Goal: Task Accomplishment & Management: Manage account settings

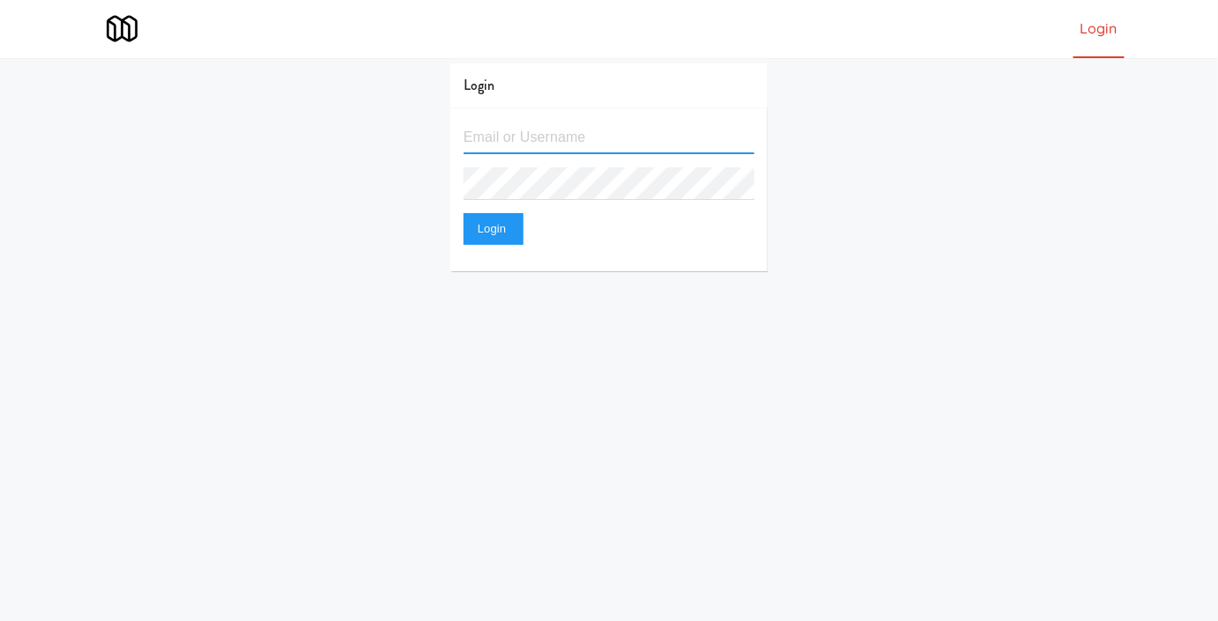
click at [522, 122] on input "text" at bounding box center [608, 138] width 291 height 33
type input "[EMAIL_ADDRESS][DOMAIN_NAME]"
click at [463, 213] on button "Login" at bounding box center [493, 229] width 60 height 32
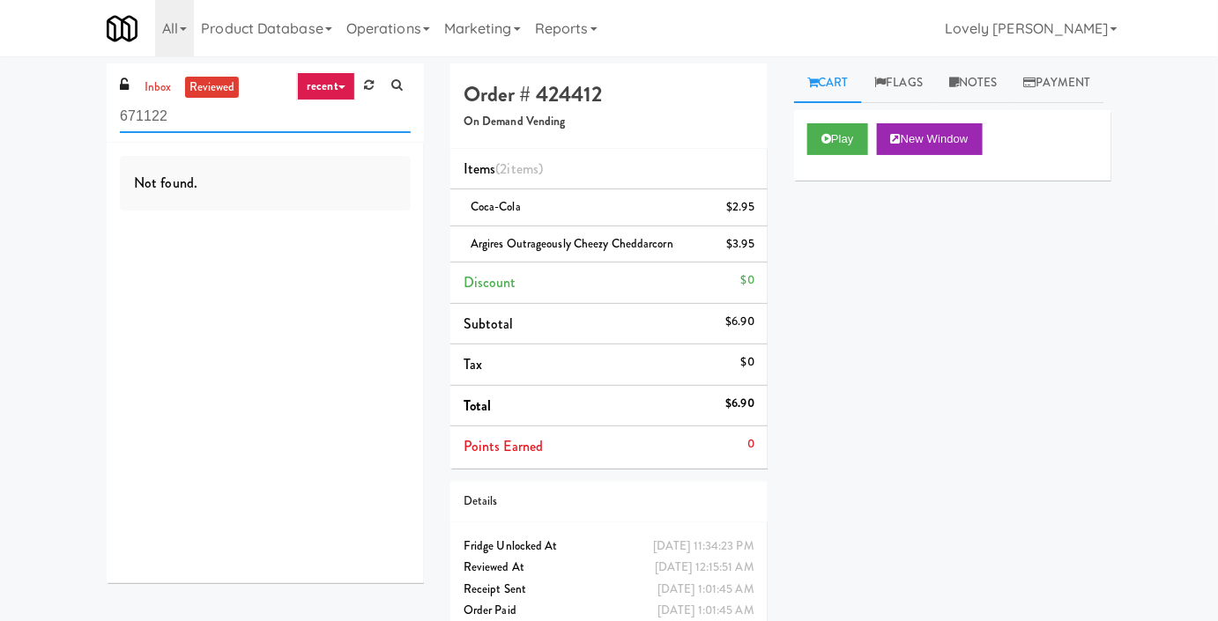
click at [171, 118] on input "671122" at bounding box center [265, 116] width 291 height 33
paste input "2200 Progress - Left - Fridge"
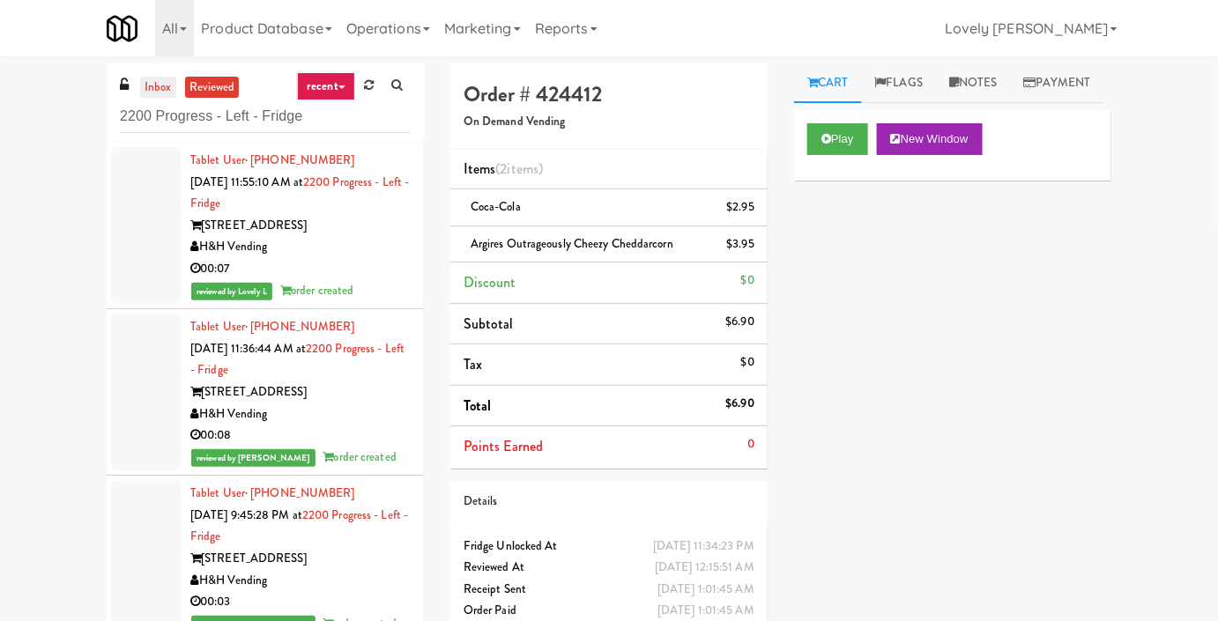
click at [163, 91] on link "inbox" at bounding box center [158, 88] width 36 height 22
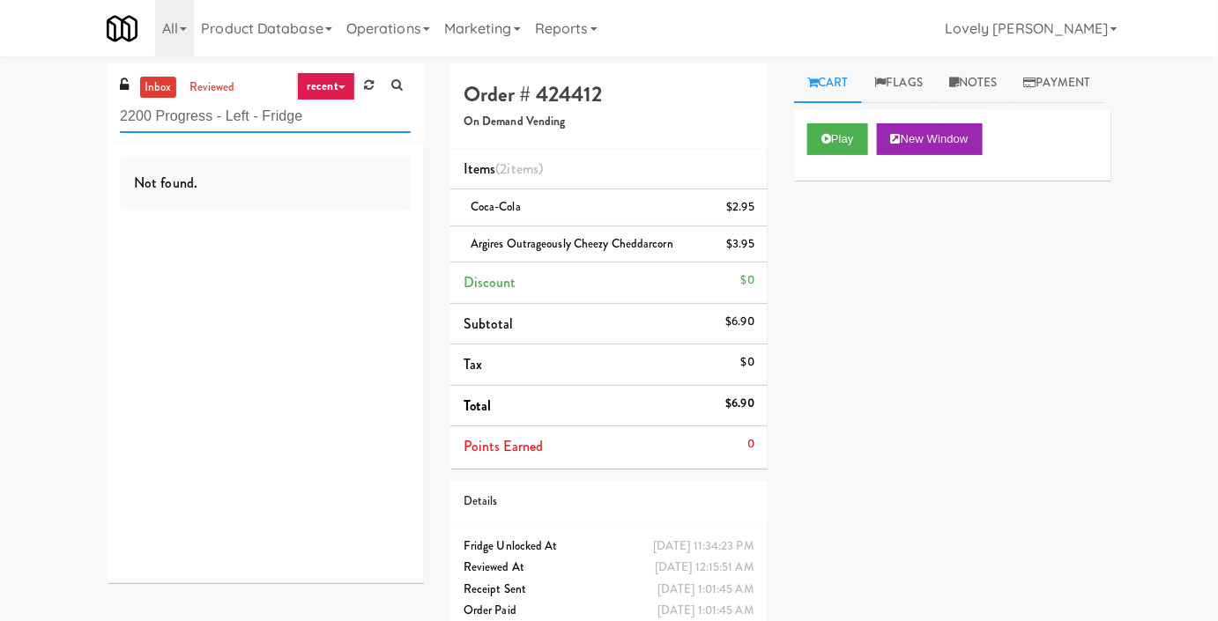
click at [278, 117] on input "2200 Progress - Left - Fridge" at bounding box center [265, 116] width 291 height 33
paste input "112 [US_STATE] - Pantry - Right"
click at [216, 91] on link "reviewed" at bounding box center [212, 88] width 55 height 22
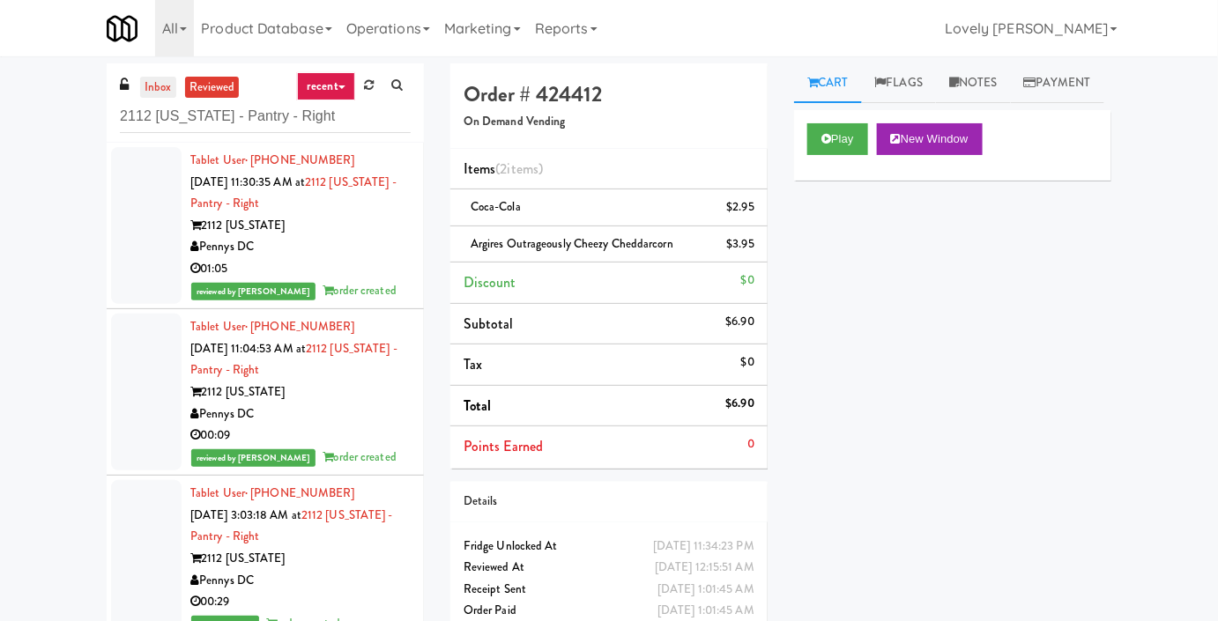
click at [163, 89] on link "inbox" at bounding box center [158, 88] width 36 height 22
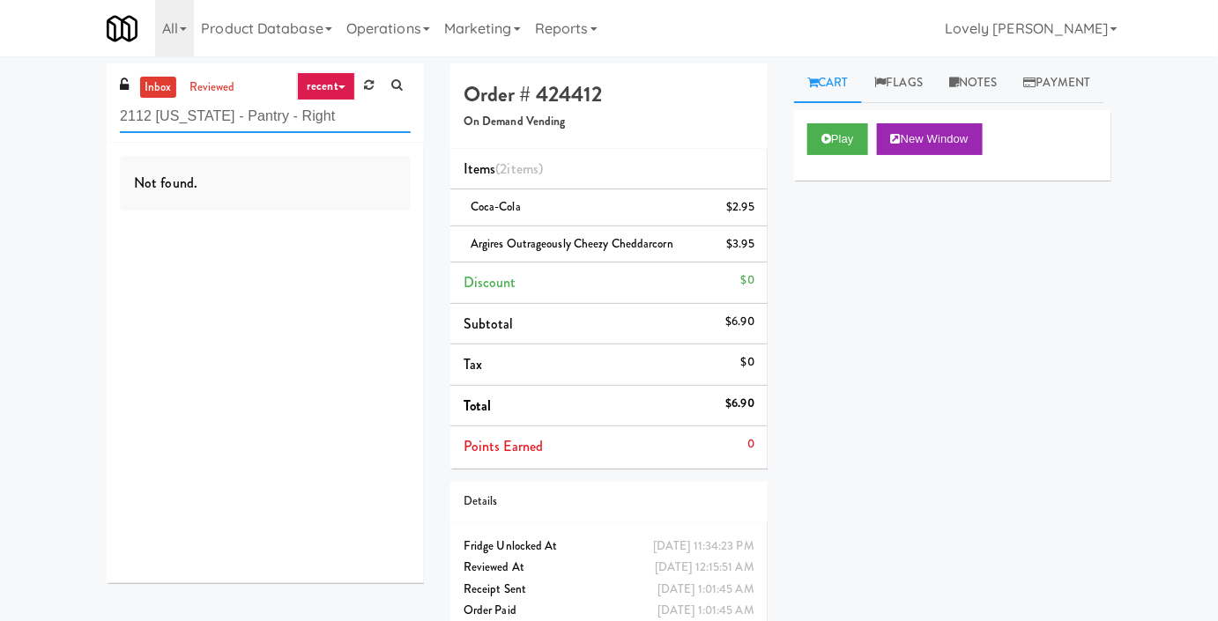
click at [174, 120] on input "2112 [US_STATE] - Pantry - Right" at bounding box center [265, 116] width 291 height 33
paste input "Training Center Lunch Room - Cooler"
type input "Training Center Lunch Room - Cooler"
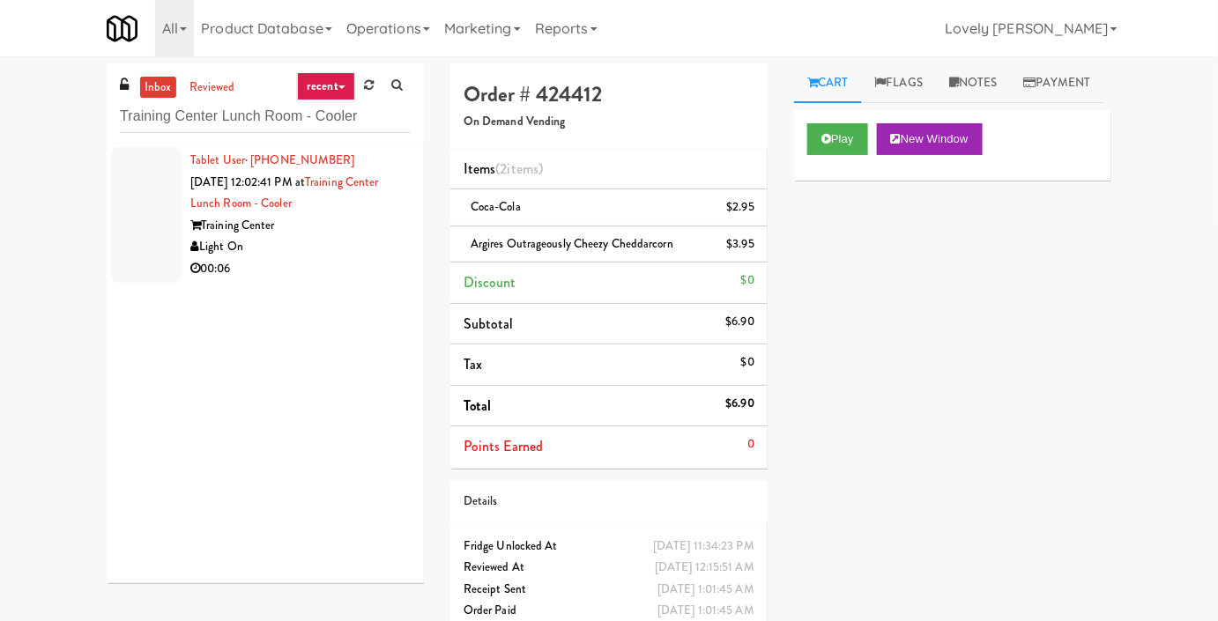
click at [370, 244] on div "Light On" at bounding box center [300, 247] width 220 height 22
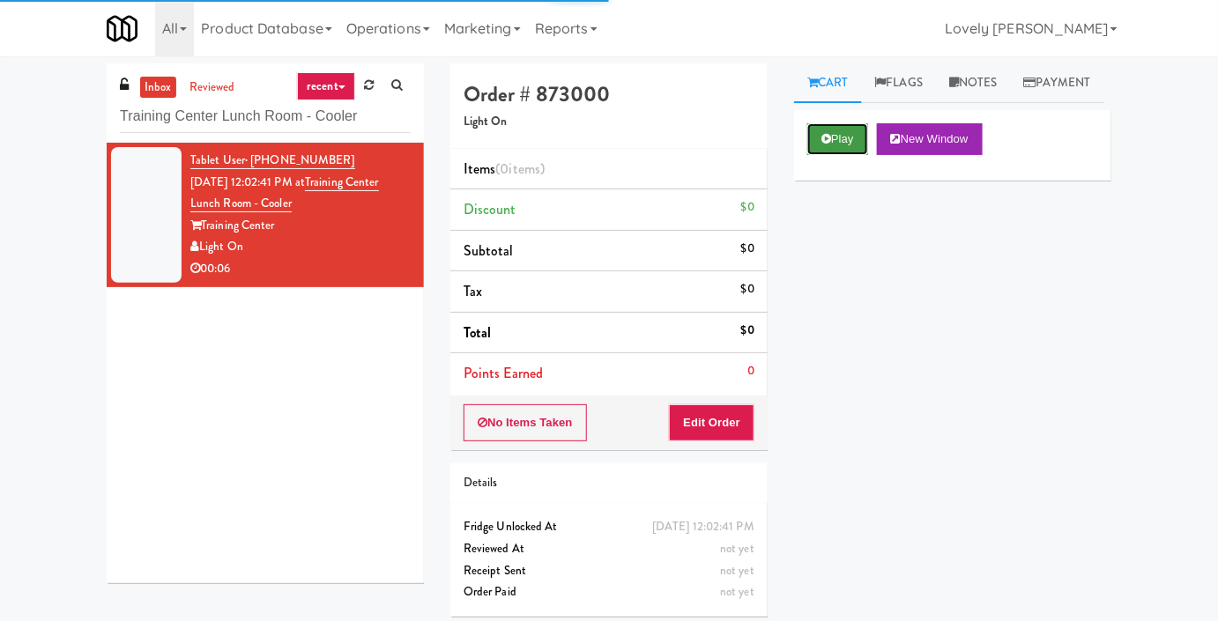
click at [833, 155] on button "Play" at bounding box center [837, 139] width 61 height 32
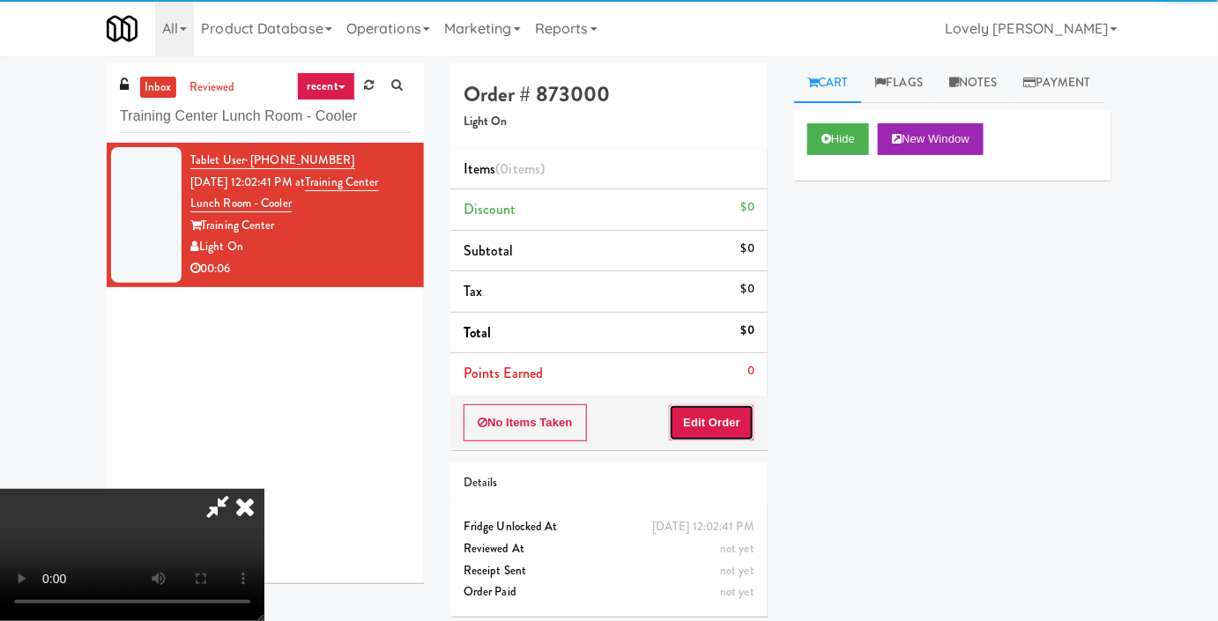
click at [738, 418] on button "Edit Order" at bounding box center [711, 422] width 85 height 37
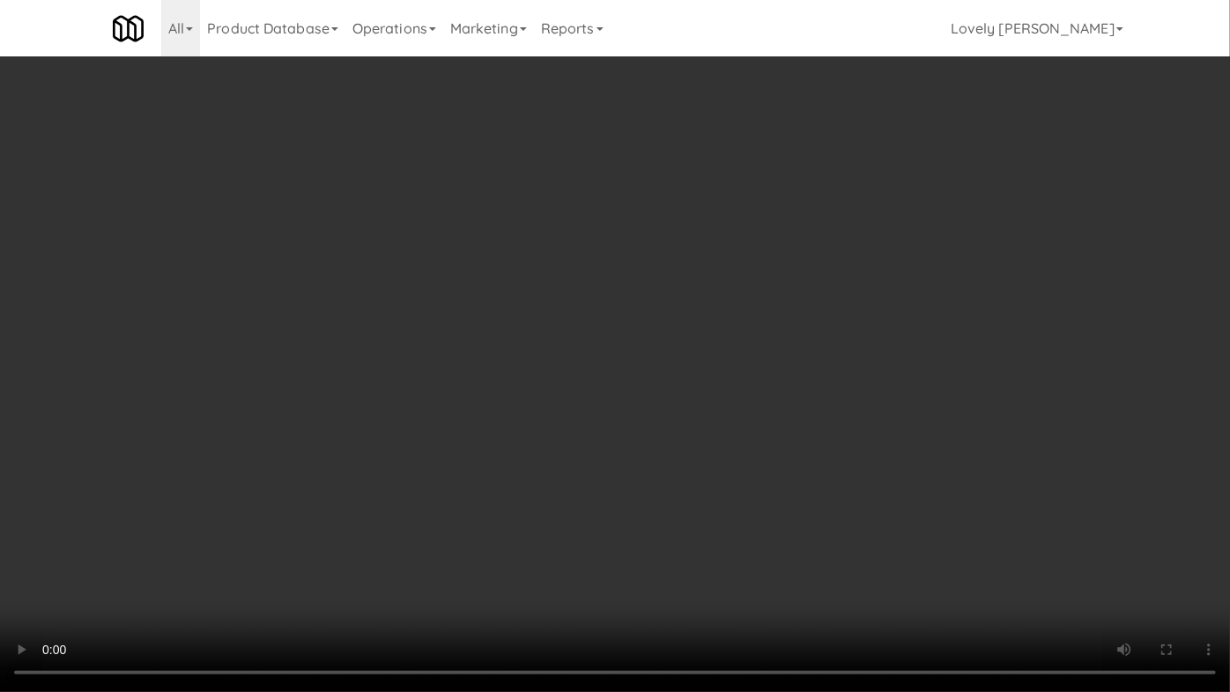
click at [807, 502] on video at bounding box center [615, 346] width 1230 height 692
click at [785, 503] on video at bounding box center [615, 346] width 1230 height 692
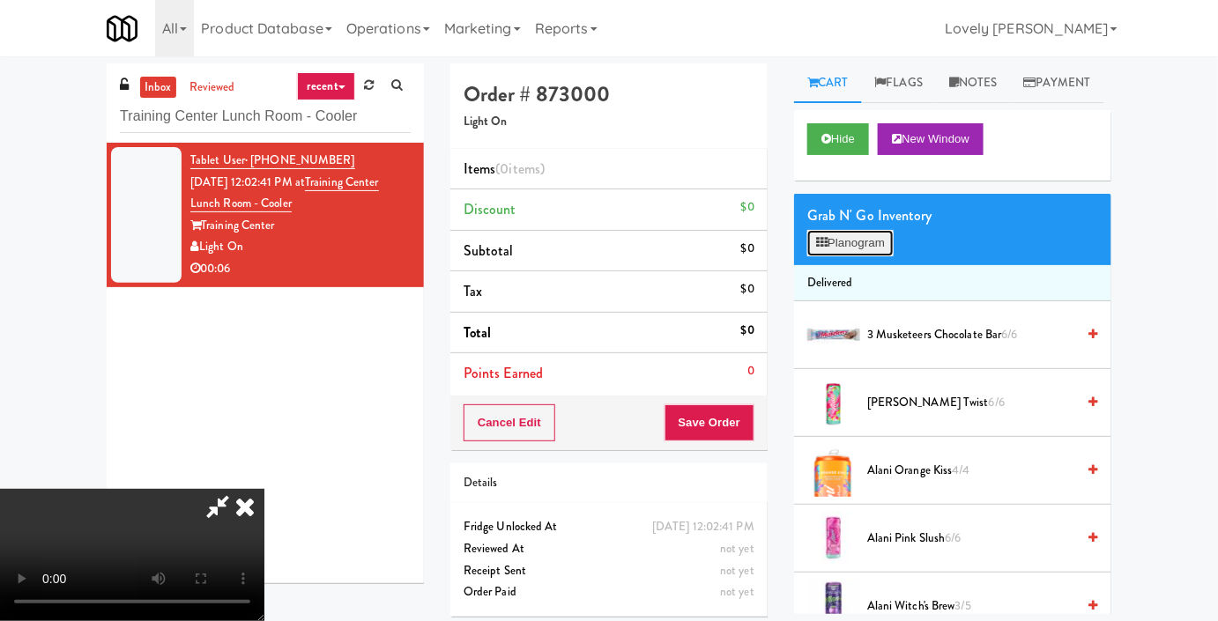
click at [876, 256] on button "Planogram" at bounding box center [850, 243] width 86 height 26
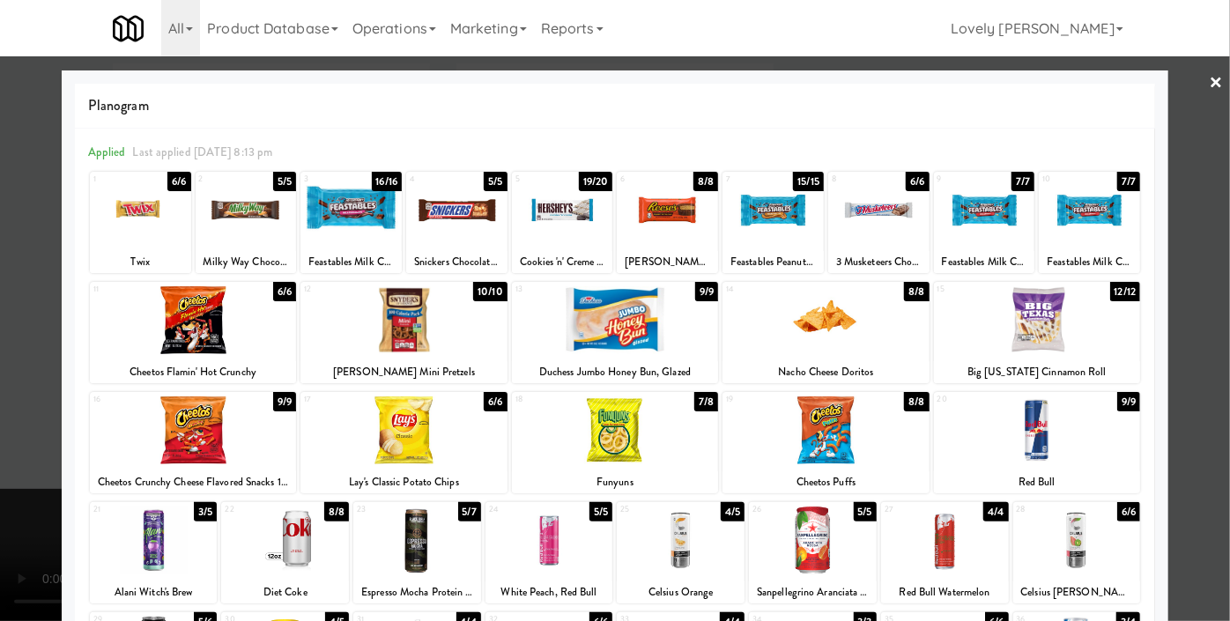
click at [766, 540] on div at bounding box center [813, 541] width 128 height 68
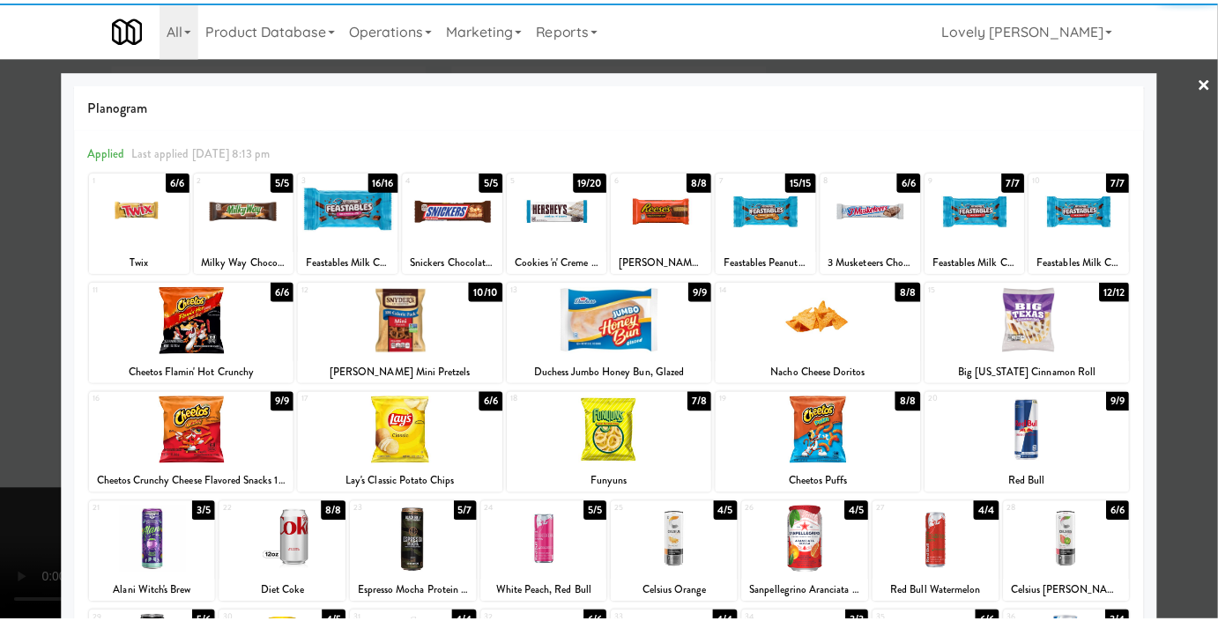
scroll to position [240, 0]
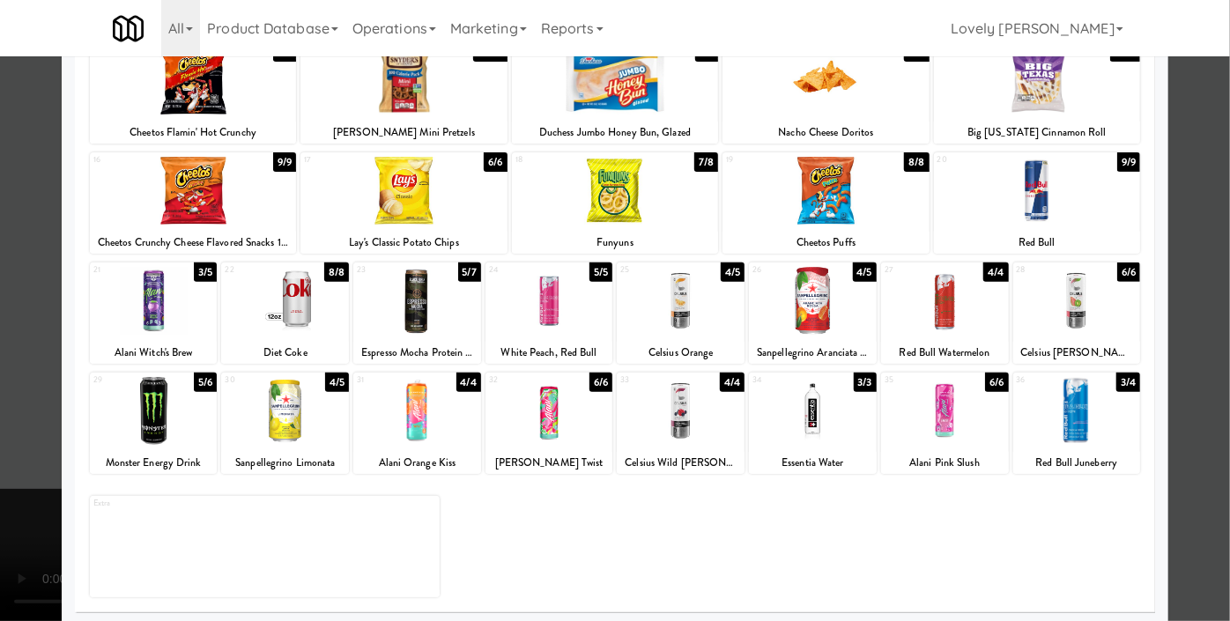
click at [0, 223] on div at bounding box center [615, 310] width 1230 height 621
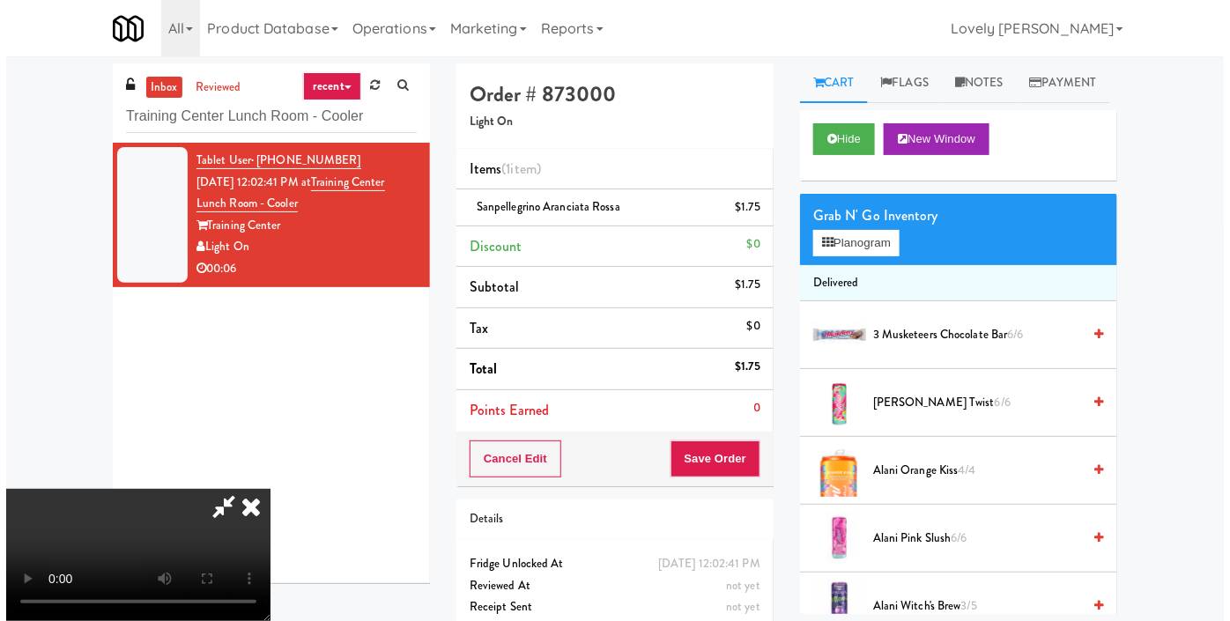
scroll to position [193, 0]
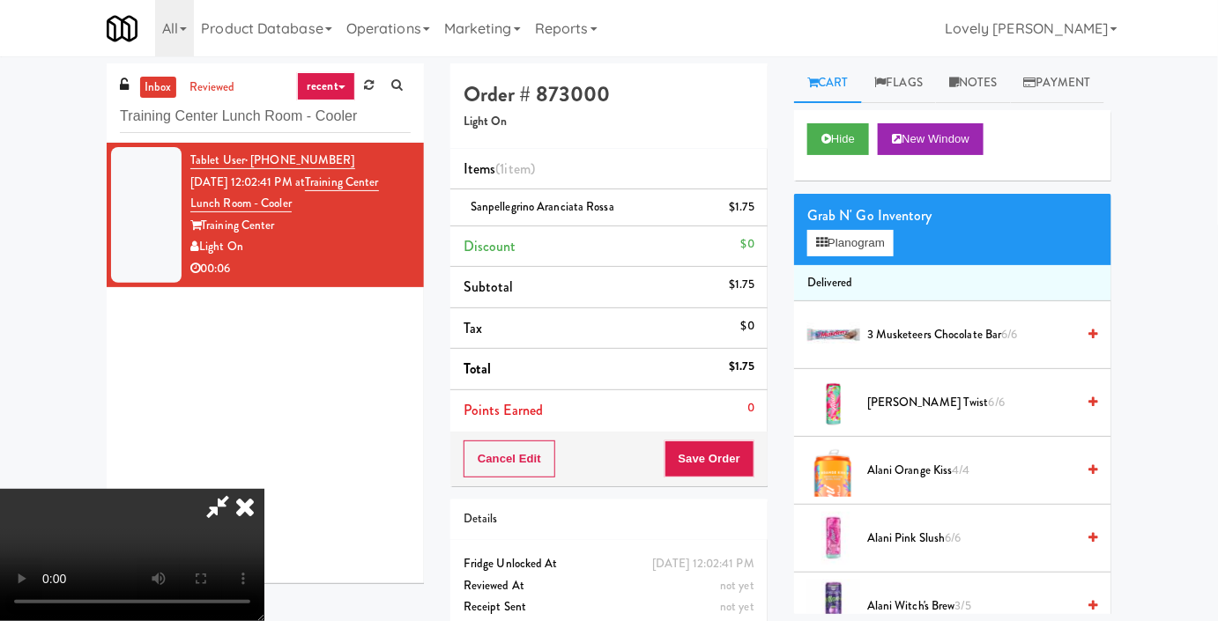
click at [264, 489] on video at bounding box center [132, 555] width 264 height 132
click at [821, 256] on button "Planogram" at bounding box center [850, 243] width 86 height 26
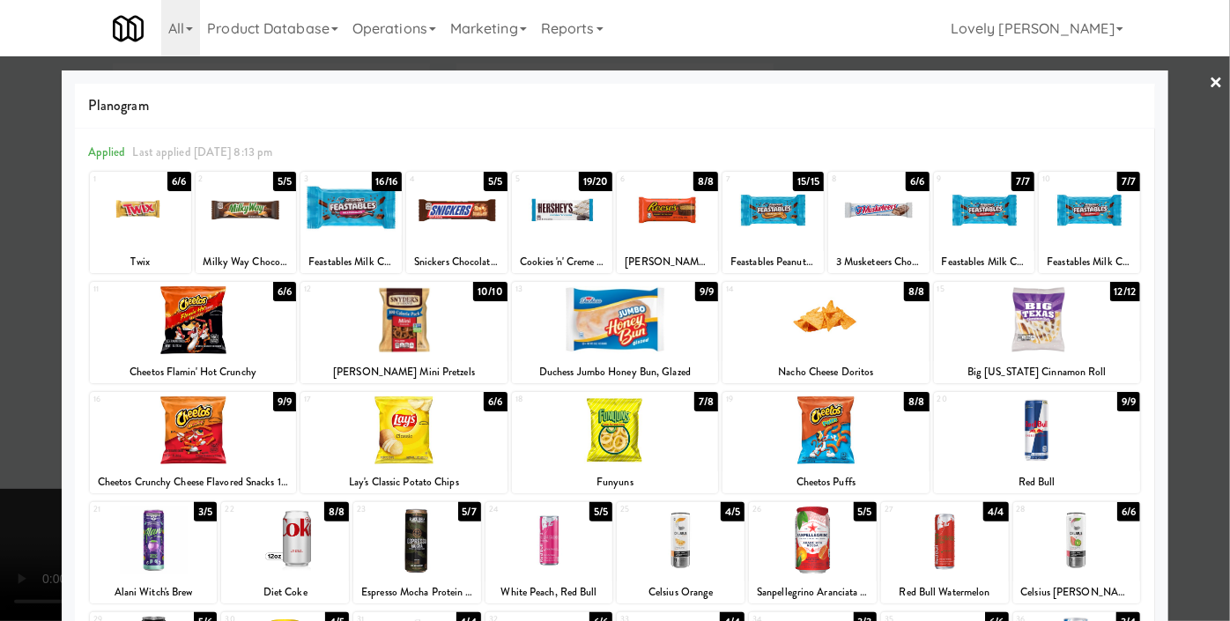
click at [0, 399] on div at bounding box center [615, 310] width 1230 height 621
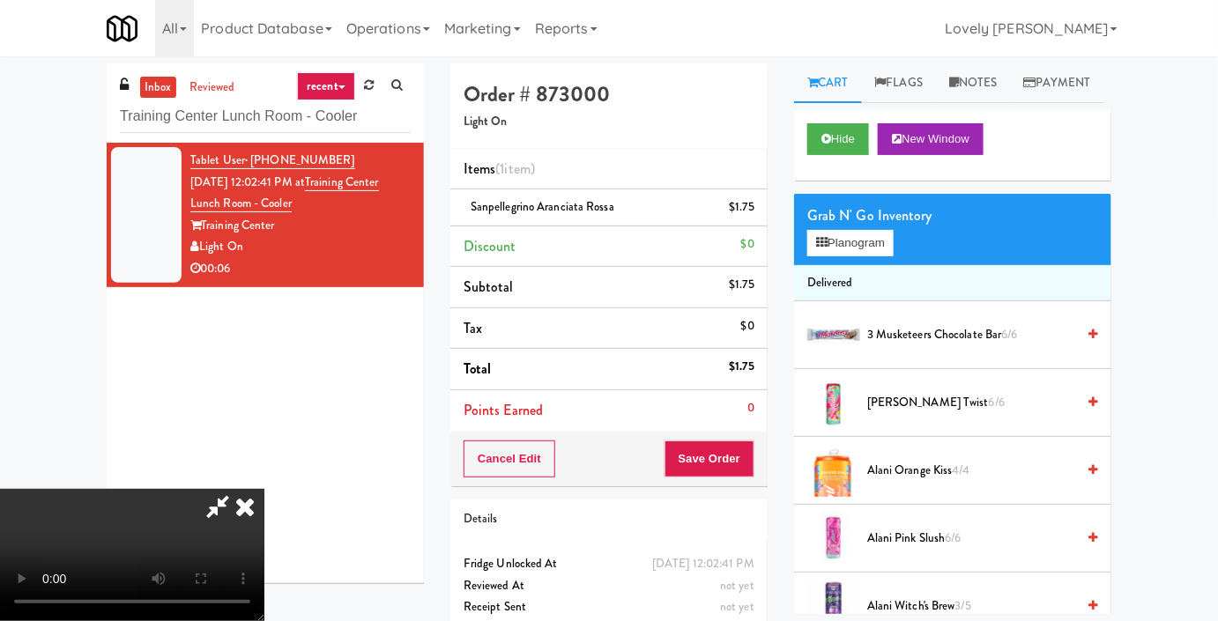
click at [264, 489] on icon at bounding box center [245, 506] width 39 height 35
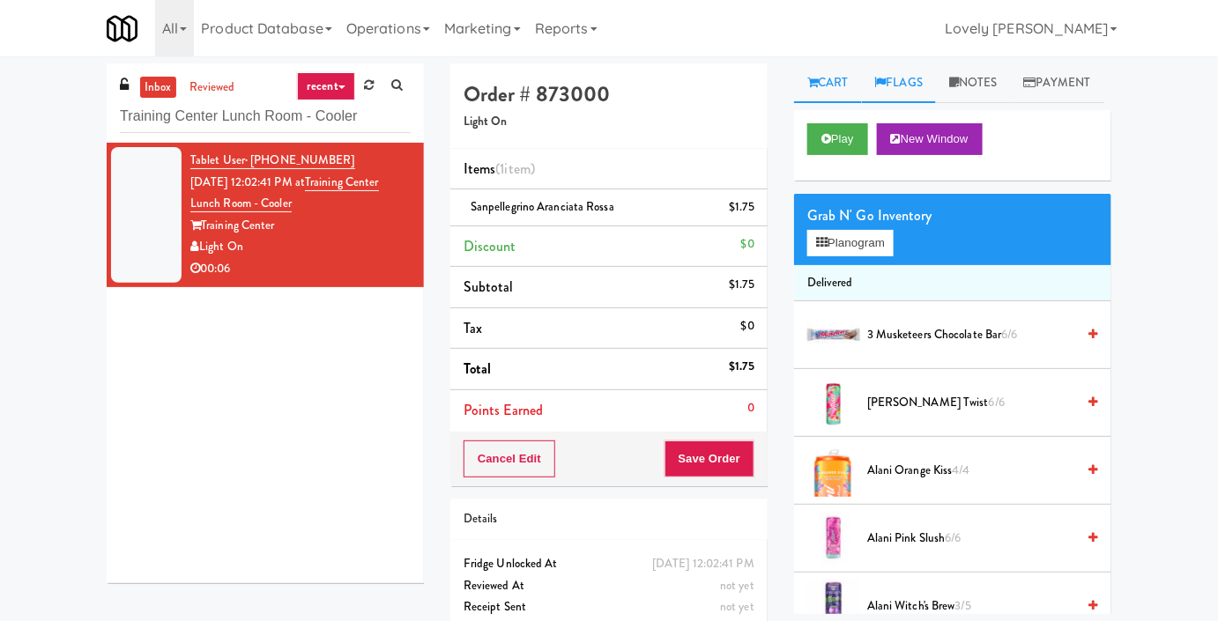
click at [911, 69] on link "Flags" at bounding box center [899, 83] width 75 height 40
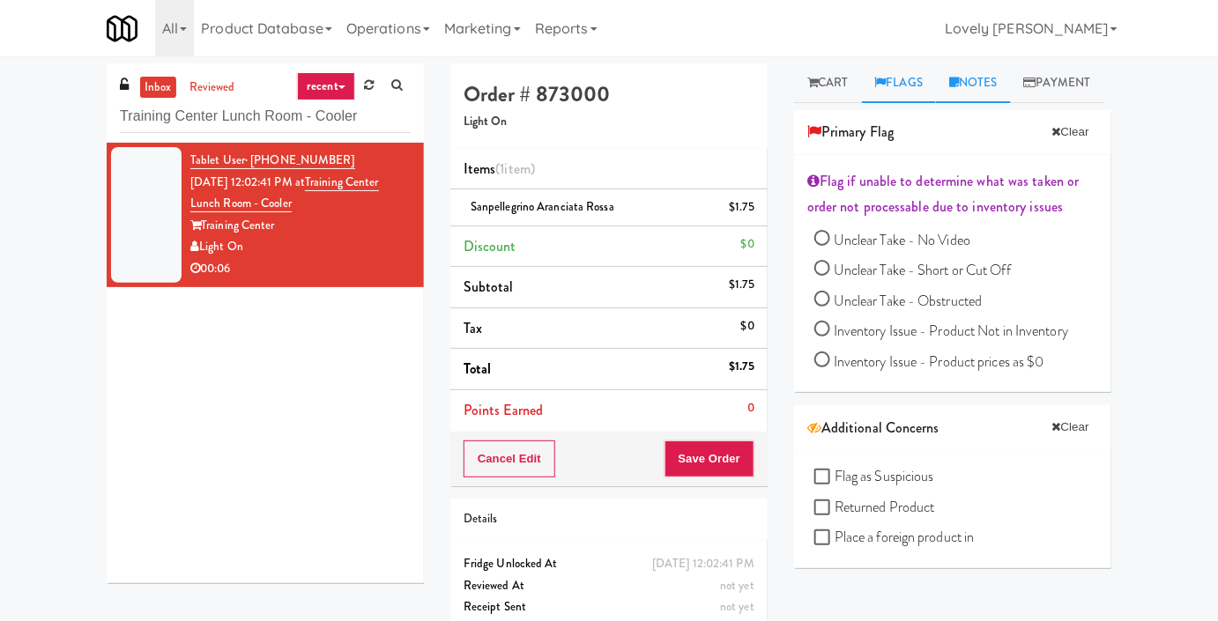
click at [973, 88] on link "Notes" at bounding box center [973, 83] width 75 height 40
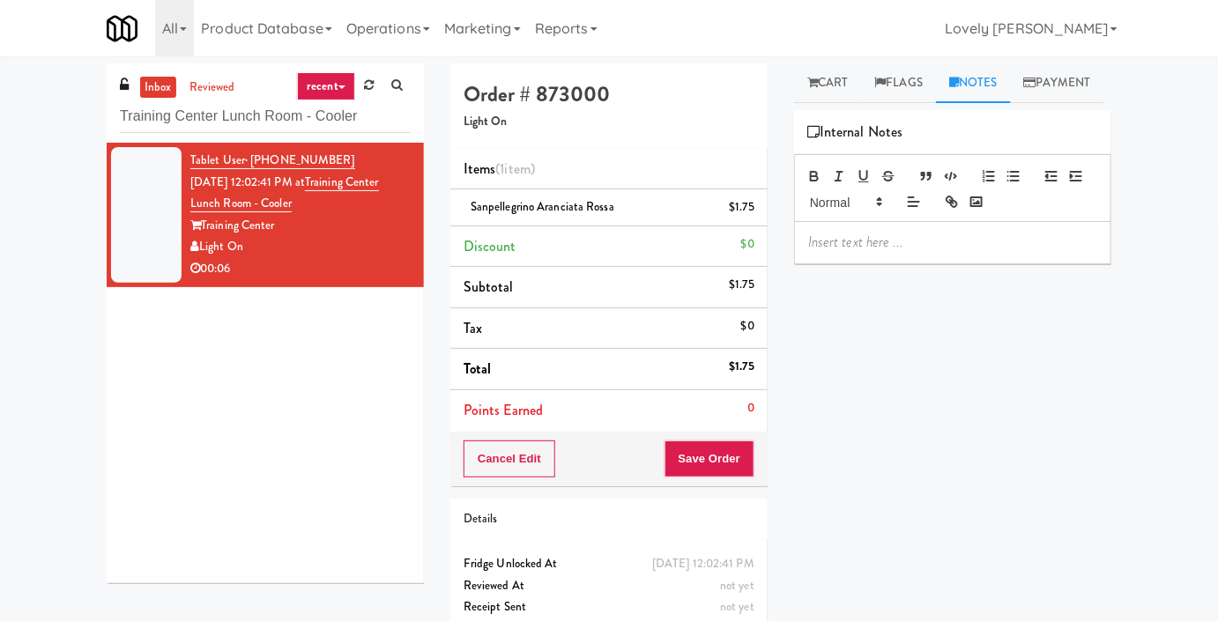
click at [859, 263] on div at bounding box center [952, 242] width 315 height 41
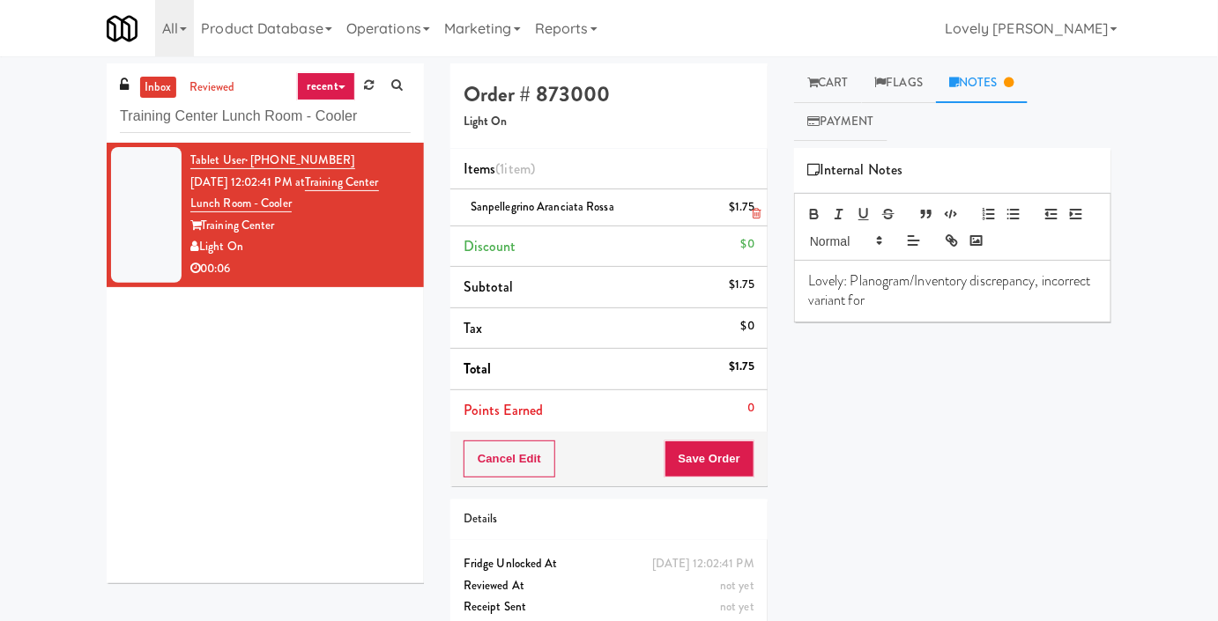
click at [522, 205] on span "Sanpellegrino Aranciata Rossa" at bounding box center [542, 206] width 144 height 17
copy span "Sanpellegrino Aranciata Rossa"
click at [978, 306] on p "Lovely: Planogram/Inventory discrepancy, incorrect variant for" at bounding box center [952, 291] width 289 height 40
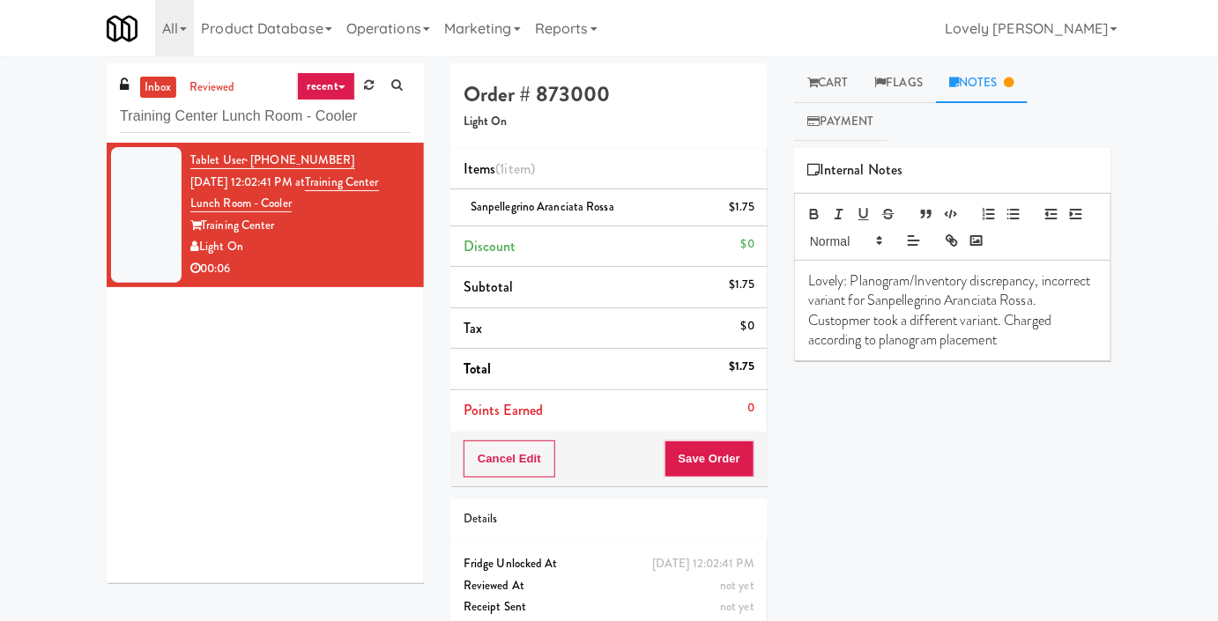
click at [886, 322] on p "Lovely: Planogram/Inventory discrepancy, incorrect variant for Sanpellegrino Ar…" at bounding box center [952, 310] width 289 height 79
click at [689, 454] on button "Save Order" at bounding box center [709, 459] width 90 height 37
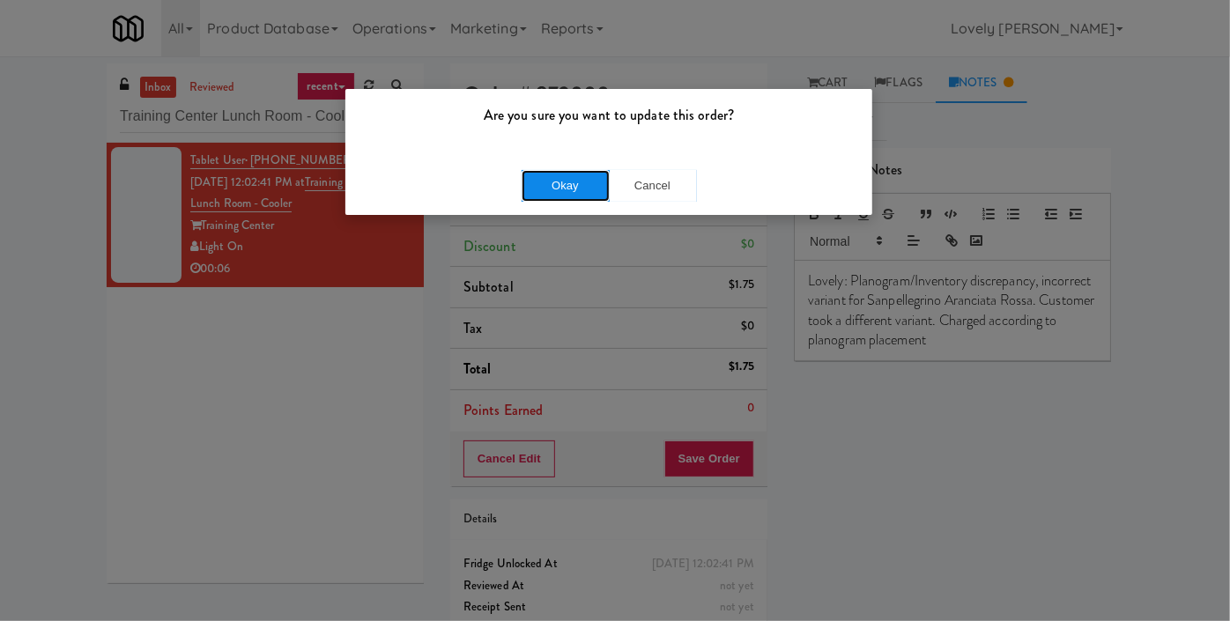
click at [524, 186] on button "Okay" at bounding box center [566, 186] width 88 height 32
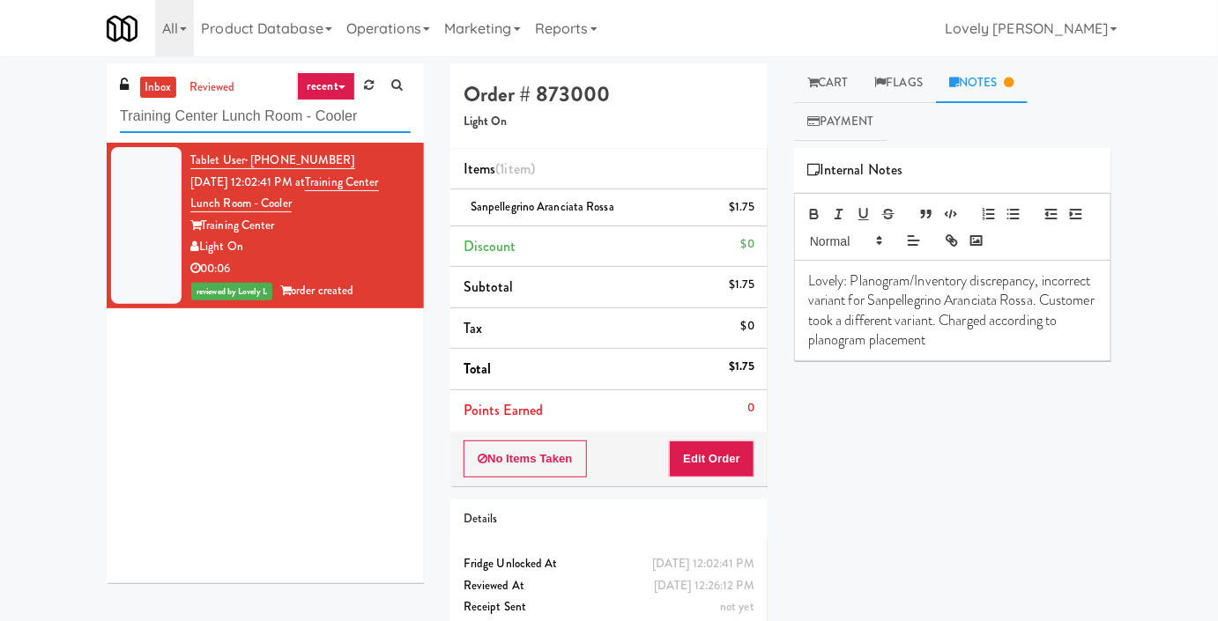
click at [239, 119] on input "Training Center Lunch Room - Cooler" at bounding box center [265, 116] width 291 height 33
paste input "WPW - Left - Fridge"
type input "WPW - Left - Fridge"
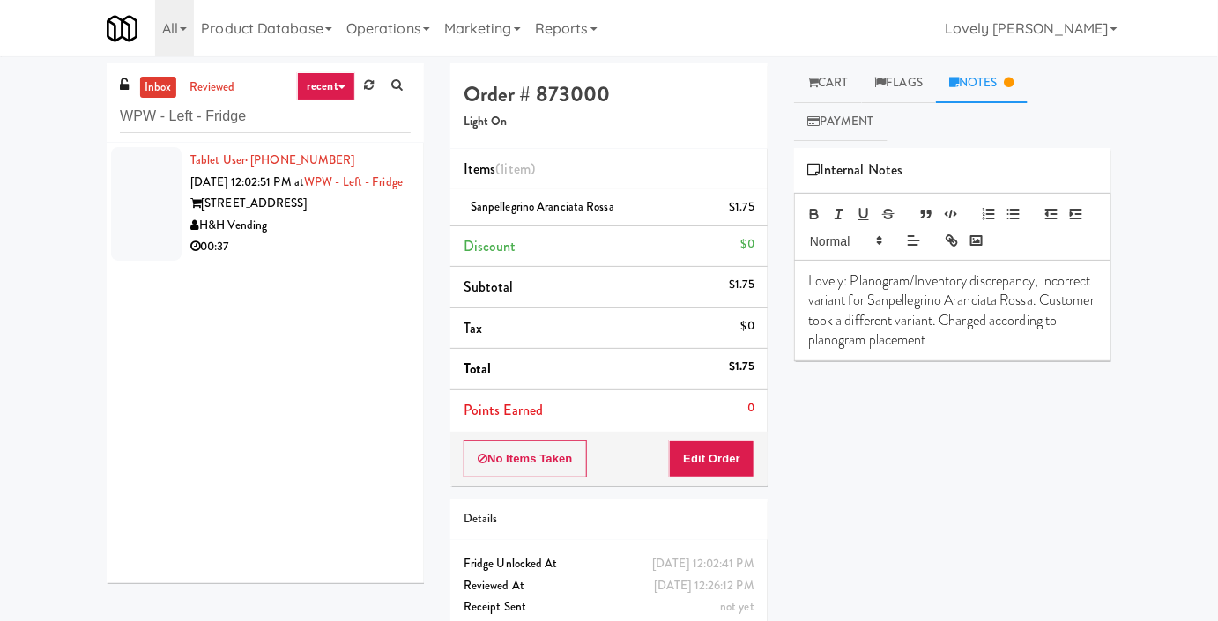
click at [315, 258] on div "00:37" at bounding box center [300, 247] width 220 height 22
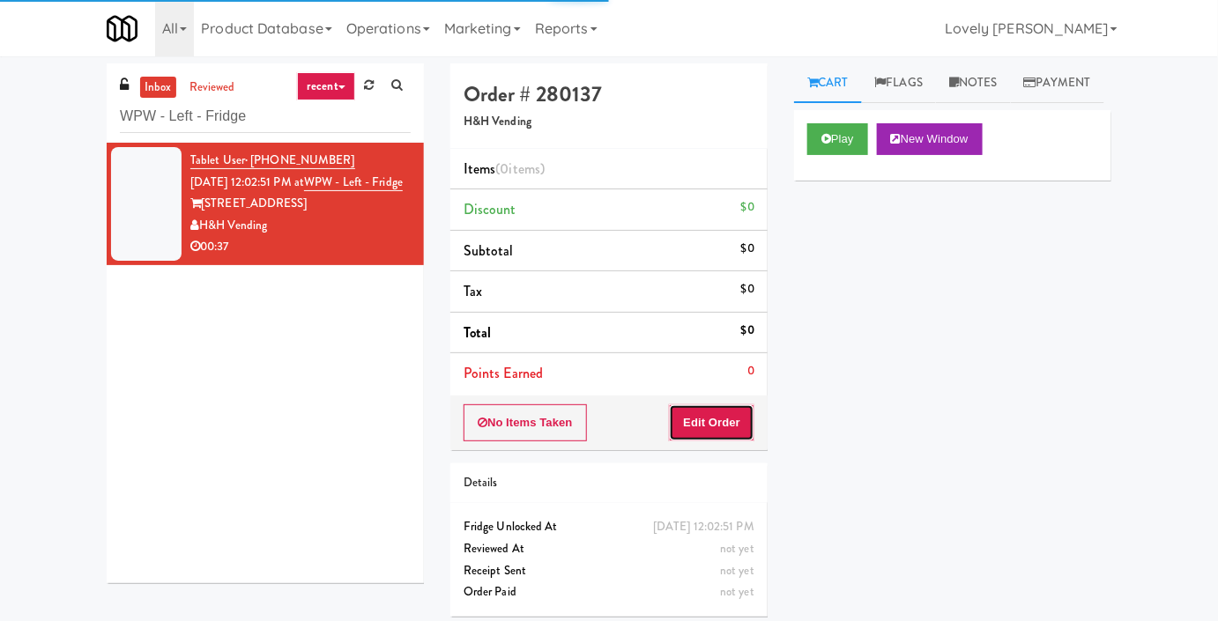
click at [736, 432] on button "Edit Order" at bounding box center [711, 422] width 85 height 37
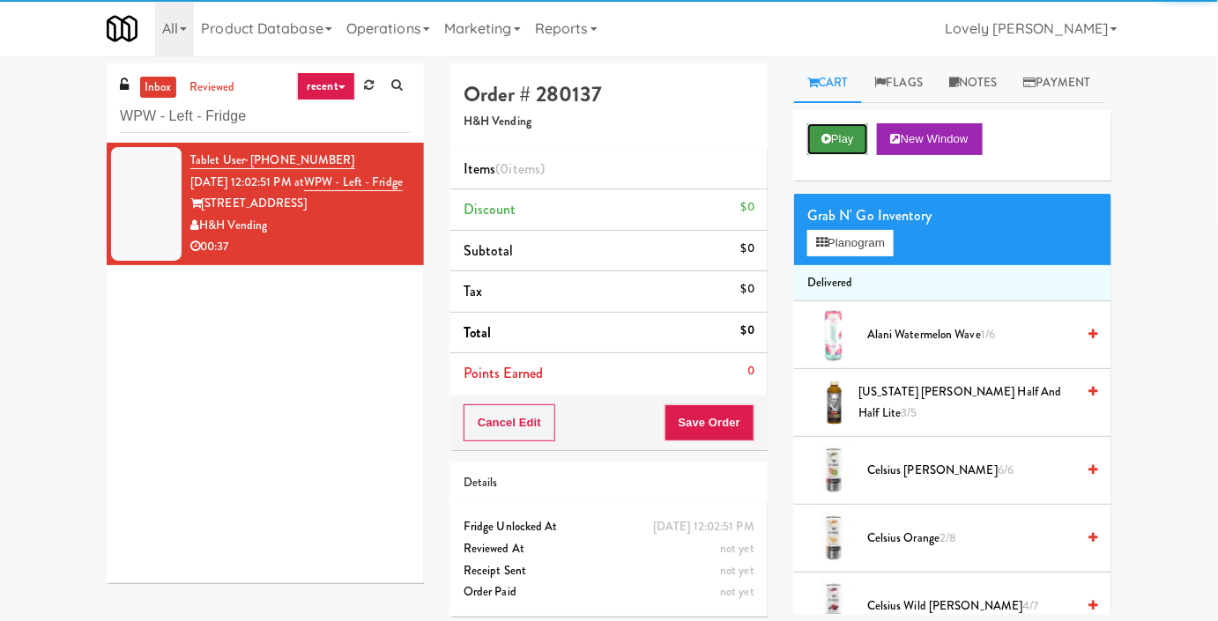
click at [822, 144] on icon at bounding box center [826, 138] width 10 height 11
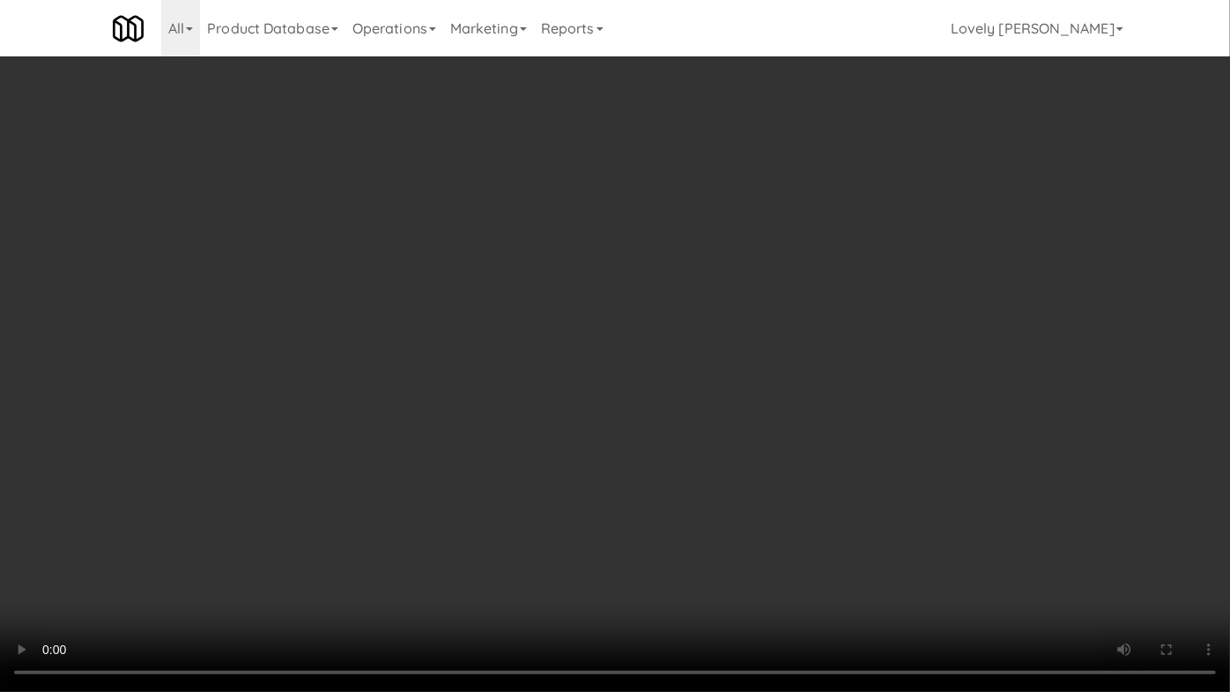
click at [902, 513] on video at bounding box center [615, 346] width 1230 height 692
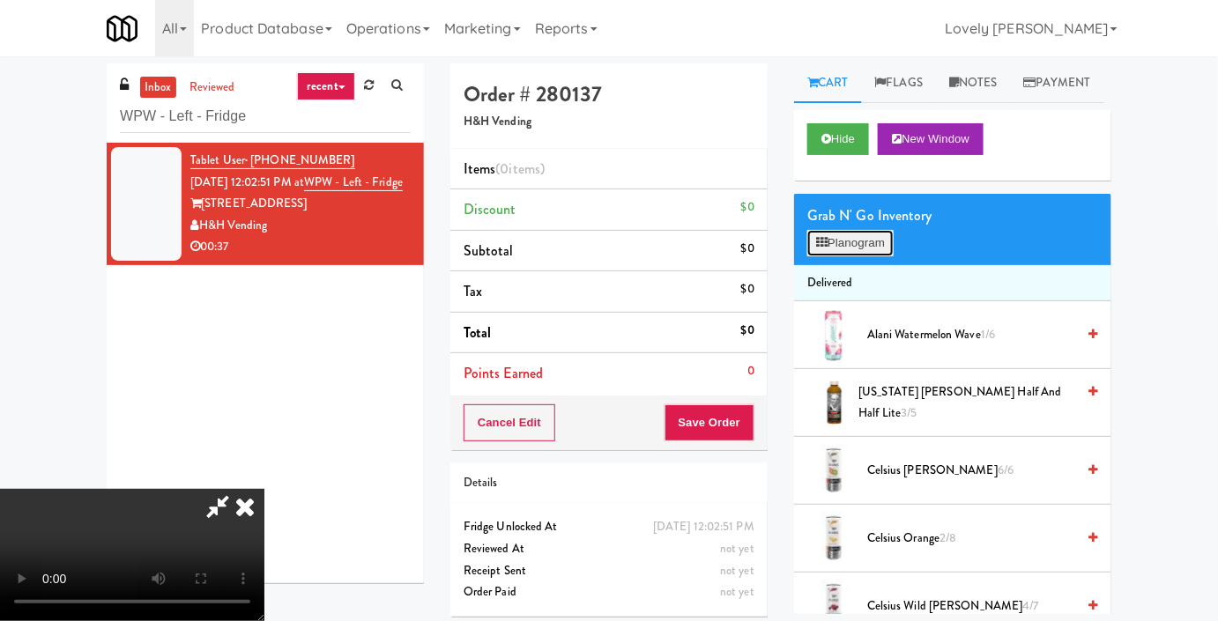
click at [831, 256] on button "Planogram" at bounding box center [850, 243] width 86 height 26
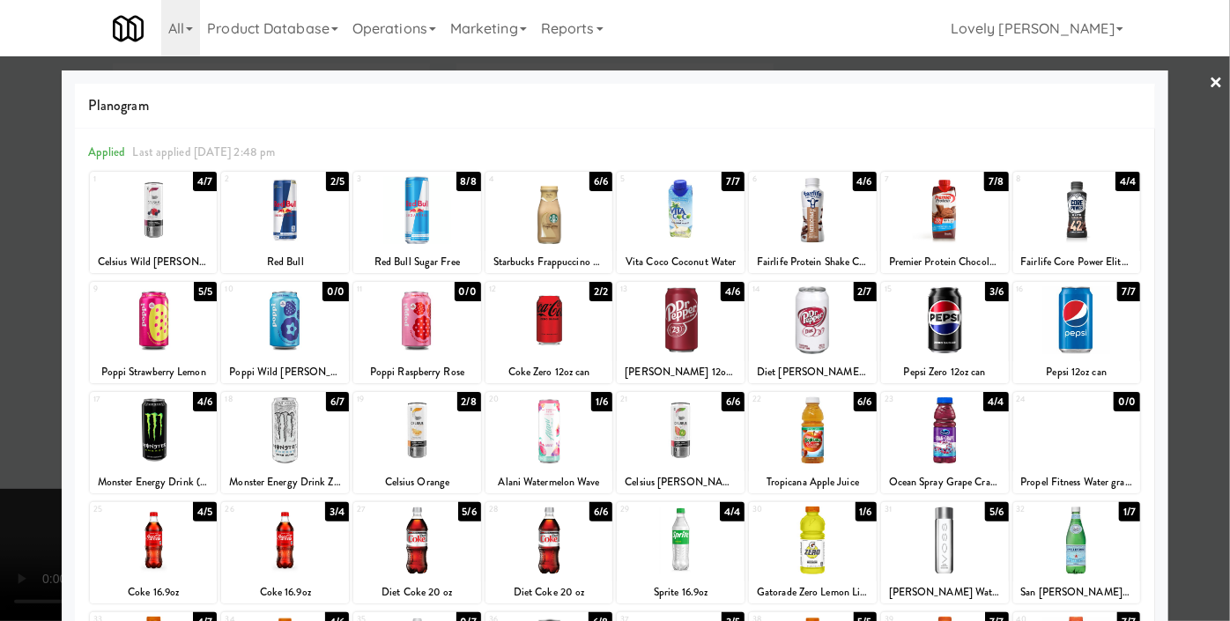
click at [163, 225] on div at bounding box center [154, 210] width 128 height 68
click at [0, 413] on div at bounding box center [615, 310] width 1230 height 621
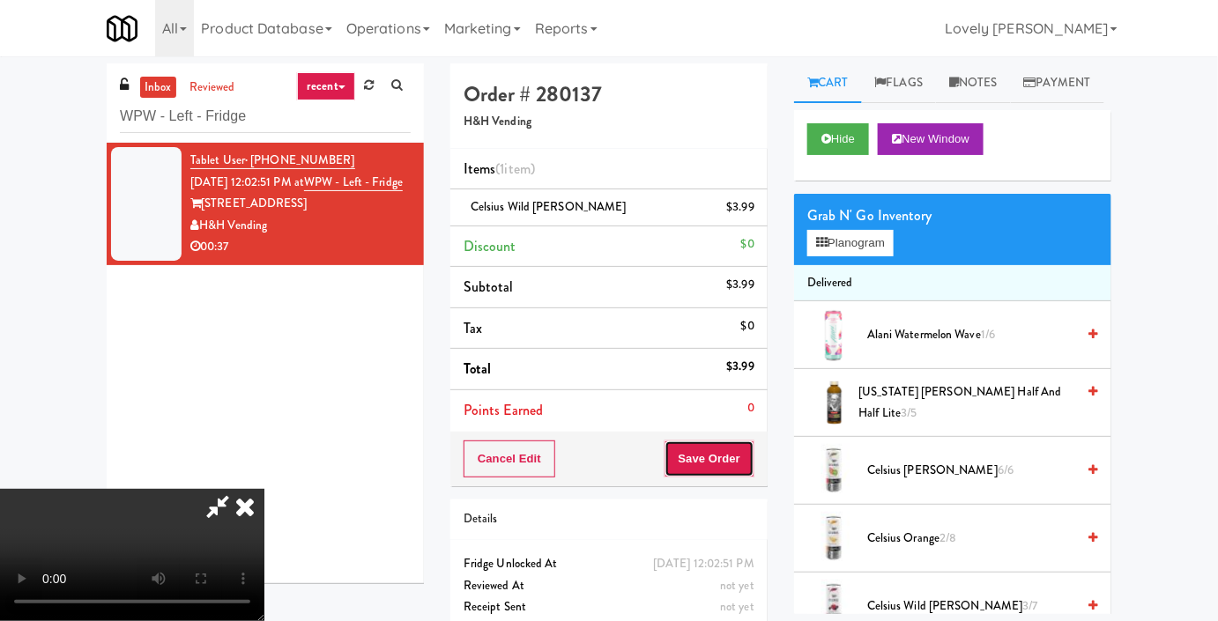
click at [741, 452] on button "Save Order" at bounding box center [709, 459] width 90 height 37
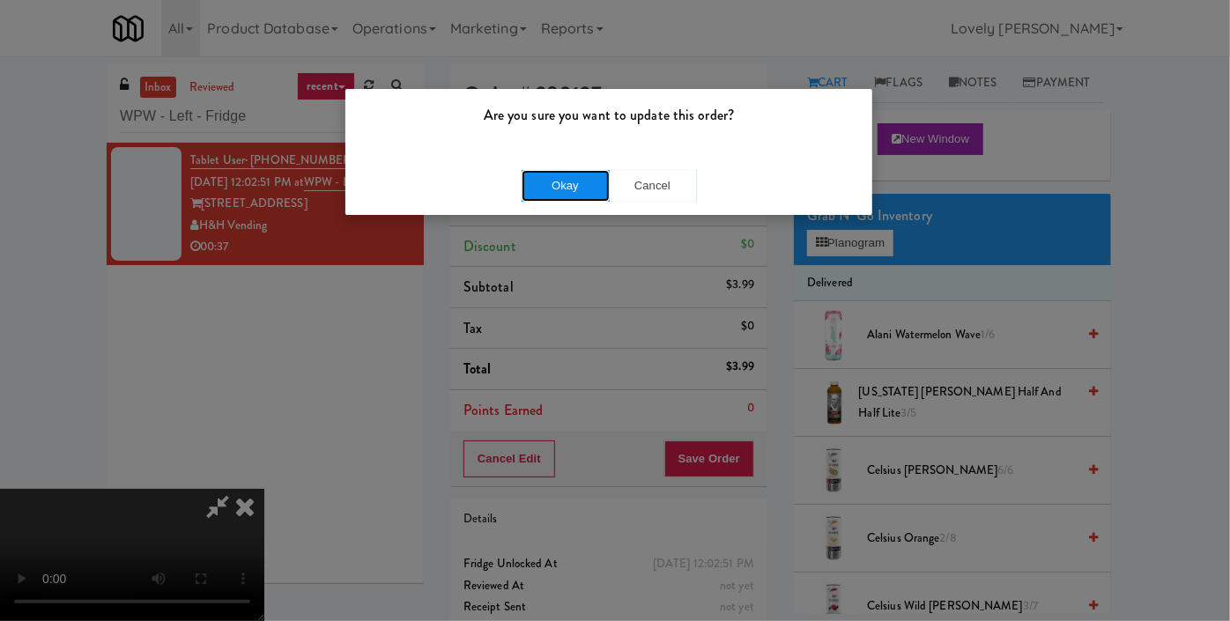
click at [572, 176] on button "Okay" at bounding box center [566, 186] width 88 height 32
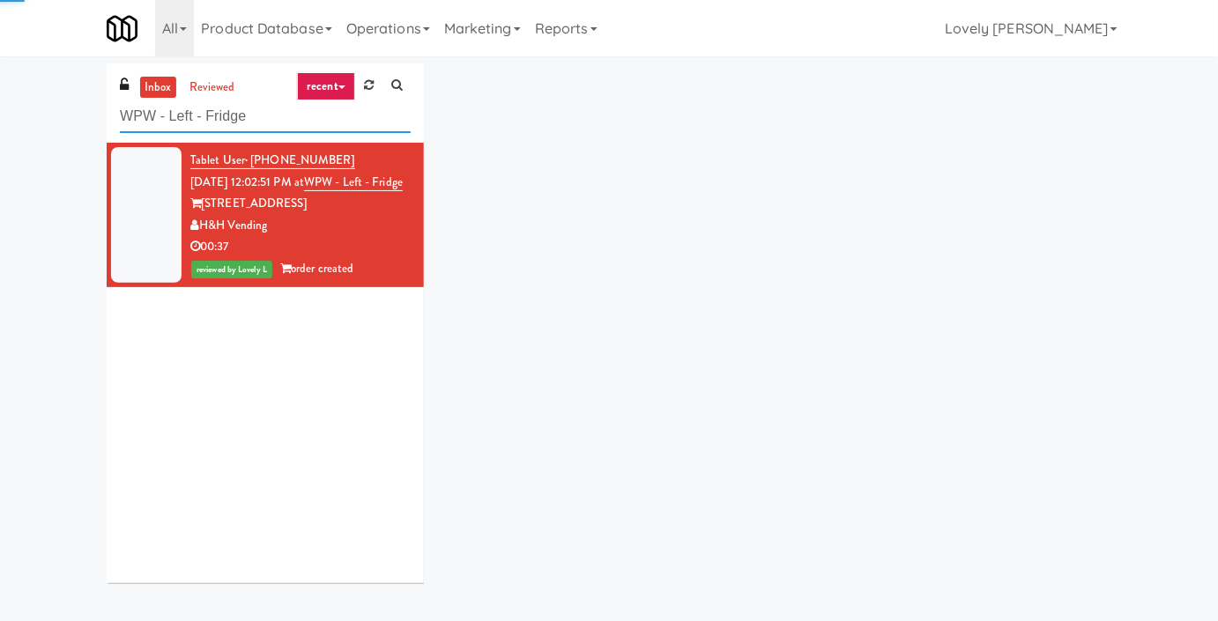
click at [236, 125] on input "WPW - Left - Fridge" at bounding box center [265, 116] width 291 height 33
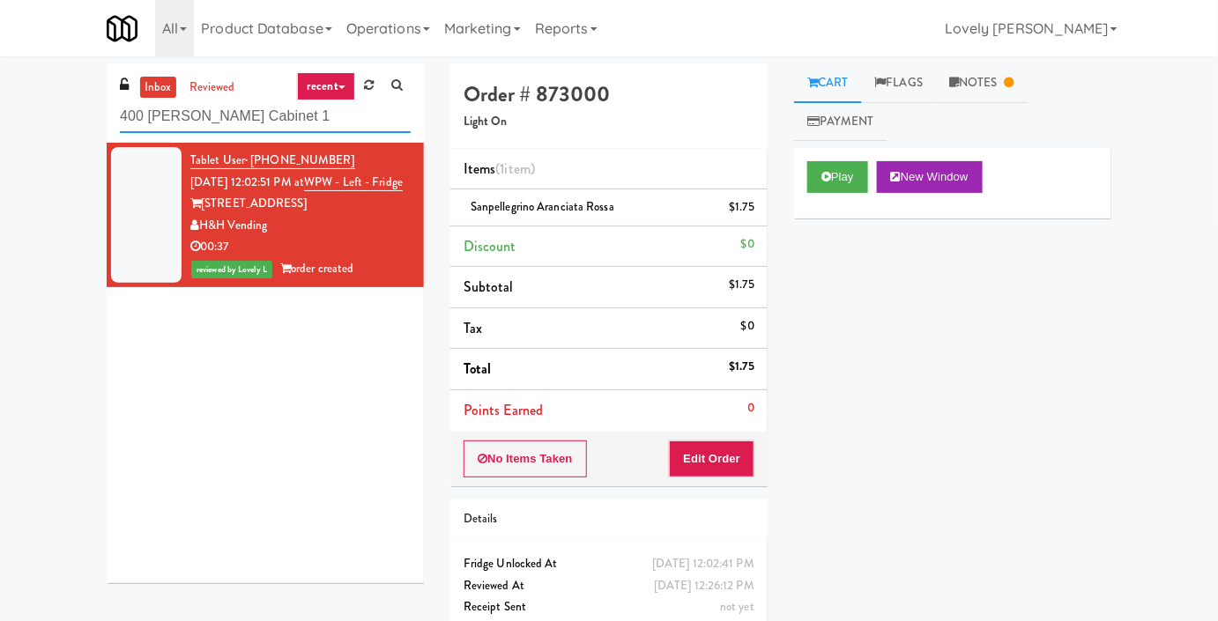
type input "400 [PERSON_NAME] Cabinet 1"
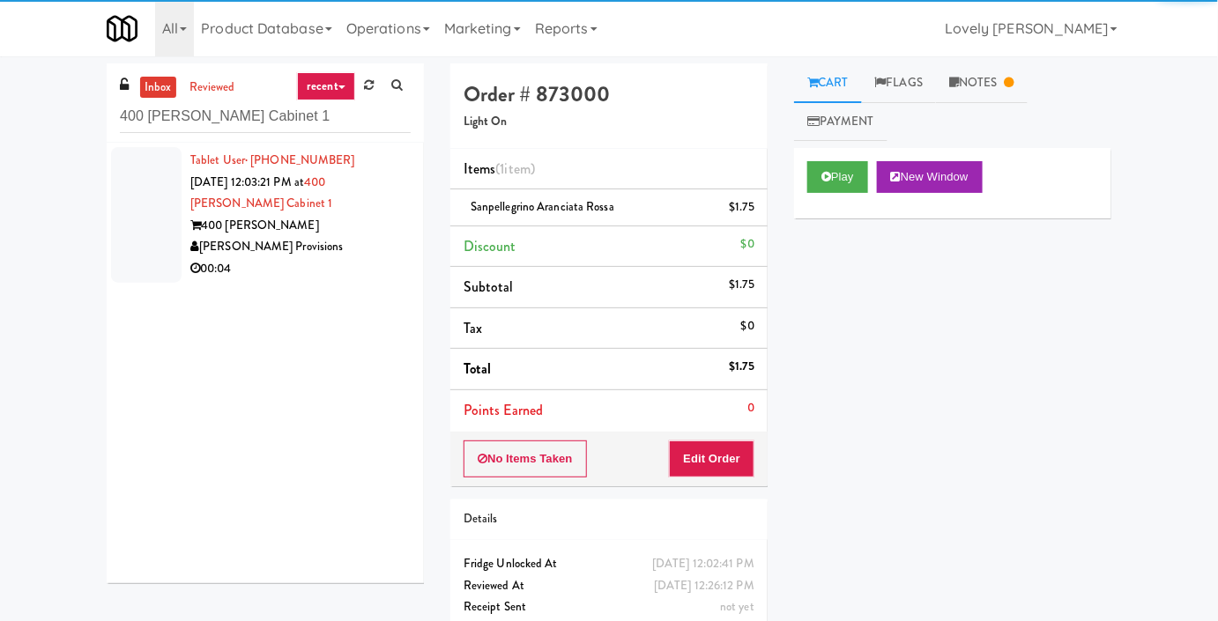
click at [380, 251] on div "[PERSON_NAME] Provisions" at bounding box center [300, 247] width 220 height 22
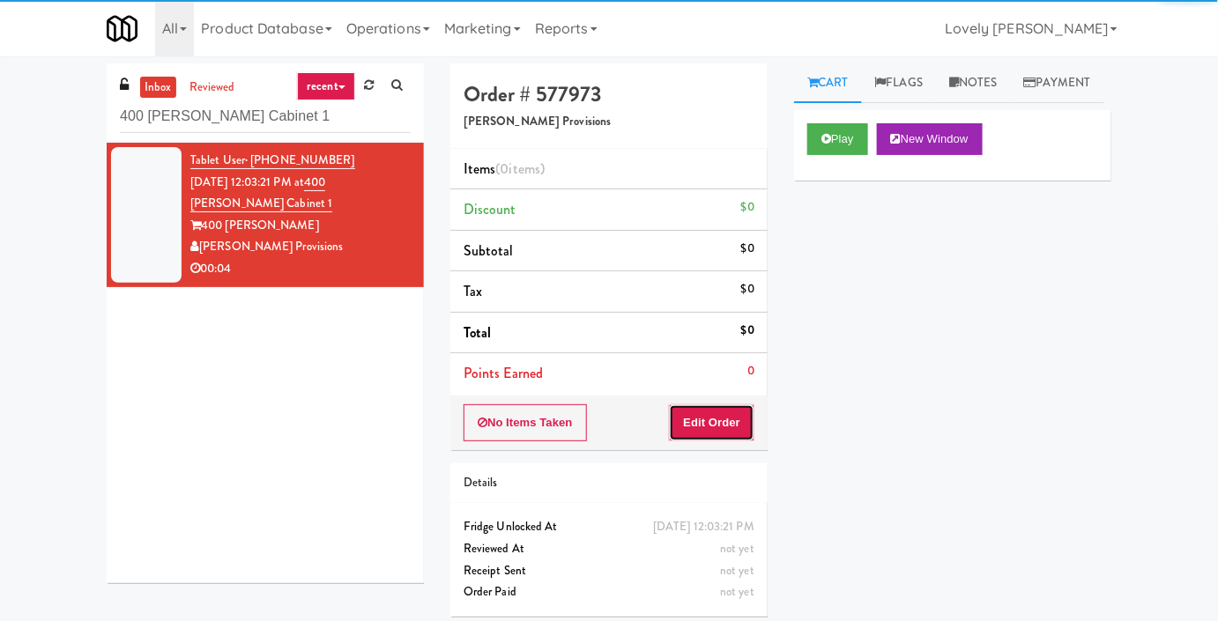
click at [683, 421] on button "Edit Order" at bounding box center [711, 422] width 85 height 37
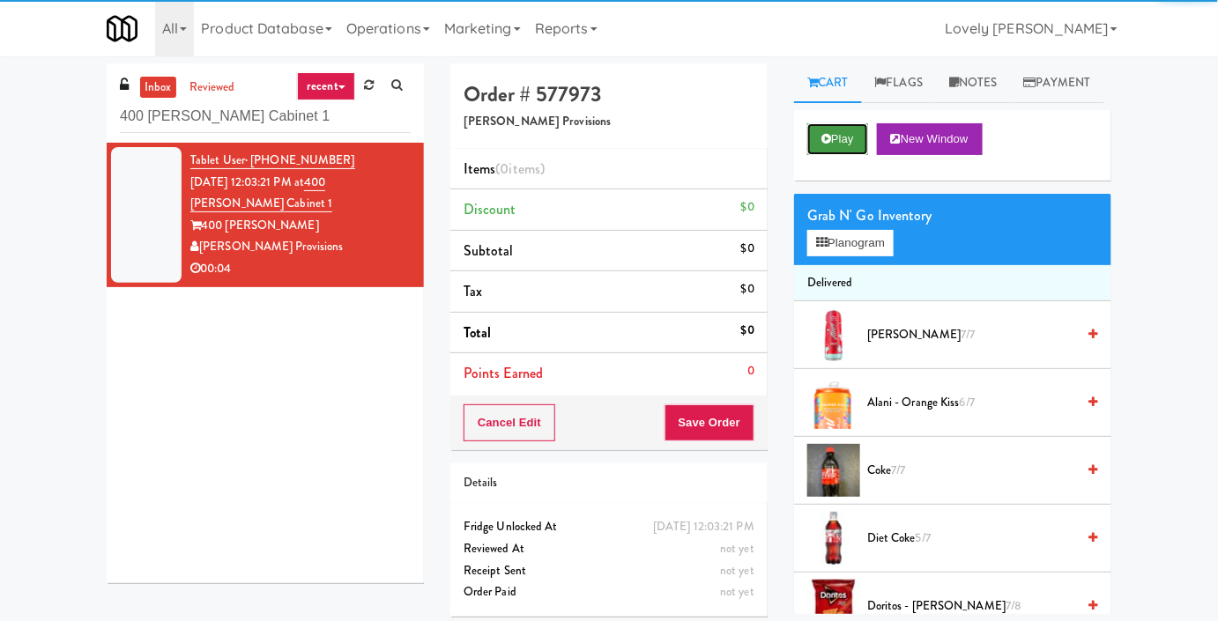
click at [816, 155] on button "Play" at bounding box center [837, 139] width 61 height 32
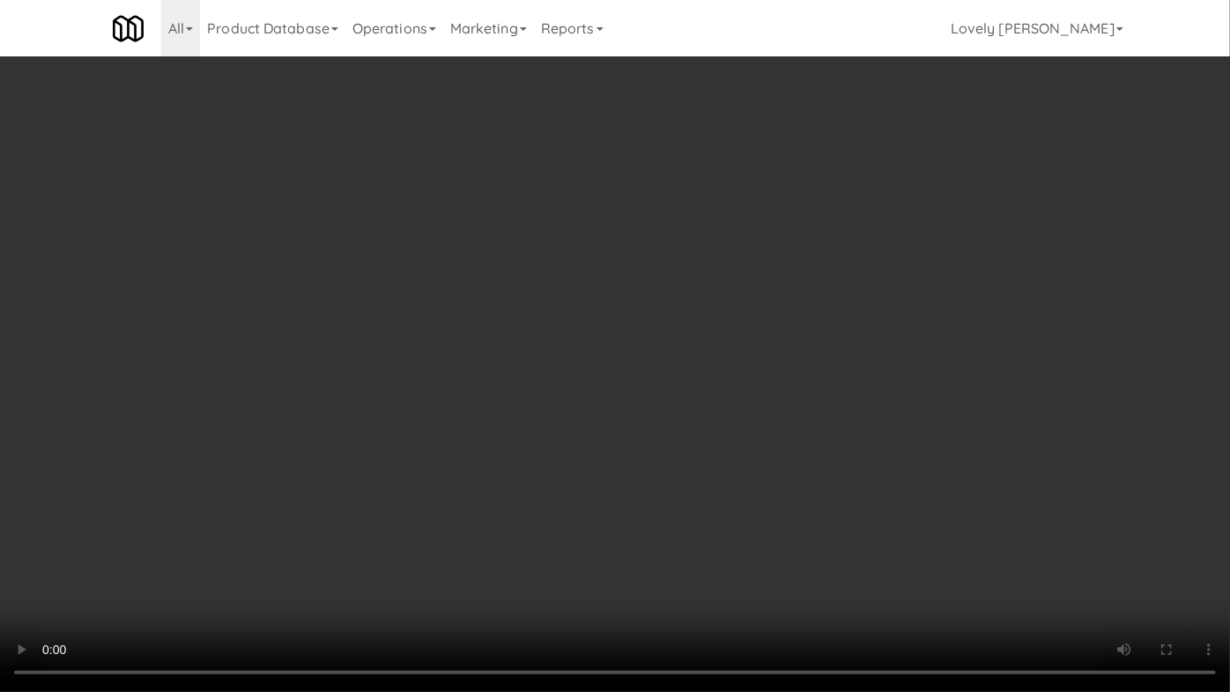
click at [851, 352] on video at bounding box center [615, 346] width 1230 height 692
click at [695, 477] on video at bounding box center [615, 346] width 1230 height 692
click at [878, 401] on video at bounding box center [615, 346] width 1230 height 692
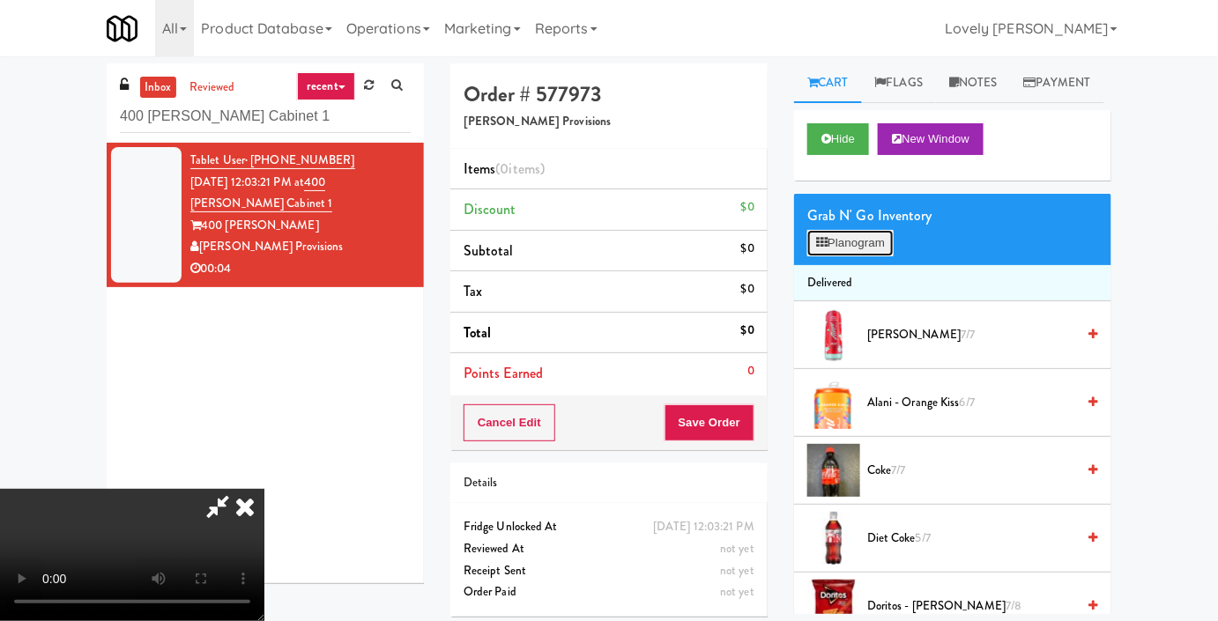
click at [860, 256] on button "Planogram" at bounding box center [850, 243] width 86 height 26
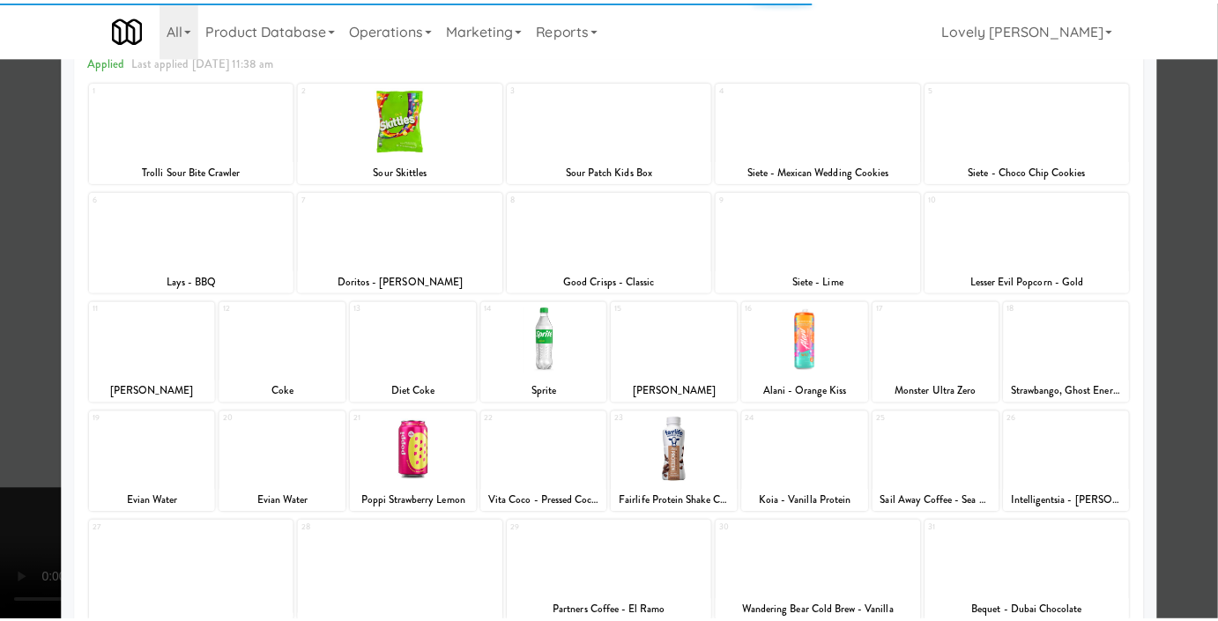
scroll to position [240, 0]
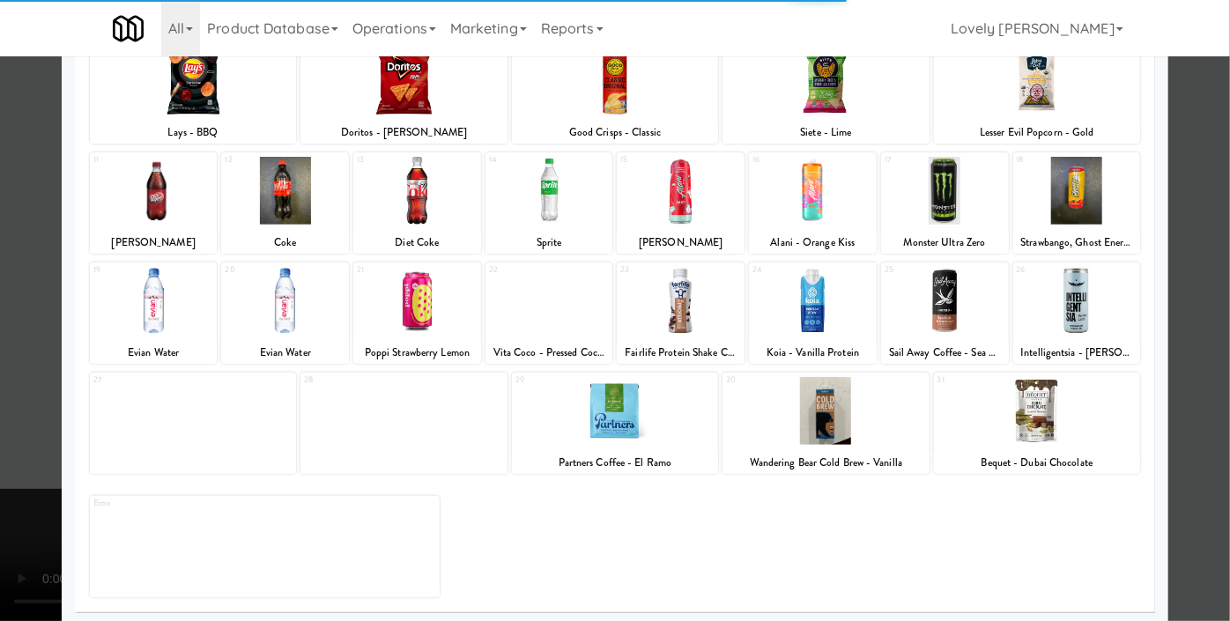
click at [433, 221] on div at bounding box center [417, 191] width 128 height 68
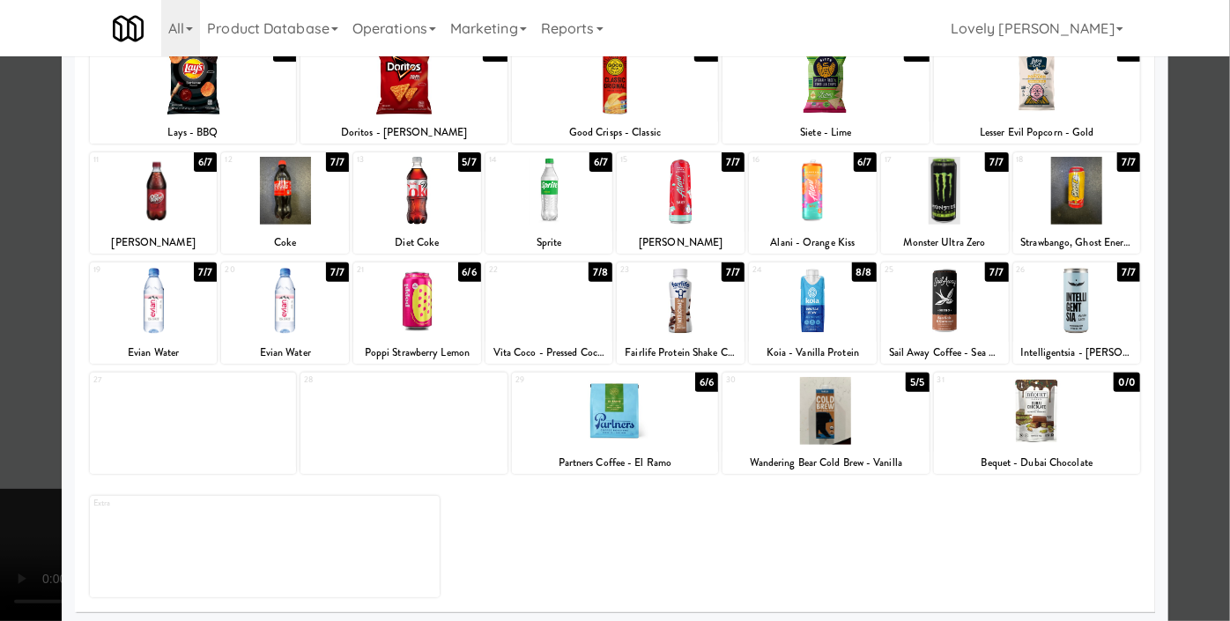
click at [454, 197] on div at bounding box center [417, 191] width 128 height 68
click at [0, 264] on div at bounding box center [615, 310] width 1230 height 621
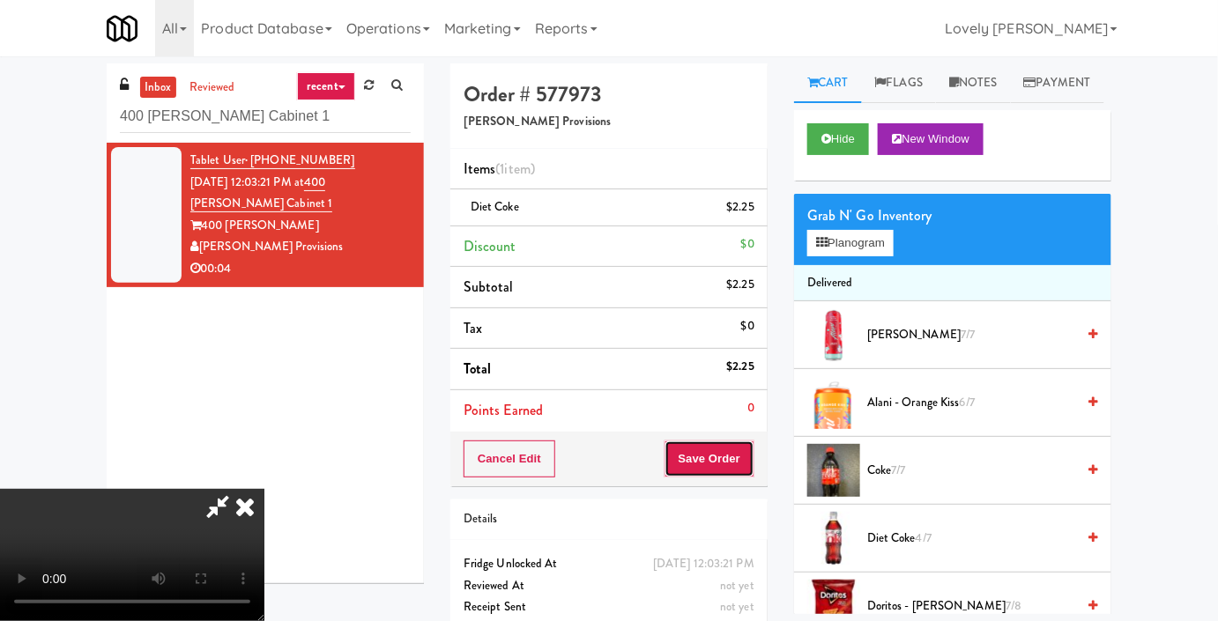
click at [731, 458] on button "Save Order" at bounding box center [709, 459] width 90 height 37
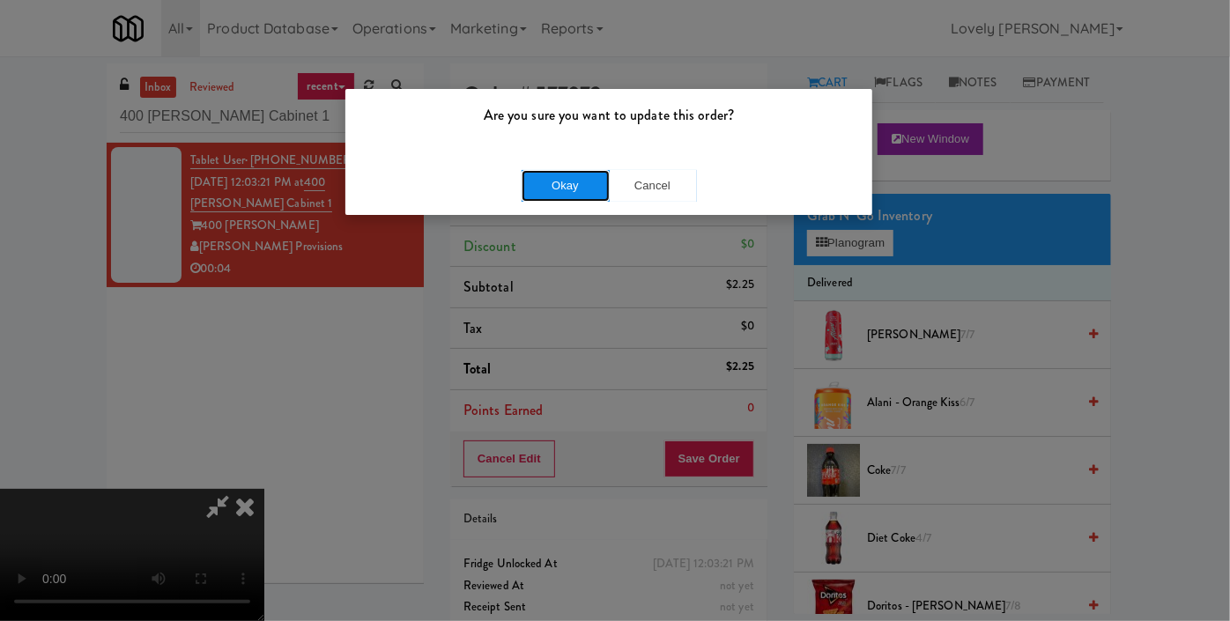
drag, startPoint x: 568, startPoint y: 181, endPoint x: 587, endPoint y: 172, distance: 20.9
click at [568, 181] on button "Okay" at bounding box center [566, 186] width 88 height 32
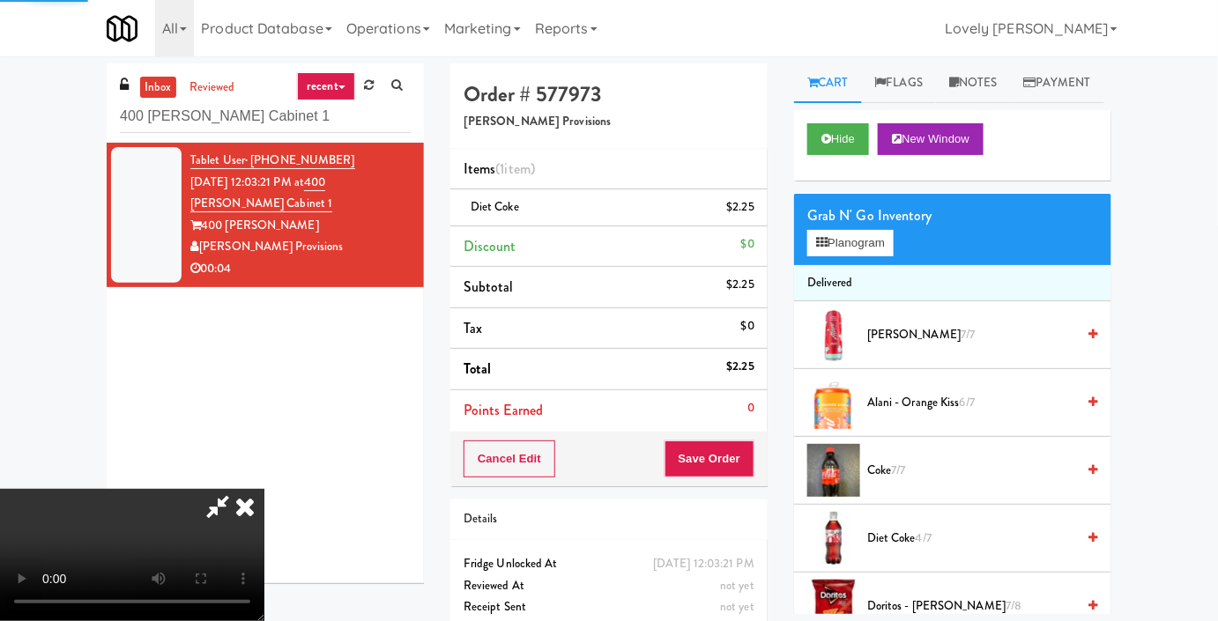
click at [264, 489] on icon at bounding box center [245, 506] width 39 height 35
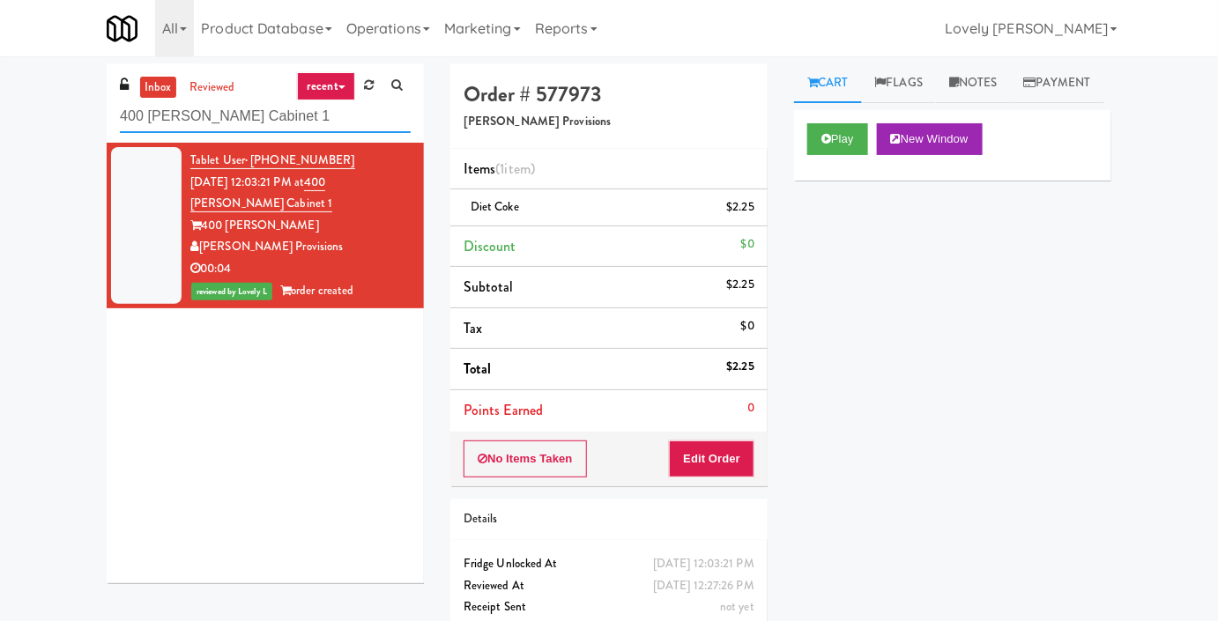
click at [165, 115] on input "400 [PERSON_NAME] Cabinet 1" at bounding box center [265, 116] width 291 height 33
paste input "MH - Cooler - Left"
type input "MH - Cooler - Left"
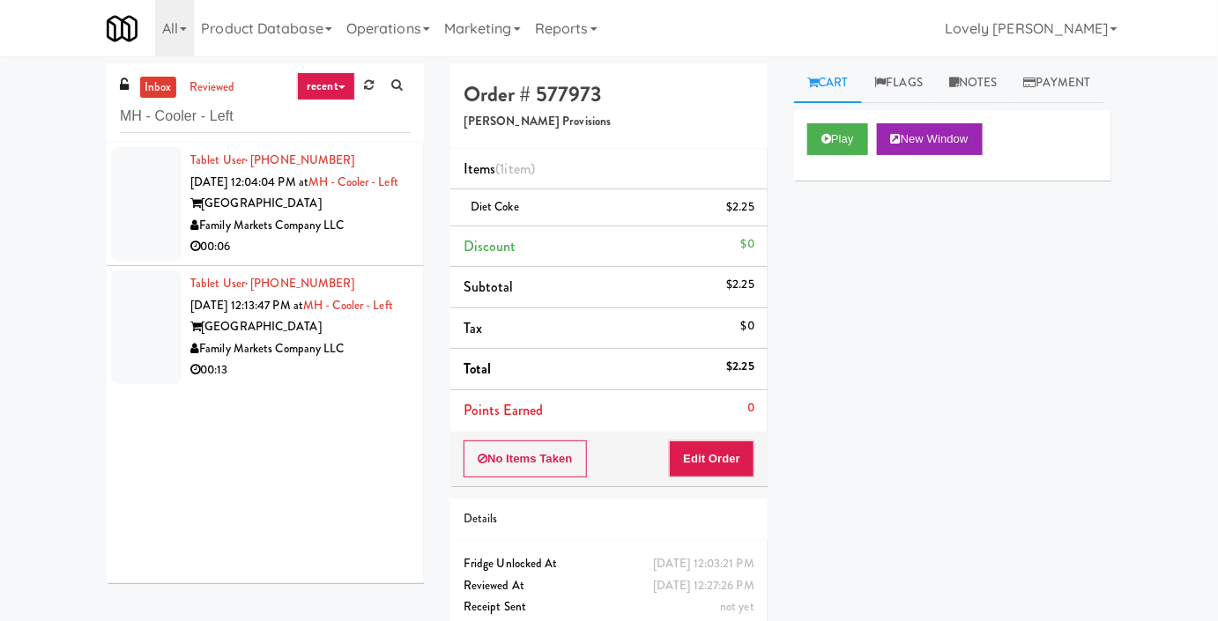
click at [390, 256] on div "00:06" at bounding box center [300, 247] width 220 height 22
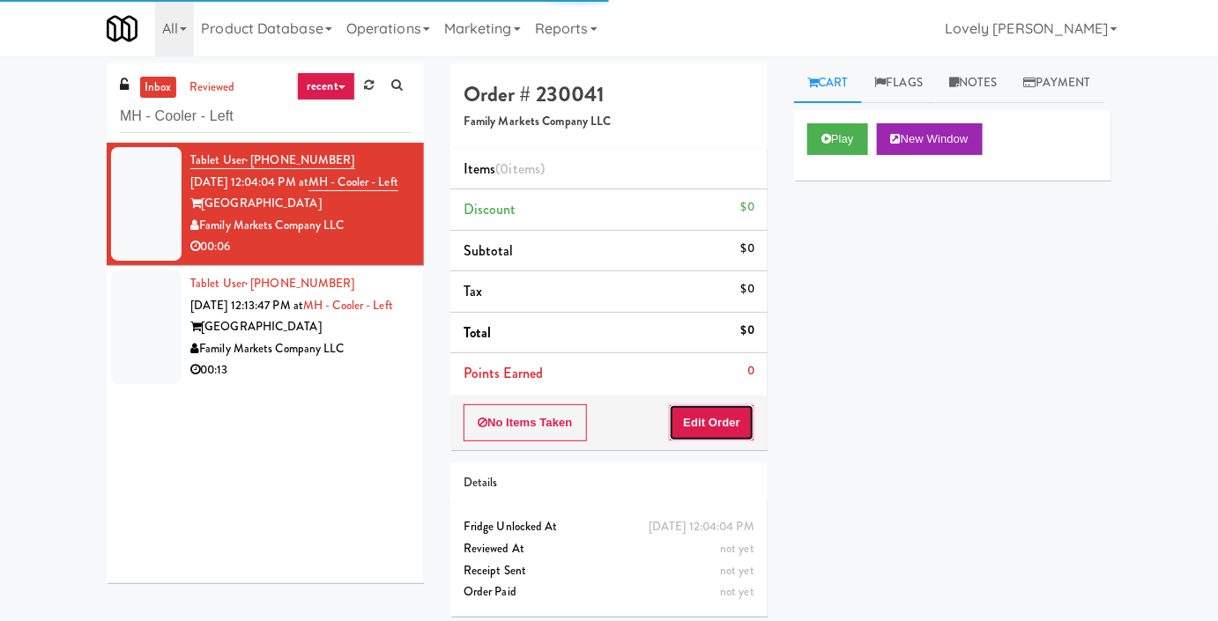
click at [729, 420] on button "Edit Order" at bounding box center [711, 422] width 85 height 37
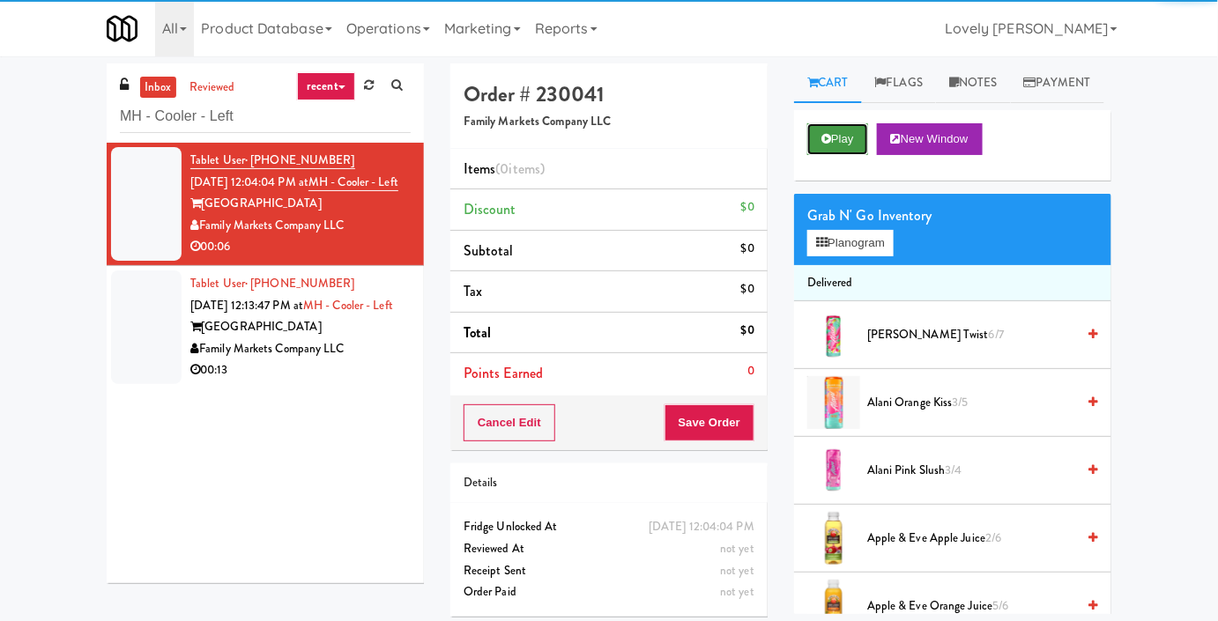
click at [836, 155] on button "Play" at bounding box center [837, 139] width 61 height 32
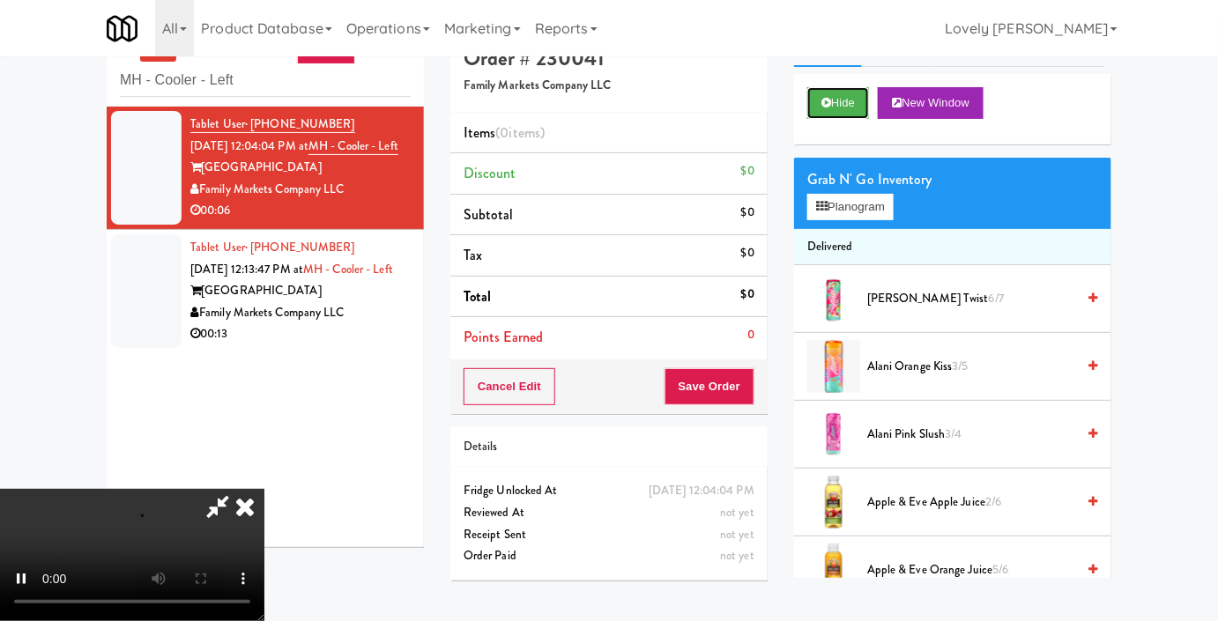
scroll to position [56, 0]
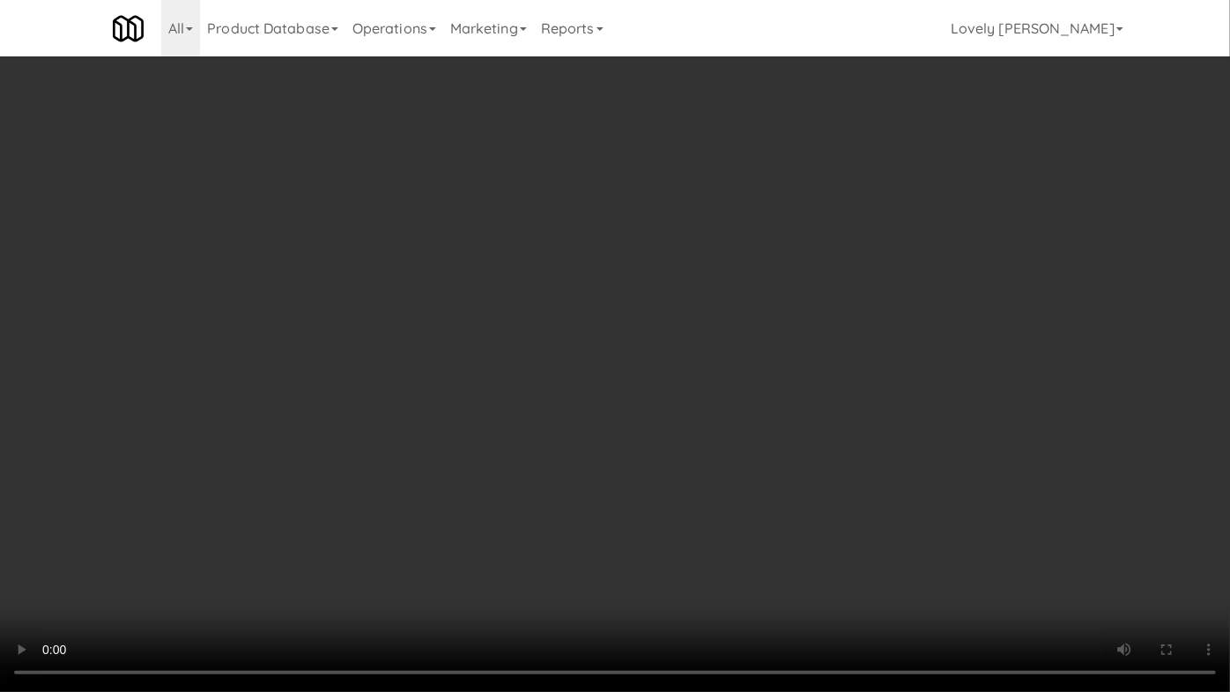
click at [907, 477] on video at bounding box center [615, 346] width 1230 height 692
click at [876, 465] on video at bounding box center [615, 346] width 1230 height 692
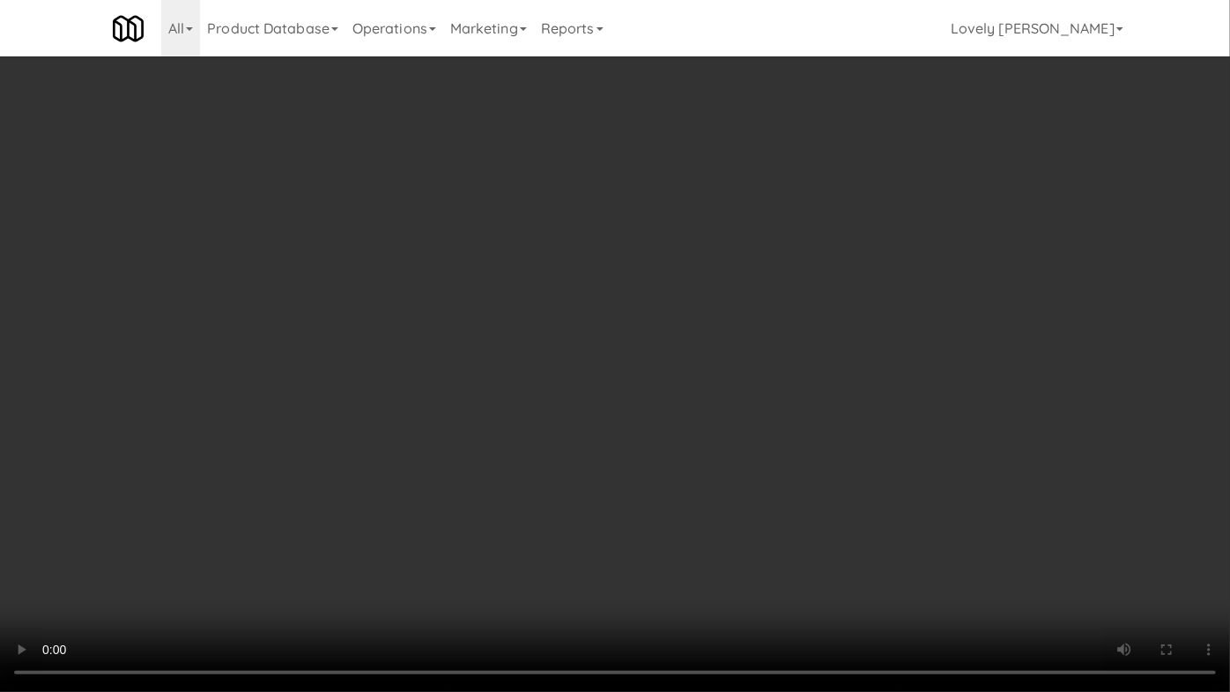
click at [876, 465] on video at bounding box center [615, 346] width 1230 height 692
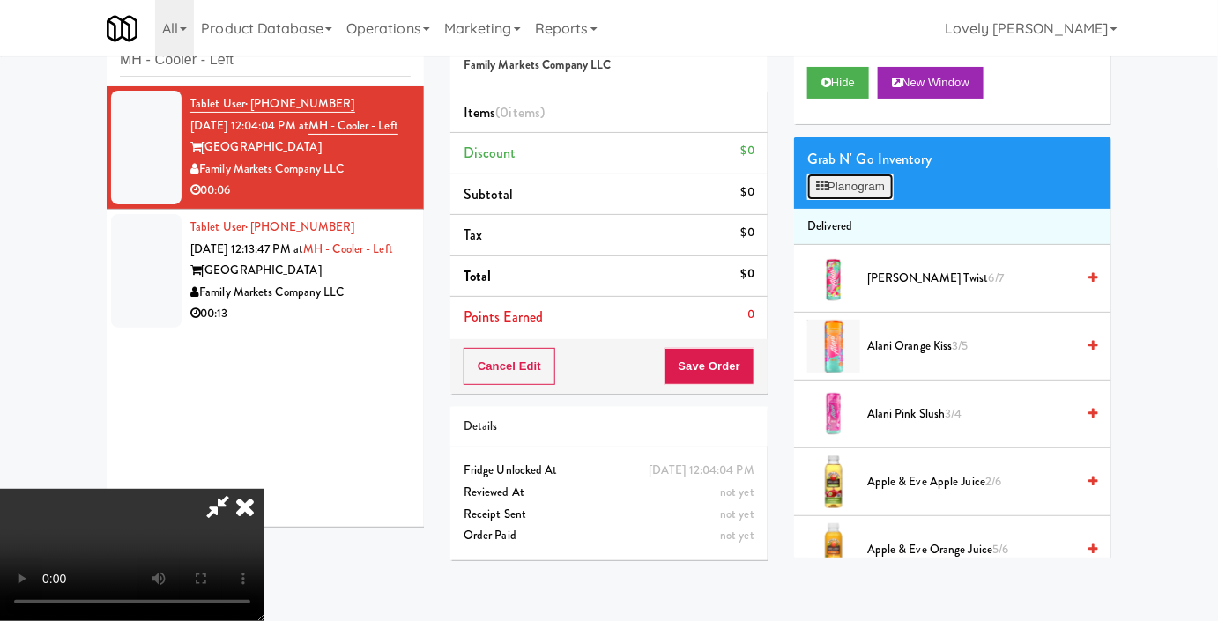
click at [853, 200] on button "Planogram" at bounding box center [850, 187] width 86 height 26
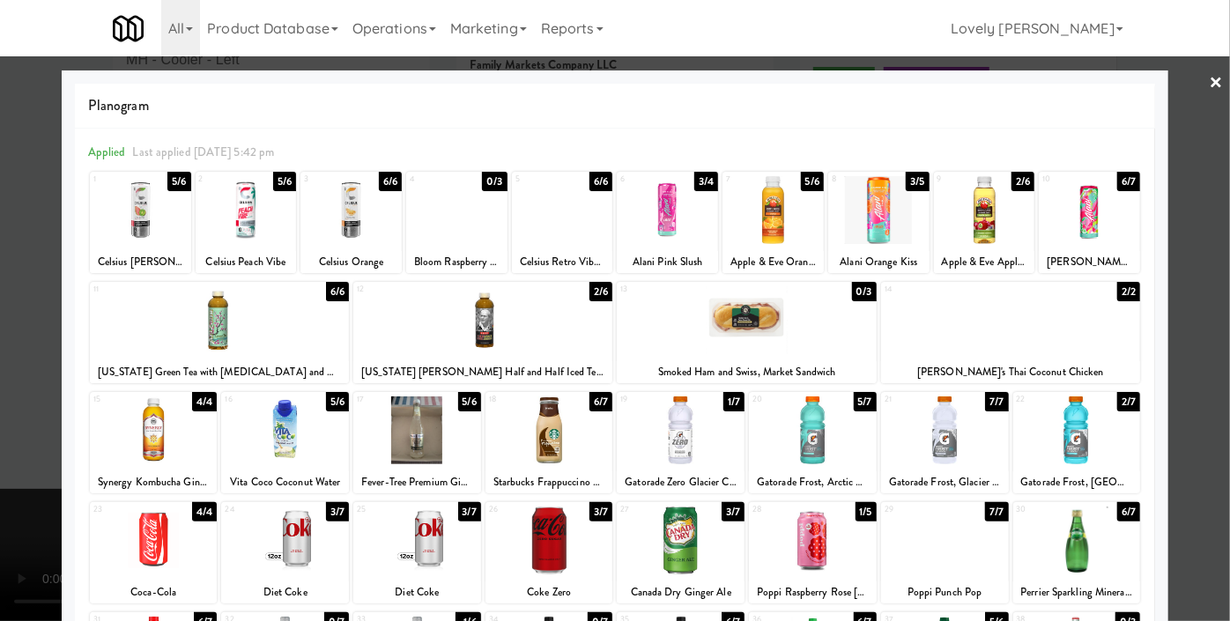
click at [262, 223] on div at bounding box center [246, 210] width 101 height 68
click at [0, 285] on div at bounding box center [615, 310] width 1230 height 621
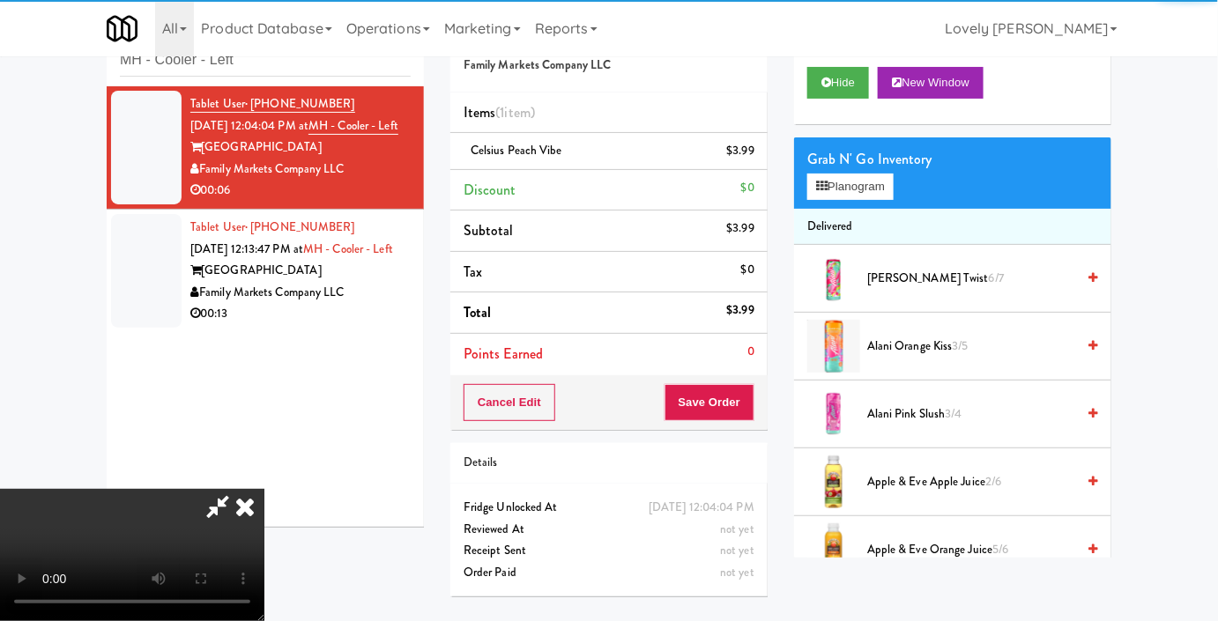
click at [264, 489] on video at bounding box center [132, 555] width 264 height 132
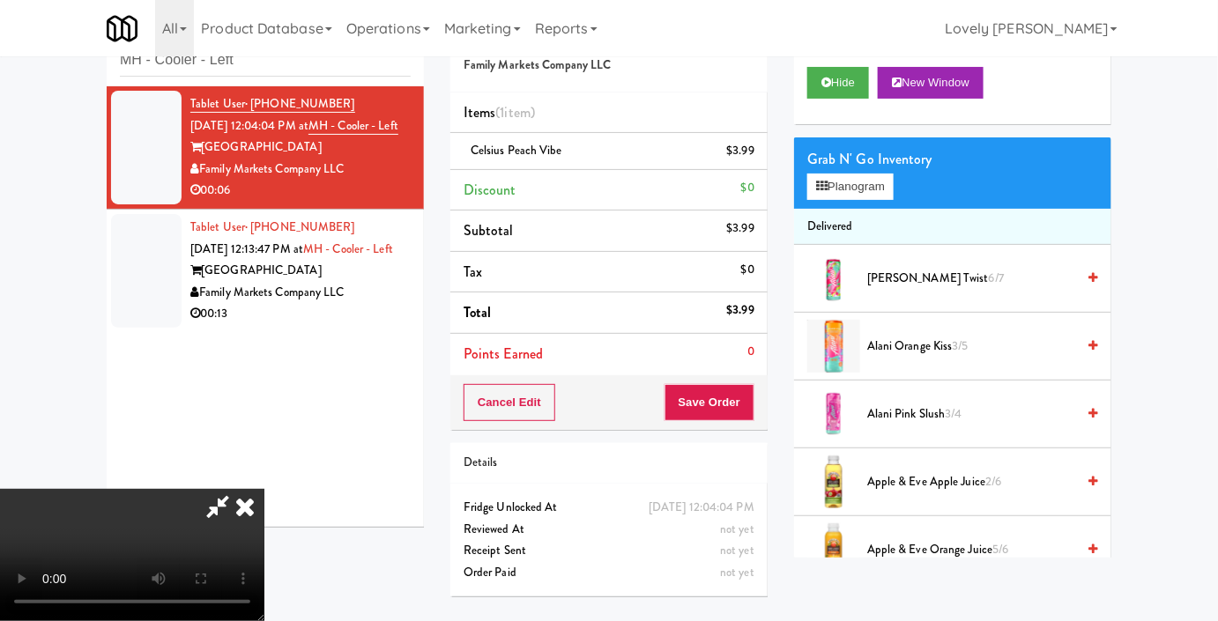
click at [264, 492] on video at bounding box center [132, 555] width 264 height 132
click at [264, 489] on video at bounding box center [132, 555] width 264 height 132
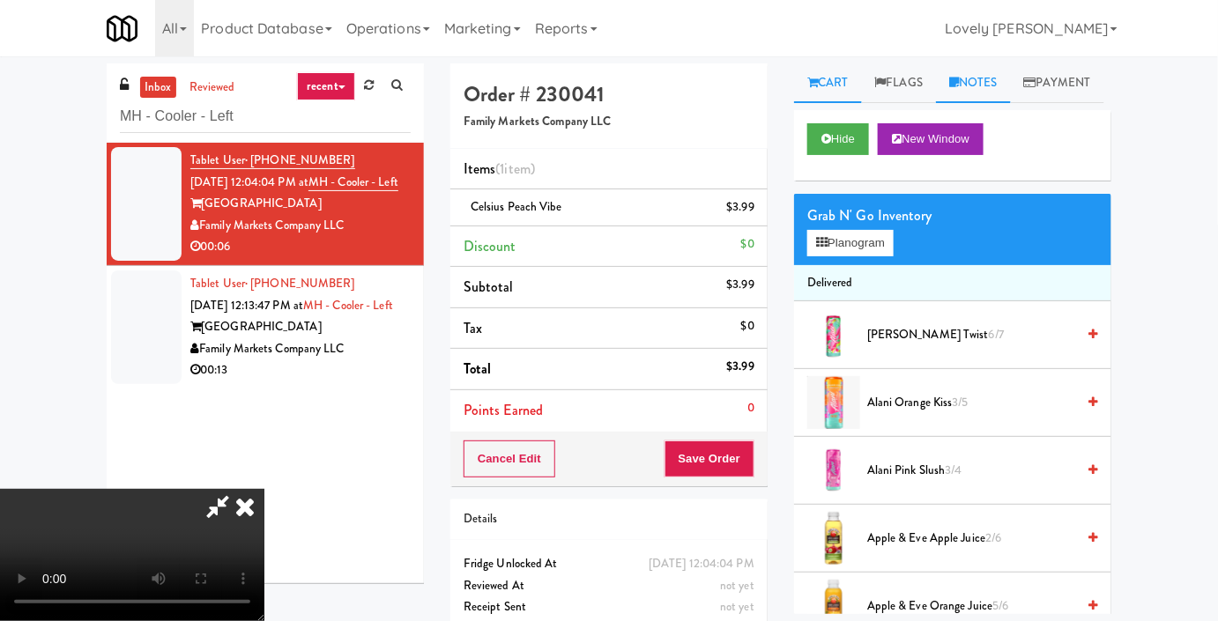
click at [953, 77] on link "Notes" at bounding box center [973, 83] width 75 height 40
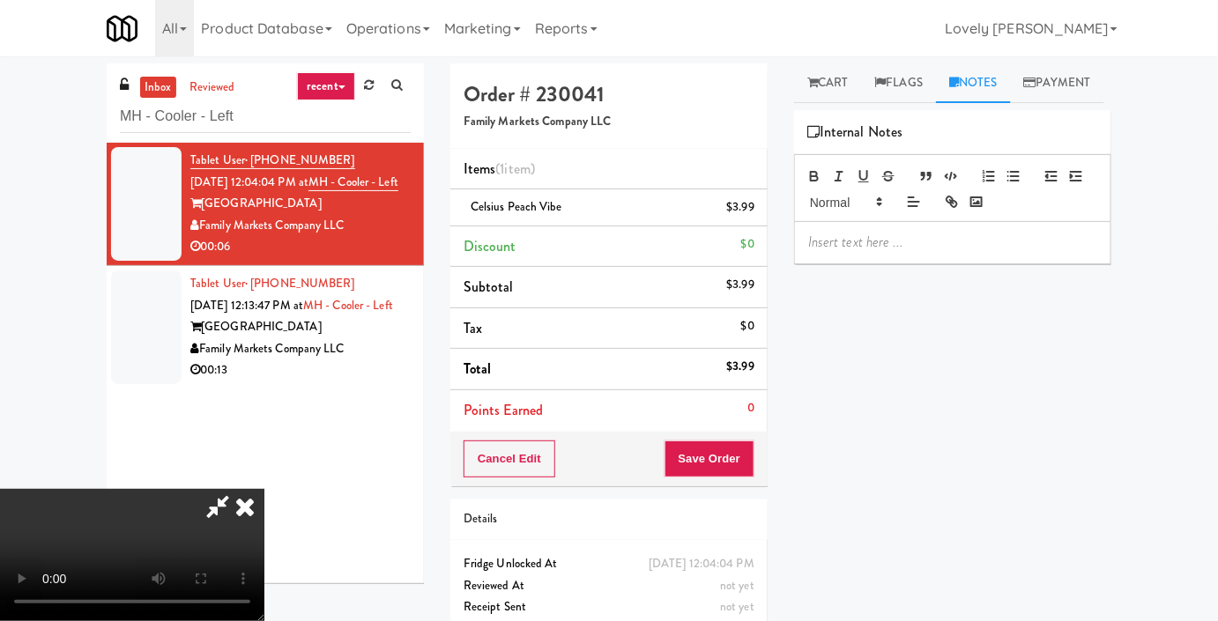
click at [898, 252] on p at bounding box center [952, 242] width 289 height 19
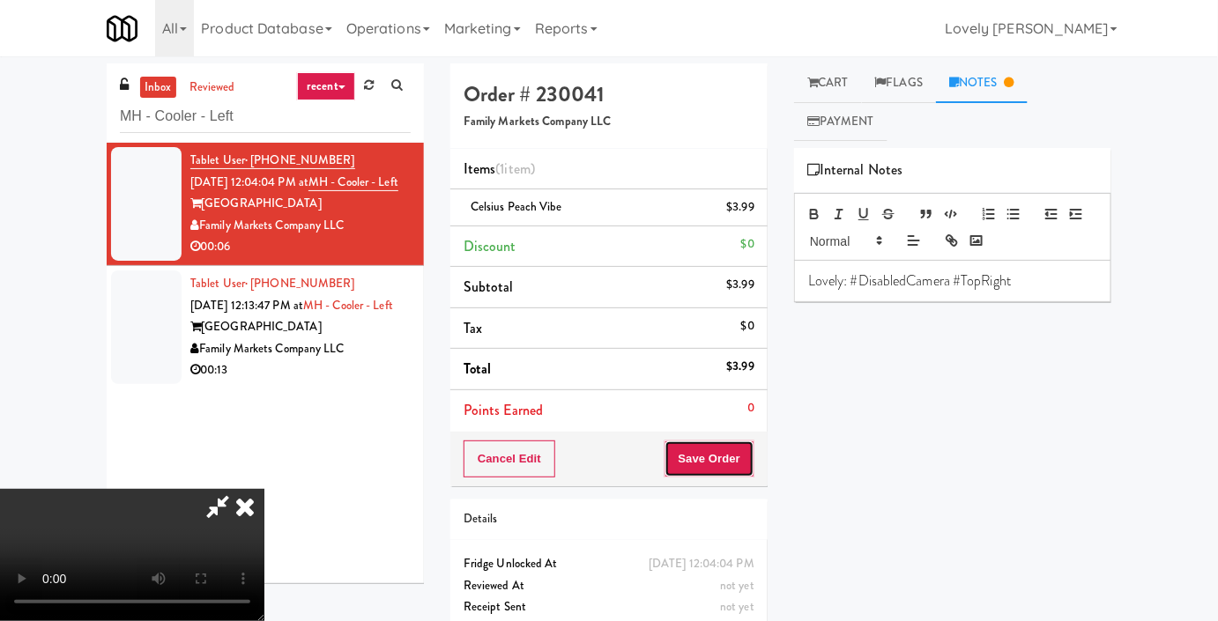
click at [744, 458] on button "Save Order" at bounding box center [709, 459] width 90 height 37
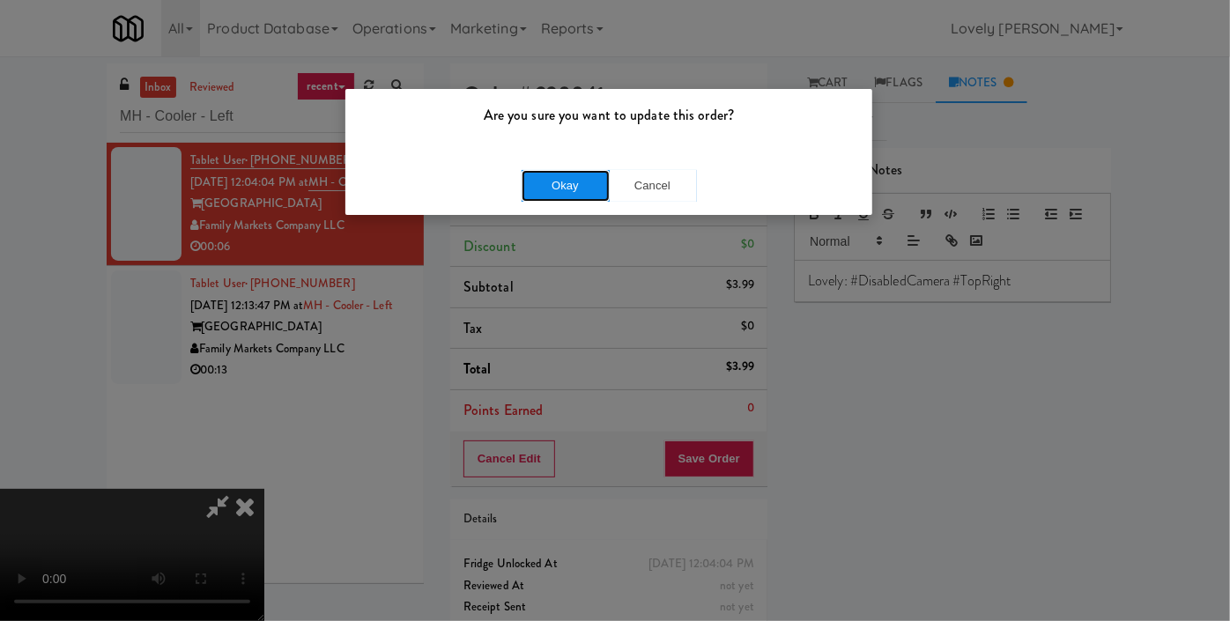
click at [576, 196] on button "Okay" at bounding box center [566, 186] width 88 height 32
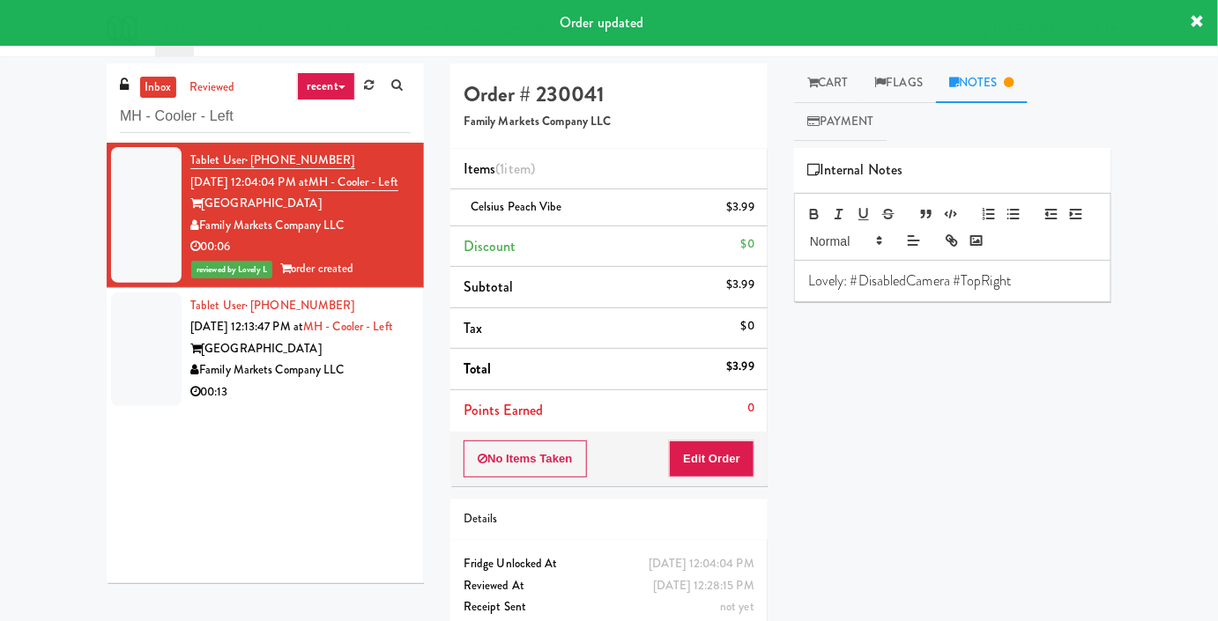
click at [357, 372] on div "Tablet User · (847) 814-5383 [DATE] 12:13:47 PM at MH - Cooler - Left Market Ho…" at bounding box center [300, 349] width 220 height 108
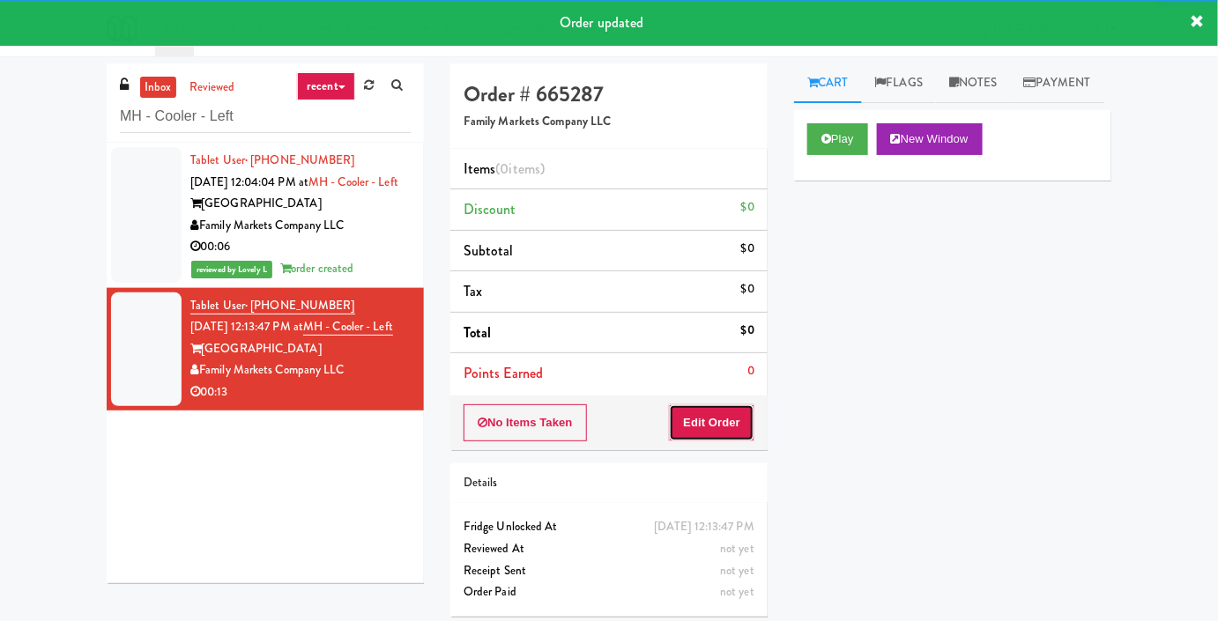
click at [685, 430] on button "Edit Order" at bounding box center [711, 422] width 85 height 37
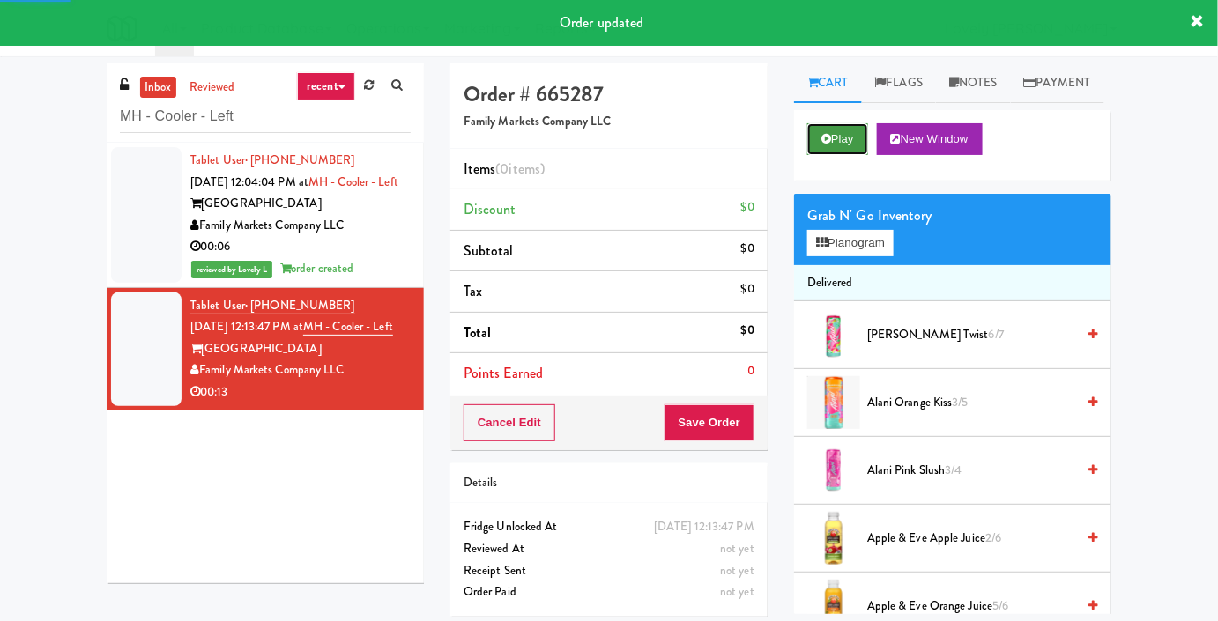
click at [819, 155] on button "Play" at bounding box center [837, 139] width 61 height 32
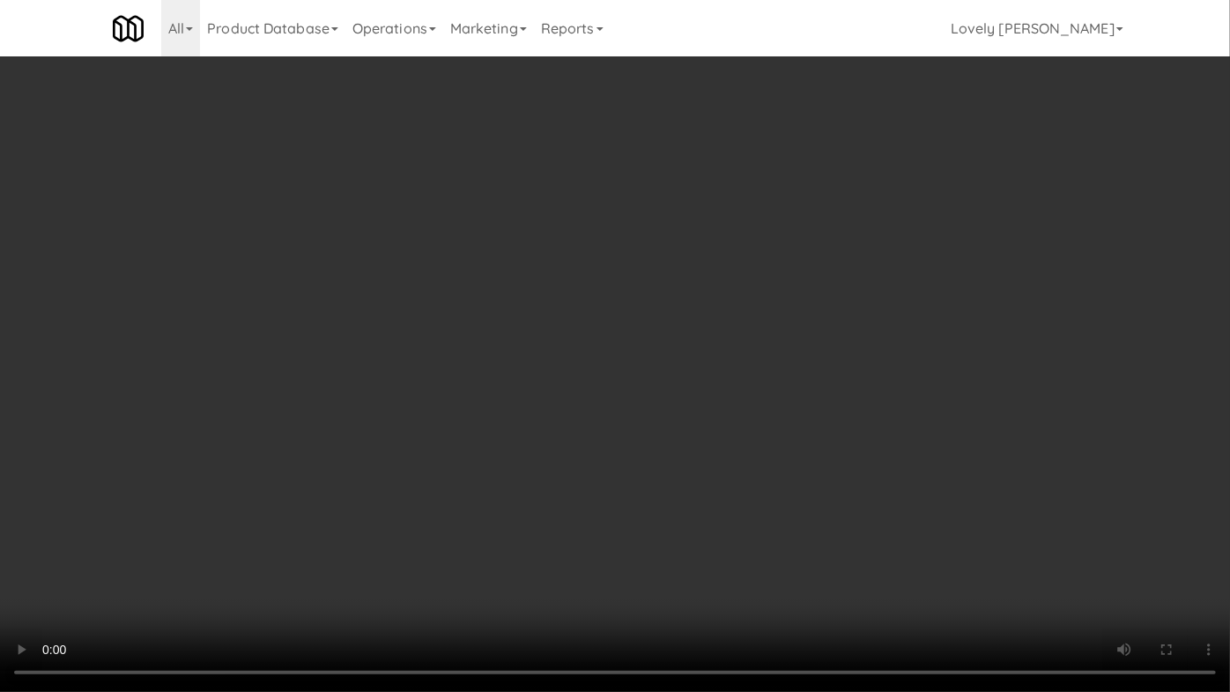
click at [670, 446] on video at bounding box center [615, 346] width 1230 height 692
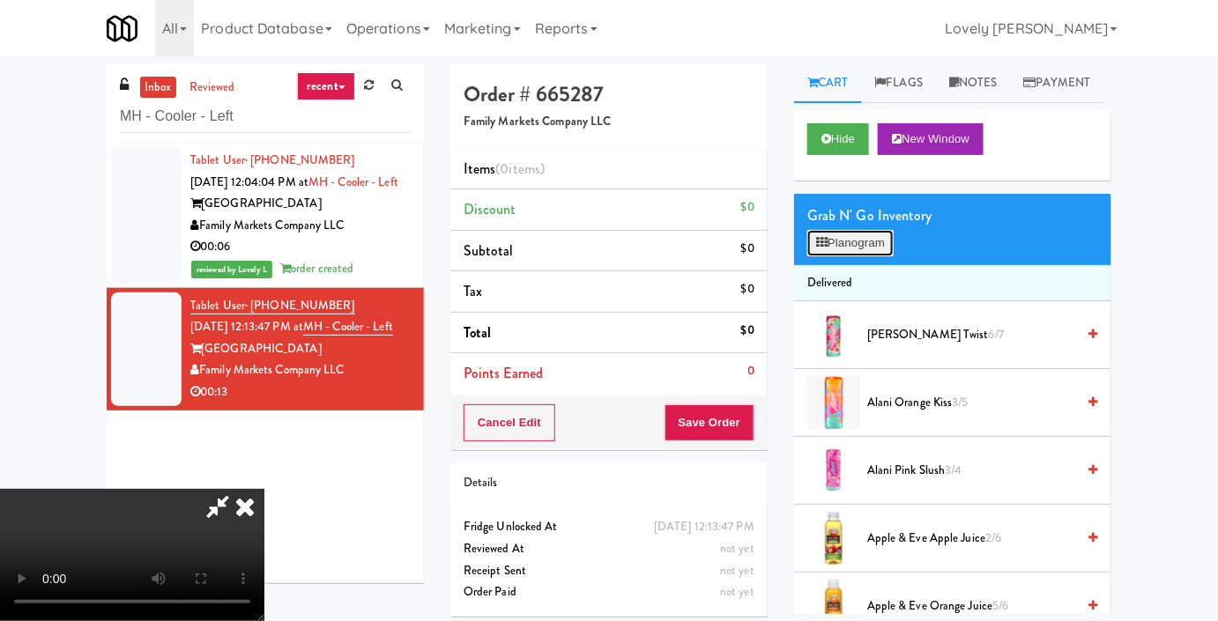
click at [823, 256] on button "Planogram" at bounding box center [850, 243] width 86 height 26
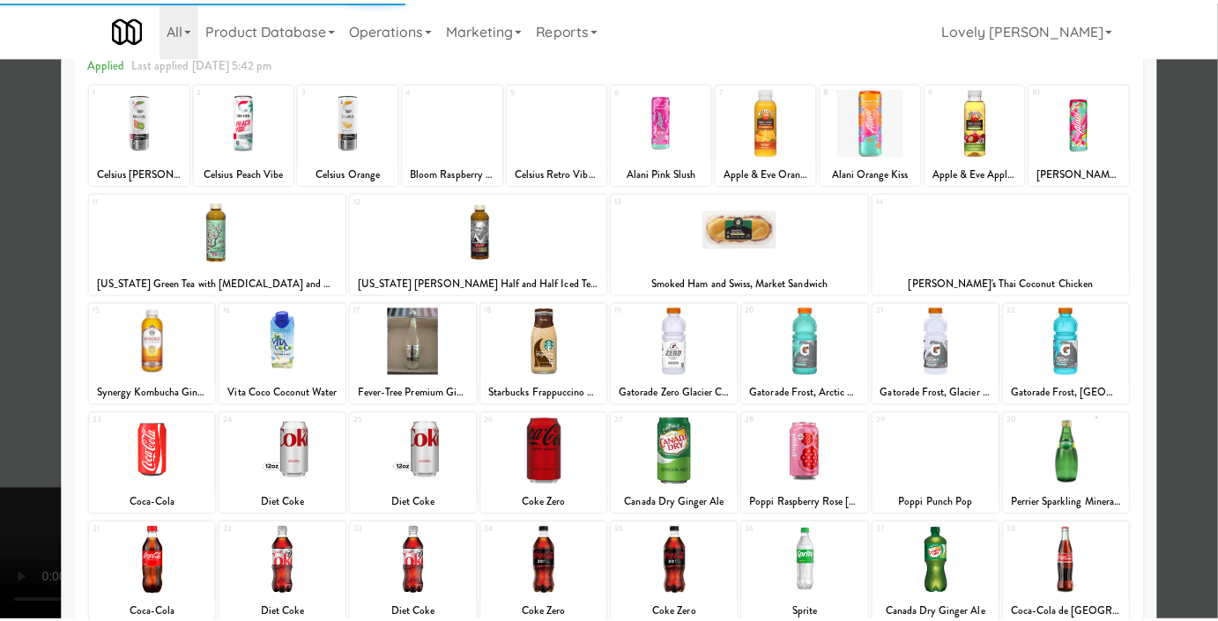
scroll to position [240, 0]
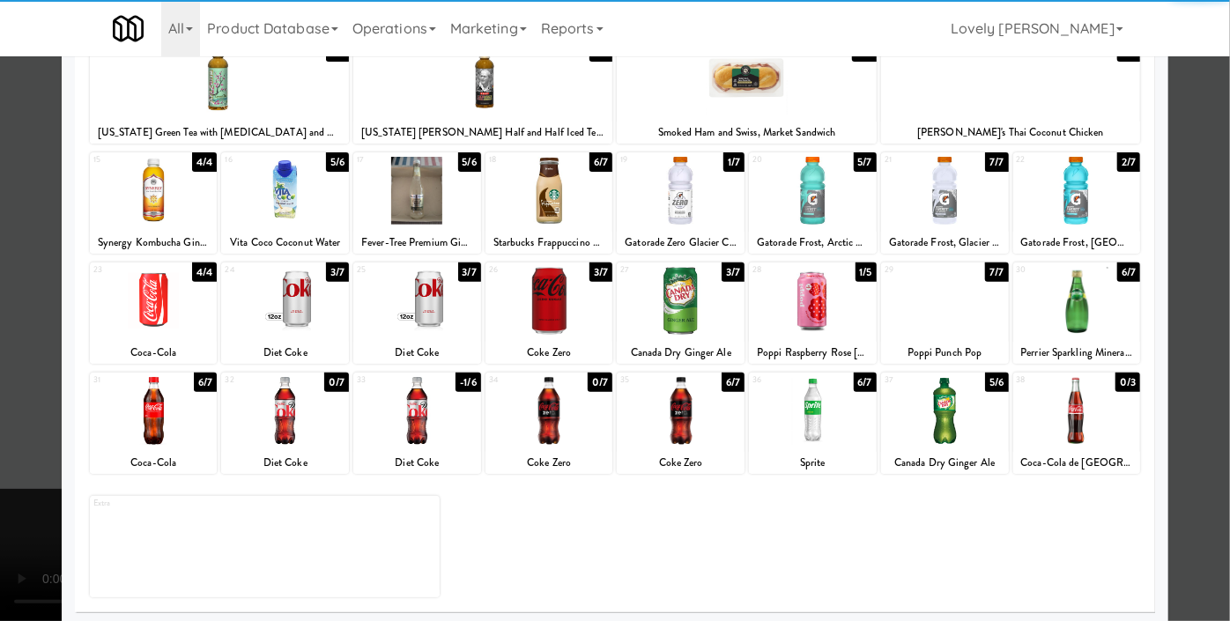
click at [1080, 203] on div at bounding box center [1077, 191] width 128 height 68
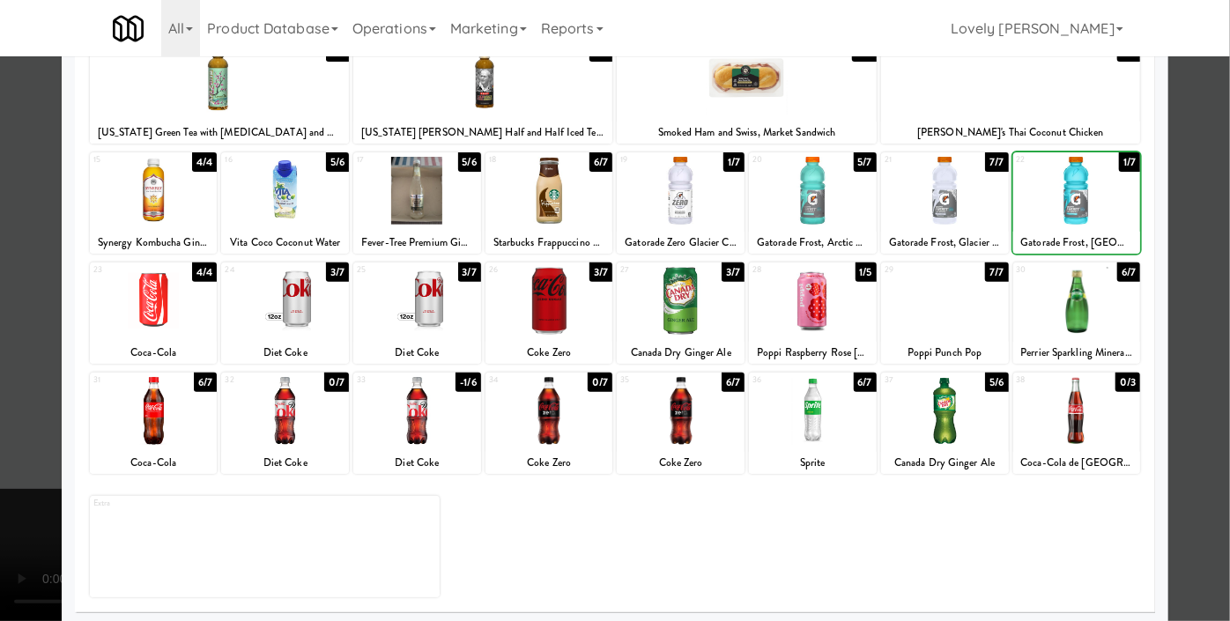
click at [1080, 203] on div at bounding box center [1077, 191] width 128 height 68
click at [1192, 144] on div at bounding box center [615, 310] width 1230 height 621
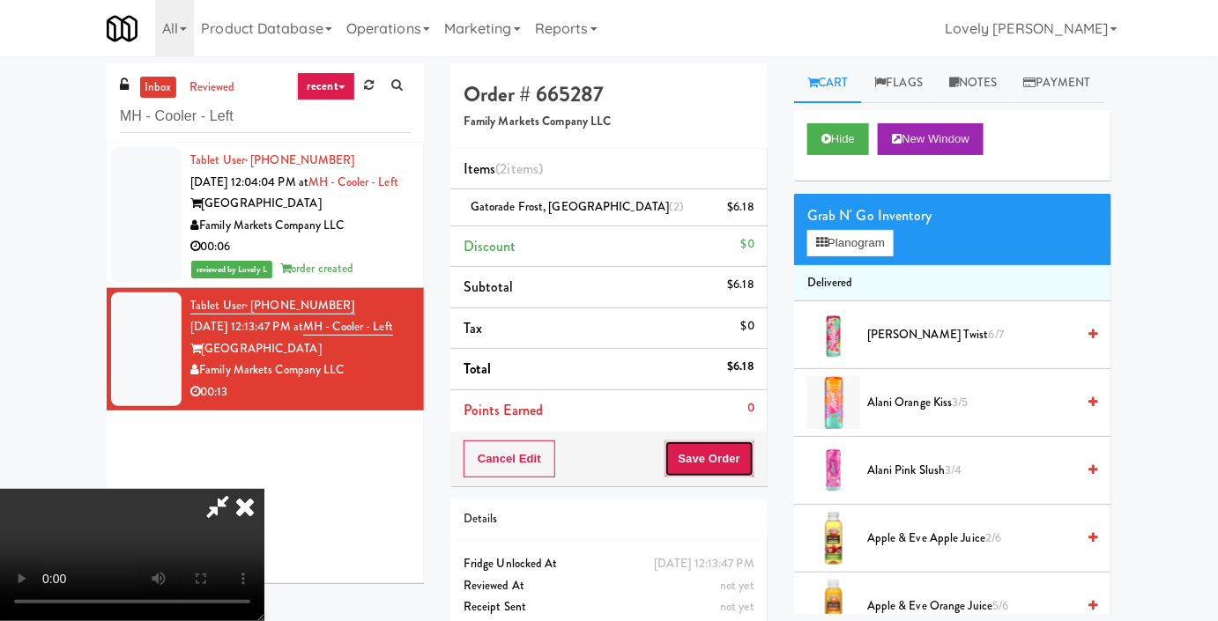
click at [749, 449] on button "Save Order" at bounding box center [709, 459] width 90 height 37
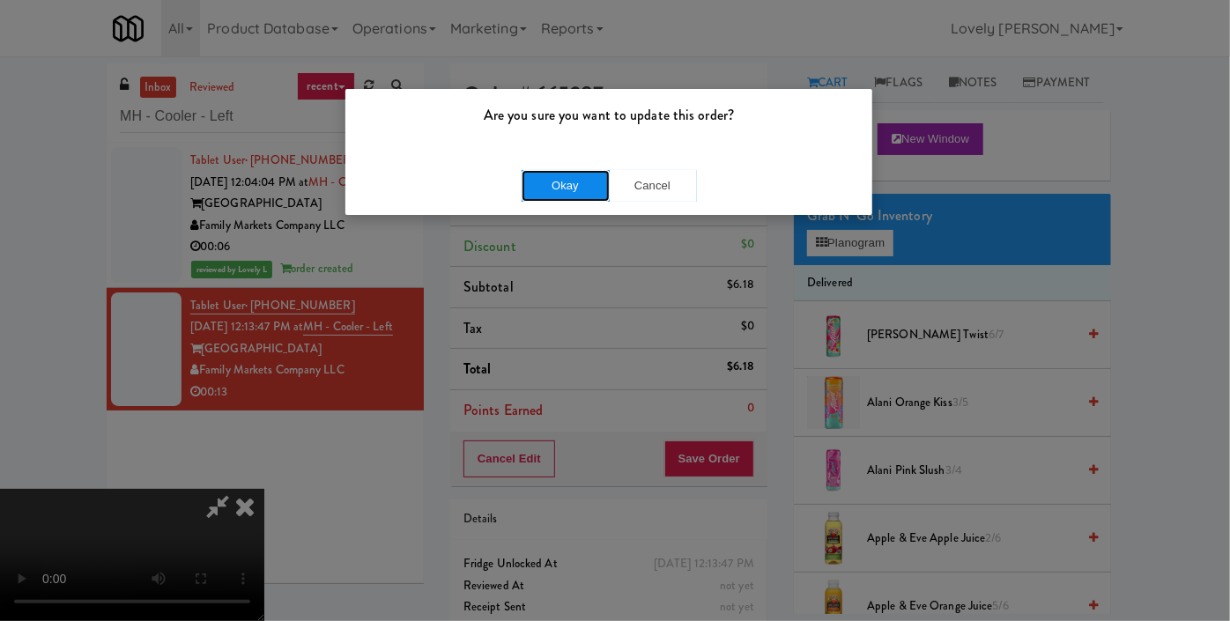
click at [584, 182] on button "Okay" at bounding box center [566, 186] width 88 height 32
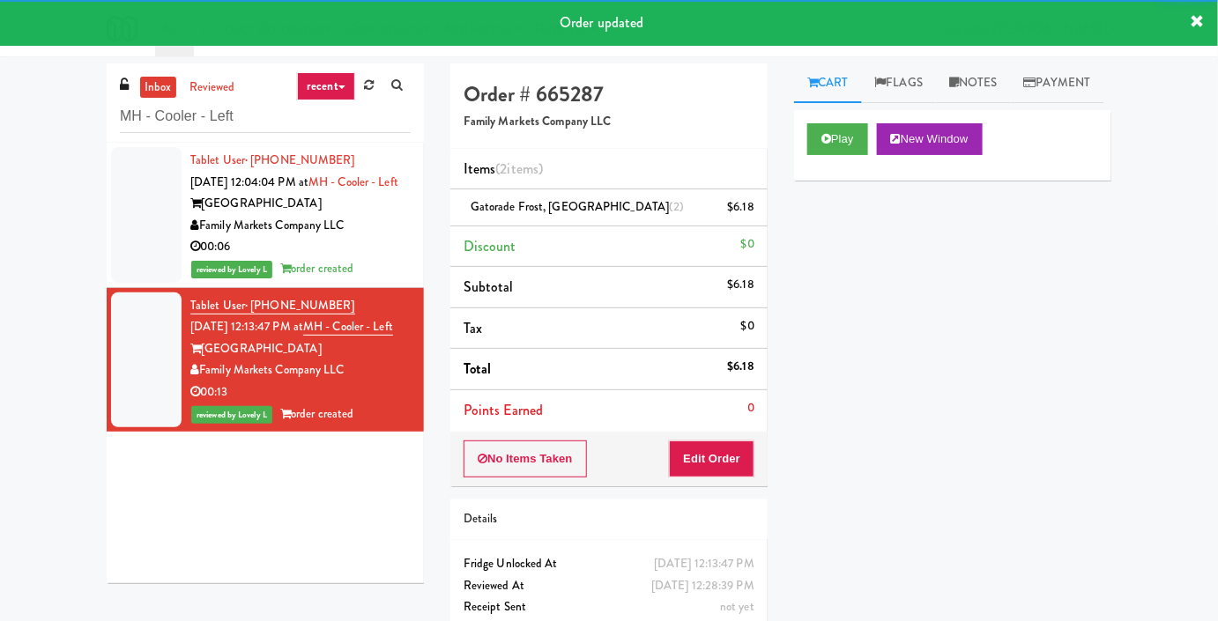
click at [374, 236] on div "Family Markets Company LLC" at bounding box center [300, 226] width 220 height 22
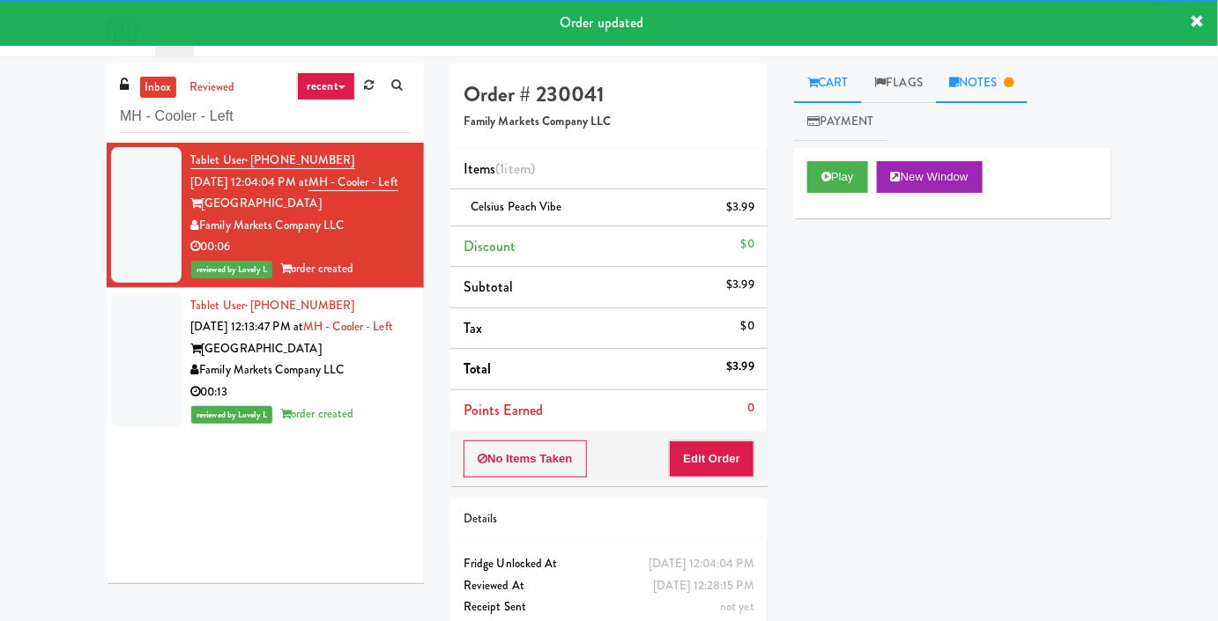
click at [1010, 76] on link "Notes" at bounding box center [982, 83] width 92 height 40
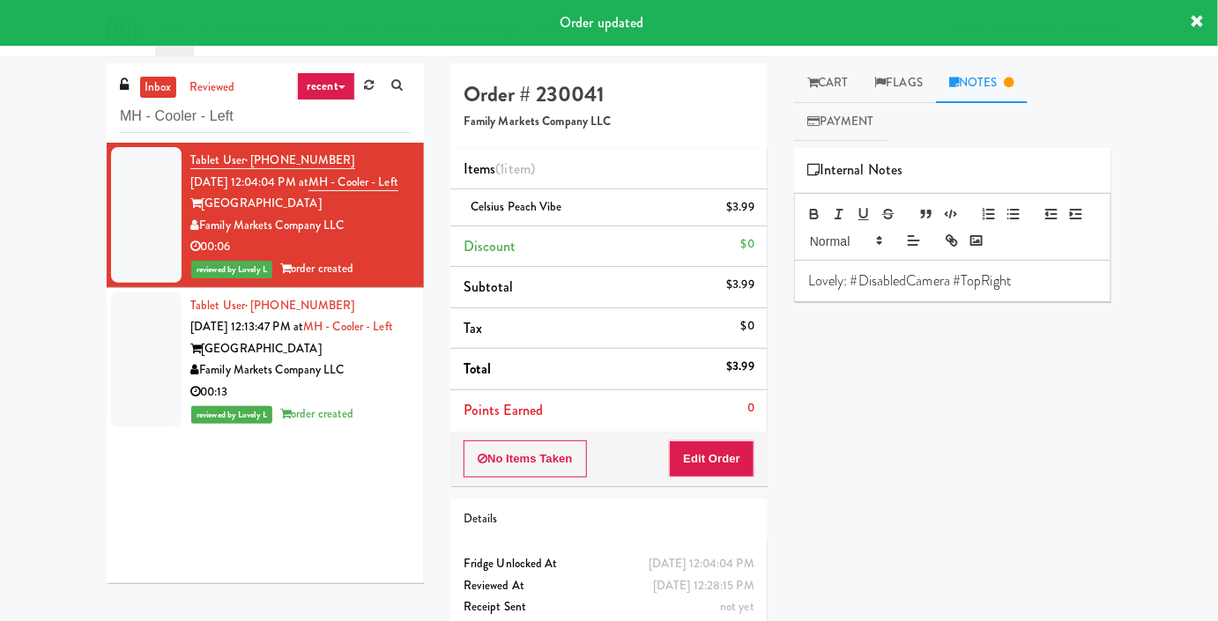
click at [858, 280] on p "Lovely: #DisabledCamera #TopRight" at bounding box center [952, 280] width 289 height 19
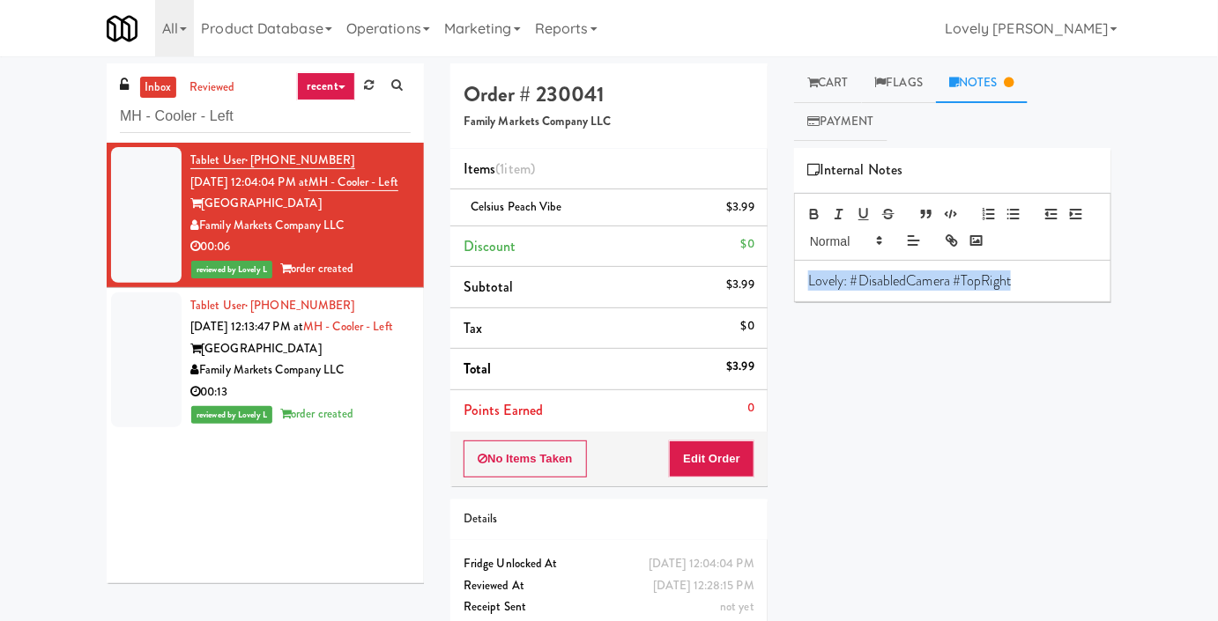
click at [858, 280] on p "Lovely: #DisabledCamera #TopRight" at bounding box center [952, 280] width 289 height 19
copy p "Lovely: #DisabledCamera #TopRight"
click at [400, 418] on li "Tablet User · (847) 814-5383 [DATE] 12:13:47 PM at MH - Cooler - Left Market Ho…" at bounding box center [265, 360] width 317 height 144
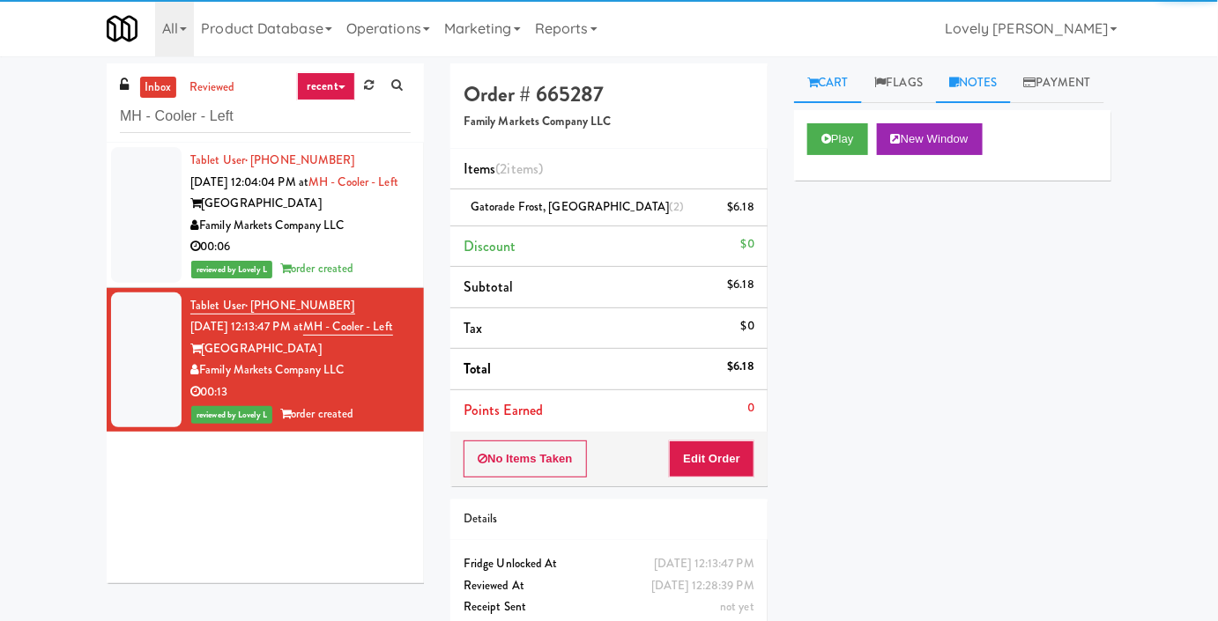
click at [979, 85] on link "Notes" at bounding box center [973, 83] width 75 height 40
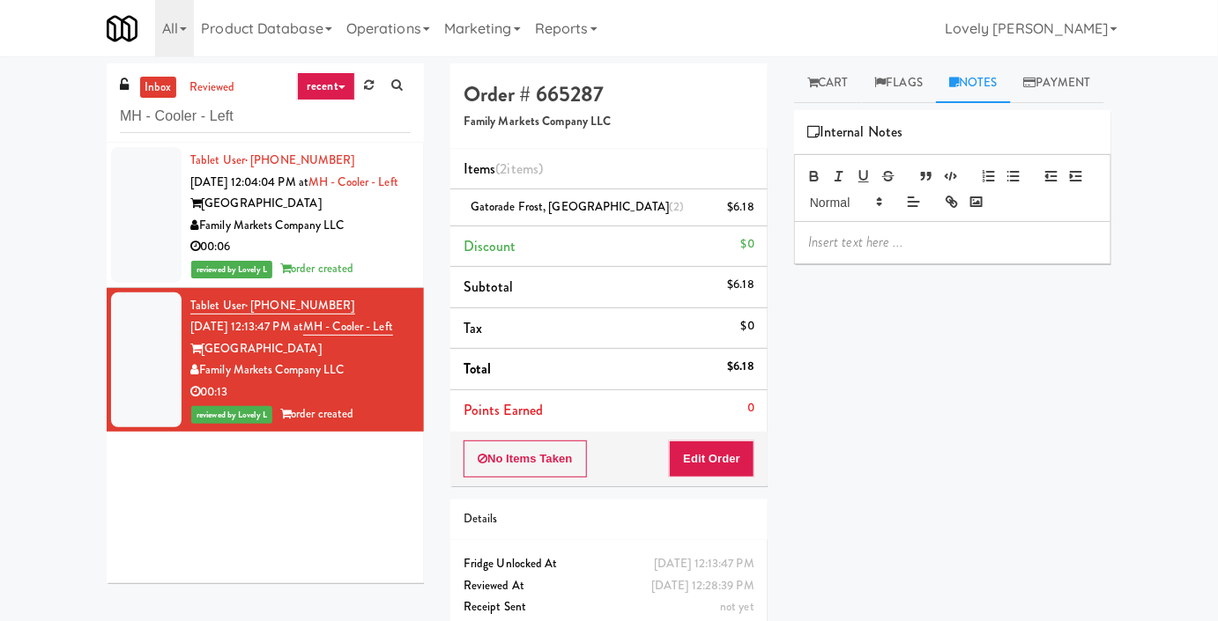
click at [815, 252] on p at bounding box center [952, 242] width 289 height 19
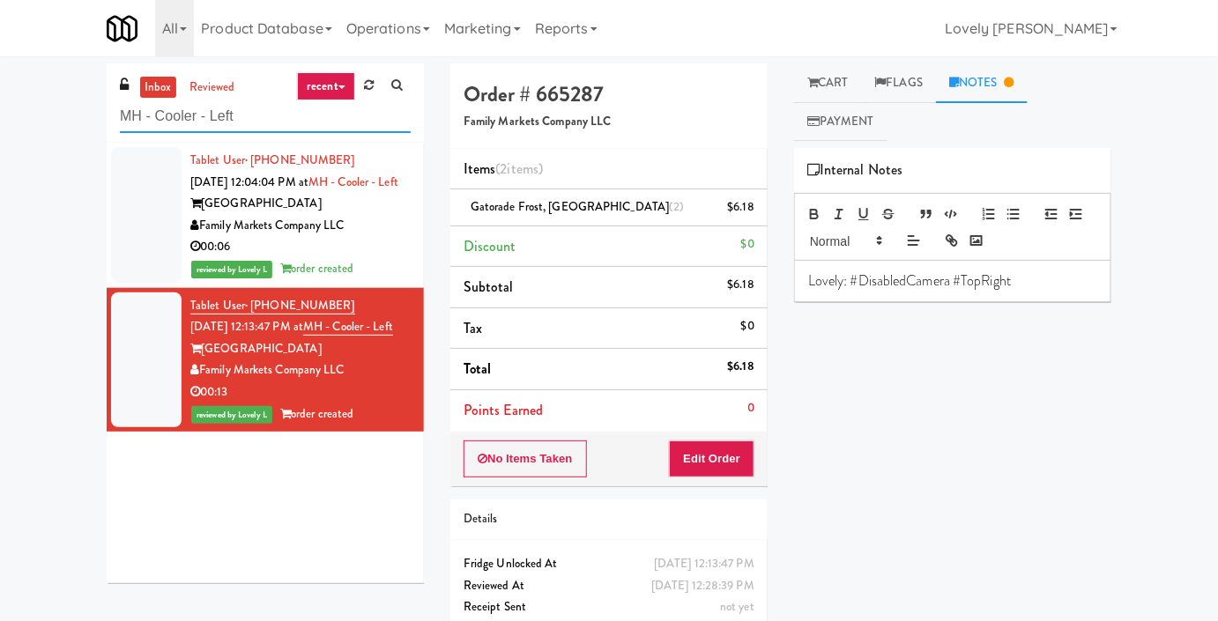
click at [194, 127] on input "MH - Cooler - Left" at bounding box center [265, 116] width 291 height 33
paste input "[GEOGRAPHIC_DATA]"
type input "[GEOGRAPHIC_DATA]"
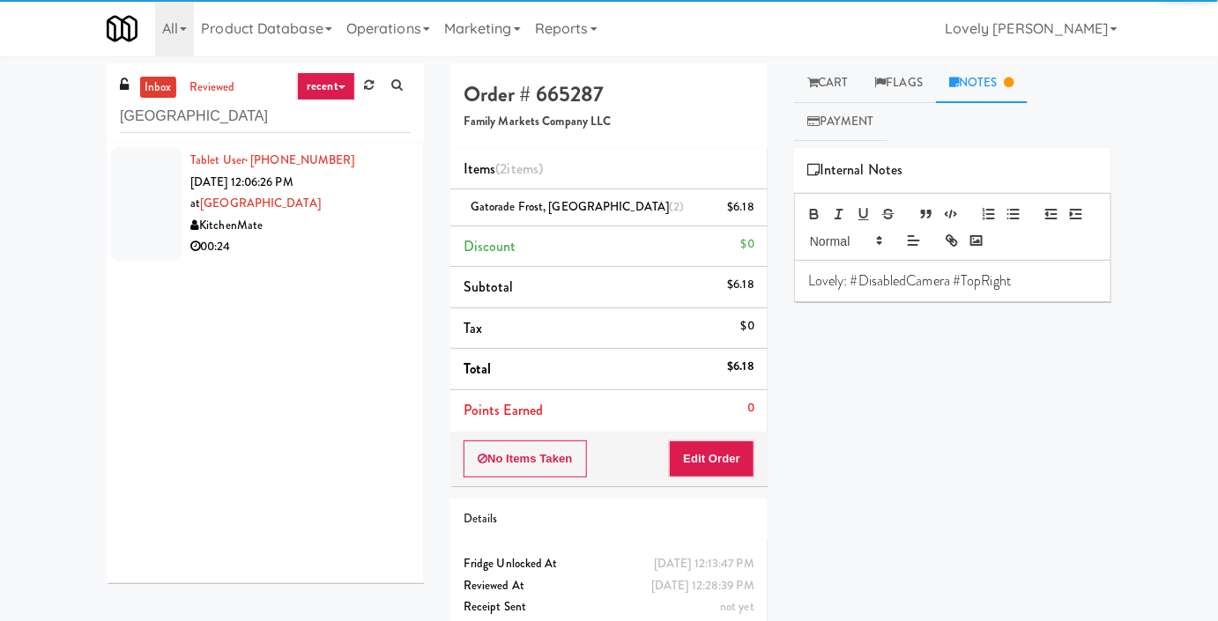
click at [312, 238] on div "00:24" at bounding box center [300, 247] width 220 height 22
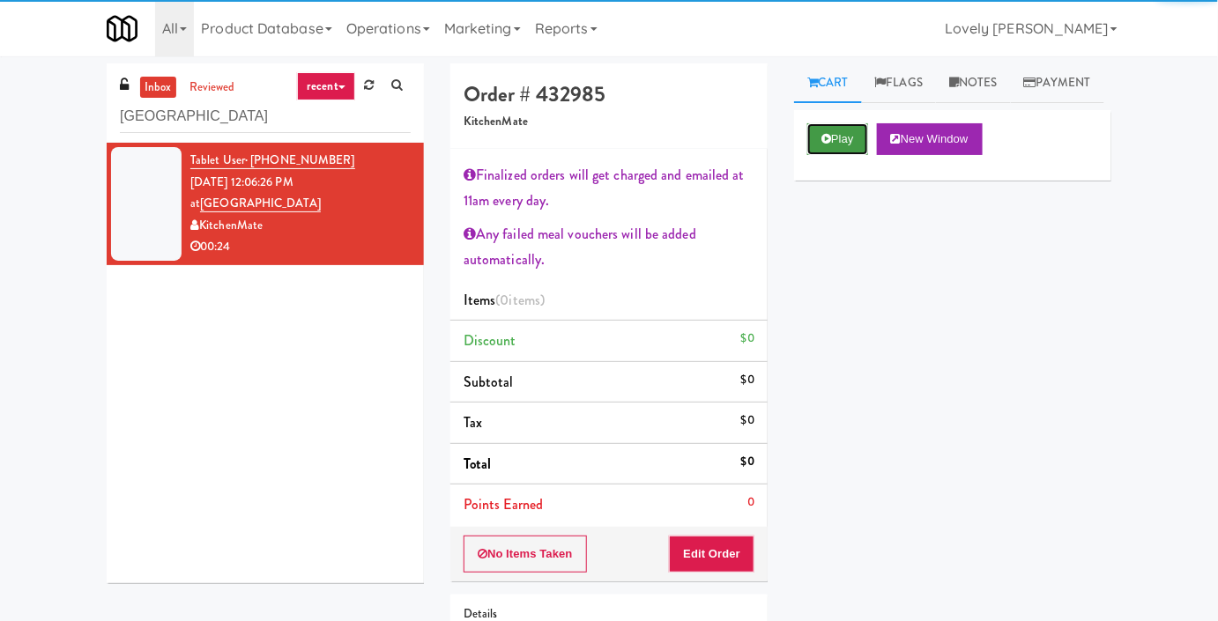
click at [864, 155] on button "Play" at bounding box center [837, 139] width 61 height 32
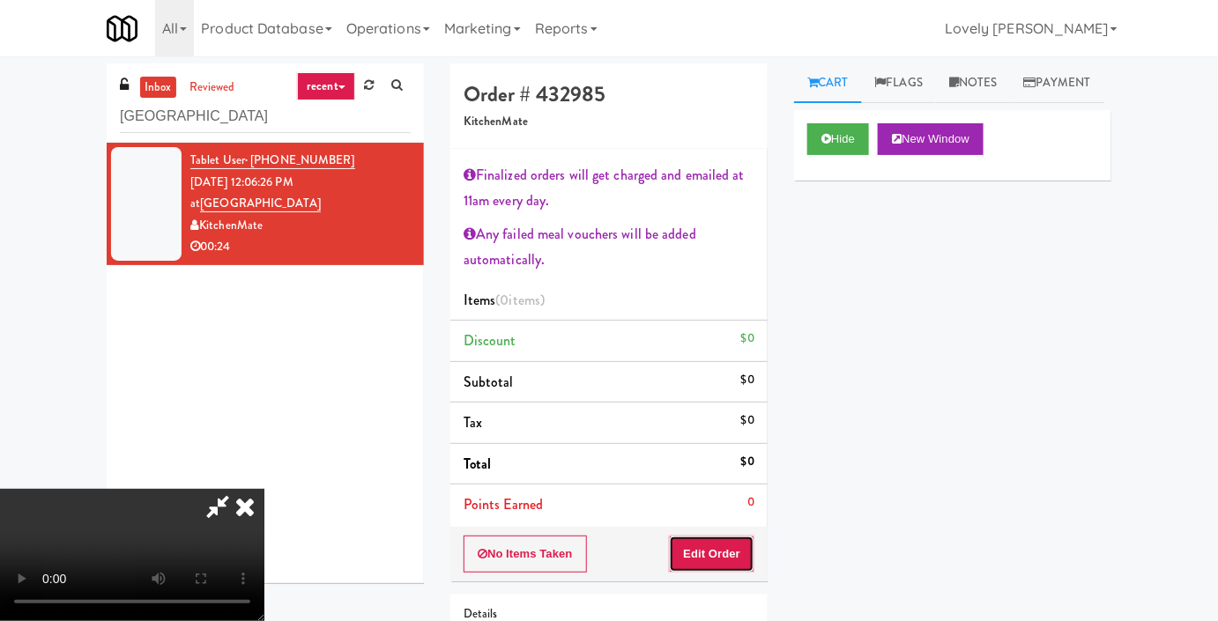
click at [737, 558] on button "Edit Order" at bounding box center [711, 554] width 85 height 37
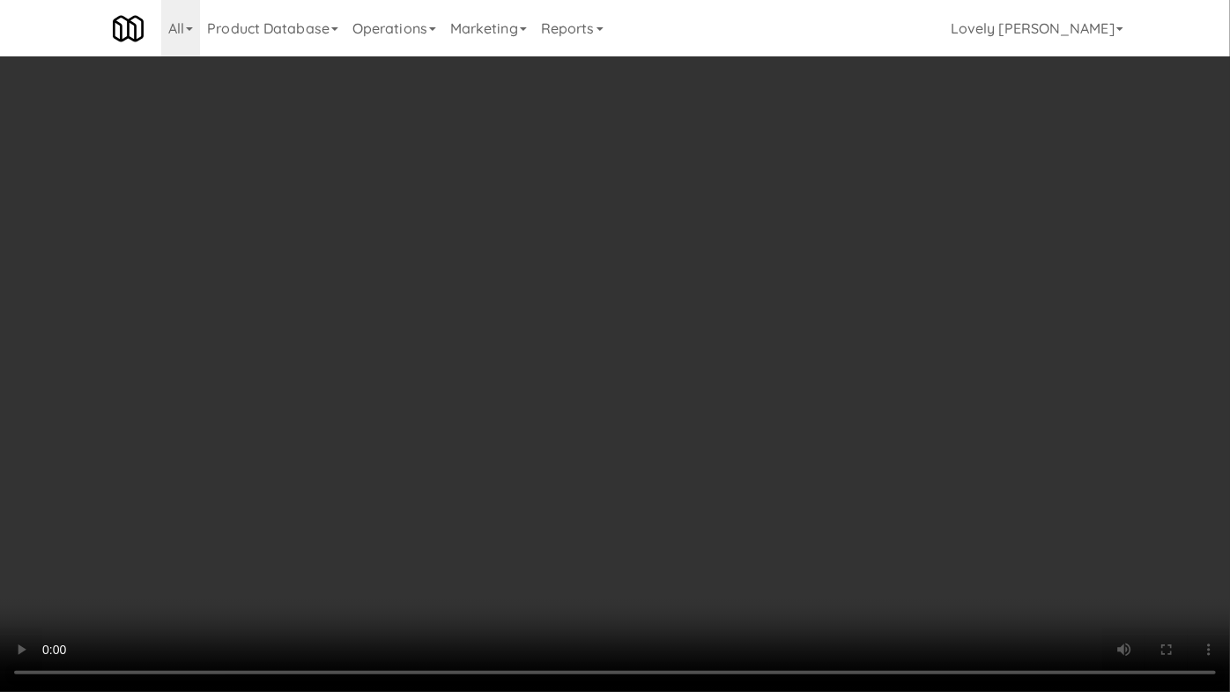
click at [836, 463] on video at bounding box center [615, 346] width 1230 height 692
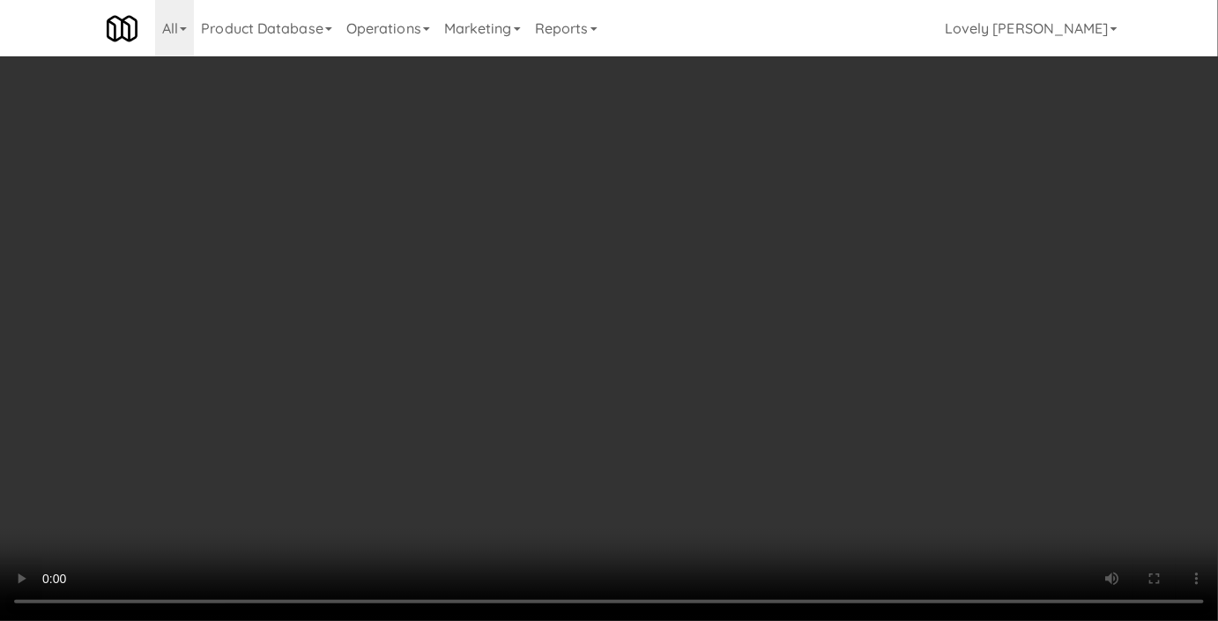
scroll to position [243, 0]
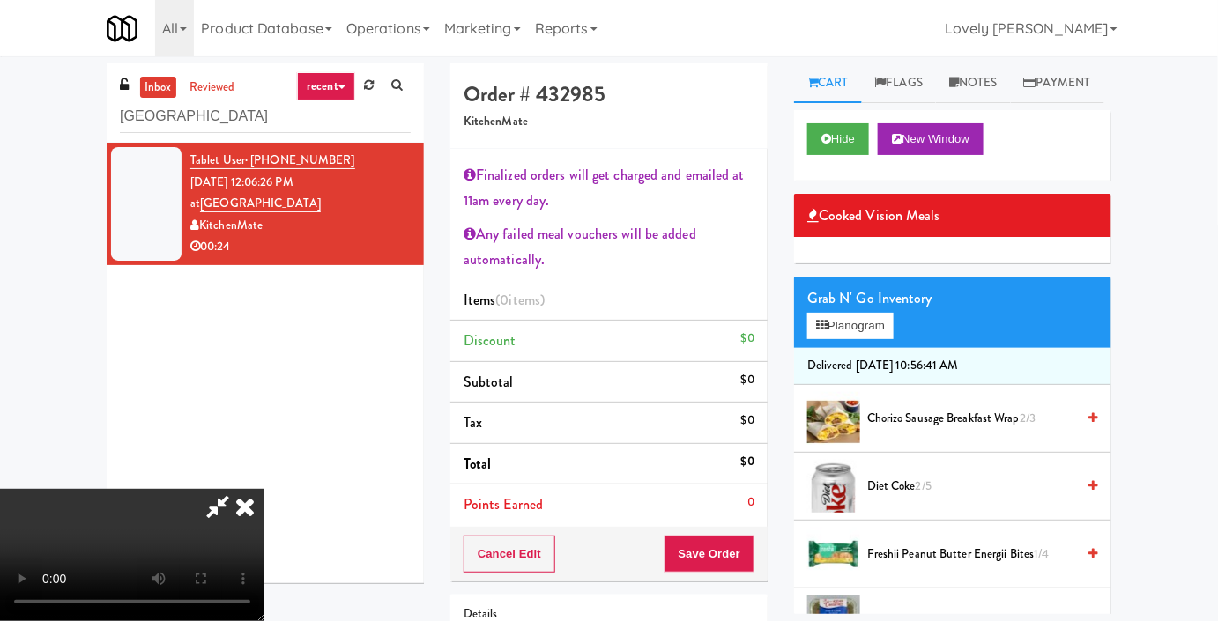
click at [264, 489] on video at bounding box center [132, 555] width 264 height 132
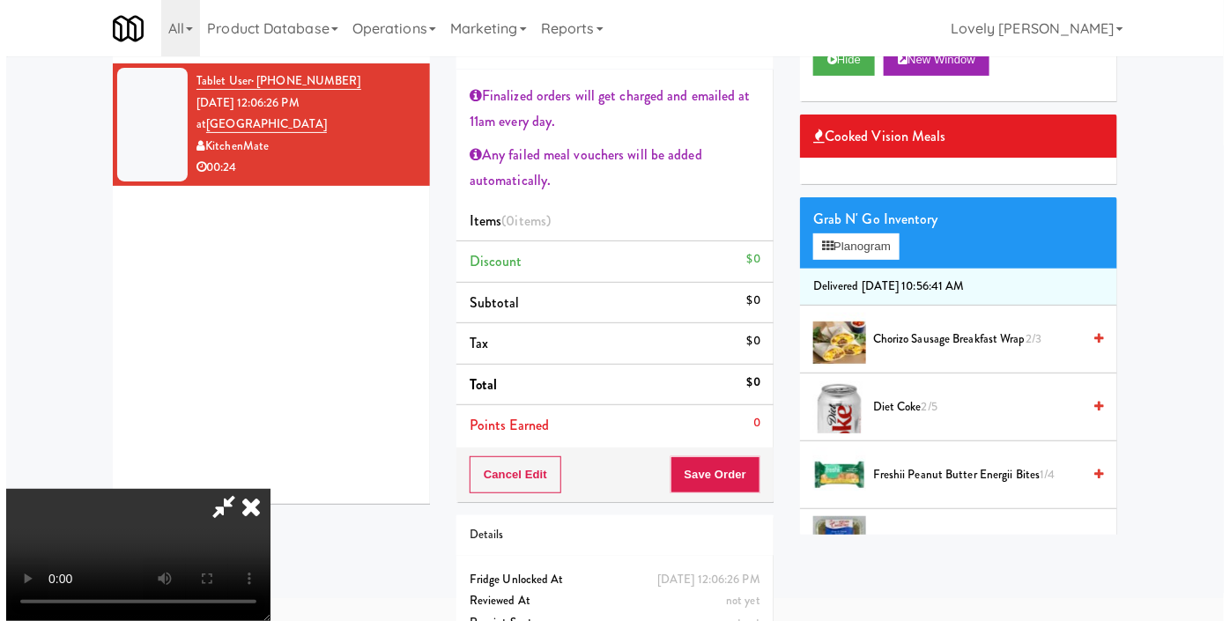
scroll to position [3, 0]
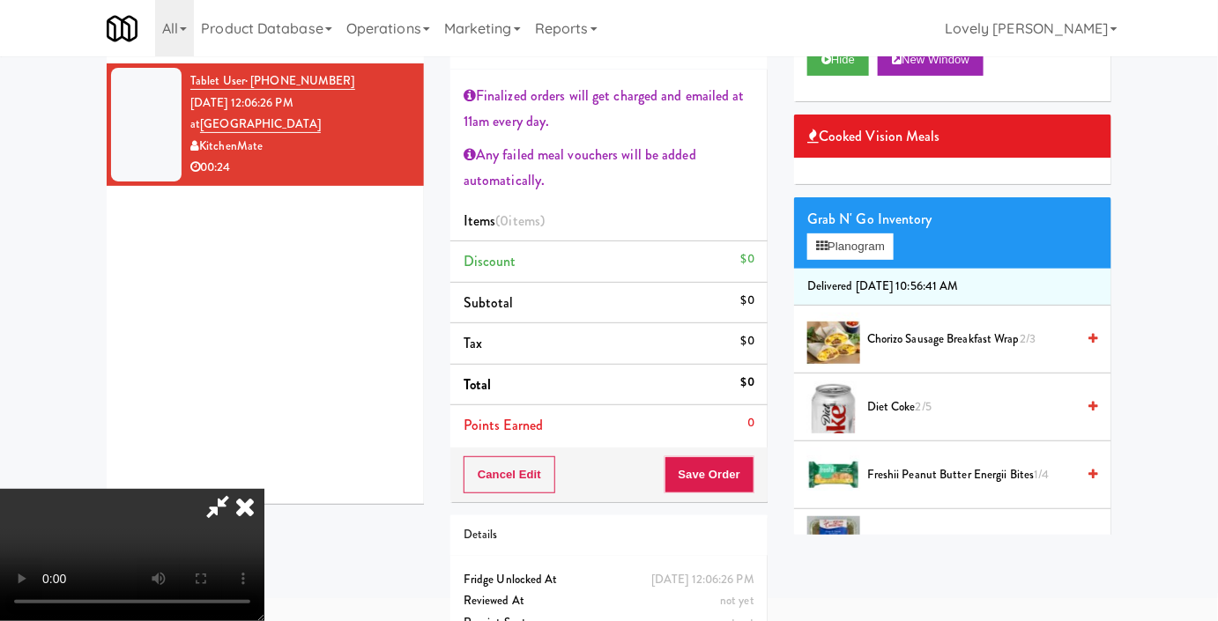
click at [853, 269] on div "Grab N' Go Inventory Planogram" at bounding box center [952, 232] width 317 height 71
click at [862, 260] on button "Planogram" at bounding box center [850, 246] width 86 height 26
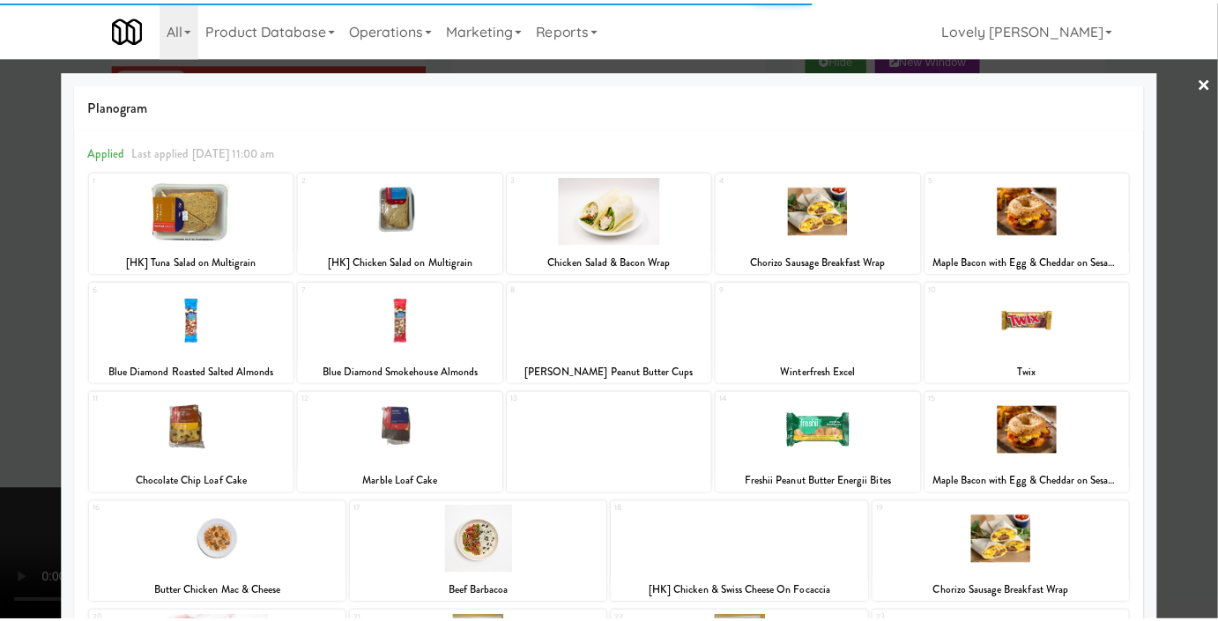
scroll to position [159, 0]
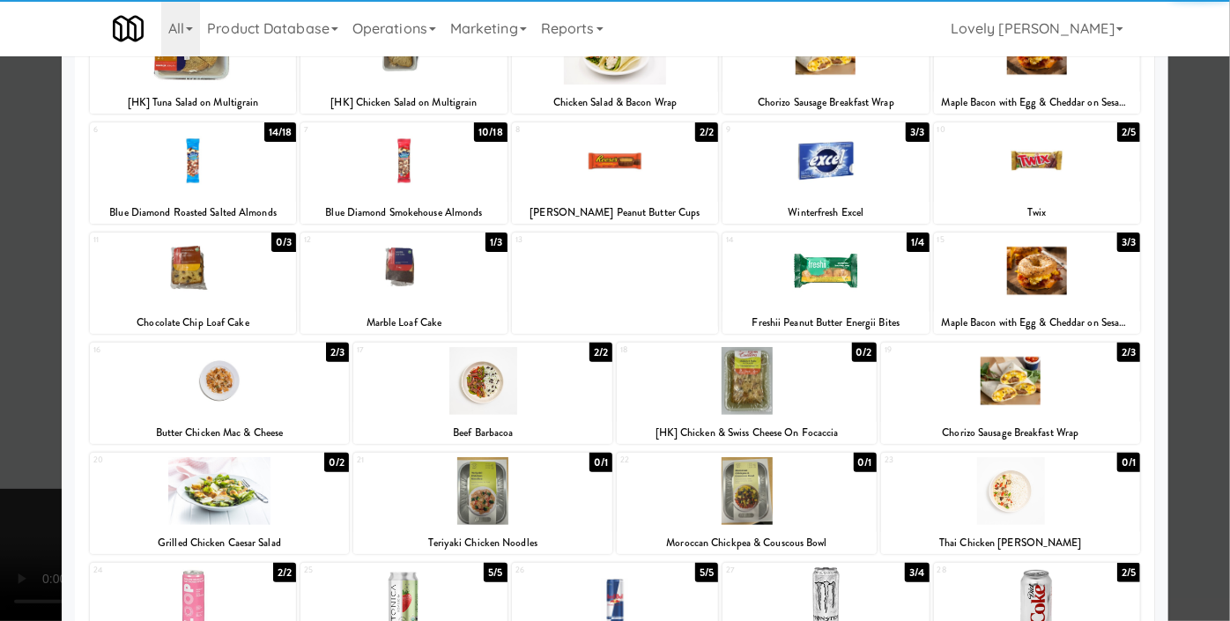
click at [257, 389] on div at bounding box center [219, 381] width 259 height 68
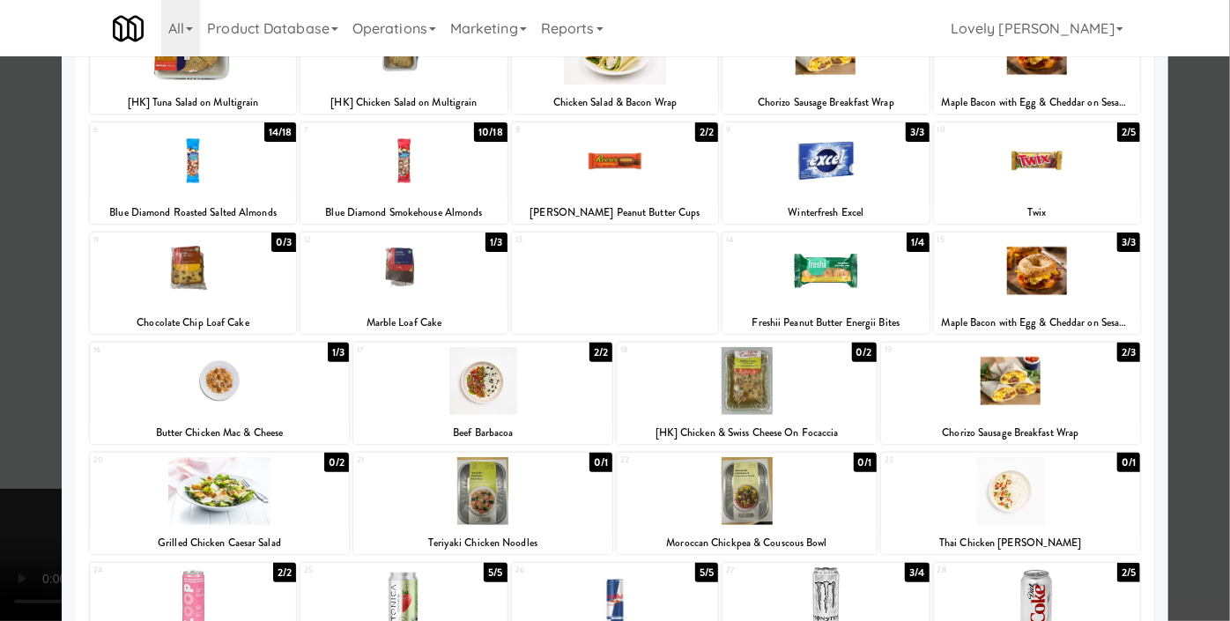
click at [0, 420] on div at bounding box center [615, 310] width 1230 height 621
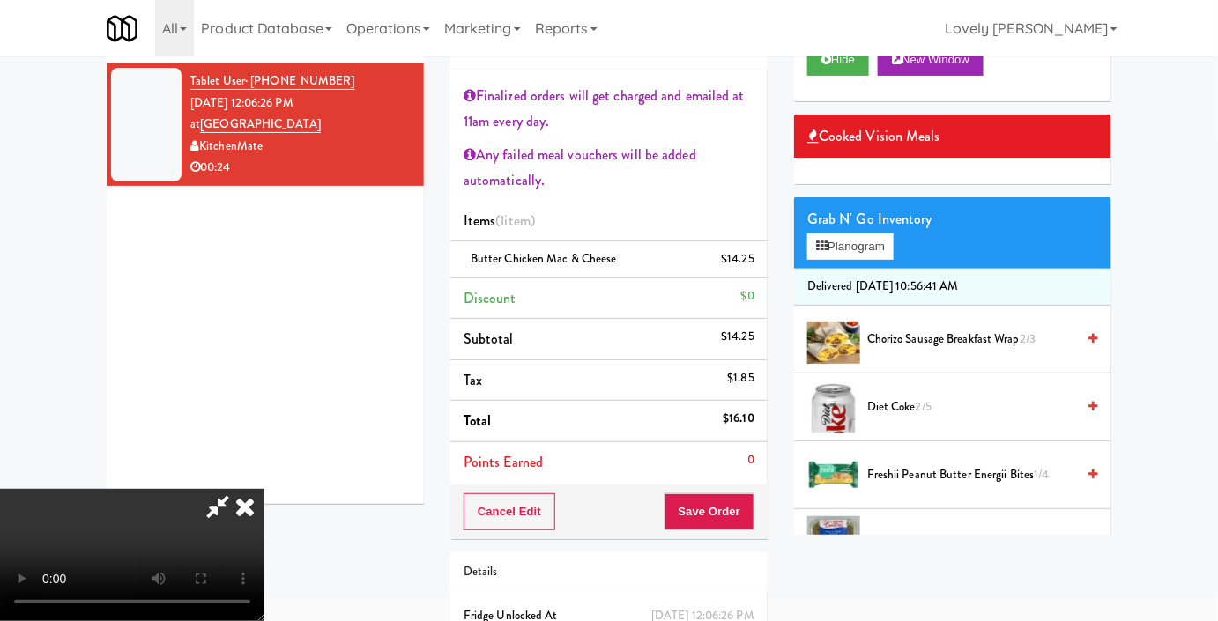
click at [171, 489] on video at bounding box center [132, 555] width 264 height 132
click at [744, 515] on button "Save Order" at bounding box center [709, 511] width 90 height 37
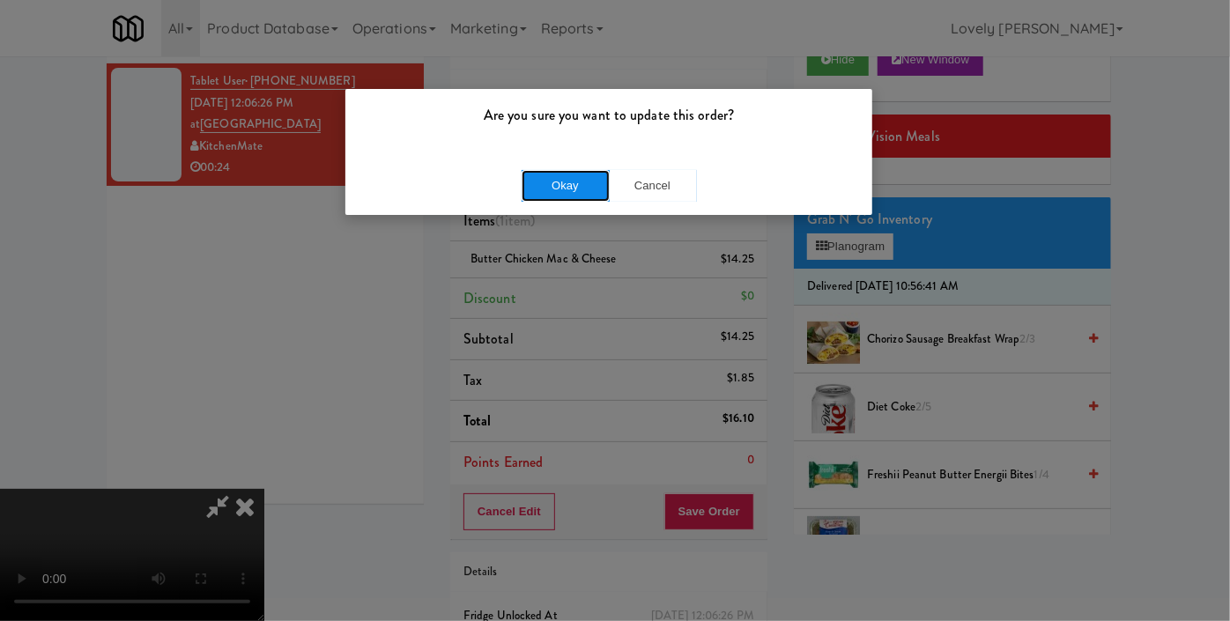
click at [550, 179] on button "Okay" at bounding box center [566, 186] width 88 height 32
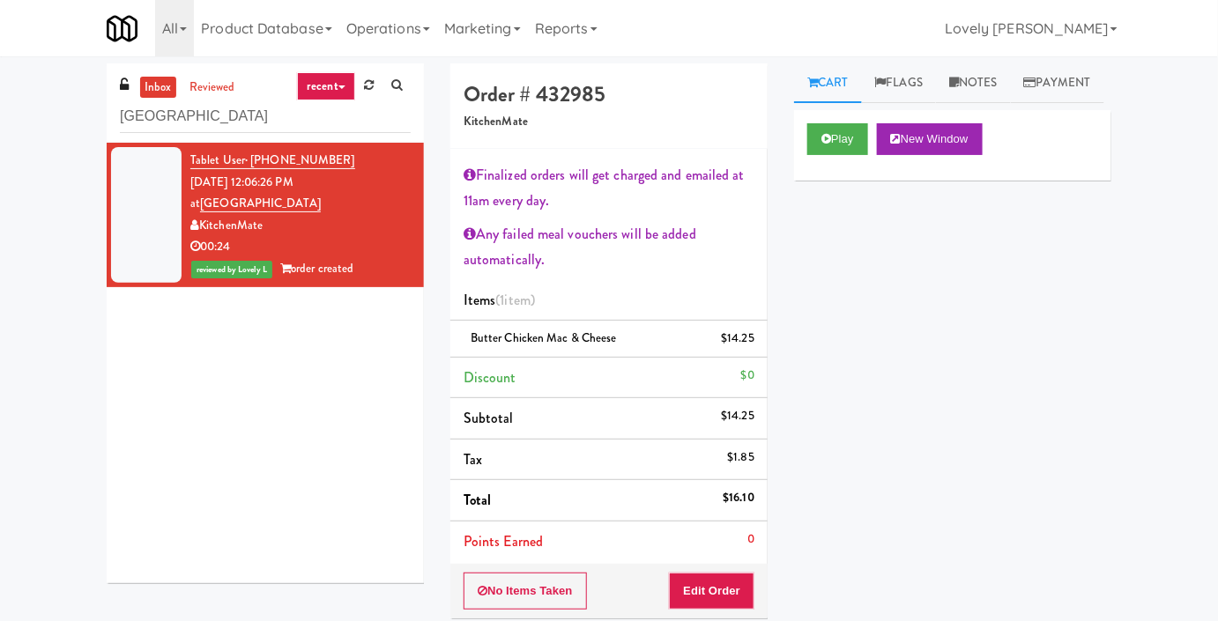
click at [272, 134] on div "inbox reviewed recent all unclear take inventory issue suspicious failed recent…" at bounding box center [265, 102] width 317 height 79
click at [272, 115] on input "[GEOGRAPHIC_DATA]" at bounding box center [265, 116] width 291 height 33
paste input "Elara - Cooler - Middle"
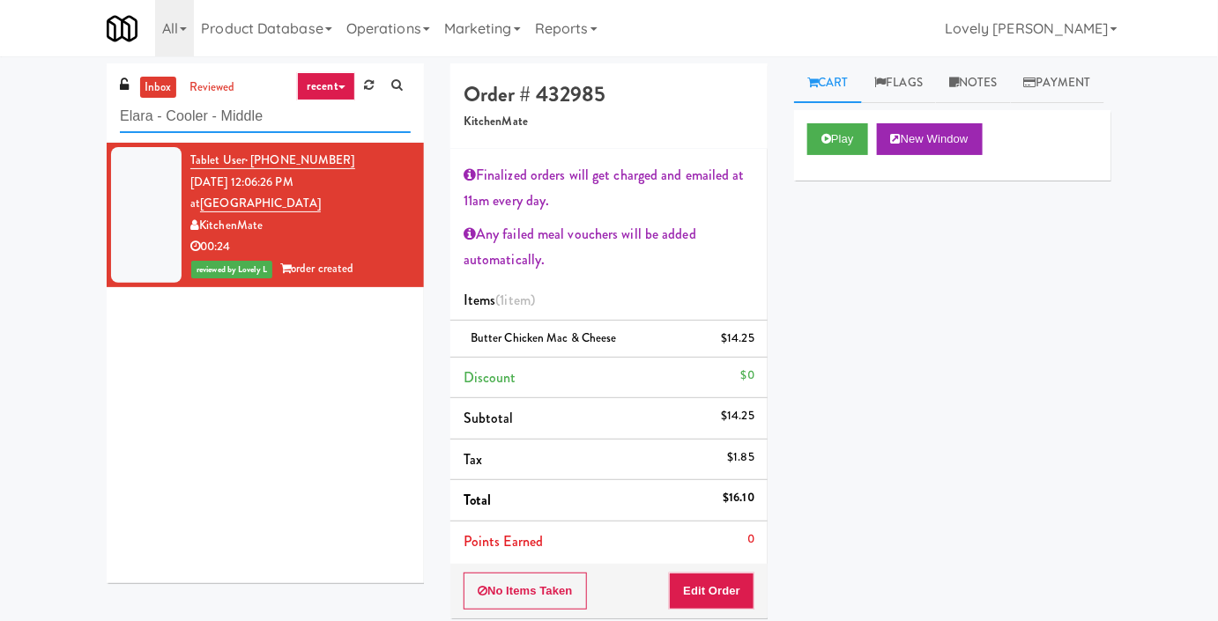
type input "Elara - Cooler - Middle"
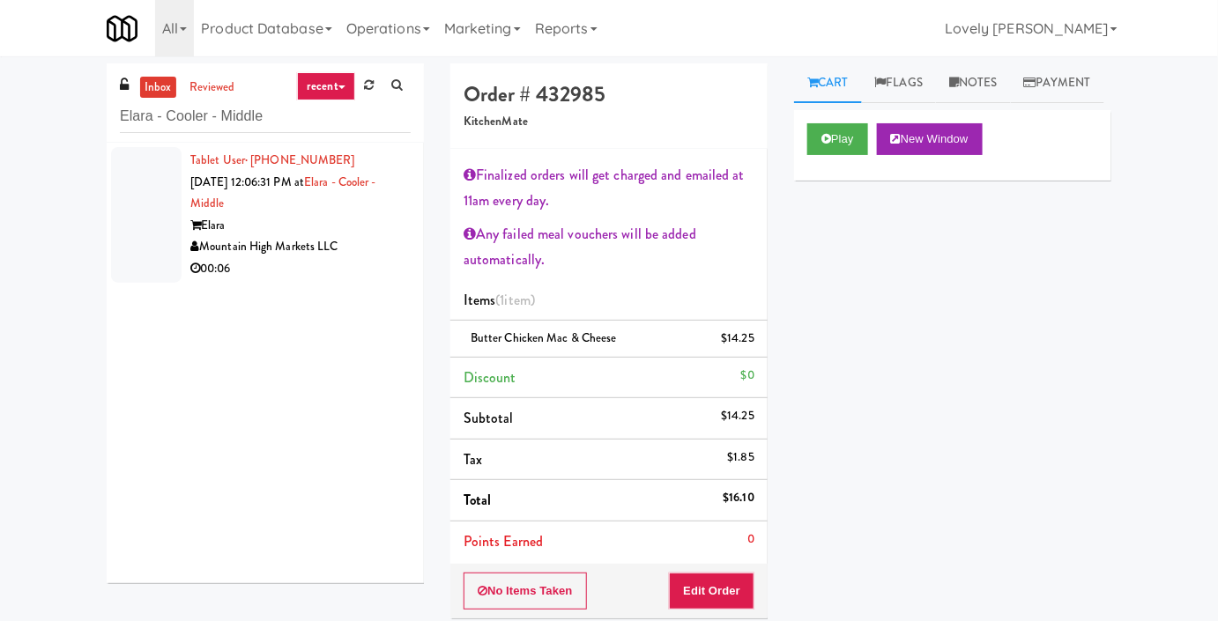
click at [360, 232] on div "Elara" at bounding box center [300, 226] width 220 height 22
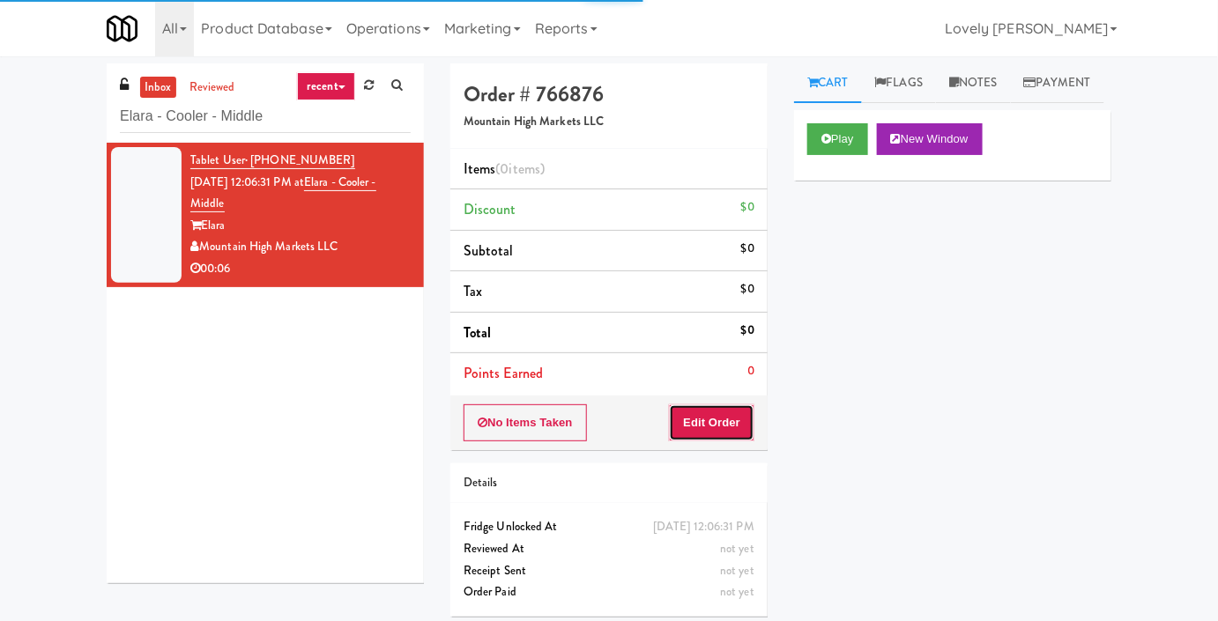
click at [709, 416] on button "Edit Order" at bounding box center [711, 422] width 85 height 37
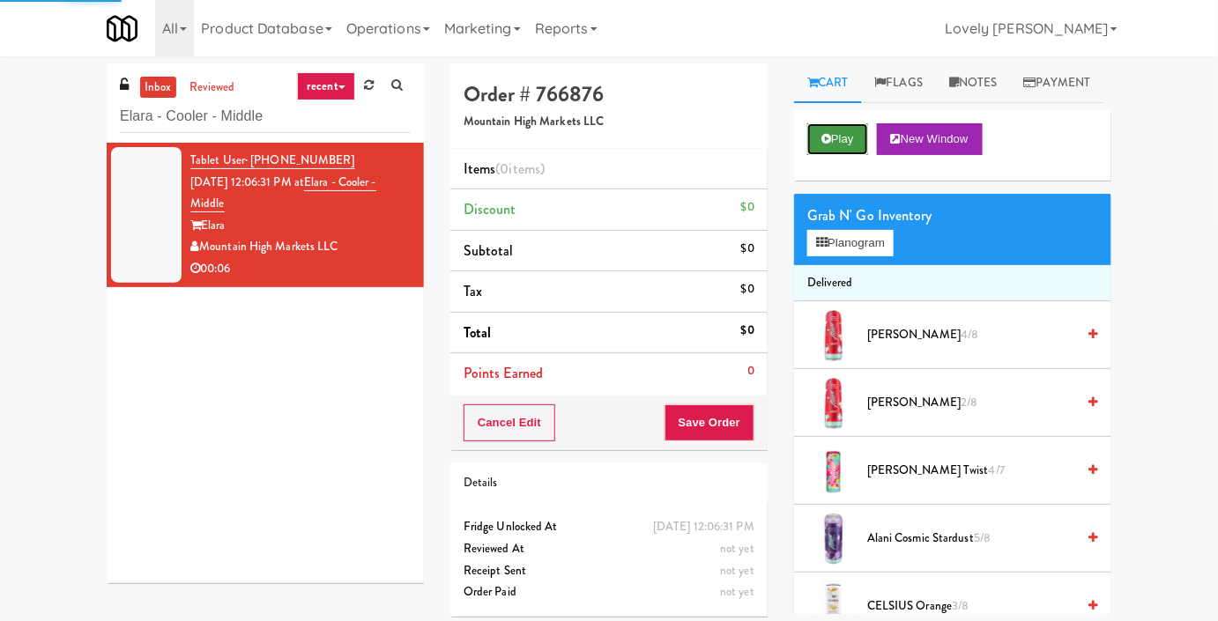
click at [821, 144] on icon at bounding box center [826, 138] width 10 height 11
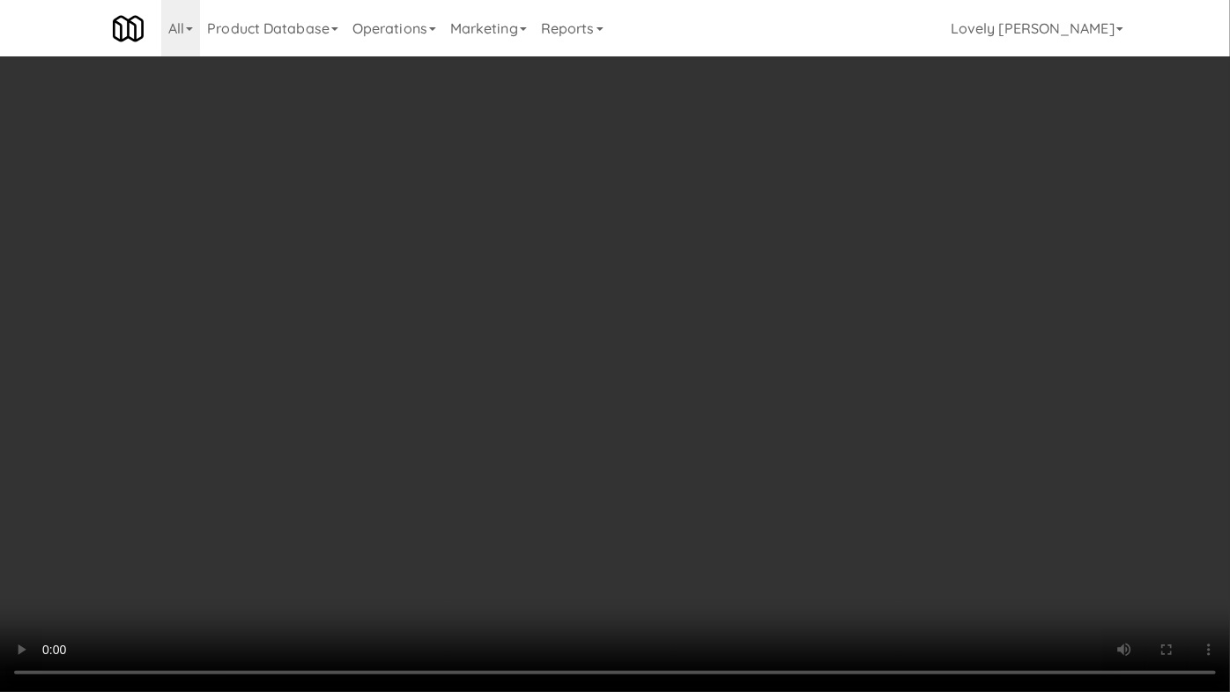
click at [1004, 474] on video at bounding box center [615, 346] width 1230 height 692
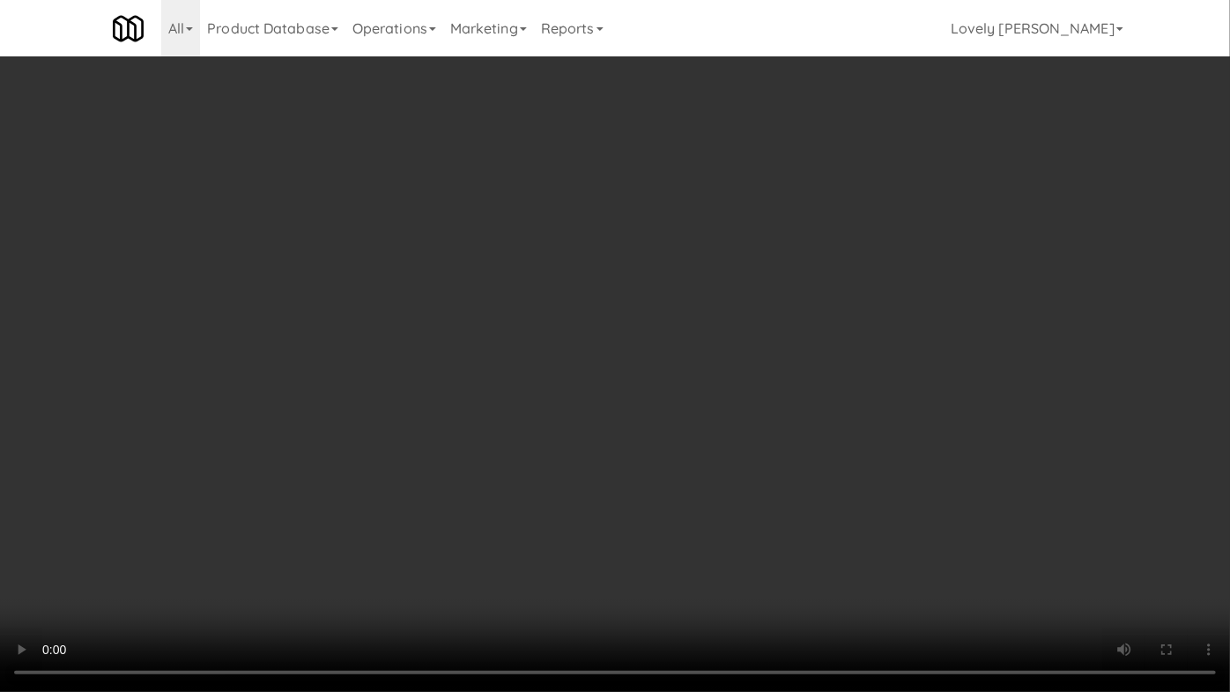
click at [894, 431] on video at bounding box center [615, 346] width 1230 height 692
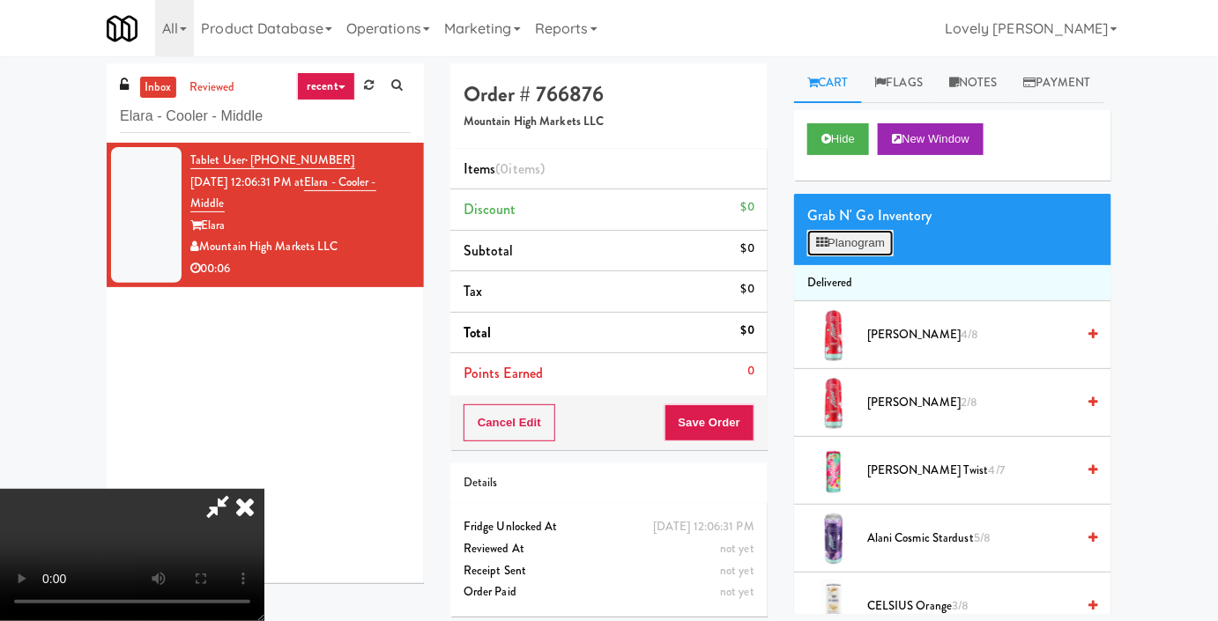
click at [869, 256] on button "Planogram" at bounding box center [850, 243] width 86 height 26
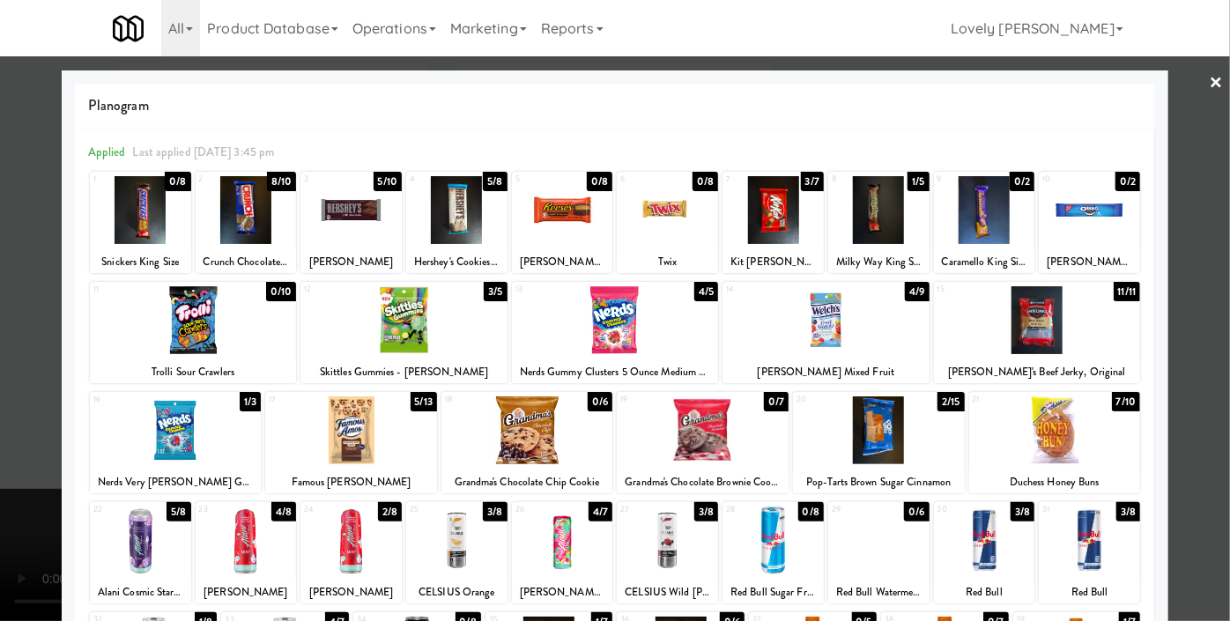
click at [766, 215] on div at bounding box center [772, 210] width 101 height 68
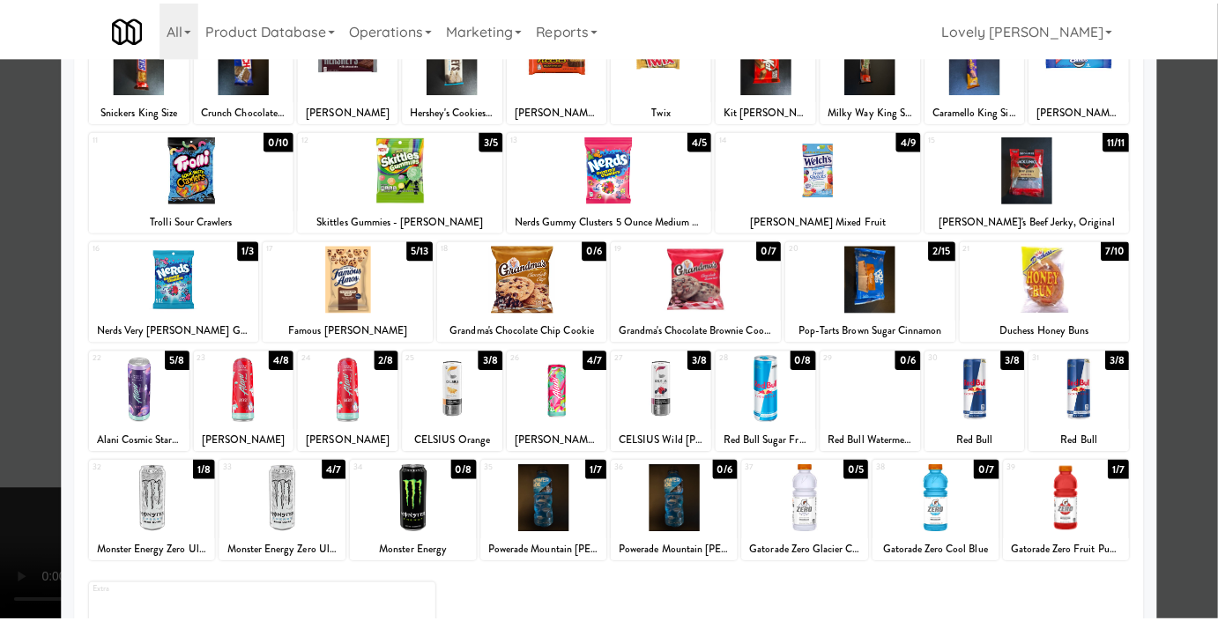
scroll to position [243, 0]
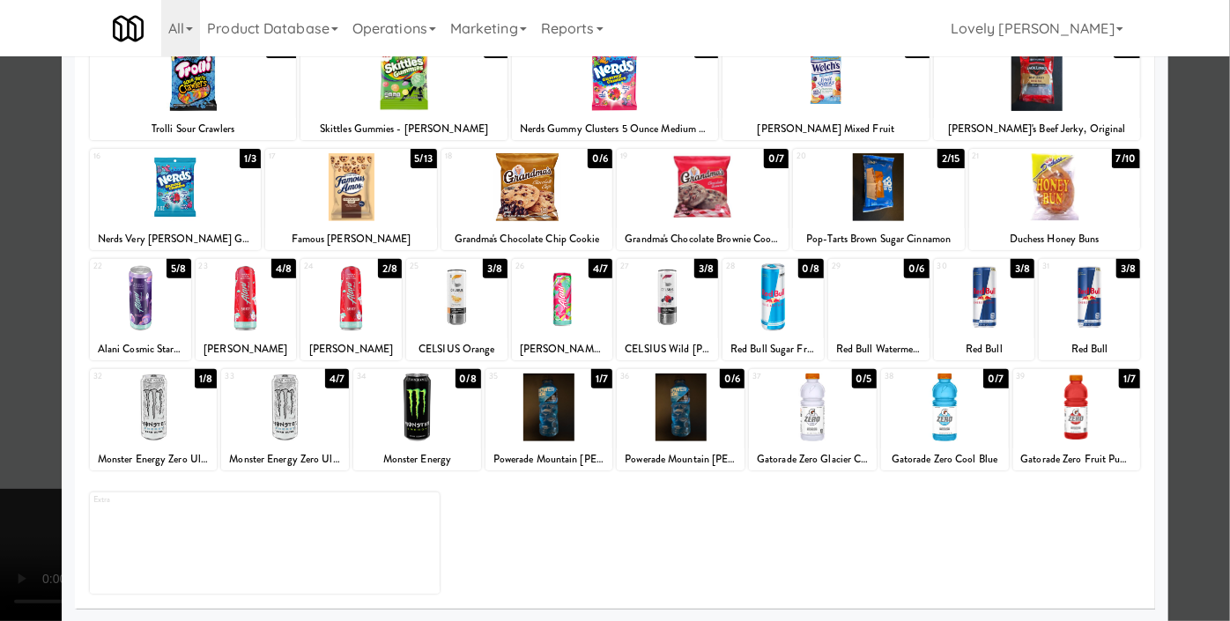
click at [129, 385] on div at bounding box center [154, 408] width 128 height 68
click at [0, 380] on div at bounding box center [615, 310] width 1230 height 621
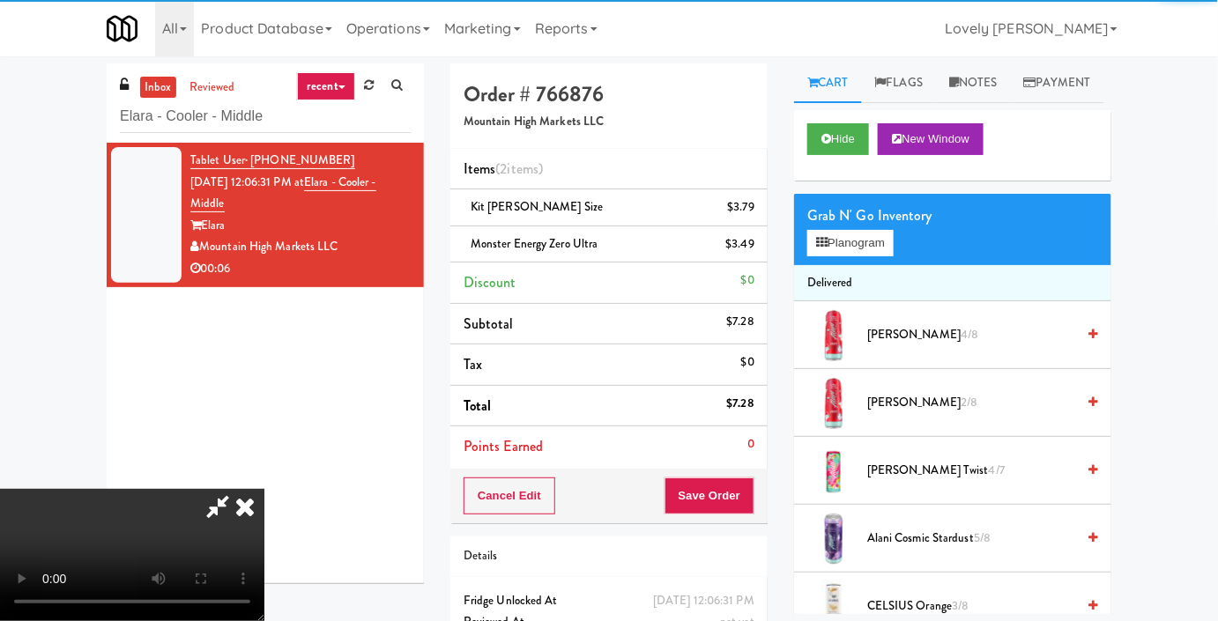
drag, startPoint x: 264, startPoint y: 327, endPoint x: 352, endPoint y: 332, distance: 88.3
click at [264, 489] on video at bounding box center [132, 555] width 264 height 132
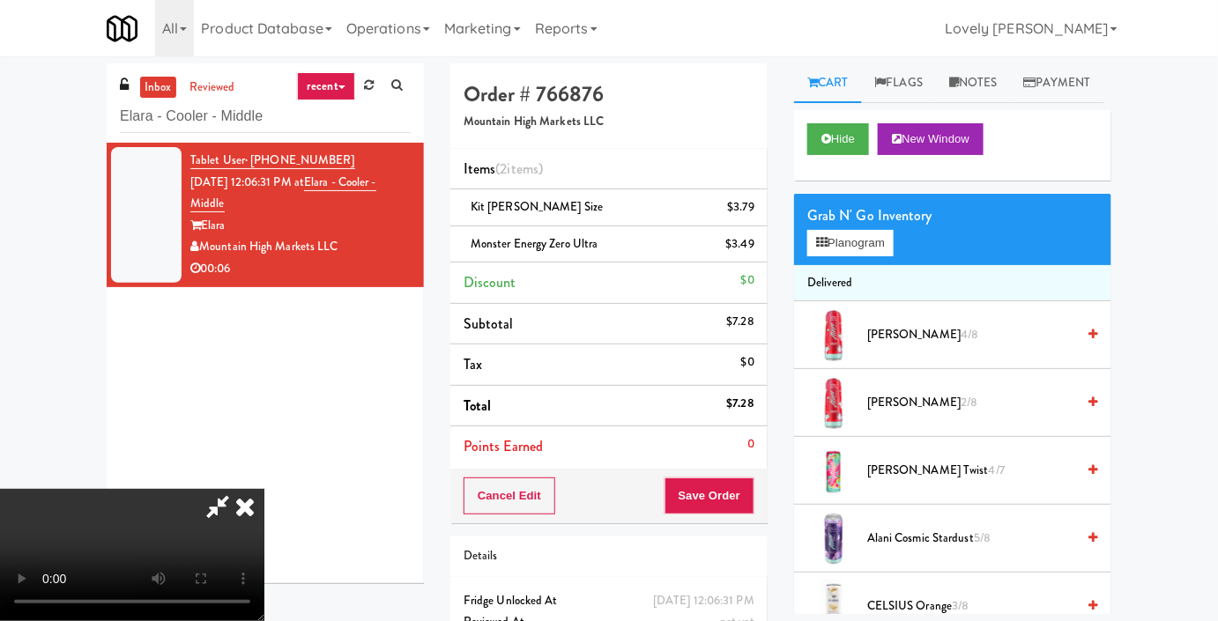
click at [264, 489] on video at bounding box center [132, 555] width 264 height 132
click at [741, 493] on button "Save Order" at bounding box center [709, 496] width 90 height 37
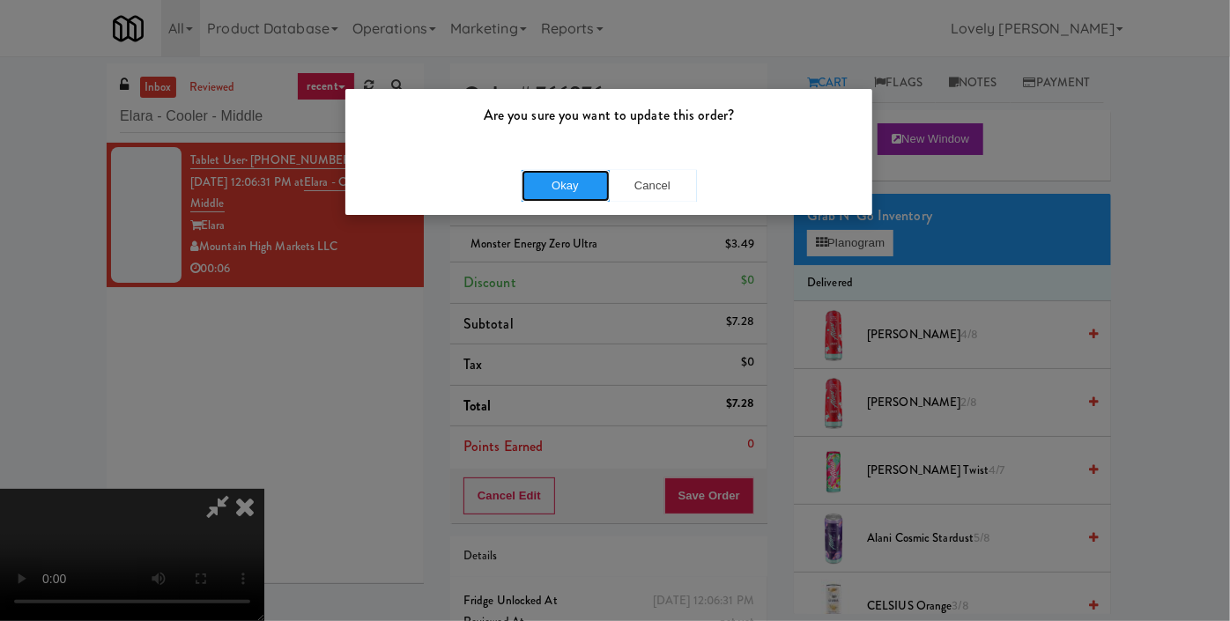
click at [579, 167] on div "Okay Cancel" at bounding box center [608, 185] width 527 height 59
click at [568, 146] on div "Are you sure you want to update this order?" at bounding box center [608, 122] width 527 height 67
click at [565, 188] on button "Okay" at bounding box center [566, 186] width 88 height 32
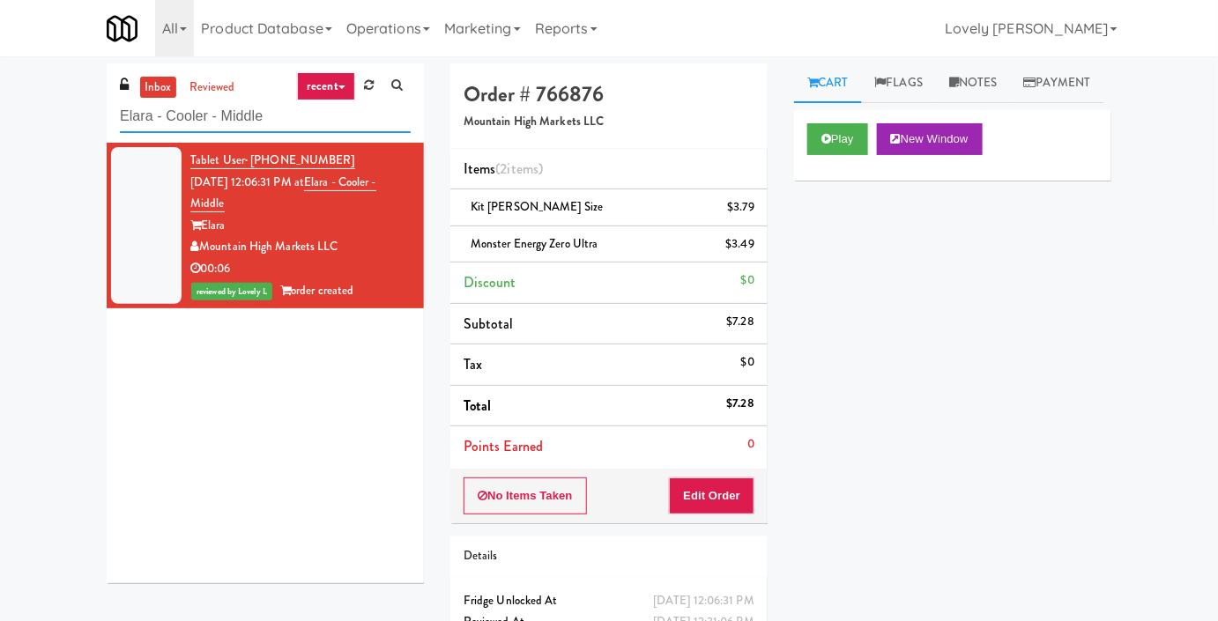
click at [250, 111] on input "Elara - Cooler - Middle" at bounding box center [265, 116] width 291 height 33
paste input "100 Capital Yards - Cooler"
type input "100 Capital Yards - Cooler"
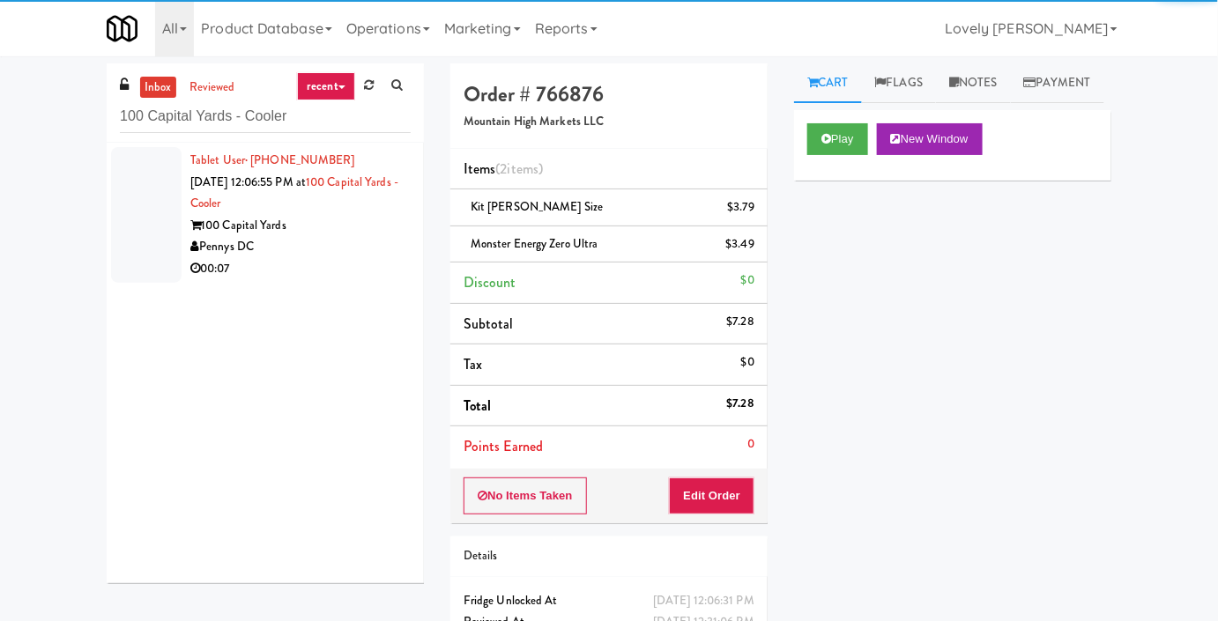
click at [340, 252] on div "Pennys DC" at bounding box center [300, 247] width 220 height 22
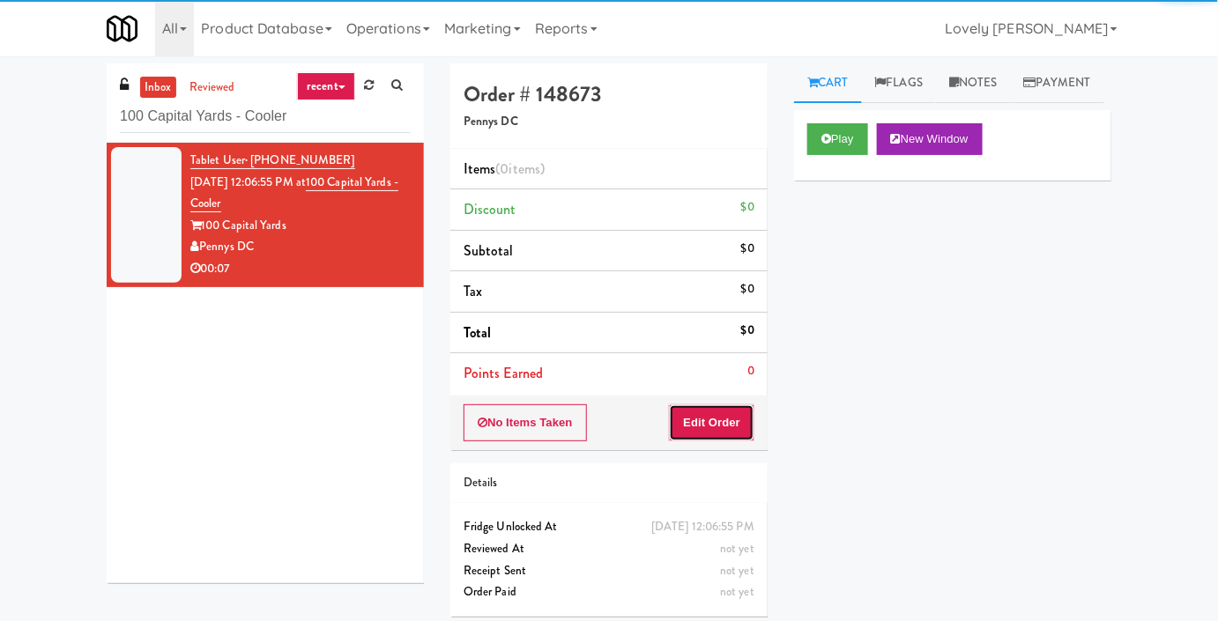
click at [728, 424] on button "Edit Order" at bounding box center [711, 422] width 85 height 37
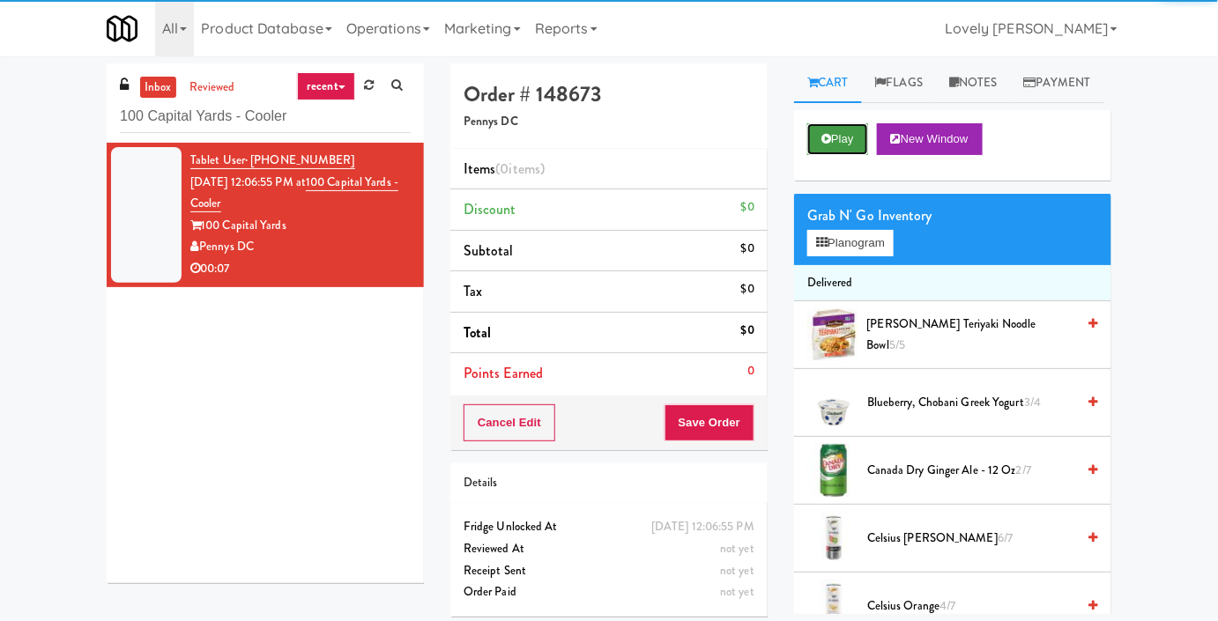
click at [824, 155] on button "Play" at bounding box center [837, 139] width 61 height 32
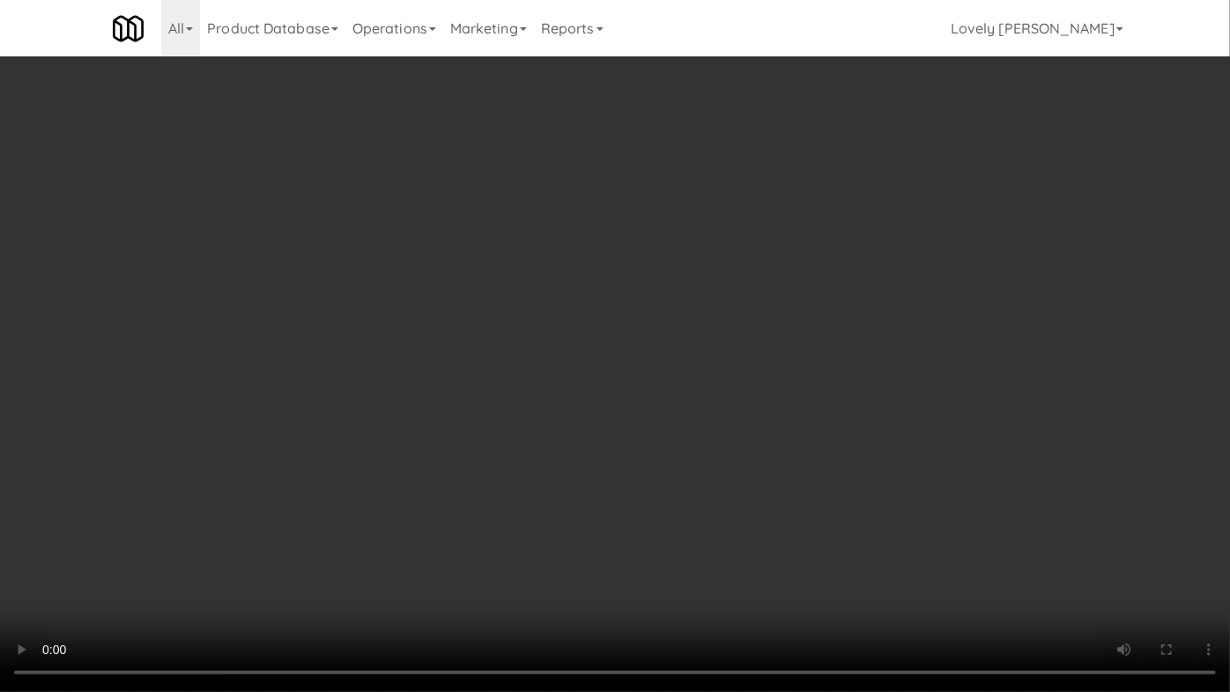
click at [867, 493] on video at bounding box center [615, 346] width 1230 height 692
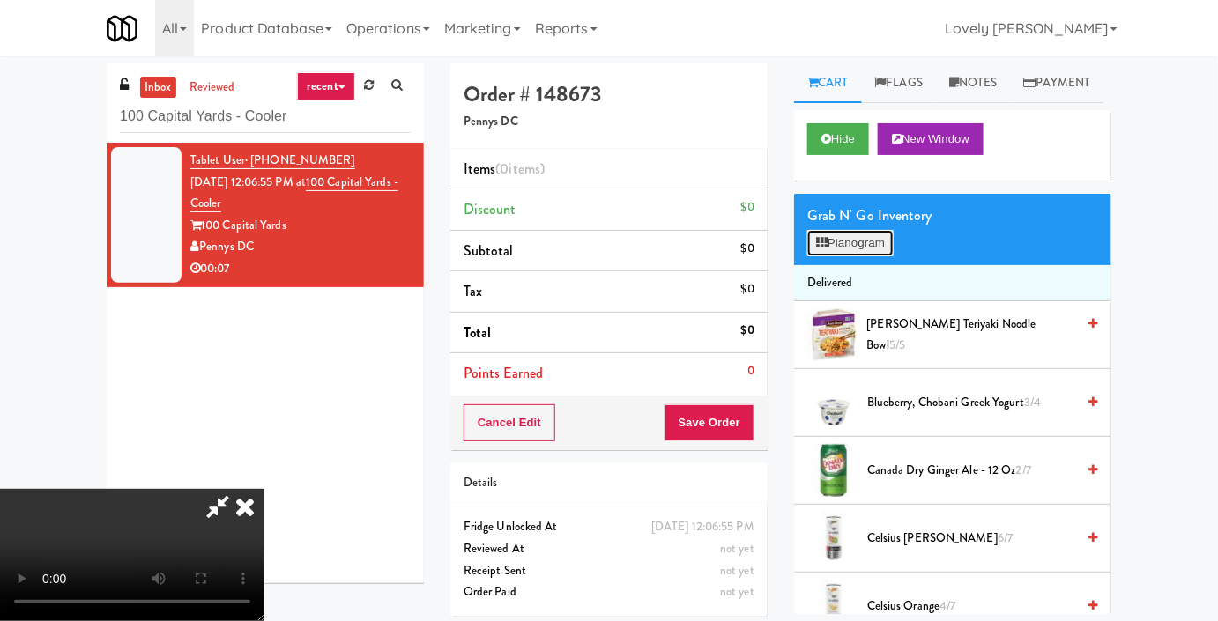
click at [876, 256] on button "Planogram" at bounding box center [850, 243] width 86 height 26
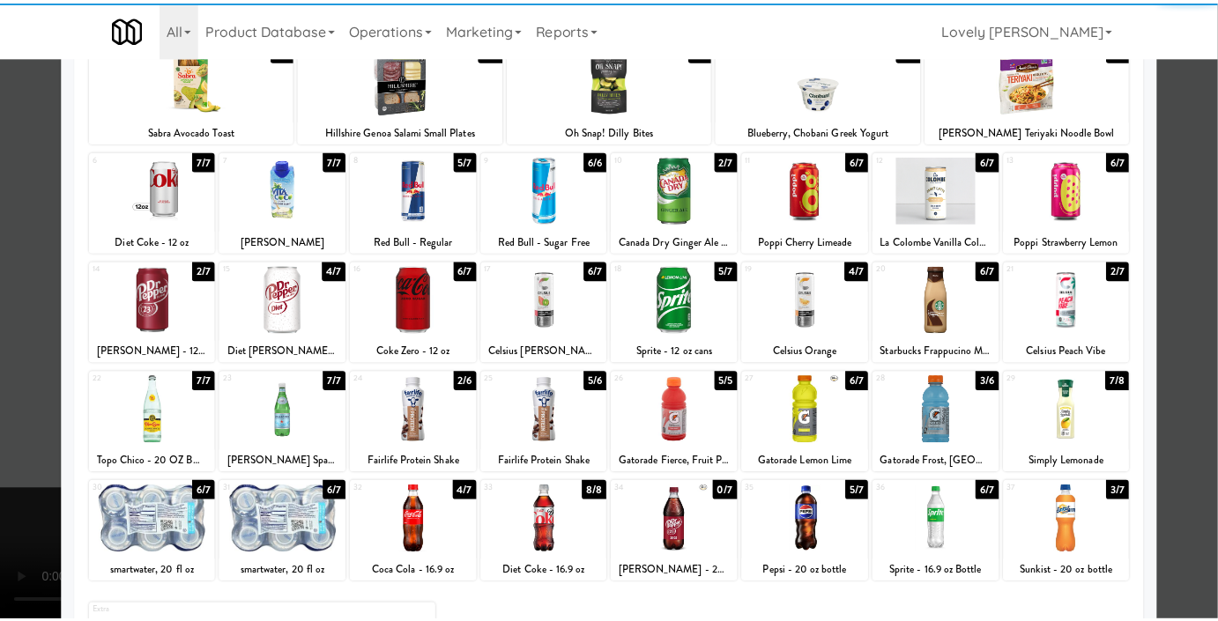
scroll to position [243, 0]
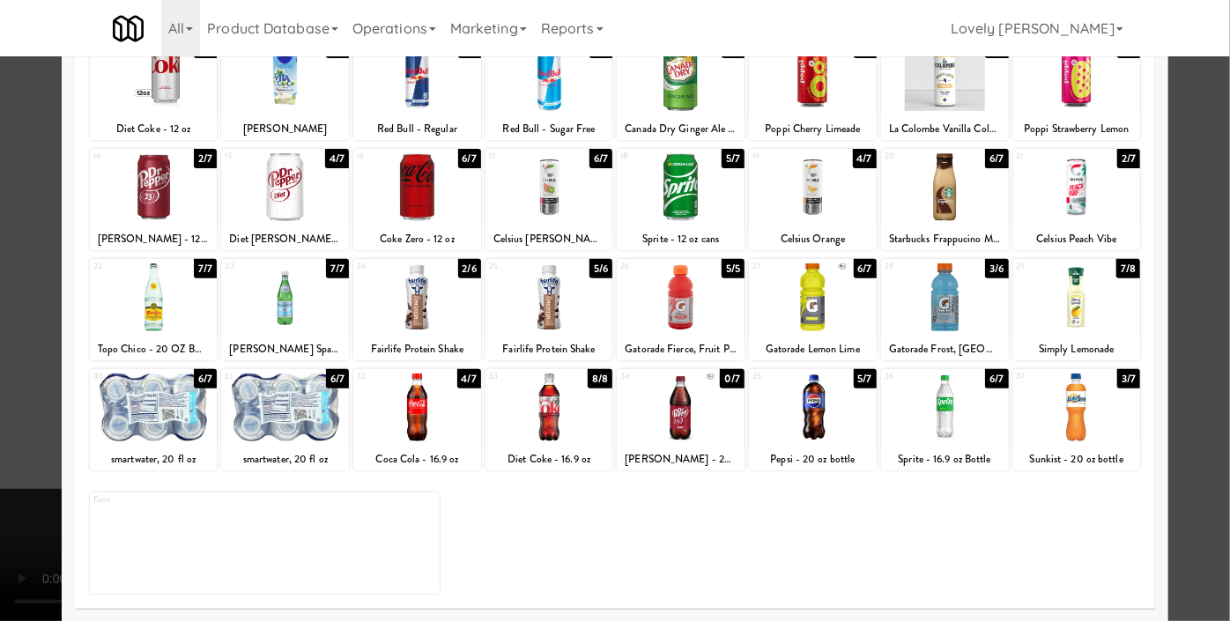
click at [790, 411] on div at bounding box center [813, 408] width 128 height 68
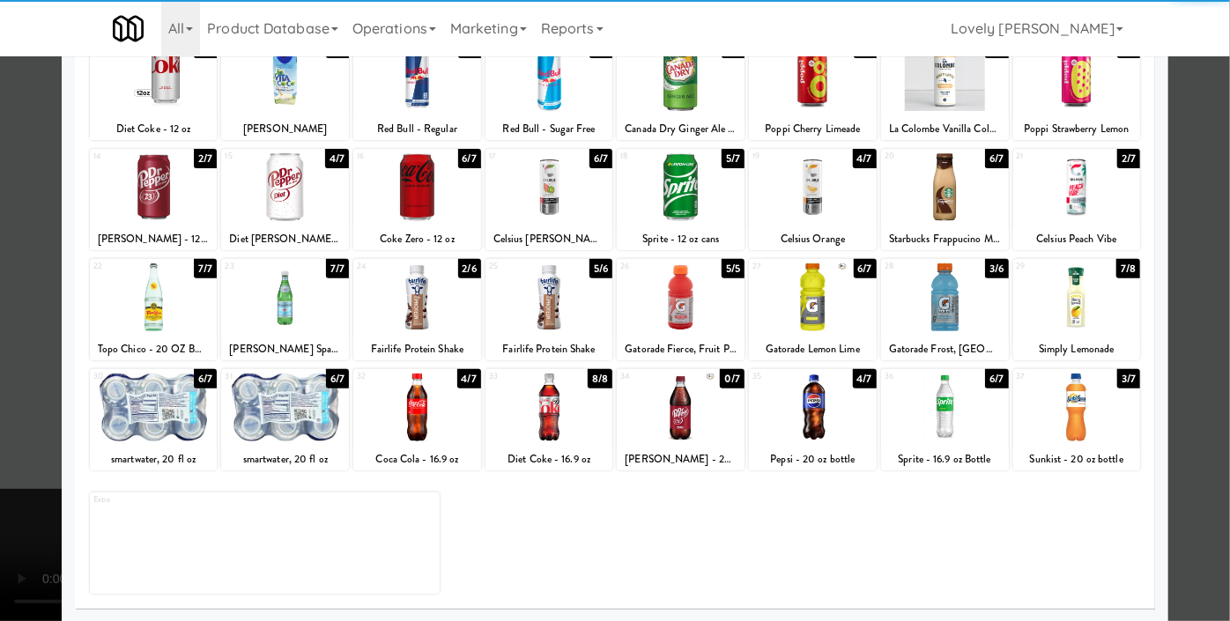
click at [1174, 278] on div at bounding box center [615, 310] width 1230 height 621
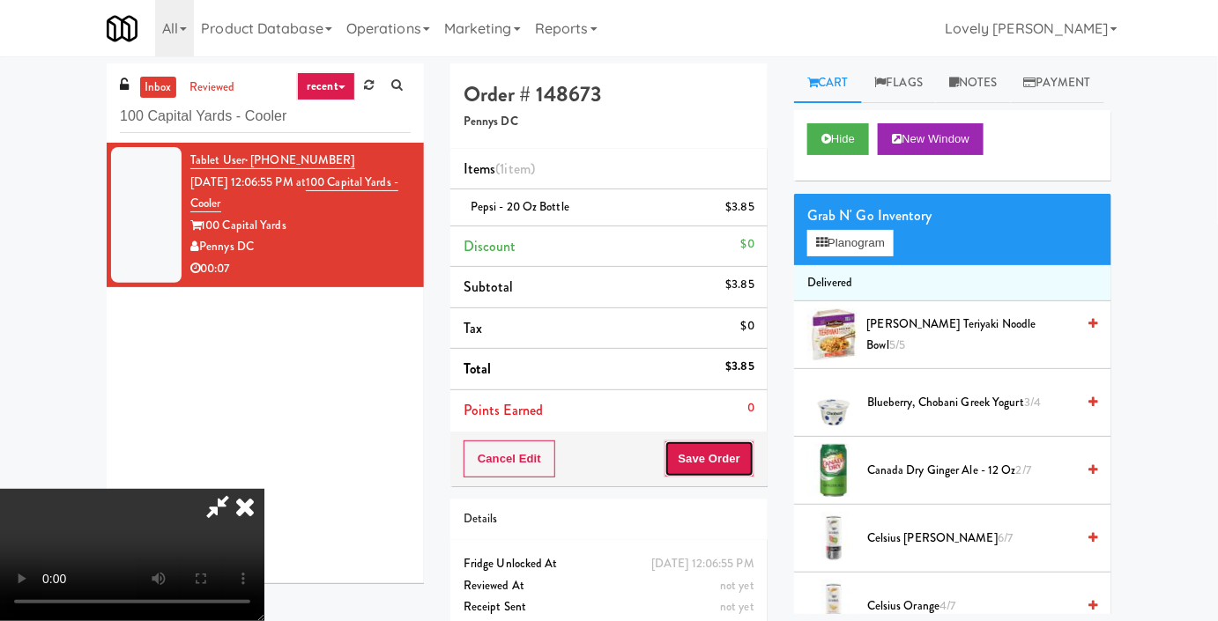
click at [733, 464] on button "Save Order" at bounding box center [709, 459] width 90 height 37
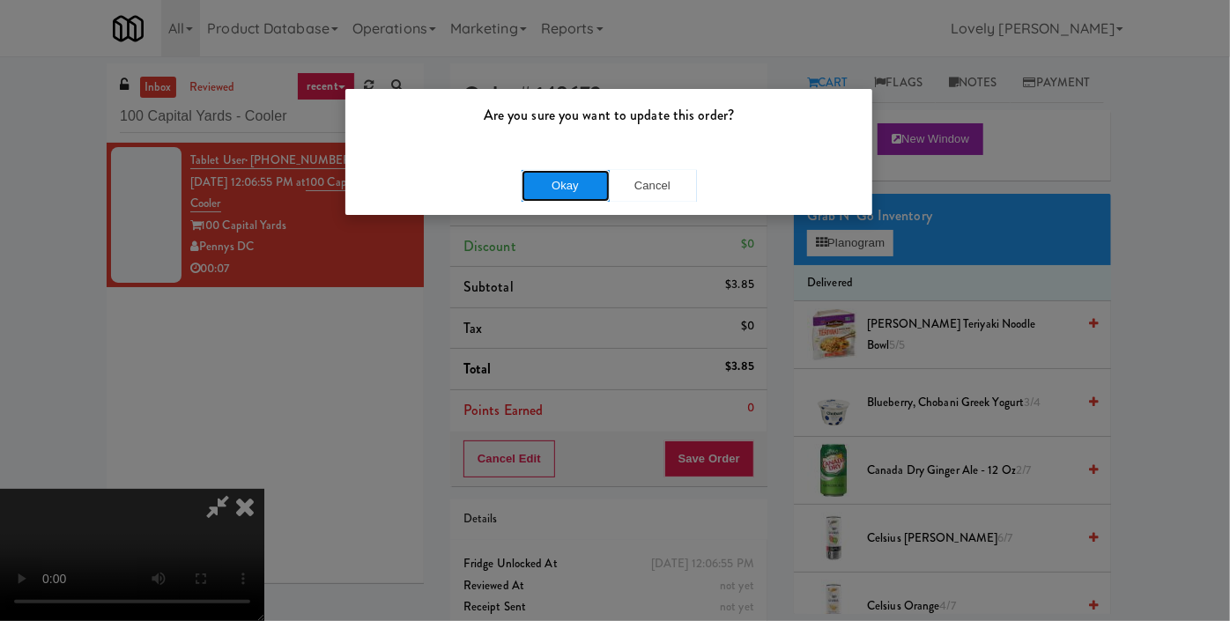
click at [573, 174] on button "Okay" at bounding box center [566, 186] width 88 height 32
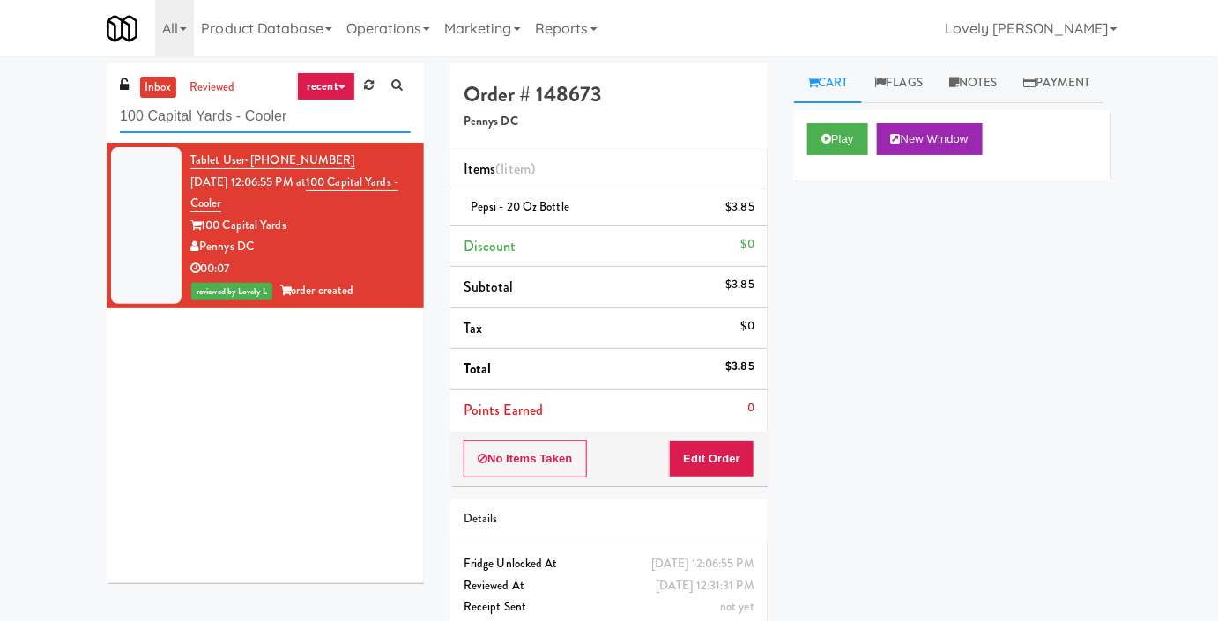
click at [199, 127] on input "100 Capital Yards - Cooler" at bounding box center [265, 116] width 291 height 33
paste input "[PERSON_NAME] Digital"
type input "[PERSON_NAME] Digital"
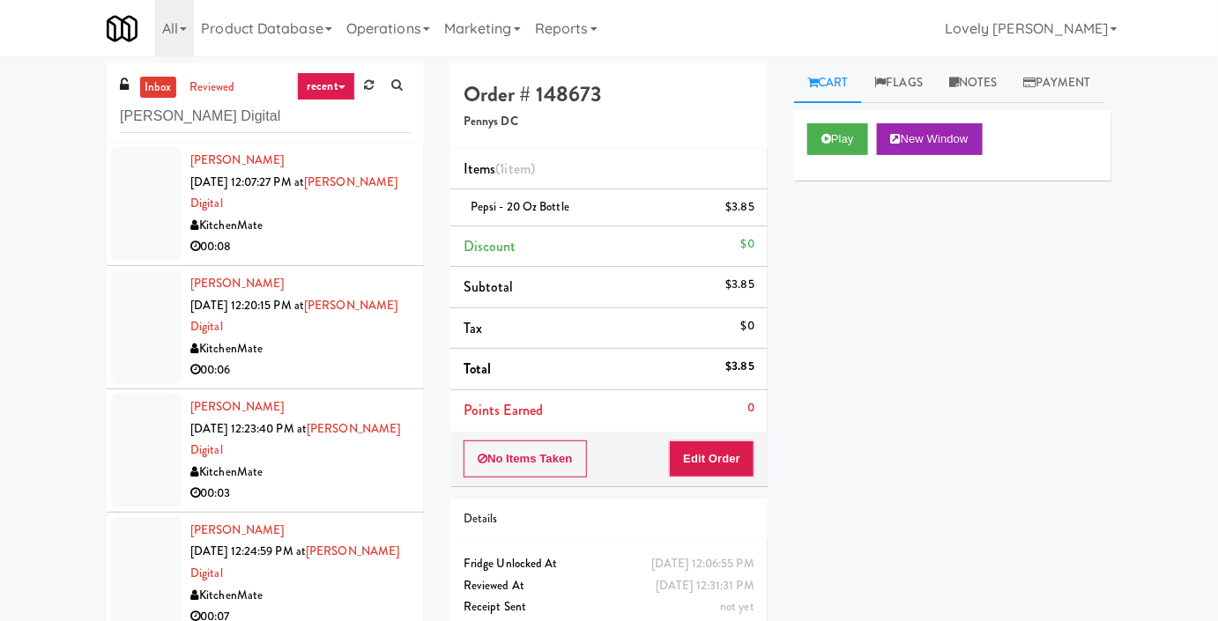
click at [300, 228] on div "KitchenMate" at bounding box center [300, 226] width 220 height 22
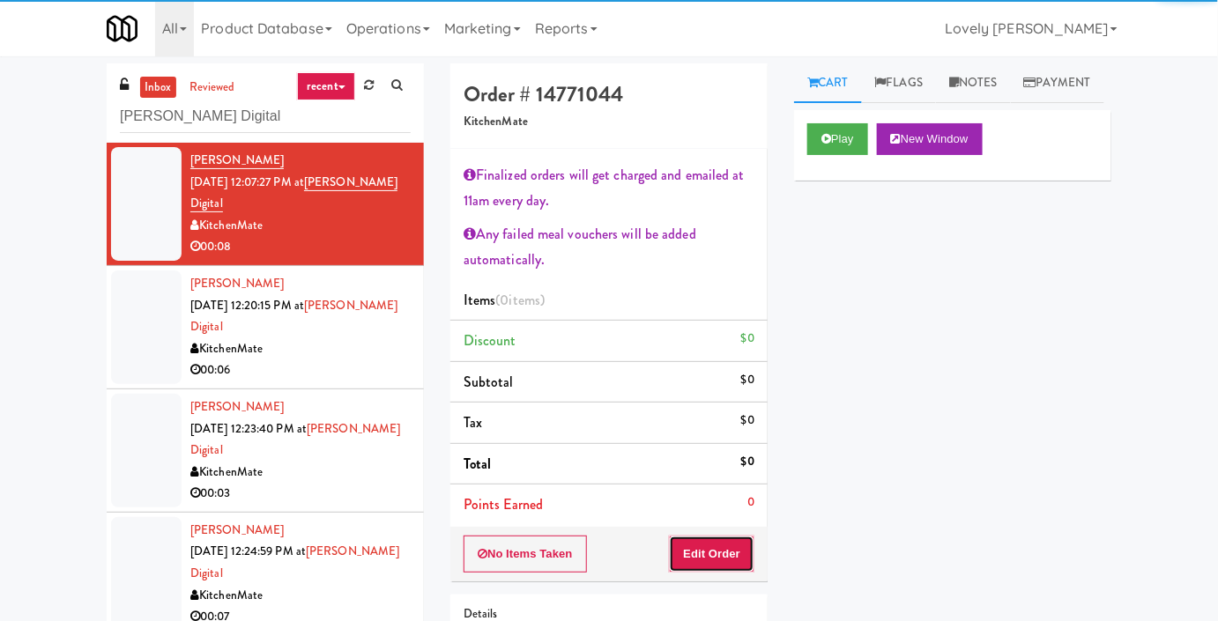
click at [714, 561] on button "Edit Order" at bounding box center [711, 554] width 85 height 37
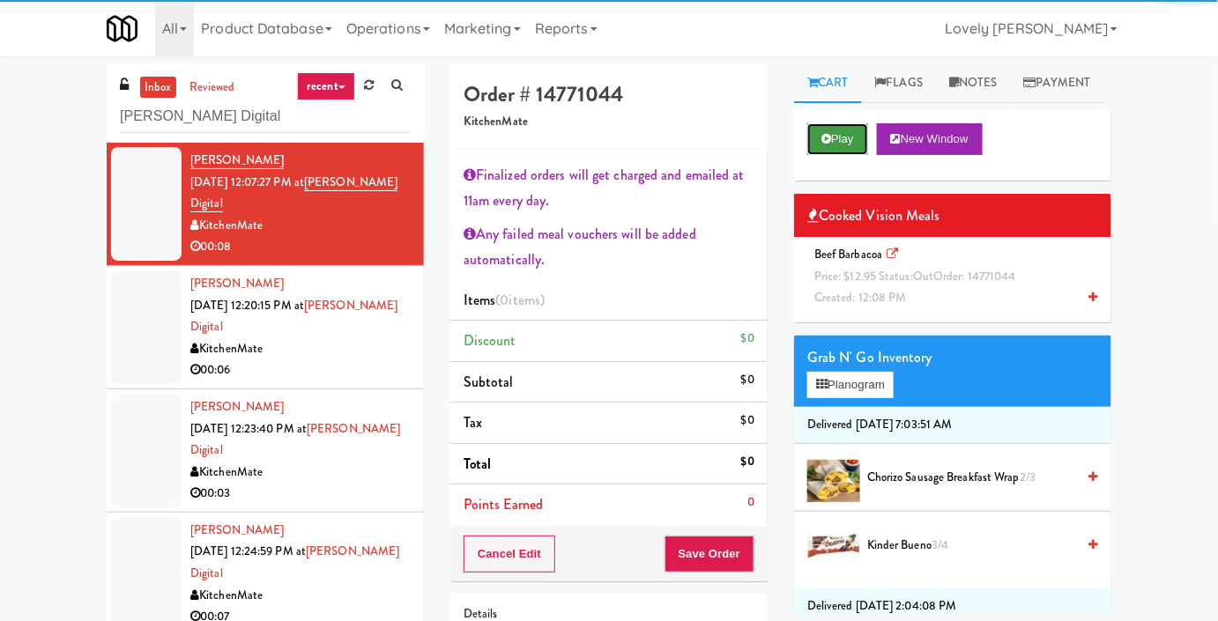
click at [835, 155] on button "Play" at bounding box center [837, 139] width 61 height 32
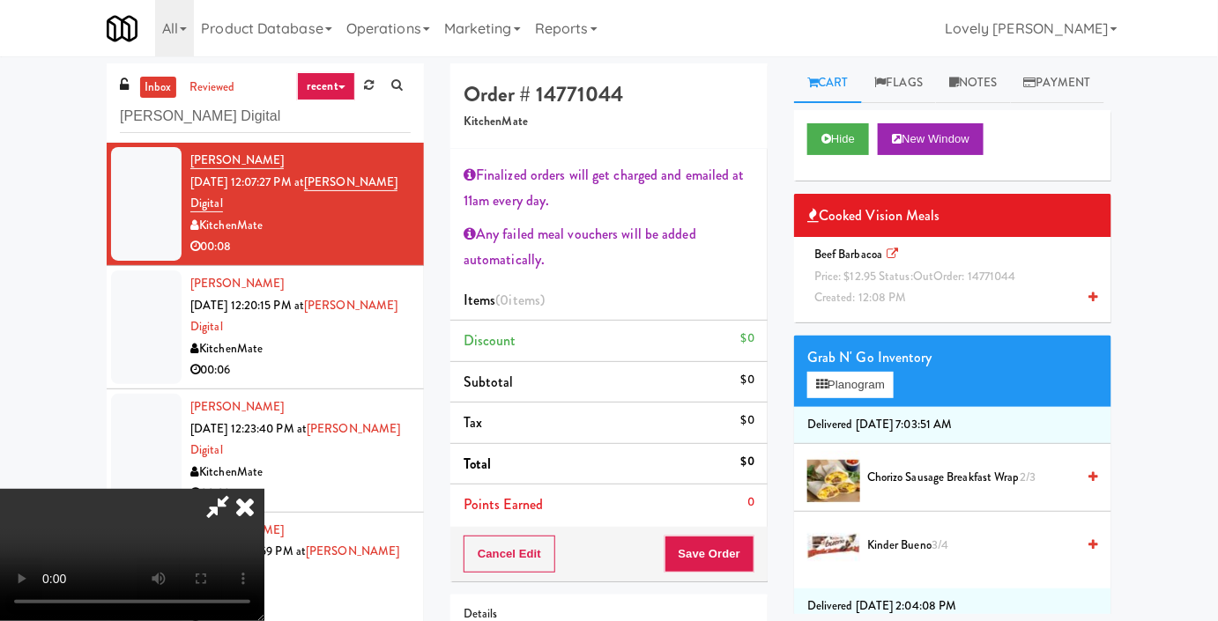
click at [900, 306] on span "Created: 12:08 PM" at bounding box center [860, 297] width 93 height 17
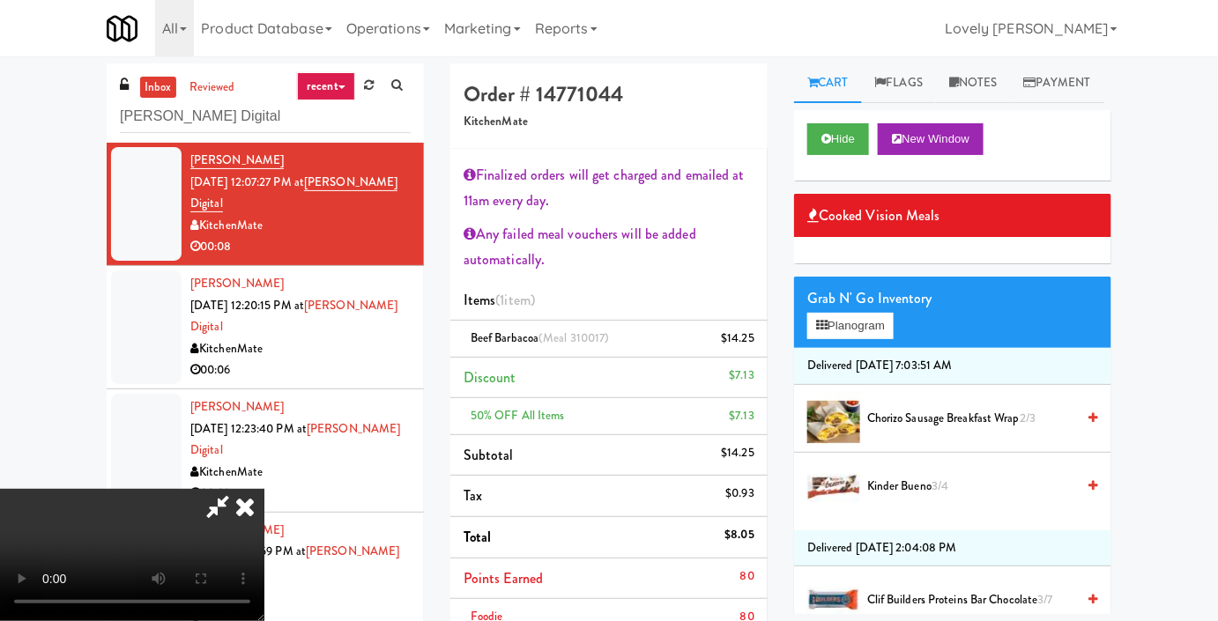
click at [264, 489] on icon at bounding box center [245, 506] width 39 height 35
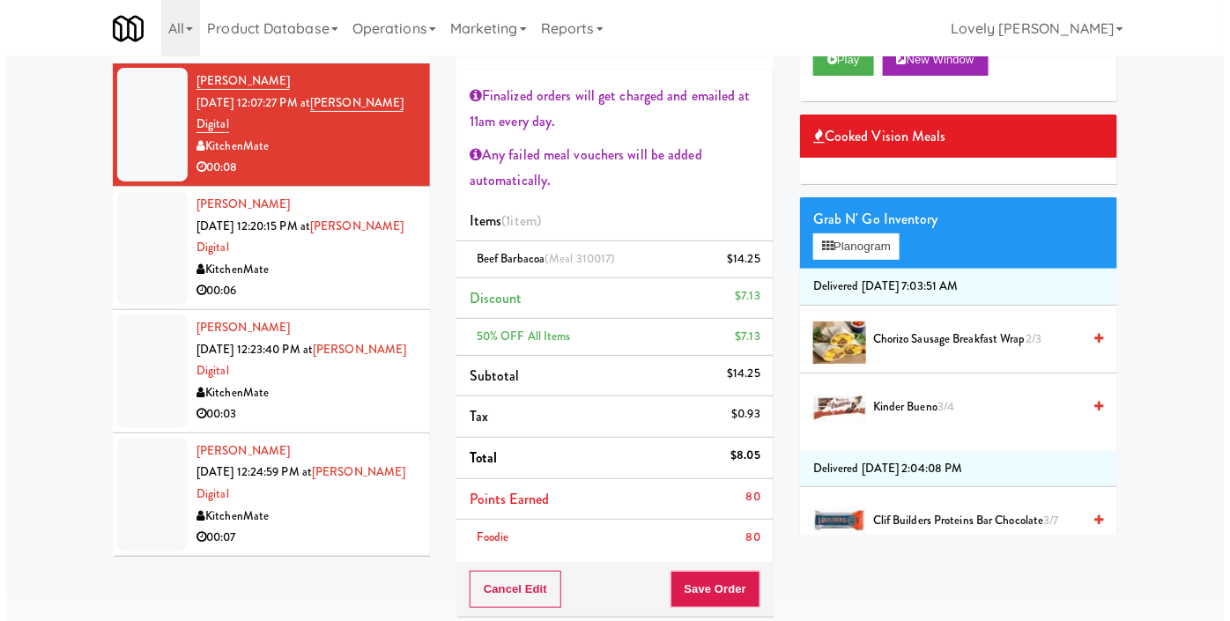
scroll to position [240, 0]
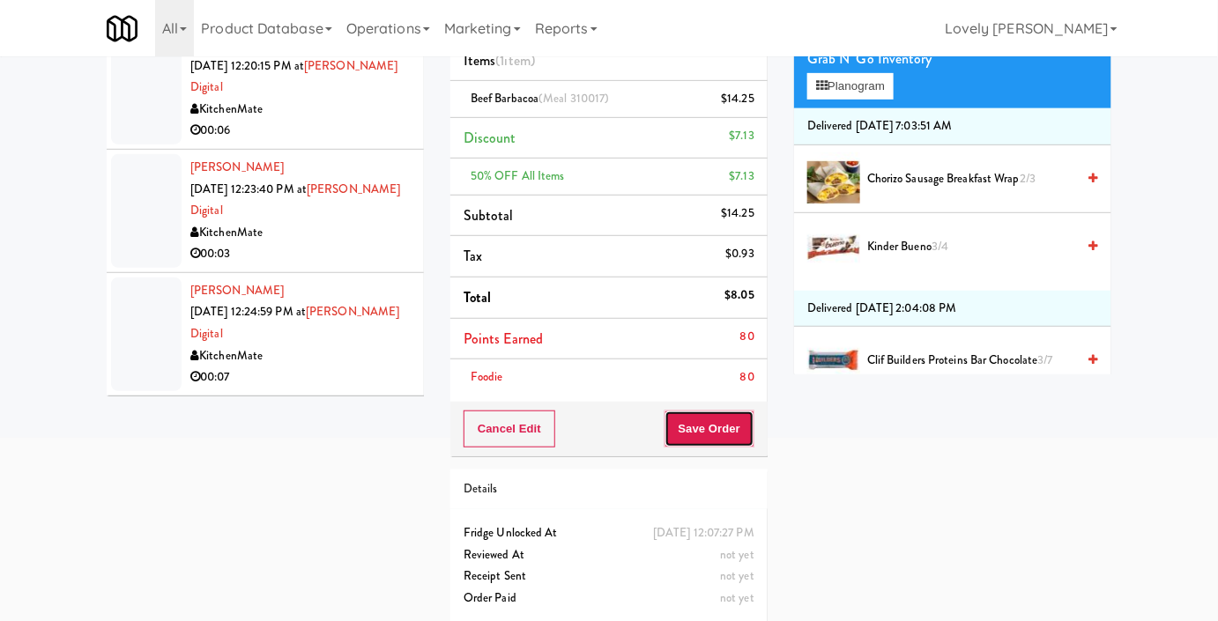
click at [692, 433] on button "Save Order" at bounding box center [709, 429] width 90 height 37
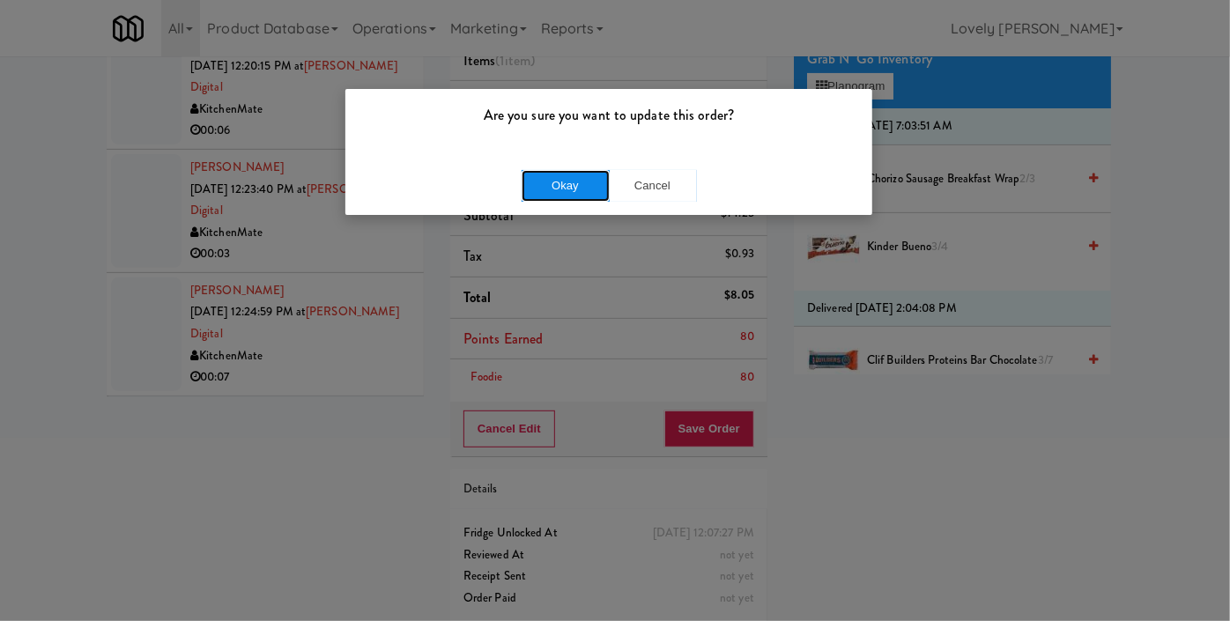
click at [570, 185] on button "Okay" at bounding box center [566, 186] width 88 height 32
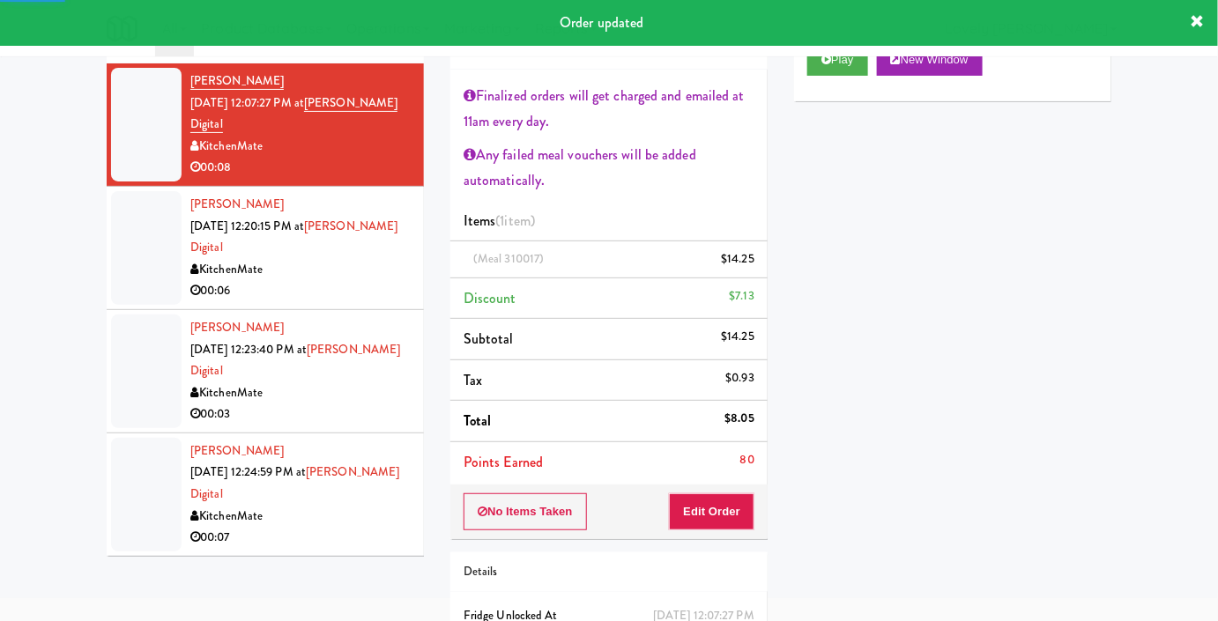
click at [361, 275] on div "KitchenMate" at bounding box center [300, 270] width 220 height 22
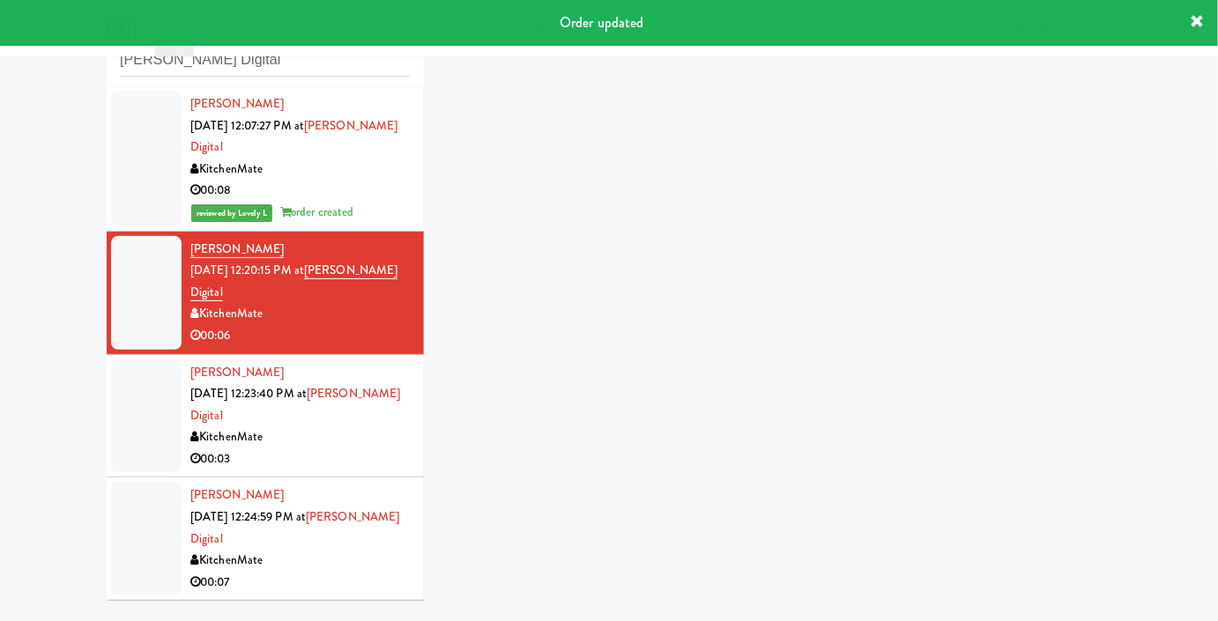
scroll to position [79, 0]
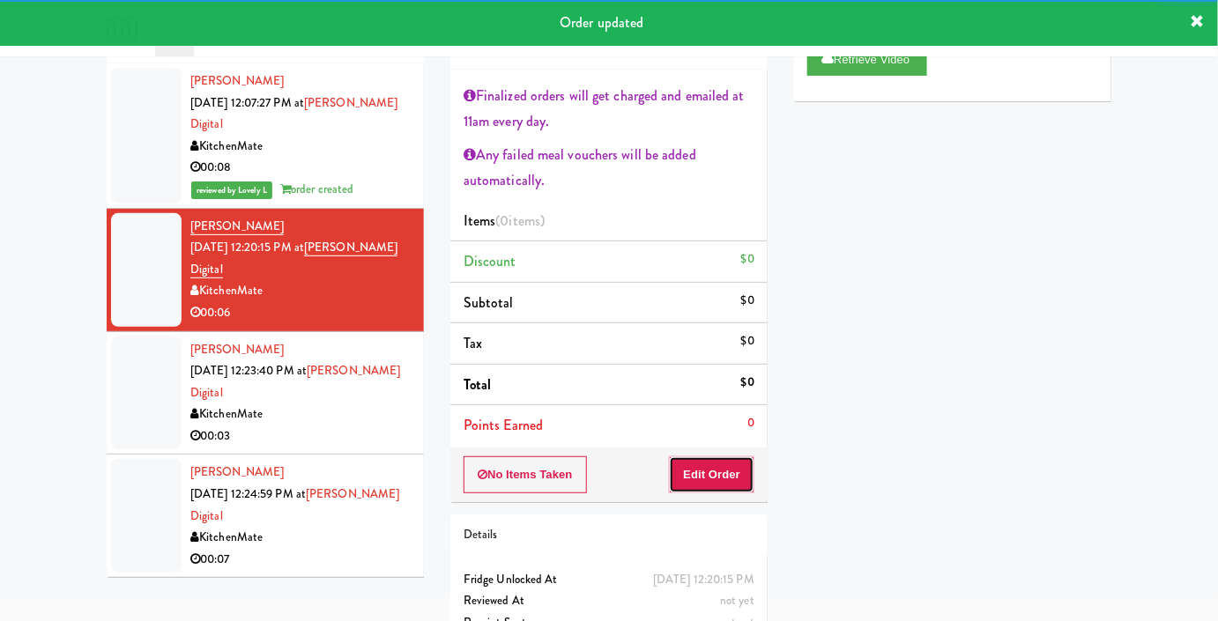
click at [719, 479] on button "Edit Order" at bounding box center [711, 474] width 85 height 37
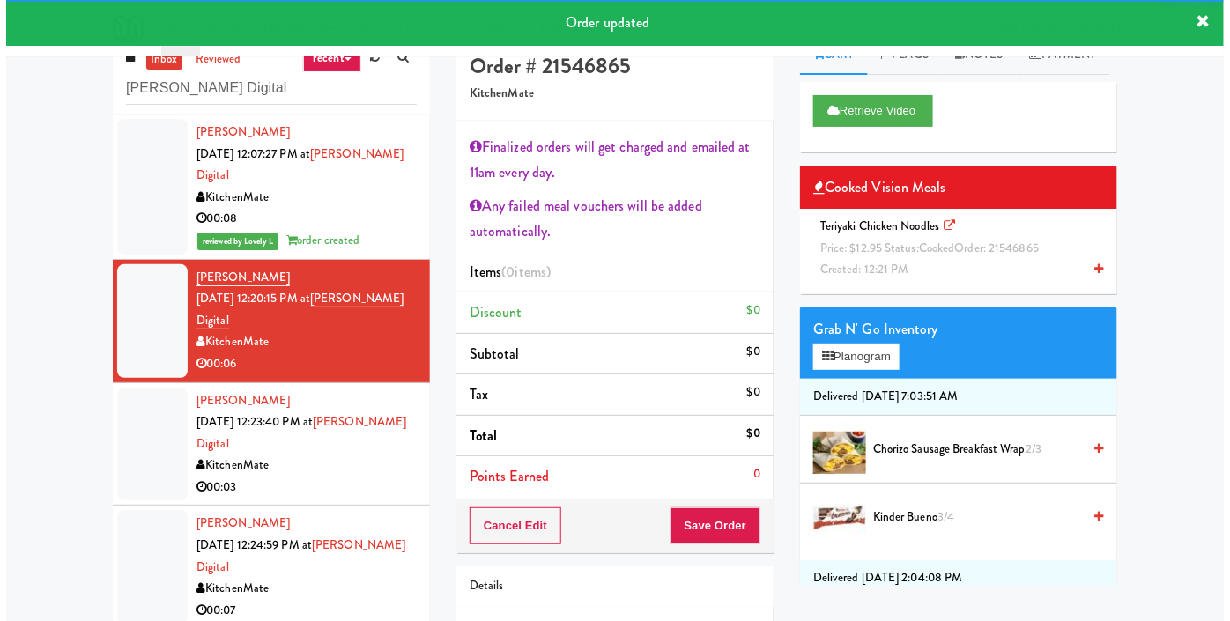
scroll to position [0, 0]
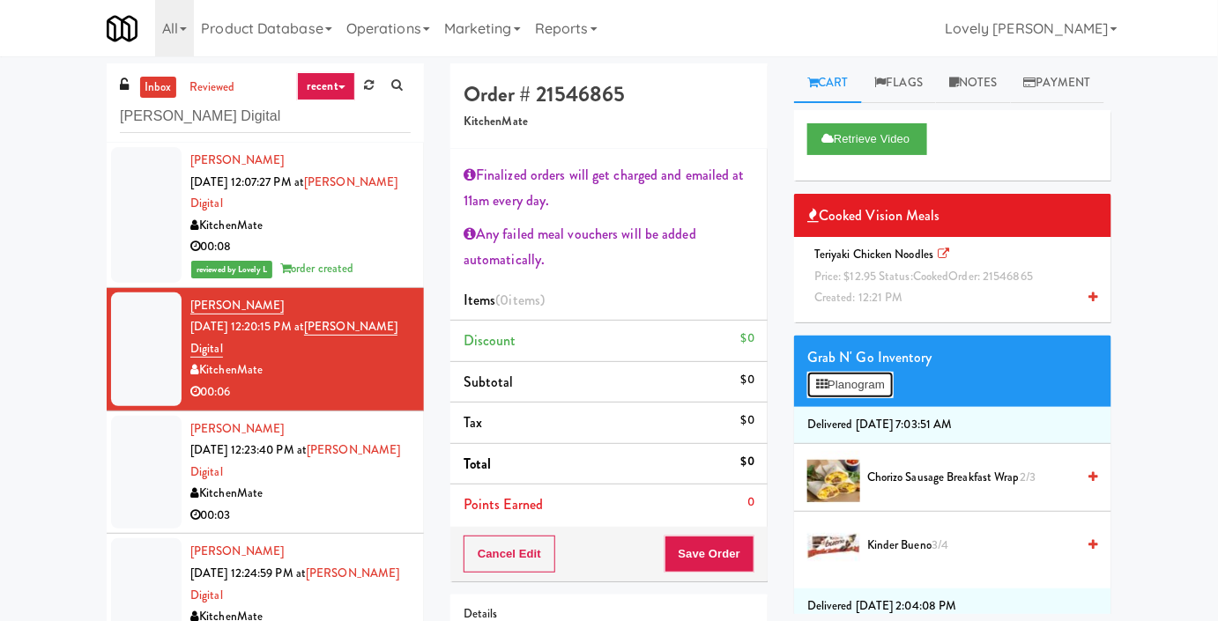
click at [863, 398] on button "Planogram" at bounding box center [850, 385] width 86 height 26
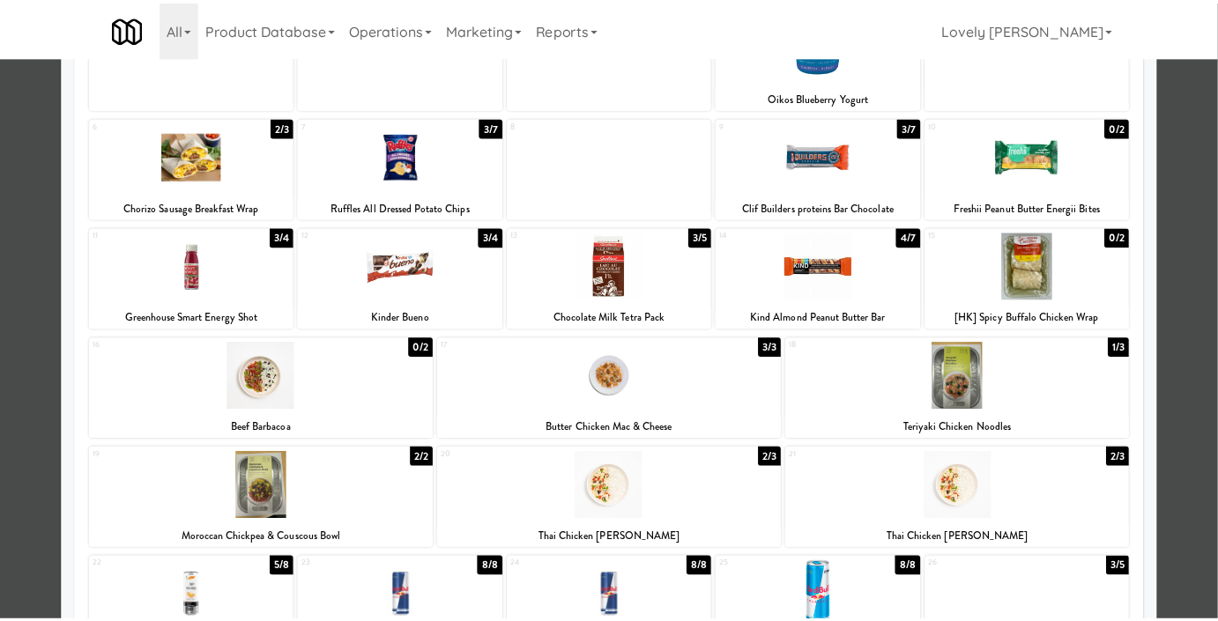
scroll to position [79, 0]
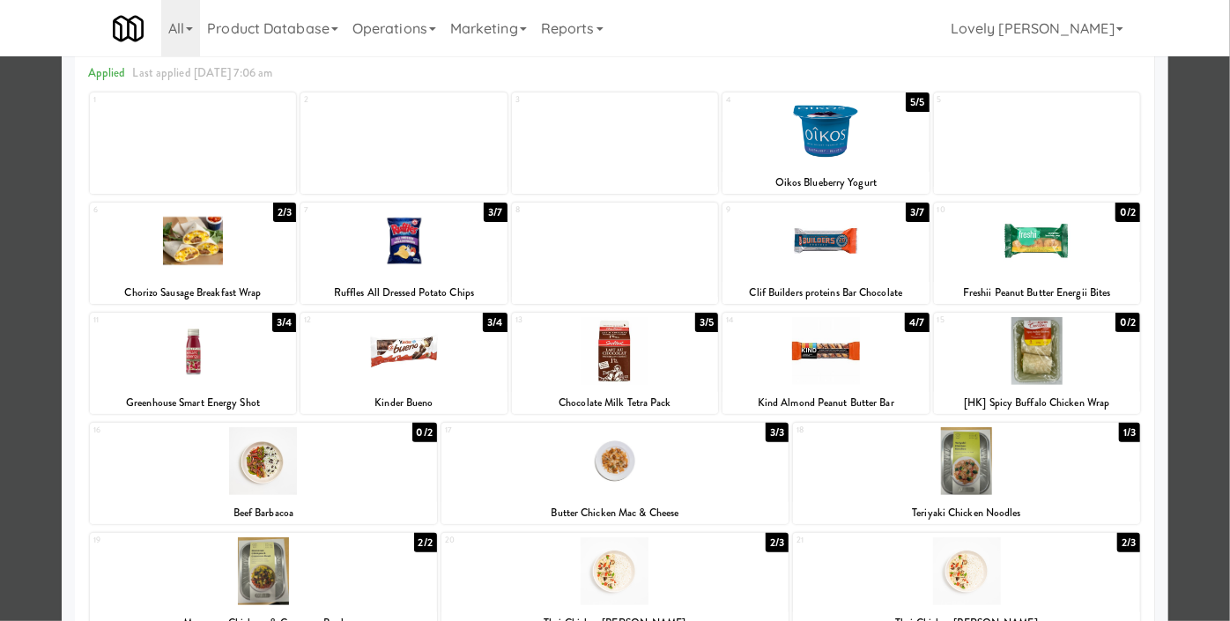
click at [790, 256] on div at bounding box center [825, 241] width 206 height 68
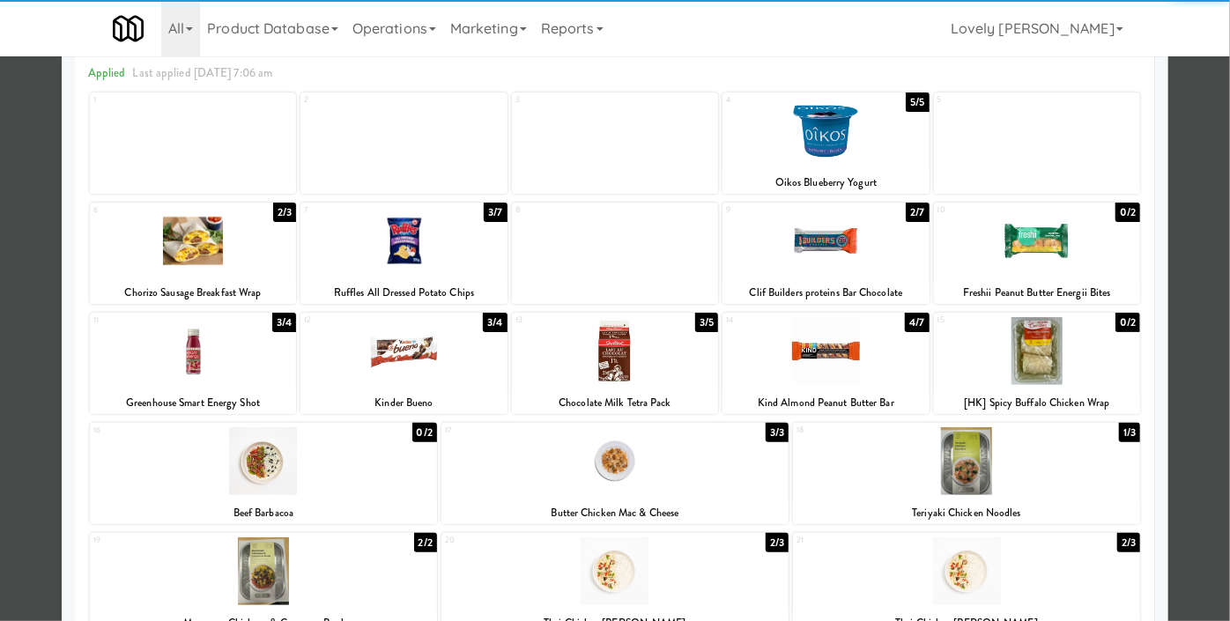
click at [0, 428] on div at bounding box center [615, 310] width 1230 height 621
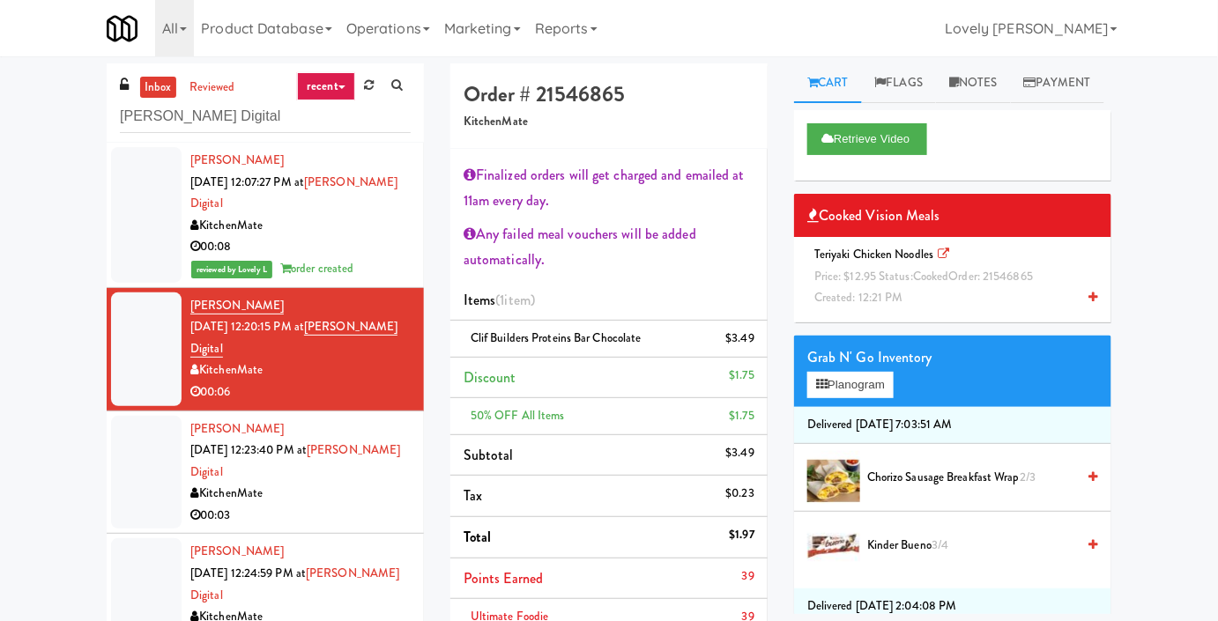
click at [958, 309] on div "Teriyaki Chicken Noodles Price: $12.95 Status: cooked Order: 21546865 Created: …" at bounding box center [952, 276] width 291 height 65
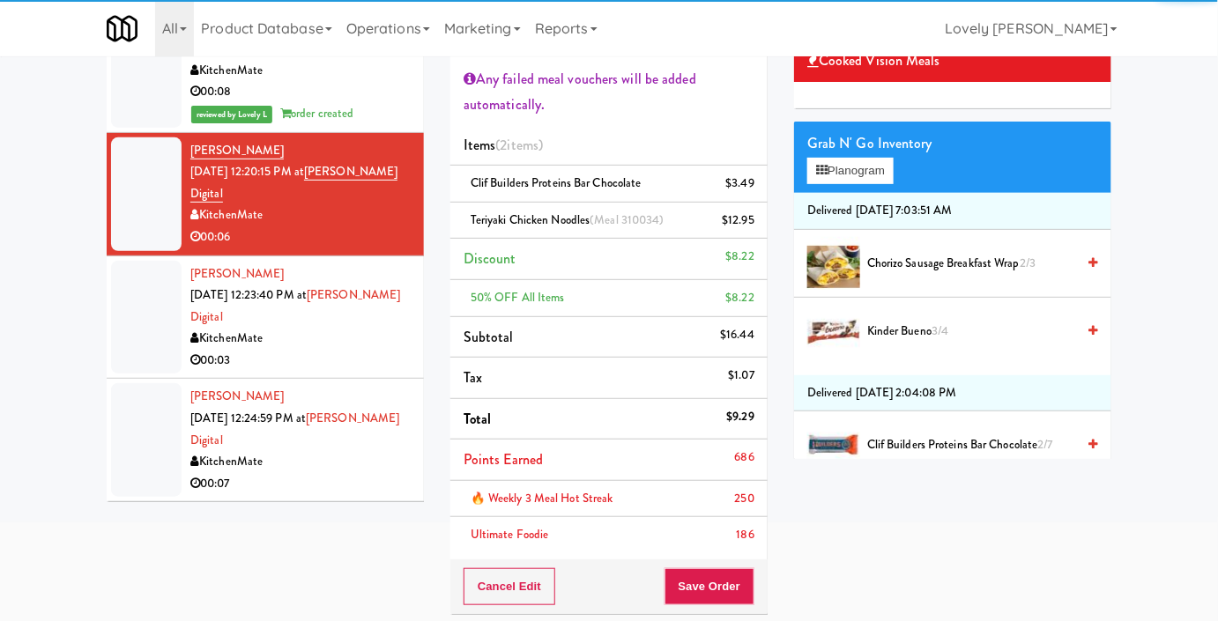
scroll to position [159, 0]
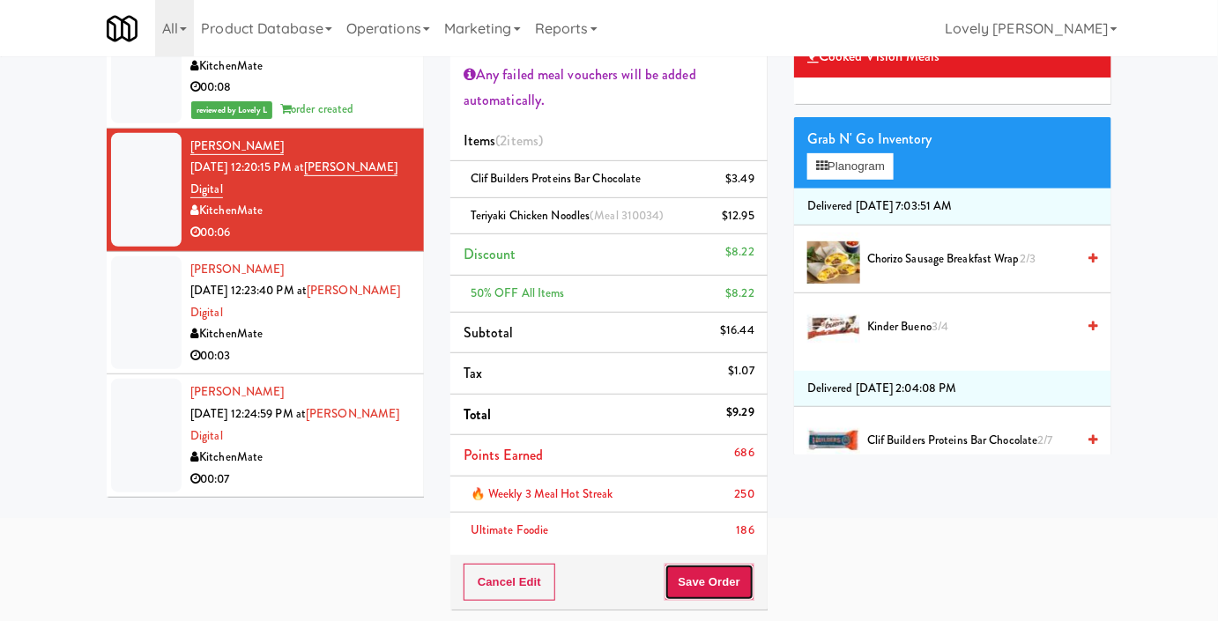
click at [695, 574] on button "Save Order" at bounding box center [709, 582] width 90 height 37
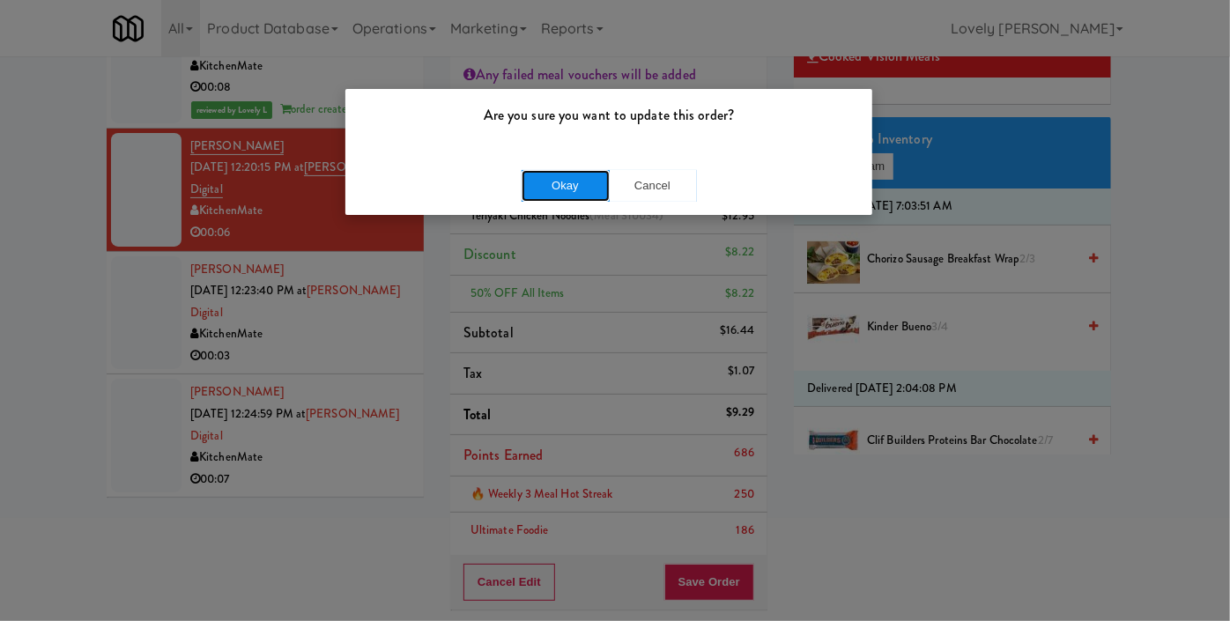
click at [559, 190] on button "Okay" at bounding box center [566, 186] width 88 height 32
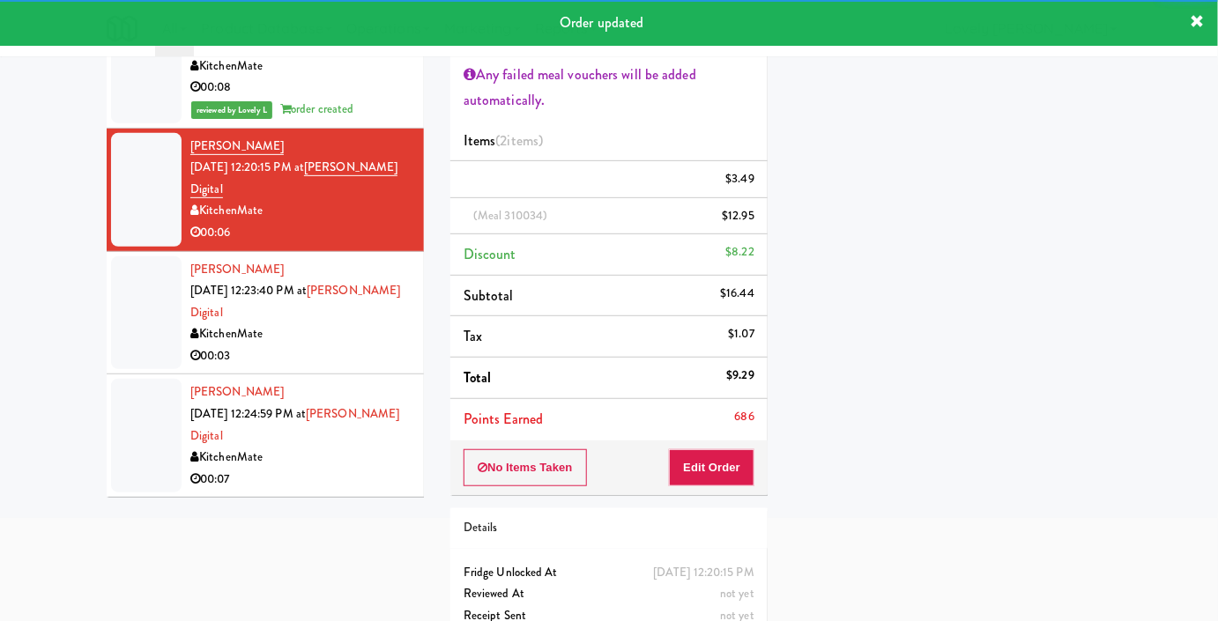
click at [357, 351] on div "00:03" at bounding box center [300, 356] width 220 height 22
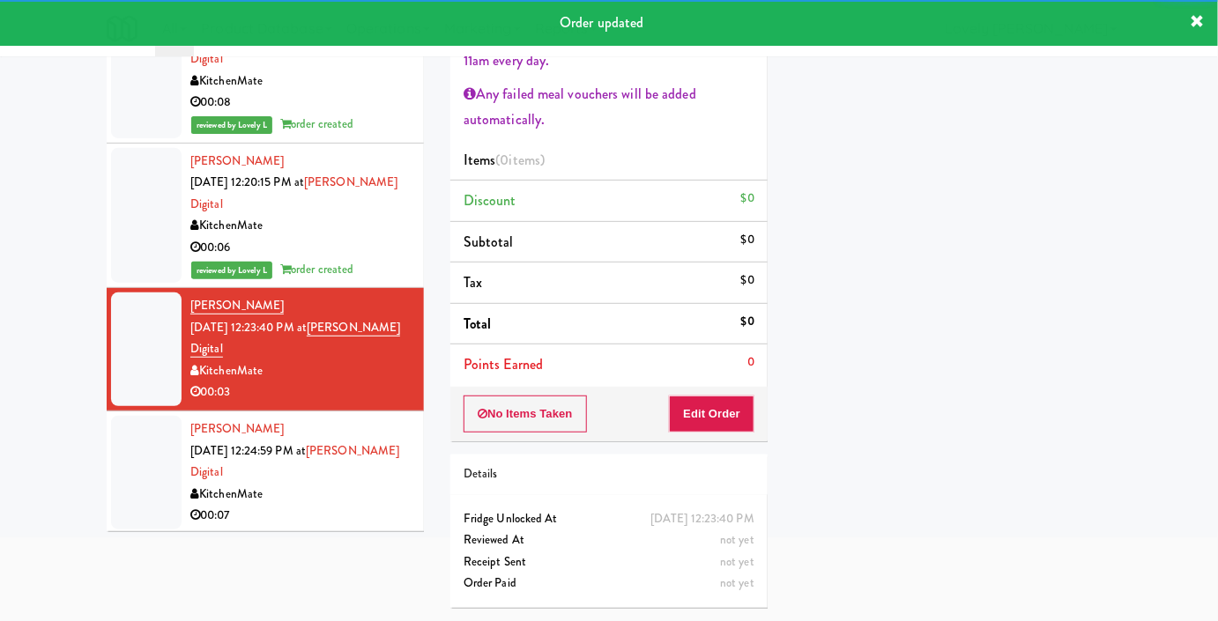
scroll to position [6, 0]
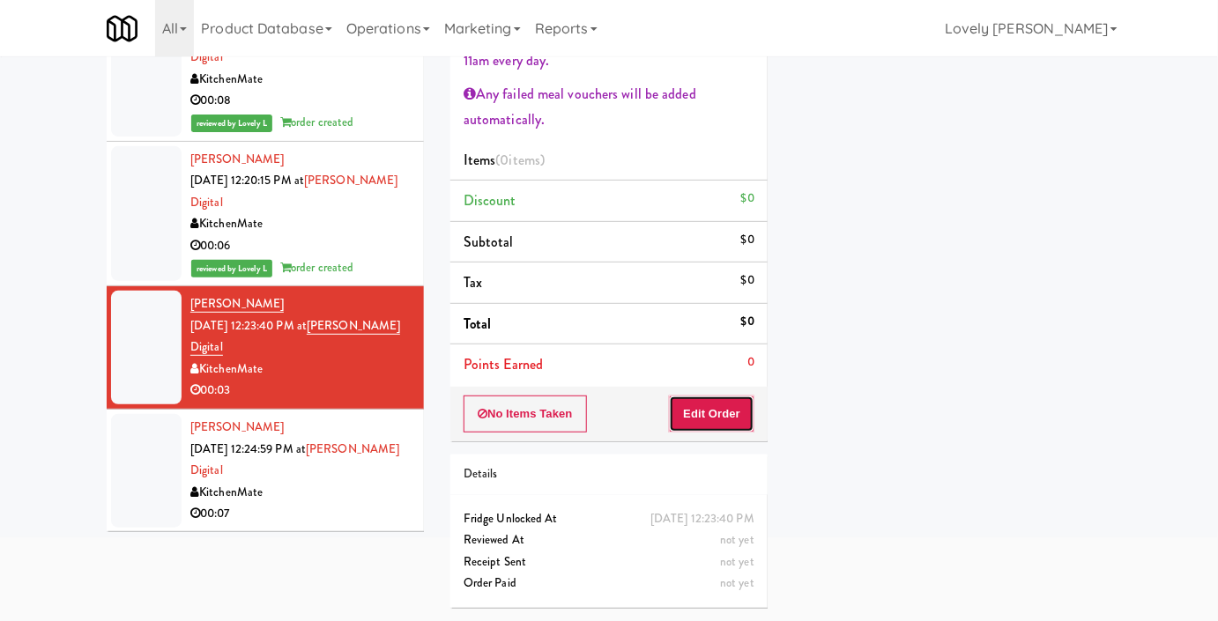
click at [721, 402] on button "Edit Order" at bounding box center [711, 414] width 85 height 37
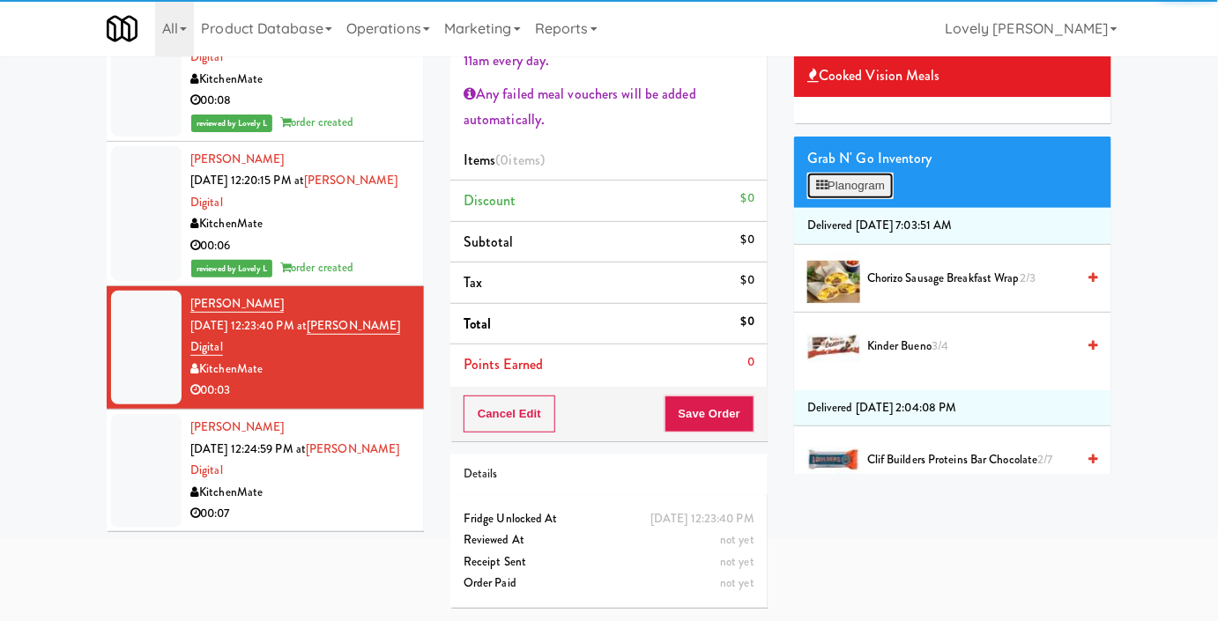
click at [843, 199] on button "Planogram" at bounding box center [850, 186] width 86 height 26
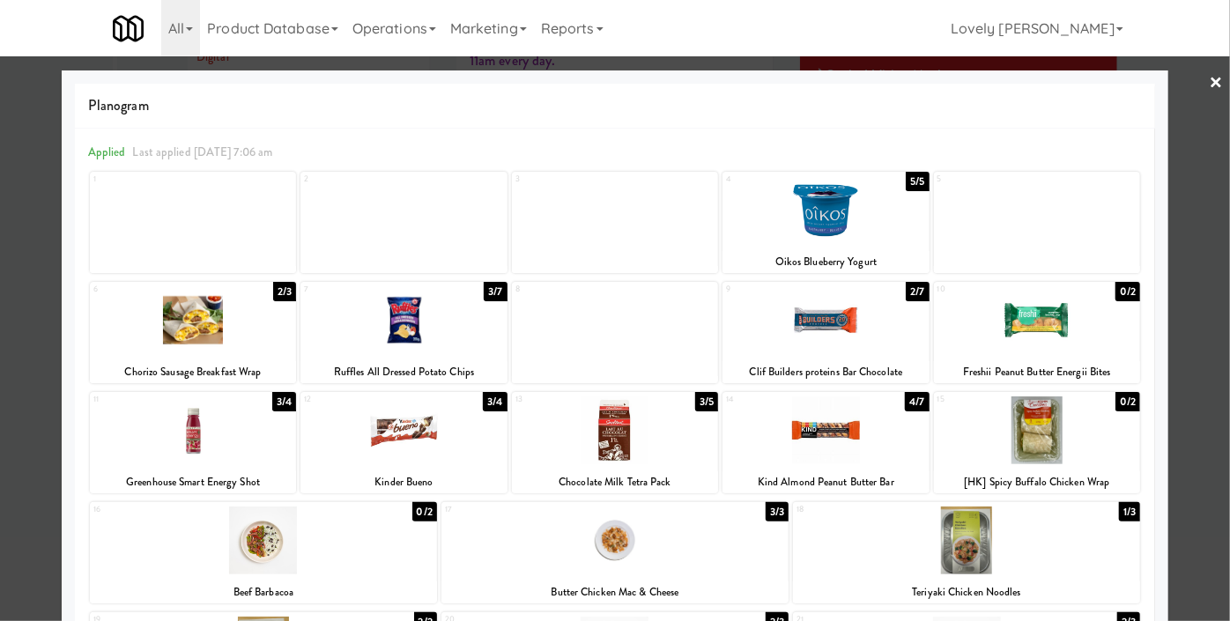
click at [404, 300] on div at bounding box center [403, 320] width 206 height 68
click at [0, 397] on div at bounding box center [615, 310] width 1230 height 621
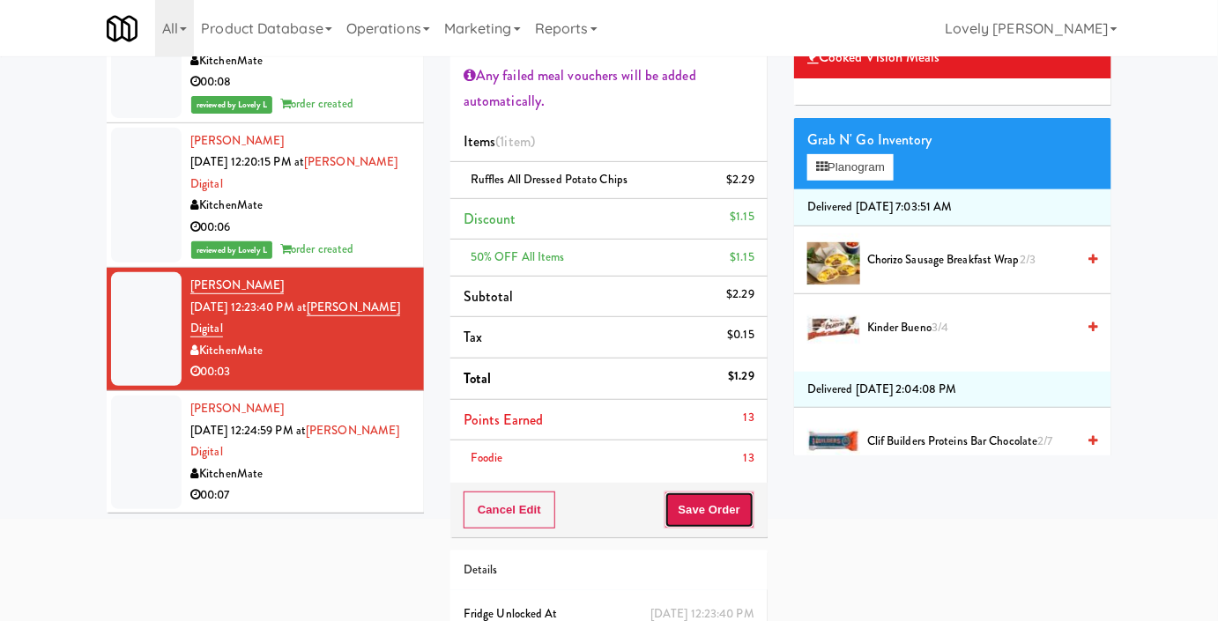
click at [675, 500] on button "Save Order" at bounding box center [709, 510] width 90 height 37
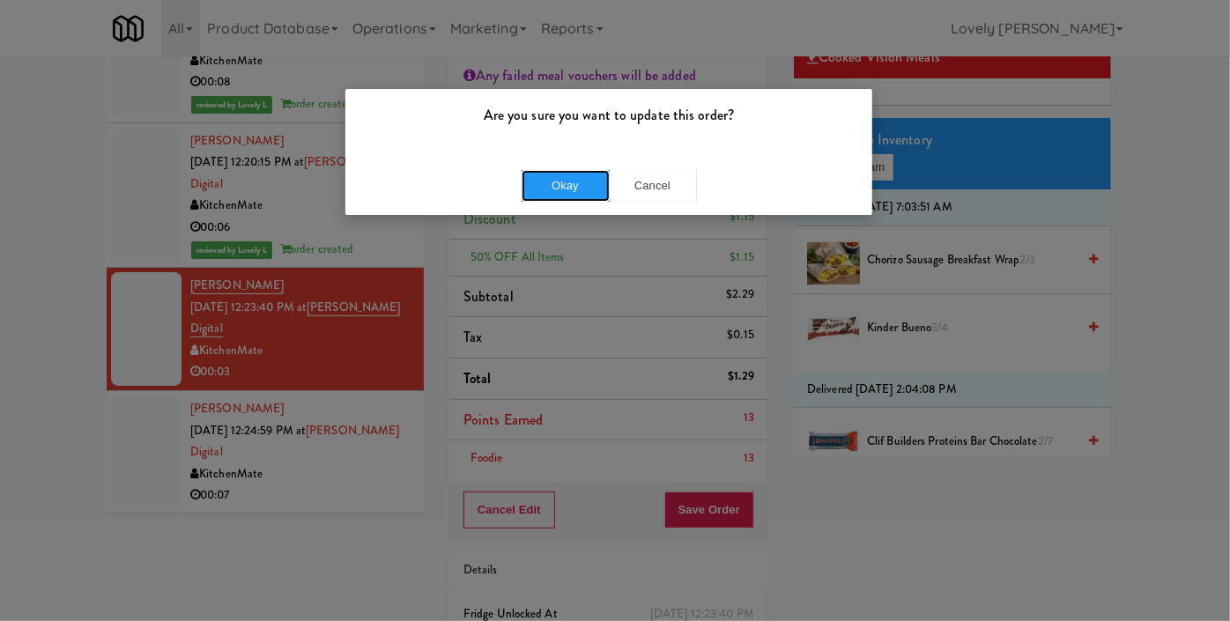
drag, startPoint x: 581, startPoint y: 183, endPoint x: 456, endPoint y: 245, distance: 139.5
click at [581, 183] on button "Okay" at bounding box center [566, 186] width 88 height 32
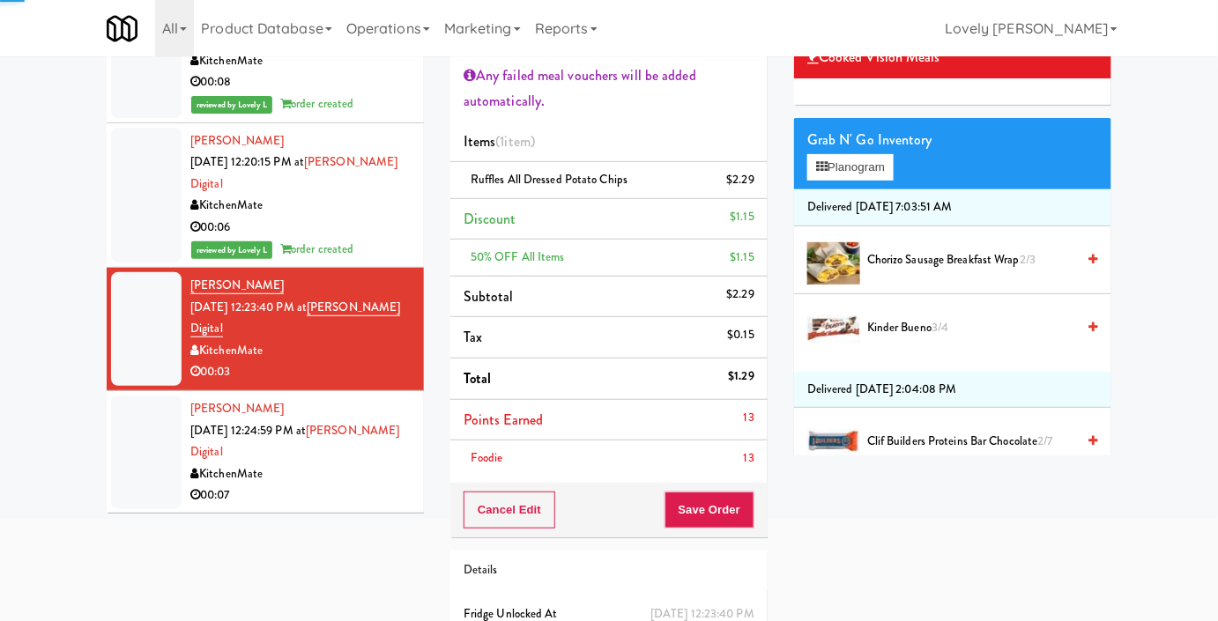
click at [277, 485] on div "00:07" at bounding box center [300, 496] width 220 height 22
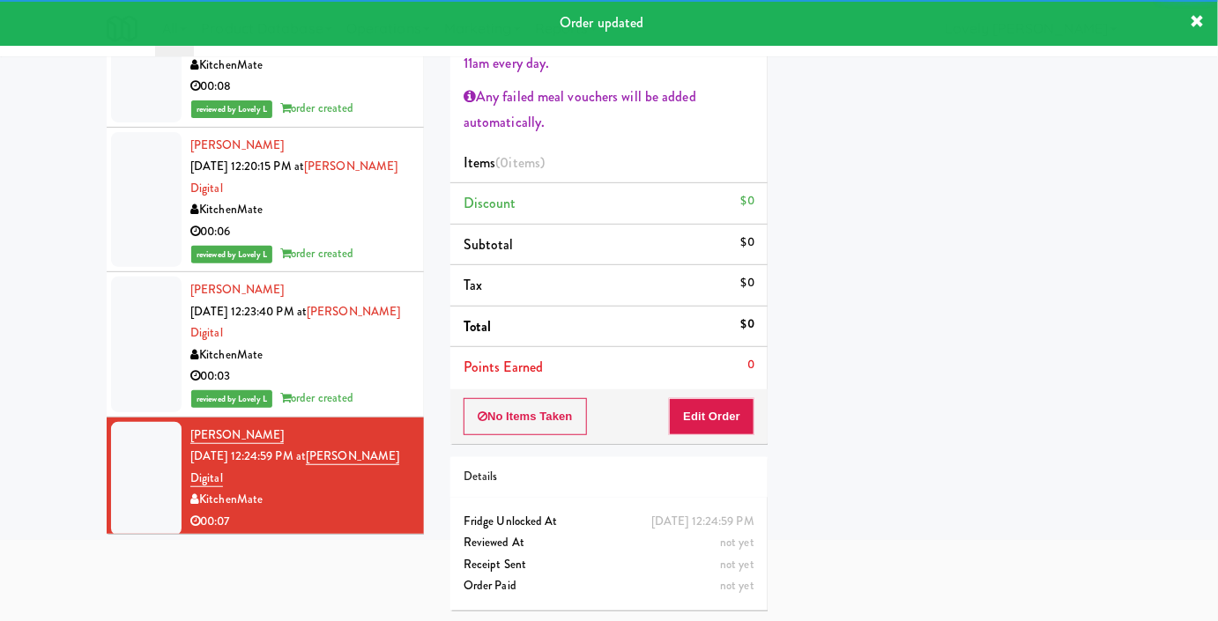
scroll to position [28, 0]
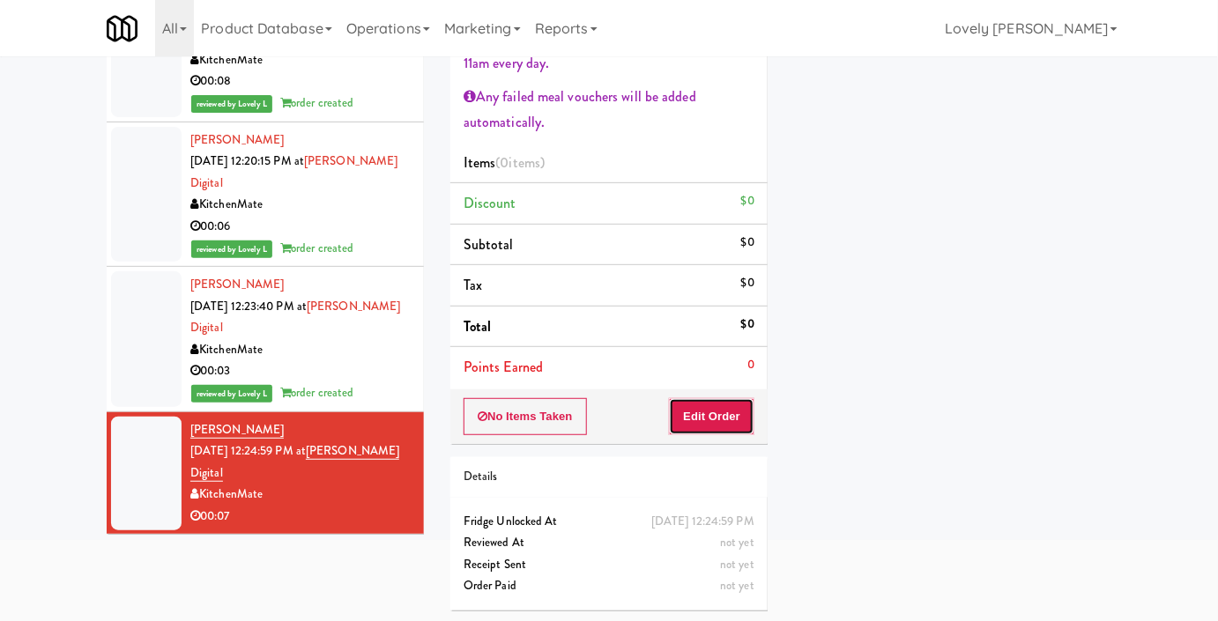
click at [737, 413] on button "Edit Order" at bounding box center [711, 416] width 85 height 37
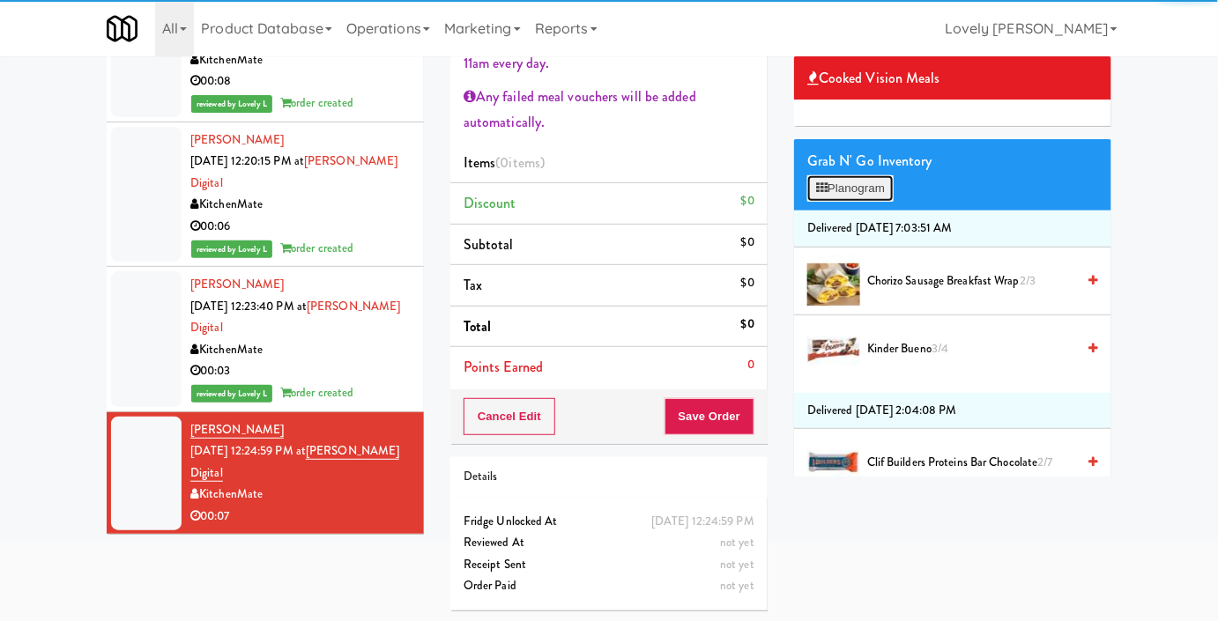
click at [848, 202] on button "Planogram" at bounding box center [850, 188] width 86 height 26
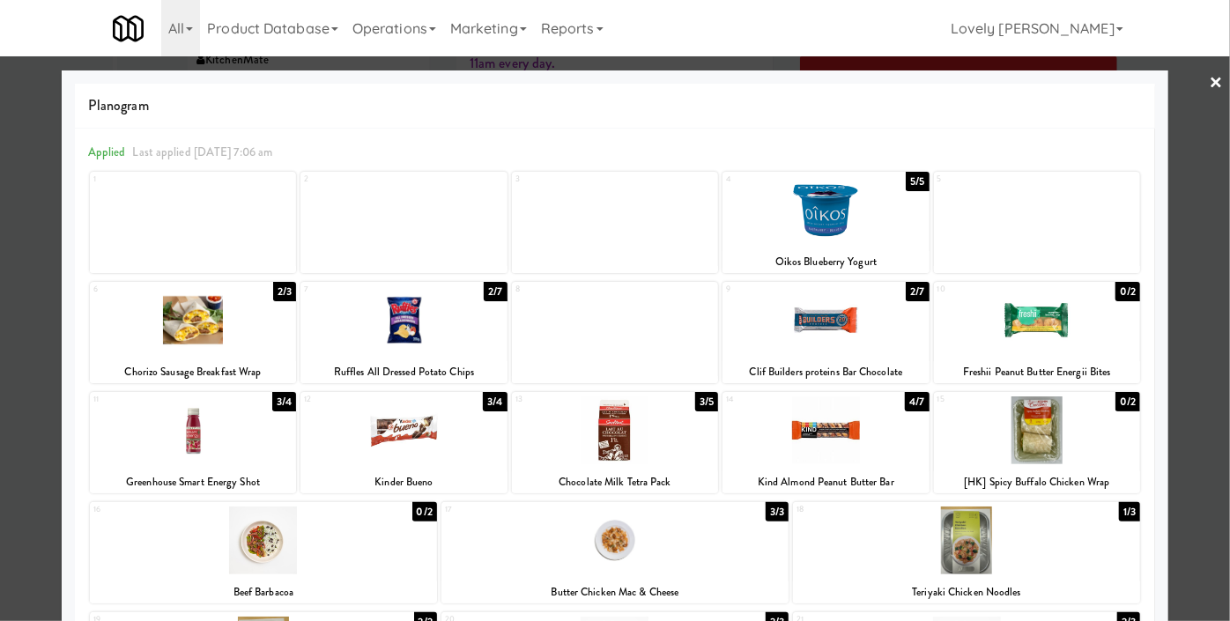
click at [1018, 306] on div at bounding box center [1037, 320] width 206 height 68
click at [154, 310] on div at bounding box center [193, 320] width 206 height 68
click at [0, 406] on div at bounding box center [615, 310] width 1230 height 621
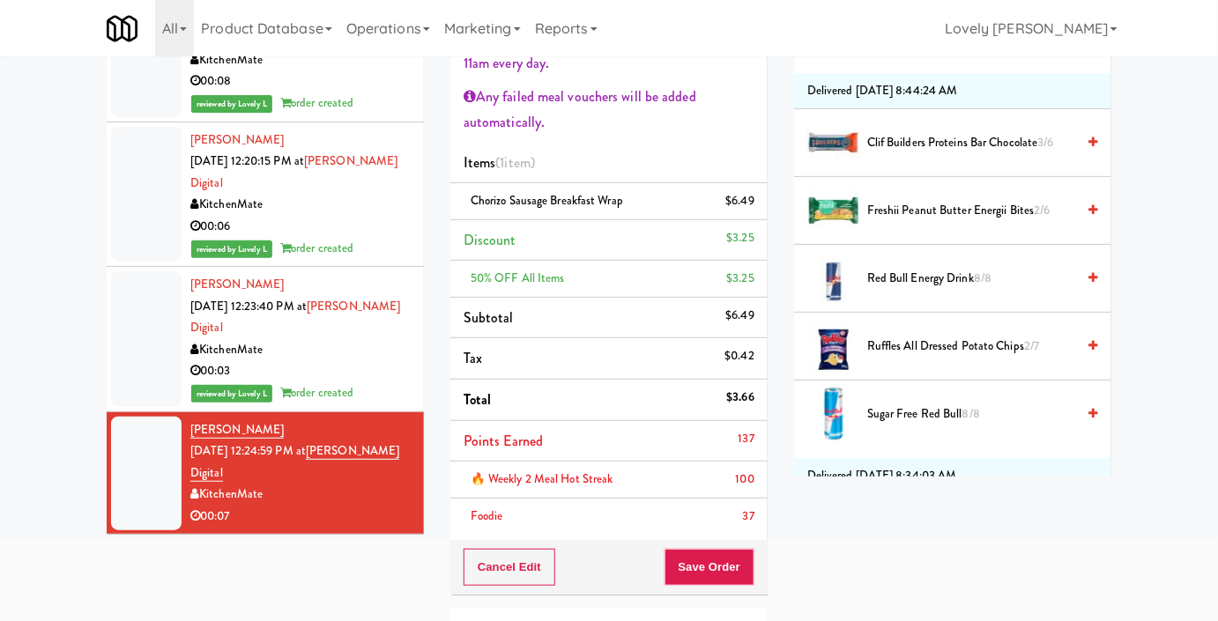
scroll to position [560, 0]
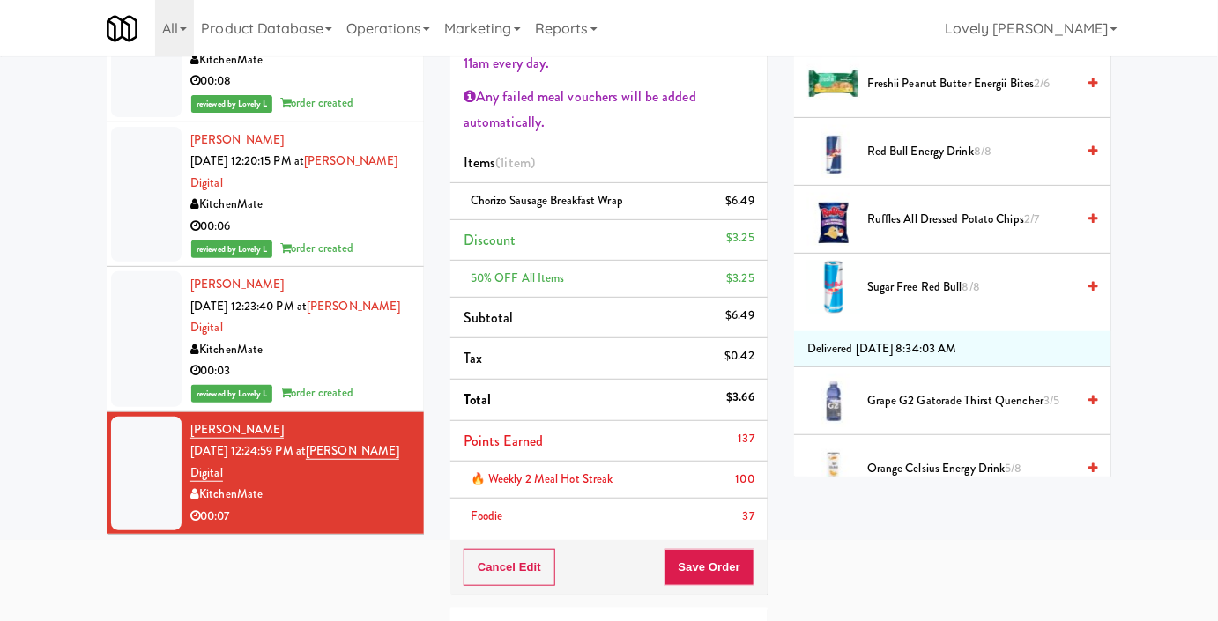
click at [1089, 89] on icon at bounding box center [1093, 83] width 9 height 11
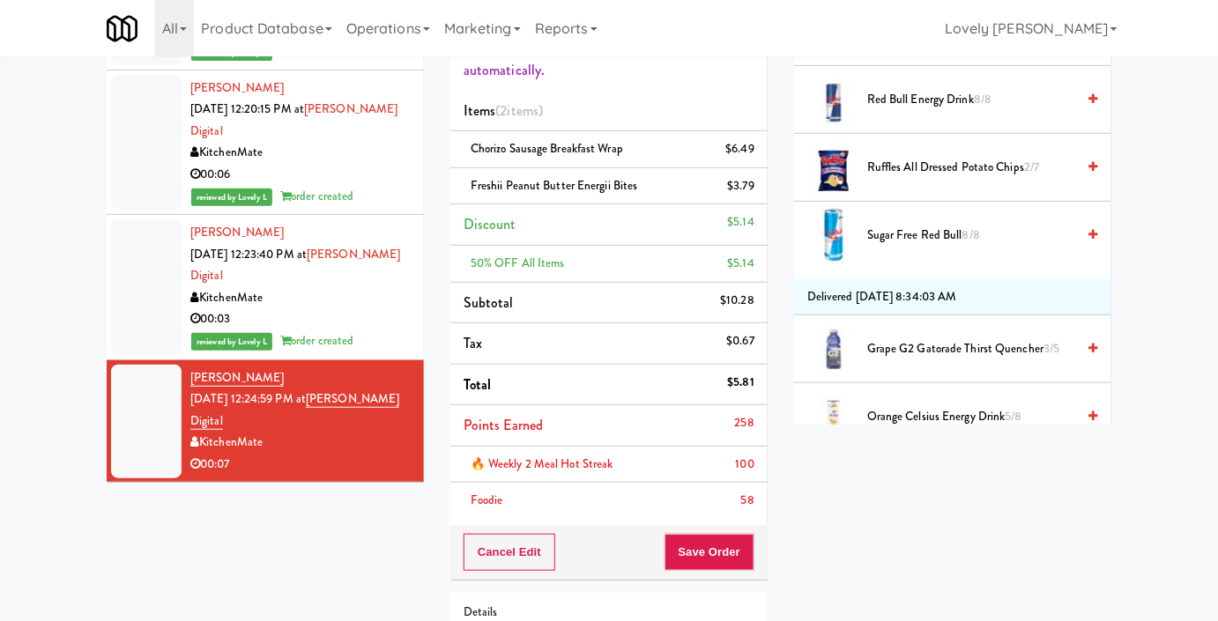
scroll to position [218, 0]
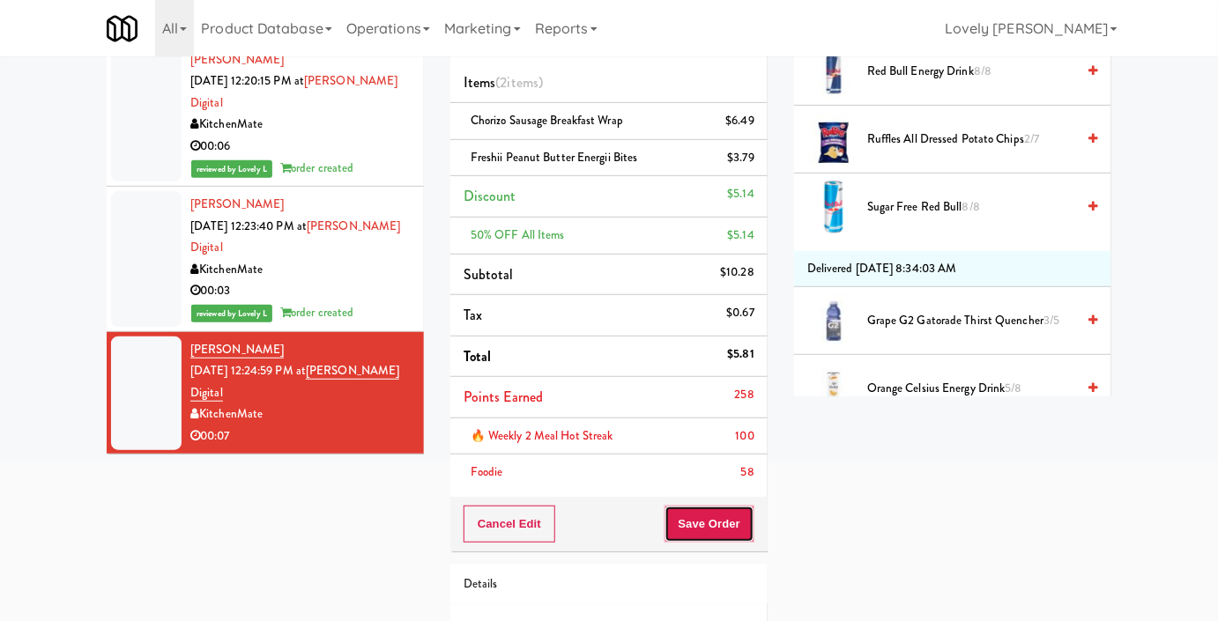
click at [699, 519] on button "Save Order" at bounding box center [709, 524] width 90 height 37
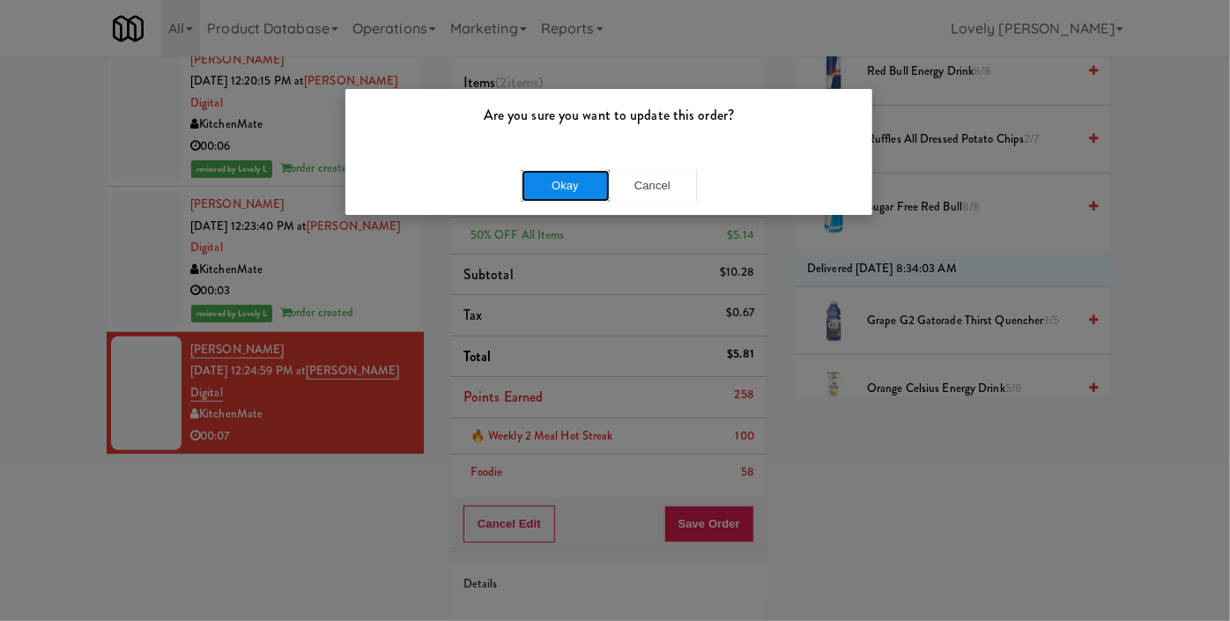
click at [566, 197] on button "Okay" at bounding box center [566, 186] width 88 height 32
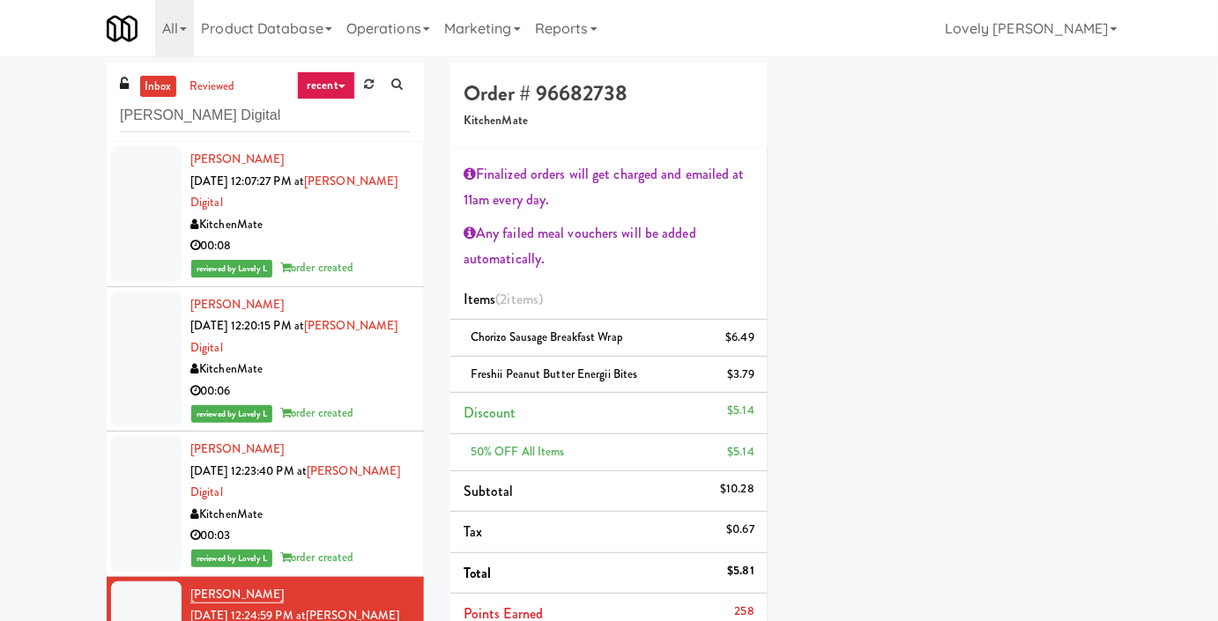
scroll to position [0, 0]
click at [216, 108] on input "[PERSON_NAME] Digital" at bounding box center [265, 116] width 291 height 33
paste input "[GEOGRAPHIC_DATA] - A-Wing, Level 0"
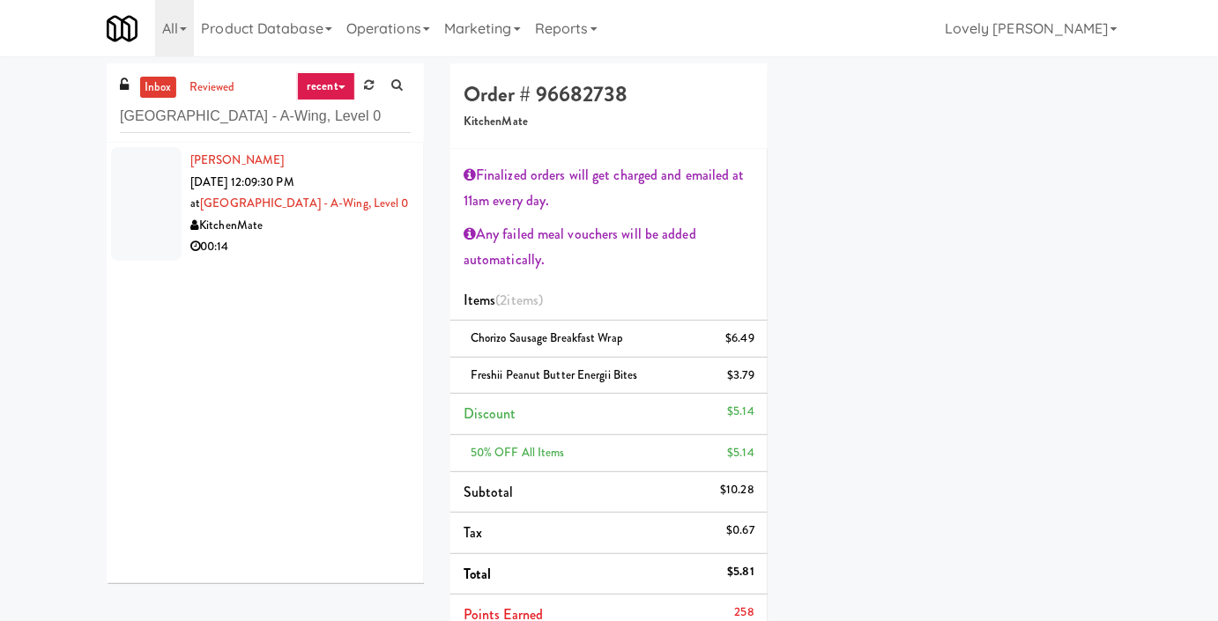
click at [333, 247] on div "00:14" at bounding box center [300, 247] width 220 height 22
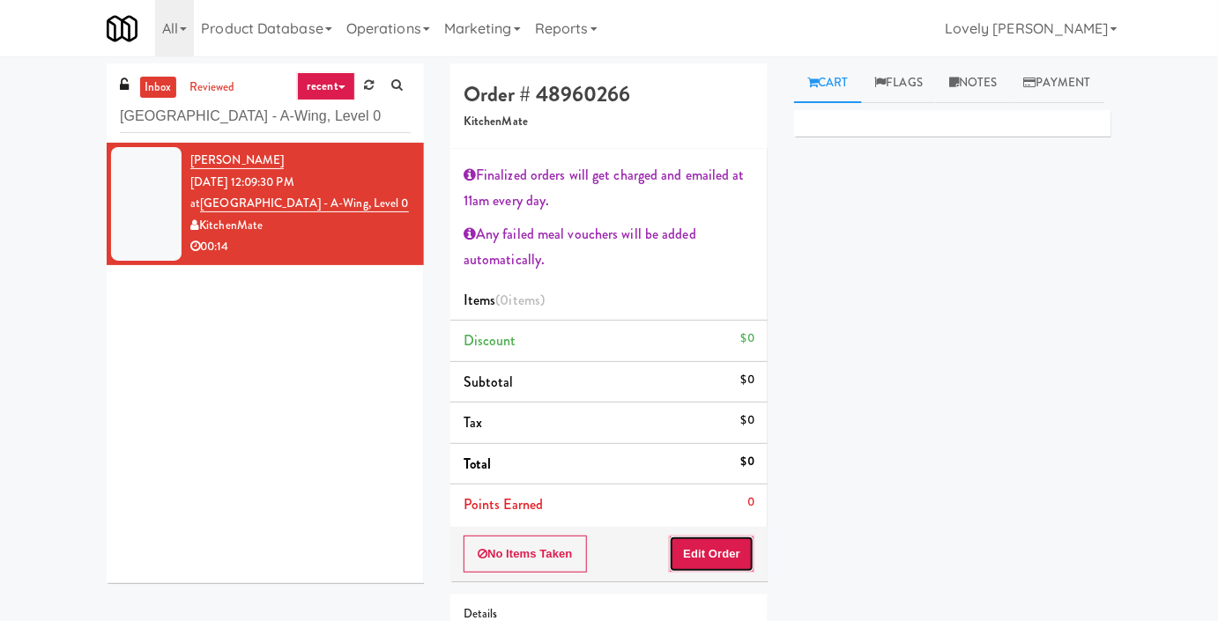
click at [742, 557] on button "Edit Order" at bounding box center [711, 554] width 85 height 37
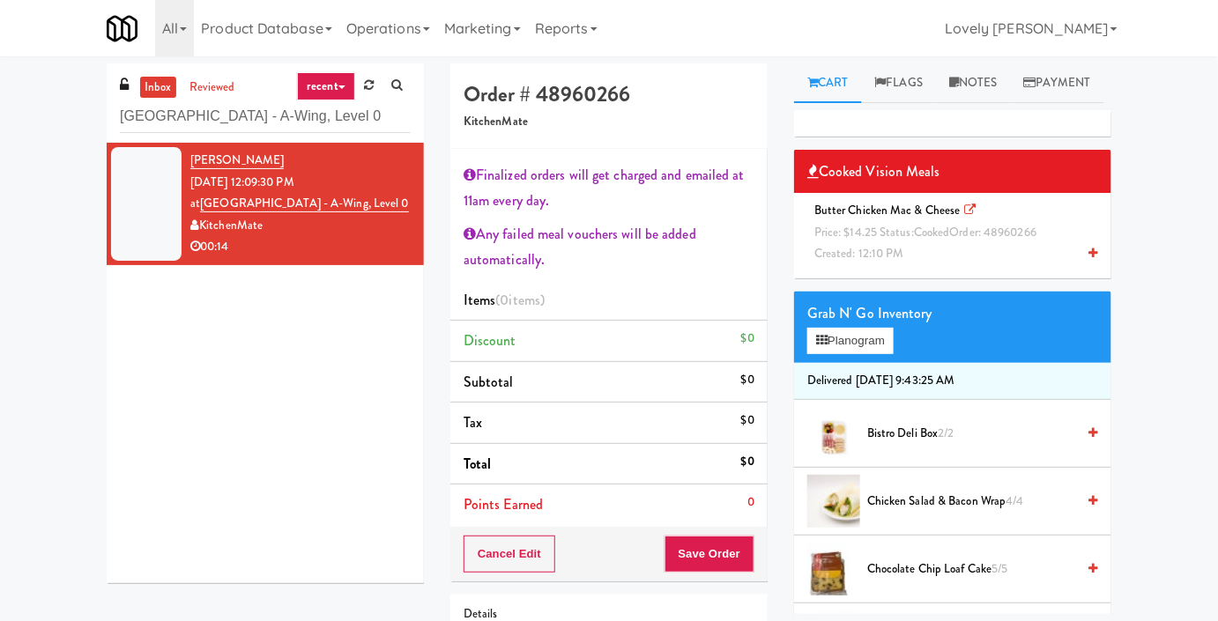
click at [895, 262] on span "Created: 12:10 PM" at bounding box center [859, 253] width 90 height 17
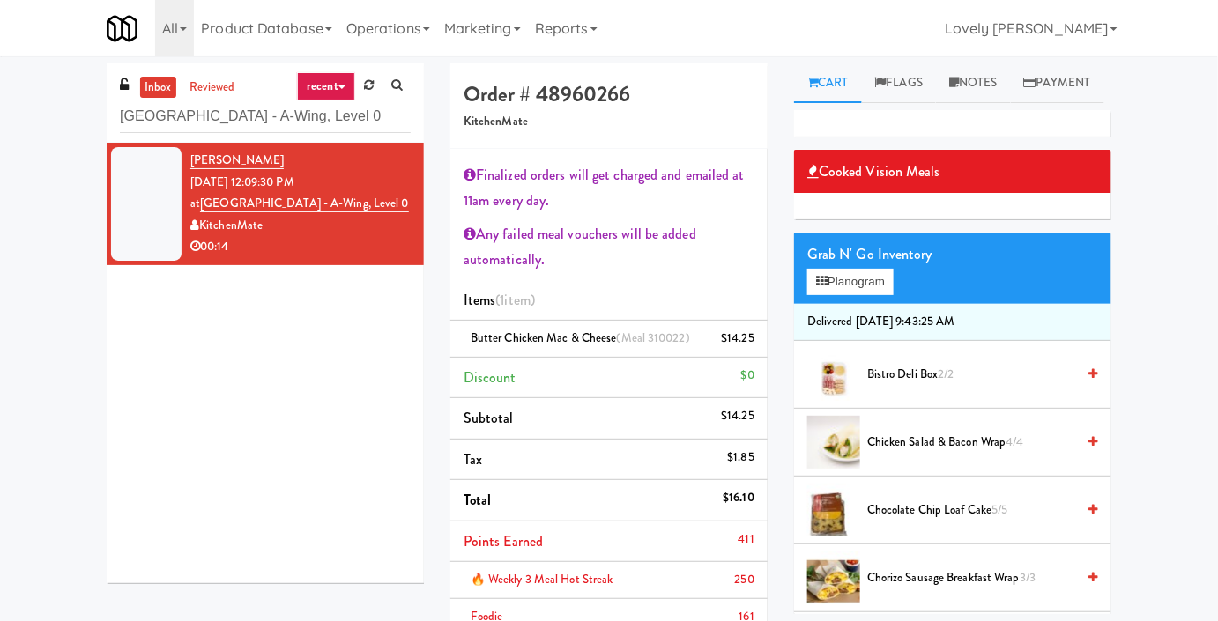
scroll to position [272, 0]
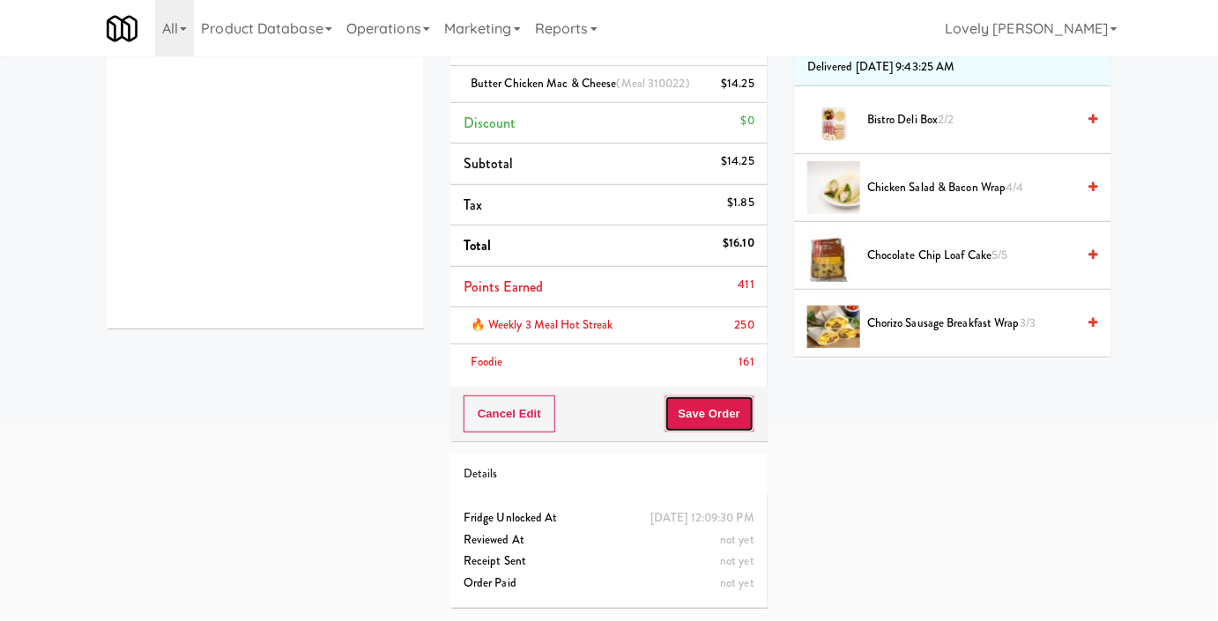
click at [713, 396] on button "Save Order" at bounding box center [709, 414] width 90 height 37
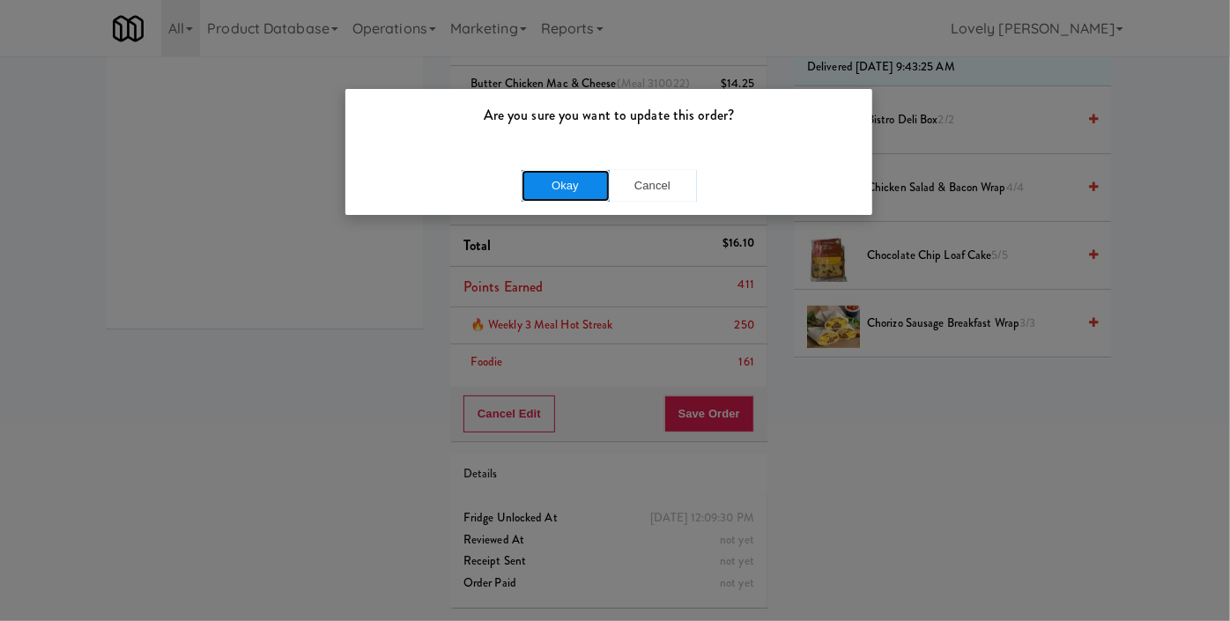
click at [547, 180] on button "Okay" at bounding box center [566, 186] width 88 height 32
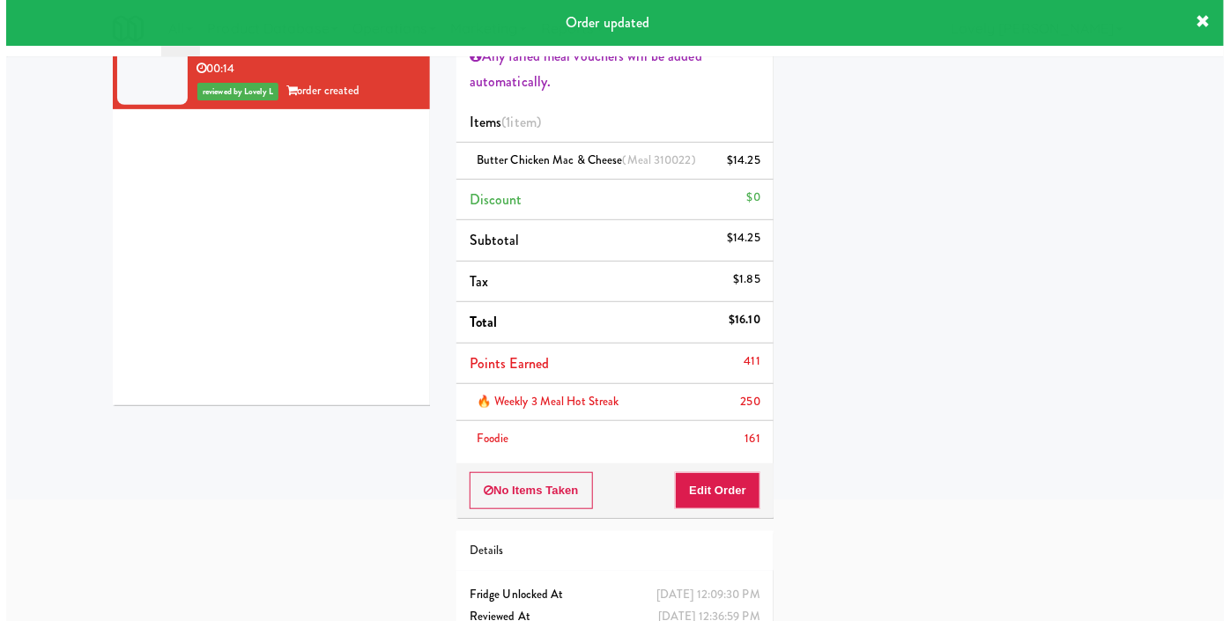
scroll to position [0, 0]
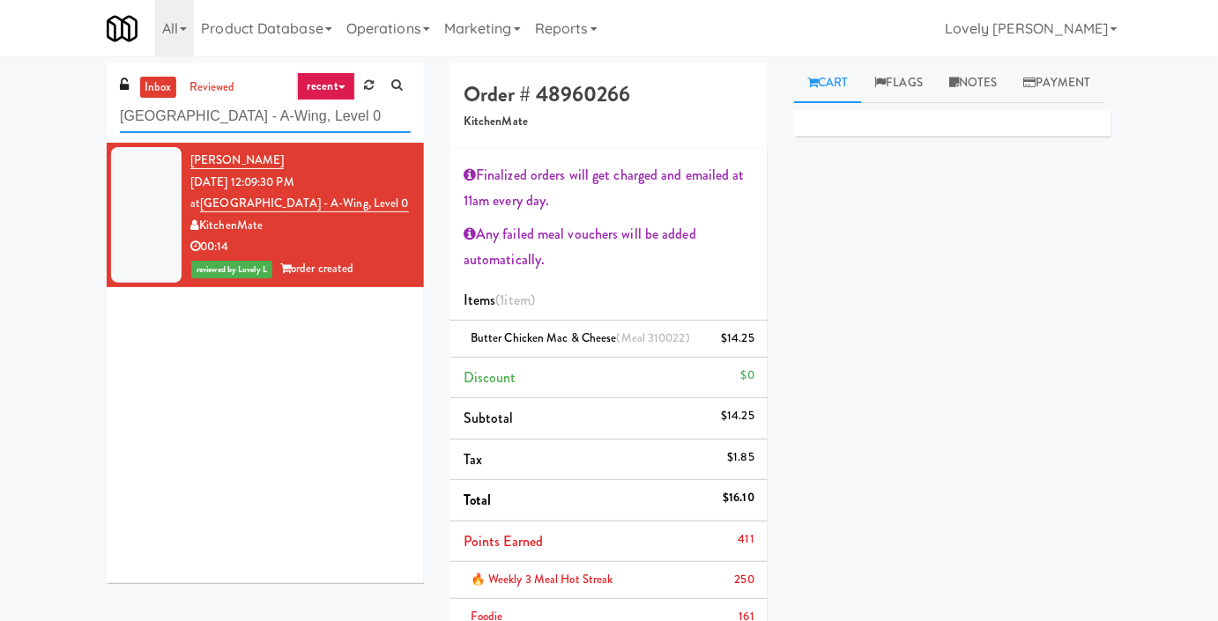
click at [263, 123] on input "[GEOGRAPHIC_DATA] - A-Wing, Level 0" at bounding box center [265, 116] width 291 height 33
paste input "UHN - [PERSON_NAME][GEOGRAPHIC_DATA] - The Meeting Place"
type input "UHN - [PERSON_NAME][GEOGRAPHIC_DATA] - The Meeting Place"
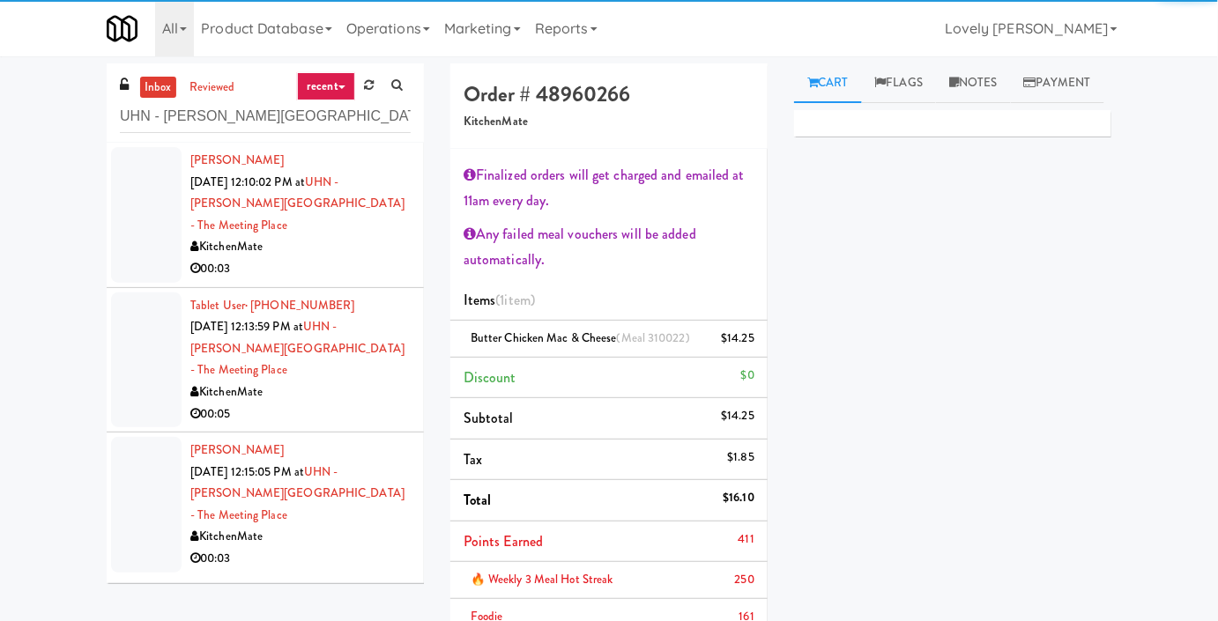
click at [387, 258] on div "00:03" at bounding box center [300, 269] width 220 height 22
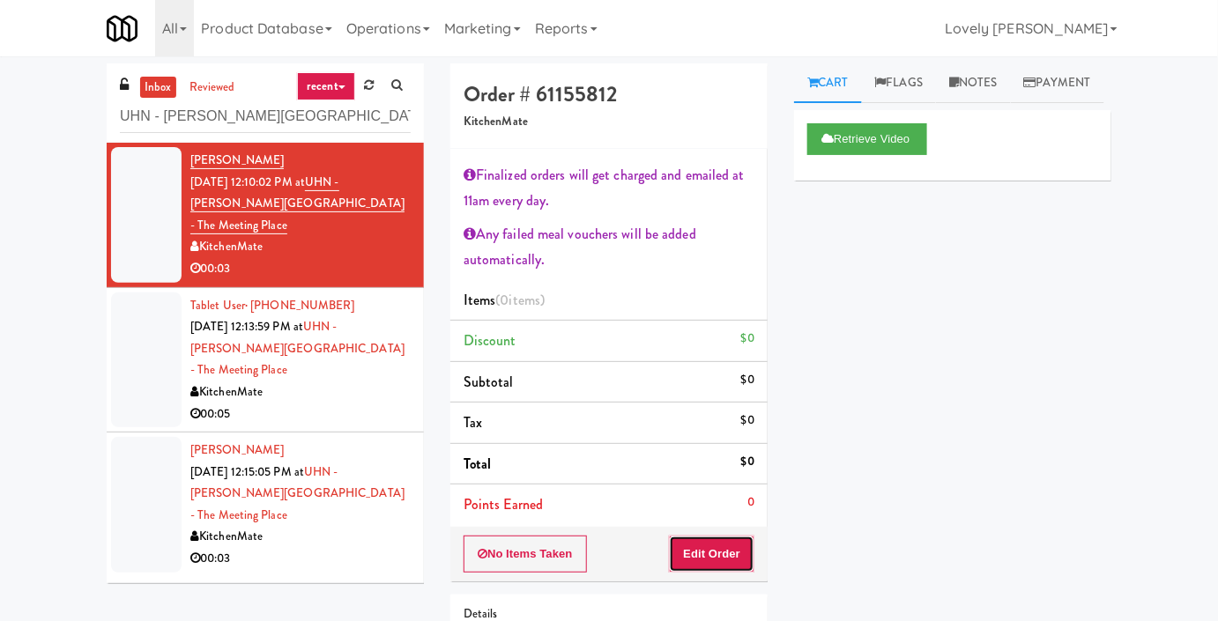
click at [712, 552] on button "Edit Order" at bounding box center [711, 554] width 85 height 37
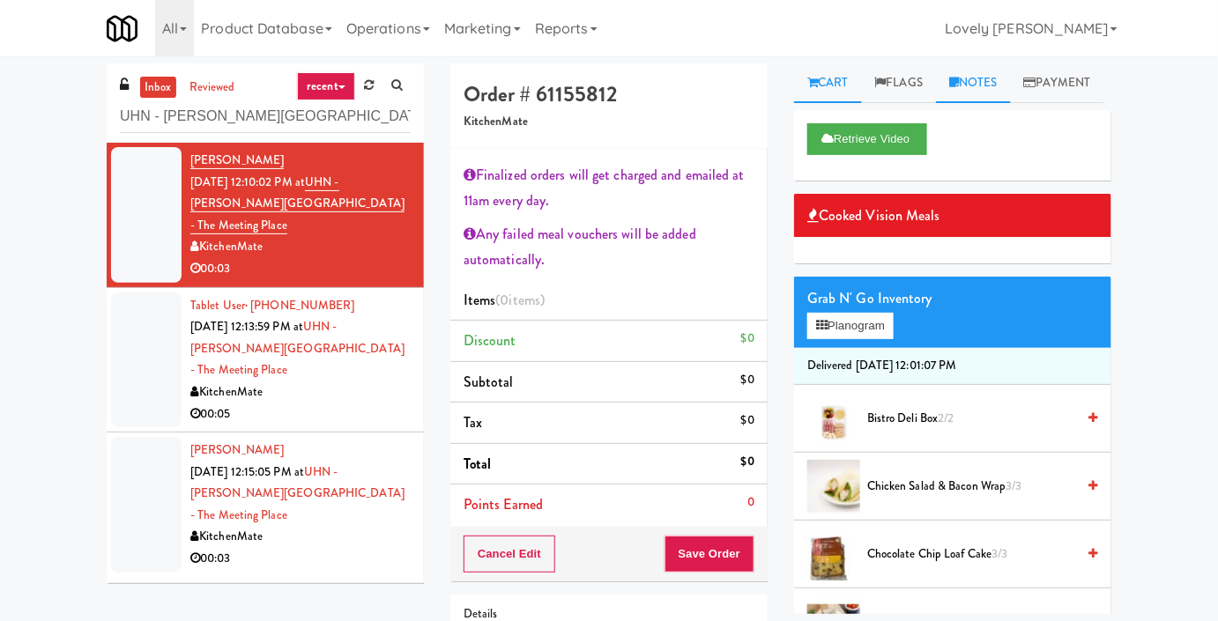
click at [950, 93] on link "Notes" at bounding box center [973, 83] width 75 height 40
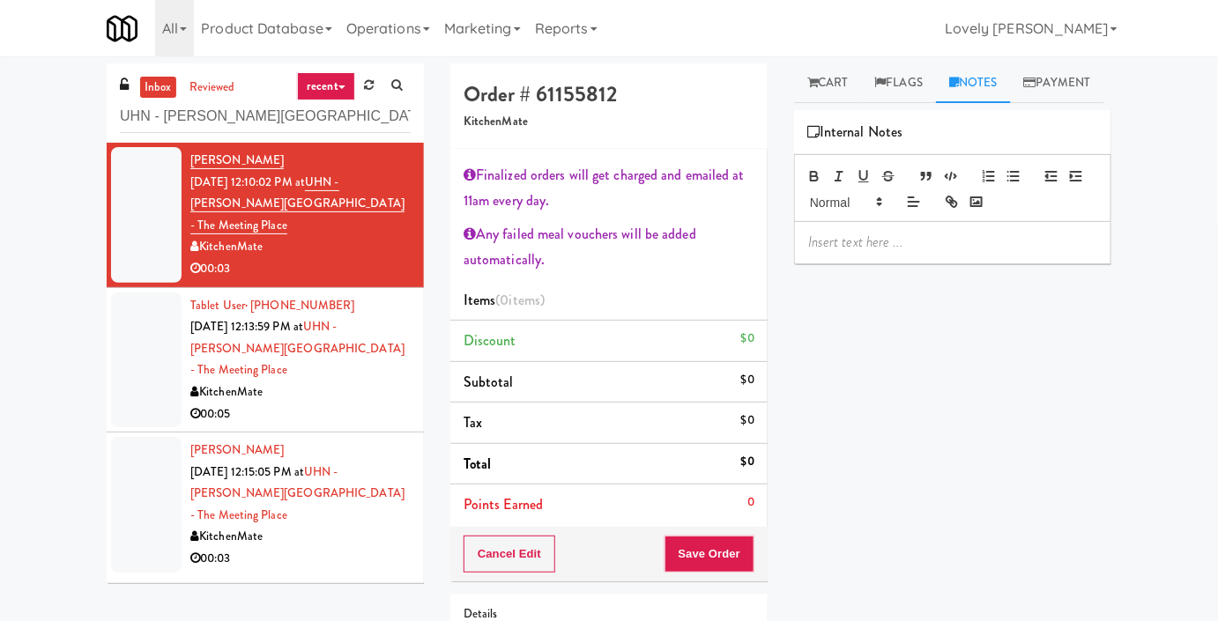
click at [871, 301] on div "Retrieve Video Cooked Vision Meals Grab N' Go Inventory Planogram Delivered [DA…" at bounding box center [952, 440] width 317 height 661
click at [867, 252] on p at bounding box center [952, 242] width 289 height 19
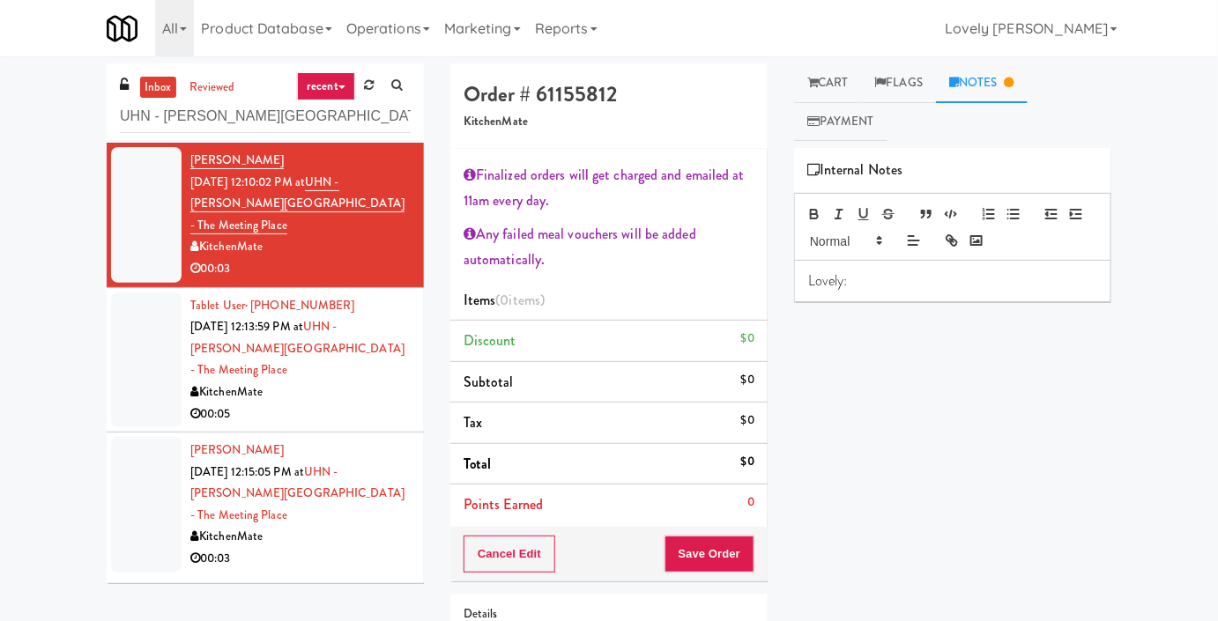
click at [867, 278] on p "Lovely:" at bounding box center [952, 280] width 289 height 19
click at [692, 557] on button "Save Order" at bounding box center [709, 554] width 90 height 37
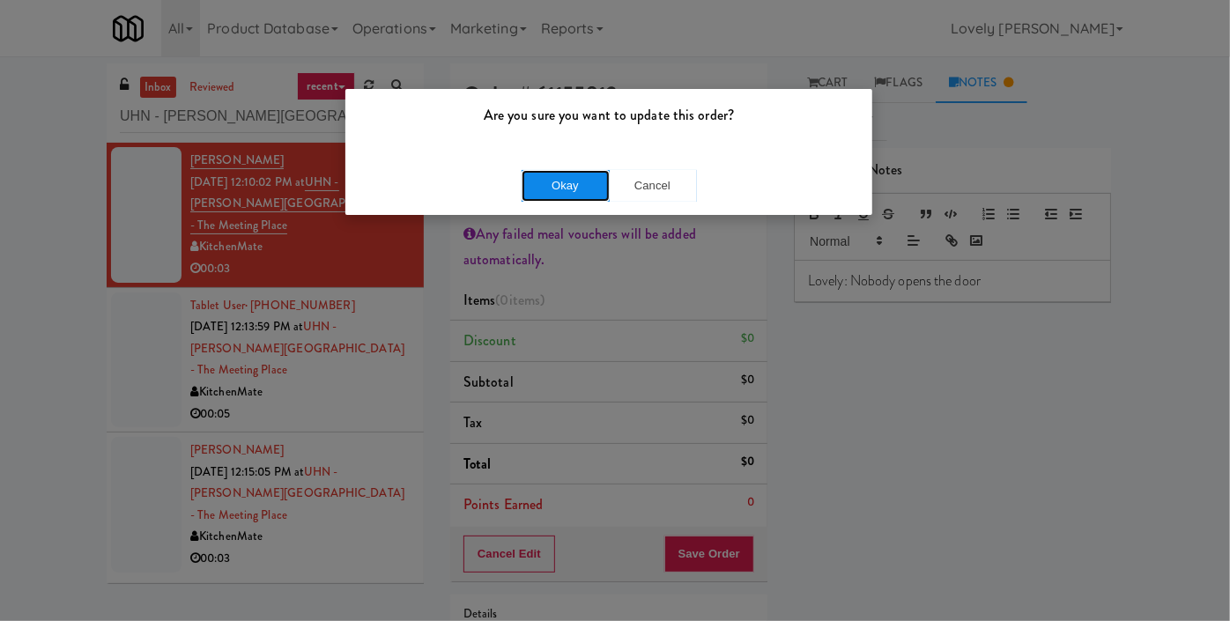
click at [577, 197] on button "Okay" at bounding box center [566, 186] width 88 height 32
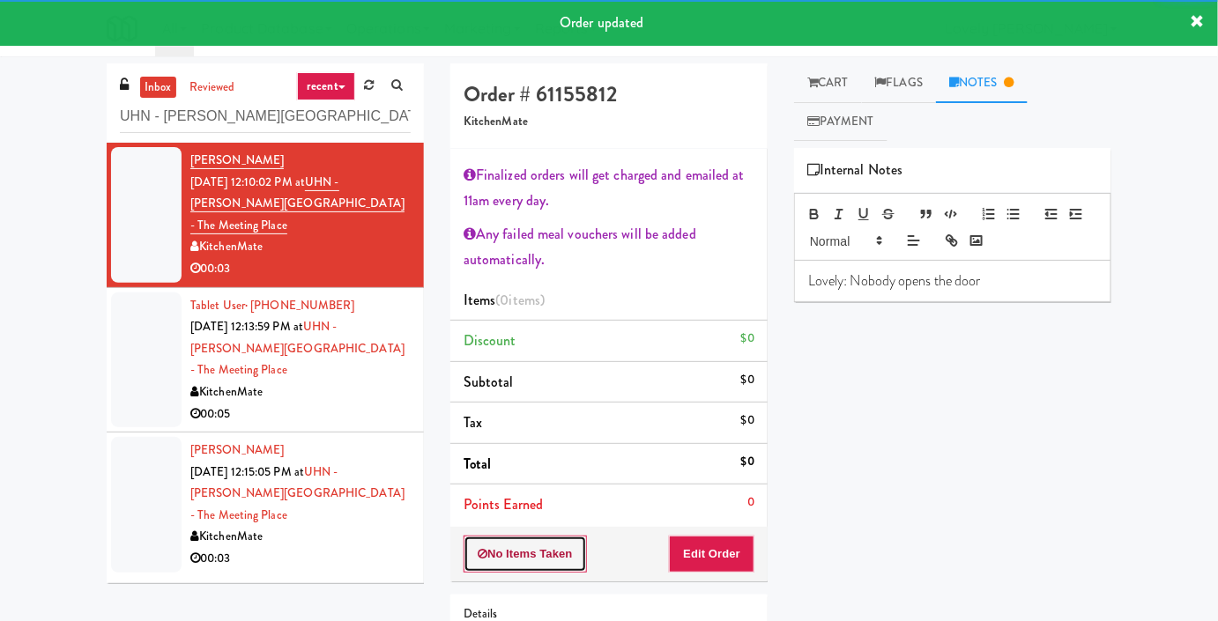
click at [523, 562] on button "No Items Taken" at bounding box center [524, 554] width 123 height 37
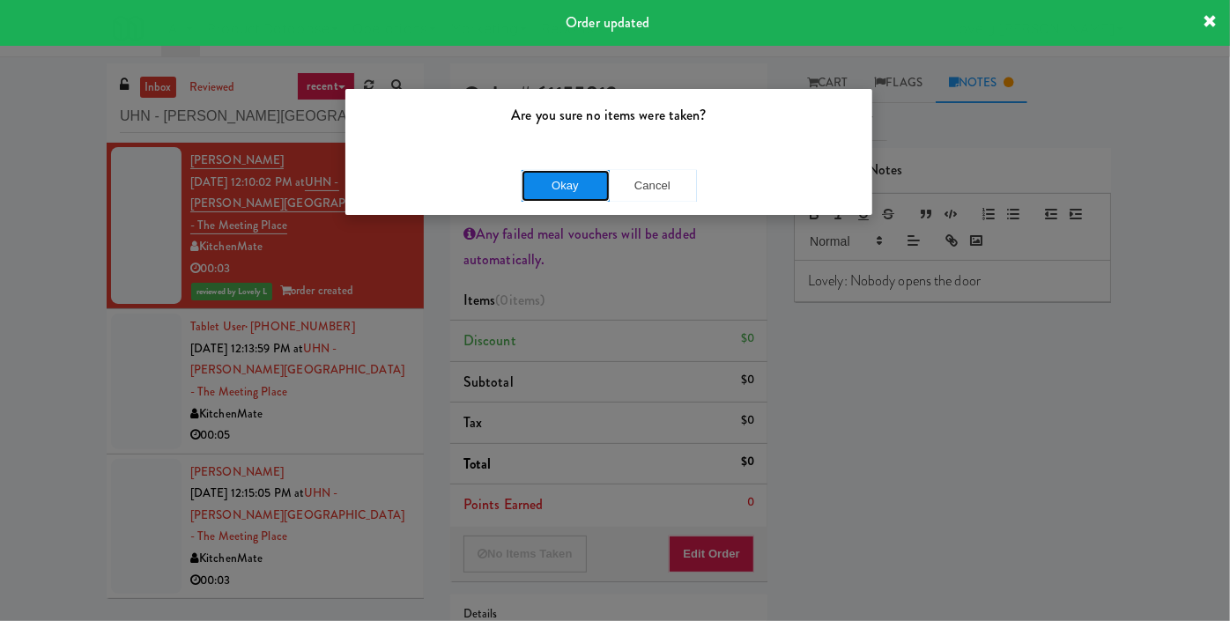
click at [569, 174] on button "Okay" at bounding box center [566, 186] width 88 height 32
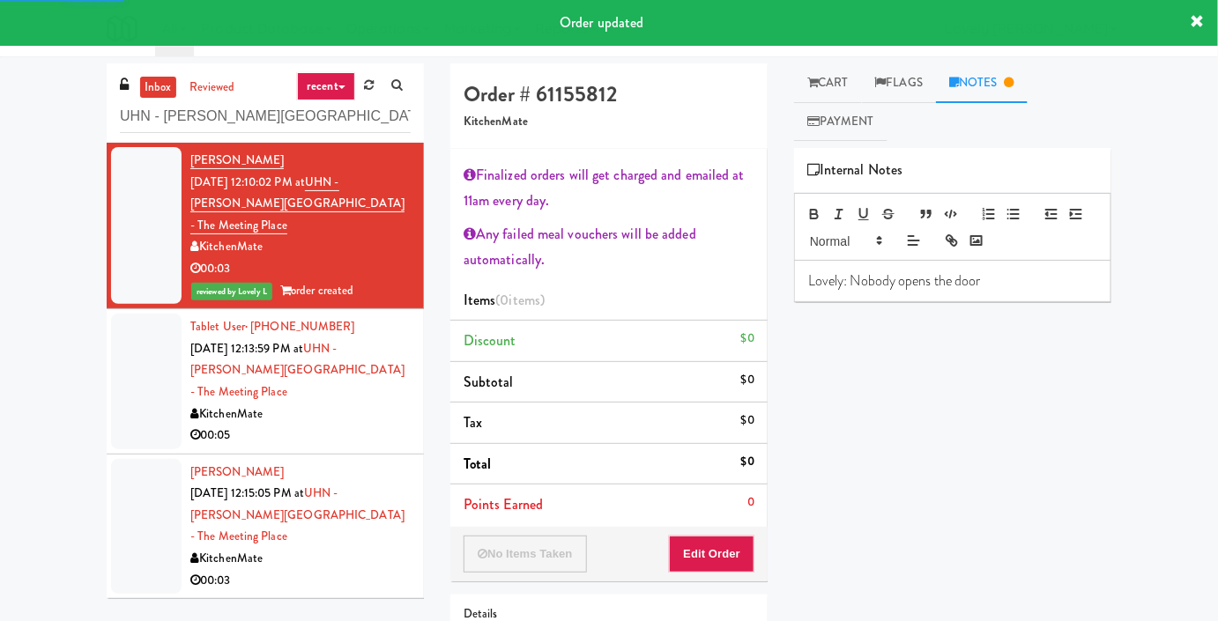
click at [389, 425] on div "00:05" at bounding box center [300, 436] width 220 height 22
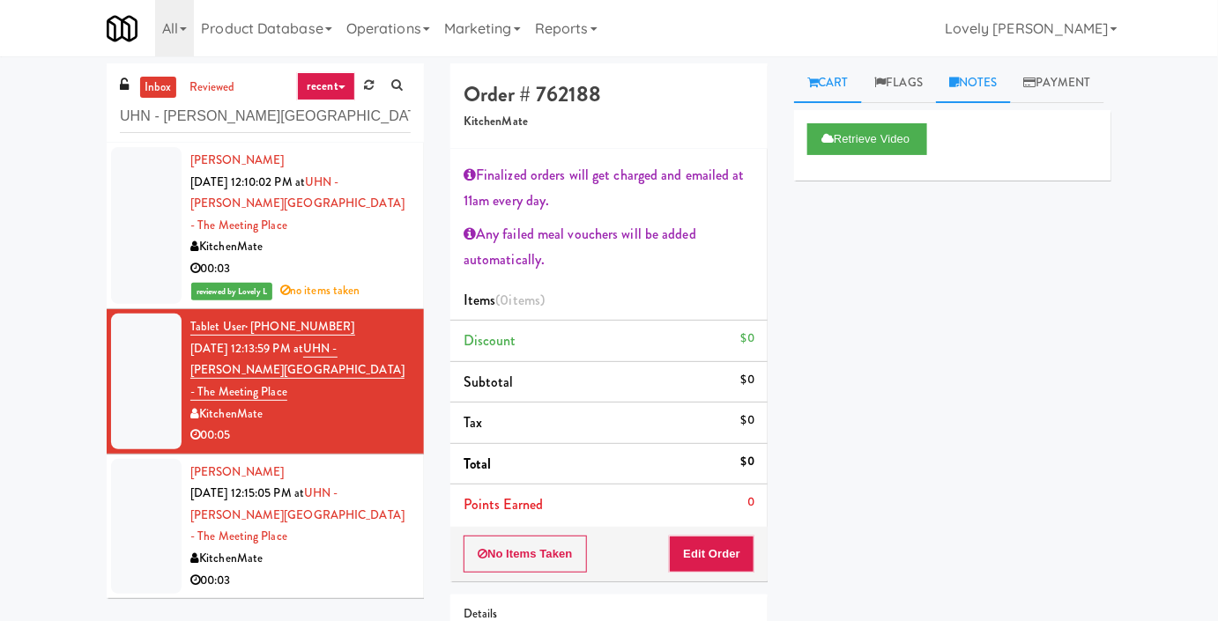
click at [986, 85] on link "Notes" at bounding box center [973, 83] width 75 height 40
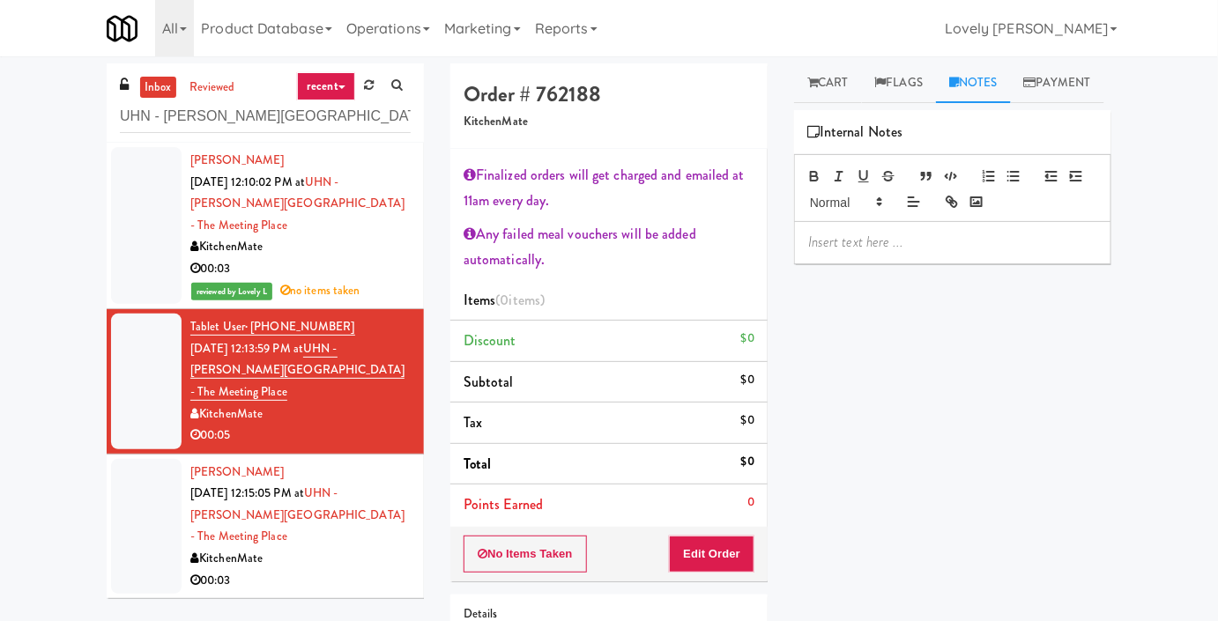
click at [874, 252] on p at bounding box center [952, 242] width 289 height 19
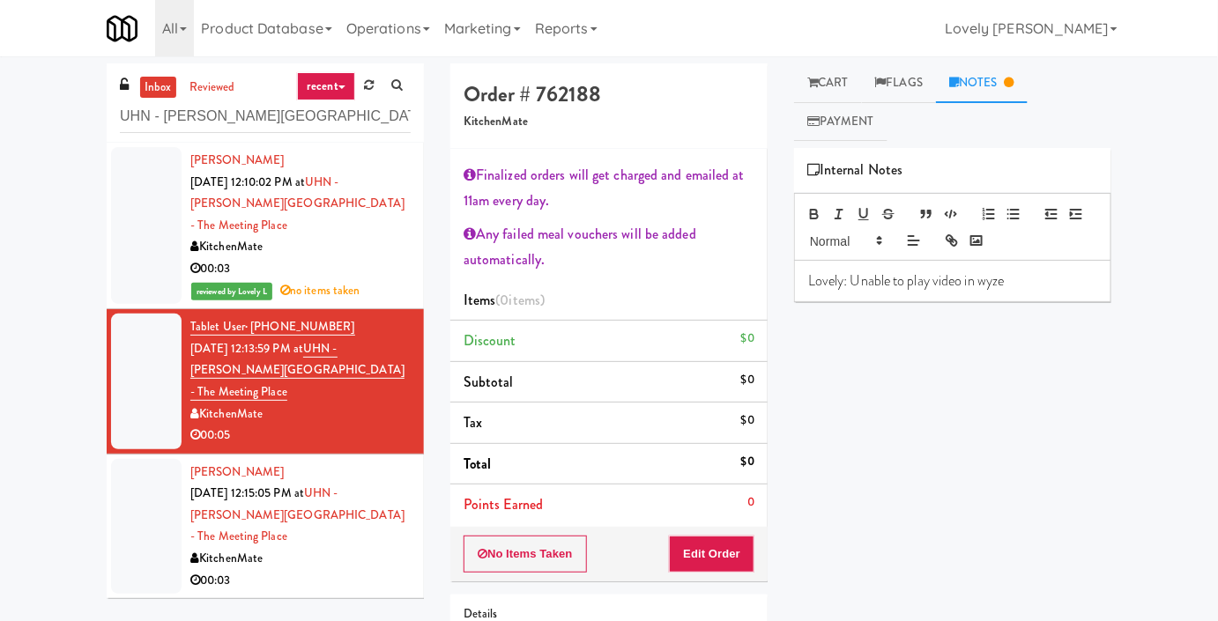
click at [312, 570] on div "00:03" at bounding box center [300, 581] width 220 height 22
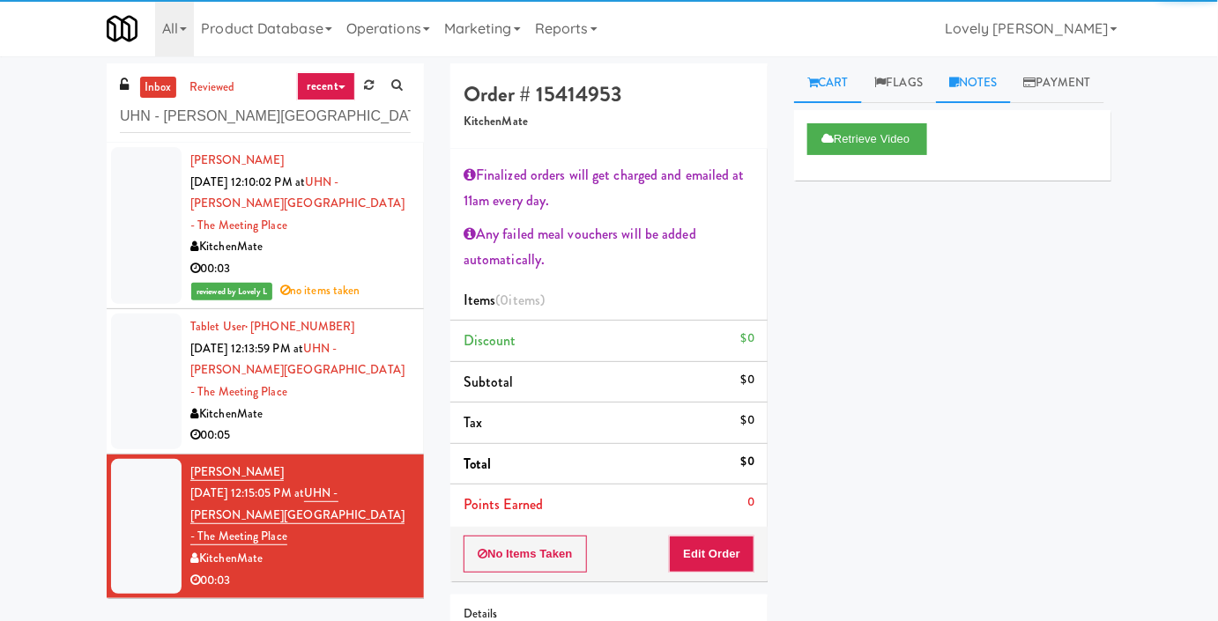
click at [993, 79] on link "Notes" at bounding box center [973, 83] width 75 height 40
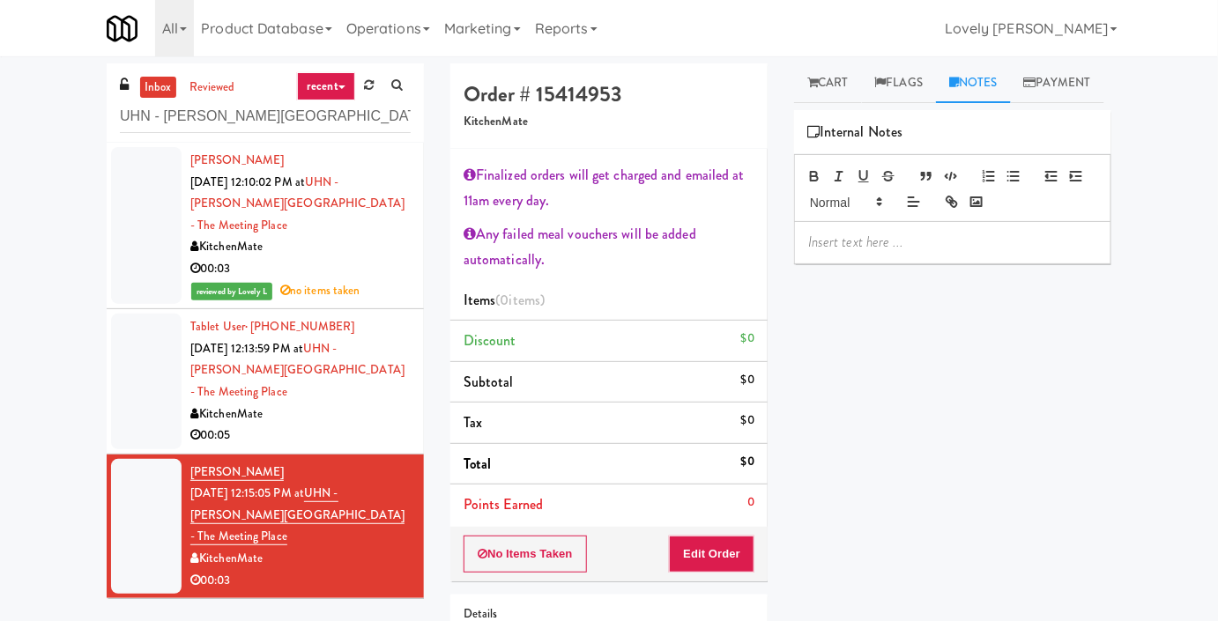
click at [915, 252] on p at bounding box center [952, 242] width 289 height 19
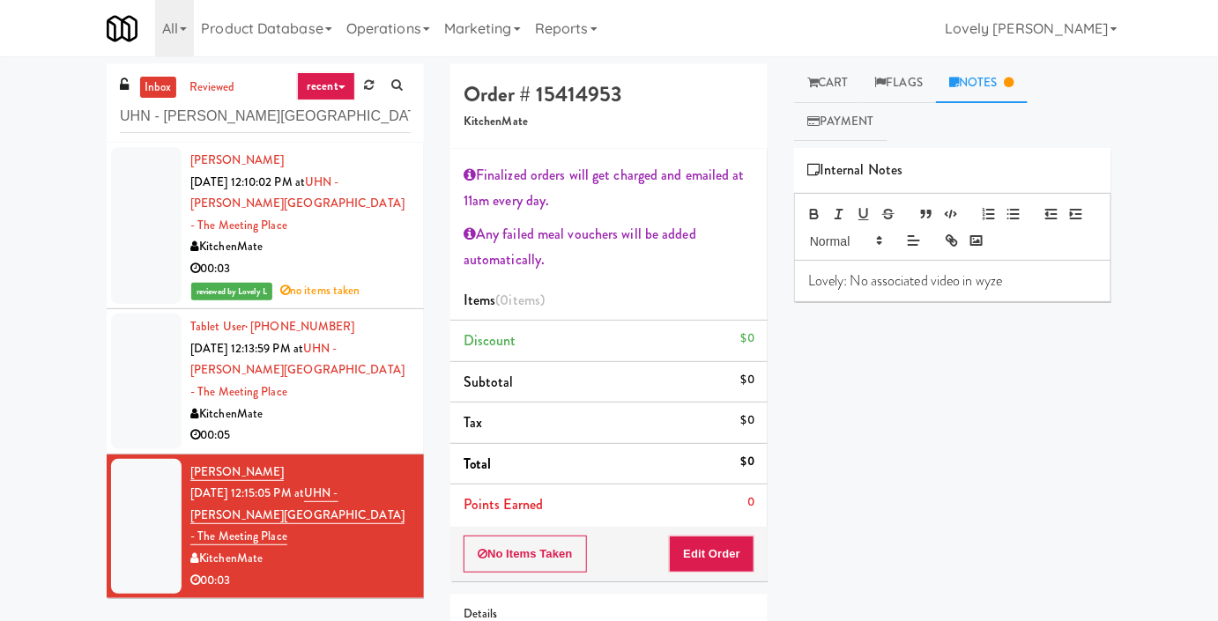
click at [360, 425] on div "00:05" at bounding box center [300, 436] width 220 height 22
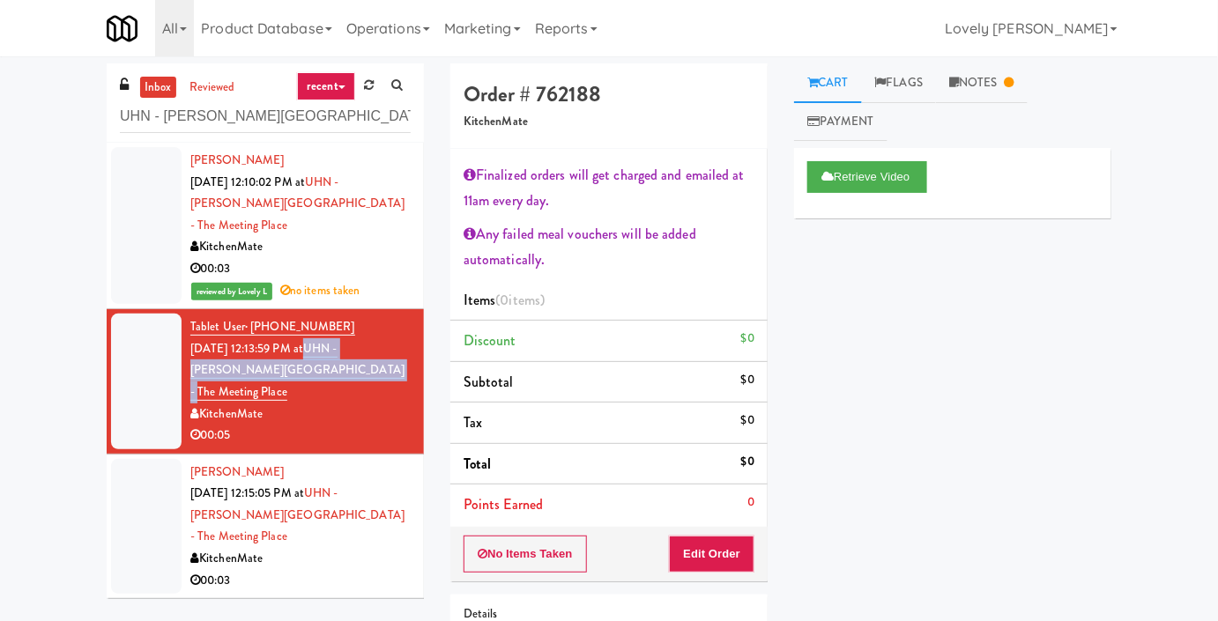
drag, startPoint x: 318, startPoint y: 337, endPoint x: 331, endPoint y: 322, distance: 20.0
click at [331, 322] on div "Tablet User · (519) 500-3458 [DATE] 12:13:59 PM at [GEOGRAPHIC_DATA][PERSON_NAM…" at bounding box center [300, 381] width 220 height 130
copy link "UHN - [PERSON_NAME][GEOGRAPHIC_DATA] - The Meeting Place"
click at [312, 529] on li "[PERSON_NAME] [DATE] 12:15:05 PM at [GEOGRAPHIC_DATA][PERSON_NAME] - The Meetin…" at bounding box center [265, 527] width 317 height 144
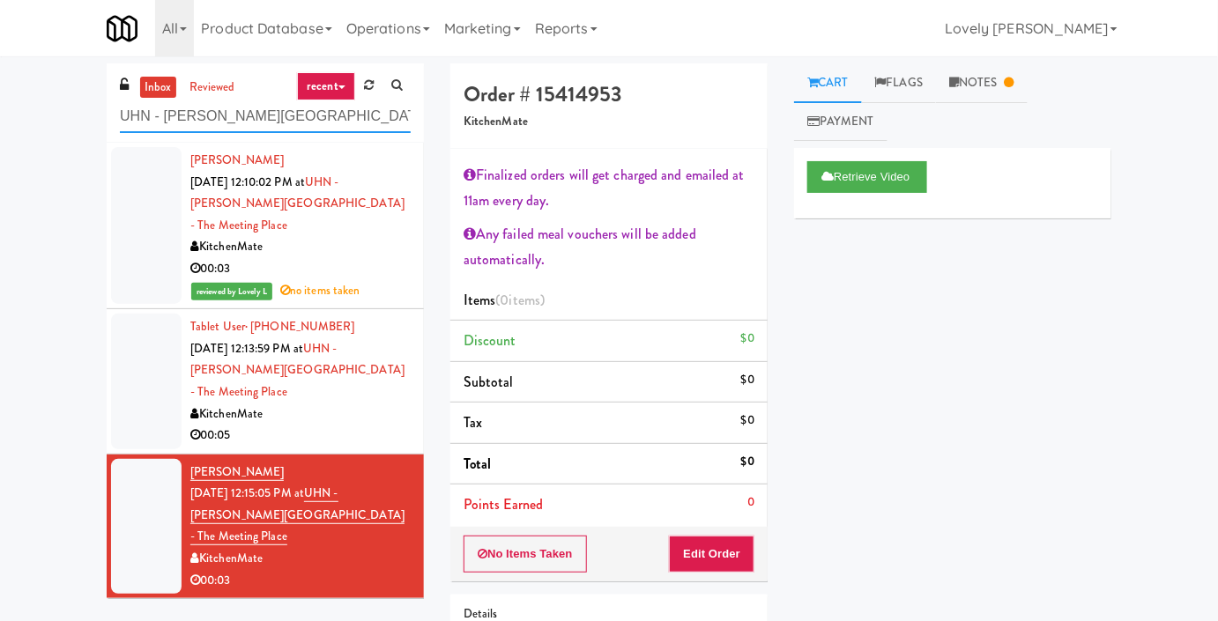
click at [240, 108] on input "UHN - [PERSON_NAME][GEOGRAPHIC_DATA] - The Meeting Place" at bounding box center [265, 116] width 291 height 33
paste input "680 LSD Pantry"
type input "680 LSD Pantry"
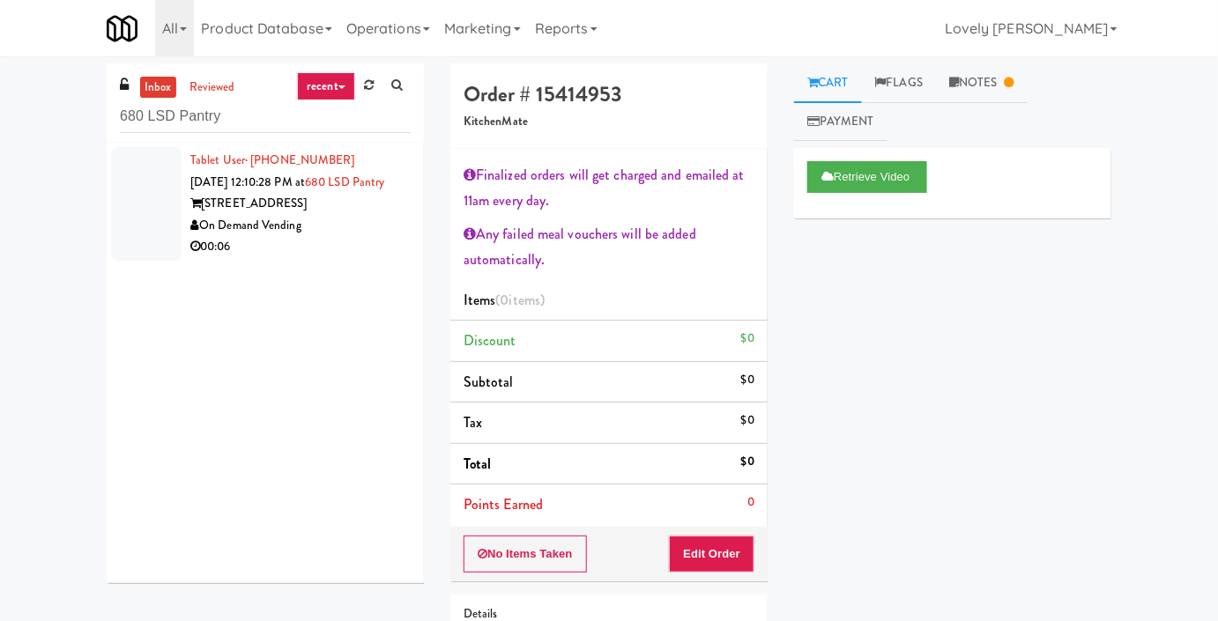
click at [351, 210] on div "Tablet User · (847) 778-4032 [DATE] 12:10:28 PM at 680 LSD Pantry [STREET_ADDRE…" at bounding box center [300, 204] width 220 height 108
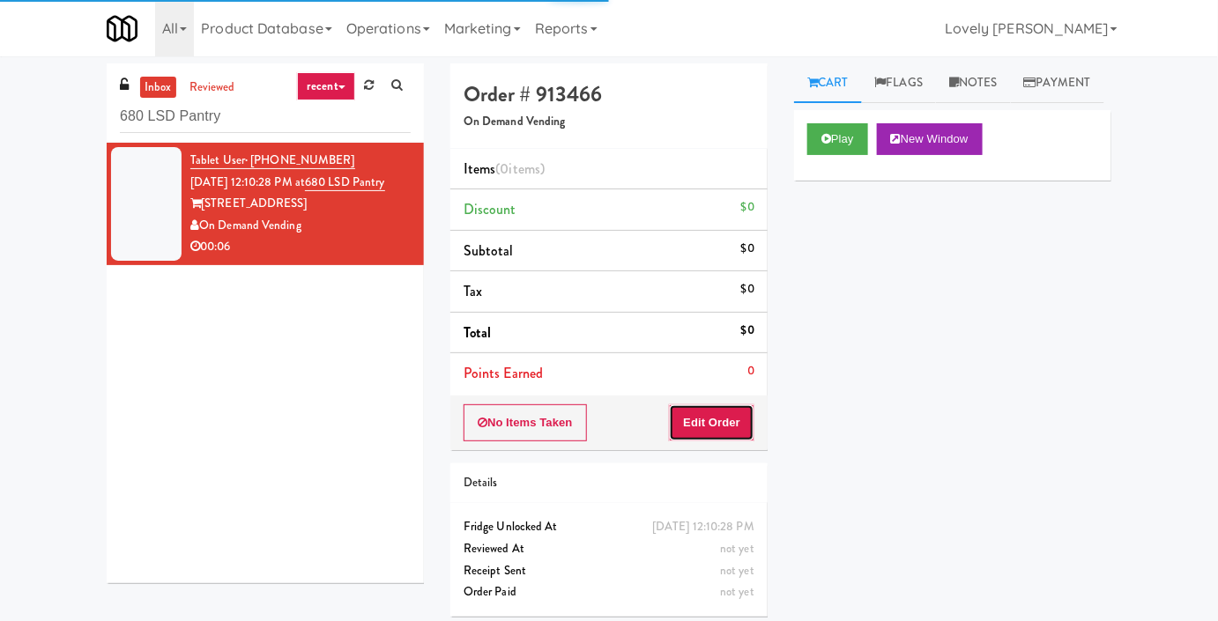
drag, startPoint x: 719, startPoint y: 416, endPoint x: 739, endPoint y: 365, distance: 55.0
click at [719, 416] on button "Edit Order" at bounding box center [711, 422] width 85 height 37
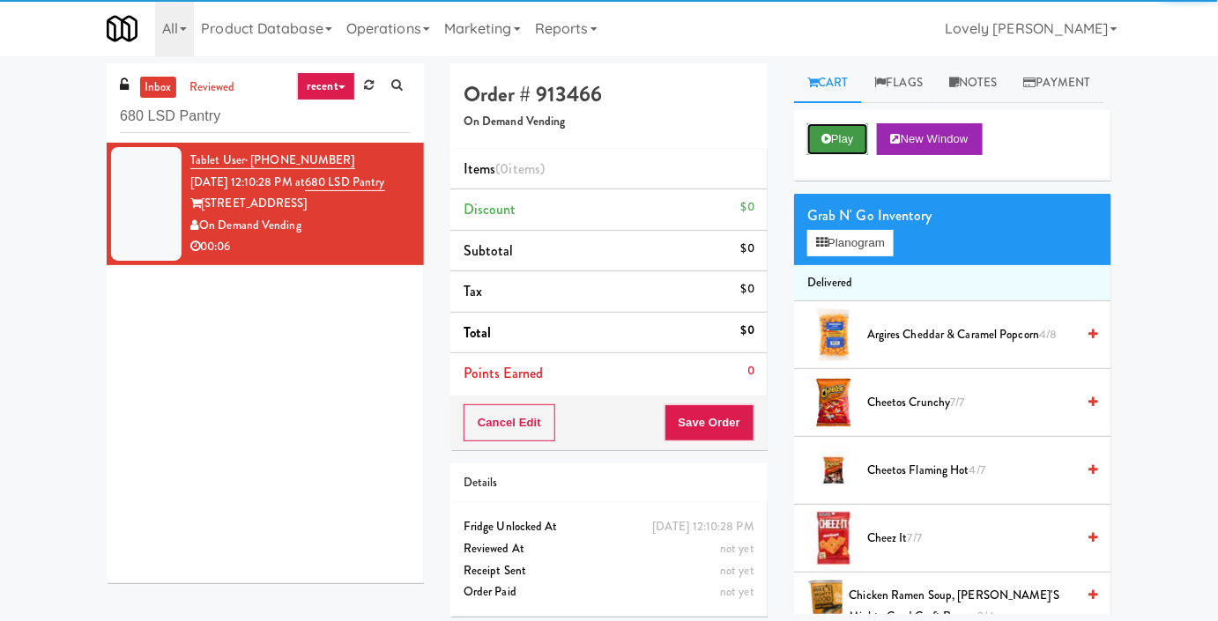
click at [857, 155] on button "Play" at bounding box center [837, 139] width 61 height 32
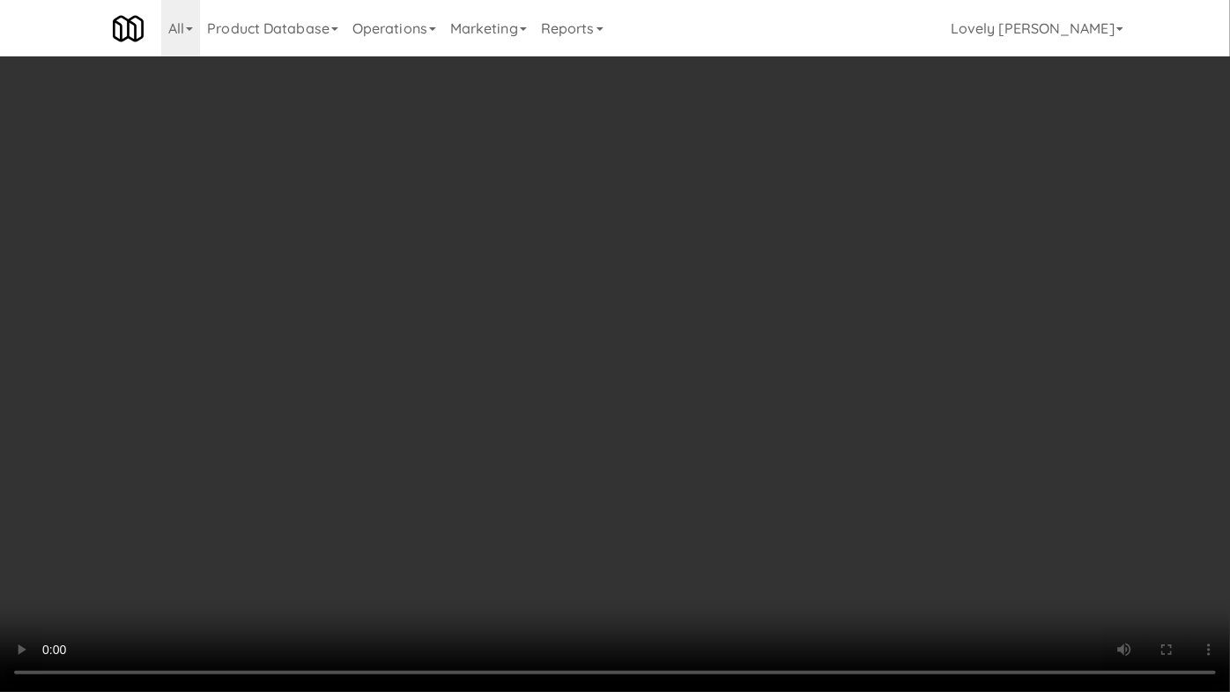
click at [989, 448] on video at bounding box center [615, 346] width 1230 height 692
click at [984, 451] on video at bounding box center [615, 346] width 1230 height 692
click at [808, 427] on video at bounding box center [615, 346] width 1230 height 692
click at [890, 475] on video at bounding box center [615, 346] width 1230 height 692
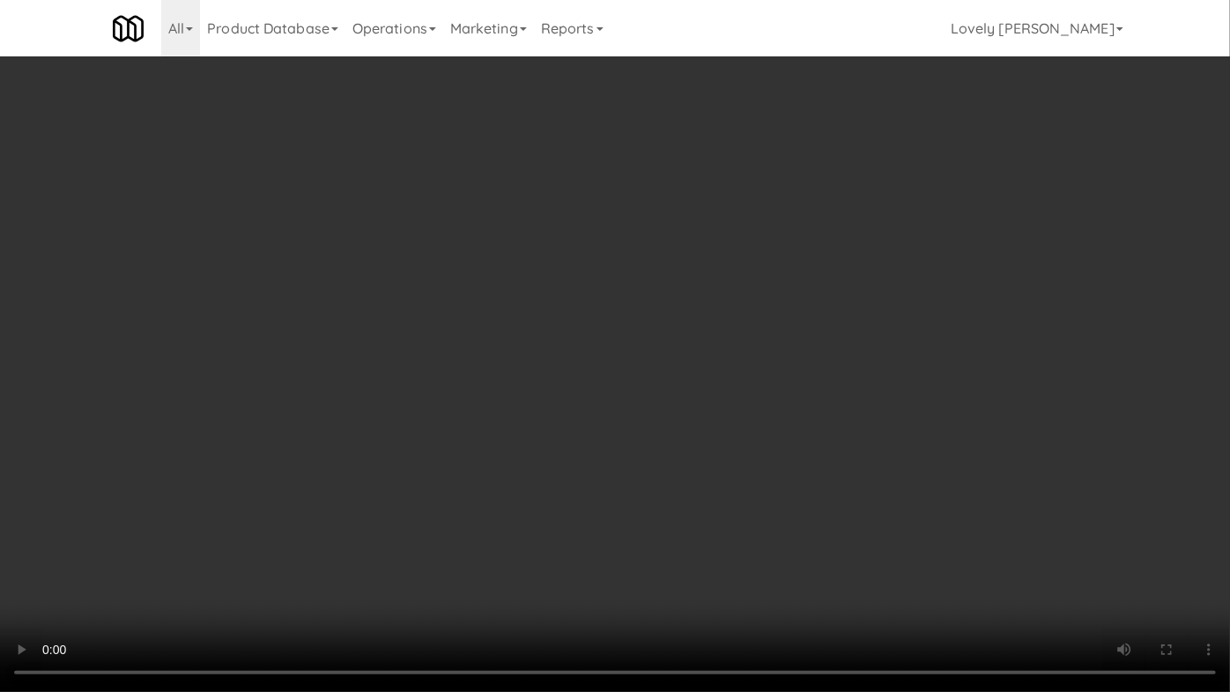
click at [888, 507] on video at bounding box center [615, 346] width 1230 height 692
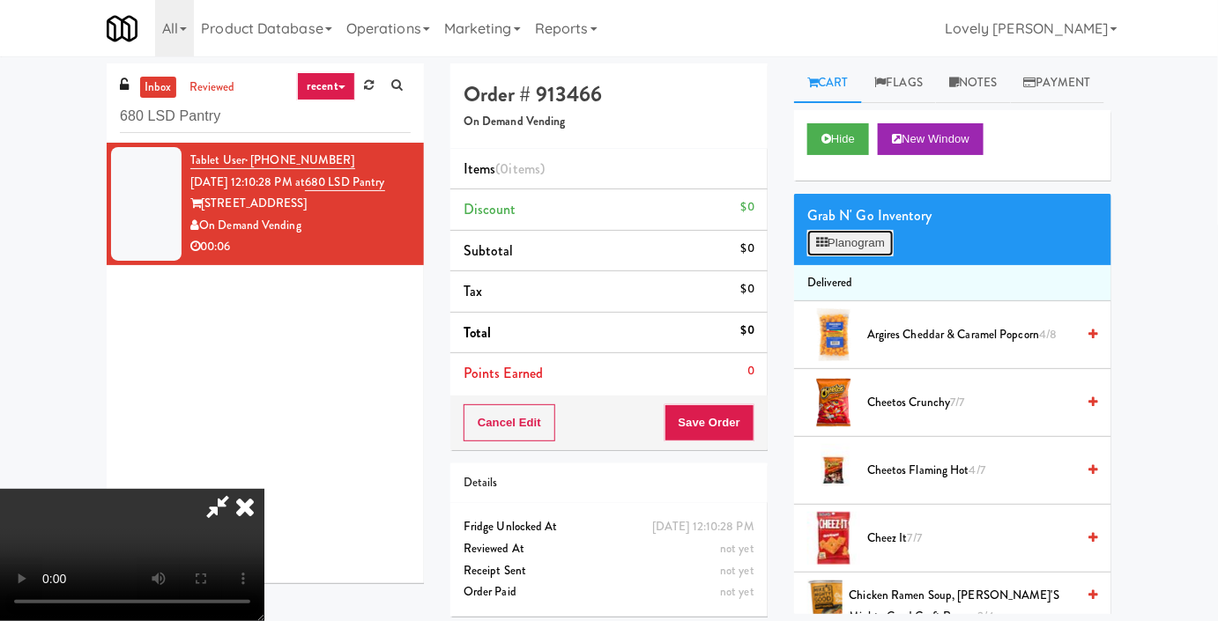
click at [874, 256] on button "Planogram" at bounding box center [850, 243] width 86 height 26
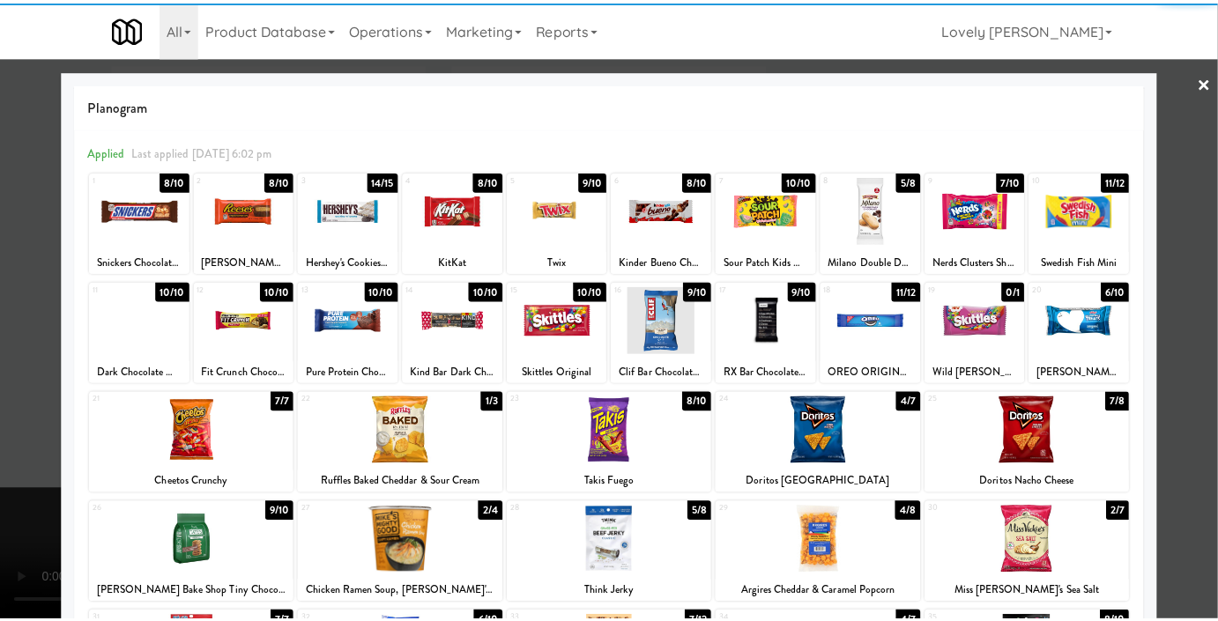
scroll to position [240, 0]
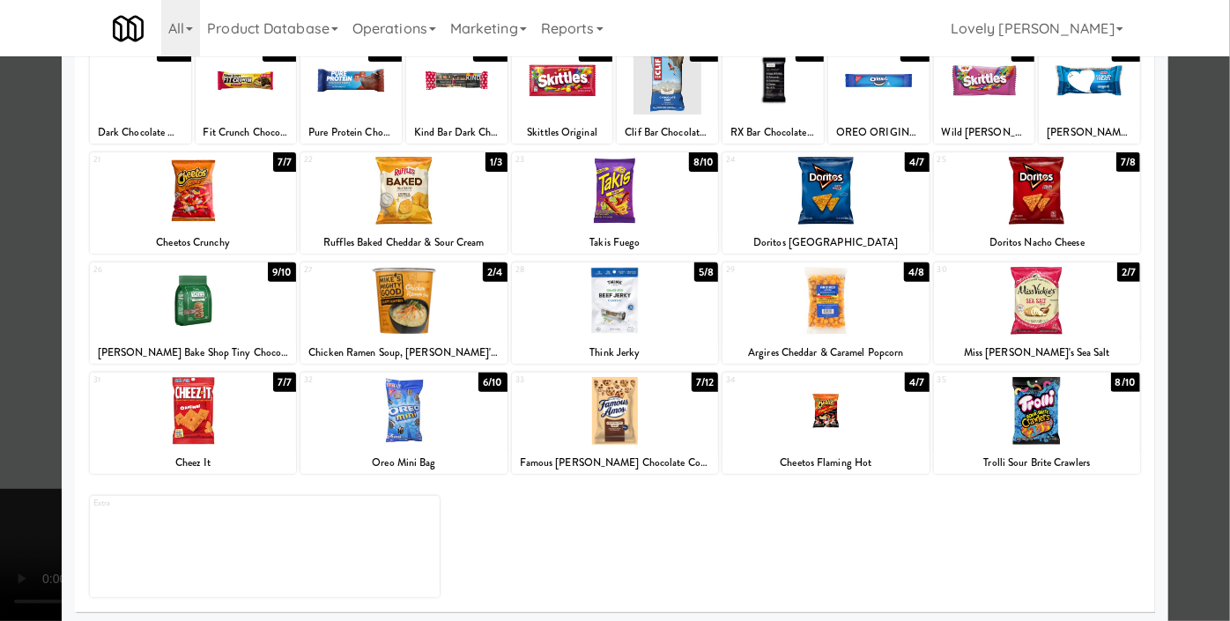
click at [1032, 419] on div at bounding box center [1037, 411] width 206 height 68
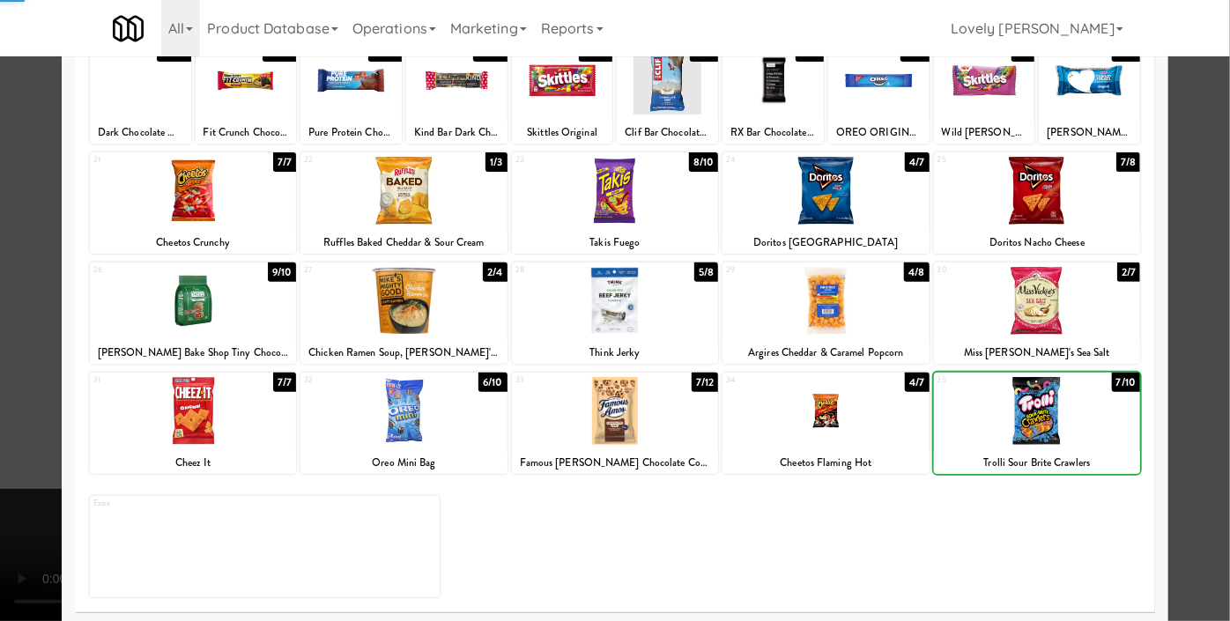
click at [1032, 419] on div at bounding box center [1037, 411] width 206 height 68
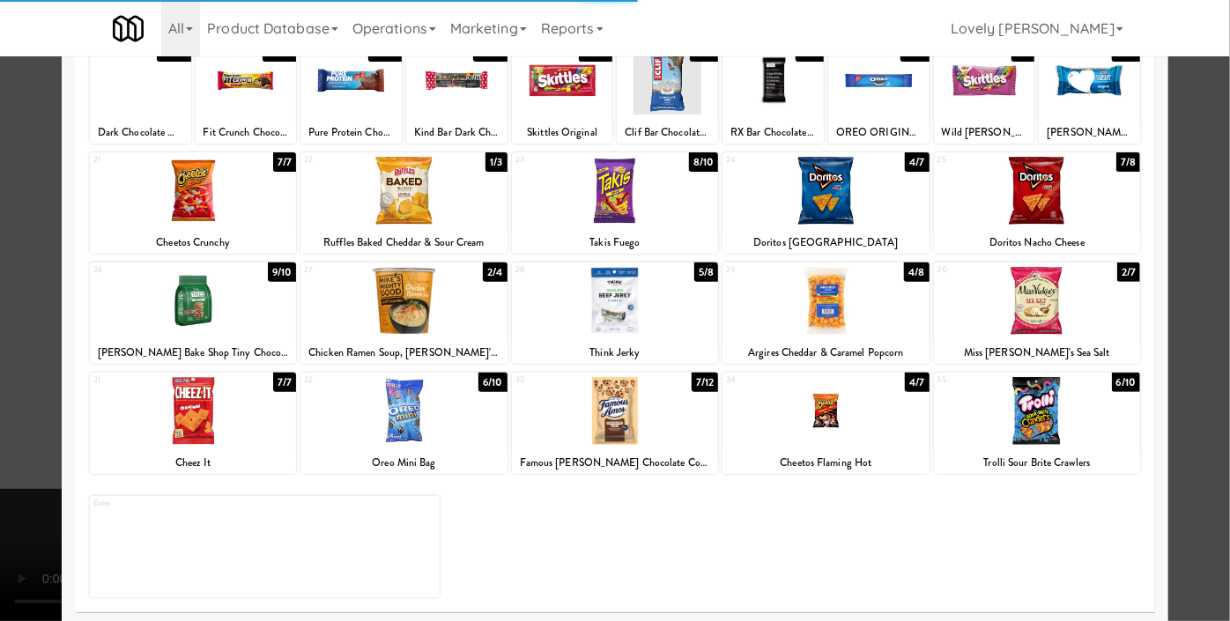
click at [1184, 198] on div at bounding box center [615, 310] width 1230 height 621
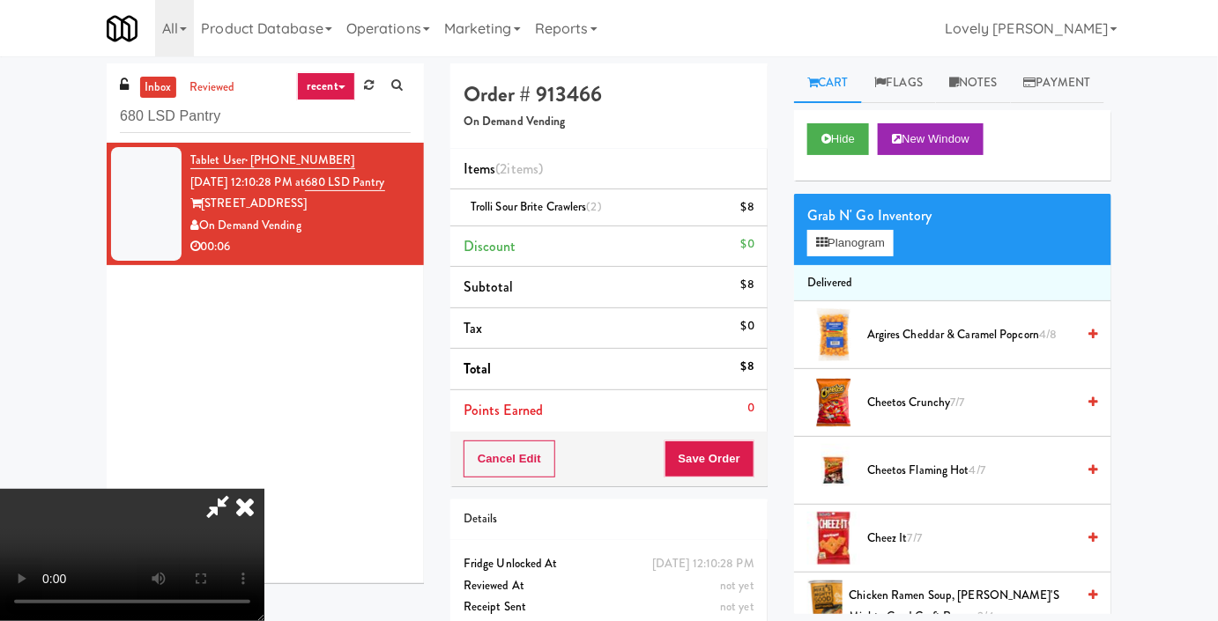
drag, startPoint x: 991, startPoint y: 77, endPoint x: 973, endPoint y: 120, distance: 47.0
click at [991, 76] on link "Notes" at bounding box center [973, 83] width 75 height 40
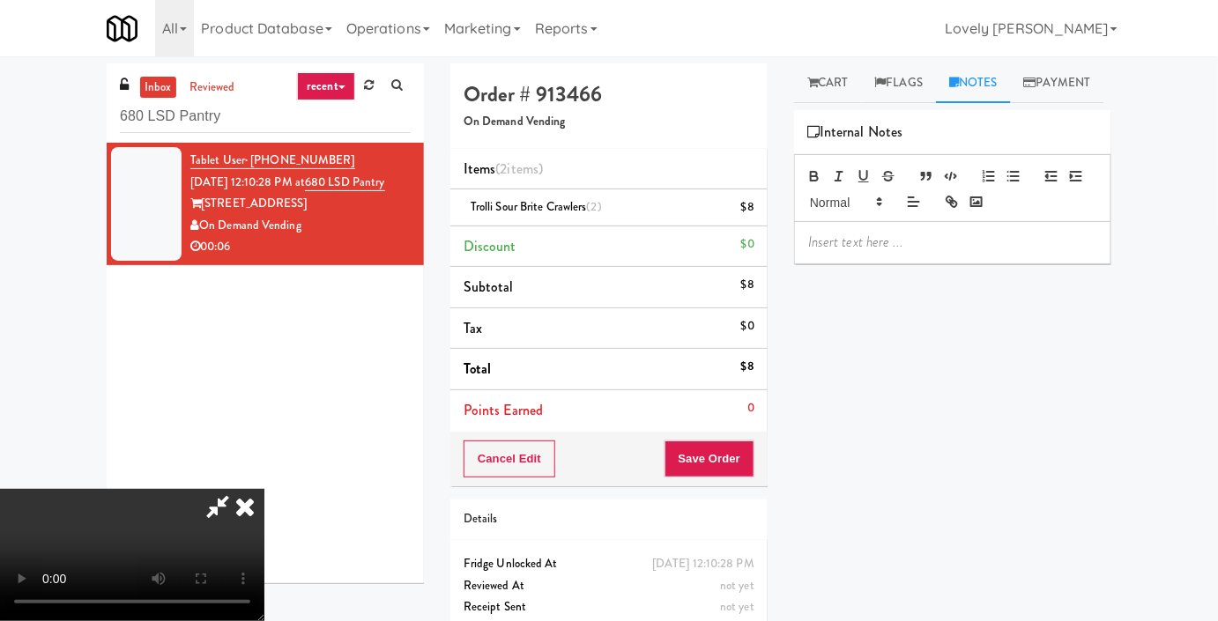
click at [895, 252] on p at bounding box center [952, 242] width 289 height 19
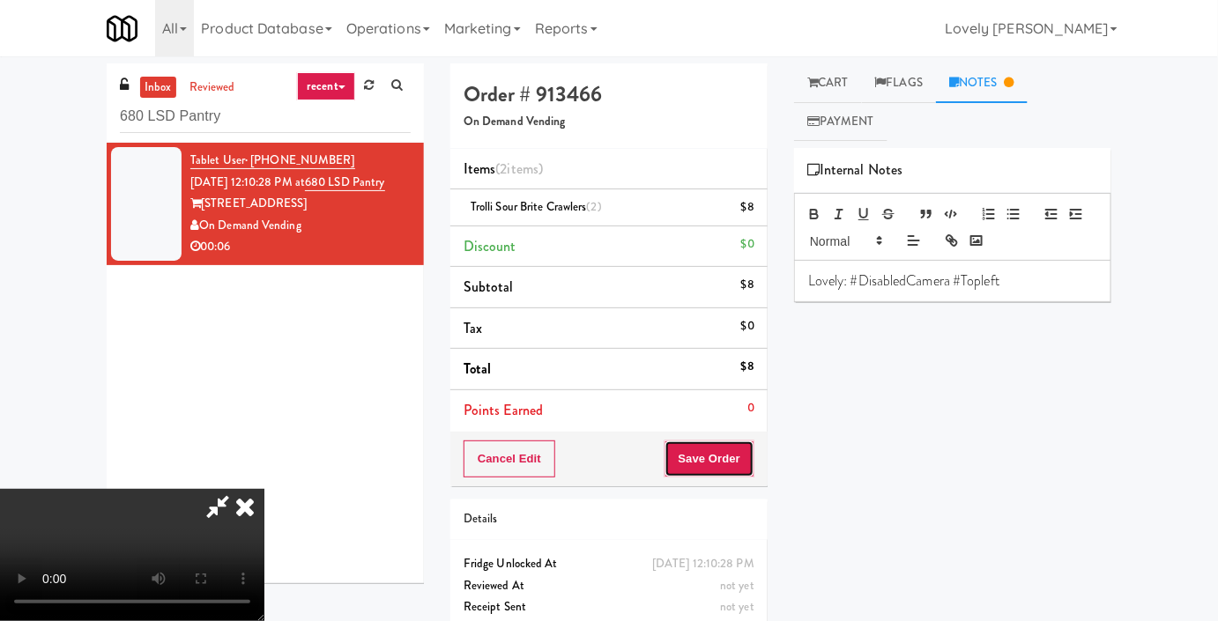
click at [741, 446] on button "Save Order" at bounding box center [709, 459] width 90 height 37
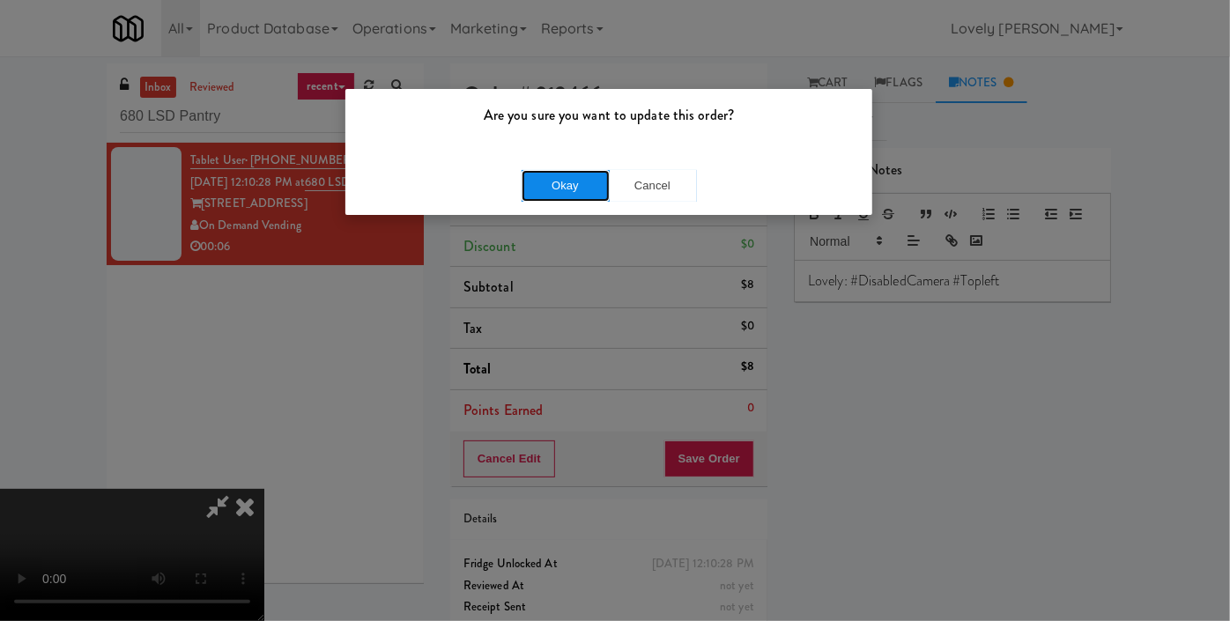
click at [581, 186] on button "Okay" at bounding box center [566, 186] width 88 height 32
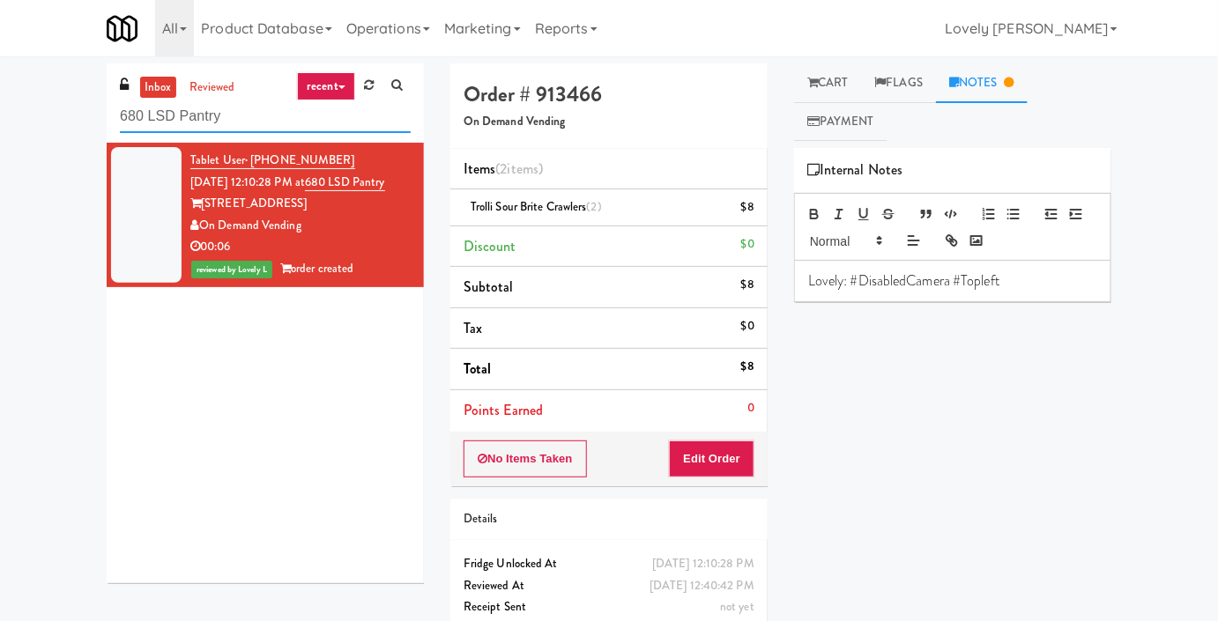
click at [194, 119] on input "680 LSD Pantry" at bounding box center [265, 116] width 291 height 33
paste input "Metropolitan - Cooler - Right"
type input "Metropolitan - Cooler - Right"
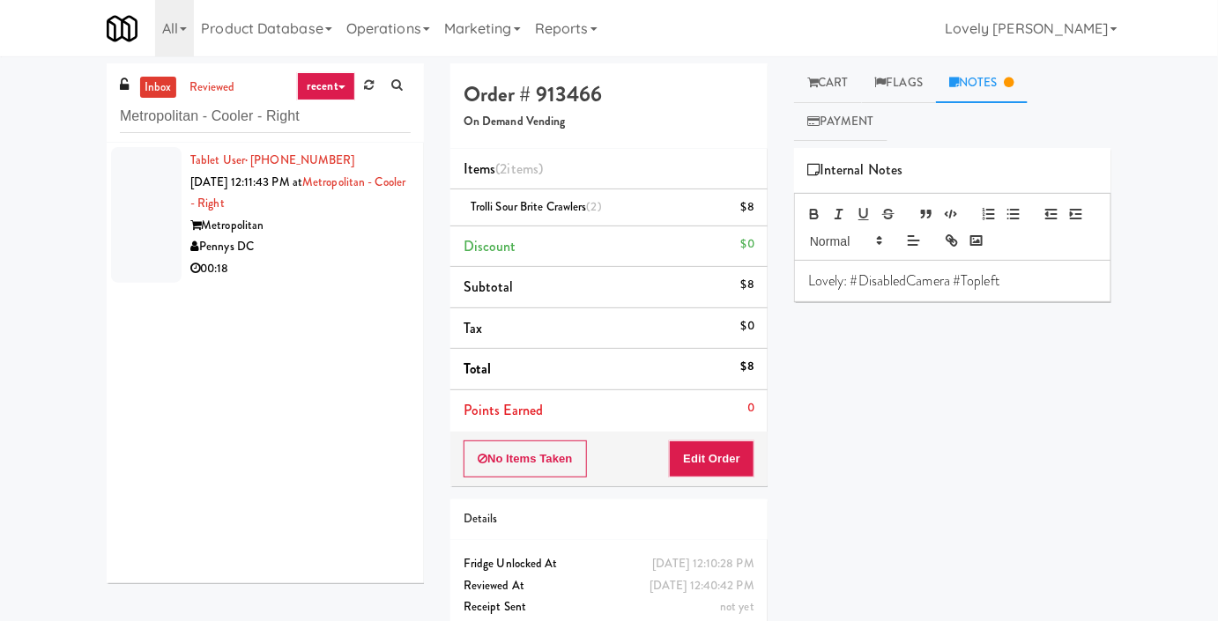
click at [300, 217] on div "Metropolitan" at bounding box center [300, 226] width 220 height 22
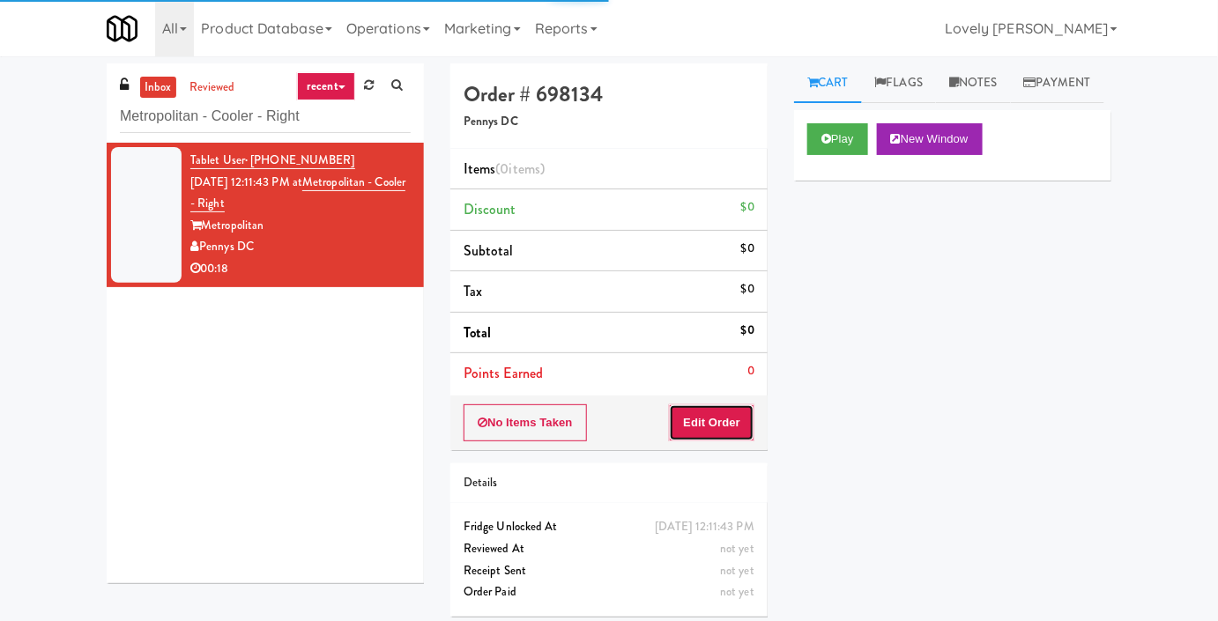
click at [721, 425] on button "Edit Order" at bounding box center [711, 422] width 85 height 37
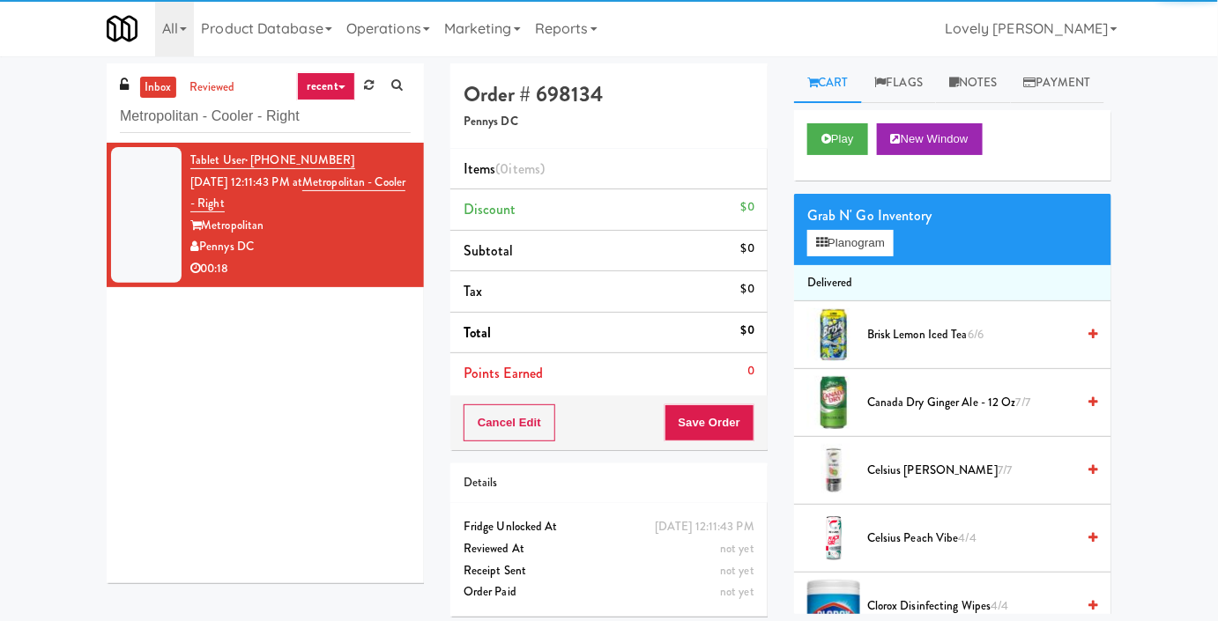
click at [829, 151] on div "Play New Window" at bounding box center [952, 145] width 317 height 70
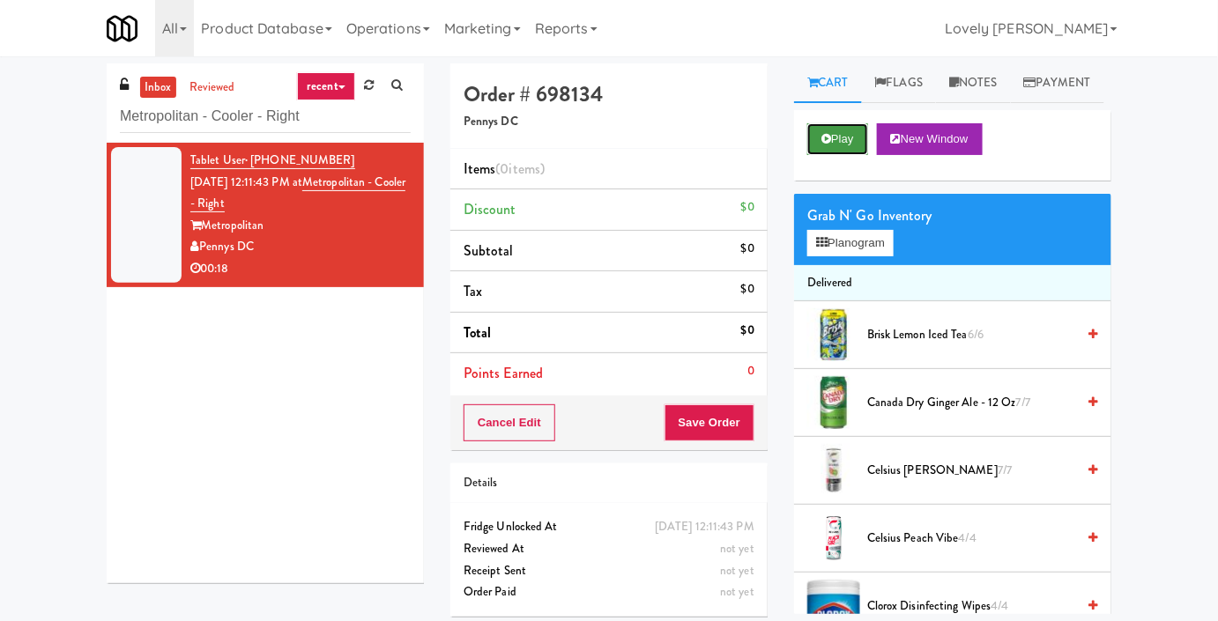
click at [829, 144] on icon at bounding box center [826, 138] width 10 height 11
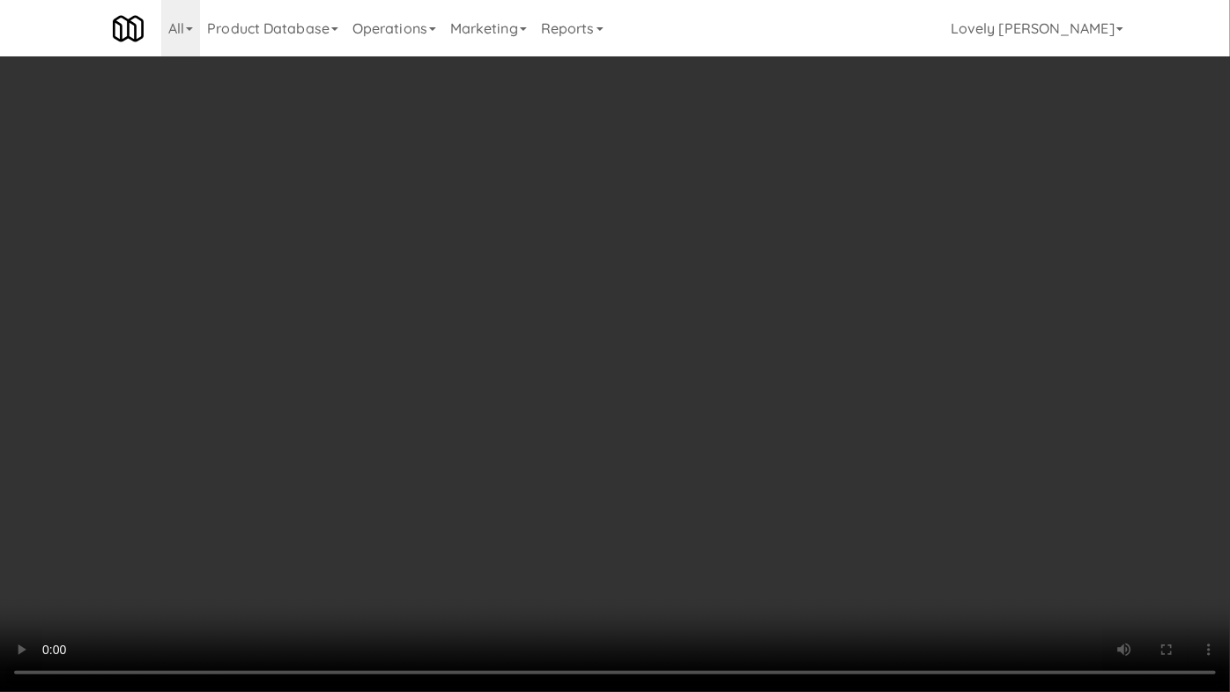
click at [681, 475] on video at bounding box center [615, 346] width 1230 height 692
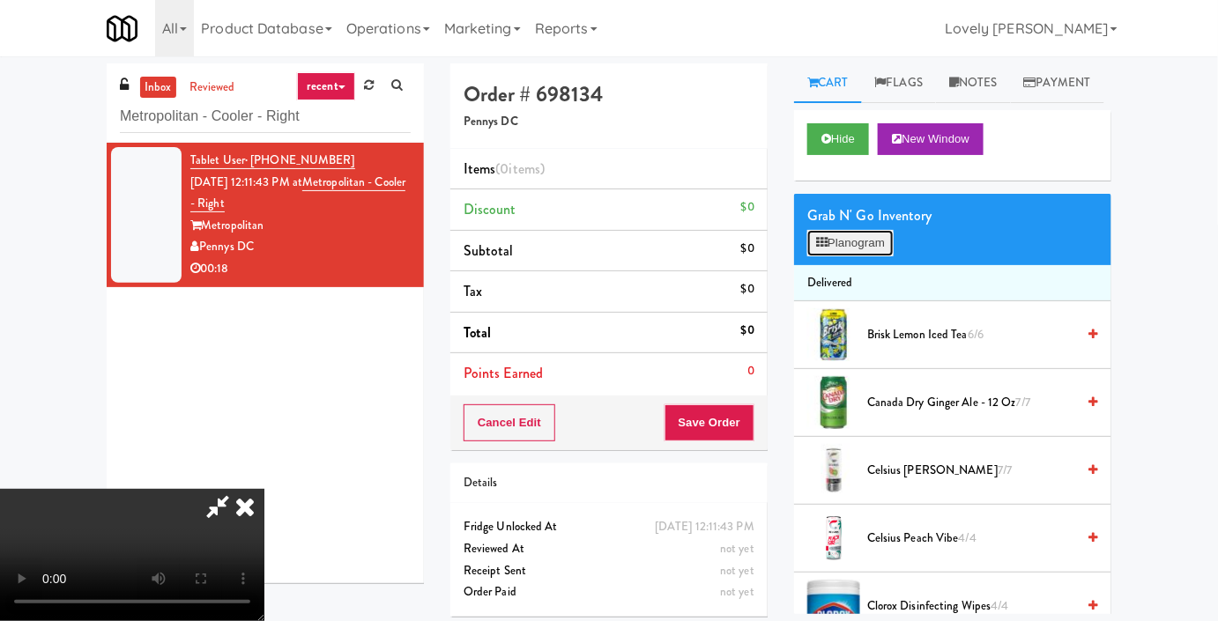
click at [871, 256] on button "Planogram" at bounding box center [850, 243] width 86 height 26
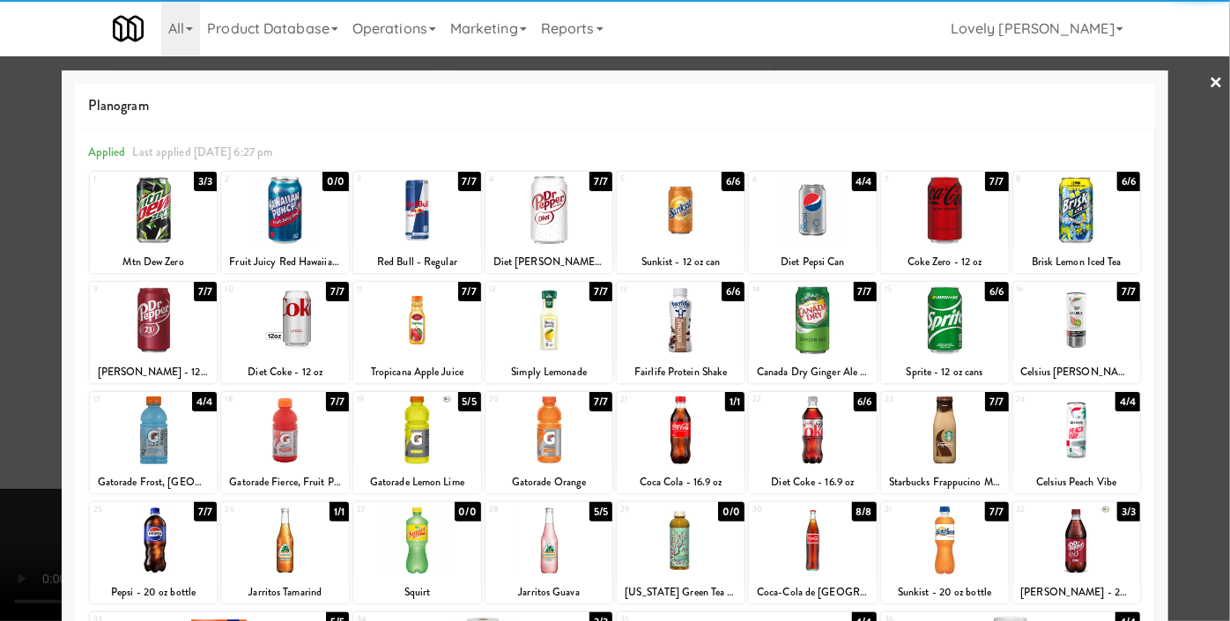
click at [181, 437] on div at bounding box center [154, 430] width 128 height 68
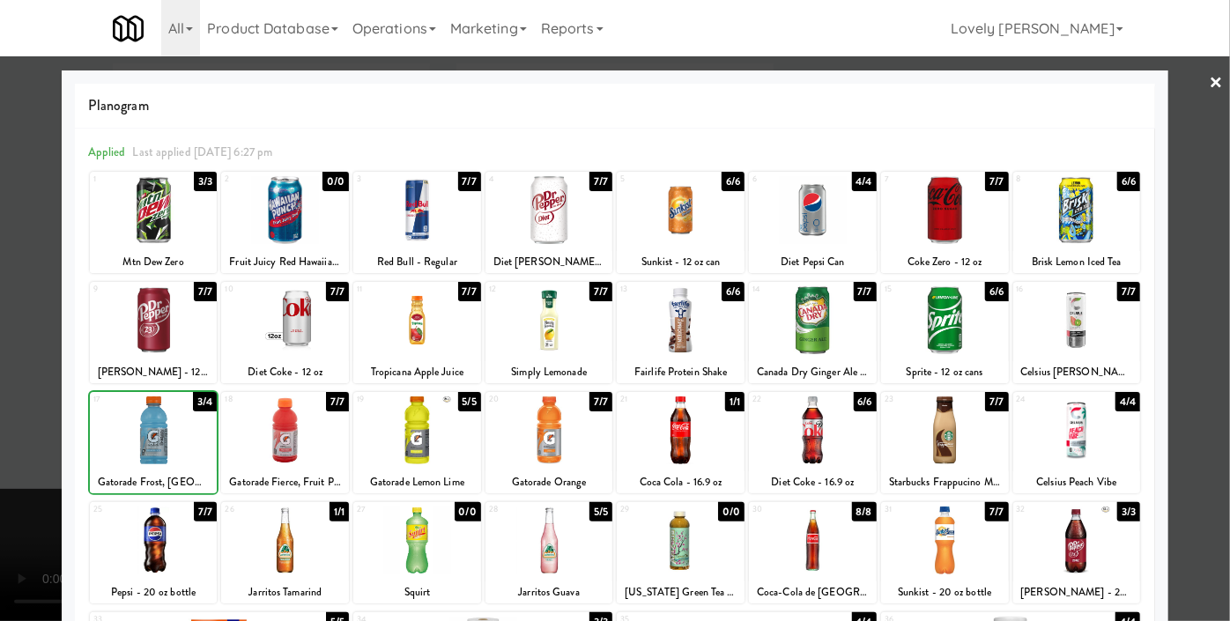
click at [20, 418] on div at bounding box center [615, 310] width 1230 height 621
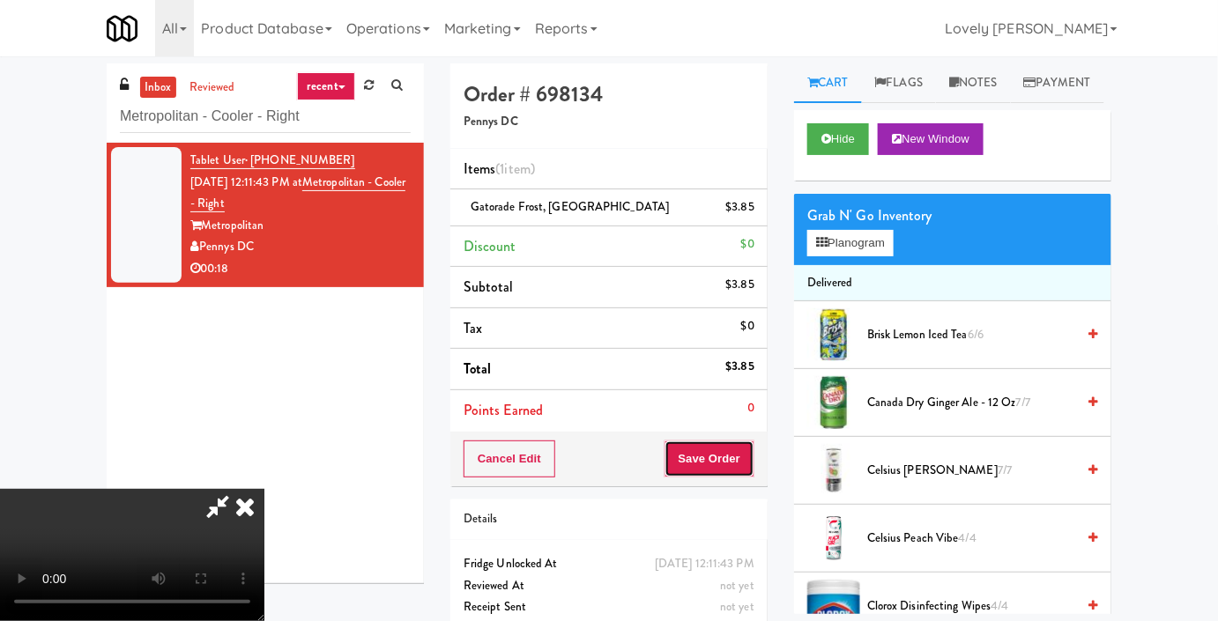
click at [734, 457] on button "Save Order" at bounding box center [709, 459] width 90 height 37
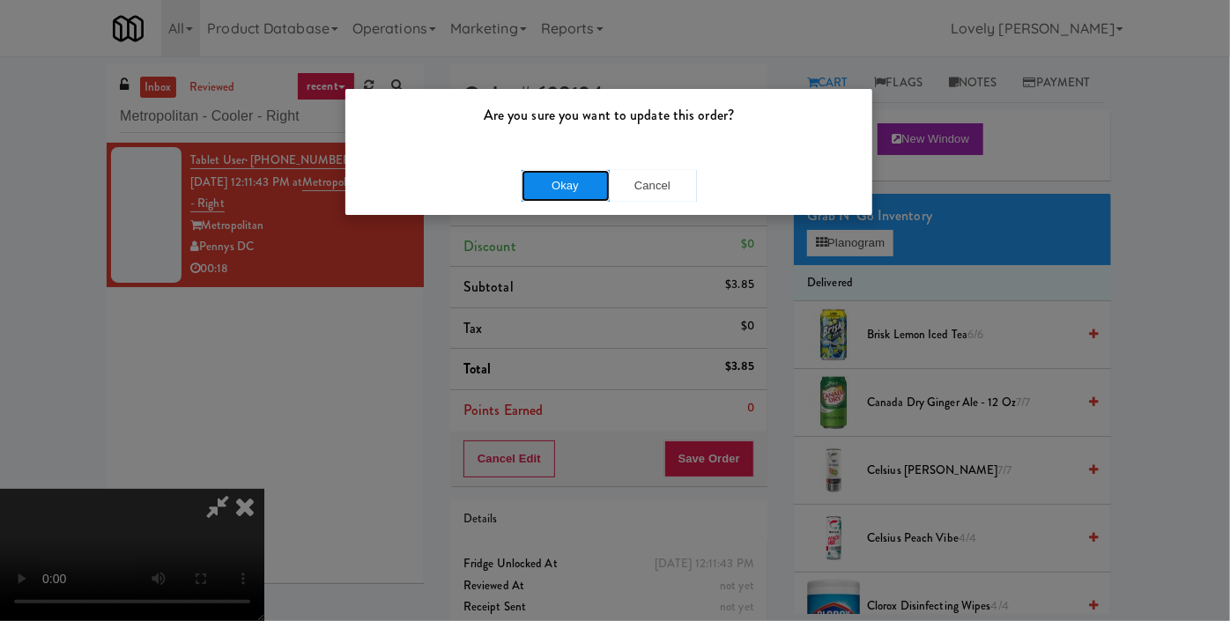
click at [585, 197] on button "Okay" at bounding box center [566, 186] width 88 height 32
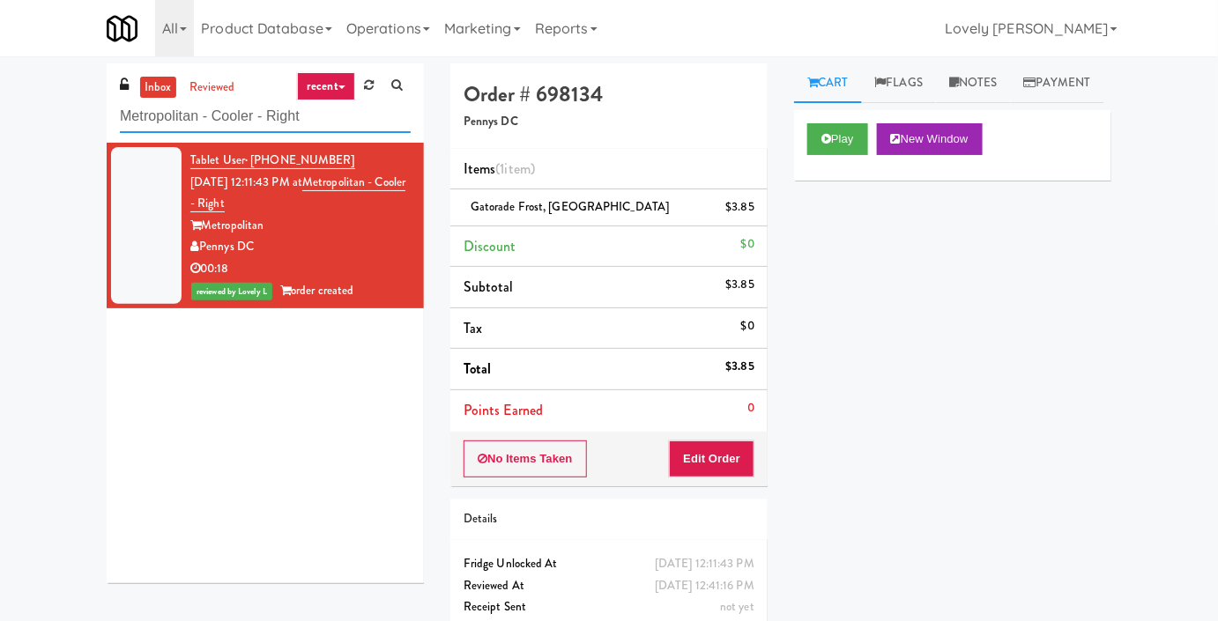
click at [235, 119] on input "Metropolitan - Cooler - Right" at bounding box center [265, 116] width 291 height 33
paste input "Glasshouse [GEOGRAPHIC_DATA] -Coke Cooler"
type input "Glasshouse [GEOGRAPHIC_DATA] -Coke Cooler"
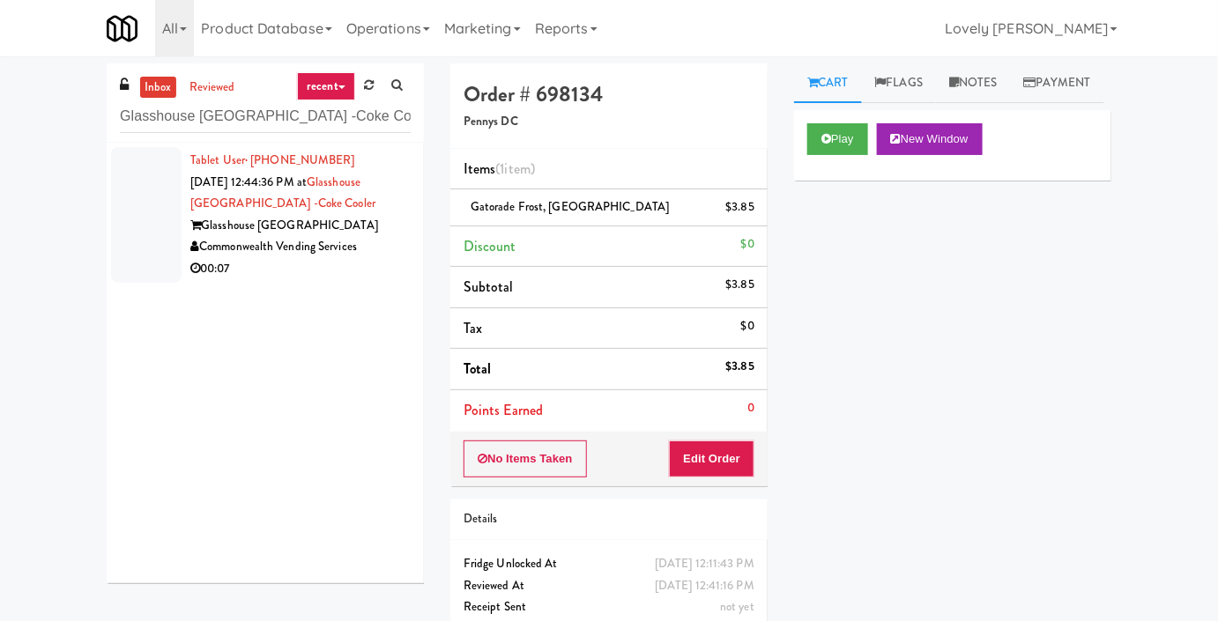
click at [330, 258] on div "00:07" at bounding box center [300, 269] width 220 height 22
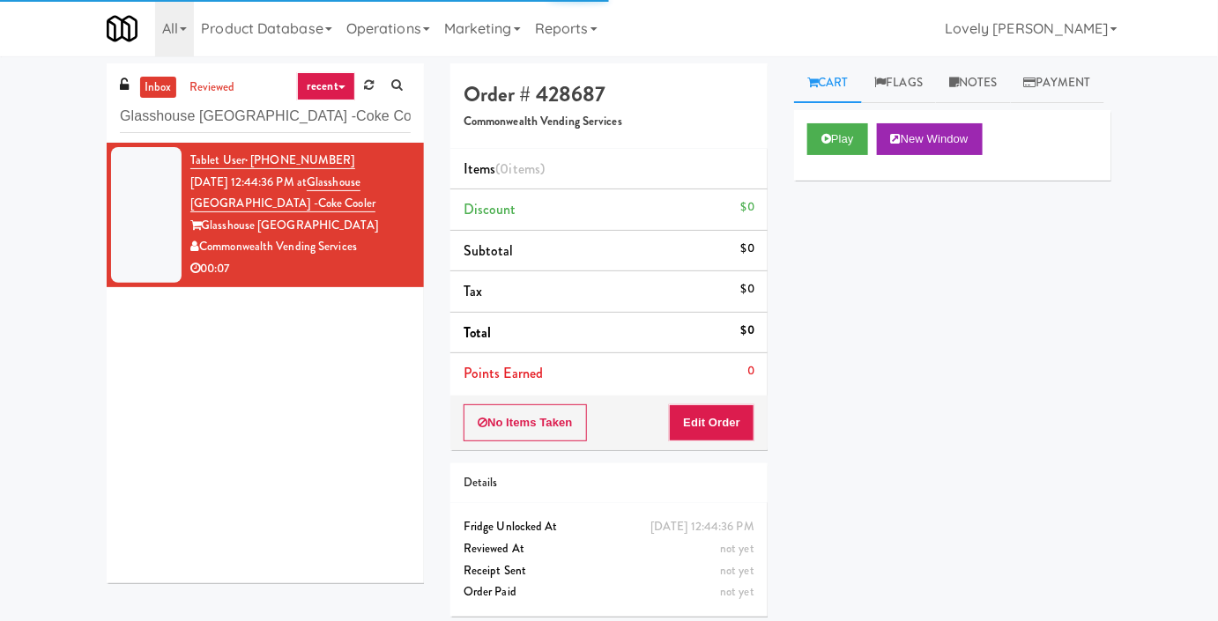
click at [663, 415] on div "No Items Taken Edit Order" at bounding box center [608, 423] width 317 height 55
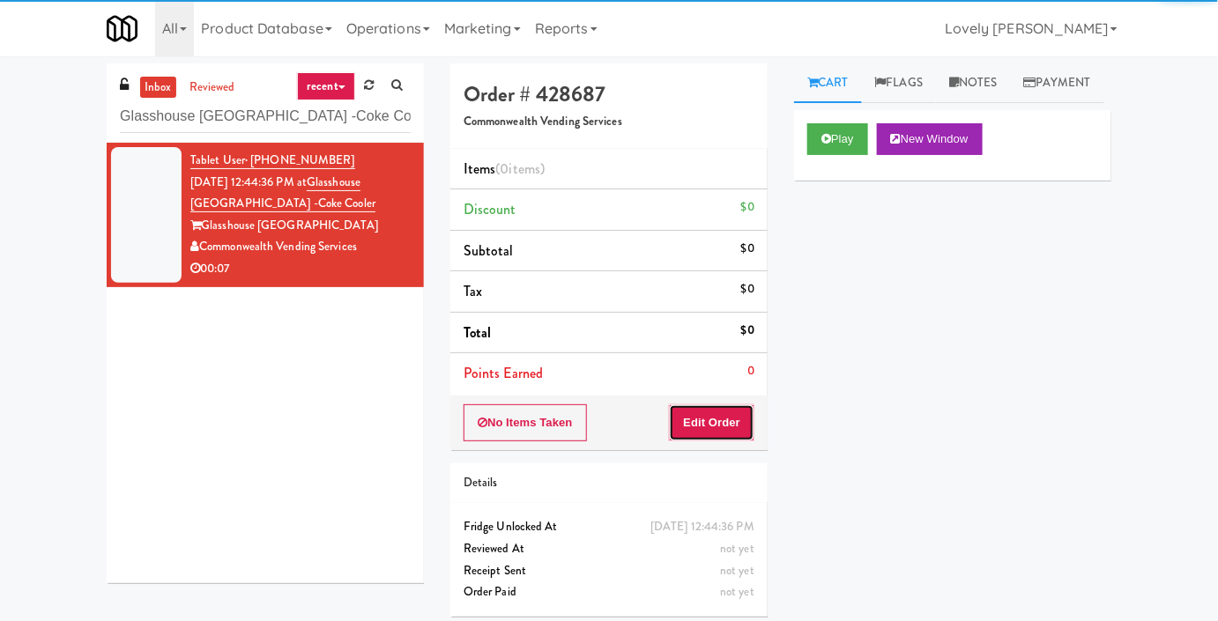
click at [684, 422] on button "Edit Order" at bounding box center [711, 422] width 85 height 37
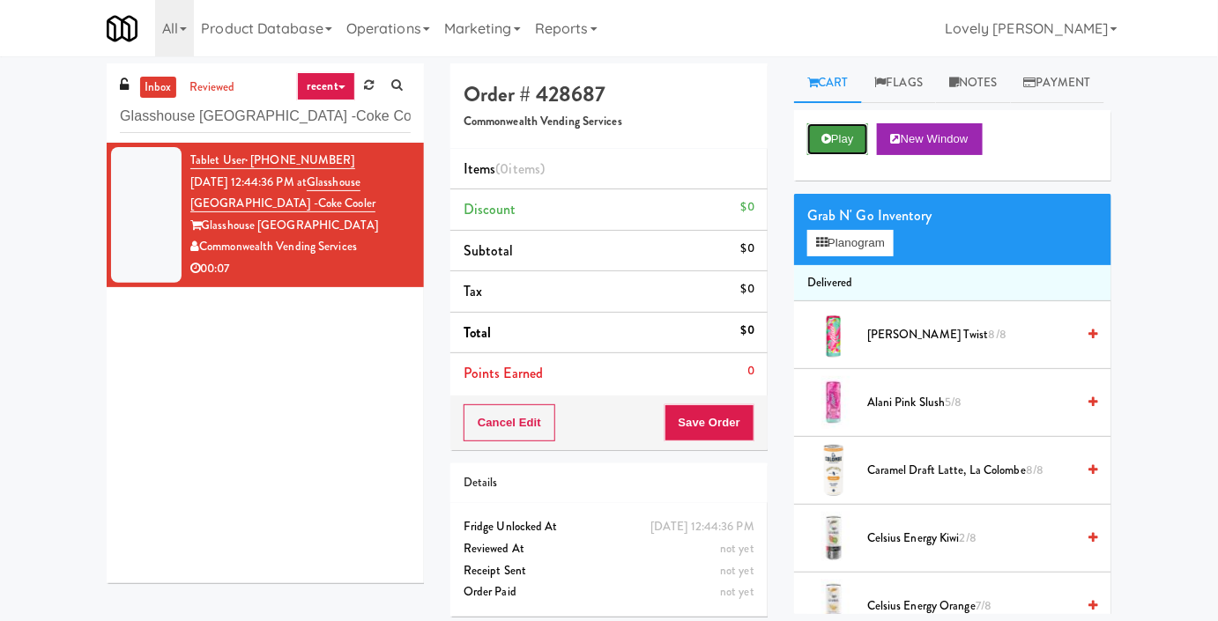
click at [833, 155] on button "Play" at bounding box center [837, 139] width 61 height 32
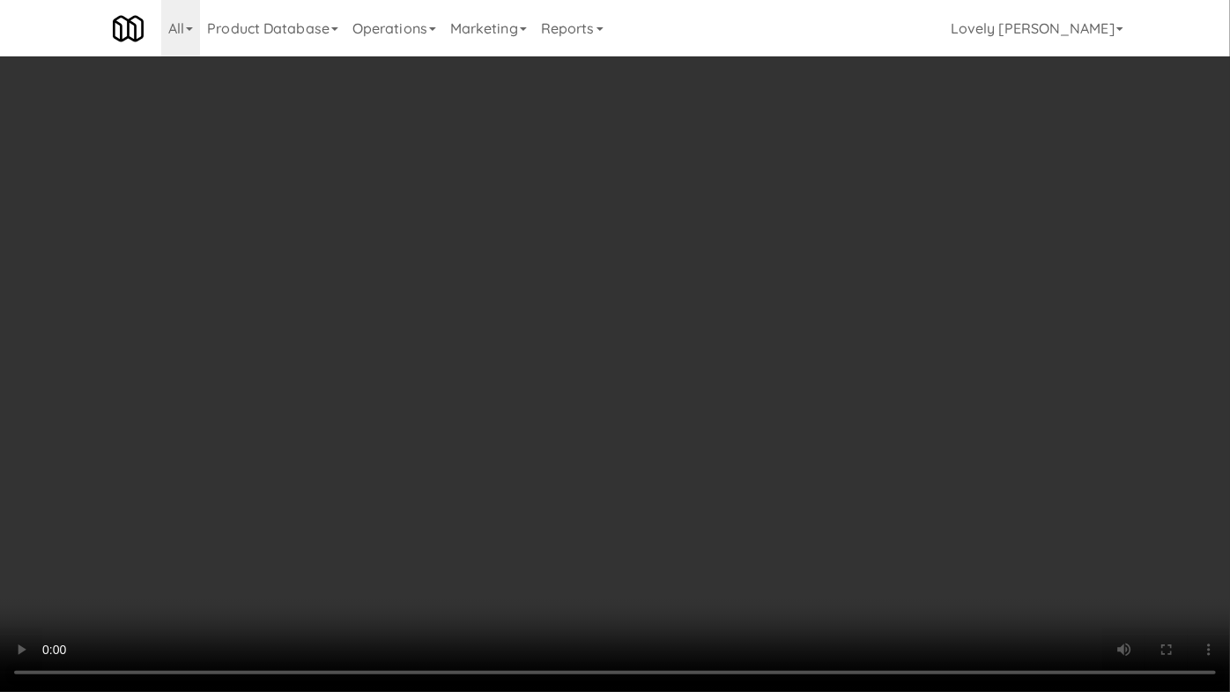
click at [681, 379] on video at bounding box center [615, 346] width 1230 height 692
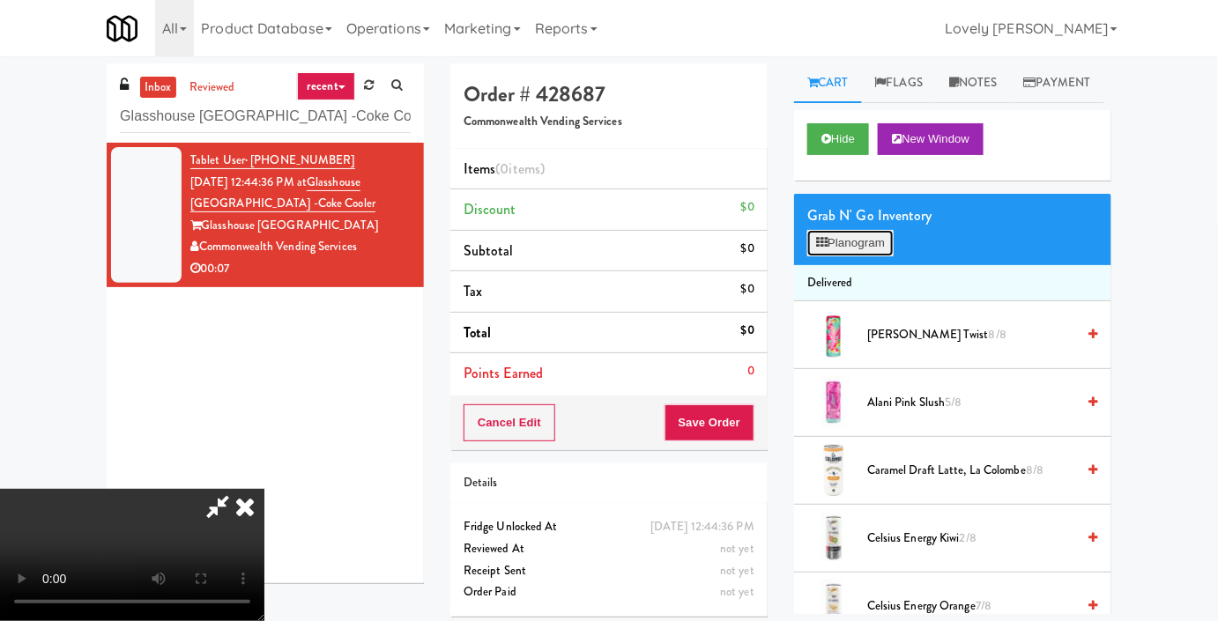
click at [853, 256] on button "Planogram" at bounding box center [850, 243] width 86 height 26
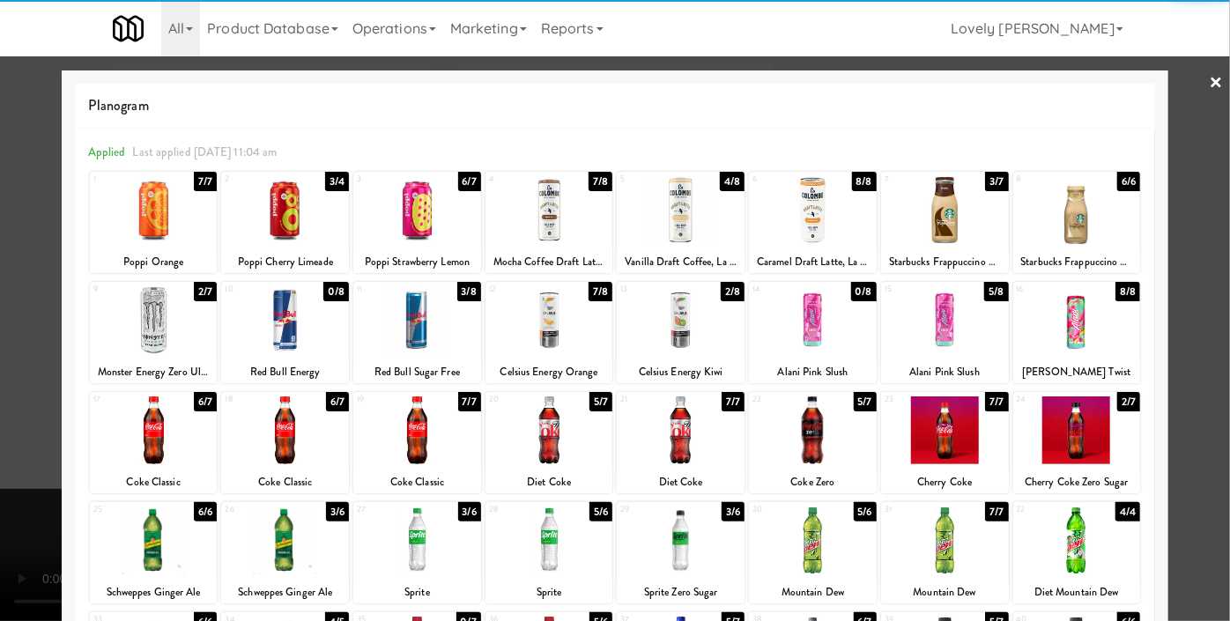
click at [572, 414] on div at bounding box center [549, 430] width 128 height 68
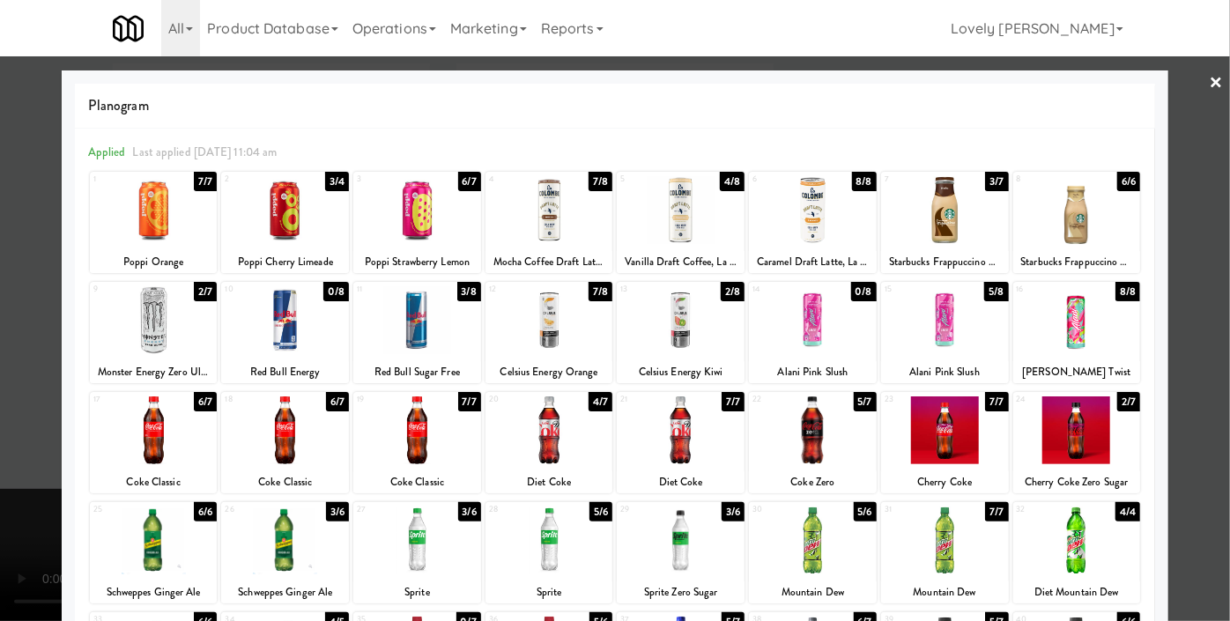
click at [0, 402] on div at bounding box center [615, 310] width 1230 height 621
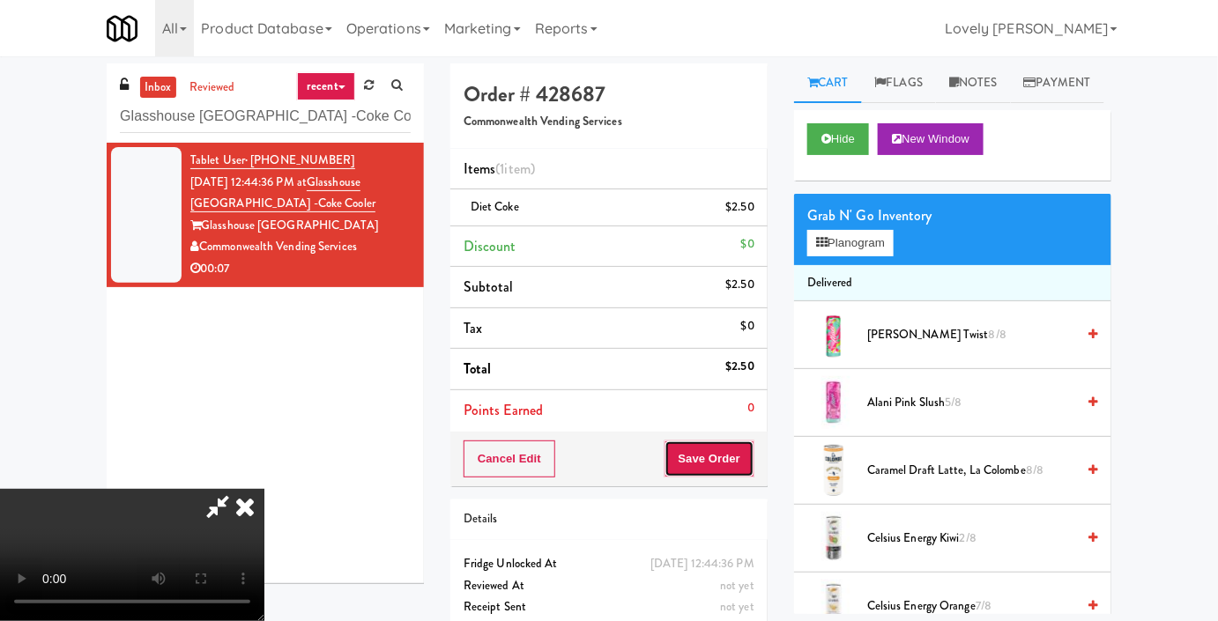
click at [744, 466] on button "Save Order" at bounding box center [709, 459] width 90 height 37
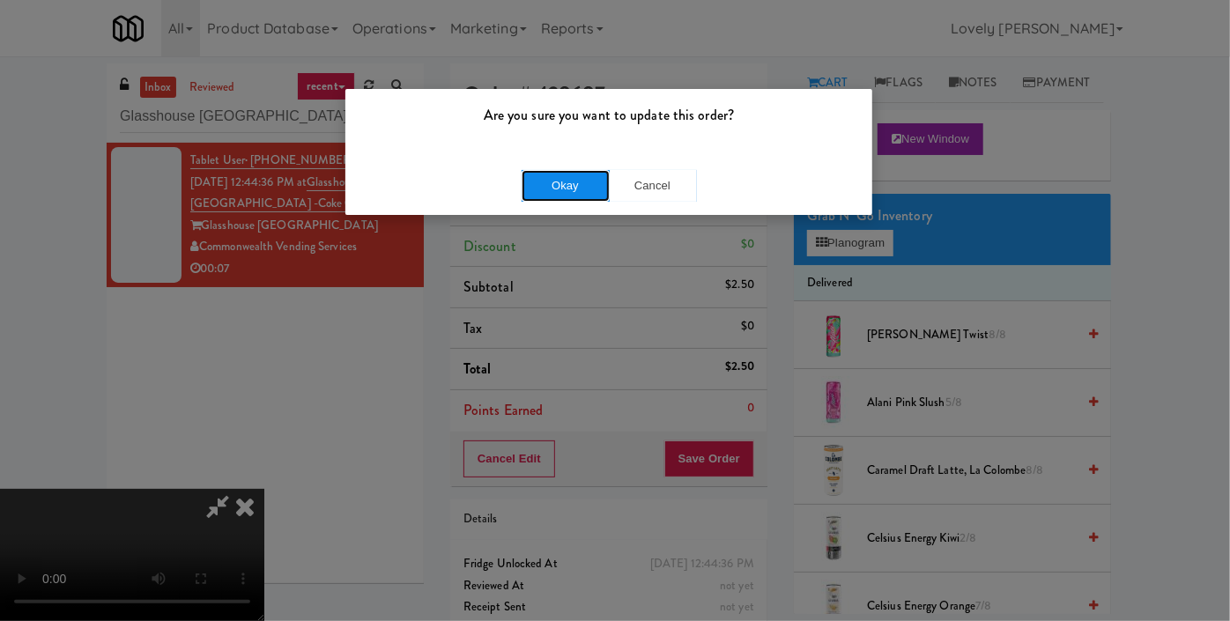
click at [584, 180] on button "Okay" at bounding box center [566, 186] width 88 height 32
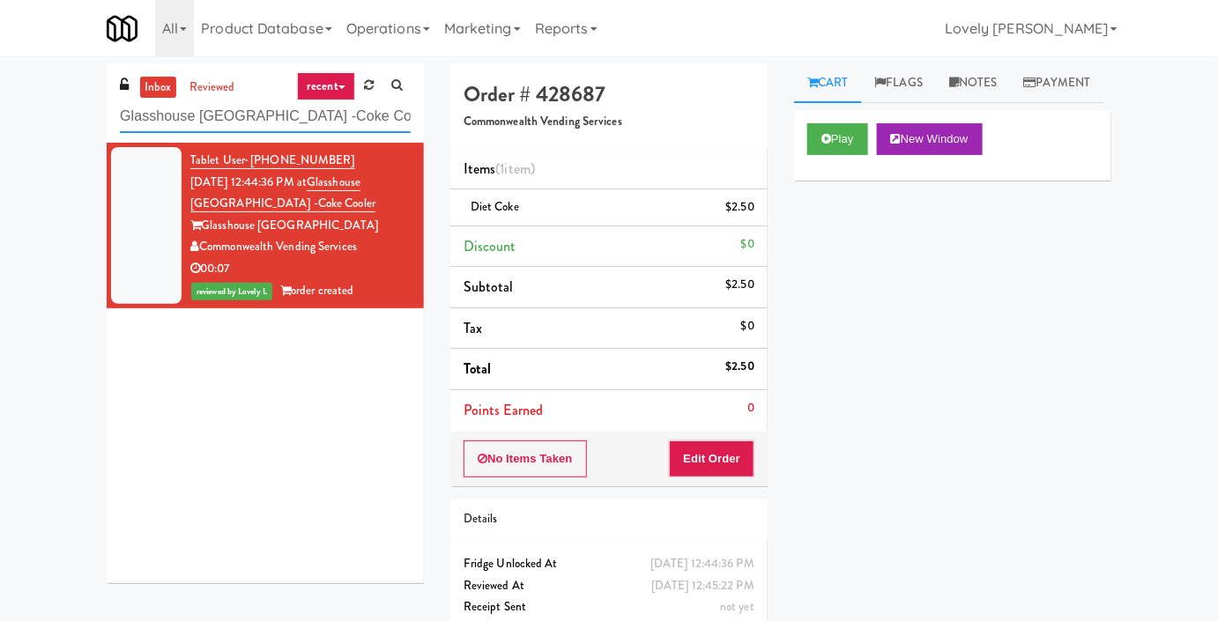
click at [204, 119] on input "Glasshouse [GEOGRAPHIC_DATA] -Coke Cooler" at bounding box center [265, 116] width 291 height 33
paste input "305 [PERSON_NAME][GEOGRAPHIC_DATA], Ground Floo"
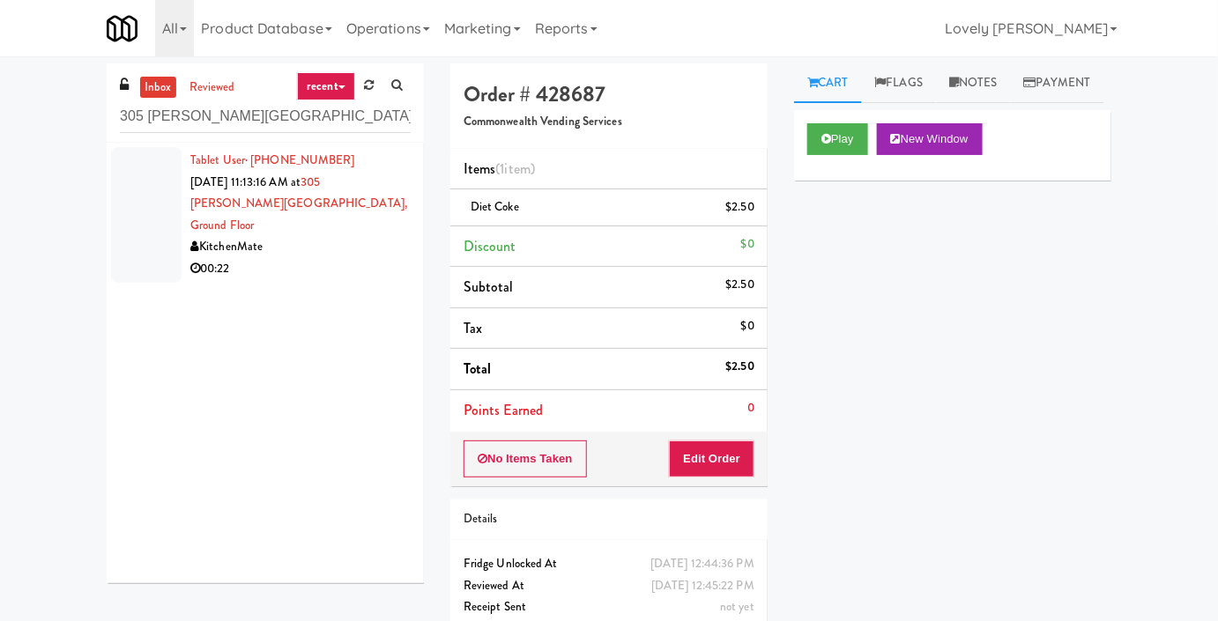
click at [376, 236] on div "KitchenMate" at bounding box center [300, 247] width 220 height 22
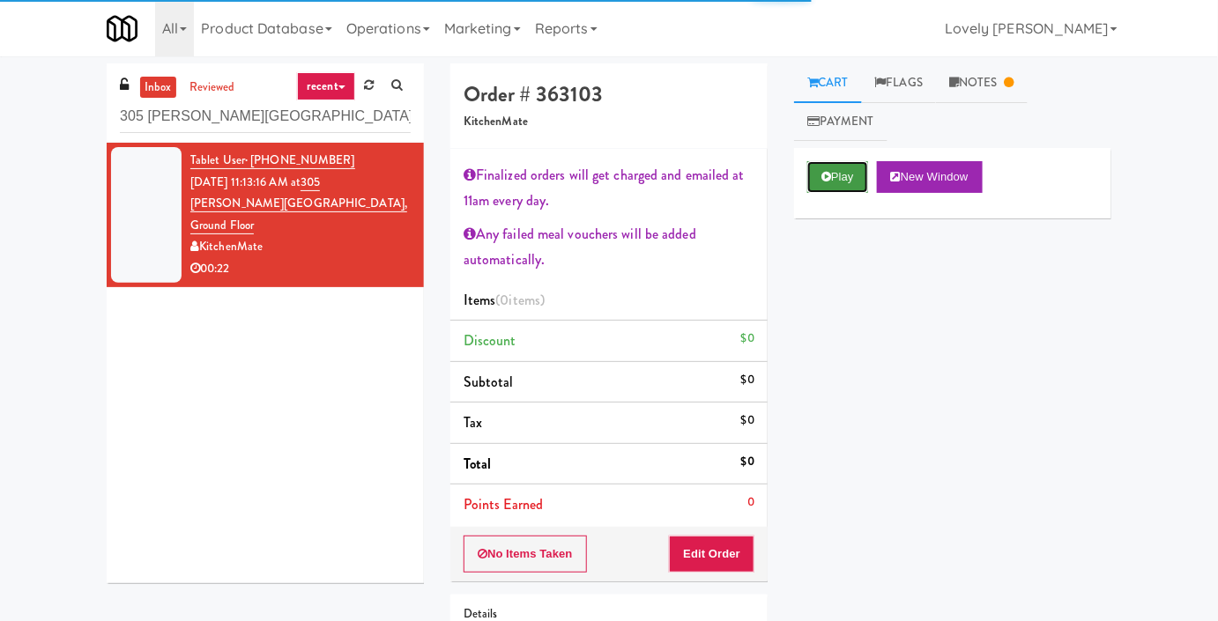
click at [832, 161] on button "Play" at bounding box center [837, 177] width 61 height 32
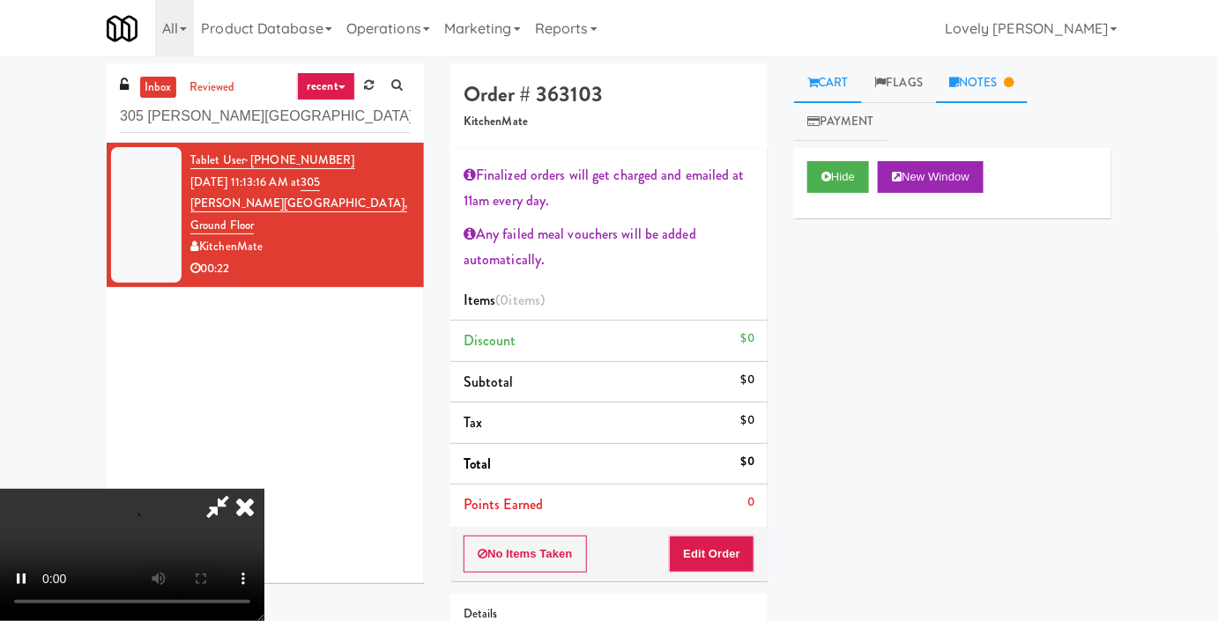
click at [949, 93] on link "Notes" at bounding box center [982, 83] width 92 height 40
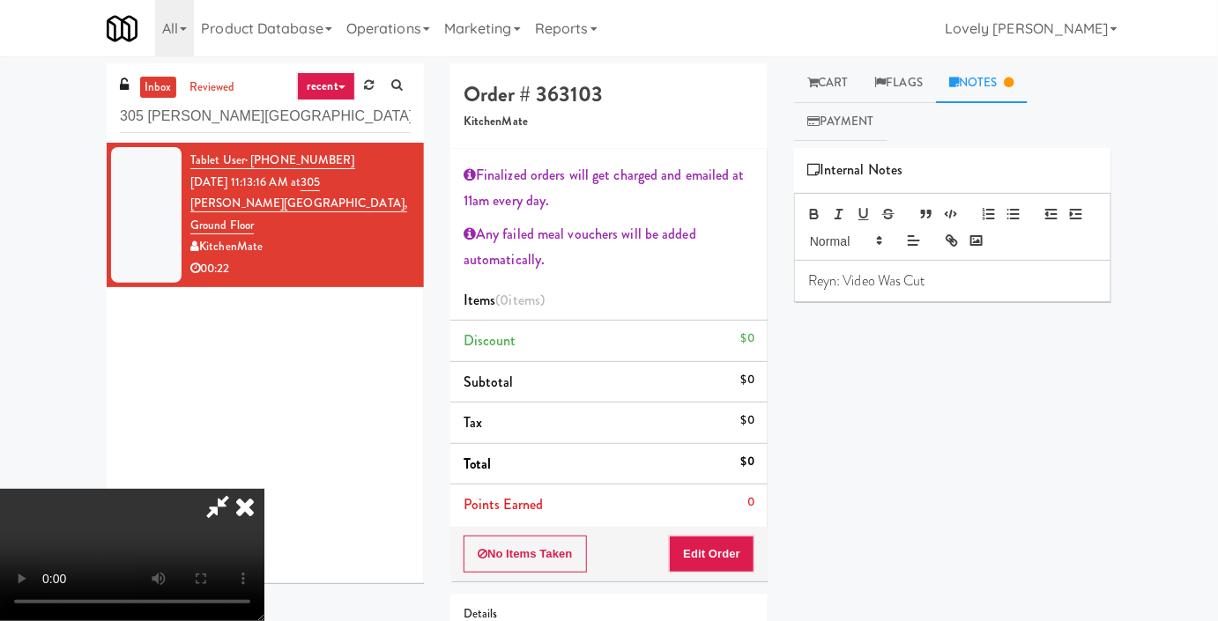
click at [264, 489] on icon at bounding box center [245, 506] width 39 height 35
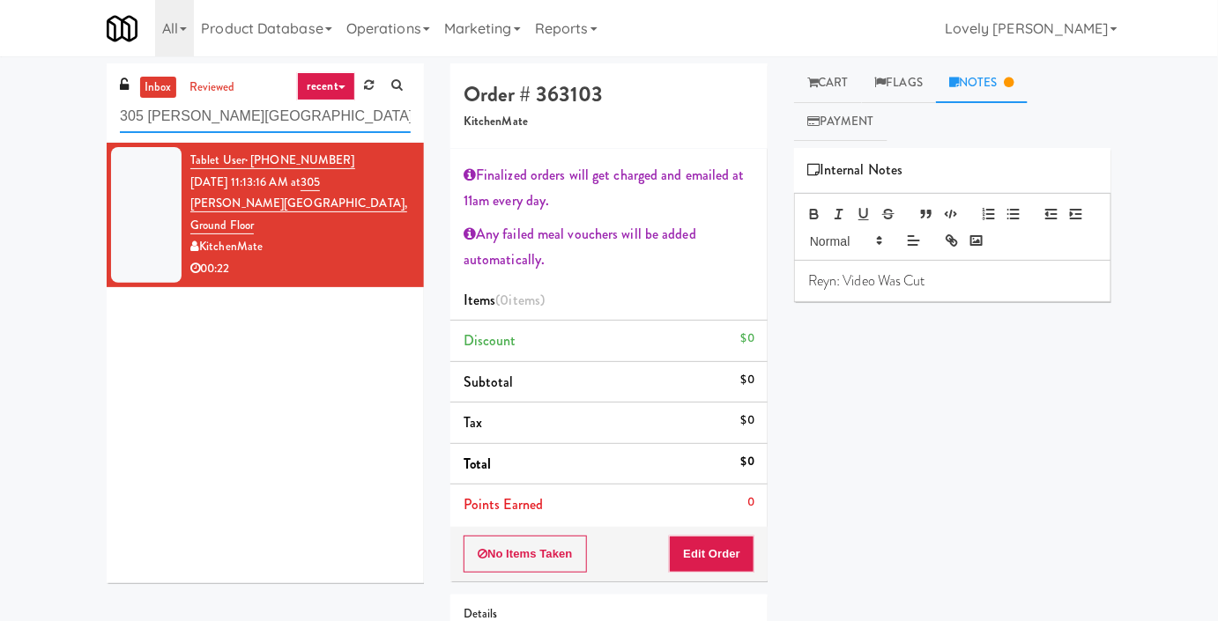
click at [206, 123] on input "305 [PERSON_NAME][GEOGRAPHIC_DATA], Ground Floor" at bounding box center [265, 116] width 291 height 33
paste input "UHN - [PERSON_NAME][GEOGRAPHIC_DATA] - The Meeting Place"
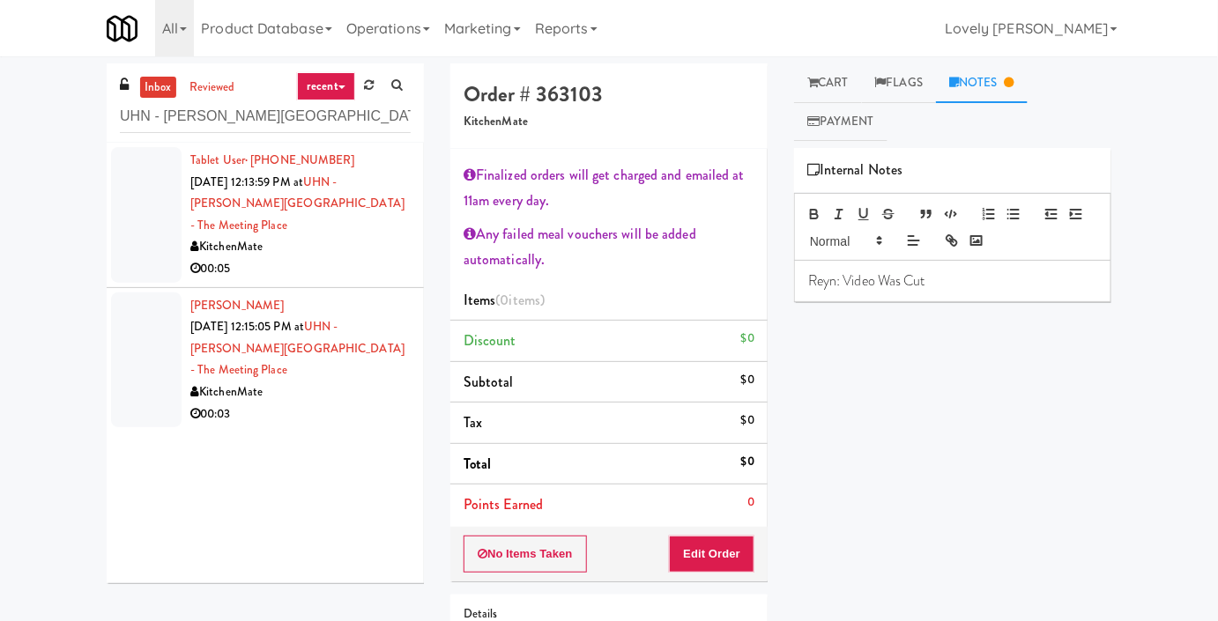
click at [343, 236] on div "KitchenMate" at bounding box center [300, 247] width 220 height 22
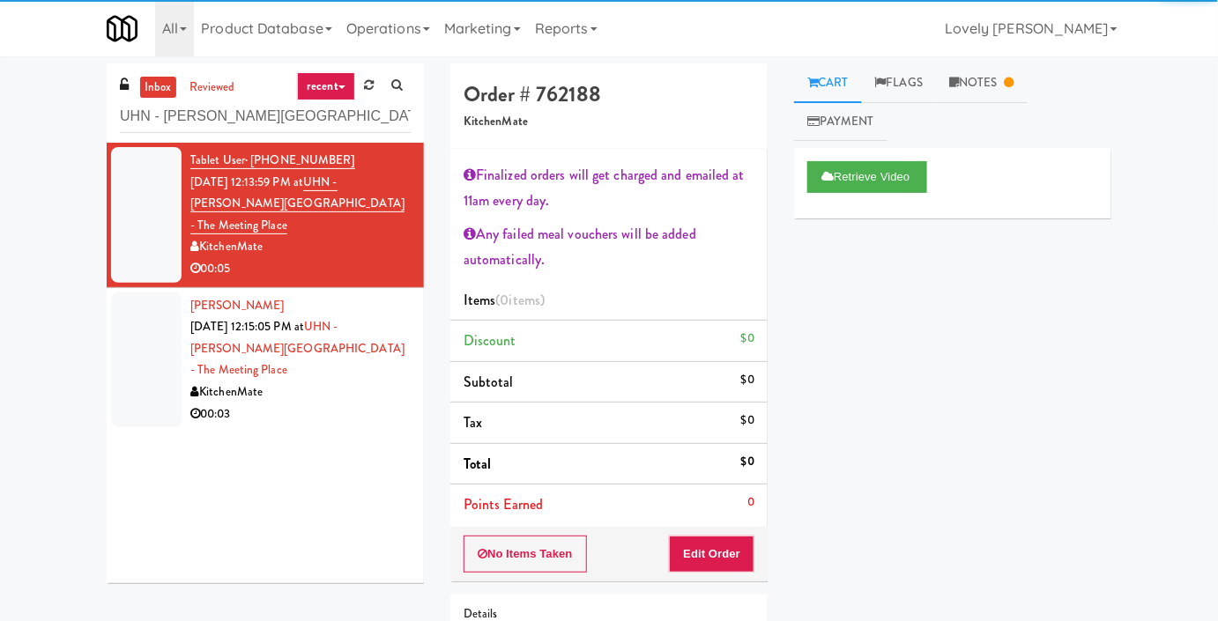
click at [308, 381] on div "KitchenMate" at bounding box center [300, 392] width 220 height 22
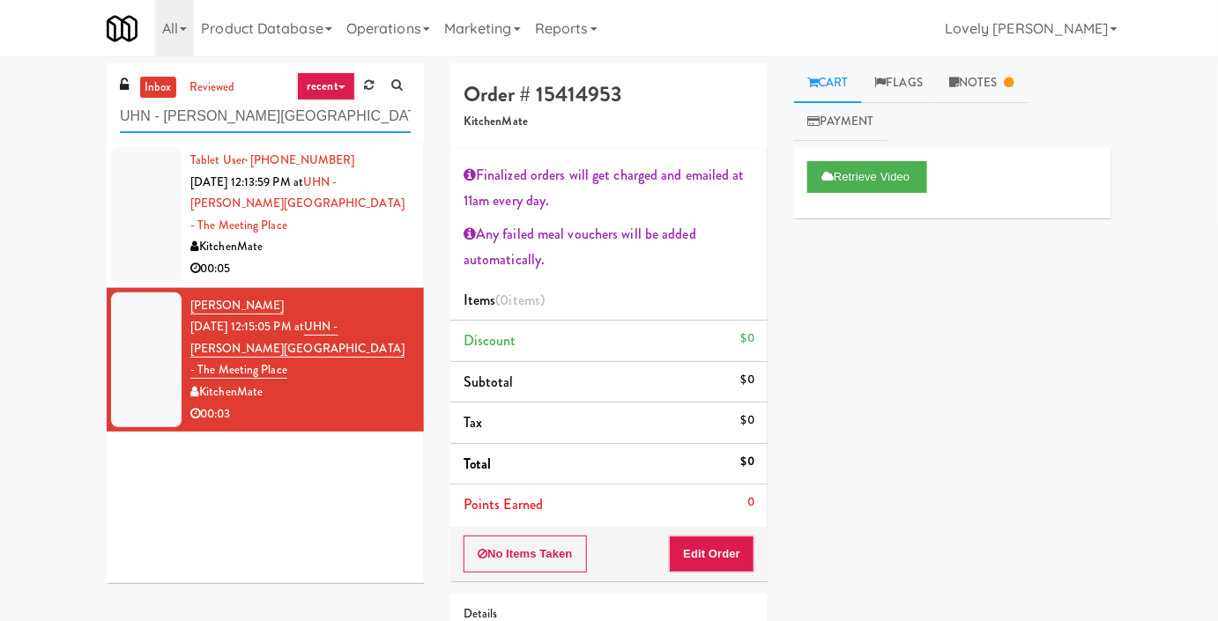
click at [233, 123] on input "UHN - [PERSON_NAME][GEOGRAPHIC_DATA] - The Meeting Place" at bounding box center [265, 116] width 291 height 33
paste input "Railside-Pantry-Right"
type input "Railside-Pantry-Right"
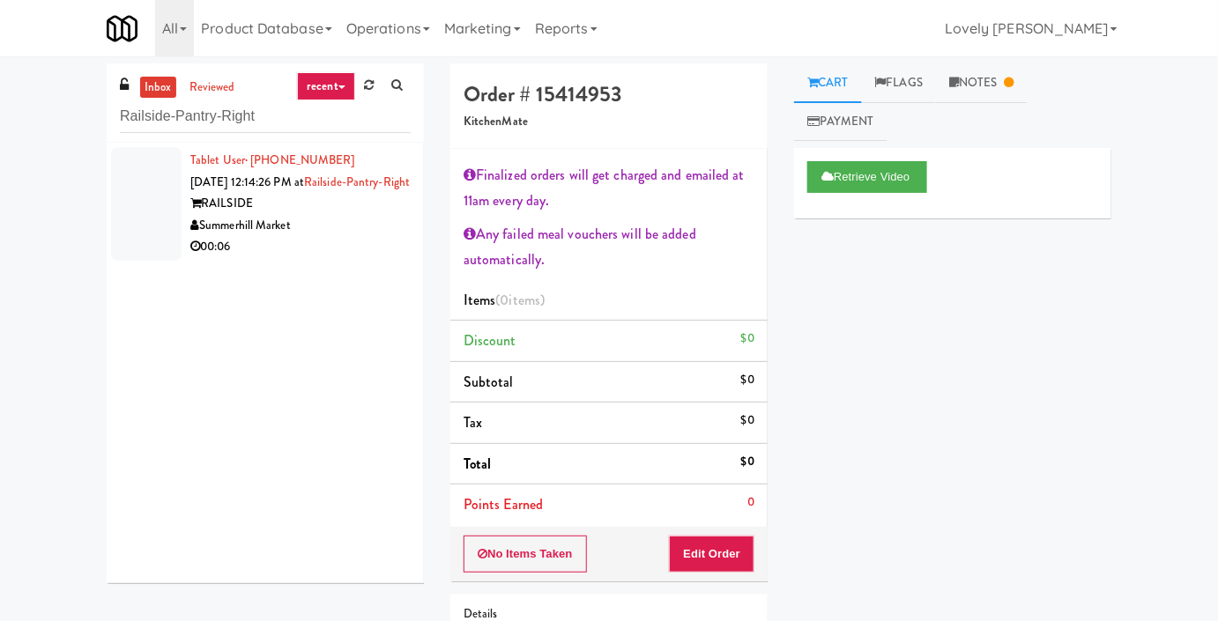
click at [340, 258] on div "00:06" at bounding box center [300, 247] width 220 height 22
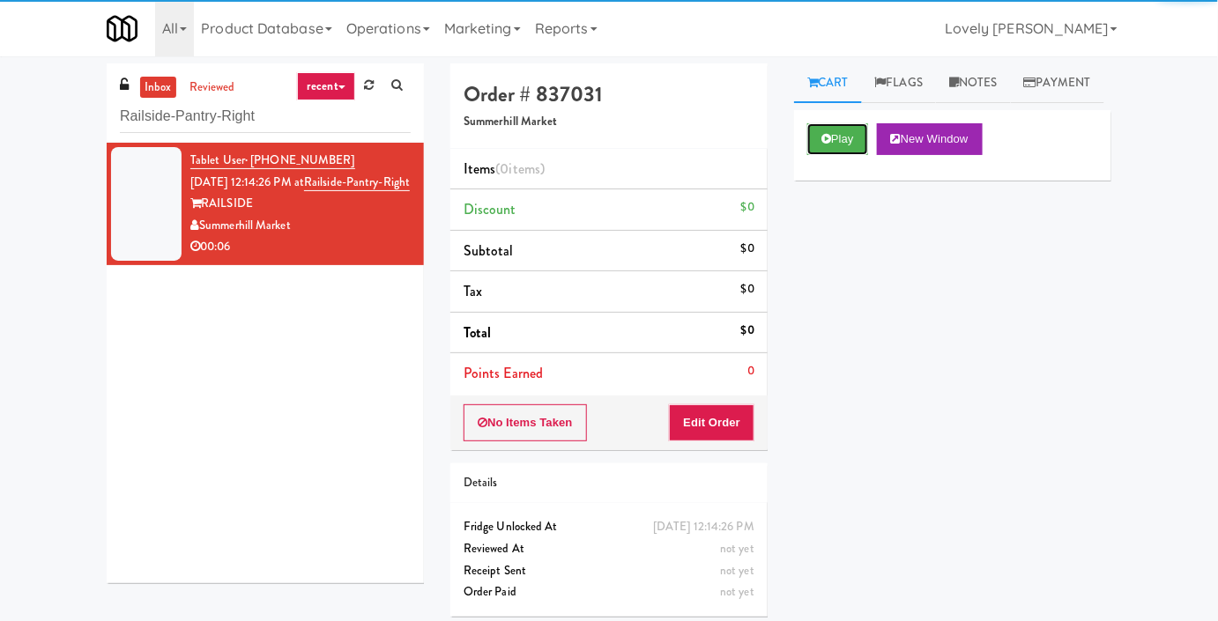
drag, startPoint x: 837, startPoint y: 188, endPoint x: 819, endPoint y: 234, distance: 49.9
click at [839, 155] on button "Play" at bounding box center [837, 139] width 61 height 32
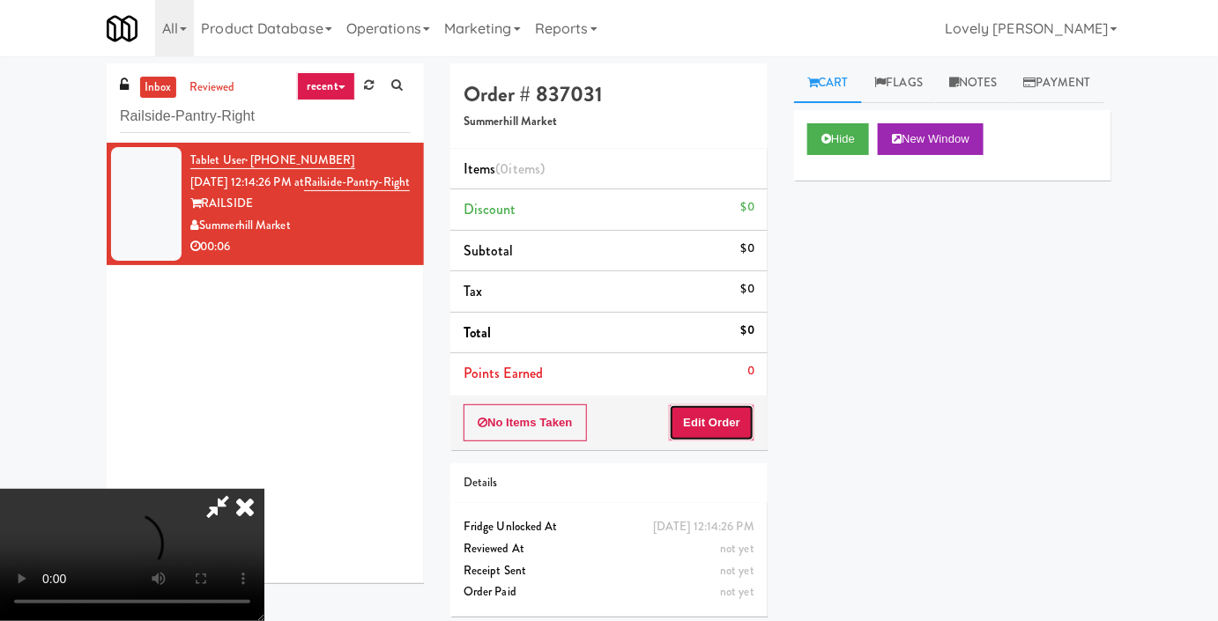
click at [694, 422] on button "Edit Order" at bounding box center [711, 422] width 85 height 37
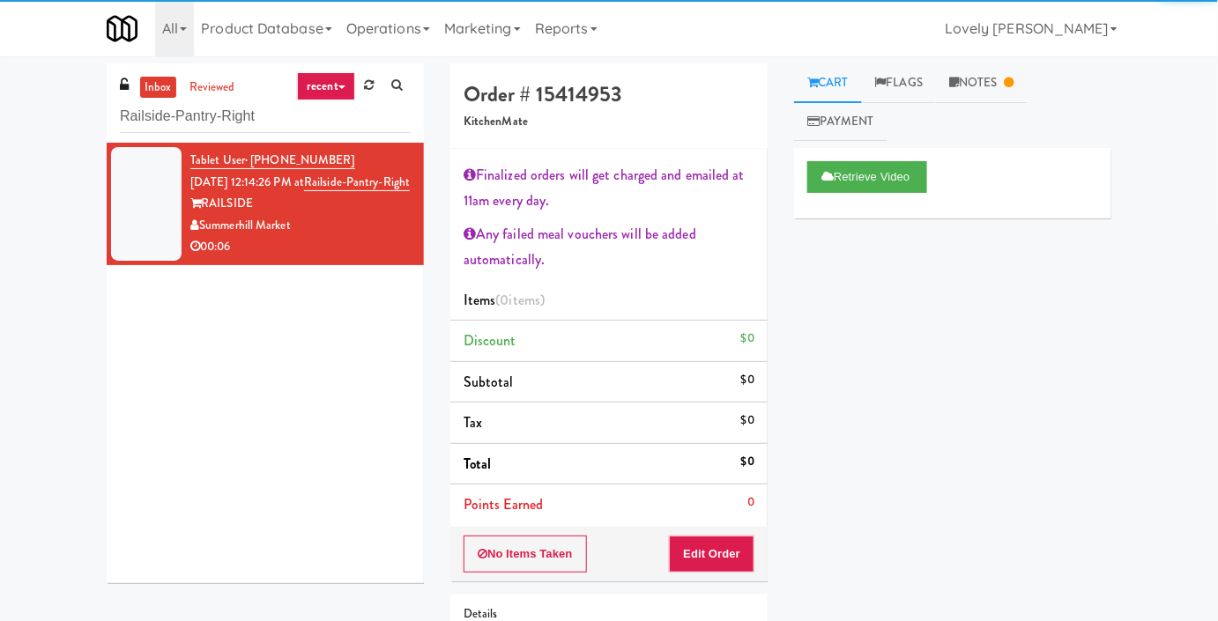
click at [346, 237] on div "Summerhill Market" at bounding box center [300, 226] width 220 height 22
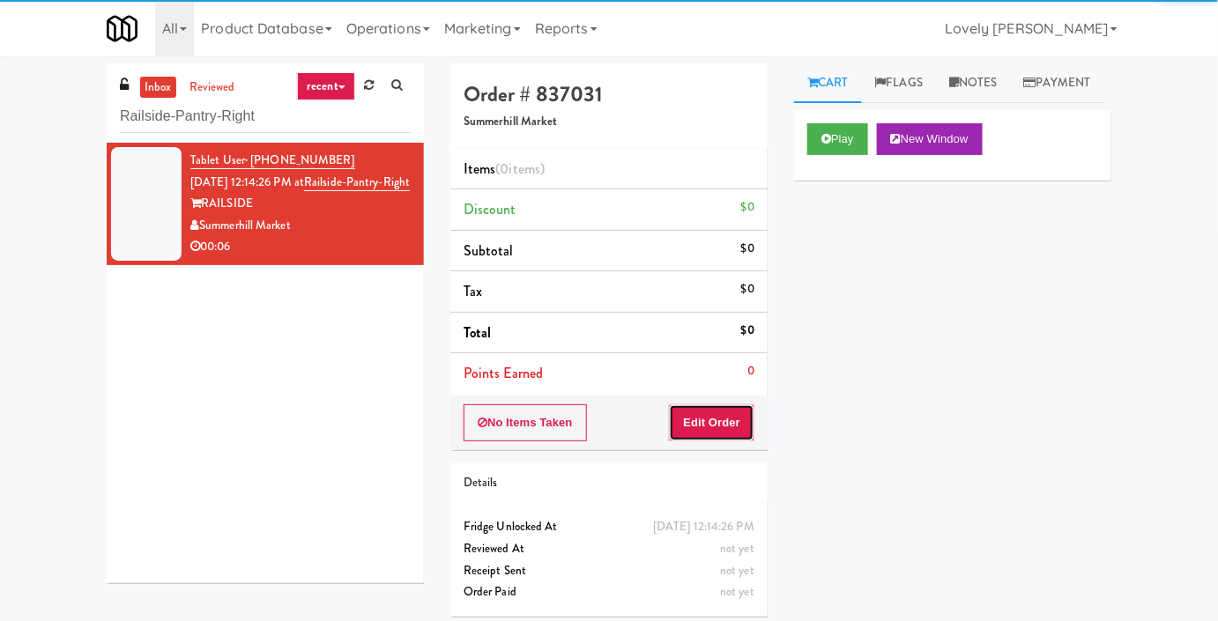
click at [693, 424] on button "Edit Order" at bounding box center [711, 422] width 85 height 37
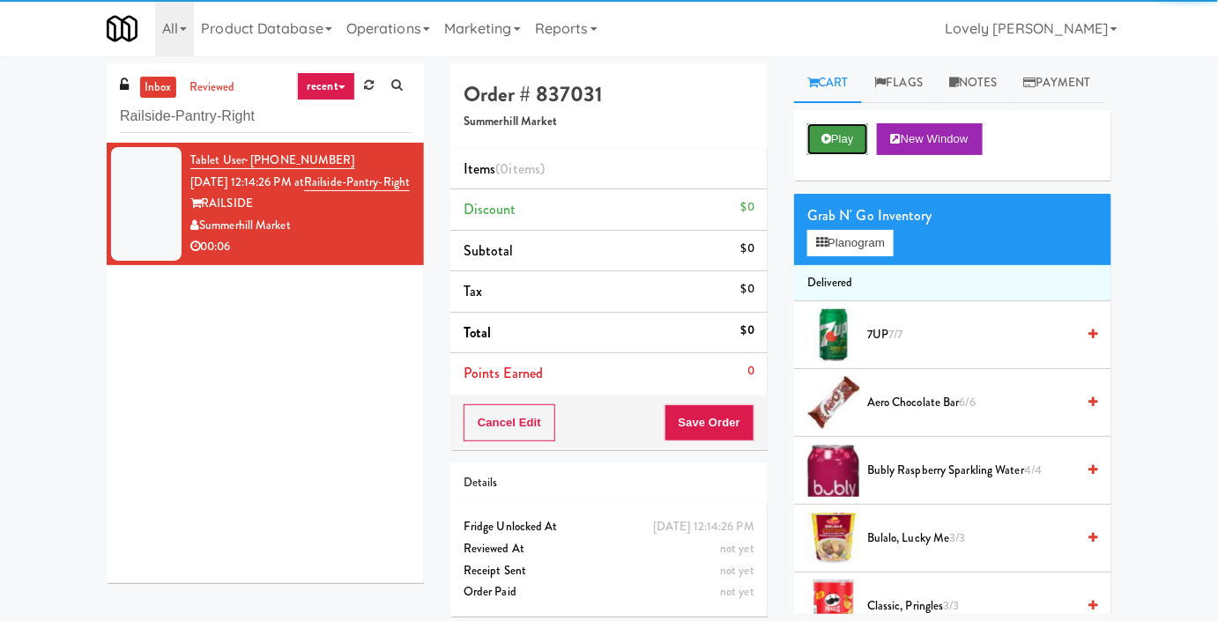
click at [839, 155] on button "Play" at bounding box center [837, 139] width 61 height 32
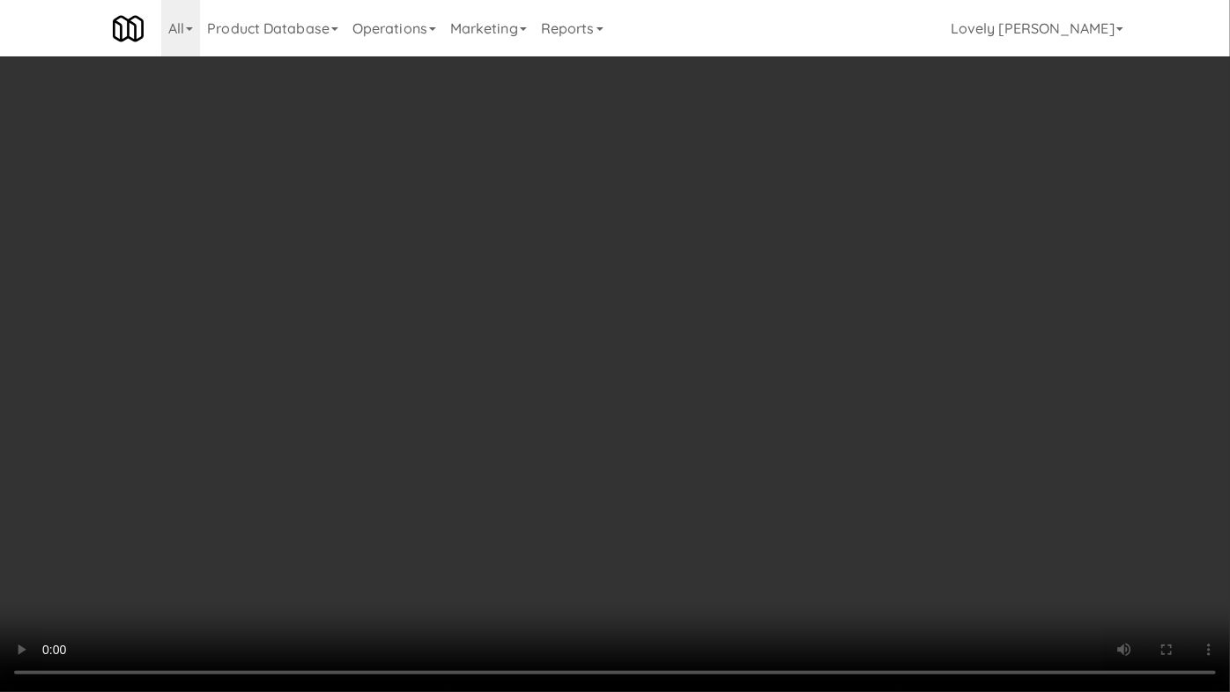
click at [865, 487] on video at bounding box center [615, 346] width 1230 height 692
click at [863, 491] on video at bounding box center [615, 346] width 1230 height 692
click at [848, 509] on video at bounding box center [615, 346] width 1230 height 692
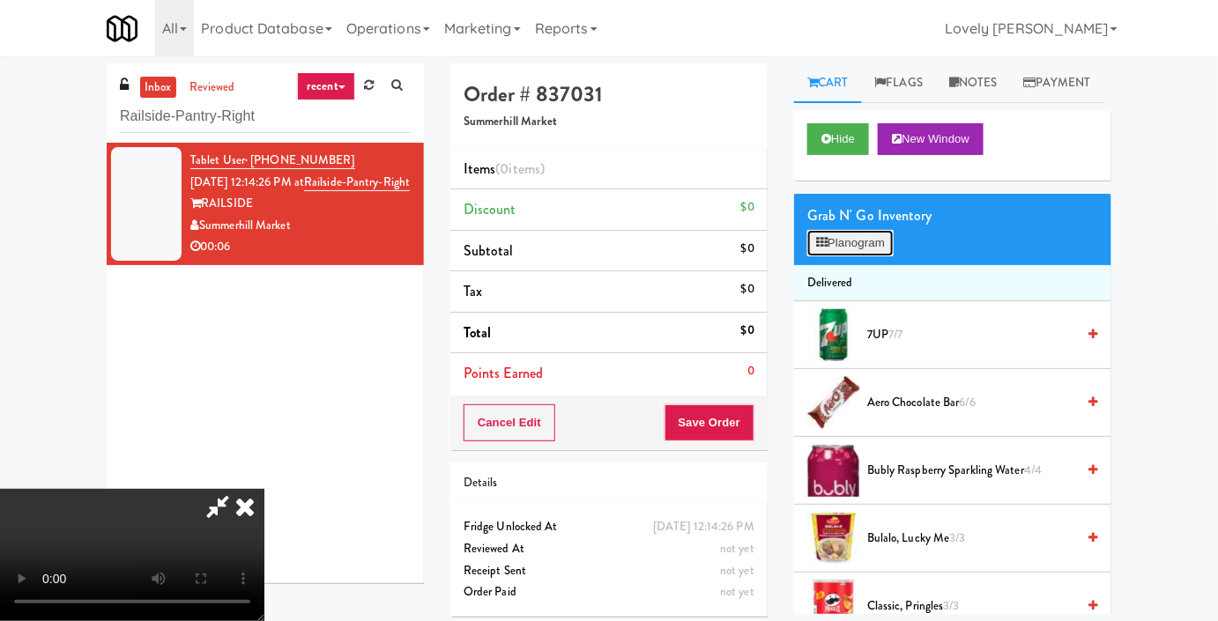
click at [870, 256] on button "Planogram" at bounding box center [850, 243] width 86 height 26
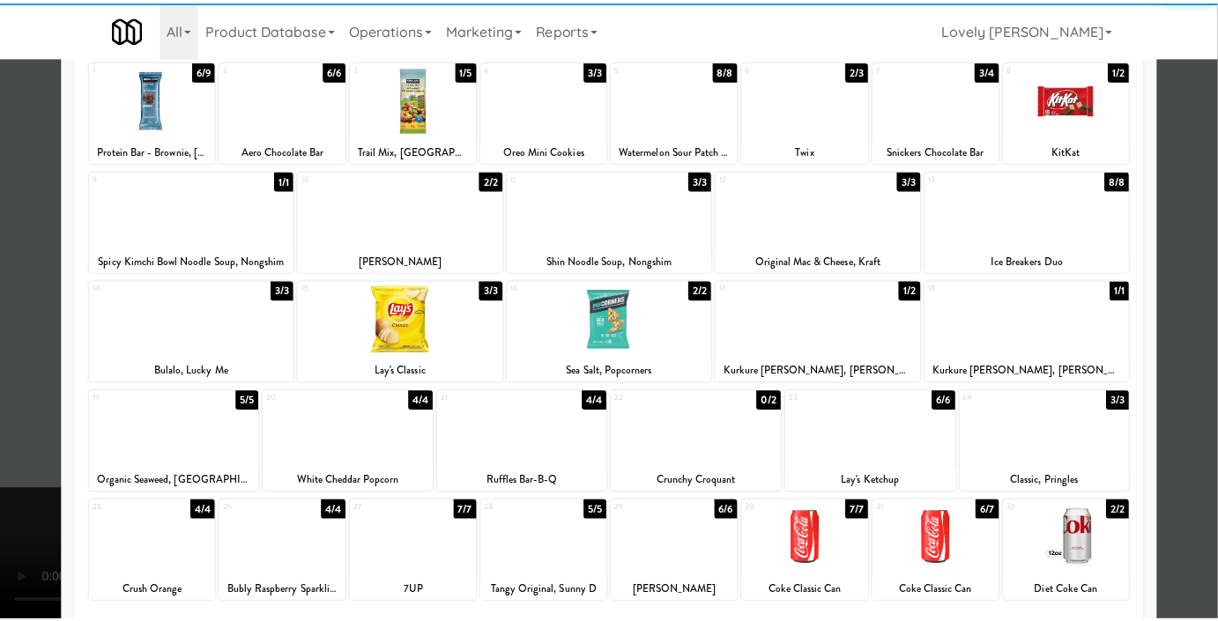
scroll to position [243, 0]
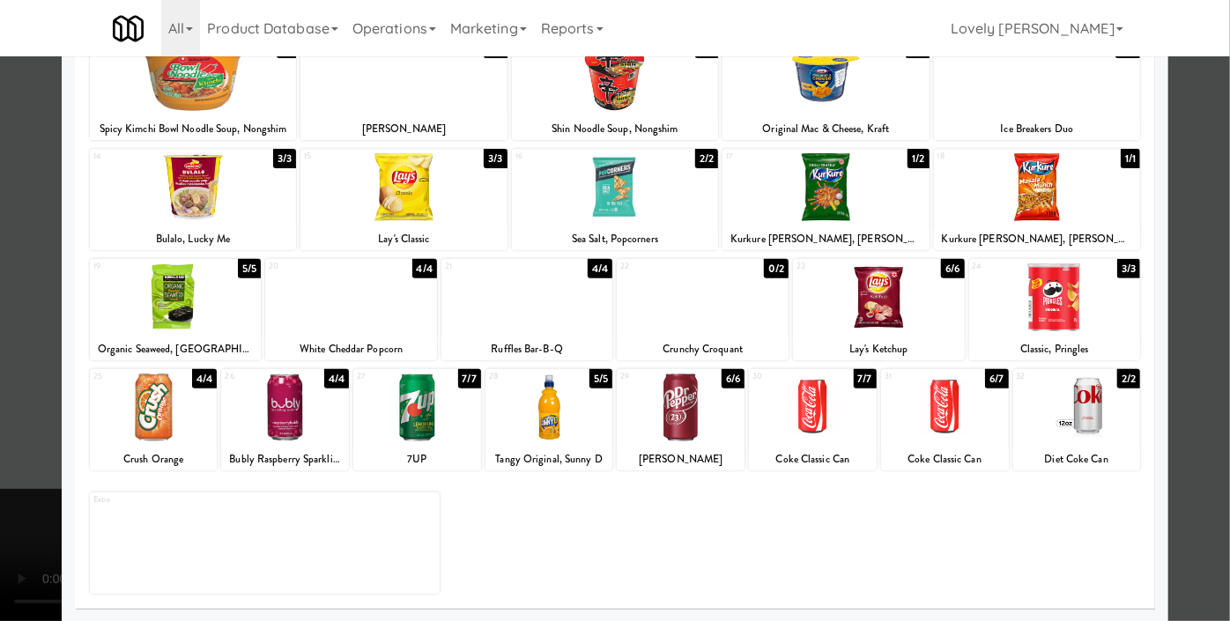
click at [1088, 415] on div at bounding box center [1077, 408] width 128 height 68
click at [1168, 287] on div at bounding box center [615, 310] width 1230 height 621
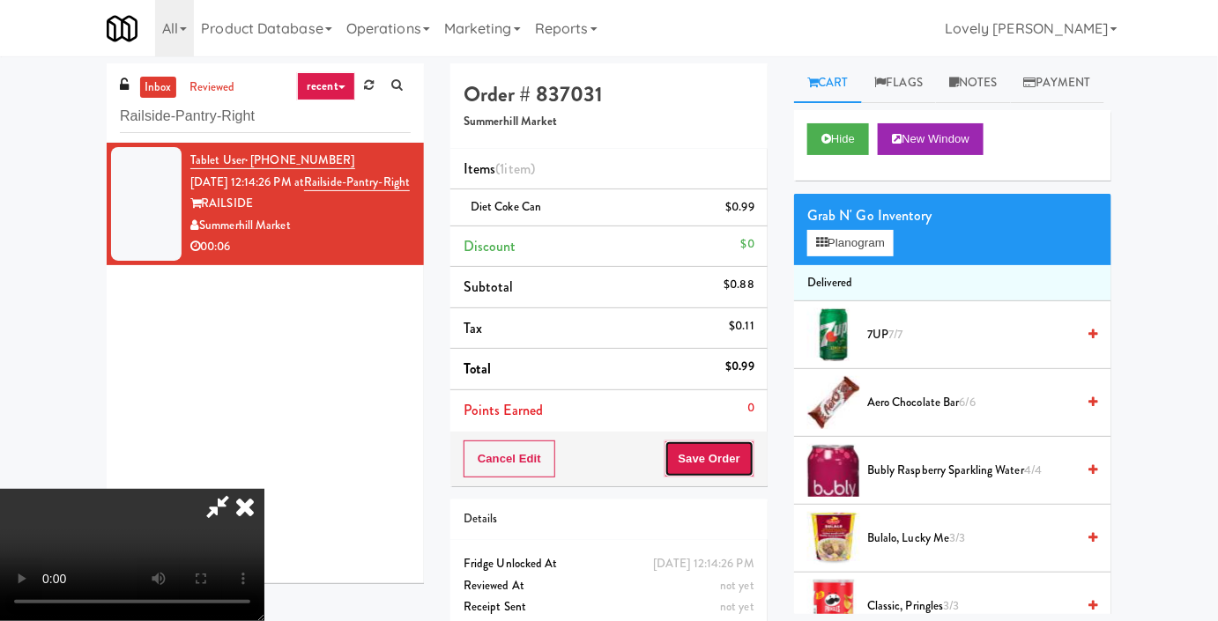
click at [740, 458] on button "Save Order" at bounding box center [709, 459] width 90 height 37
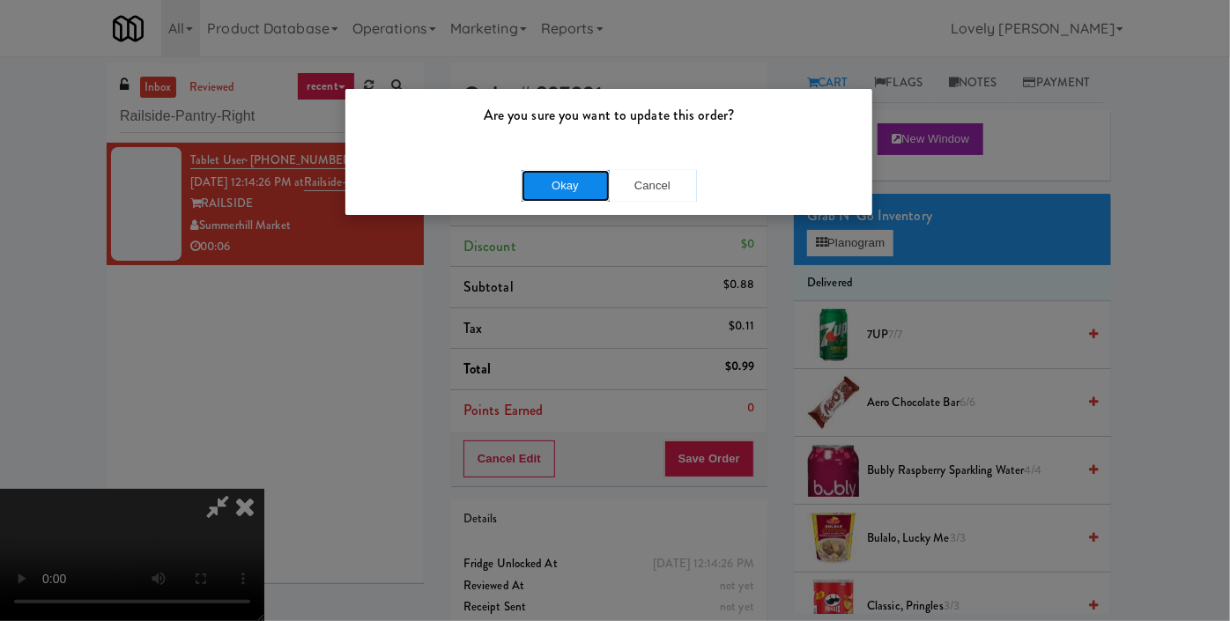
click at [591, 198] on button "Okay" at bounding box center [566, 186] width 88 height 32
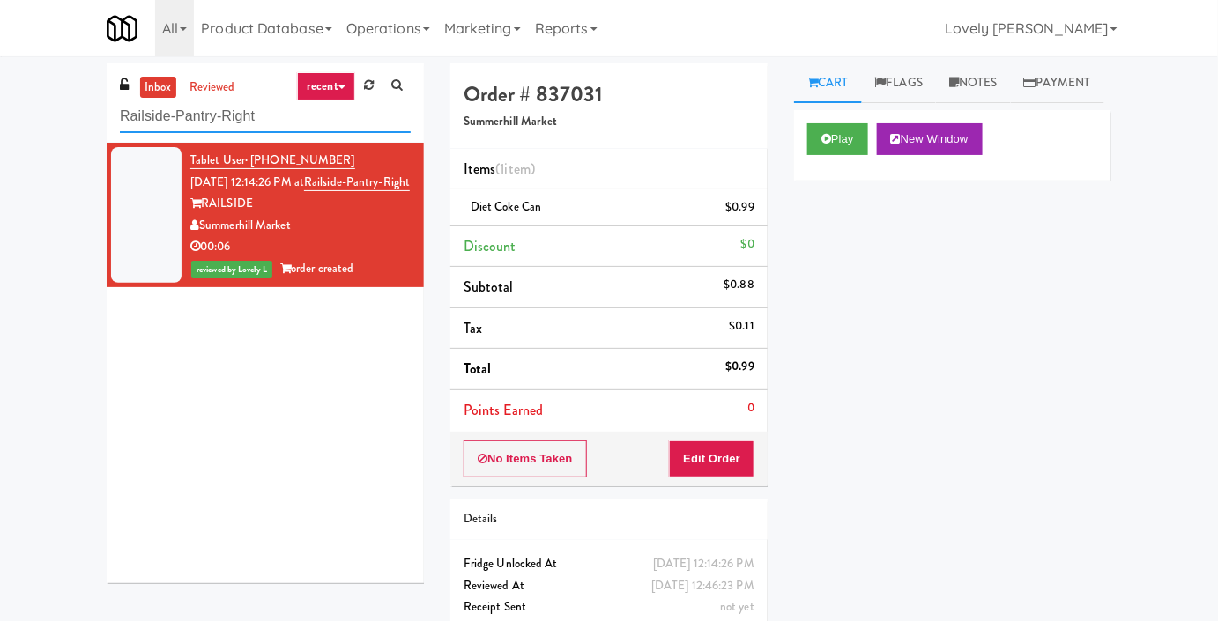
click at [214, 117] on input "Railside-Pantry-Right" at bounding box center [265, 116] width 291 height 33
paste input "TC Combo Cooler Lef"
type input "TC Combo Cooler Left"
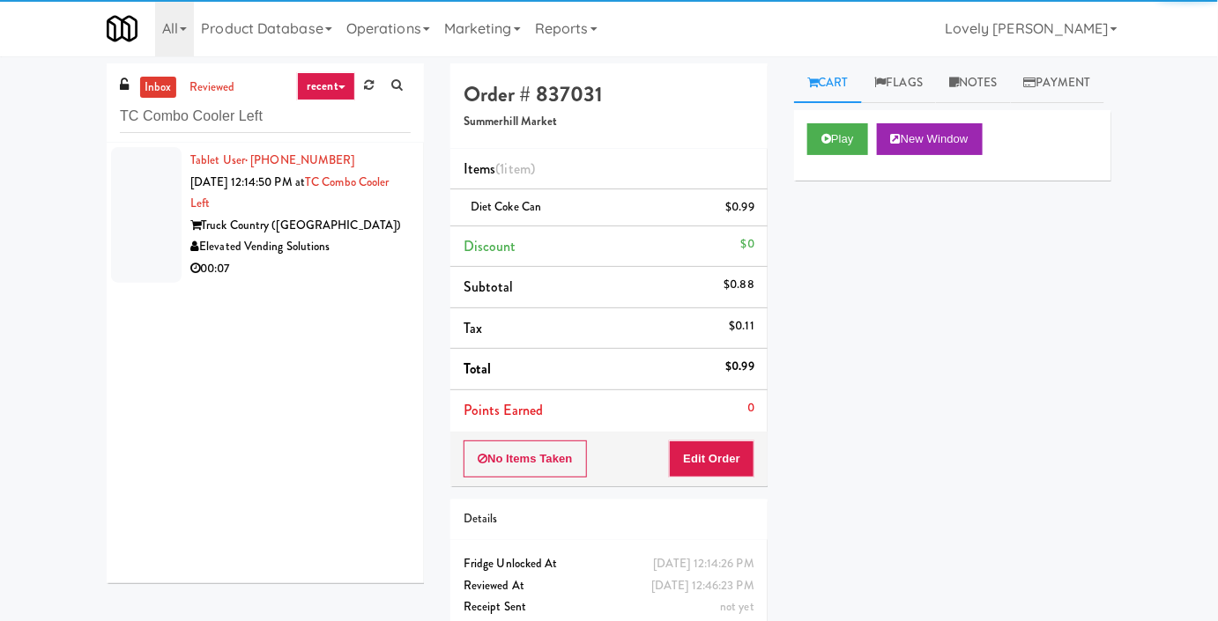
click at [325, 276] on div "00:07" at bounding box center [300, 269] width 220 height 22
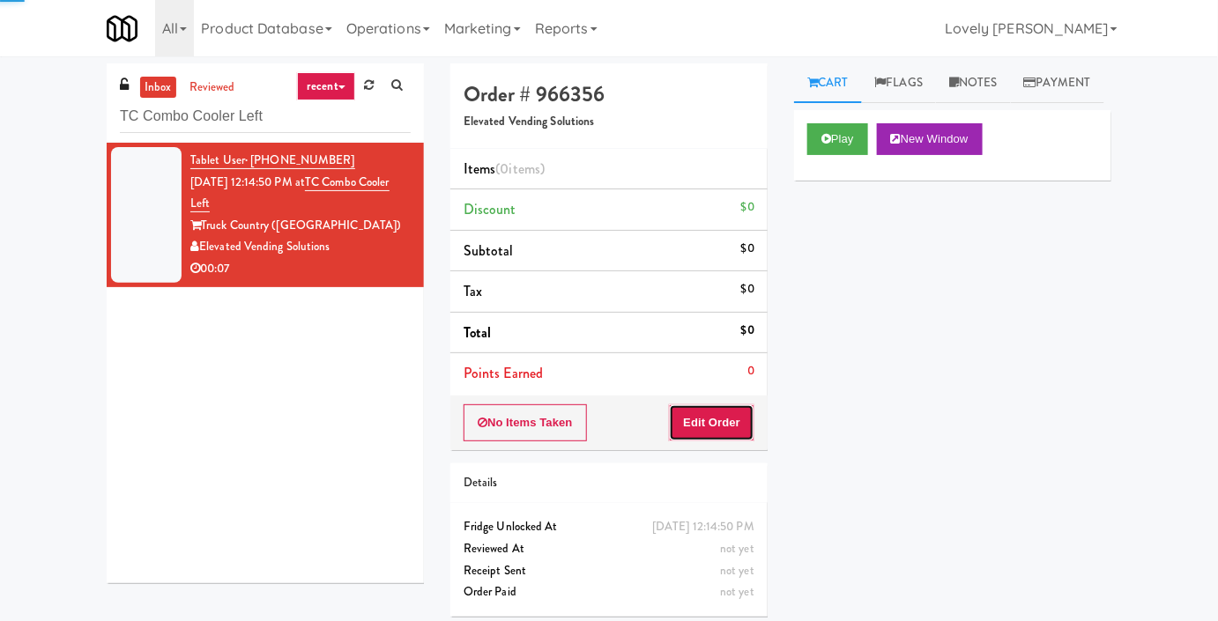
click at [729, 422] on button "Edit Order" at bounding box center [711, 422] width 85 height 37
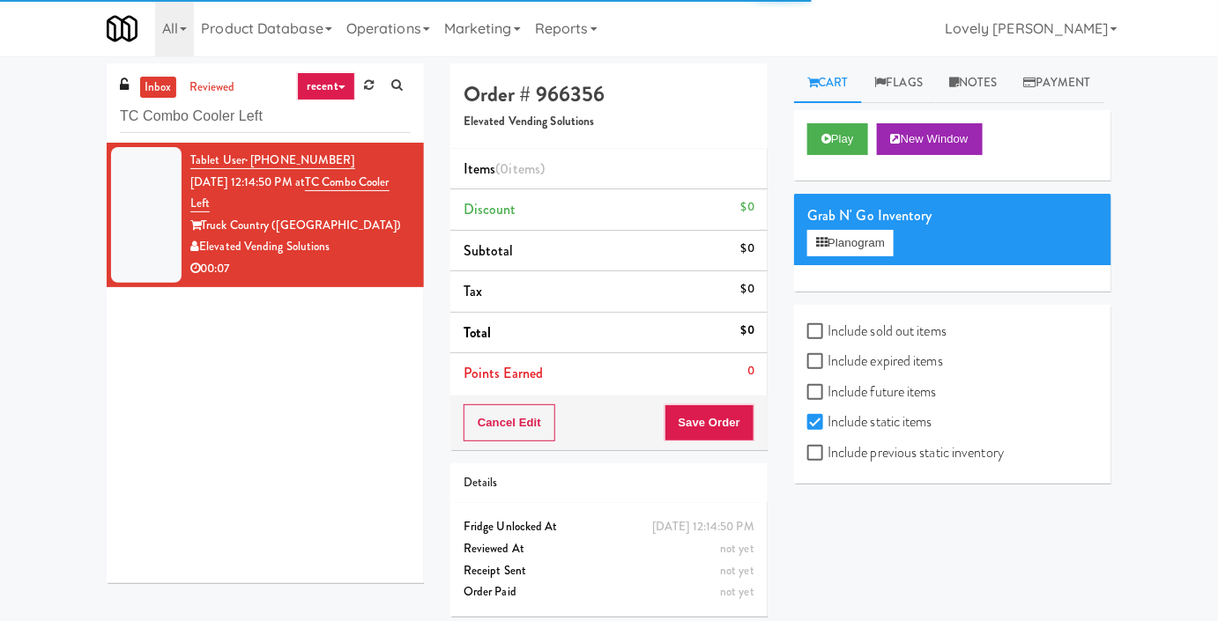
click at [833, 153] on div "Play New Window" at bounding box center [952, 145] width 317 height 70
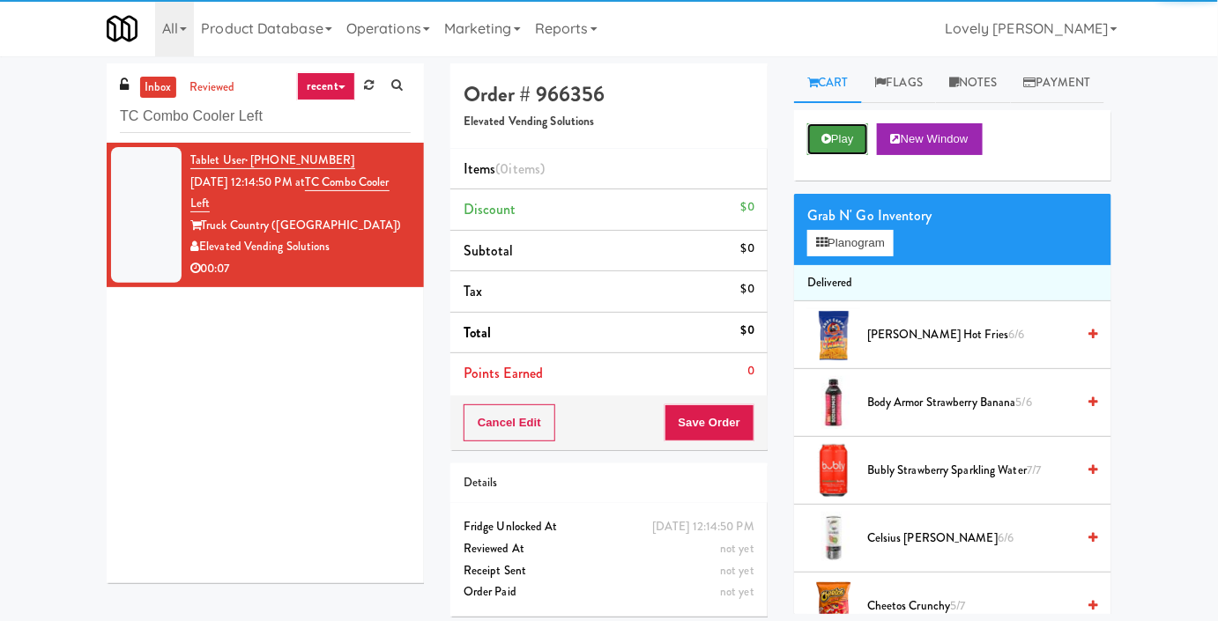
click at [832, 155] on button "Play" at bounding box center [837, 139] width 61 height 32
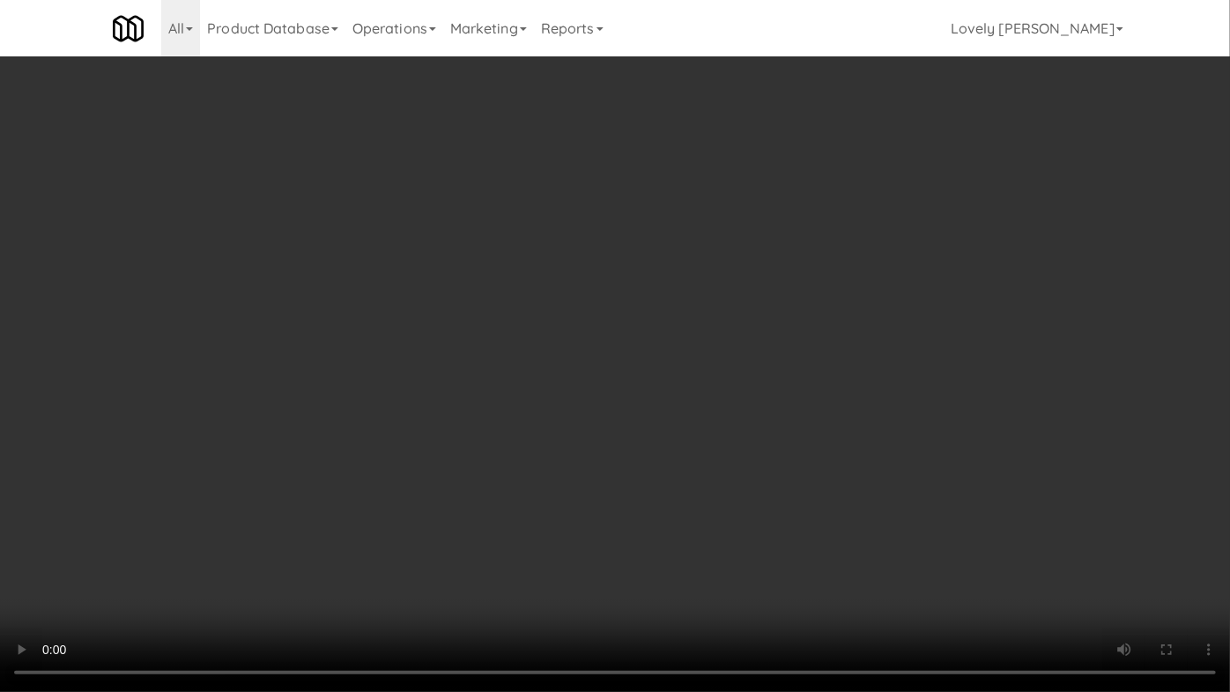
click at [797, 481] on video at bounding box center [615, 346] width 1230 height 692
click at [785, 492] on video at bounding box center [615, 346] width 1230 height 692
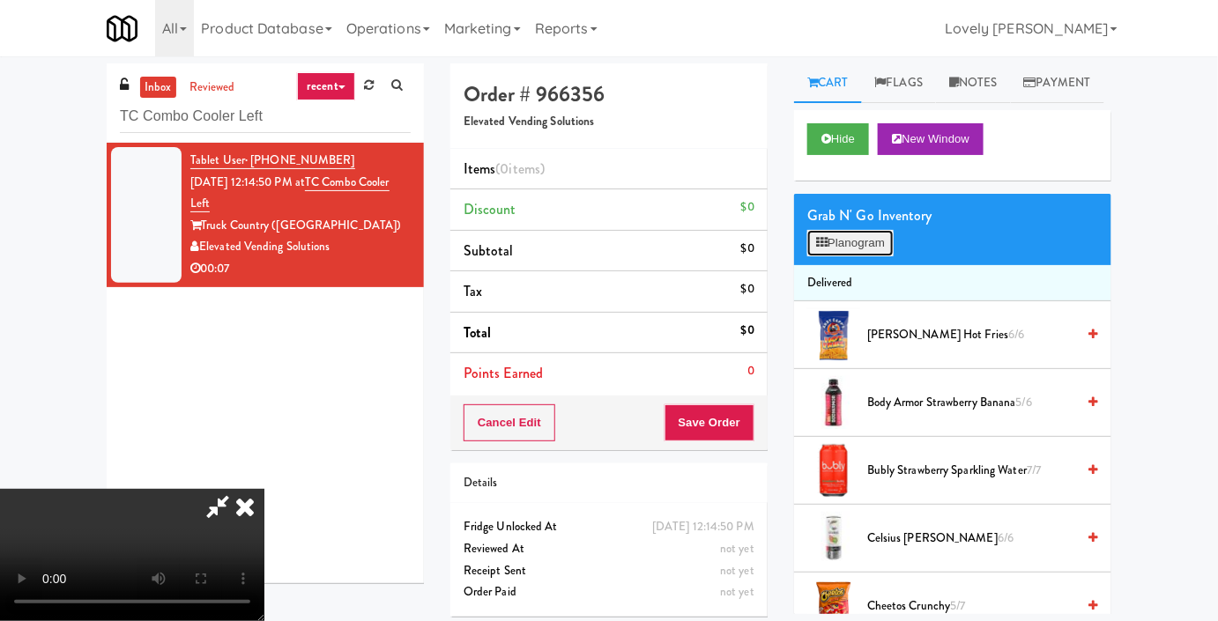
click at [876, 256] on button "Planogram" at bounding box center [850, 243] width 86 height 26
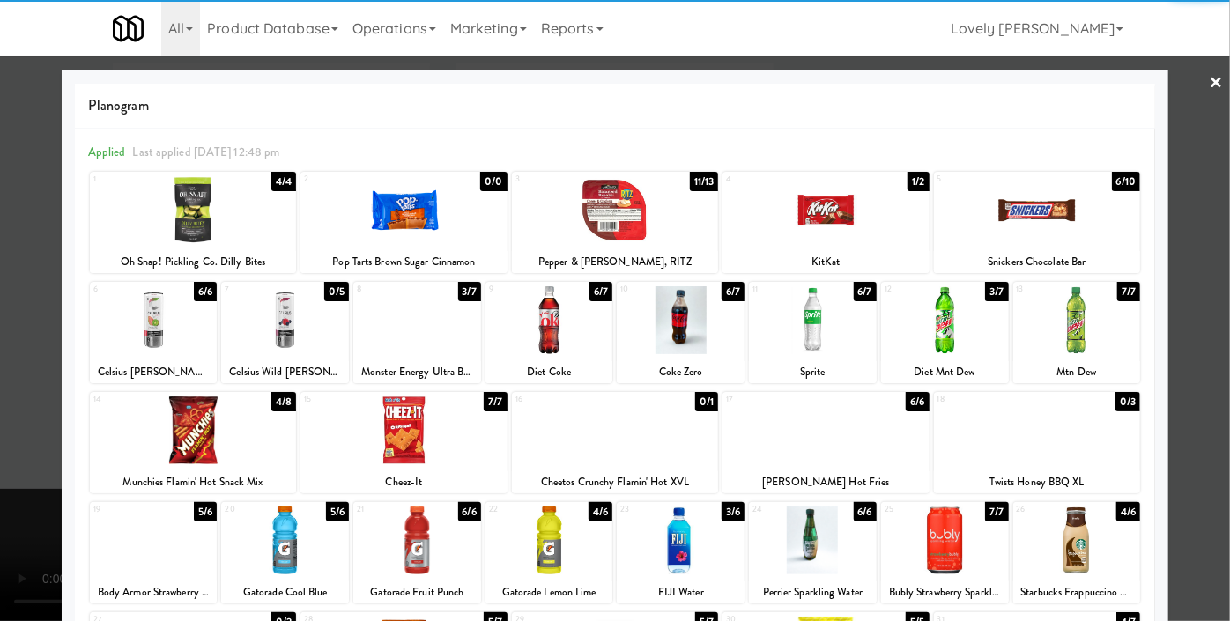
click at [674, 522] on div at bounding box center [681, 541] width 128 height 68
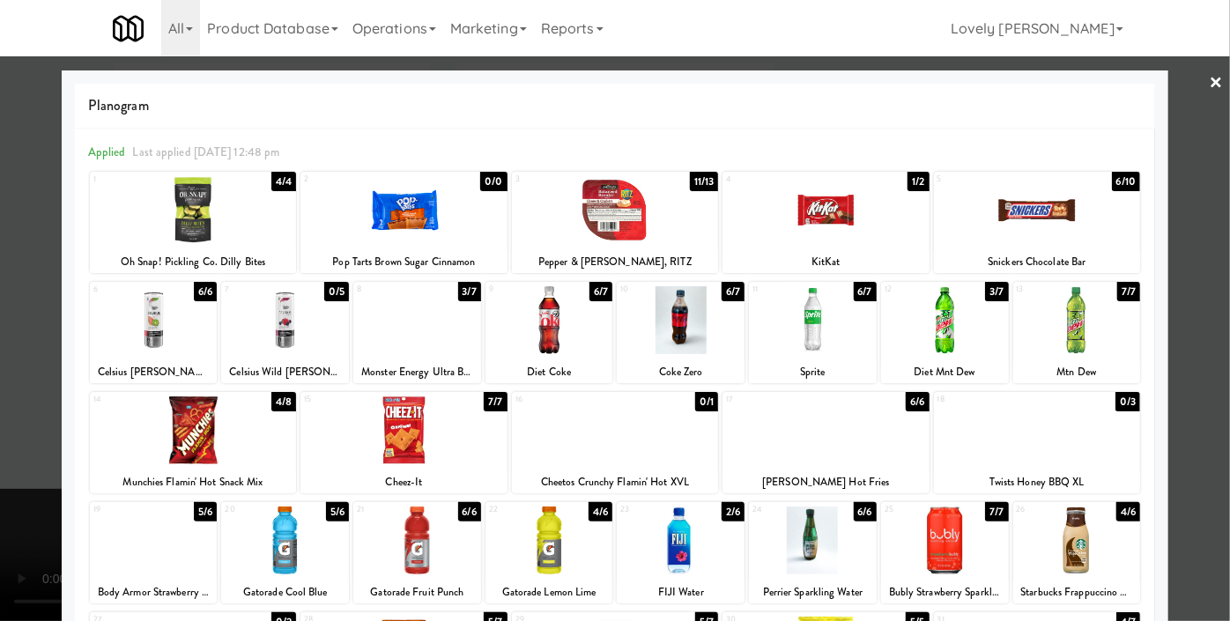
click at [0, 80] on div at bounding box center [615, 310] width 1230 height 621
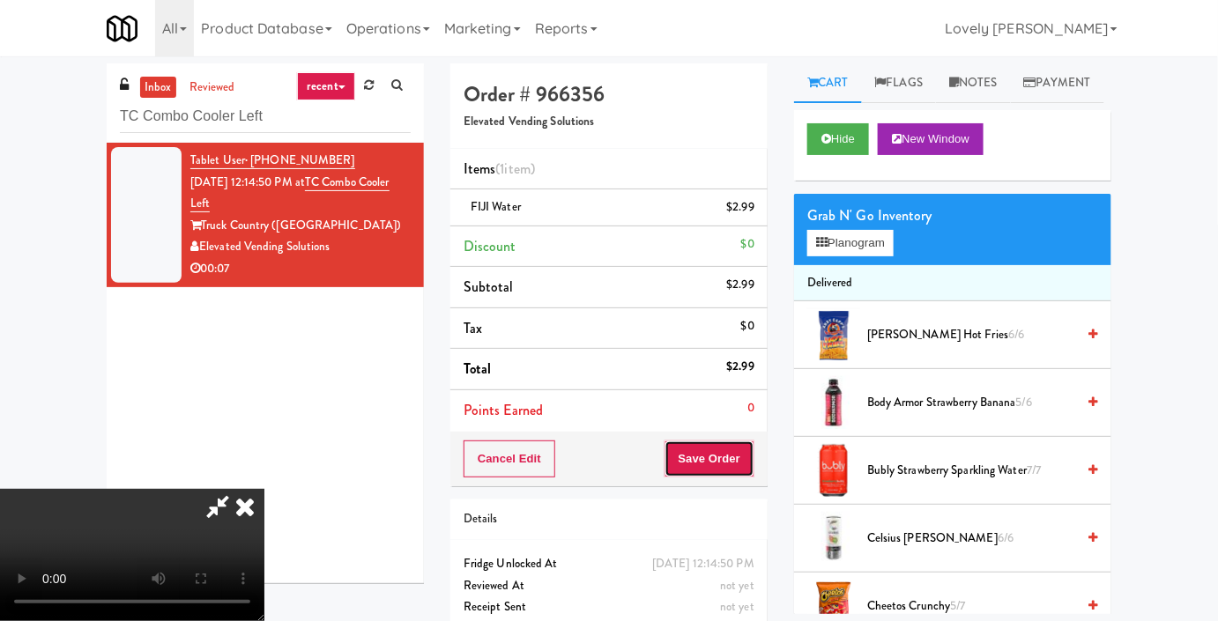
click at [741, 456] on button "Save Order" at bounding box center [709, 459] width 90 height 37
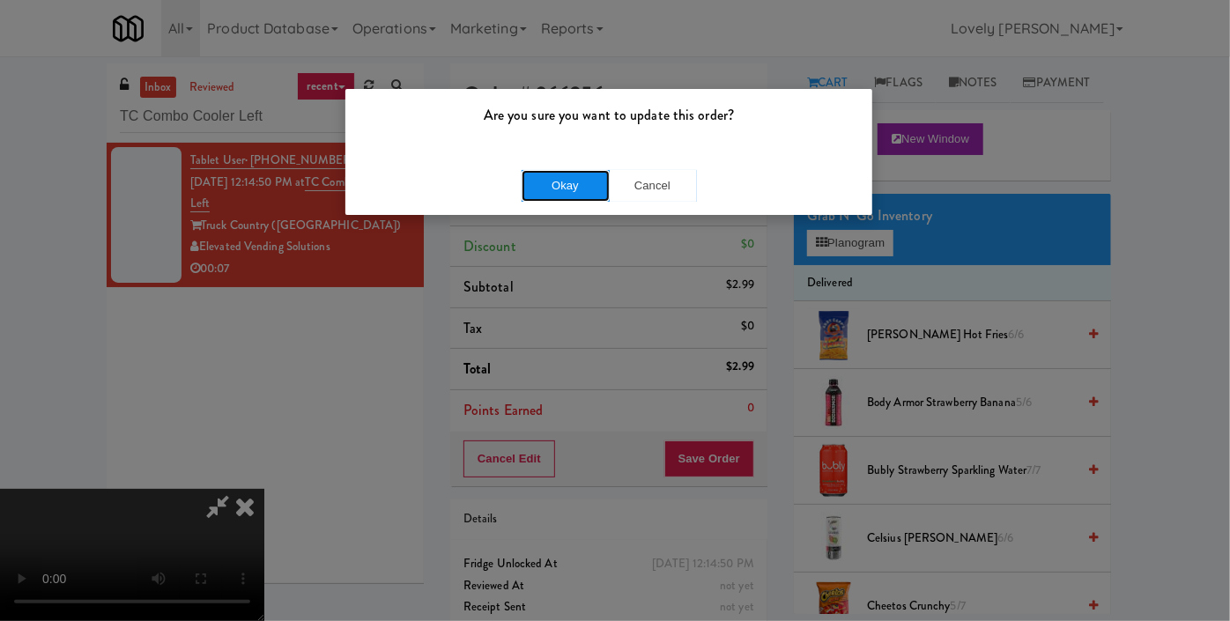
click at [584, 183] on button "Okay" at bounding box center [566, 186] width 88 height 32
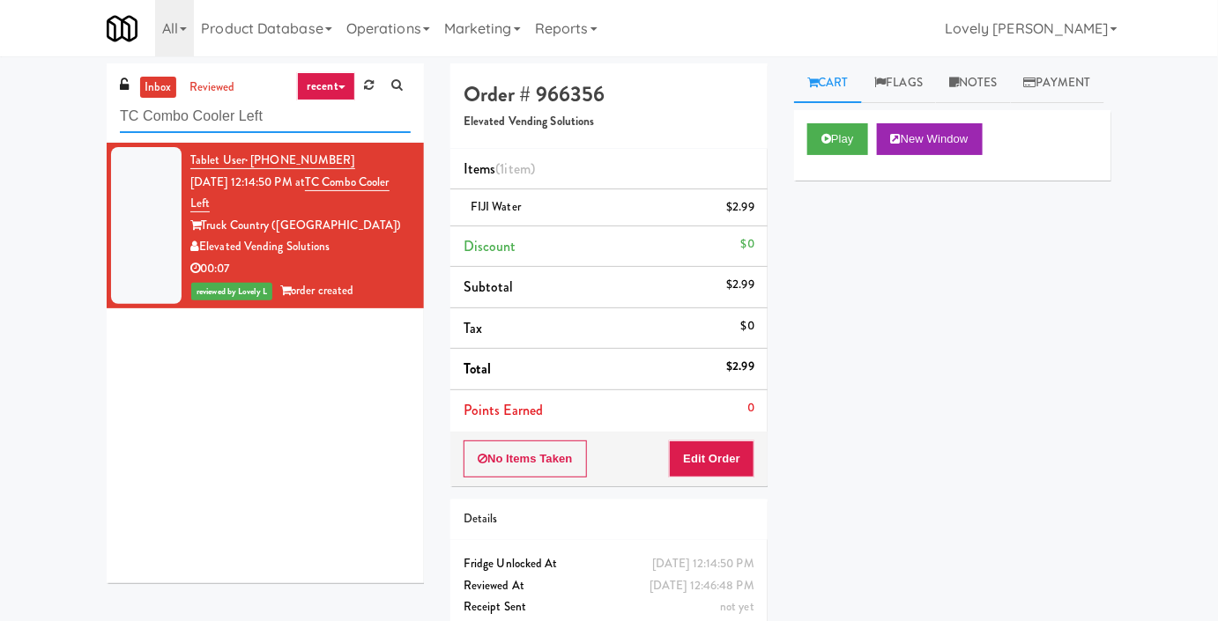
click at [194, 122] on input "TC Combo Cooler Left" at bounding box center [265, 116] width 291 height 33
paste input "K14 - Cooler"
type input "K14 - Cooler"
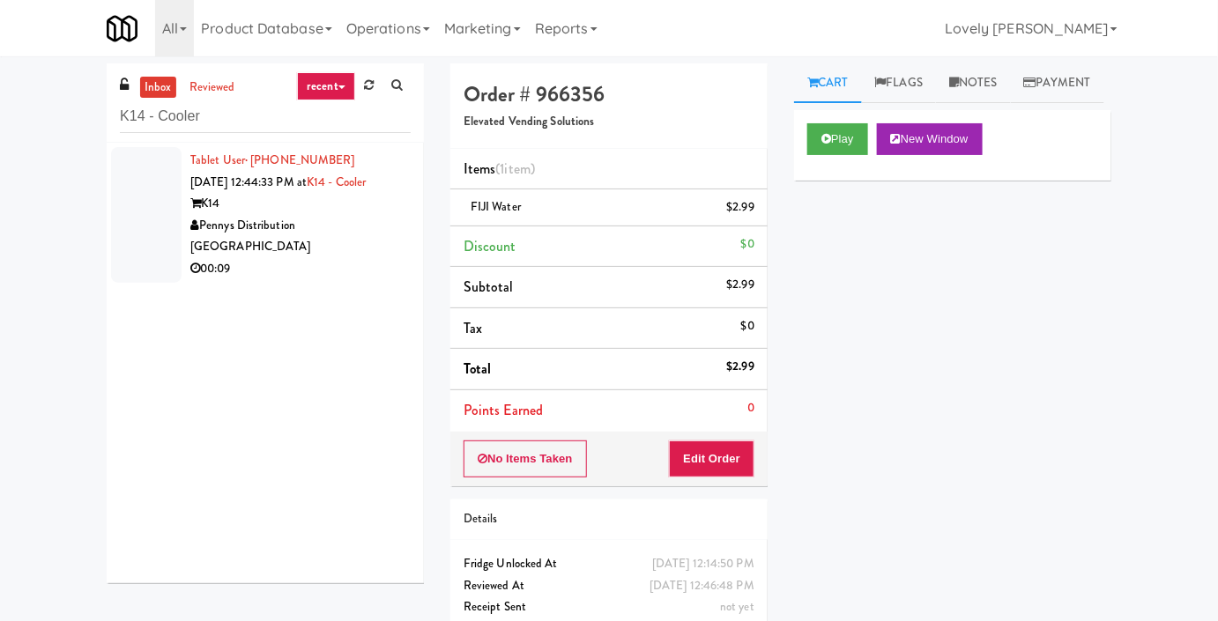
click at [378, 226] on div "Pennys Distribution [GEOGRAPHIC_DATA]" at bounding box center [300, 236] width 220 height 43
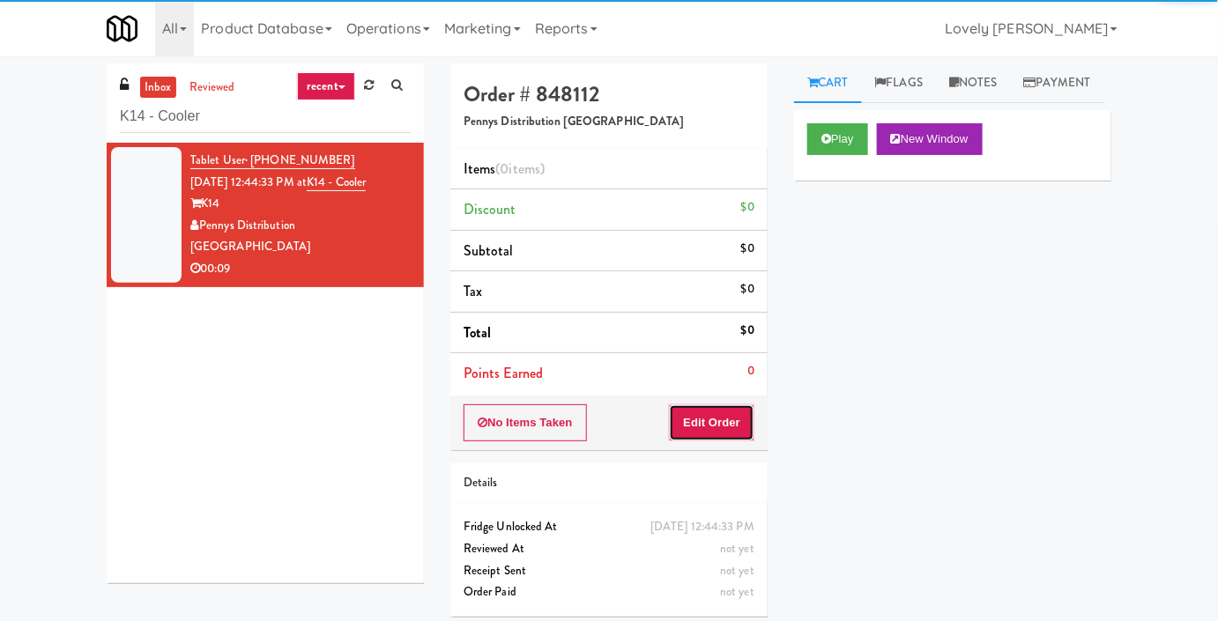
click at [692, 410] on button "Edit Order" at bounding box center [711, 422] width 85 height 37
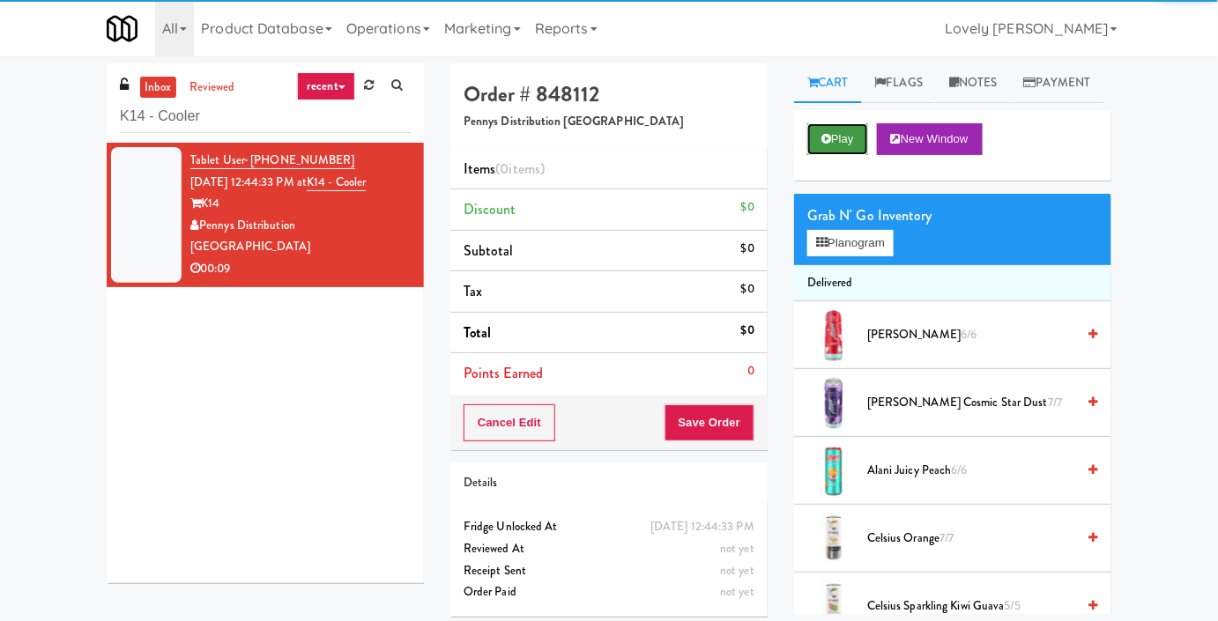
click at [841, 155] on button "Play" at bounding box center [837, 139] width 61 height 32
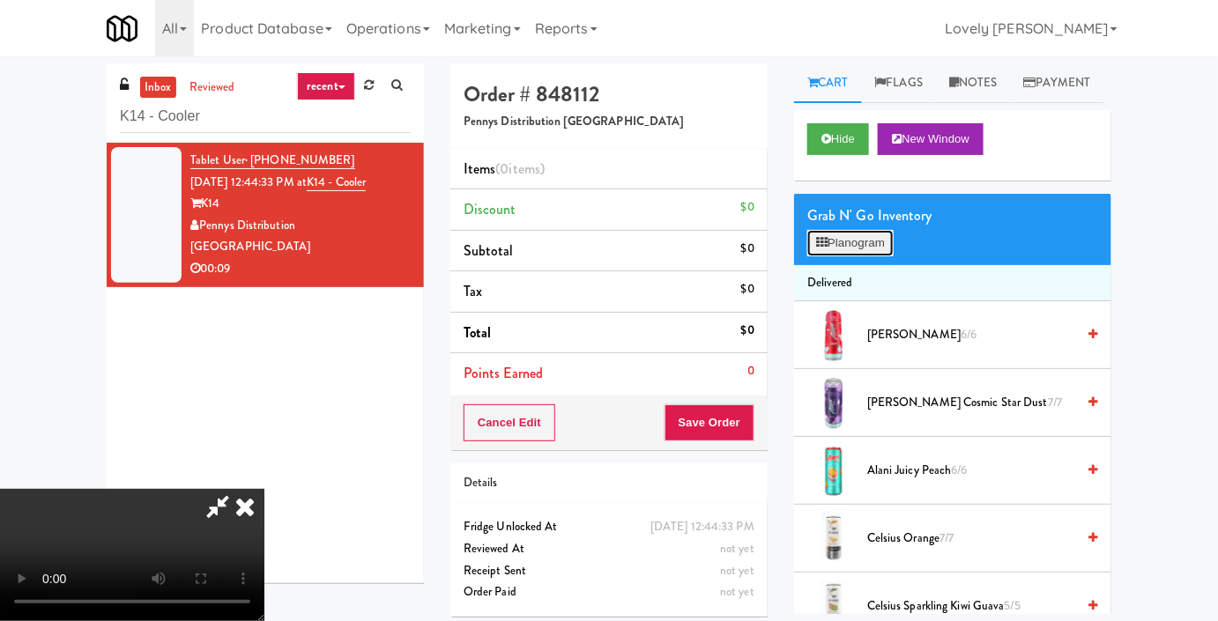
click at [820, 248] on icon at bounding box center [821, 242] width 11 height 11
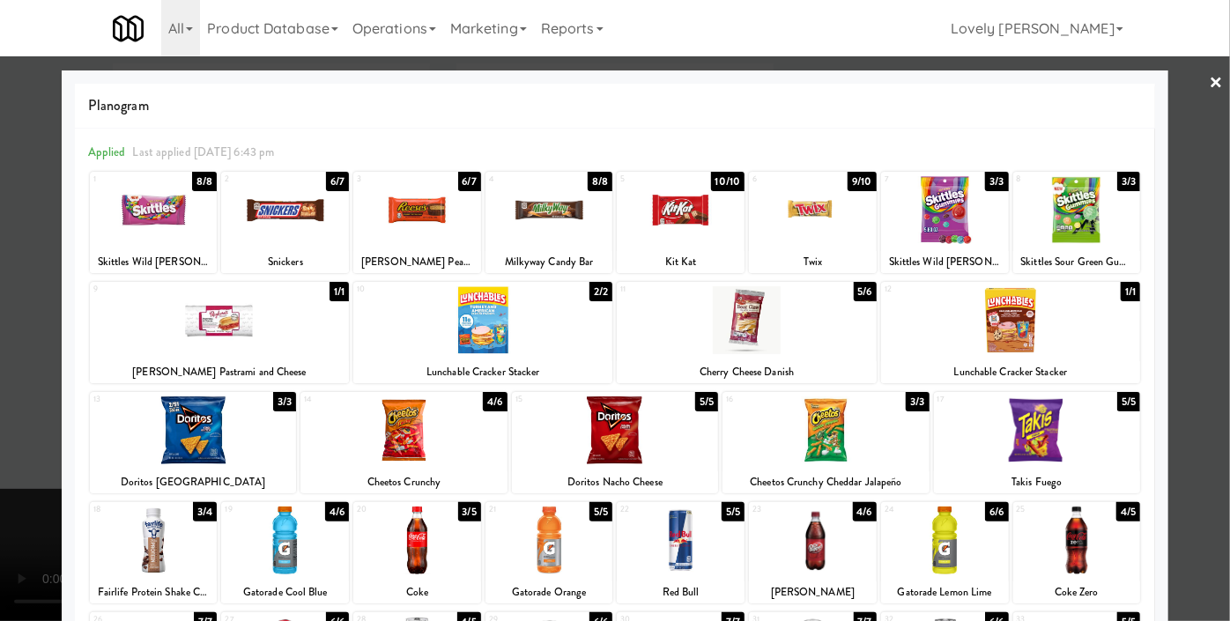
click at [730, 306] on div at bounding box center [746, 320] width 259 height 68
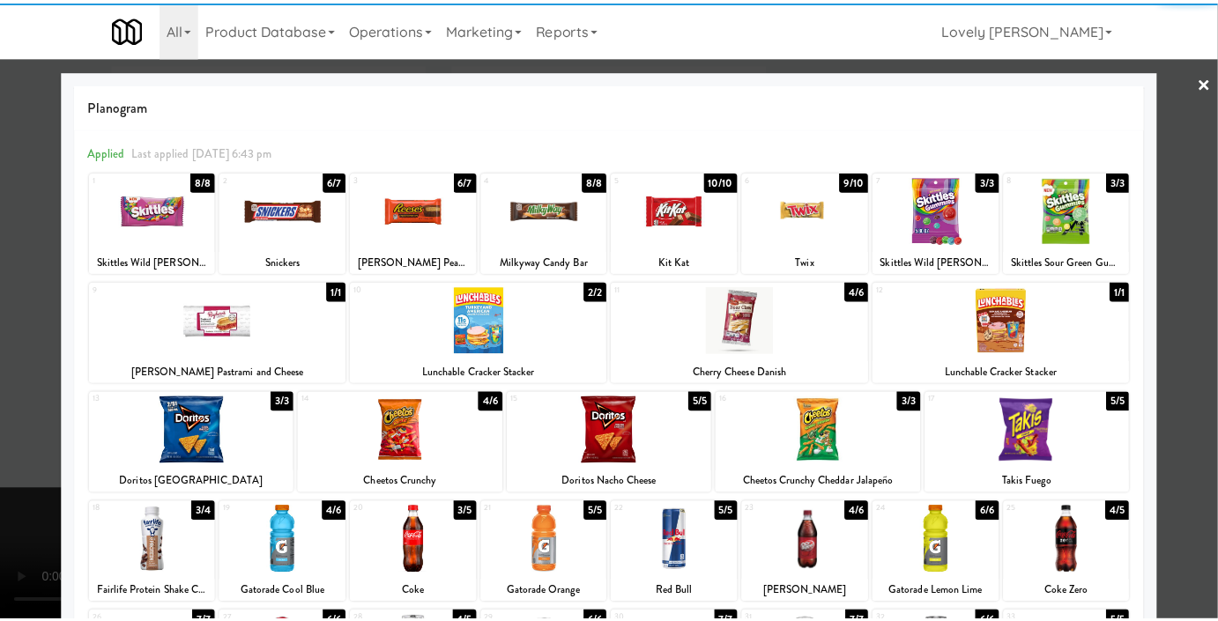
scroll to position [240, 0]
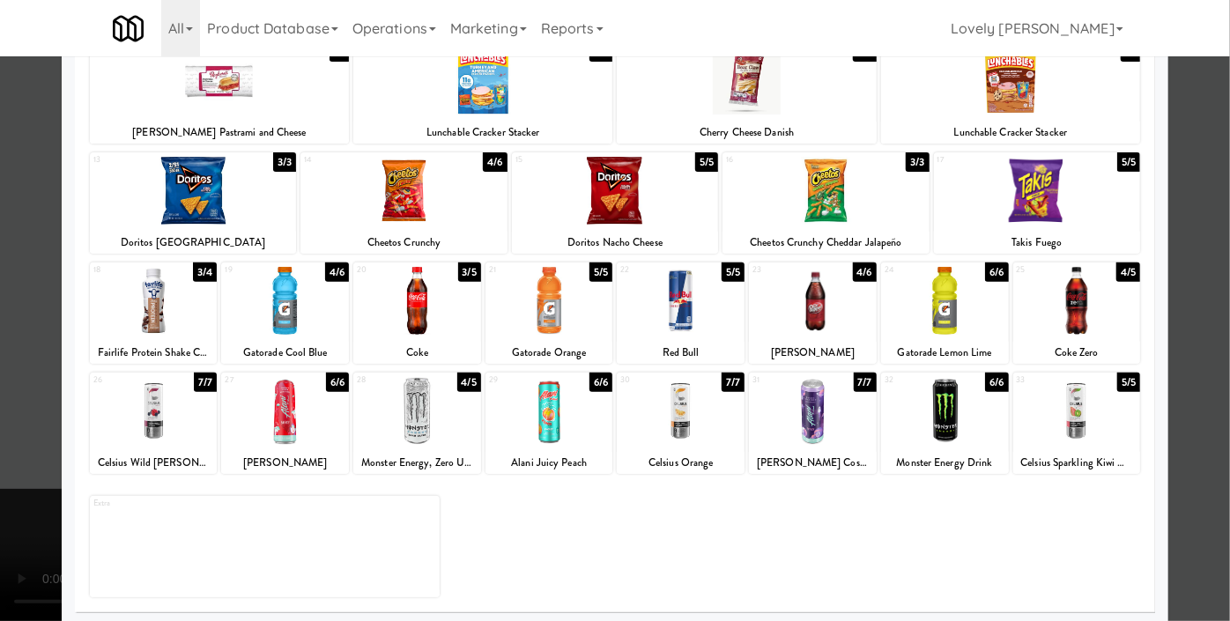
click at [164, 313] on div at bounding box center [154, 301] width 128 height 68
click at [28, 307] on div at bounding box center [615, 310] width 1230 height 621
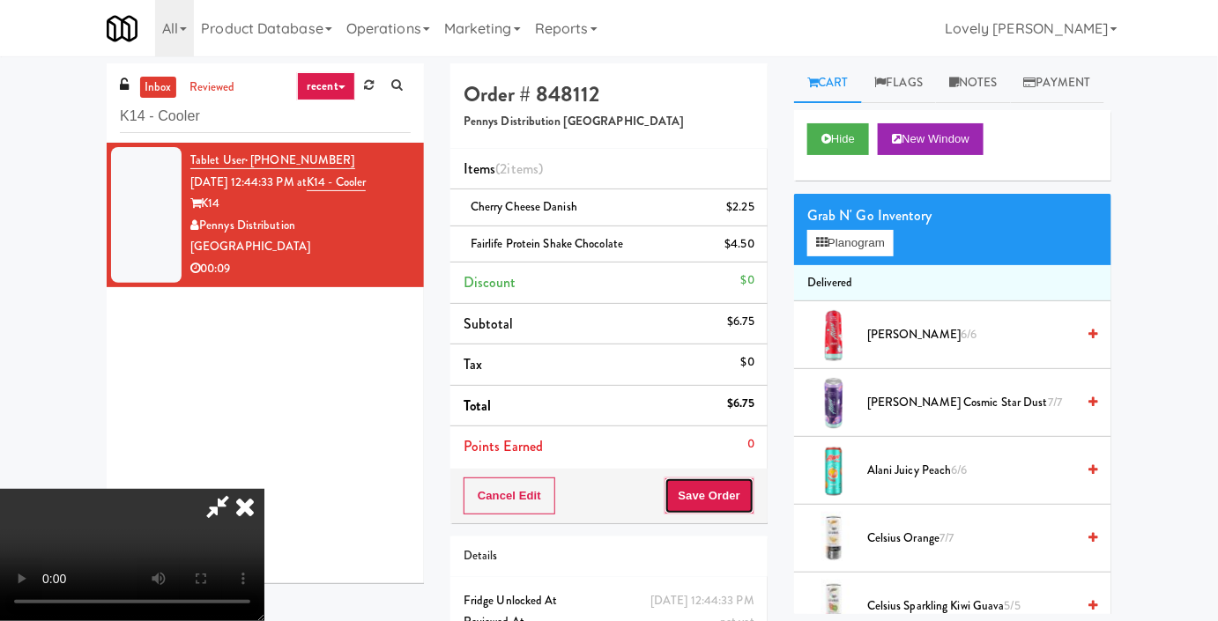
click at [742, 493] on button "Save Order" at bounding box center [709, 496] width 90 height 37
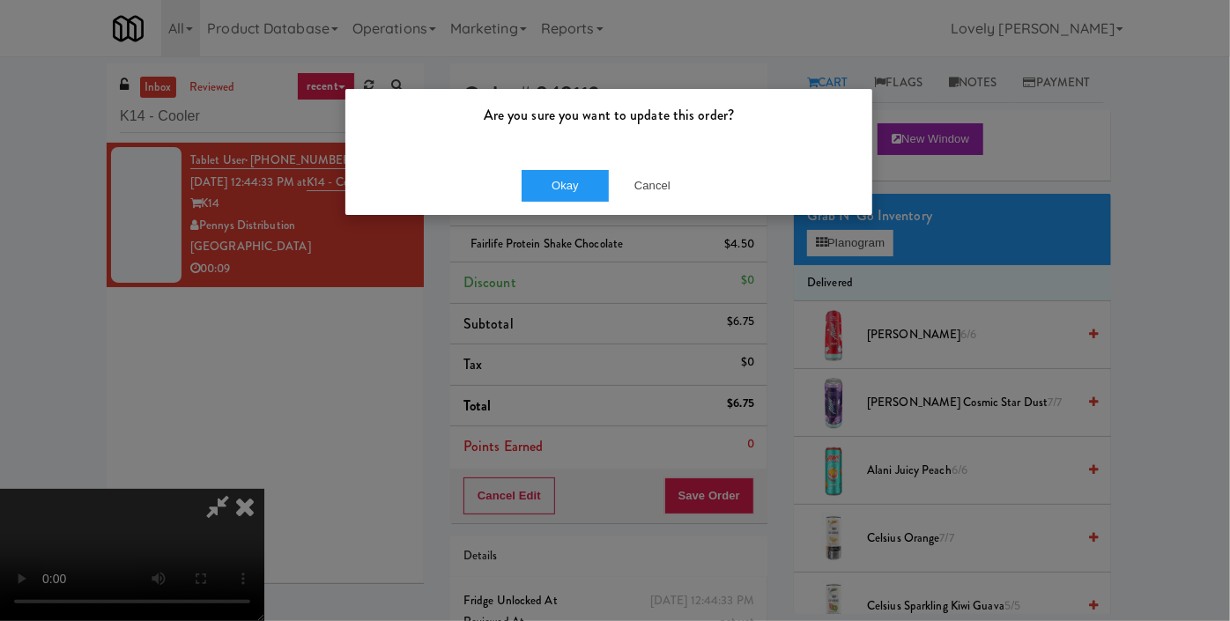
click at [554, 167] on div "Okay Cancel" at bounding box center [608, 185] width 527 height 59
click at [554, 207] on div "Okay Cancel" at bounding box center [608, 185] width 527 height 59
click at [559, 181] on button "Okay" at bounding box center [566, 186] width 88 height 32
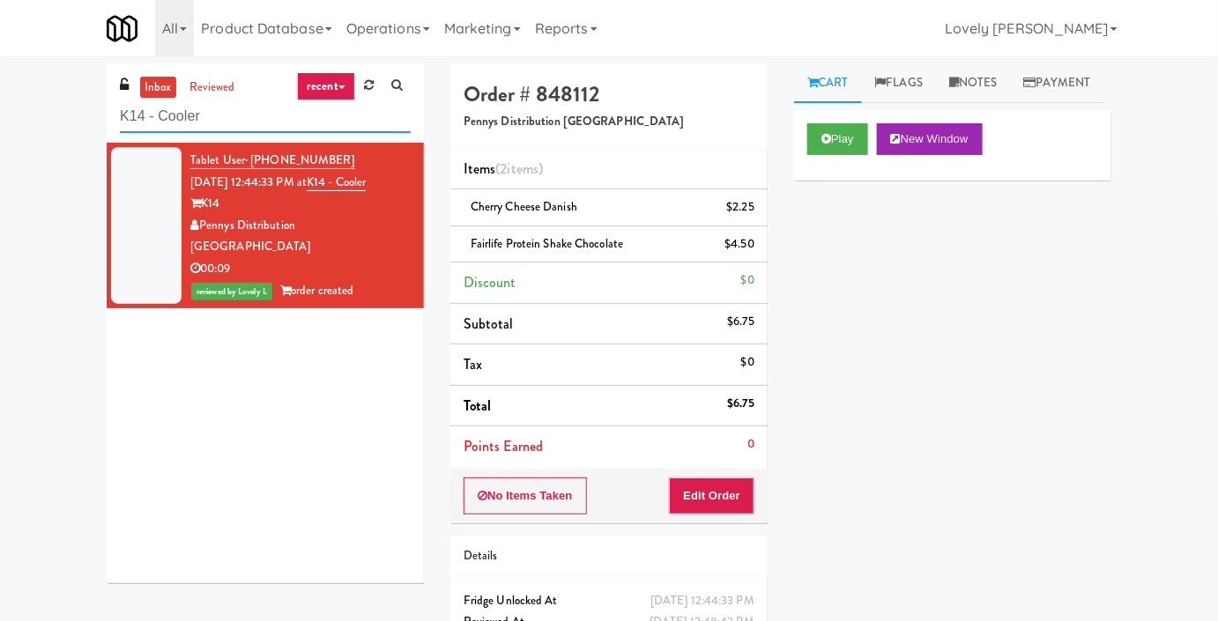
click at [202, 120] on input "K14 - Cooler" at bounding box center [265, 116] width 291 height 33
paste input "[GEOGRAPHIC_DATA] - [GEOGRAPHIC_DATA]"
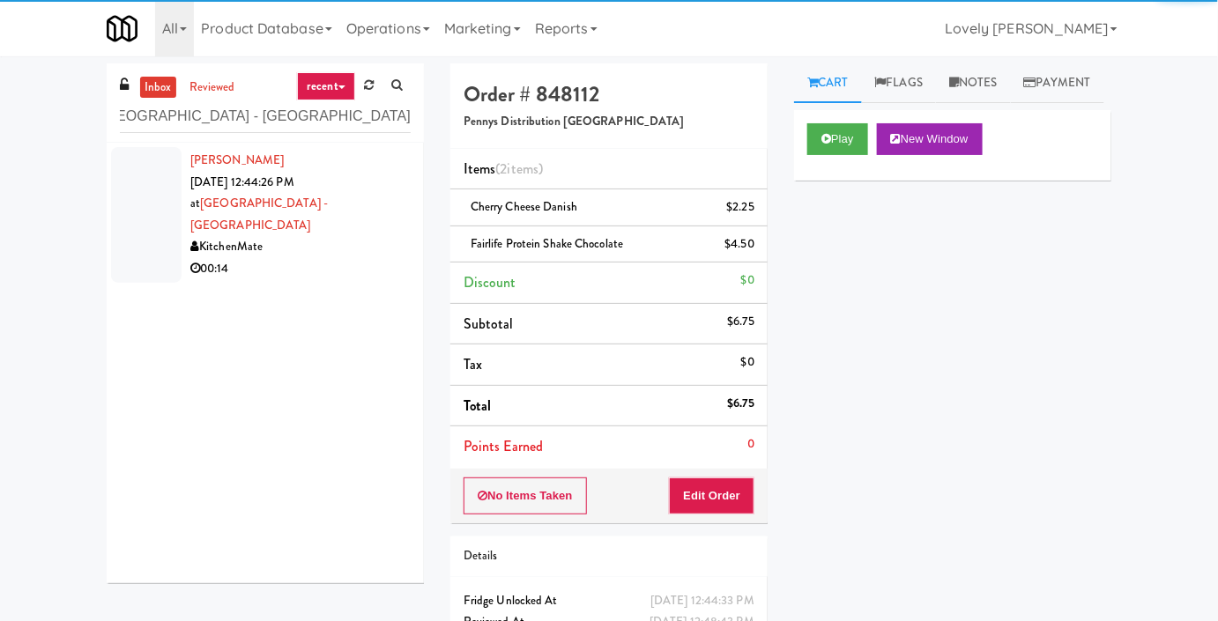
click at [359, 207] on div "[PERSON_NAME] [DATE] 12:44:26 PM at [GEOGRAPHIC_DATA] - [GEOGRAPHIC_DATA] Kitch…" at bounding box center [300, 215] width 220 height 130
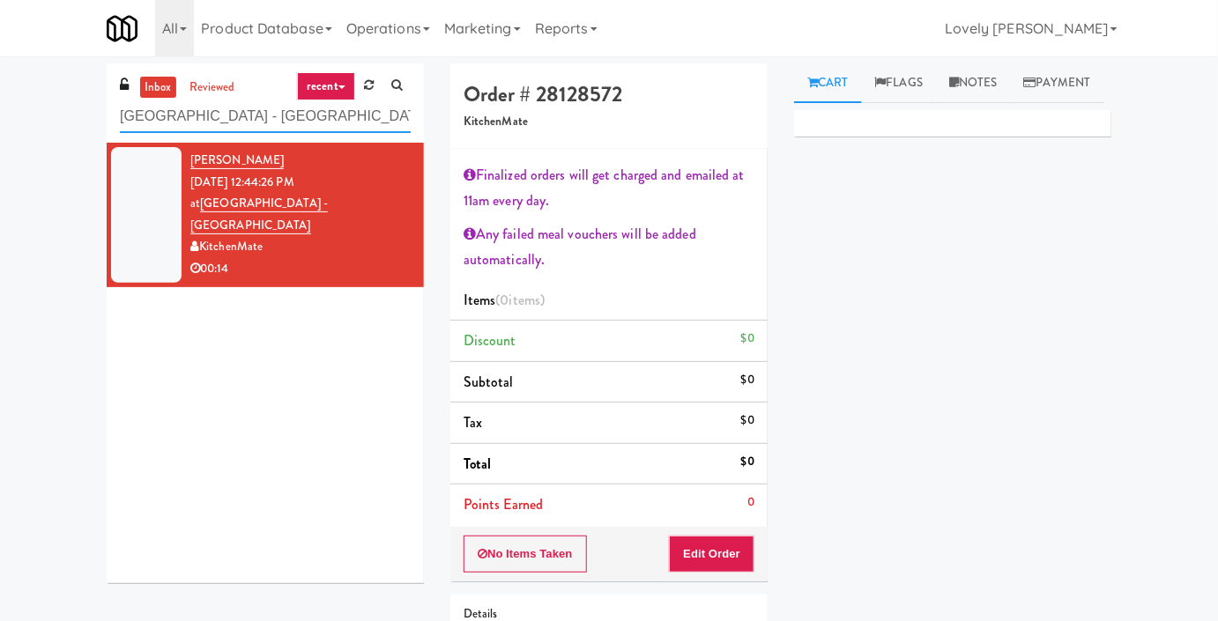
click at [211, 130] on input "[GEOGRAPHIC_DATA] - [GEOGRAPHIC_DATA]" at bounding box center [265, 116] width 291 height 33
paste input "Vista St. Clair - Cooler"
type input "Vista St. Clair - Cooler"
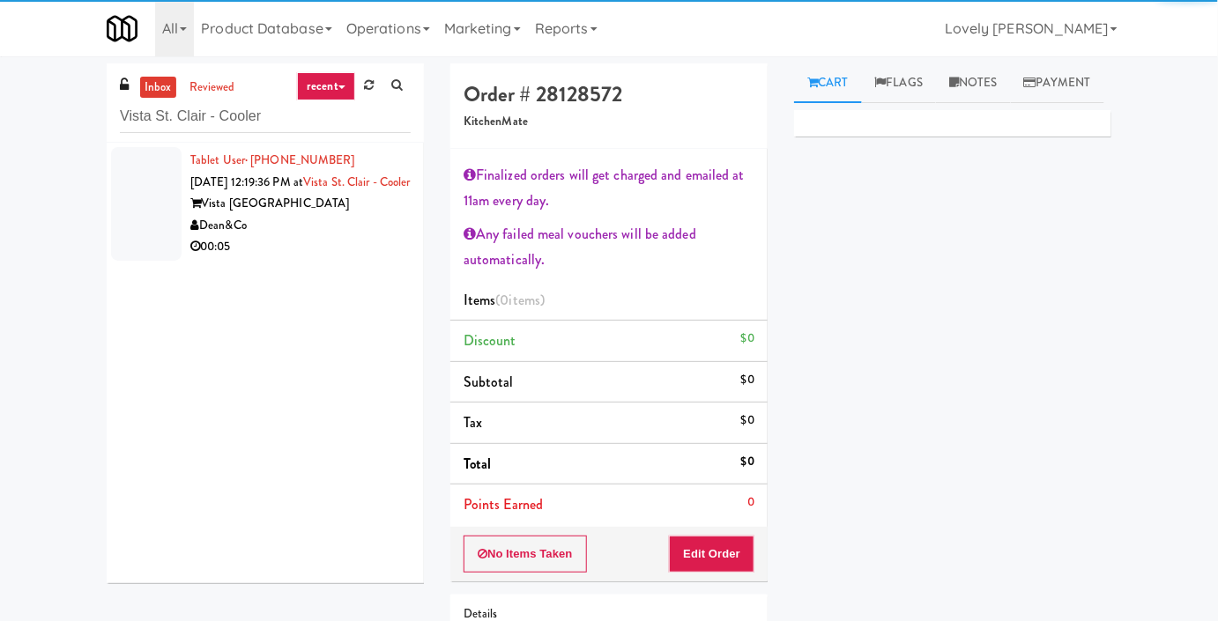
click at [329, 258] on div "00:05" at bounding box center [300, 247] width 220 height 22
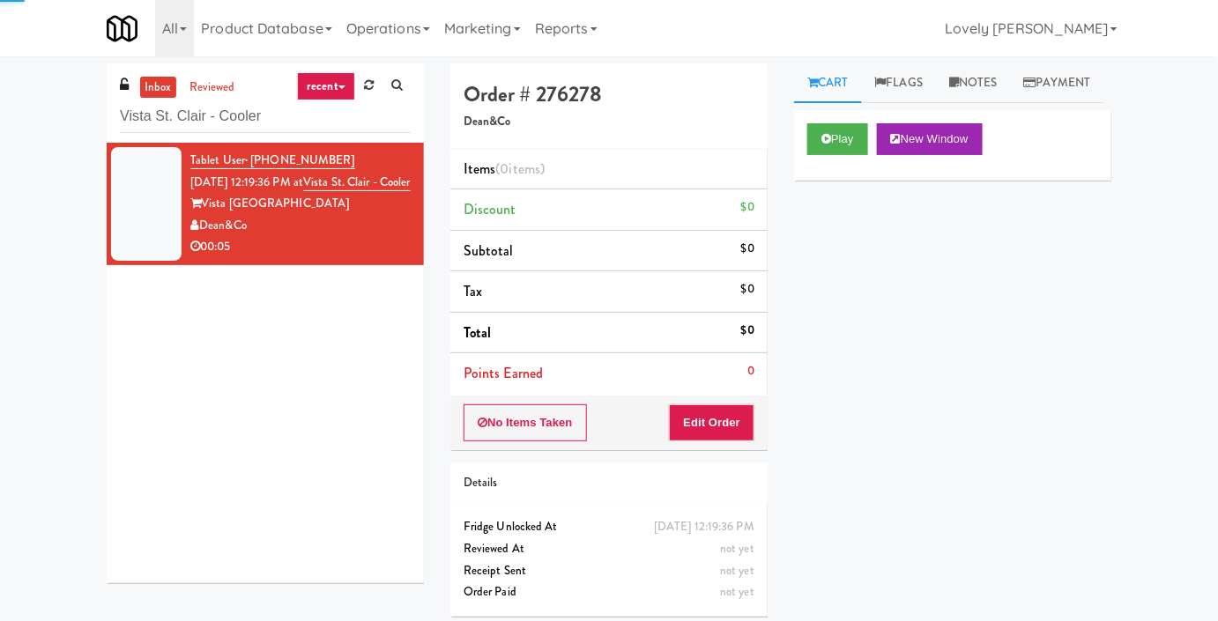
click at [840, 144] on div "Cart Flags Notes Payment Play New Window Primary Flag Clear Flag if unable to d…" at bounding box center [953, 338] width 344 height 551
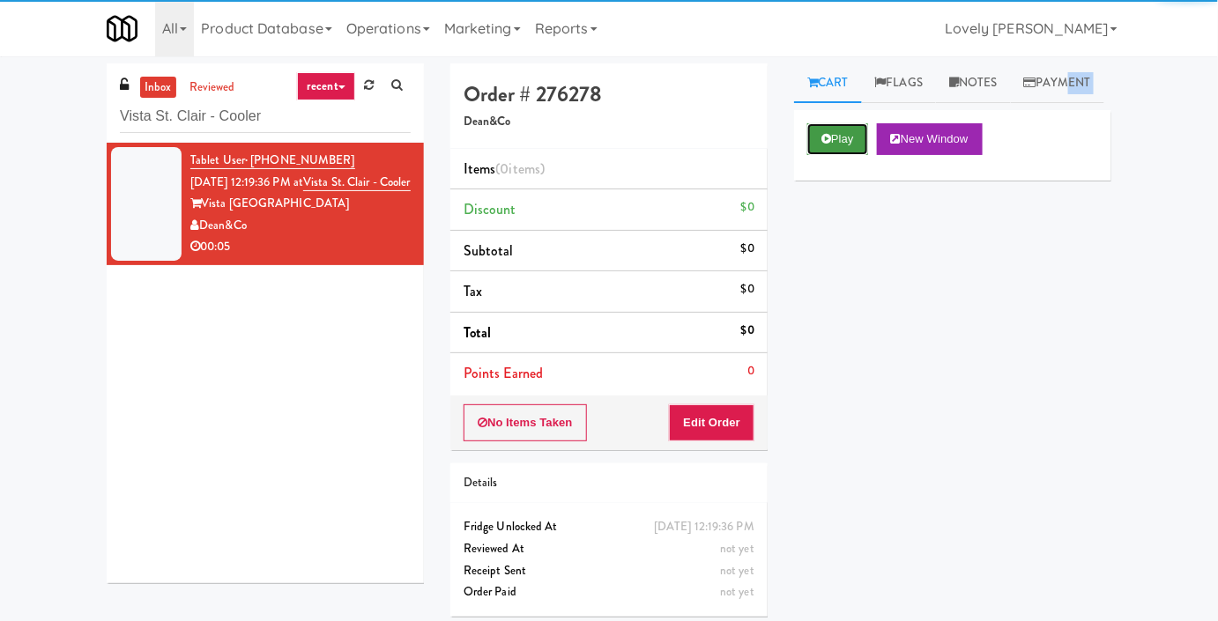
click at [834, 155] on button "Play" at bounding box center [837, 139] width 61 height 32
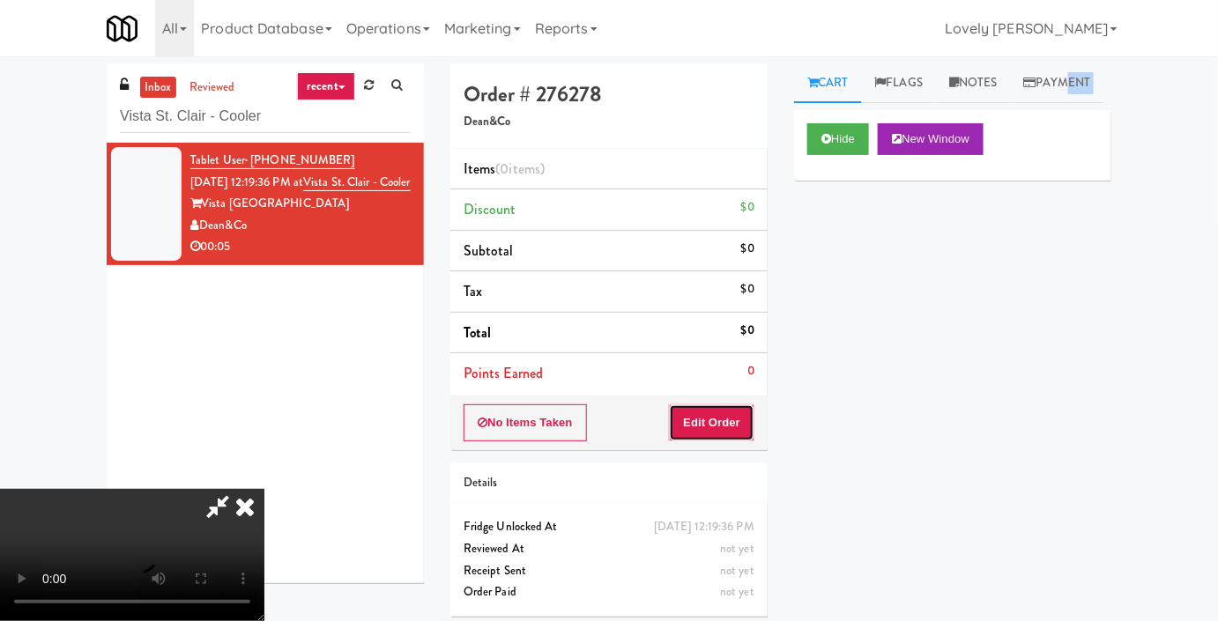
click at [714, 424] on button "Edit Order" at bounding box center [711, 422] width 85 height 37
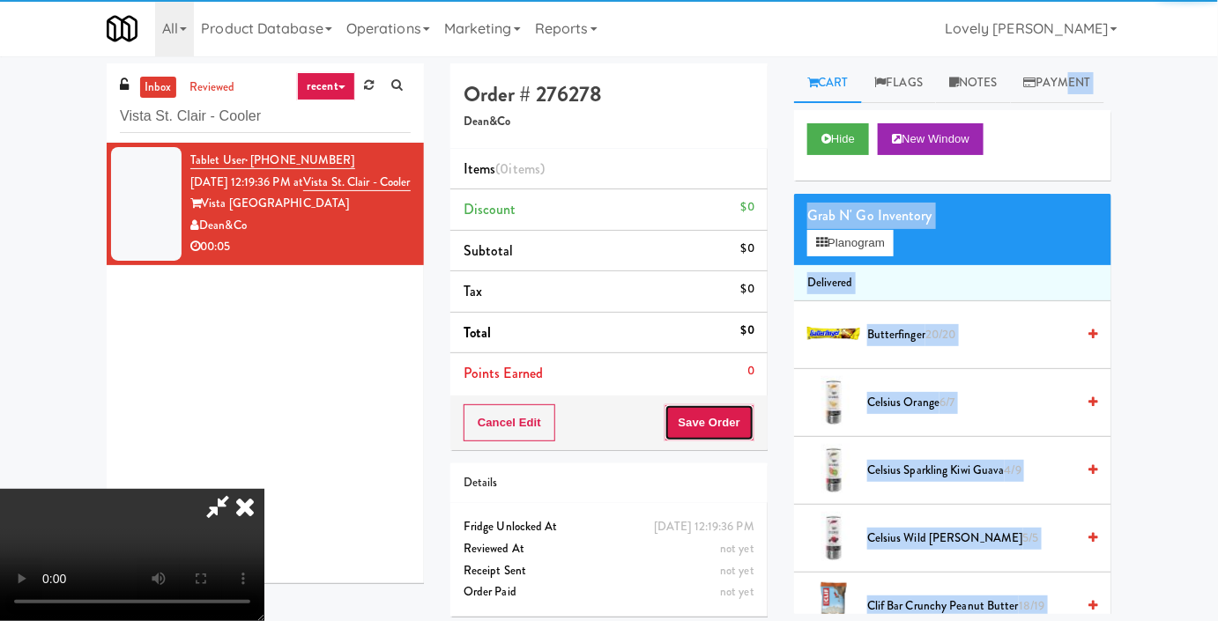
click at [714, 424] on button "Save Order" at bounding box center [709, 422] width 90 height 37
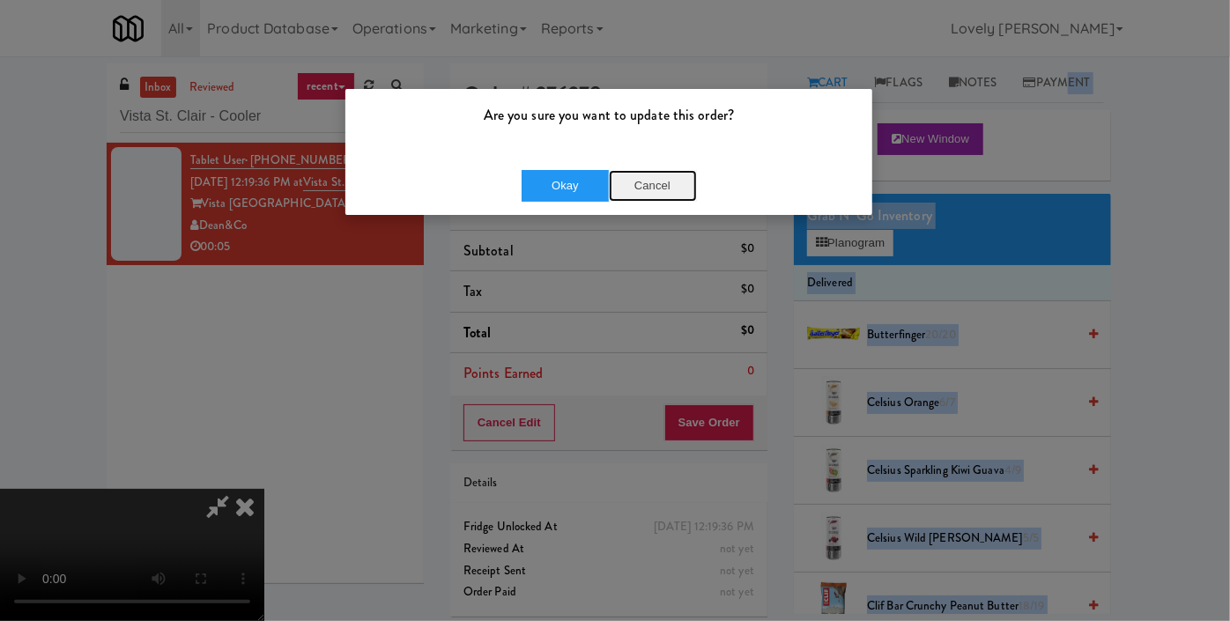
click at [660, 179] on button "Cancel" at bounding box center [653, 186] width 88 height 32
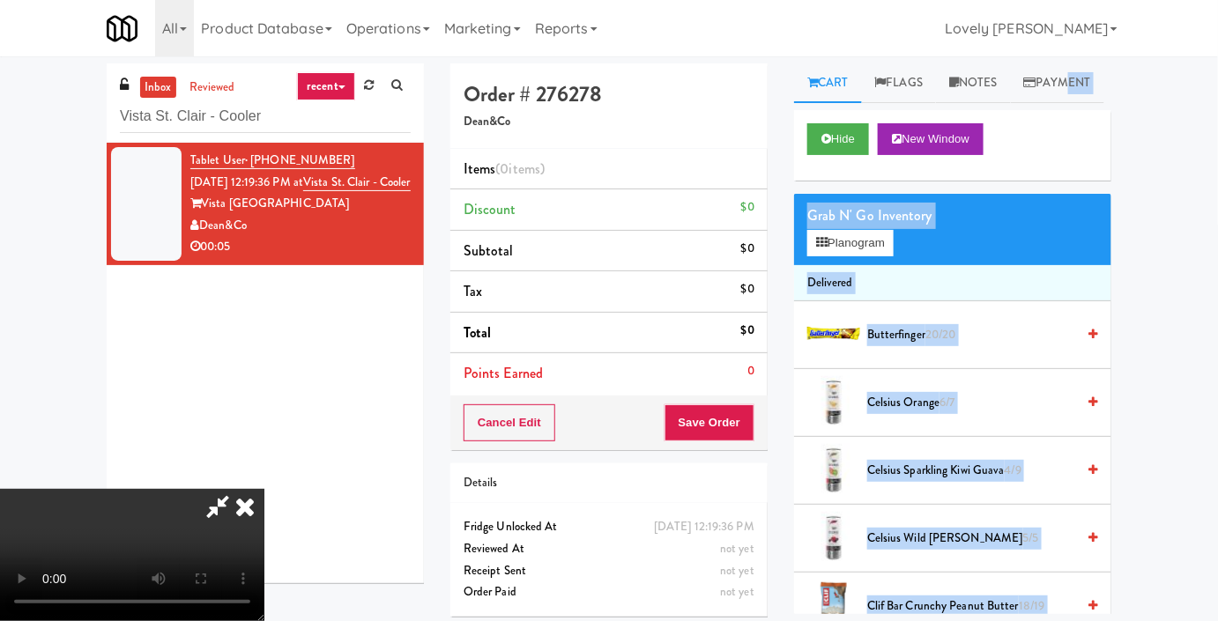
click at [1083, 229] on div "Grab N' Go Inventory" at bounding box center [952, 216] width 291 height 26
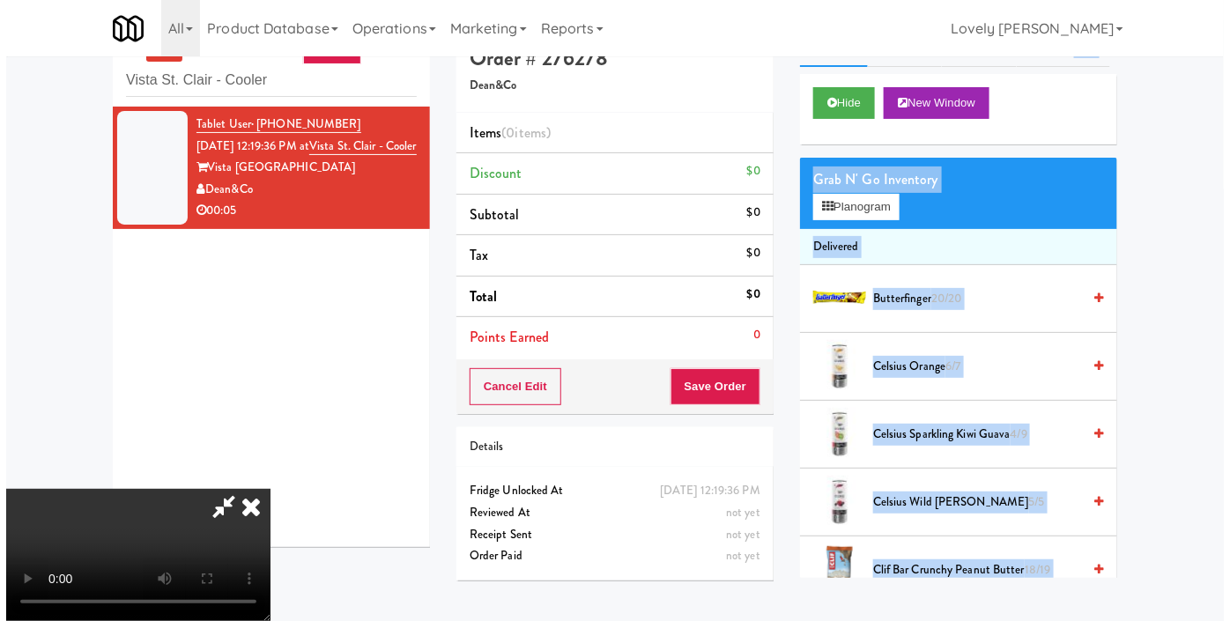
scroll to position [56, 0]
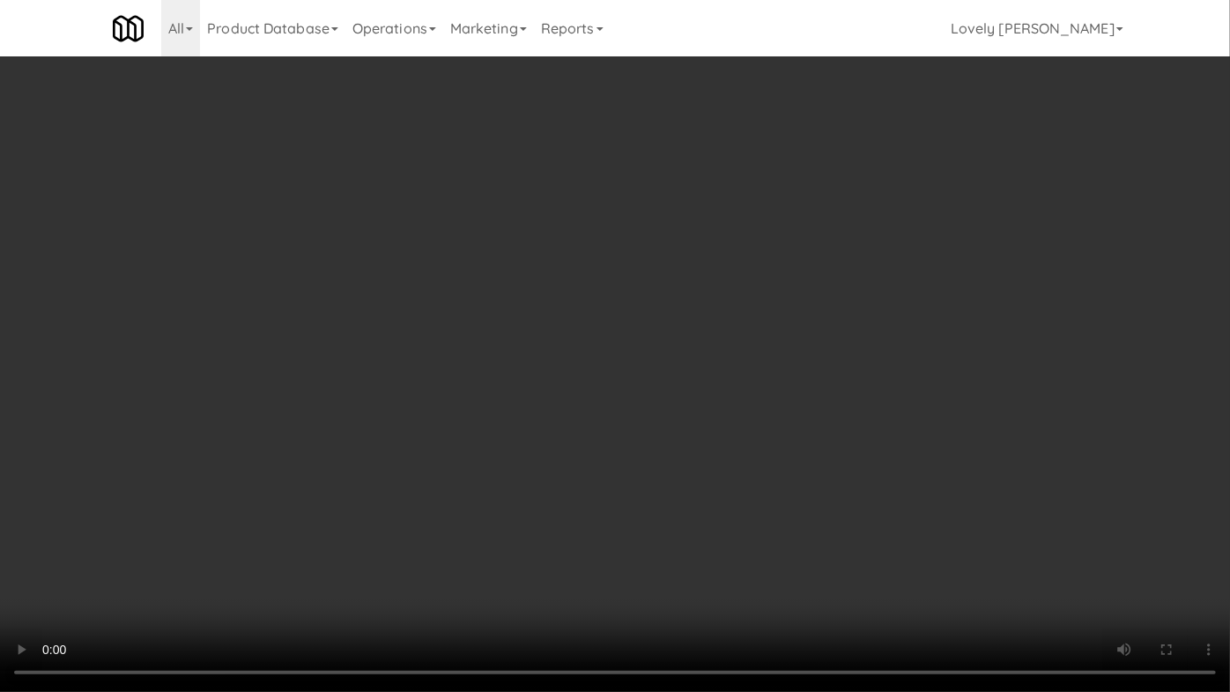
click at [818, 486] on video at bounding box center [615, 346] width 1230 height 692
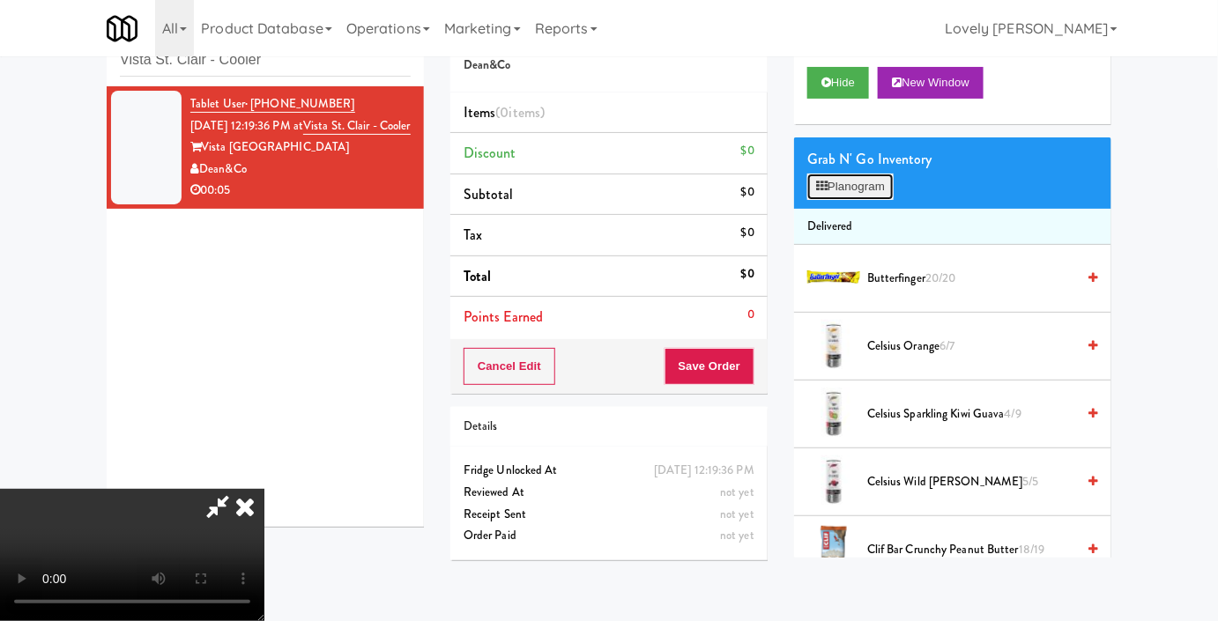
click at [883, 200] on button "Planogram" at bounding box center [850, 187] width 86 height 26
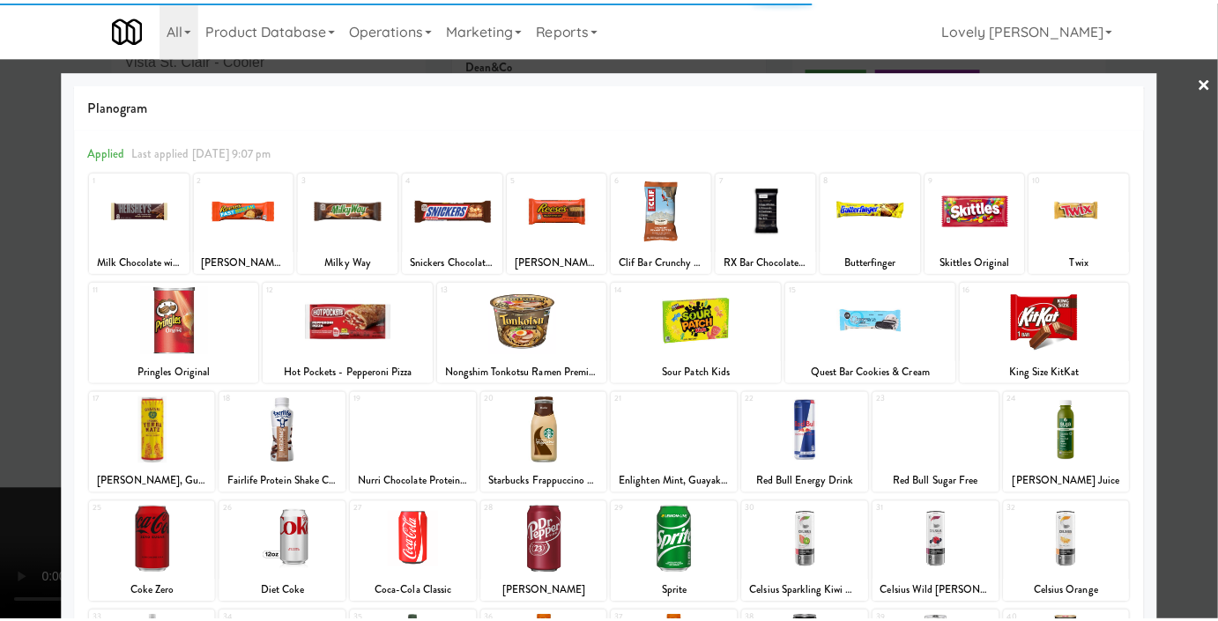
scroll to position [79, 0]
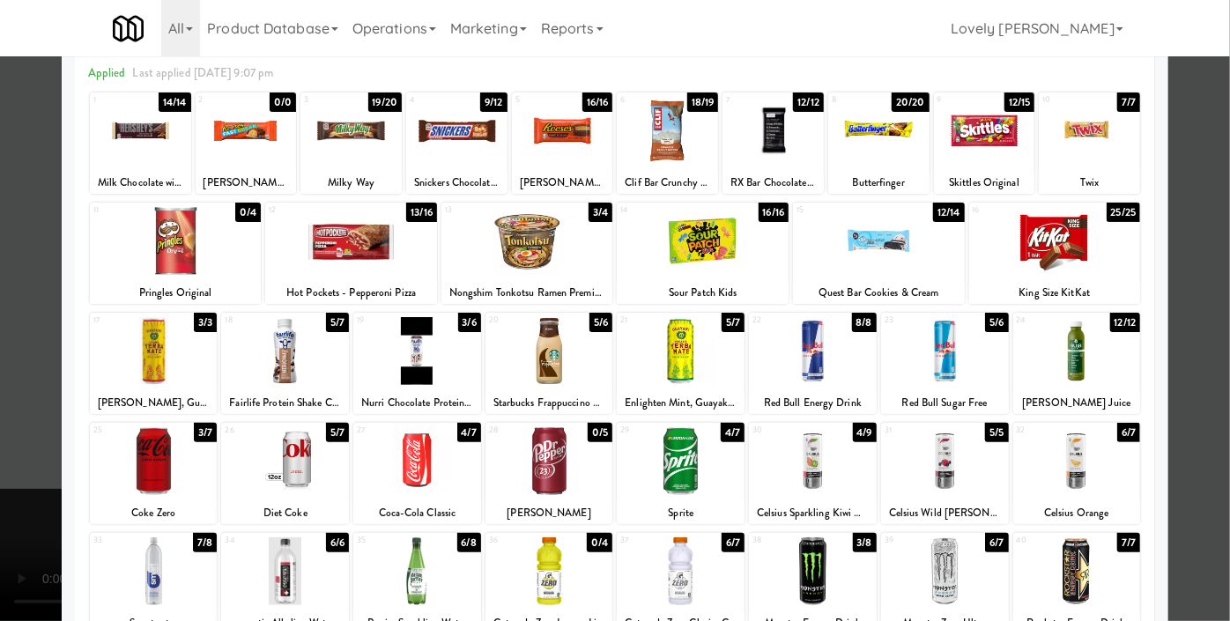
click at [312, 586] on div at bounding box center [285, 571] width 128 height 68
click at [0, 322] on div at bounding box center [615, 310] width 1230 height 621
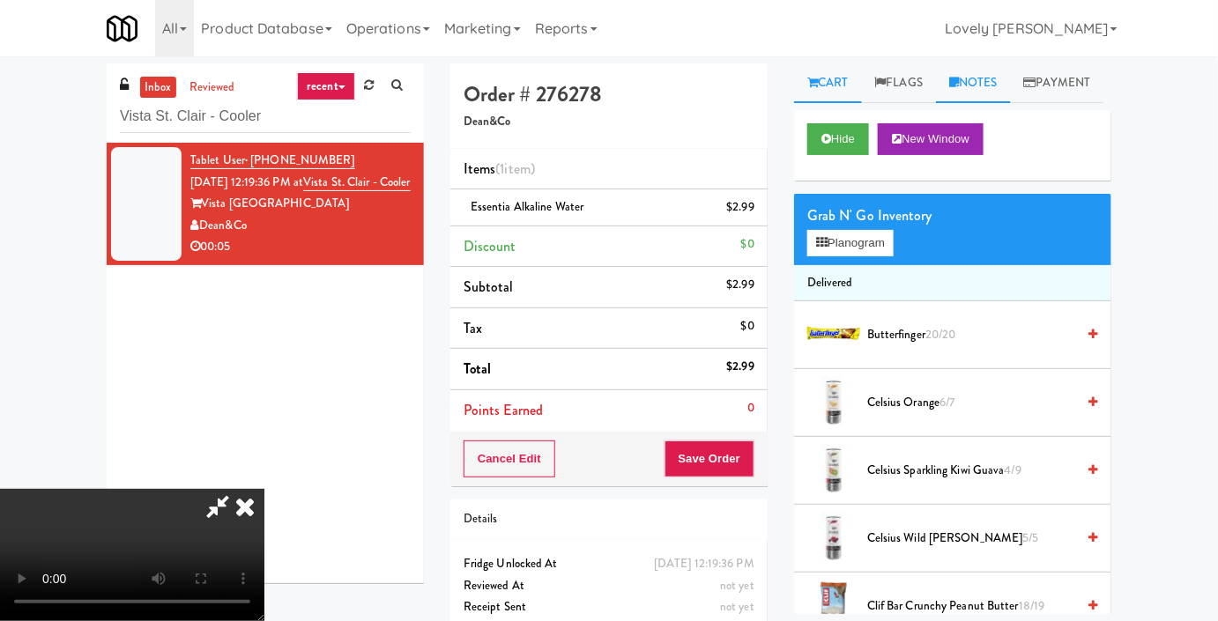
click at [989, 76] on link "Notes" at bounding box center [973, 83] width 75 height 40
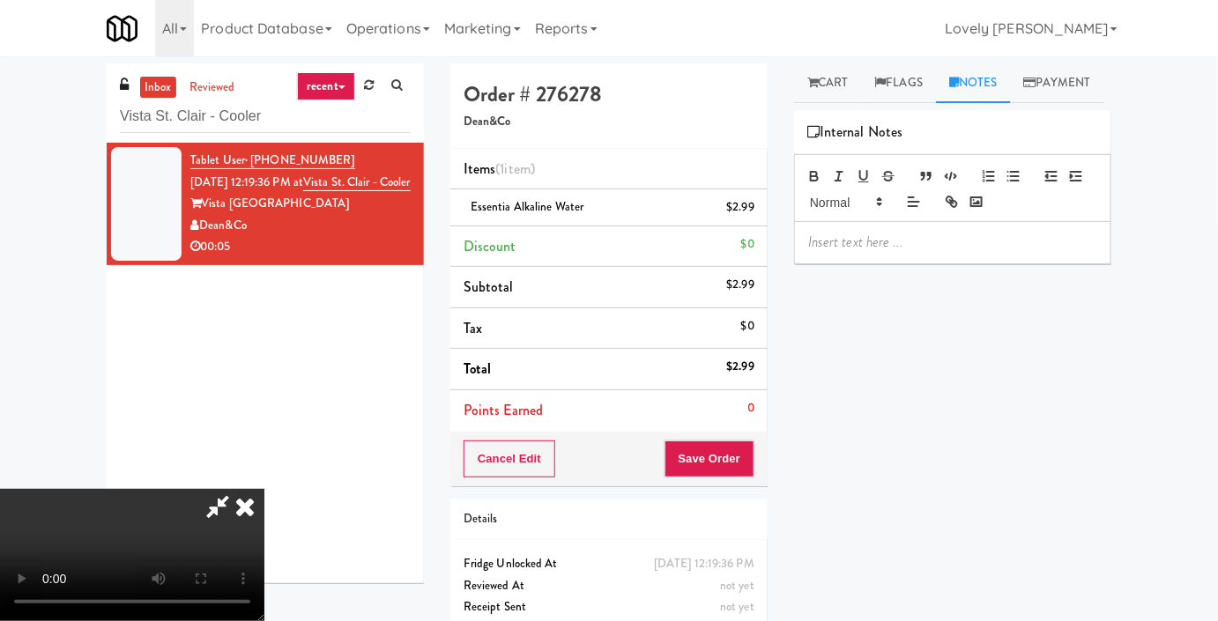
click at [939, 252] on p at bounding box center [952, 242] width 289 height 19
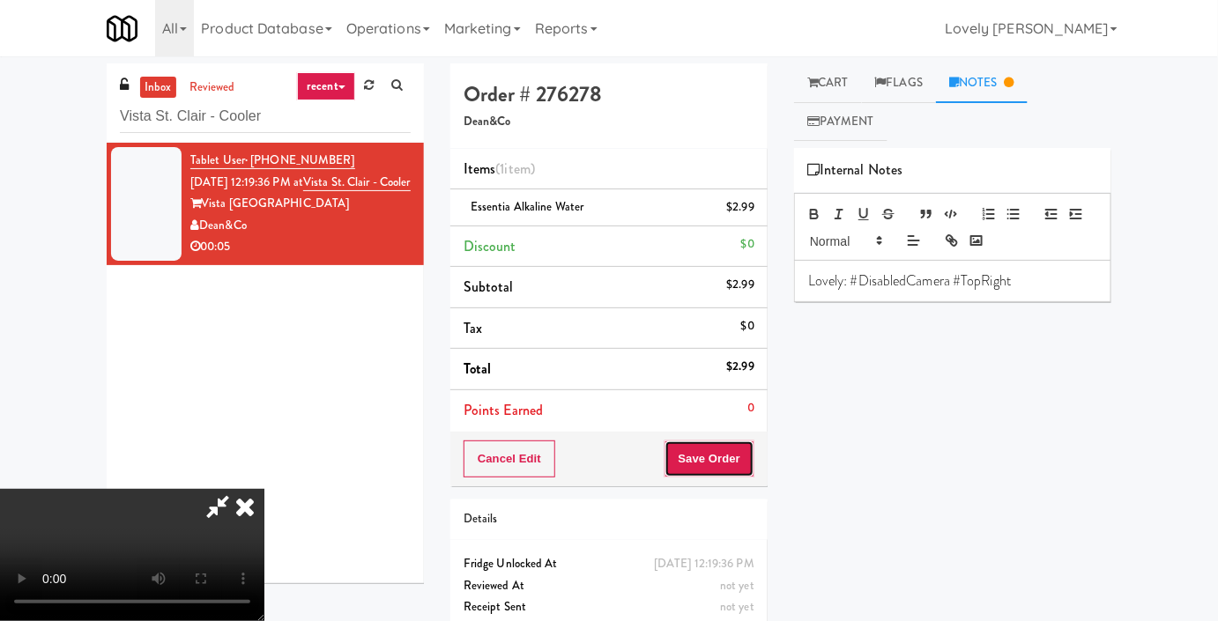
click at [743, 451] on button "Save Order" at bounding box center [709, 459] width 90 height 37
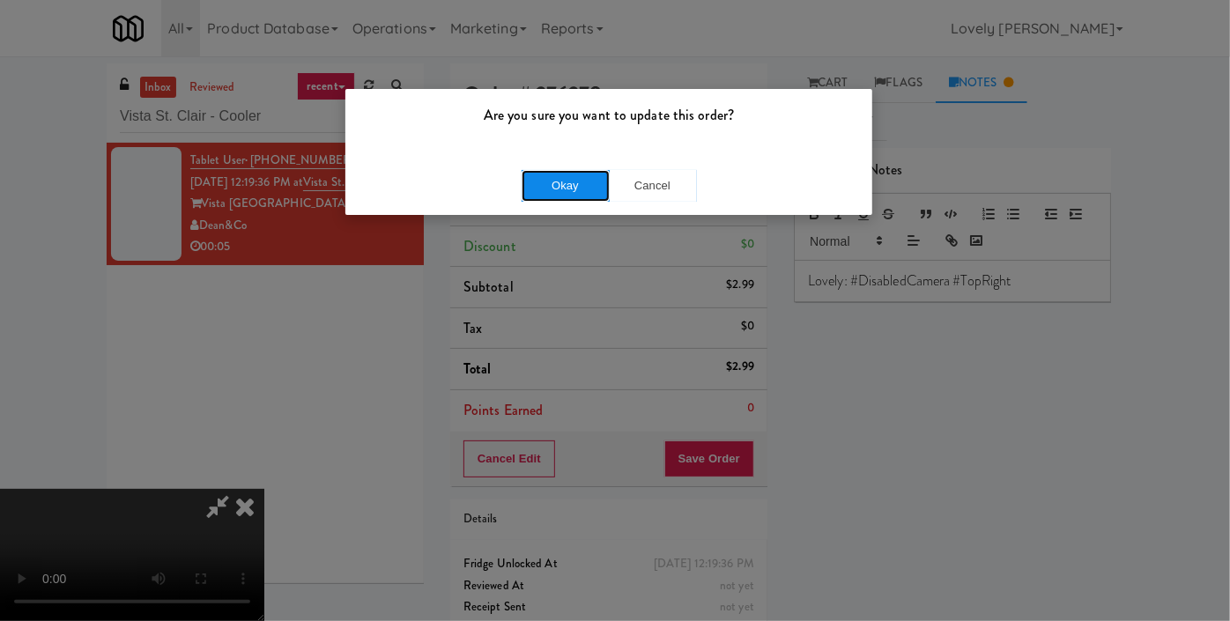
click at [581, 181] on button "Okay" at bounding box center [566, 186] width 88 height 32
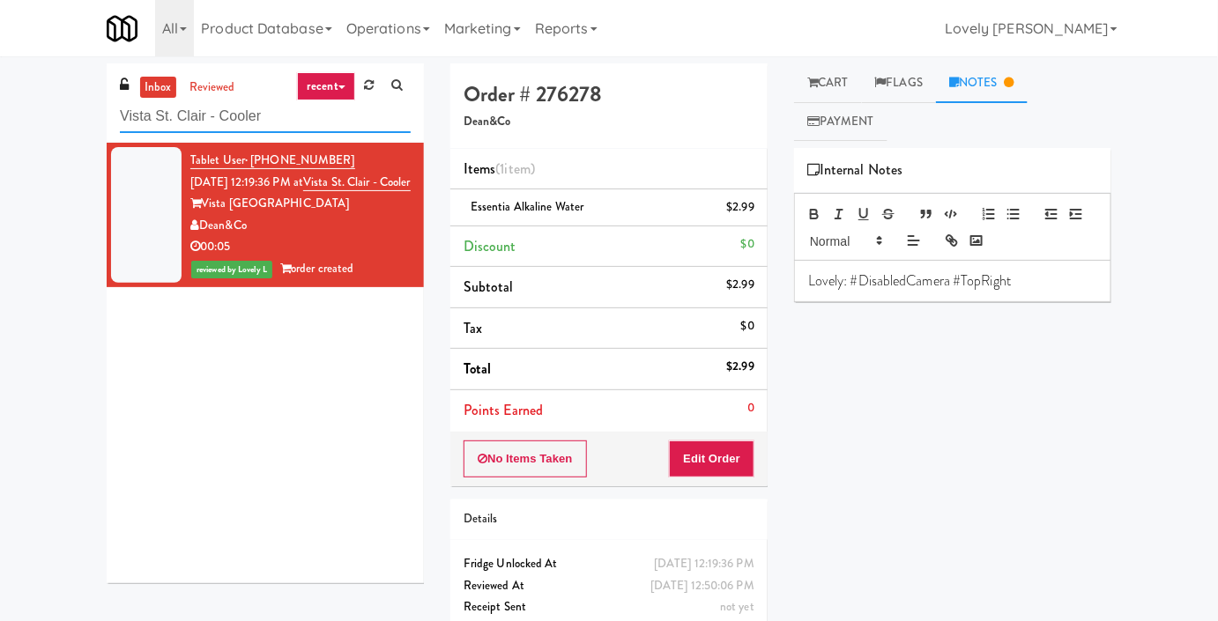
click at [266, 116] on input "Vista St. Clair - Cooler" at bounding box center [265, 116] width 291 height 33
paste input "Mattr (formerly Shawcor)"
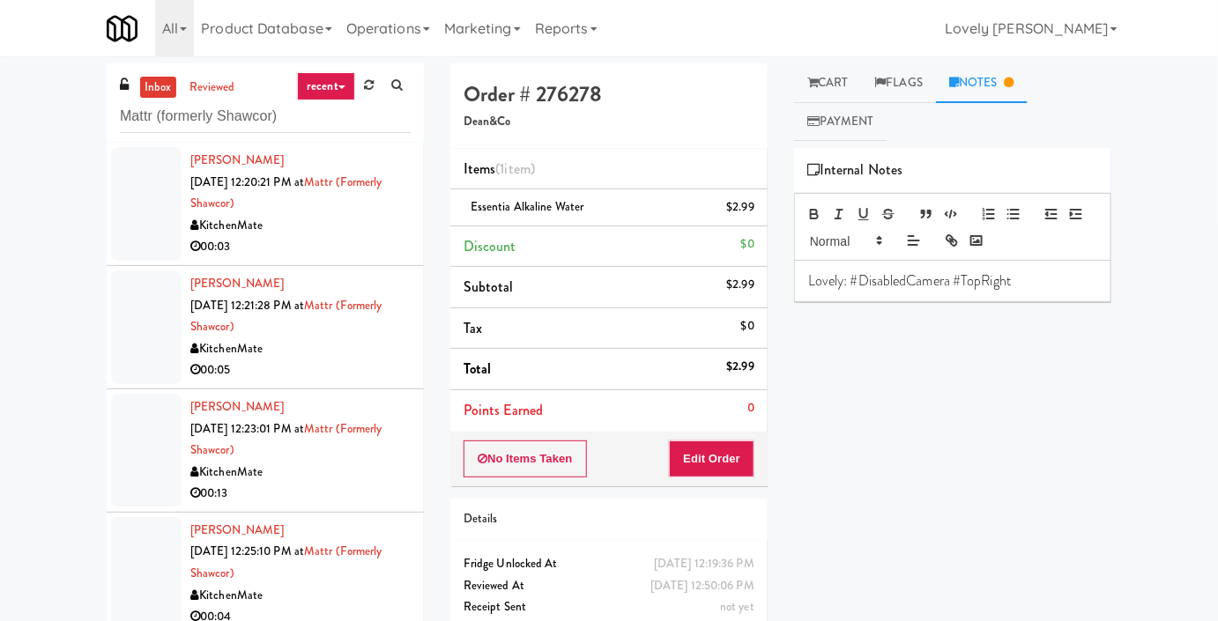
click at [328, 227] on div "KitchenMate" at bounding box center [300, 226] width 220 height 22
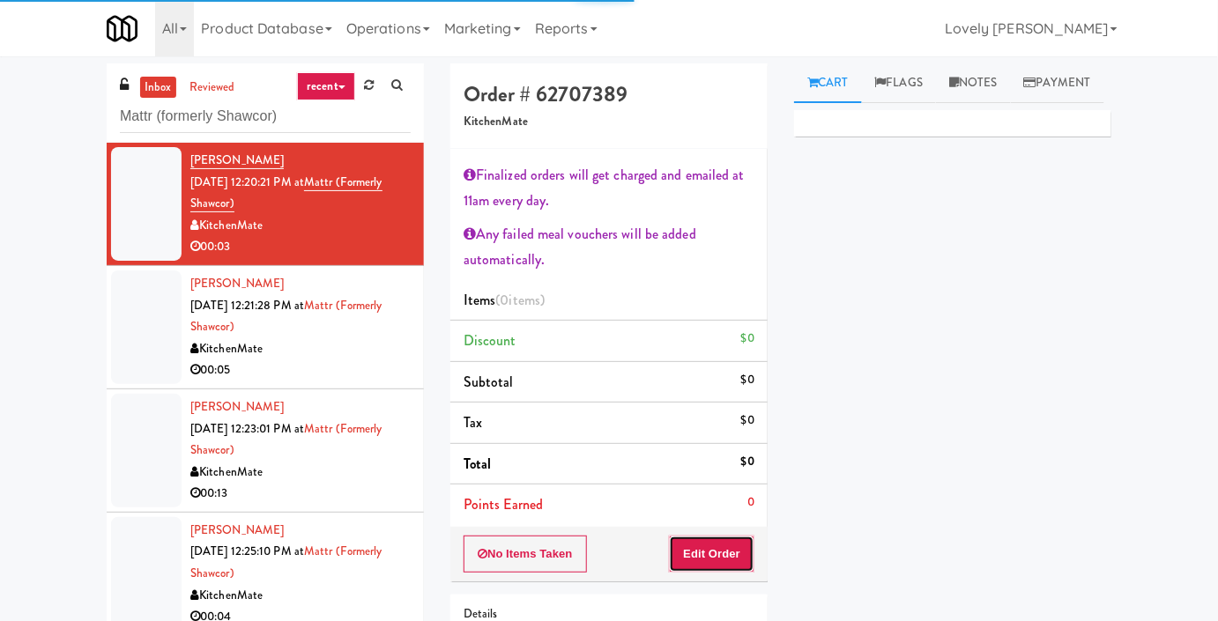
click at [727, 559] on button "Edit Order" at bounding box center [711, 554] width 85 height 37
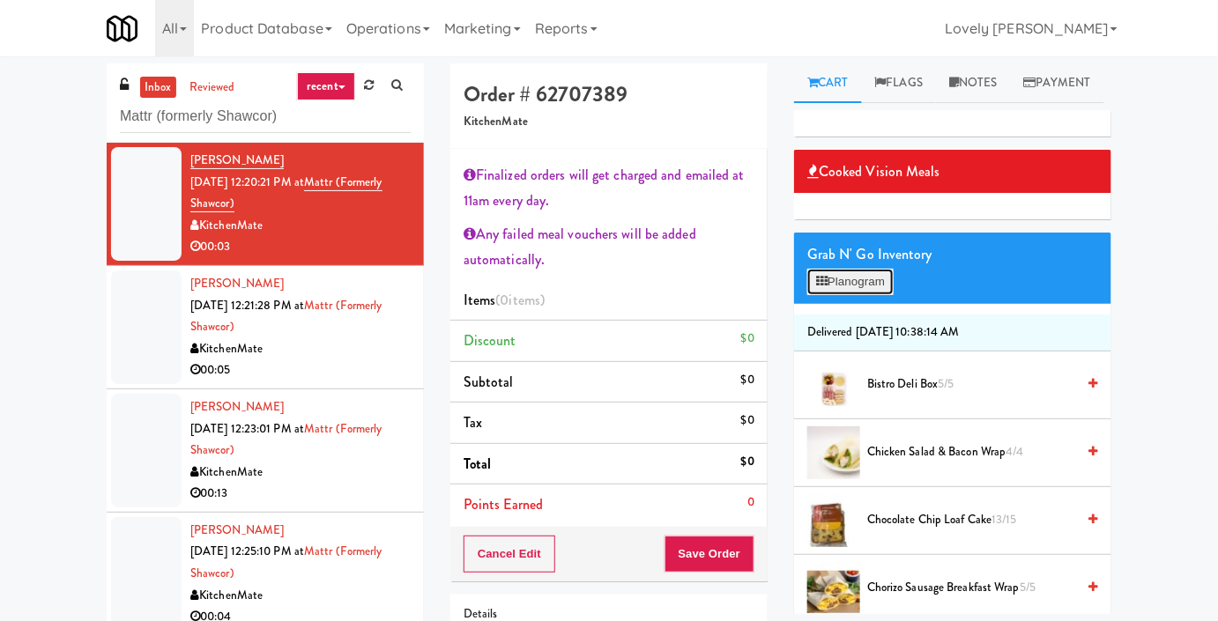
click at [820, 287] on icon at bounding box center [821, 281] width 11 height 11
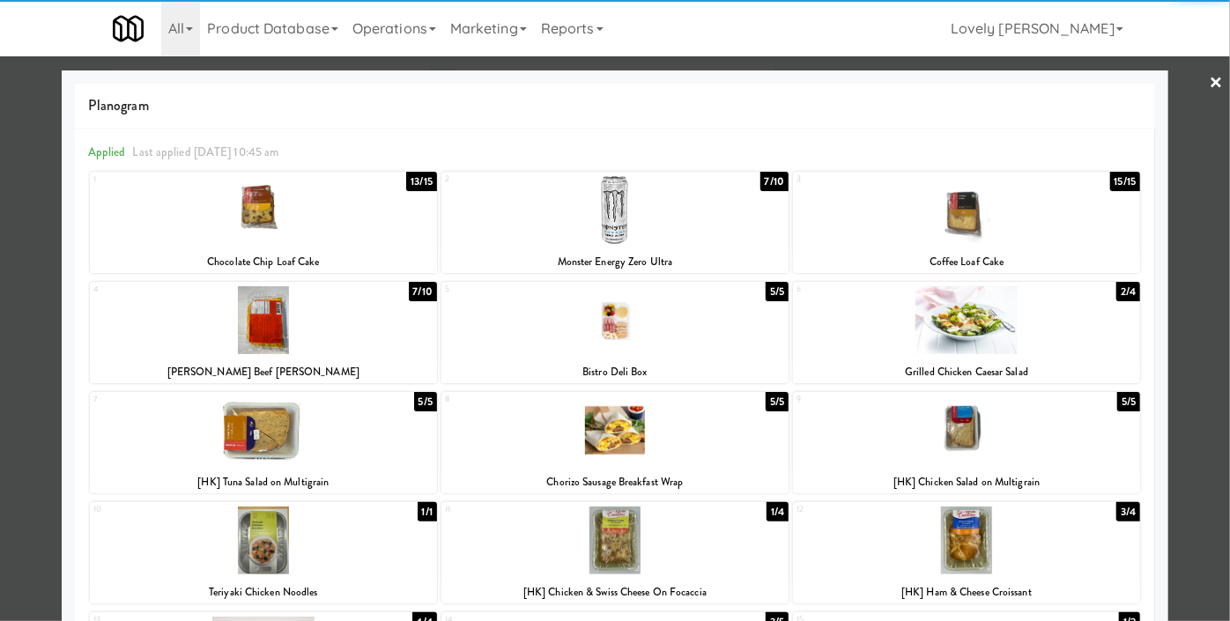
click at [302, 204] on div at bounding box center [263, 210] width 347 height 68
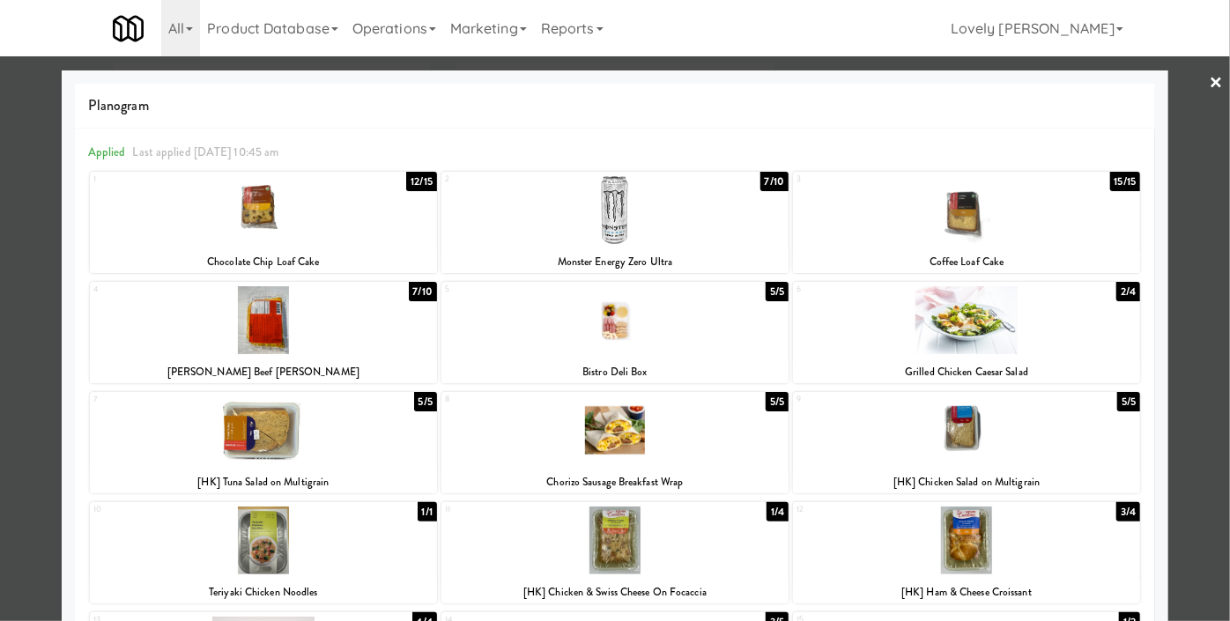
click at [0, 269] on div at bounding box center [615, 310] width 1230 height 621
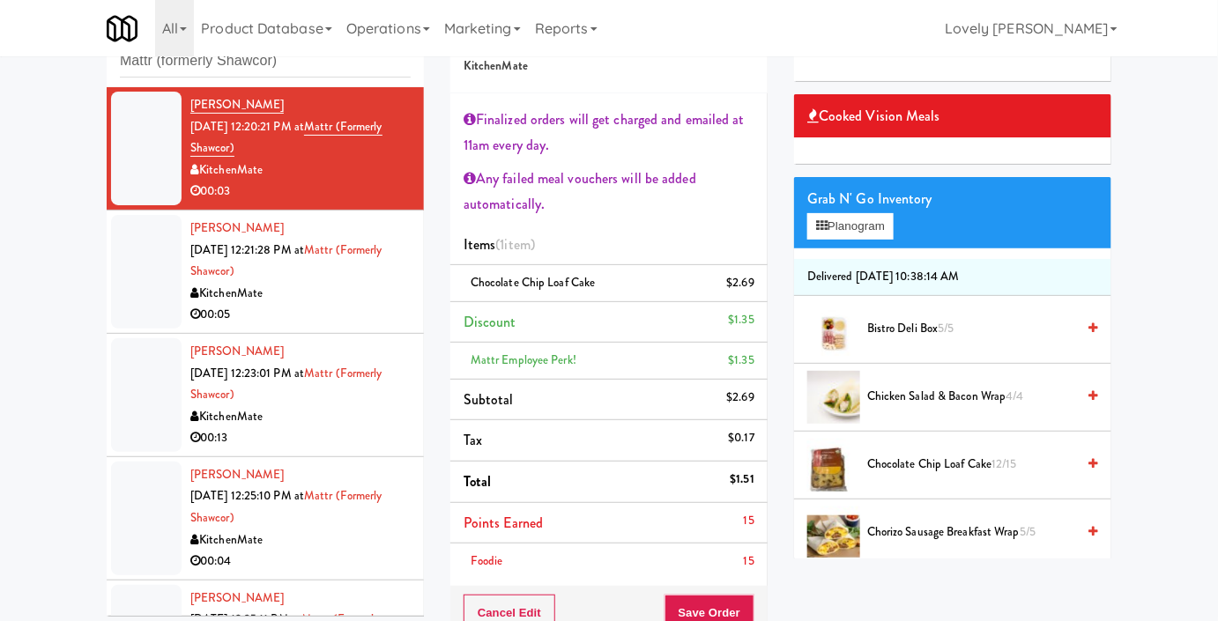
scroll to position [240, 0]
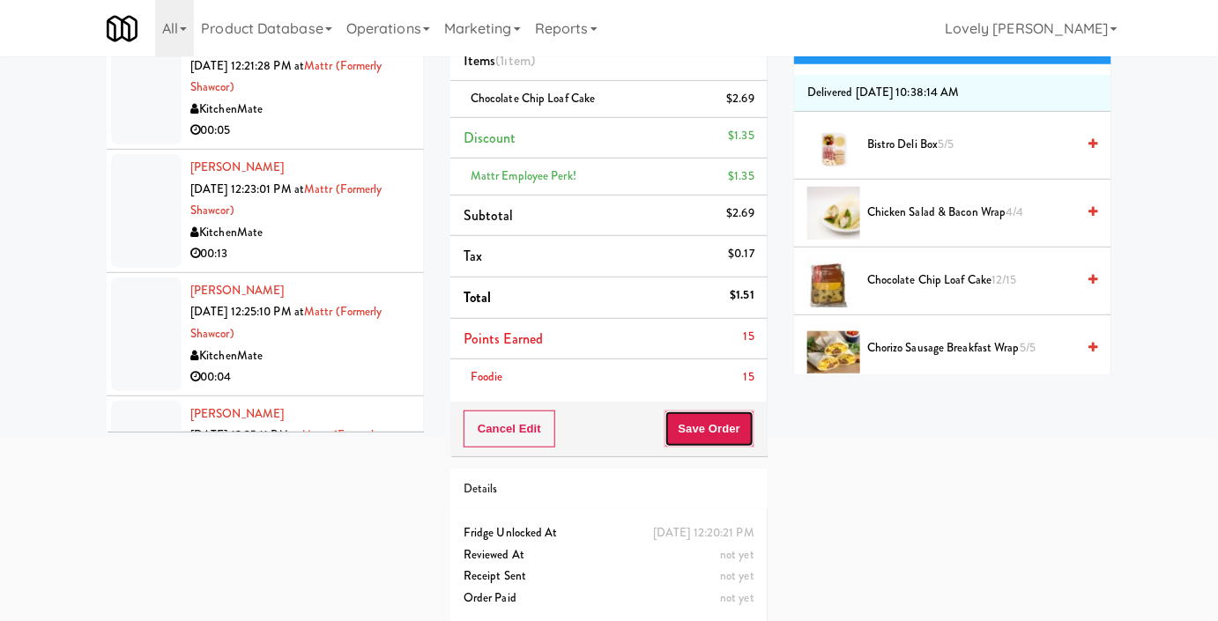
click at [693, 423] on button "Save Order" at bounding box center [709, 429] width 90 height 37
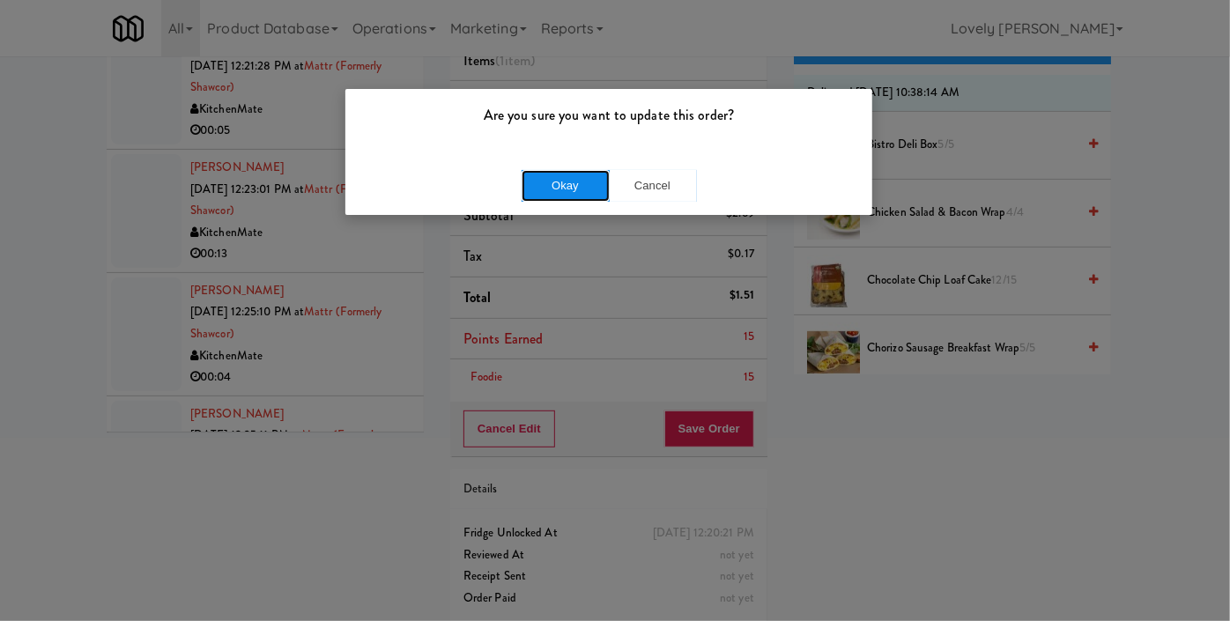
click at [578, 181] on button "Okay" at bounding box center [566, 186] width 88 height 32
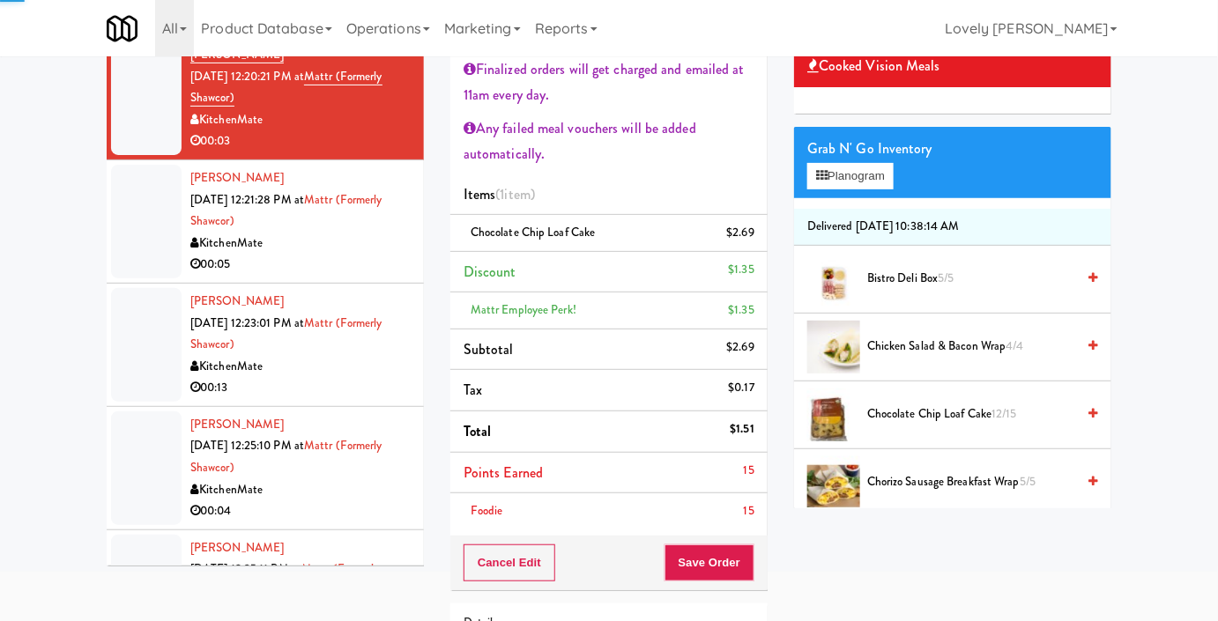
scroll to position [0, 0]
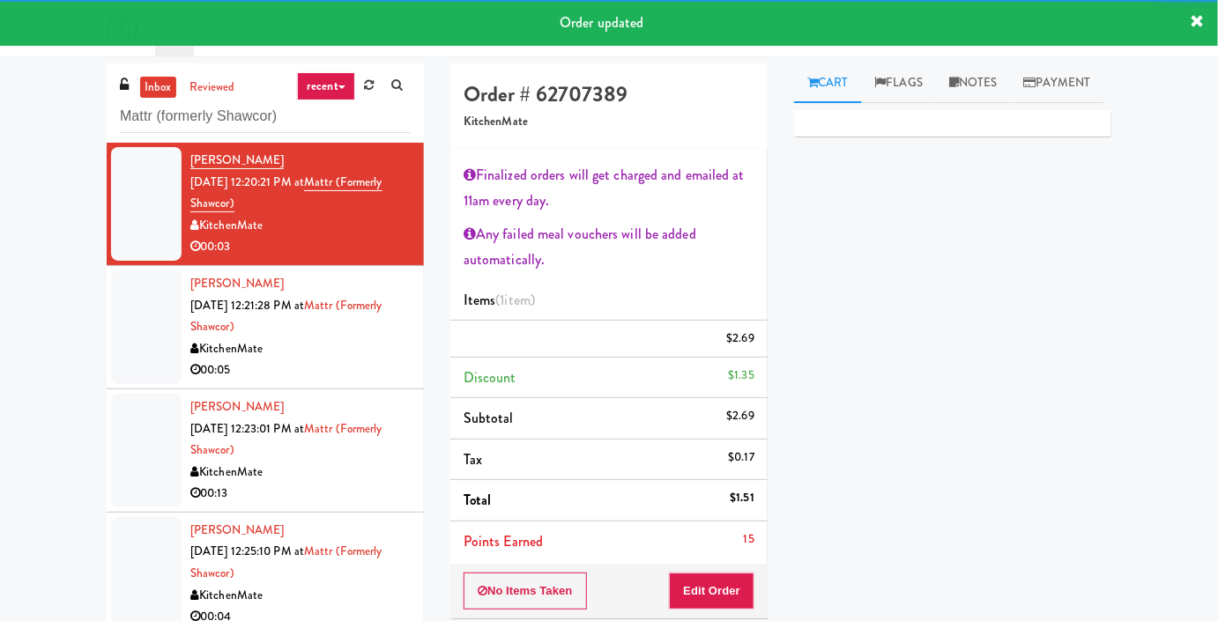
click at [359, 381] on div "00:05" at bounding box center [300, 370] width 220 height 22
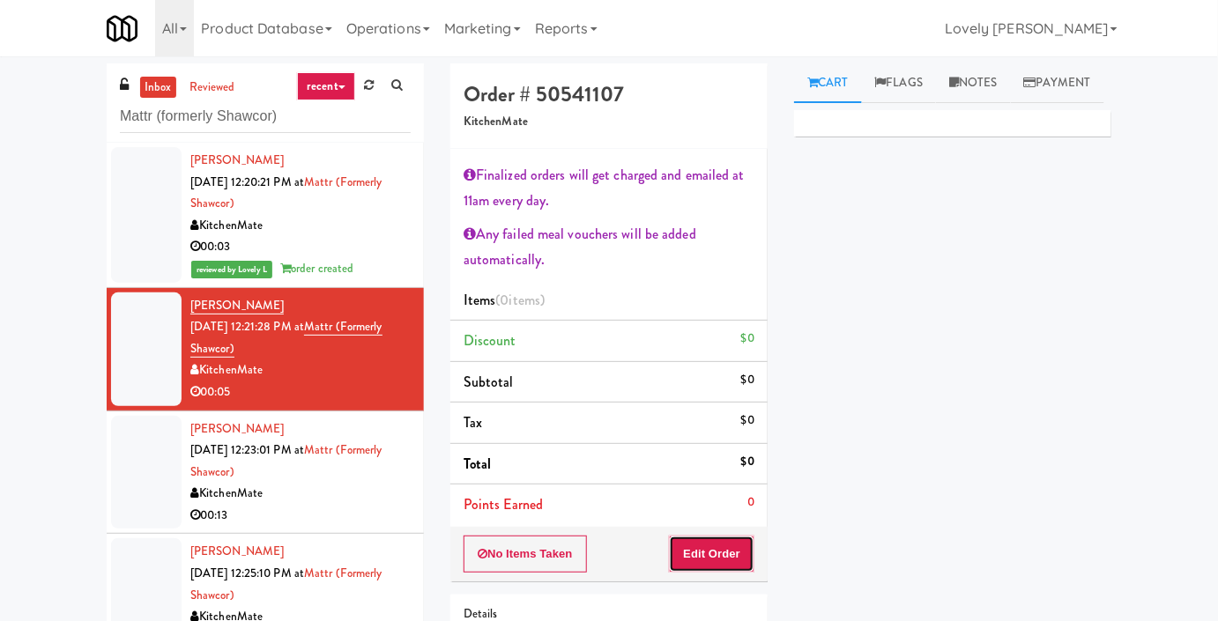
click at [718, 561] on button "Edit Order" at bounding box center [711, 554] width 85 height 37
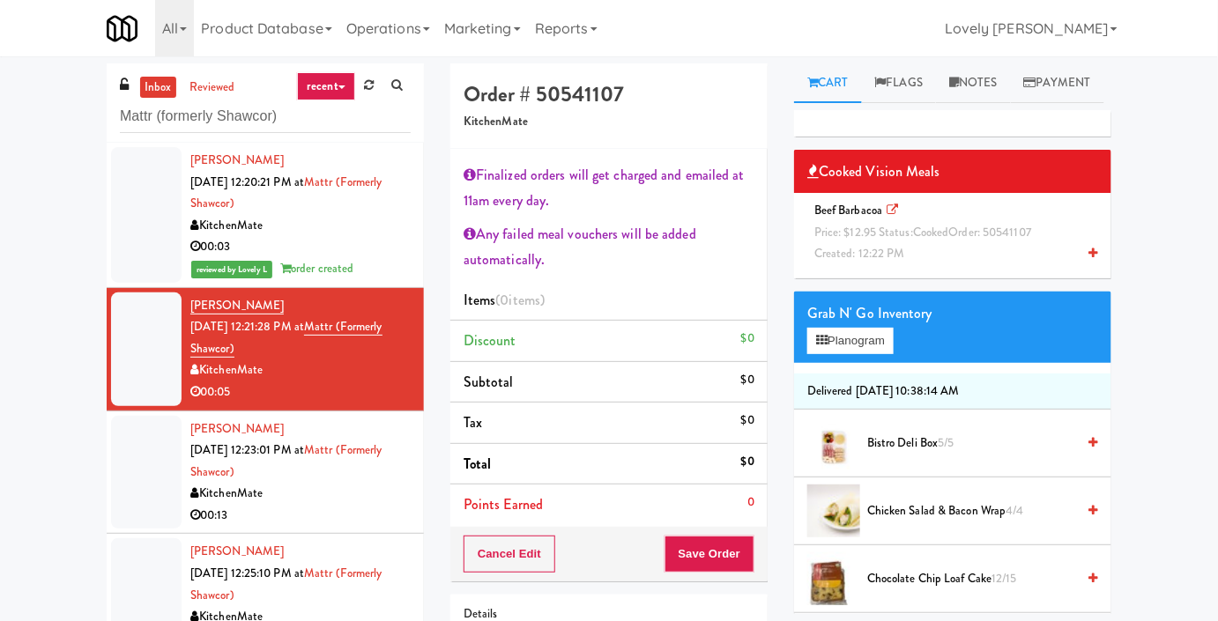
click at [882, 241] on span "Price: $12.95 Status: cooked Order: 50541107" at bounding box center [922, 232] width 217 height 17
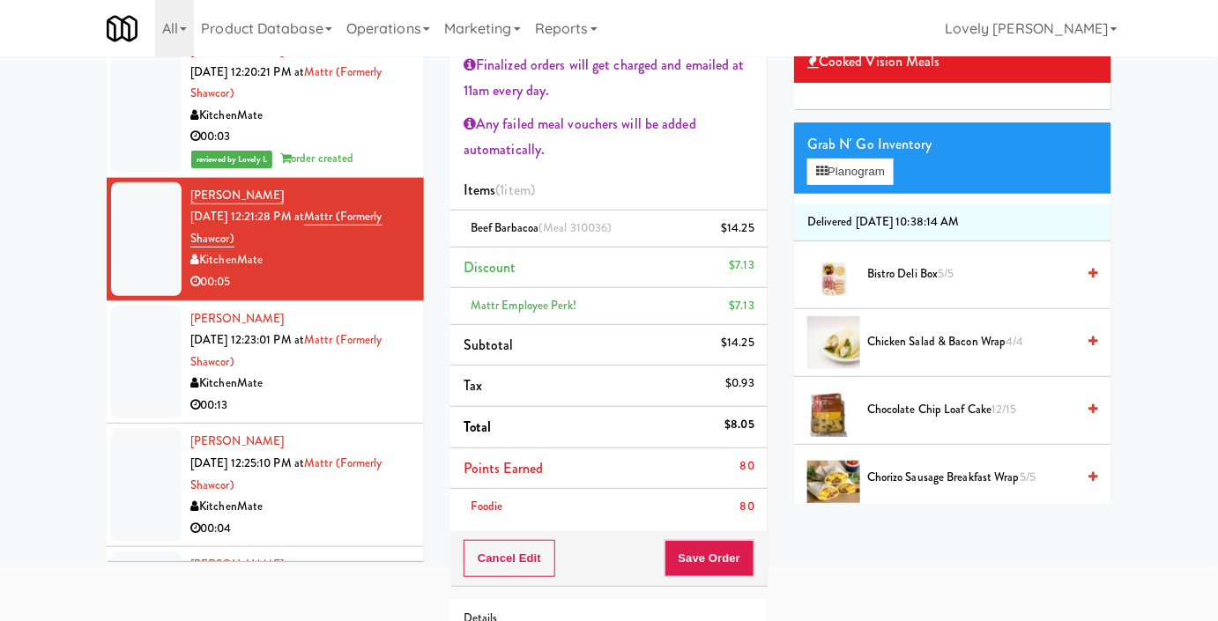
scroll to position [159, 0]
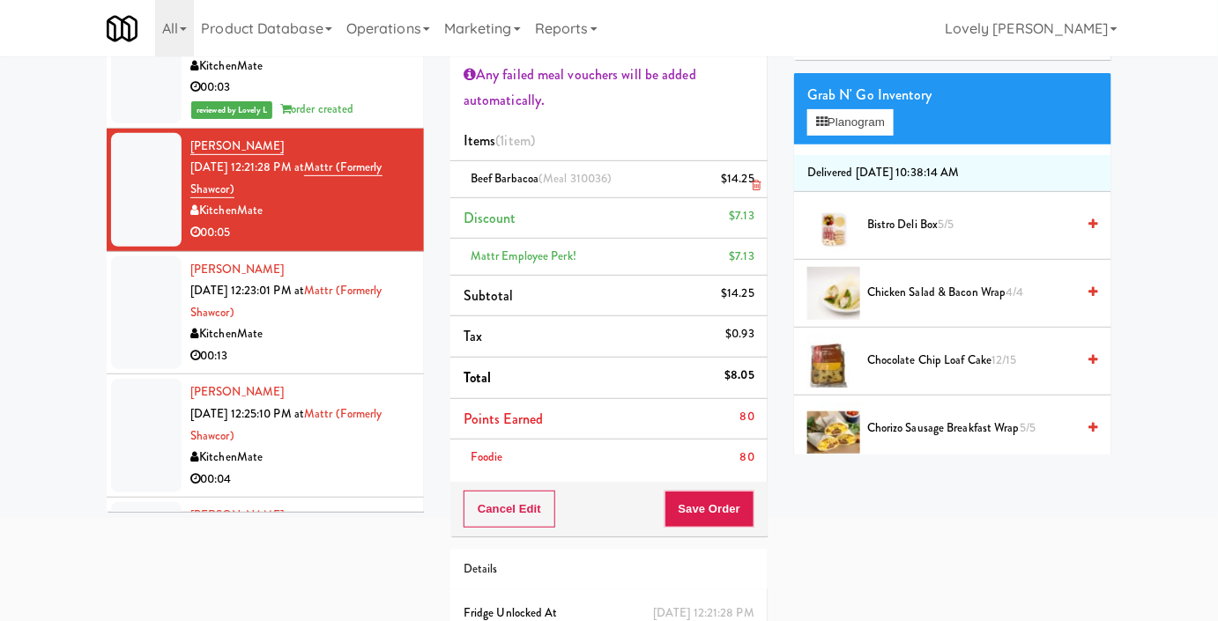
click at [758, 183] on icon at bounding box center [756, 185] width 9 height 11
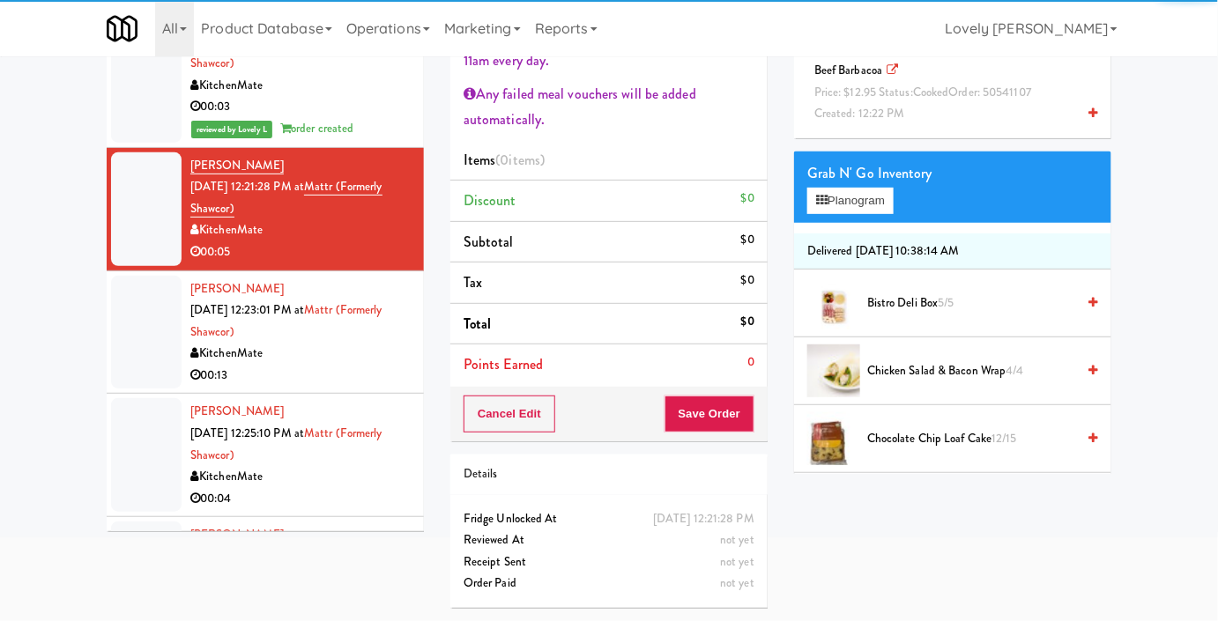
scroll to position [137, 0]
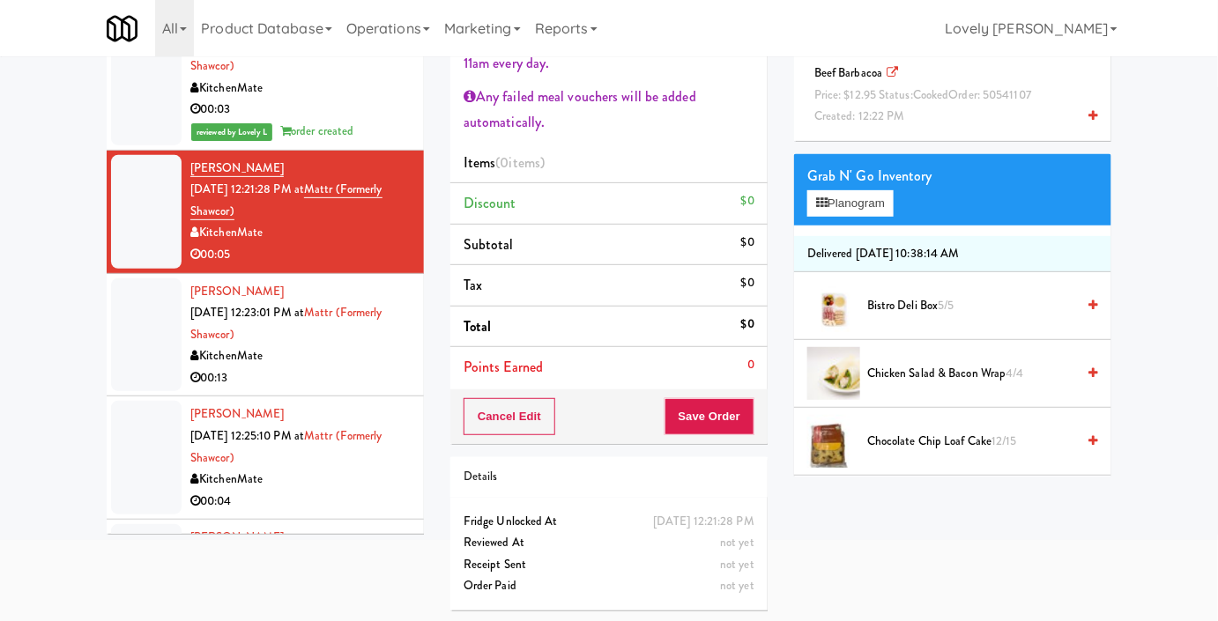
click at [941, 103] on span "cooked" at bounding box center [931, 94] width 36 height 17
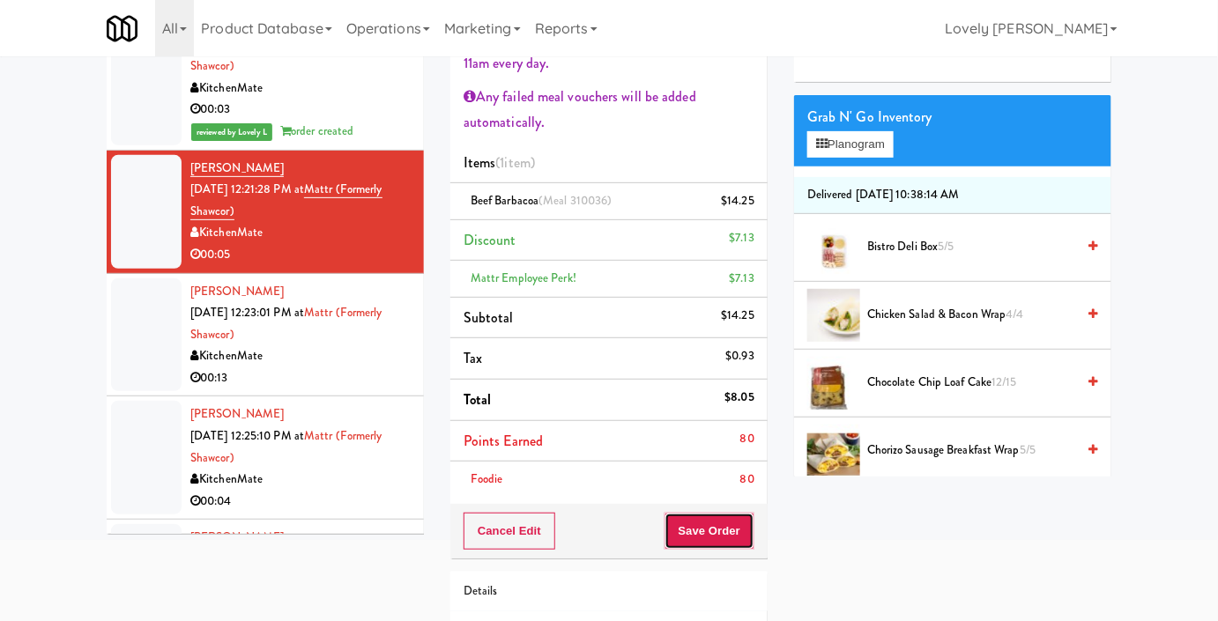
click at [712, 534] on button "Save Order" at bounding box center [709, 531] width 90 height 37
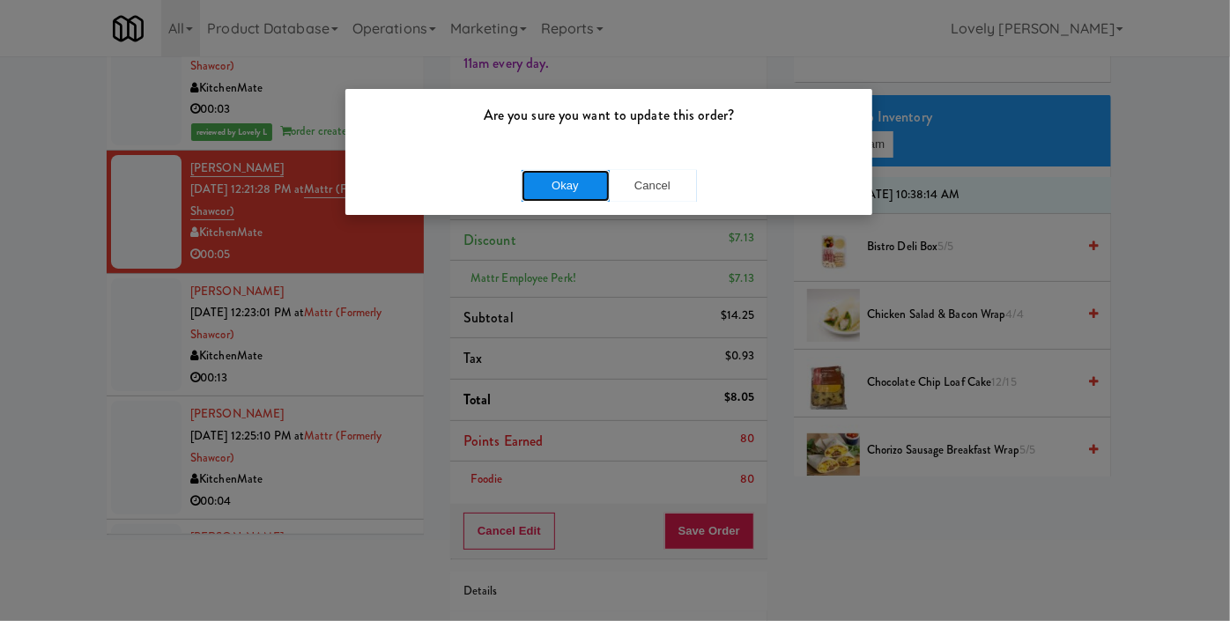
click at [579, 179] on button "Okay" at bounding box center [566, 186] width 88 height 32
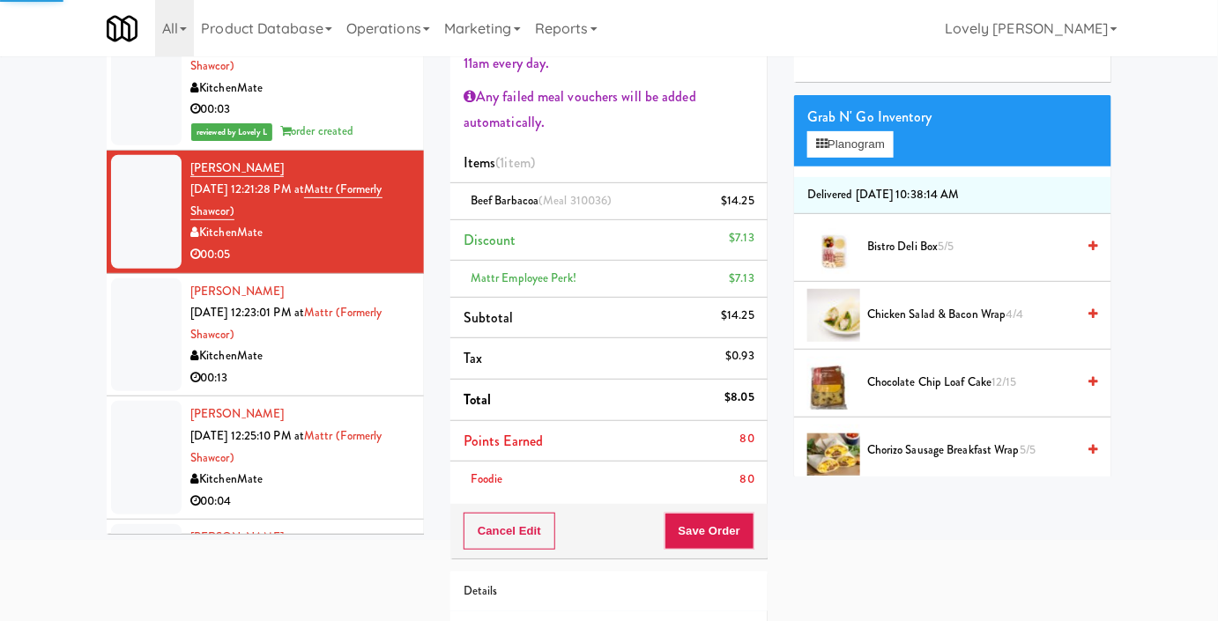
click at [382, 367] on div "00:13" at bounding box center [300, 378] width 220 height 22
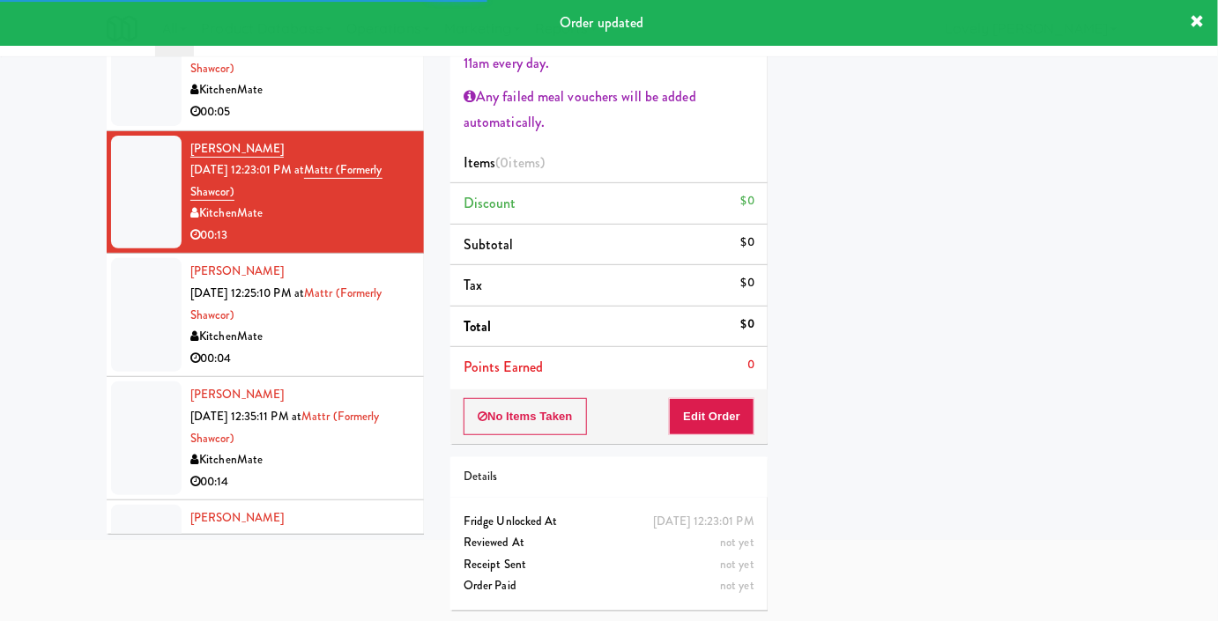
scroll to position [159, 0]
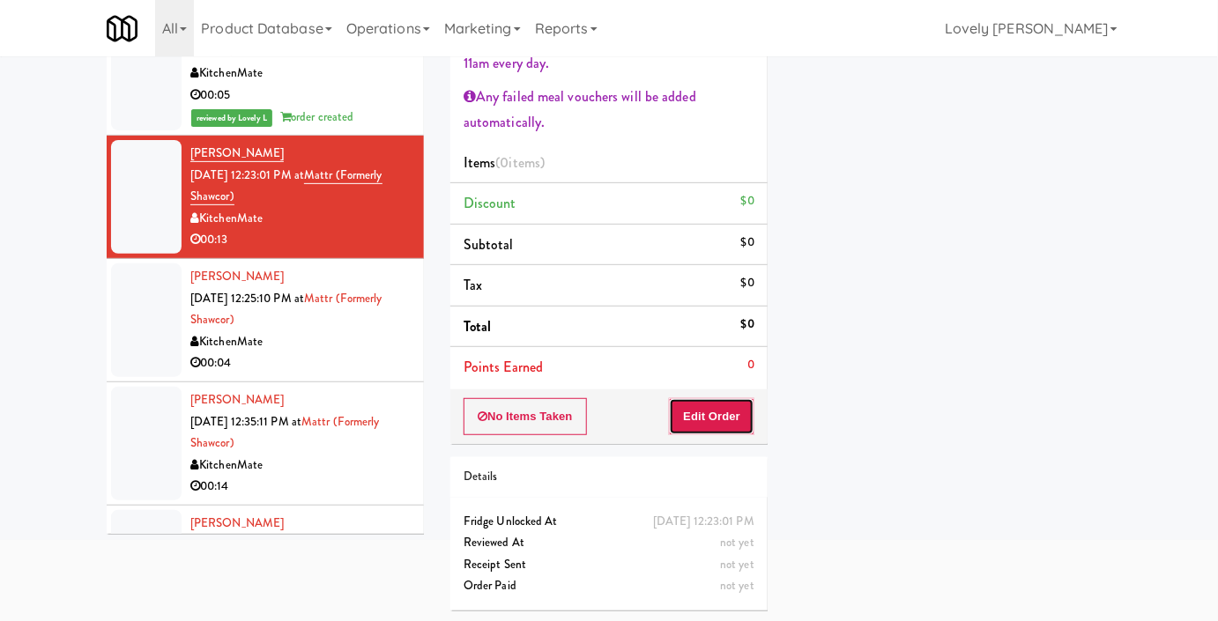
click at [694, 414] on button "Edit Order" at bounding box center [711, 416] width 85 height 37
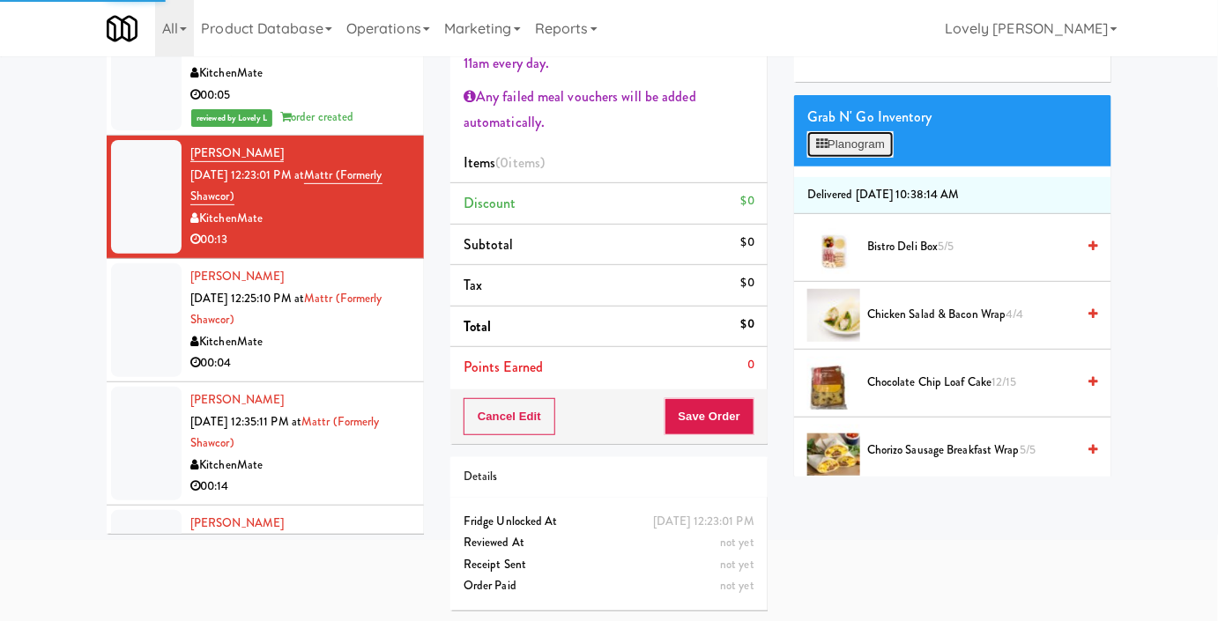
click at [848, 158] on button "Planogram" at bounding box center [850, 144] width 86 height 26
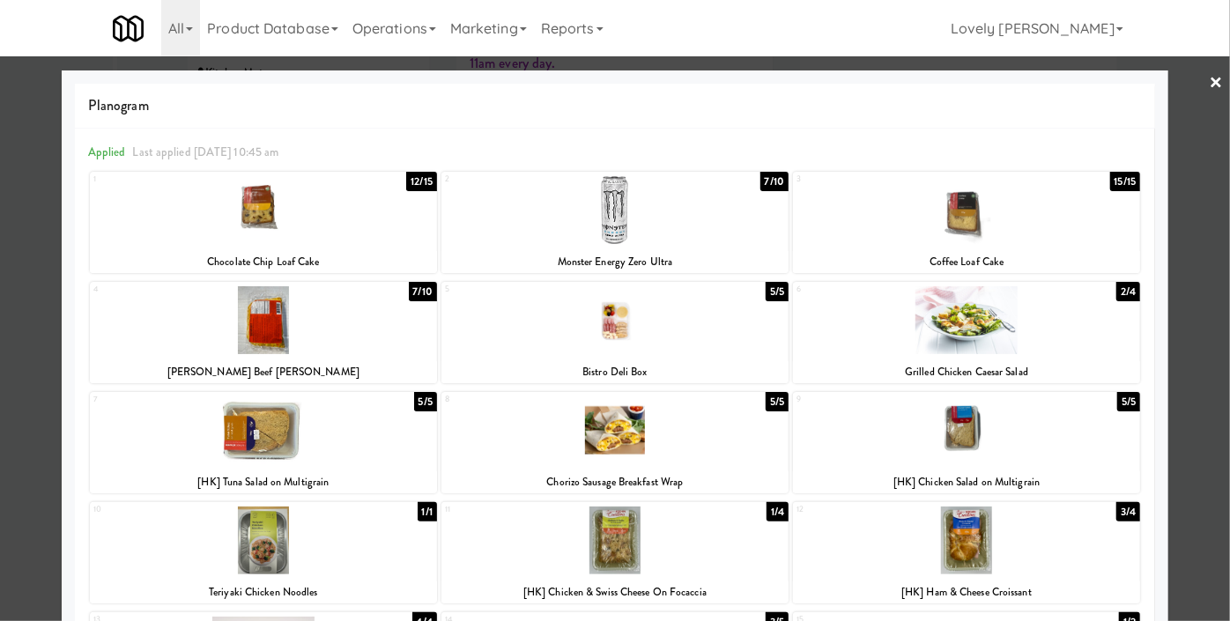
click at [1102, 466] on div "9 5/5 [HK] Chicken Salad on Multigrain" at bounding box center [966, 442] width 347 height 101
click at [1209, 81] on link "×" at bounding box center [1216, 83] width 14 height 55
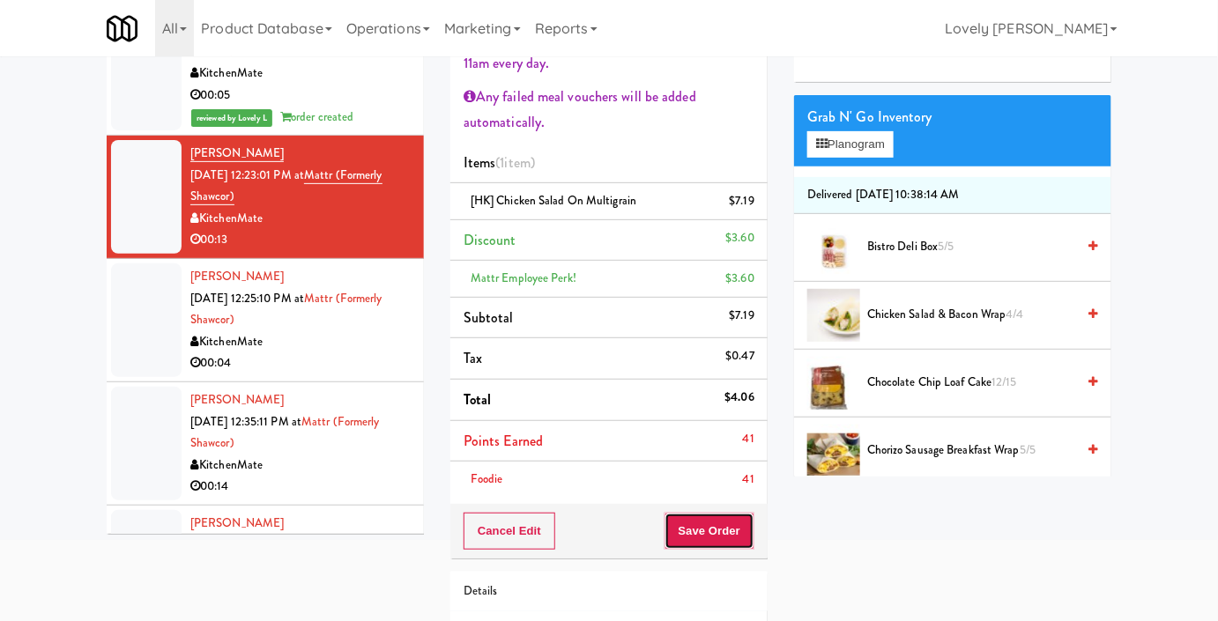
click at [713, 536] on button "Save Order" at bounding box center [709, 531] width 90 height 37
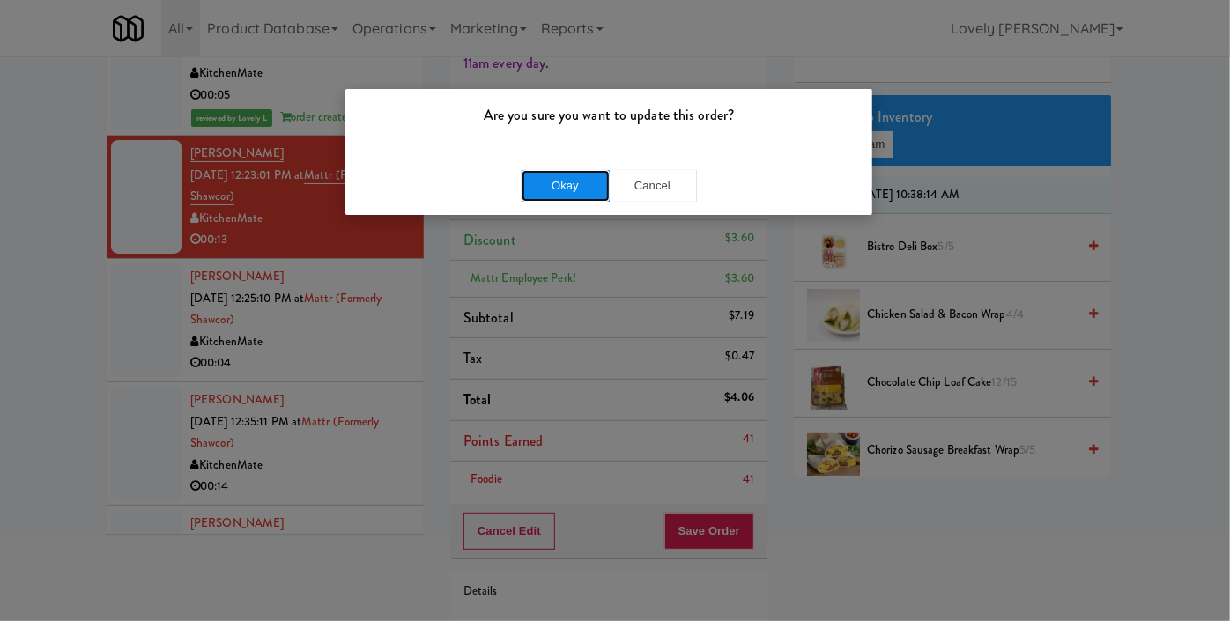
click at [568, 186] on button "Okay" at bounding box center [566, 186] width 88 height 32
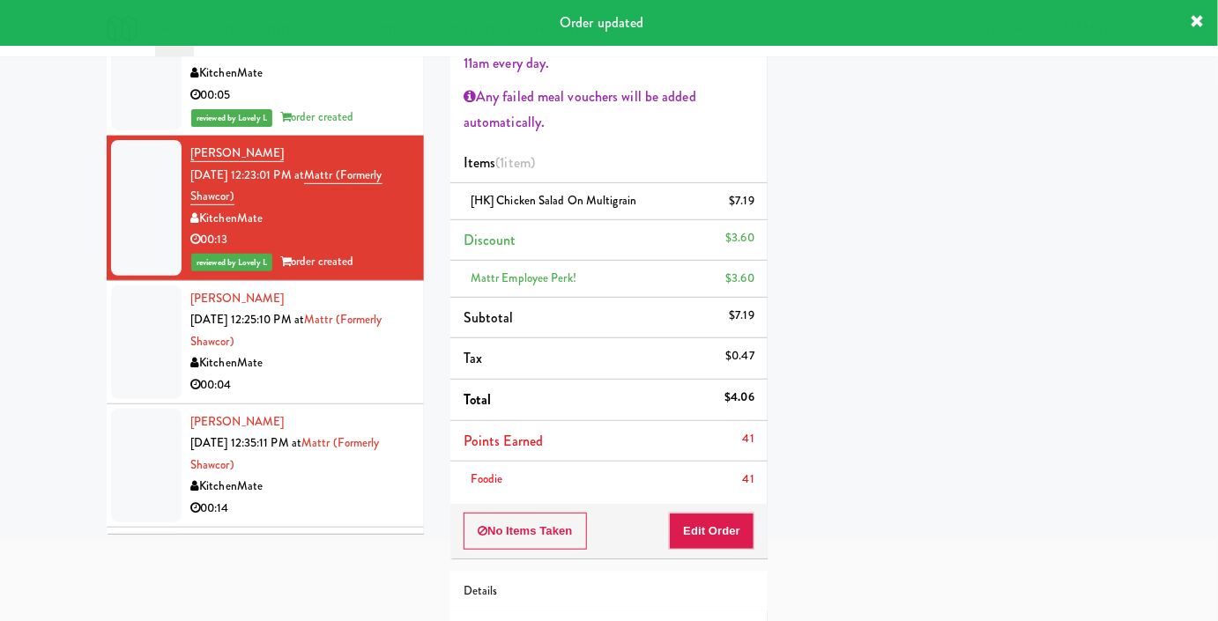
click at [343, 374] on div "00:04" at bounding box center [300, 385] width 220 height 22
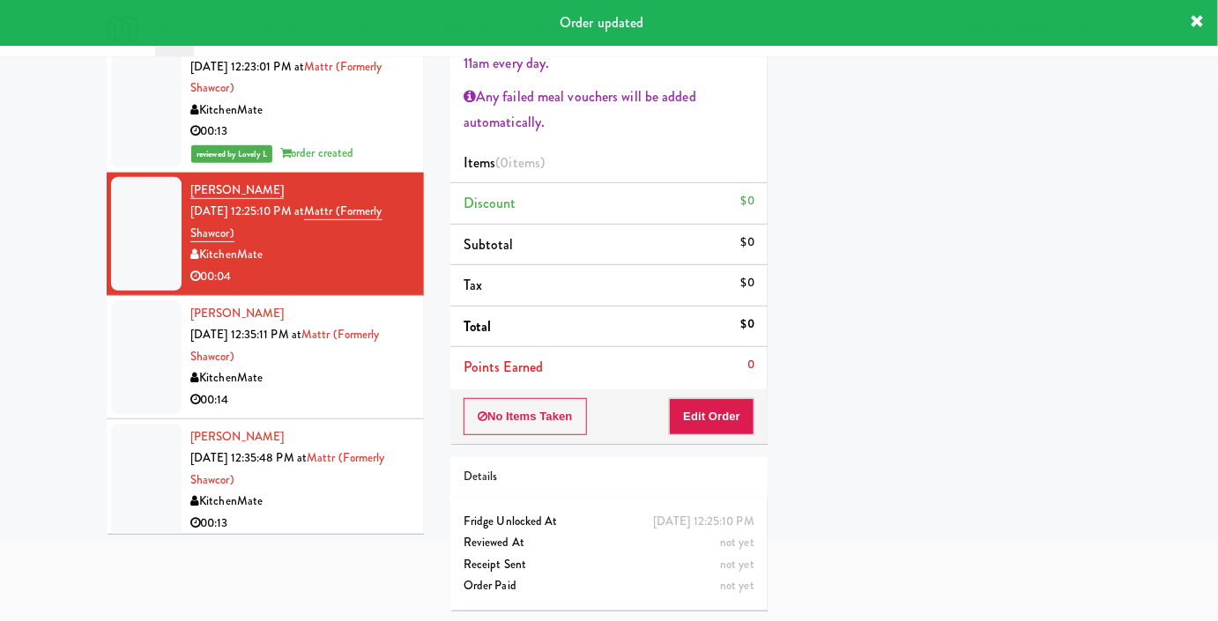
scroll to position [240, 0]
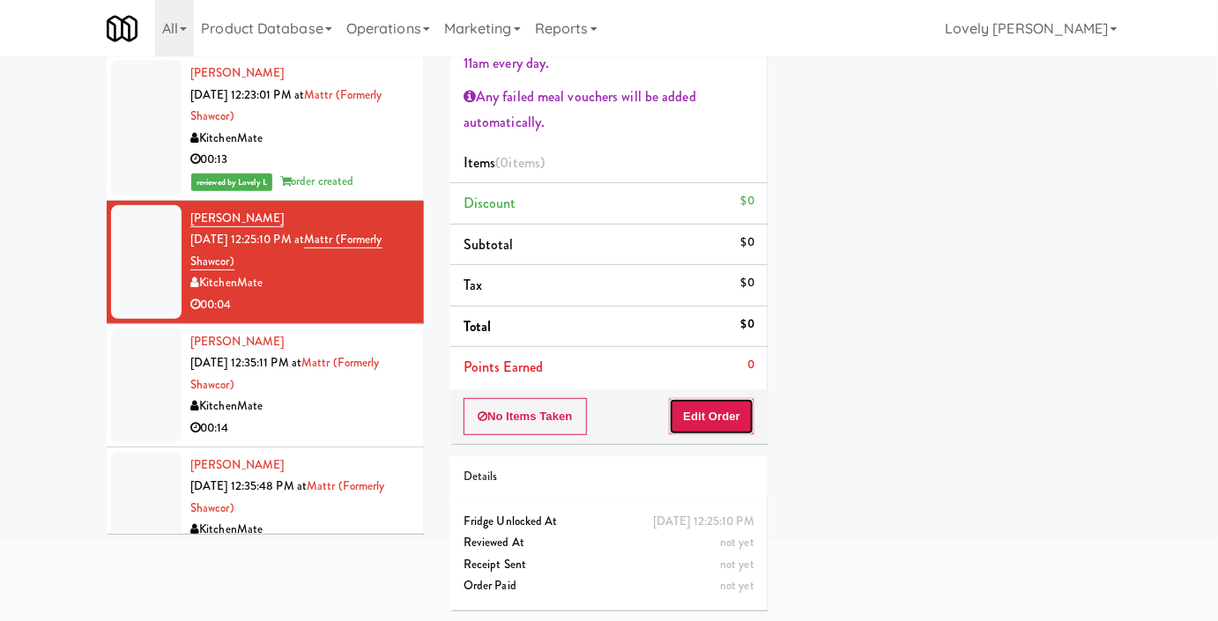
click at [715, 432] on button "Edit Order" at bounding box center [711, 416] width 85 height 37
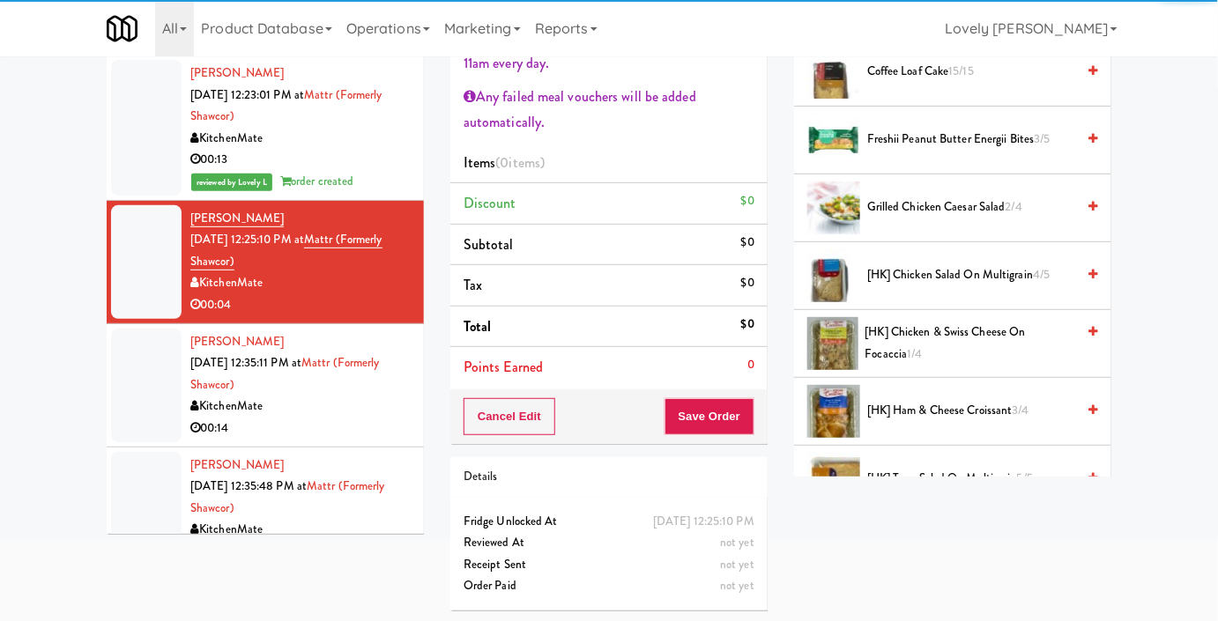
scroll to position [560, 0]
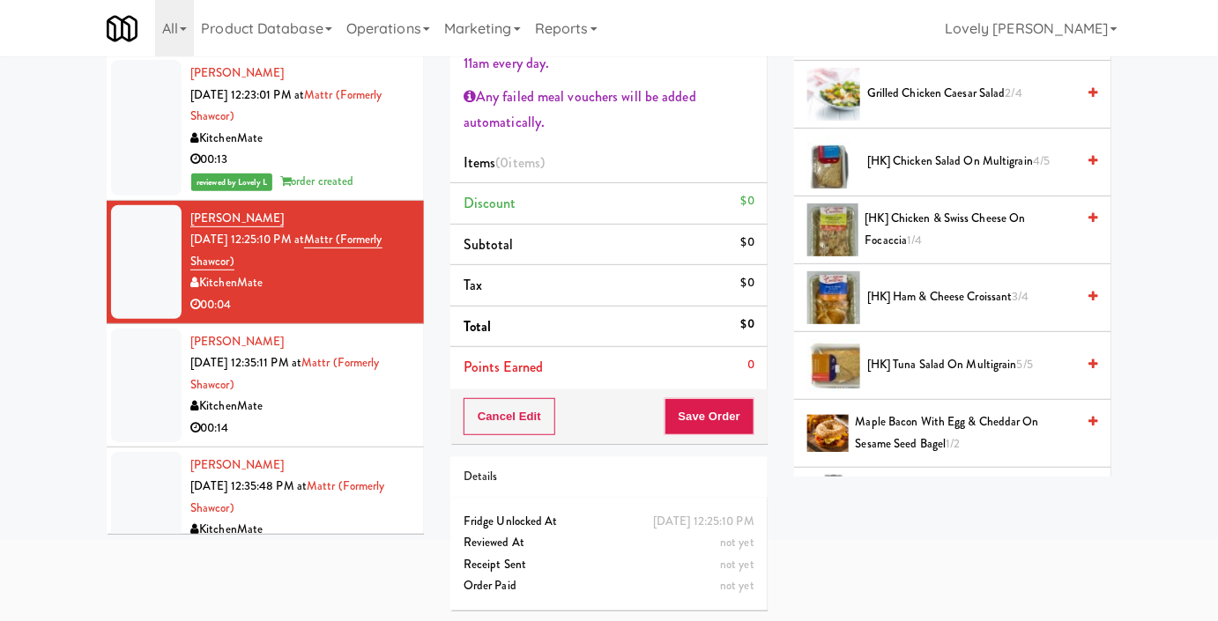
click at [928, 173] on span "[HK] Chicken Salad on Multigrain 4/5" at bounding box center [971, 162] width 209 height 22
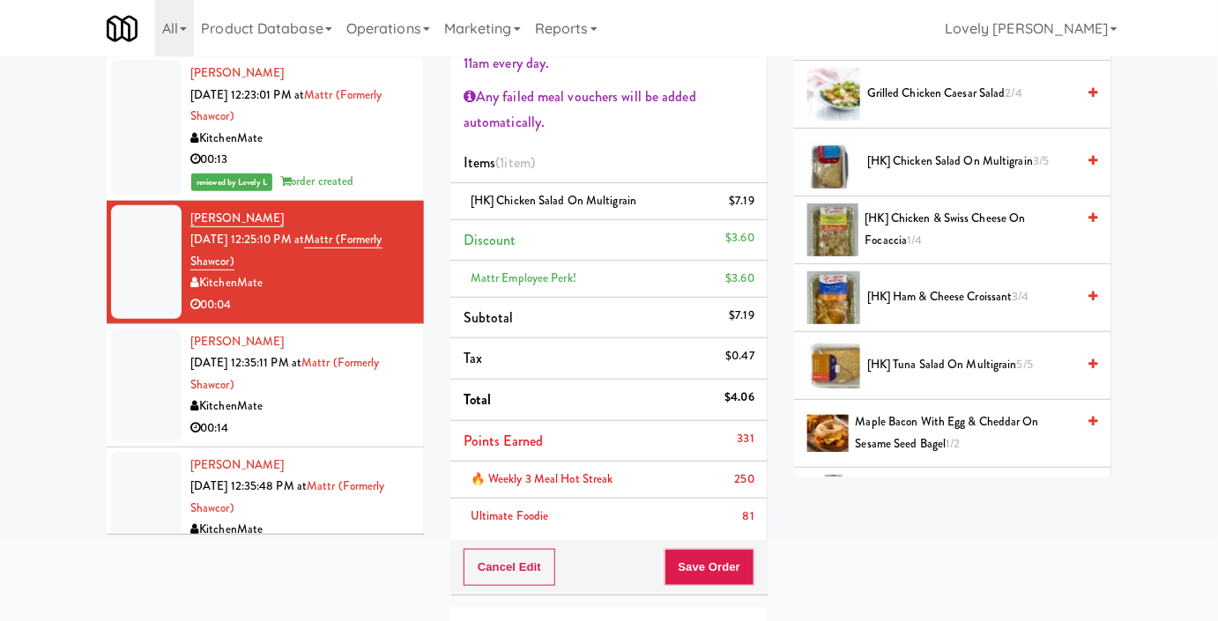
click at [710, 583] on div "Cancel Edit Save Order" at bounding box center [608, 567] width 317 height 55
click at [710, 569] on button "Save Order" at bounding box center [709, 567] width 90 height 37
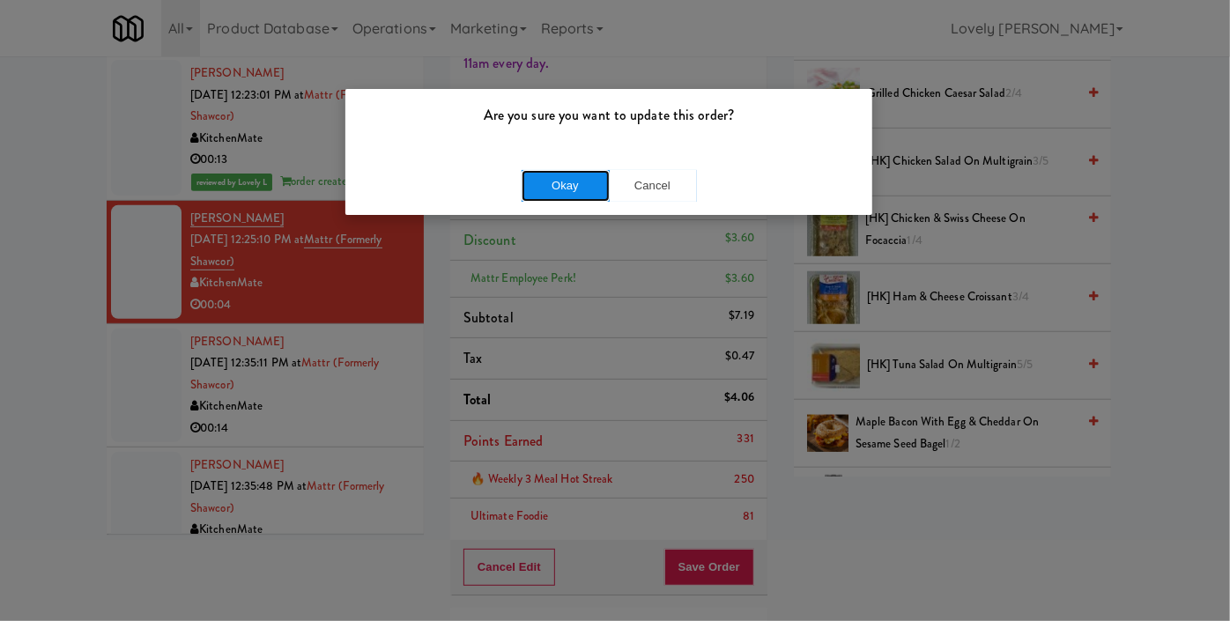
click at [575, 181] on button "Okay" at bounding box center [566, 186] width 88 height 32
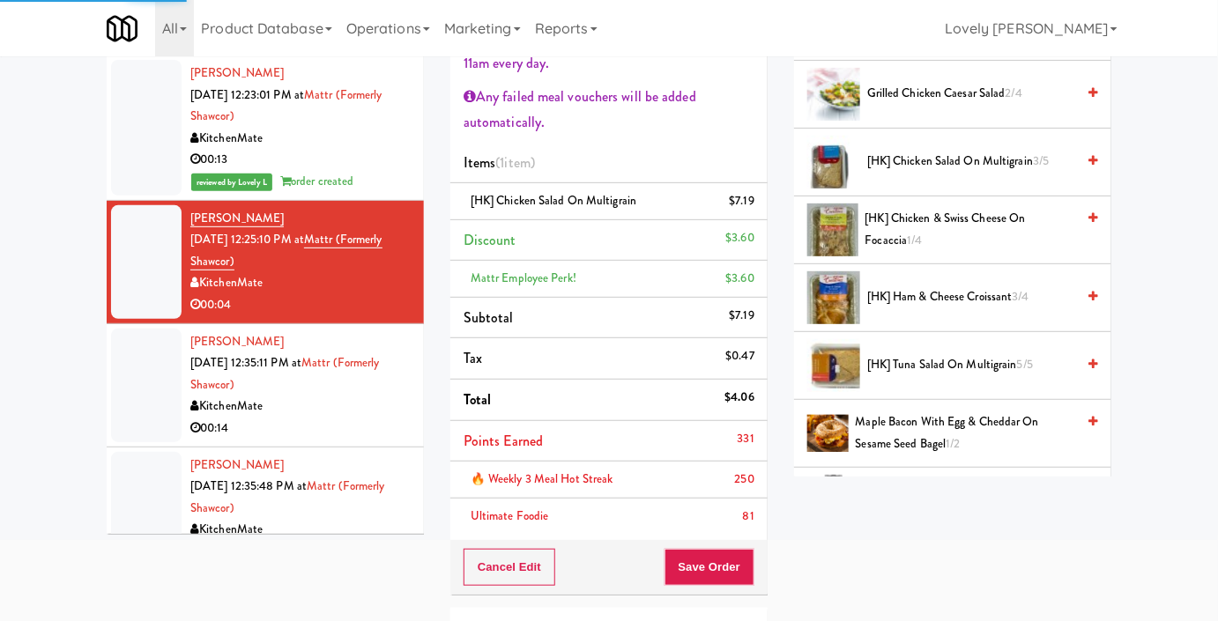
scroll to position [194, 0]
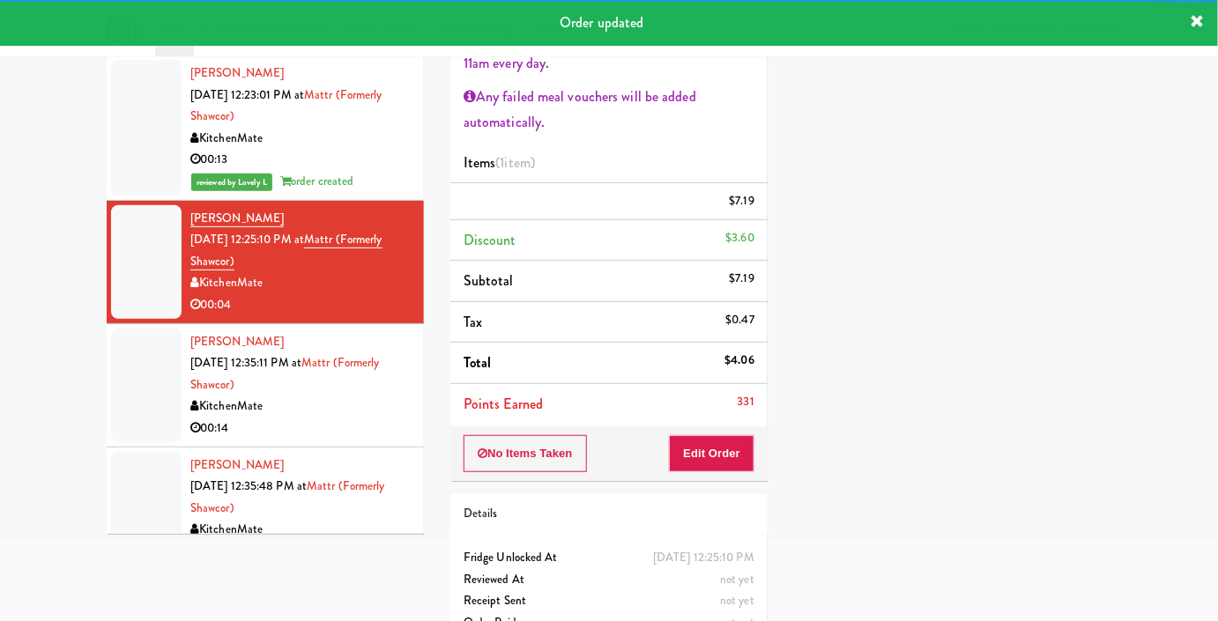
click at [365, 418] on div "00:14" at bounding box center [300, 429] width 220 height 22
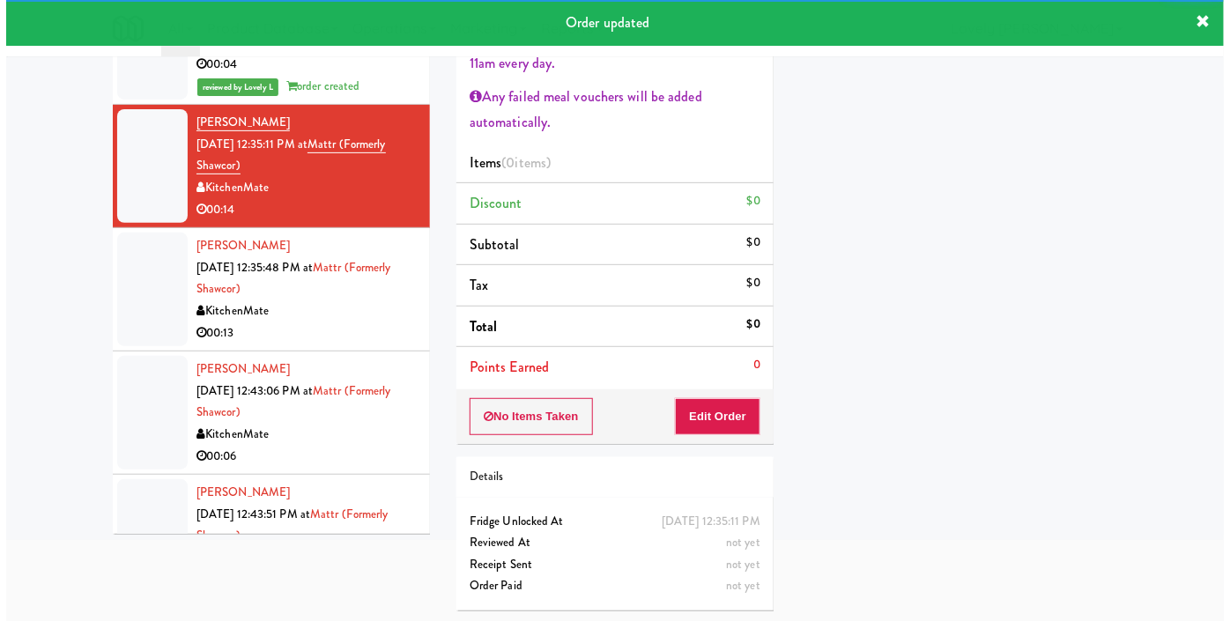
scroll to position [400, 0]
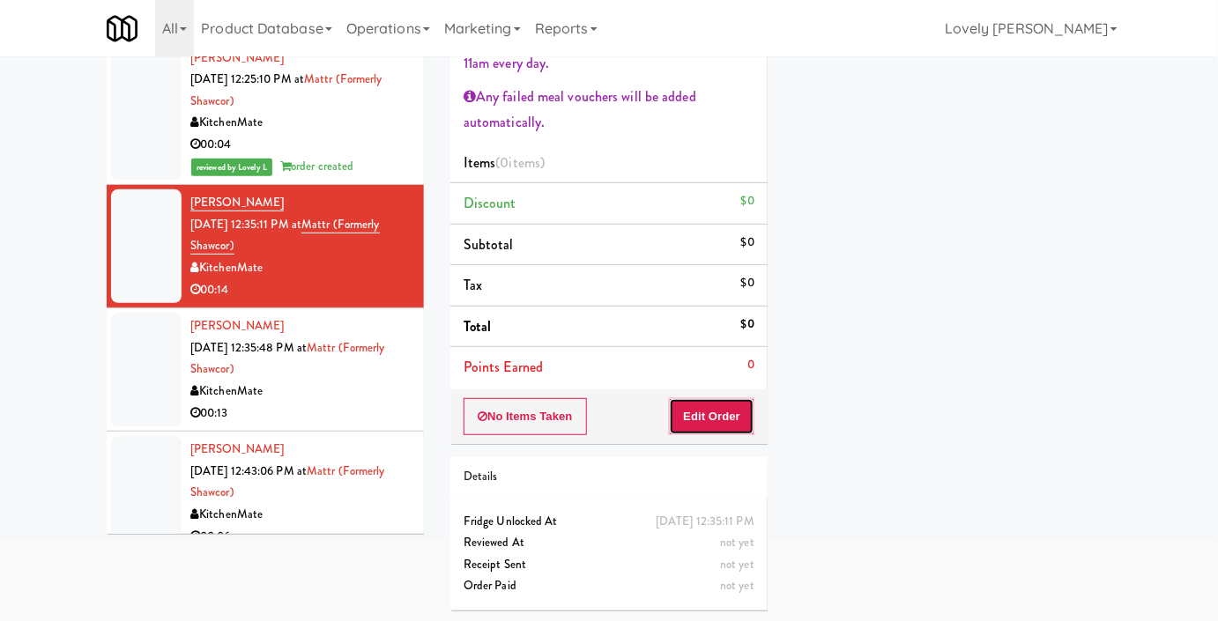
click at [716, 421] on button "Edit Order" at bounding box center [711, 416] width 85 height 37
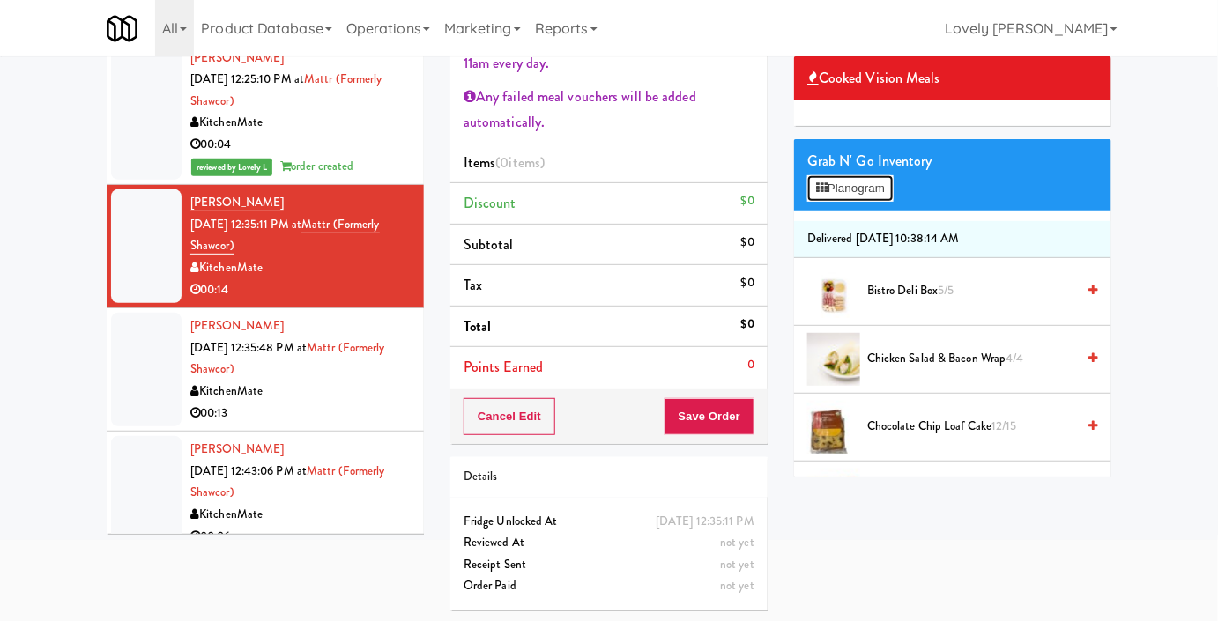
click at [879, 202] on button "Planogram" at bounding box center [850, 188] width 86 height 26
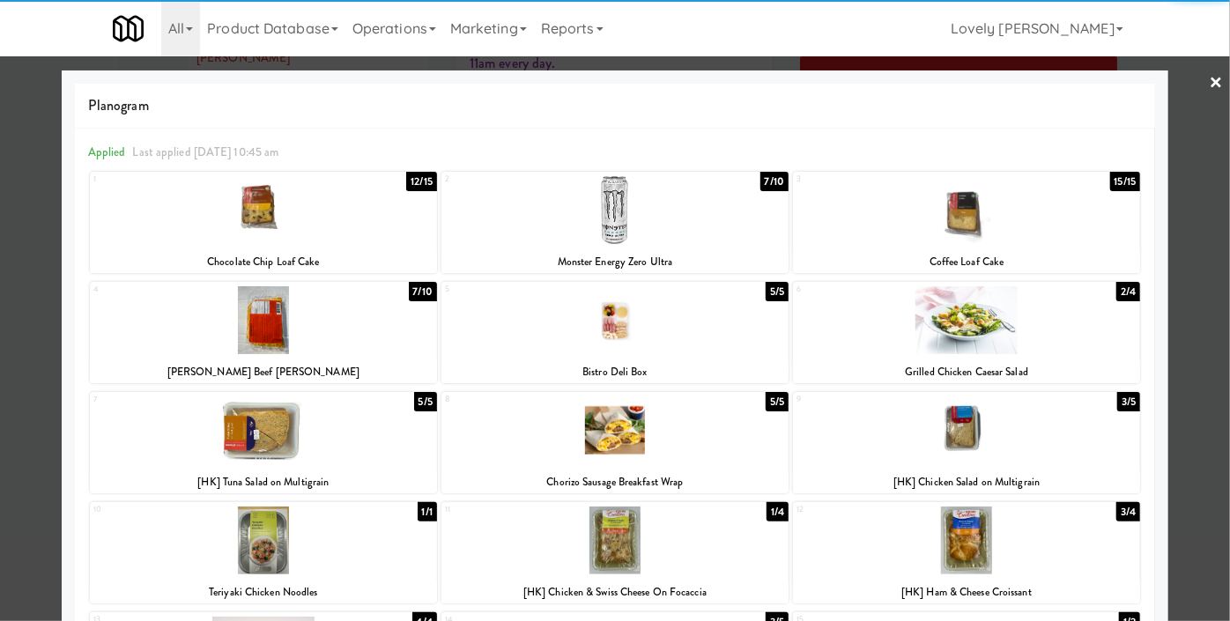
click at [953, 331] on div at bounding box center [966, 320] width 347 height 68
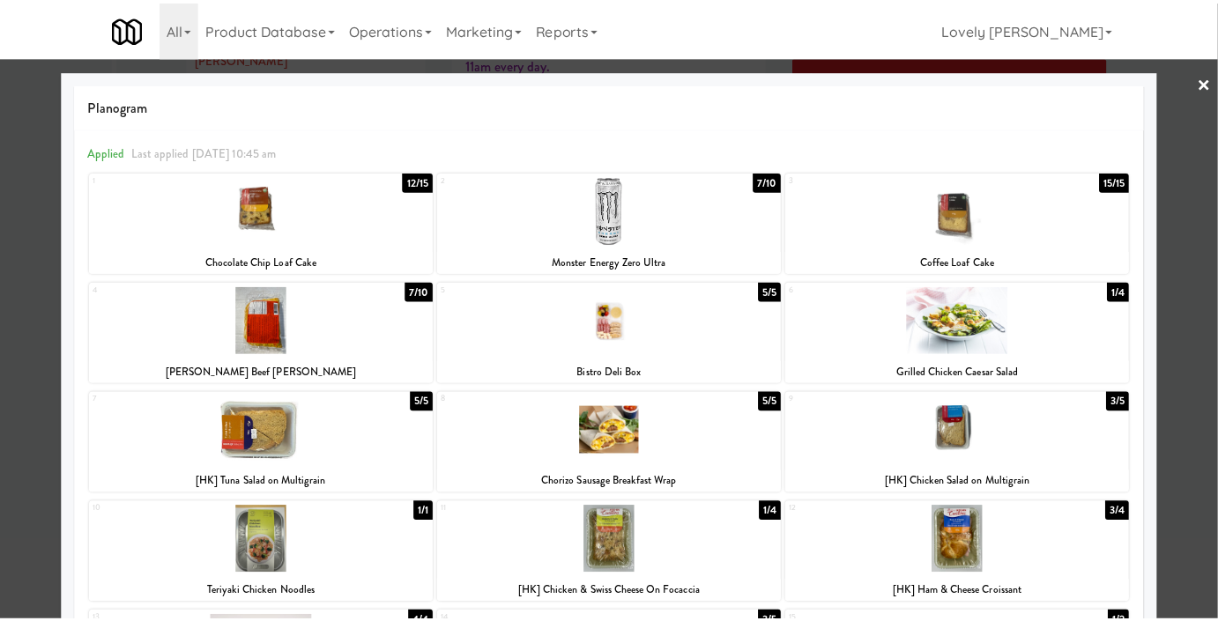
scroll to position [240, 0]
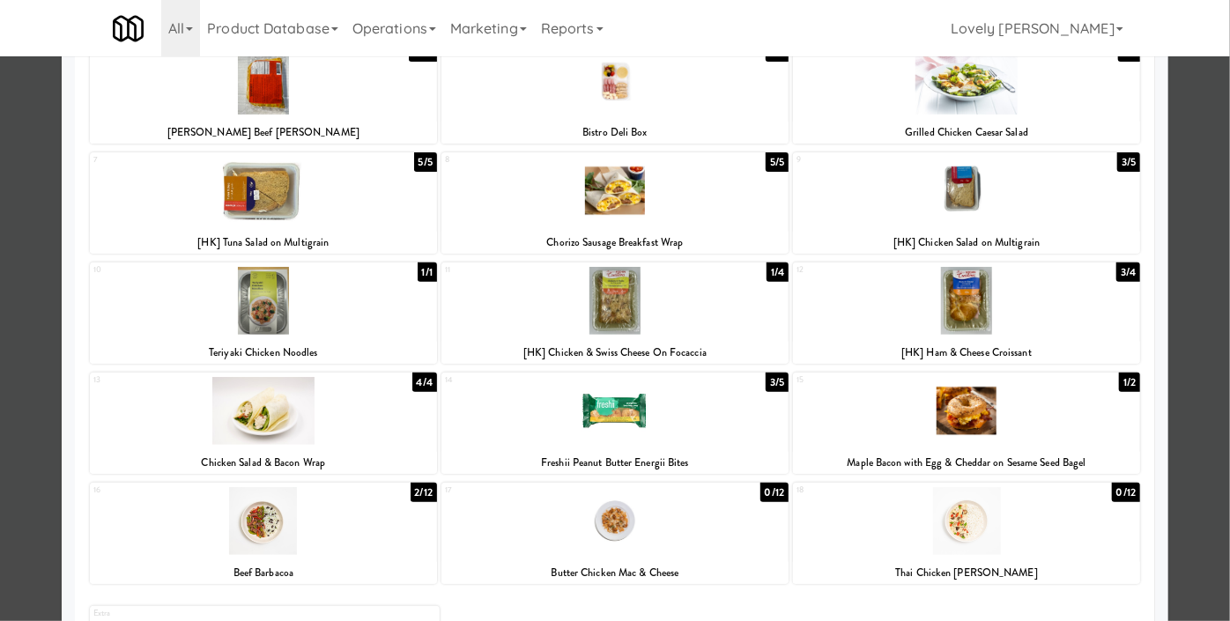
click at [292, 425] on div at bounding box center [263, 411] width 347 height 68
click at [0, 412] on div at bounding box center [615, 310] width 1230 height 621
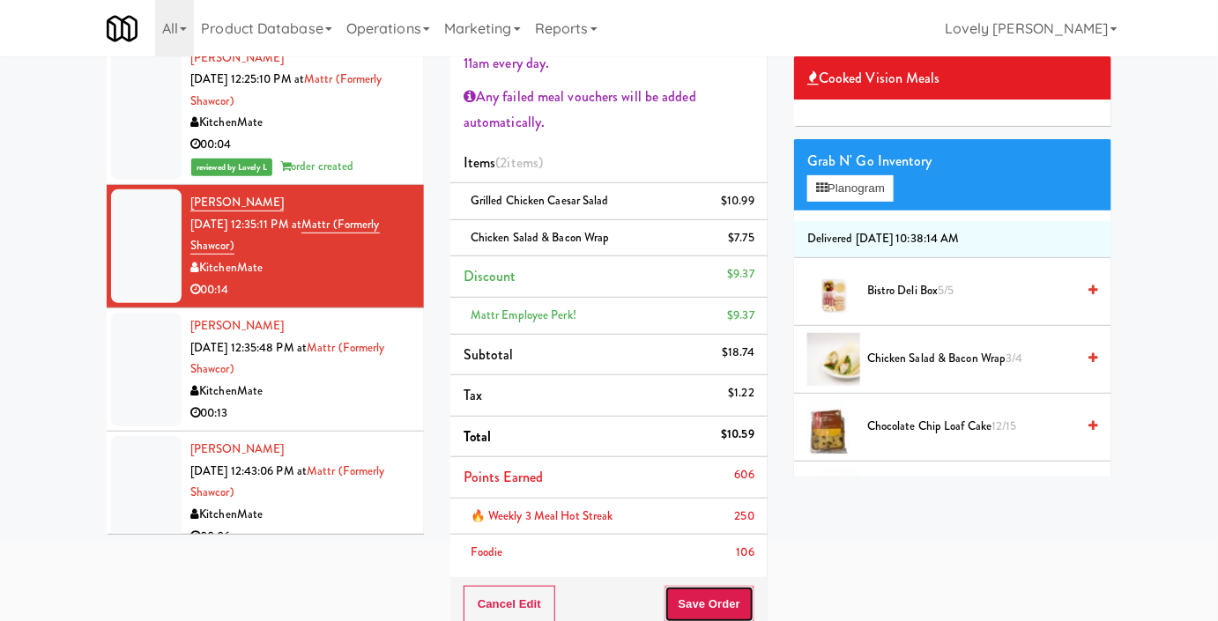
click at [715, 599] on button "Save Order" at bounding box center [709, 604] width 90 height 37
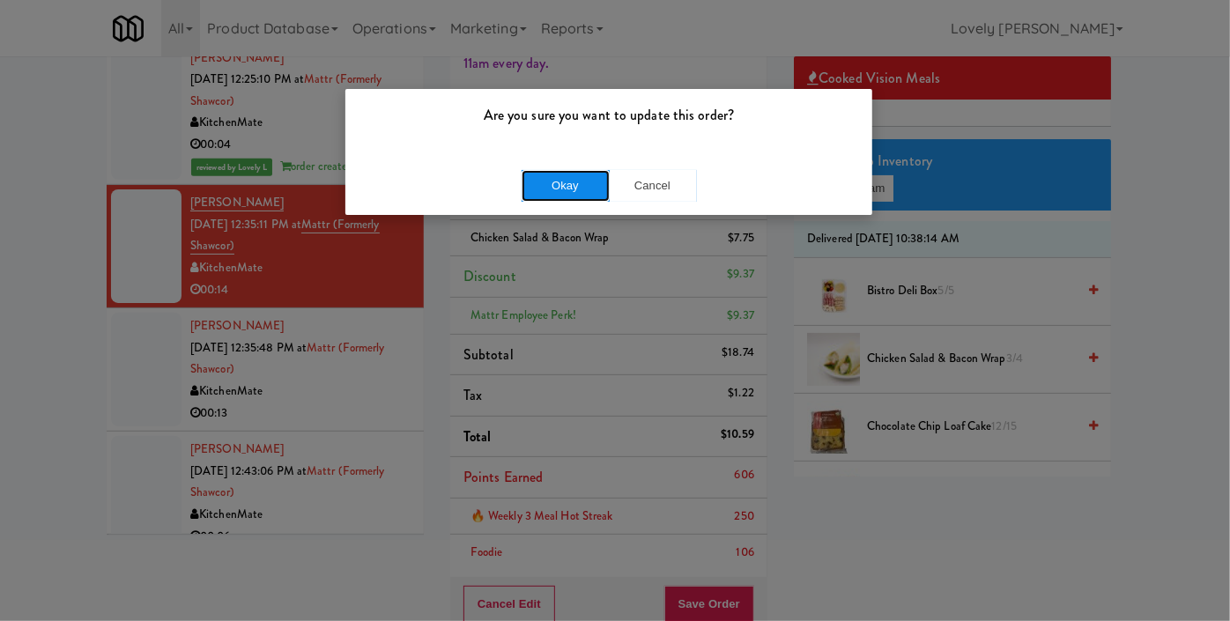
click at [570, 190] on button "Okay" at bounding box center [566, 186] width 88 height 32
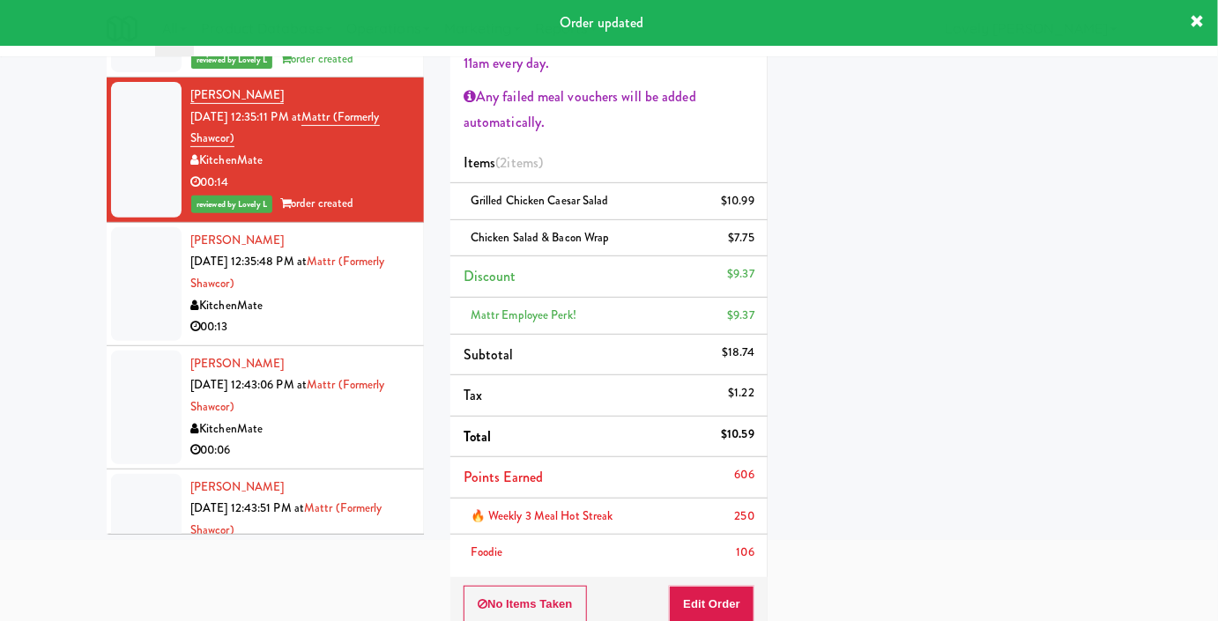
scroll to position [480, 0]
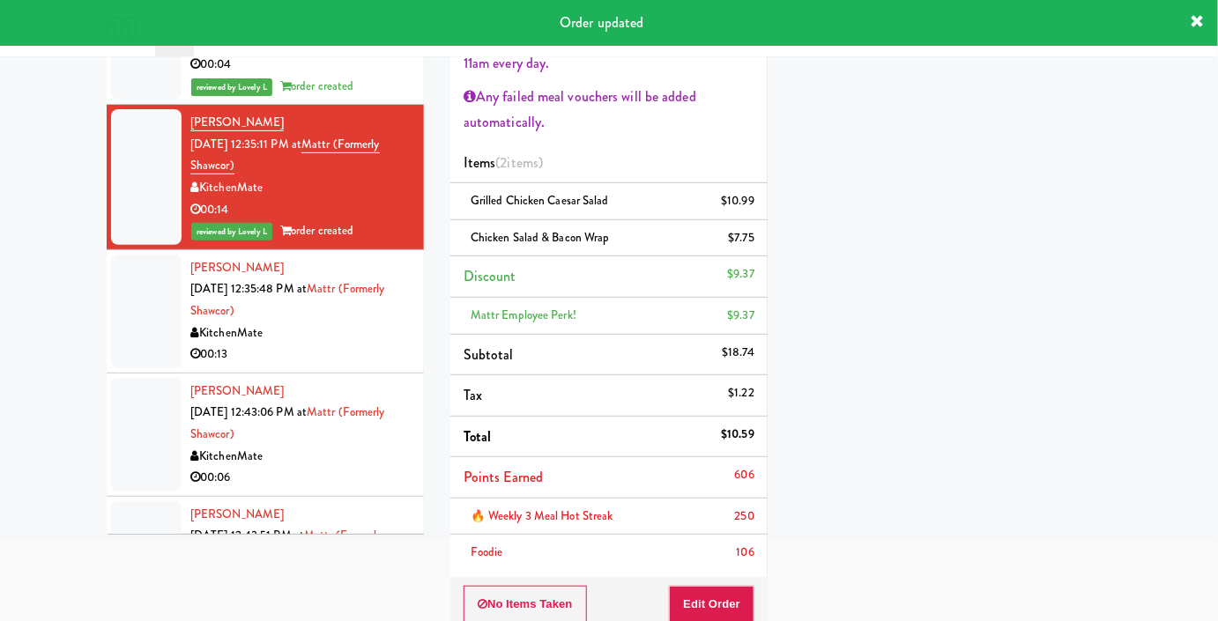
drag, startPoint x: 321, startPoint y: 338, endPoint x: 330, endPoint y: 330, distance: 12.5
click at [321, 338] on div "KitchenMate" at bounding box center [300, 333] width 220 height 22
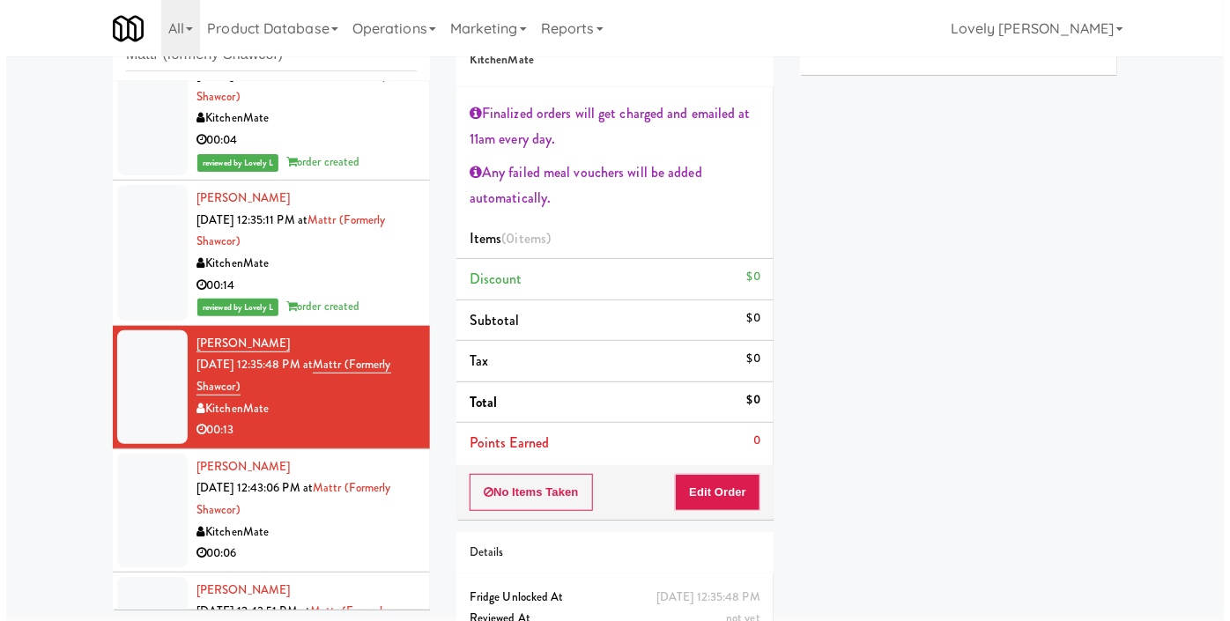
scroll to position [137, 0]
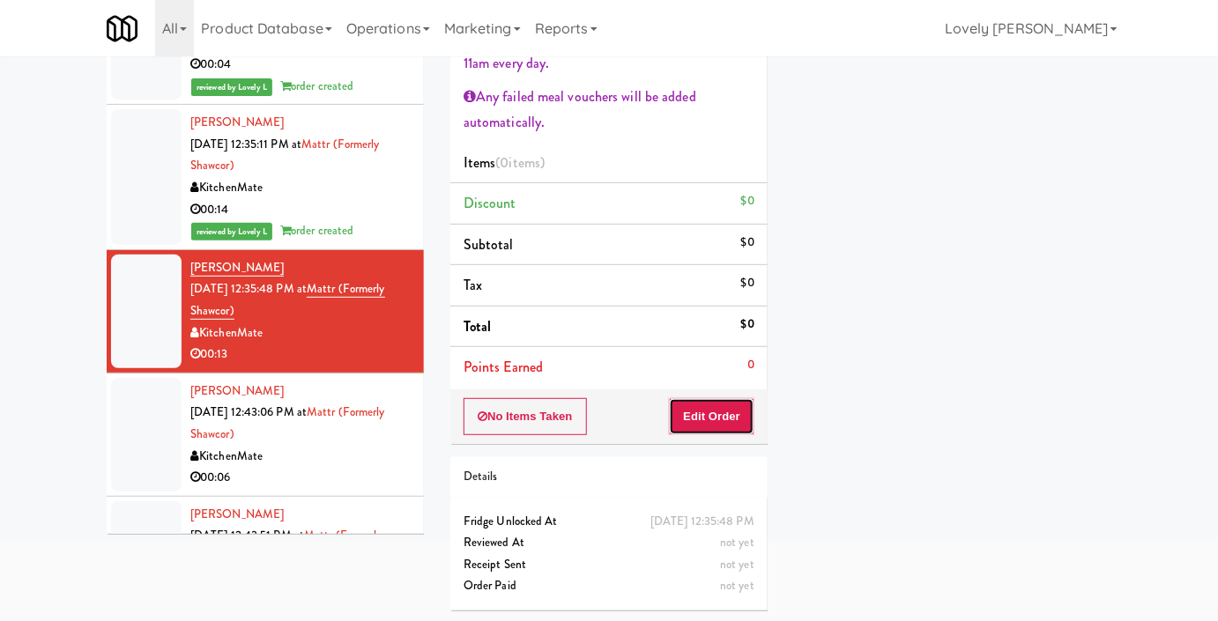
click at [691, 416] on button "Edit Order" at bounding box center [711, 416] width 85 height 37
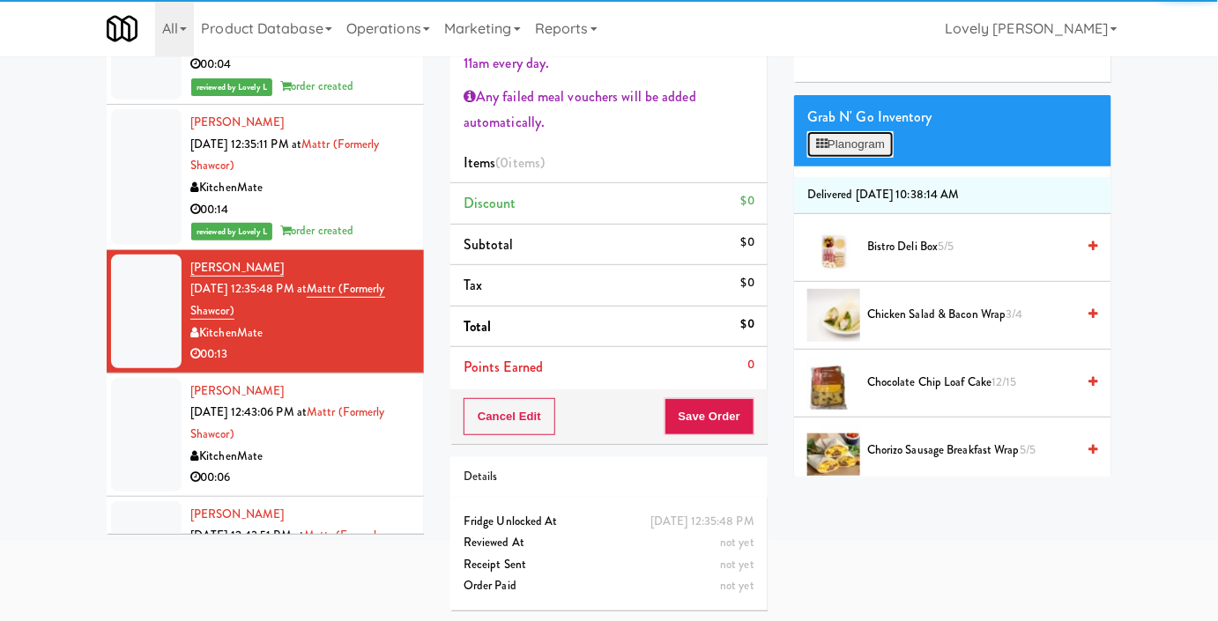
click at [846, 158] on button "Planogram" at bounding box center [850, 144] width 86 height 26
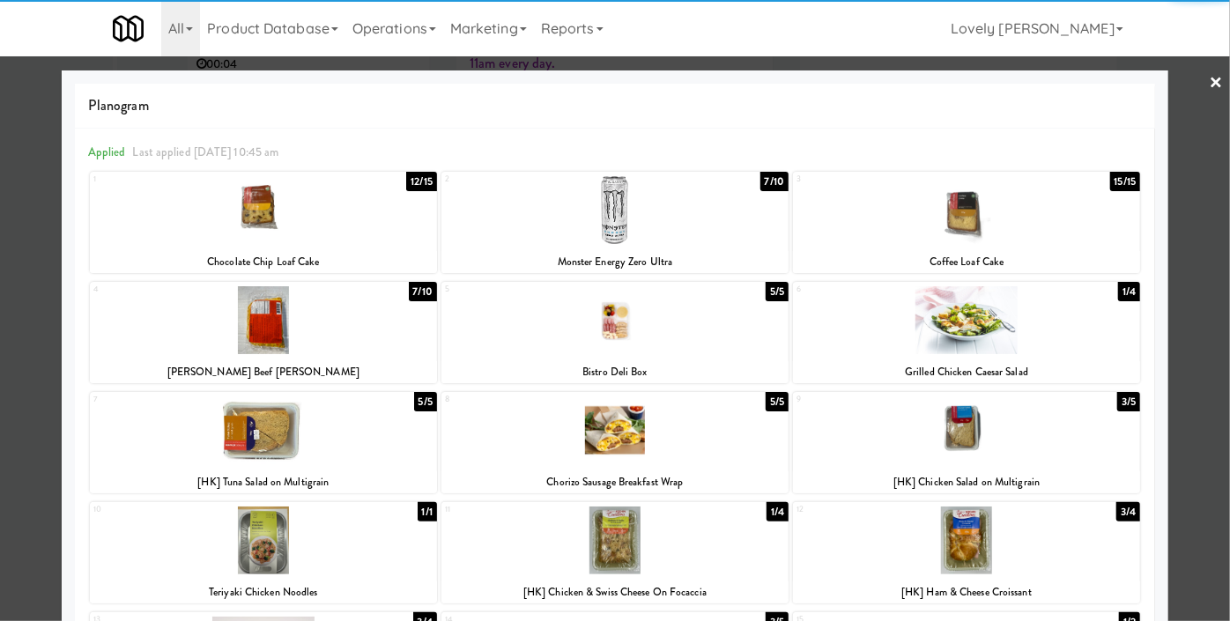
click at [326, 235] on div at bounding box center [263, 210] width 347 height 68
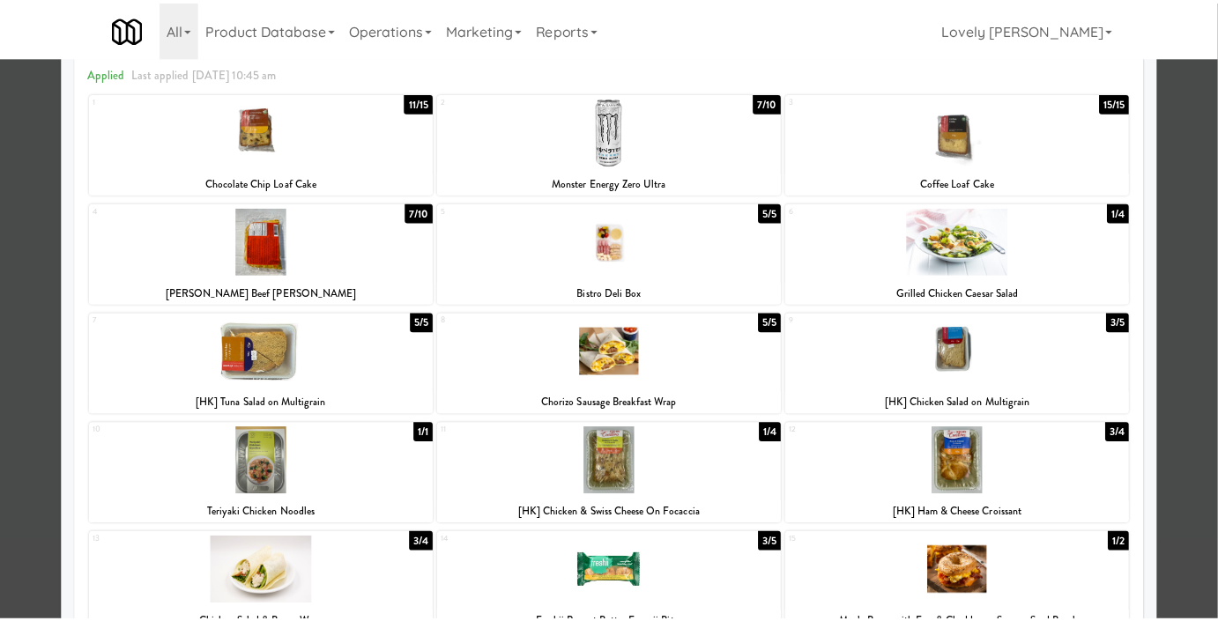
scroll to position [320, 0]
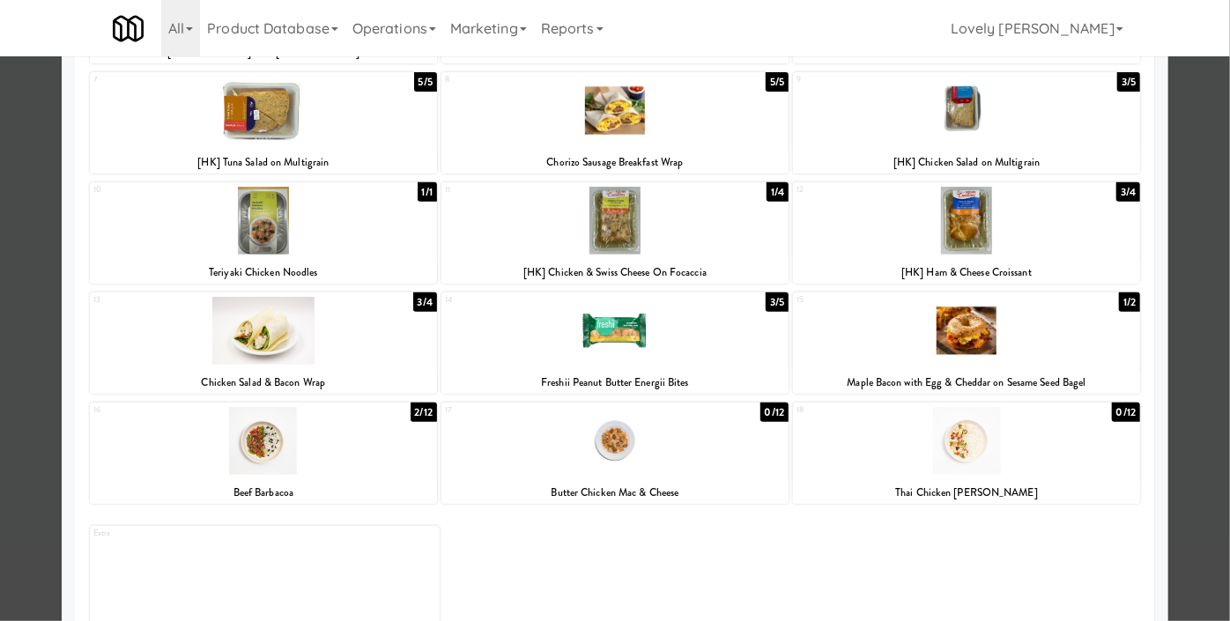
click at [349, 325] on div at bounding box center [263, 331] width 347 height 68
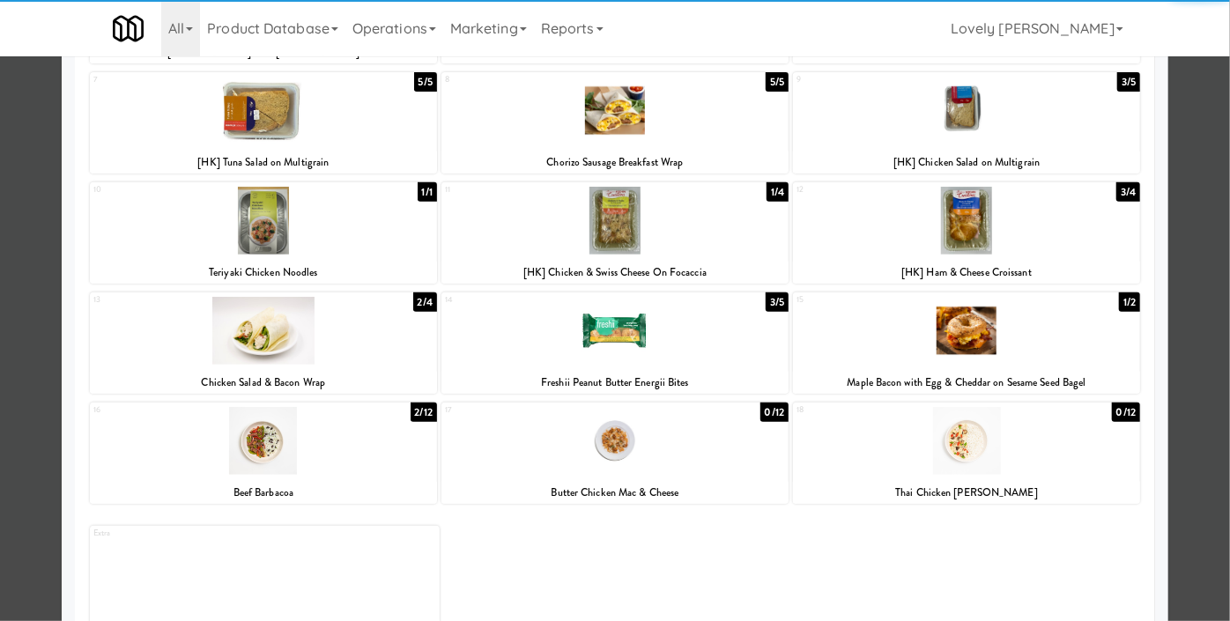
click at [0, 383] on div at bounding box center [615, 310] width 1230 height 621
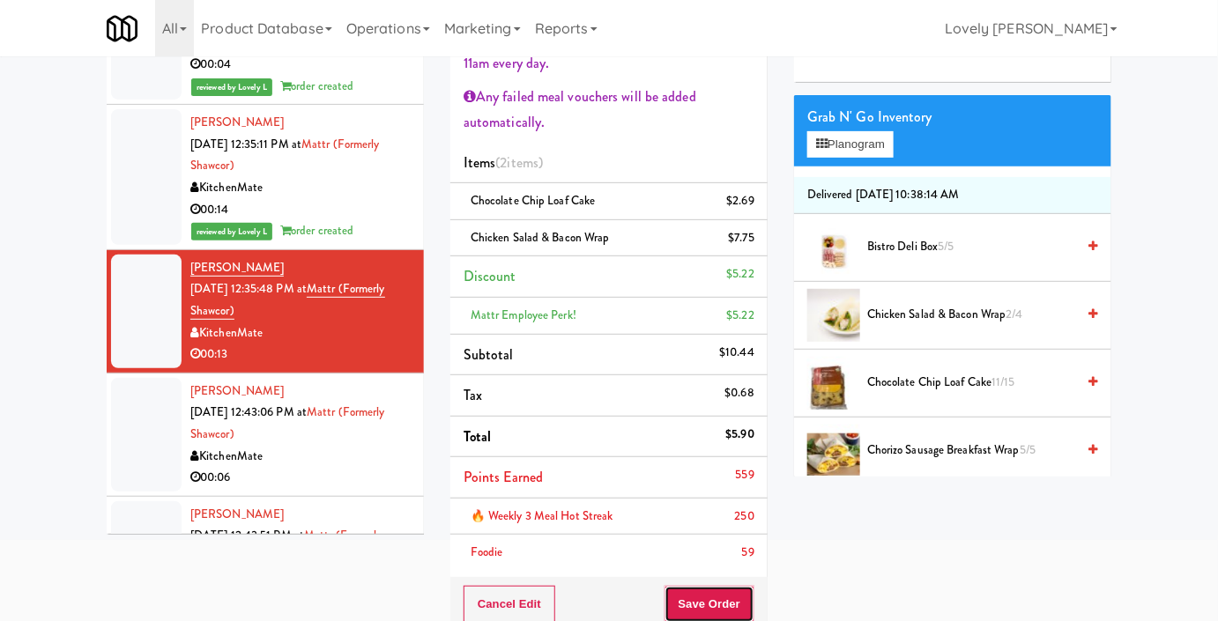
click at [731, 601] on button "Save Order" at bounding box center [709, 604] width 90 height 37
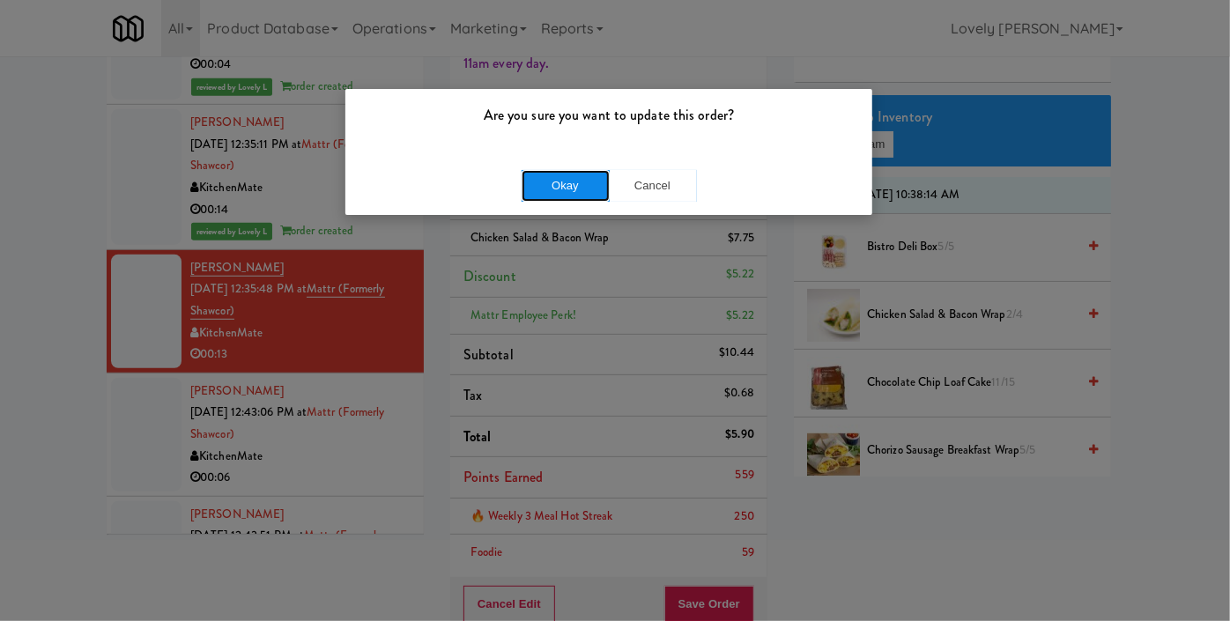
click at [594, 187] on button "Okay" at bounding box center [566, 186] width 88 height 32
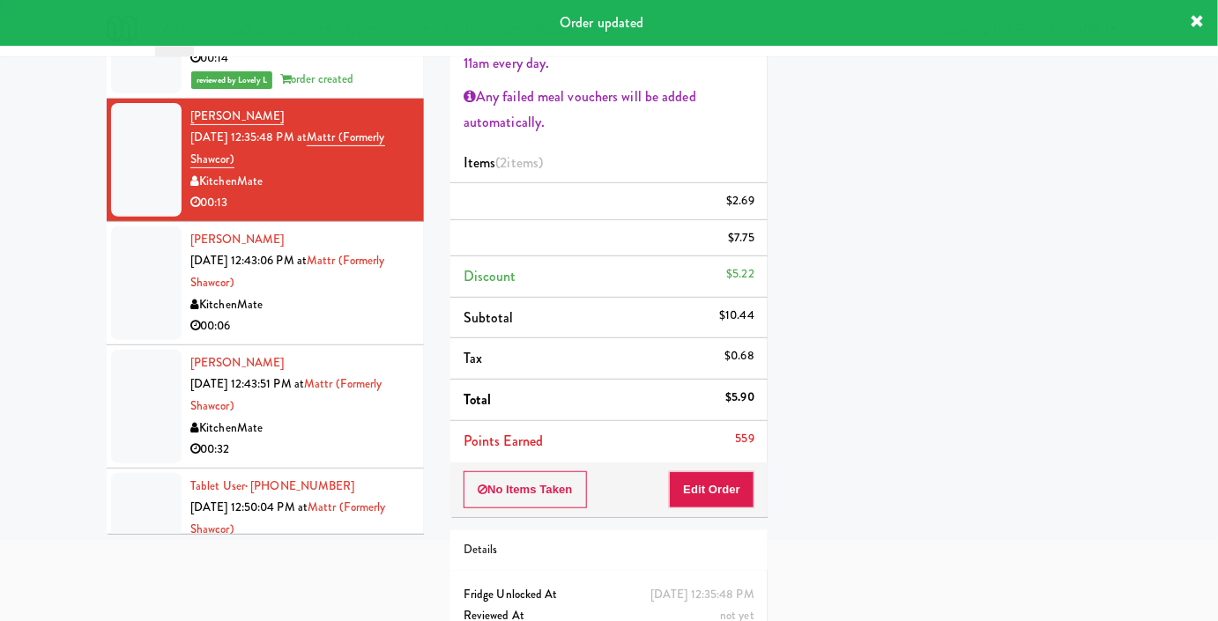
scroll to position [641, 0]
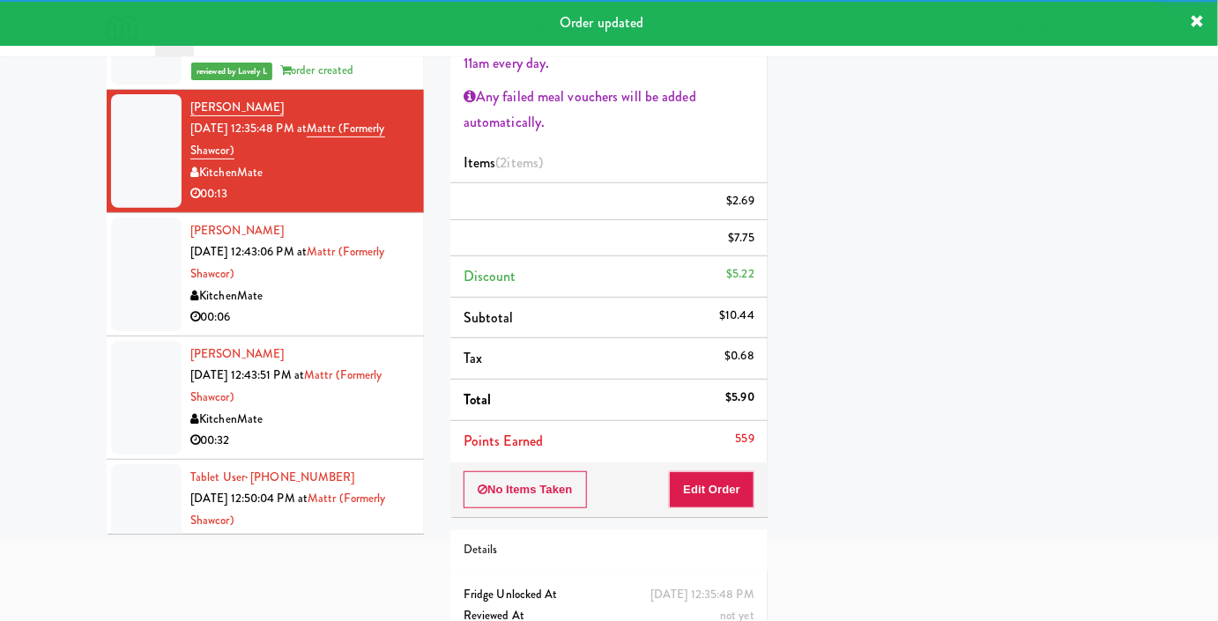
click at [356, 316] on div "00:06" at bounding box center [300, 318] width 220 height 22
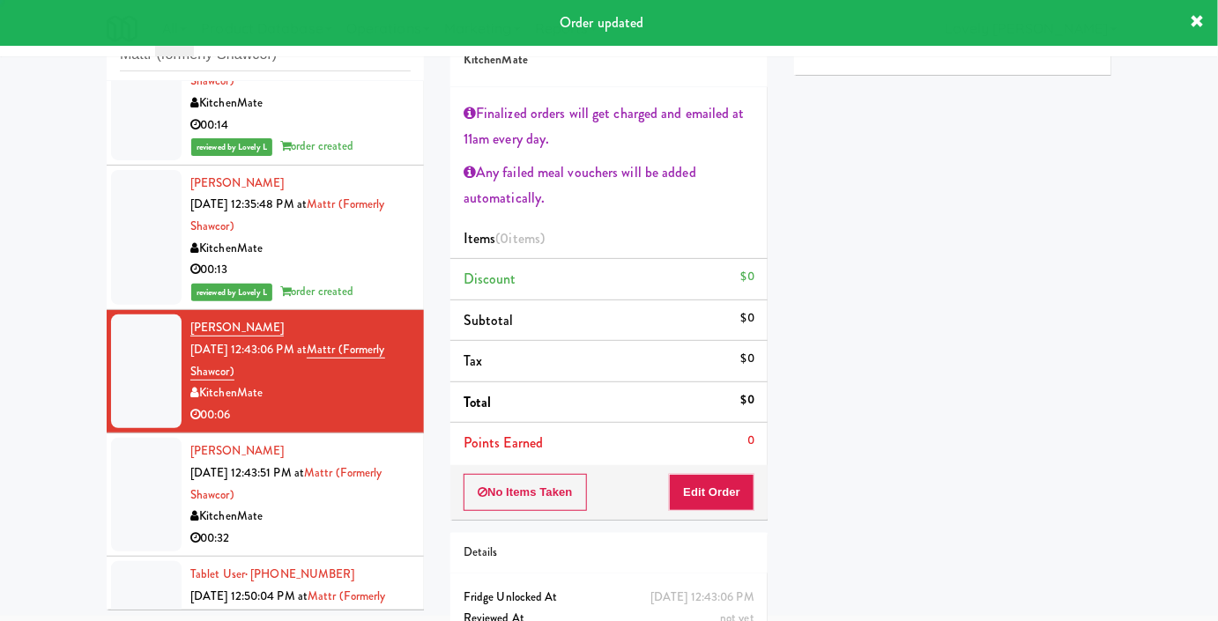
scroll to position [137, 0]
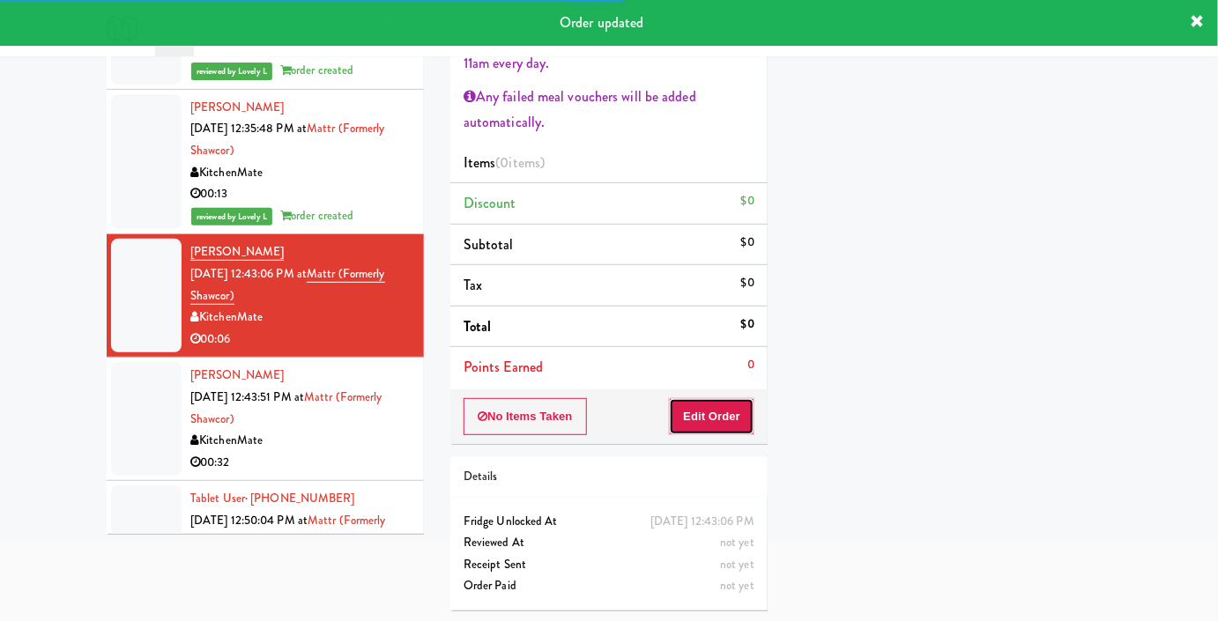
click at [712, 404] on button "Edit Order" at bounding box center [711, 416] width 85 height 37
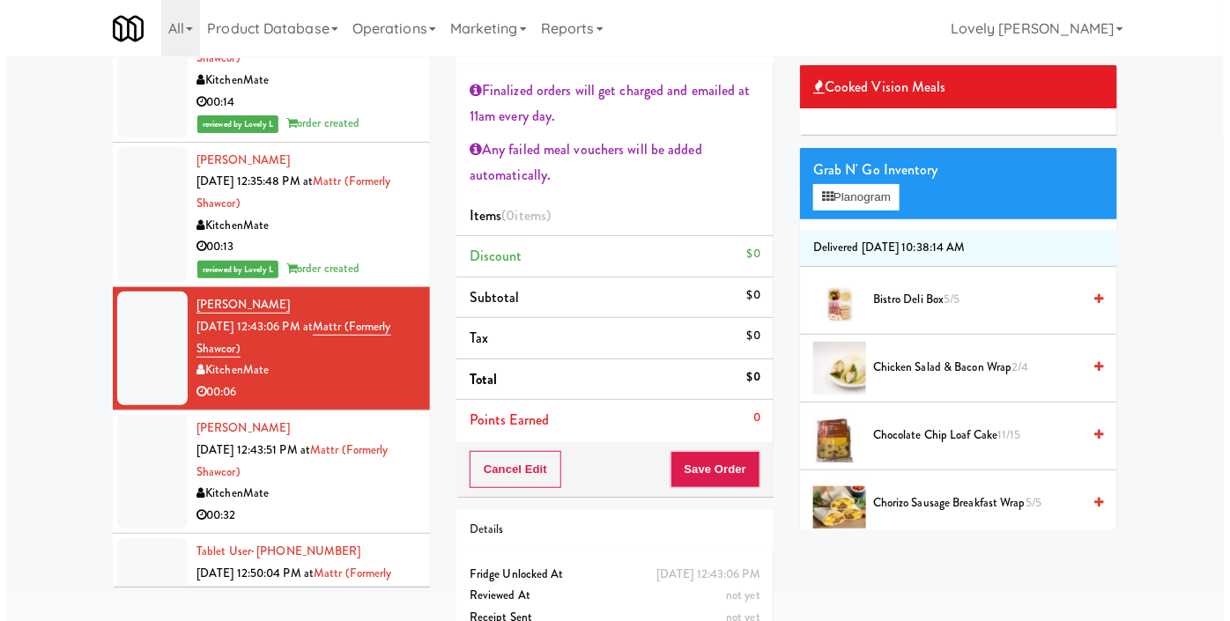
scroll to position [57, 0]
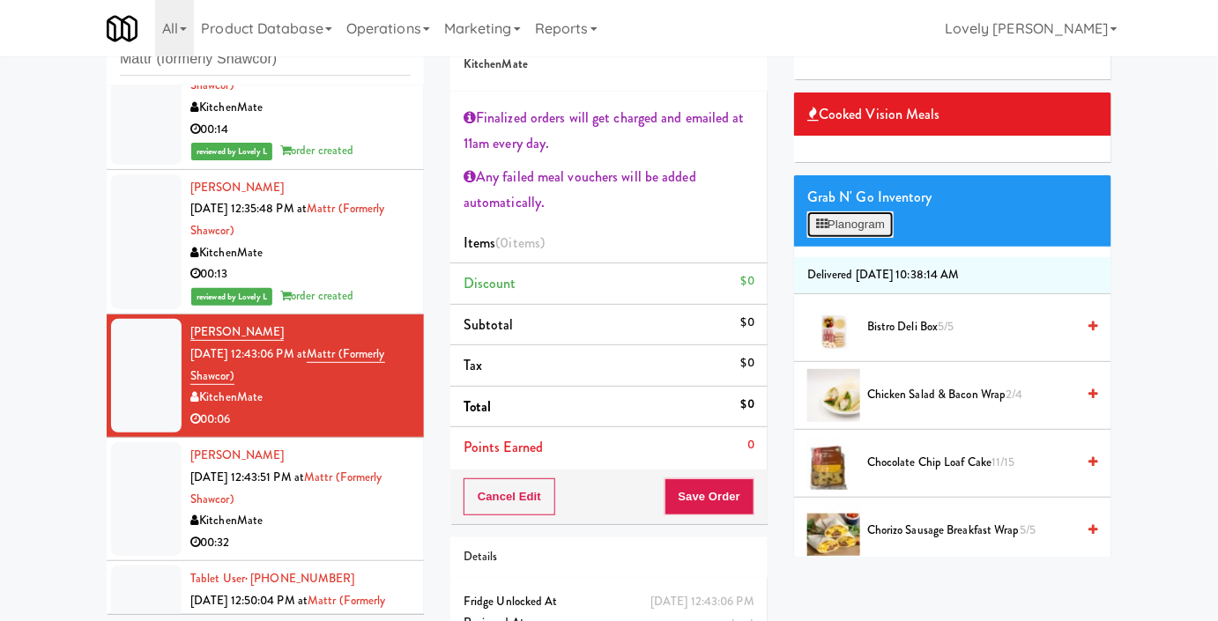
click at [870, 238] on button "Planogram" at bounding box center [850, 224] width 86 height 26
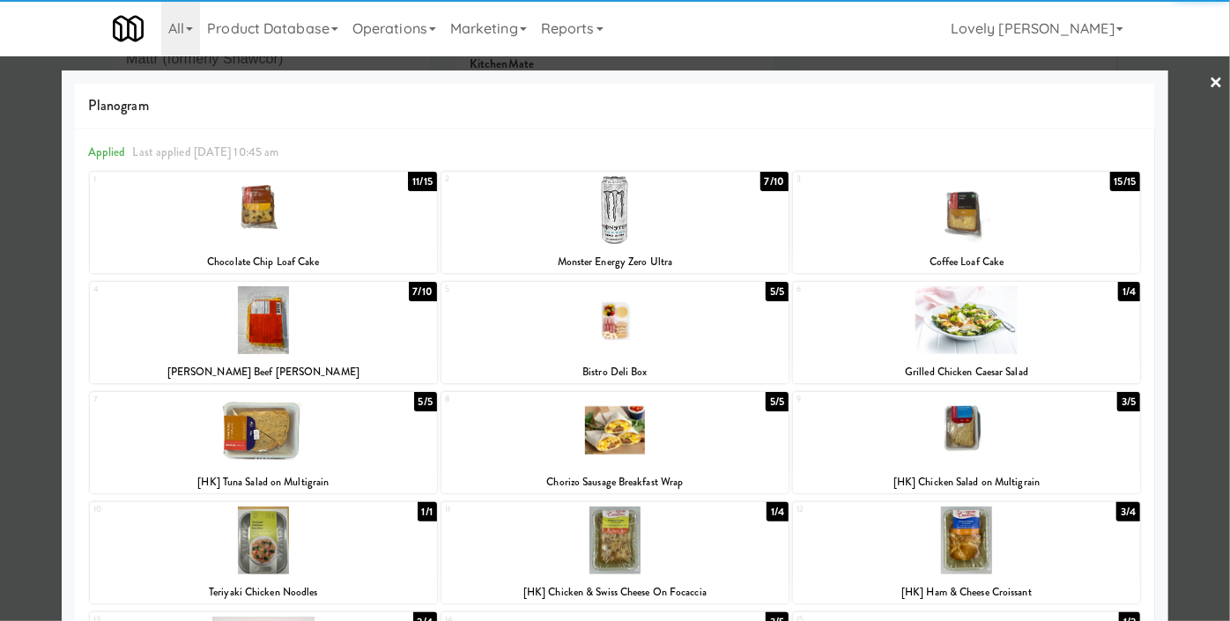
click at [1027, 470] on div "9 3/5 [HK] Chicken Salad on Multigrain" at bounding box center [966, 442] width 347 height 101
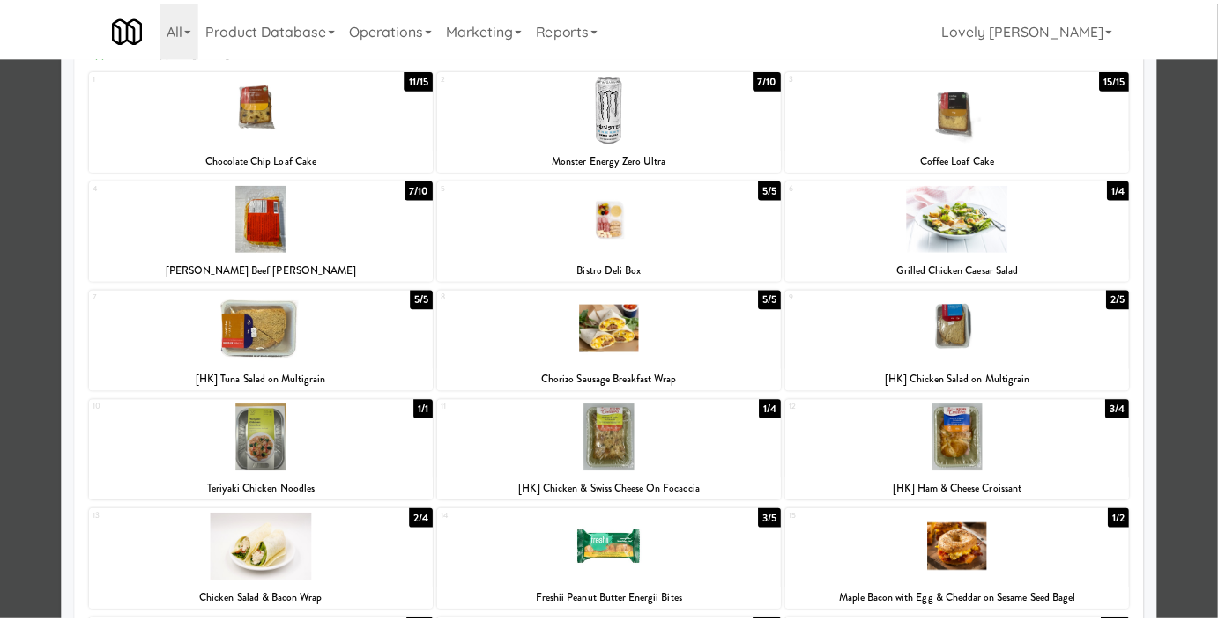
scroll to position [159, 0]
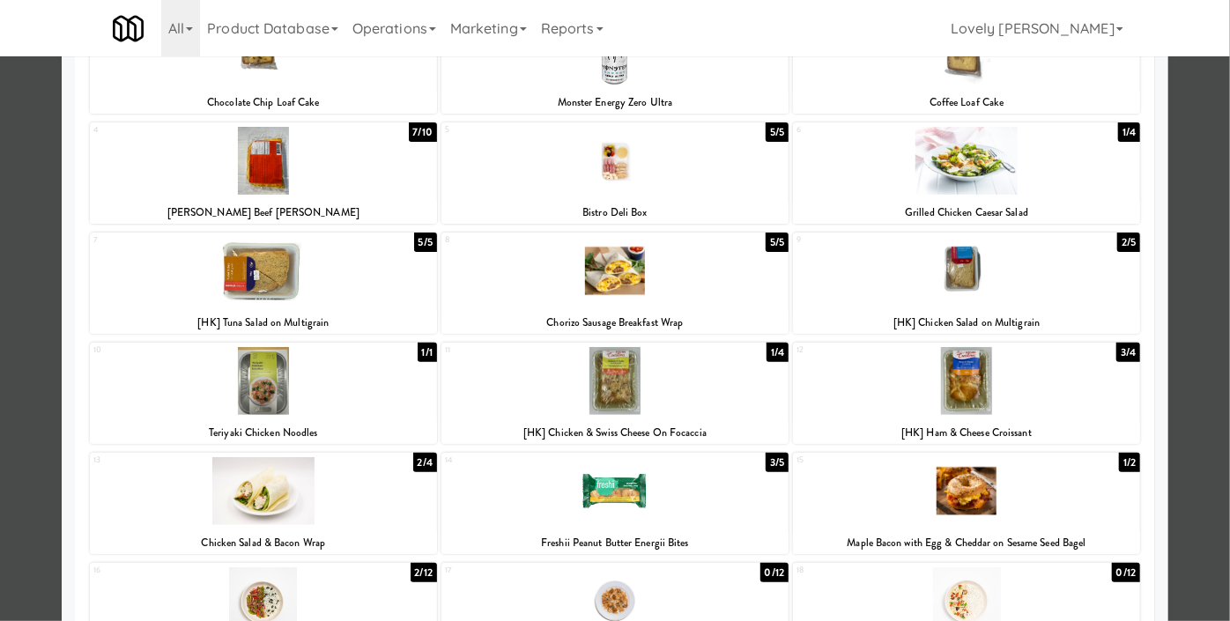
click at [673, 529] on div "14 3/5 Freshii Peanut Butter Energii Bites" at bounding box center [614, 503] width 347 height 101
click at [0, 310] on div at bounding box center [615, 310] width 1230 height 621
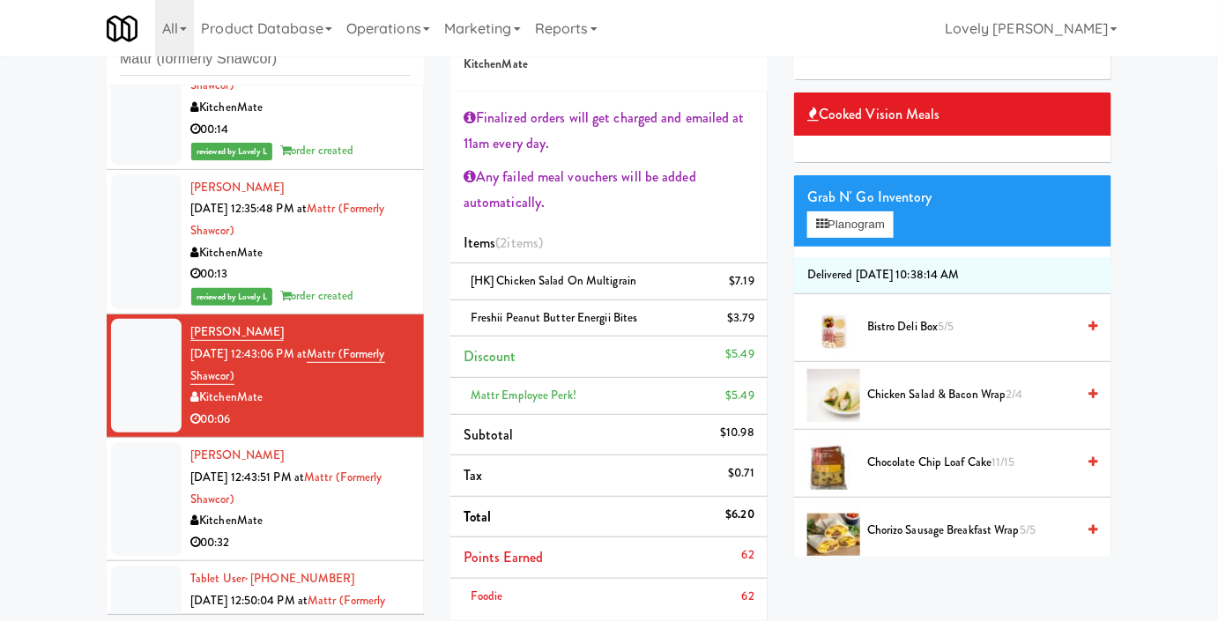
scroll to position [309, 0]
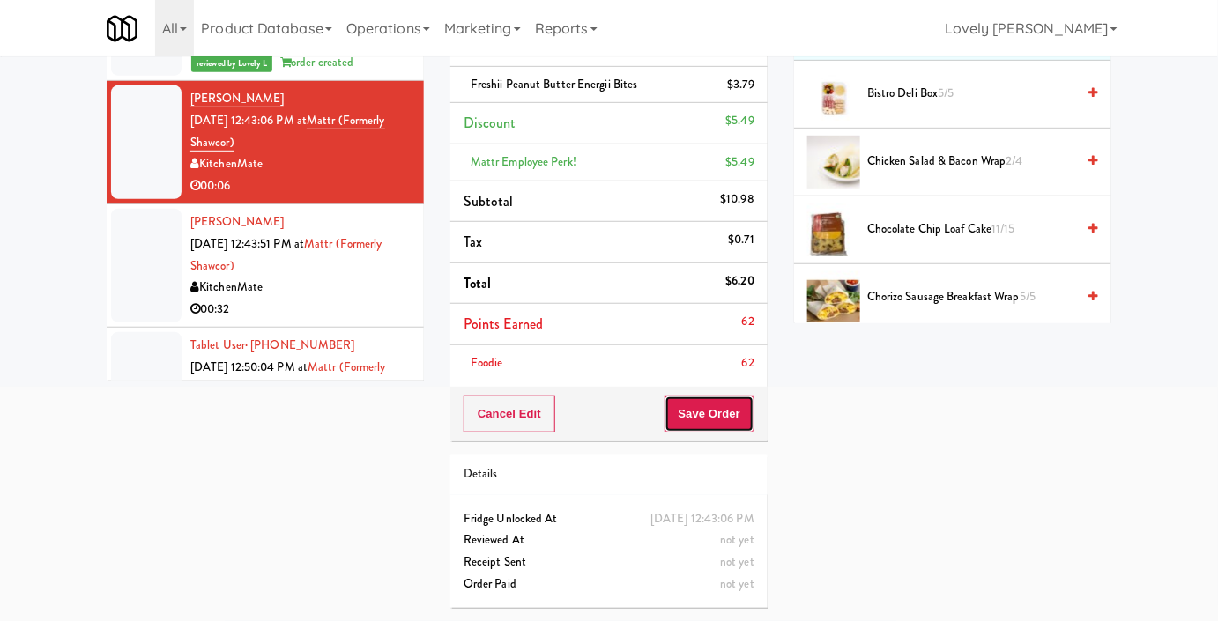
click at [739, 407] on button "Save Order" at bounding box center [709, 414] width 90 height 37
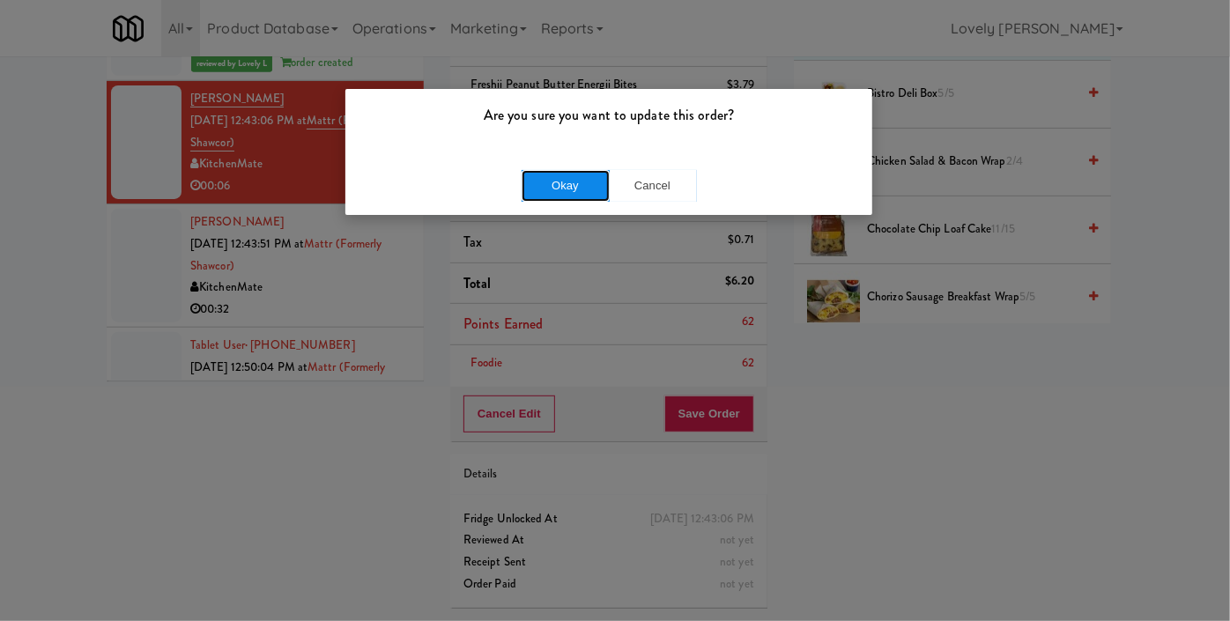
click at [587, 186] on button "Okay" at bounding box center [566, 186] width 88 height 32
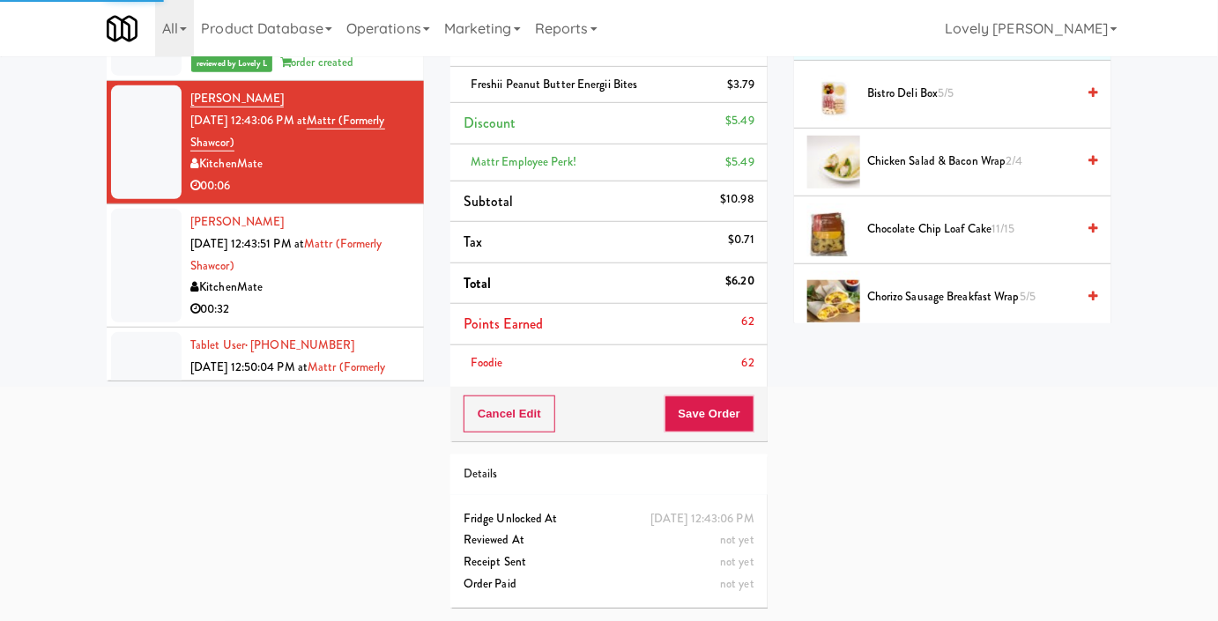
click at [335, 299] on div "00:32" at bounding box center [300, 310] width 220 height 22
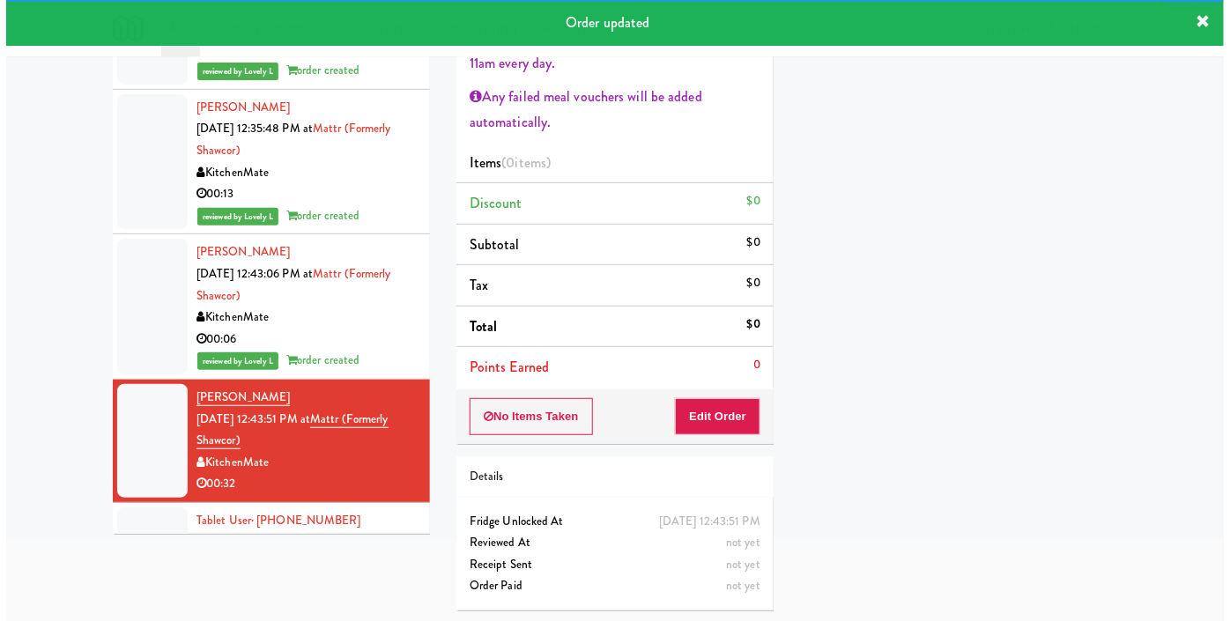
scroll to position [730, 0]
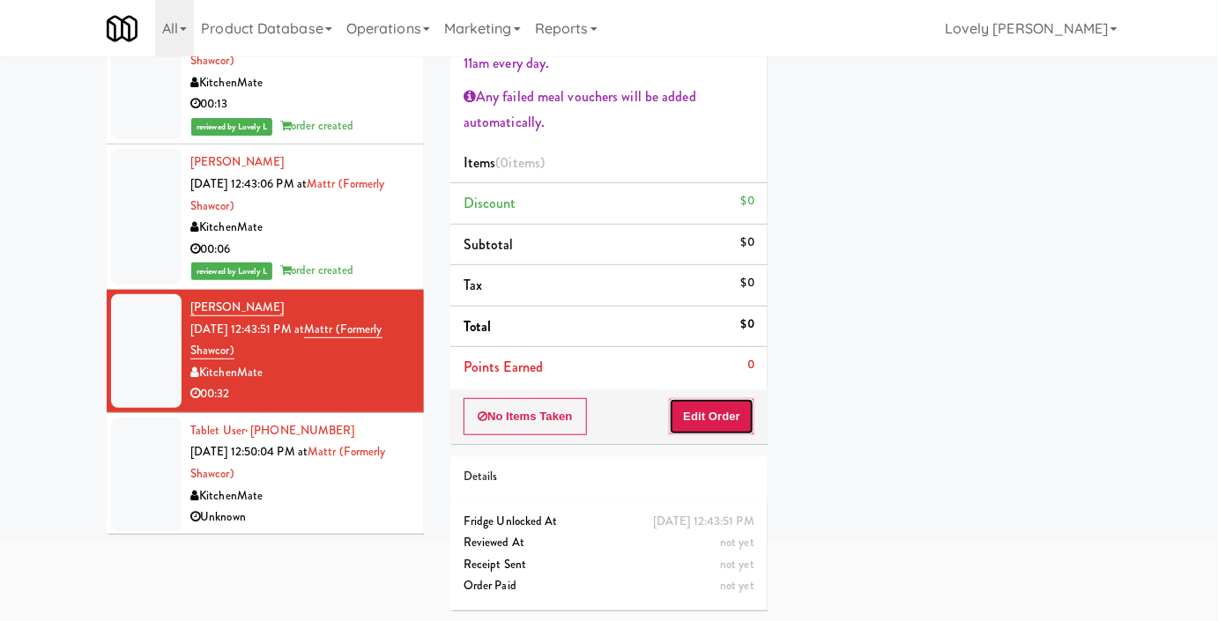
click at [700, 423] on button "Edit Order" at bounding box center [711, 416] width 85 height 37
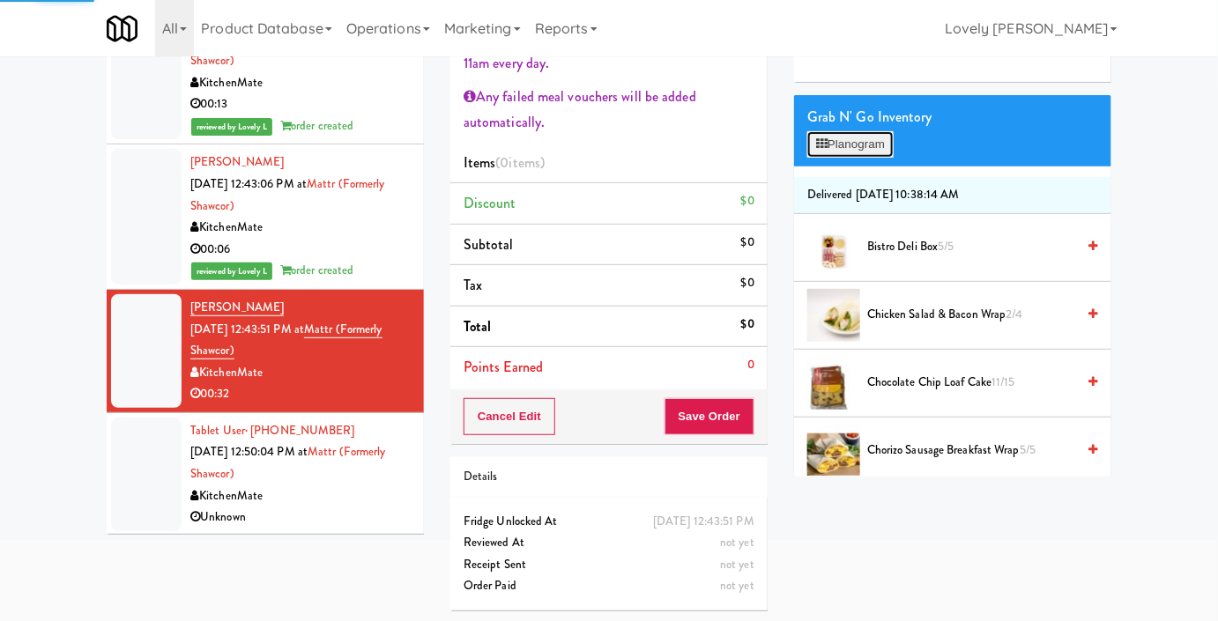
click at [867, 158] on button "Planogram" at bounding box center [850, 144] width 86 height 26
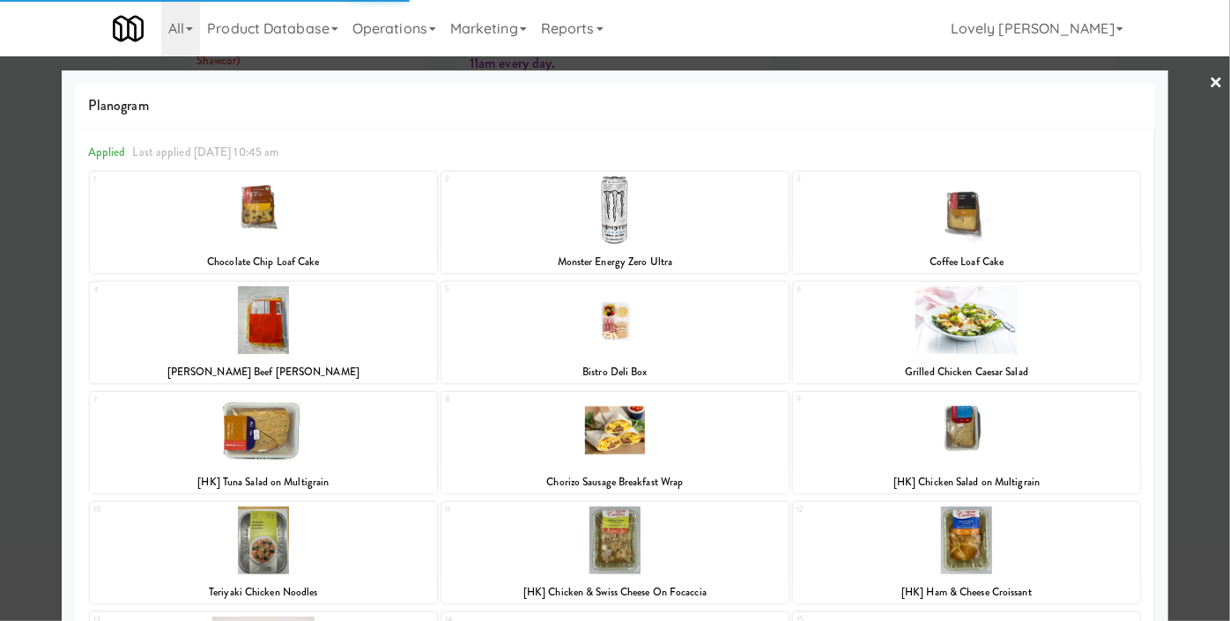
scroll to position [159, 0]
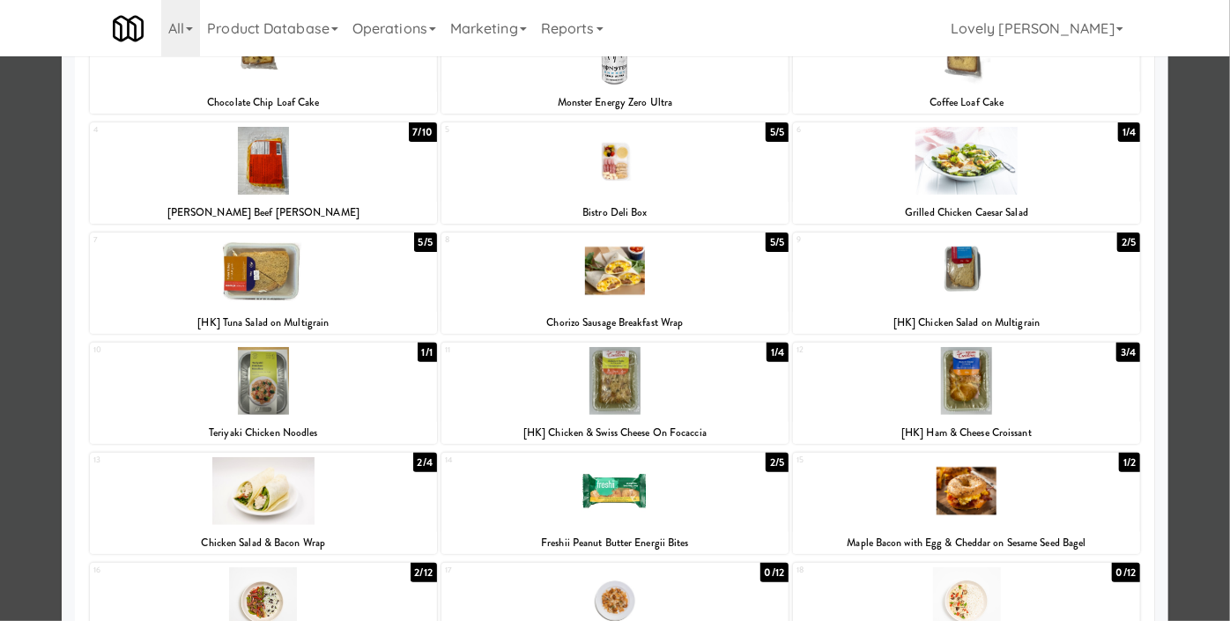
click at [344, 259] on div at bounding box center [263, 271] width 347 height 68
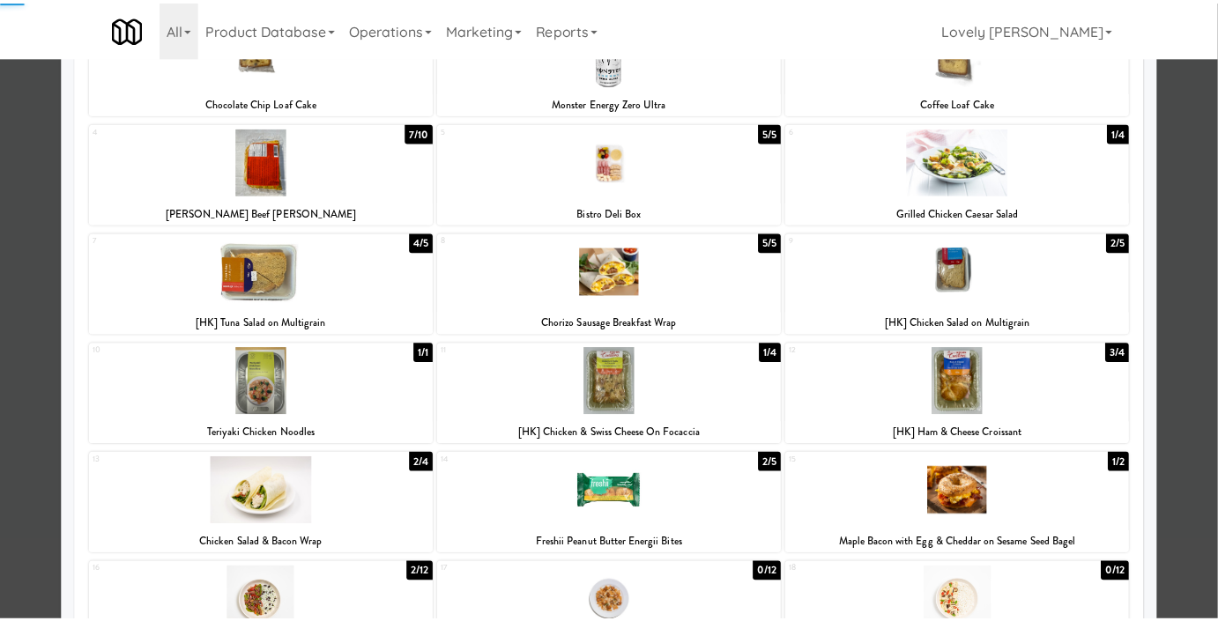
scroll to position [0, 0]
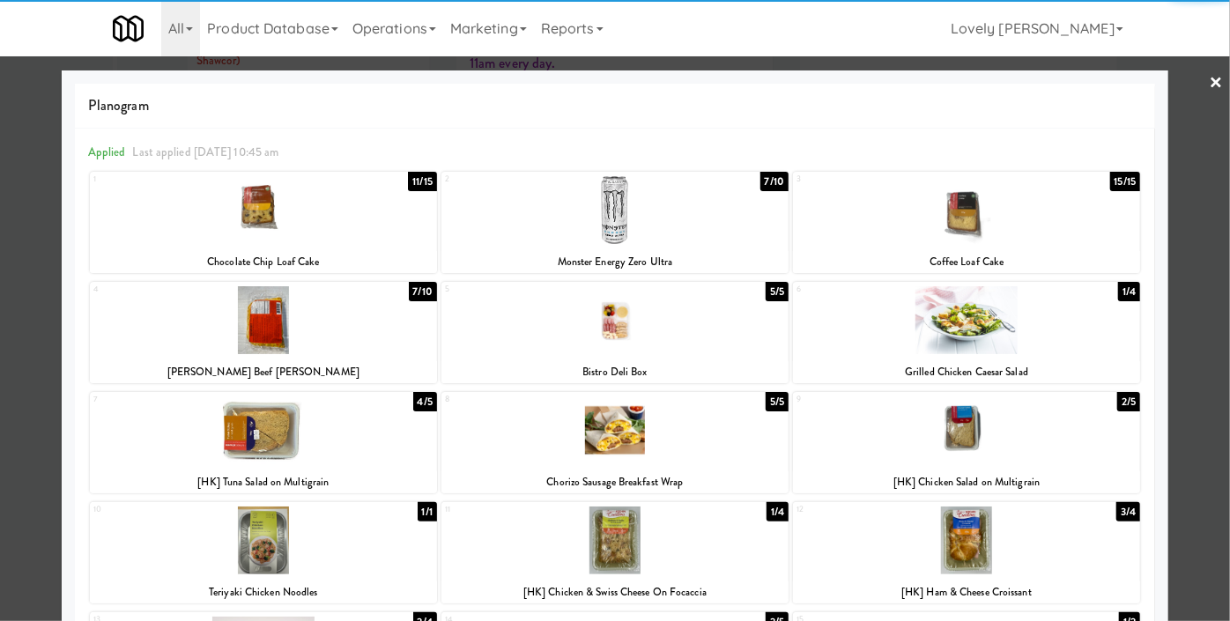
click at [315, 204] on div at bounding box center [263, 210] width 347 height 68
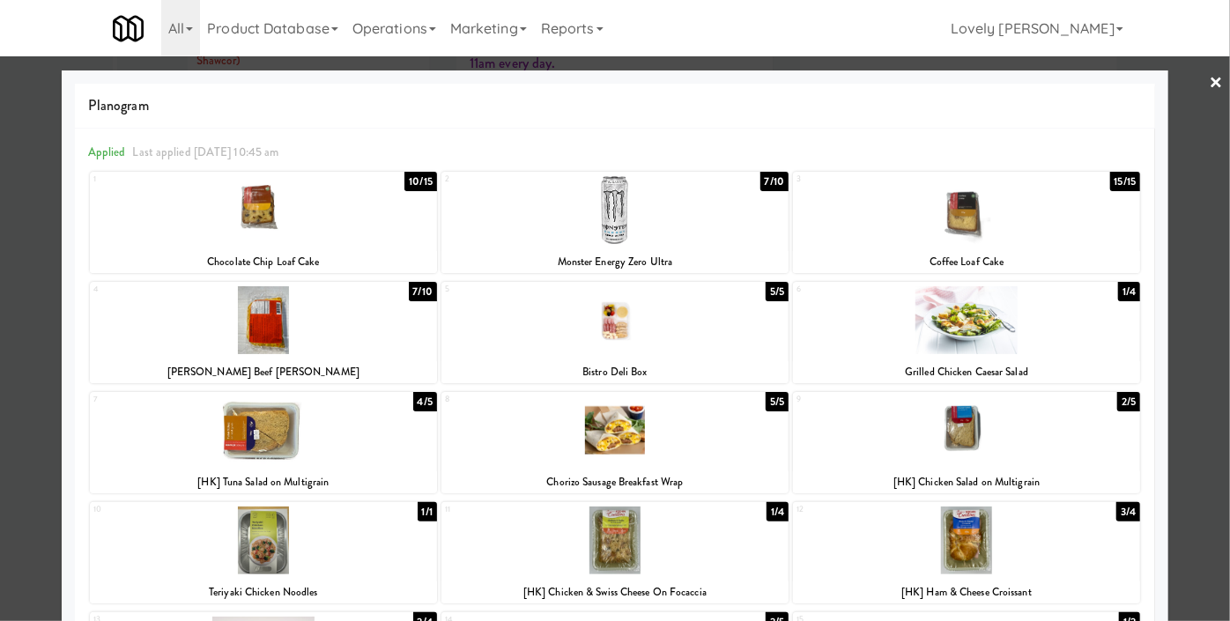
click at [970, 213] on div at bounding box center [966, 210] width 347 height 68
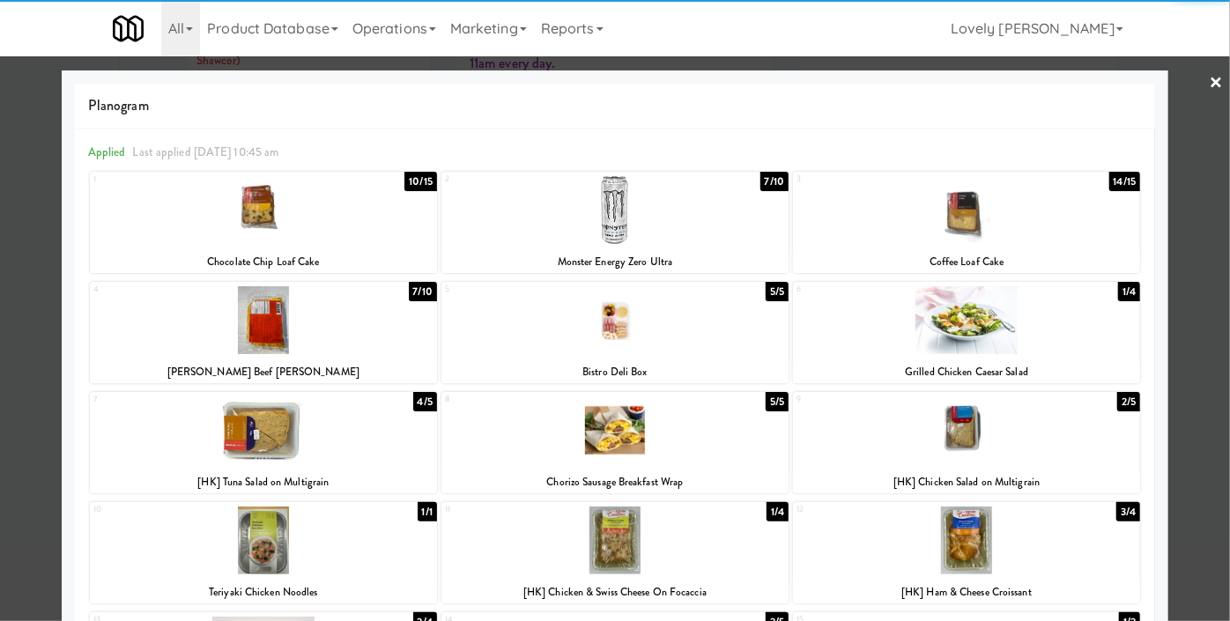
click at [0, 389] on div at bounding box center [615, 310] width 1230 height 621
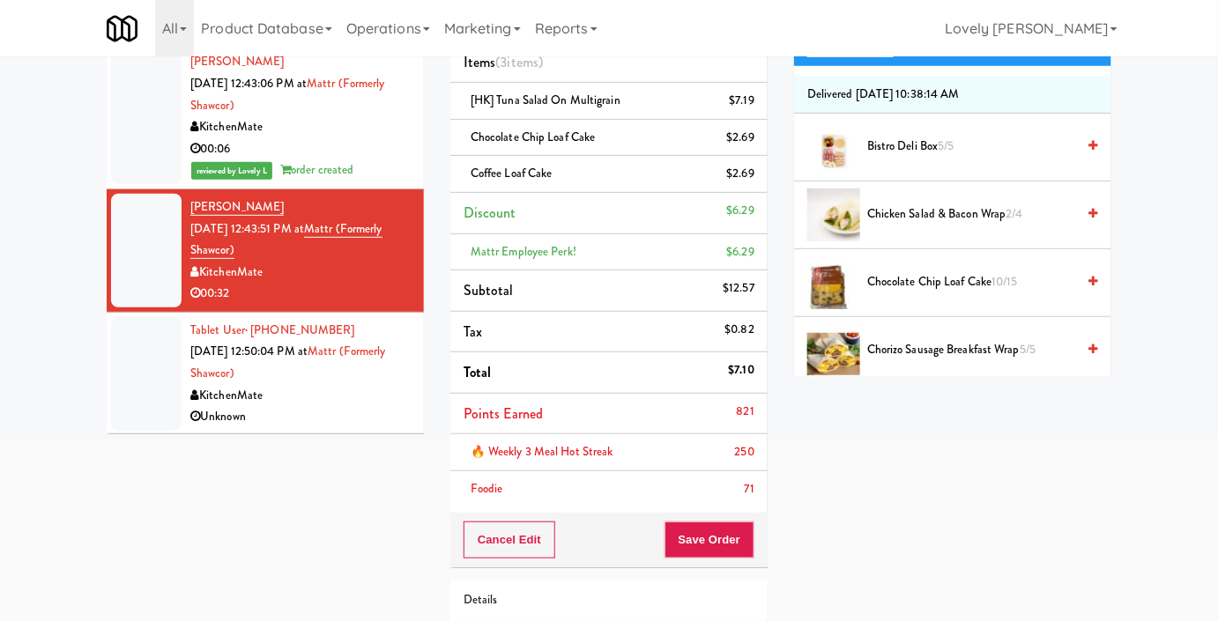
scroll to position [359, 0]
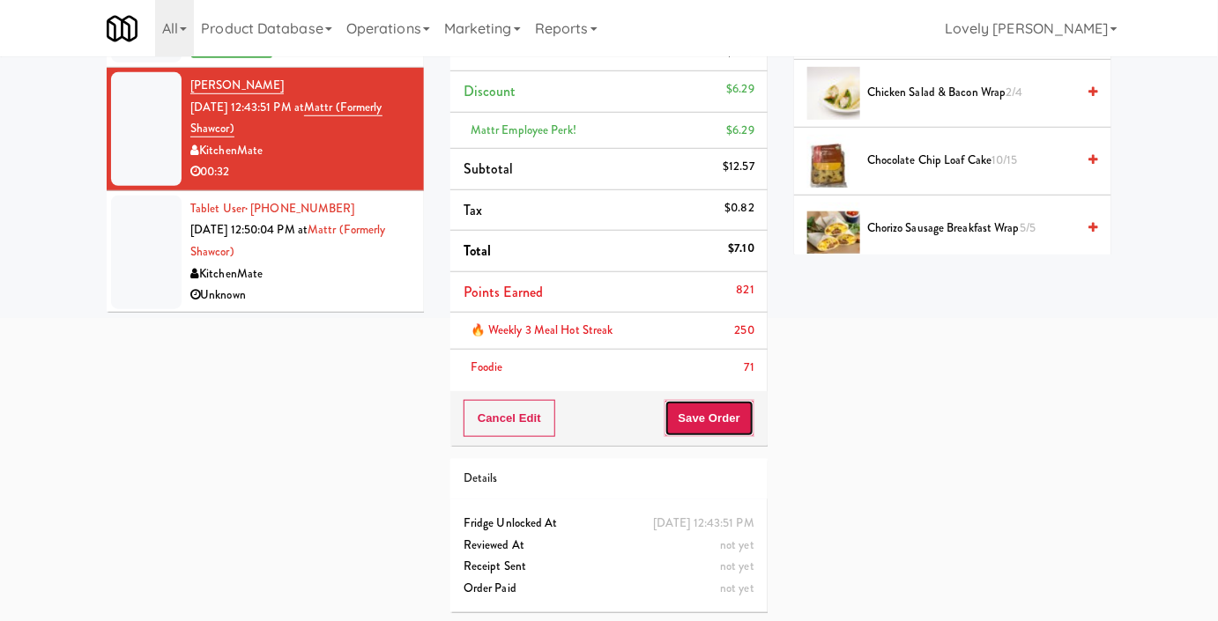
click at [716, 419] on button "Save Order" at bounding box center [709, 418] width 90 height 37
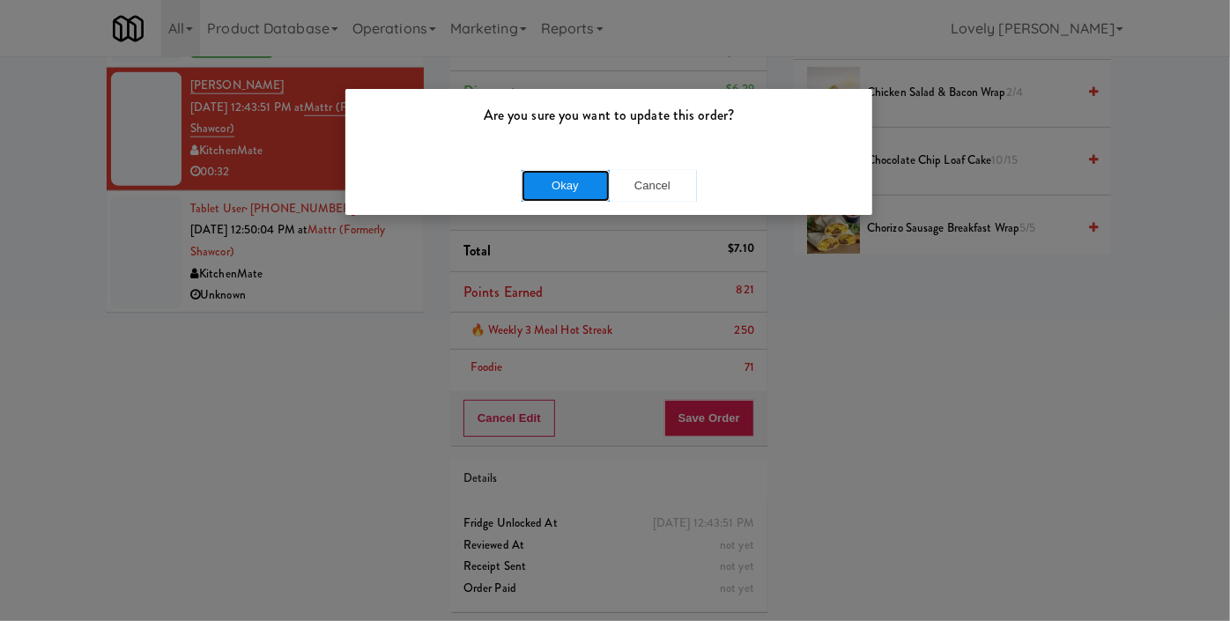
click at [557, 171] on button "Okay" at bounding box center [566, 186] width 88 height 32
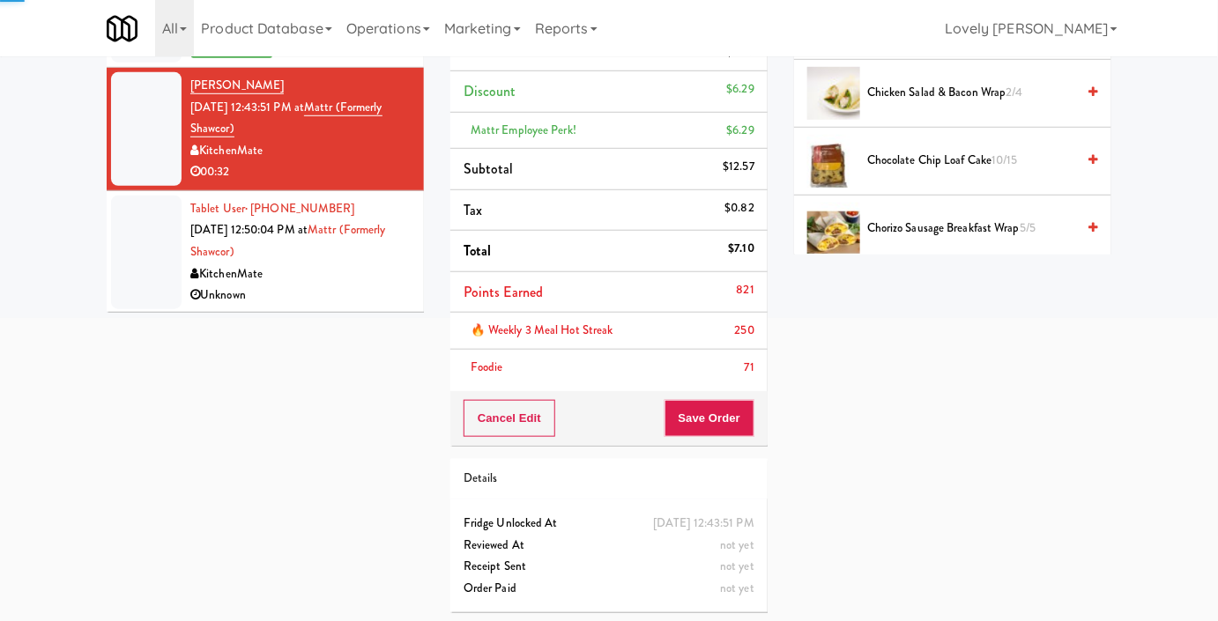
click at [345, 295] on div "Unknown" at bounding box center [300, 296] width 220 height 22
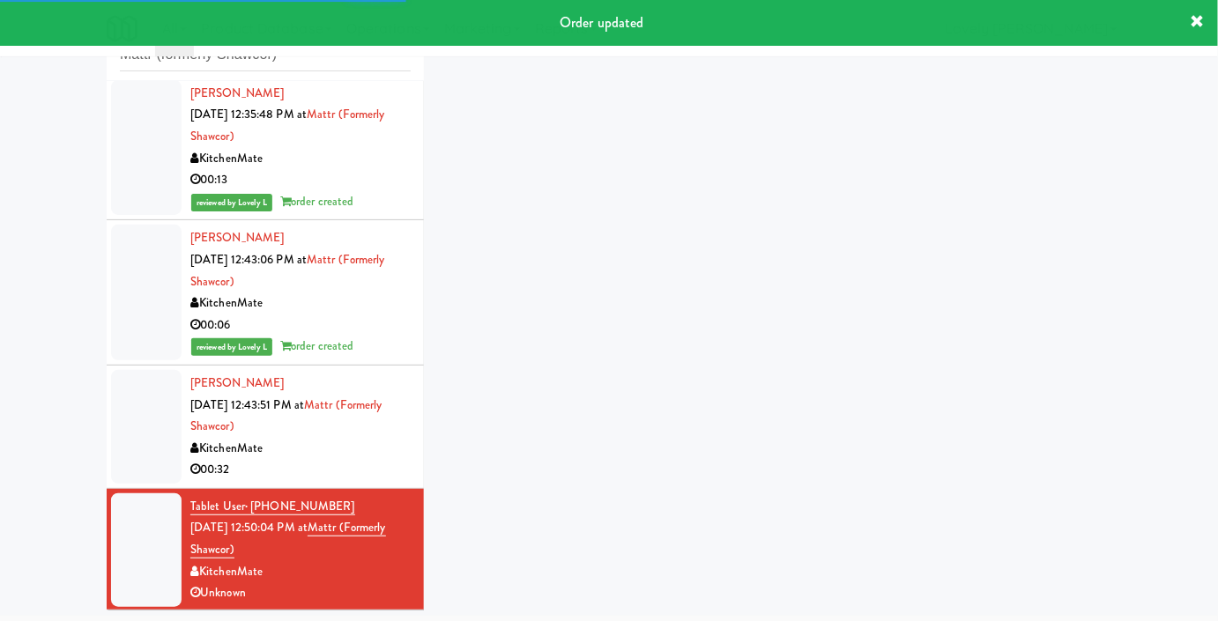
scroll to position [159, 0]
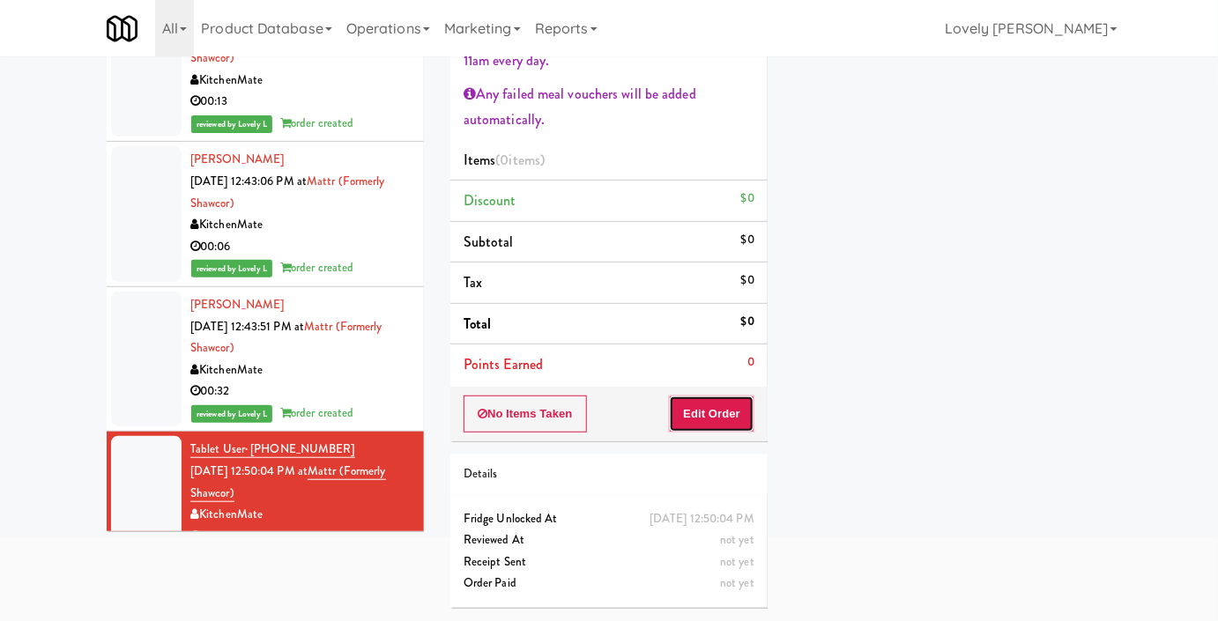
click at [747, 397] on button "Edit Order" at bounding box center [711, 414] width 85 height 37
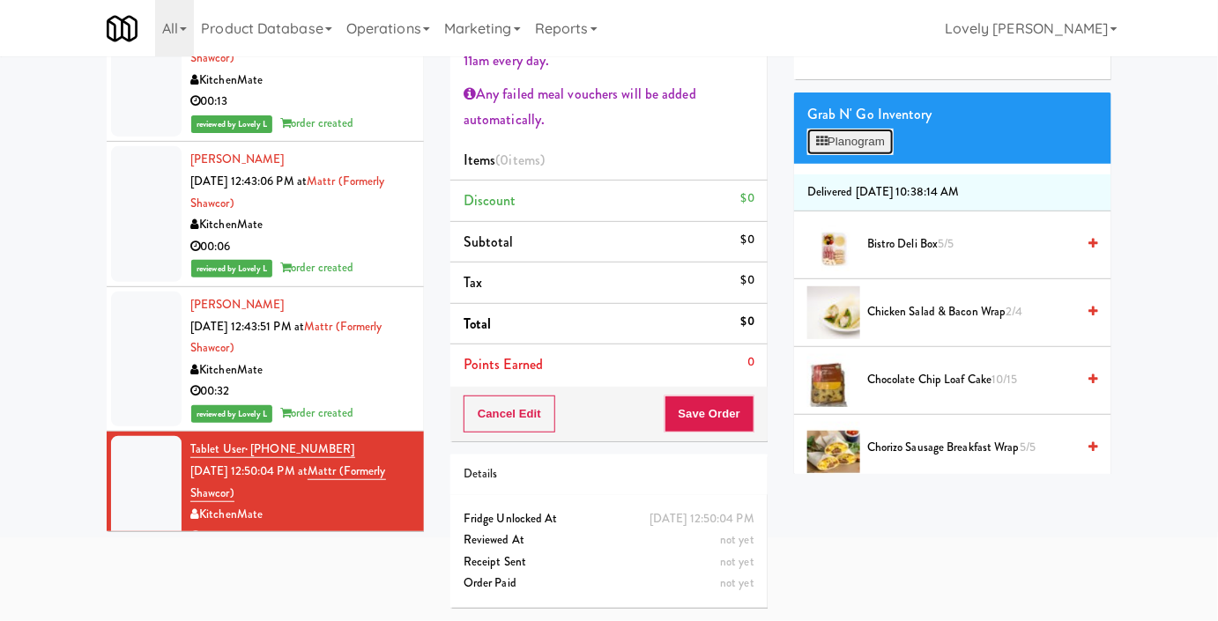
click at [838, 155] on button "Planogram" at bounding box center [850, 142] width 86 height 26
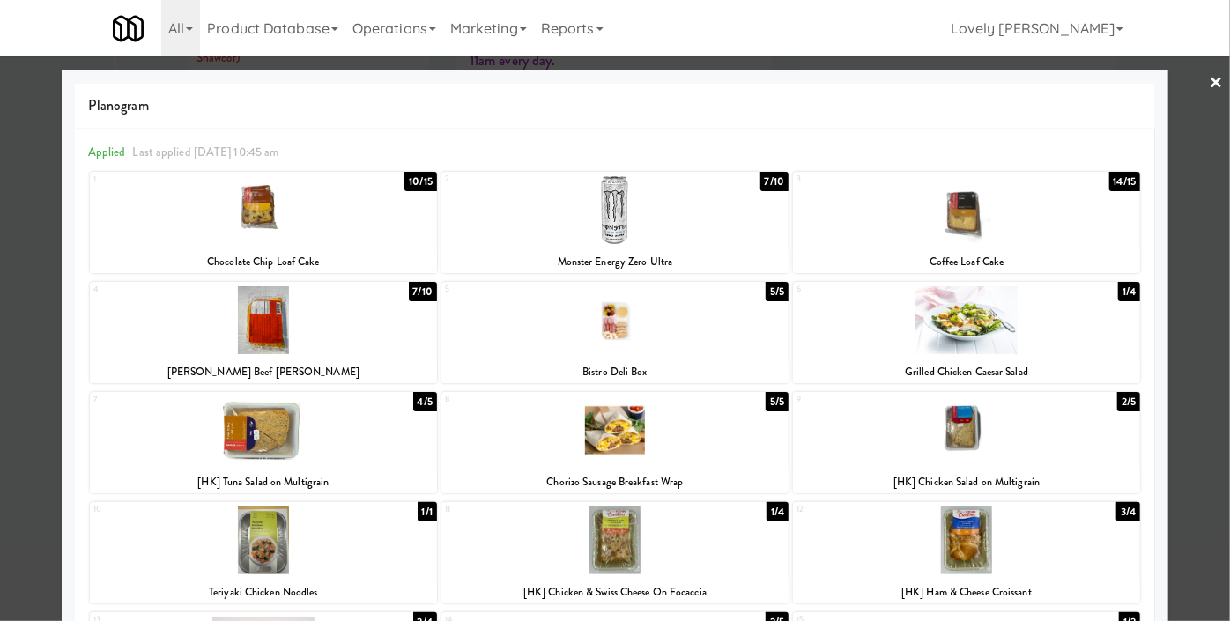
click at [612, 449] on div at bounding box center [614, 430] width 347 height 68
click at [0, 458] on div at bounding box center [615, 310] width 1230 height 621
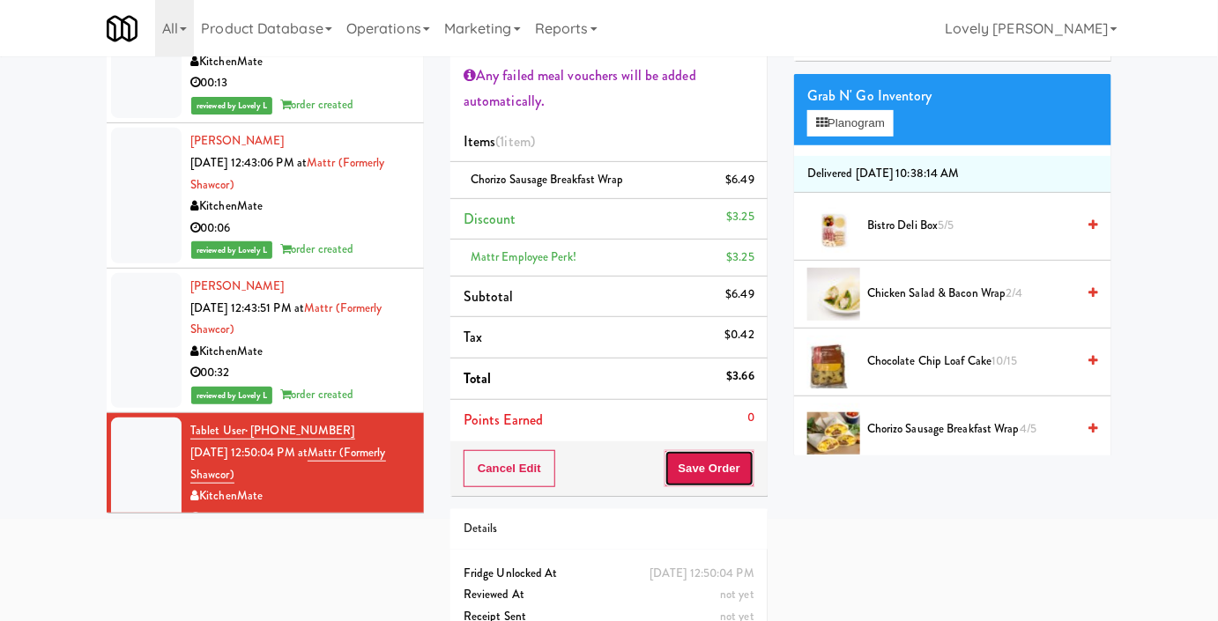
click at [677, 460] on button "Save Order" at bounding box center [709, 468] width 90 height 37
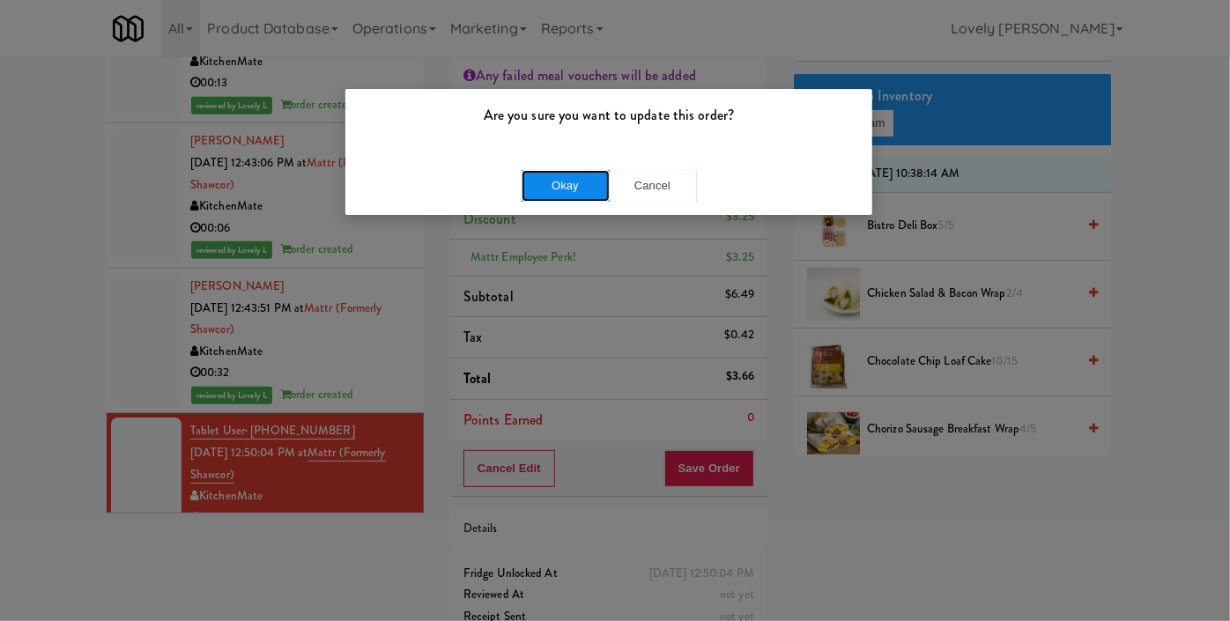
click at [557, 180] on button "Okay" at bounding box center [566, 186] width 88 height 32
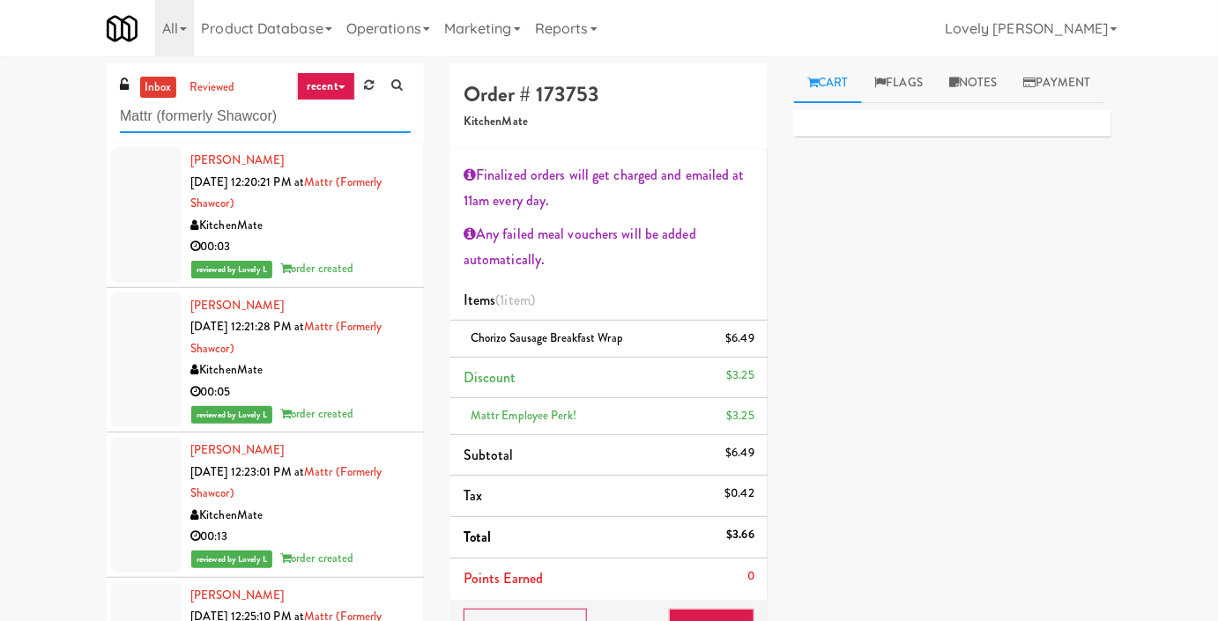
click at [196, 111] on input "Mattr (formerly Shawcor)" at bounding box center [265, 116] width 291 height 33
paste input "[PERSON_NAME] Wall - Combo cooler"
type input "Metro Wall - Combo cooler"
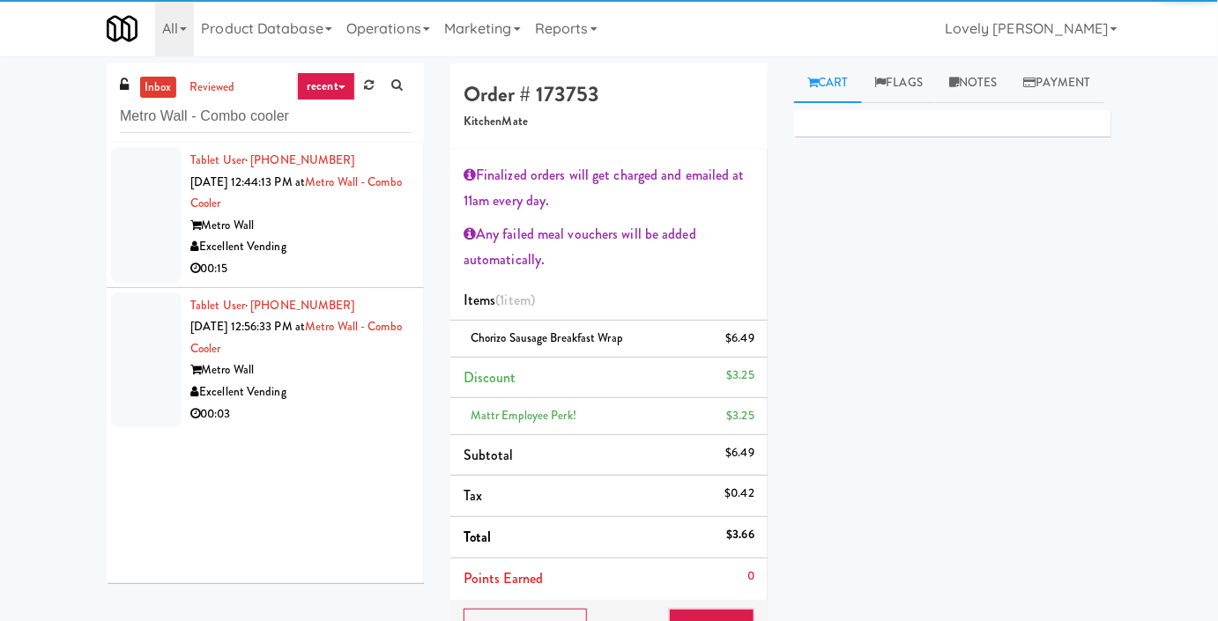
click at [345, 250] on div "Excellent Vending" at bounding box center [300, 247] width 220 height 22
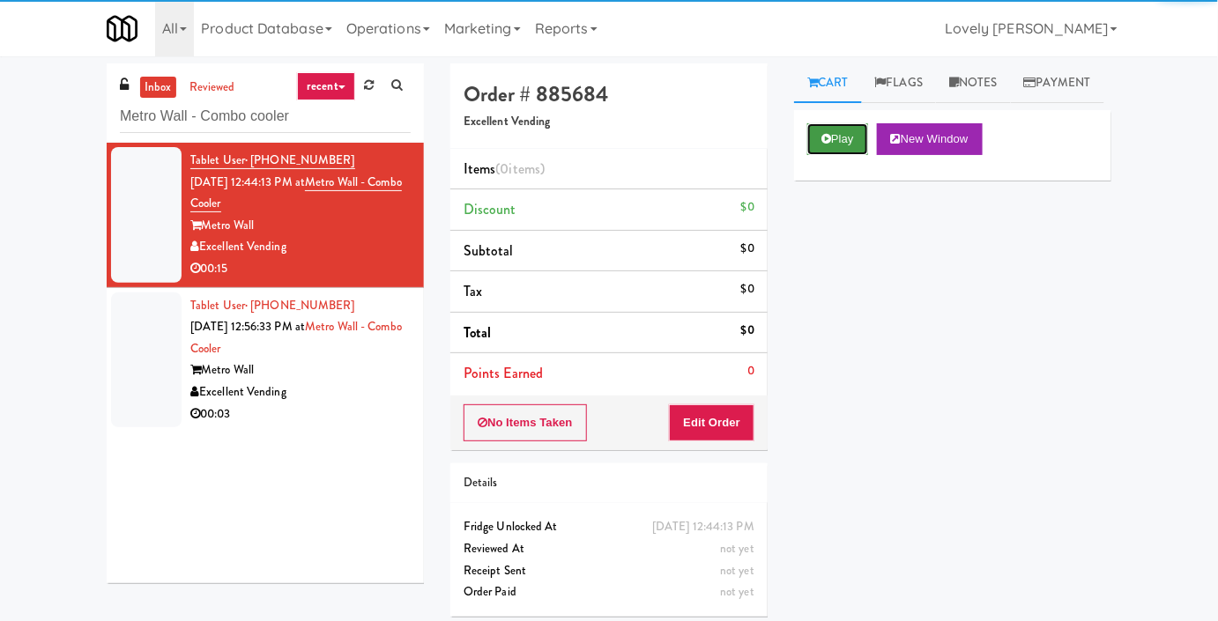
click at [855, 155] on button "Play" at bounding box center [837, 139] width 61 height 32
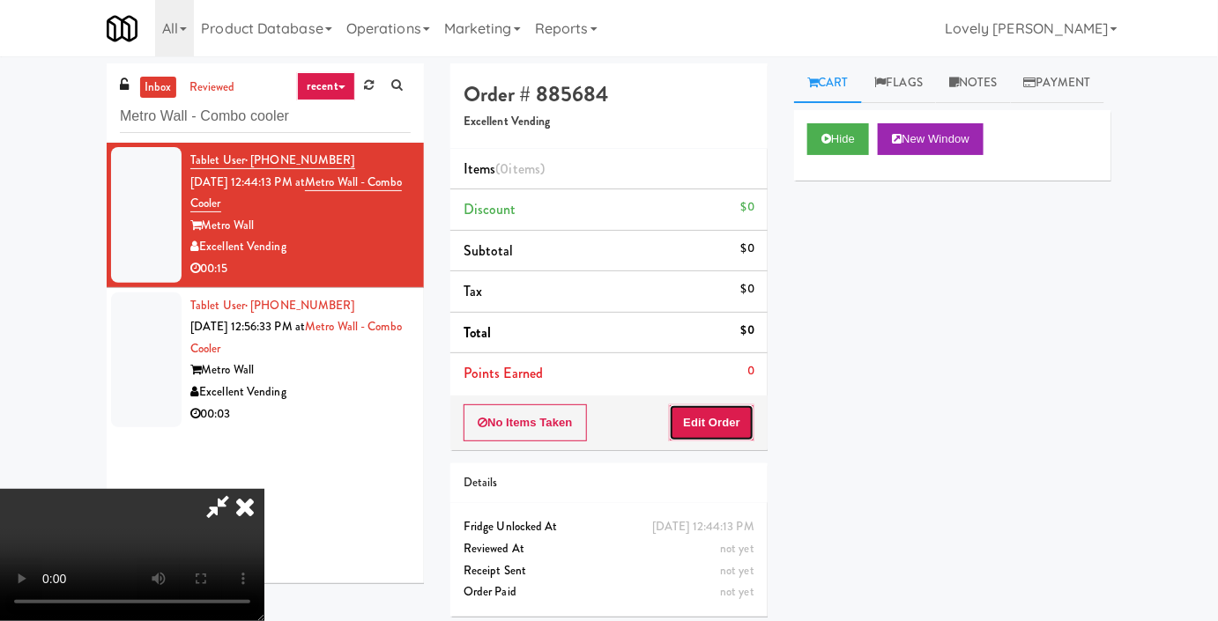
click at [728, 416] on button "Edit Order" at bounding box center [711, 422] width 85 height 37
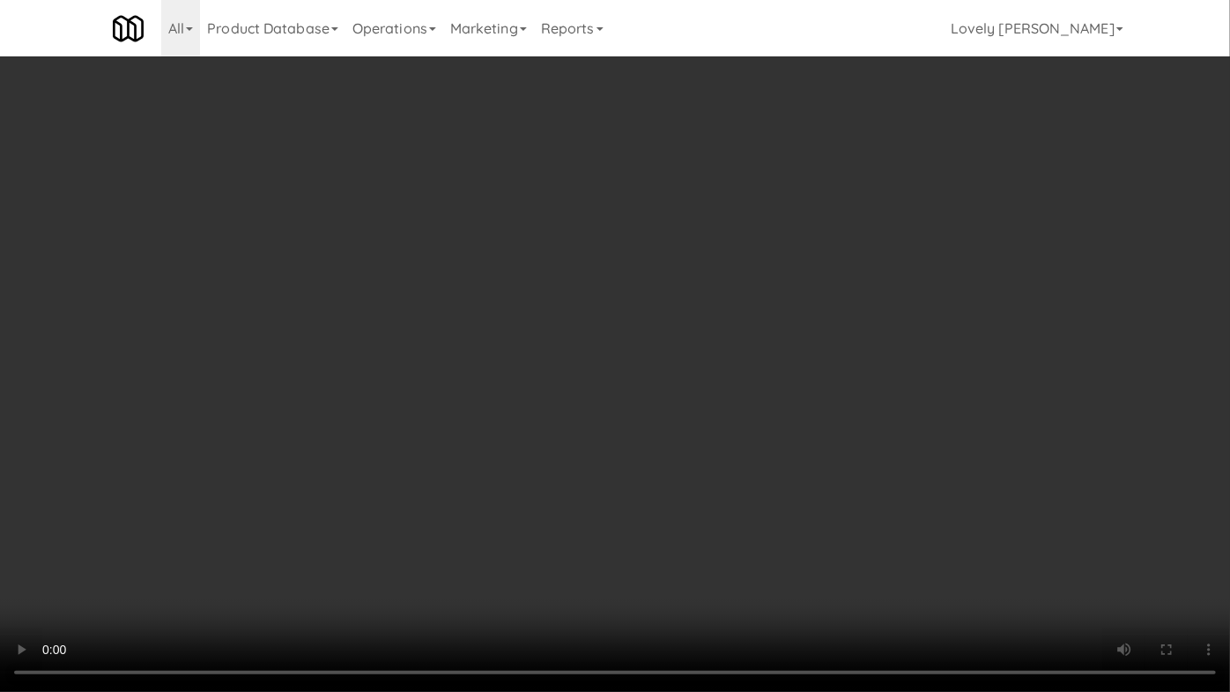
click at [829, 451] on video at bounding box center [615, 346] width 1230 height 692
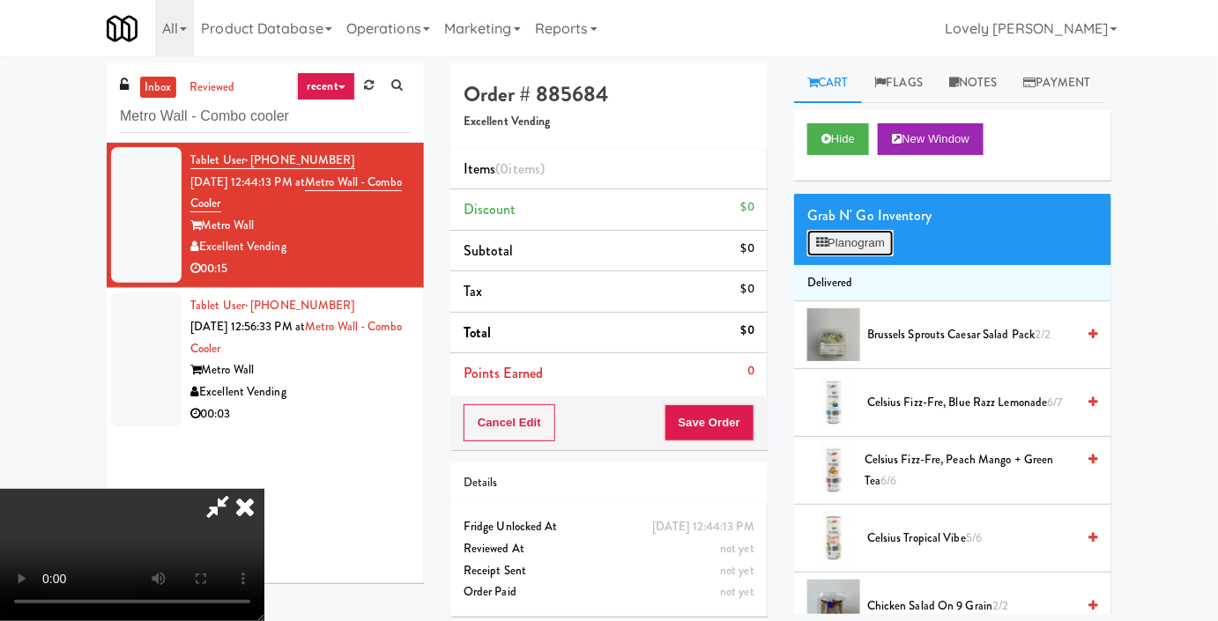
click at [816, 248] on icon at bounding box center [821, 242] width 11 height 11
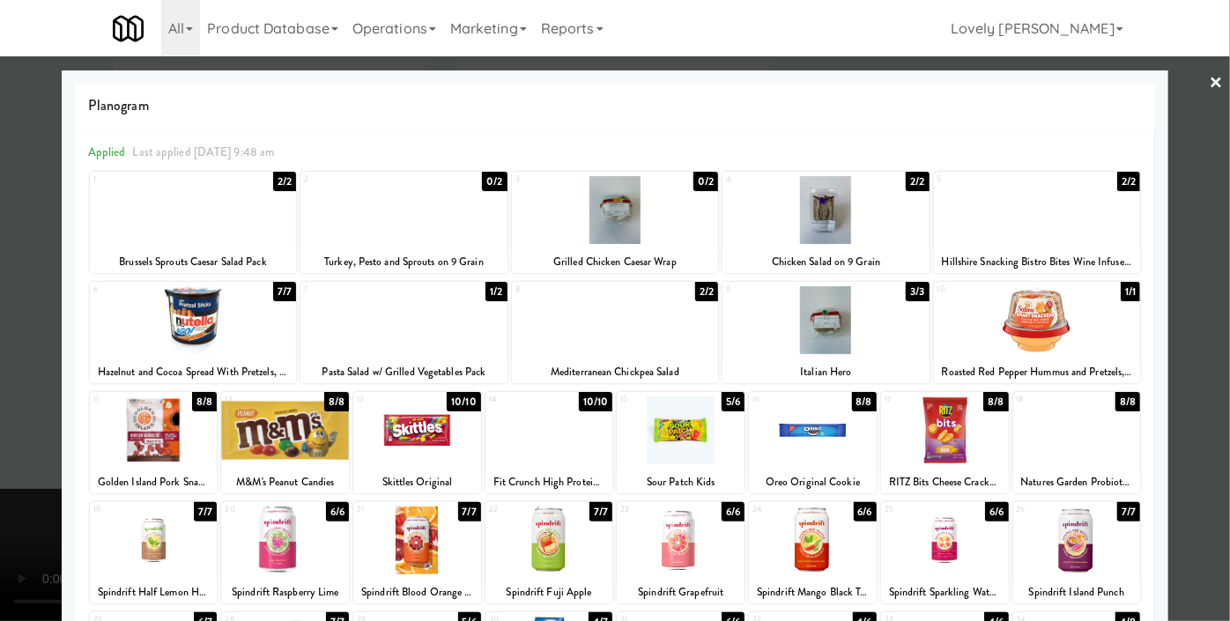
click at [174, 423] on div at bounding box center [154, 430] width 128 height 68
click at [0, 330] on div at bounding box center [615, 310] width 1230 height 621
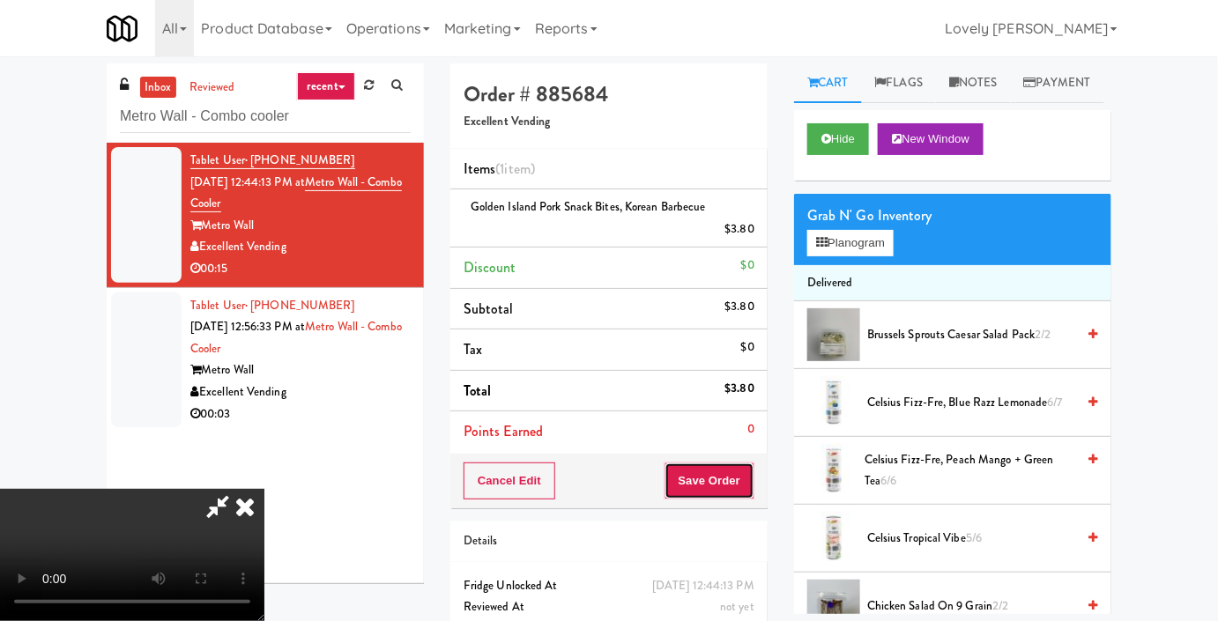
click at [735, 475] on button "Save Order" at bounding box center [709, 481] width 90 height 37
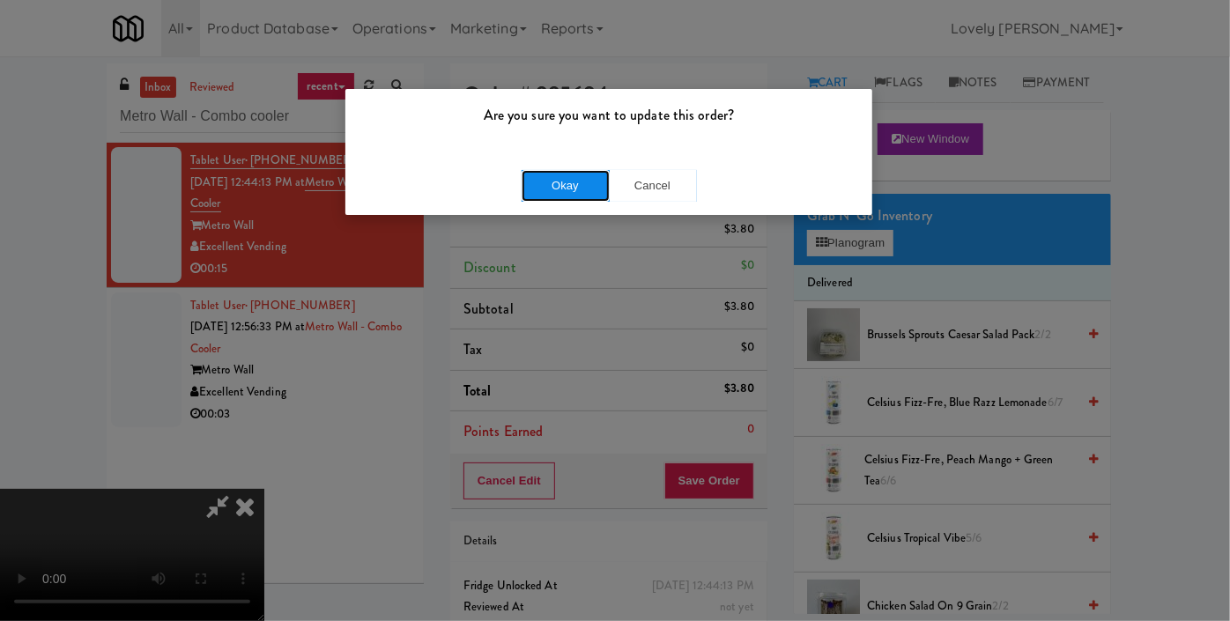
click at [577, 181] on button "Okay" at bounding box center [566, 186] width 88 height 32
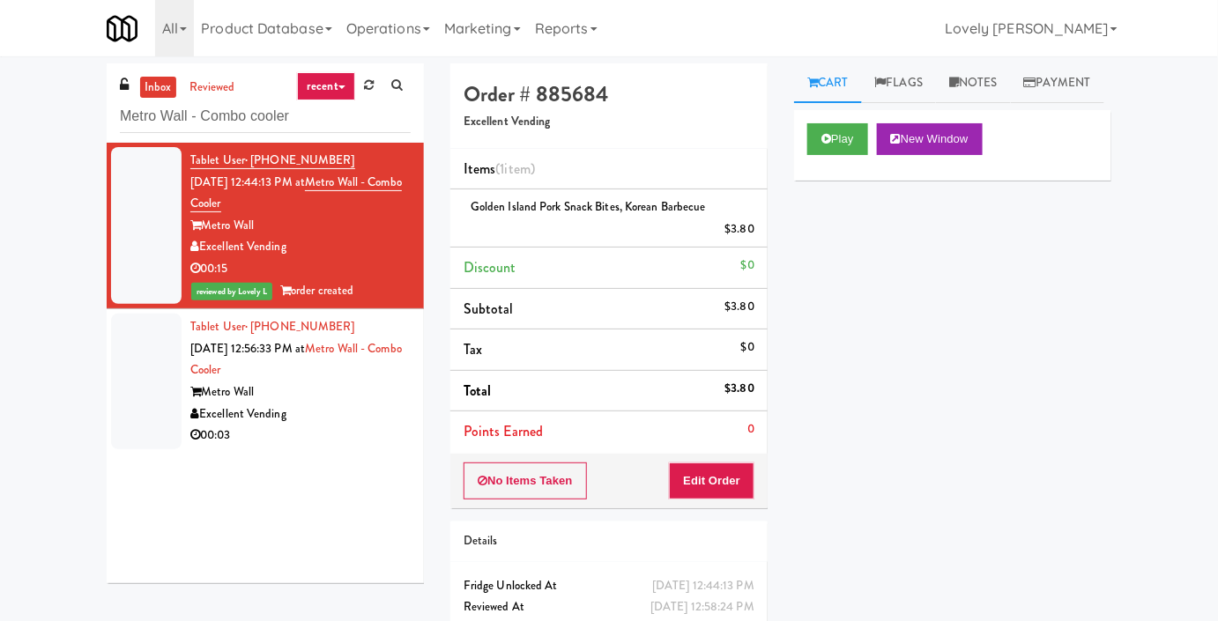
click at [356, 416] on div "Excellent Vending" at bounding box center [300, 415] width 220 height 22
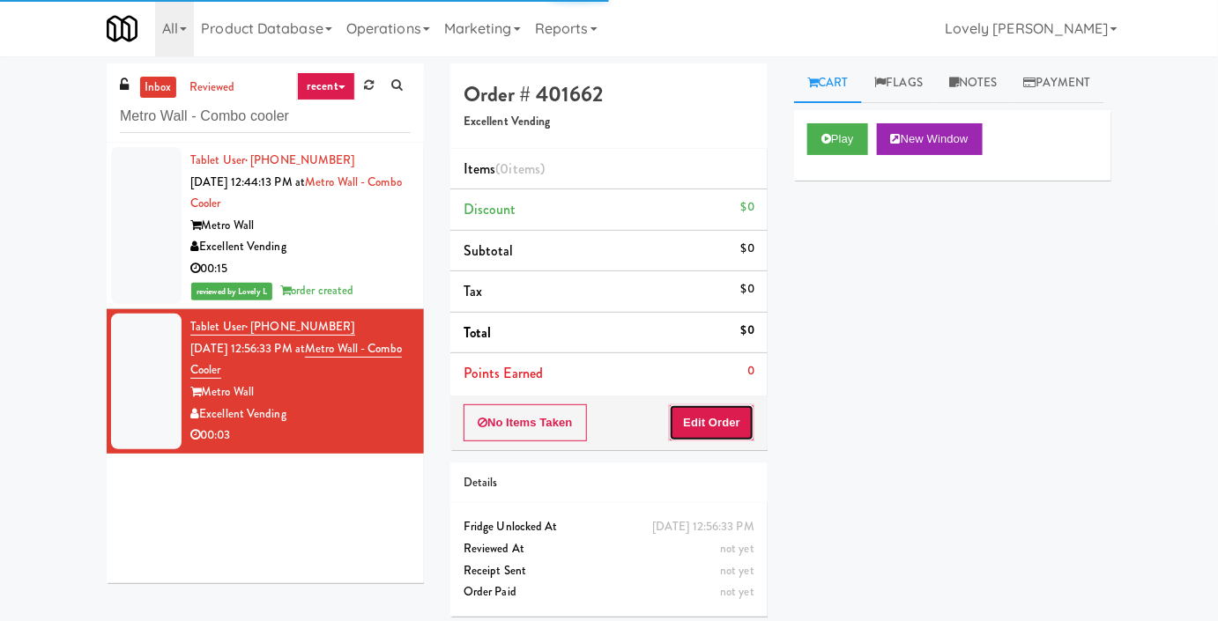
click at [701, 417] on button "Edit Order" at bounding box center [711, 422] width 85 height 37
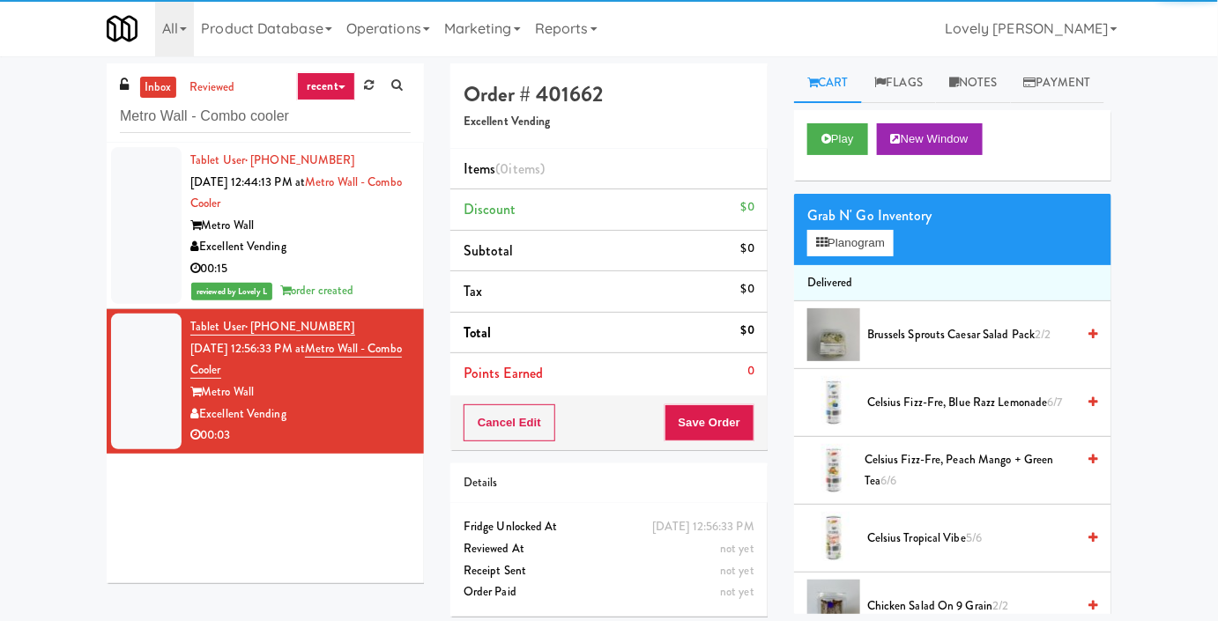
click at [810, 181] on div "Play New Window" at bounding box center [952, 145] width 317 height 70
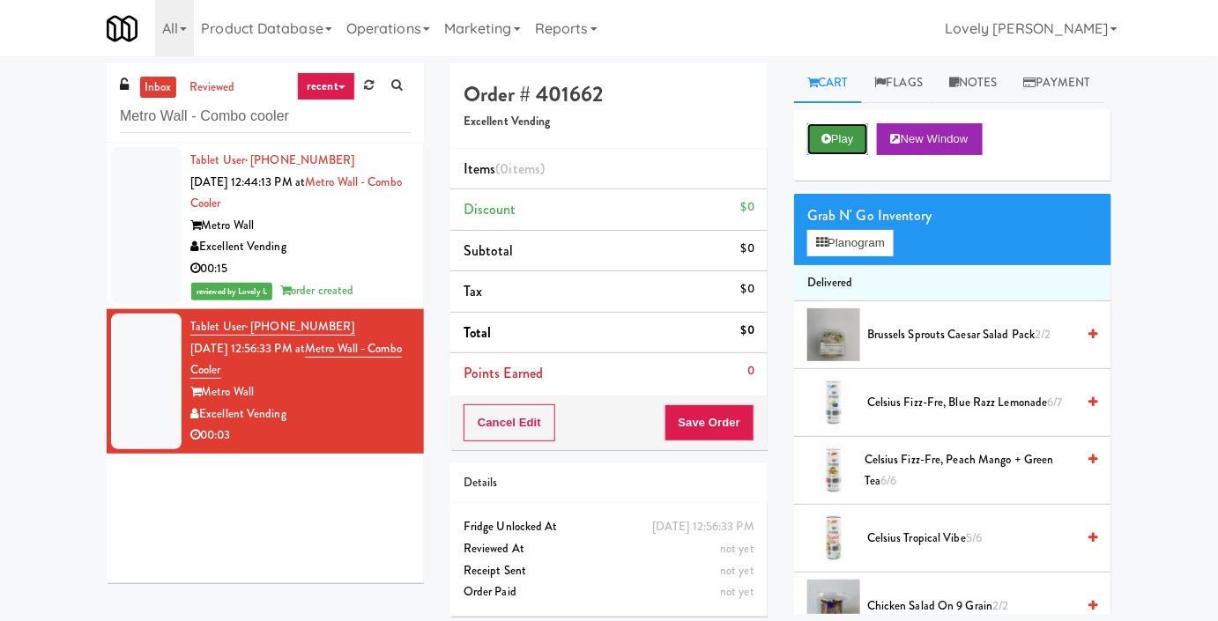
click at [819, 155] on button "Play" at bounding box center [837, 139] width 61 height 32
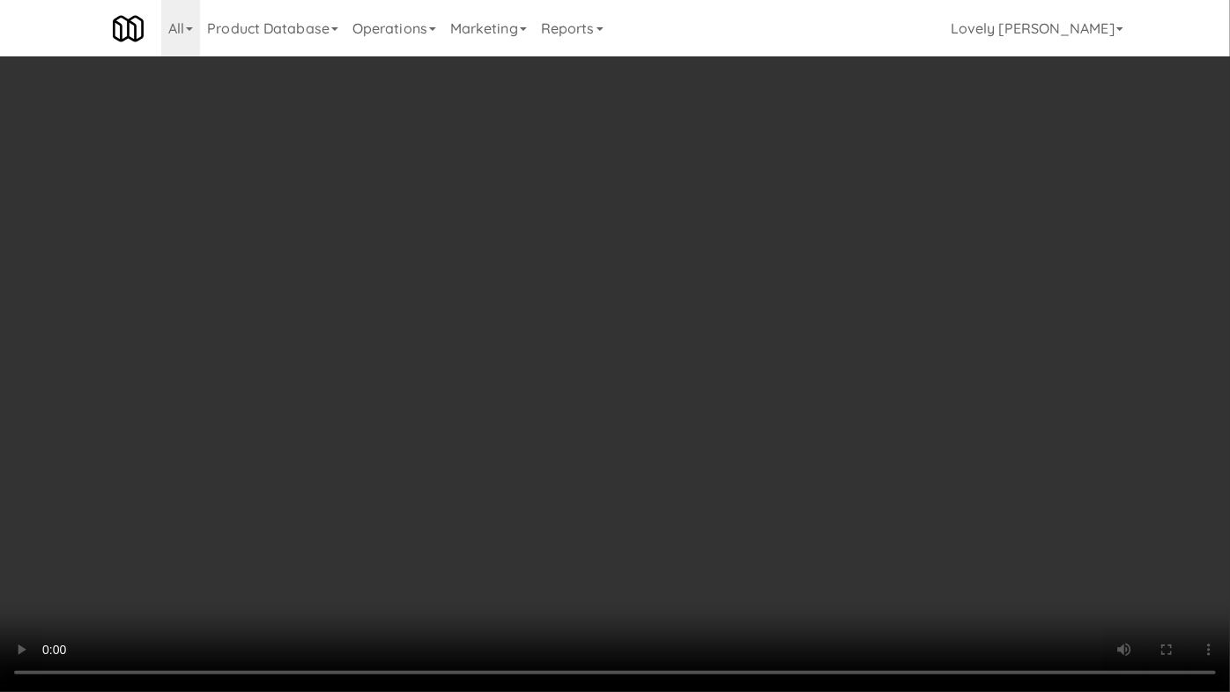
click at [695, 331] on video at bounding box center [615, 346] width 1230 height 692
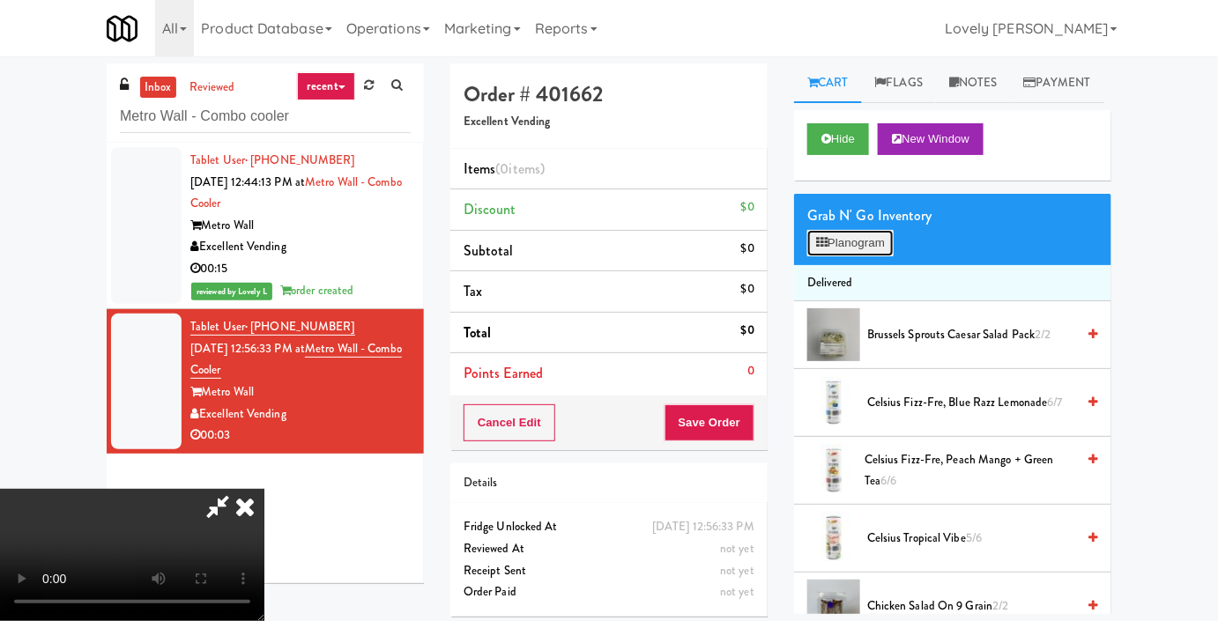
click at [827, 256] on button "Planogram" at bounding box center [850, 243] width 86 height 26
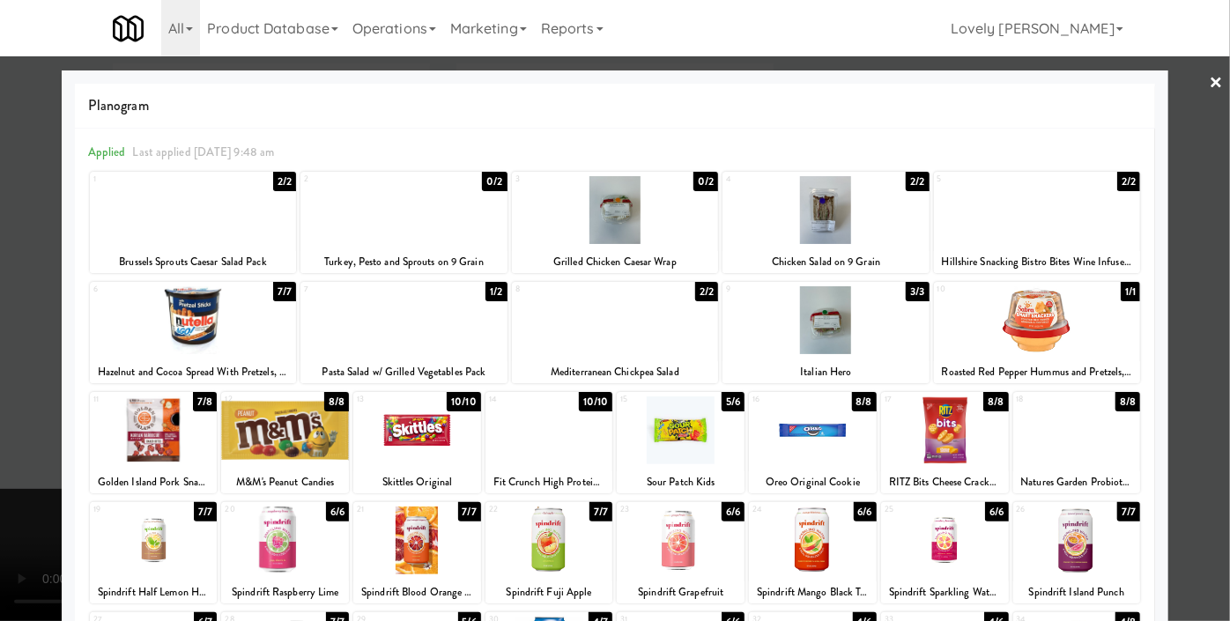
click at [833, 326] on div at bounding box center [825, 320] width 206 height 68
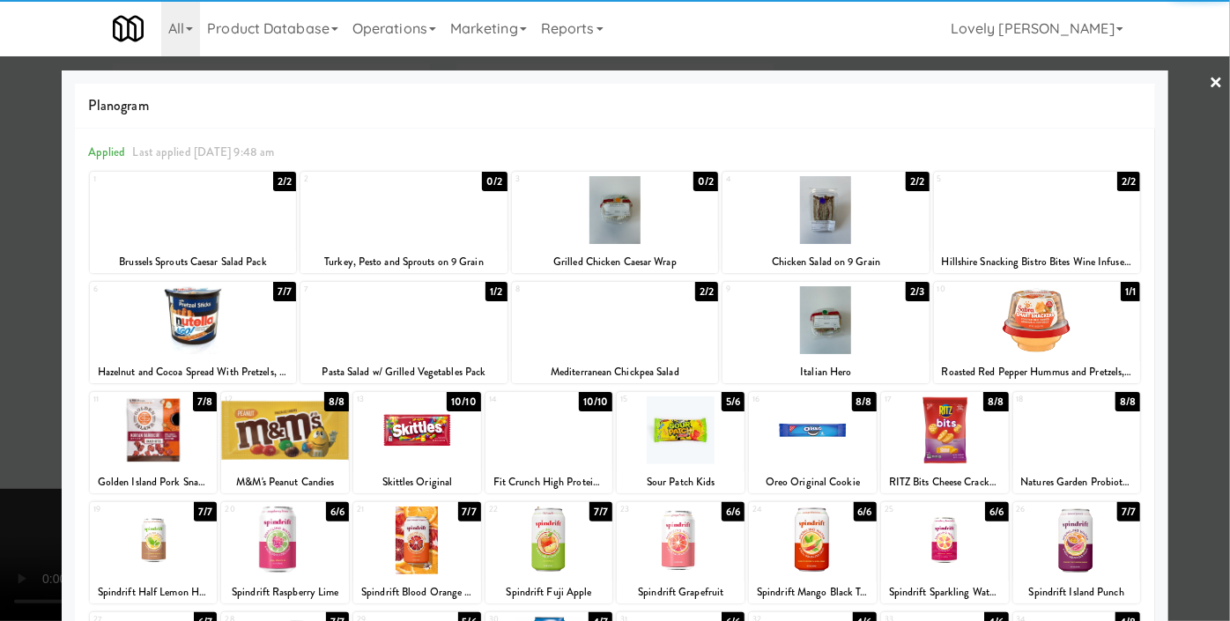
click at [0, 49] on nav "Toggle navigation All Product Database Ingredients Ingredient Types Recipes Rec…" at bounding box center [615, 28] width 1230 height 56
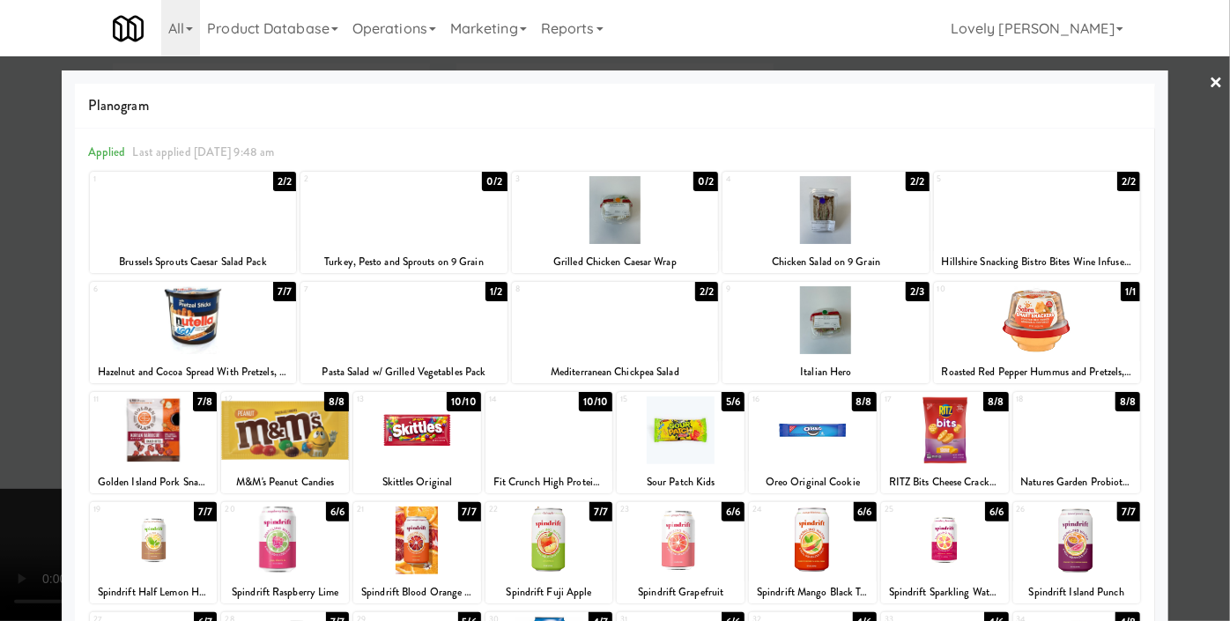
click at [0, 141] on div at bounding box center [615, 310] width 1230 height 621
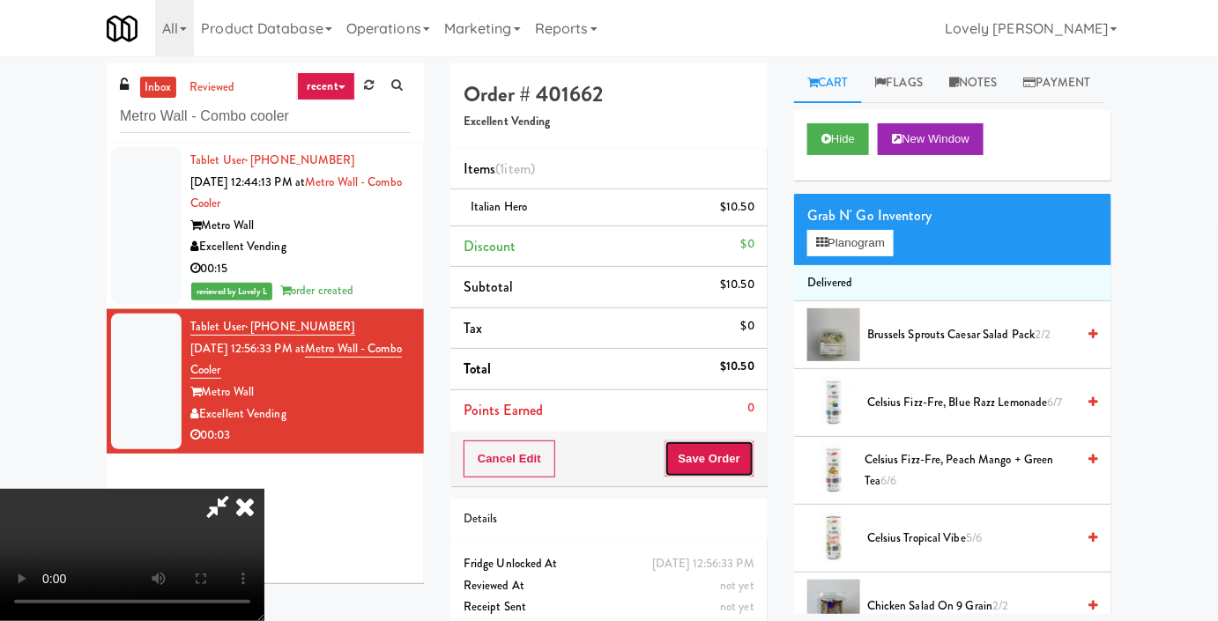
drag, startPoint x: 737, startPoint y: 454, endPoint x: 738, endPoint y: 441, distance: 13.2
click at [738, 454] on button "Save Order" at bounding box center [709, 459] width 90 height 37
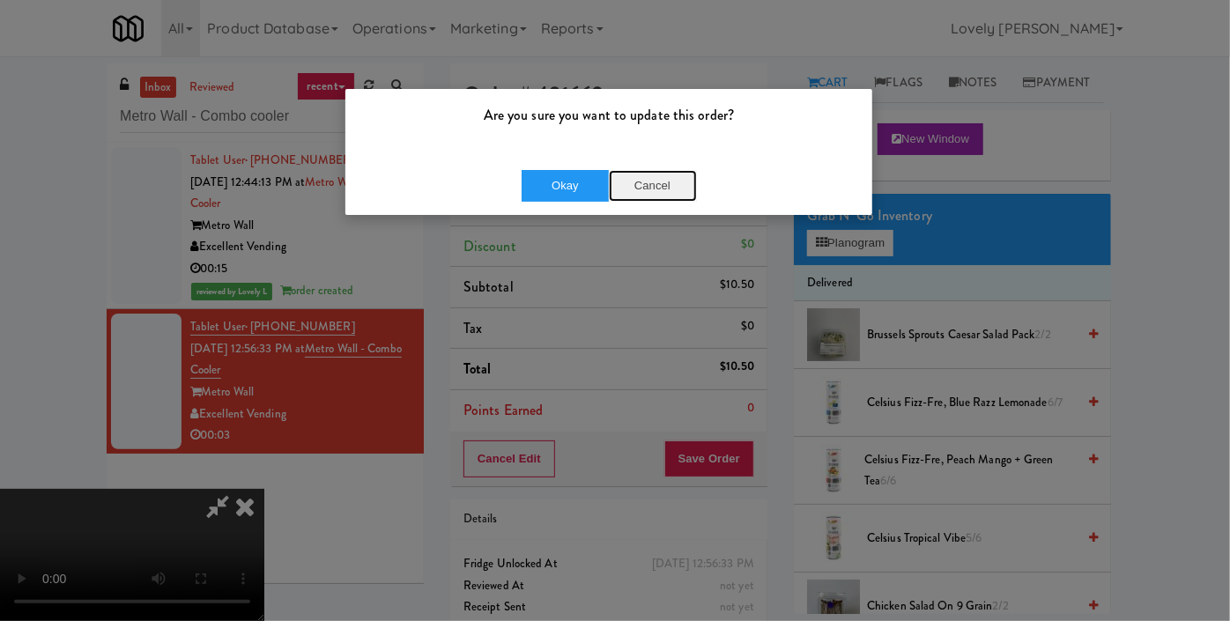
click at [655, 197] on button "Cancel" at bounding box center [653, 186] width 88 height 32
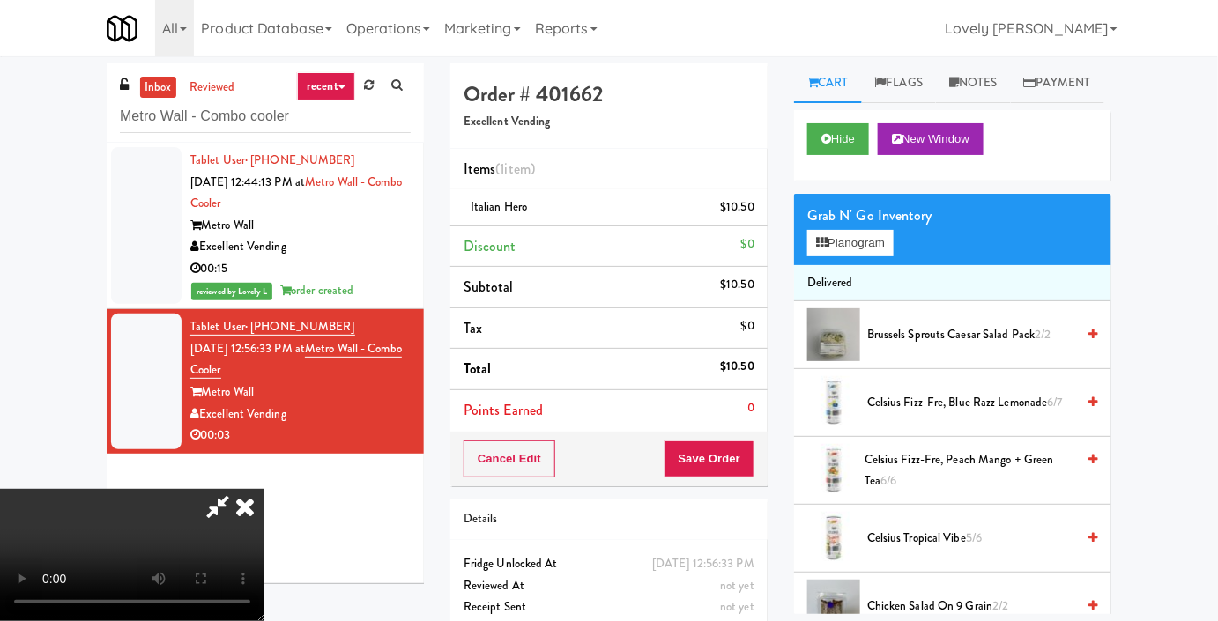
click at [264, 489] on icon at bounding box center [245, 506] width 39 height 35
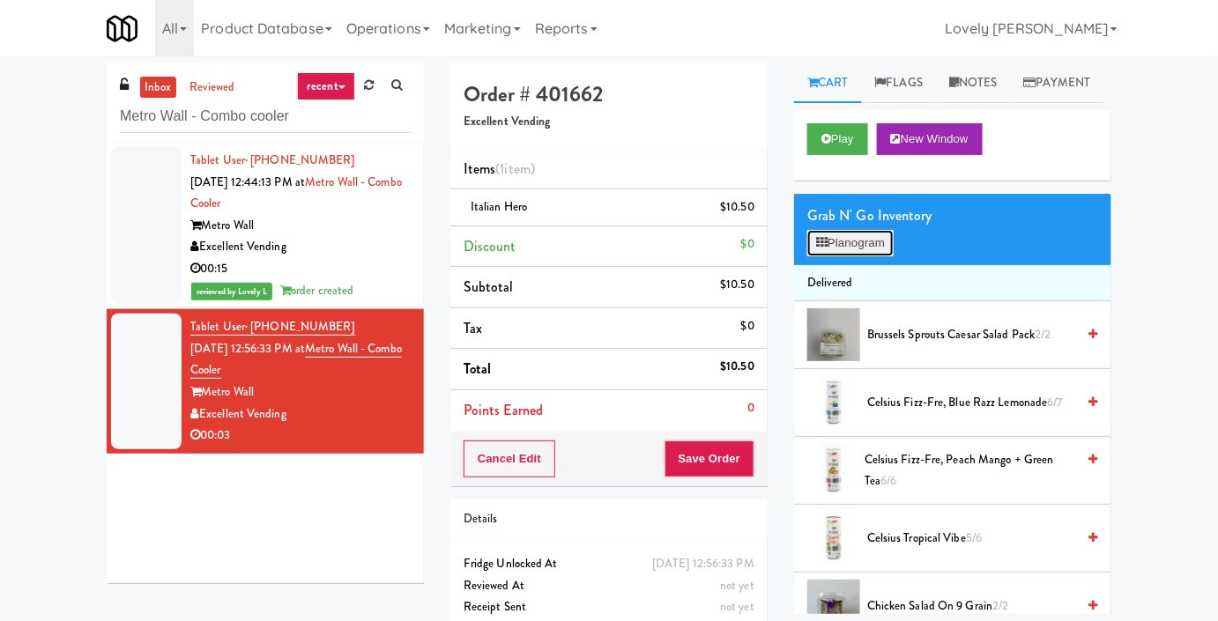
click at [831, 256] on button "Planogram" at bounding box center [850, 243] width 86 height 26
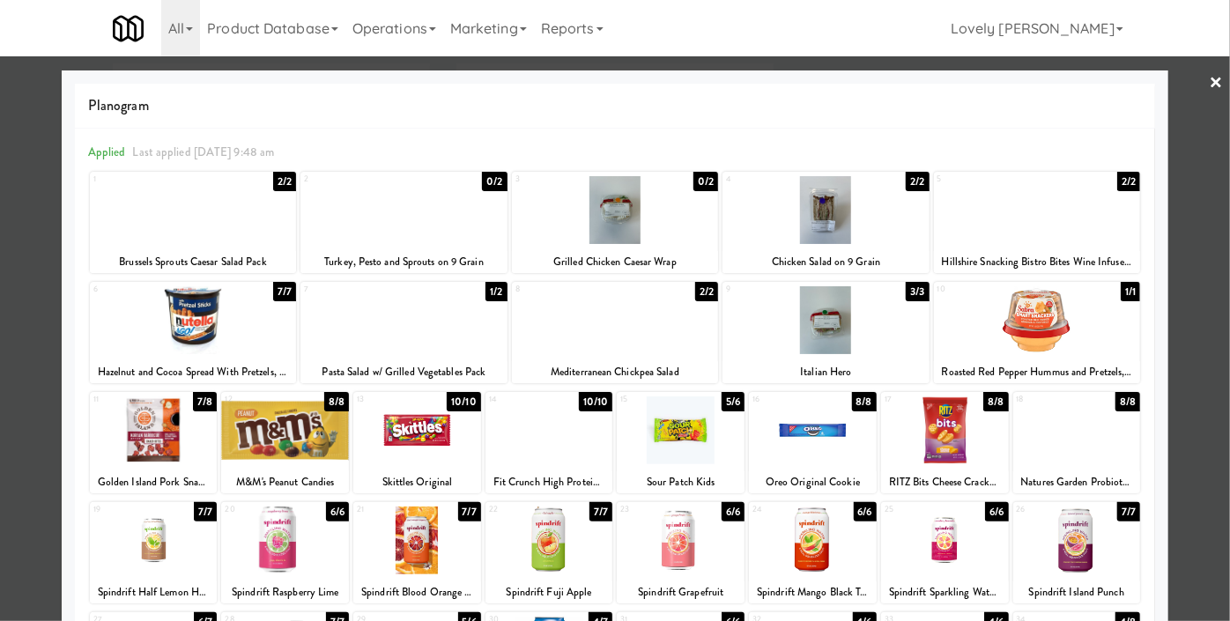
click at [0, 183] on div at bounding box center [615, 310] width 1230 height 621
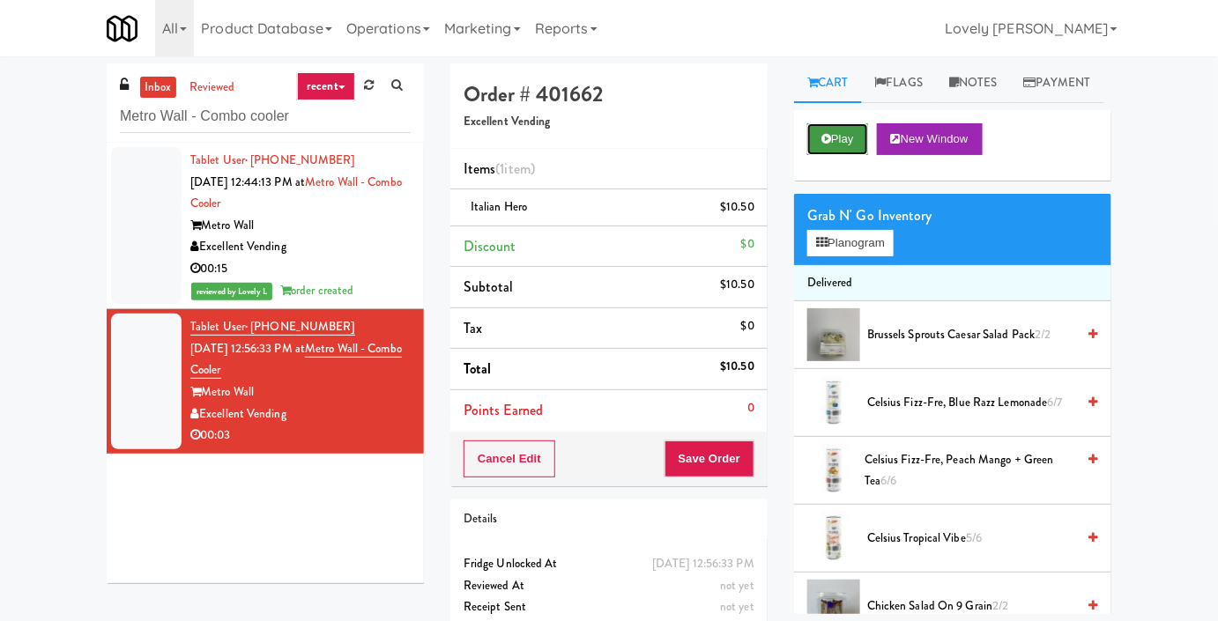
click at [833, 155] on button "Play" at bounding box center [837, 139] width 61 height 32
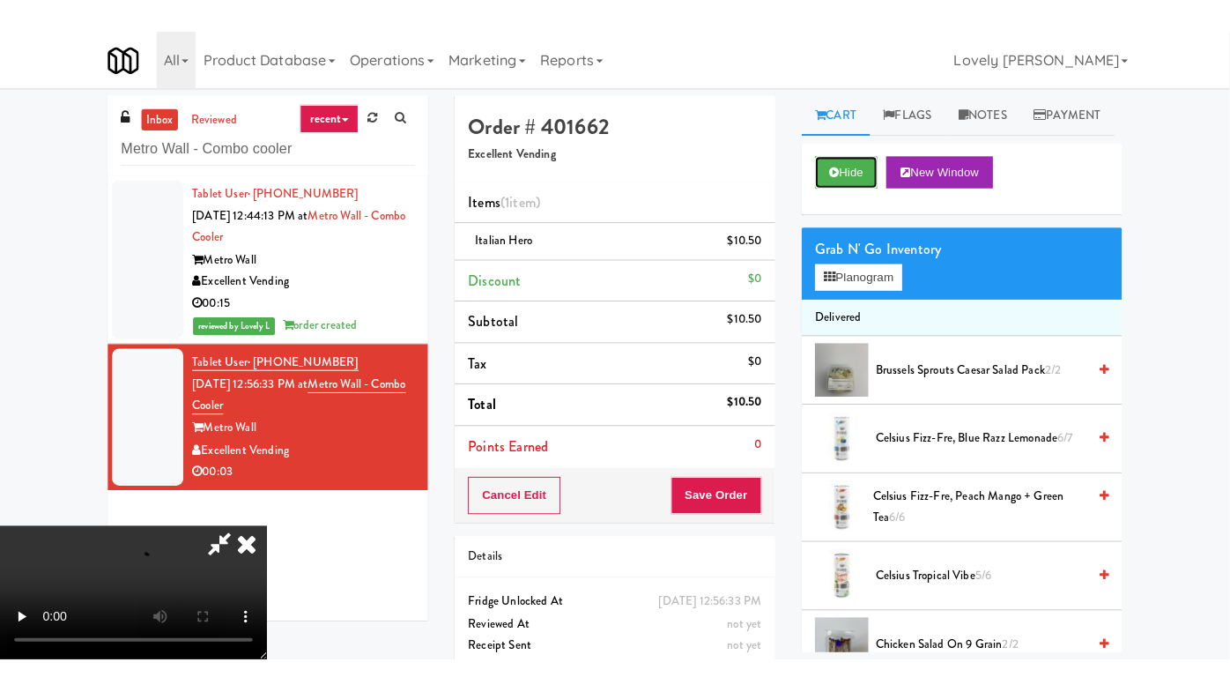
scroll to position [193, 0]
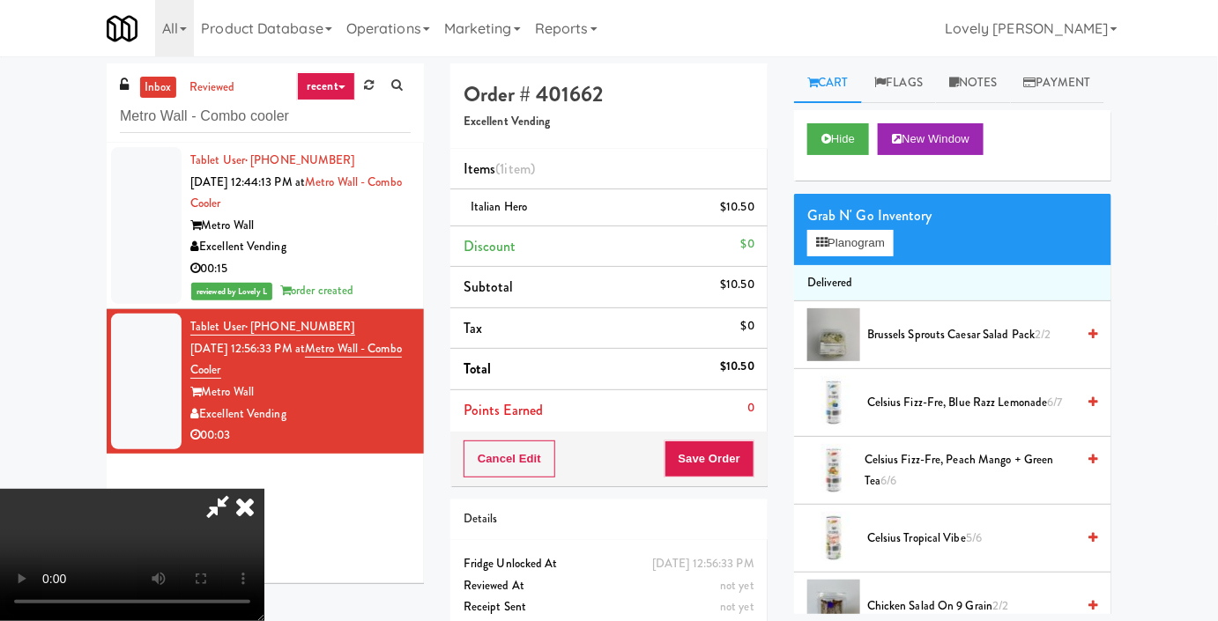
click at [264, 489] on video at bounding box center [132, 555] width 264 height 132
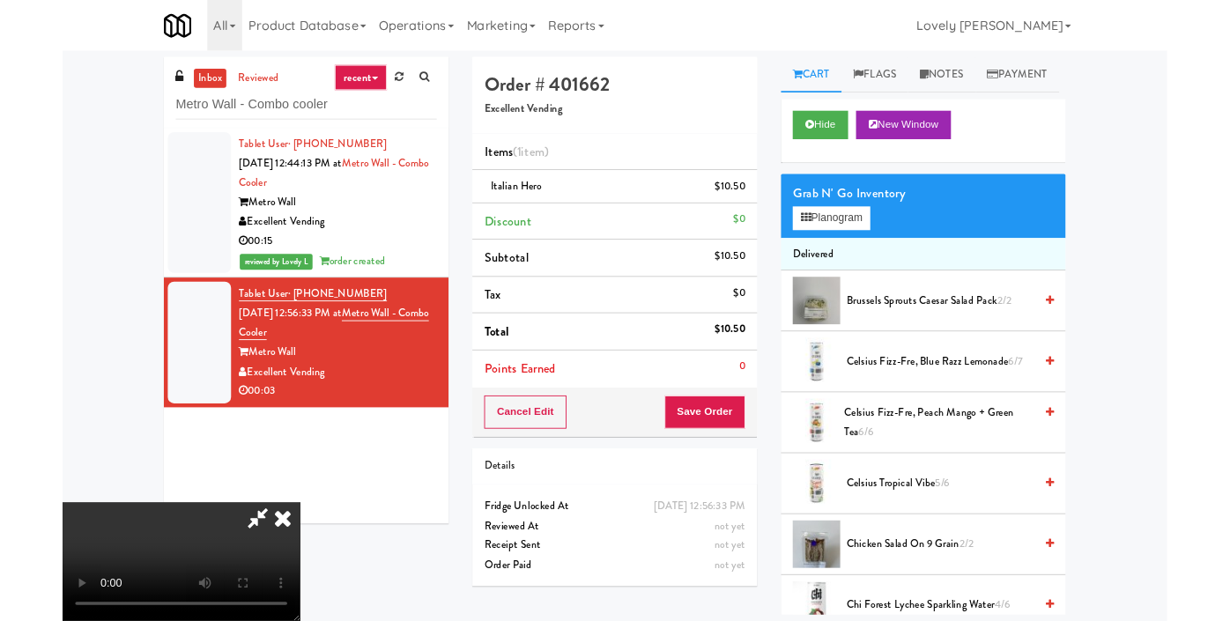
scroll to position [0, 0]
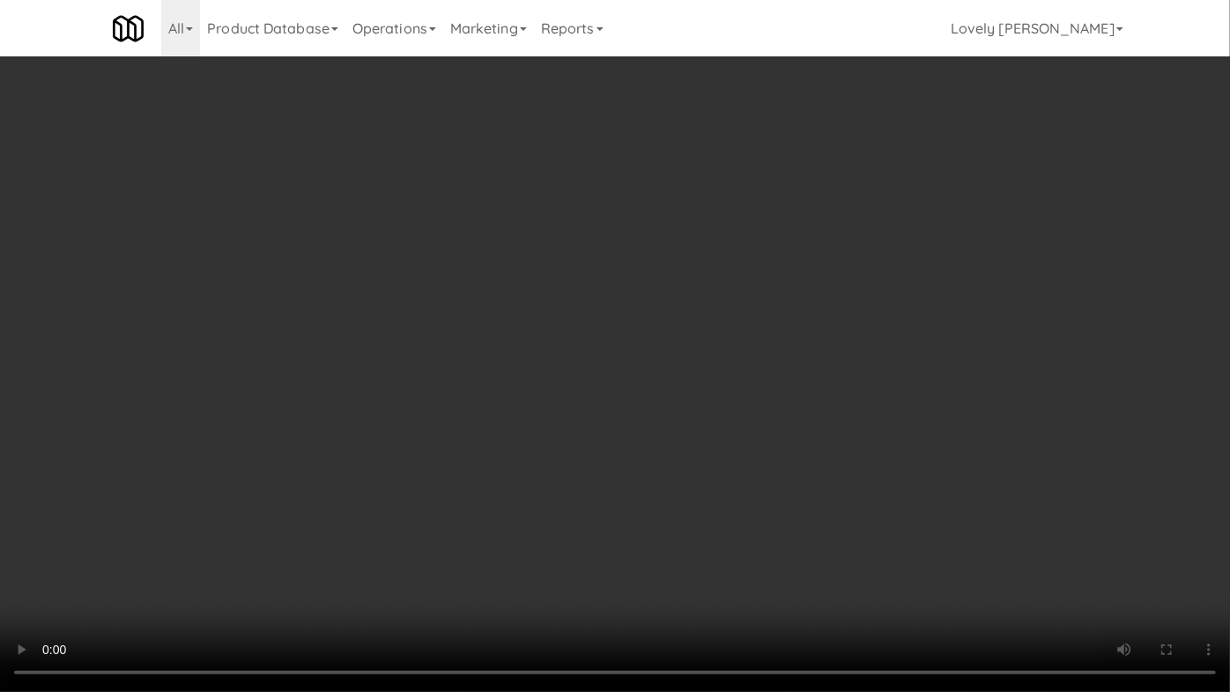
click at [830, 415] on video at bounding box center [615, 346] width 1230 height 692
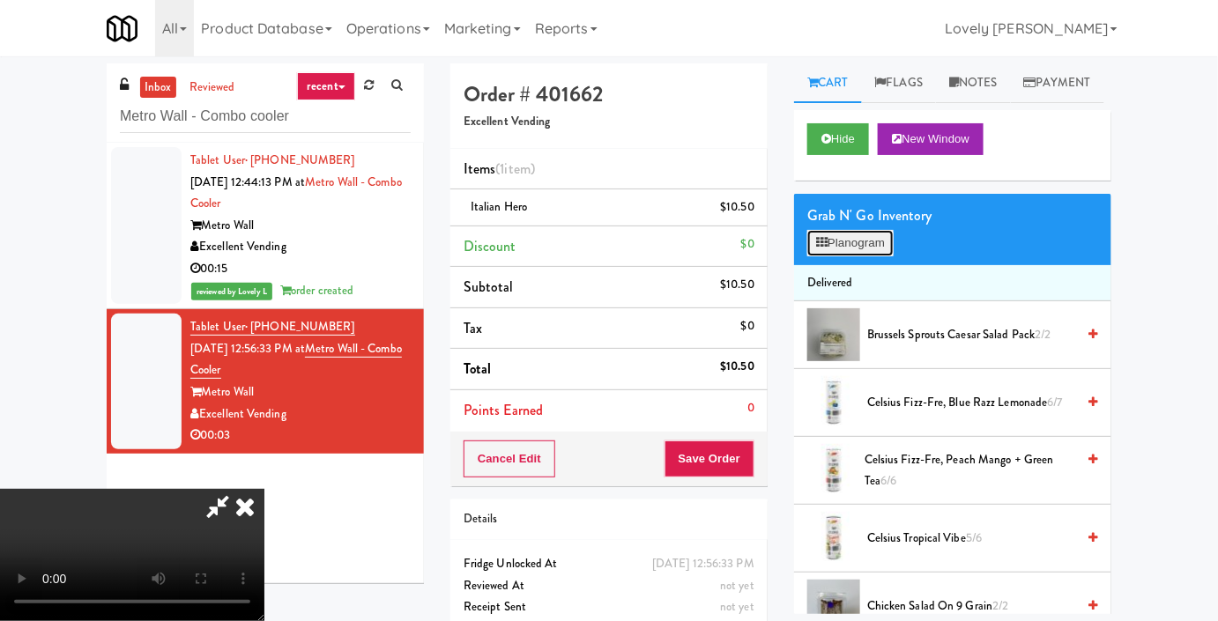
click at [845, 256] on button "Planogram" at bounding box center [850, 243] width 86 height 26
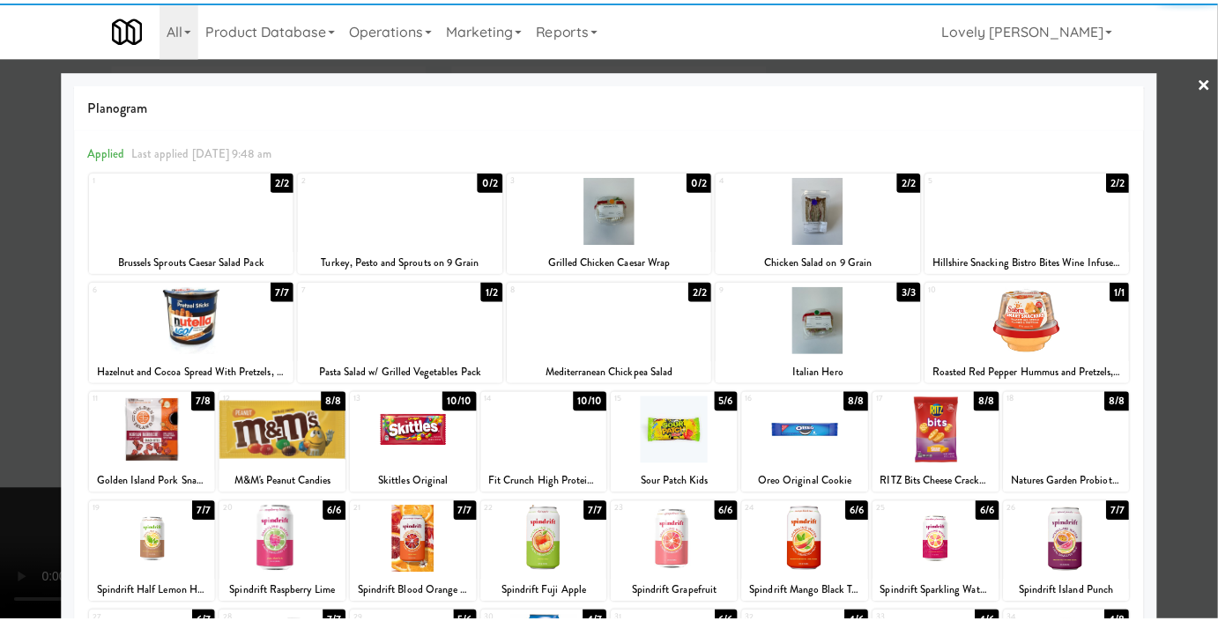
scroll to position [159, 0]
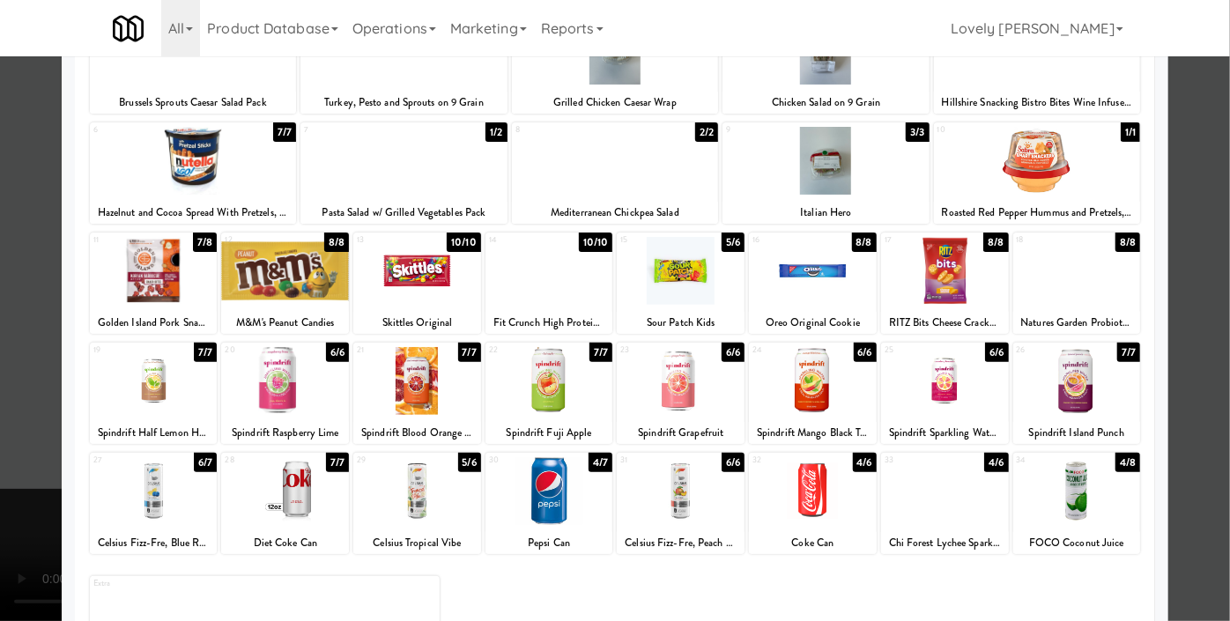
click at [0, 284] on div at bounding box center [615, 310] width 1230 height 621
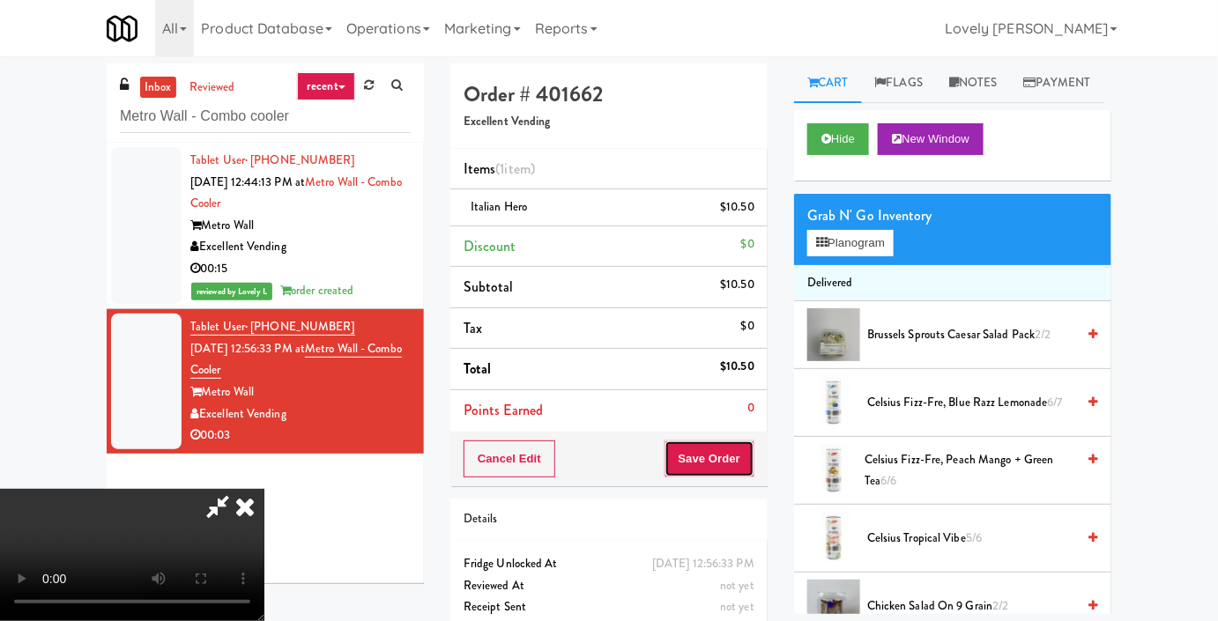
click at [744, 463] on button "Save Order" at bounding box center [709, 459] width 90 height 37
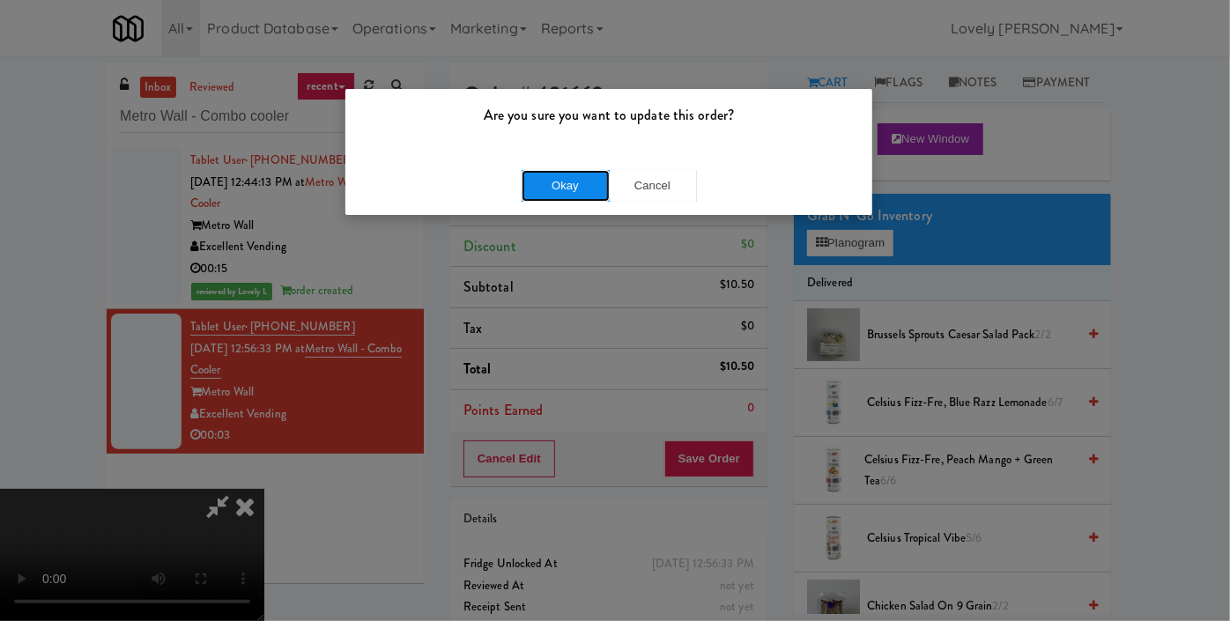
click at [572, 196] on button "Okay" at bounding box center [566, 186] width 88 height 32
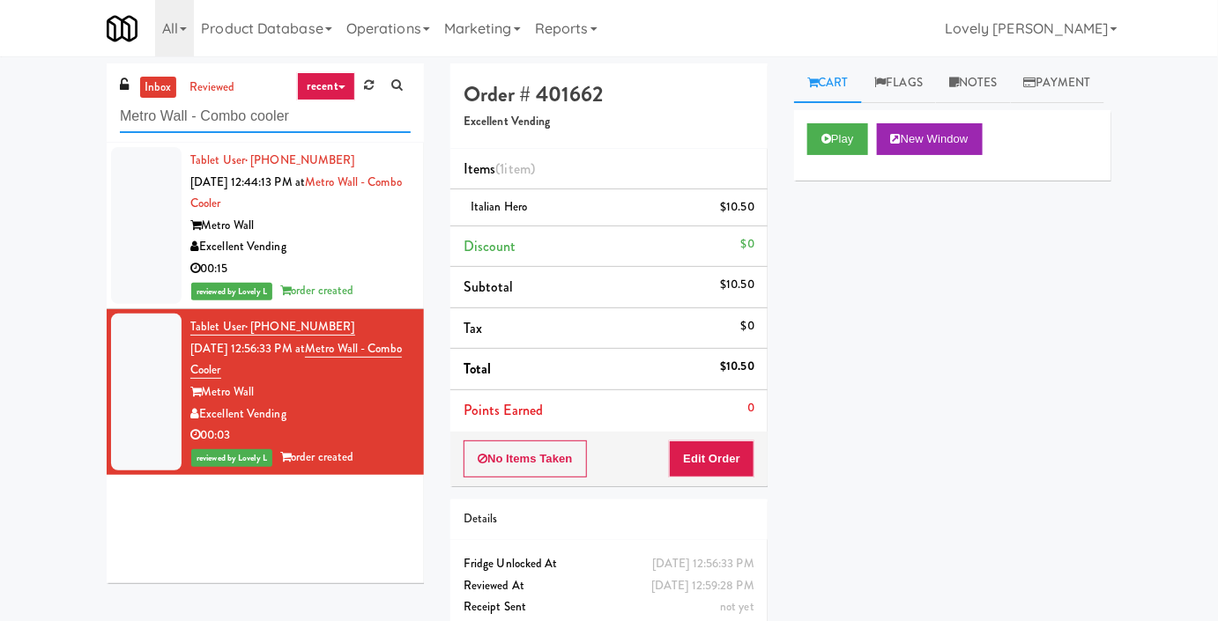
click at [196, 122] on input "Metro Wall - Combo cooler" at bounding box center [265, 116] width 291 height 33
paste input "The Mo - Fridge"
type input "The Mo - Fridge"
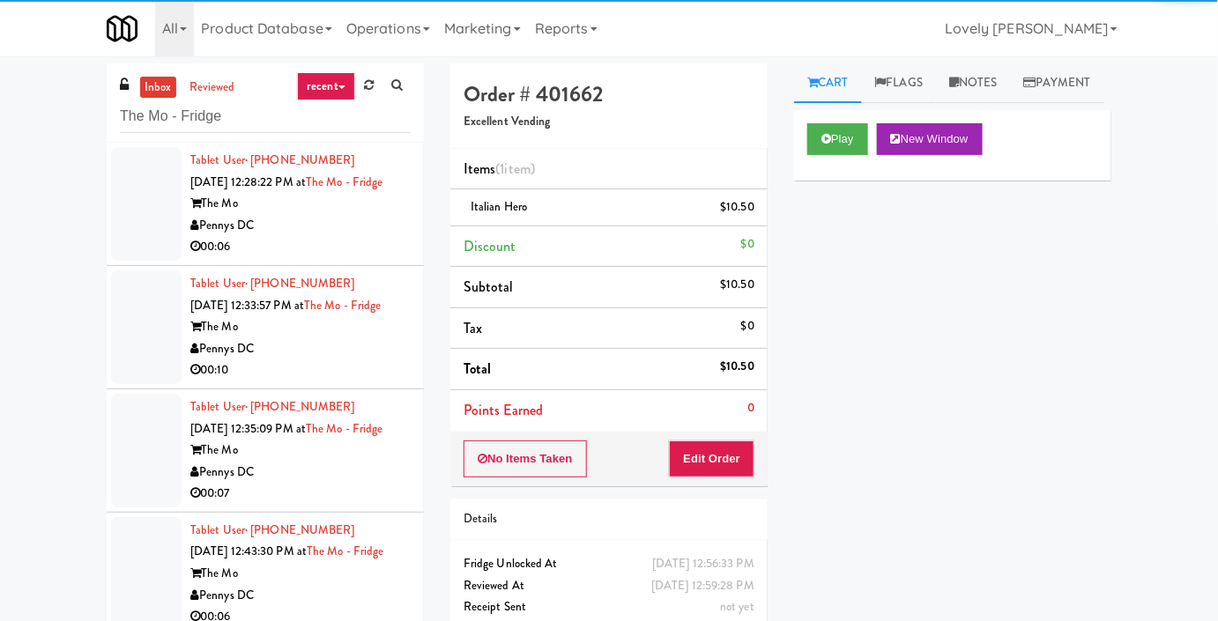
drag, startPoint x: 196, startPoint y: 126, endPoint x: 374, endPoint y: 256, distance: 219.4
click at [374, 237] on div "Pennys DC" at bounding box center [300, 226] width 220 height 22
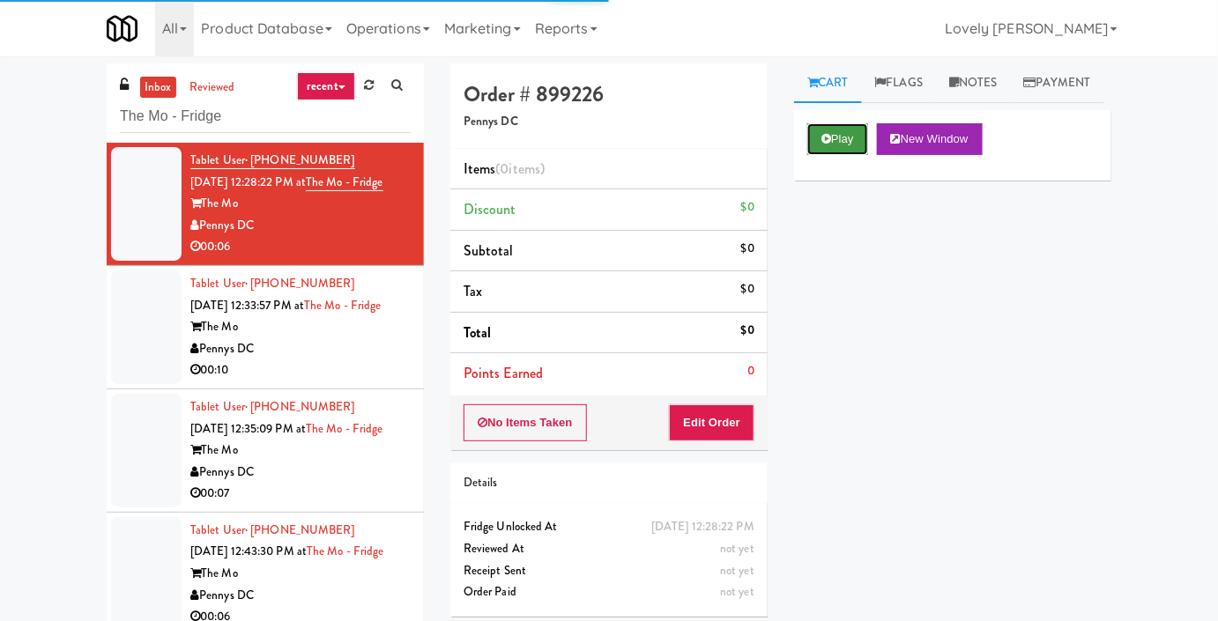
click at [855, 155] on button "Play" at bounding box center [837, 139] width 61 height 32
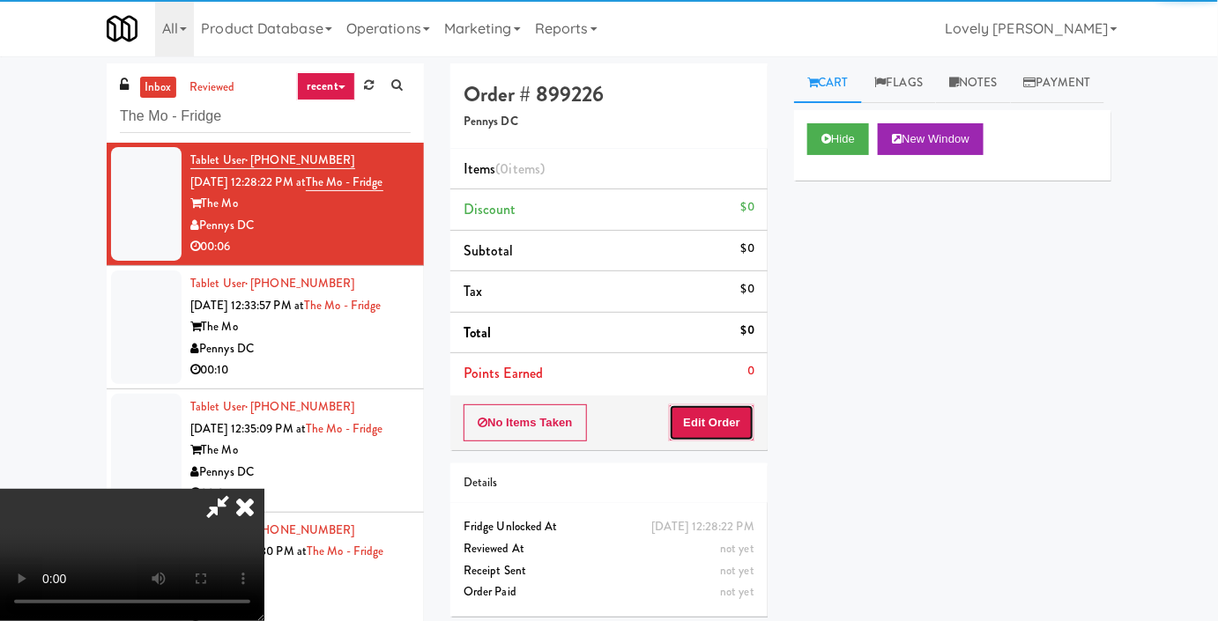
click at [737, 432] on button "Edit Order" at bounding box center [711, 422] width 85 height 37
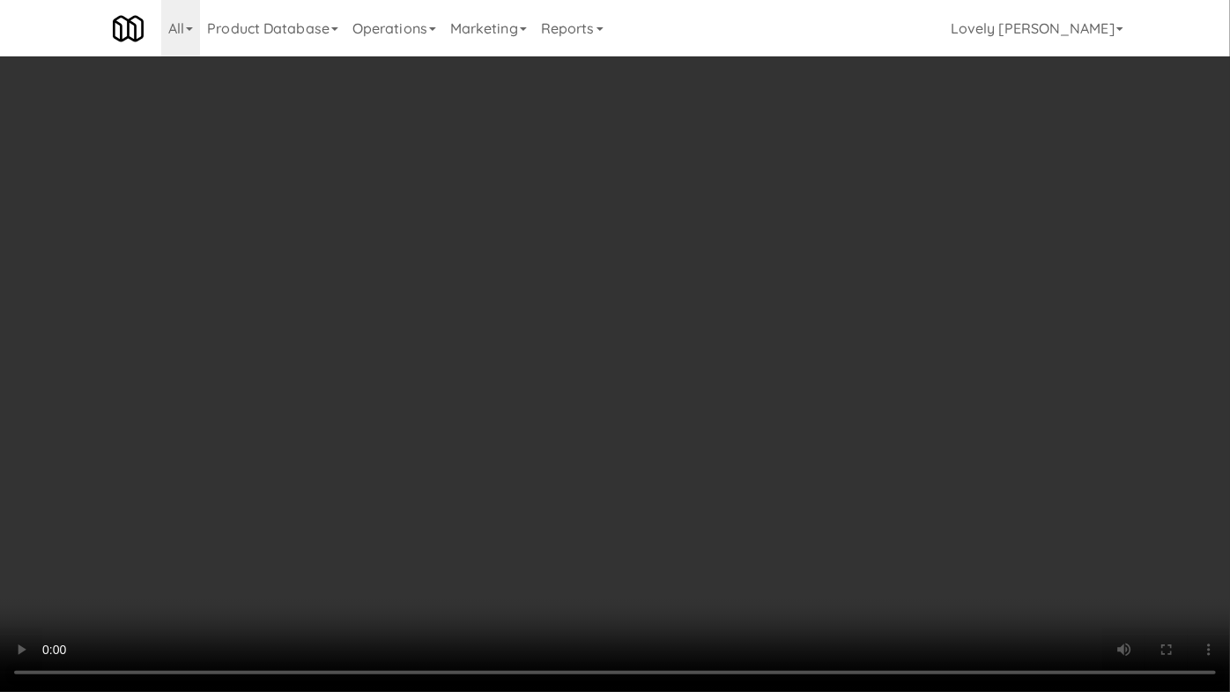
click at [871, 460] on video at bounding box center [615, 346] width 1230 height 692
click at [714, 481] on video at bounding box center [615, 346] width 1230 height 692
click at [714, 440] on video at bounding box center [615, 346] width 1230 height 692
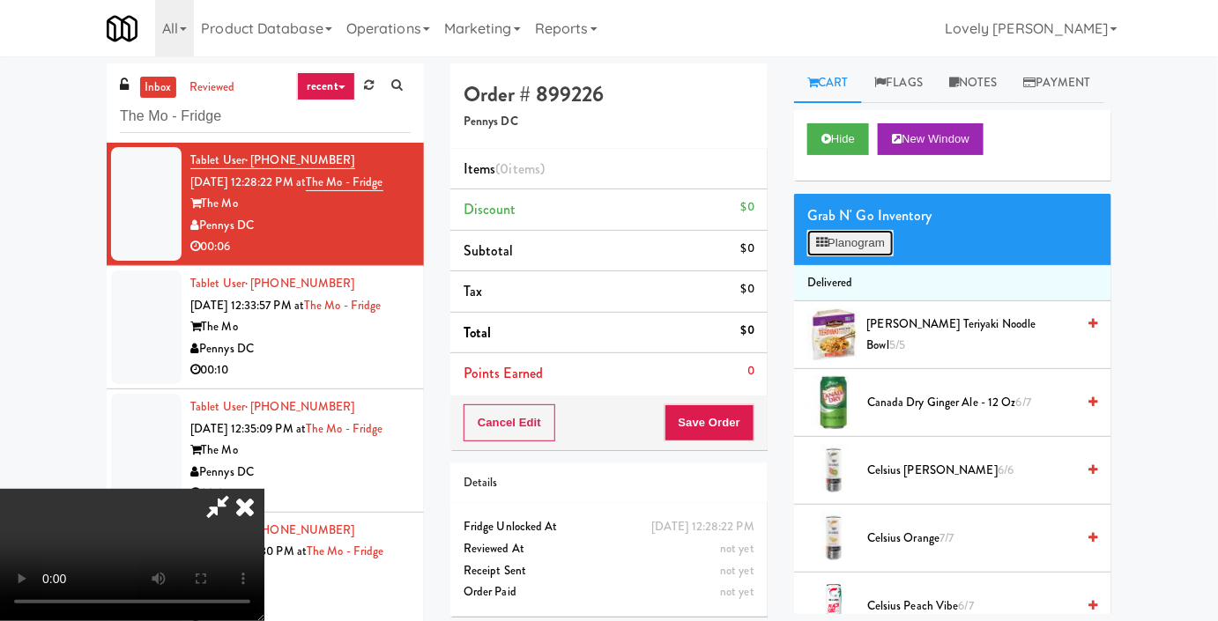
click at [874, 256] on button "Planogram" at bounding box center [850, 243] width 86 height 26
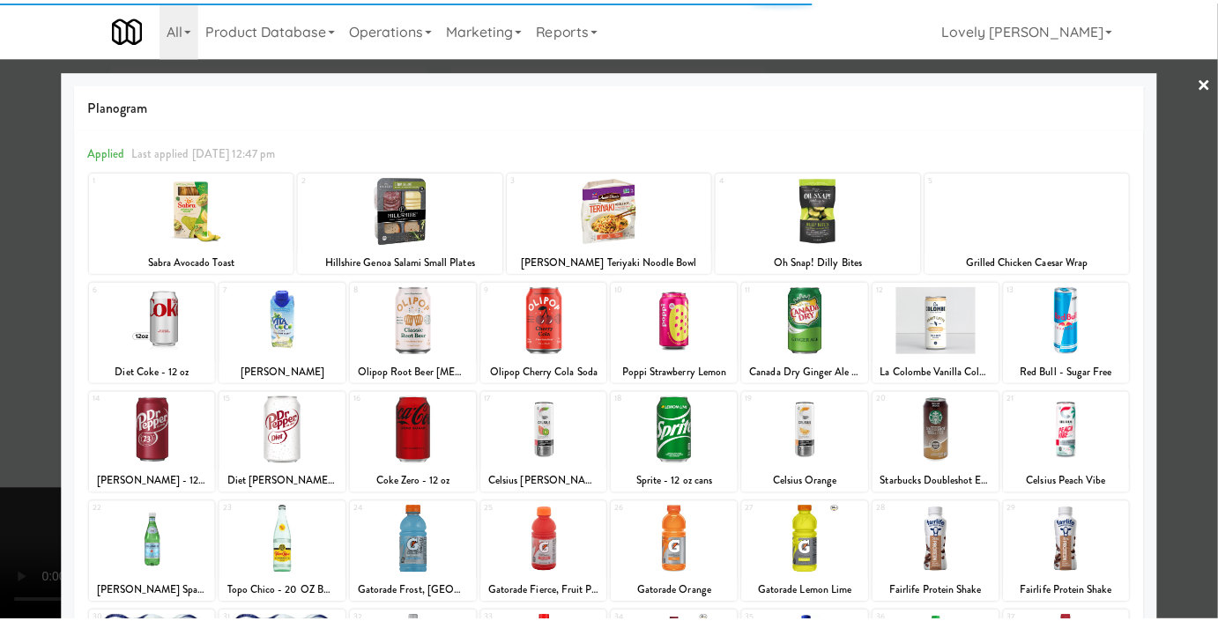
scroll to position [240, 0]
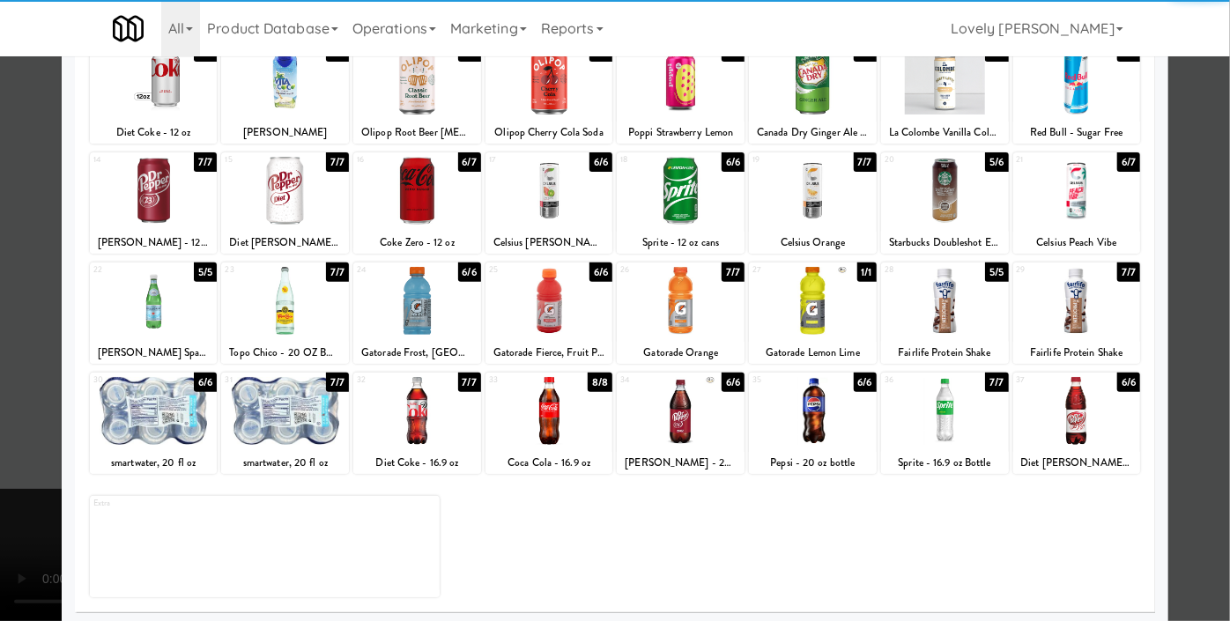
click at [664, 283] on div at bounding box center [681, 301] width 128 height 68
click at [0, 128] on div at bounding box center [615, 310] width 1230 height 621
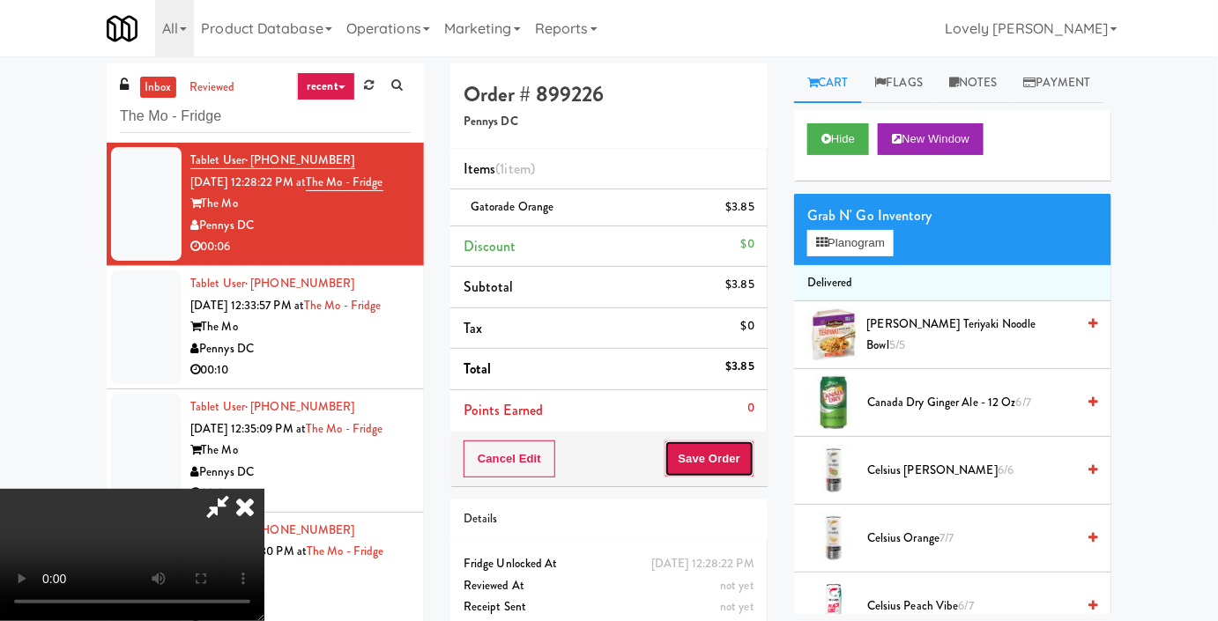
click at [747, 465] on button "Save Order" at bounding box center [709, 459] width 90 height 37
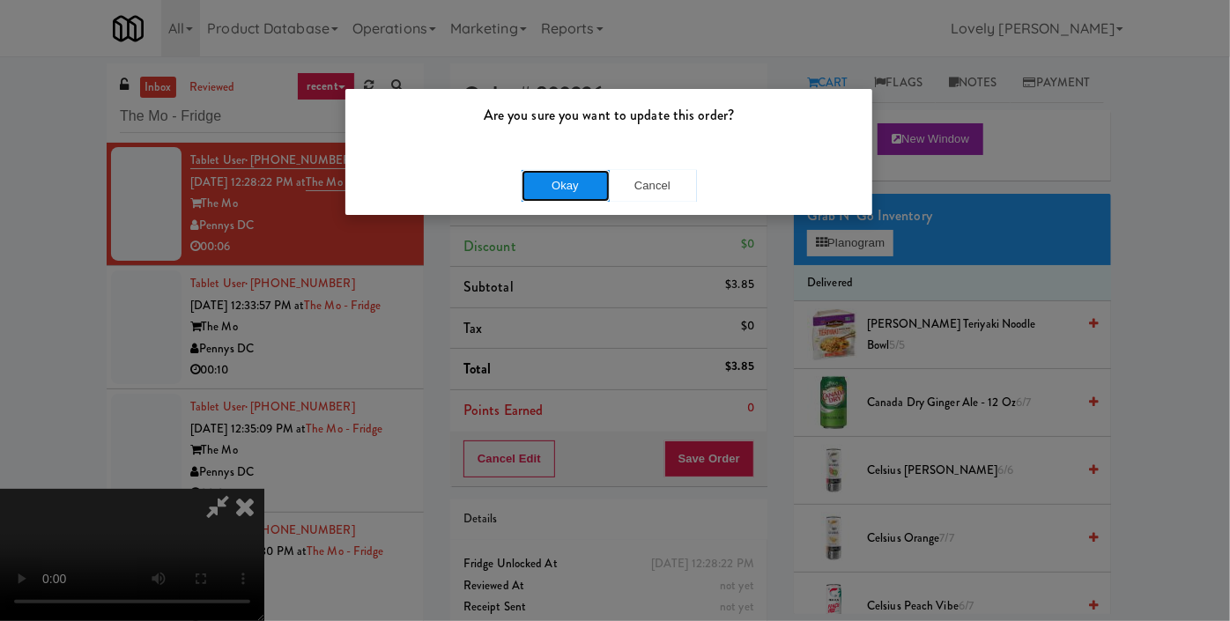
click at [597, 193] on button "Okay" at bounding box center [566, 186] width 88 height 32
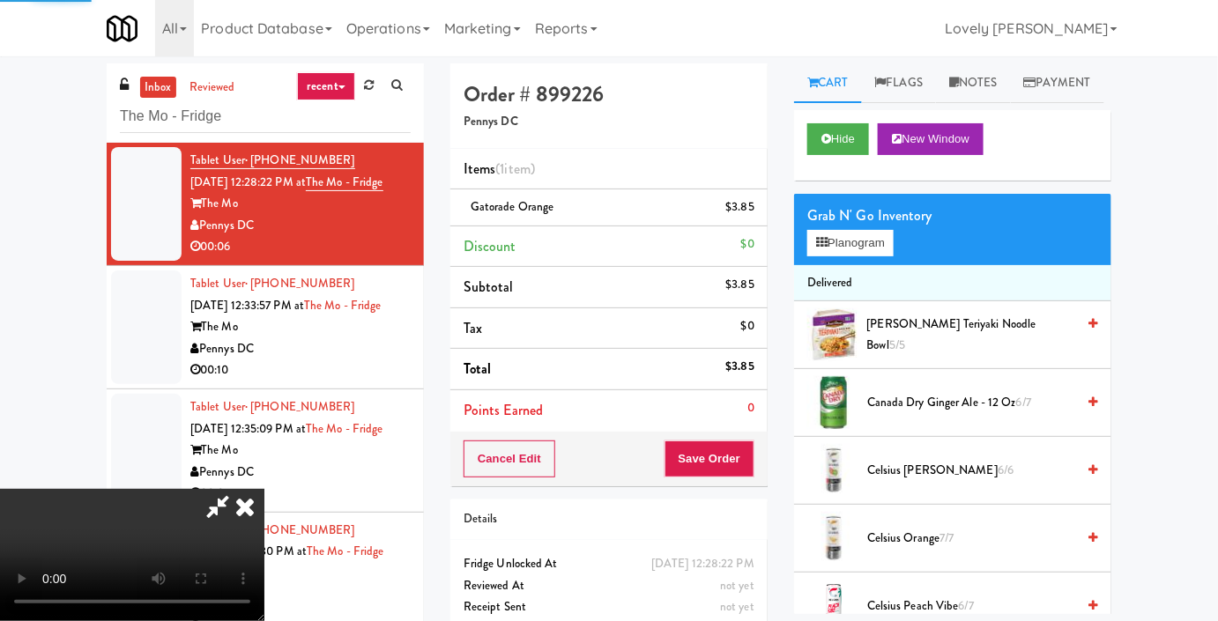
click at [692, 78] on div "Order # 899226 Pennys DC Items (1 item ) Gatorade Orange $3.85 Discount $0 Subt…" at bounding box center [780, 364] width 661 height 603
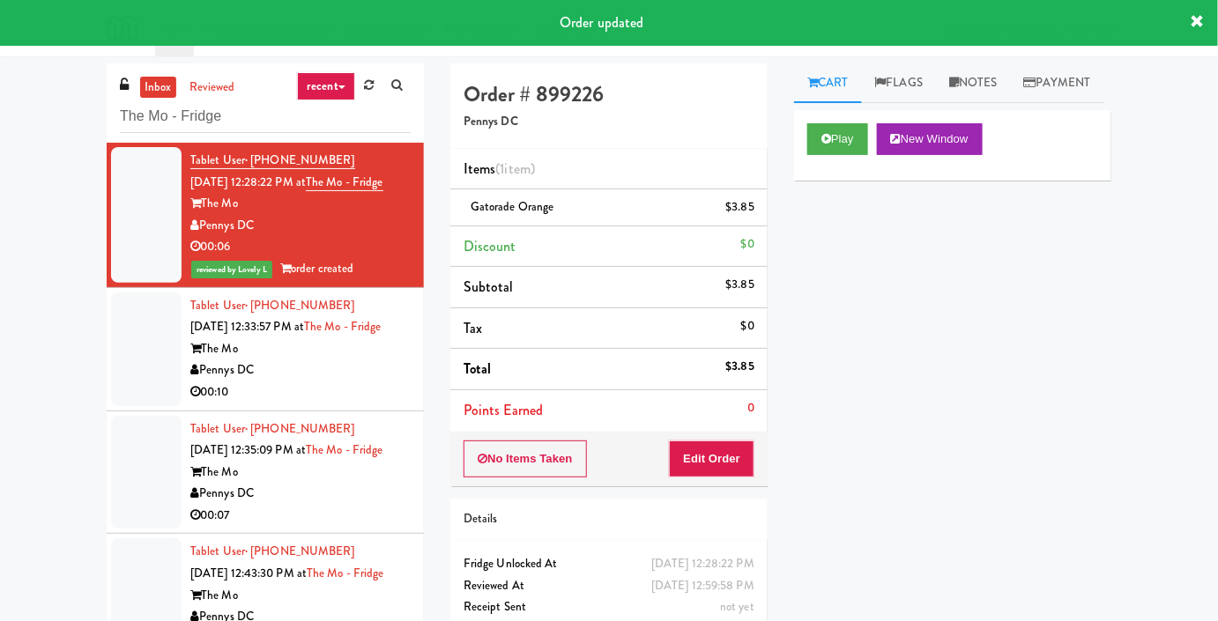
click at [307, 360] on div "The Mo" at bounding box center [300, 349] width 220 height 22
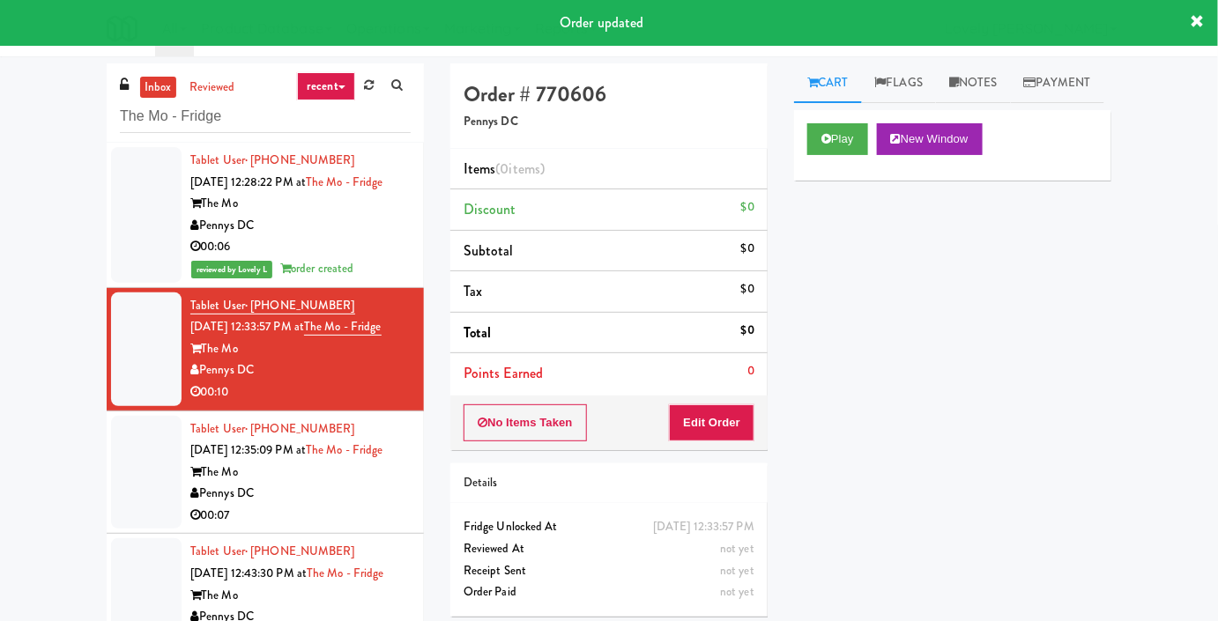
scroll to position [70, 0]
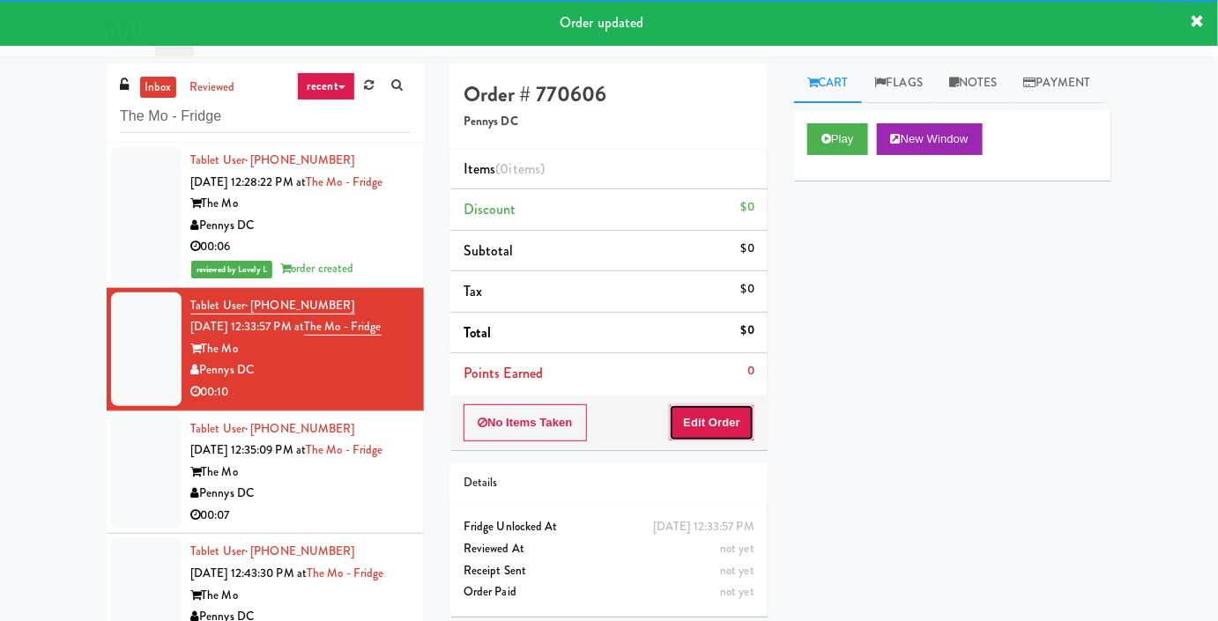
click at [708, 425] on button "Edit Order" at bounding box center [711, 422] width 85 height 37
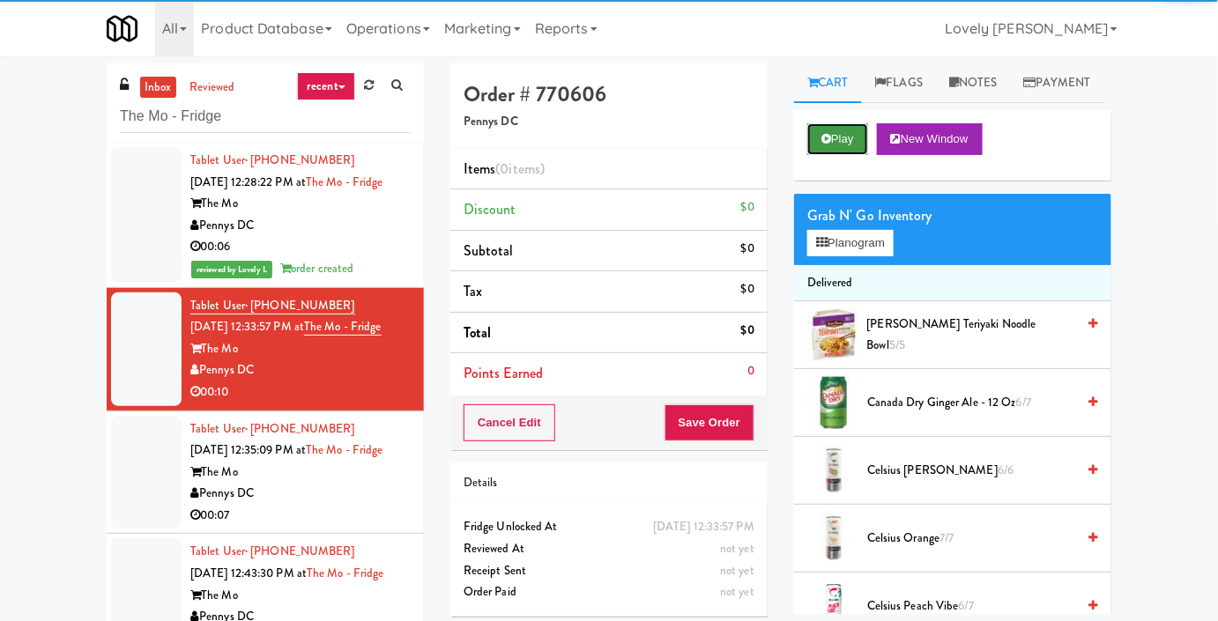
click at [864, 155] on button "Play" at bounding box center [837, 139] width 61 height 32
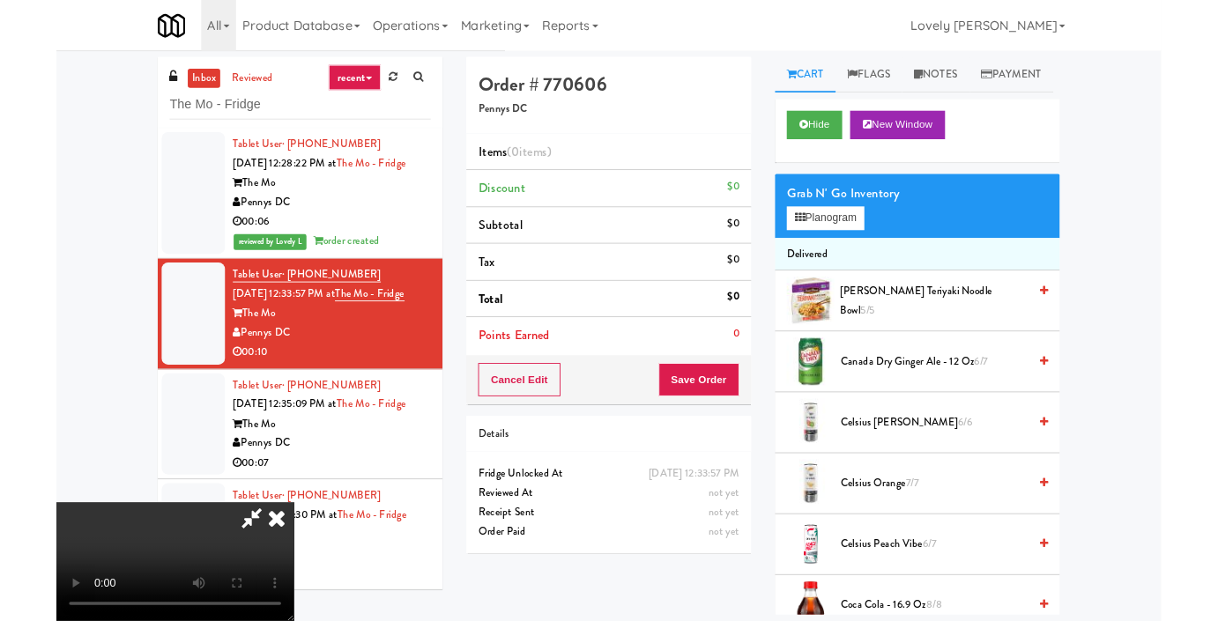
scroll to position [0, 0]
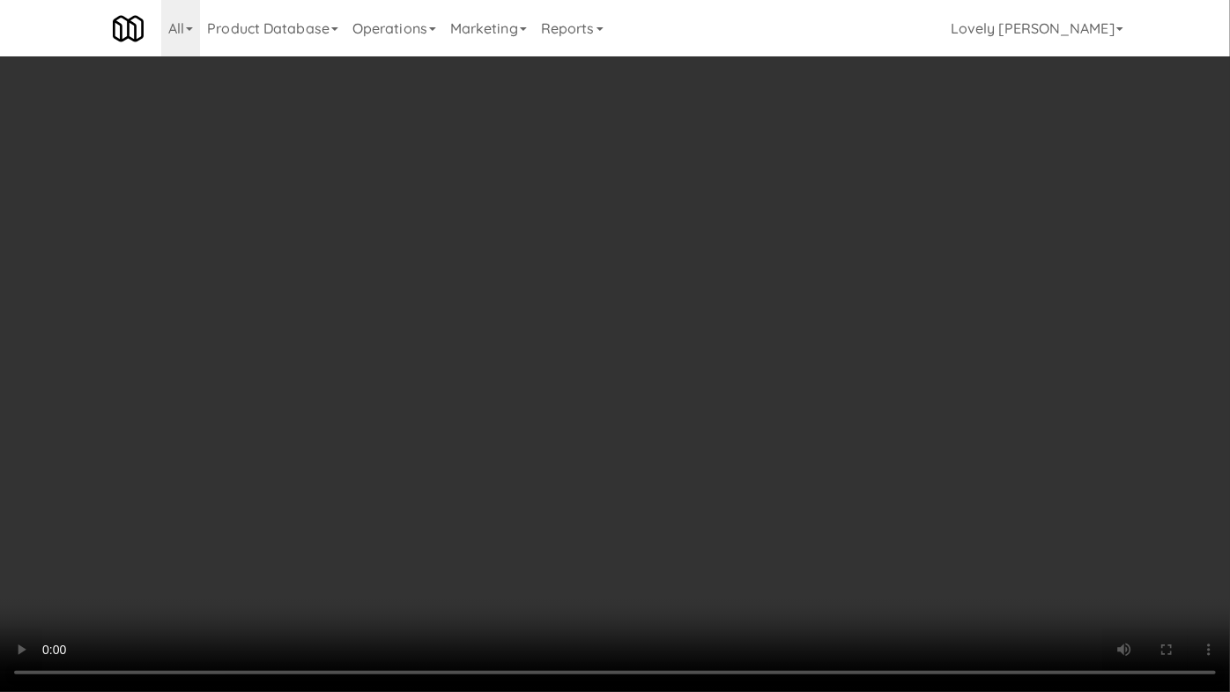
click at [867, 448] on video at bounding box center [615, 346] width 1230 height 692
click at [844, 432] on video at bounding box center [615, 346] width 1230 height 692
click at [843, 432] on video at bounding box center [615, 346] width 1230 height 692
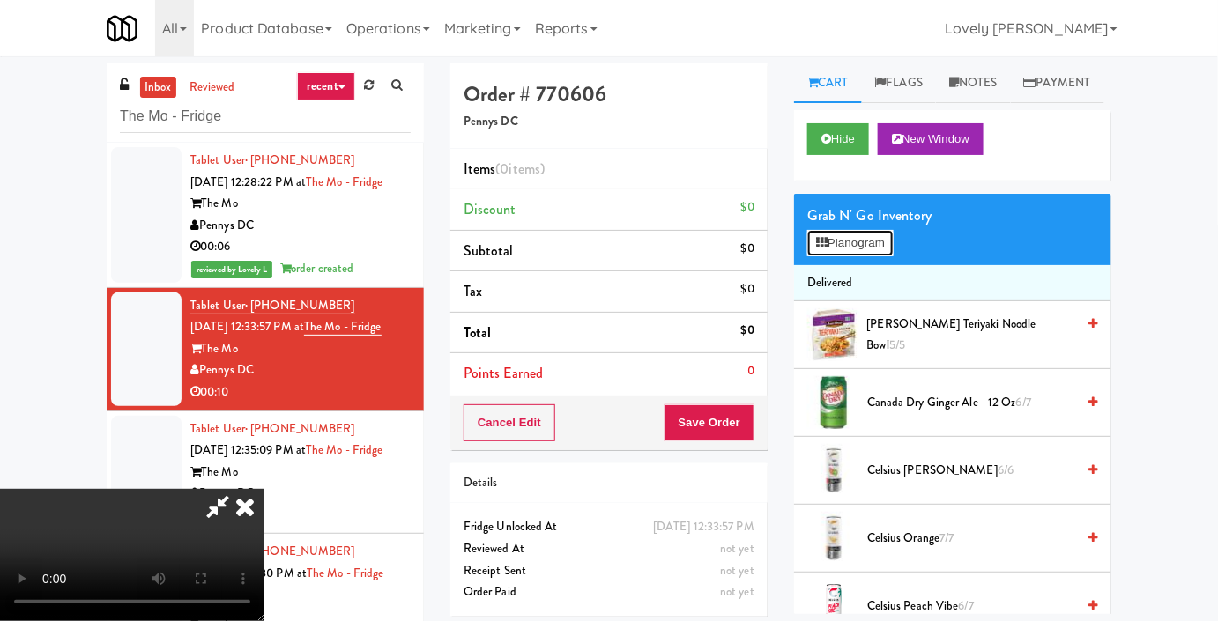
click at [877, 256] on button "Planogram" at bounding box center [850, 243] width 86 height 26
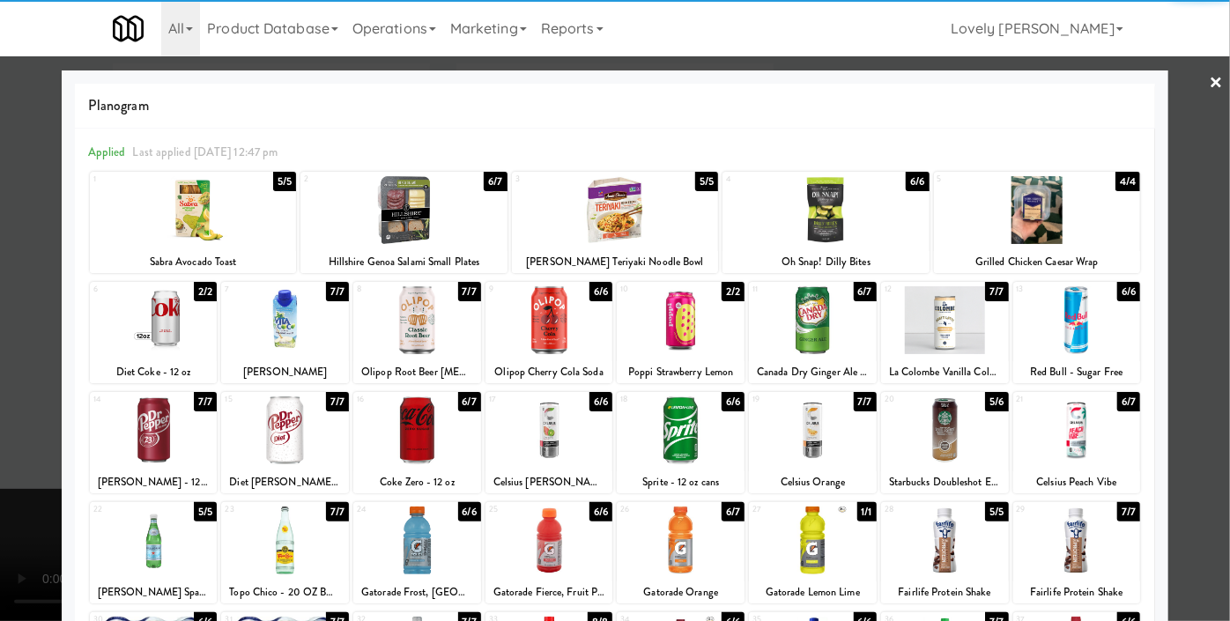
click at [954, 441] on div at bounding box center [945, 430] width 128 height 68
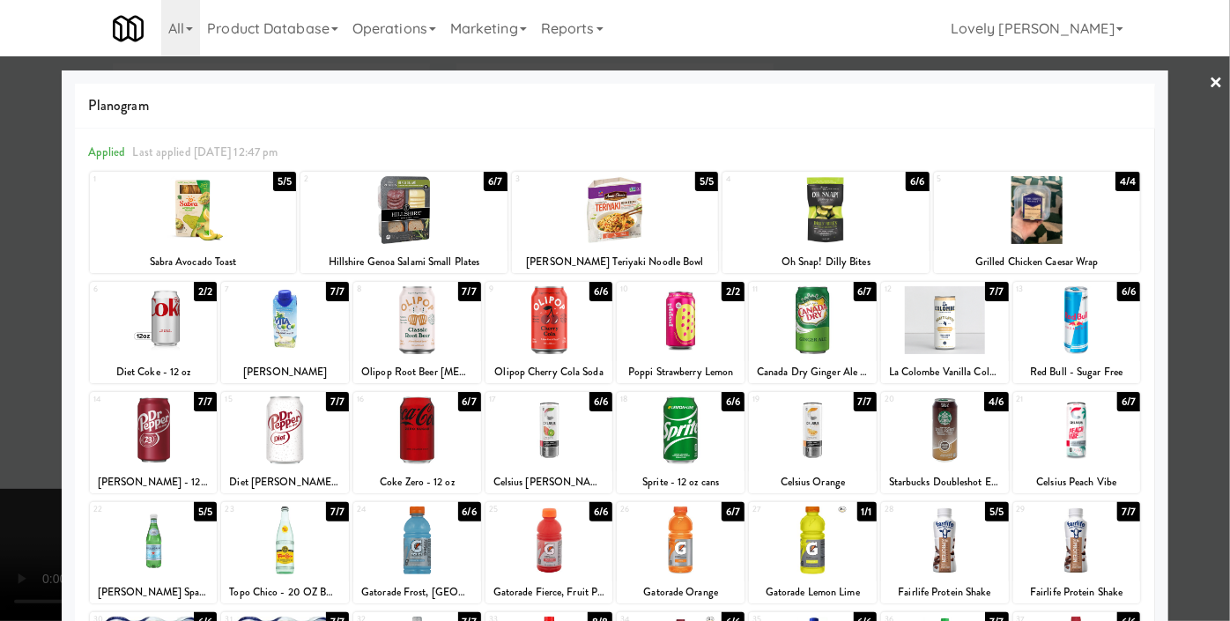
click at [1174, 280] on div at bounding box center [615, 310] width 1230 height 621
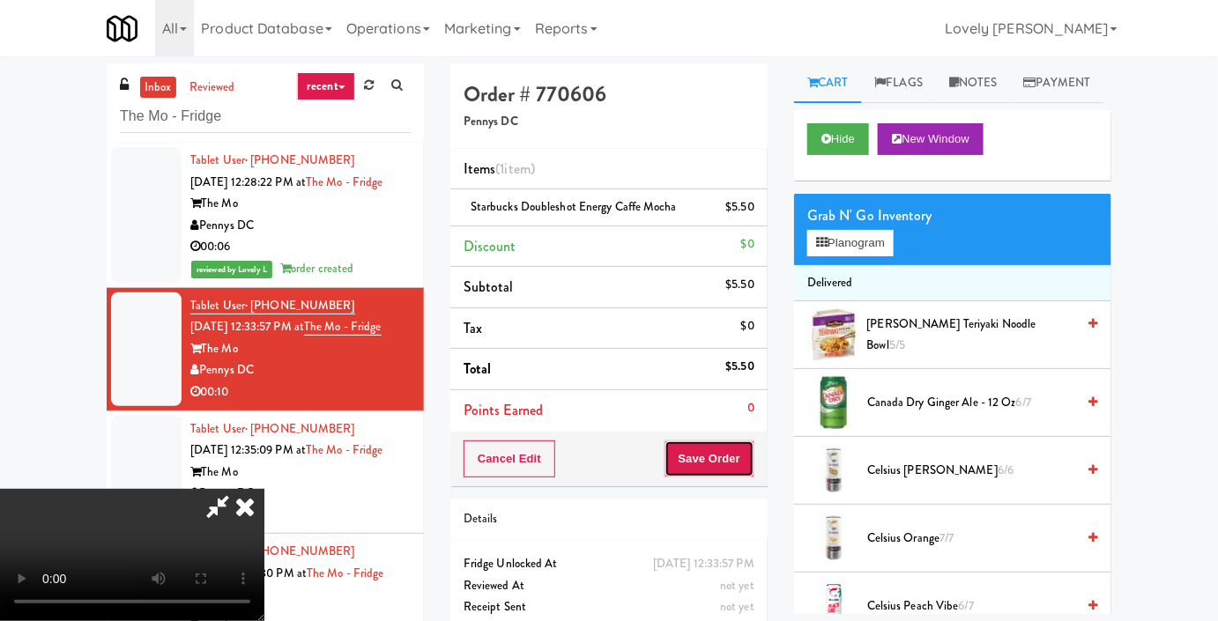
click at [737, 463] on button "Save Order" at bounding box center [709, 459] width 90 height 37
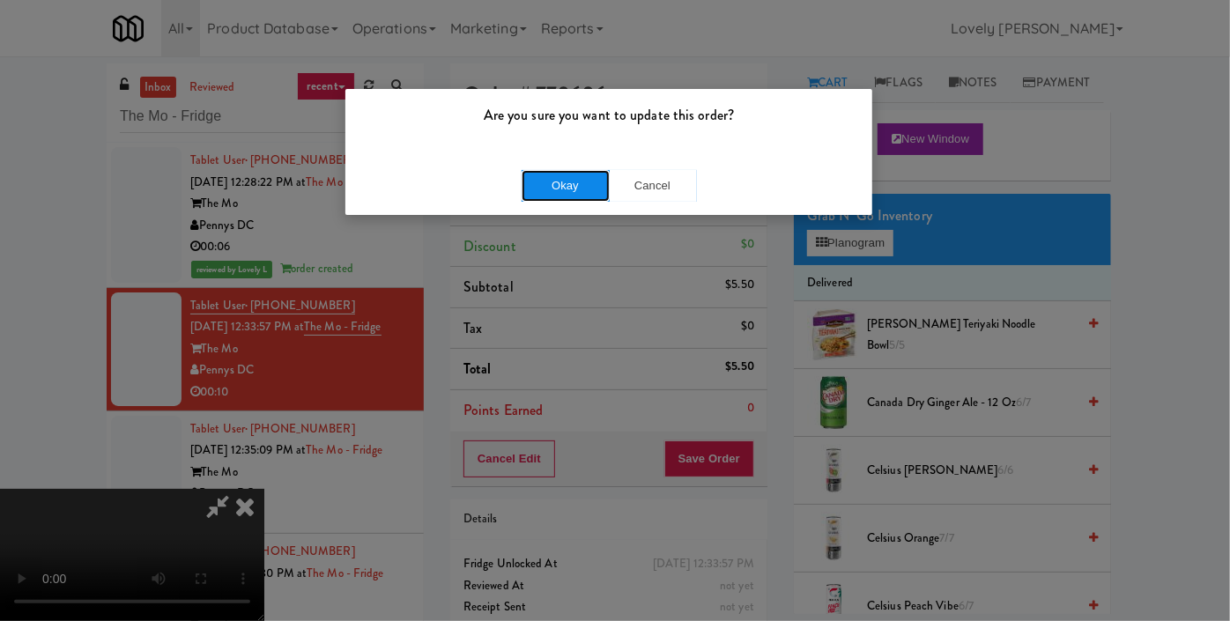
click at [563, 185] on button "Okay" at bounding box center [566, 186] width 88 height 32
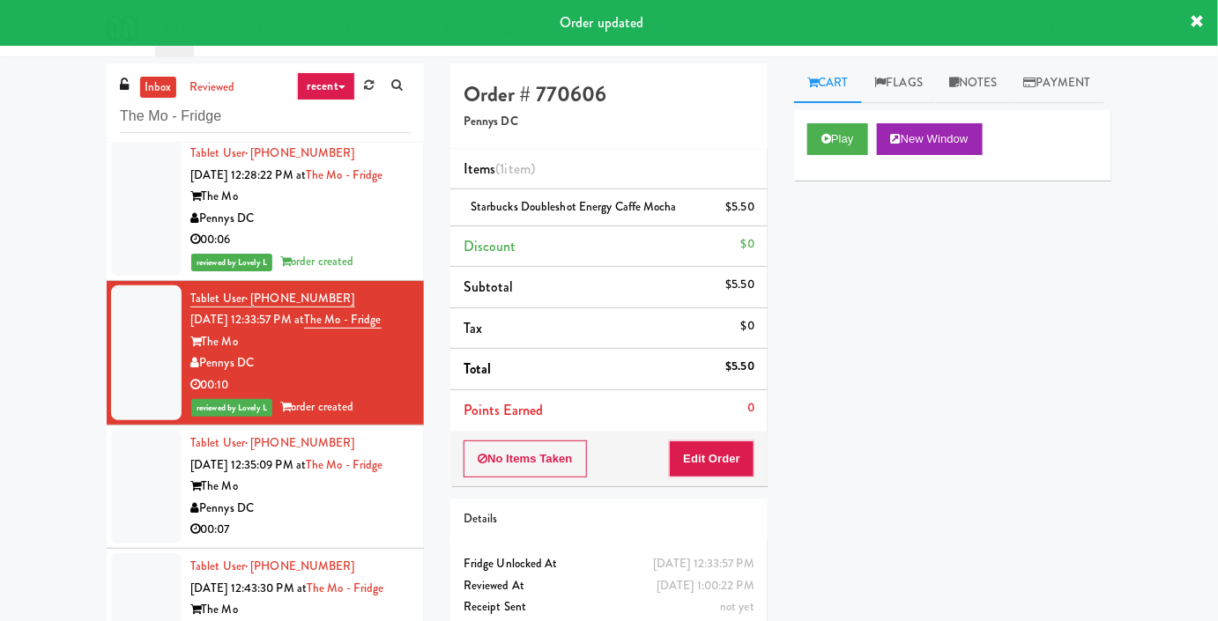
click at [395, 482] on div "The Mo" at bounding box center [300, 487] width 220 height 22
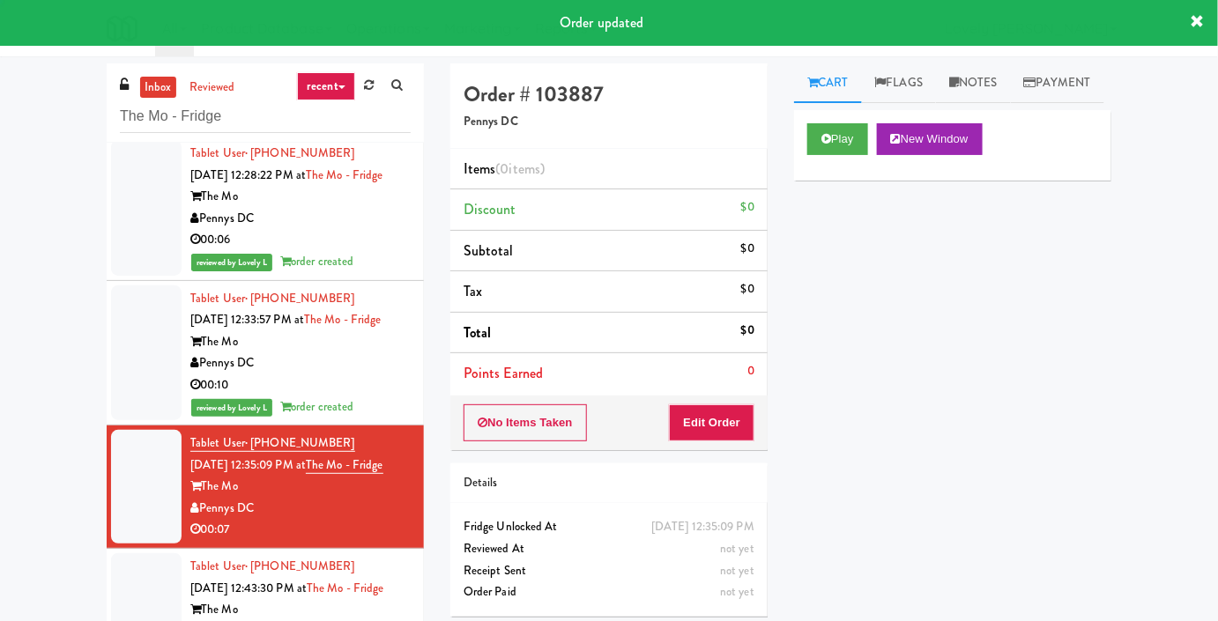
scroll to position [93, 0]
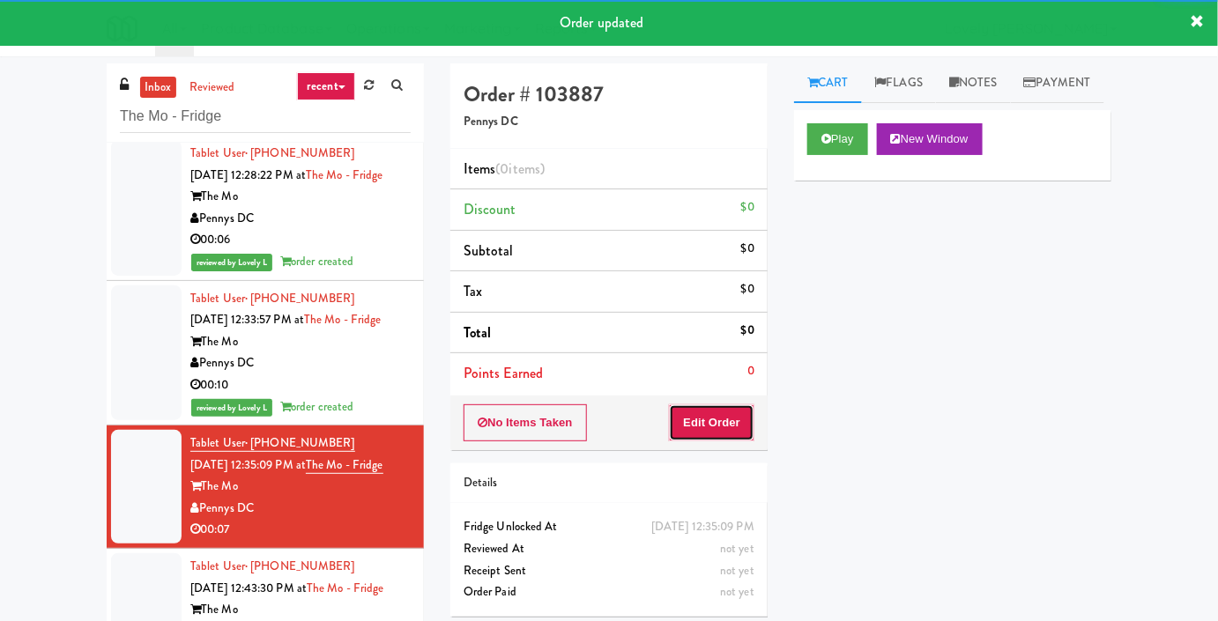
click at [721, 411] on button "Edit Order" at bounding box center [711, 422] width 85 height 37
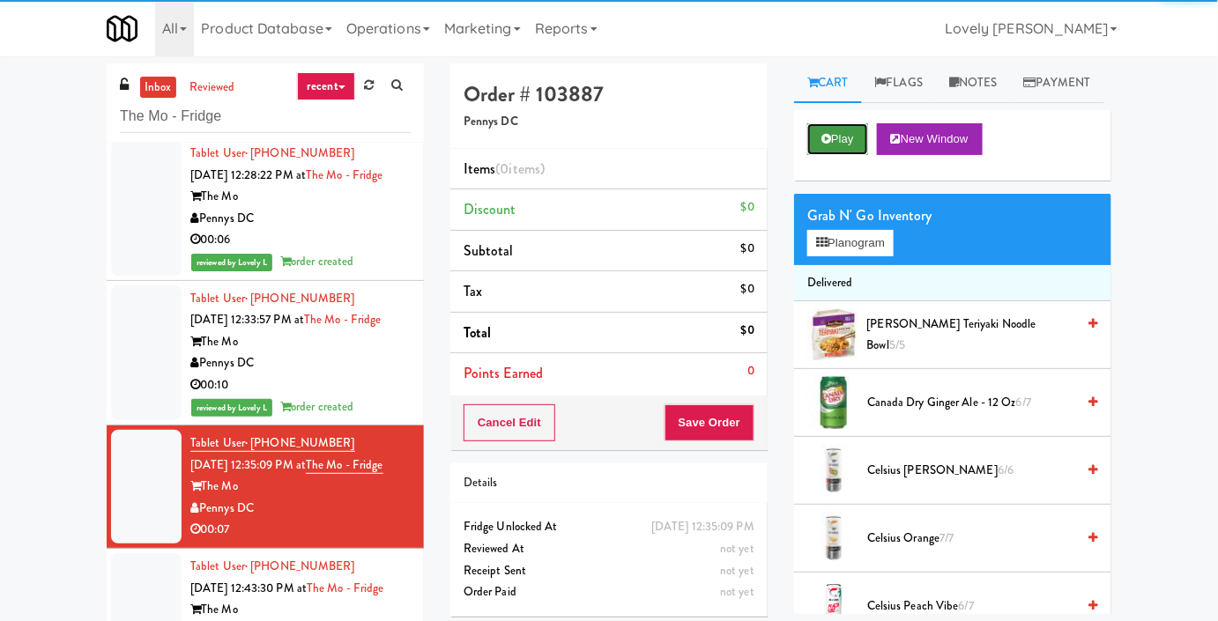
click at [843, 155] on button "Play" at bounding box center [837, 139] width 61 height 32
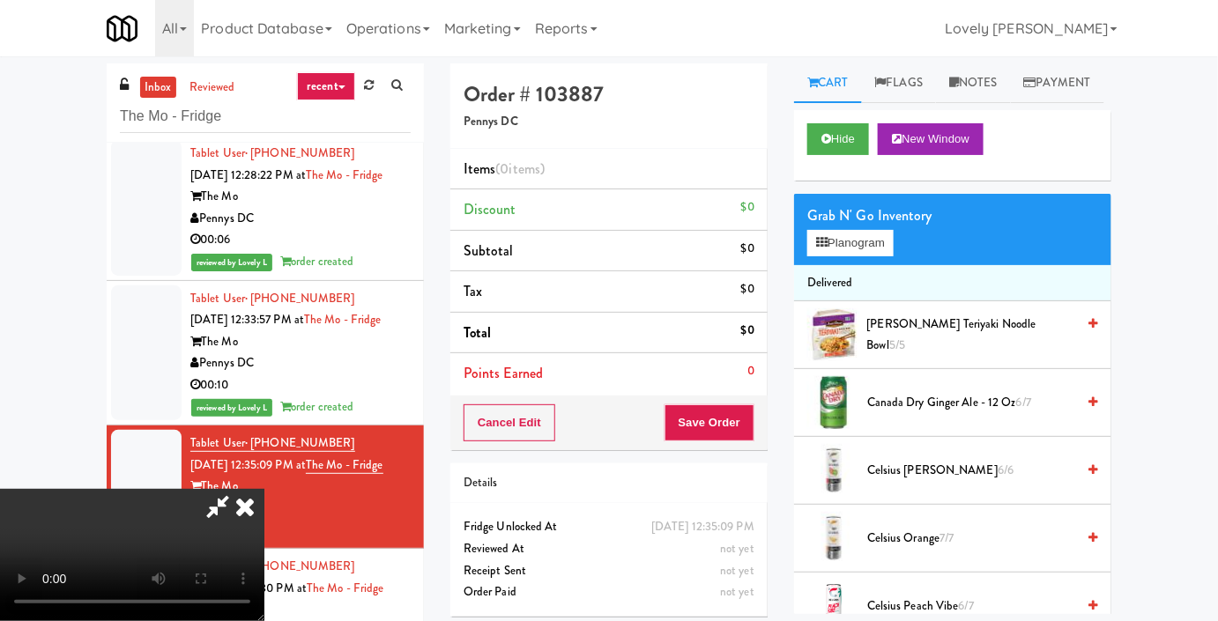
scroll to position [0, 0]
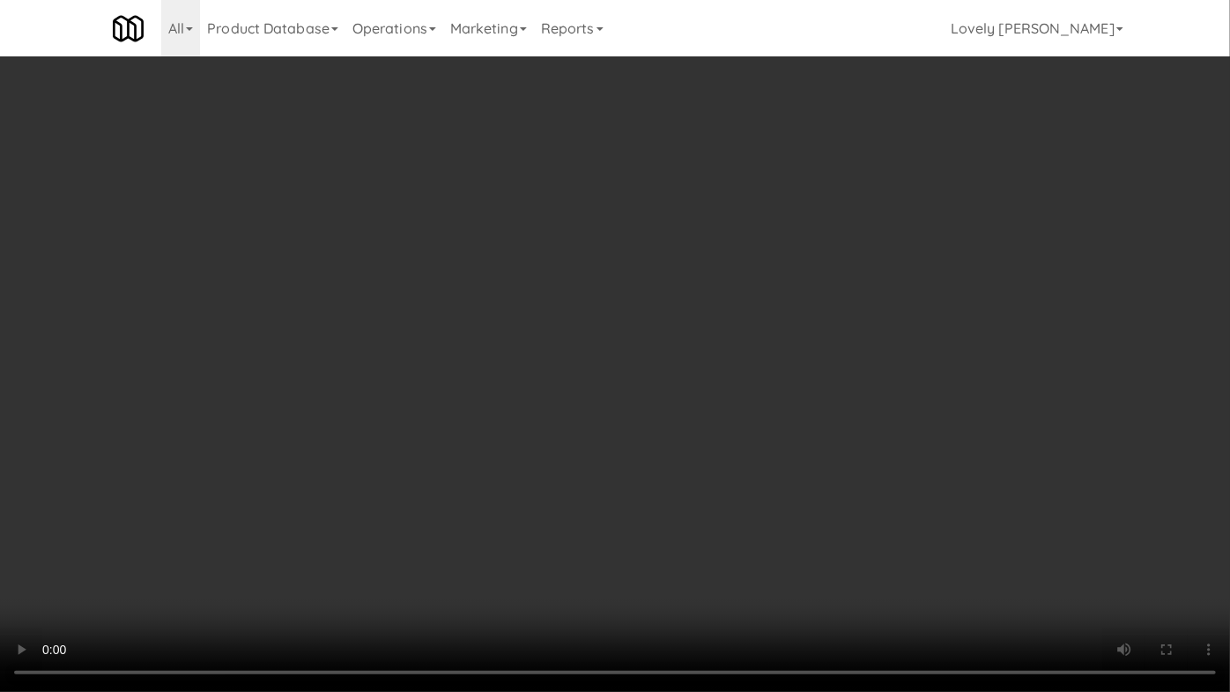
click at [963, 481] on video at bounding box center [615, 346] width 1230 height 692
click at [963, 479] on video at bounding box center [615, 346] width 1230 height 692
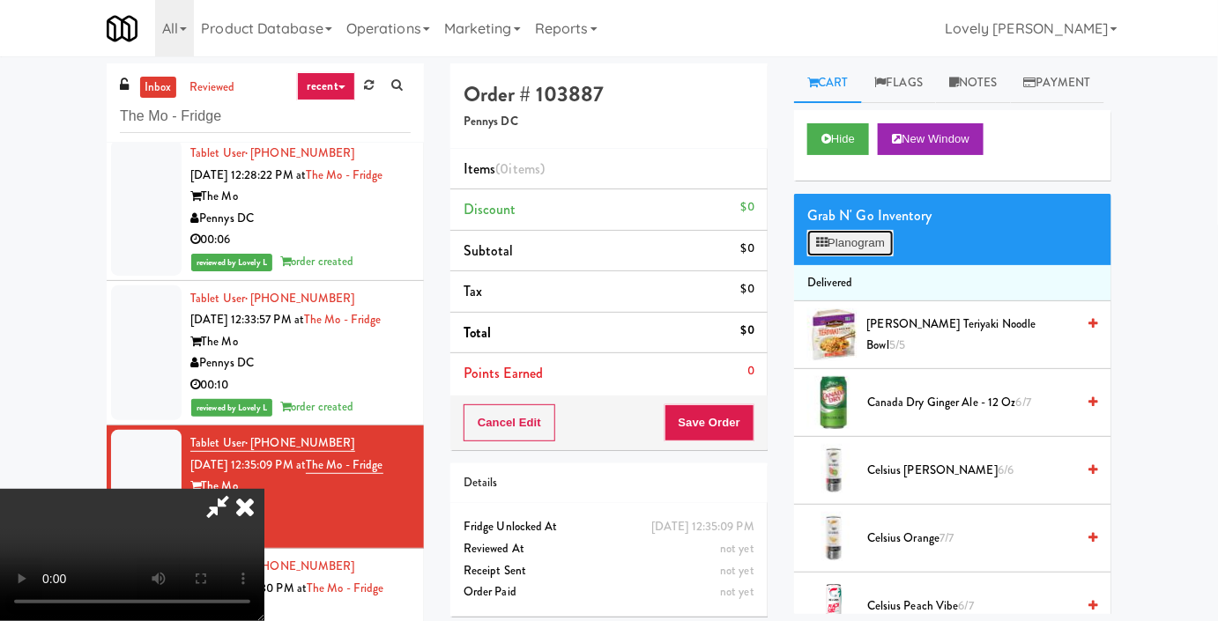
click at [838, 256] on button "Planogram" at bounding box center [850, 243] width 86 height 26
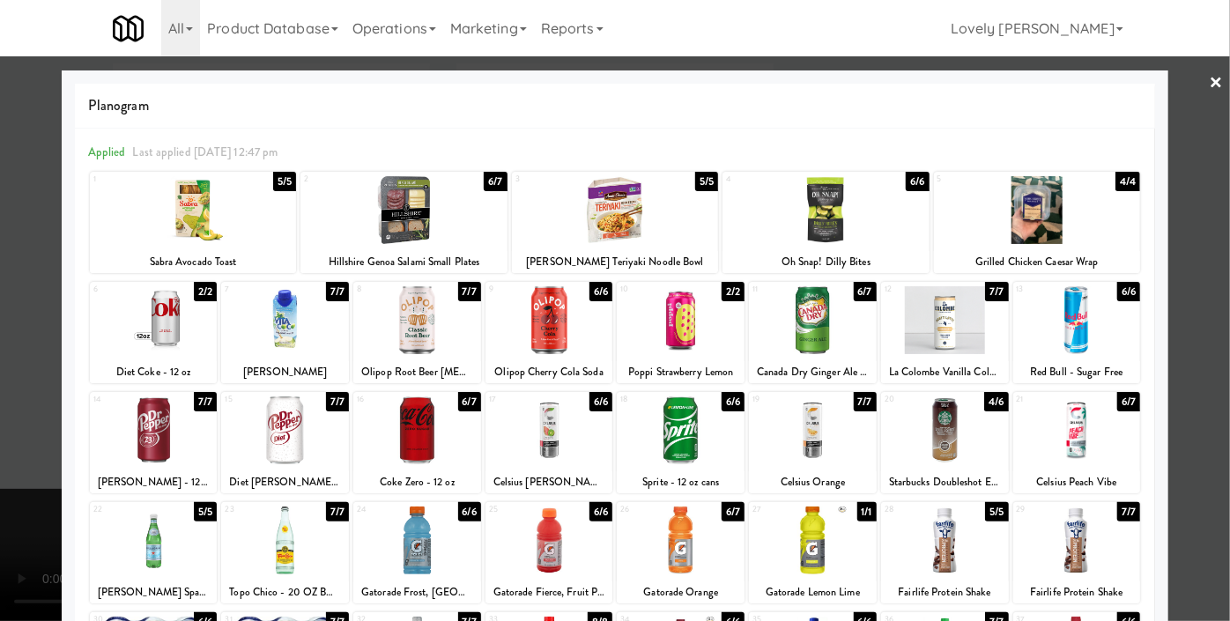
click at [937, 341] on div at bounding box center [945, 320] width 128 height 68
click at [1192, 165] on div at bounding box center [615, 310] width 1230 height 621
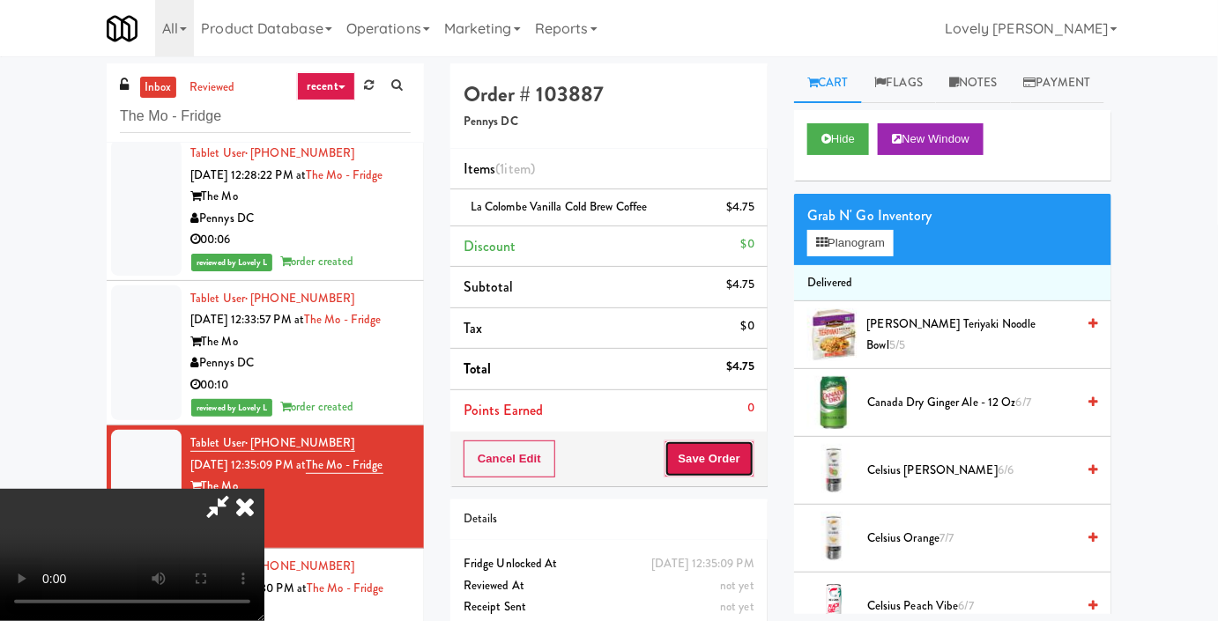
click at [737, 454] on button "Save Order" at bounding box center [709, 459] width 90 height 37
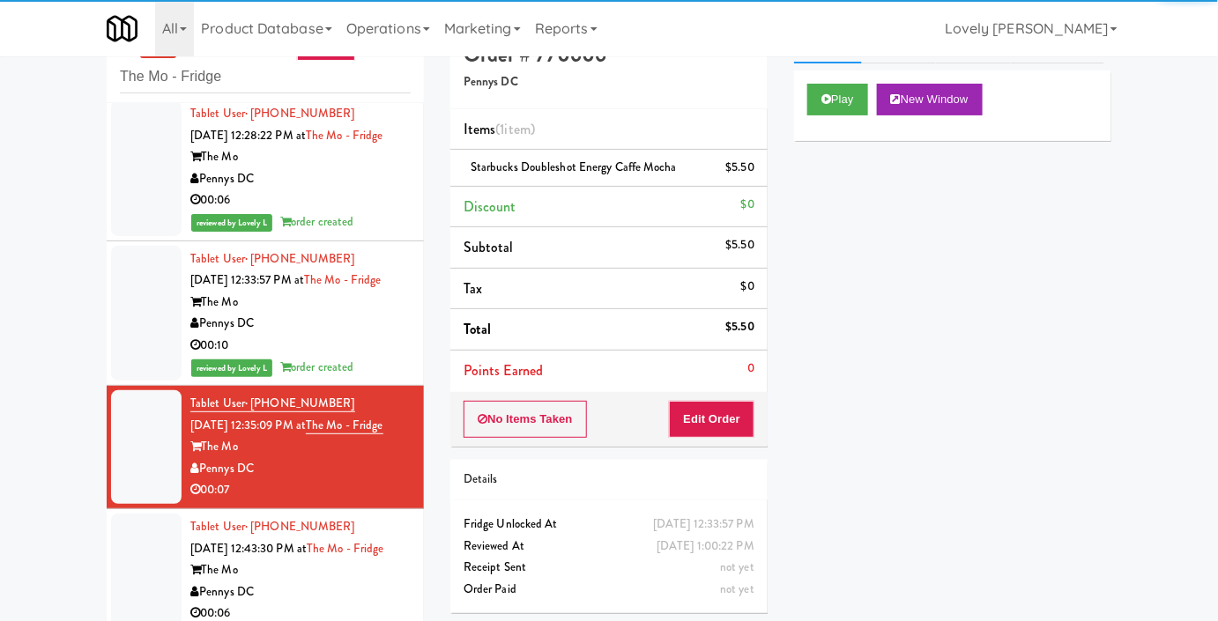
scroll to position [62, 0]
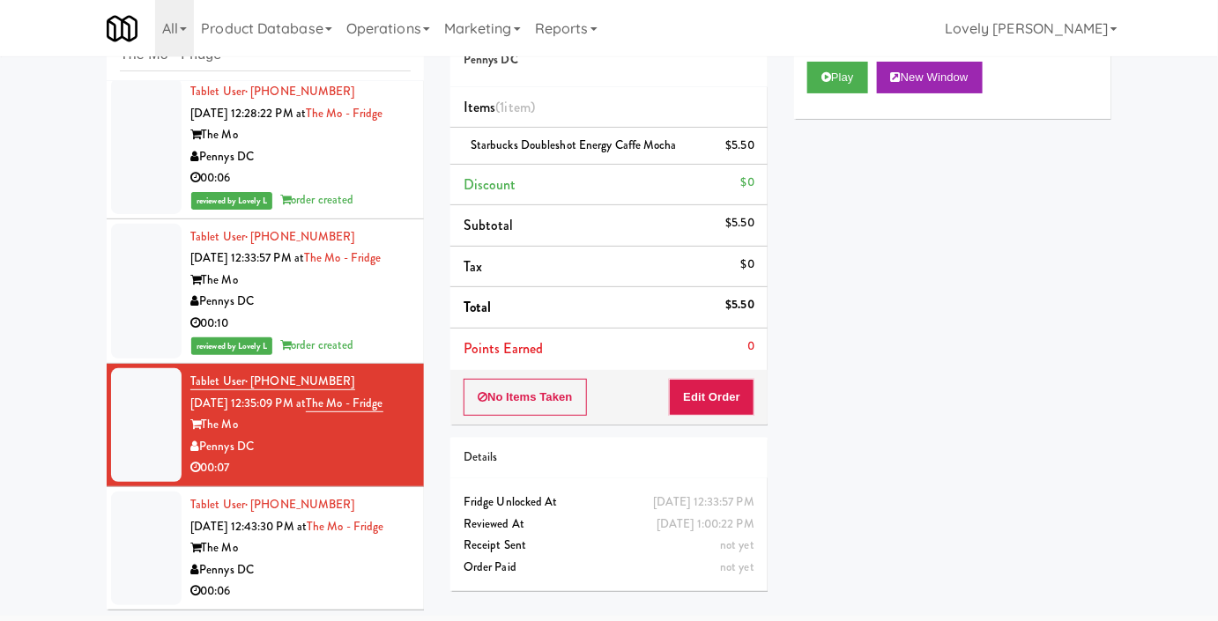
click at [336, 594] on div "00:06" at bounding box center [300, 592] width 220 height 22
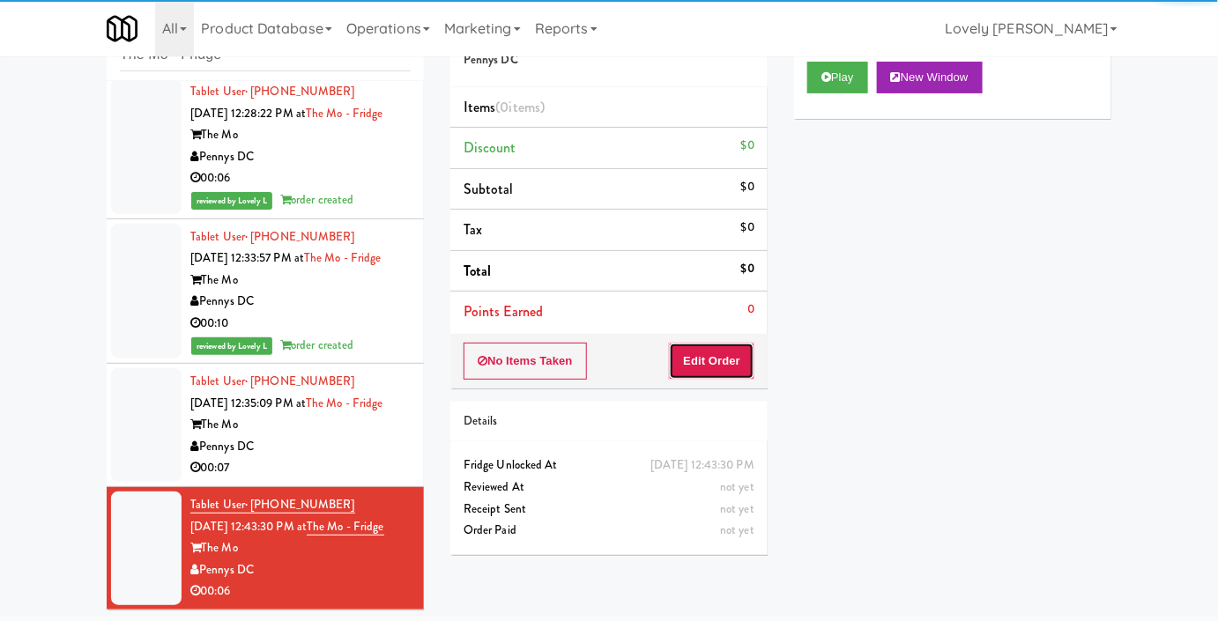
drag, startPoint x: 694, startPoint y: 352, endPoint x: 720, endPoint y: 323, distance: 38.7
click at [694, 352] on button "Edit Order" at bounding box center [711, 361] width 85 height 37
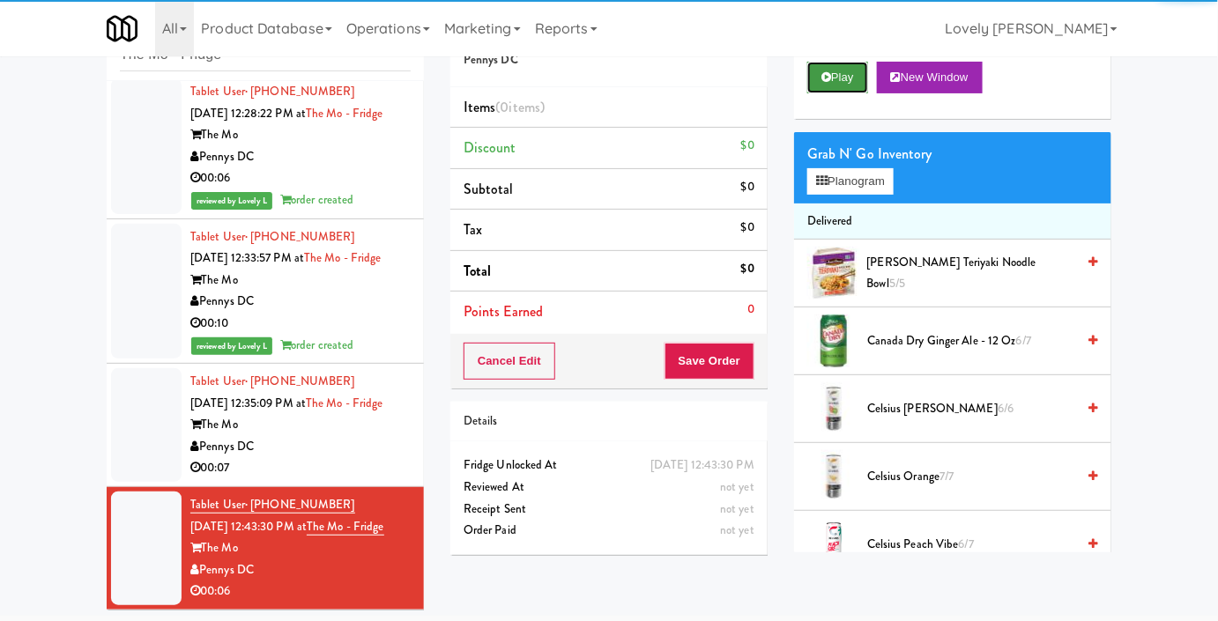
click at [843, 93] on button "Play" at bounding box center [837, 78] width 61 height 32
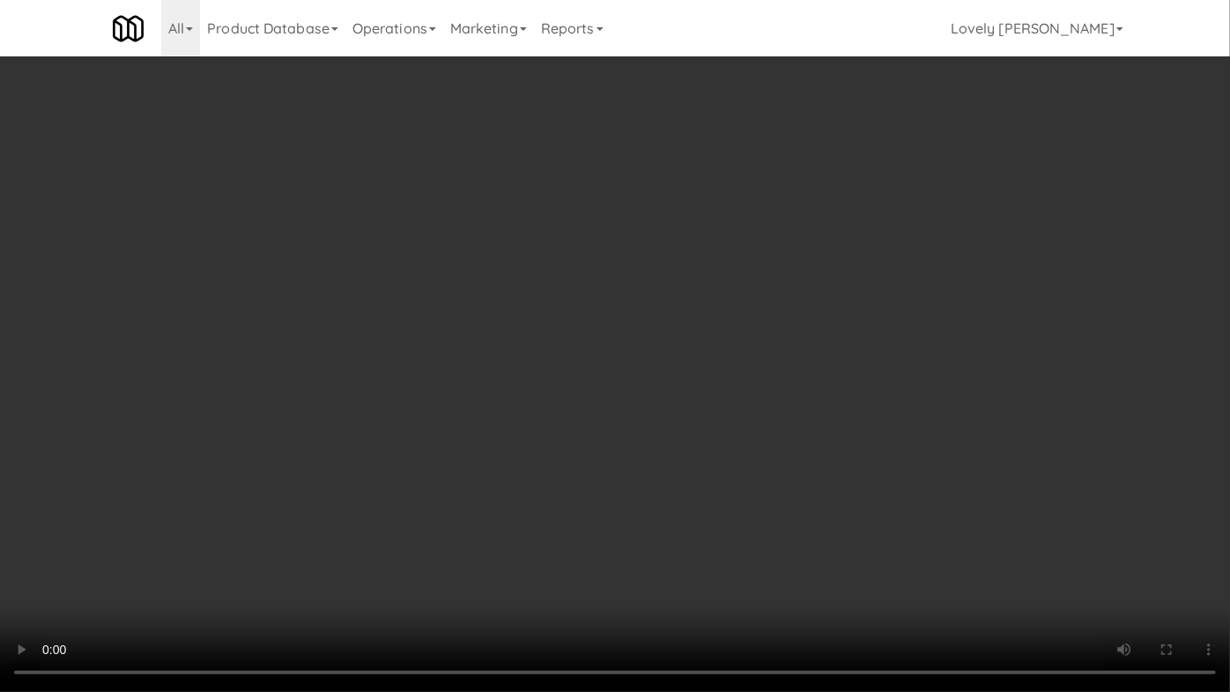
click at [747, 418] on video at bounding box center [615, 346] width 1230 height 692
click at [740, 418] on video at bounding box center [615, 346] width 1230 height 692
click at [724, 457] on video at bounding box center [615, 346] width 1230 height 692
click at [723, 459] on video at bounding box center [615, 346] width 1230 height 692
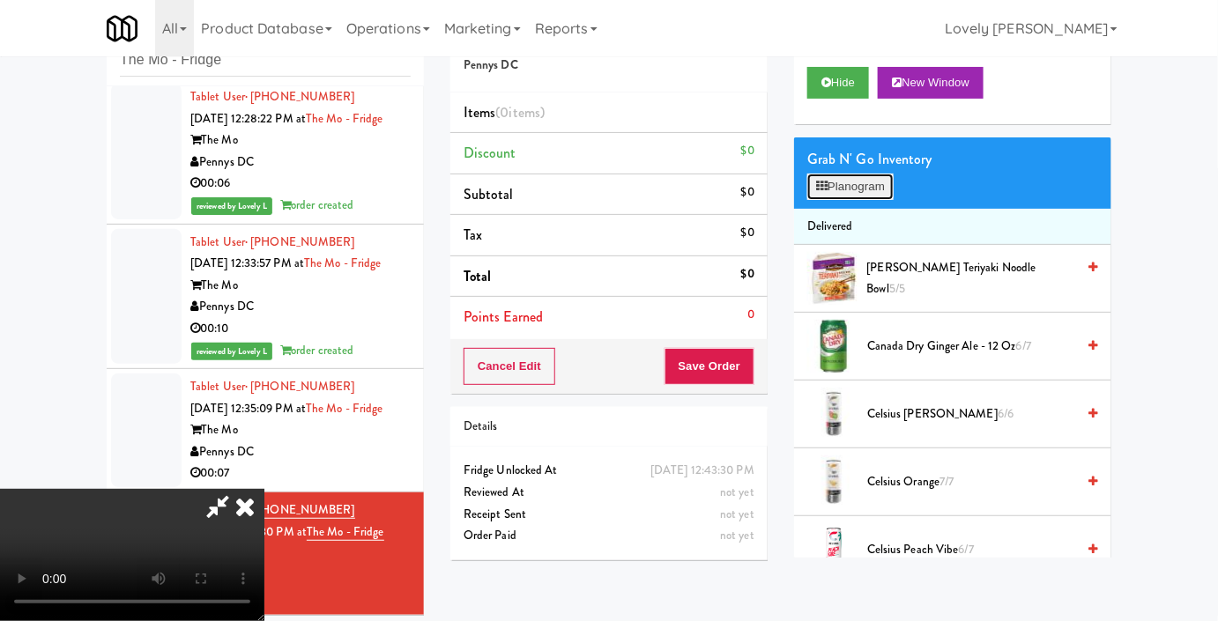
click at [852, 200] on button "Planogram" at bounding box center [850, 187] width 86 height 26
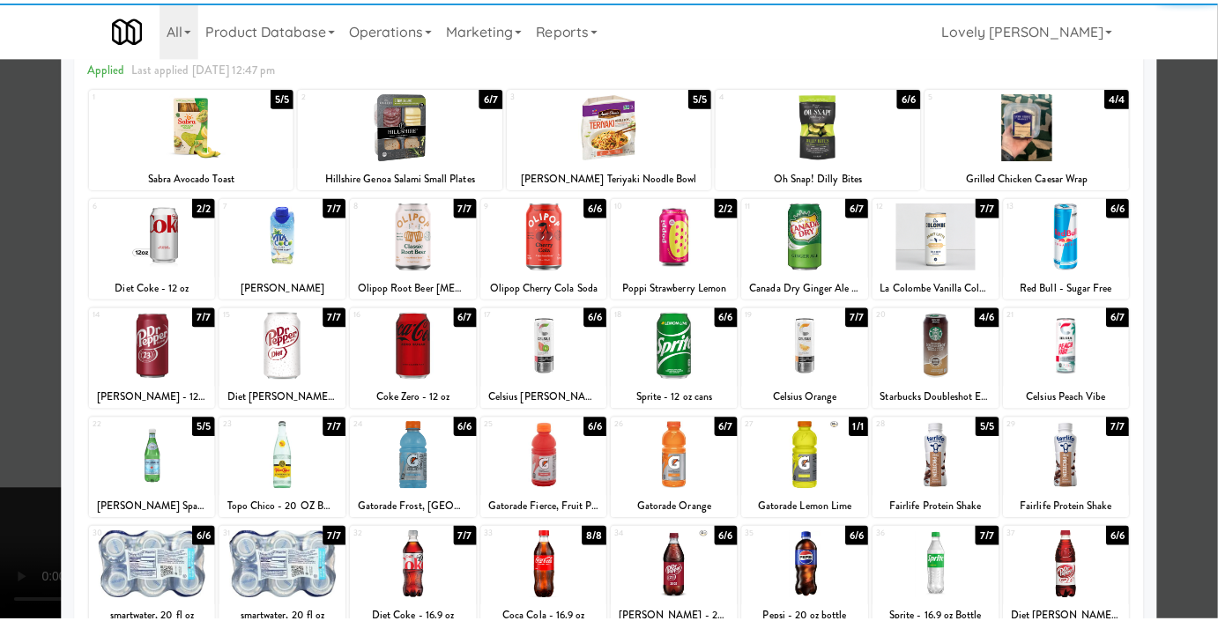
scroll to position [243, 0]
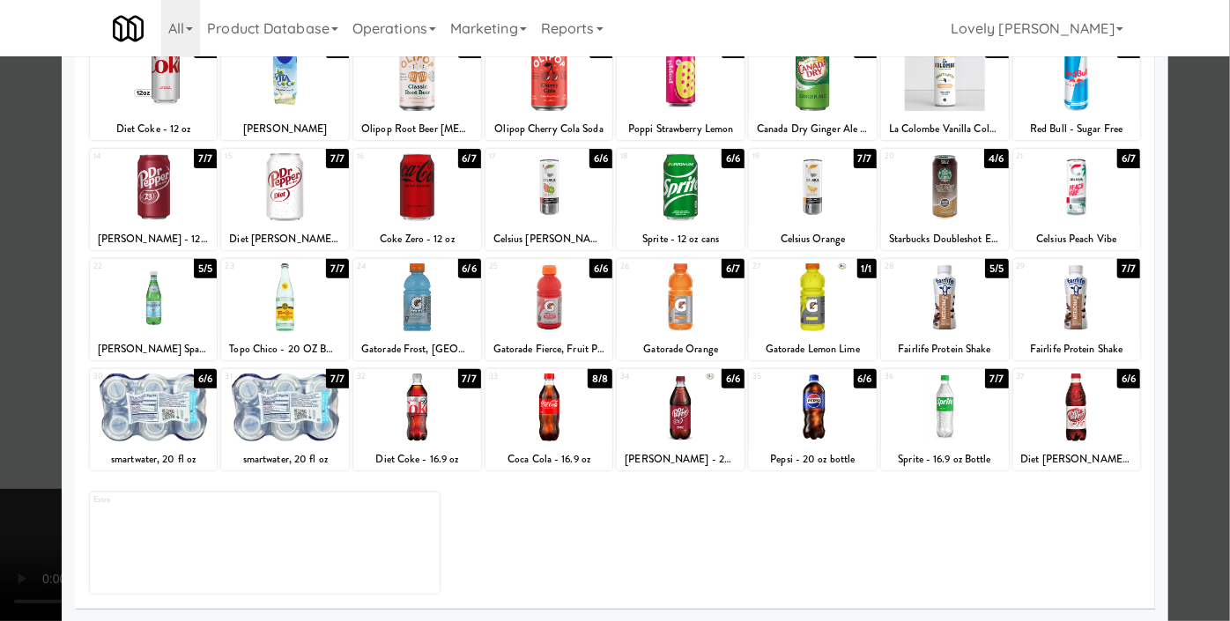
drag, startPoint x: 444, startPoint y: 298, endPoint x: 434, endPoint y: 300, distance: 10.0
click at [442, 299] on div at bounding box center [417, 297] width 128 height 68
click at [0, 196] on div at bounding box center [615, 310] width 1230 height 621
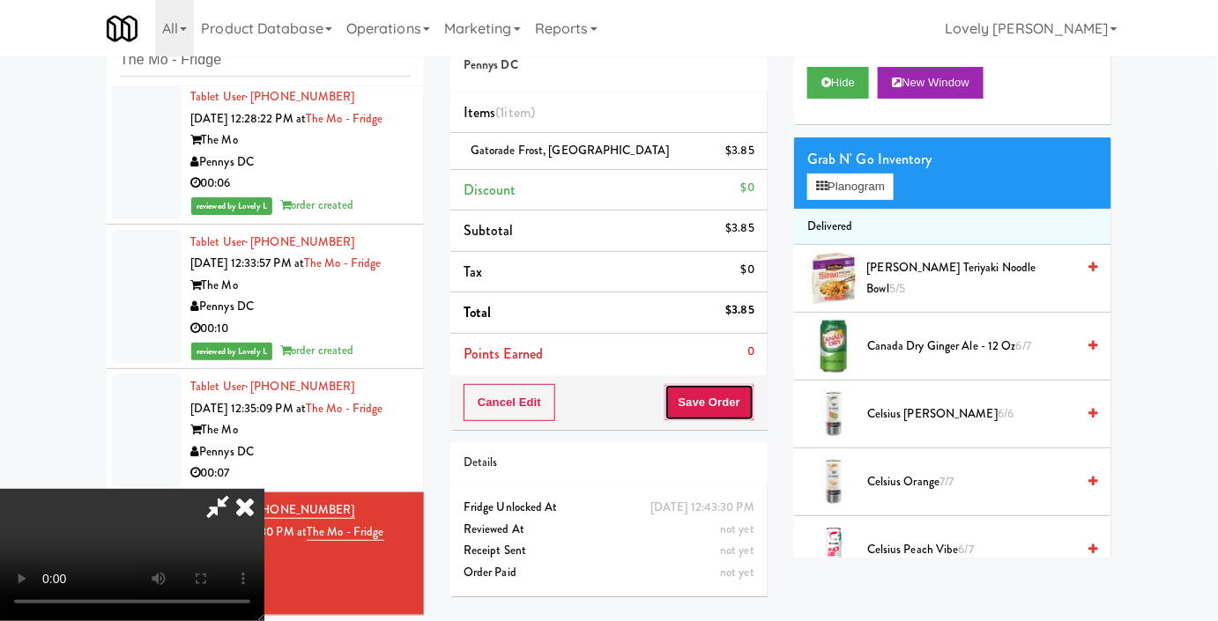
click at [750, 402] on button "Save Order" at bounding box center [709, 402] width 90 height 37
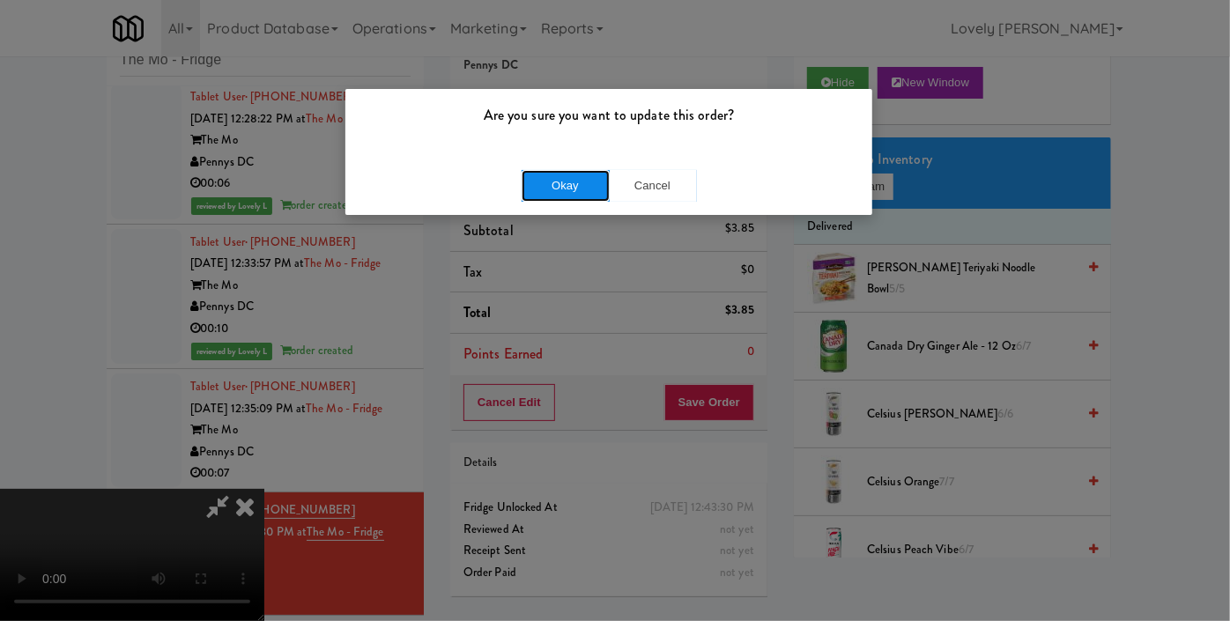
click at [564, 181] on button "Okay" at bounding box center [566, 186] width 88 height 32
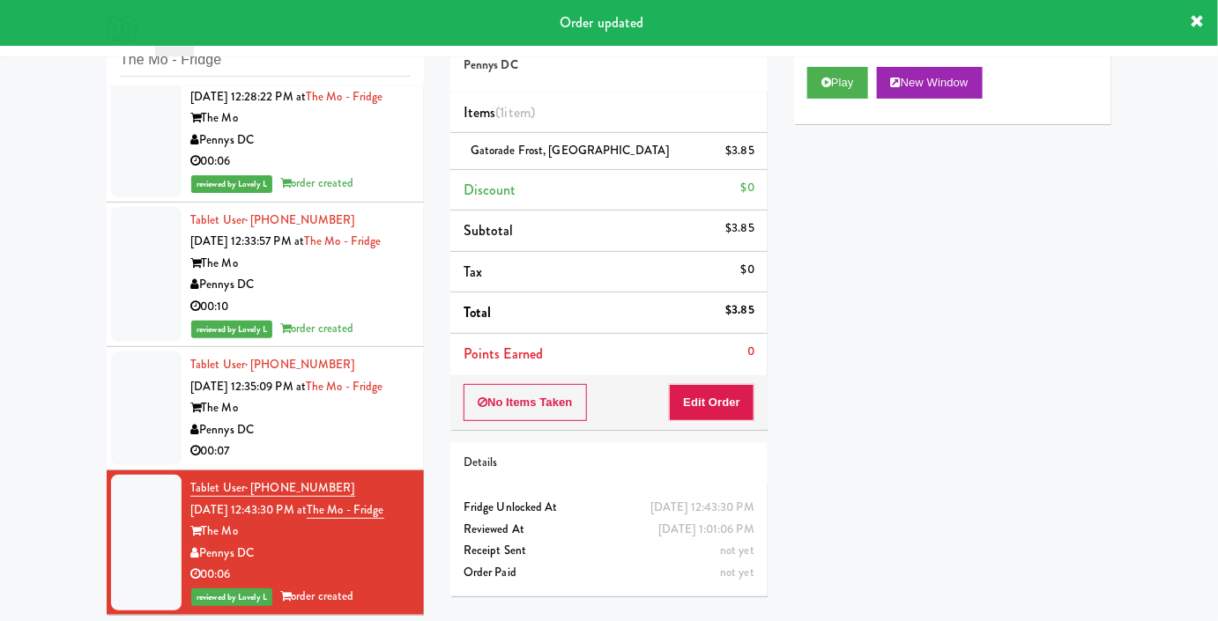
scroll to position [115, 0]
click at [305, 441] on div "00:07" at bounding box center [300, 452] width 220 height 22
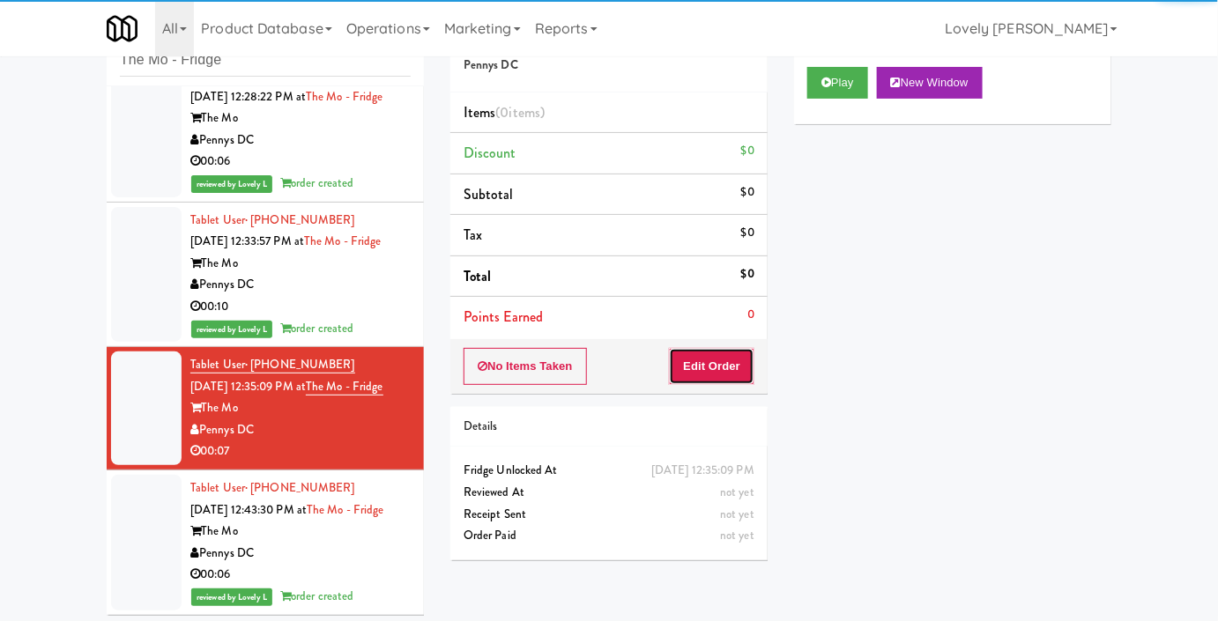
click at [733, 365] on button "Edit Order" at bounding box center [711, 366] width 85 height 37
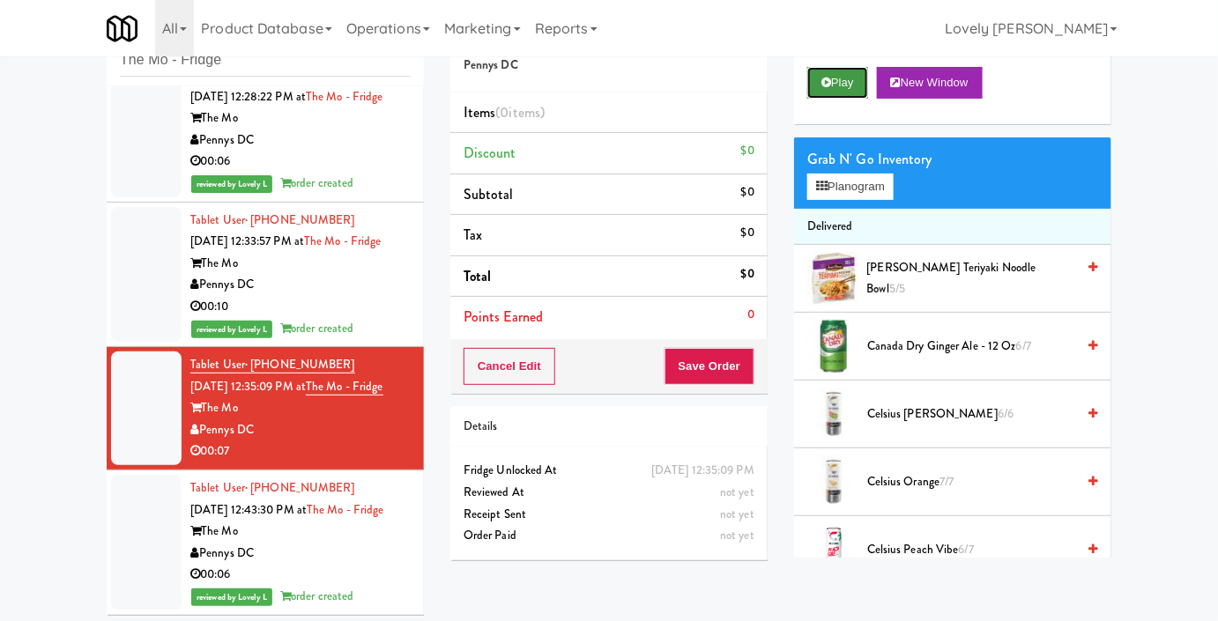
click at [826, 99] on button "Play" at bounding box center [837, 83] width 61 height 32
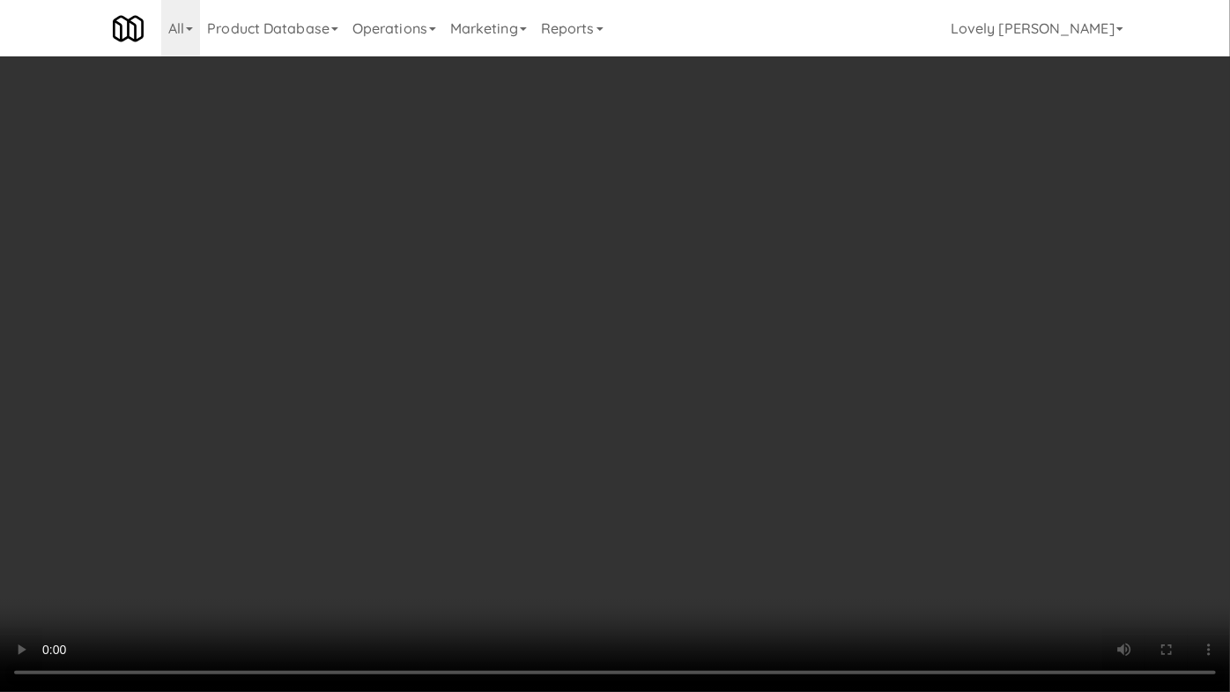
click at [580, 478] on video at bounding box center [615, 346] width 1230 height 692
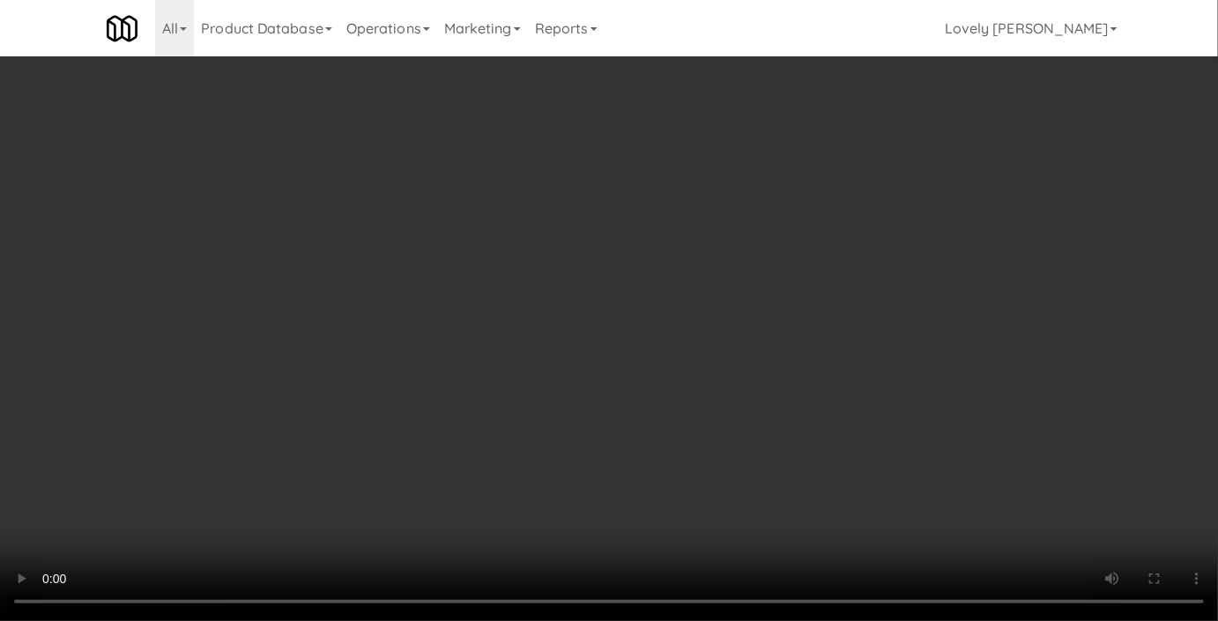
click at [845, 173] on div "Grab N' Go Inventory" at bounding box center [952, 159] width 291 height 26
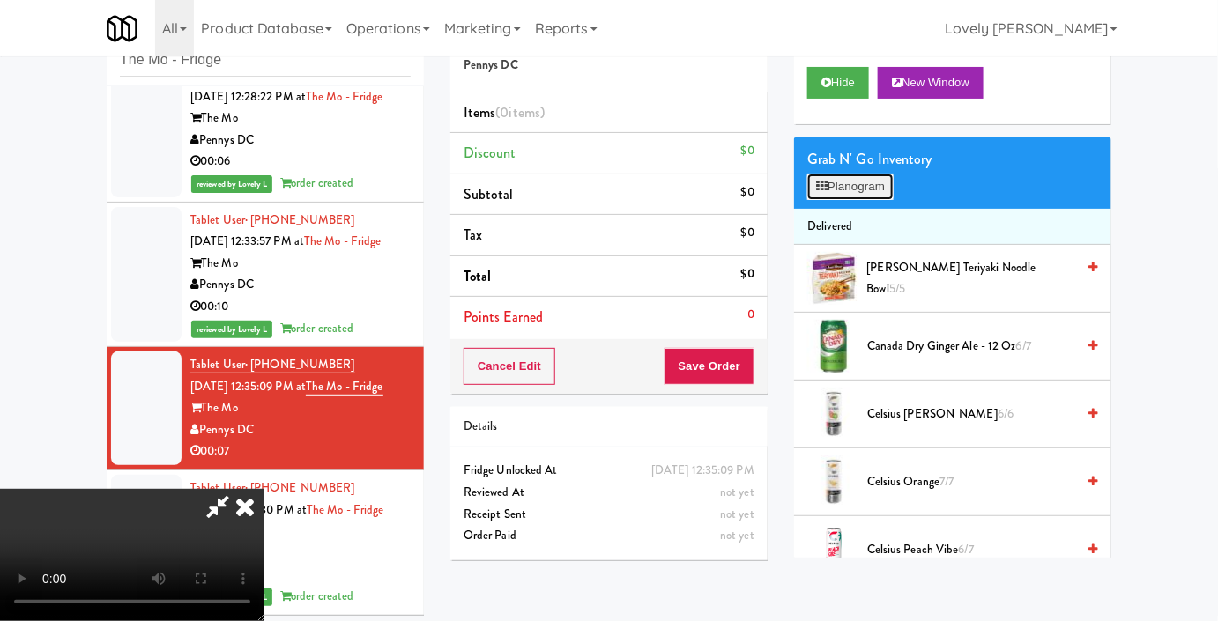
click at [843, 200] on button "Planogram" at bounding box center [850, 187] width 86 height 26
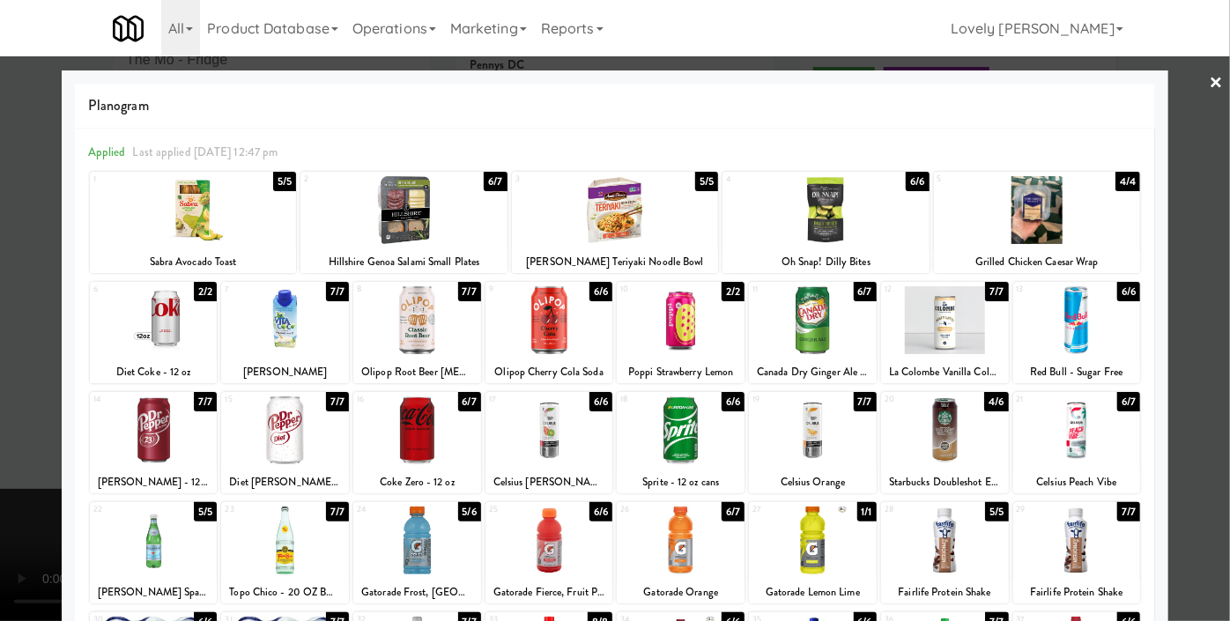
click at [966, 338] on div at bounding box center [945, 320] width 128 height 68
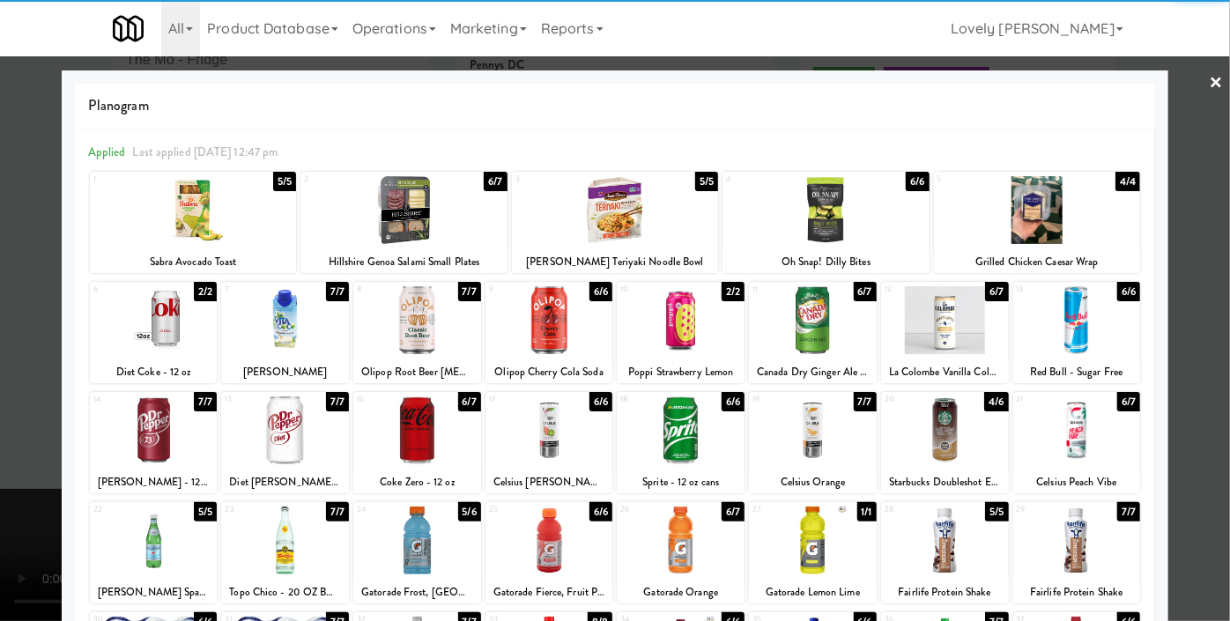
click at [1179, 228] on div at bounding box center [615, 310] width 1230 height 621
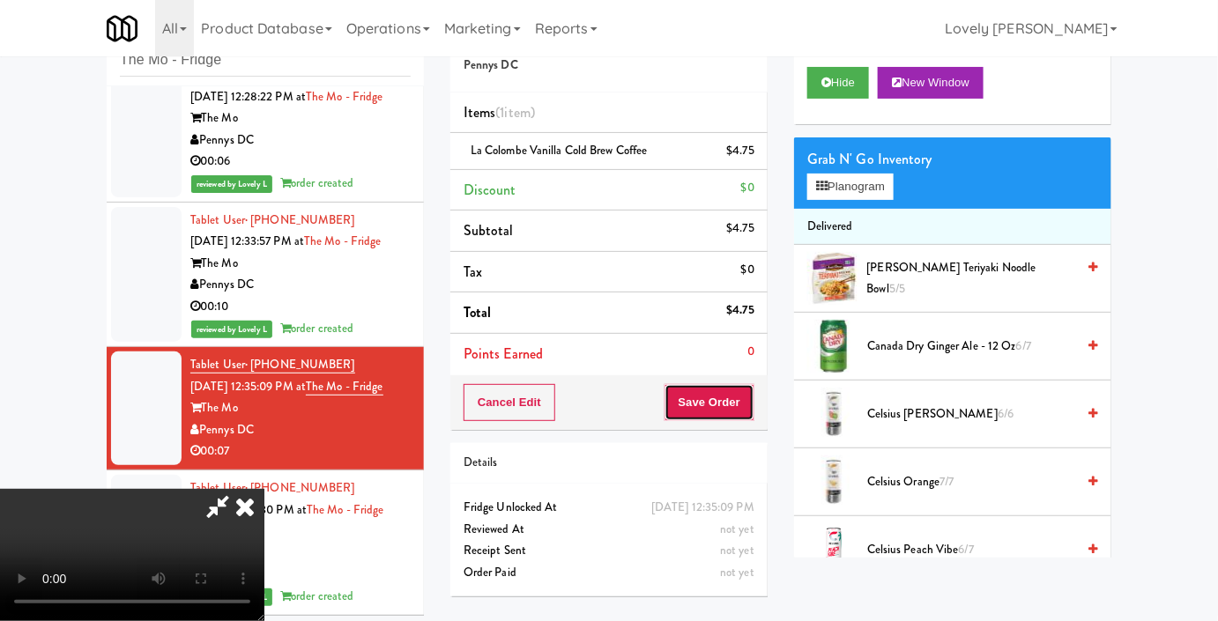
click at [737, 399] on button "Save Order" at bounding box center [709, 402] width 90 height 37
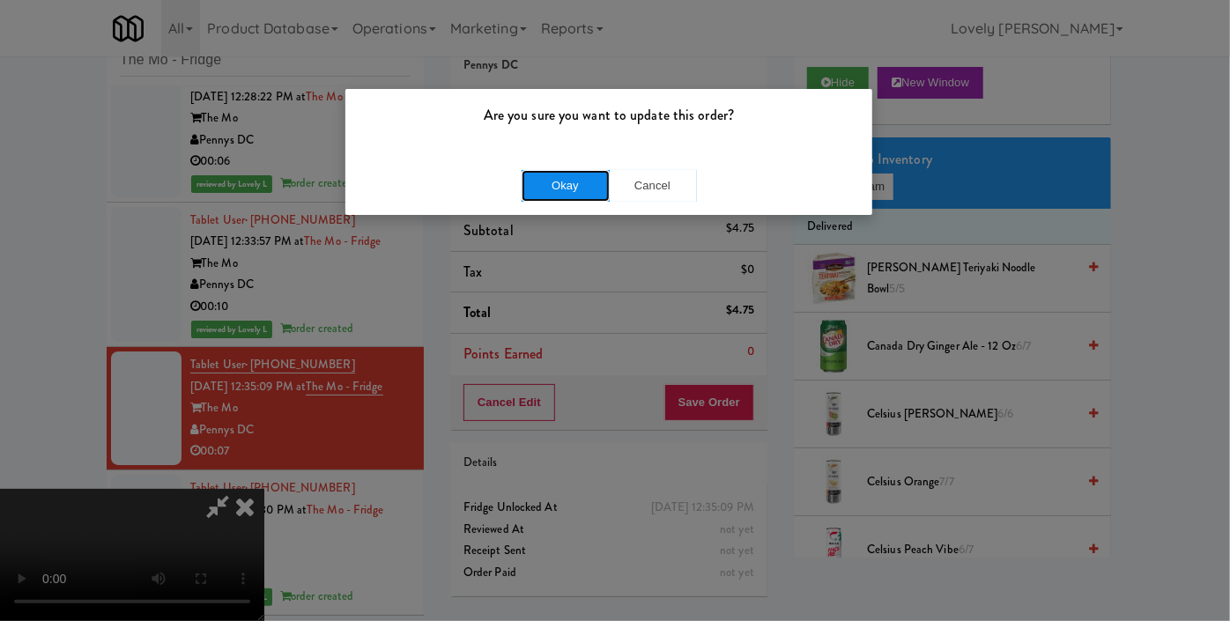
click at [573, 190] on button "Okay" at bounding box center [566, 186] width 88 height 32
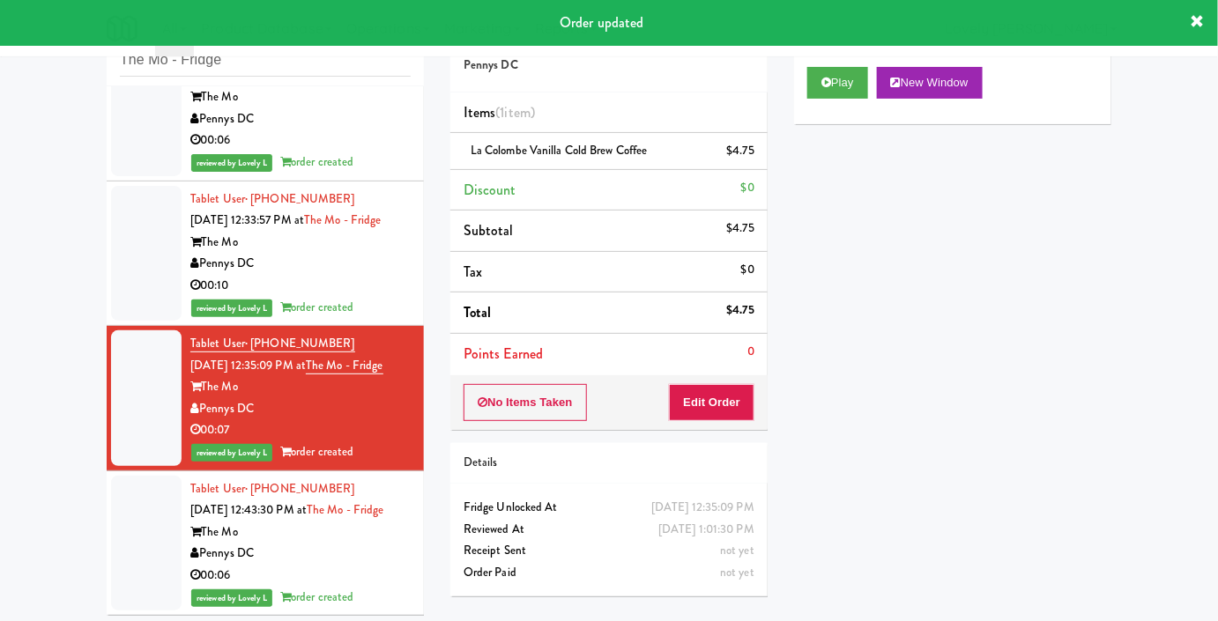
click at [354, 544] on div "The Mo" at bounding box center [300, 533] width 220 height 22
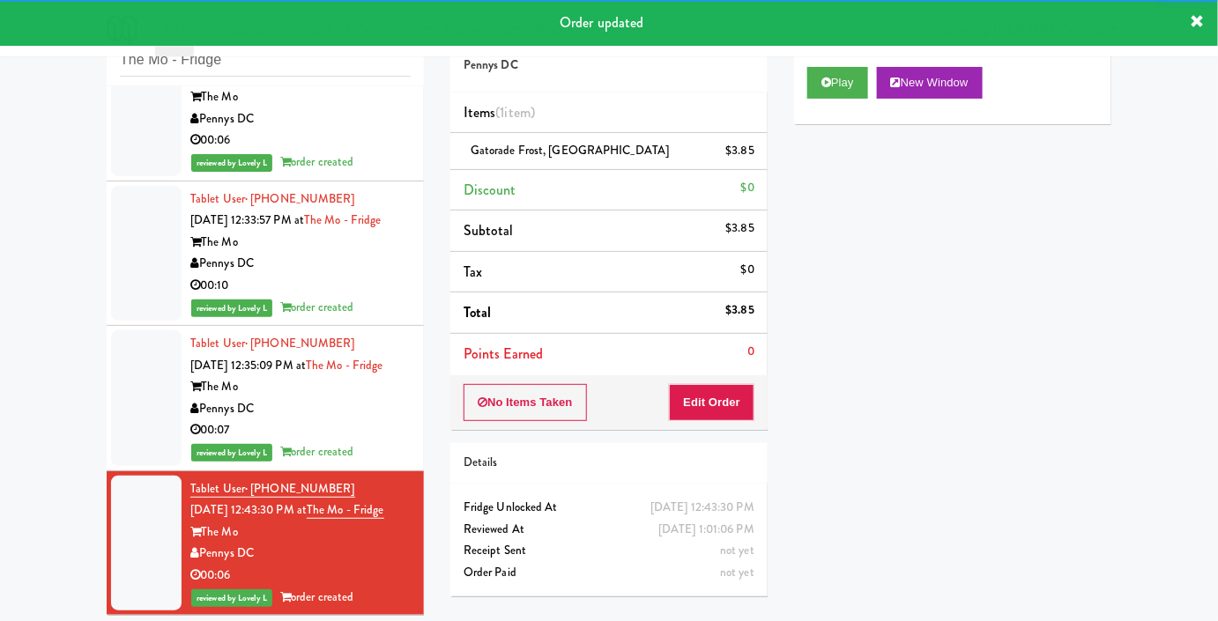
click at [361, 253] on div "Pennys DC" at bounding box center [300, 264] width 220 height 22
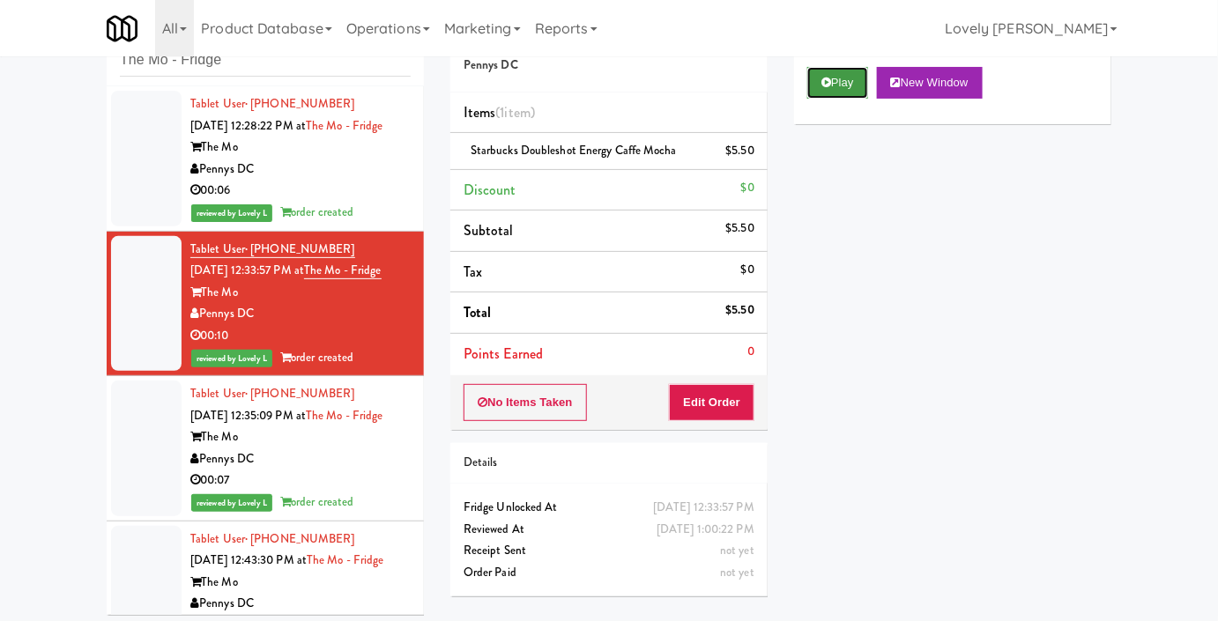
click at [827, 88] on icon at bounding box center [826, 82] width 10 height 11
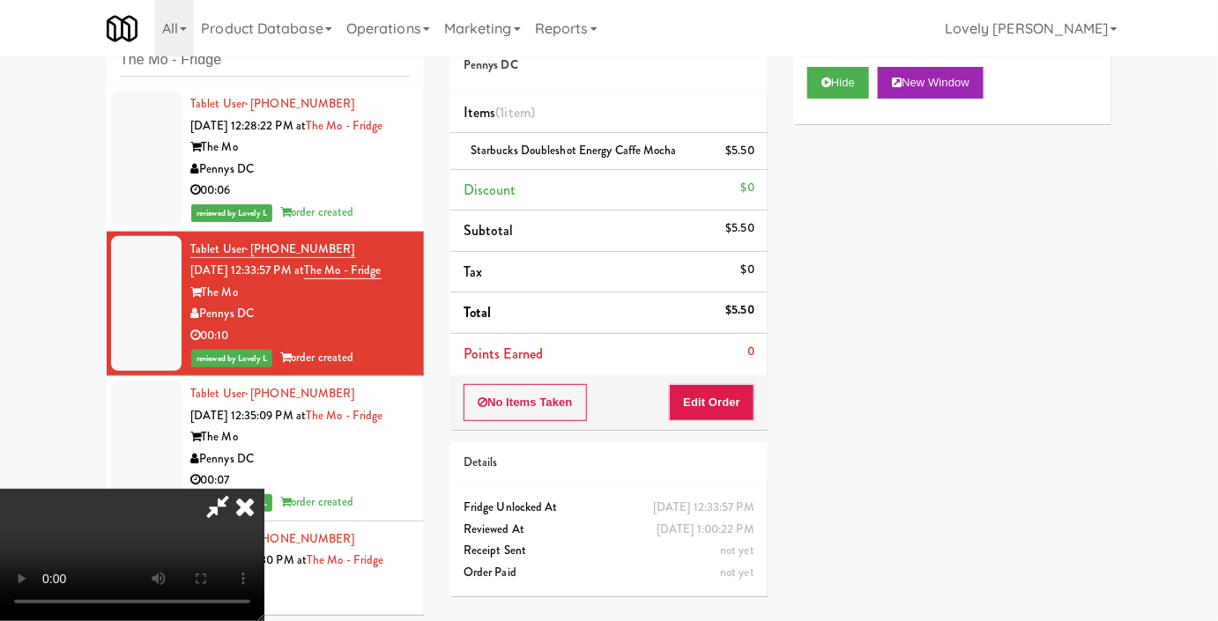
click at [264, 489] on icon at bounding box center [245, 506] width 39 height 35
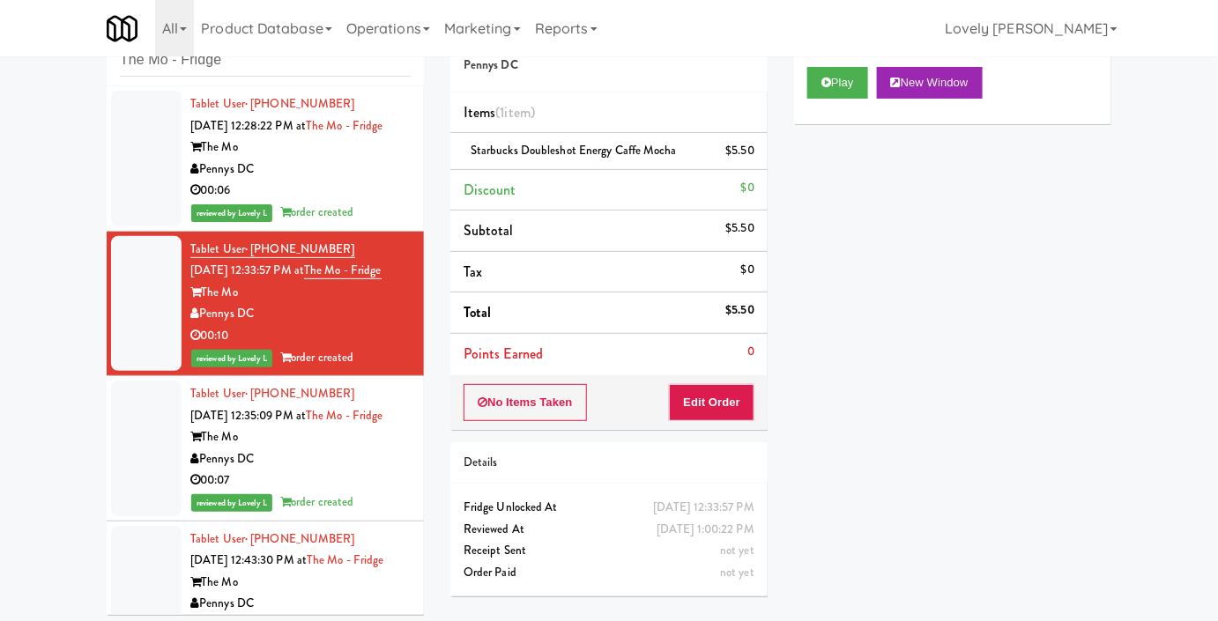
click at [361, 181] on div "Pennys DC" at bounding box center [300, 170] width 220 height 22
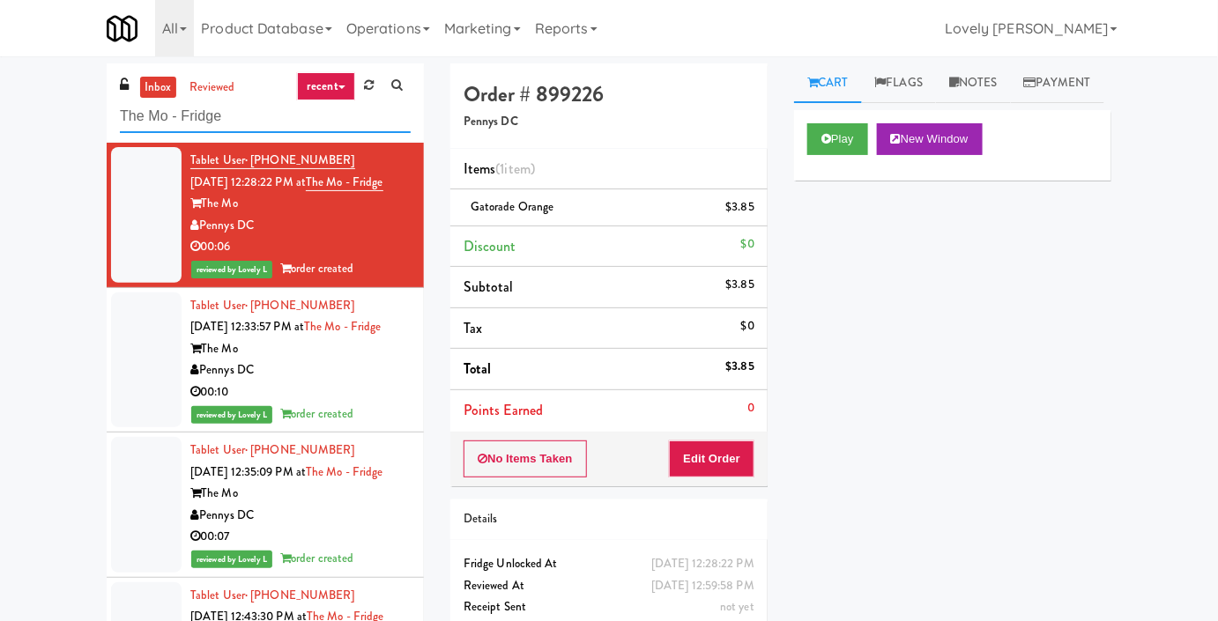
click at [231, 118] on input "The Mo - Fridge" at bounding box center [265, 116] width 291 height 33
paste input "Aperture UCF - Pantry - Right"
type input "Aperture UCF - Pantry - Right"
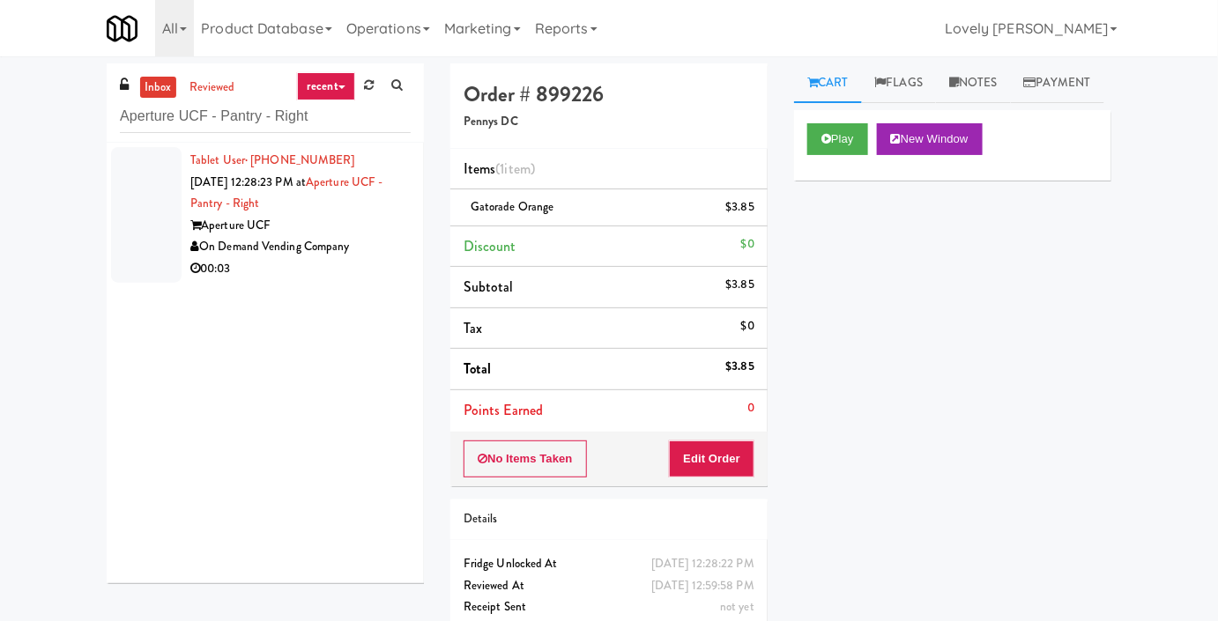
click at [330, 224] on div "Aperture UCF" at bounding box center [300, 226] width 220 height 22
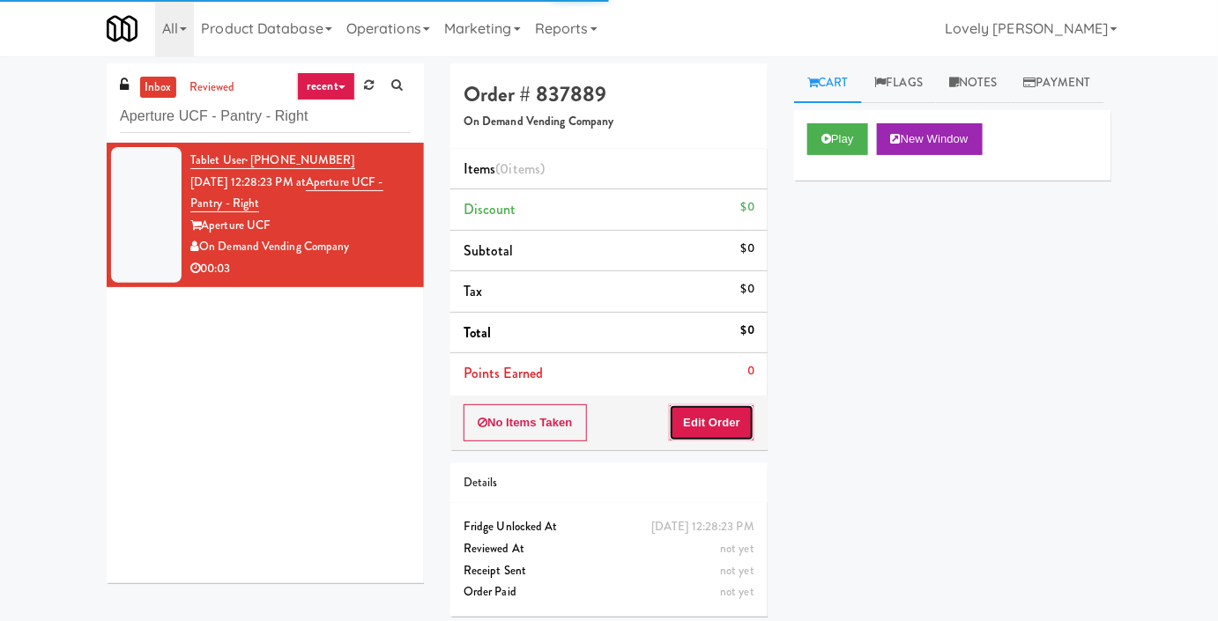
click at [737, 416] on button "Edit Order" at bounding box center [711, 422] width 85 height 37
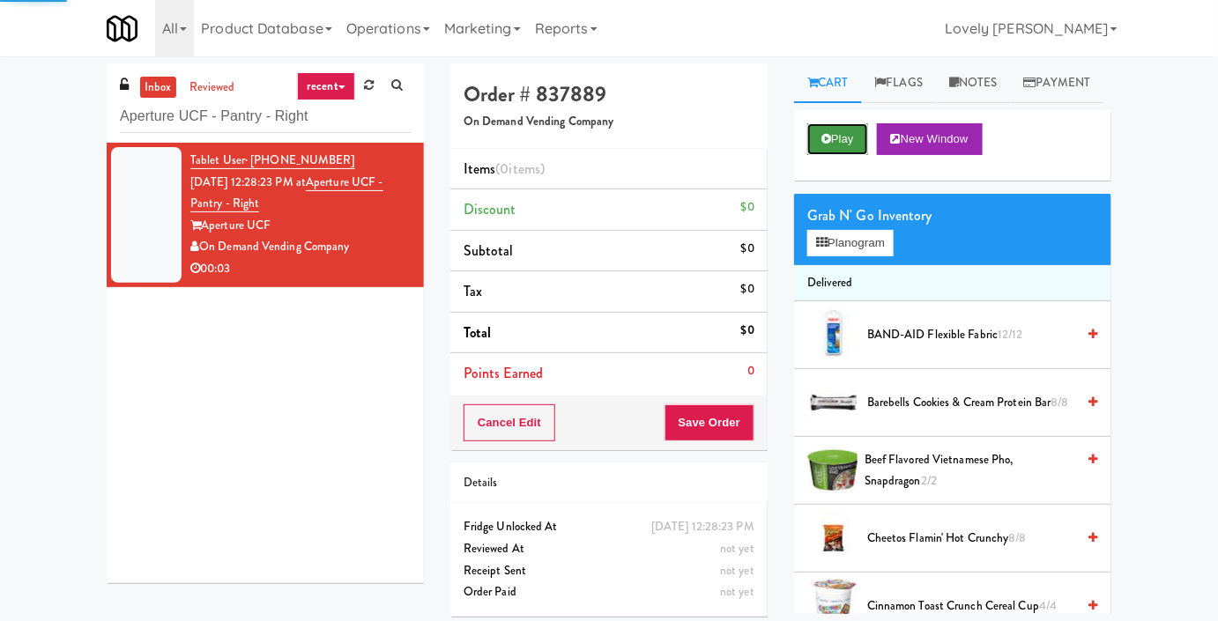
click at [831, 155] on button "Play" at bounding box center [837, 139] width 61 height 32
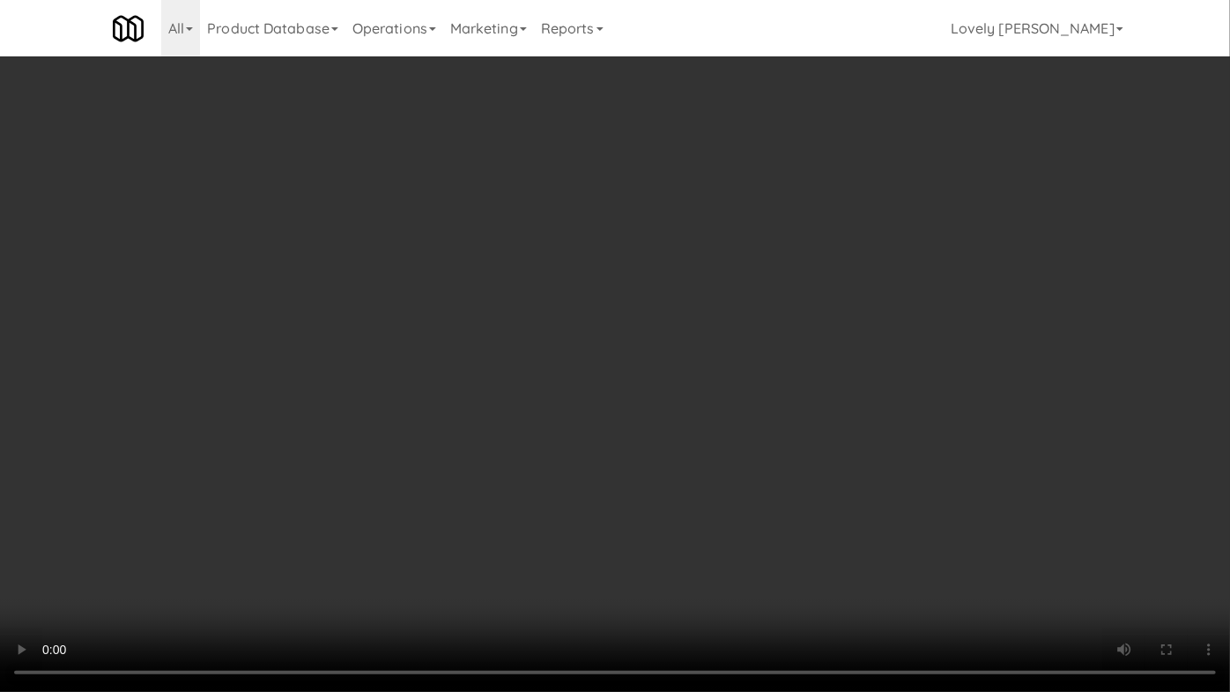
click at [657, 417] on video at bounding box center [615, 346] width 1230 height 692
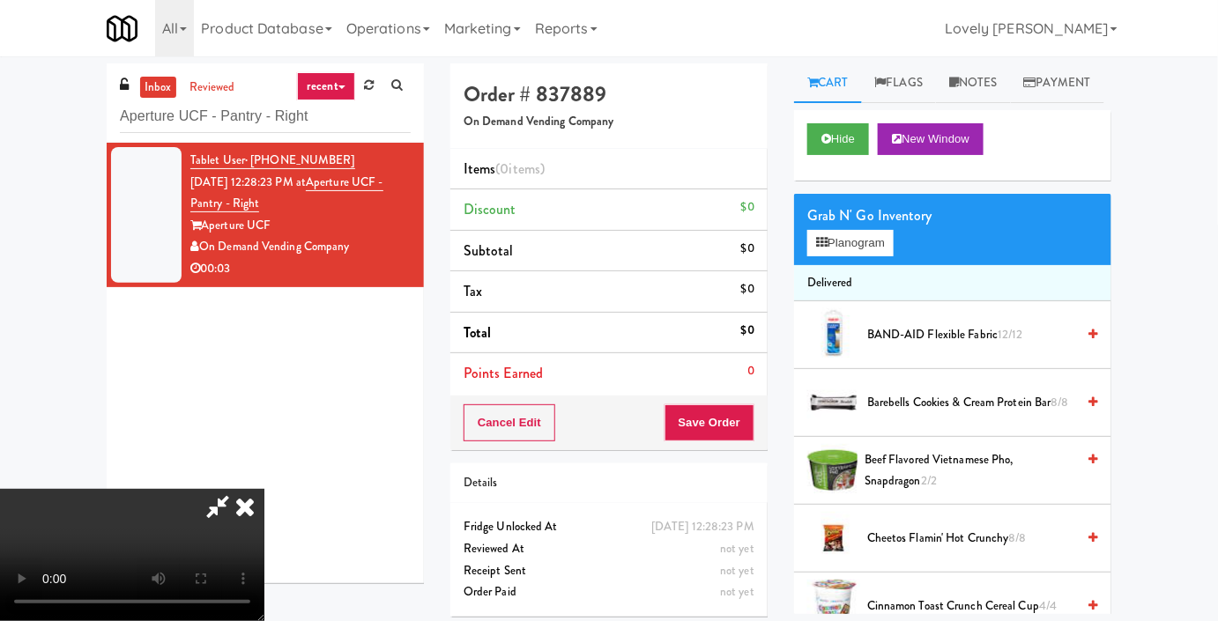
click at [803, 265] on div "Grab N' Go Inventory Planogram" at bounding box center [952, 229] width 317 height 71
click at [829, 256] on button "Planogram" at bounding box center [850, 243] width 86 height 26
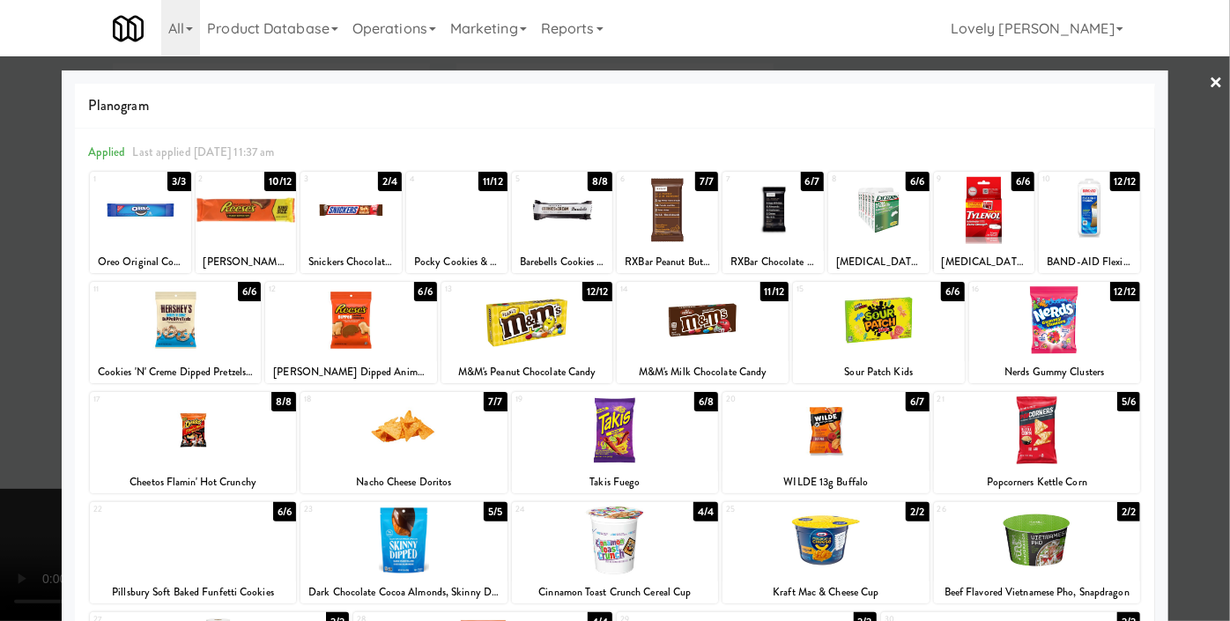
click at [648, 425] on div at bounding box center [615, 430] width 206 height 68
click at [0, 353] on div at bounding box center [615, 310] width 1230 height 621
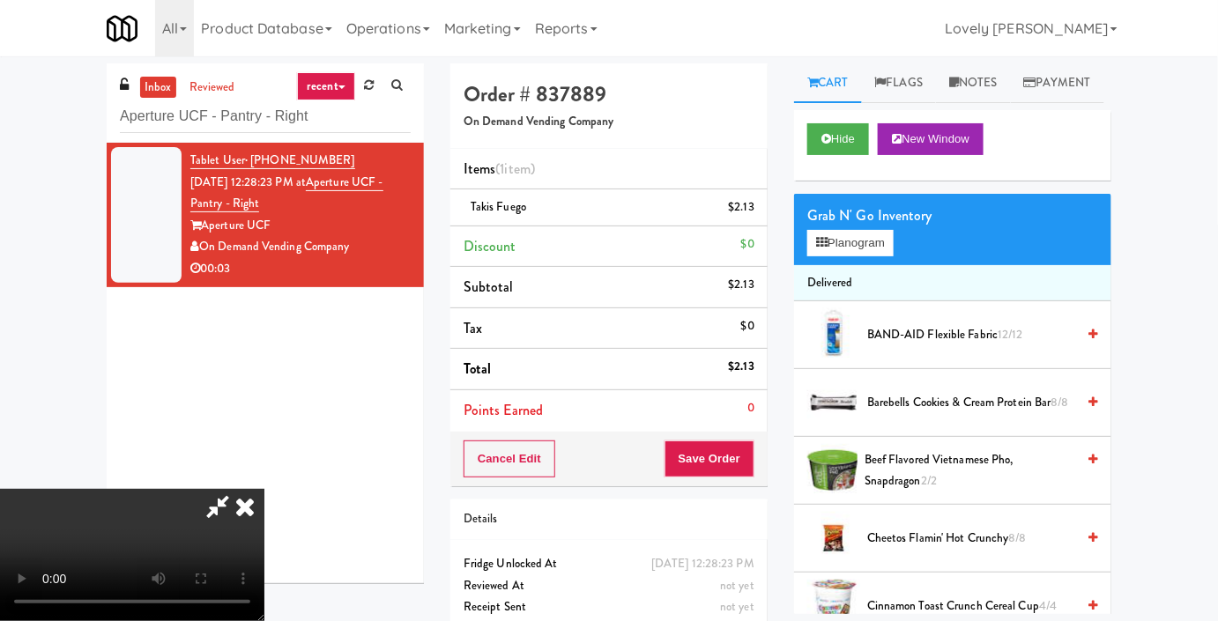
drag, startPoint x: 227, startPoint y: 411, endPoint x: 260, endPoint y: 426, distance: 35.5
click at [240, 489] on video at bounding box center [132, 555] width 264 height 132
click at [264, 489] on video at bounding box center [132, 555] width 264 height 132
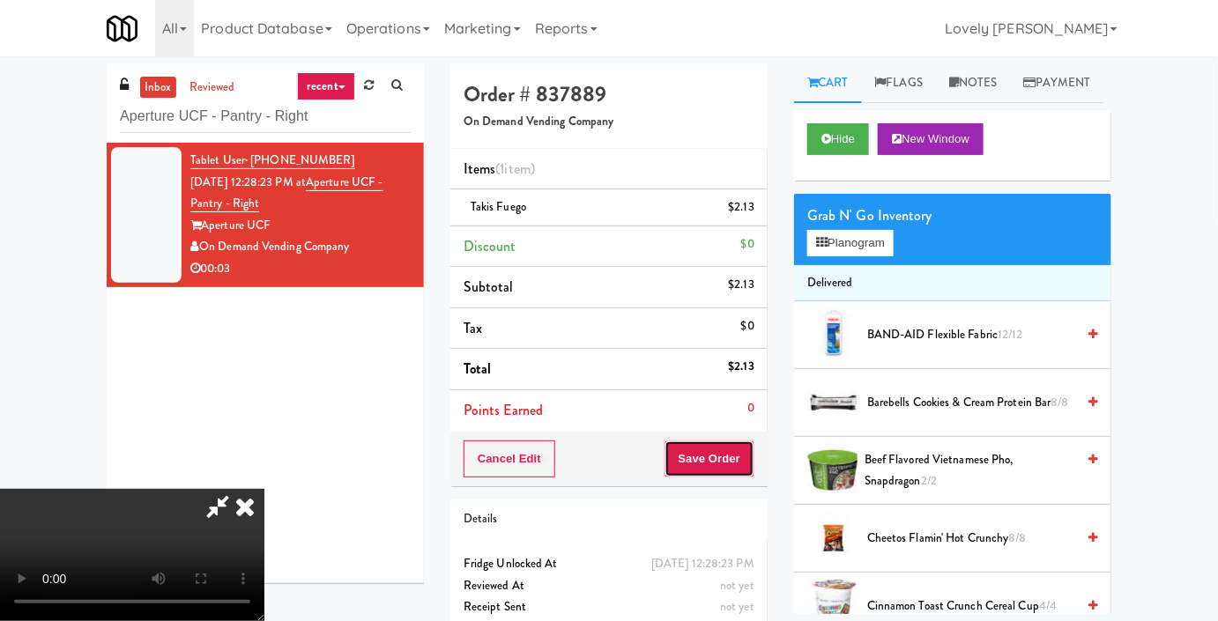
click at [742, 453] on button "Save Order" at bounding box center [709, 459] width 90 height 37
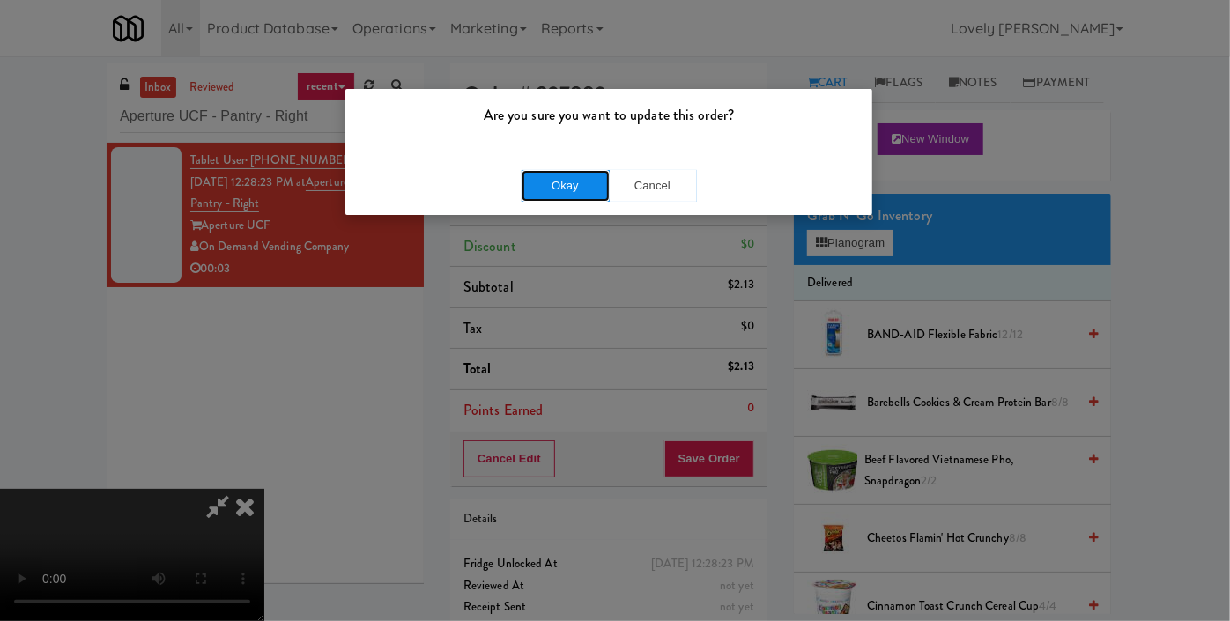
click at [575, 170] on button "Okay" at bounding box center [566, 186] width 88 height 32
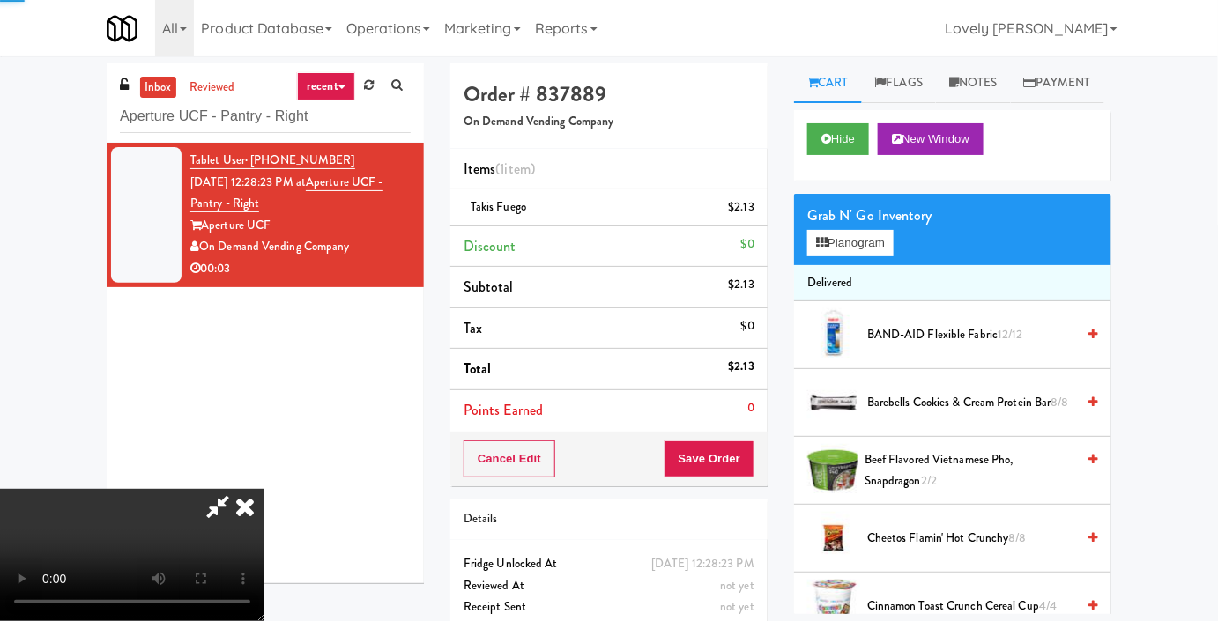
scroll to position [0, 0]
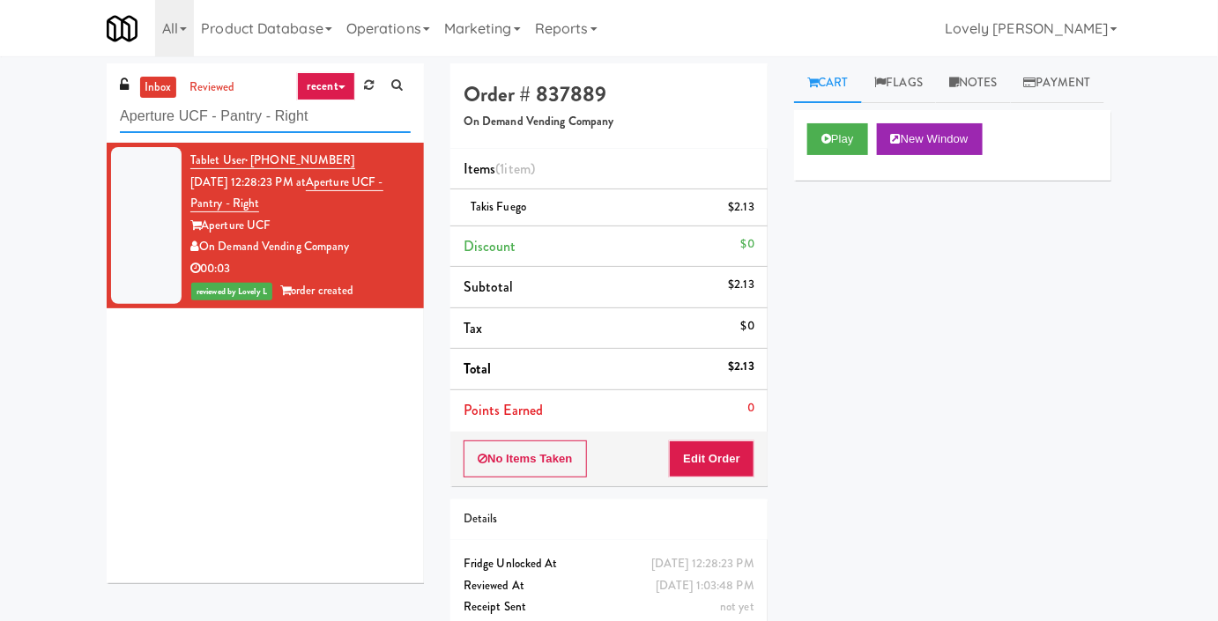
click at [175, 113] on input "Aperture UCF - Pantry - Right" at bounding box center [265, 116] width 291 height 33
paste input "HP Employee Lounge Drinks"
type input "HP Employee Lounge Drinks"
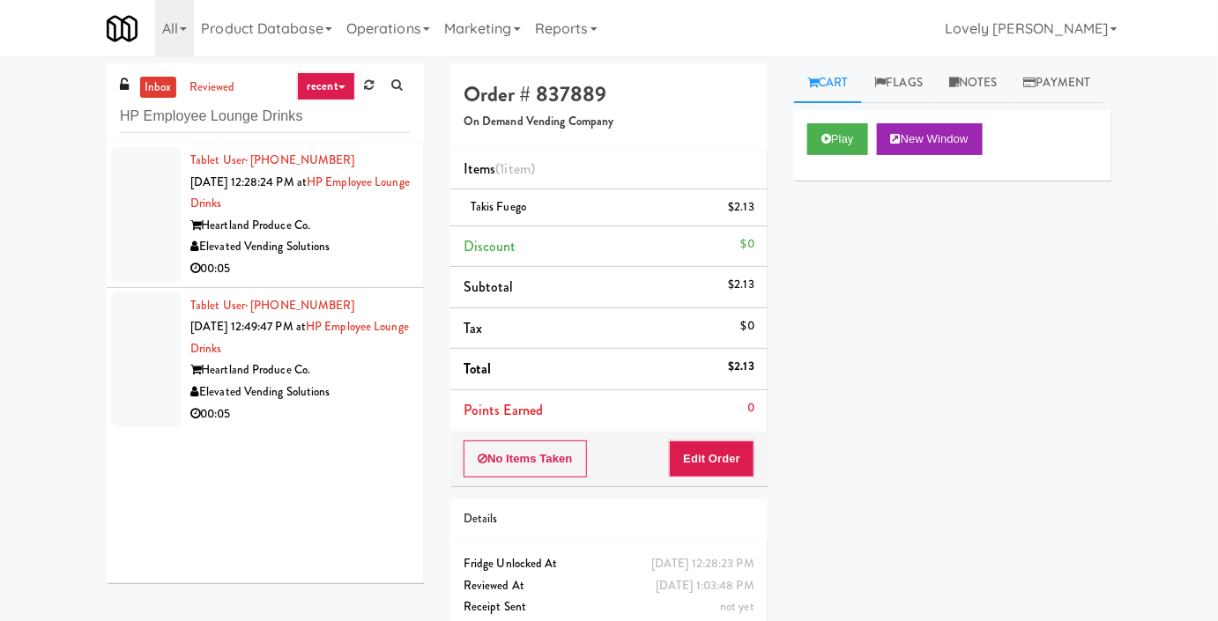
click at [248, 252] on div "Elevated Vending Solutions" at bounding box center [300, 247] width 220 height 22
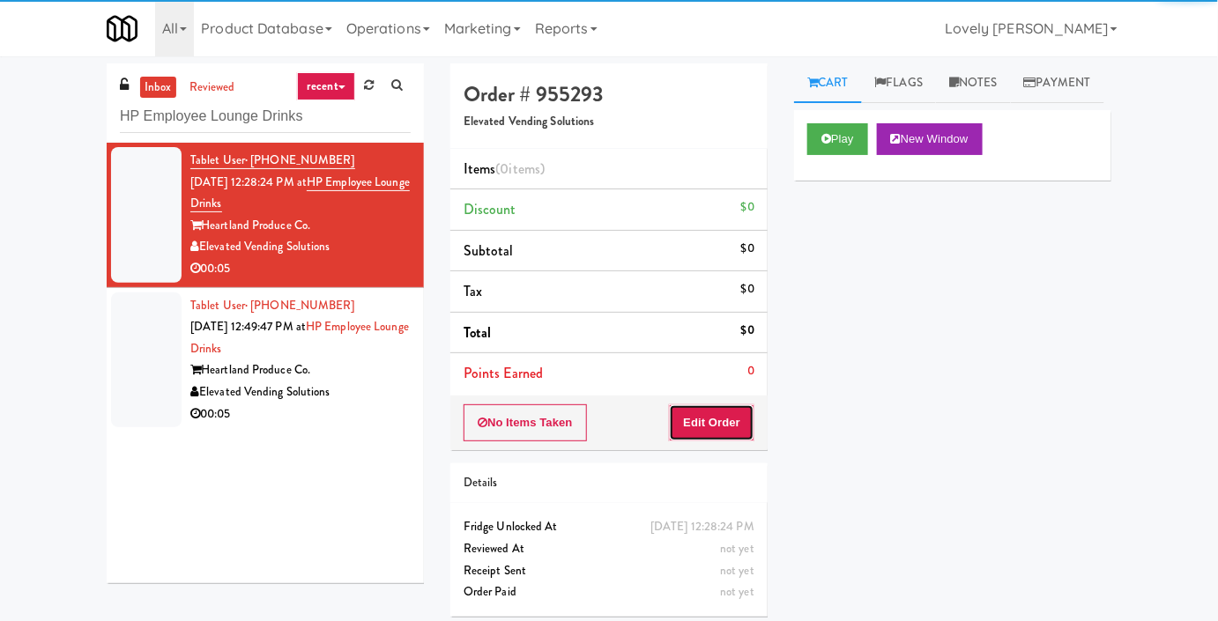
click at [733, 434] on button "Edit Order" at bounding box center [711, 422] width 85 height 37
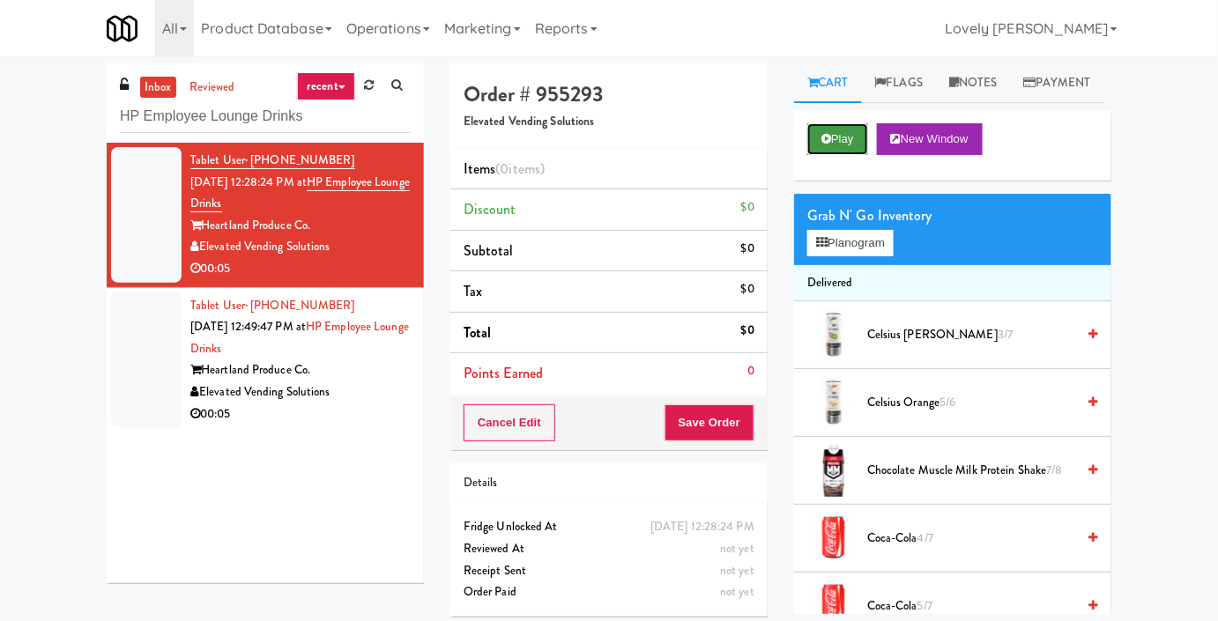
click at [848, 155] on button "Play" at bounding box center [837, 139] width 61 height 32
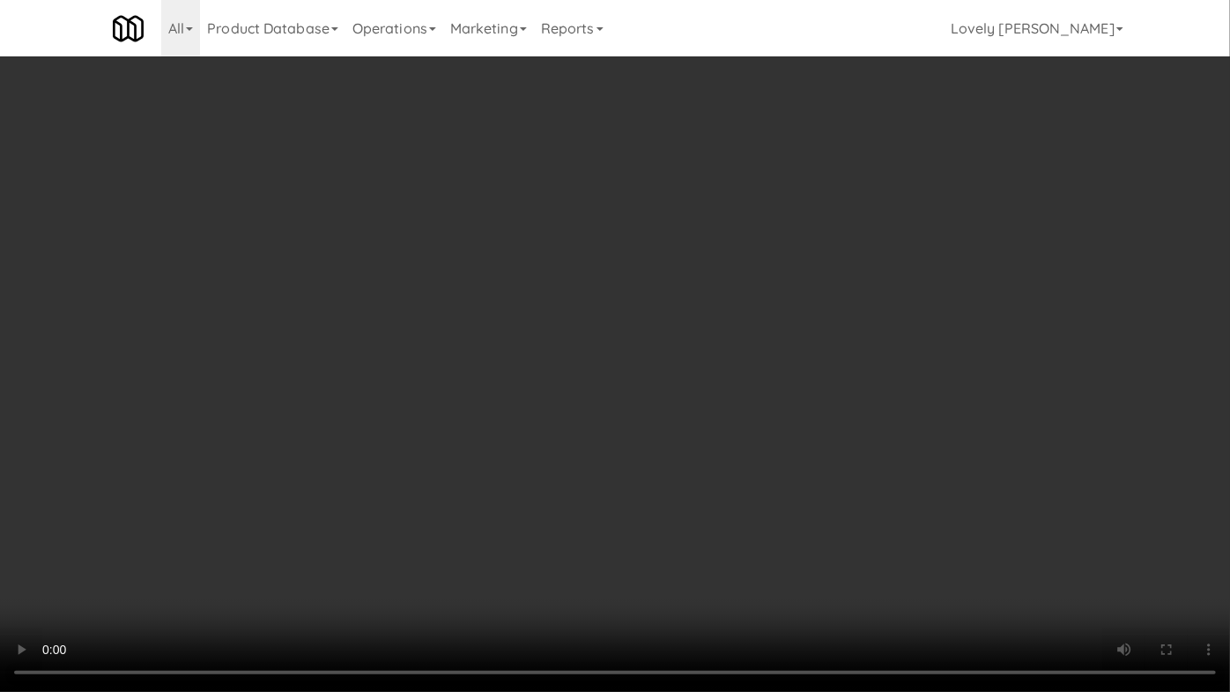
click at [834, 452] on video at bounding box center [615, 346] width 1230 height 692
click at [879, 425] on video at bounding box center [615, 346] width 1230 height 692
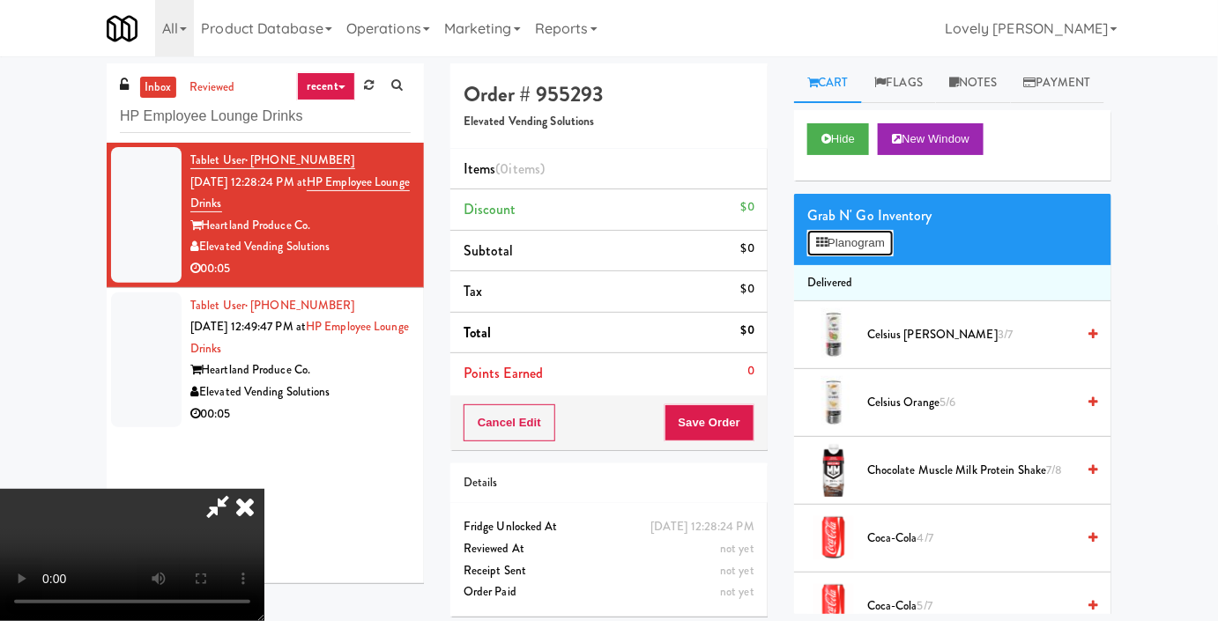
drag, startPoint x: 871, startPoint y: 284, endPoint x: 862, endPoint y: 293, distance: 13.7
click at [871, 256] on button "Planogram" at bounding box center [850, 243] width 86 height 26
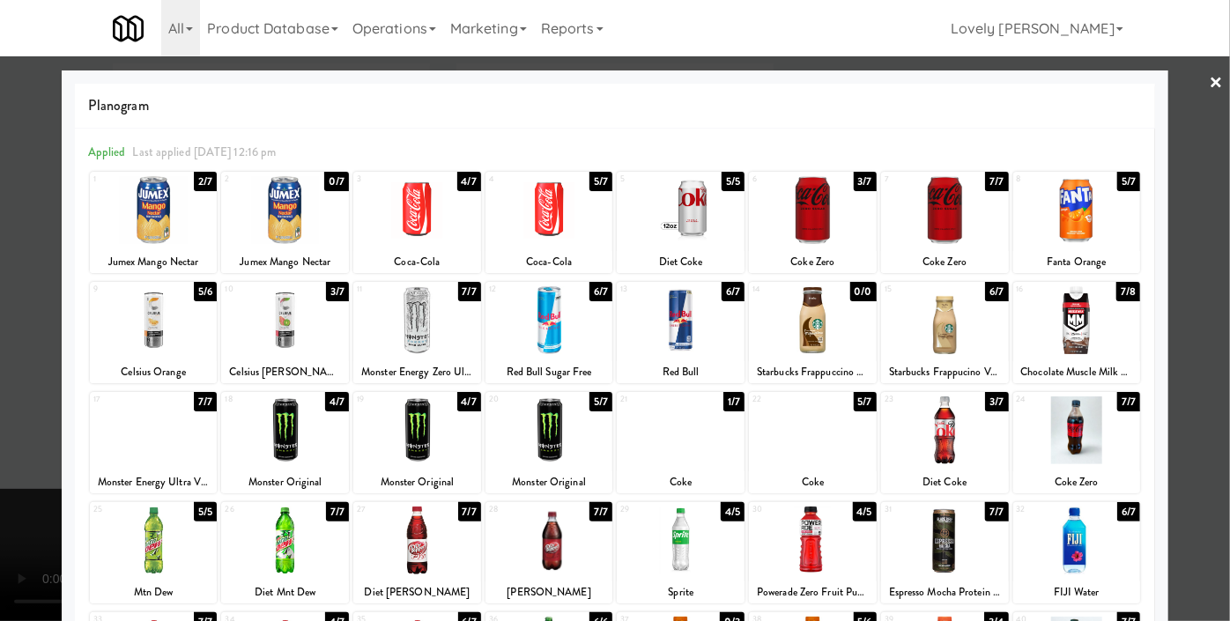
click at [944, 426] on div at bounding box center [945, 430] width 128 height 68
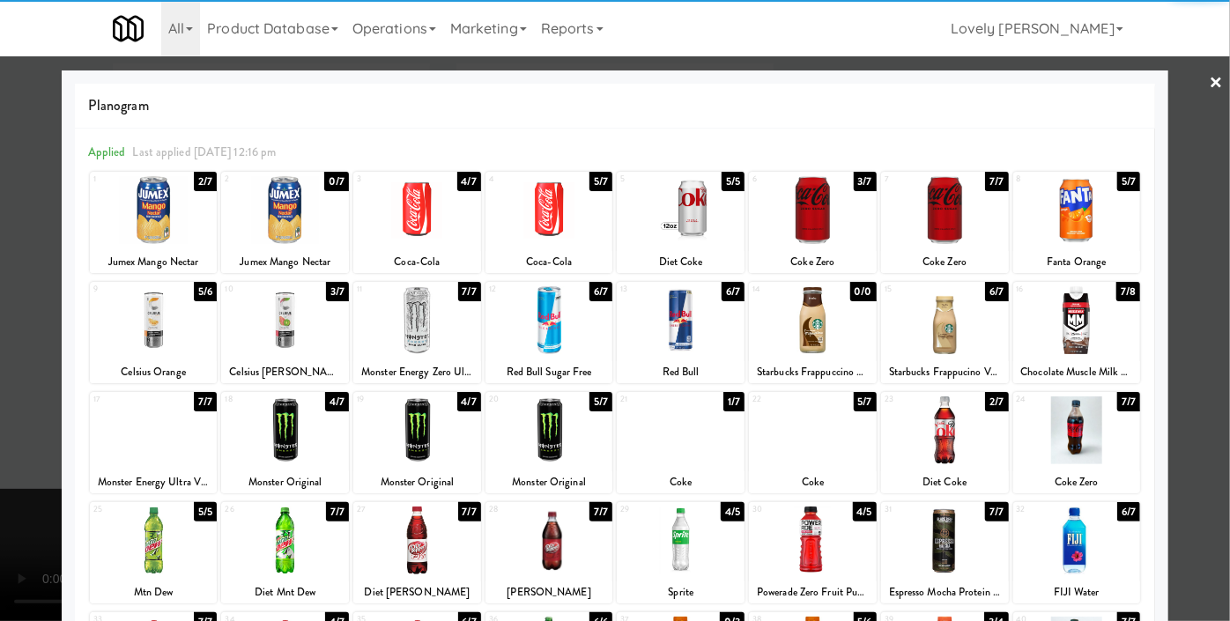
click at [0, 482] on div at bounding box center [615, 310] width 1230 height 621
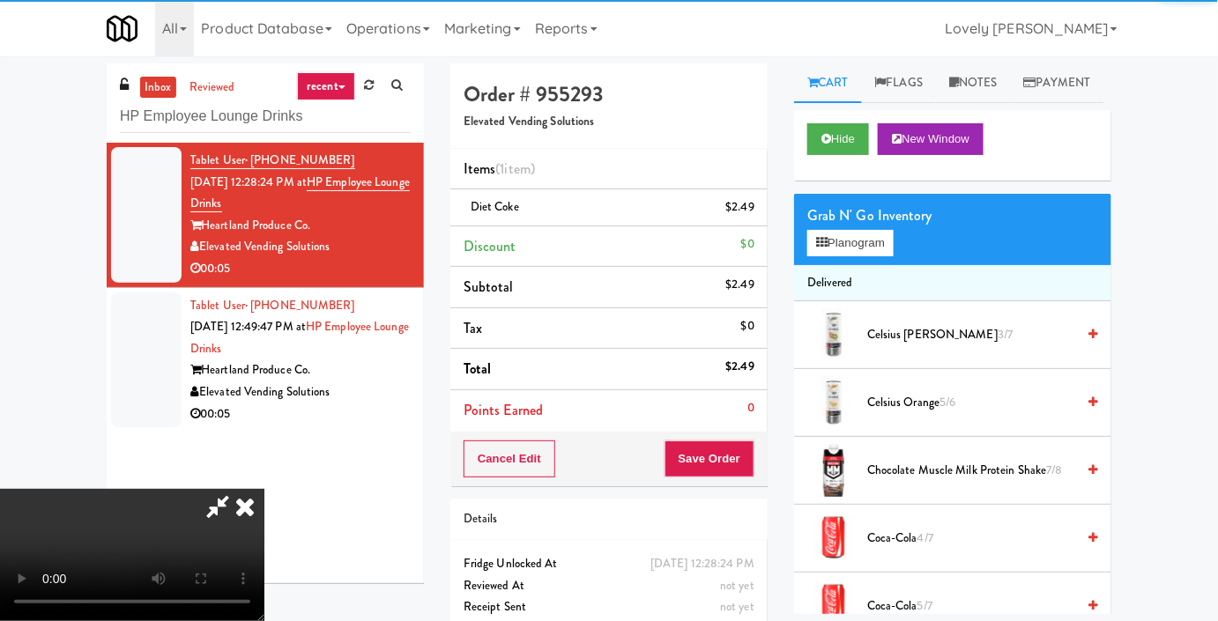
click at [213, 489] on video at bounding box center [132, 555] width 264 height 132
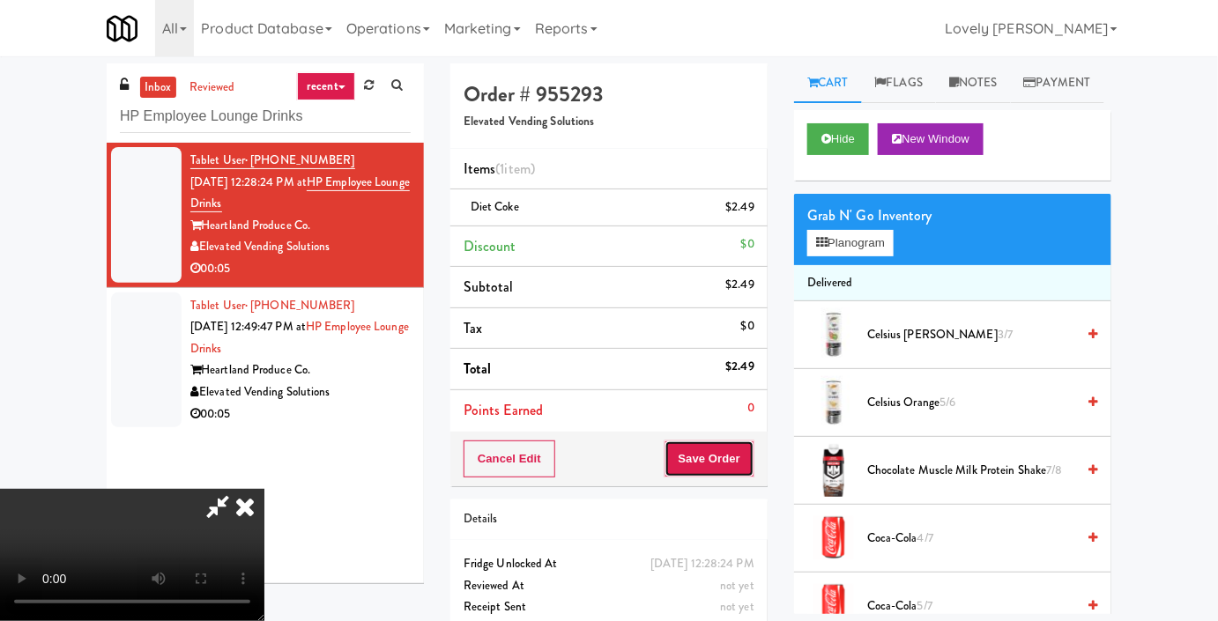
click at [740, 449] on button "Save Order" at bounding box center [709, 459] width 90 height 37
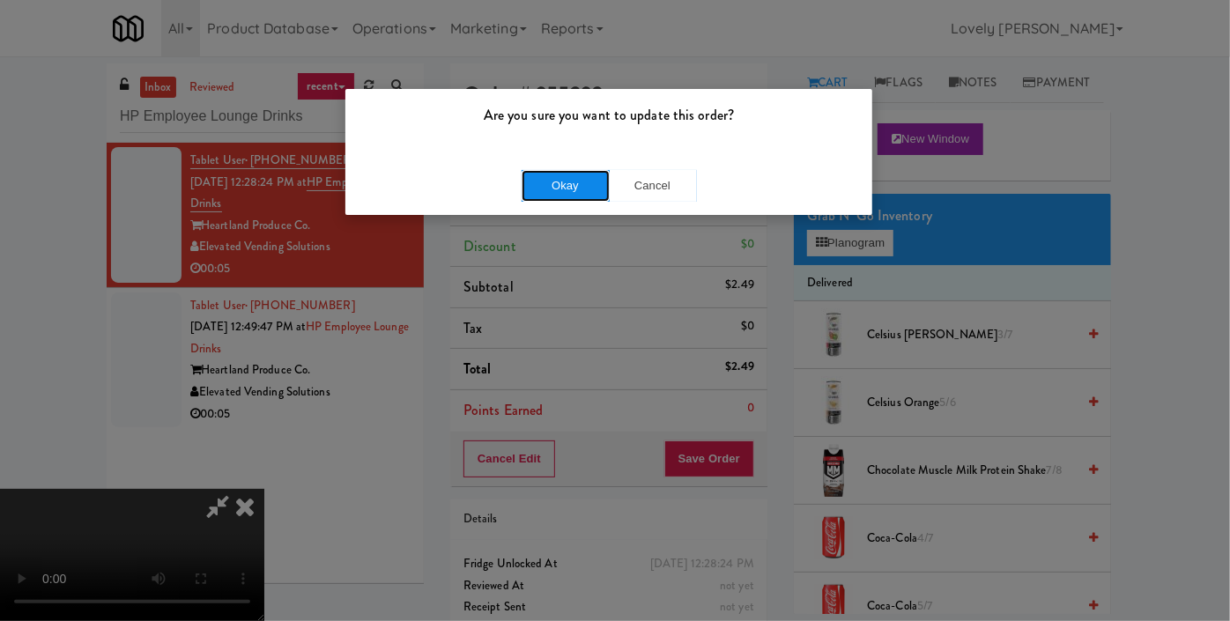
click at [567, 197] on button "Okay" at bounding box center [566, 186] width 88 height 32
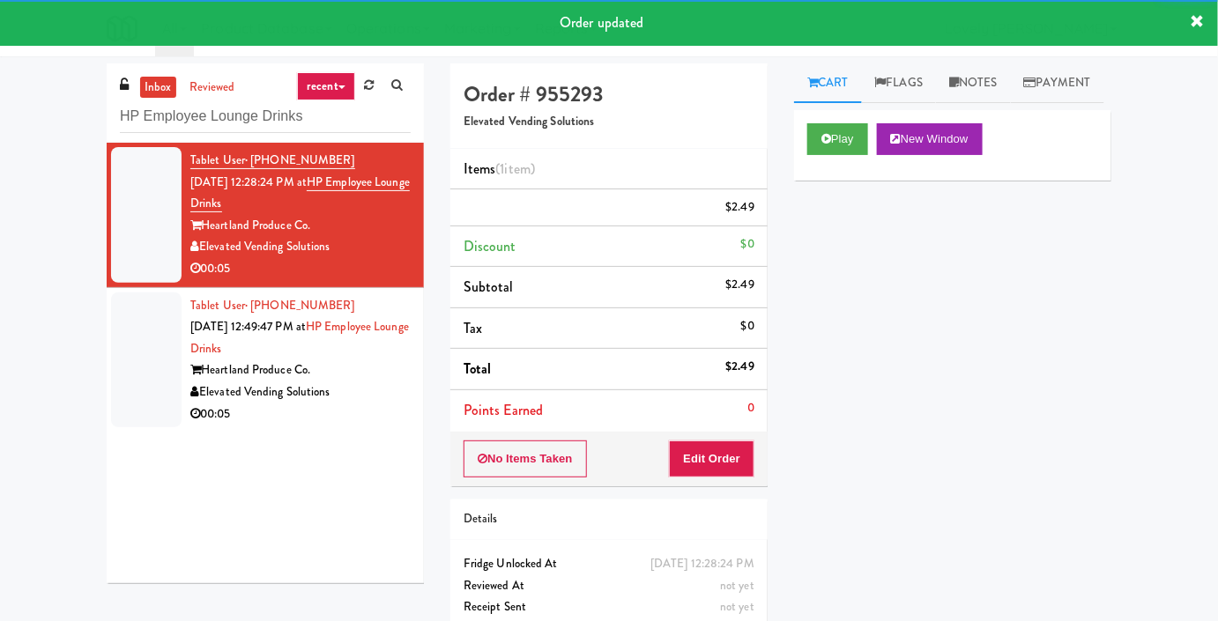
click at [378, 388] on div "Tablet User · (262) 417-6654 [DATE] 12:49:47 PM at HP Employee Lounge Drinks He…" at bounding box center [300, 360] width 220 height 130
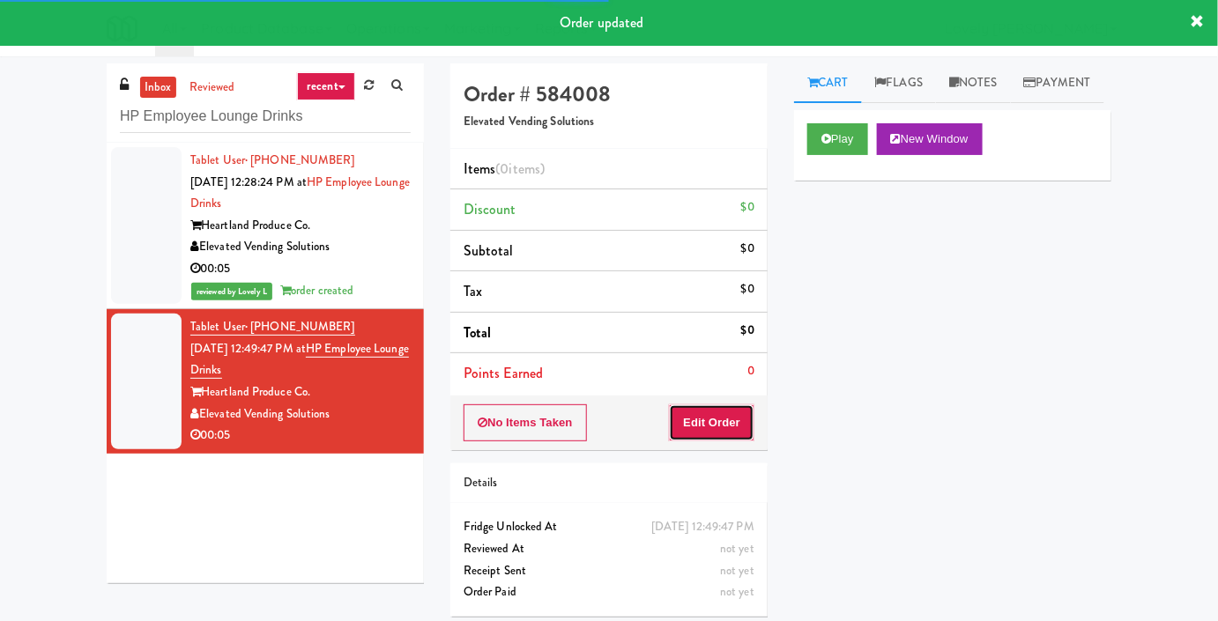
click at [721, 409] on button "Edit Order" at bounding box center [711, 422] width 85 height 37
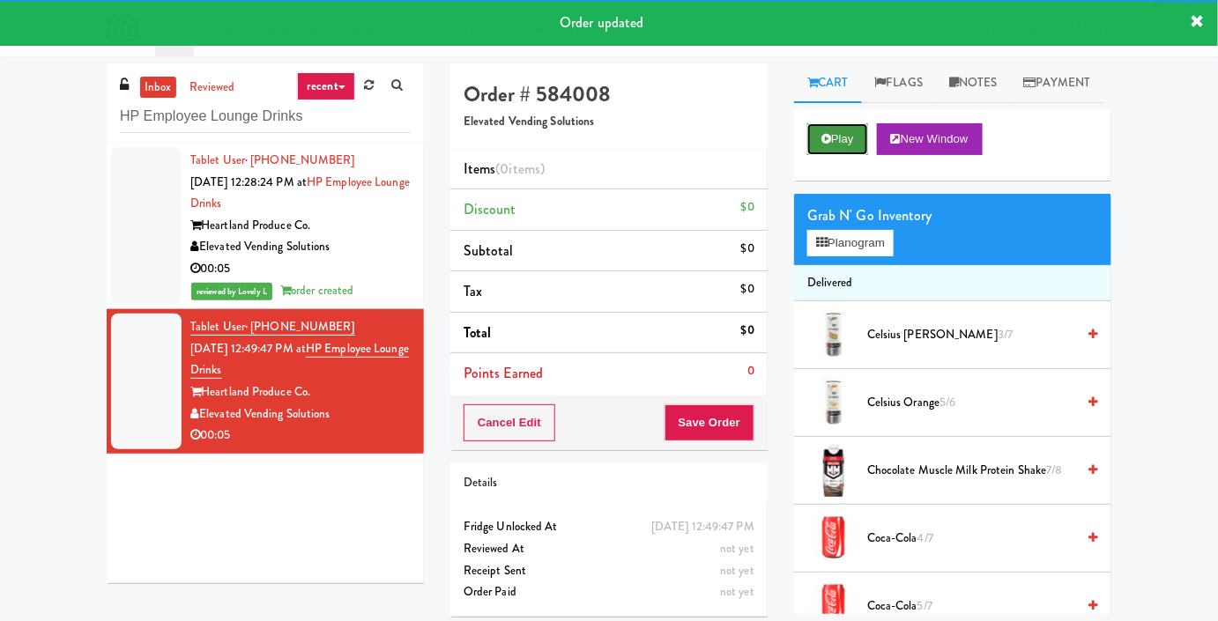
click at [830, 155] on button "Play" at bounding box center [837, 139] width 61 height 32
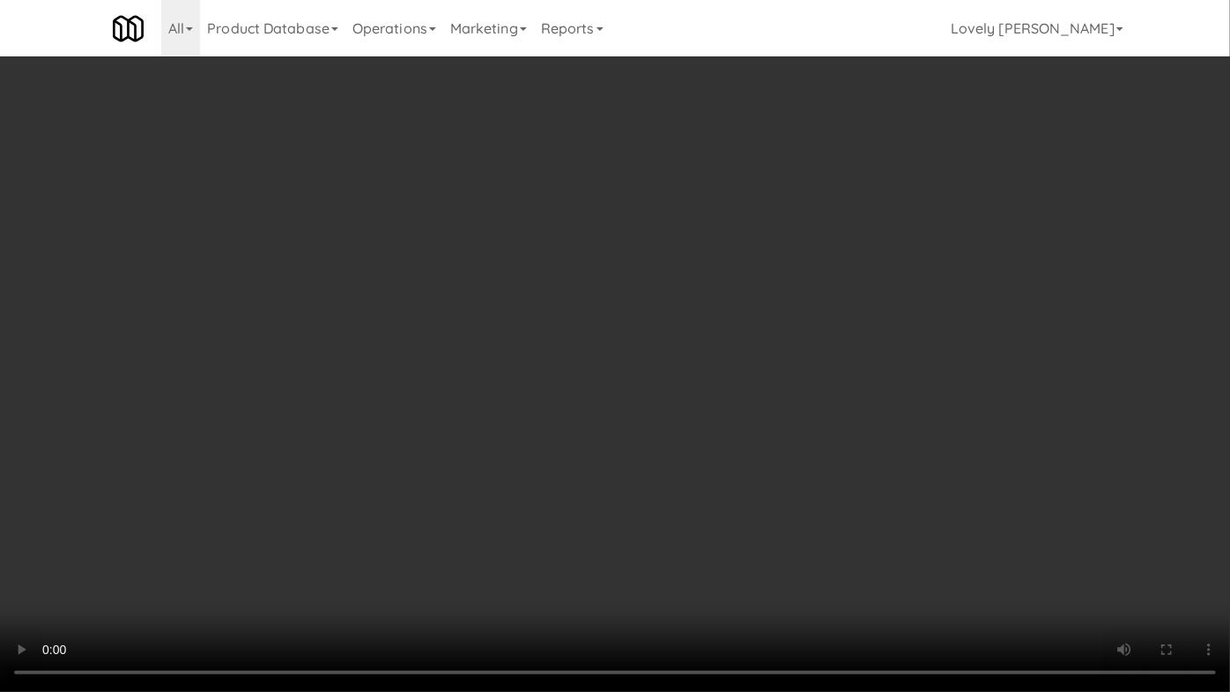
click at [776, 404] on video at bounding box center [615, 346] width 1230 height 692
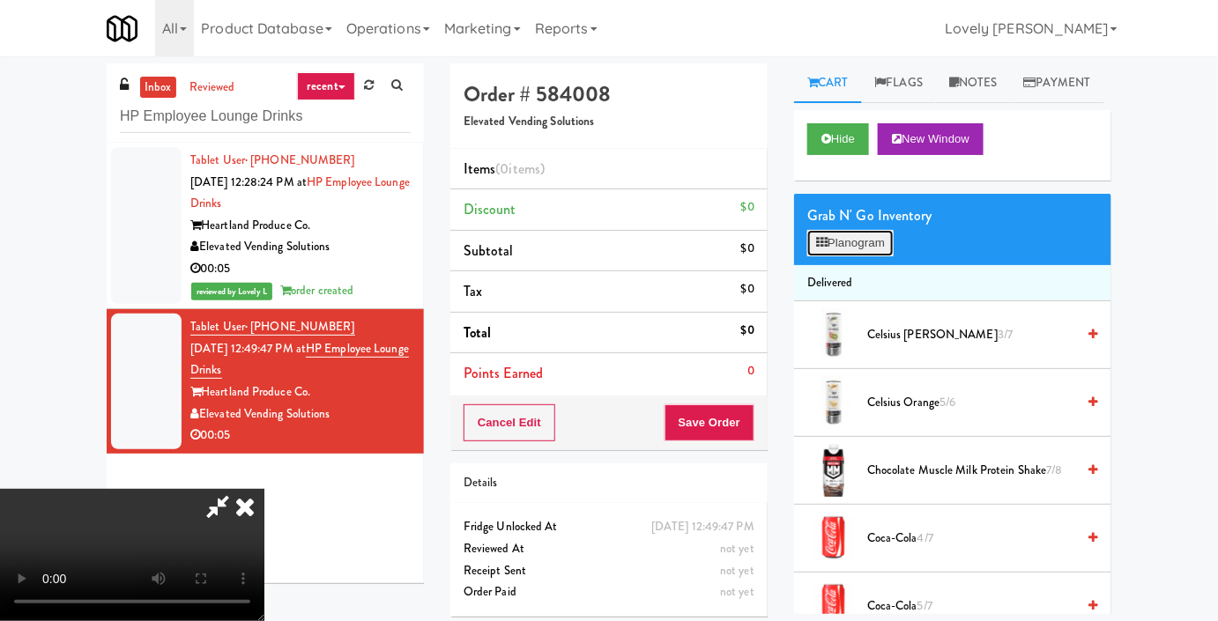
click at [848, 256] on button "Planogram" at bounding box center [850, 243] width 86 height 26
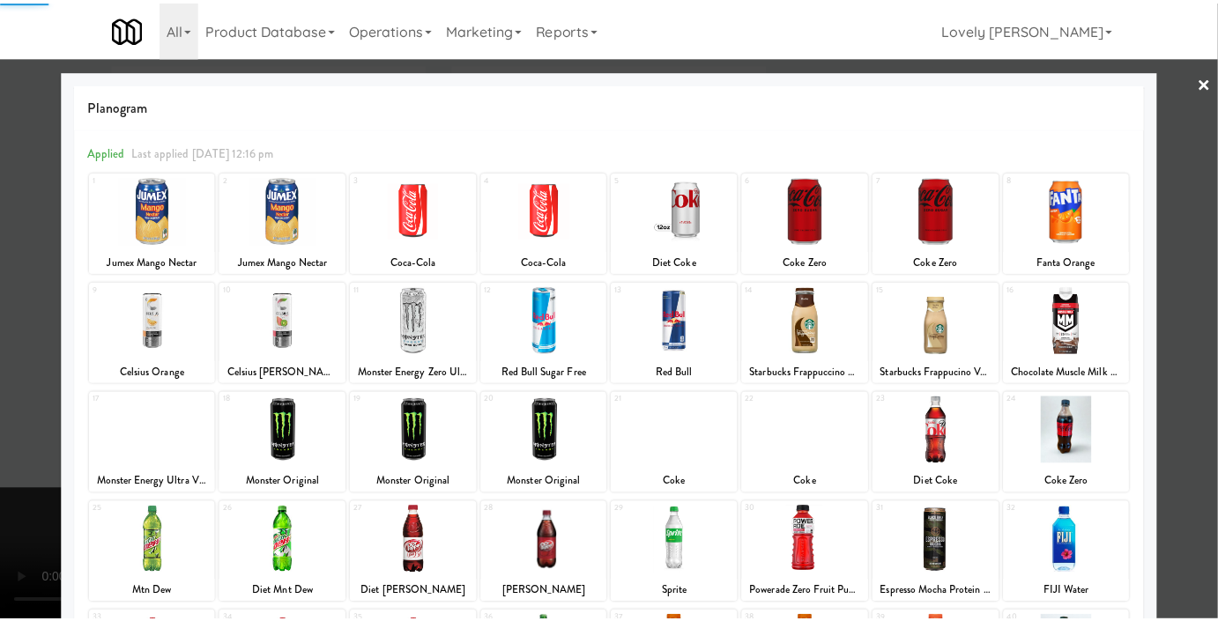
scroll to position [243, 0]
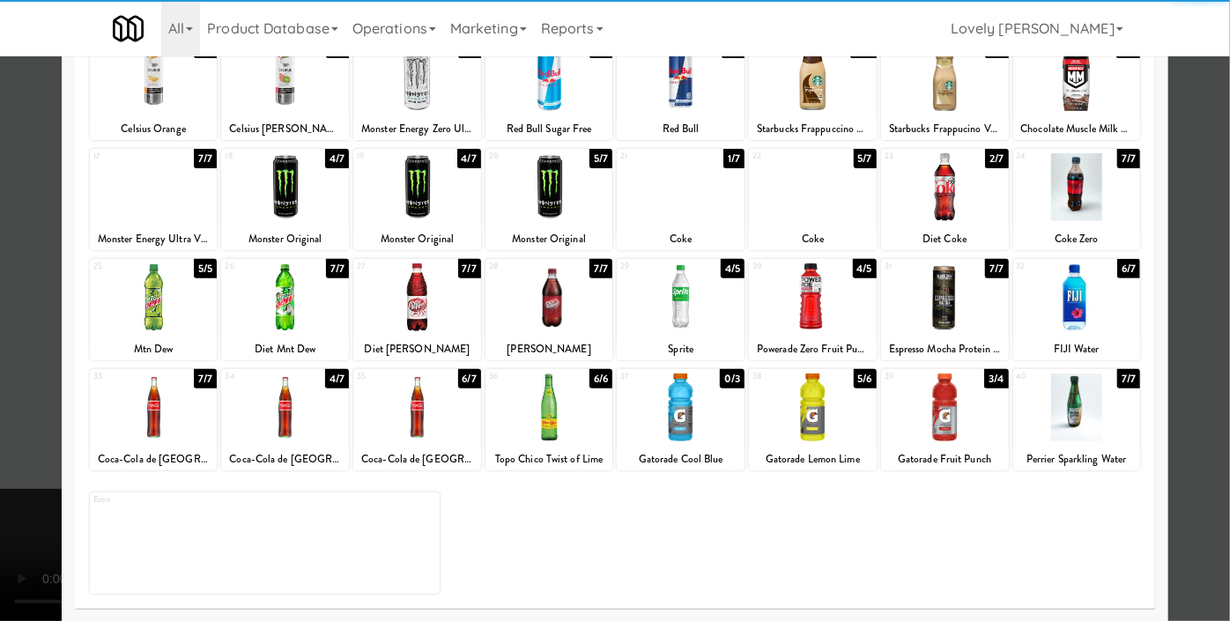
click at [1059, 317] on div at bounding box center [1077, 297] width 128 height 68
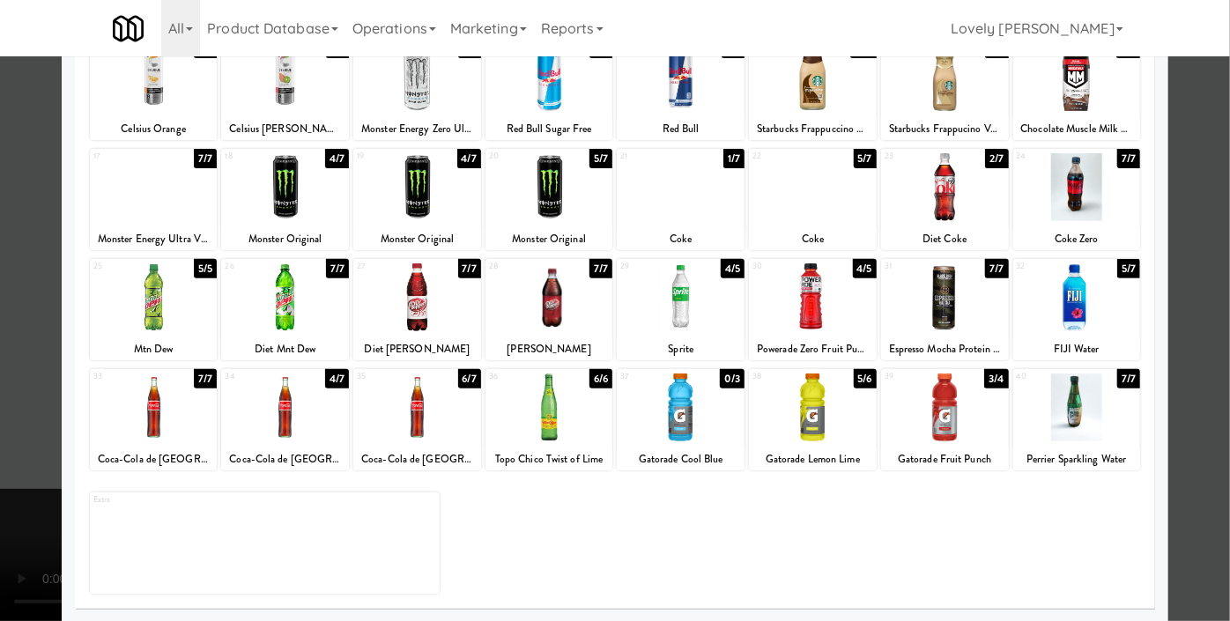
click at [1178, 223] on div at bounding box center [615, 310] width 1230 height 621
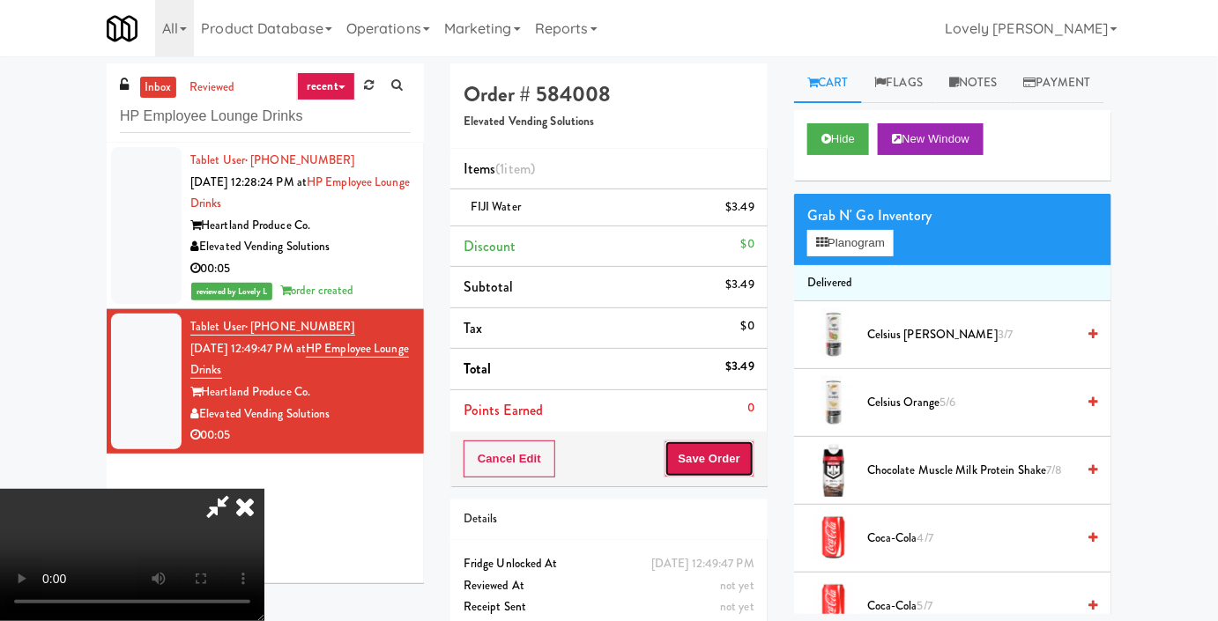
click at [740, 458] on button "Save Order" at bounding box center [709, 459] width 90 height 37
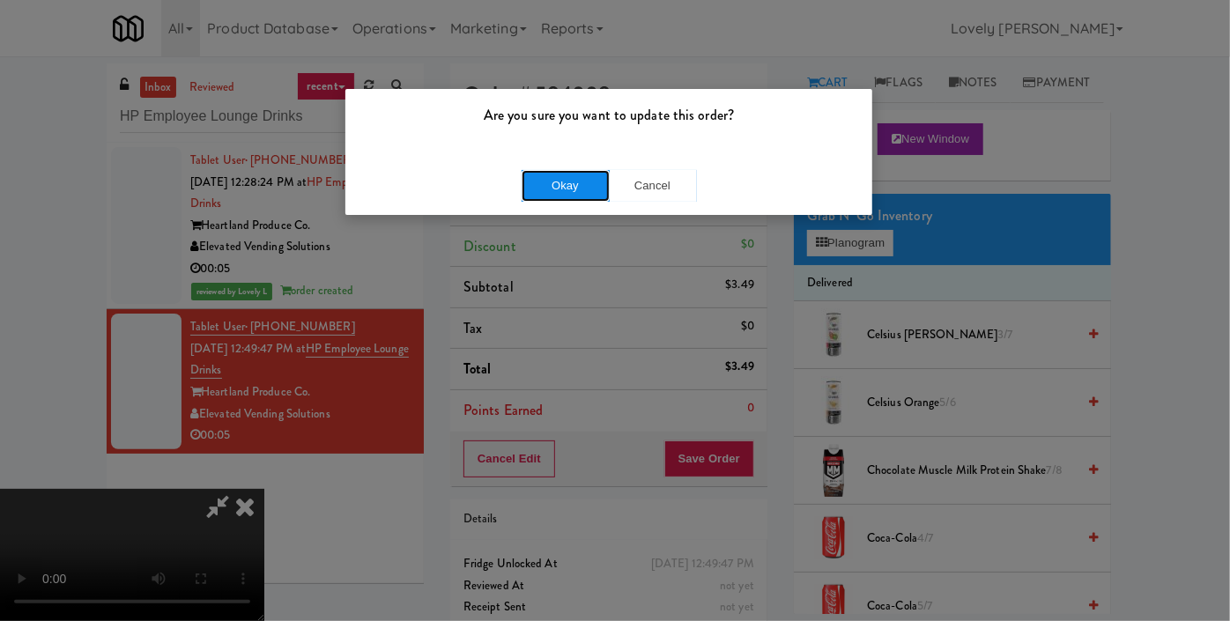
click at [572, 180] on button "Okay" at bounding box center [566, 186] width 88 height 32
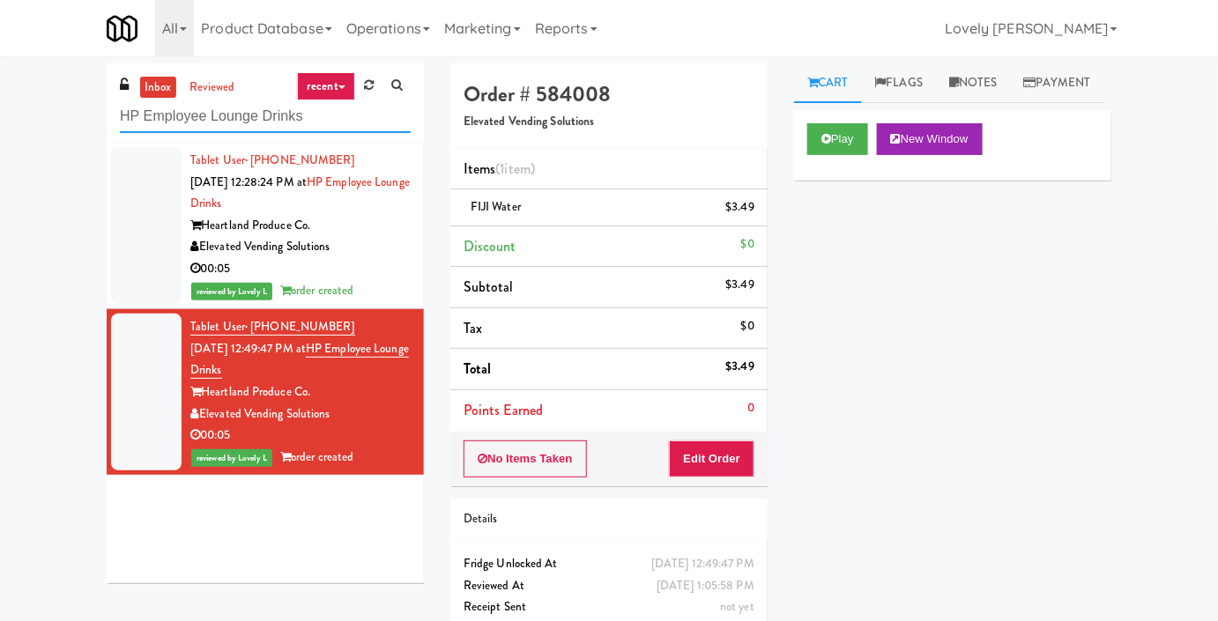
click at [223, 117] on input "HP Employee Lounge Drinks" at bounding box center [265, 116] width 291 height 33
paste input "ealthtrax Caf"
type input "Healthtrax Cafe Drinks"
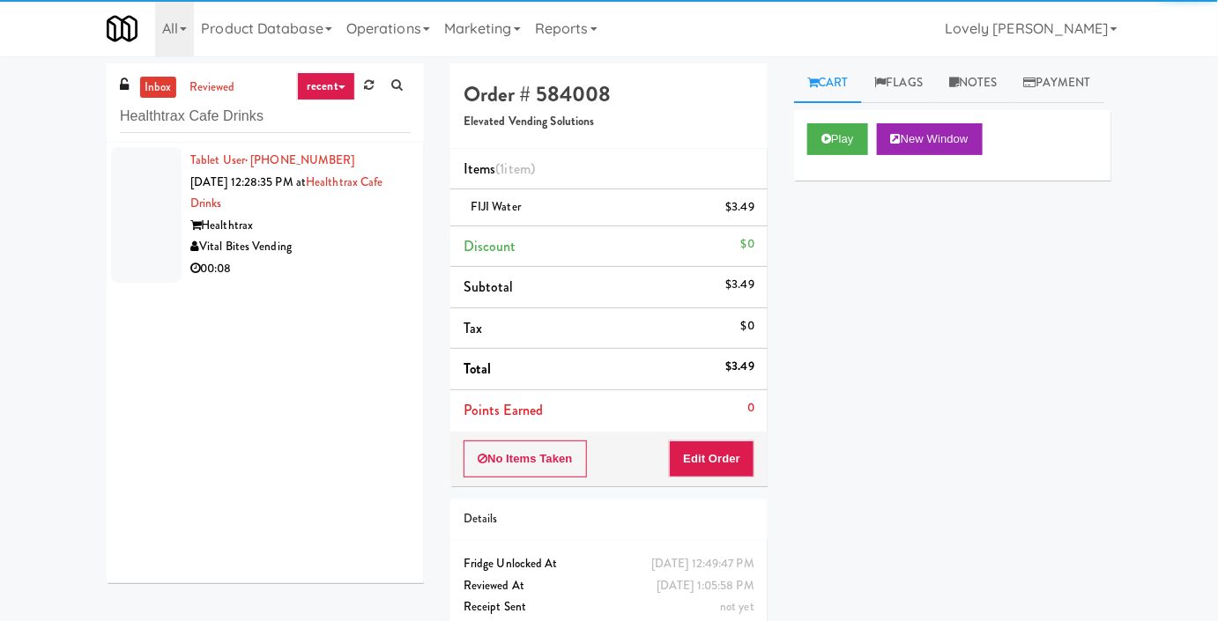
click at [319, 242] on div "Vital Bites Vending" at bounding box center [300, 247] width 220 height 22
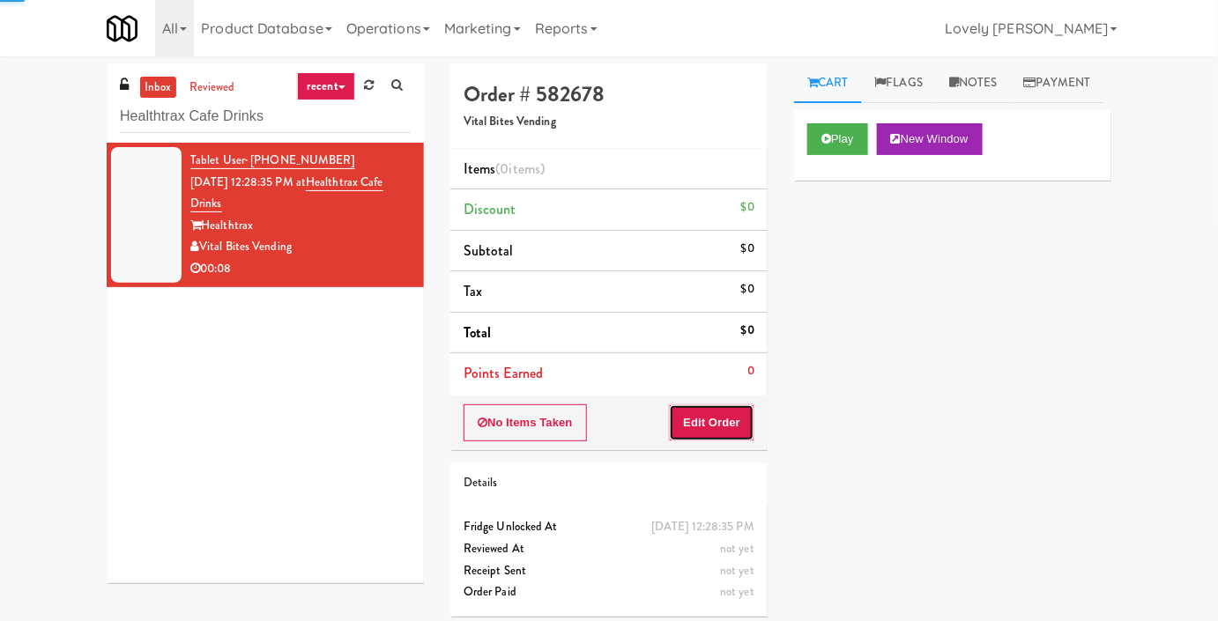
click at [697, 420] on button "Edit Order" at bounding box center [711, 422] width 85 height 37
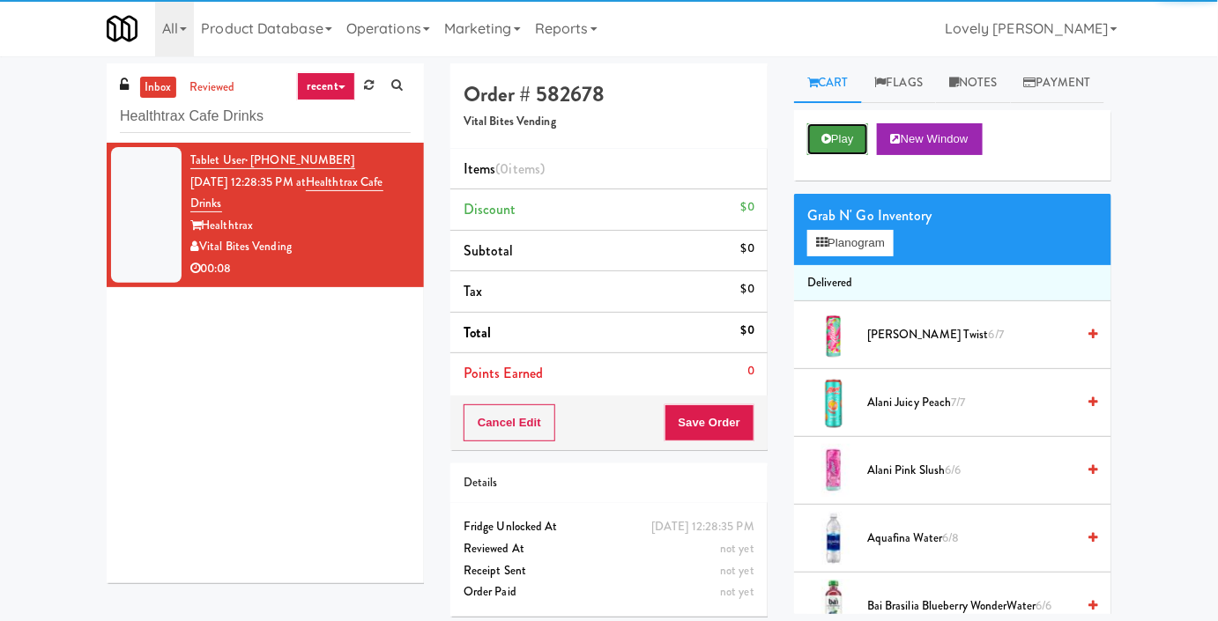
click at [841, 155] on button "Play" at bounding box center [837, 139] width 61 height 32
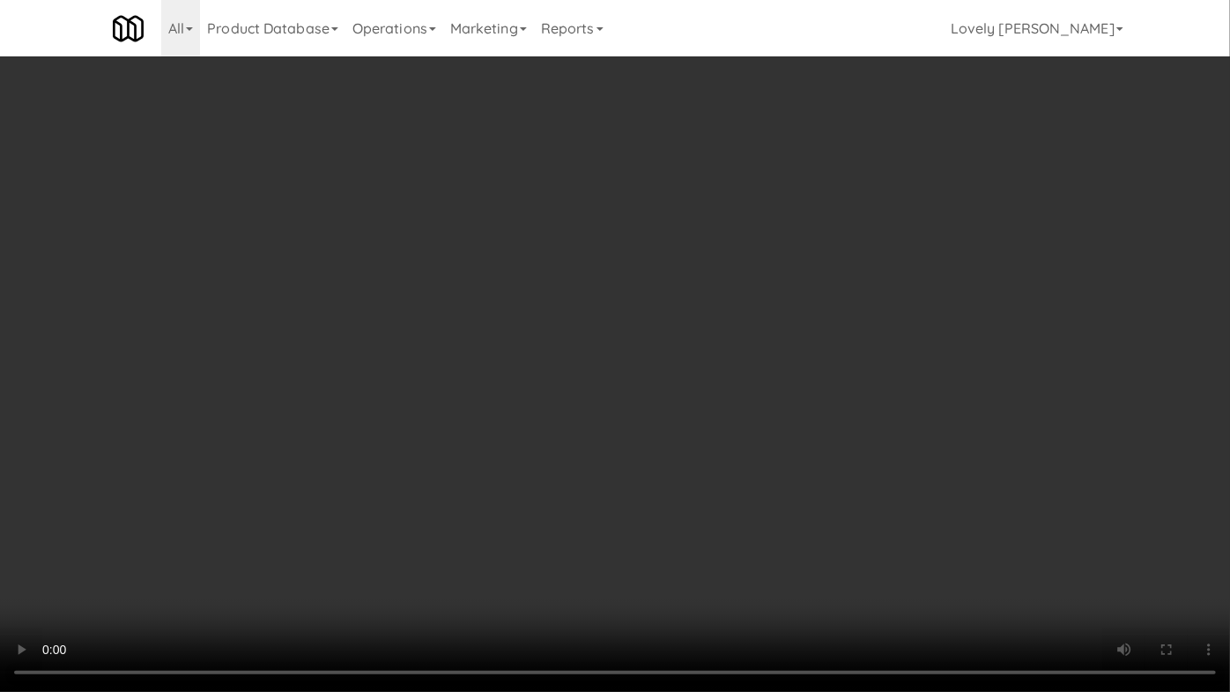
click at [845, 477] on video at bounding box center [615, 346] width 1230 height 692
click at [815, 463] on video at bounding box center [615, 346] width 1230 height 692
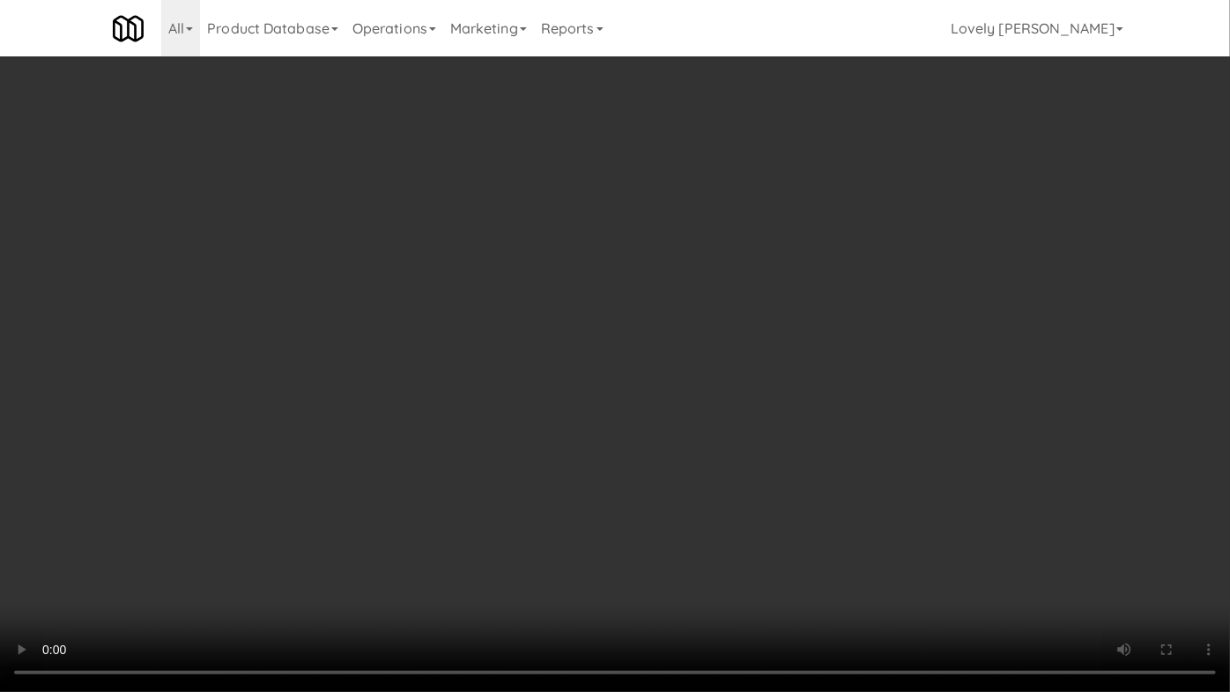
click at [815, 463] on video at bounding box center [615, 346] width 1230 height 692
click at [821, 470] on video at bounding box center [615, 346] width 1230 height 692
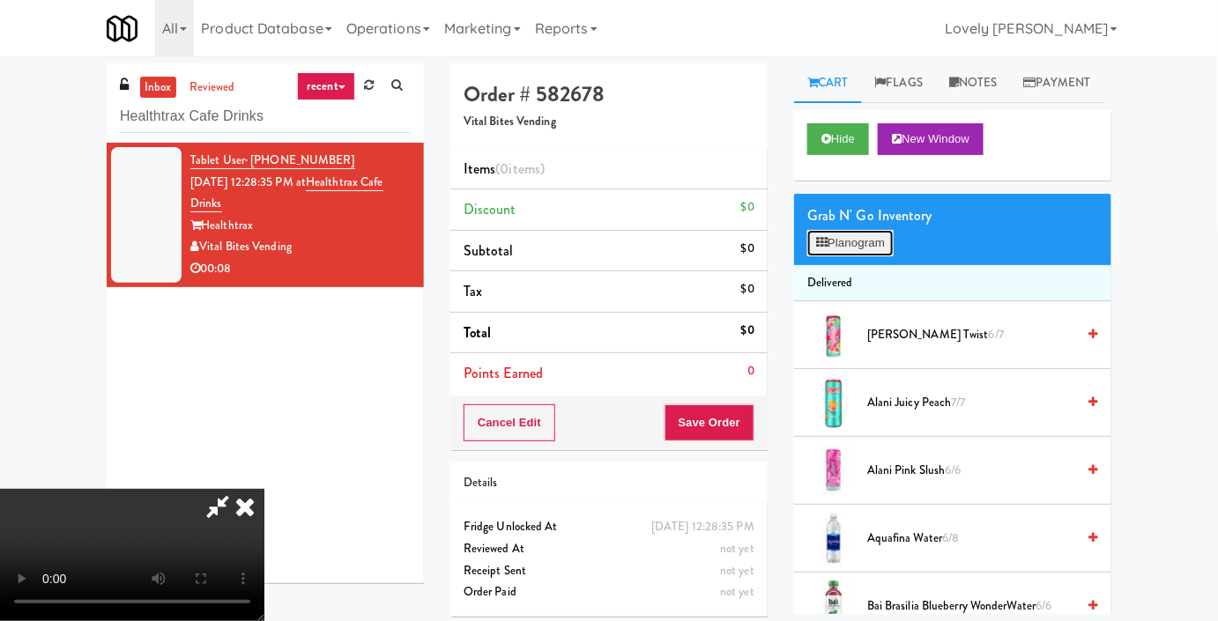
click at [808, 256] on button "Planogram" at bounding box center [850, 243] width 86 height 26
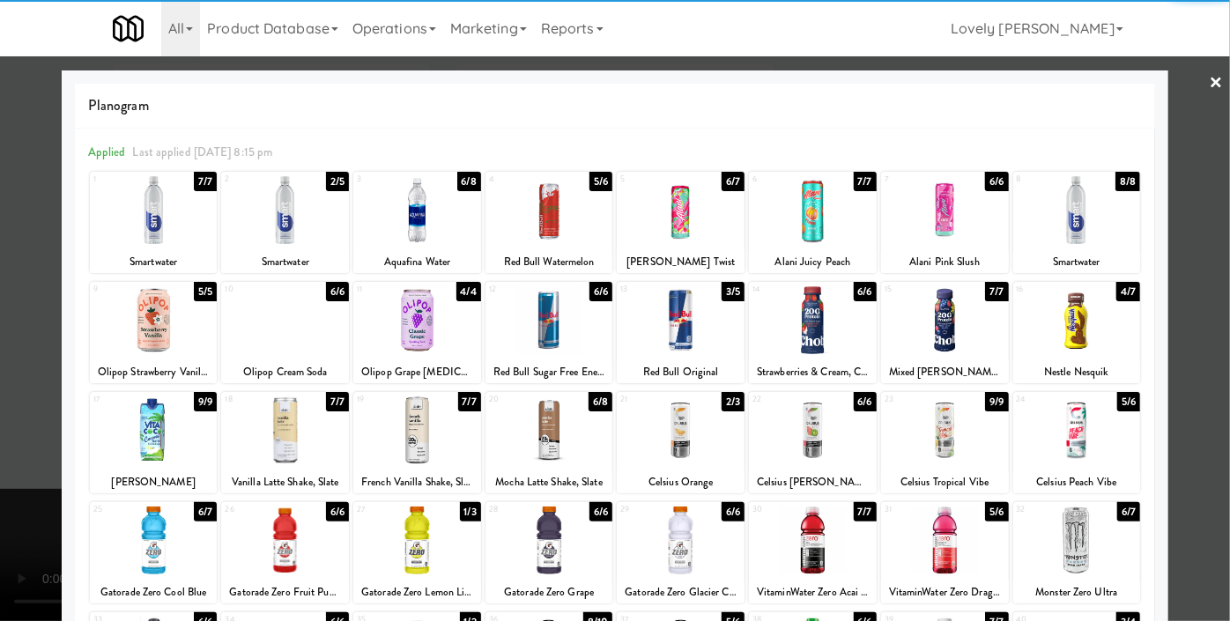
click at [429, 238] on div at bounding box center [417, 210] width 128 height 68
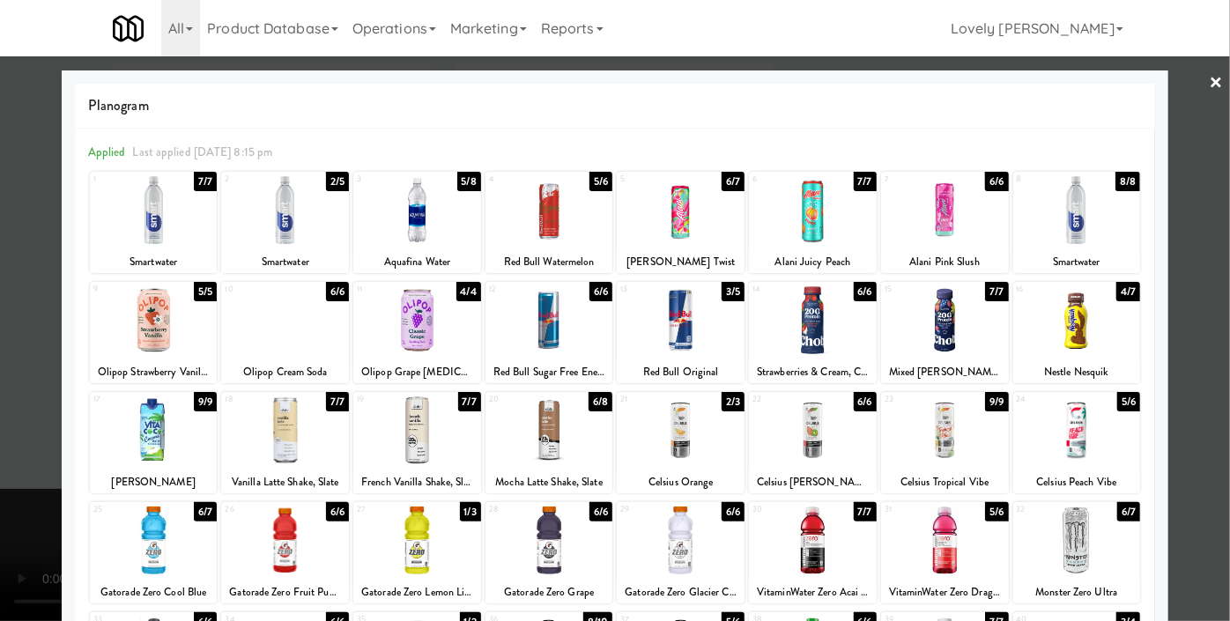
click at [0, 311] on div at bounding box center [615, 310] width 1230 height 621
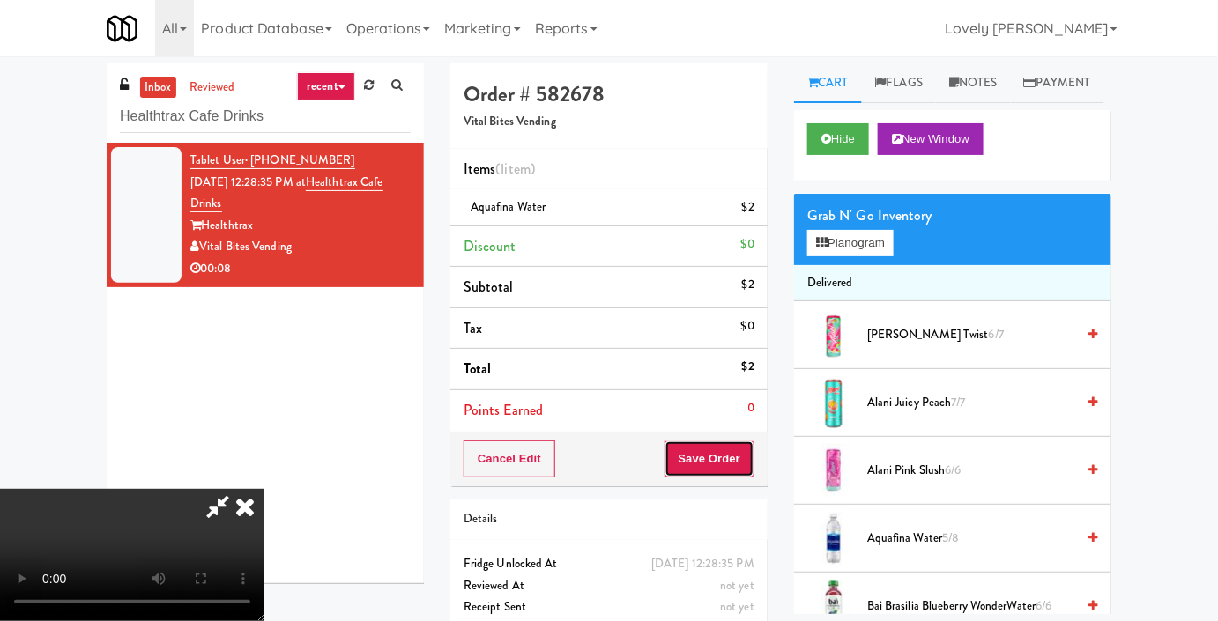
click at [752, 468] on button "Save Order" at bounding box center [709, 459] width 90 height 37
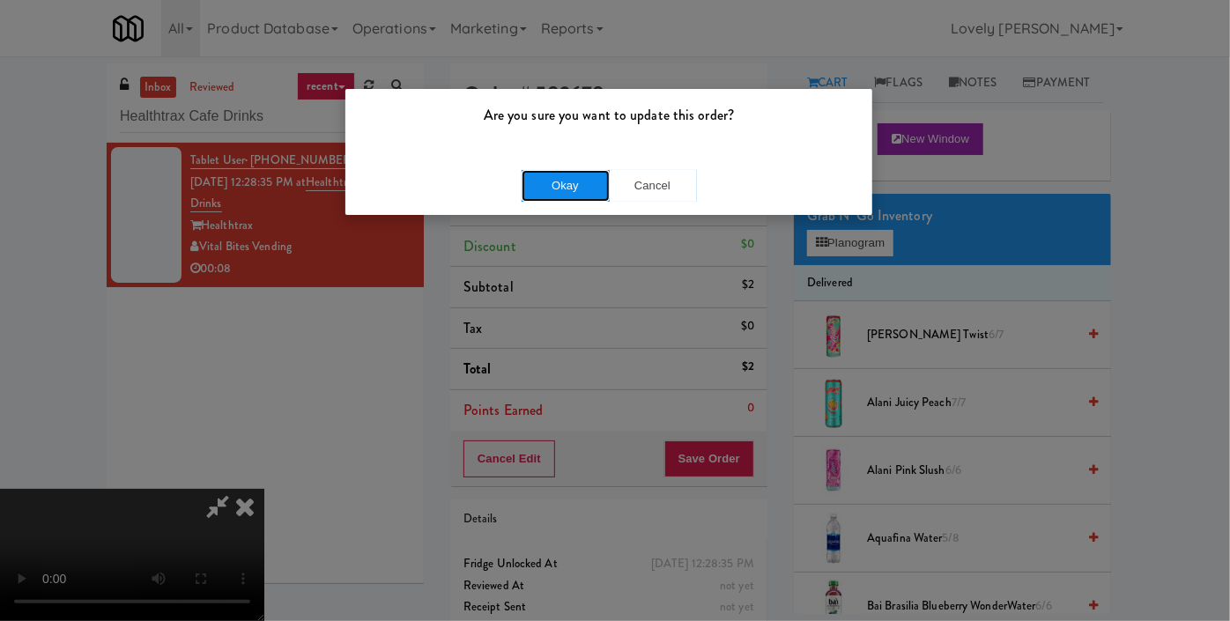
click at [555, 190] on button "Okay" at bounding box center [566, 186] width 88 height 32
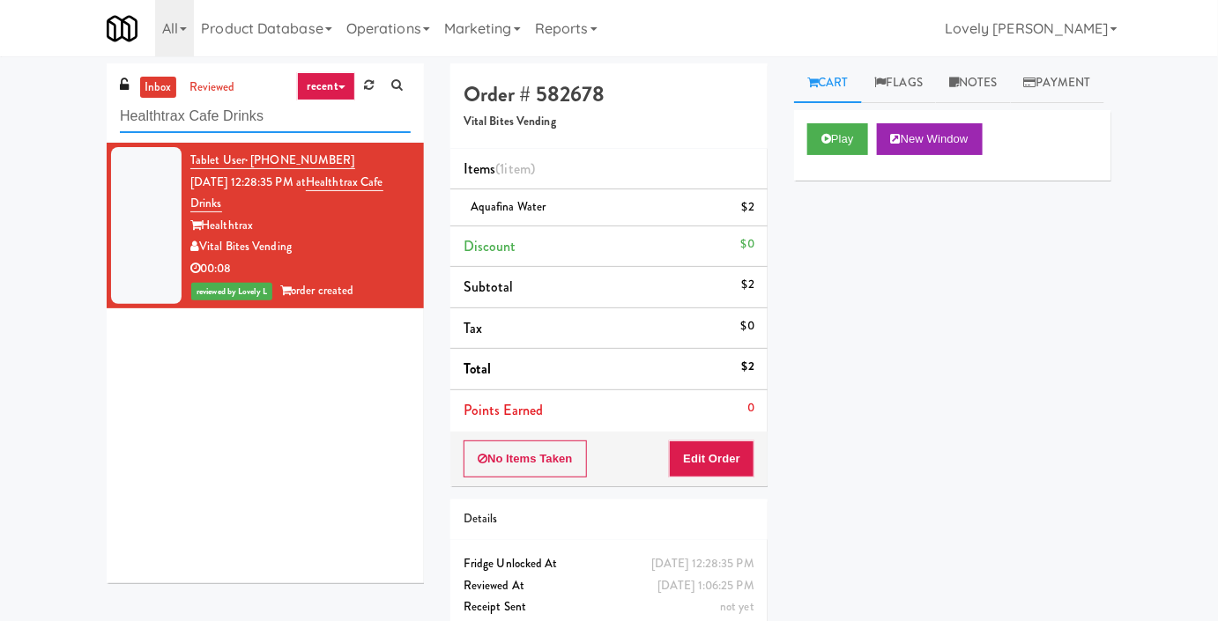
click at [241, 115] on input "Healthtrax Cafe Drinks" at bounding box center [265, 116] width 291 height 33
click at [241, 113] on input "Healthtrax Cafe Drinks" at bounding box center [265, 116] width 291 height 33
paste input "Crossing East - Ambient - Right"
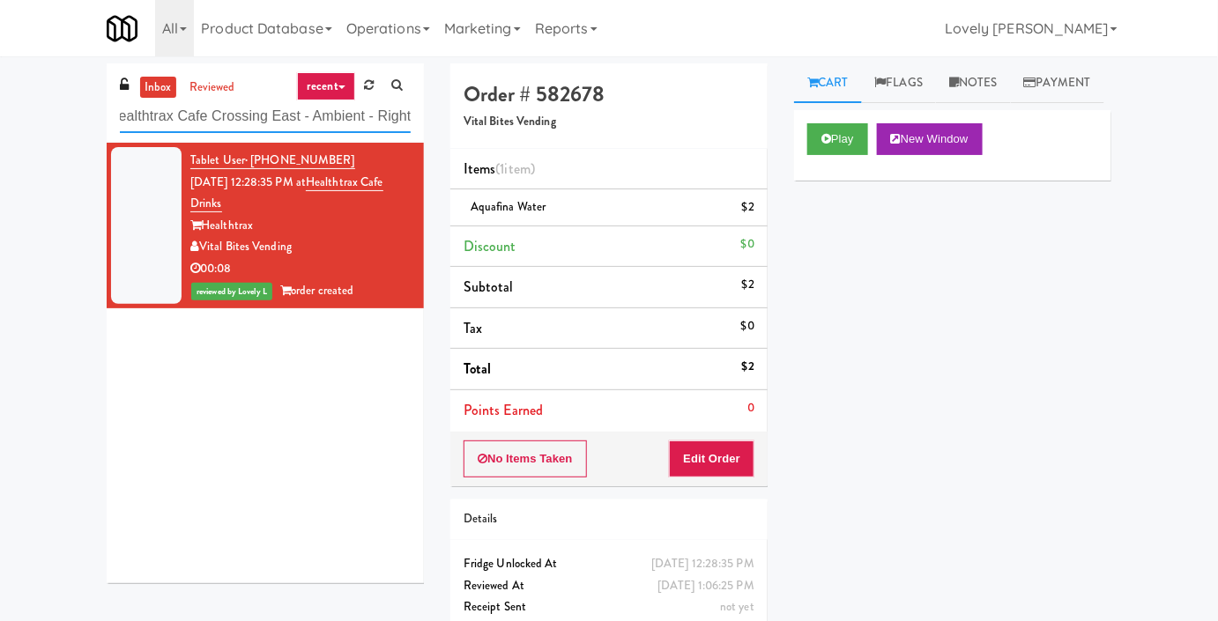
type input "Healthtrax Cafe Crossing East - Ambient - Right"
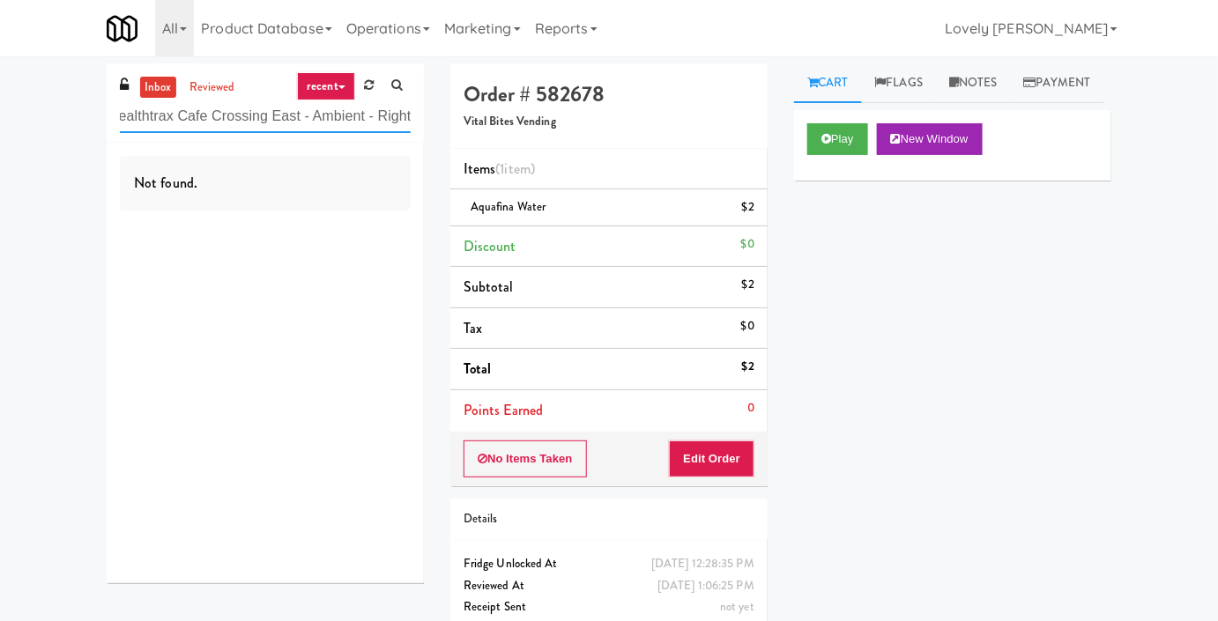
drag, startPoint x: 326, startPoint y: 117, endPoint x: 311, endPoint y: 121, distance: 15.4
click at [311, 121] on input "Healthtrax Cafe Crossing East - Ambient - Right" at bounding box center [265, 116] width 291 height 33
paste input "Crossing East - Ambient - Right"
type input "Crossing East - Ambient - Right"
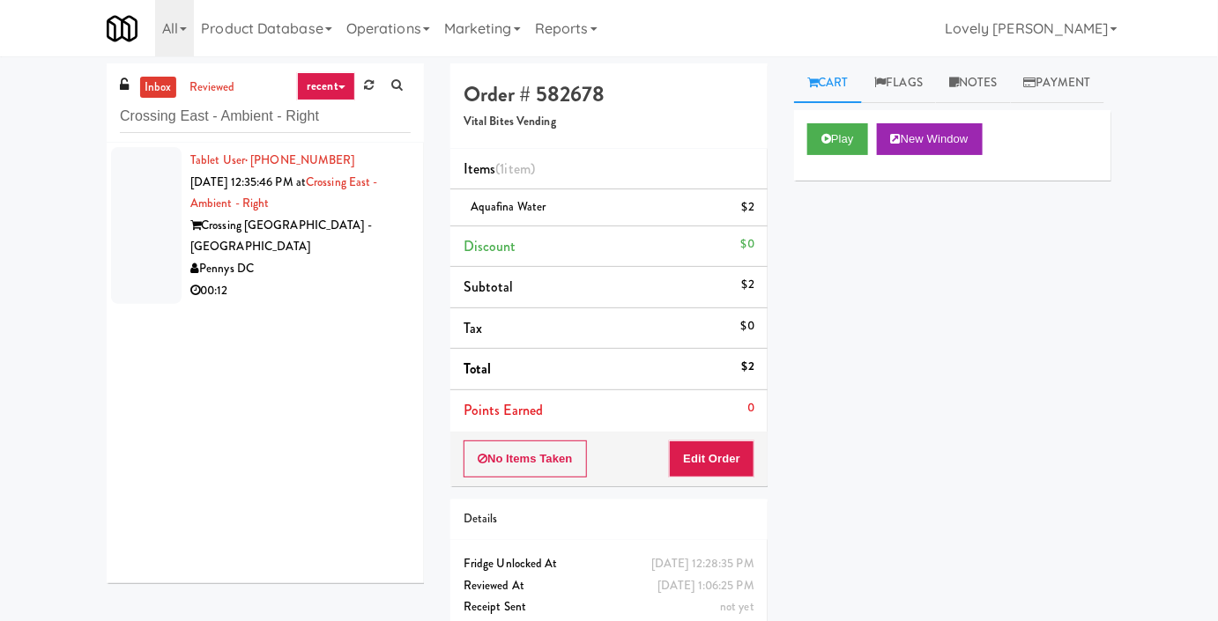
click at [326, 215] on div "Crossing [GEOGRAPHIC_DATA] - [GEOGRAPHIC_DATA]" at bounding box center [300, 236] width 220 height 43
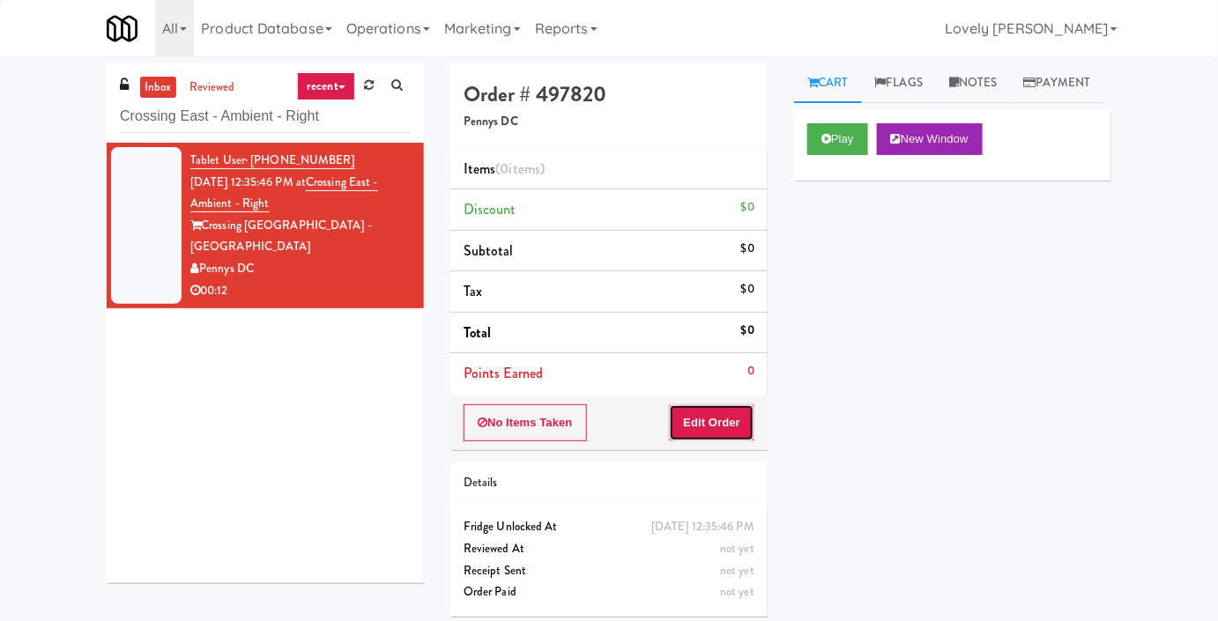
click at [705, 412] on button "Edit Order" at bounding box center [711, 422] width 85 height 37
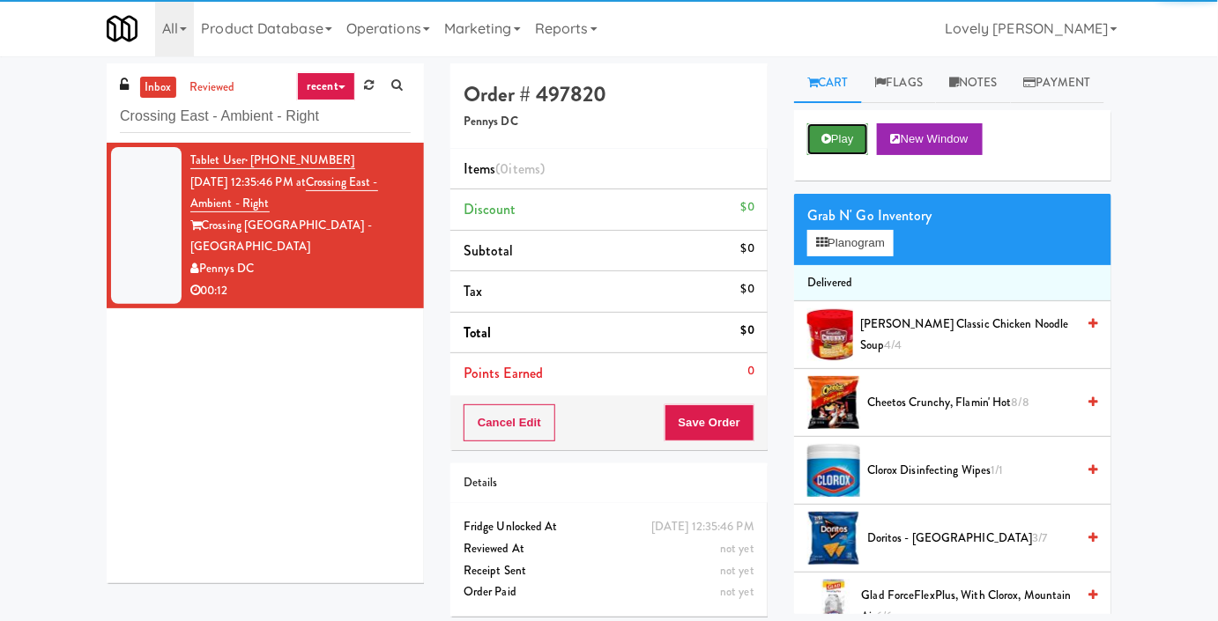
click at [829, 155] on button "Play" at bounding box center [837, 139] width 61 height 32
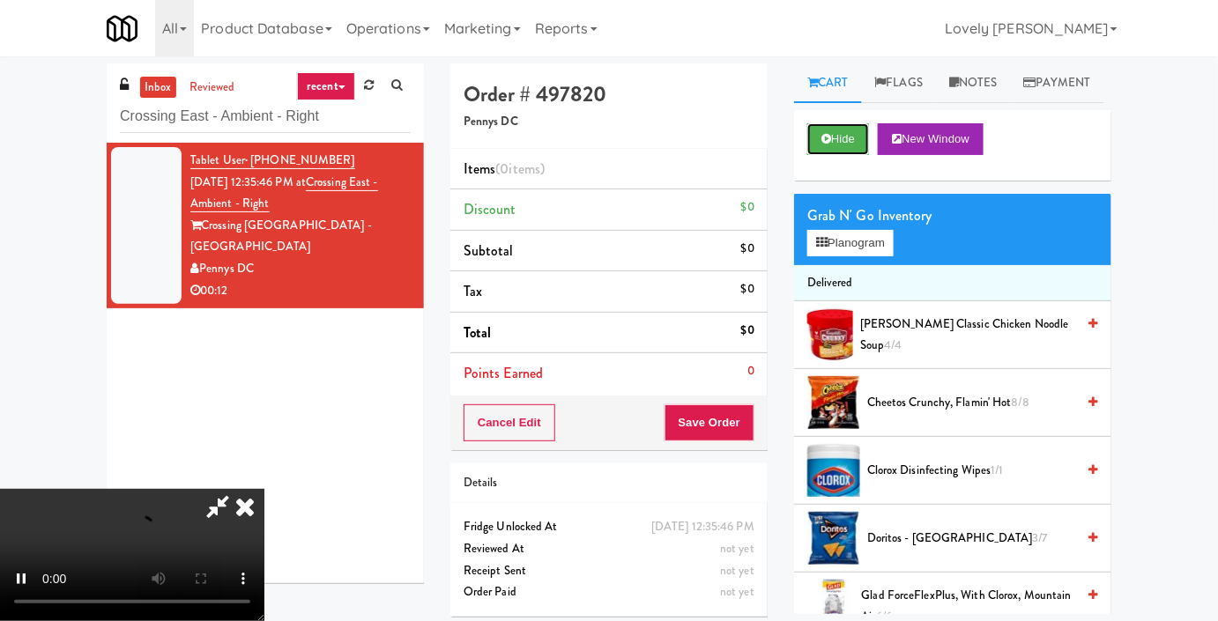
scroll to position [56, 0]
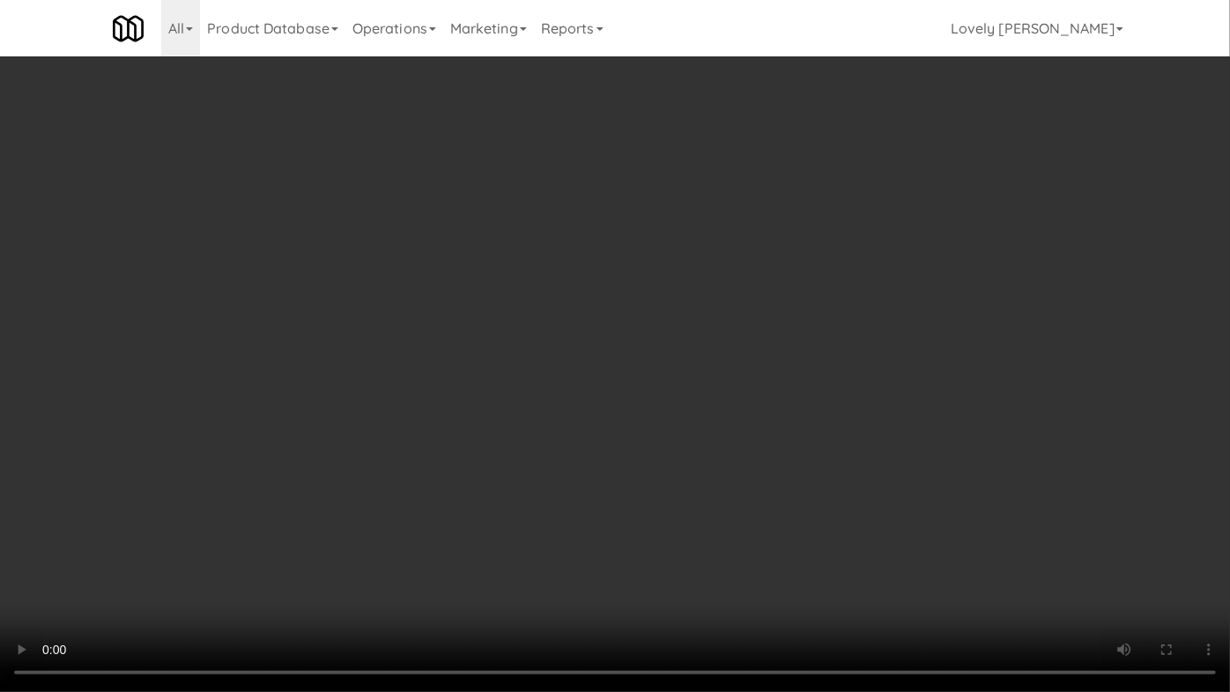
click at [1001, 473] on video at bounding box center [615, 346] width 1230 height 692
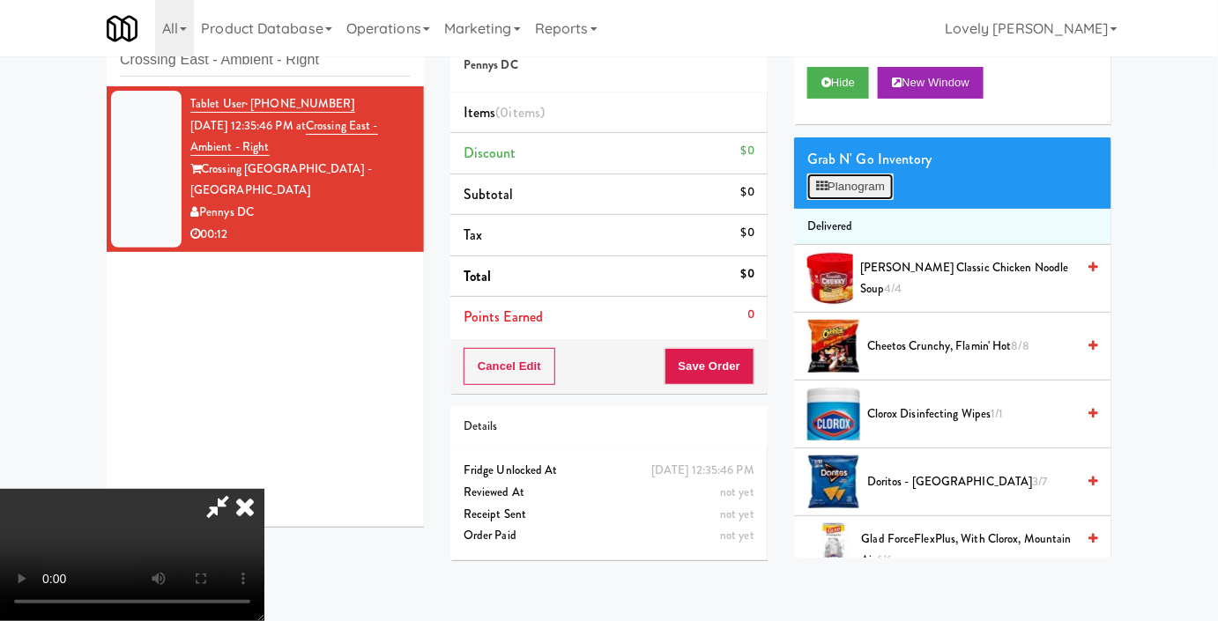
click at [827, 200] on button "Planogram" at bounding box center [850, 187] width 86 height 26
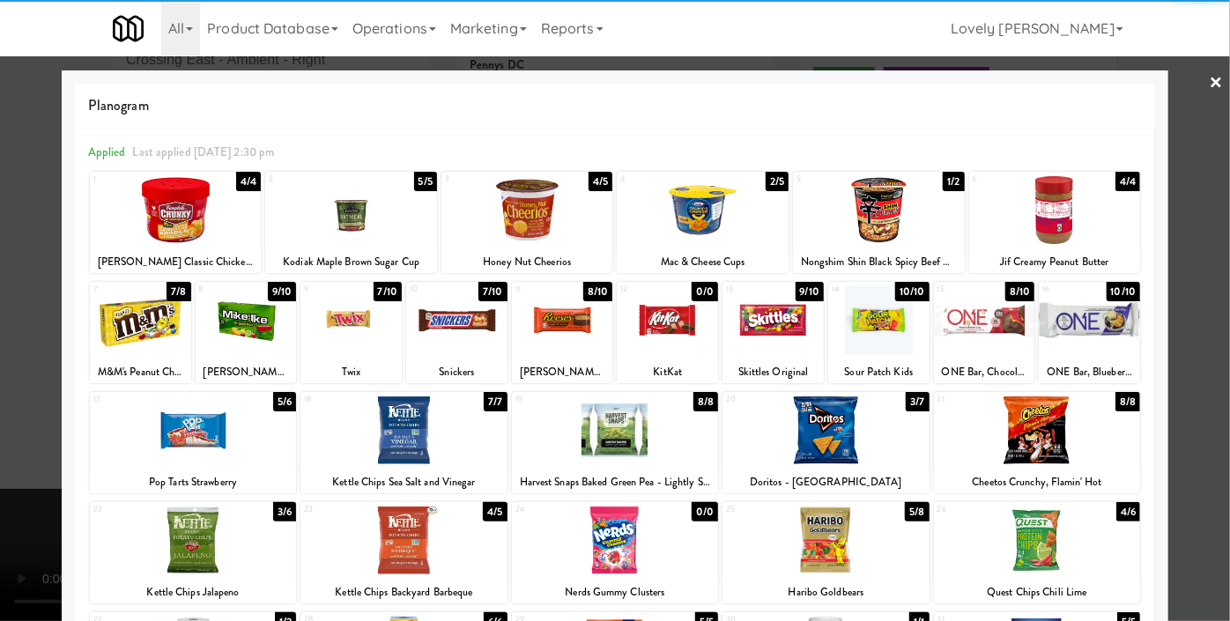
click at [852, 433] on div at bounding box center [825, 430] width 206 height 68
drag, startPoint x: 0, startPoint y: 235, endPoint x: 33, endPoint y: 241, distance: 33.0
click at [0, 233] on div at bounding box center [615, 310] width 1230 height 621
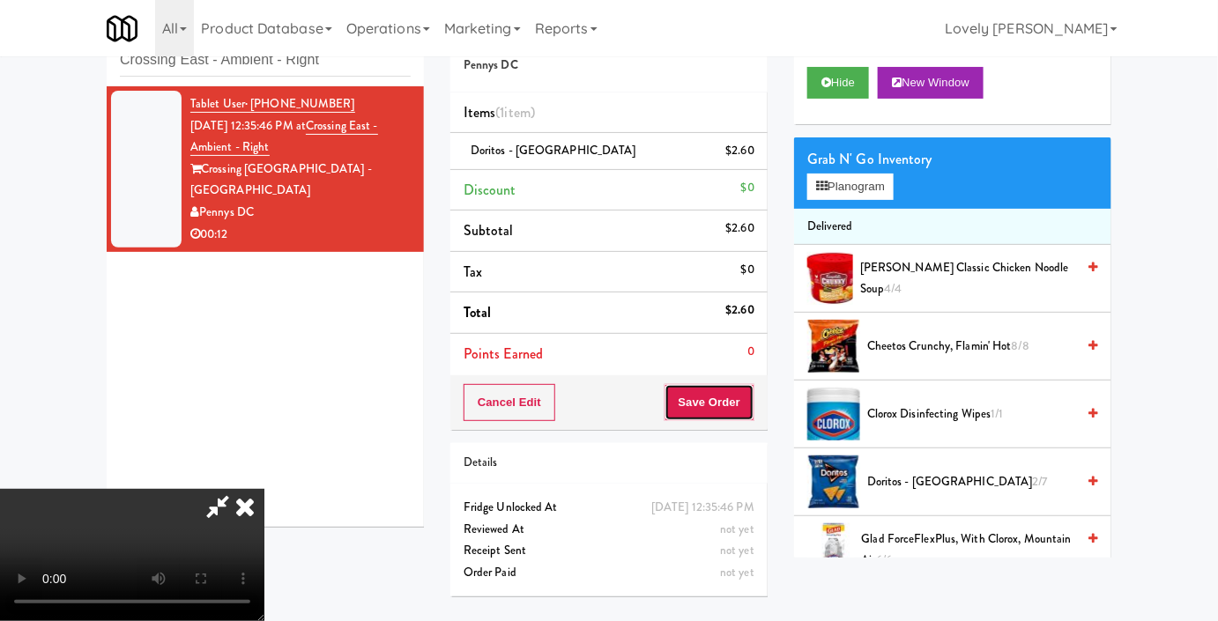
click at [739, 411] on button "Save Order" at bounding box center [709, 402] width 90 height 37
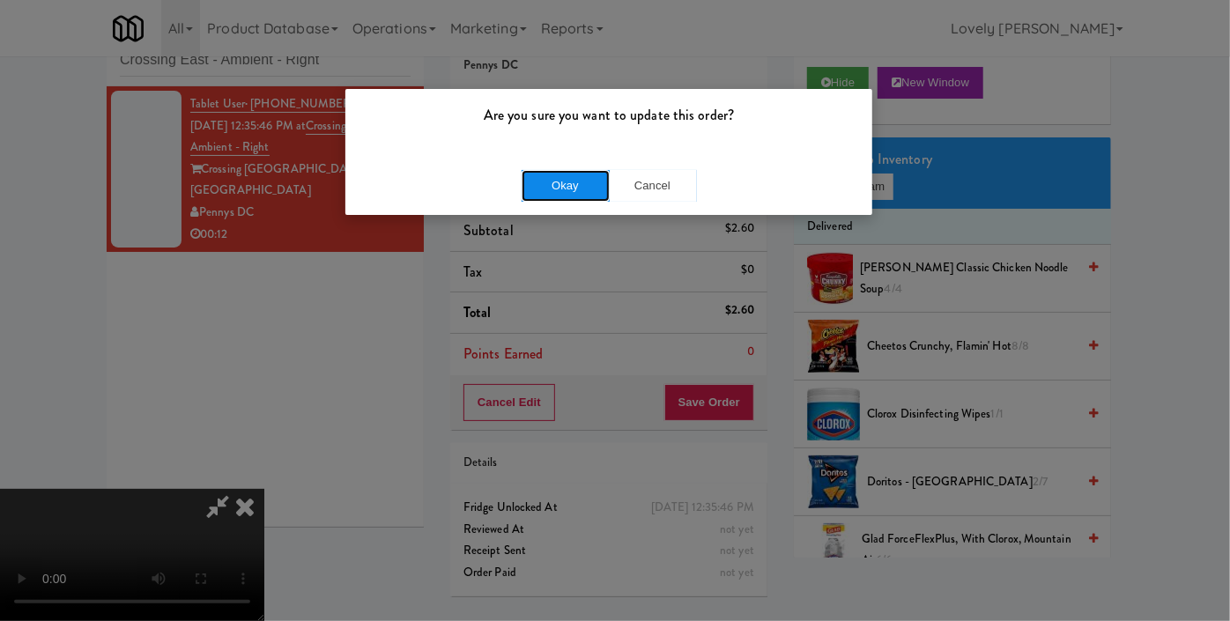
click at [559, 185] on button "Okay" at bounding box center [566, 186] width 88 height 32
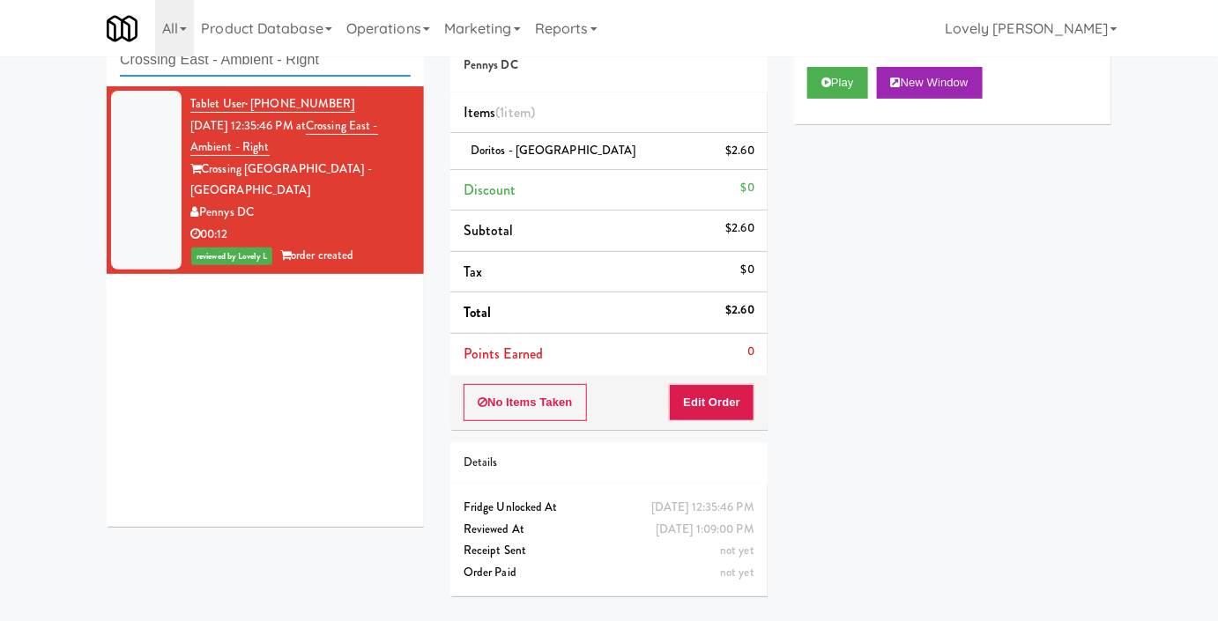
click at [250, 62] on input "Crossing East - Ambient - Right" at bounding box center [265, 60] width 291 height 33
paste input "IKEA TODO Store"
type input "IKEA TODO Store"
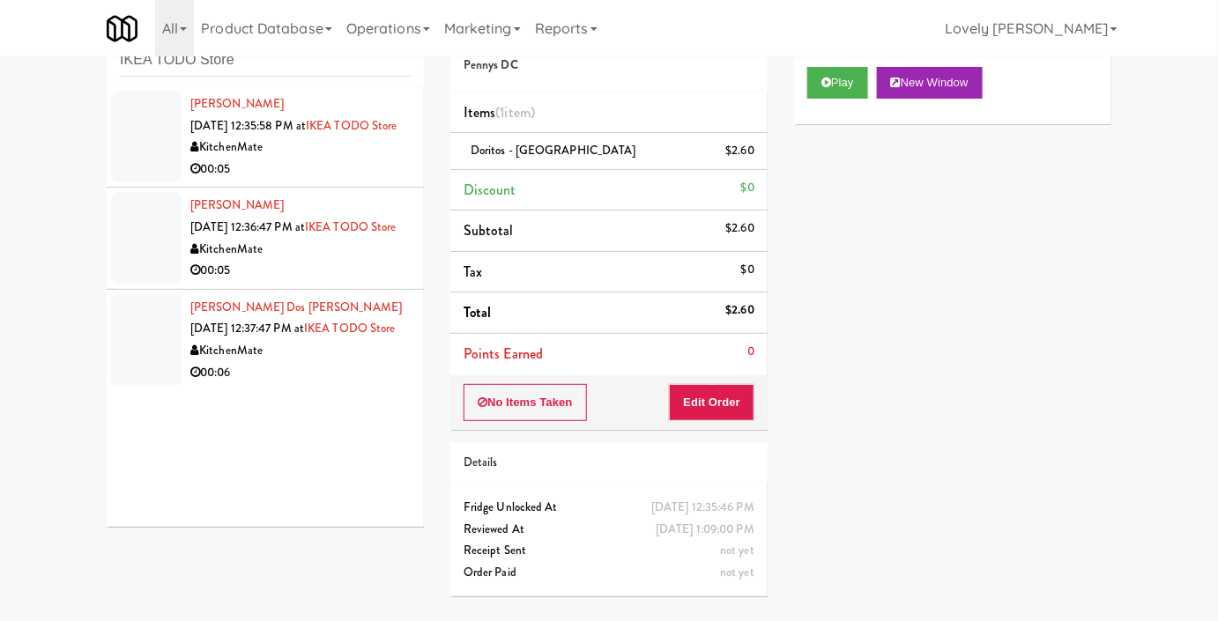
click at [315, 181] on div "00:05" at bounding box center [300, 170] width 220 height 22
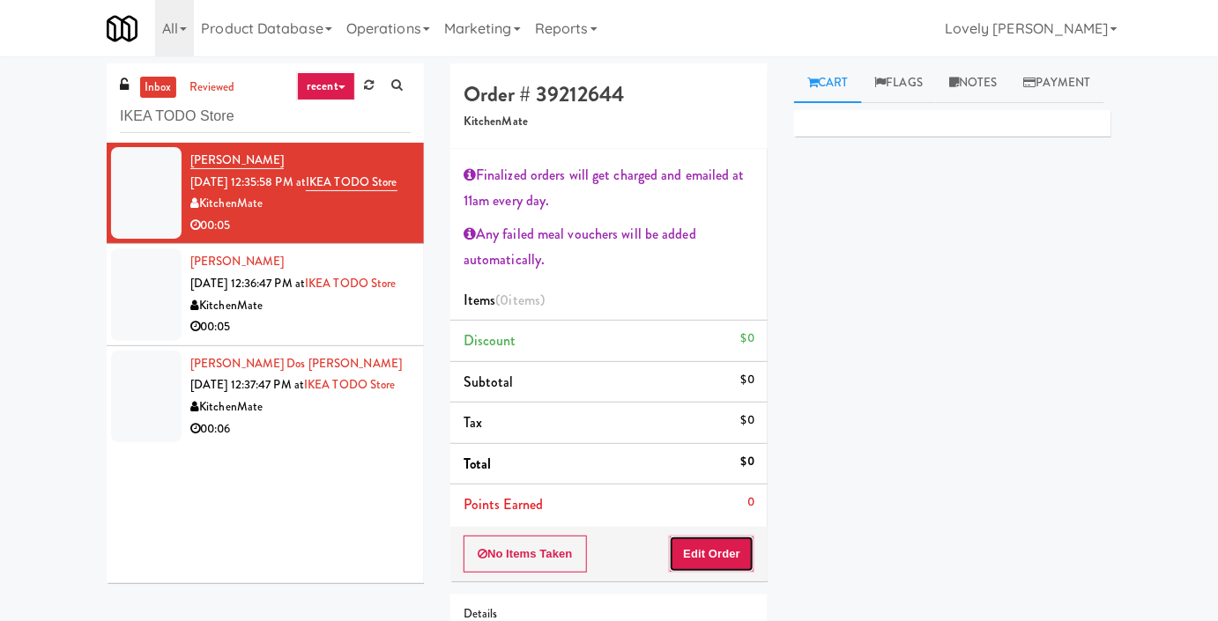
click at [698, 547] on button "Edit Order" at bounding box center [711, 554] width 85 height 37
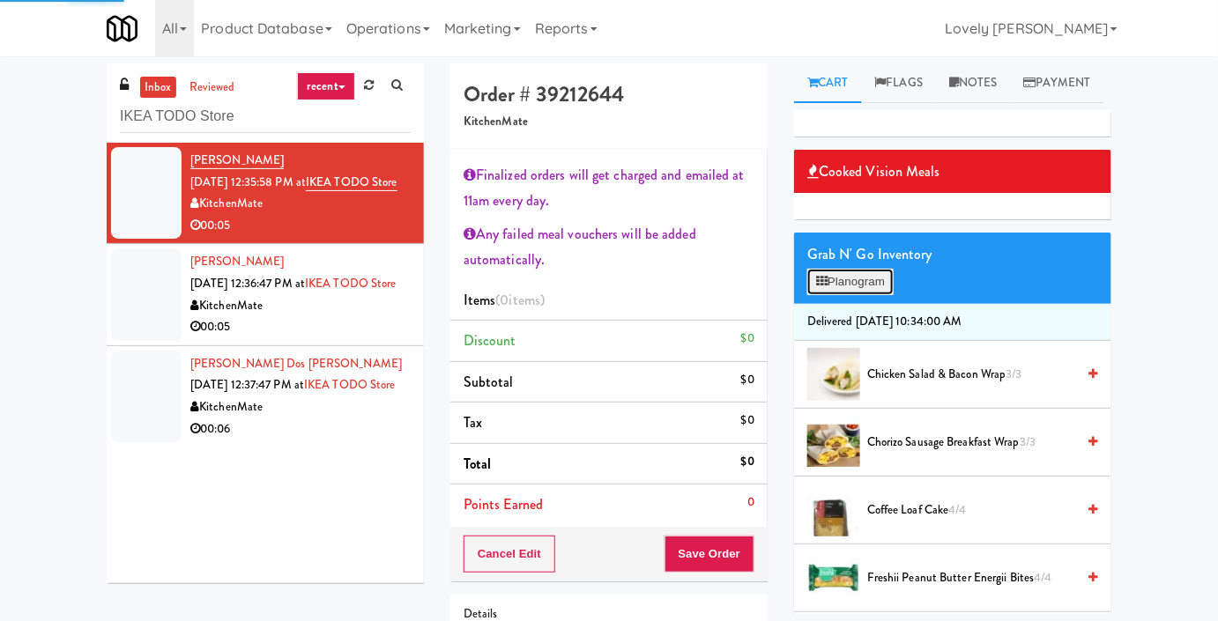
click at [835, 295] on button "Planogram" at bounding box center [850, 282] width 86 height 26
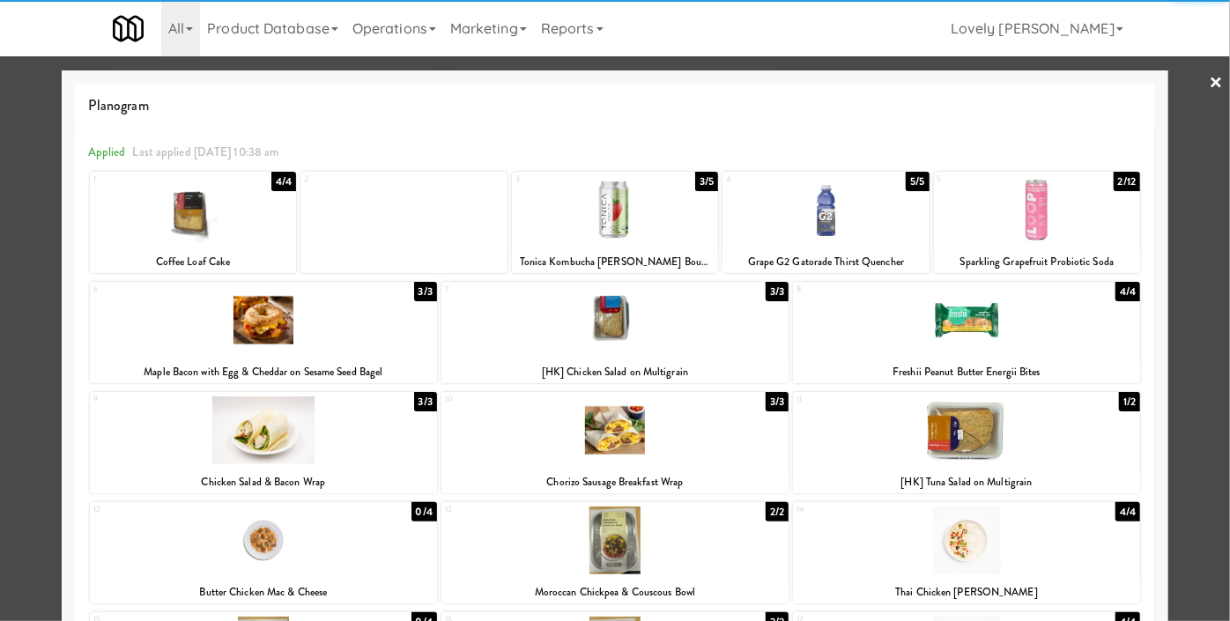
click at [976, 458] on div at bounding box center [966, 430] width 347 height 68
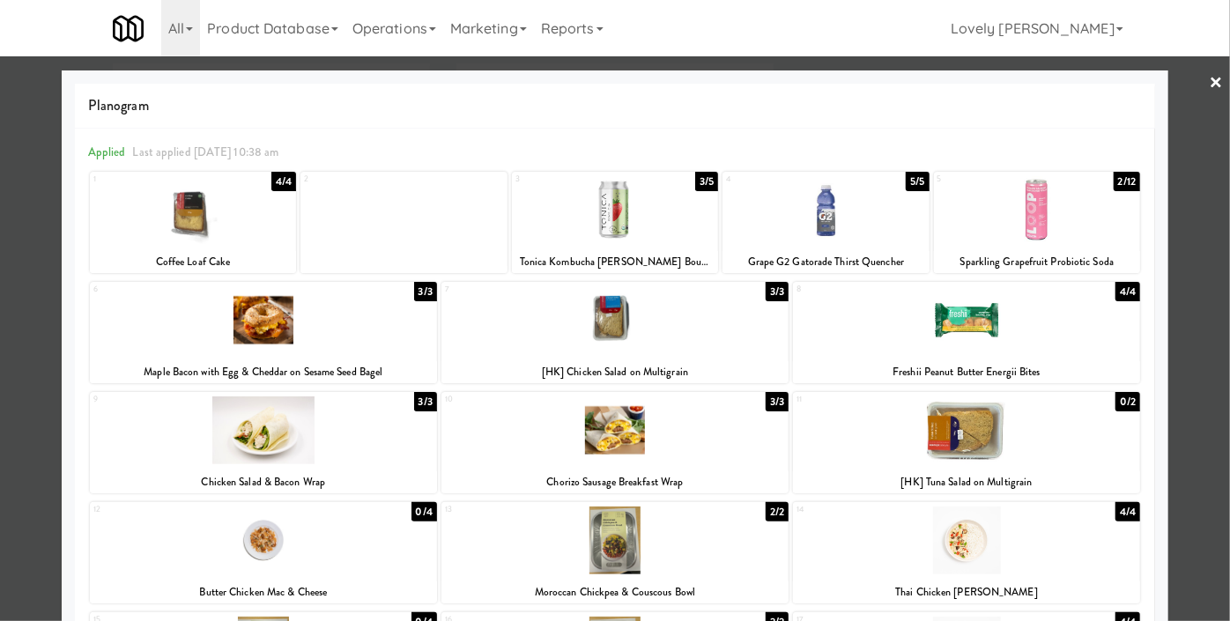
click at [986, 307] on div at bounding box center [966, 320] width 347 height 68
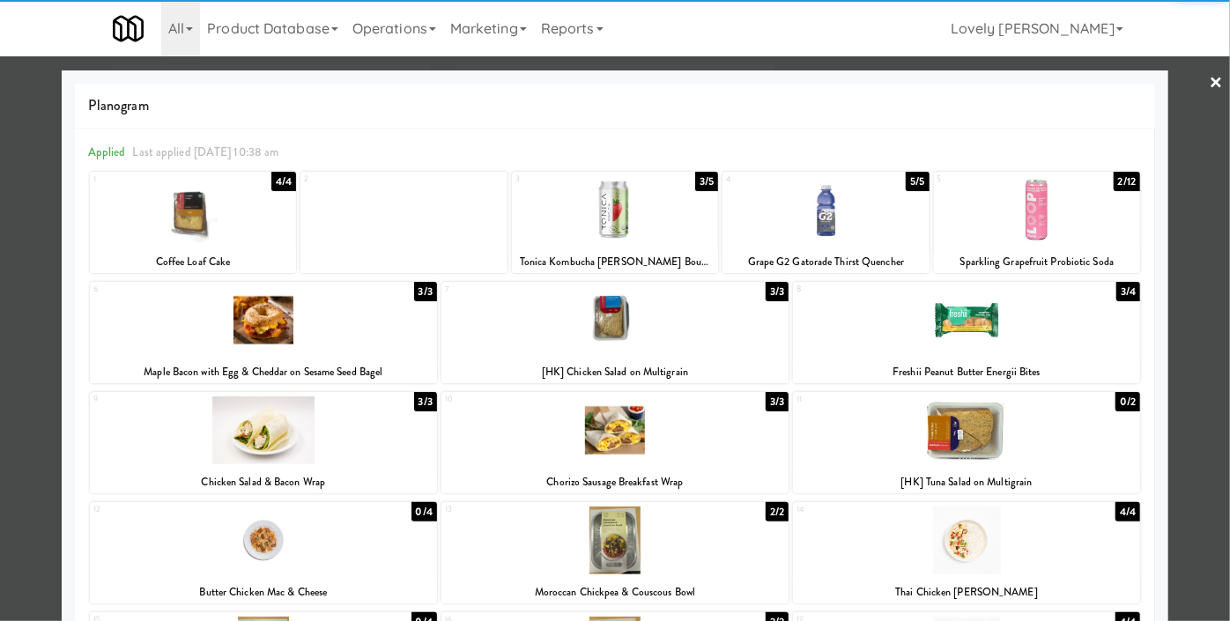
click at [0, 517] on div at bounding box center [615, 310] width 1230 height 621
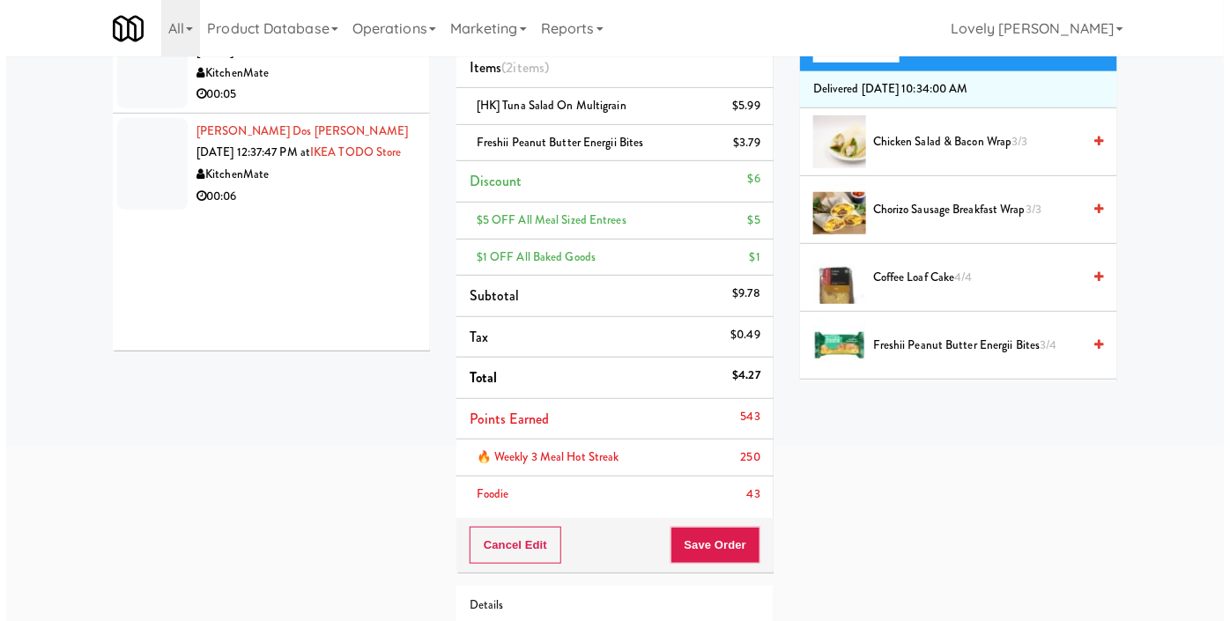
scroll to position [240, 0]
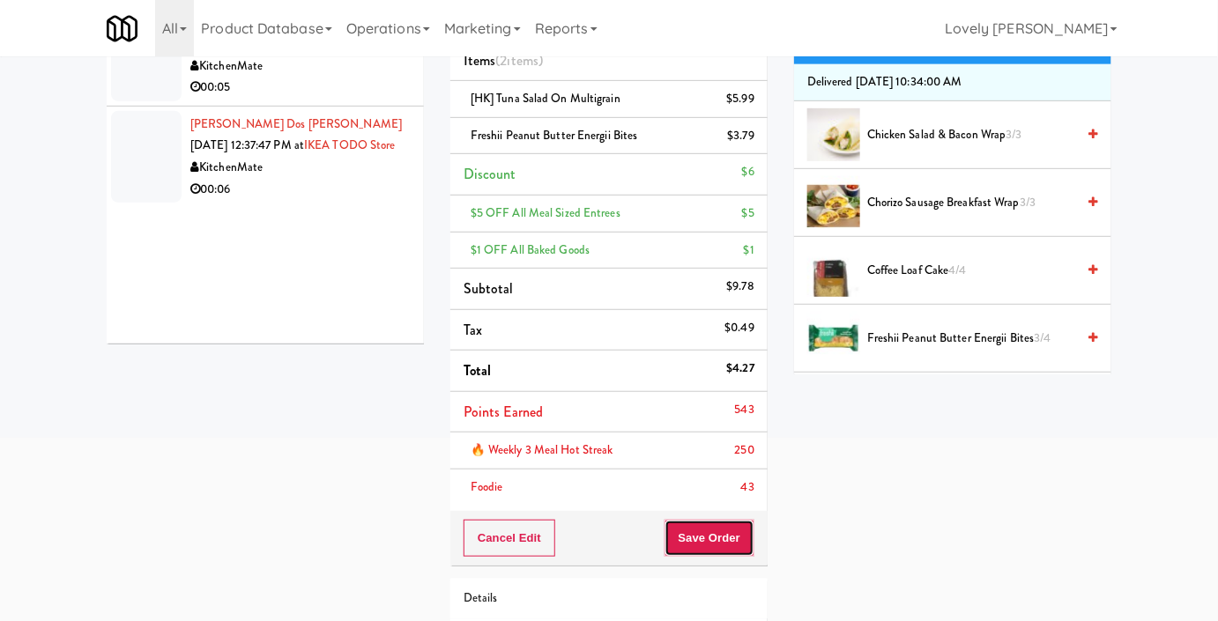
click at [692, 527] on button "Save Order" at bounding box center [709, 538] width 90 height 37
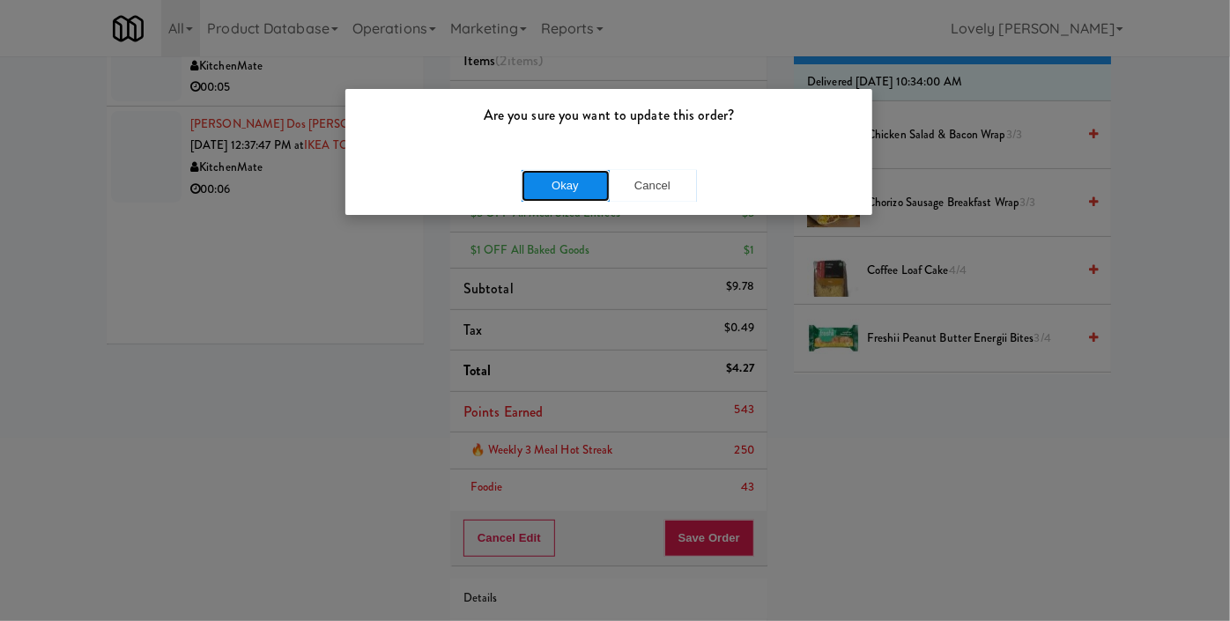
click at [549, 172] on button "Okay" at bounding box center [566, 186] width 88 height 32
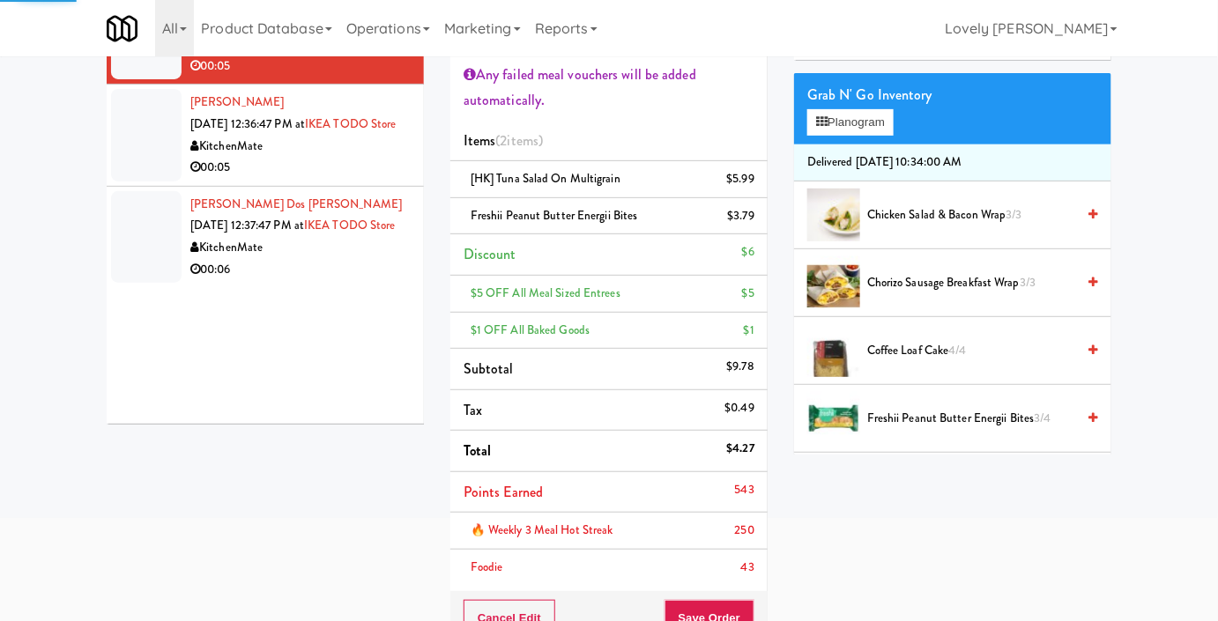
click at [397, 158] on div "KitchenMate" at bounding box center [300, 147] width 220 height 22
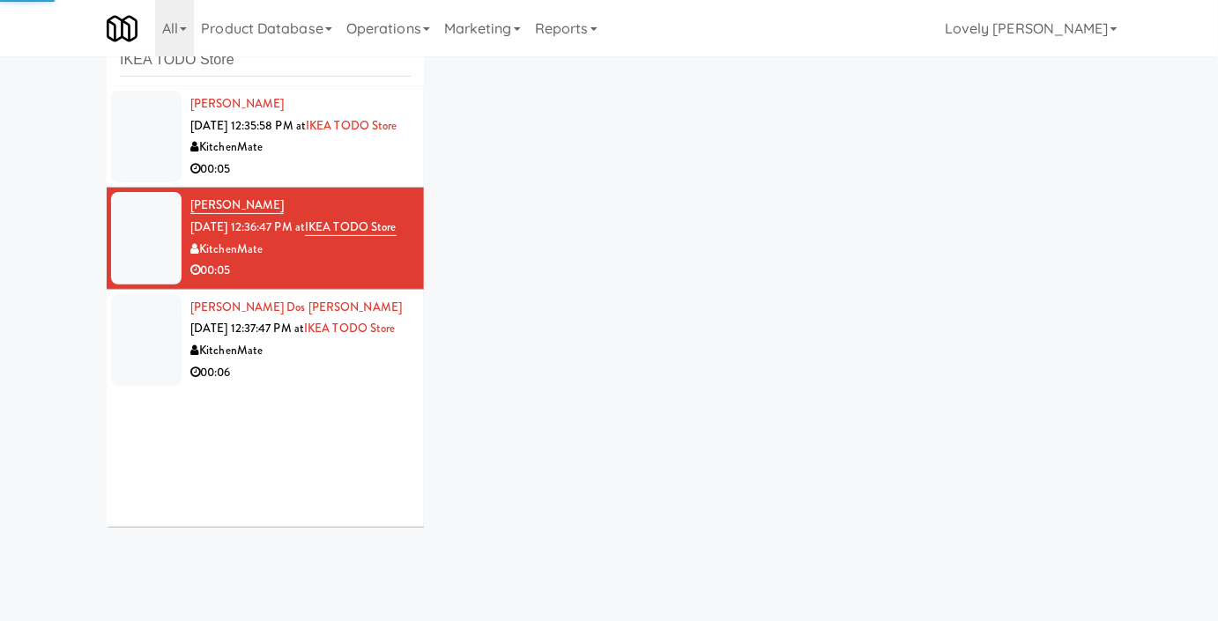
scroll to position [137, 0]
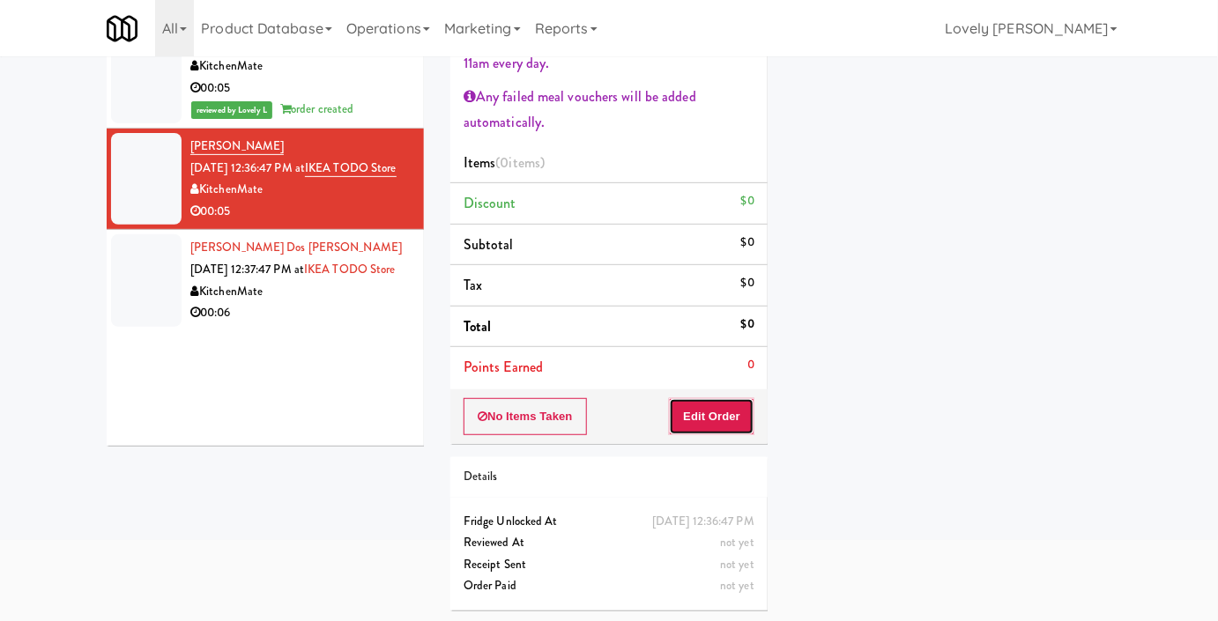
click at [700, 433] on button "Edit Order" at bounding box center [711, 416] width 85 height 37
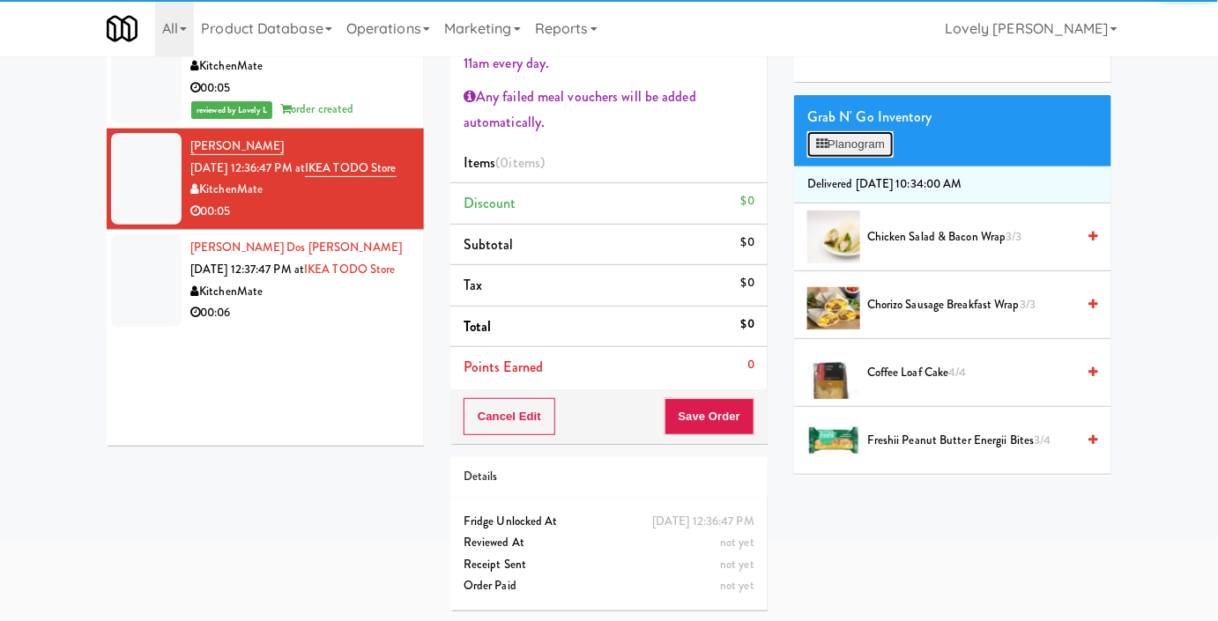
click at [823, 150] on icon at bounding box center [821, 143] width 11 height 11
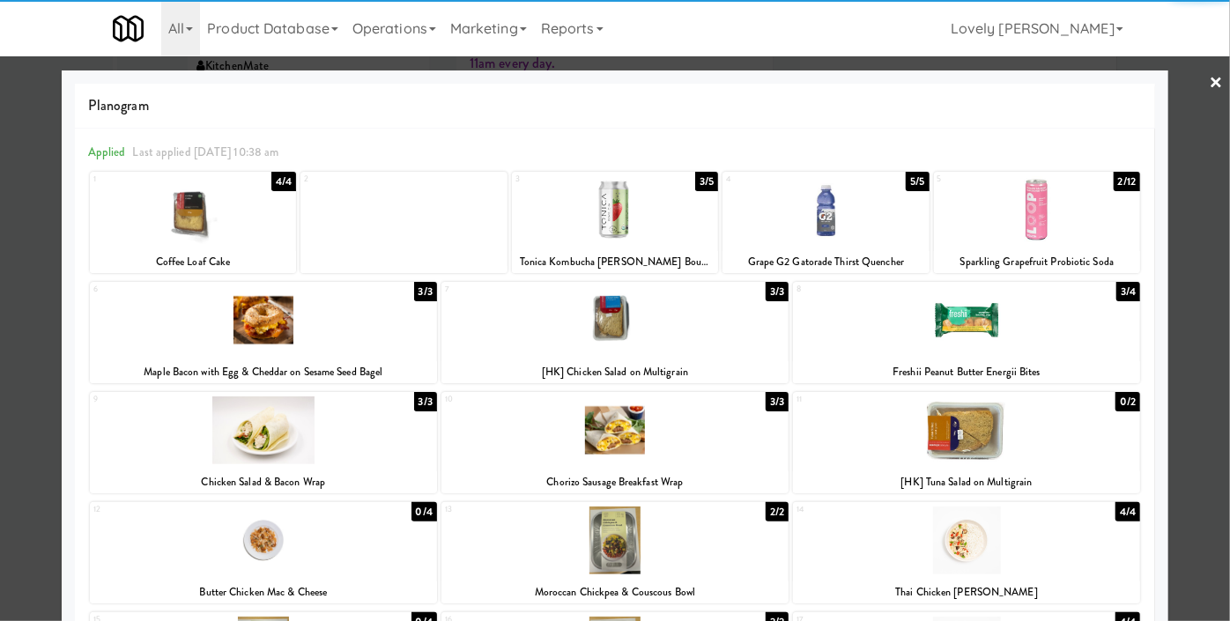
click at [1000, 320] on div at bounding box center [966, 320] width 347 height 68
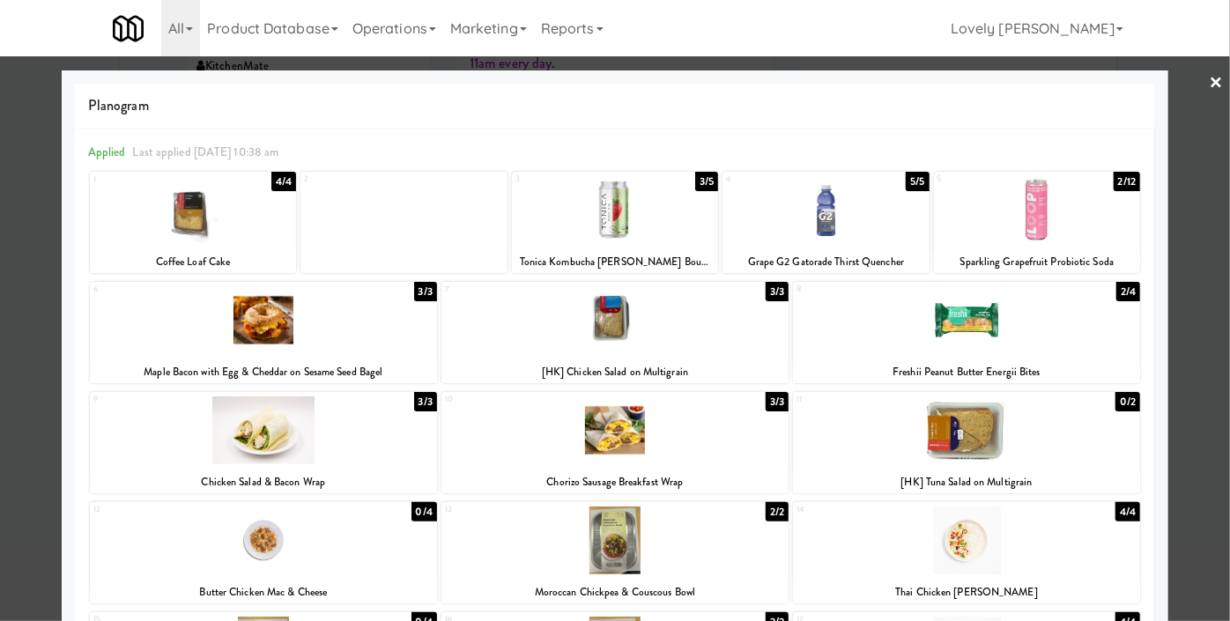
click at [1209, 77] on link "×" at bounding box center [1216, 83] width 14 height 55
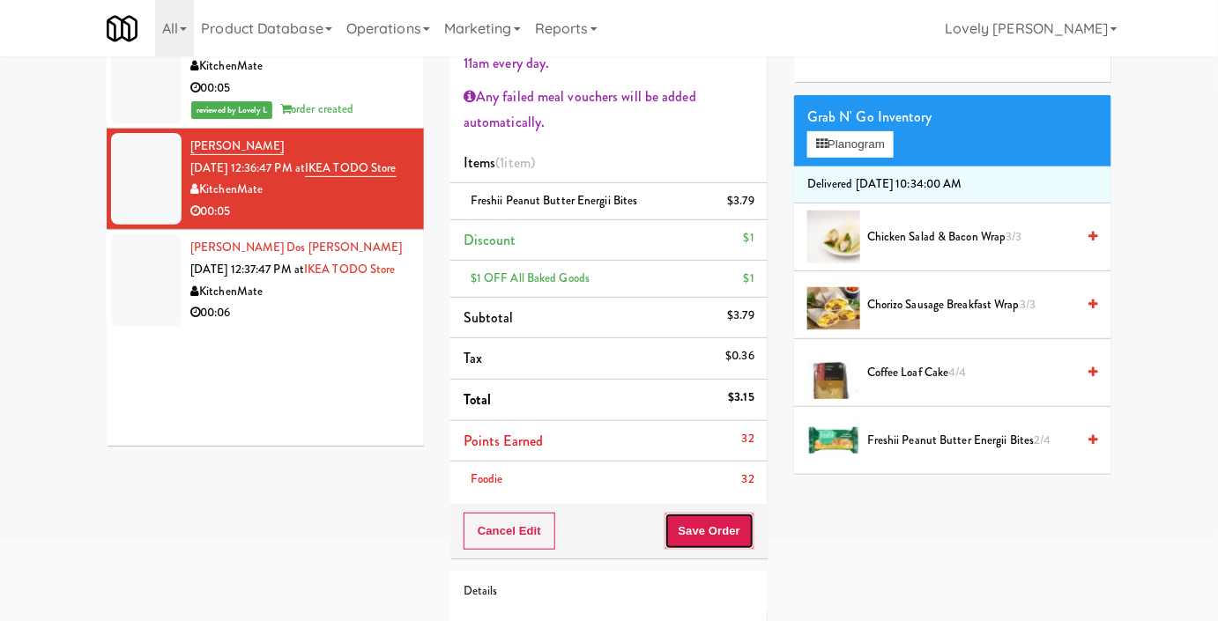
click at [728, 530] on button "Save Order" at bounding box center [709, 531] width 90 height 37
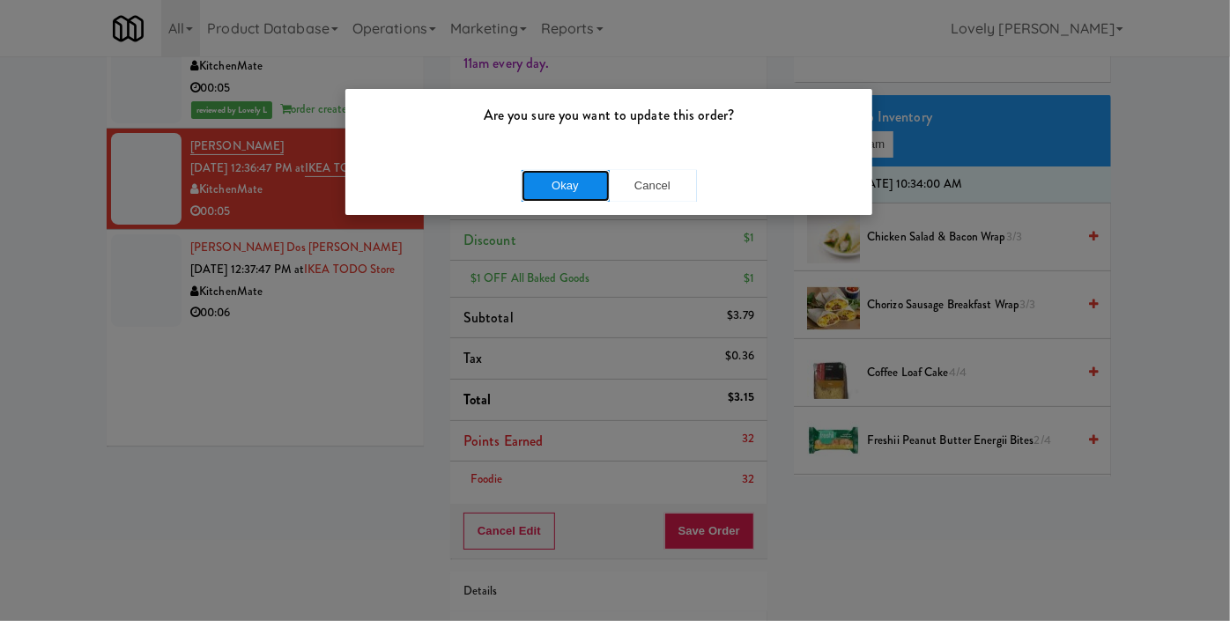
click at [567, 185] on button "Okay" at bounding box center [566, 186] width 88 height 32
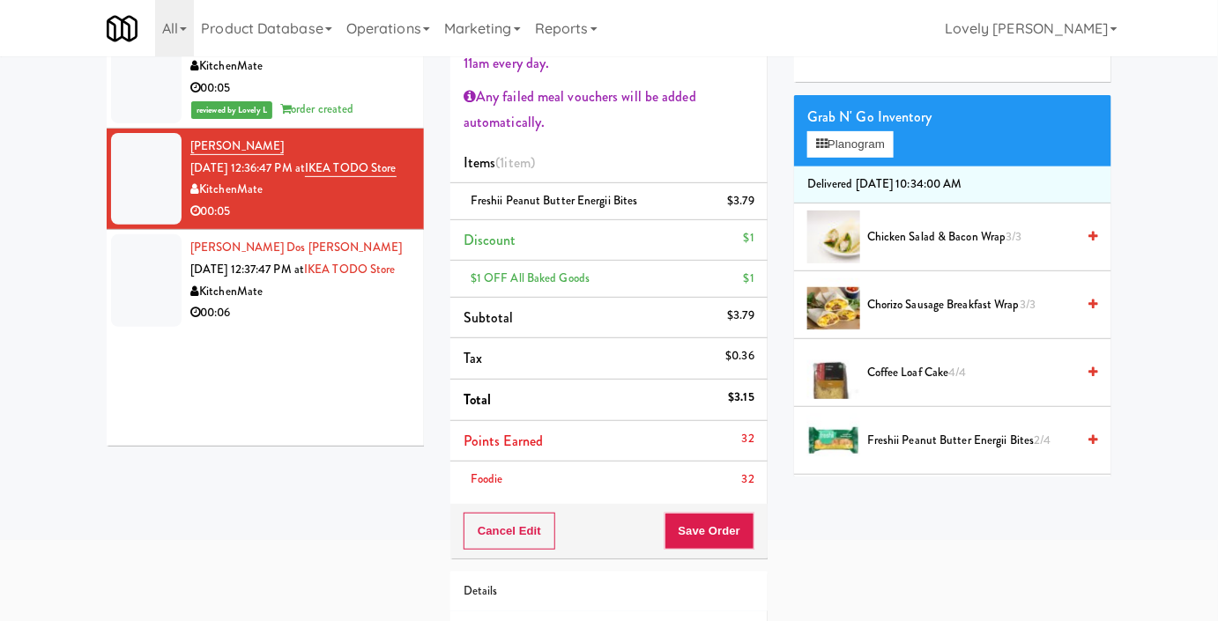
click at [352, 324] on div "00:06" at bounding box center [300, 313] width 220 height 22
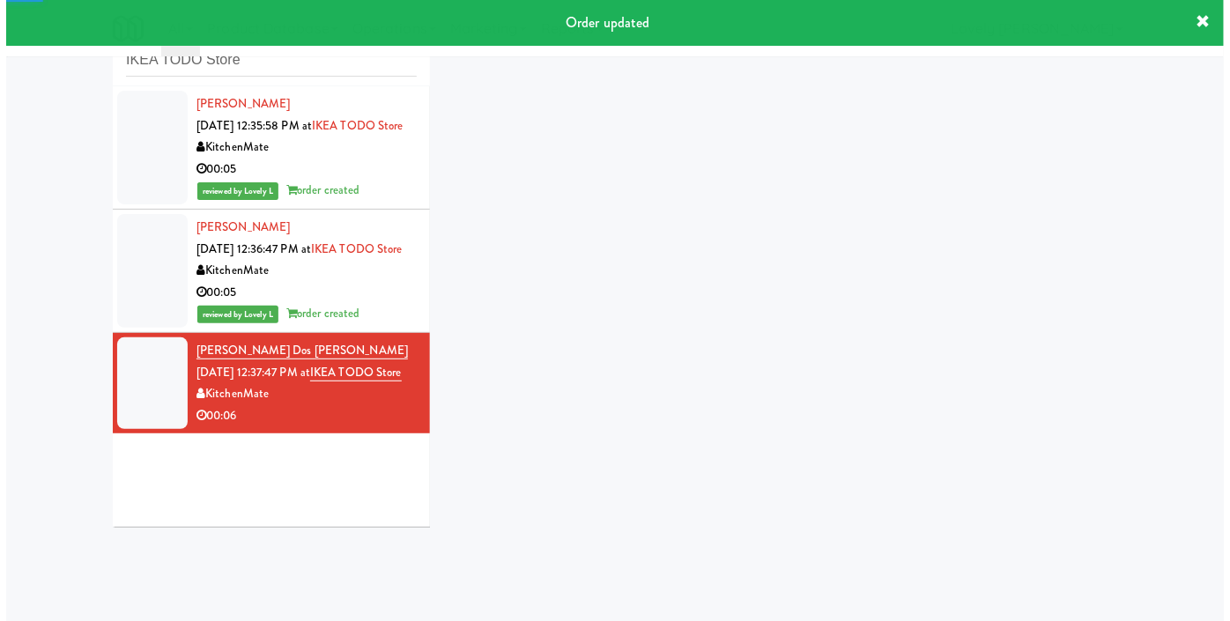
scroll to position [137, 0]
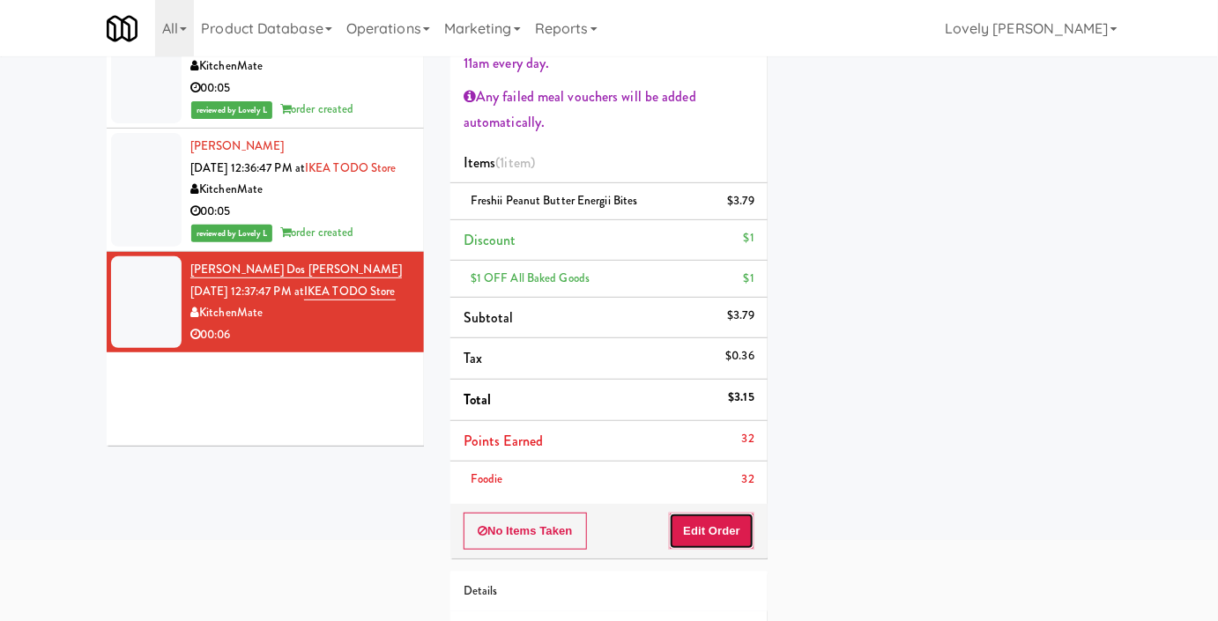
click at [708, 537] on button "Edit Order" at bounding box center [711, 531] width 85 height 37
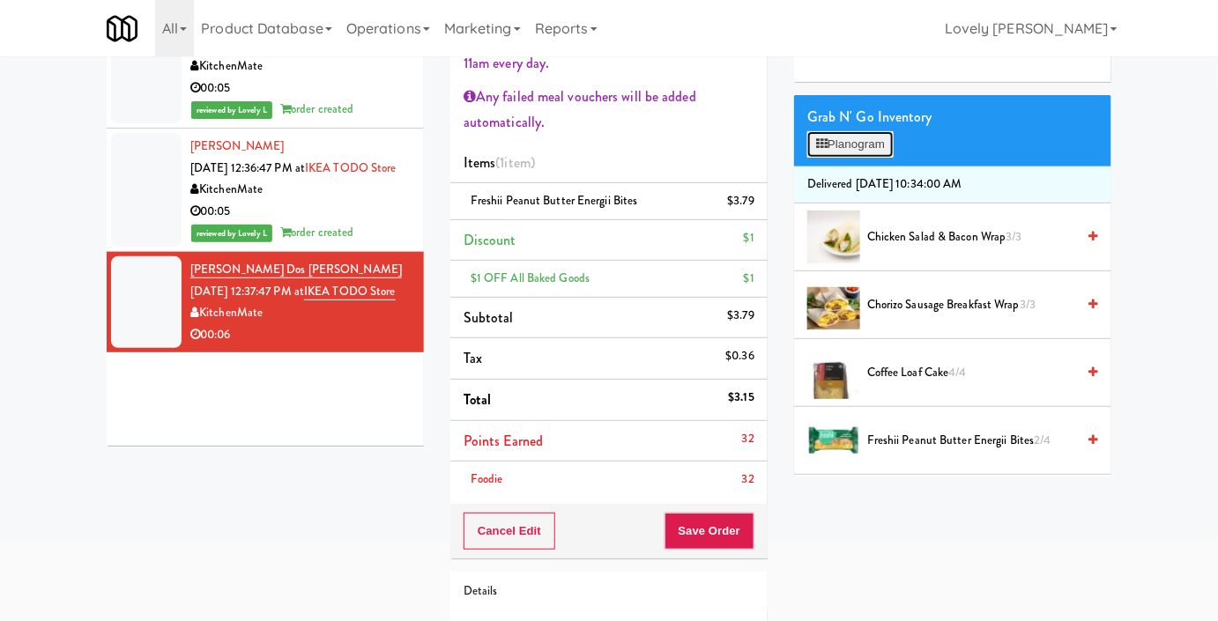
click at [867, 158] on button "Planogram" at bounding box center [850, 144] width 86 height 26
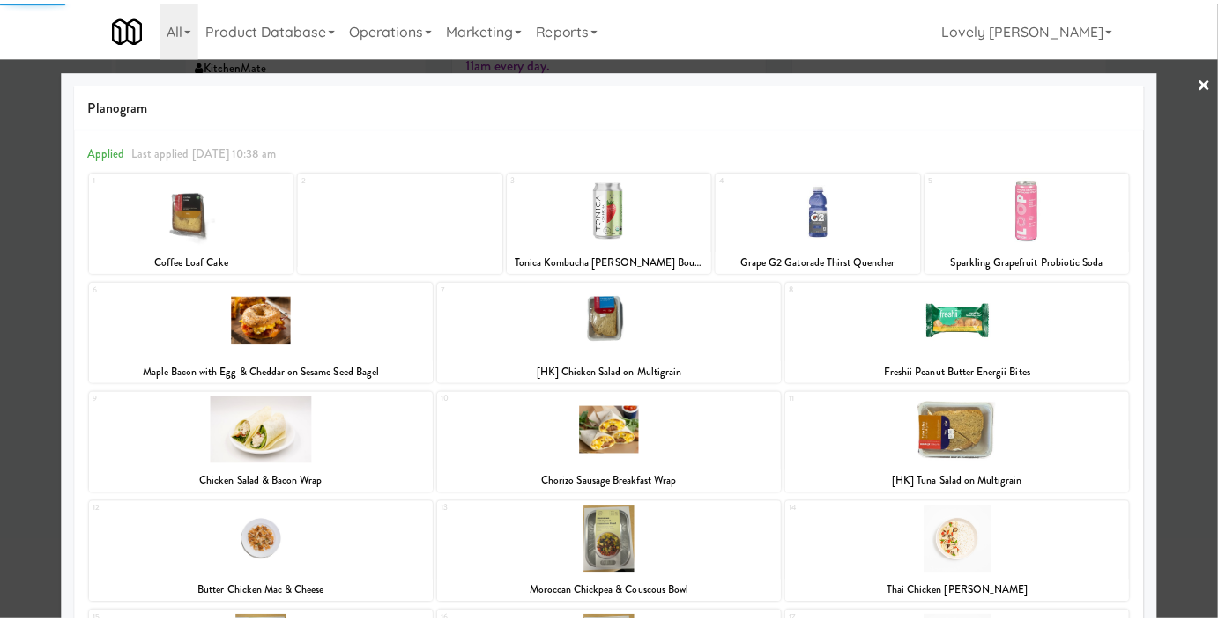
scroll to position [320, 0]
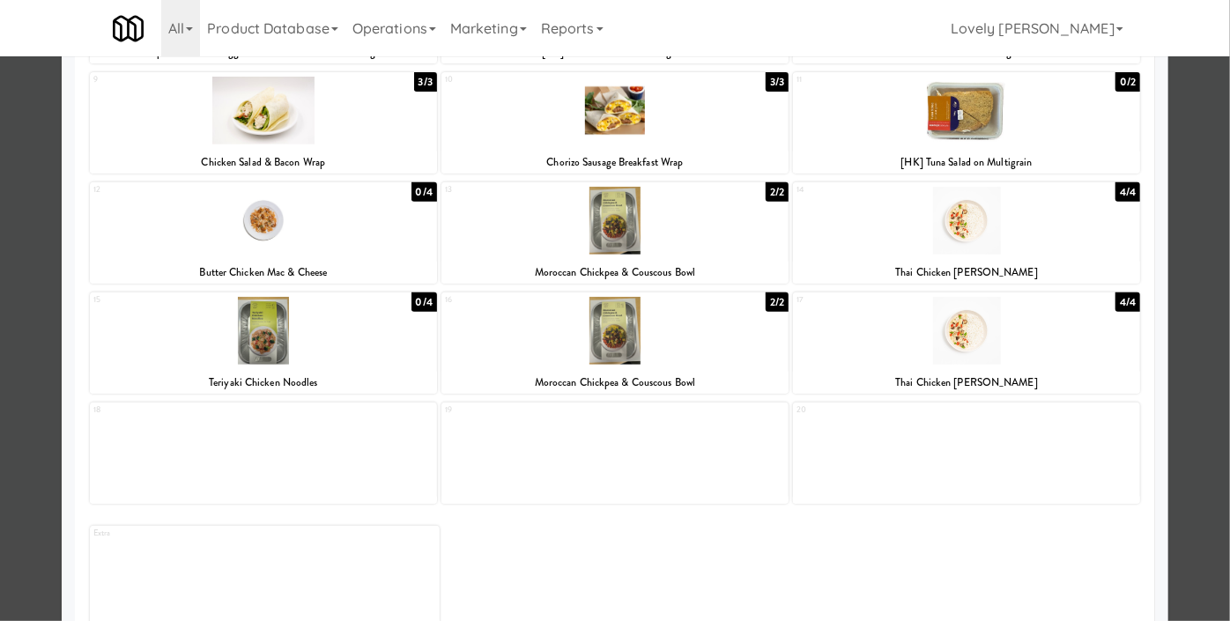
click at [343, 358] on div at bounding box center [263, 331] width 347 height 68
click at [0, 390] on div at bounding box center [615, 310] width 1230 height 621
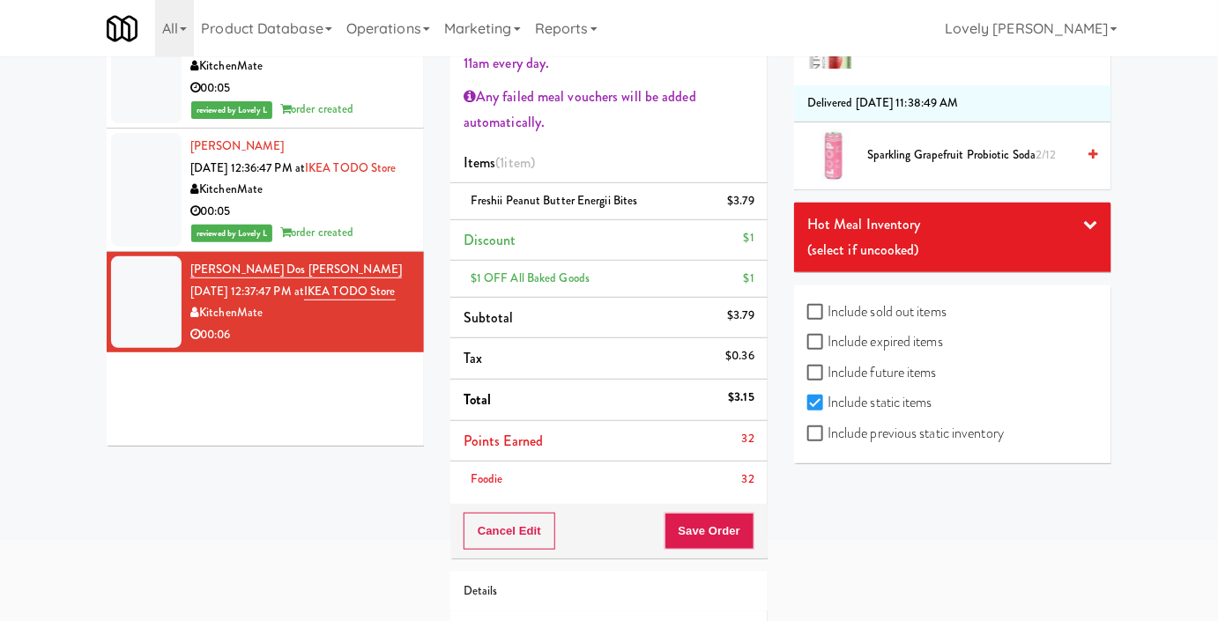
scroll to position [1341, 0]
click at [966, 421] on label "Include previous static inventory" at bounding box center [905, 433] width 196 height 26
click at [827, 427] on input "Include previous static inventory" at bounding box center [817, 434] width 20 height 14
checkbox input "true"
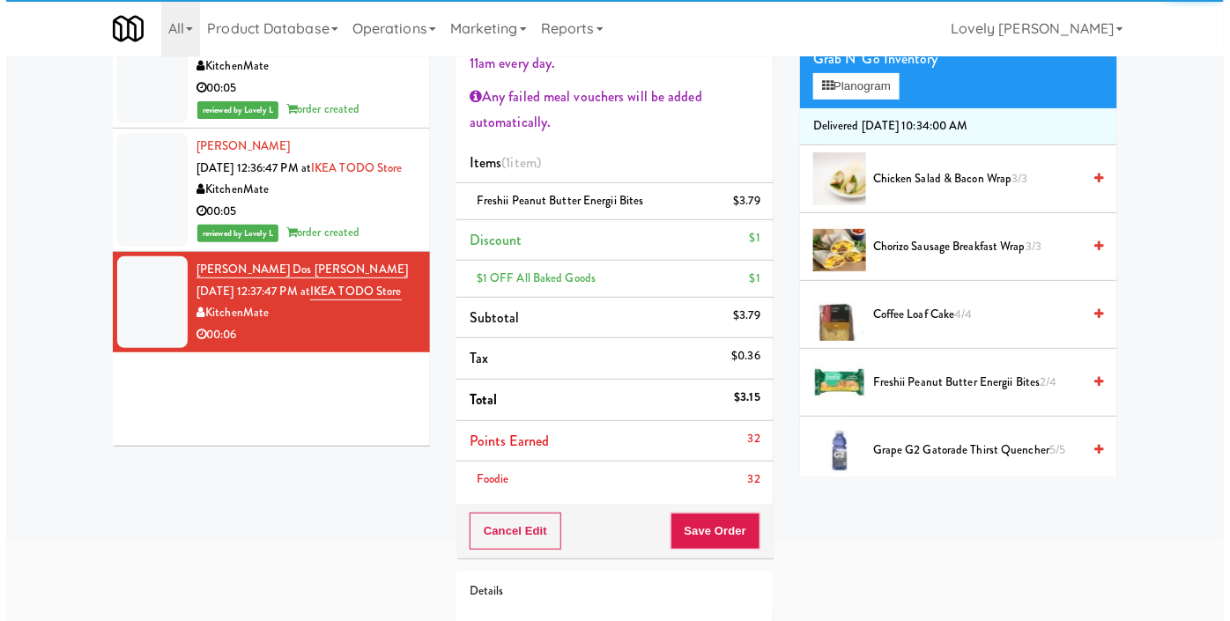
scroll to position [0, 0]
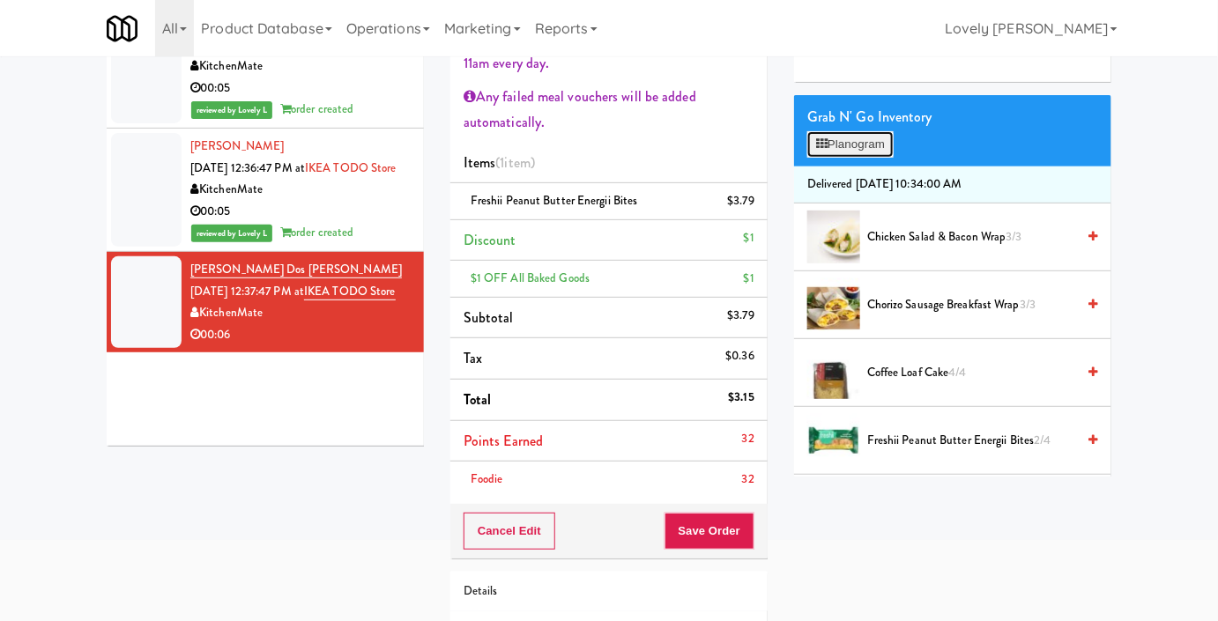
click at [870, 158] on button "Planogram" at bounding box center [850, 144] width 86 height 26
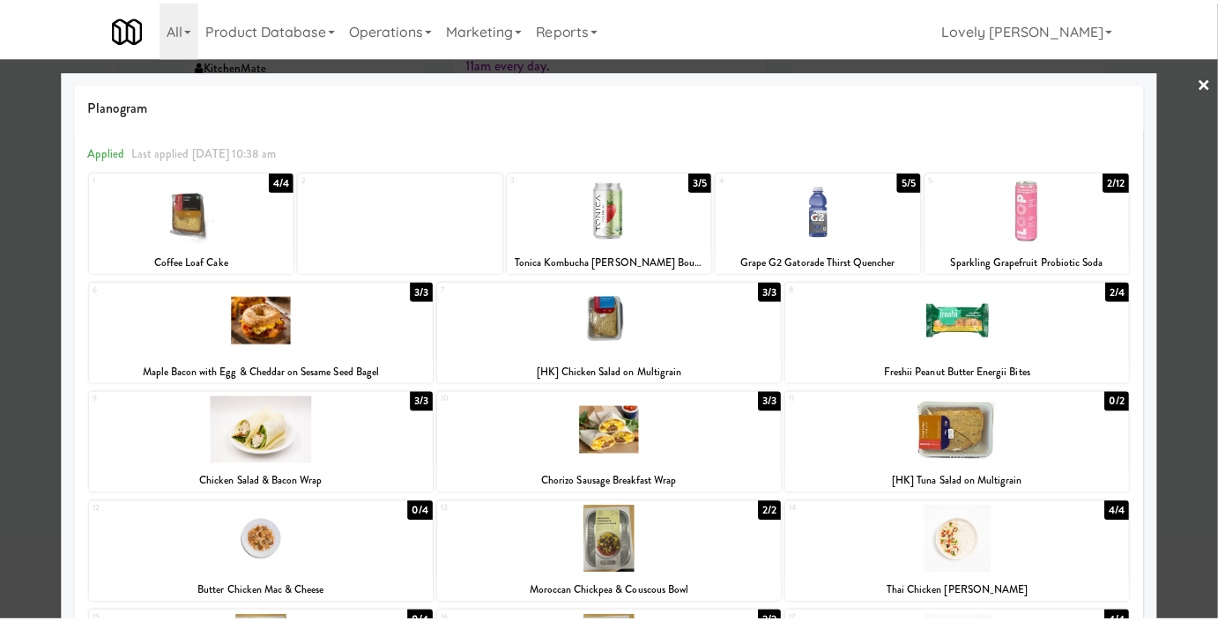
scroll to position [159, 0]
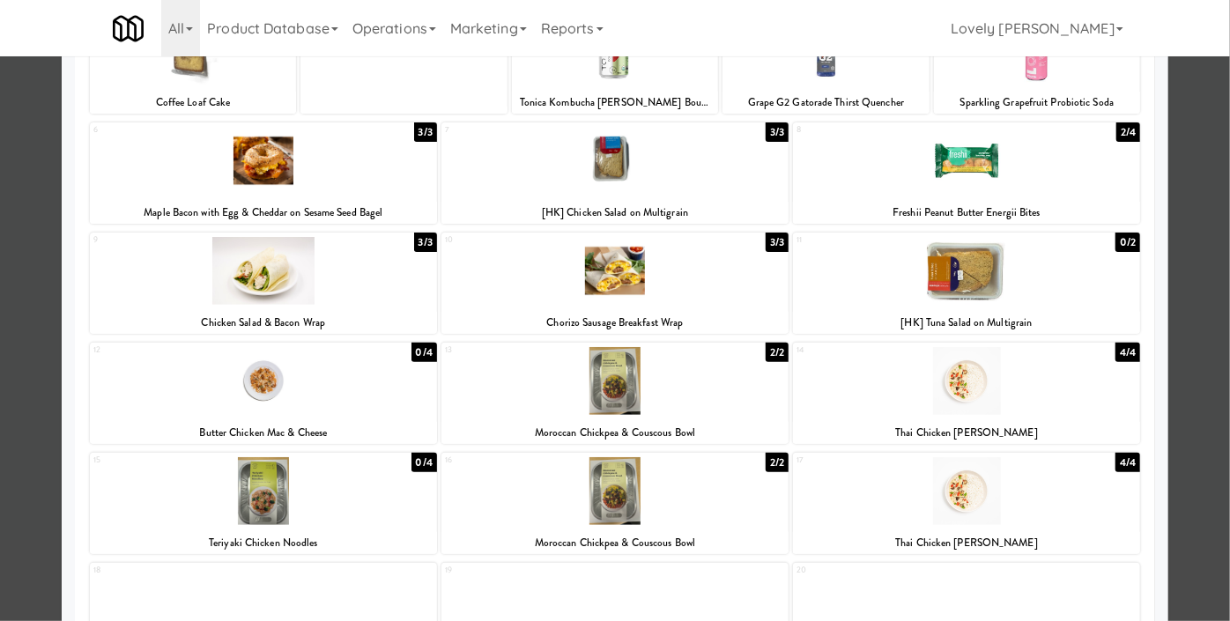
click at [338, 479] on div at bounding box center [263, 491] width 347 height 68
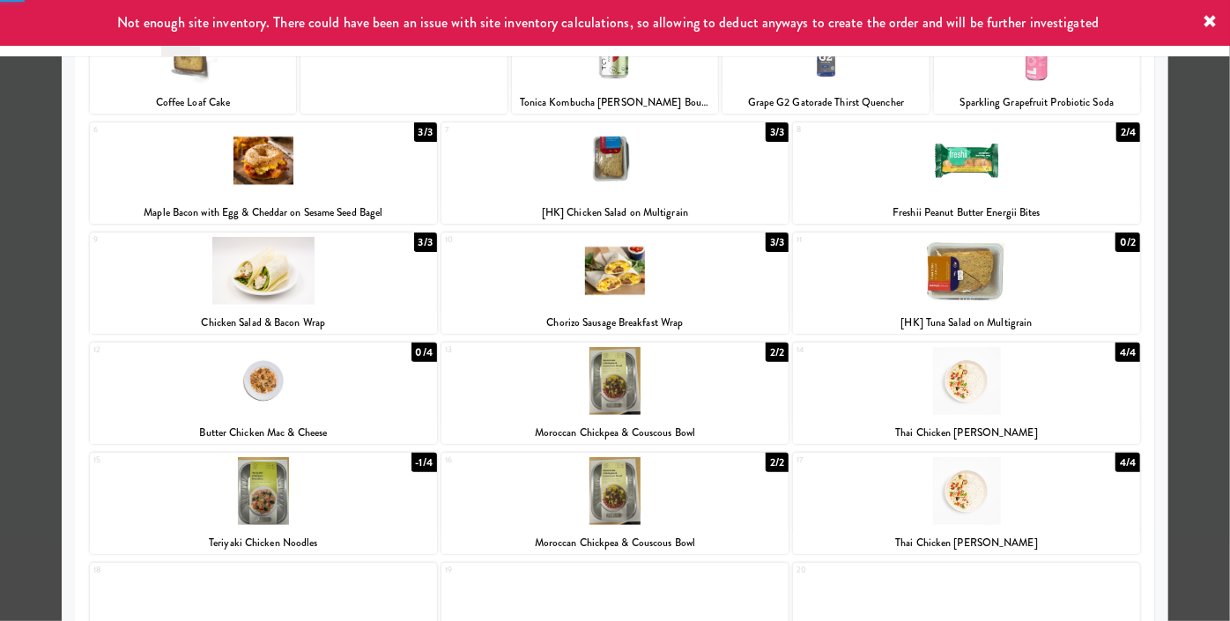
click at [0, 392] on div at bounding box center [615, 310] width 1230 height 621
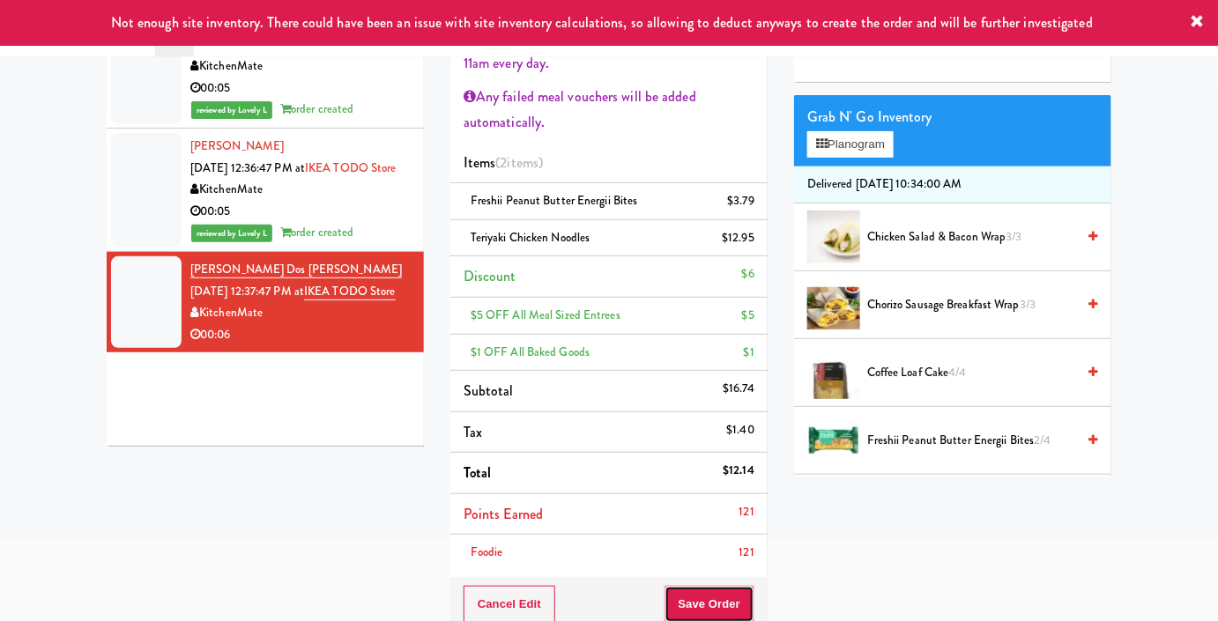
click at [712, 599] on button "Save Order" at bounding box center [709, 604] width 90 height 37
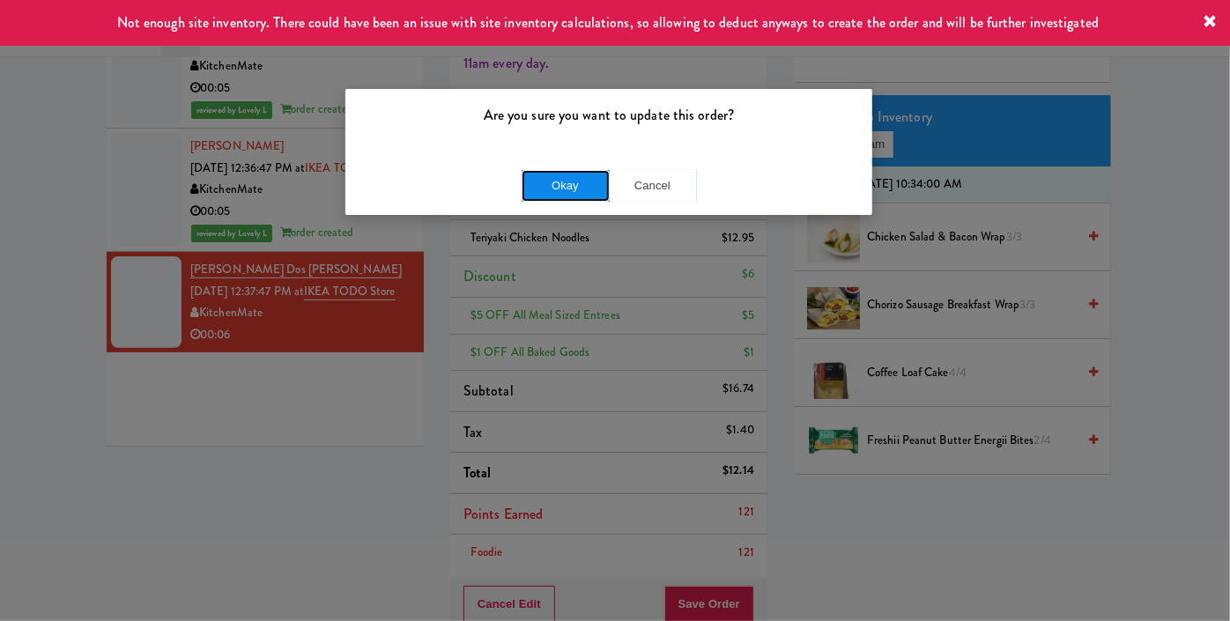
click at [587, 184] on button "Okay" at bounding box center [566, 186] width 88 height 32
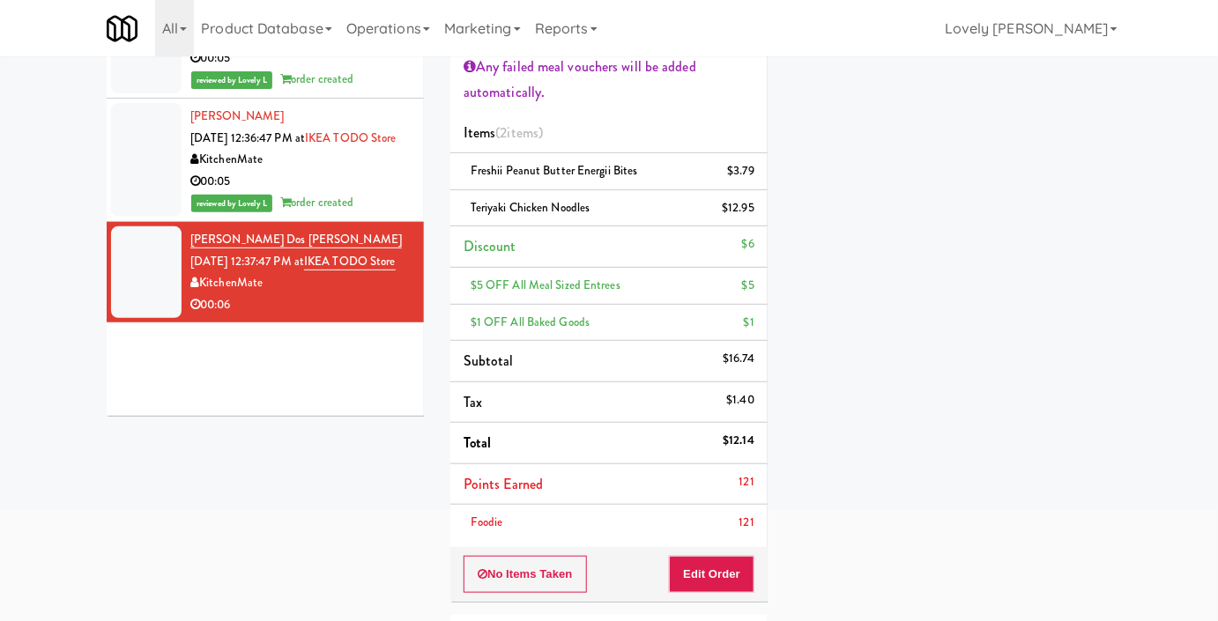
scroll to position [159, 0]
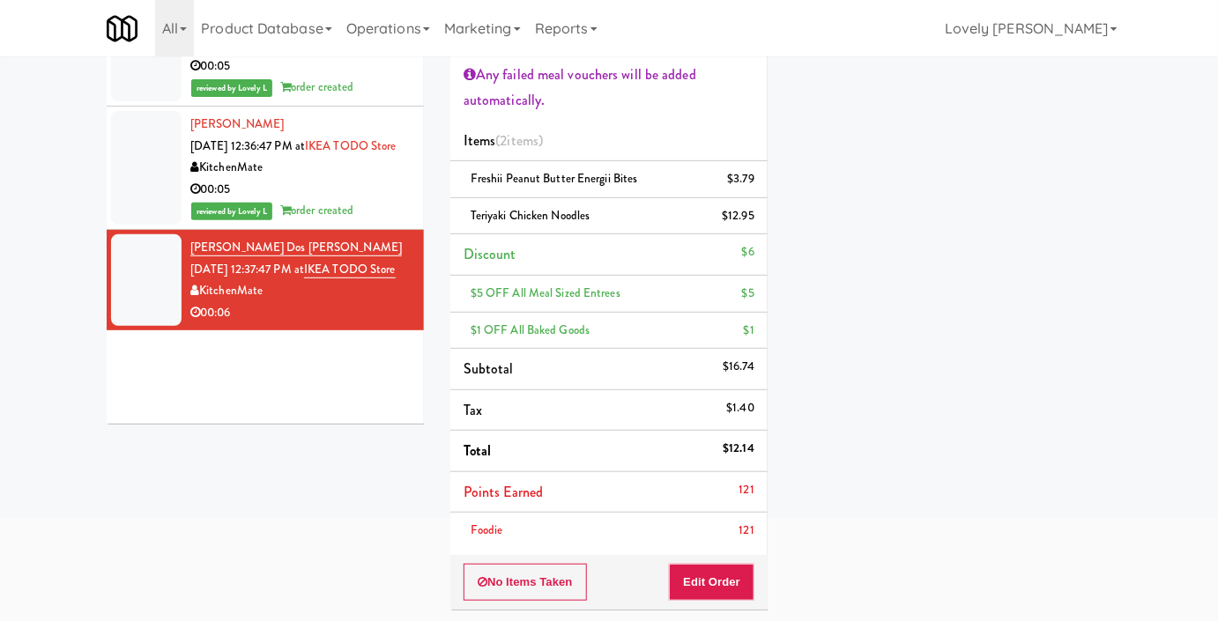
drag, startPoint x: 316, startPoint y: 470, endPoint x: 319, endPoint y: 449, distance: 21.3
click at [316, 470] on div "inbox reviewed recent all unclear take inventory issue suspicious failed recent…" at bounding box center [608, 346] width 1031 height 885
click at [366, 191] on div "[PERSON_NAME] [DATE] 12:36:47 PM at IKEA TODO Store KitchenMate 00:05 reviewed …" at bounding box center [300, 168] width 220 height 108
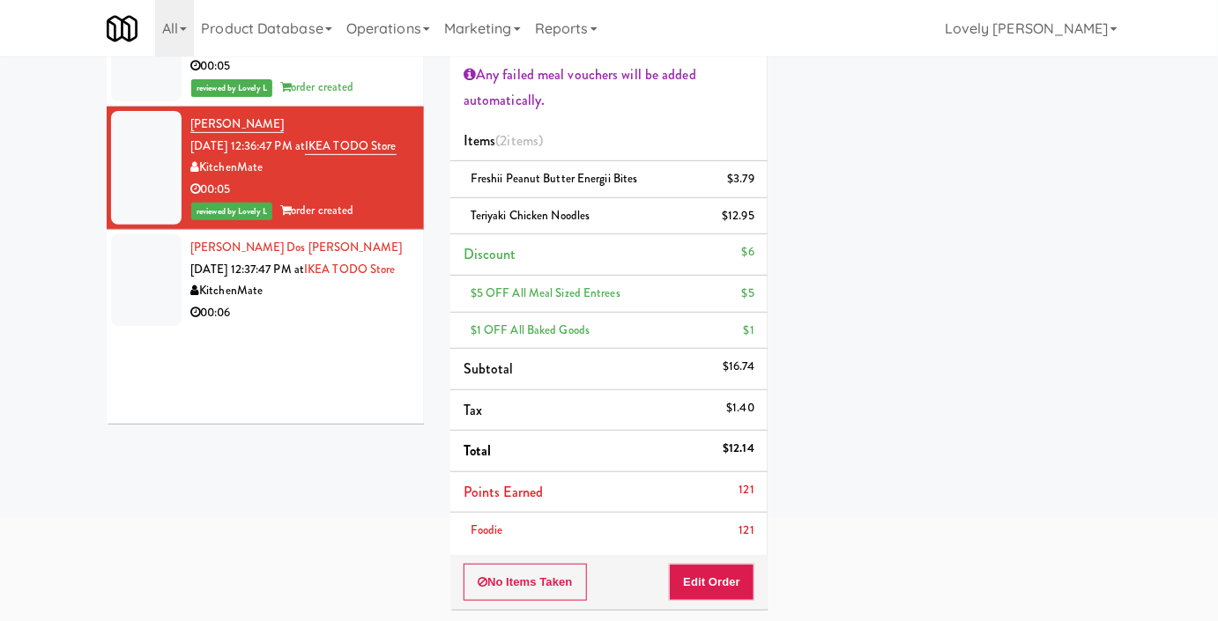
click at [298, 324] on div "00:06" at bounding box center [300, 313] width 220 height 22
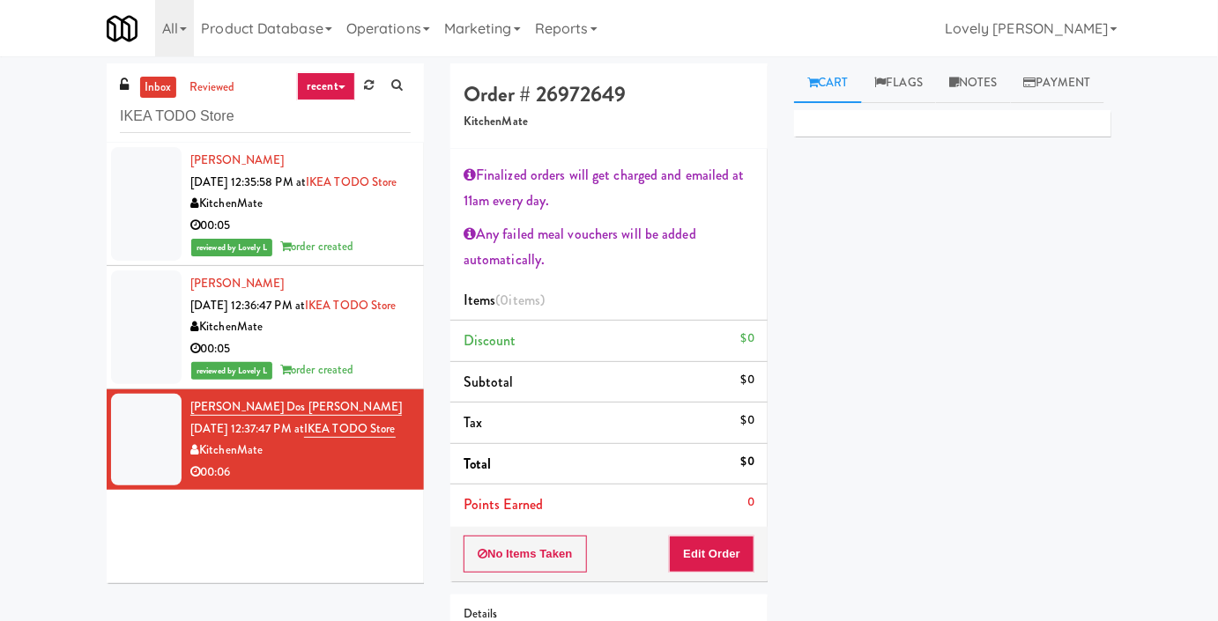
click at [338, 338] on div "KitchenMate" at bounding box center [300, 327] width 220 height 22
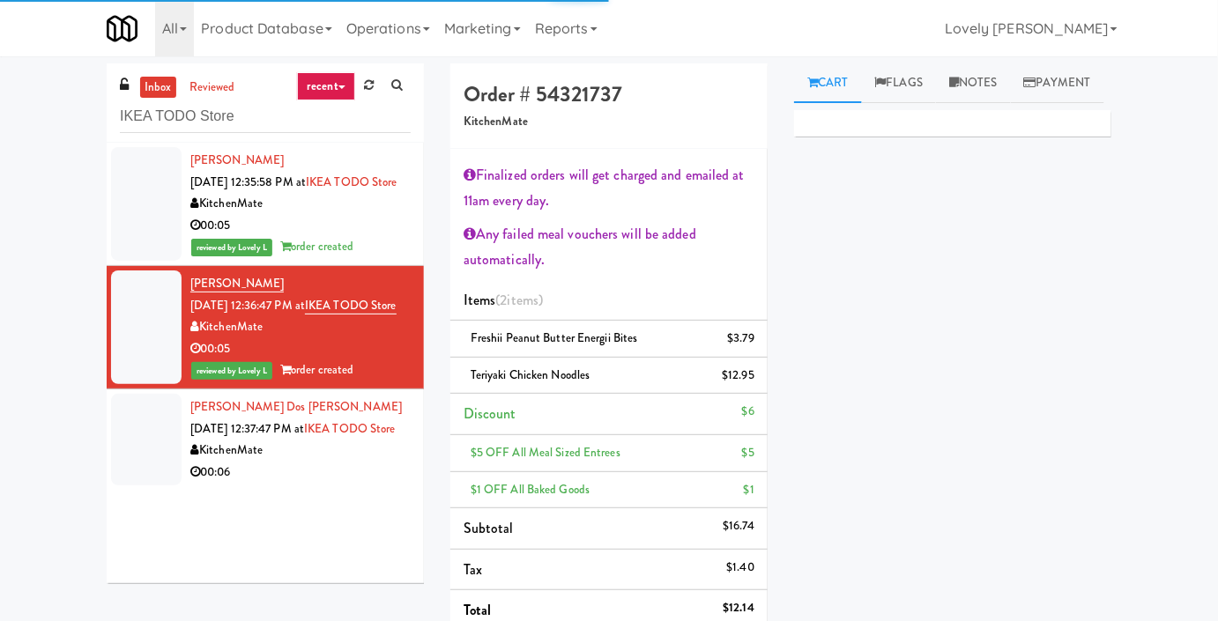
click at [353, 462] on div "KitchenMate" at bounding box center [300, 451] width 220 height 22
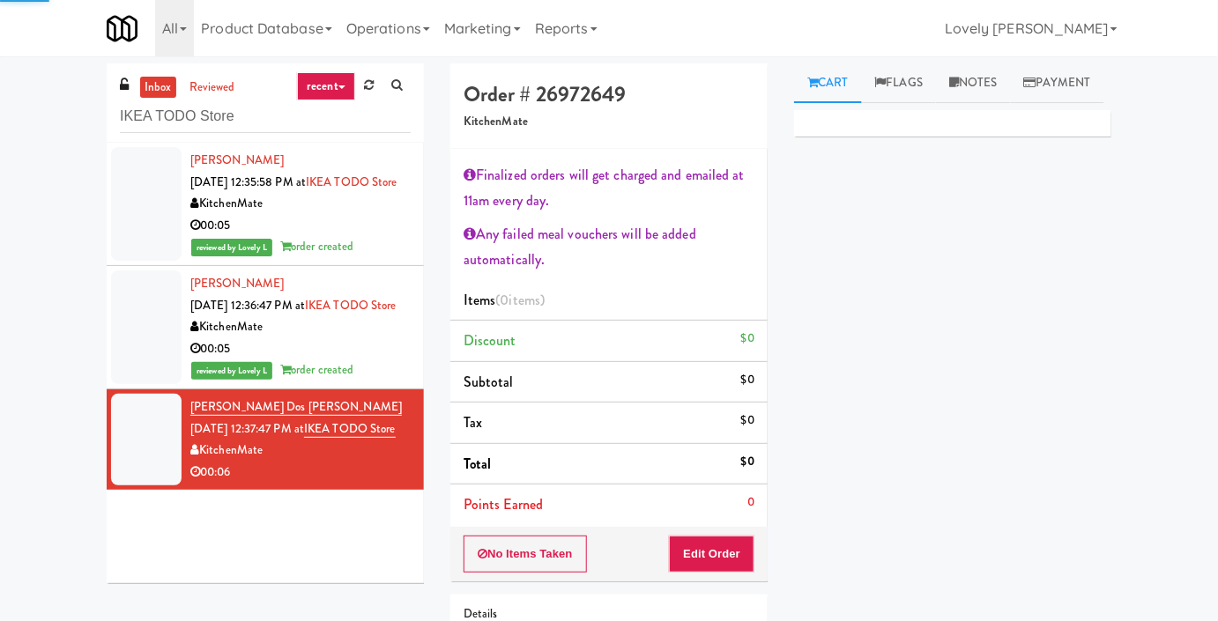
scroll to position [137, 0]
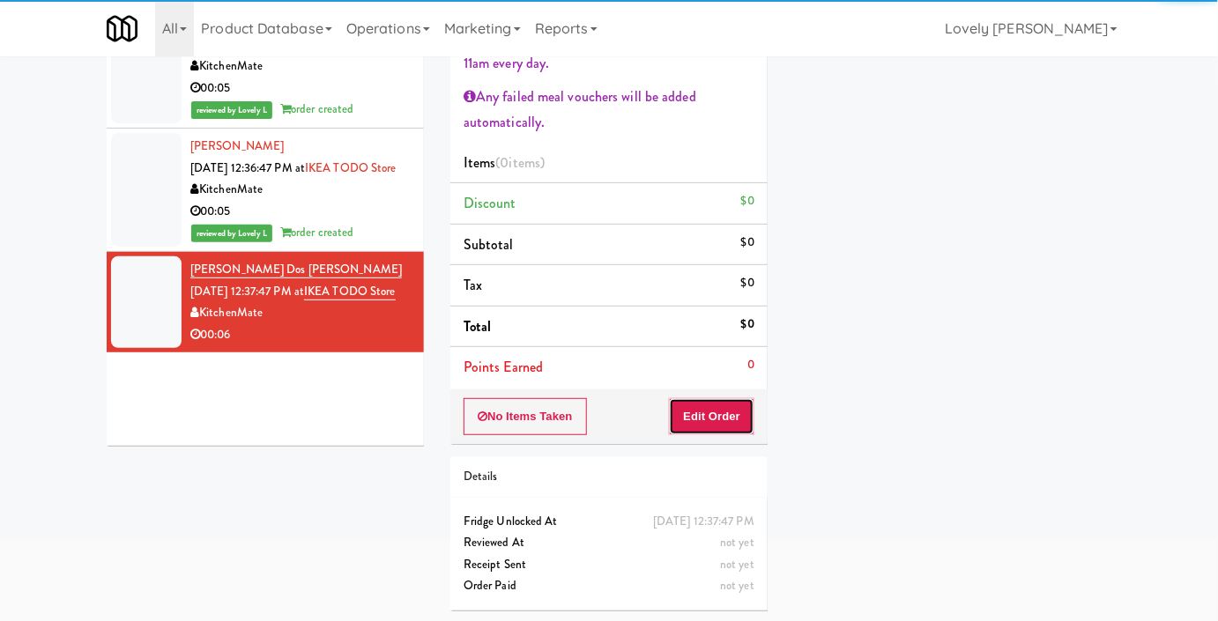
click at [709, 418] on button "Edit Order" at bounding box center [711, 416] width 85 height 37
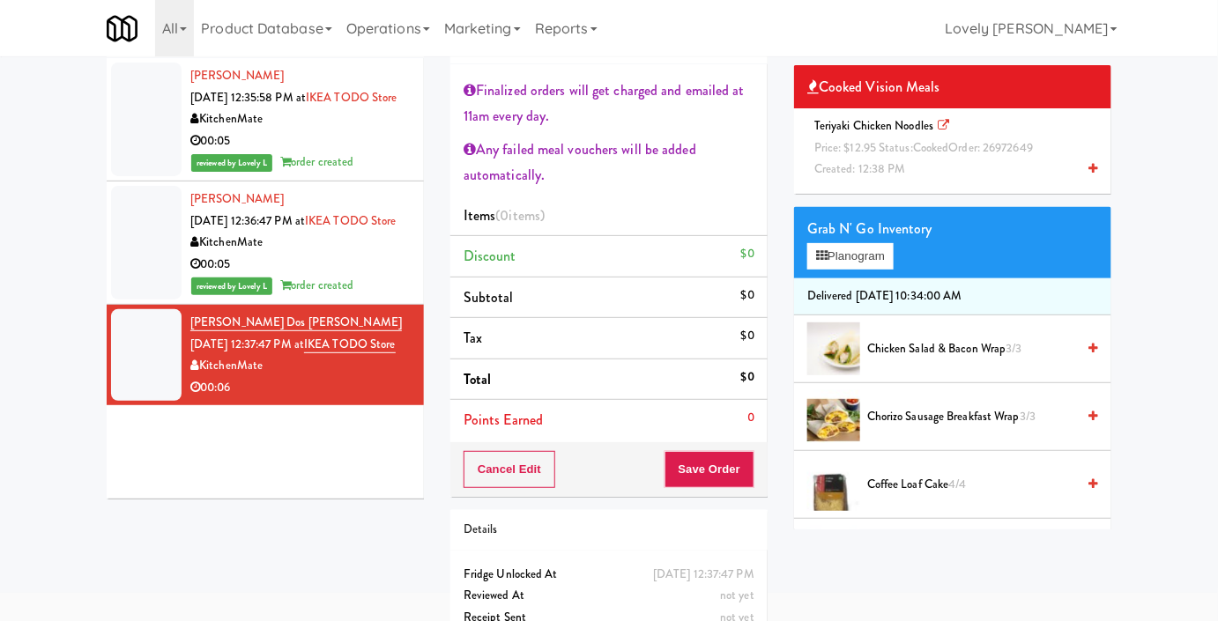
scroll to position [57, 0]
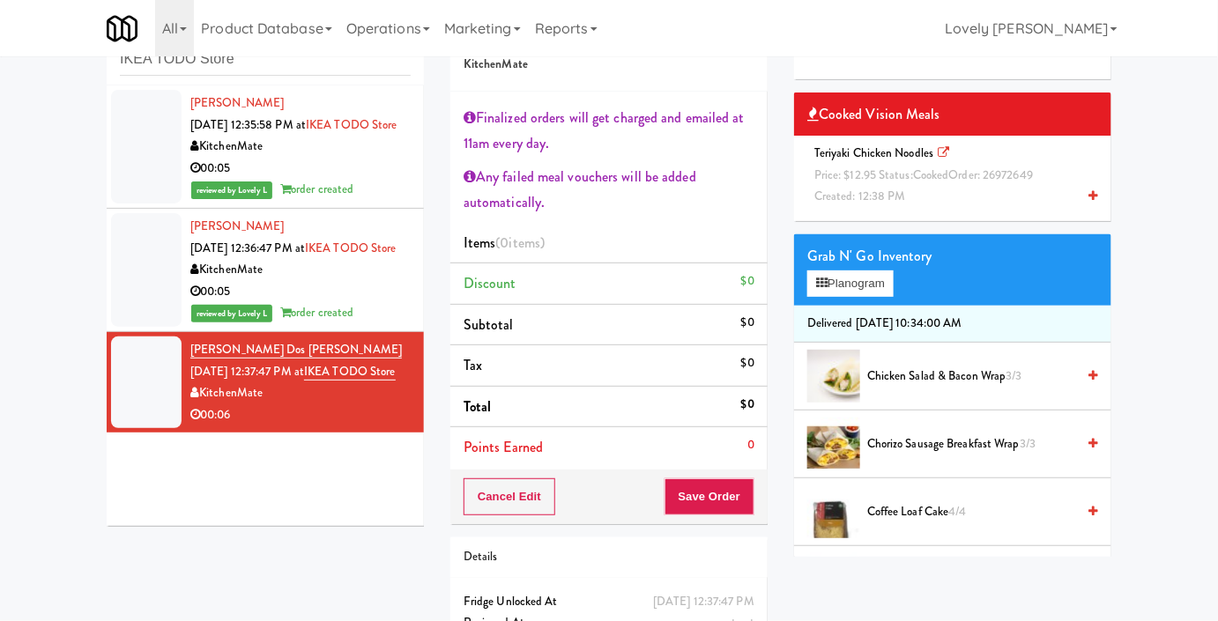
click at [953, 208] on div "Teriyaki Chicken Noodles Price: $12.95 Status: cooked Order: 26972649 Created: …" at bounding box center [952, 175] width 291 height 65
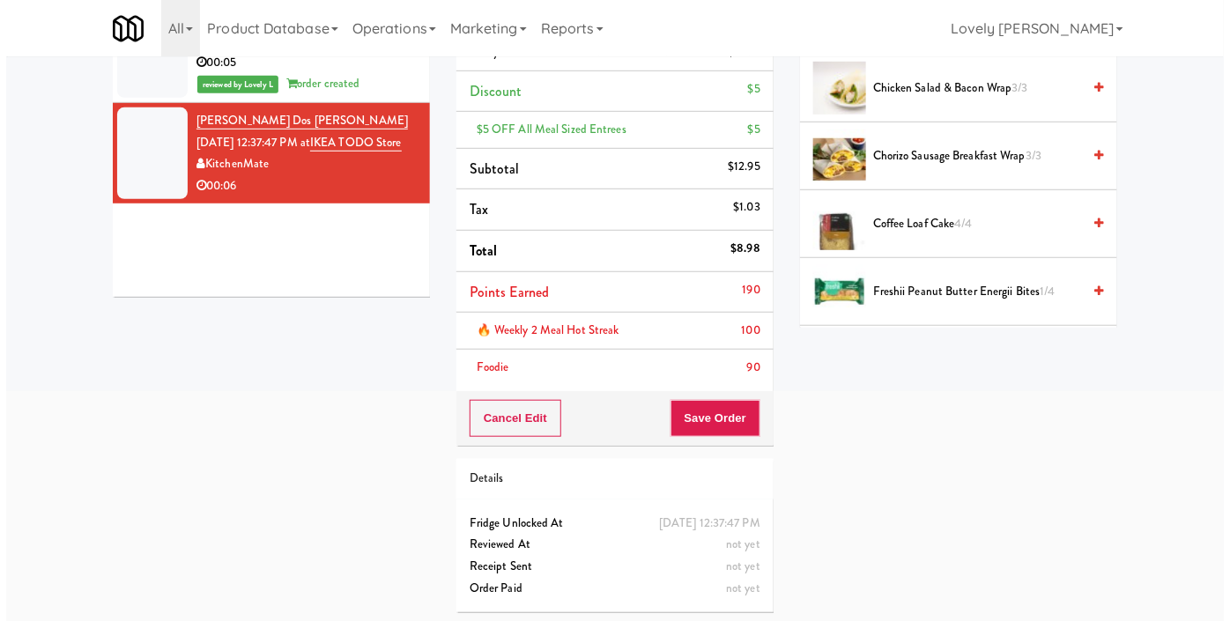
scroll to position [287, 0]
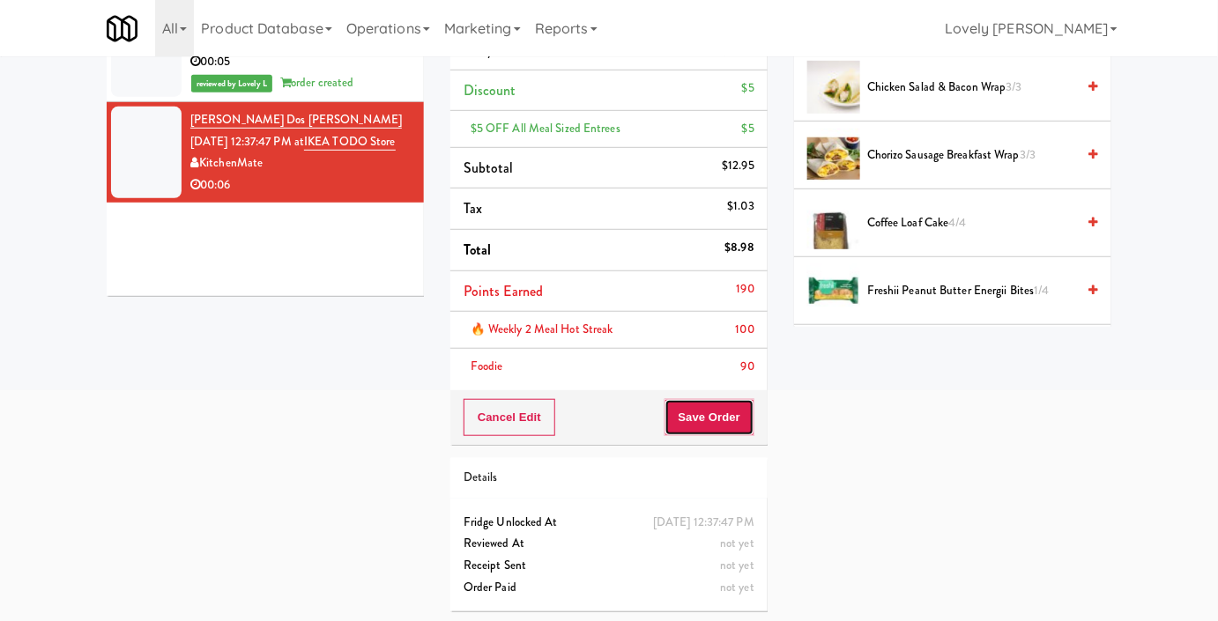
click at [708, 402] on button "Save Order" at bounding box center [709, 417] width 90 height 37
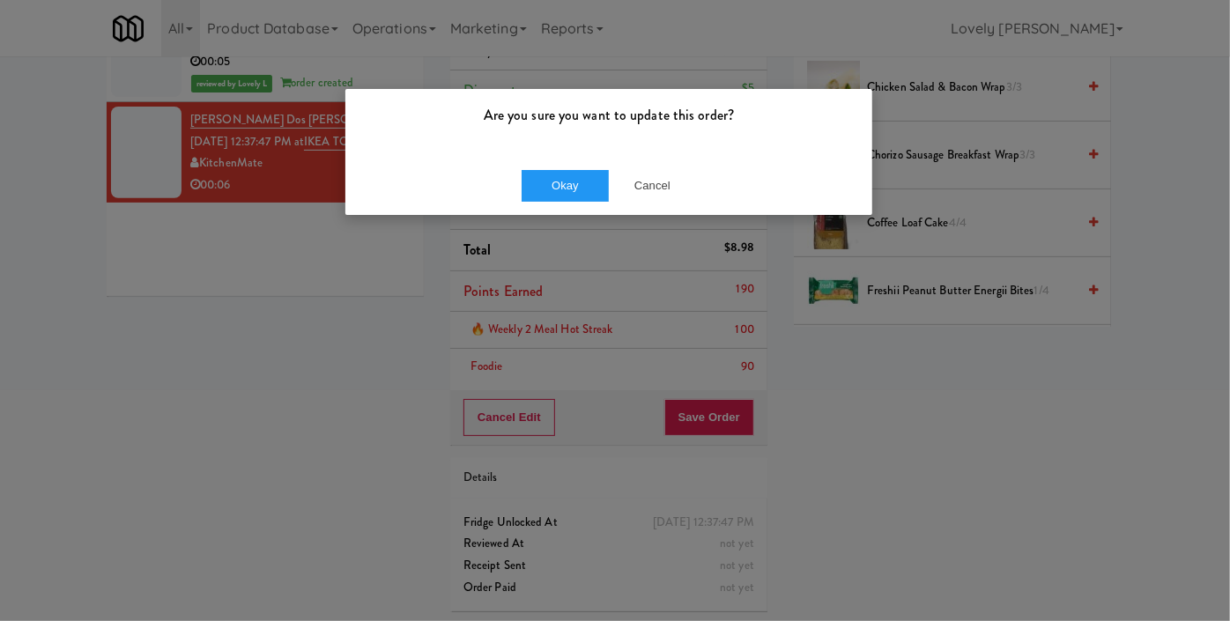
click at [583, 202] on div "Okay Cancel" at bounding box center [608, 185] width 527 height 59
click at [599, 185] on button "Okay" at bounding box center [566, 186] width 88 height 32
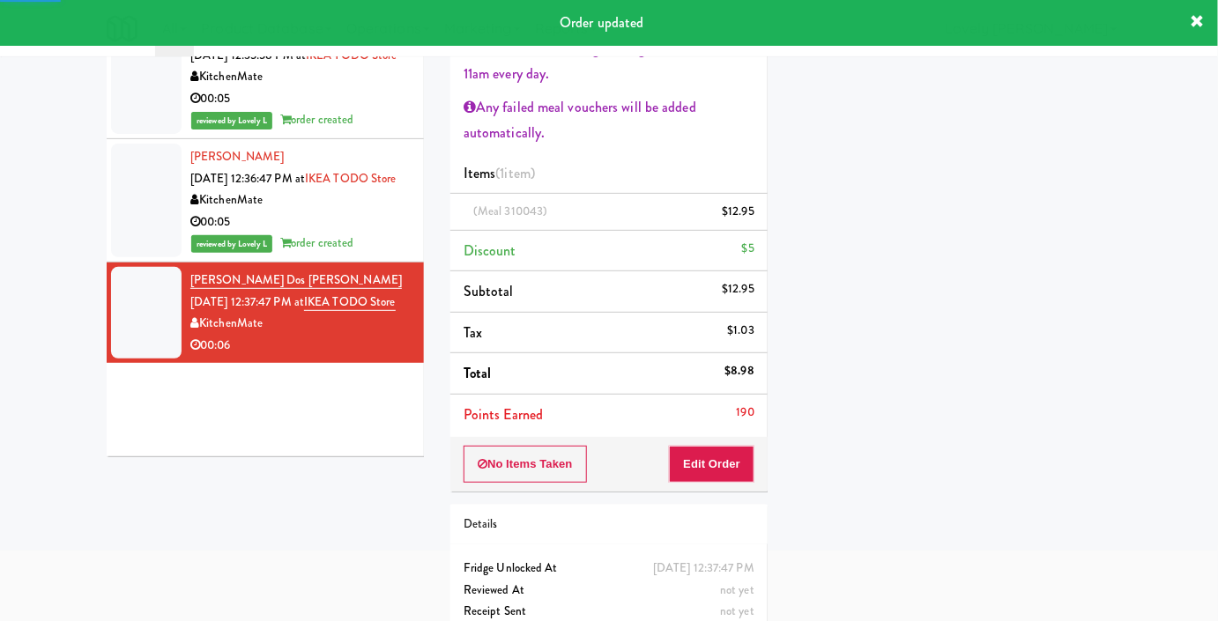
click at [312, 211] on div "KitchenMate" at bounding box center [300, 200] width 220 height 22
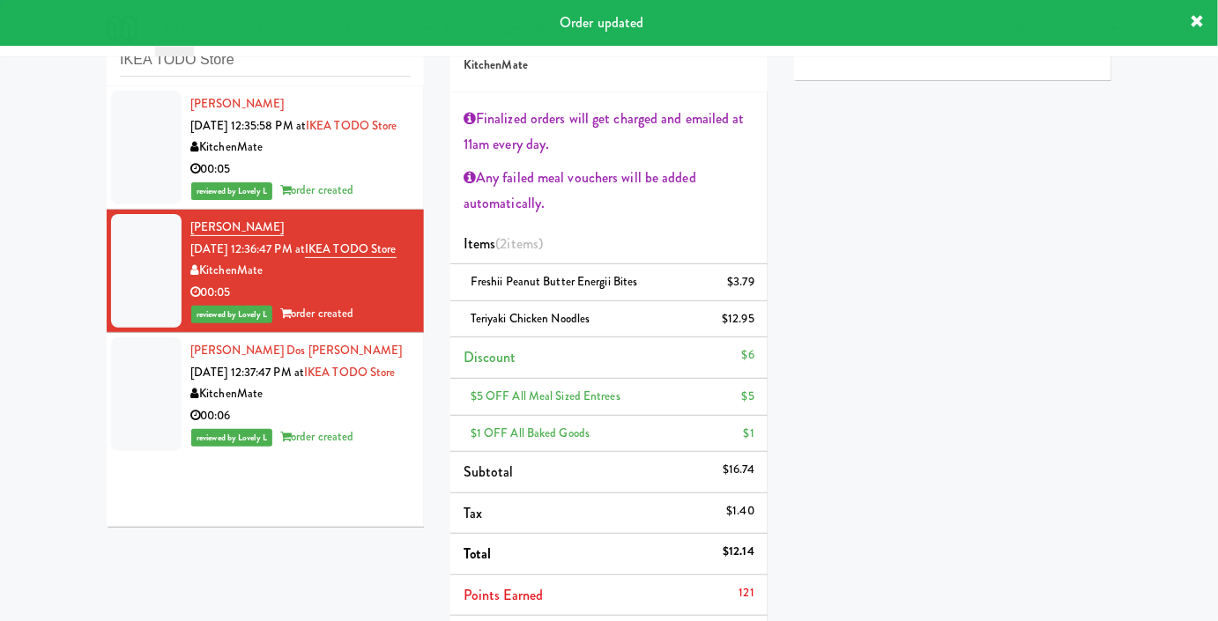
scroll to position [127, 0]
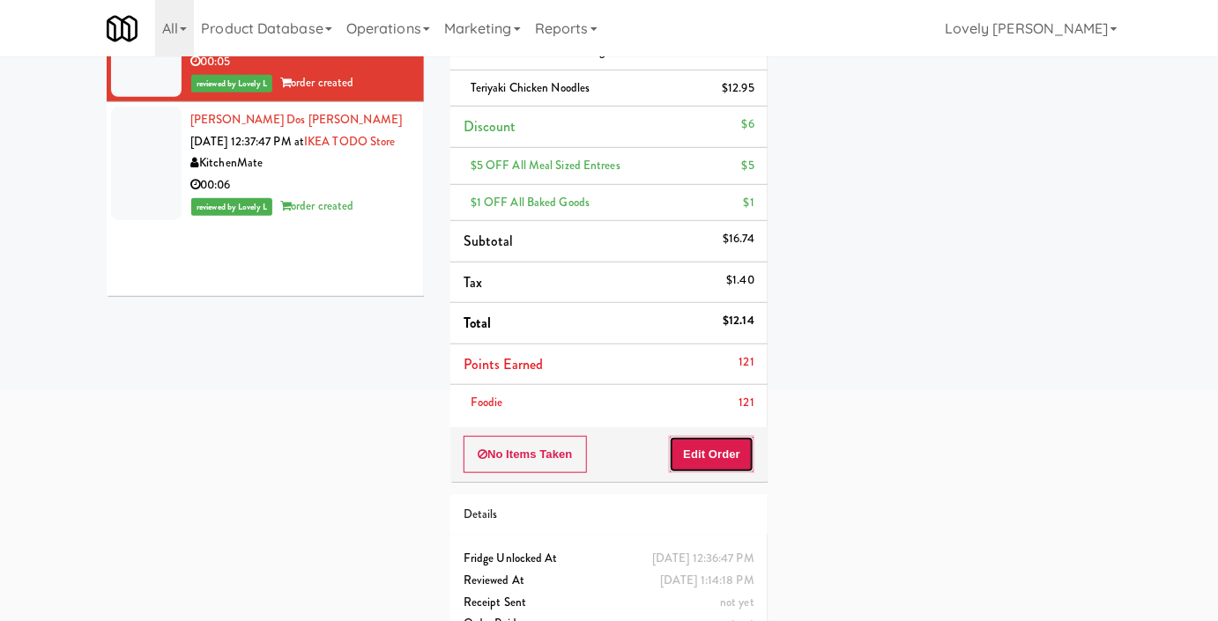
click at [713, 447] on button "Edit Order" at bounding box center [711, 454] width 85 height 37
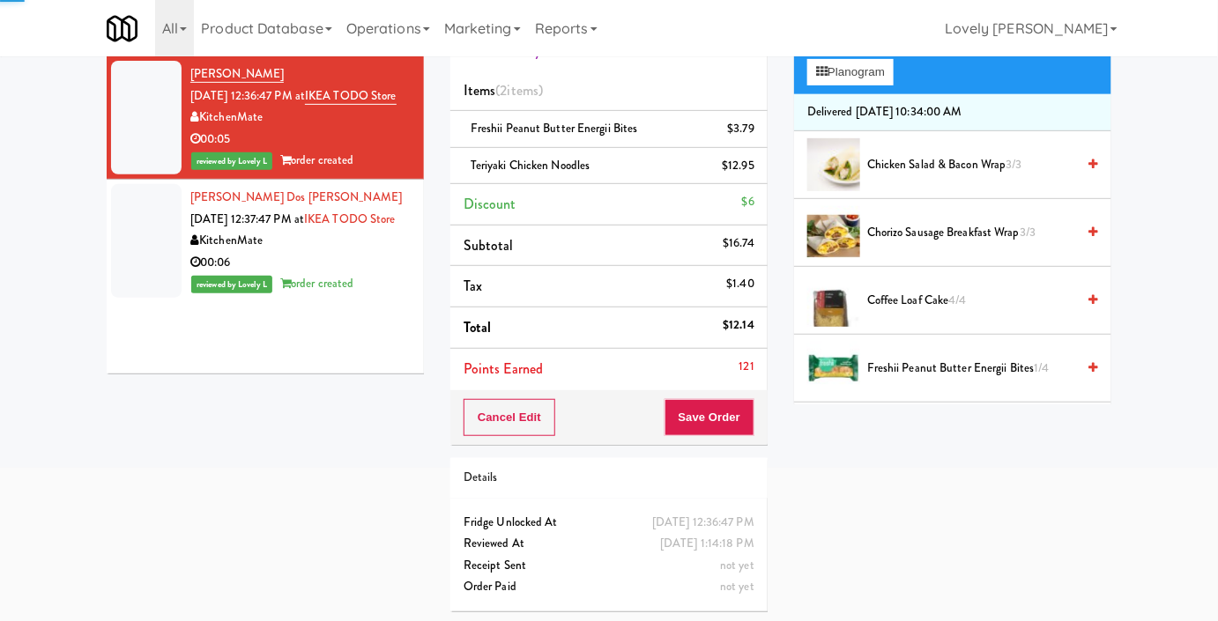
scroll to position [49, 0]
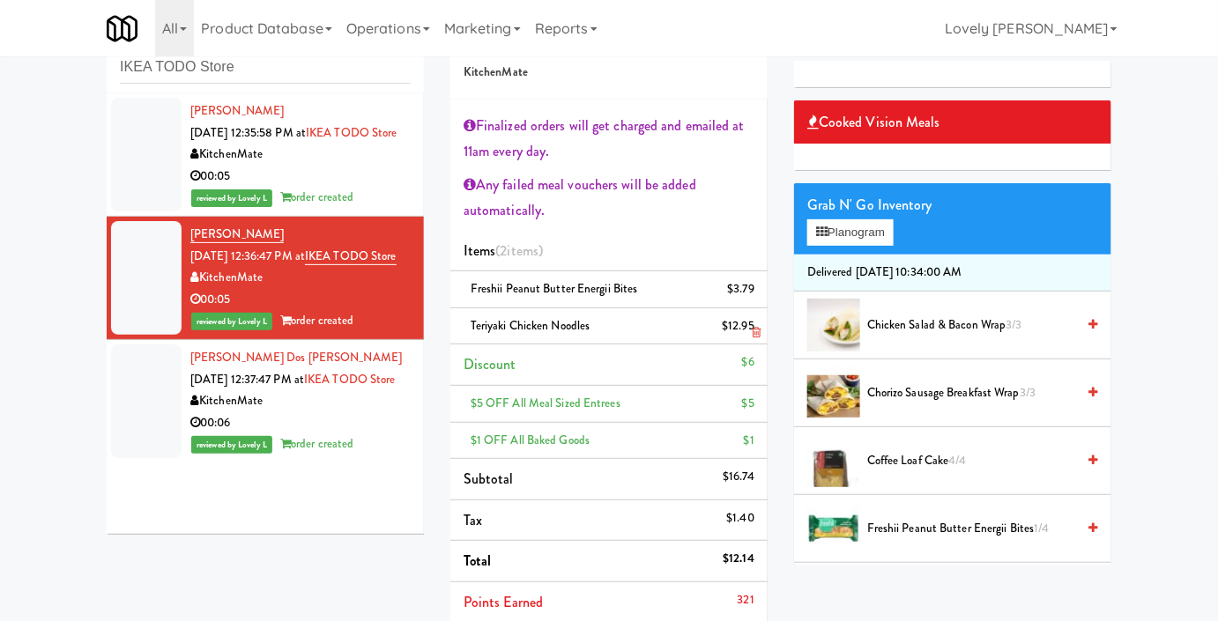
click at [757, 330] on icon at bounding box center [756, 332] width 9 height 11
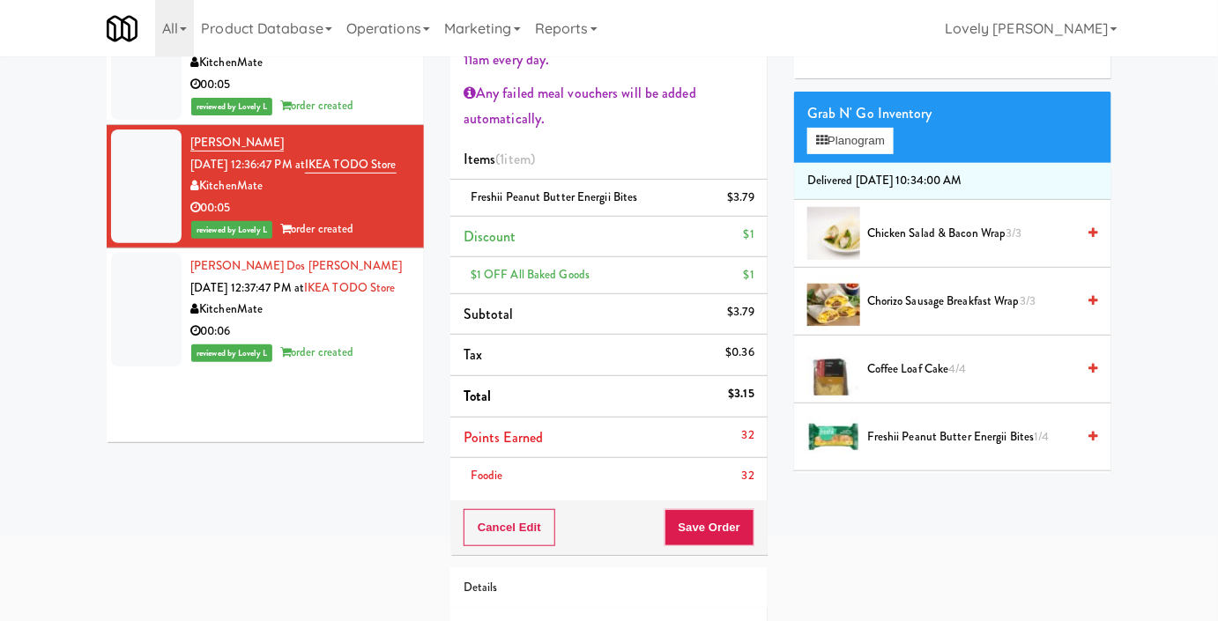
scroll to position [251, 0]
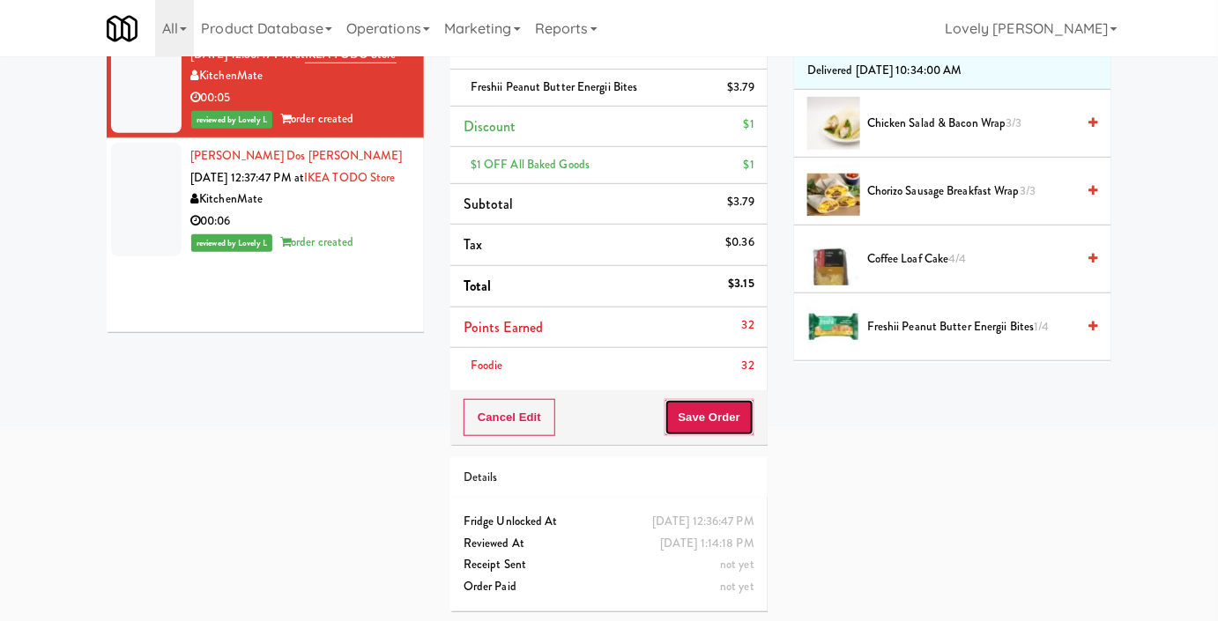
click at [700, 411] on button "Save Order" at bounding box center [709, 417] width 90 height 37
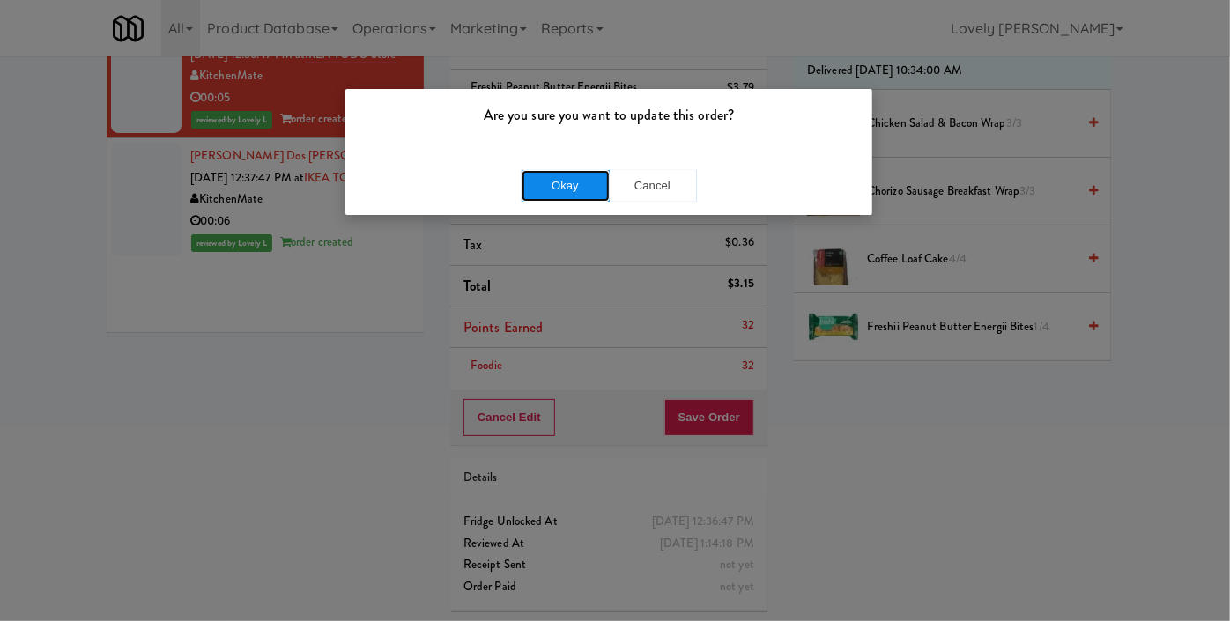
click at [572, 189] on button "Okay" at bounding box center [566, 186] width 88 height 32
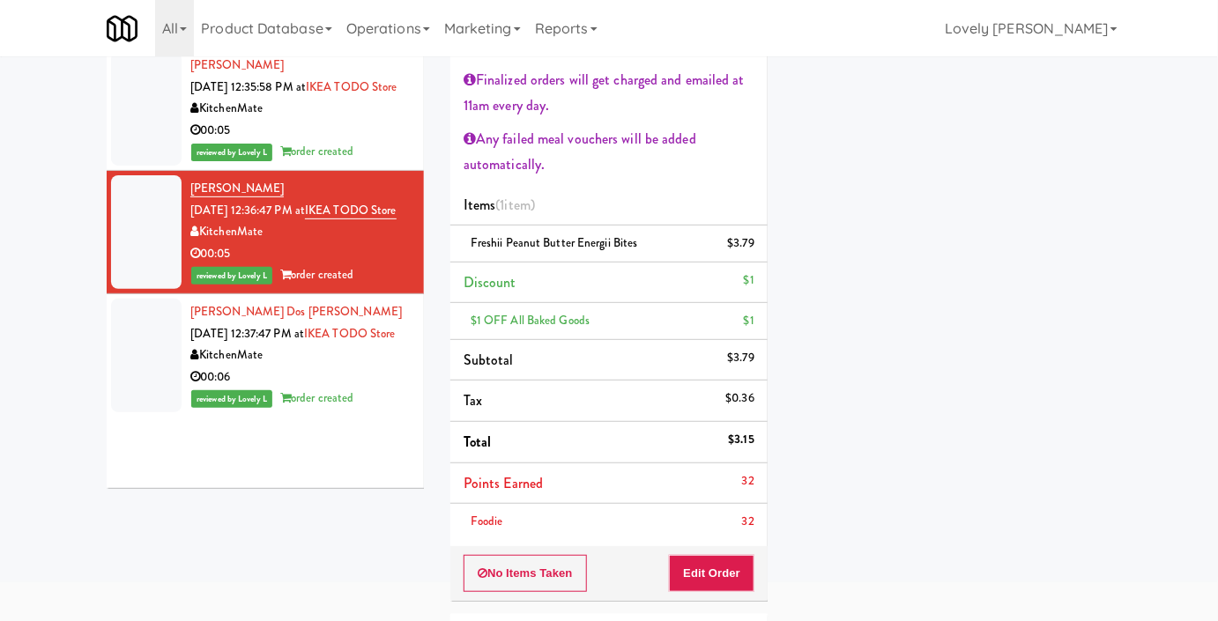
scroll to position [11, 0]
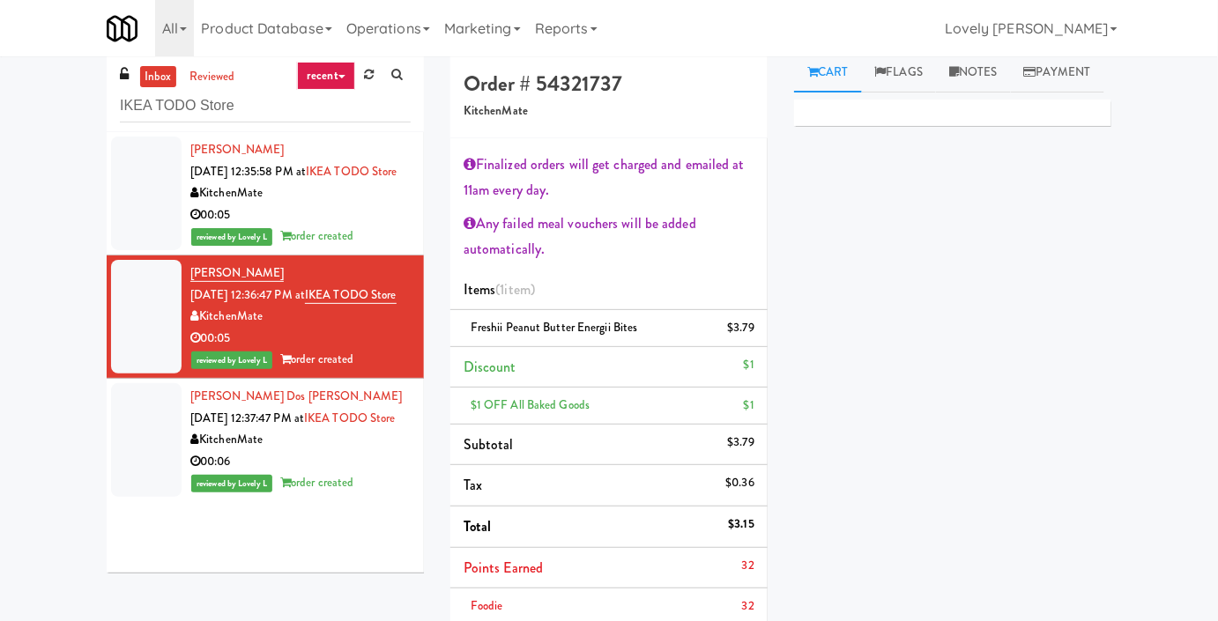
click at [350, 226] on div "00:05" at bounding box center [300, 215] width 220 height 22
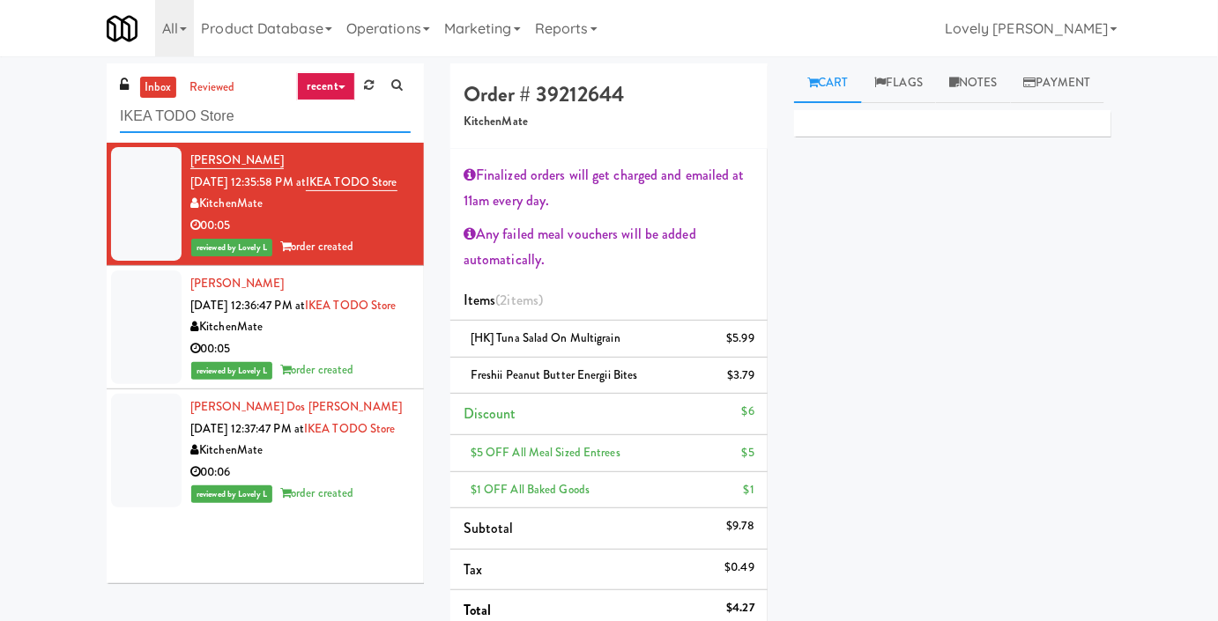
click at [178, 119] on input "IKEA TODO Store" at bounding box center [265, 116] width 291 height 33
paste input "[PERSON_NAME] - Ambient - Right"
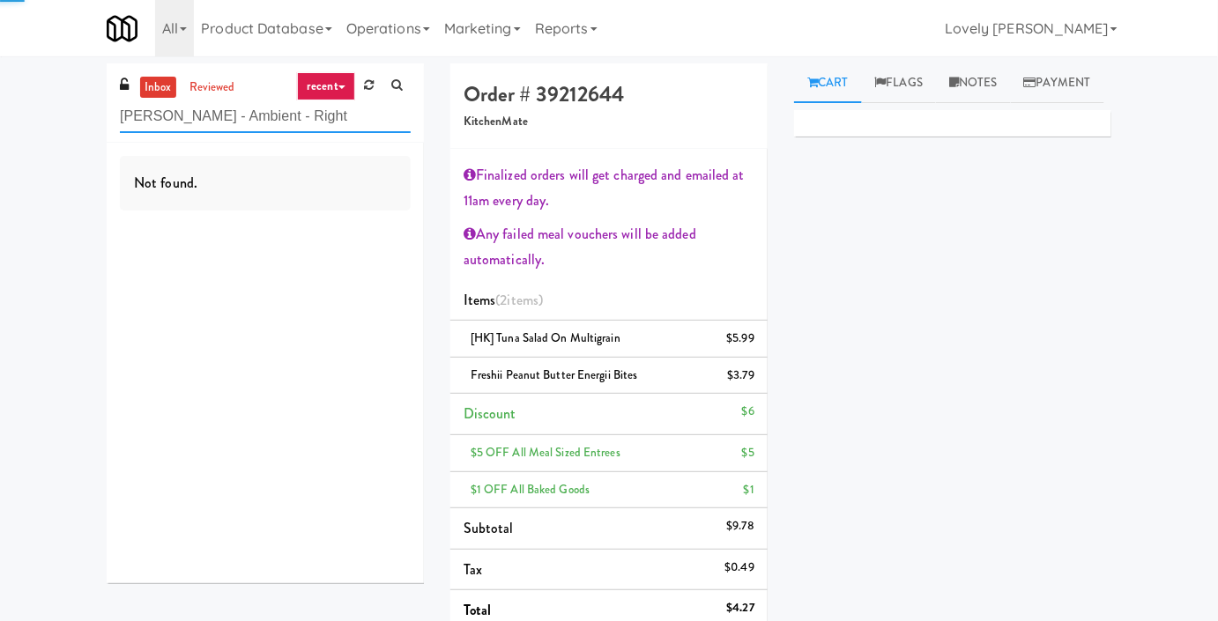
type input "[PERSON_NAME] - Ambient - Right"
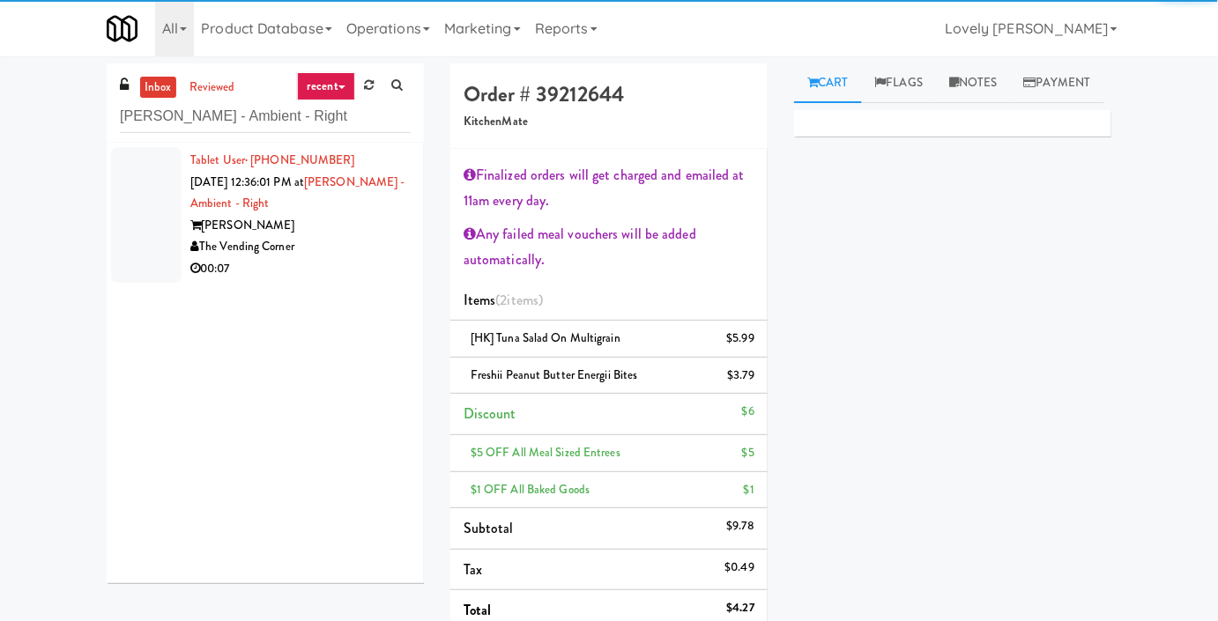
click at [357, 256] on div "Tablet User · (508) 455-7558 [DATE] 12:36:01 PM at [GEOGRAPHIC_DATA] - Ambient …" at bounding box center [300, 215] width 220 height 130
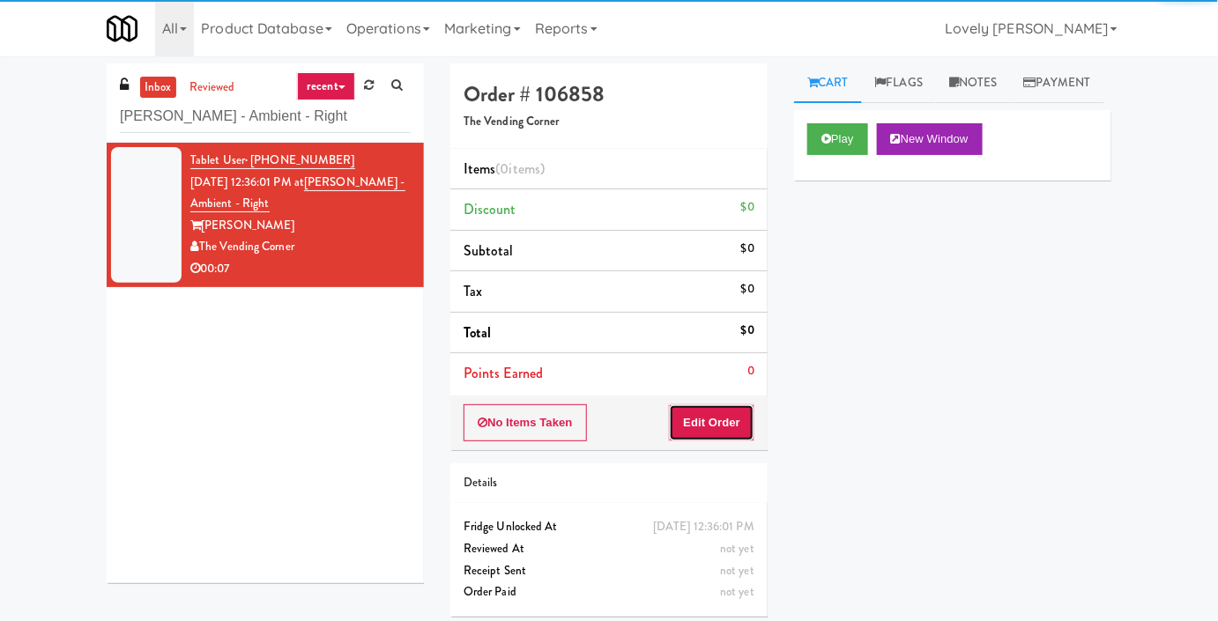
click at [697, 424] on button "Edit Order" at bounding box center [711, 422] width 85 height 37
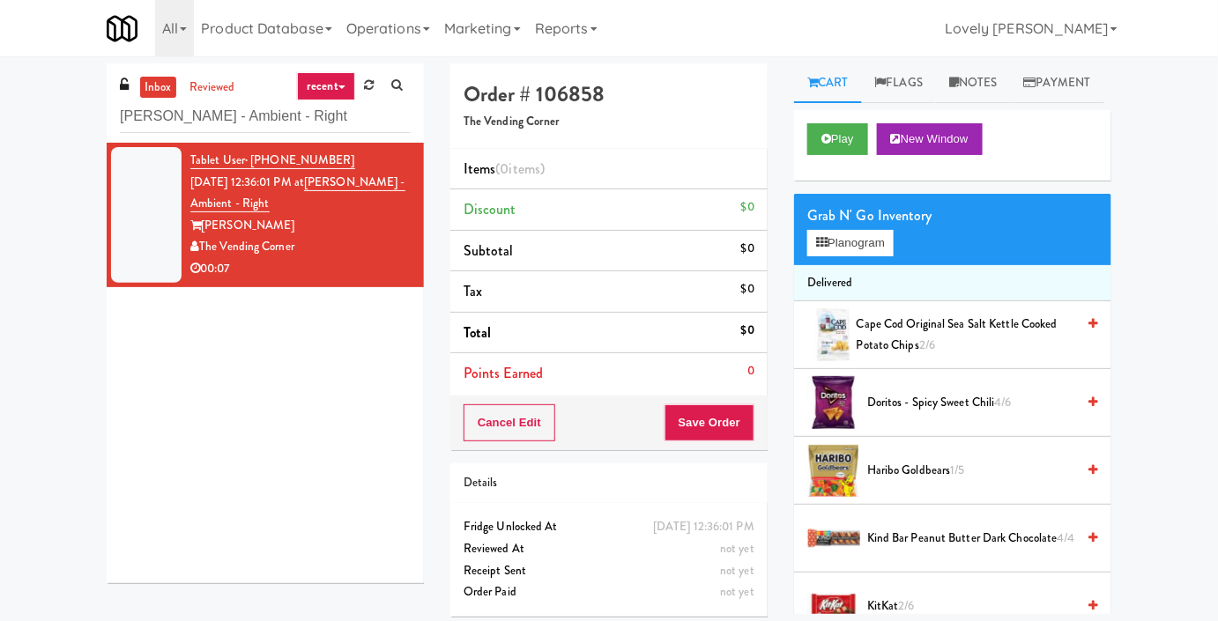
click at [850, 151] on div "Play New Window" at bounding box center [952, 145] width 317 height 70
click at [847, 155] on button "Play" at bounding box center [837, 139] width 61 height 32
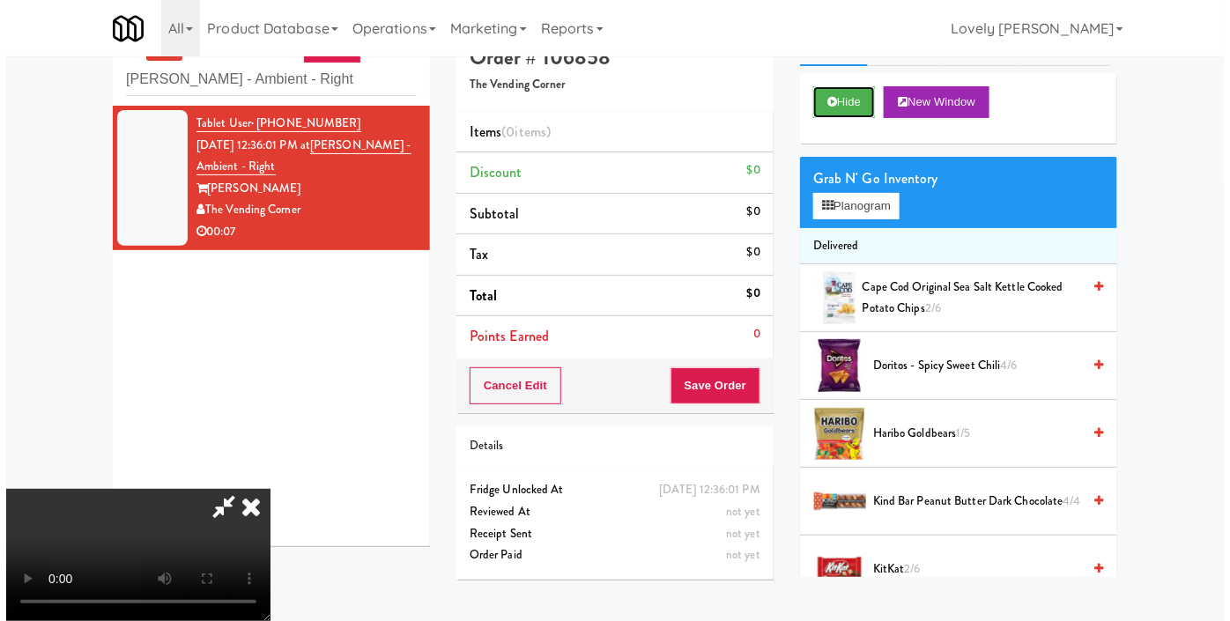
scroll to position [56, 0]
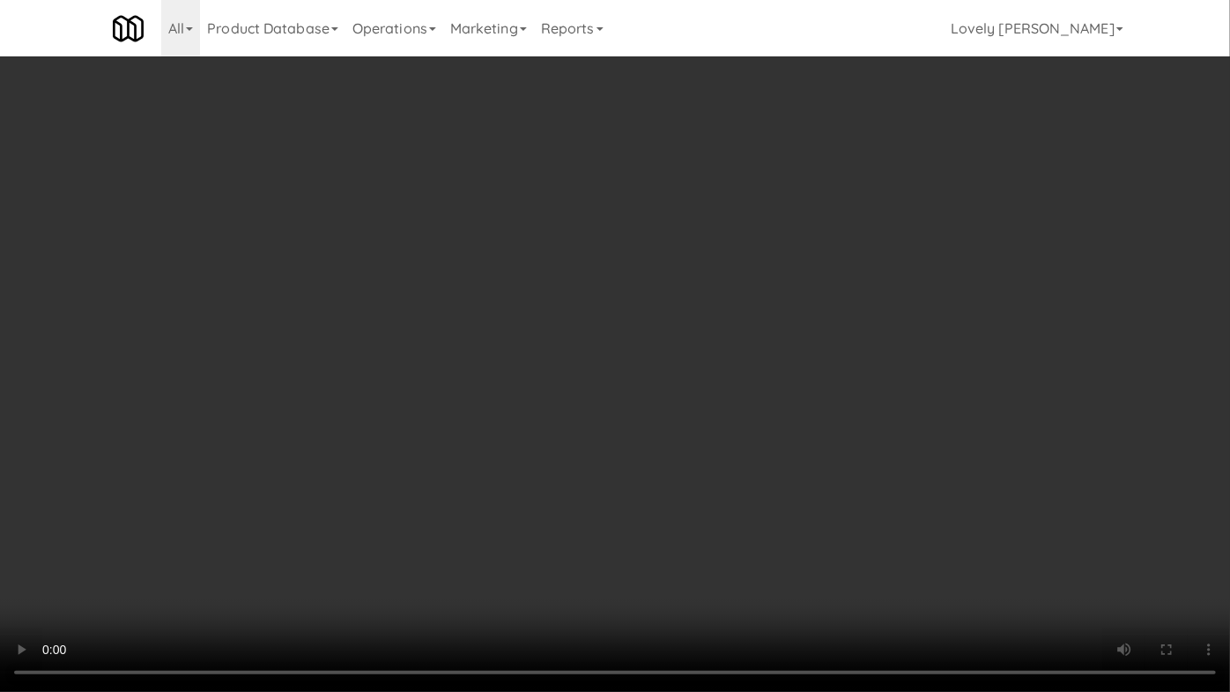
click at [716, 418] on video at bounding box center [615, 346] width 1230 height 692
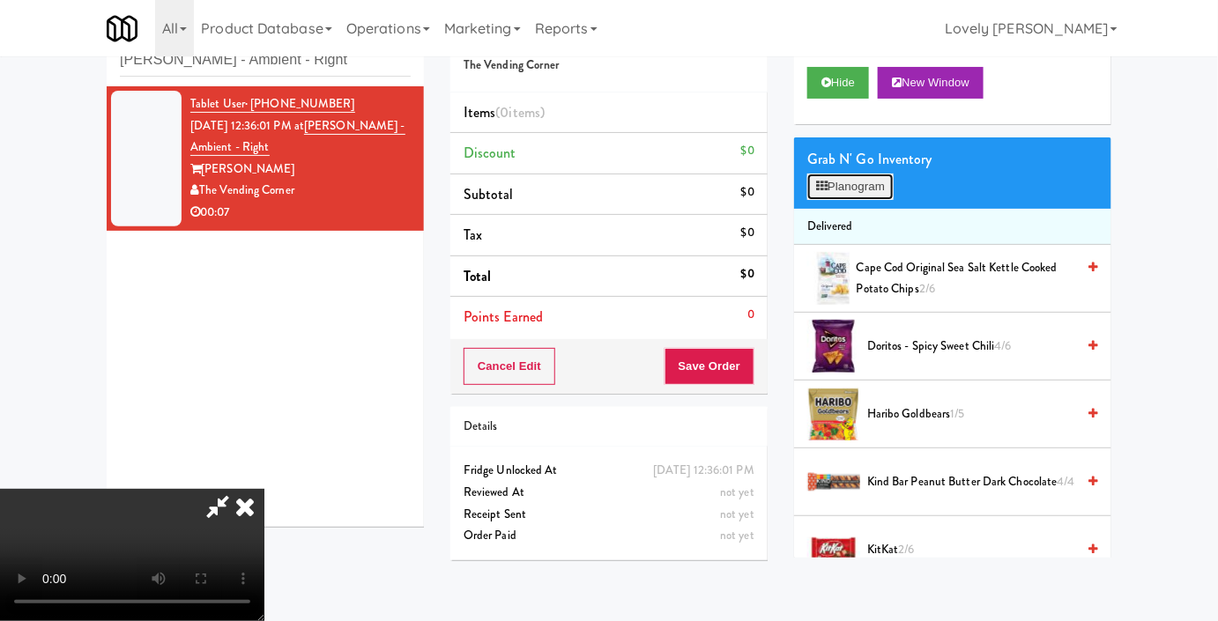
click at [840, 200] on button "Planogram" at bounding box center [850, 187] width 86 height 26
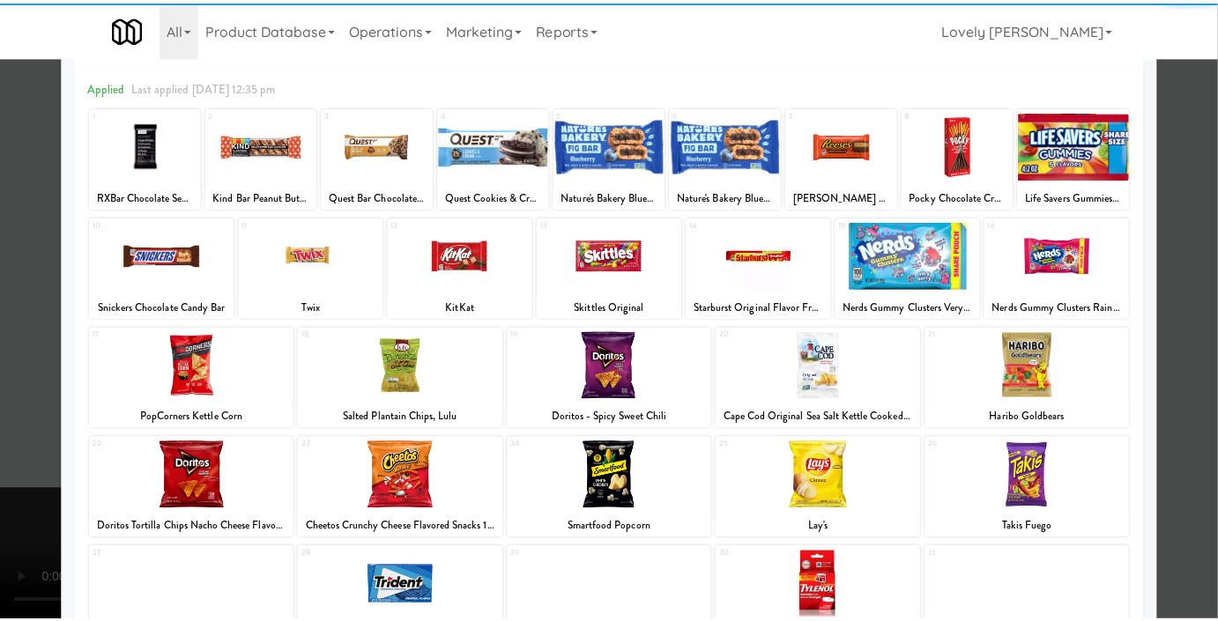
scroll to position [159, 0]
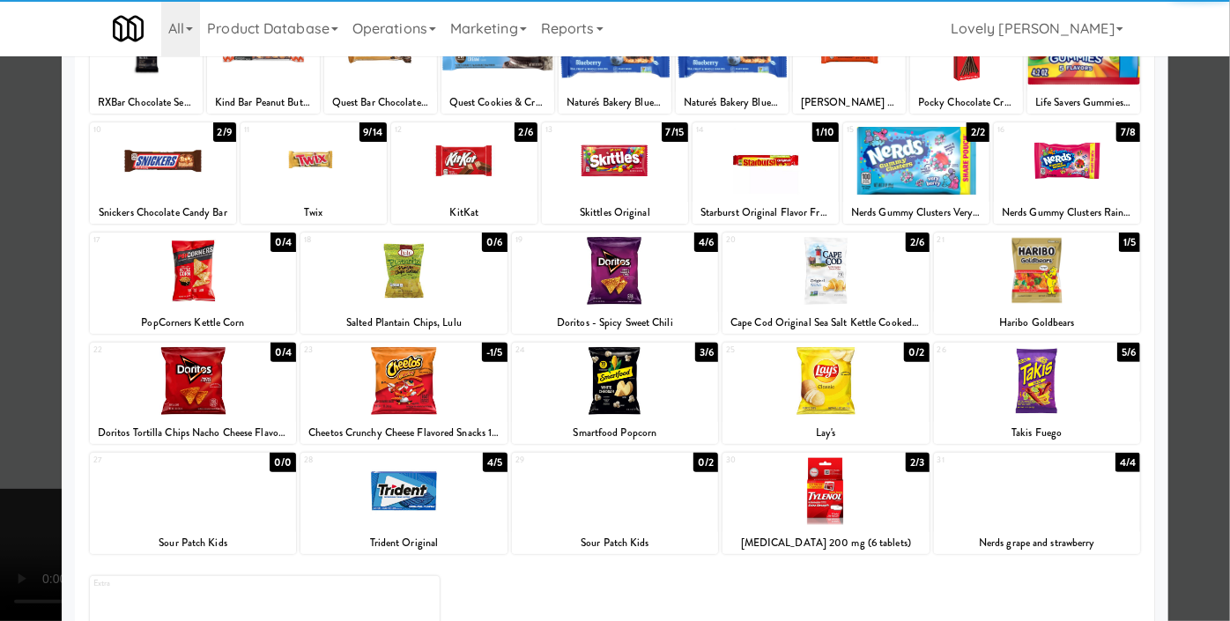
click at [1024, 376] on div at bounding box center [1037, 381] width 206 height 68
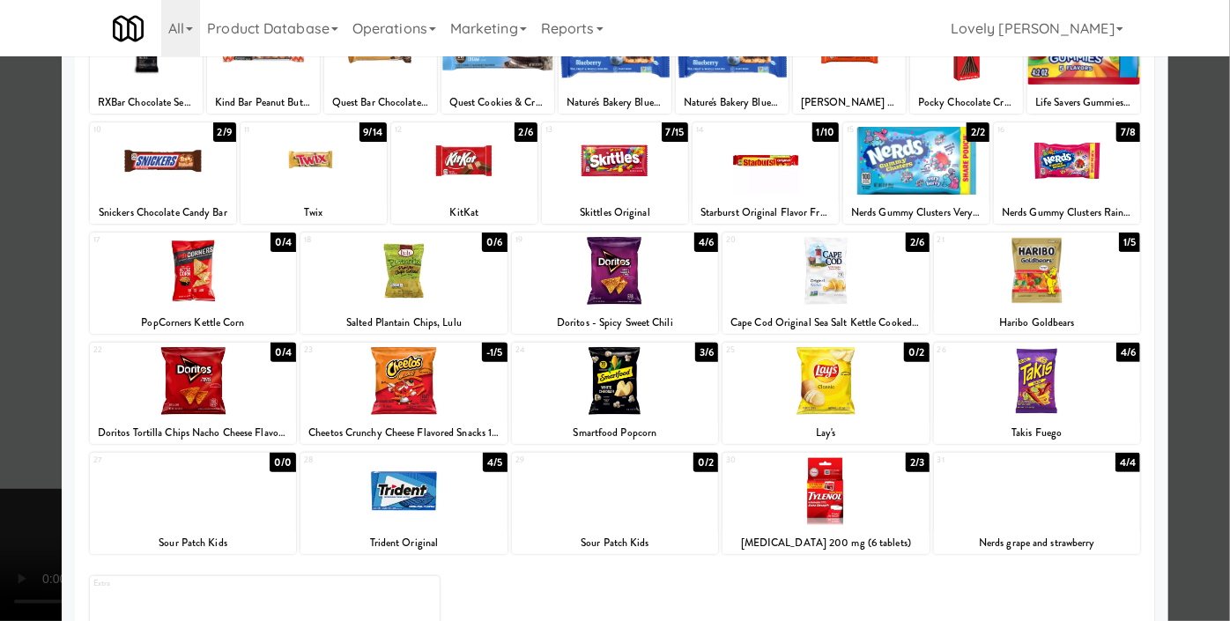
click at [909, 181] on div at bounding box center [916, 161] width 146 height 68
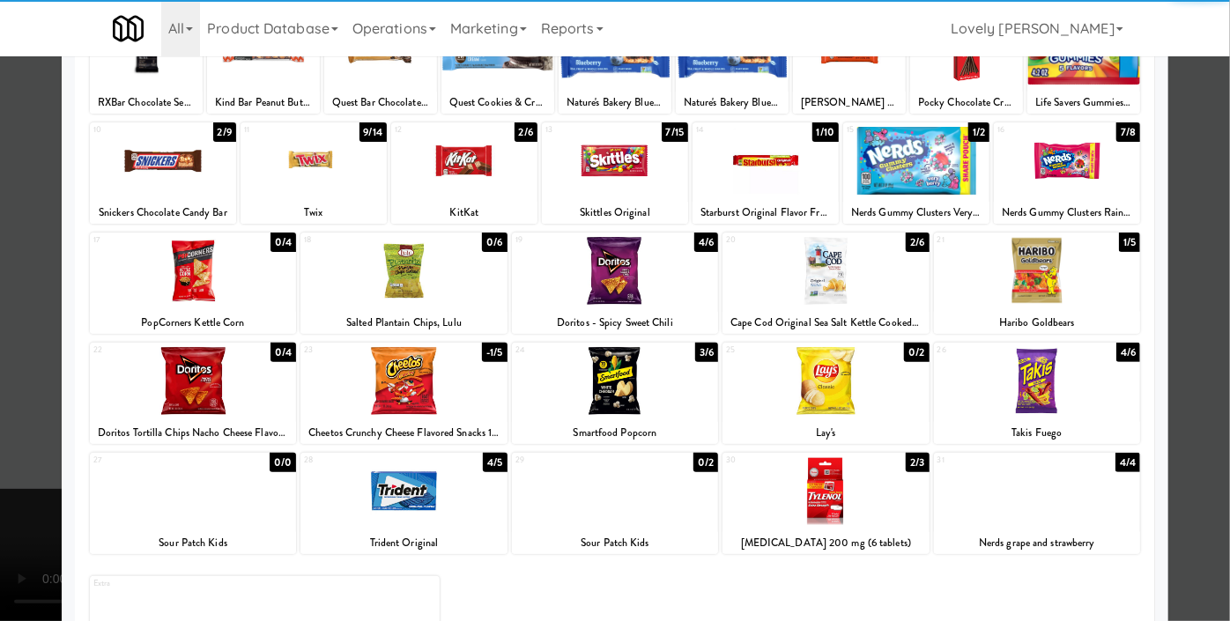
click at [1169, 189] on div at bounding box center [615, 310] width 1230 height 621
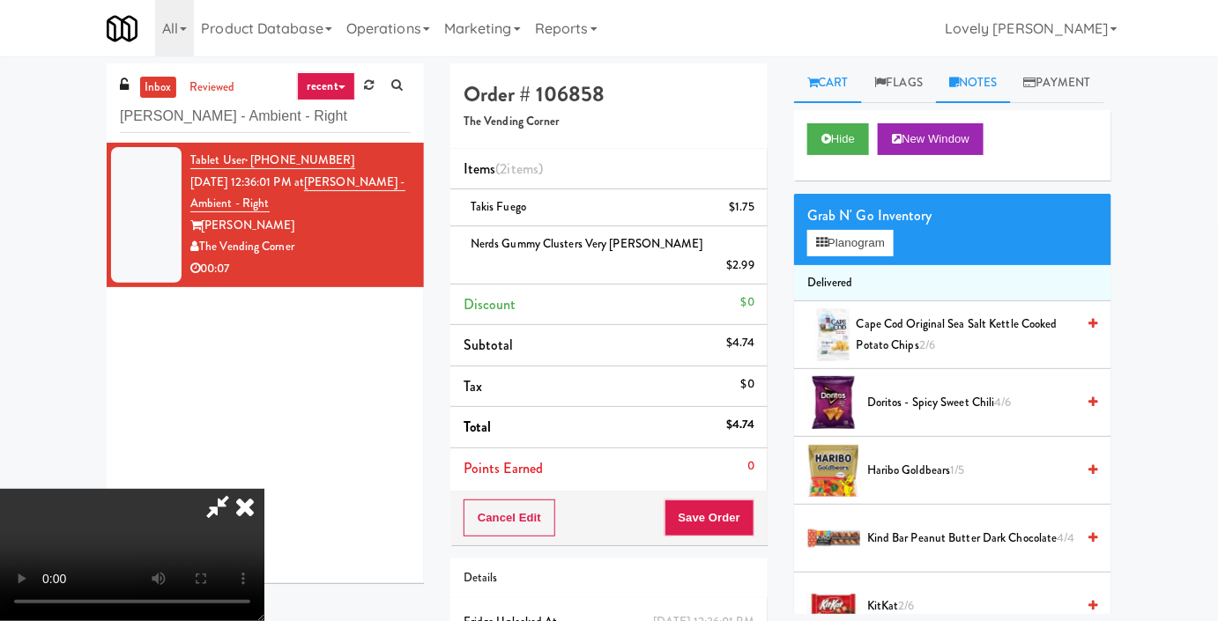
click at [996, 88] on link "Notes" at bounding box center [973, 83] width 75 height 40
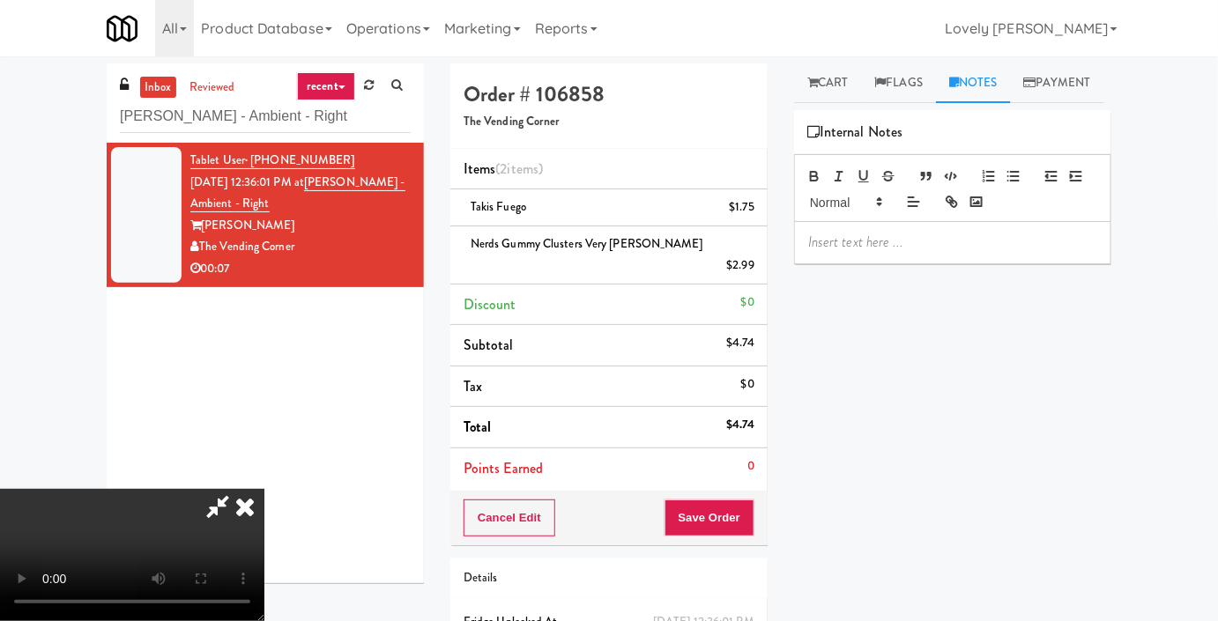
click at [916, 252] on p at bounding box center [952, 242] width 289 height 19
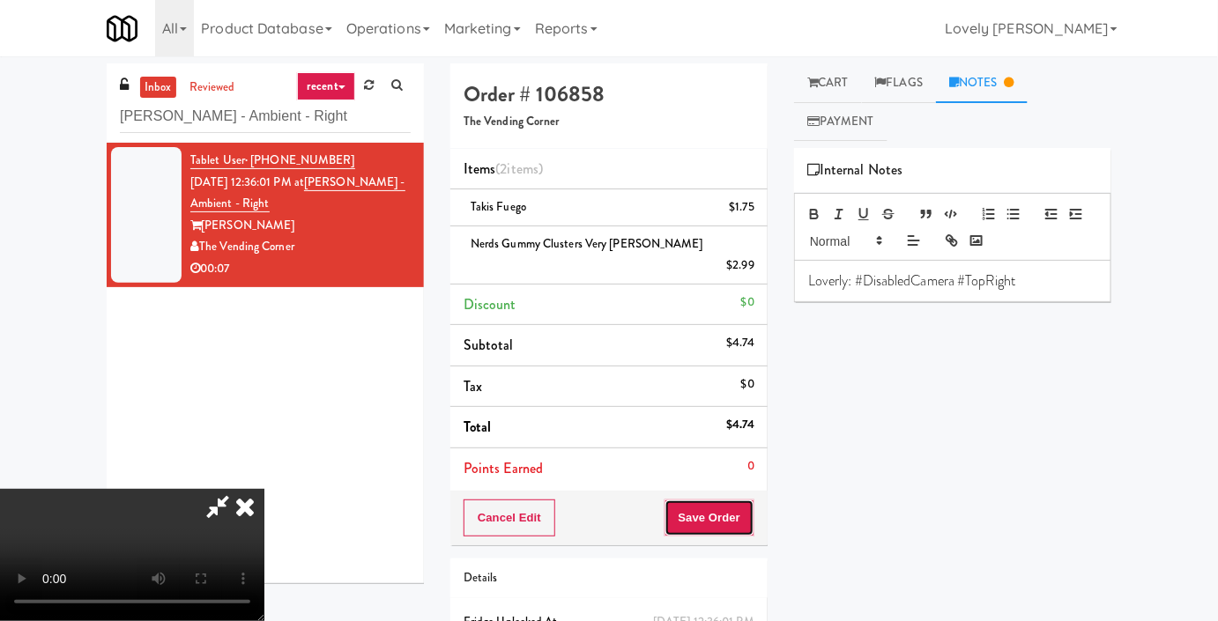
click at [743, 504] on button "Save Order" at bounding box center [709, 518] width 90 height 37
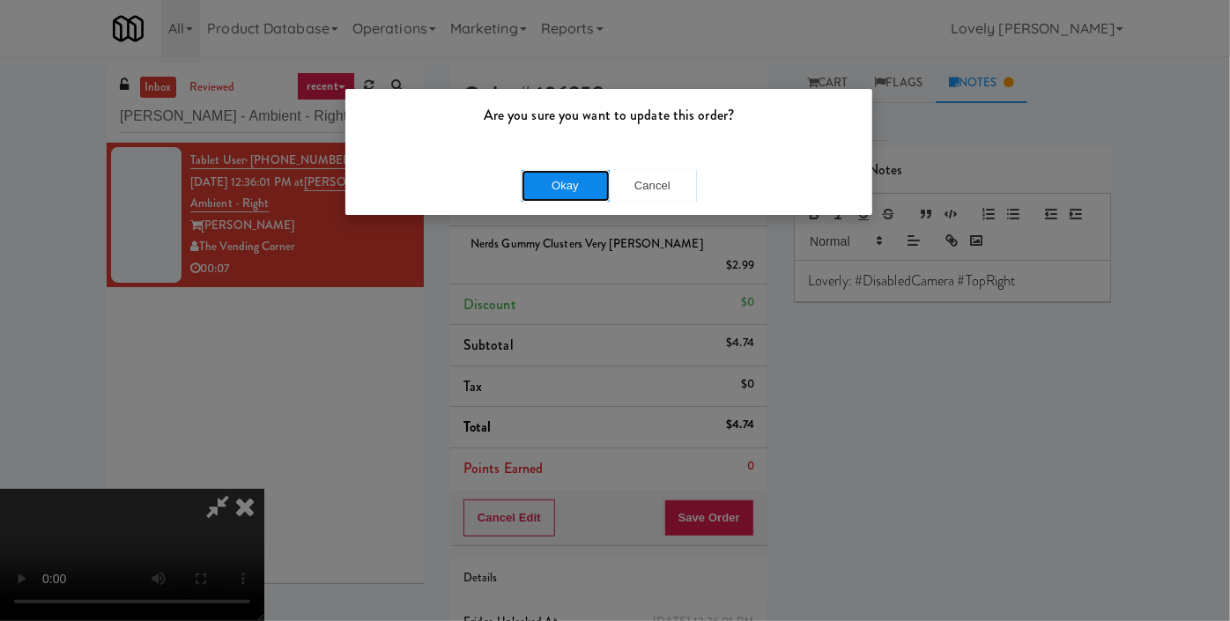
click at [535, 187] on button "Okay" at bounding box center [566, 186] width 88 height 32
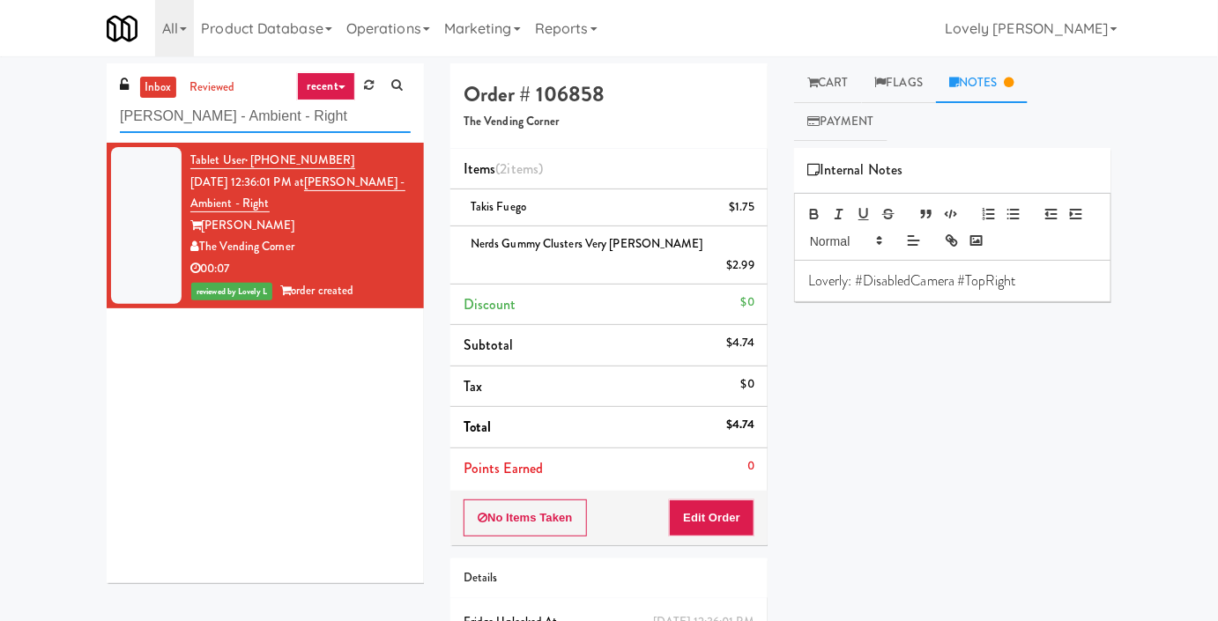
click at [282, 114] on input "[PERSON_NAME] - Ambient - Right" at bounding box center [265, 116] width 291 height 33
paste input "1001 State - Right - [MEDICAL_DATA]"
type input "1001 State - Right - Ambient"
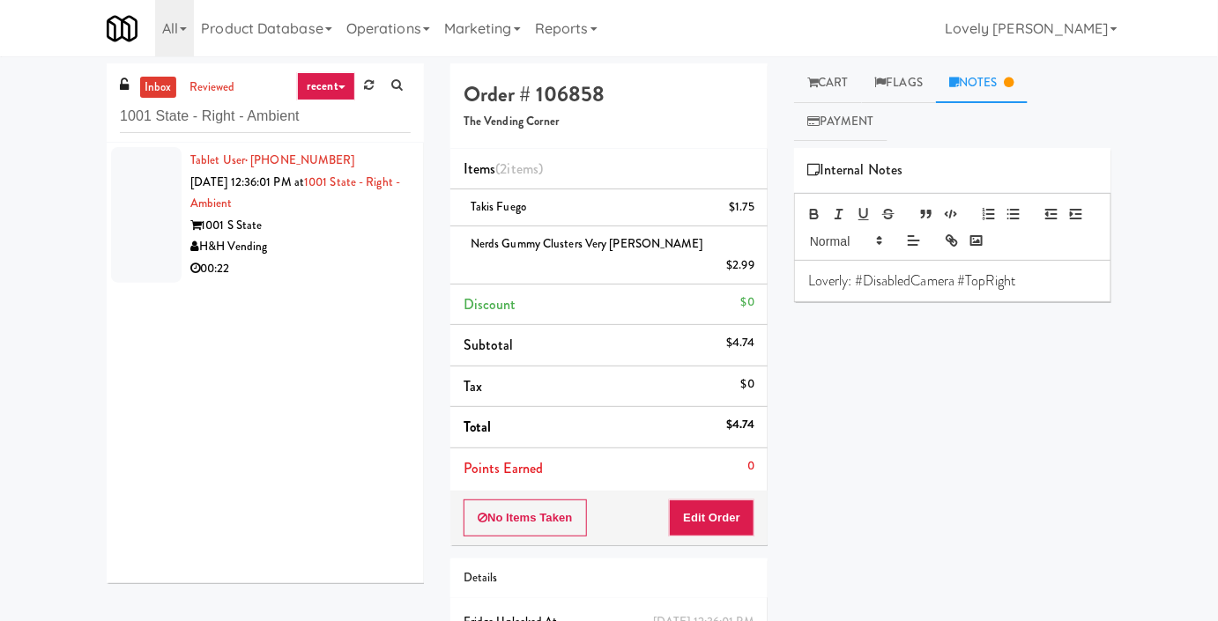
click at [381, 245] on div "H&H Vending" at bounding box center [300, 247] width 220 height 22
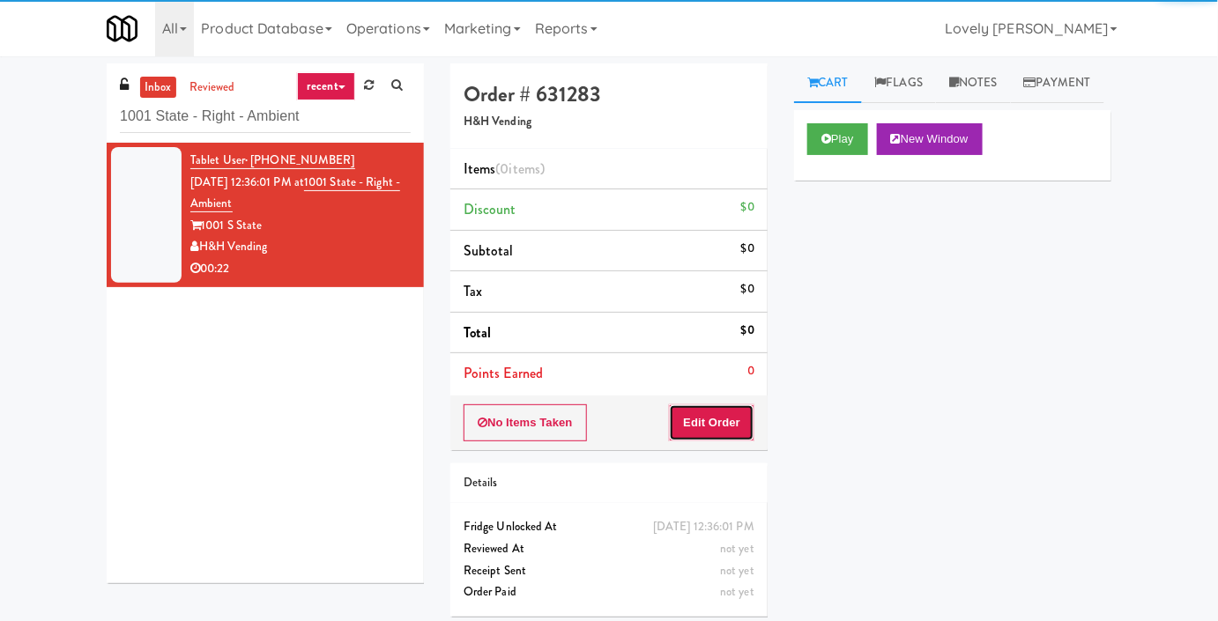
click at [745, 418] on button "Edit Order" at bounding box center [711, 422] width 85 height 37
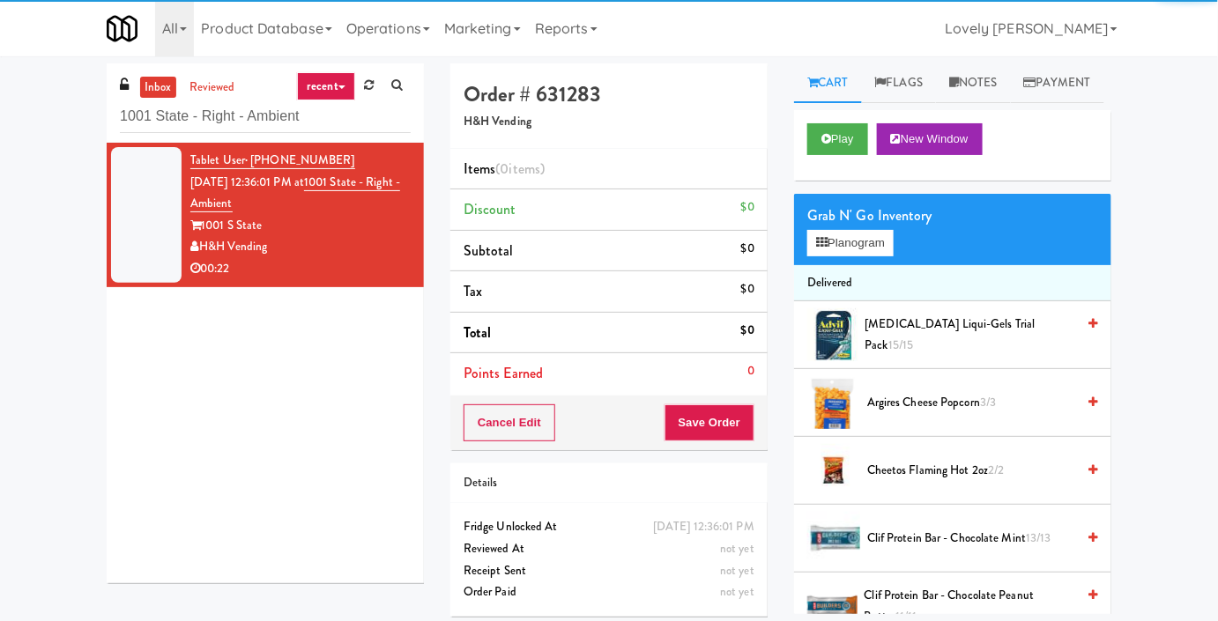
click at [832, 160] on div "Play New Window" at bounding box center [952, 145] width 317 height 70
click at [829, 144] on icon at bounding box center [826, 138] width 10 height 11
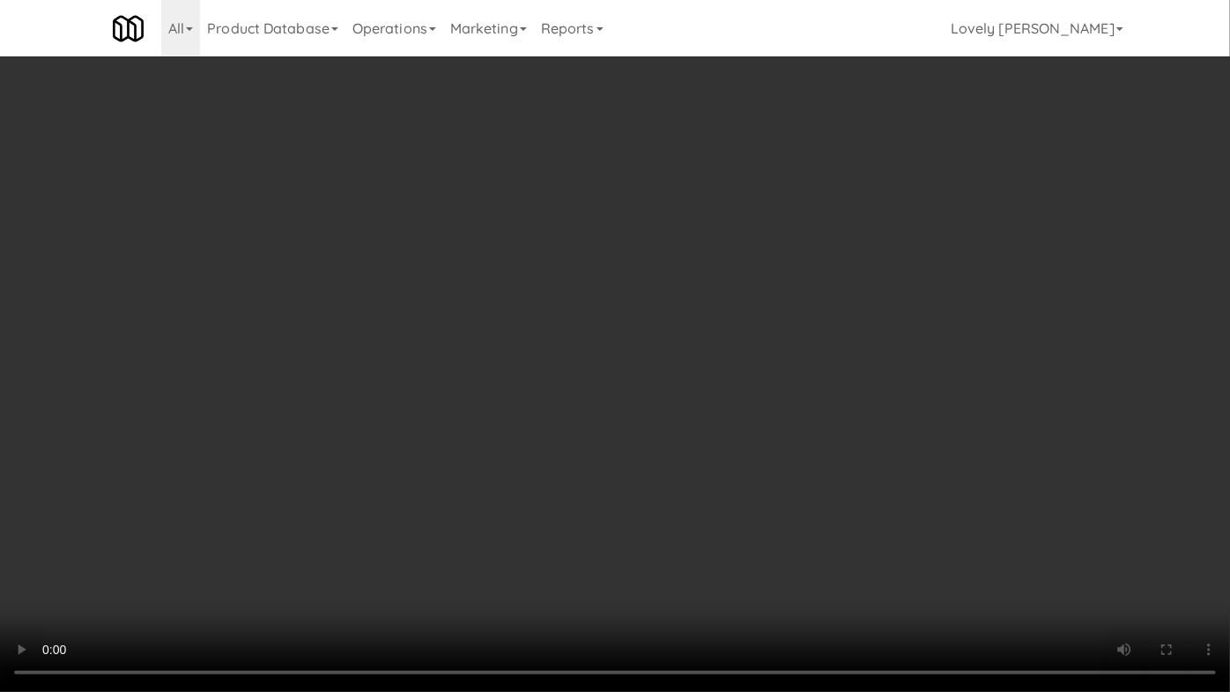
click at [860, 333] on video at bounding box center [615, 346] width 1230 height 692
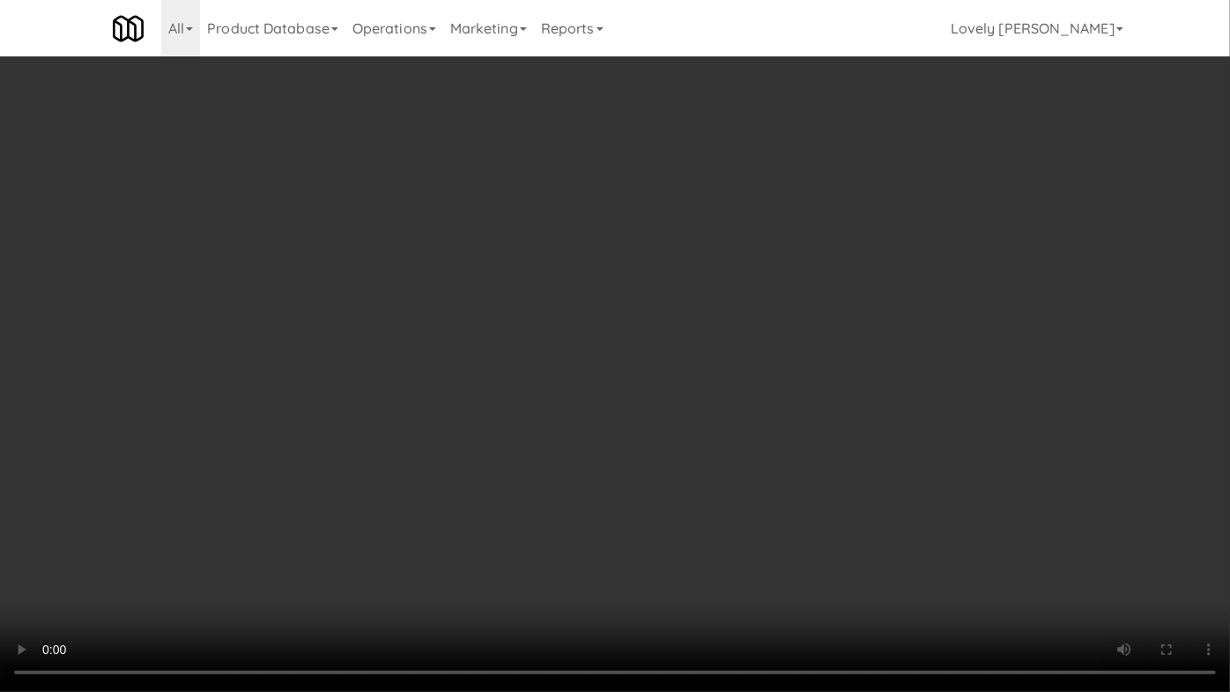
click at [860, 333] on video at bounding box center [615, 346] width 1230 height 692
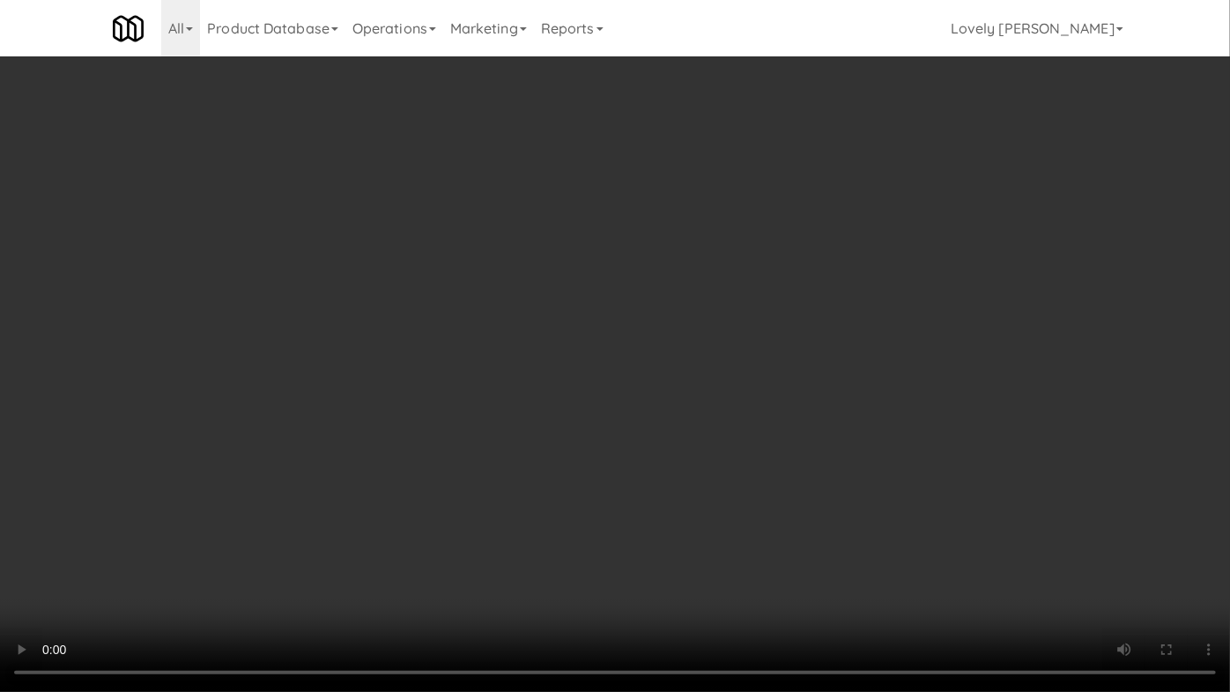
click at [860, 333] on video at bounding box center [615, 346] width 1230 height 692
click at [992, 327] on video at bounding box center [615, 346] width 1230 height 692
click at [982, 327] on video at bounding box center [615, 346] width 1230 height 692
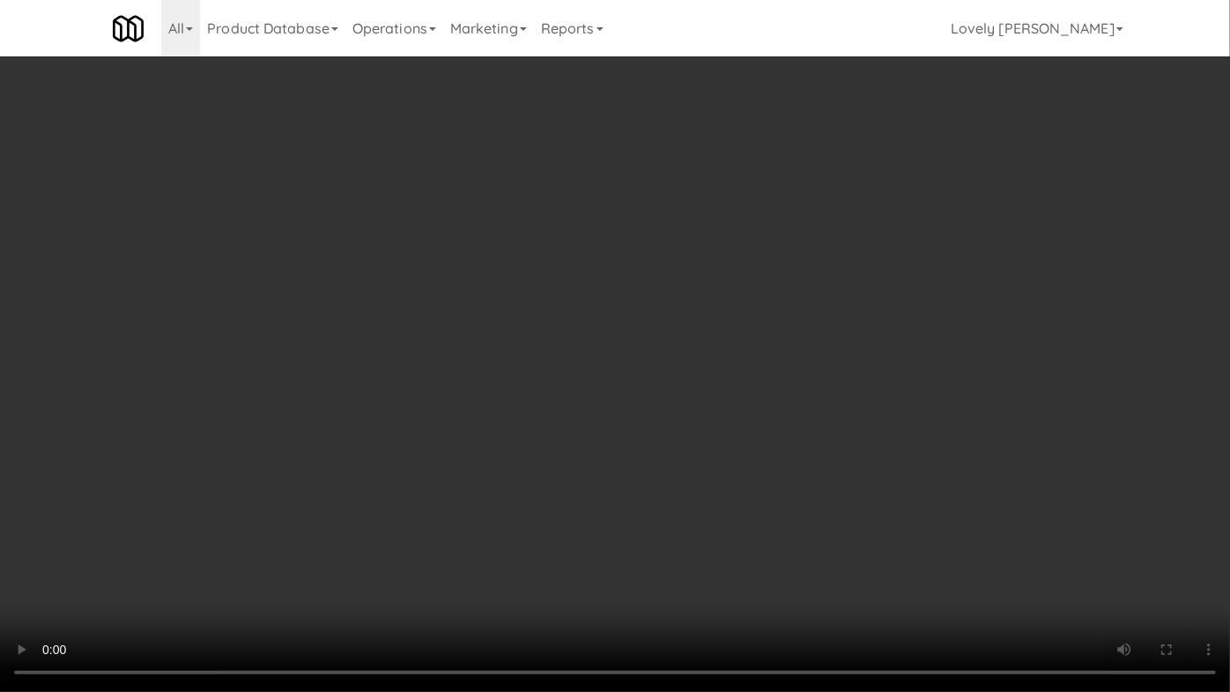
click at [906, 344] on video at bounding box center [615, 346] width 1230 height 692
click at [922, 302] on video at bounding box center [615, 346] width 1230 height 692
click at [618, 425] on video at bounding box center [615, 346] width 1230 height 692
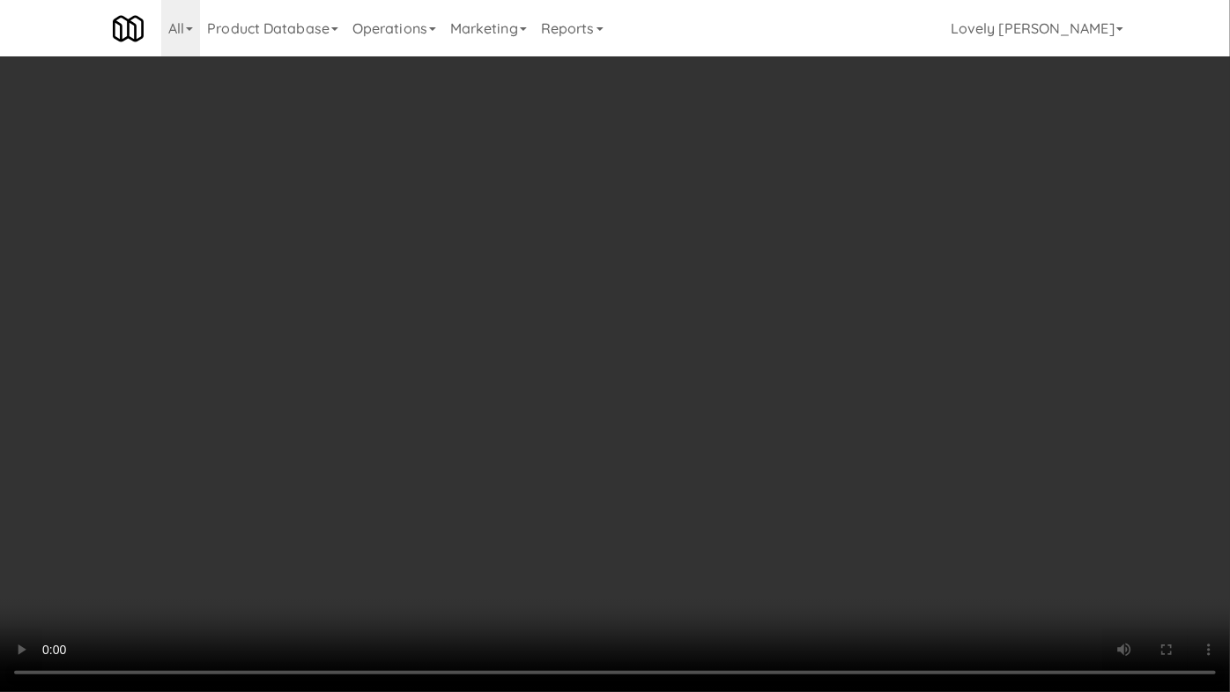
click at [540, 426] on video at bounding box center [615, 346] width 1230 height 692
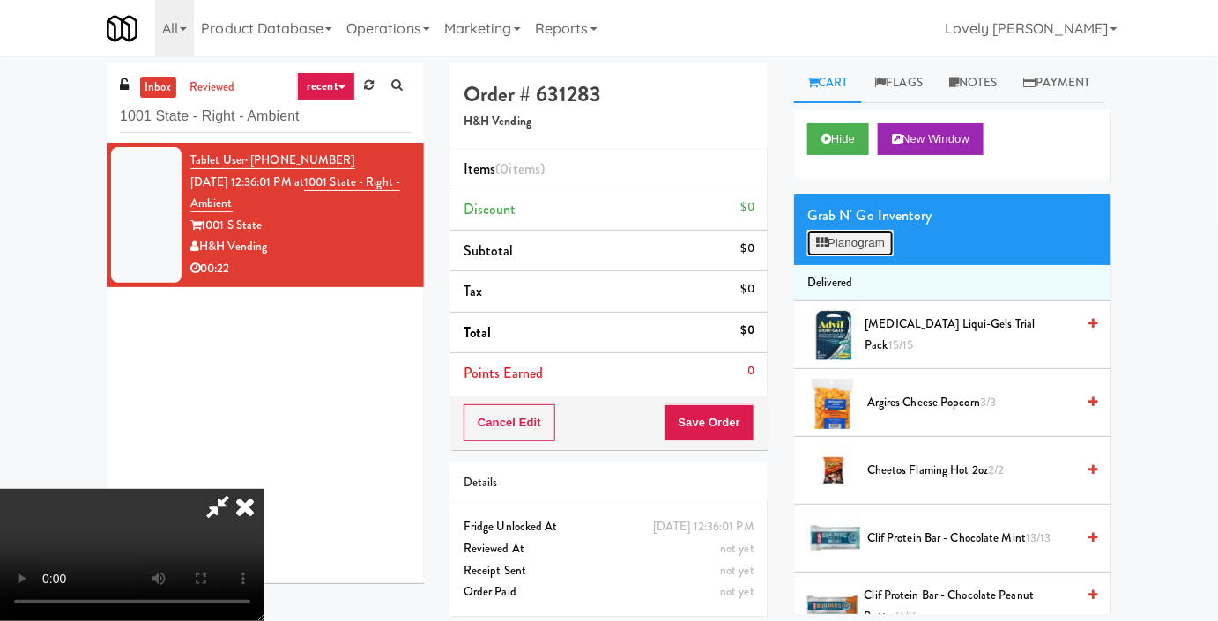
click at [848, 256] on button "Planogram" at bounding box center [850, 243] width 86 height 26
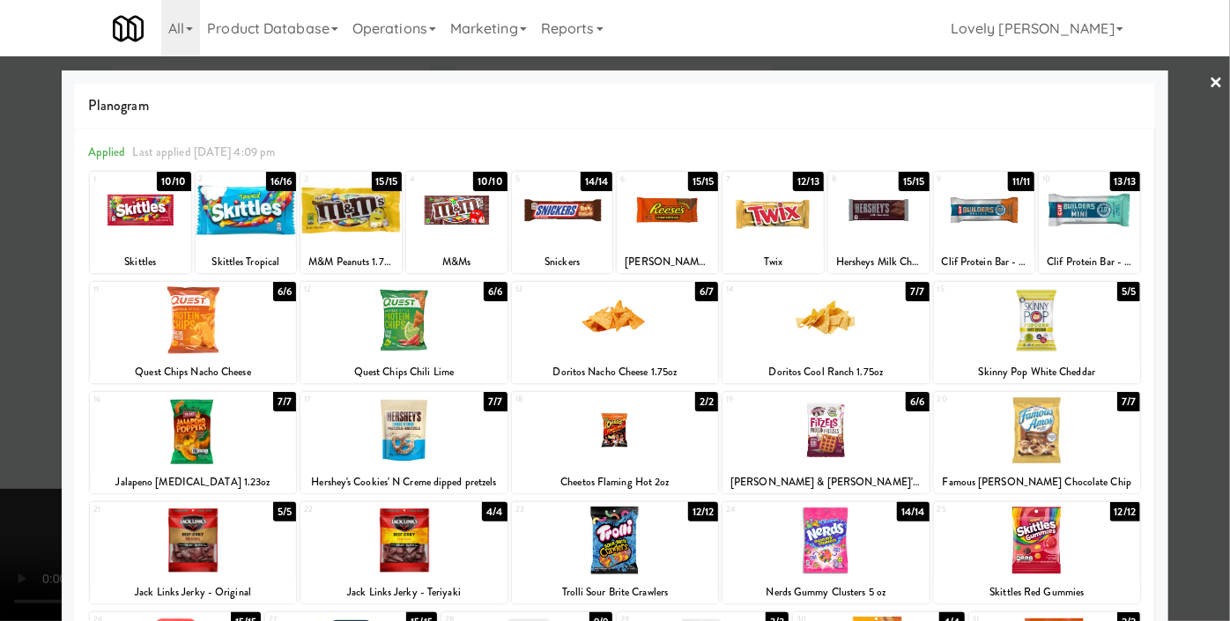
click at [651, 355] on div "13 6/7 Doritos Nacho Cheese 1.75oz" at bounding box center [615, 332] width 206 height 101
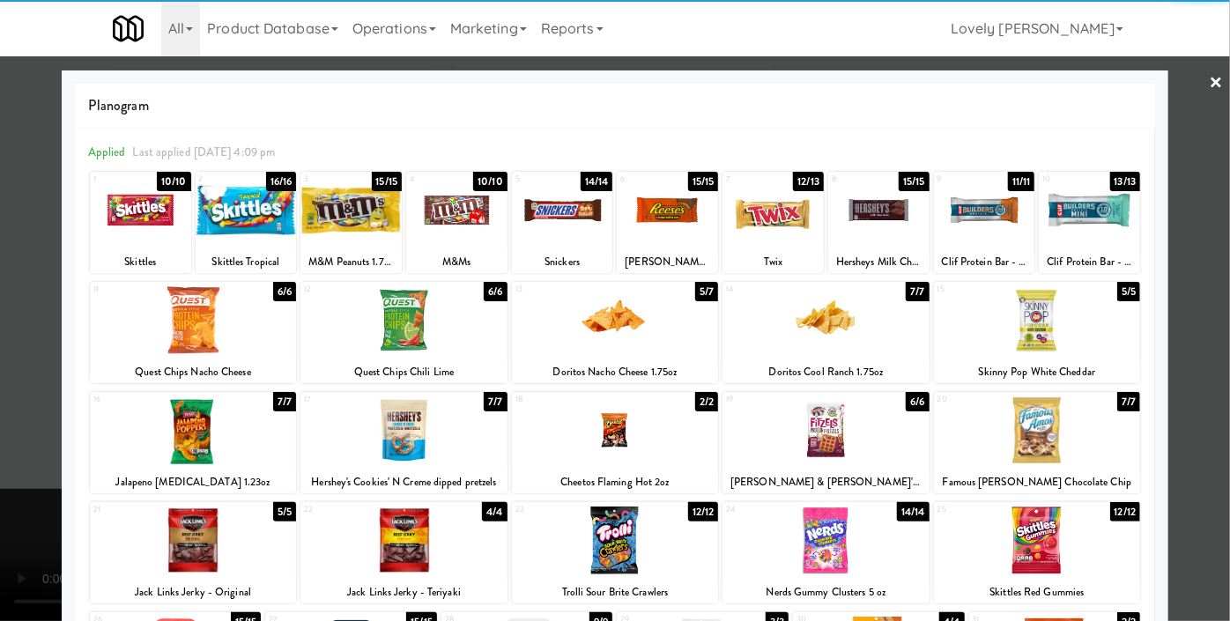
click at [648, 433] on div at bounding box center [615, 430] width 206 height 68
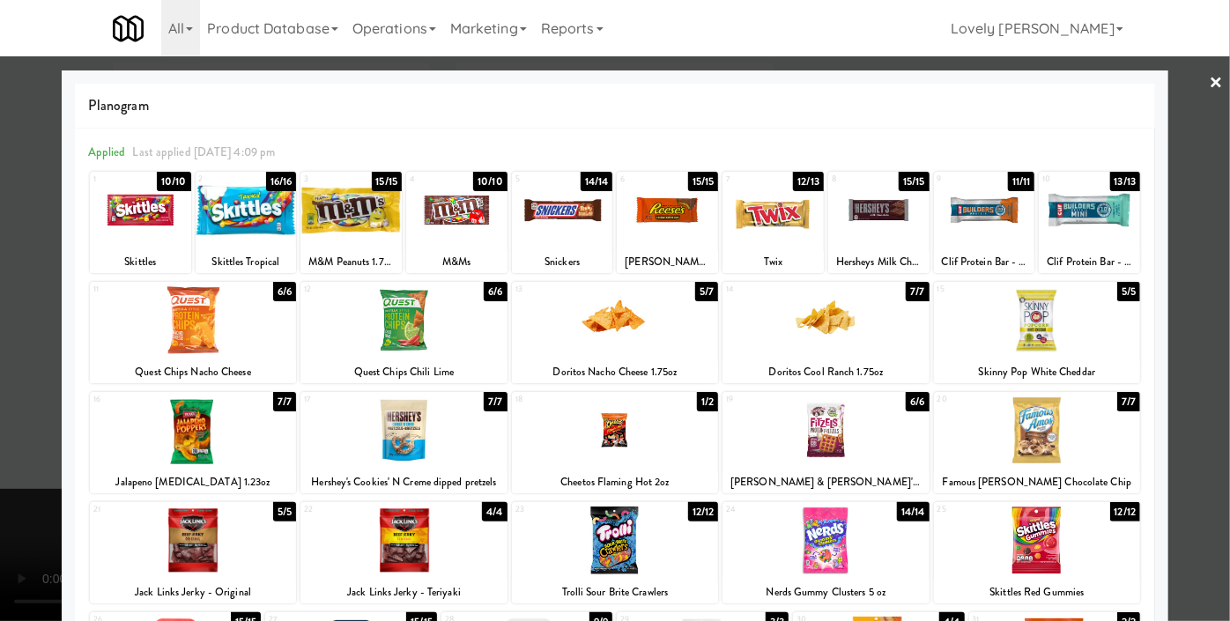
click at [0, 443] on div at bounding box center [615, 310] width 1230 height 621
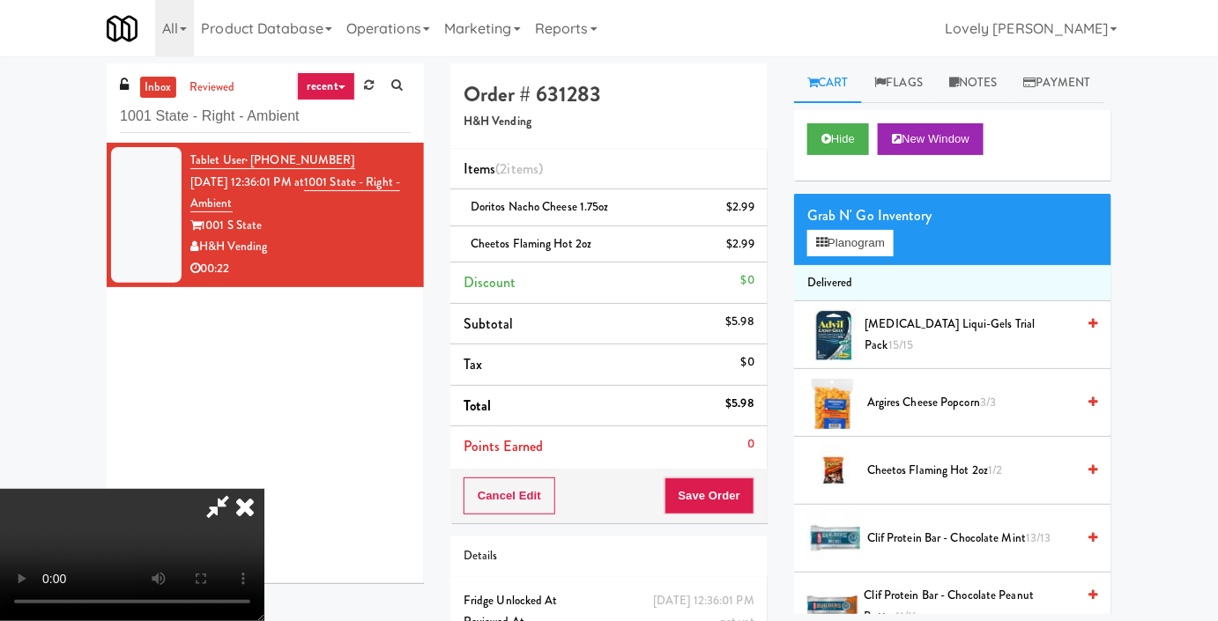
click at [223, 489] on video at bounding box center [132, 555] width 264 height 132
click at [264, 494] on video at bounding box center [132, 555] width 264 height 132
click at [264, 503] on video at bounding box center [132, 555] width 264 height 132
click at [735, 496] on button "Save Order" at bounding box center [709, 496] width 90 height 37
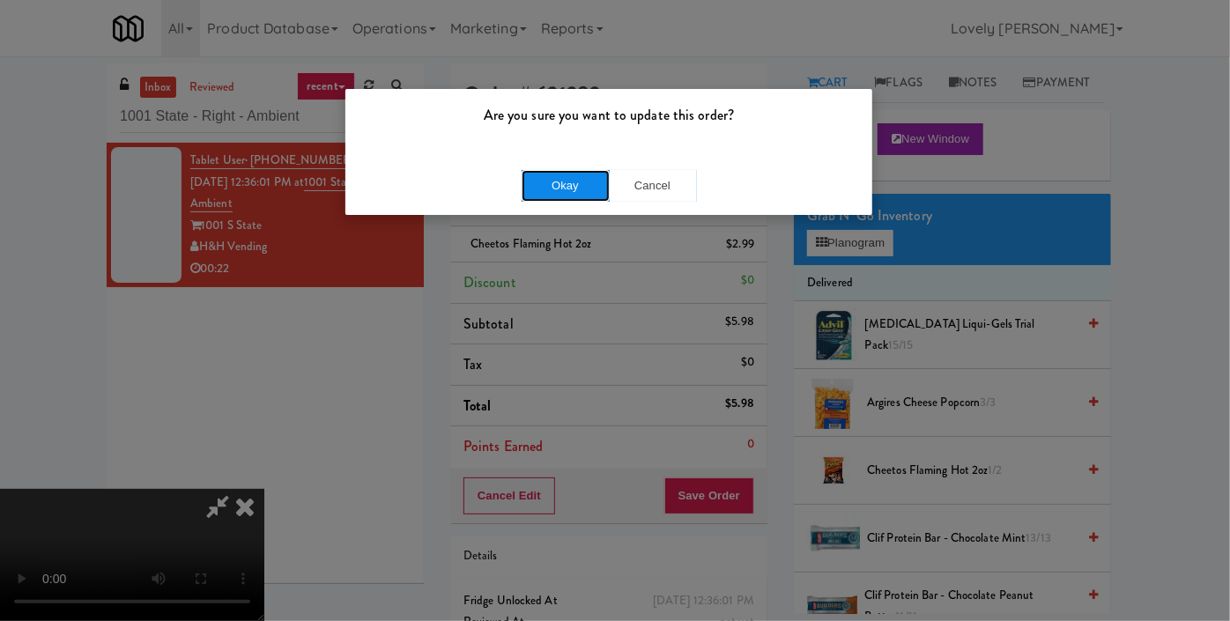
click at [571, 183] on button "Okay" at bounding box center [566, 186] width 88 height 32
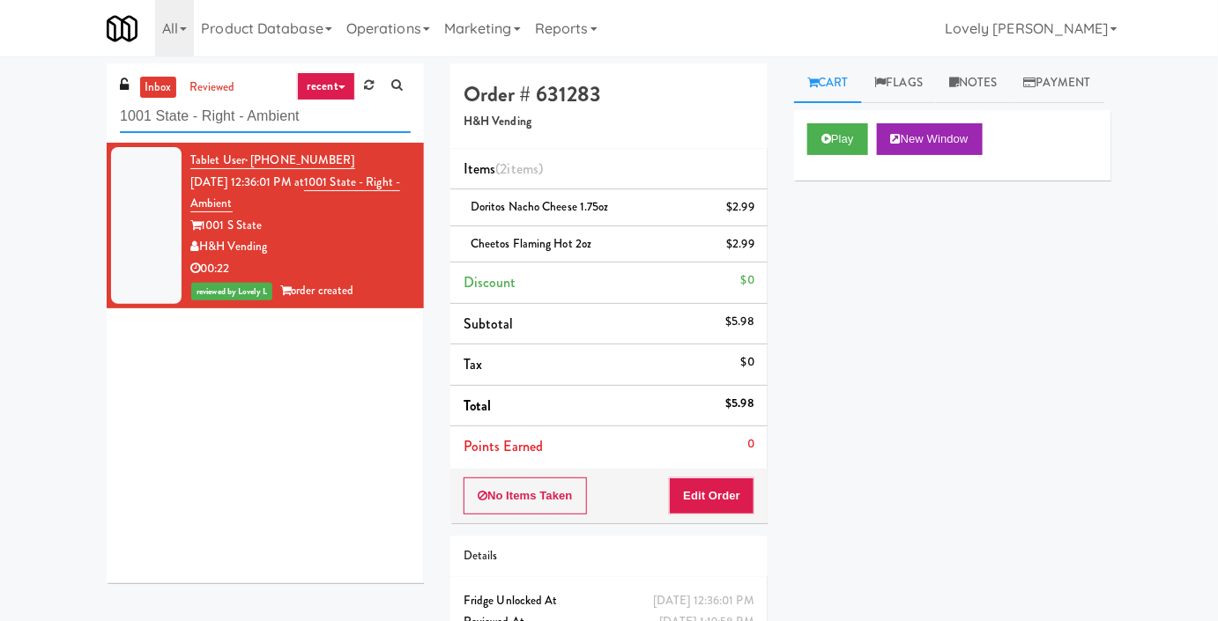
click at [171, 115] on input "1001 State - Right - Ambient" at bounding box center [265, 116] width 291 height 33
paste input "Flats at [GEOGRAPHIC_DATA]"
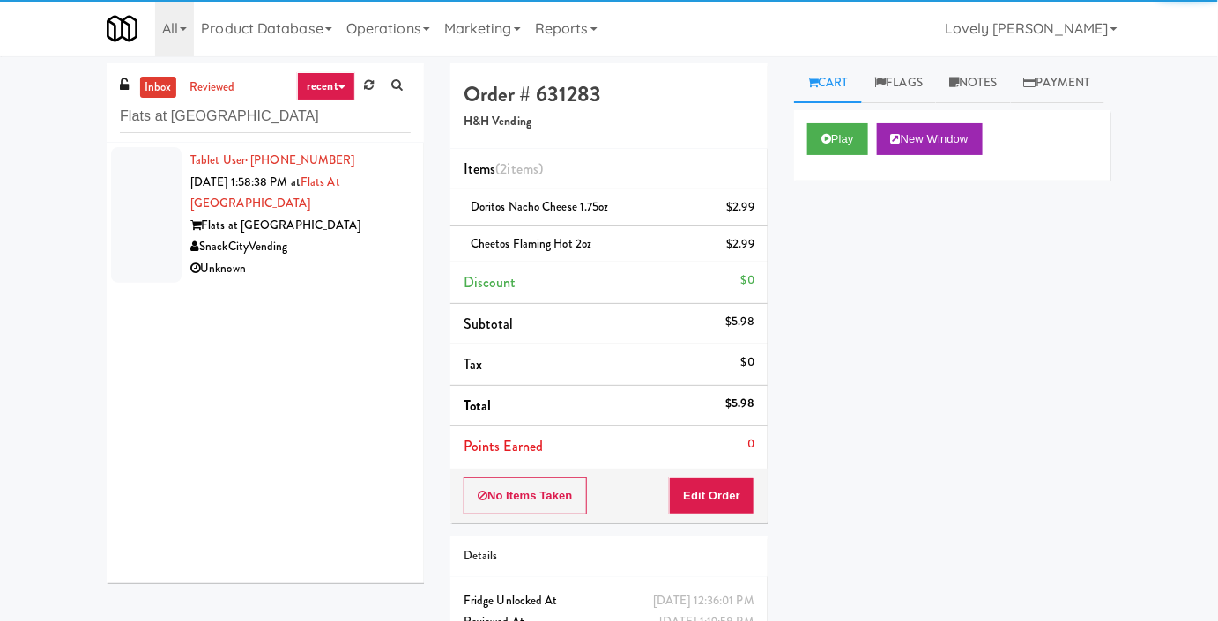
click at [322, 250] on div "SnackCityVending" at bounding box center [300, 247] width 220 height 22
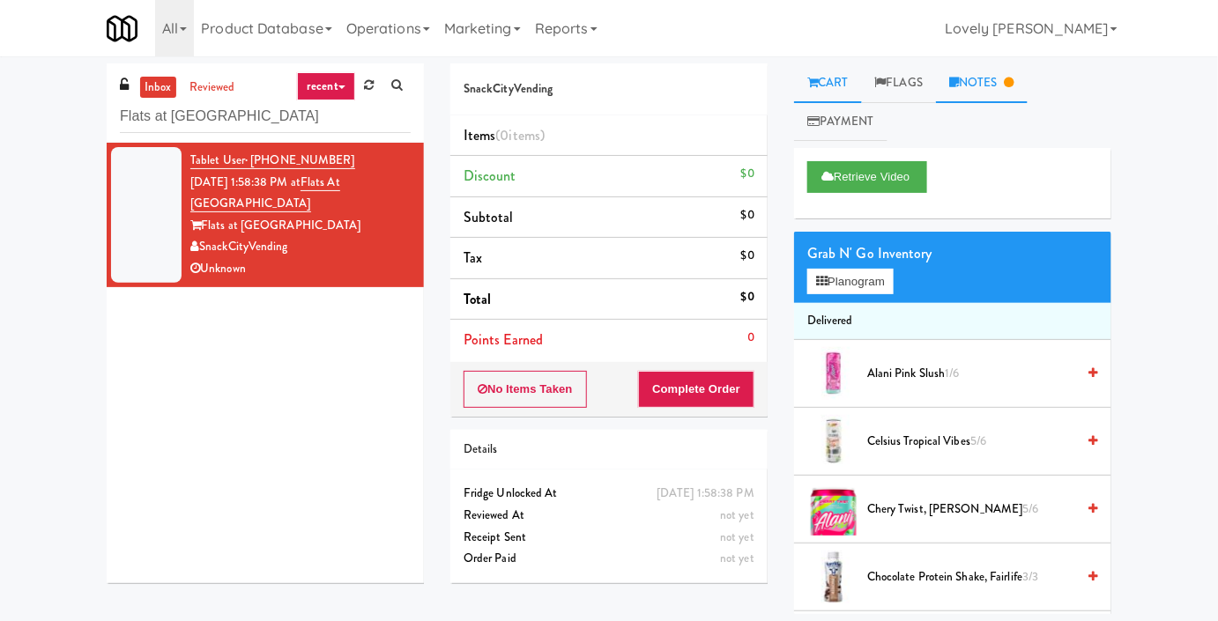
click at [1014, 77] on icon at bounding box center [1009, 82] width 10 height 11
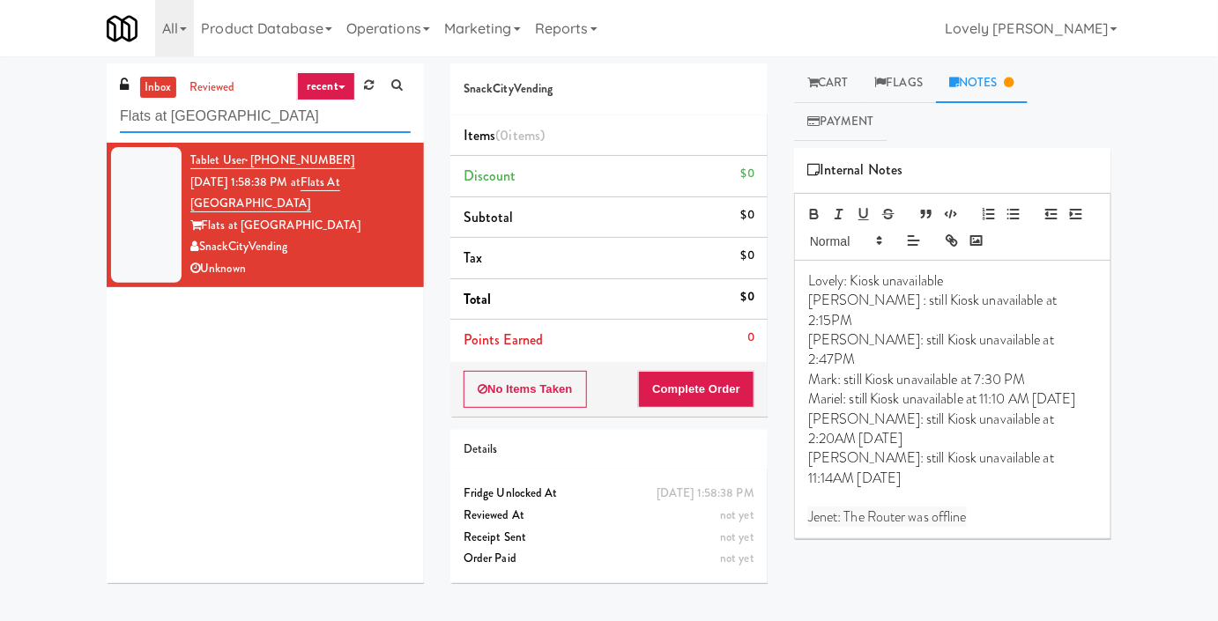
click at [181, 121] on input "Flats at [GEOGRAPHIC_DATA]" at bounding box center [265, 116] width 291 height 33
paste input "[PERSON_NAME] - Cooler - Right"
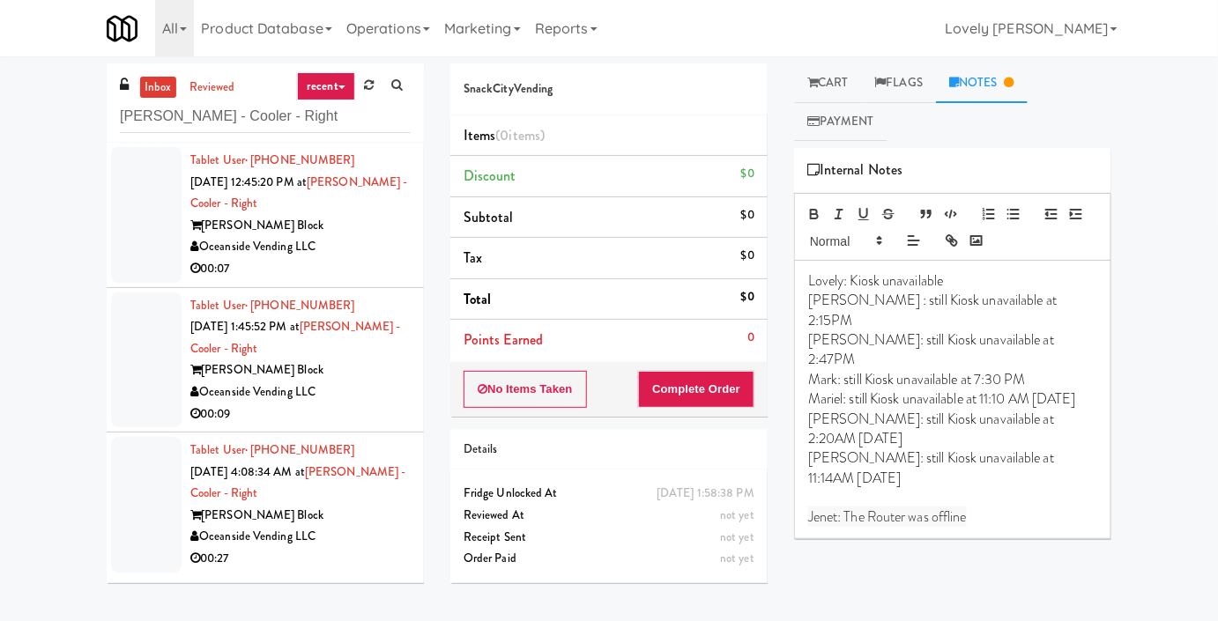
click at [374, 226] on div "[PERSON_NAME] Block" at bounding box center [300, 226] width 220 height 22
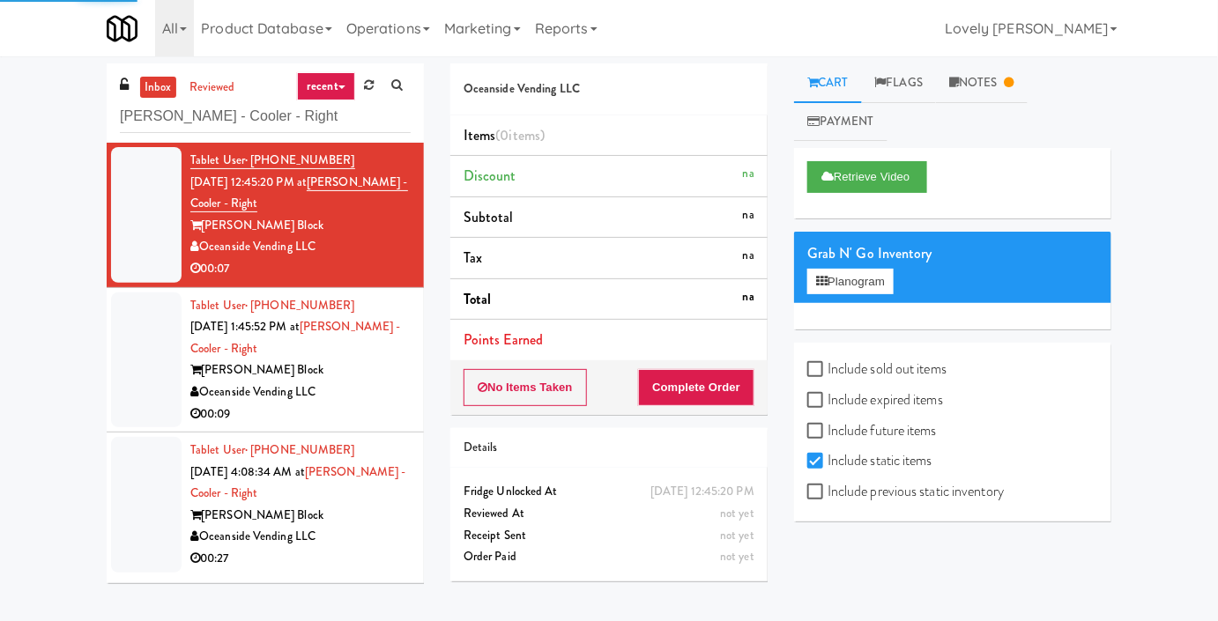
click at [385, 381] on div "Oceanside Vending LLC" at bounding box center [300, 392] width 220 height 22
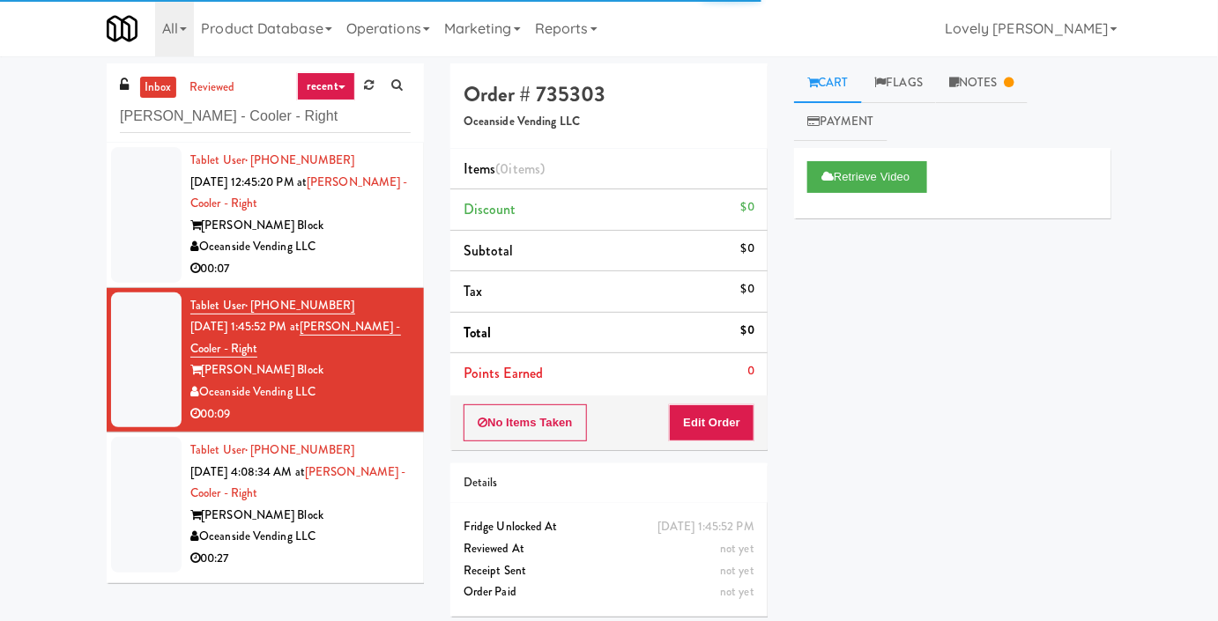
click at [367, 536] on div "Oceanside Vending LLC" at bounding box center [300, 537] width 220 height 22
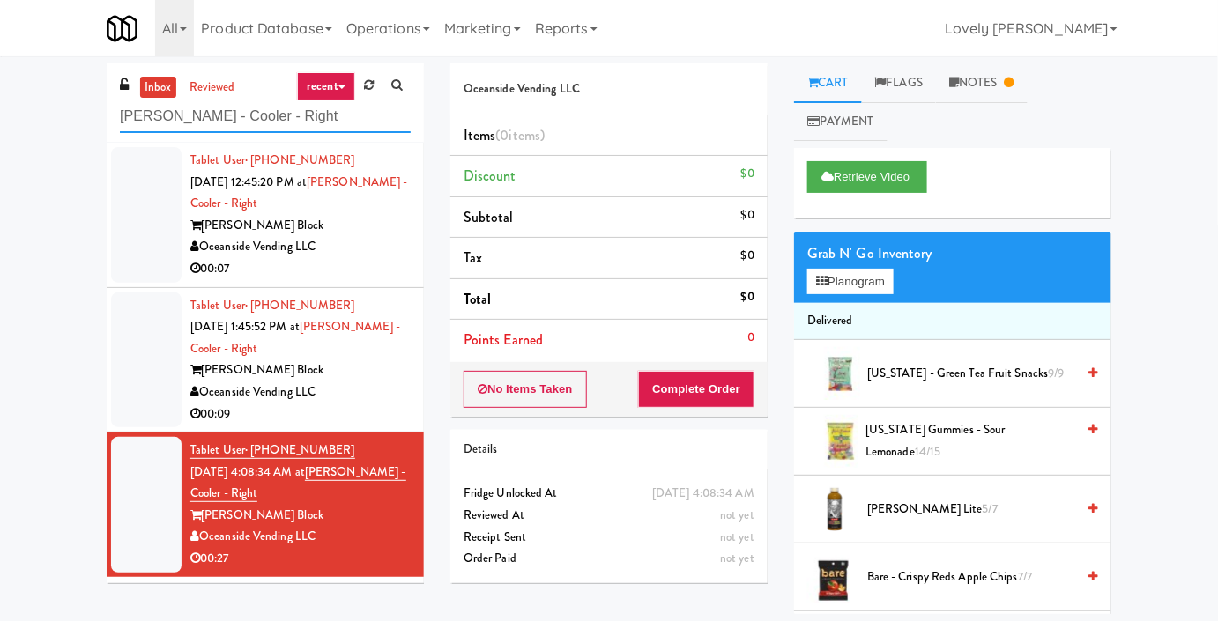
click at [237, 127] on input "[PERSON_NAME] - Cooler - Right" at bounding box center [265, 116] width 291 height 33
paste input "AbbVie - Lunchroom"
type input "AbbVie - Lunchroom"
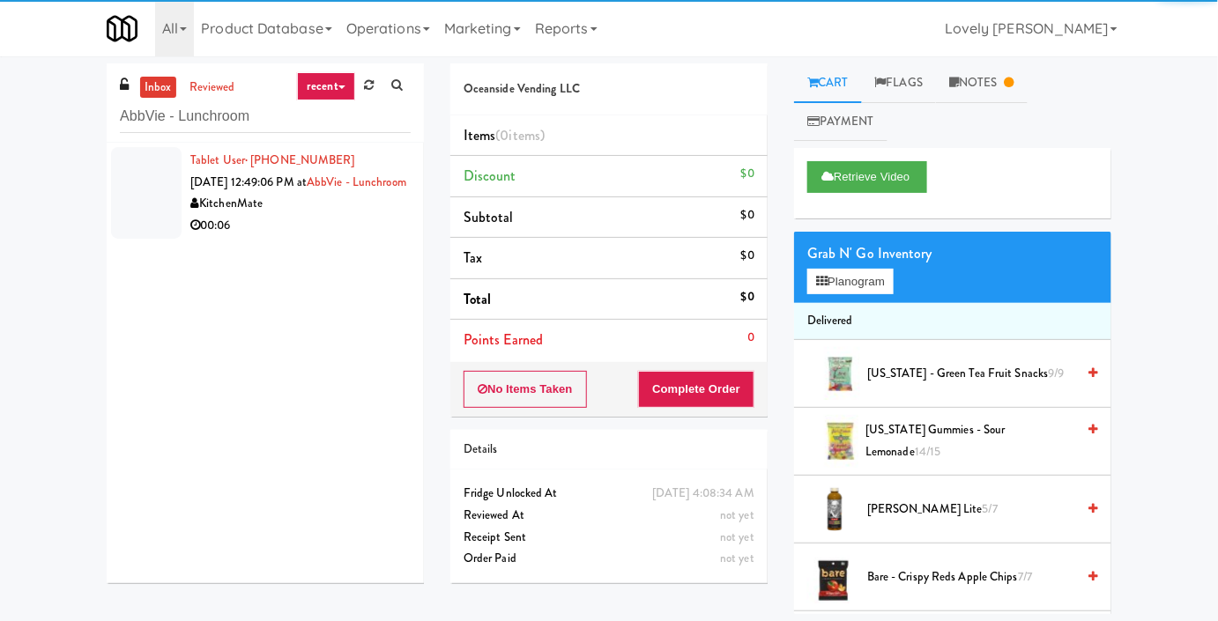
click at [324, 237] on div "00:06" at bounding box center [300, 226] width 220 height 22
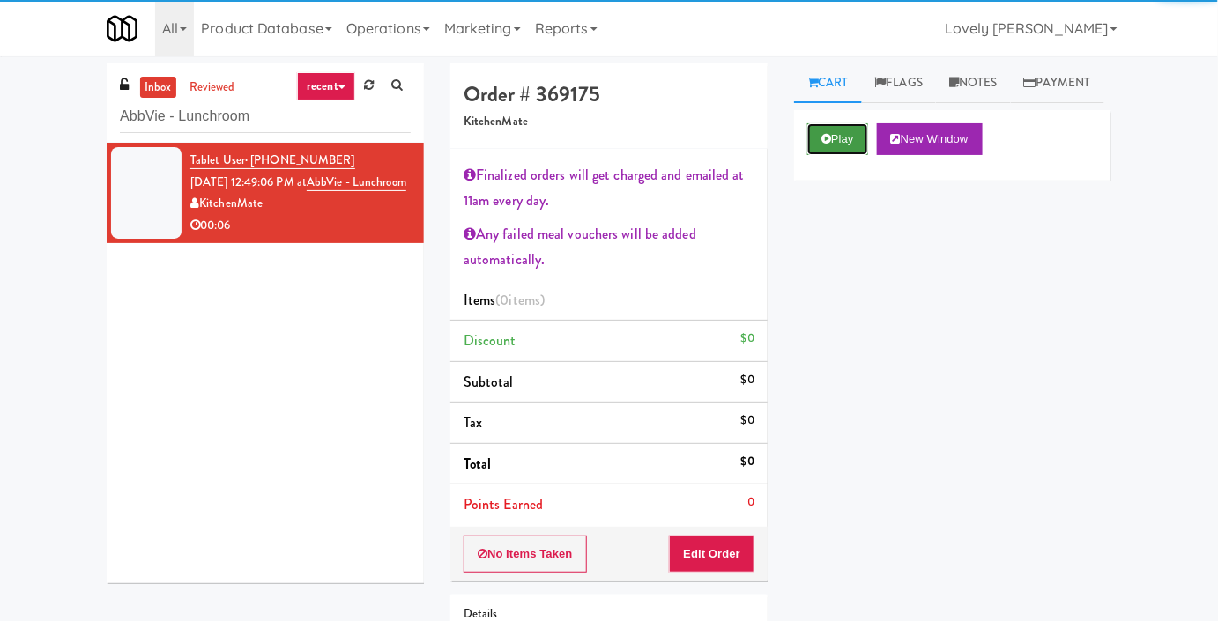
click at [841, 155] on button "Play" at bounding box center [837, 139] width 61 height 32
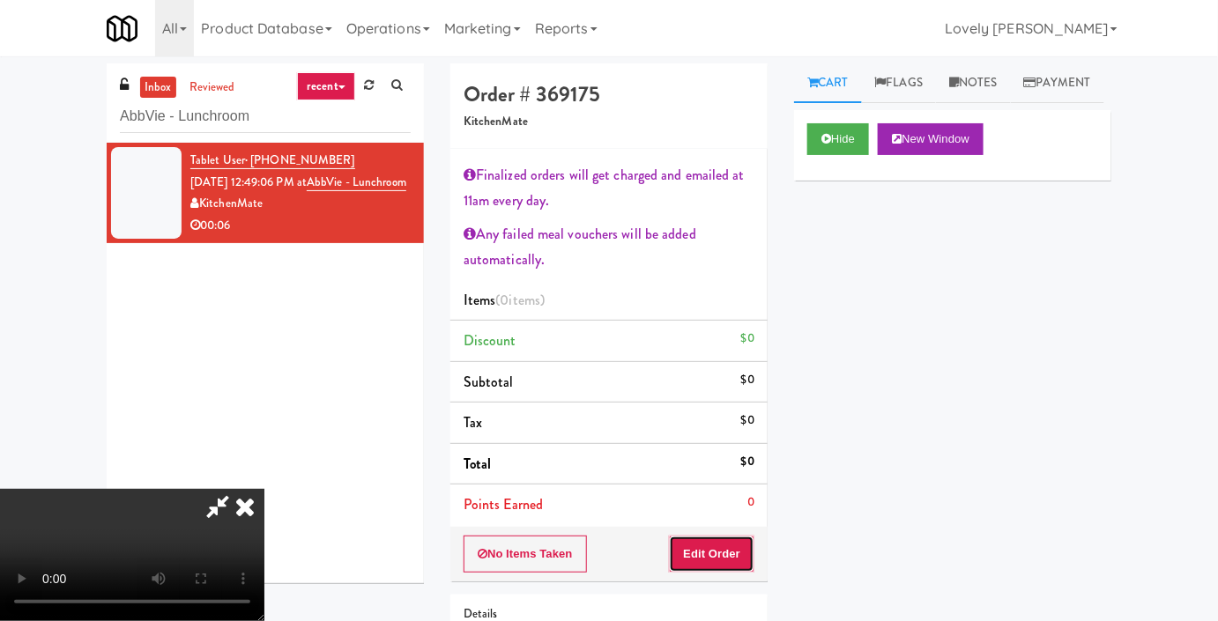
click at [729, 557] on button "Edit Order" at bounding box center [711, 554] width 85 height 37
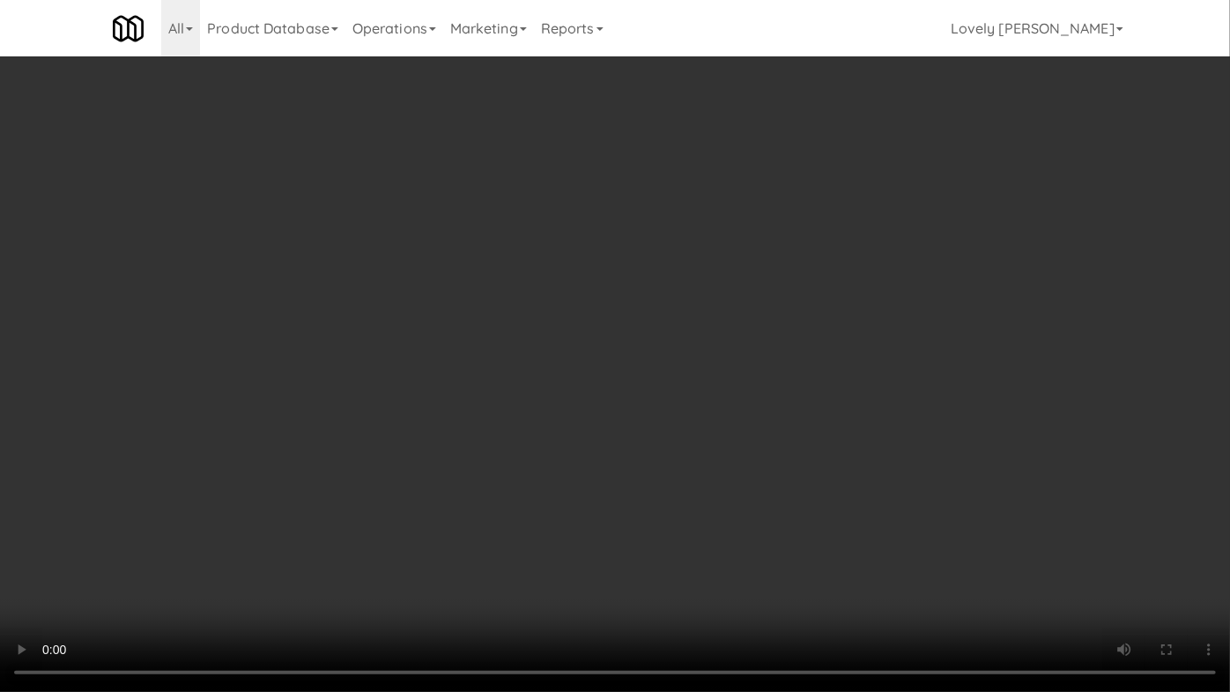
click at [826, 402] on video at bounding box center [615, 346] width 1230 height 692
click at [722, 474] on video at bounding box center [615, 346] width 1230 height 692
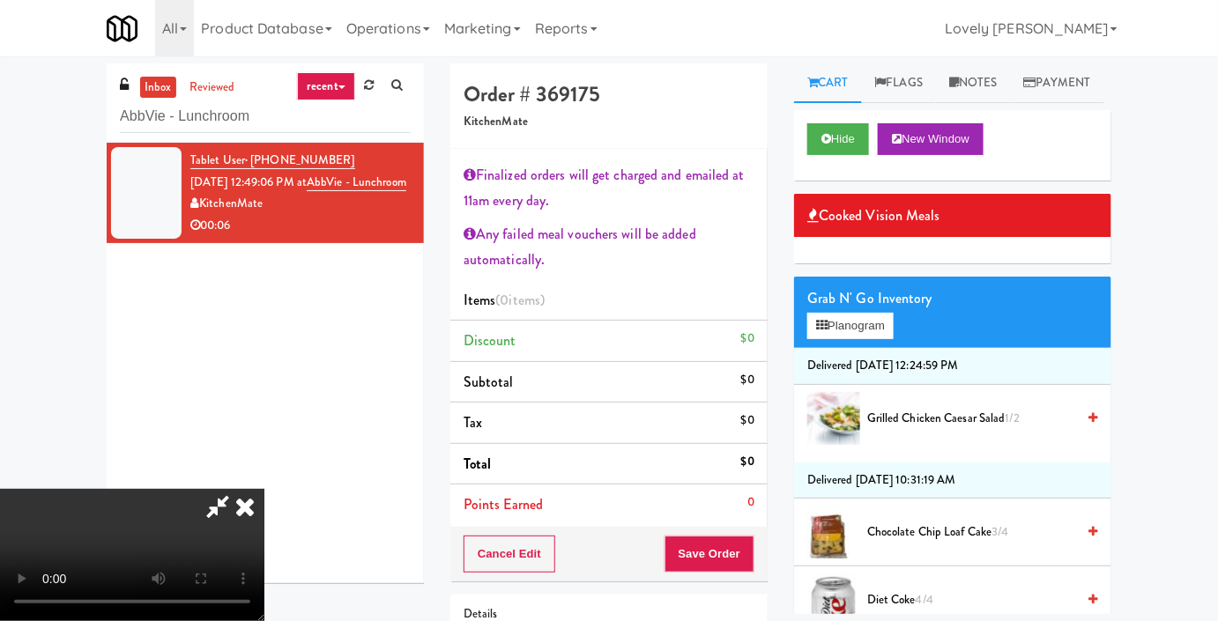
click at [888, 544] on span "Chocolate Chip Loaf Cake 3/4" at bounding box center [971, 533] width 209 height 22
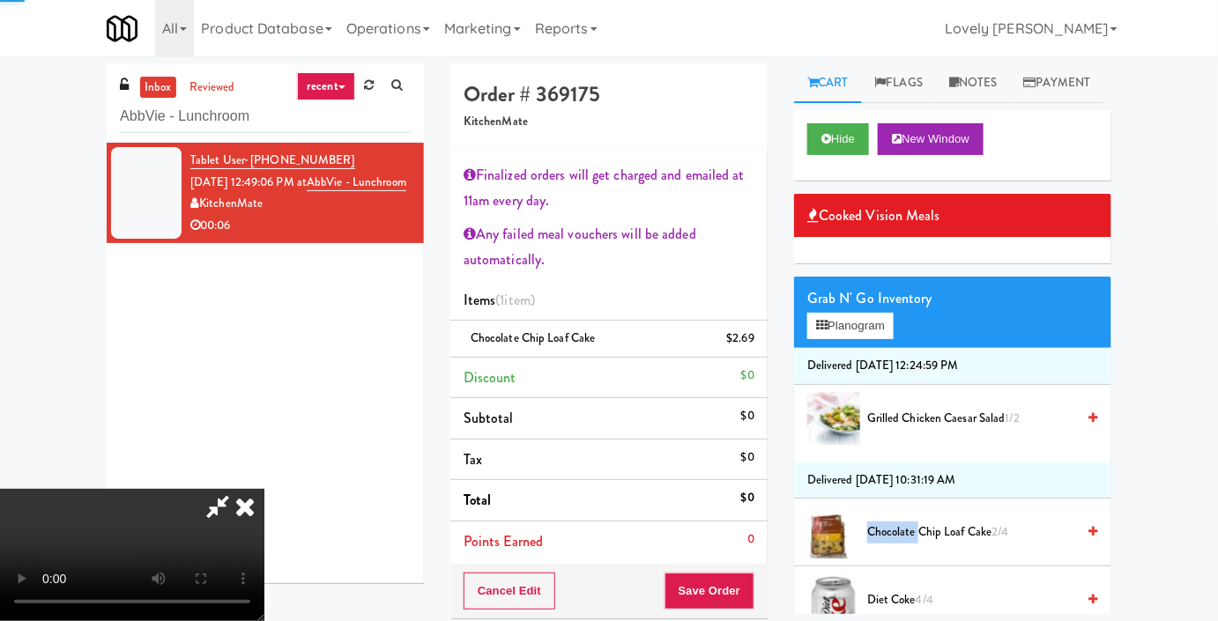
click at [889, 544] on span "Chocolate Chip Loaf Cake 2/4" at bounding box center [971, 533] width 209 height 22
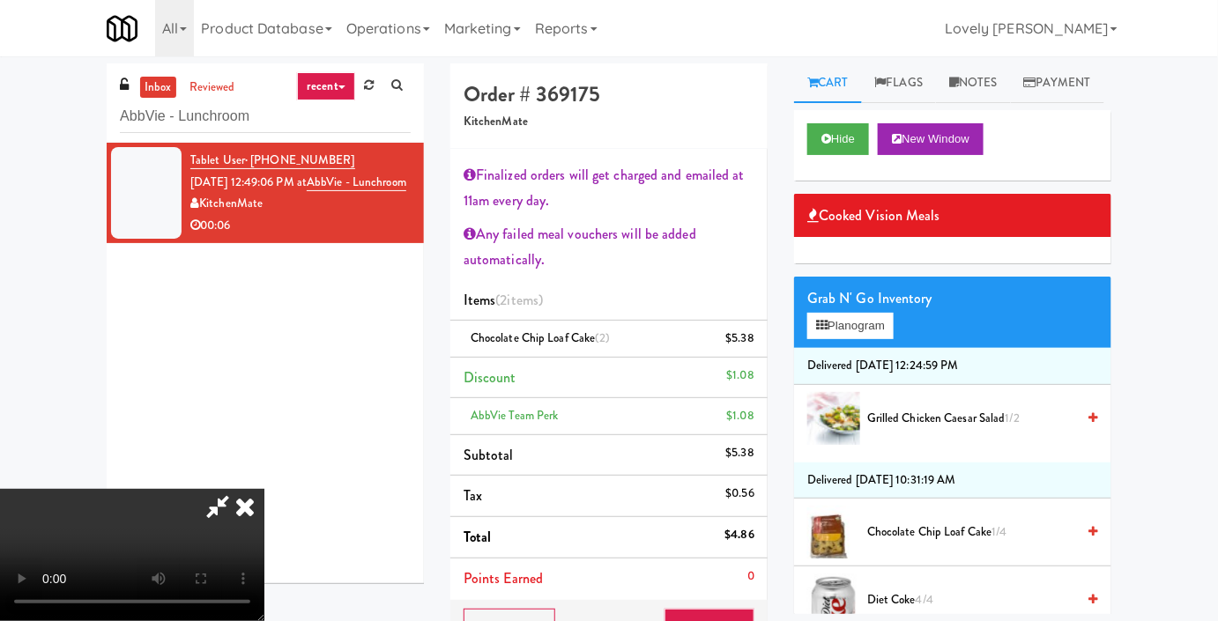
click at [264, 489] on icon at bounding box center [245, 506] width 39 height 35
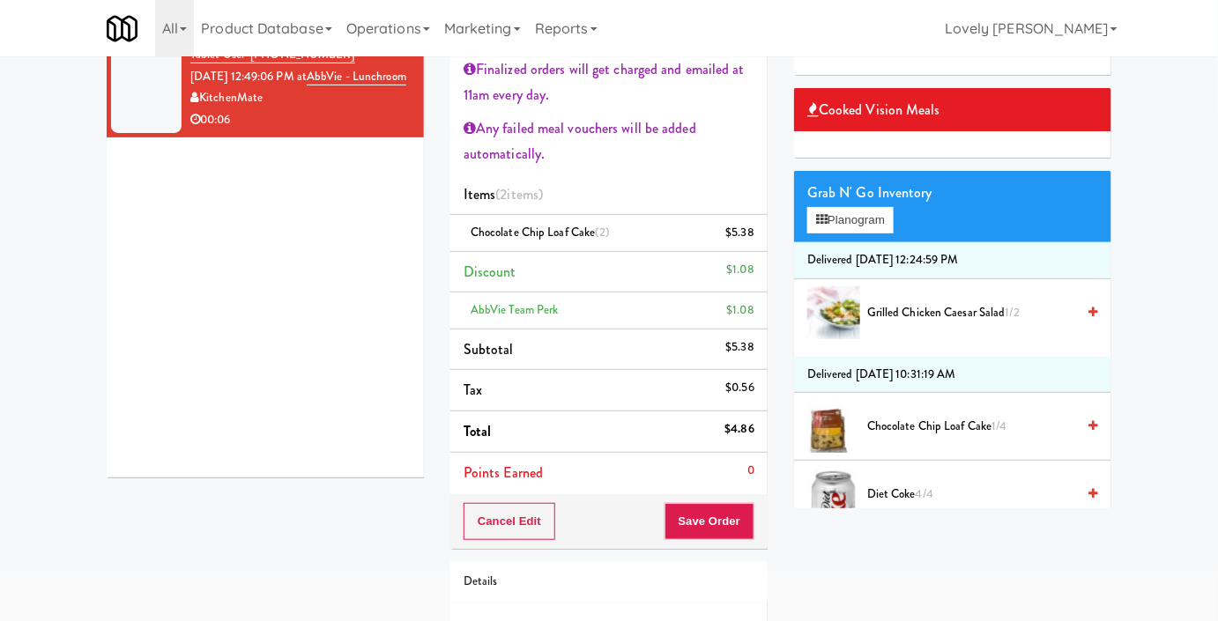
scroll to position [232, 0]
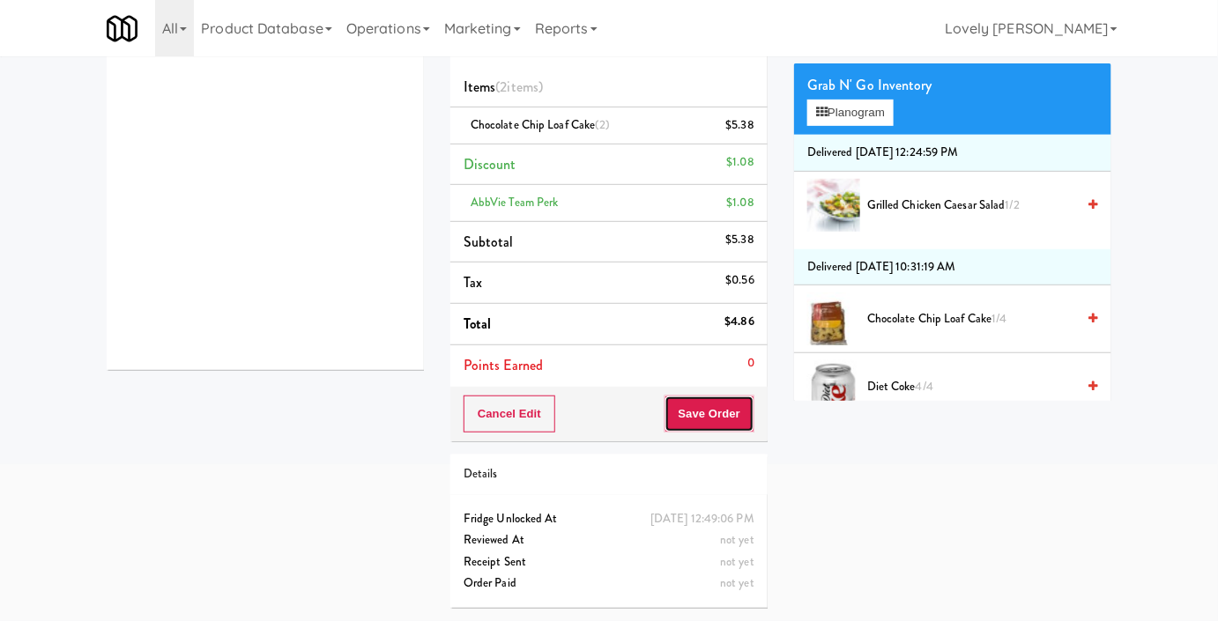
click at [689, 397] on button "Save Order" at bounding box center [709, 414] width 90 height 37
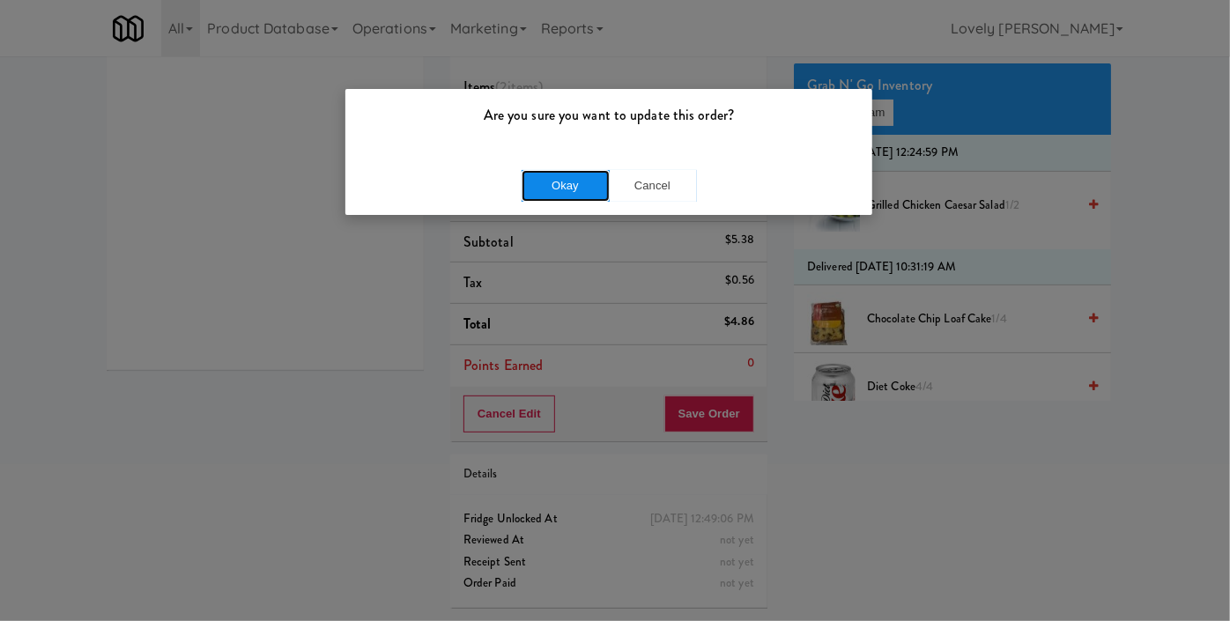
click at [563, 176] on button "Okay" at bounding box center [566, 186] width 88 height 32
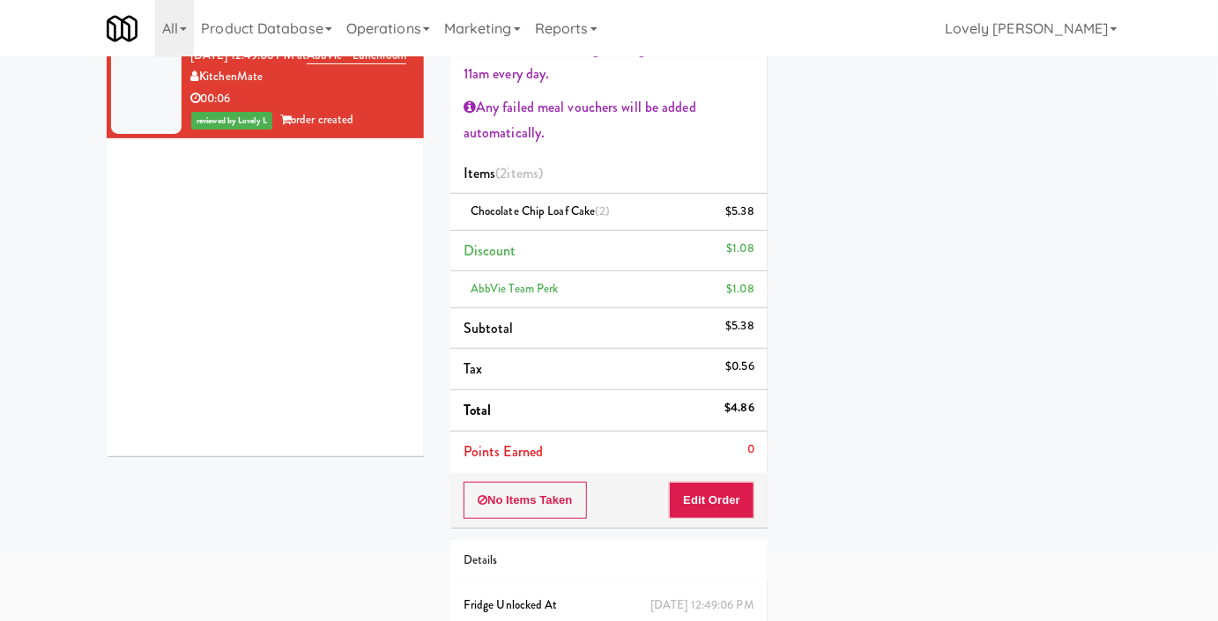
scroll to position [0, 0]
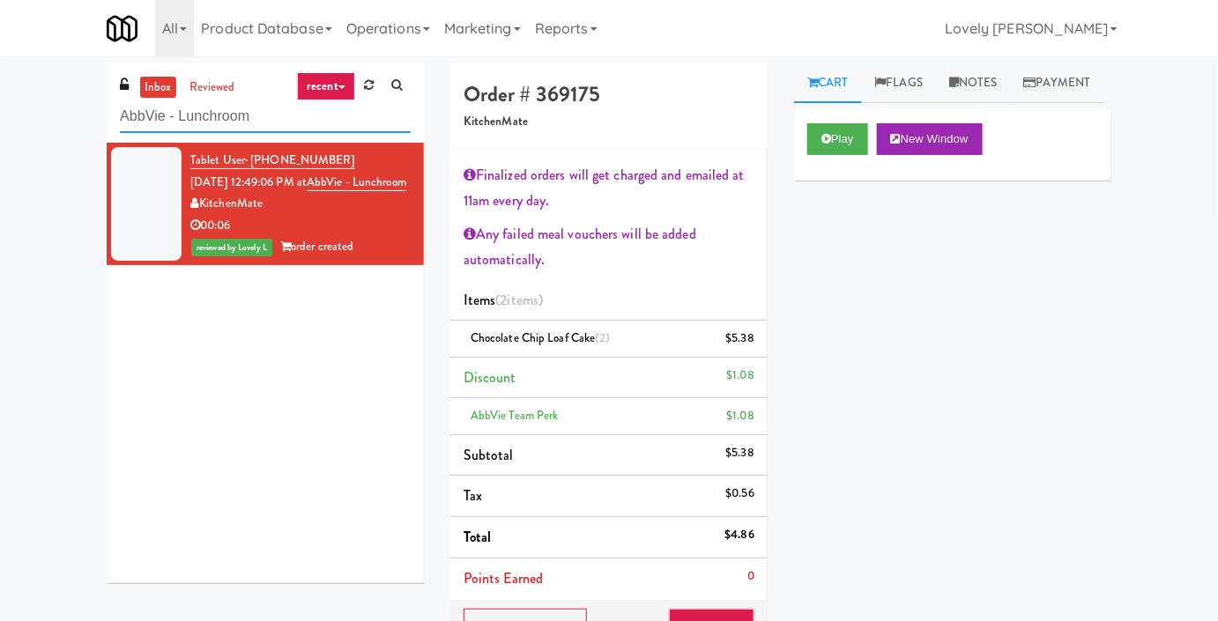
click at [239, 132] on input "AbbVie - Lunchroom" at bounding box center [265, 116] width 291 height 33
paste input "Home Depot - 10th Flr Cafe Left"
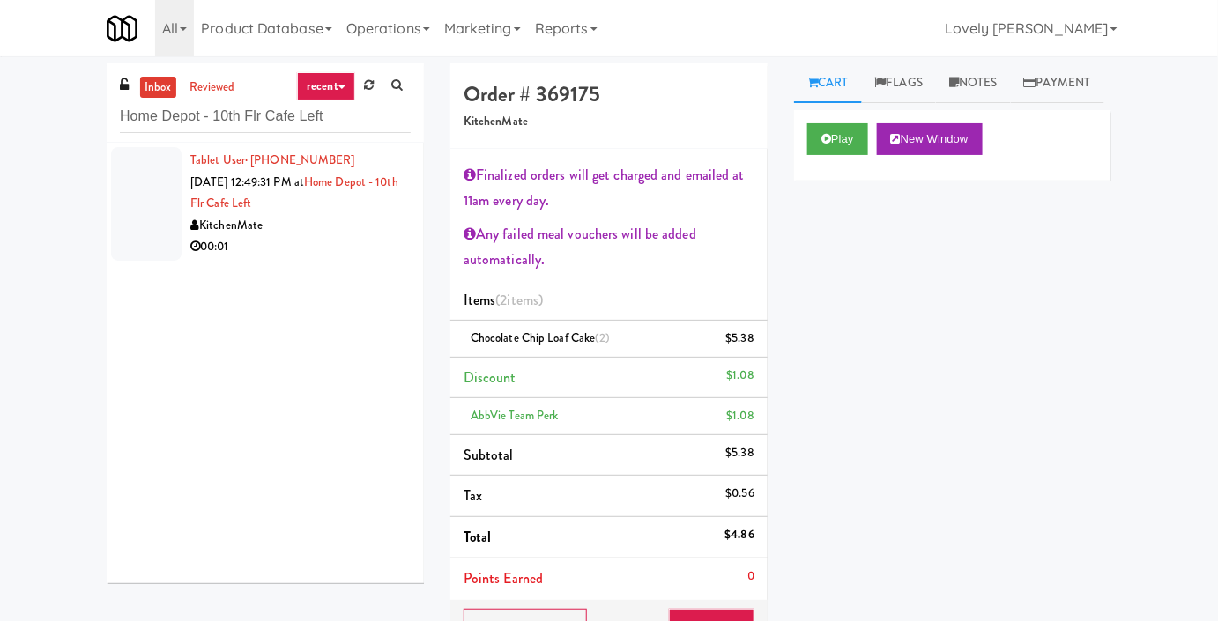
click at [347, 248] on div "00:01" at bounding box center [300, 247] width 220 height 22
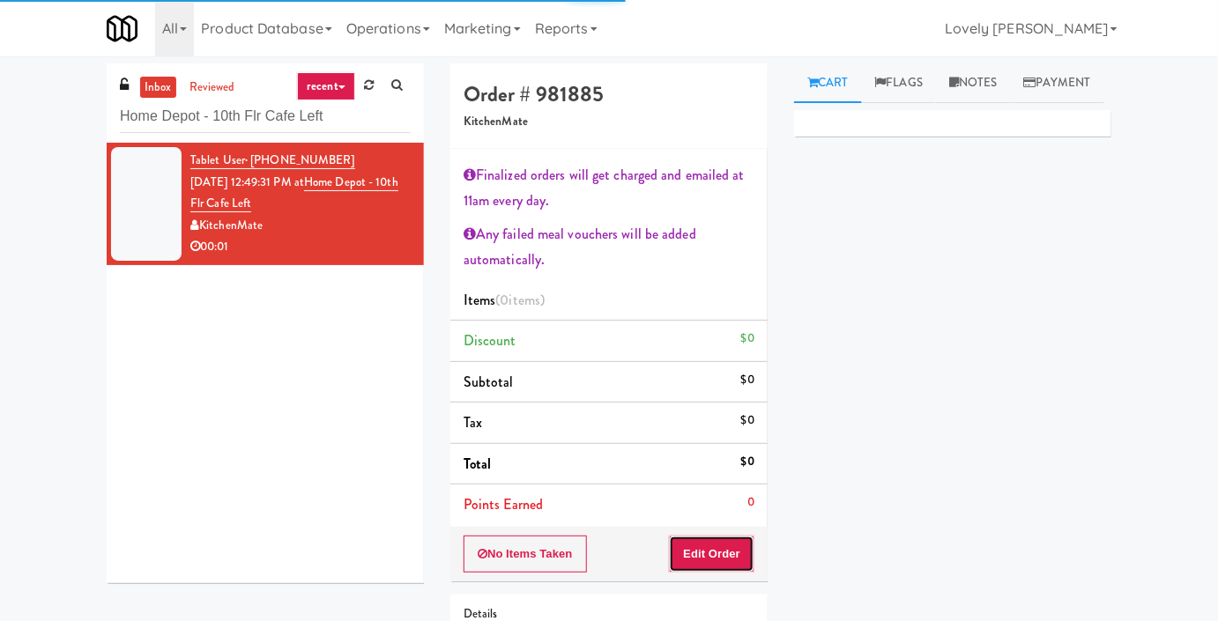
click at [691, 567] on button "Edit Order" at bounding box center [711, 554] width 85 height 37
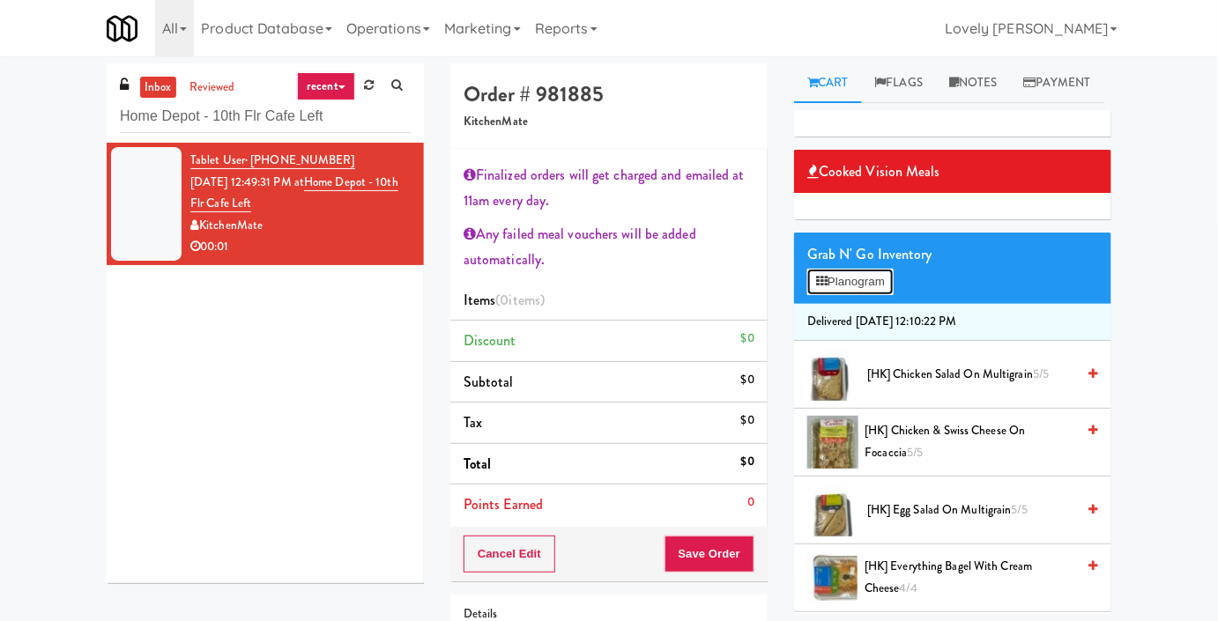
click at [879, 295] on button "Planogram" at bounding box center [850, 282] width 86 height 26
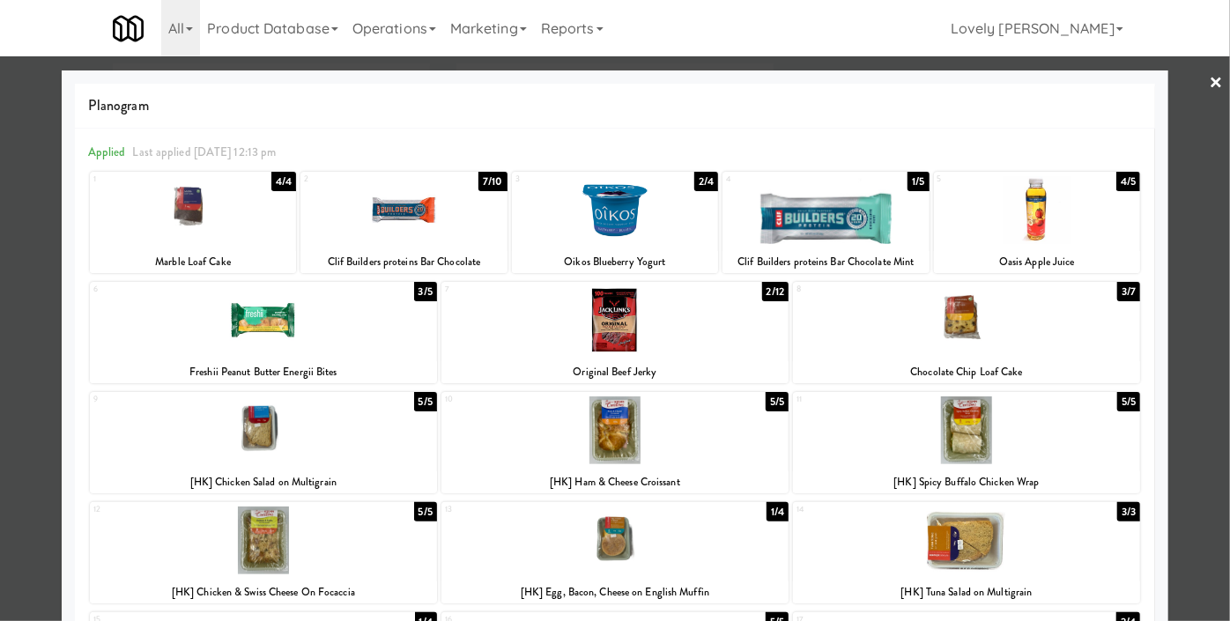
click at [258, 222] on div at bounding box center [193, 210] width 206 height 68
click at [0, 320] on div at bounding box center [615, 310] width 1230 height 621
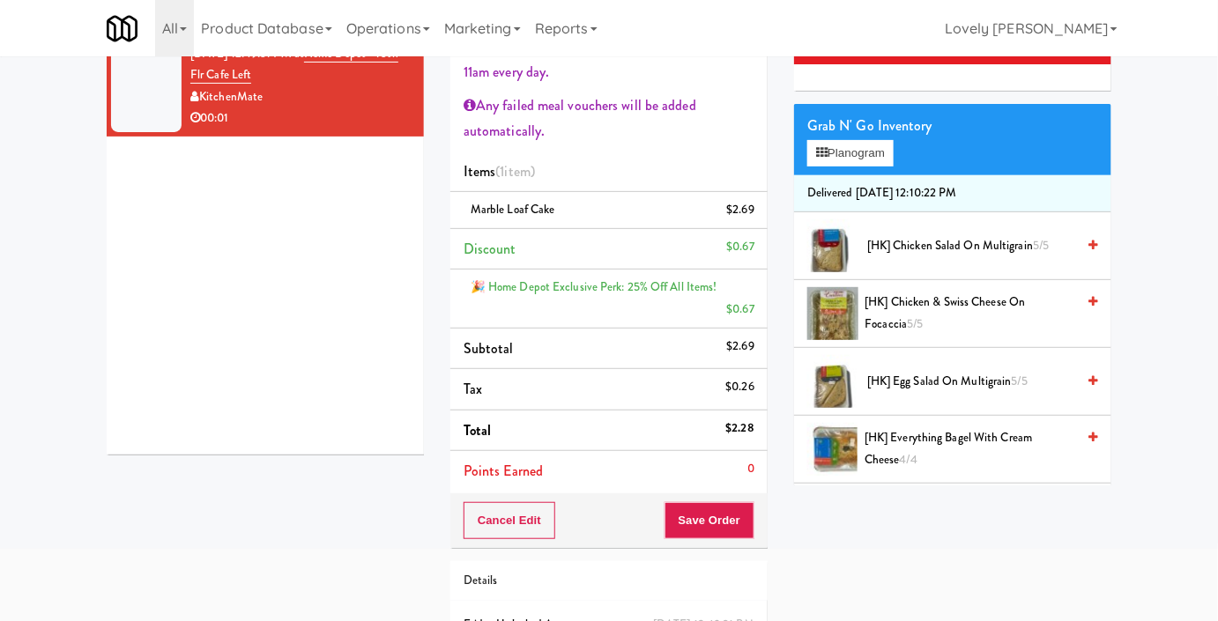
scroll to position [232, 0]
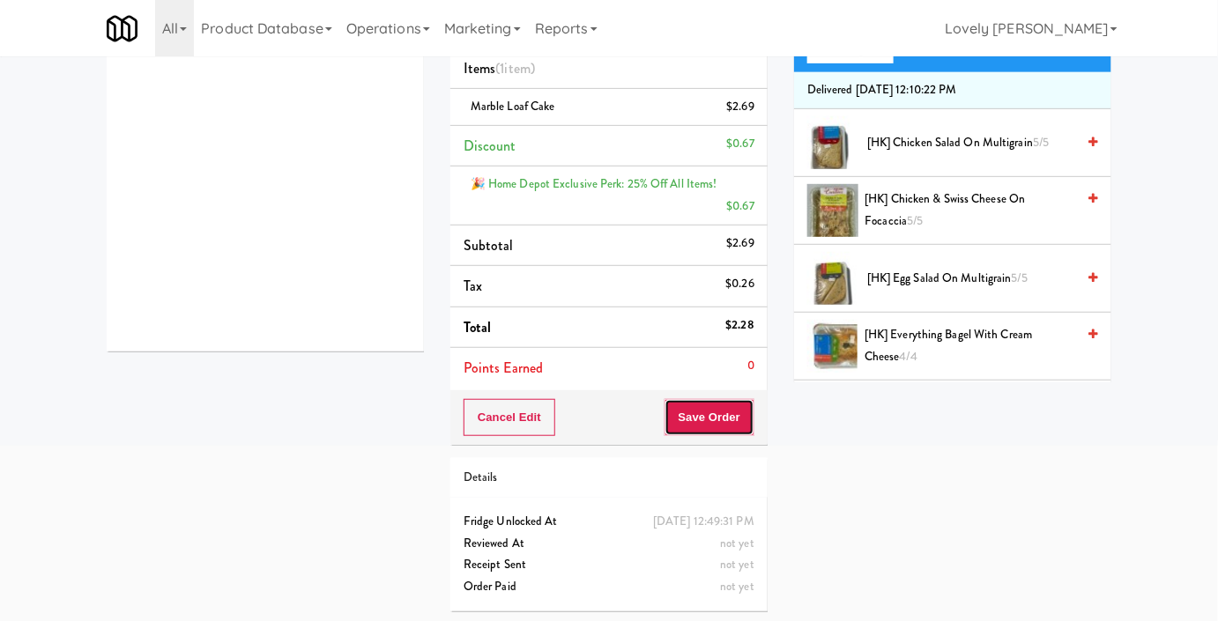
click at [705, 409] on button "Save Order" at bounding box center [709, 417] width 90 height 37
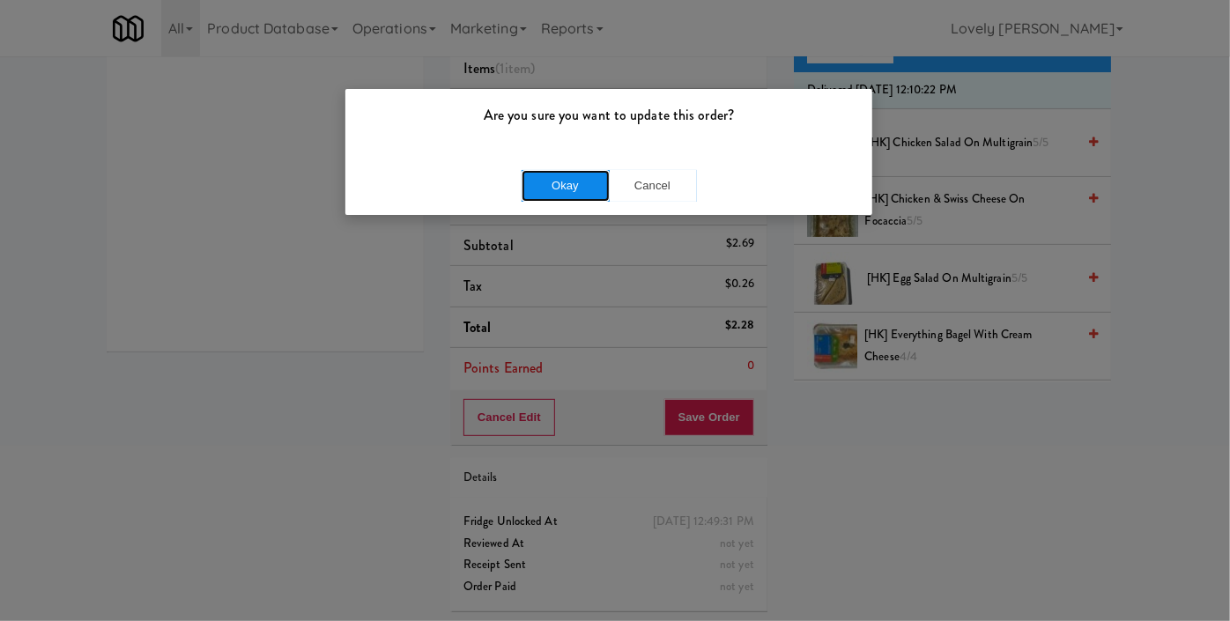
click at [581, 189] on button "Okay" at bounding box center [566, 186] width 88 height 32
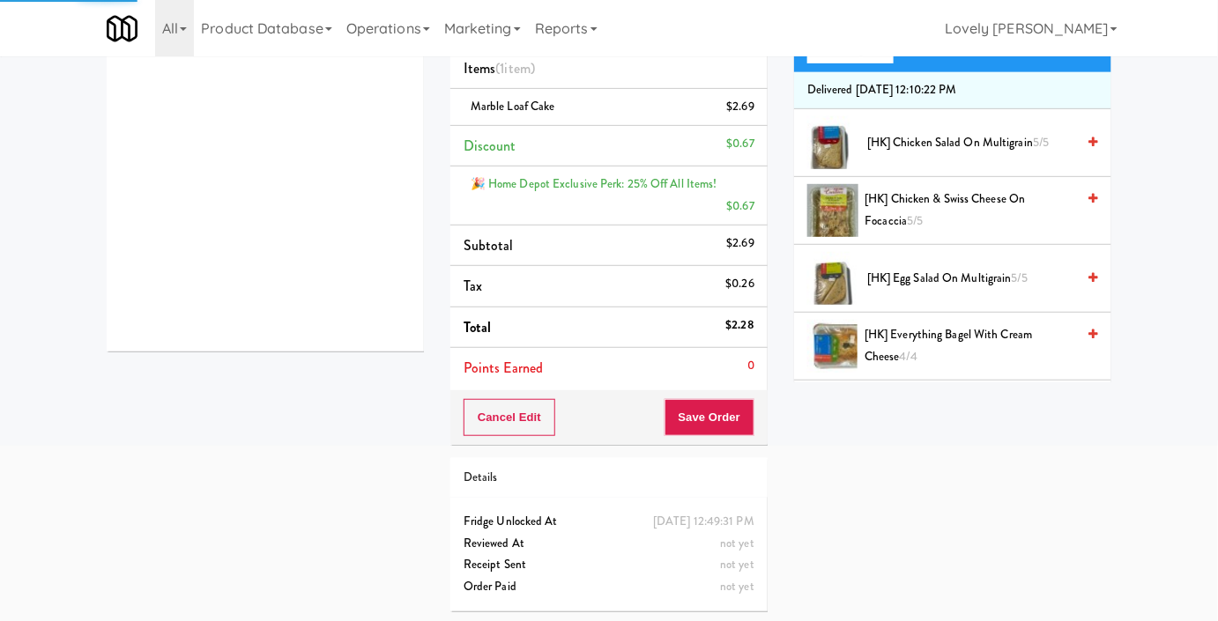
scroll to position [0, 0]
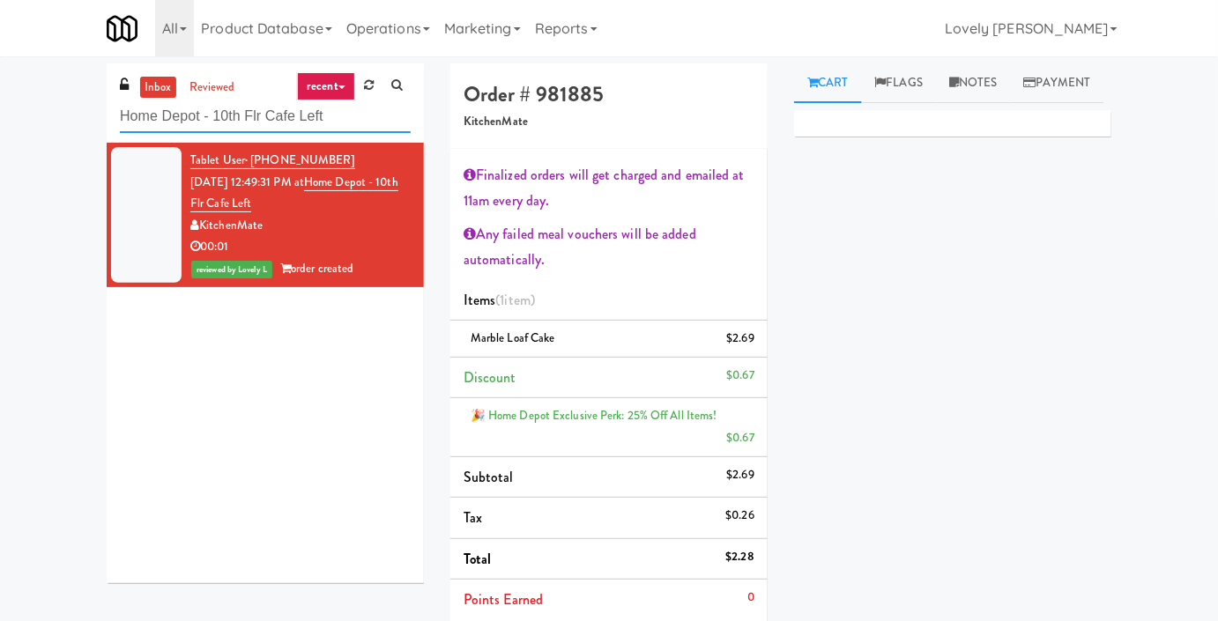
click at [213, 120] on input "Home Depot - 10th Flr Cafe Left" at bounding box center [265, 116] width 291 height 33
paste input "APCU - Cooler - Middle"
type input "APCU - Cooler - Middle"
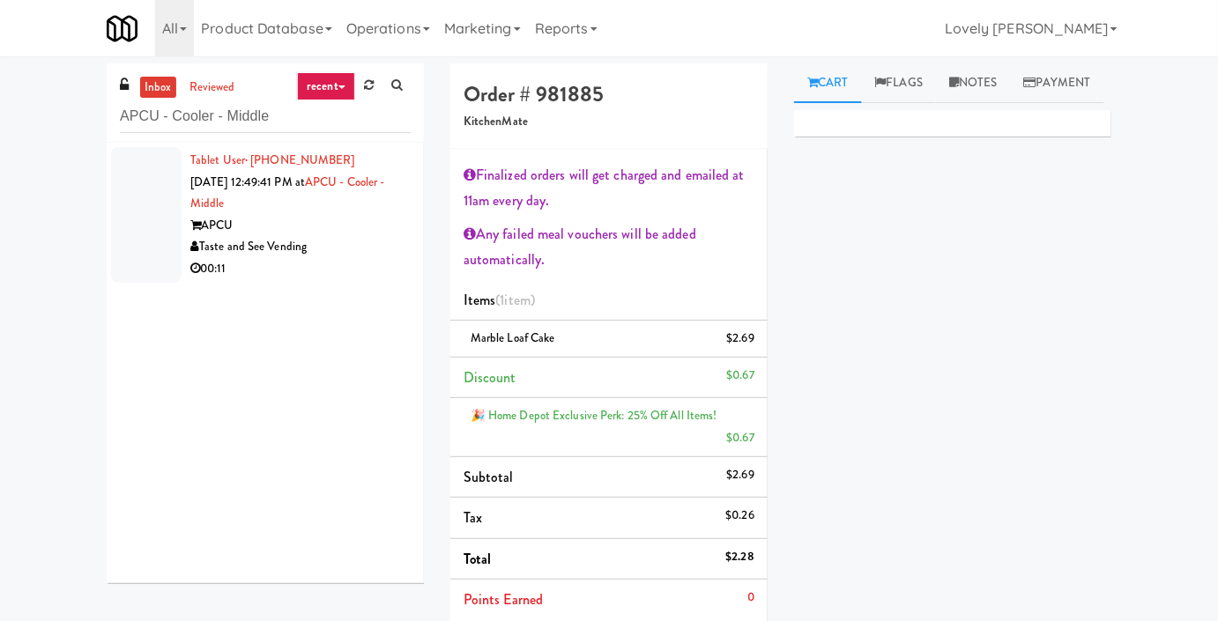
click at [333, 252] on div "Taste and See Vending" at bounding box center [300, 247] width 220 height 22
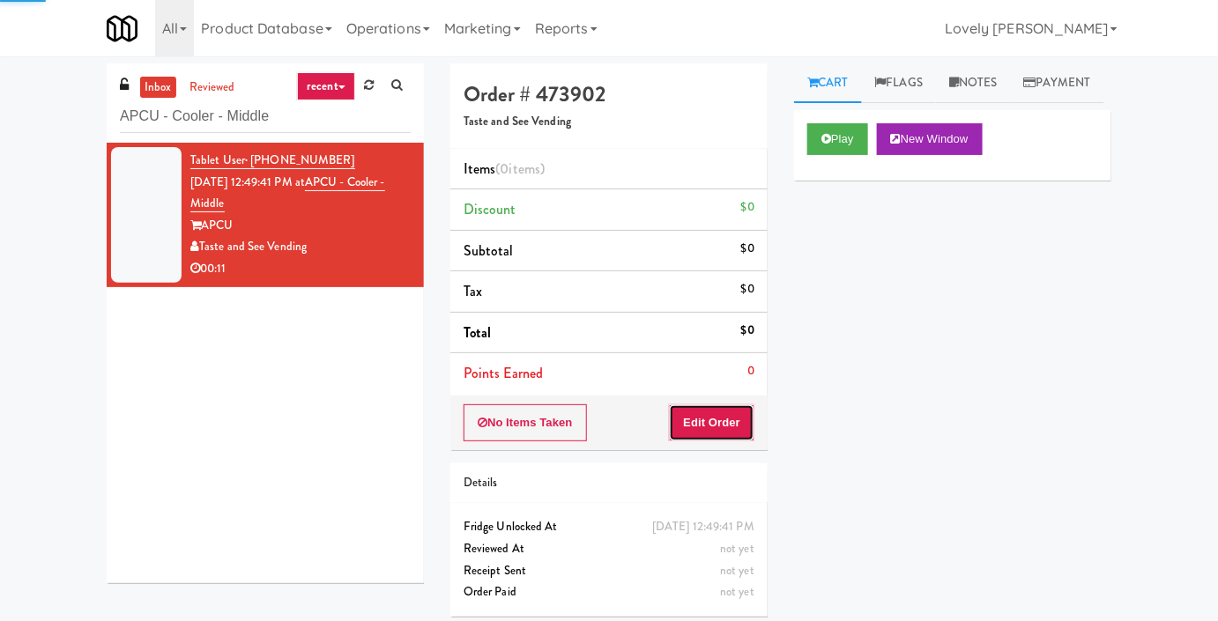
click at [695, 426] on button "Edit Order" at bounding box center [711, 422] width 85 height 37
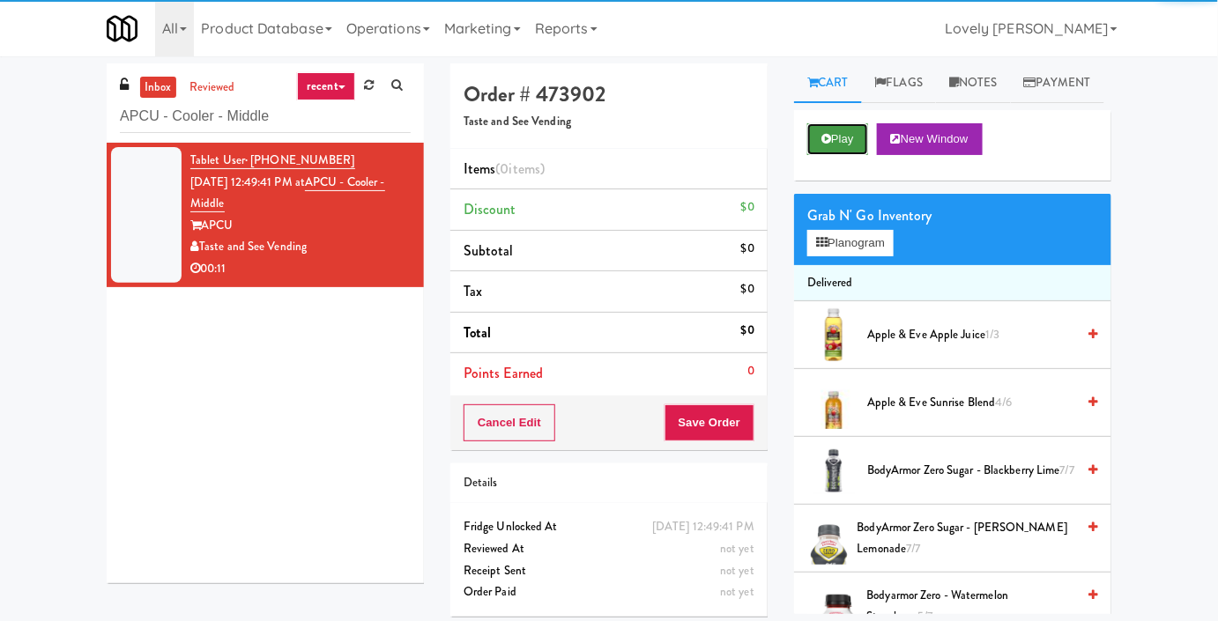
click at [848, 155] on button "Play" at bounding box center [837, 139] width 61 height 32
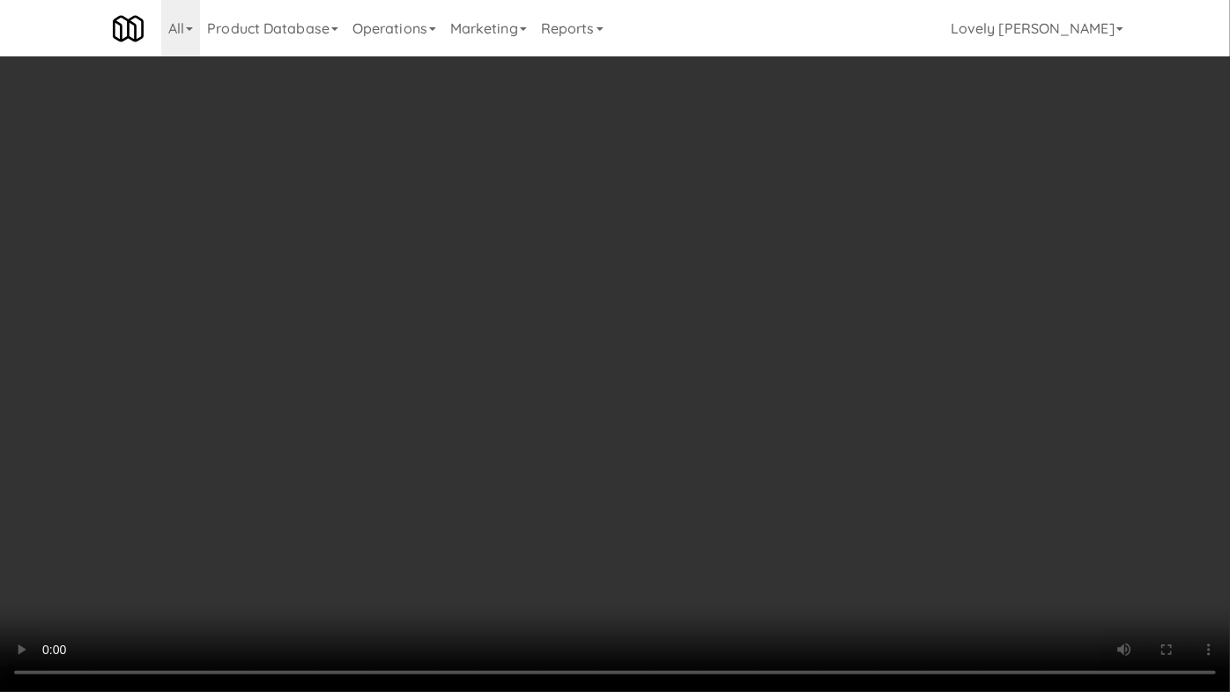
click at [916, 495] on video at bounding box center [615, 346] width 1230 height 692
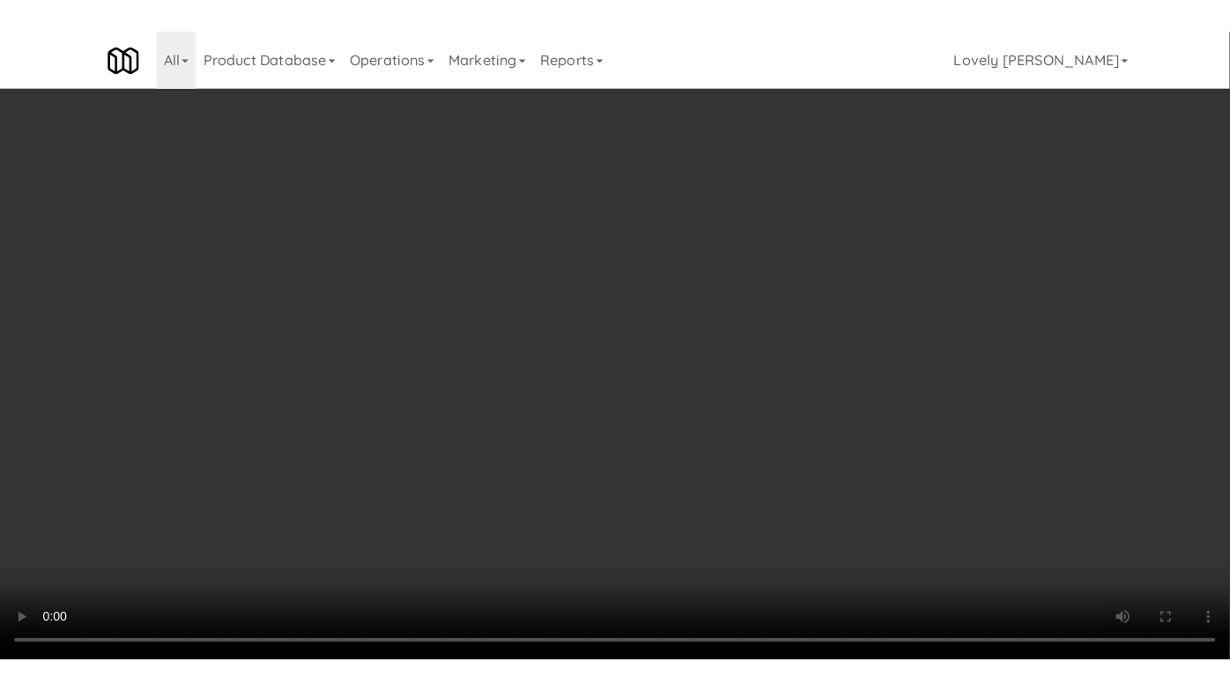
scroll to position [193, 0]
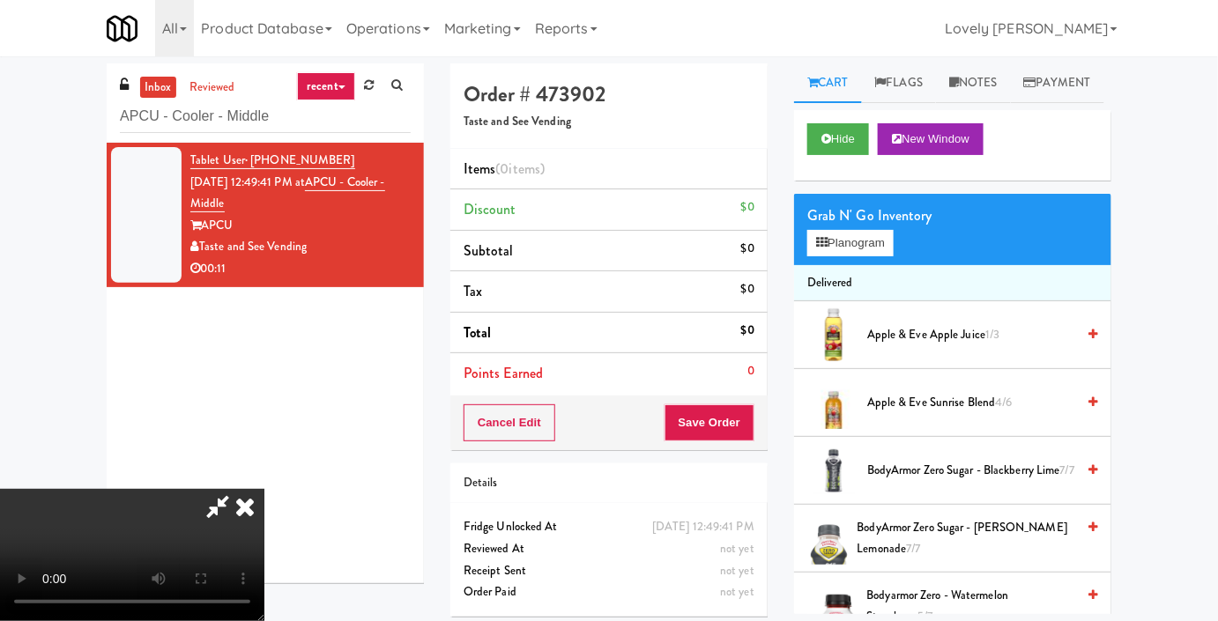
click at [264, 489] on video at bounding box center [132, 555] width 264 height 132
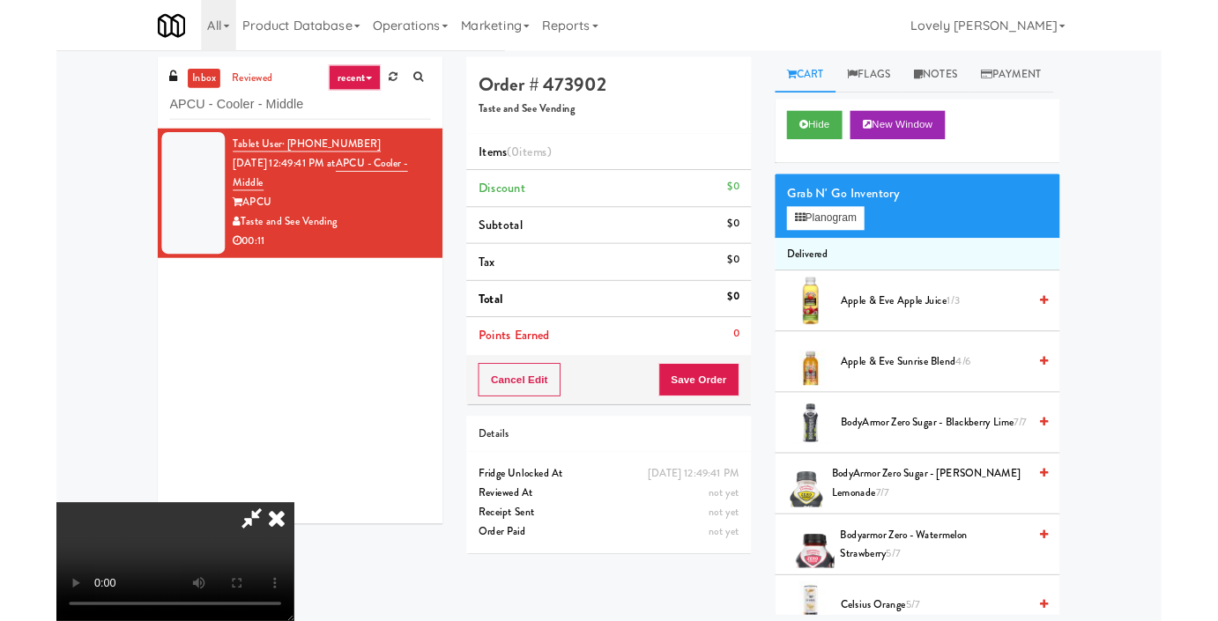
scroll to position [0, 0]
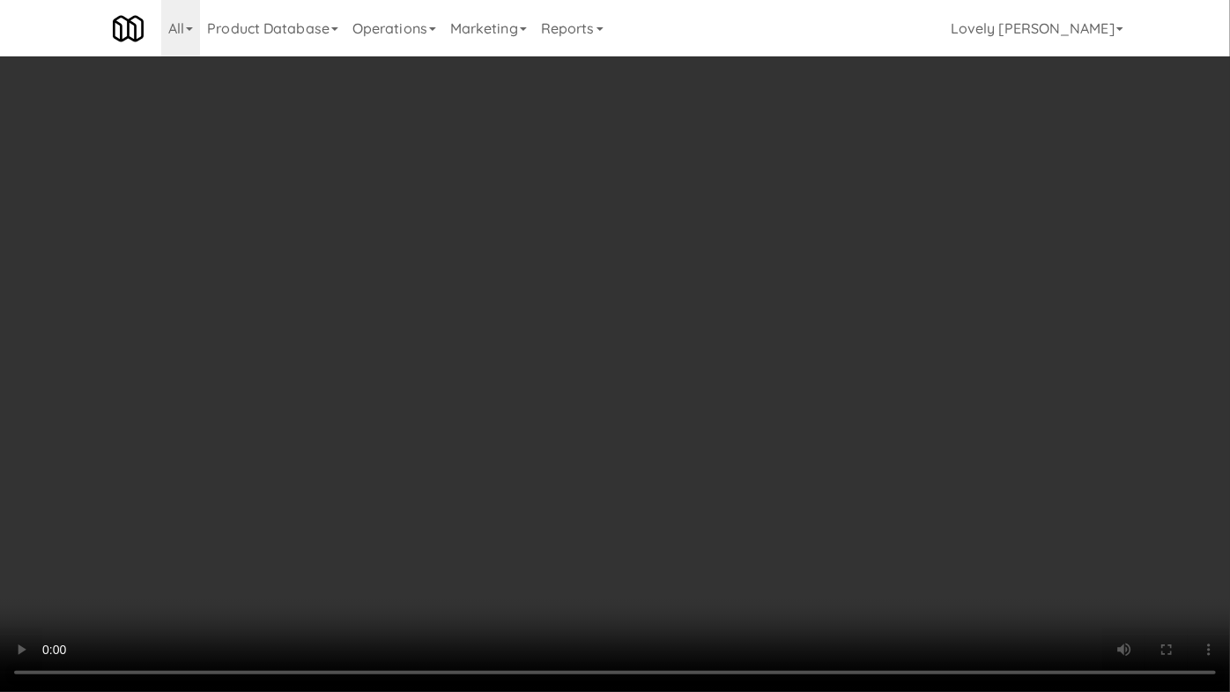
click at [714, 494] on video at bounding box center [615, 346] width 1230 height 692
click at [650, 416] on video at bounding box center [615, 346] width 1230 height 692
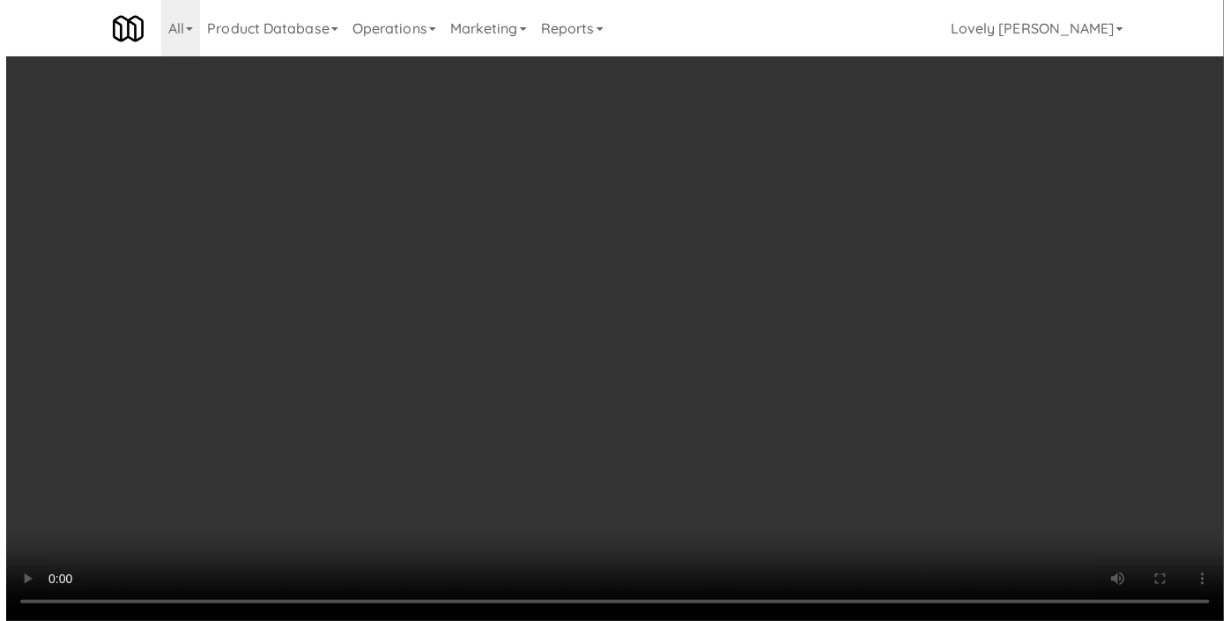
scroll to position [193, 0]
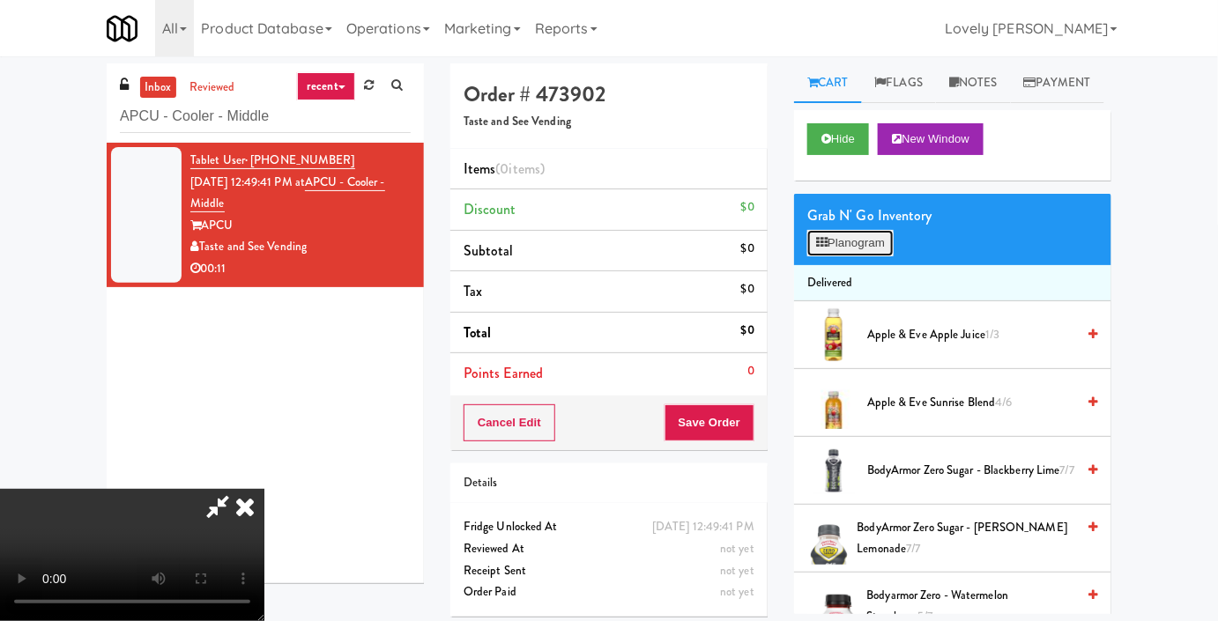
click at [876, 256] on button "Planogram" at bounding box center [850, 243] width 86 height 26
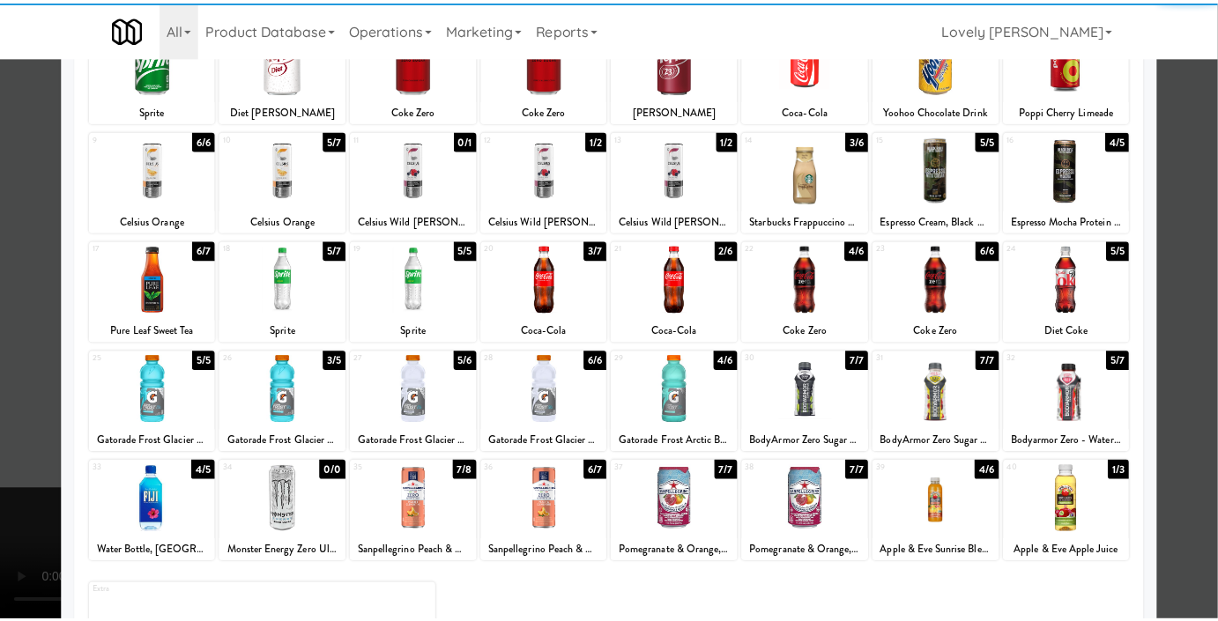
scroll to position [240, 0]
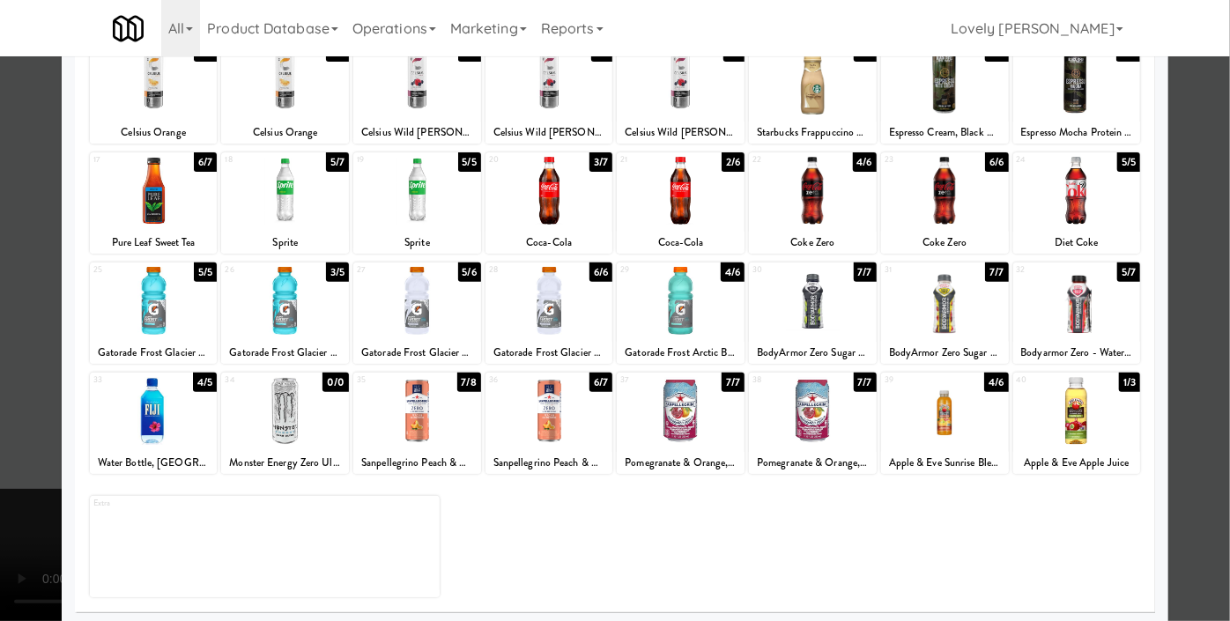
click at [921, 297] on div at bounding box center [945, 301] width 128 height 68
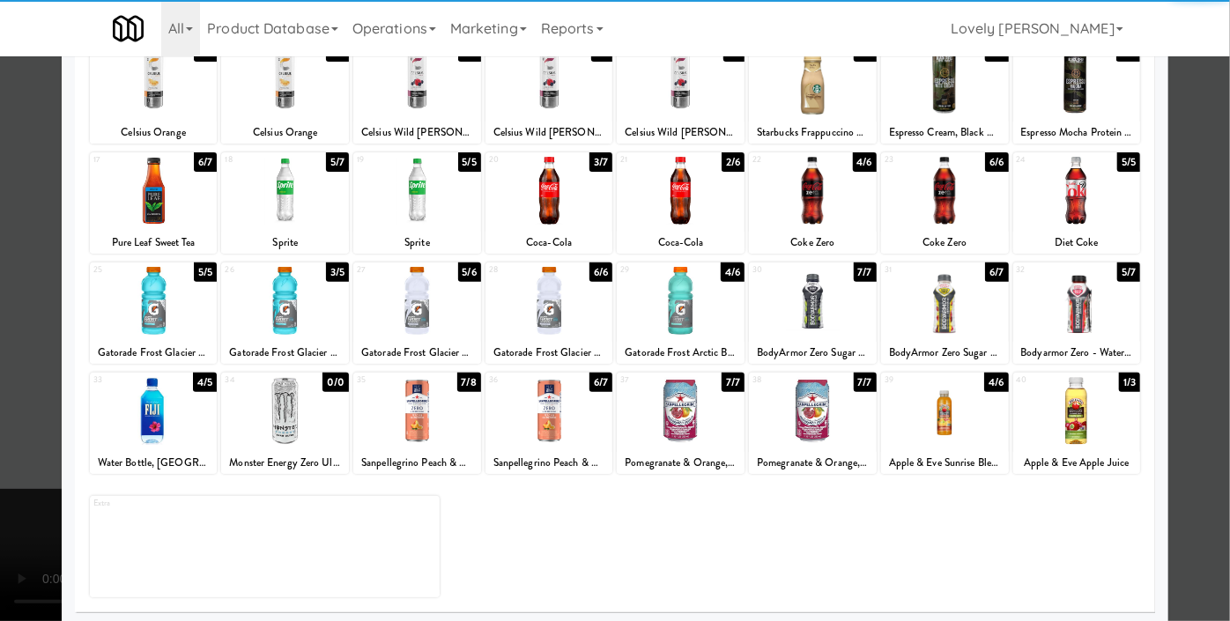
click at [1184, 181] on div at bounding box center [615, 310] width 1230 height 621
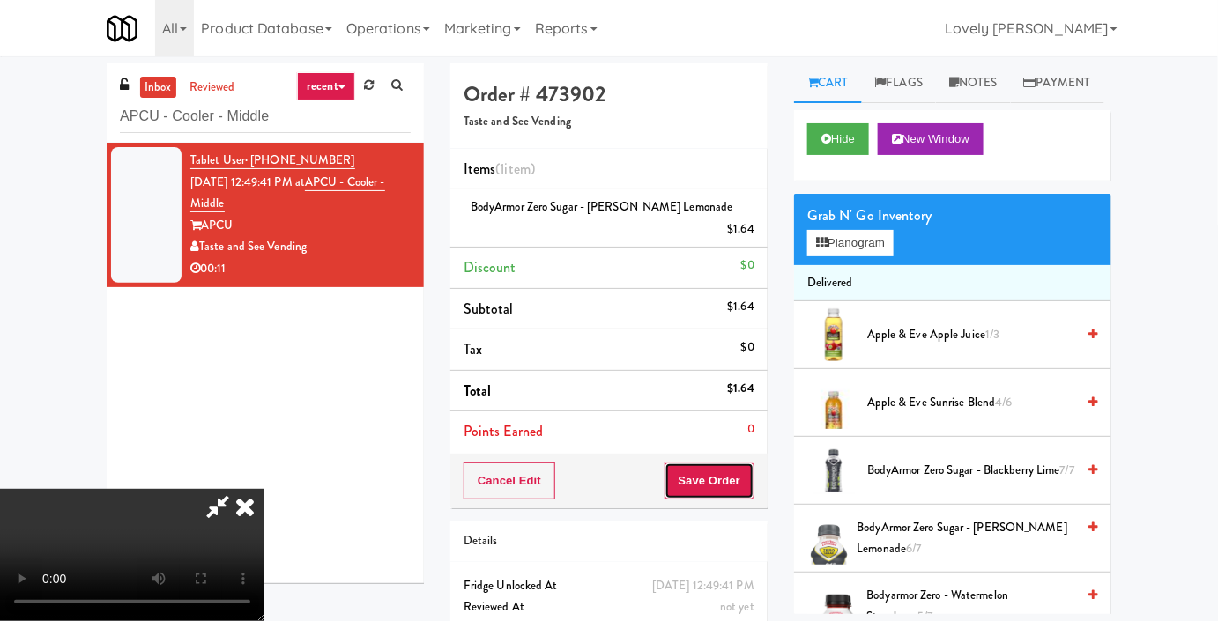
click at [742, 477] on button "Save Order" at bounding box center [709, 481] width 90 height 37
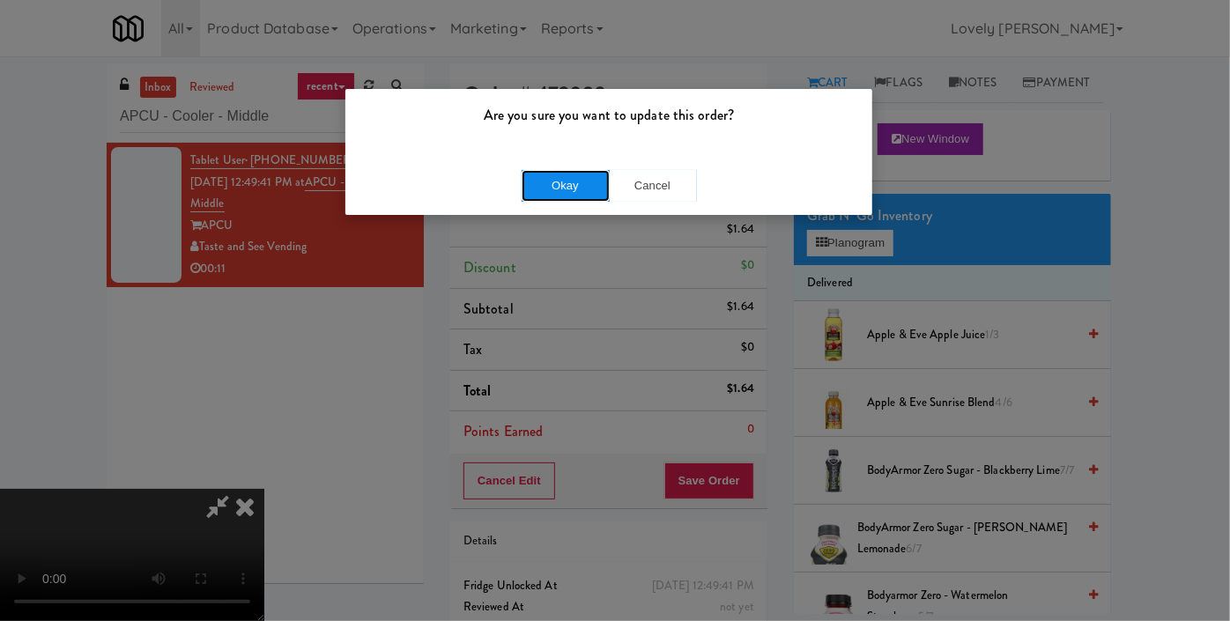
click at [564, 198] on button "Okay" at bounding box center [566, 186] width 88 height 32
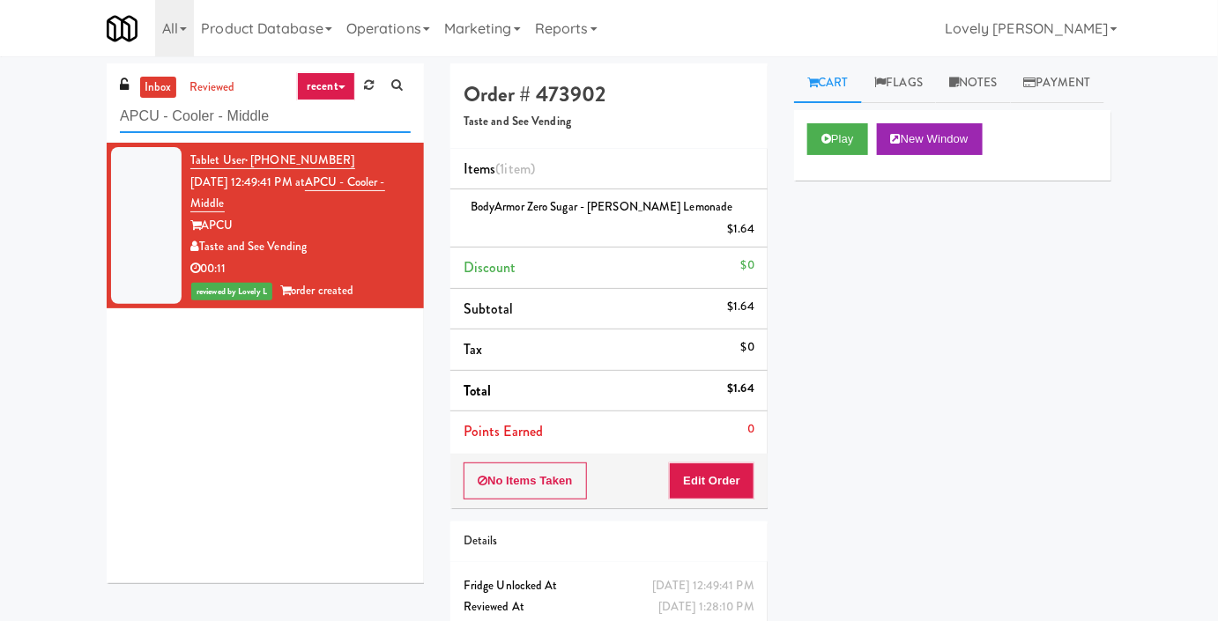
click at [213, 120] on input "APCU - Cooler - Middle" at bounding box center [265, 116] width 291 height 33
paste input "2112 [US_STATE] - Cooler - Left"
type input "2112 [US_STATE] - Cooler - Left"
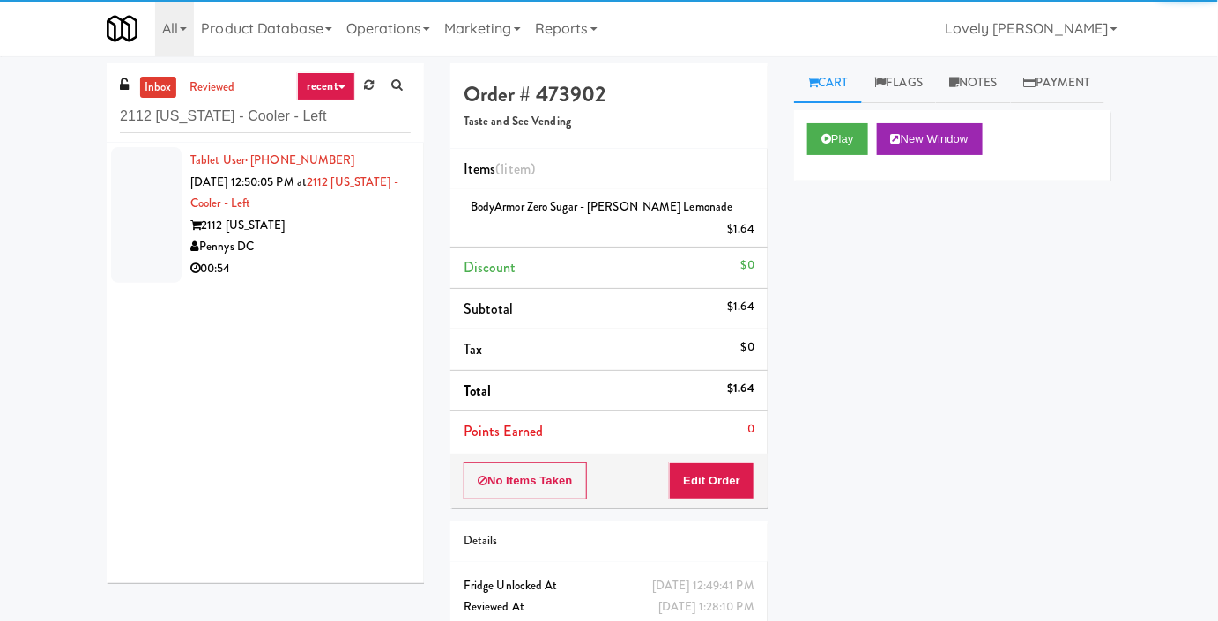
click at [300, 271] on div "00:54" at bounding box center [300, 269] width 220 height 22
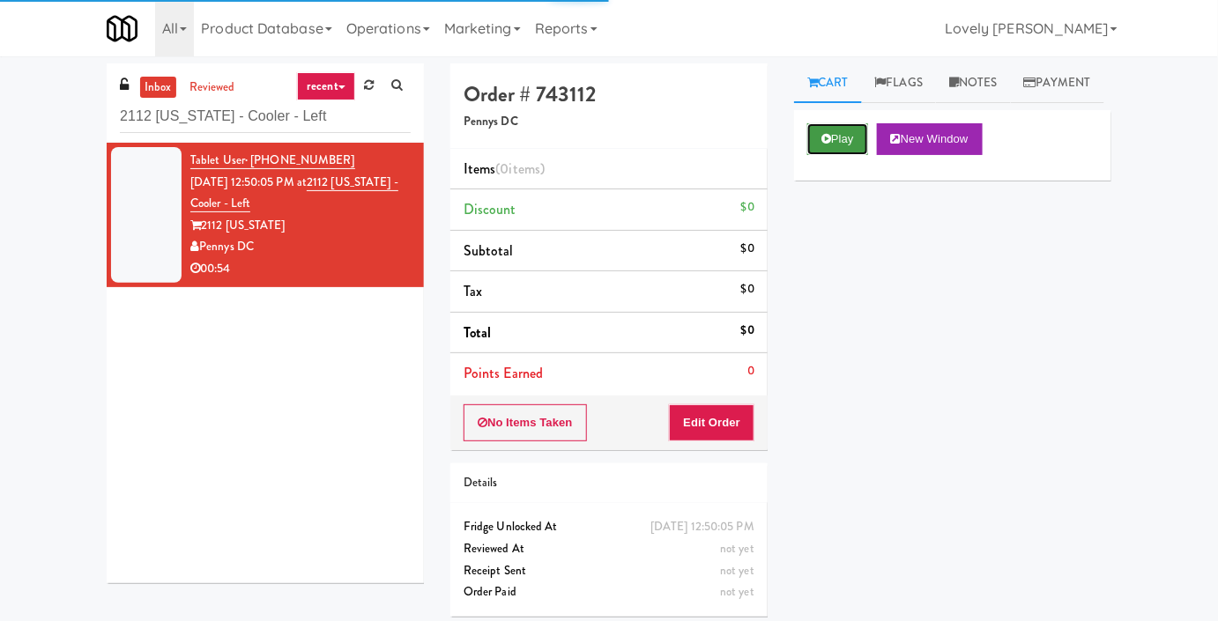
click at [847, 155] on button "Play" at bounding box center [837, 139] width 61 height 32
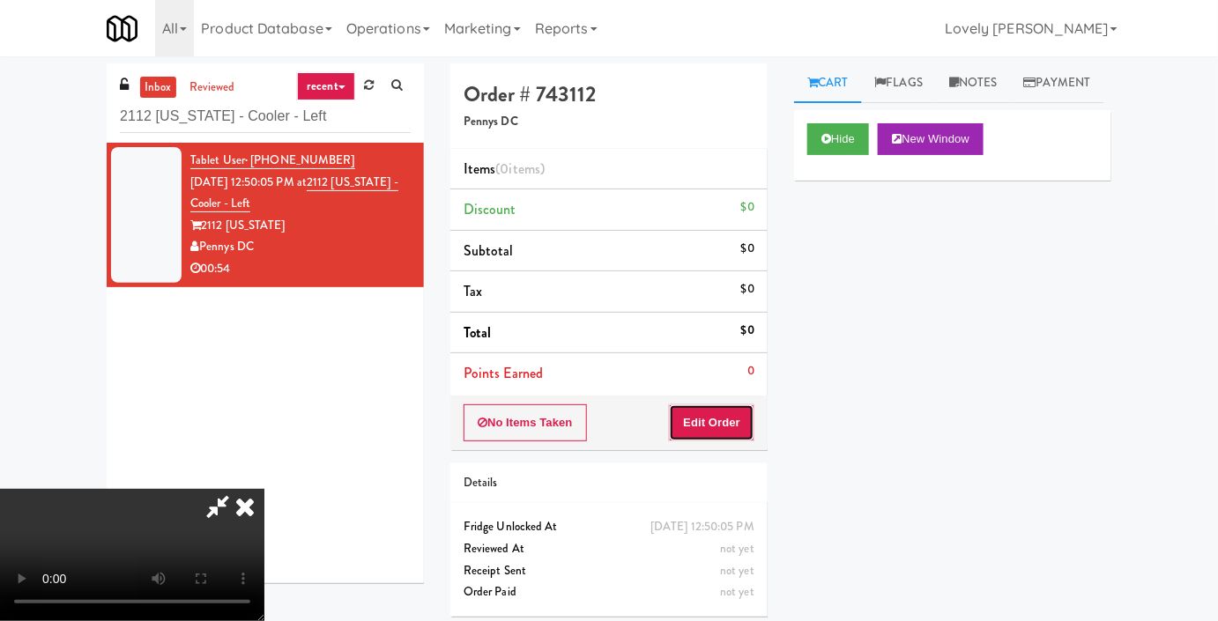
click at [724, 411] on button "Edit Order" at bounding box center [711, 422] width 85 height 37
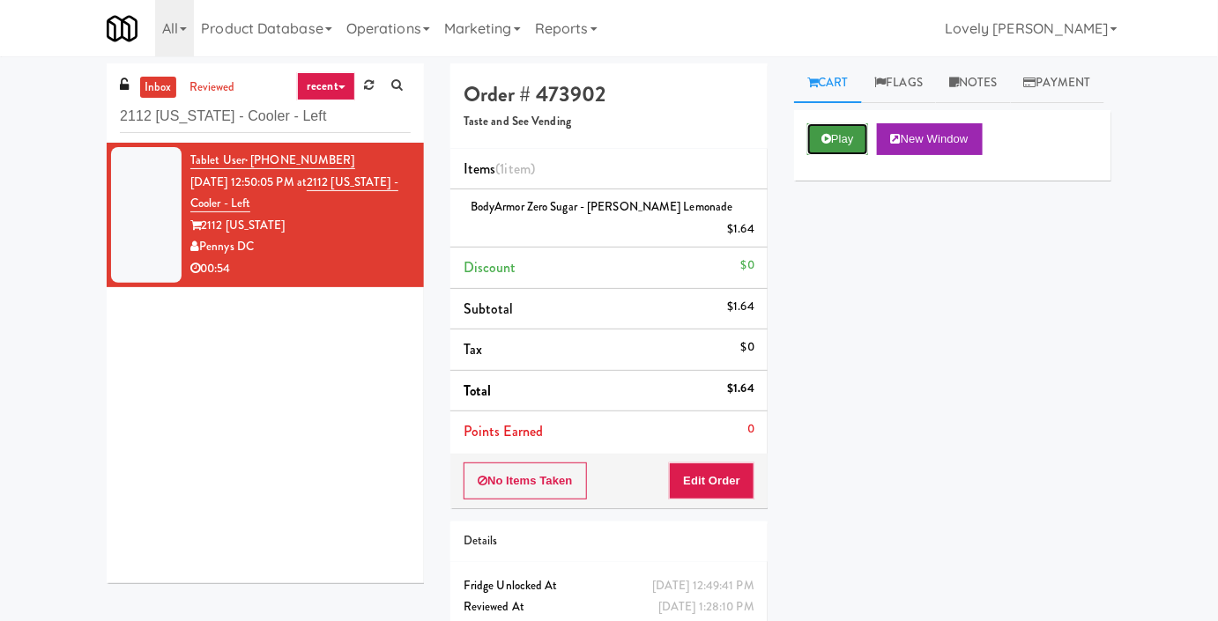
click at [815, 155] on button "Play" at bounding box center [837, 139] width 61 height 32
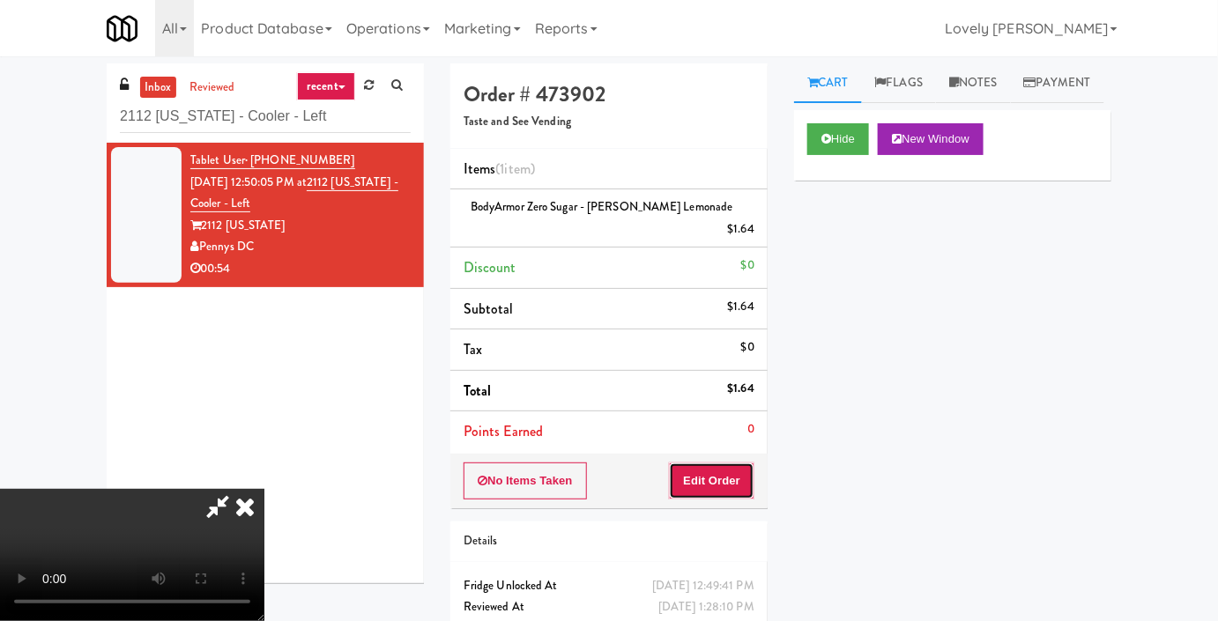
click at [722, 487] on button "Edit Order" at bounding box center [711, 481] width 85 height 37
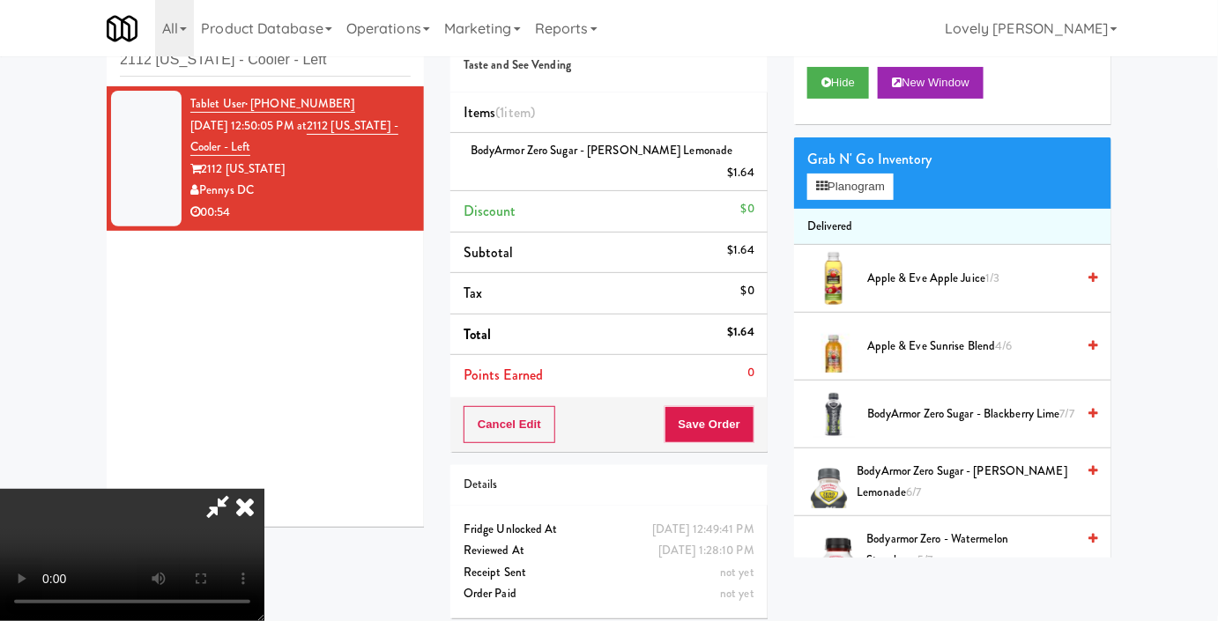
click at [264, 489] on icon at bounding box center [245, 506] width 39 height 35
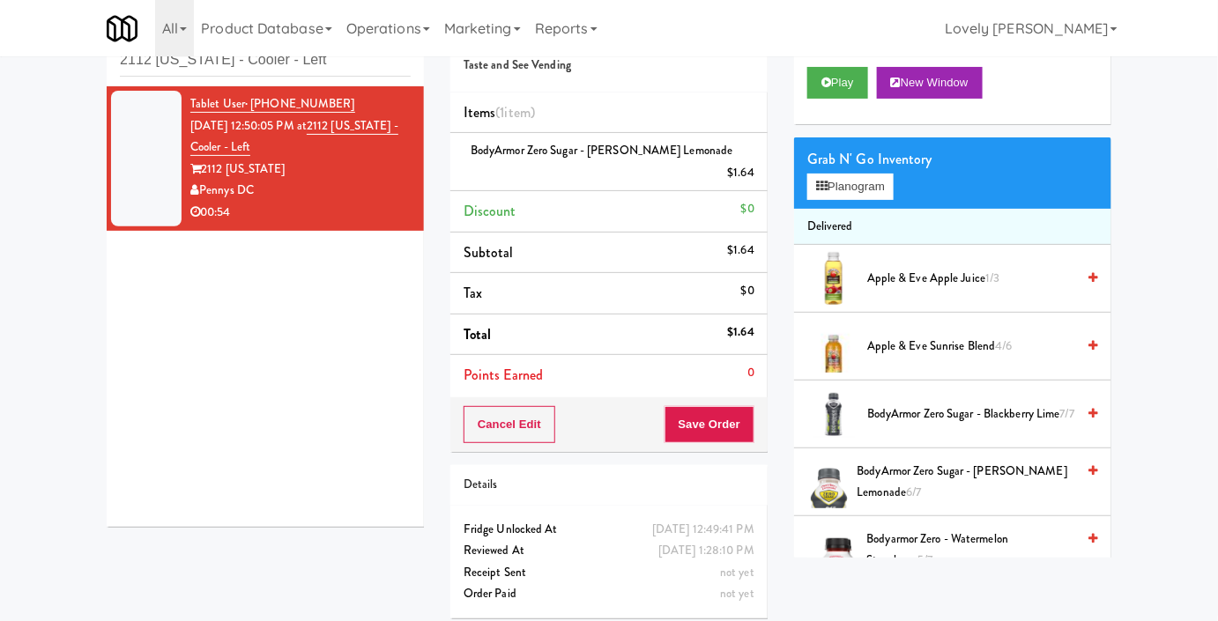
click at [361, 147] on div "Tablet User · (240) 877-8713 [DATE] 12:50:05 PM at 2112 [US_STATE] - [GEOGRAPHI…" at bounding box center [300, 158] width 220 height 130
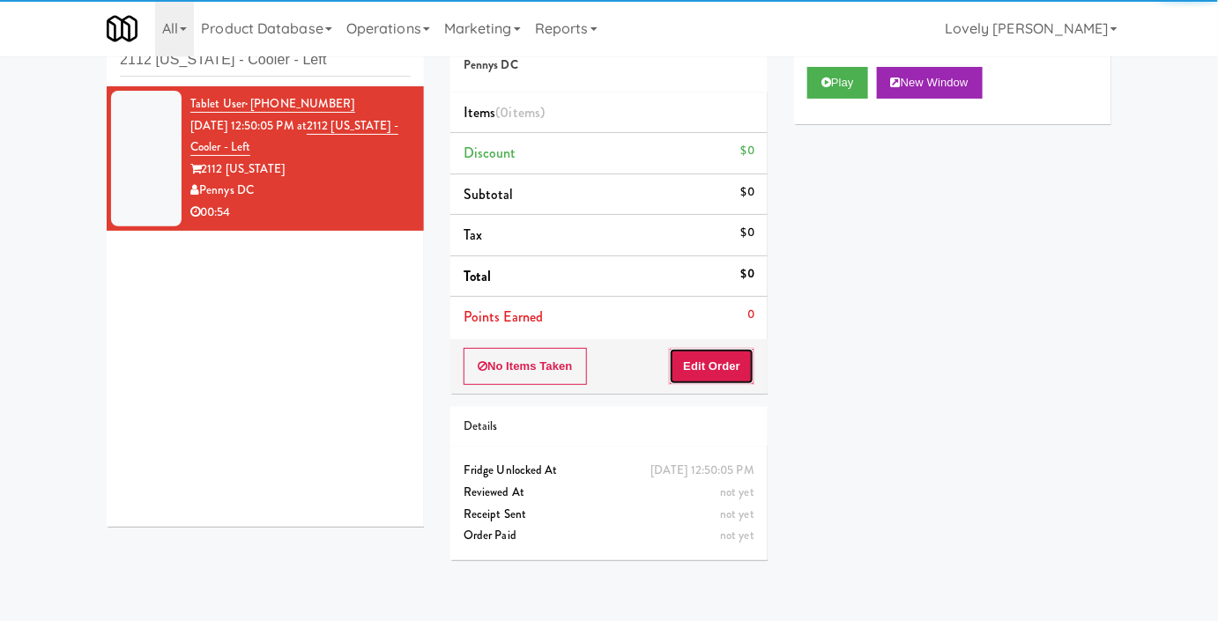
click at [675, 359] on button "Edit Order" at bounding box center [711, 366] width 85 height 37
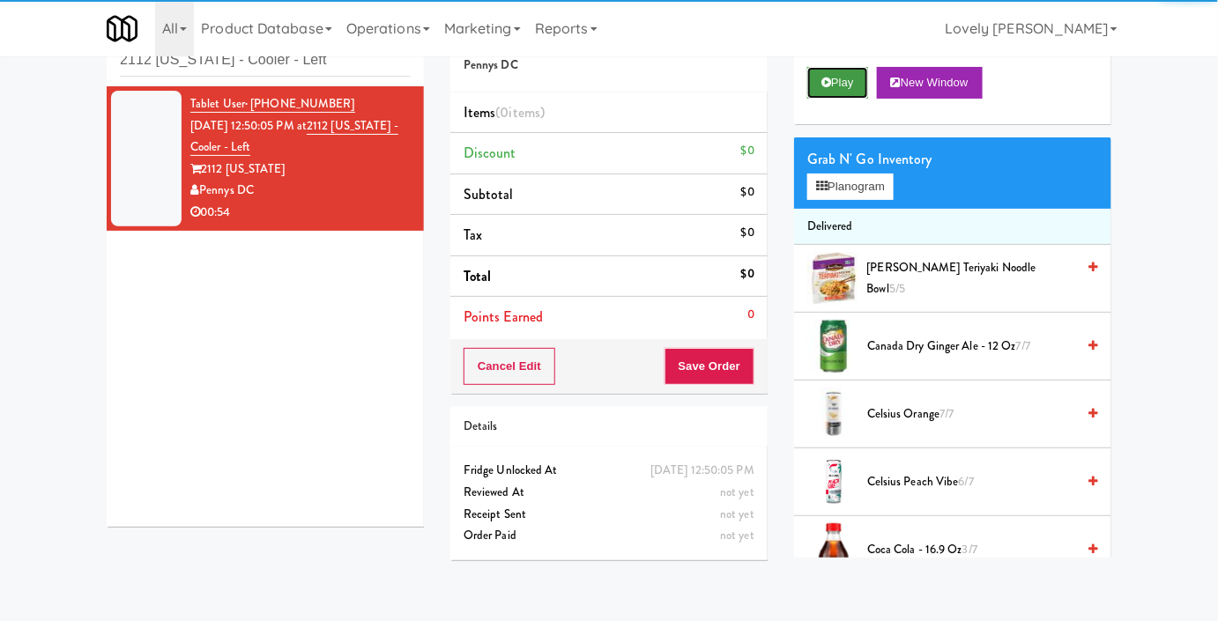
click at [841, 99] on button "Play" at bounding box center [837, 83] width 61 height 32
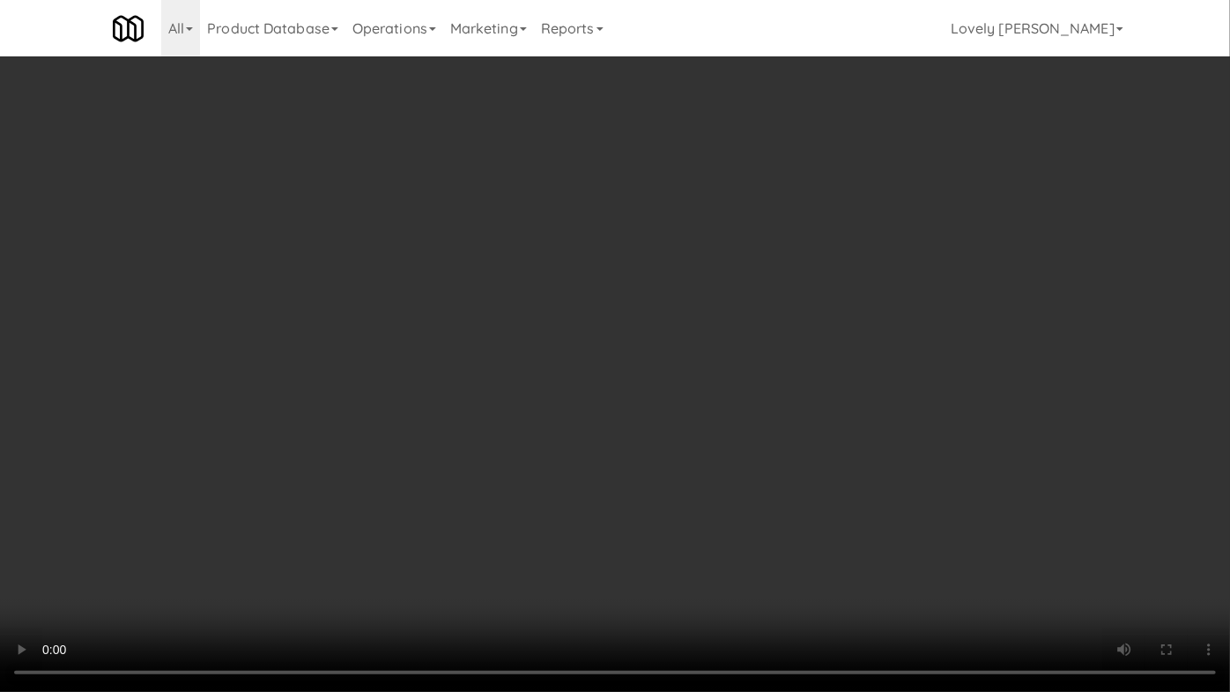
click at [811, 448] on video at bounding box center [615, 346] width 1230 height 692
click at [463, 620] on video at bounding box center [615, 346] width 1230 height 692
click at [367, 513] on video at bounding box center [615, 346] width 1230 height 692
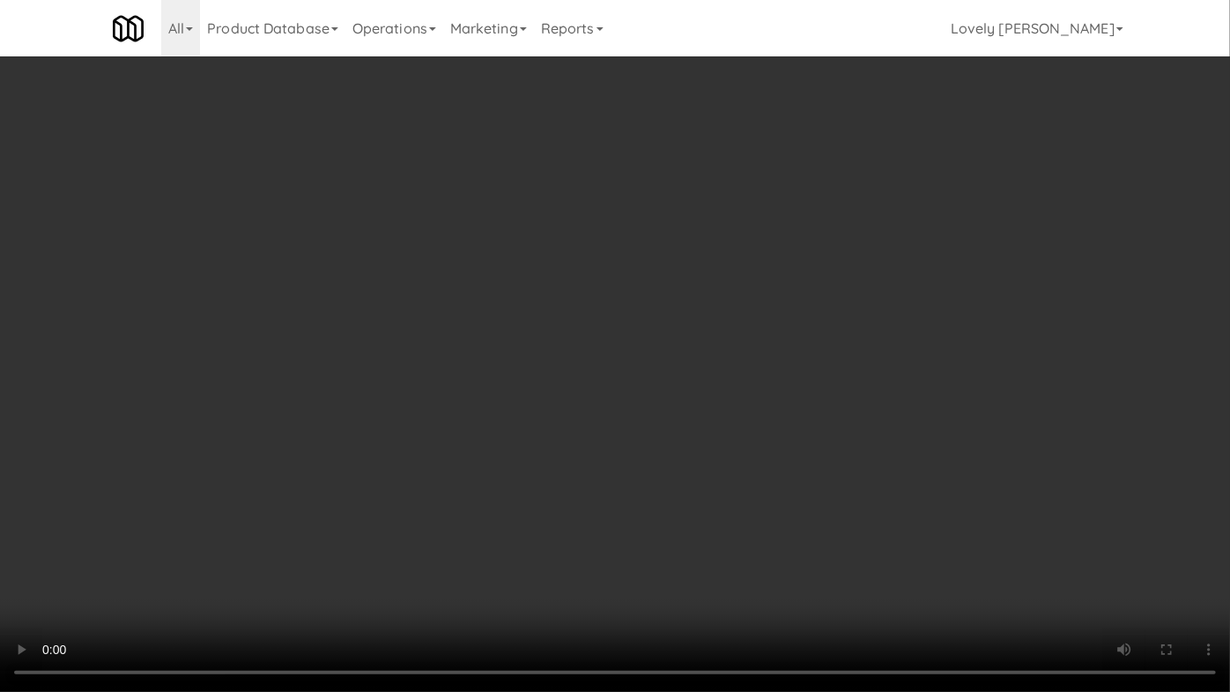
click at [442, 524] on video at bounding box center [615, 346] width 1230 height 692
click at [438, 521] on video at bounding box center [615, 346] width 1230 height 692
click at [453, 514] on video at bounding box center [615, 346] width 1230 height 692
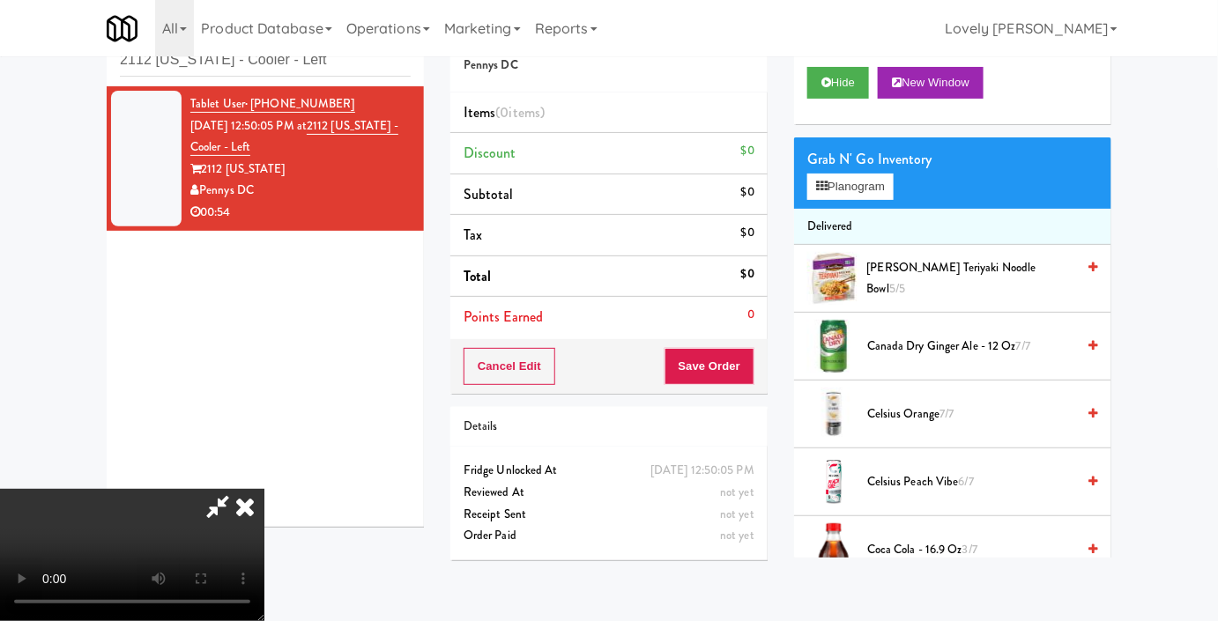
click at [264, 489] on video at bounding box center [132, 555] width 264 height 132
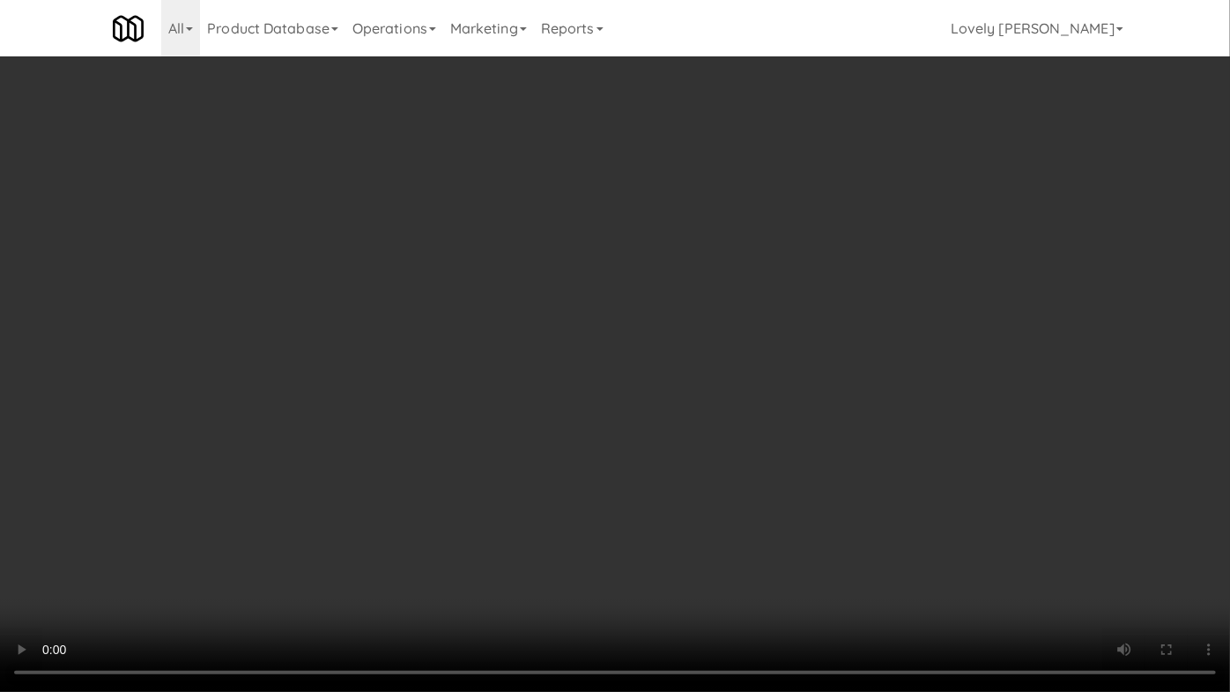
click at [735, 424] on video at bounding box center [615, 346] width 1230 height 692
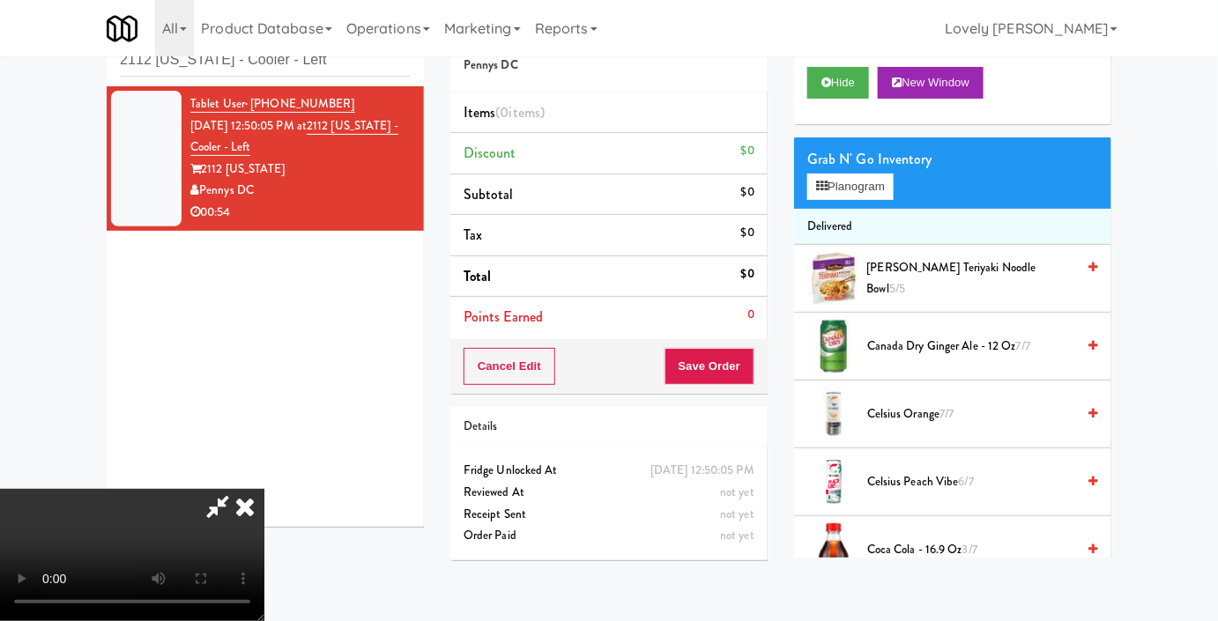
click at [860, 173] on div "Grab N' Go Inventory" at bounding box center [952, 159] width 291 height 26
click at [848, 200] on button "Planogram" at bounding box center [850, 187] width 86 height 26
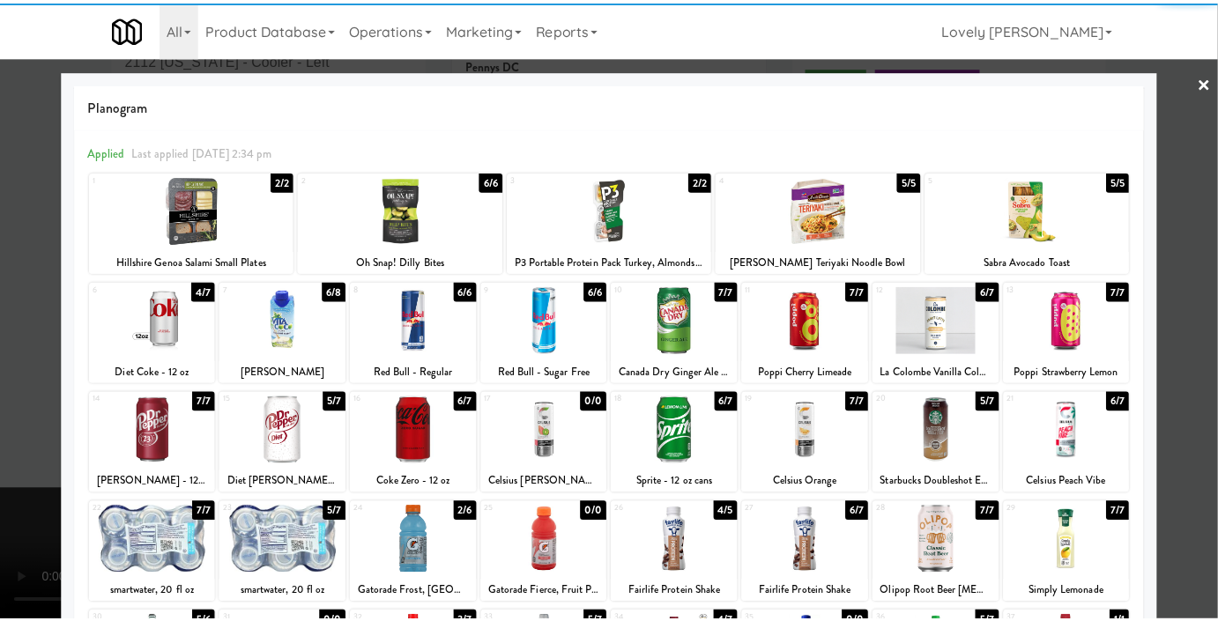
scroll to position [240, 0]
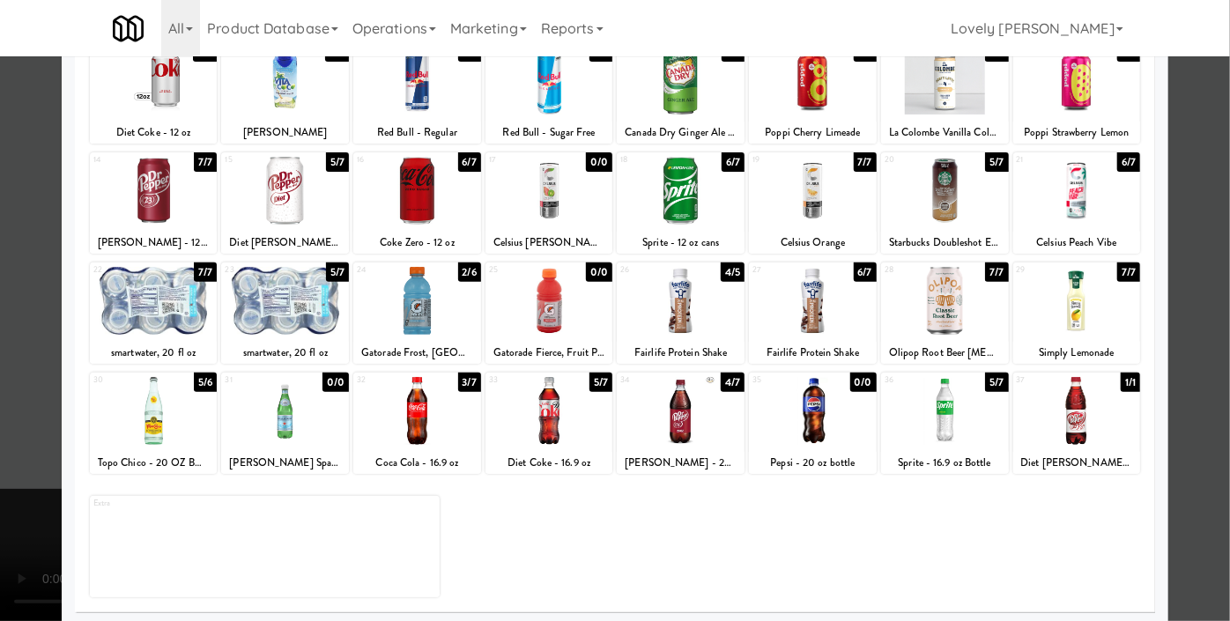
click at [430, 300] on div at bounding box center [417, 301] width 128 height 68
click at [0, 314] on div at bounding box center [615, 310] width 1230 height 621
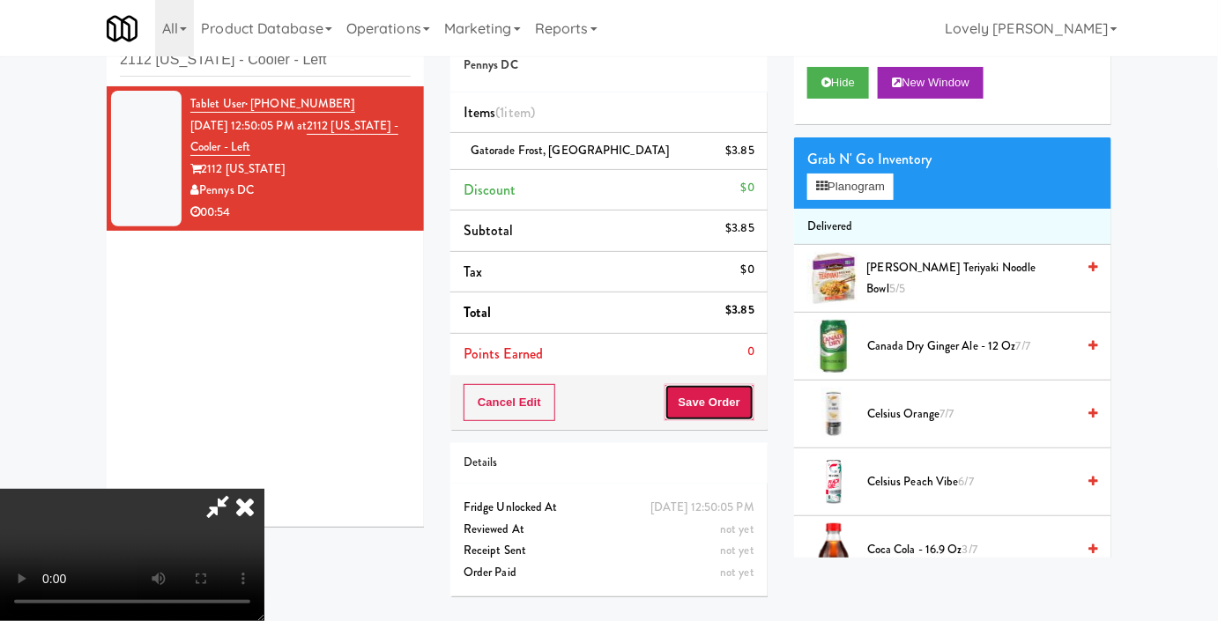
click at [744, 398] on button "Save Order" at bounding box center [709, 402] width 90 height 37
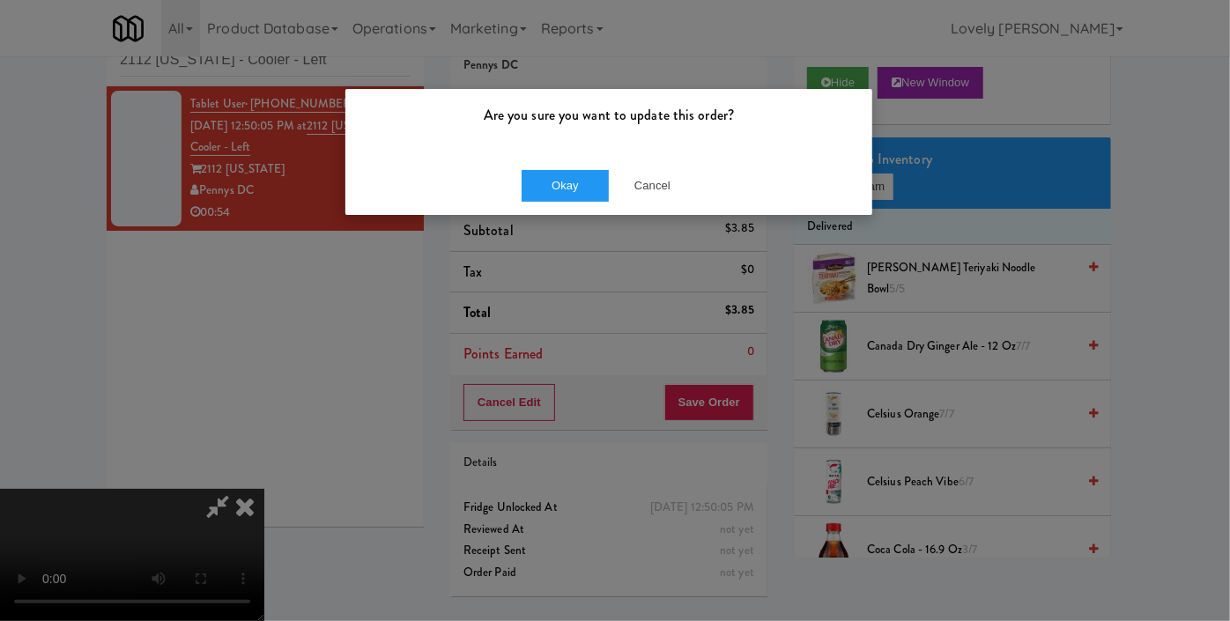
click at [584, 167] on div "Okay Cancel" at bounding box center [608, 185] width 527 height 59
click at [581, 188] on button "Okay" at bounding box center [566, 186] width 88 height 32
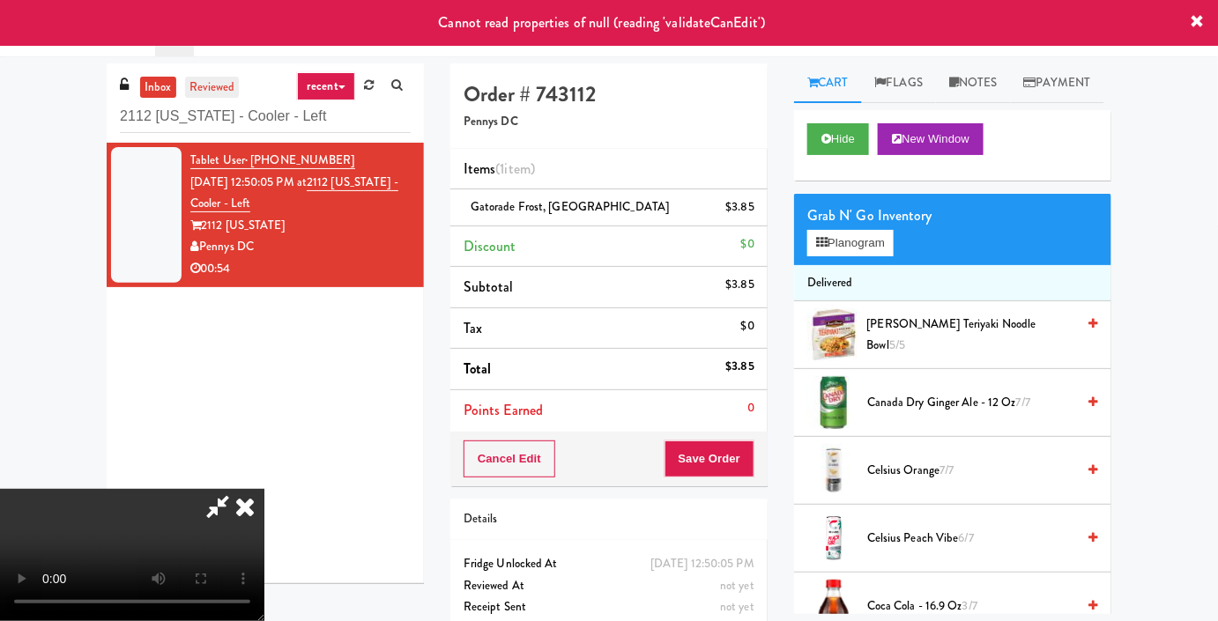
click at [223, 92] on link "reviewed" at bounding box center [212, 88] width 55 height 22
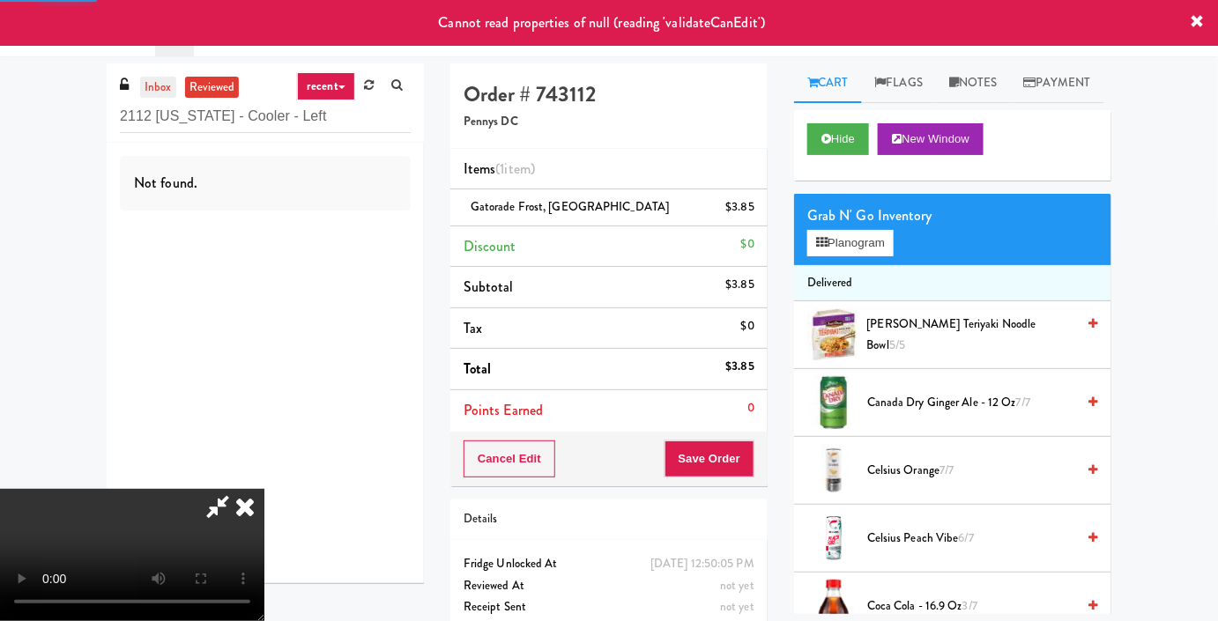
click at [157, 86] on link "inbox" at bounding box center [158, 88] width 36 height 22
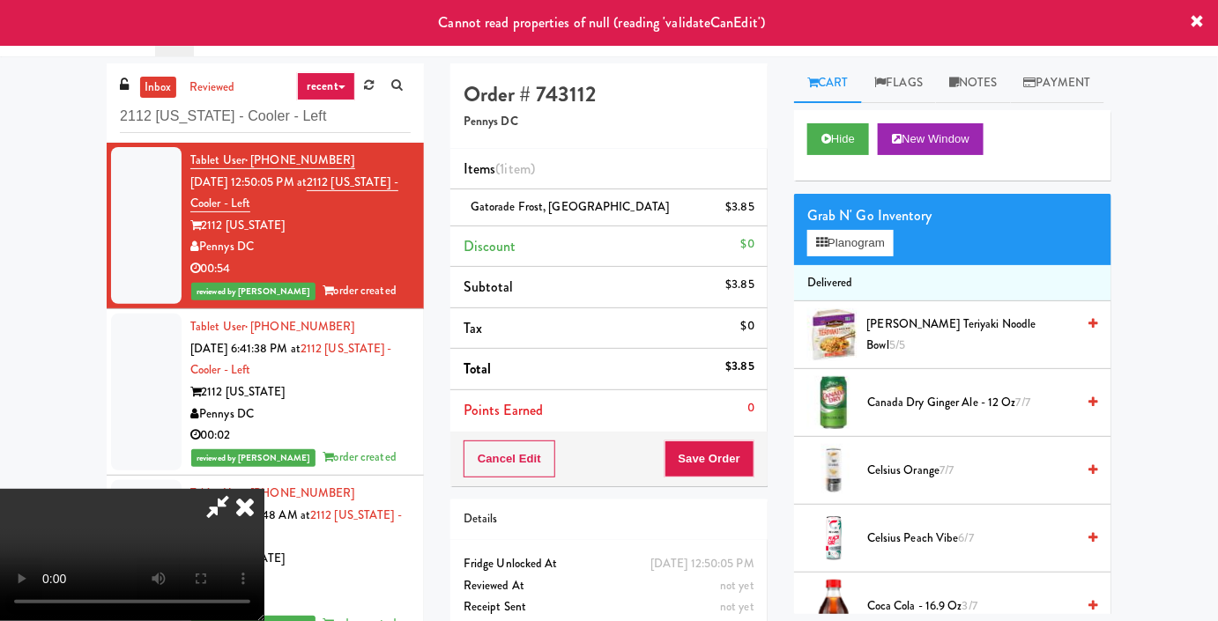
click at [264, 489] on icon at bounding box center [245, 506] width 39 height 35
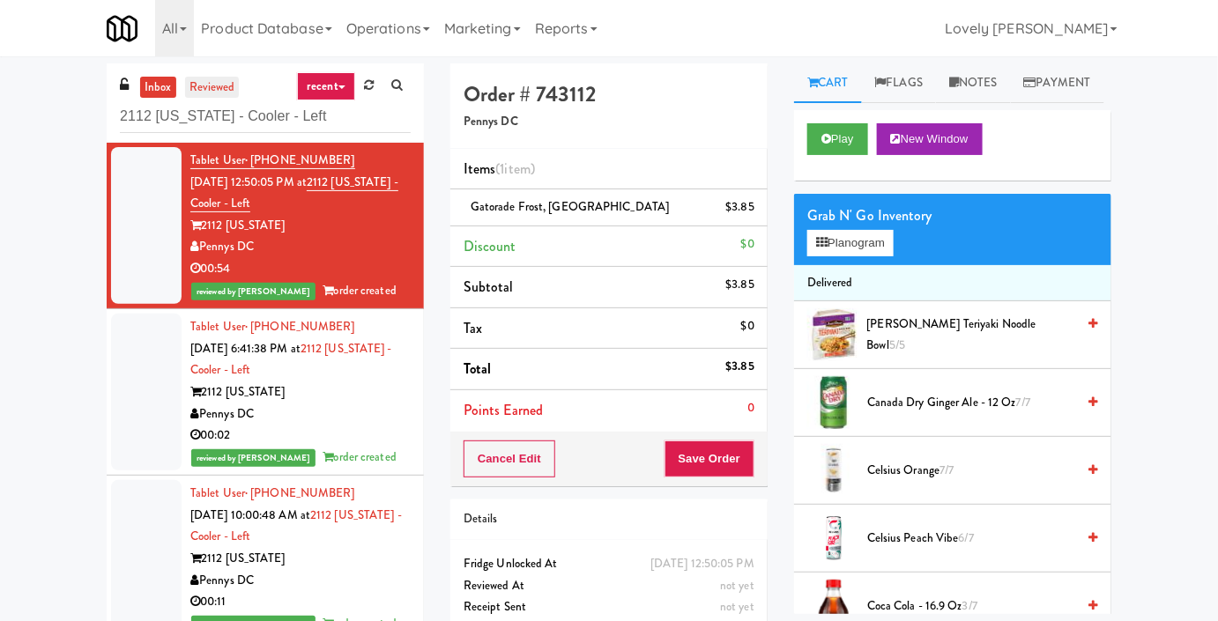
click at [218, 94] on link "reviewed" at bounding box center [212, 88] width 55 height 22
drag, startPoint x: 145, startPoint y: 91, endPoint x: 172, endPoint y: 70, distance: 33.3
click at [147, 90] on link "inbox" at bounding box center [158, 88] width 36 height 22
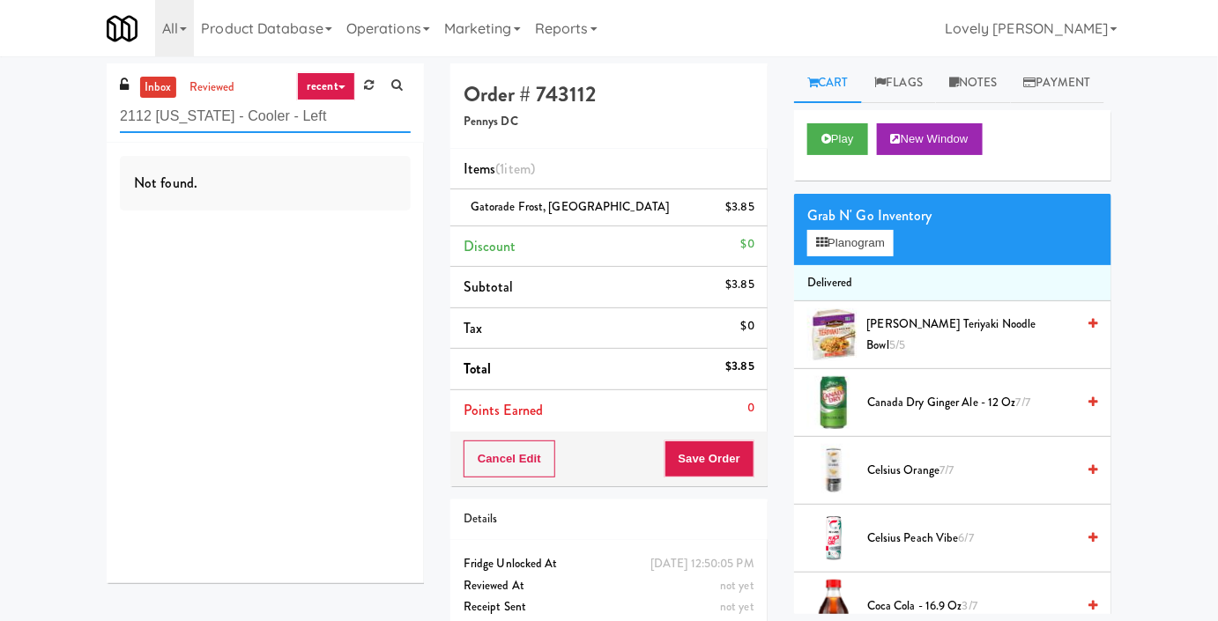
click at [244, 115] on input "2112 [US_STATE] - Cooler - Left" at bounding box center [265, 116] width 291 height 33
paste input "Accolade - Snacks"
click at [172, 111] on input "Accolade - Snacks" at bounding box center [265, 116] width 291 height 33
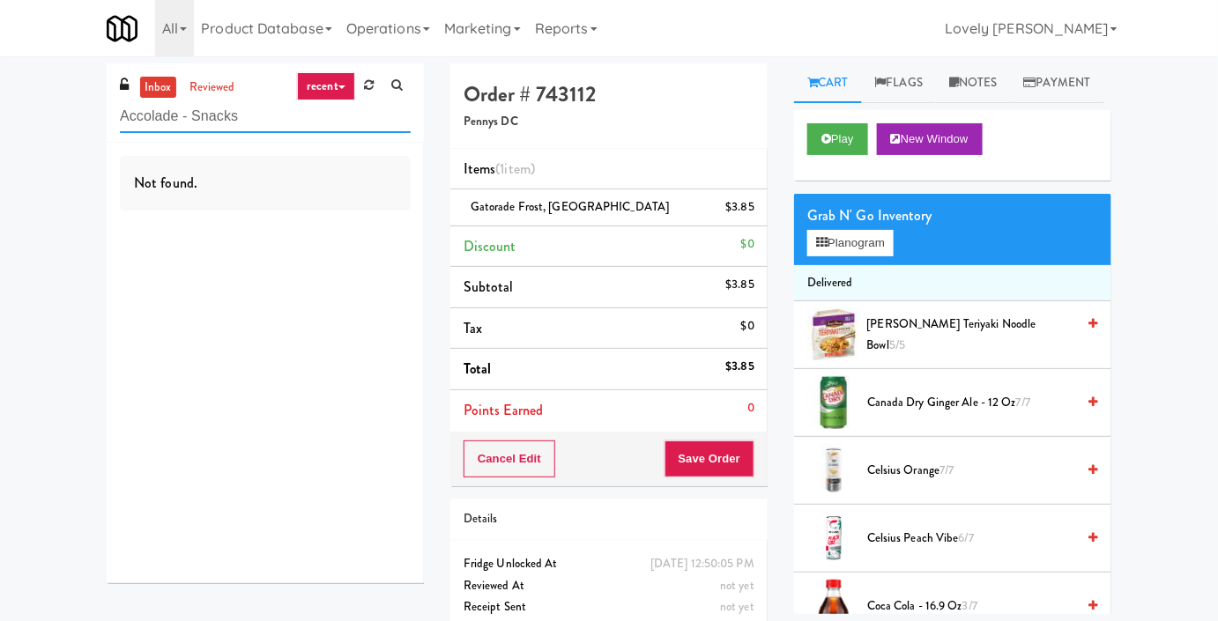
click at [172, 111] on input "Accolade - Snacks" at bounding box center [265, 116] width 291 height 33
paste input "[PERSON_NAME] Right"
type input "[PERSON_NAME] Right"
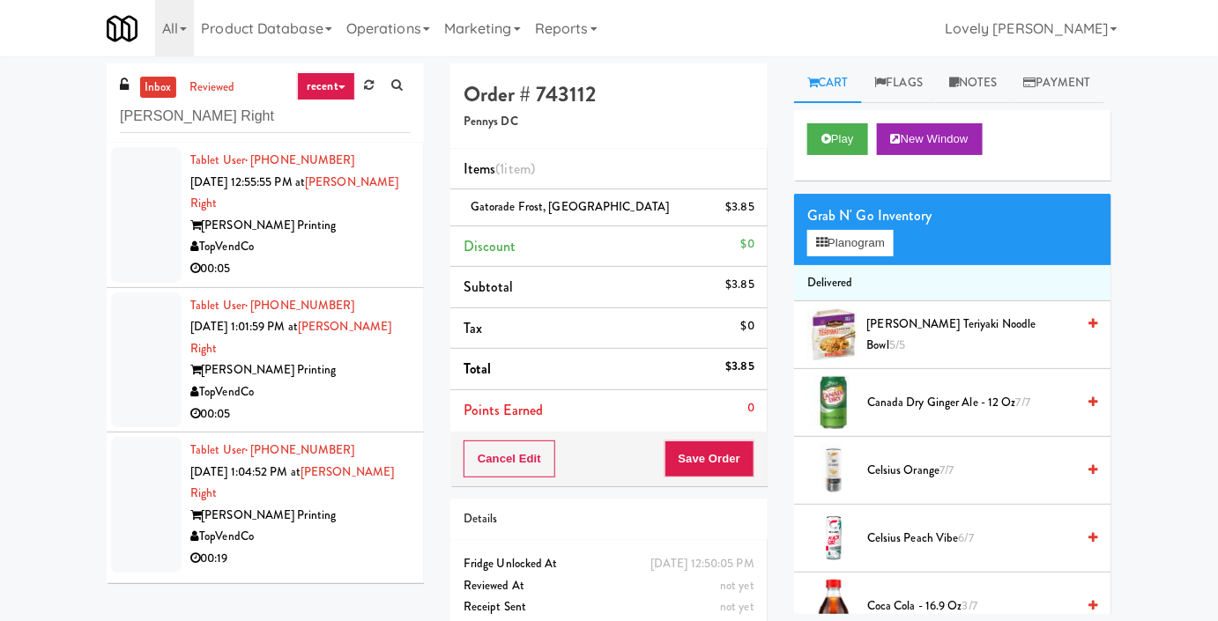
click at [335, 258] on div "00:05" at bounding box center [300, 269] width 220 height 22
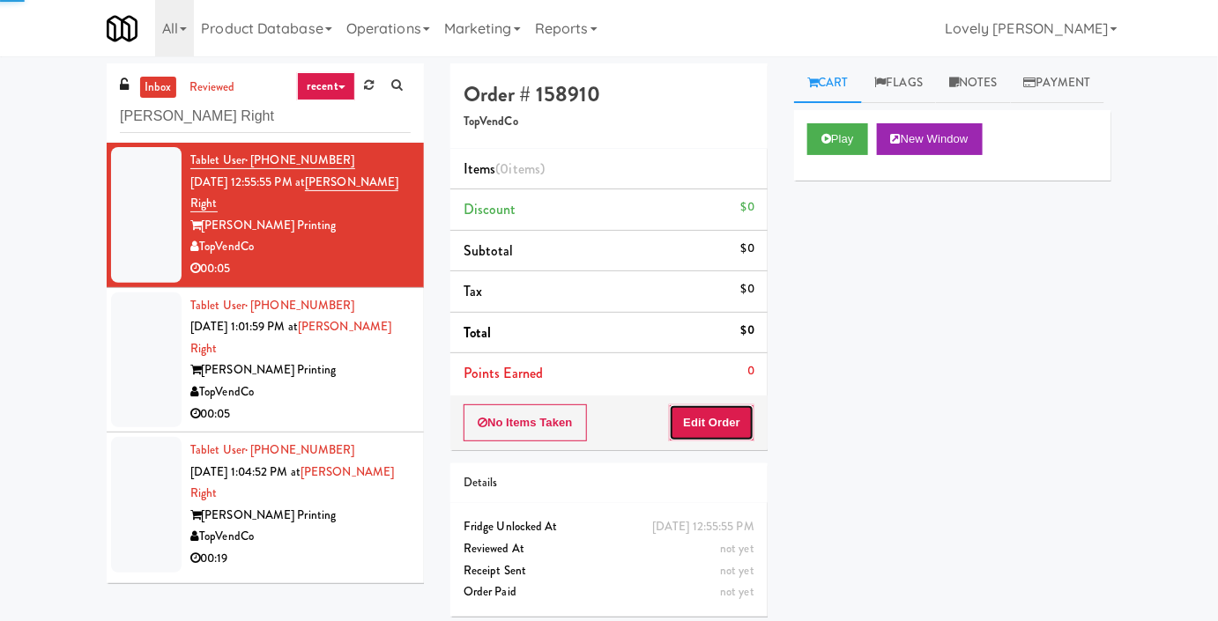
click at [728, 416] on button "Edit Order" at bounding box center [711, 422] width 85 height 37
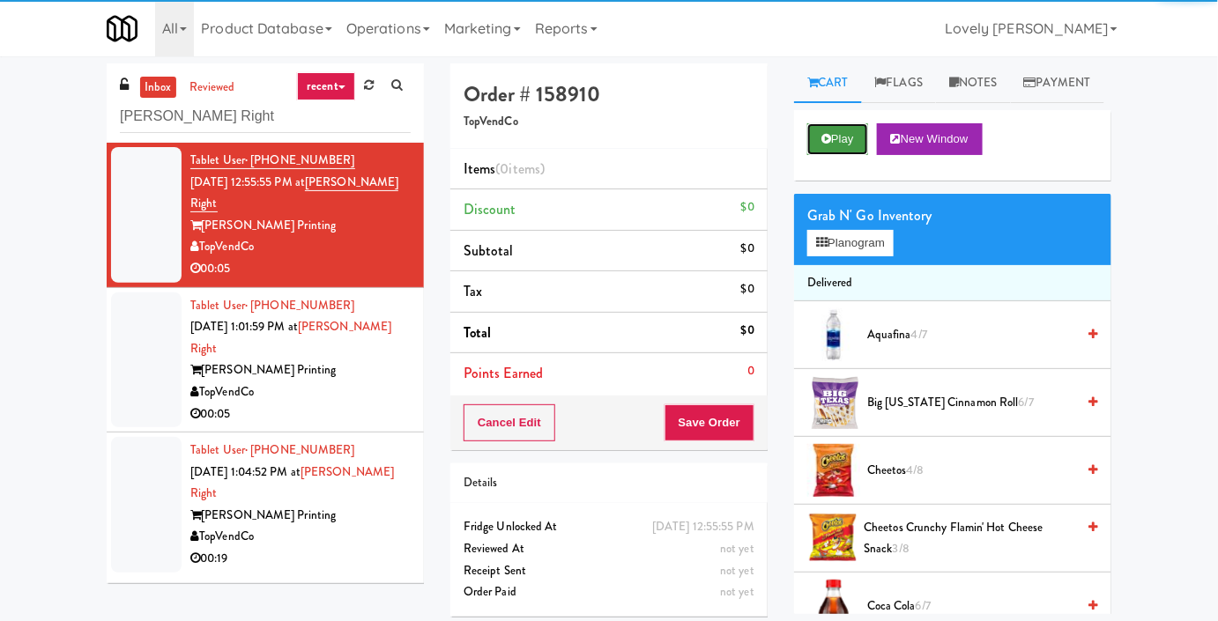
click at [861, 155] on button "Play" at bounding box center [837, 139] width 61 height 32
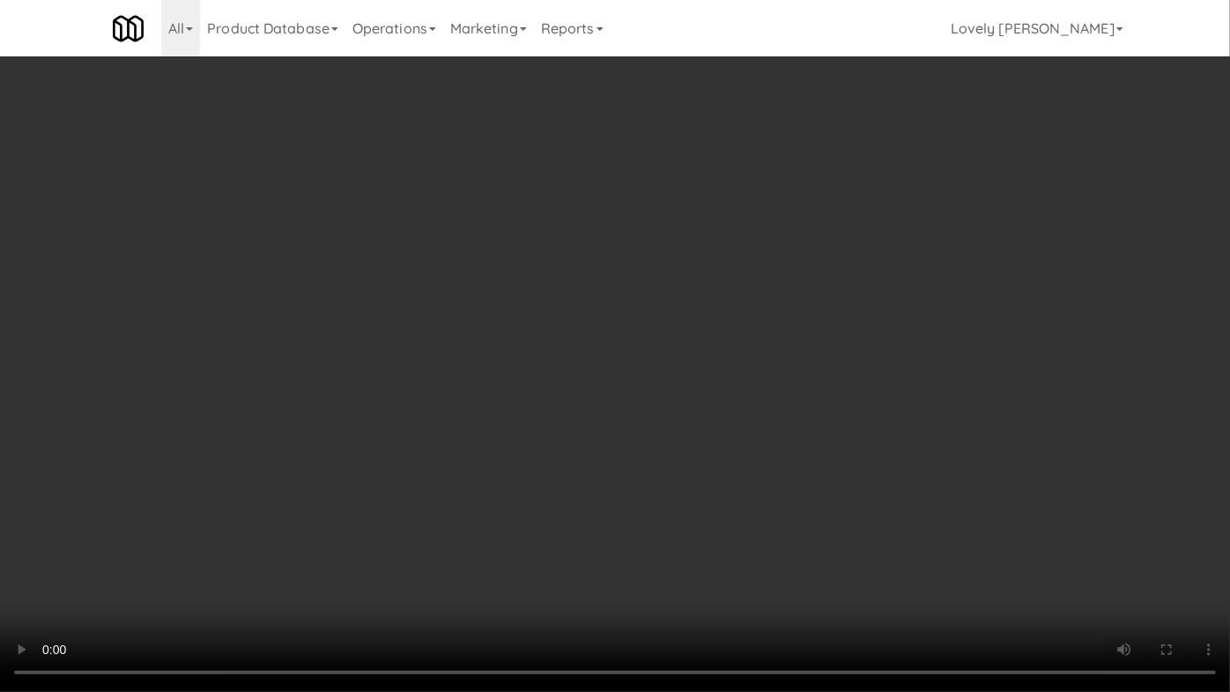
click at [954, 452] on video at bounding box center [615, 346] width 1230 height 692
click at [657, 404] on video at bounding box center [615, 346] width 1230 height 692
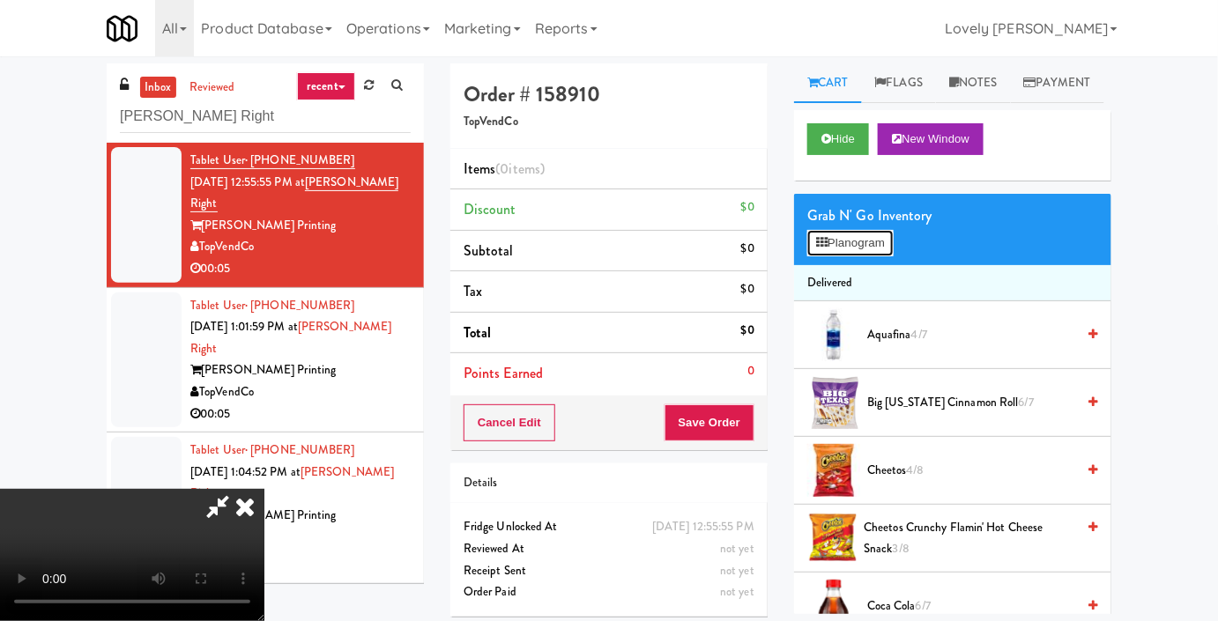
click at [881, 256] on button "Planogram" at bounding box center [850, 243] width 86 height 26
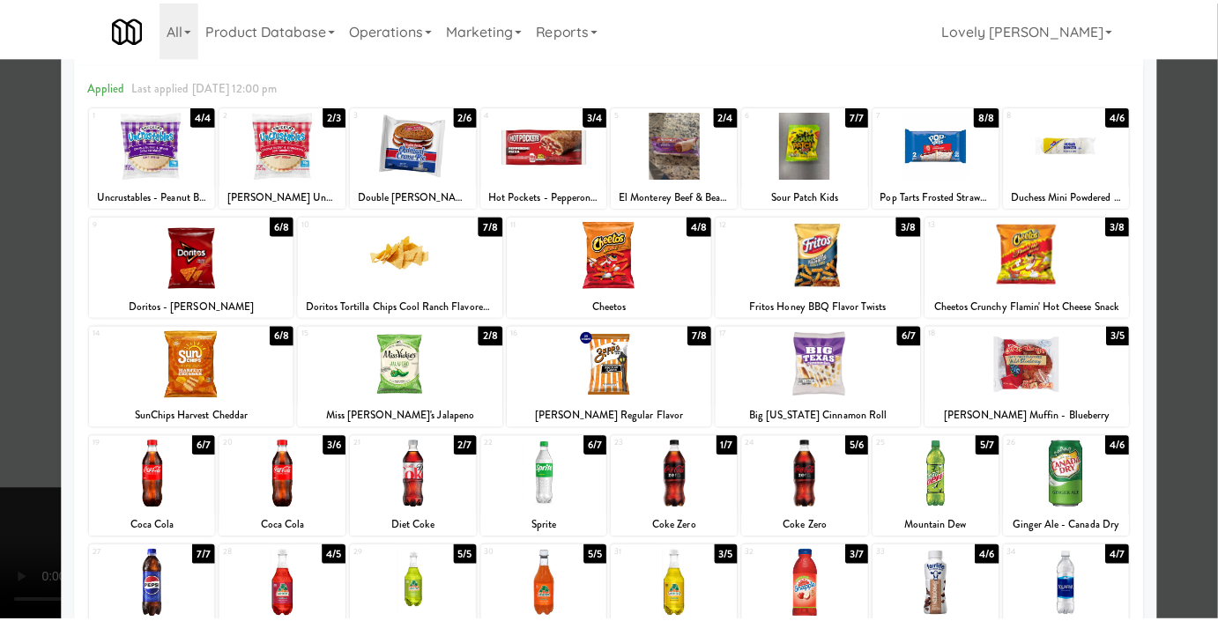
scroll to position [159, 0]
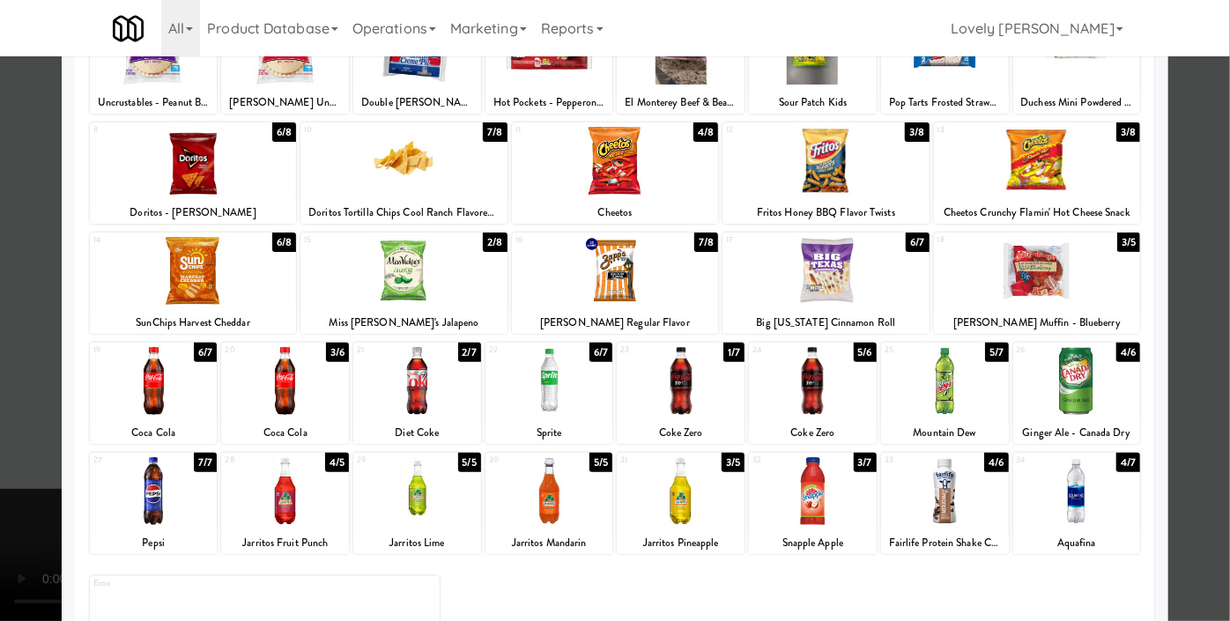
click at [378, 299] on div at bounding box center [403, 271] width 206 height 68
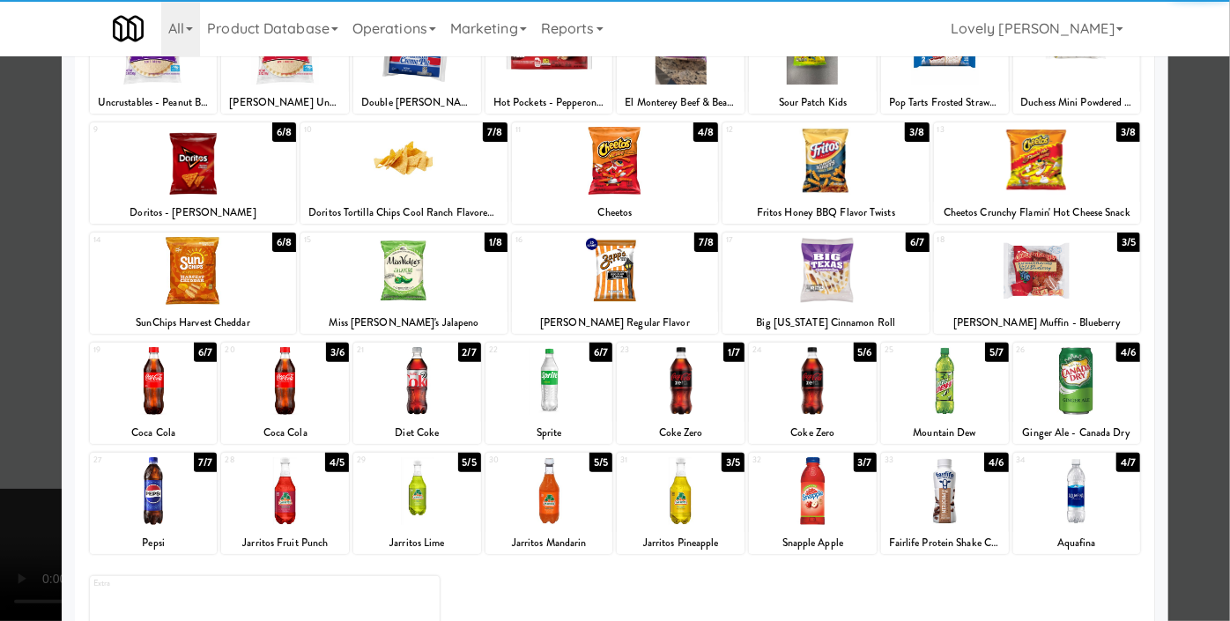
click at [0, 301] on div at bounding box center [615, 310] width 1230 height 621
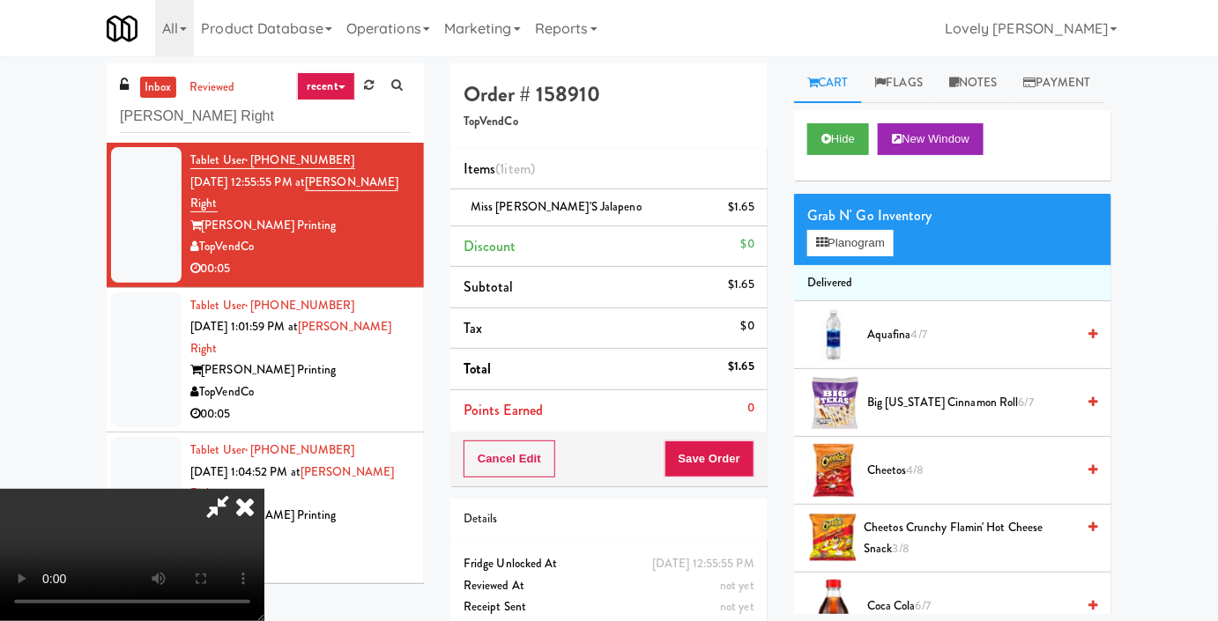
click at [264, 489] on video at bounding box center [132, 555] width 264 height 132
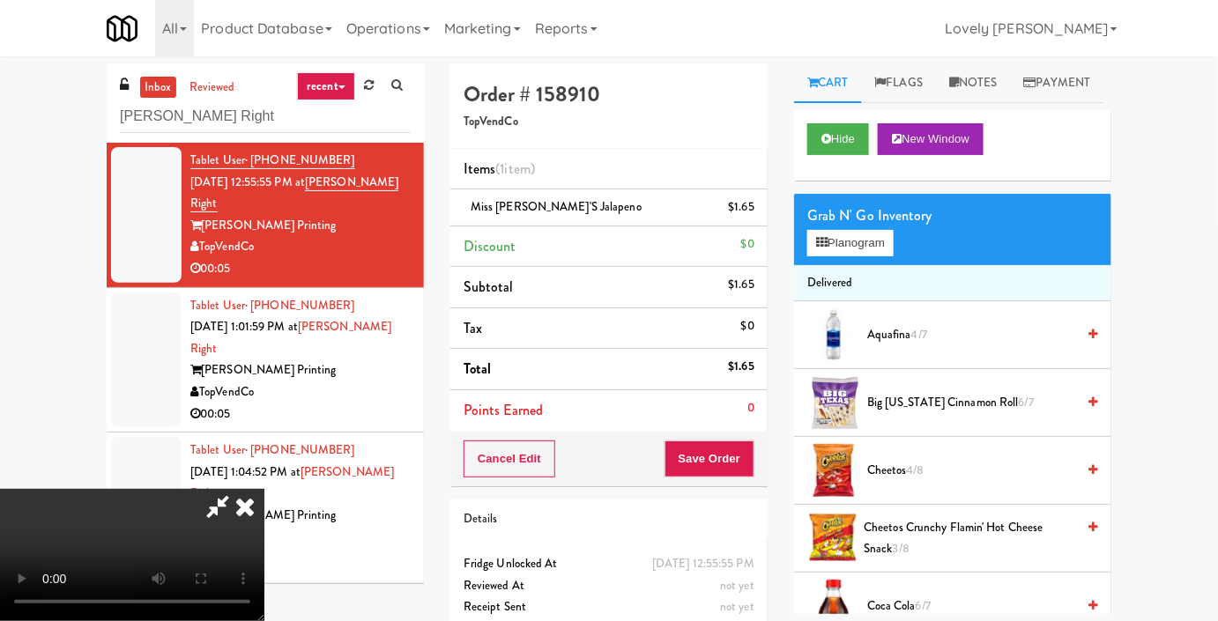
click at [264, 489] on video at bounding box center [132, 555] width 264 height 132
click at [264, 489] on icon at bounding box center [245, 506] width 39 height 35
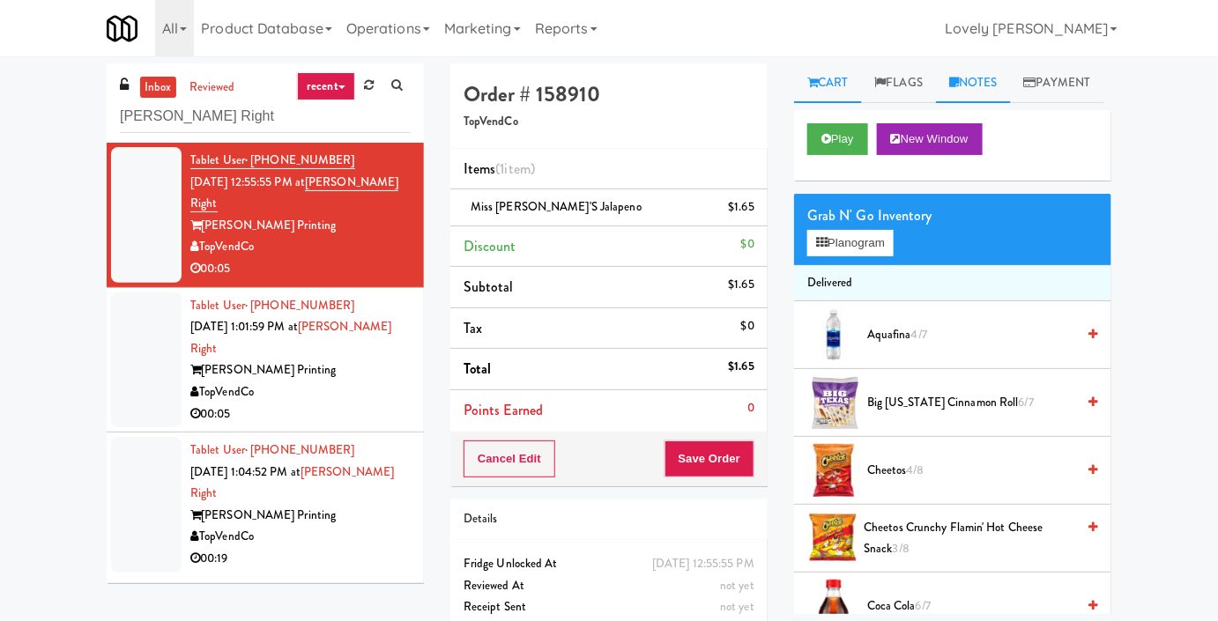
click at [952, 76] on link "Notes" at bounding box center [973, 83] width 75 height 40
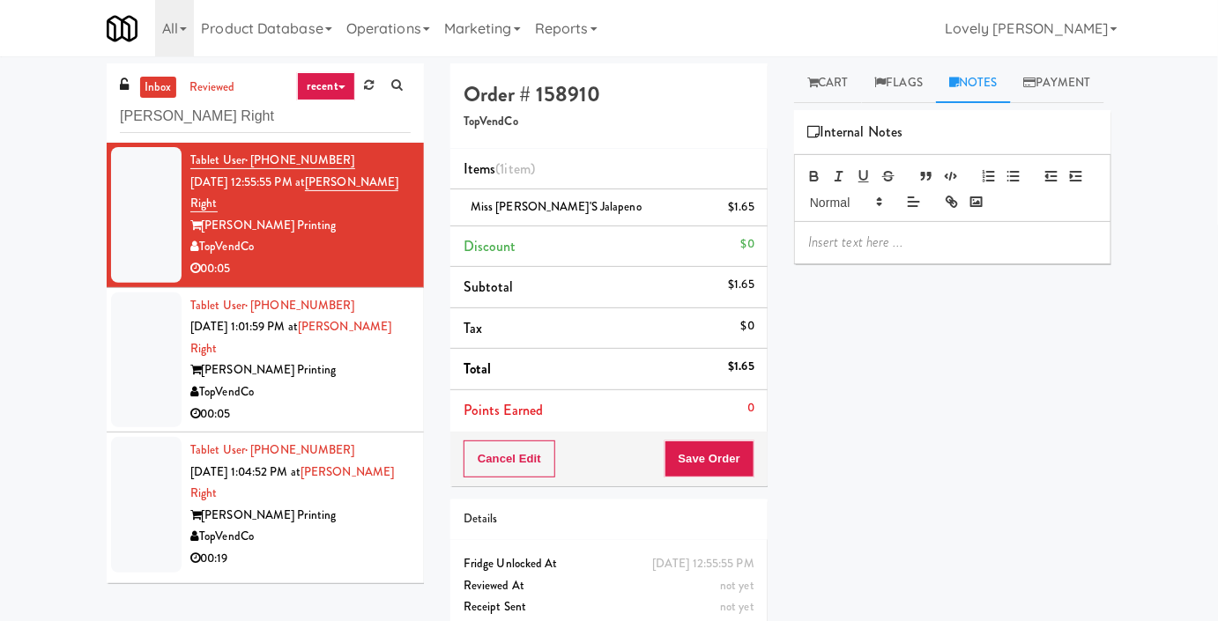
click at [886, 263] on div at bounding box center [952, 242] width 315 height 41
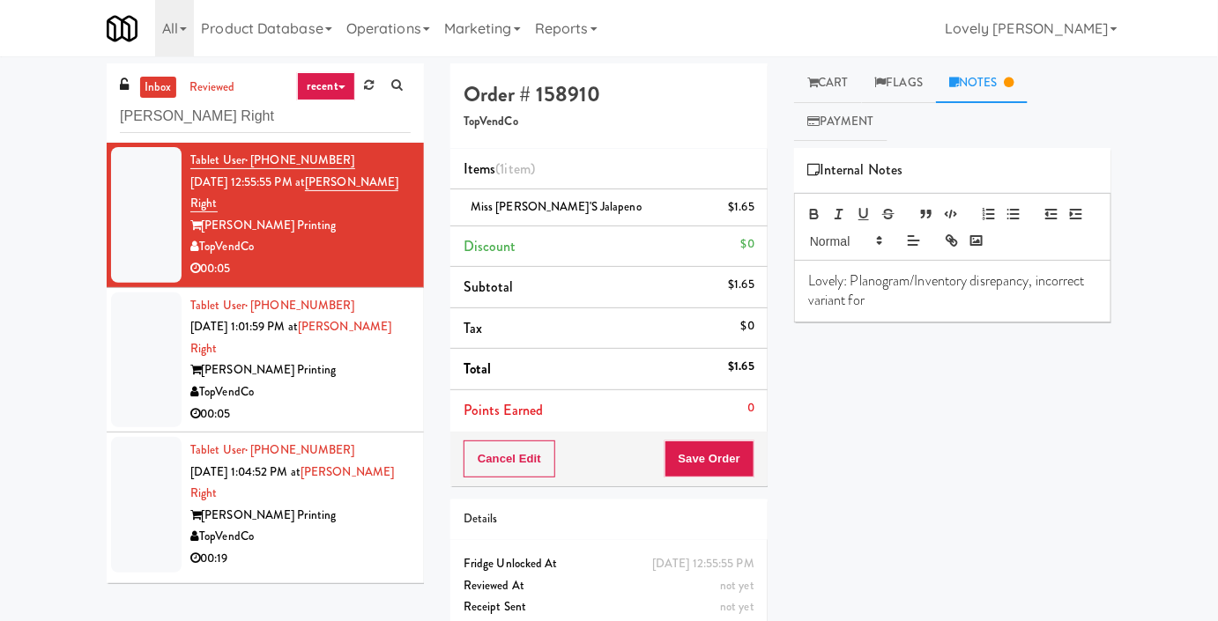
click at [989, 283] on p "Lovely: Planogram/Inventory disrepancy, incorrect variant for" at bounding box center [952, 291] width 289 height 40
click at [566, 210] on span "Miss [PERSON_NAME]'s Jalapeno" at bounding box center [555, 206] width 171 height 17
click at [950, 302] on p "Lovely: Planogram/Inventory discrepancy, incorrect variant for" at bounding box center [952, 291] width 289 height 40
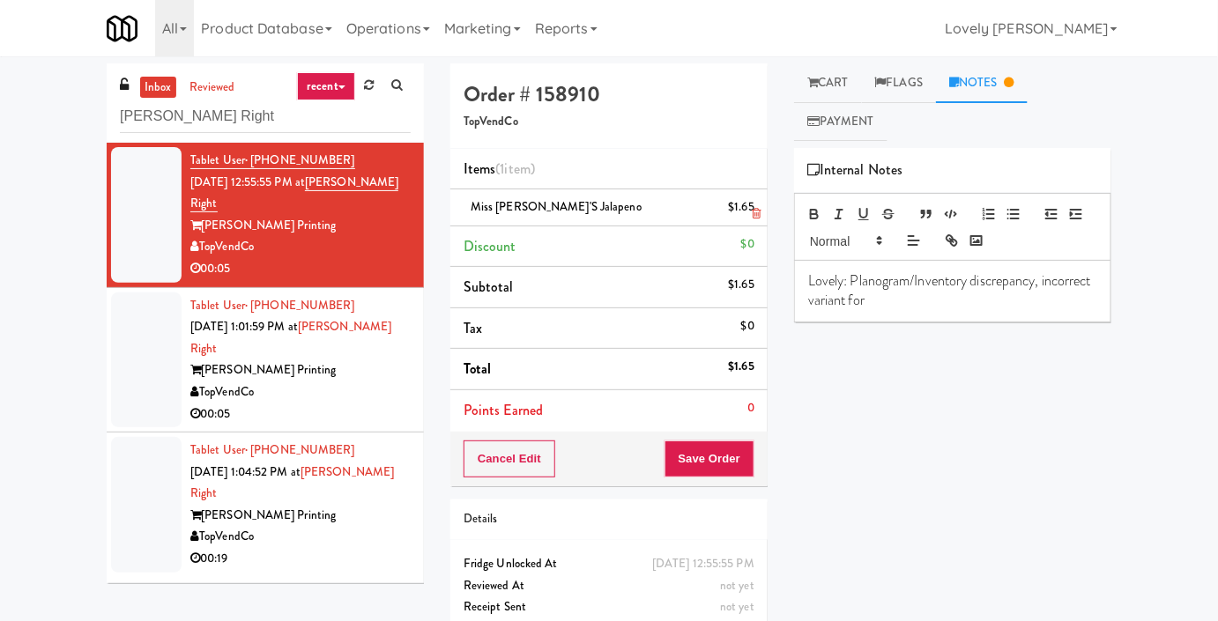
click at [562, 198] on span "Miss [PERSON_NAME]'s Jalapeno" at bounding box center [555, 206] width 171 height 17
copy span "Miss [PERSON_NAME]'s Jalapeno"
click at [934, 291] on p "Lovely: Planogram/Inventory discrepancy, incorrect variant for" at bounding box center [952, 291] width 289 height 40
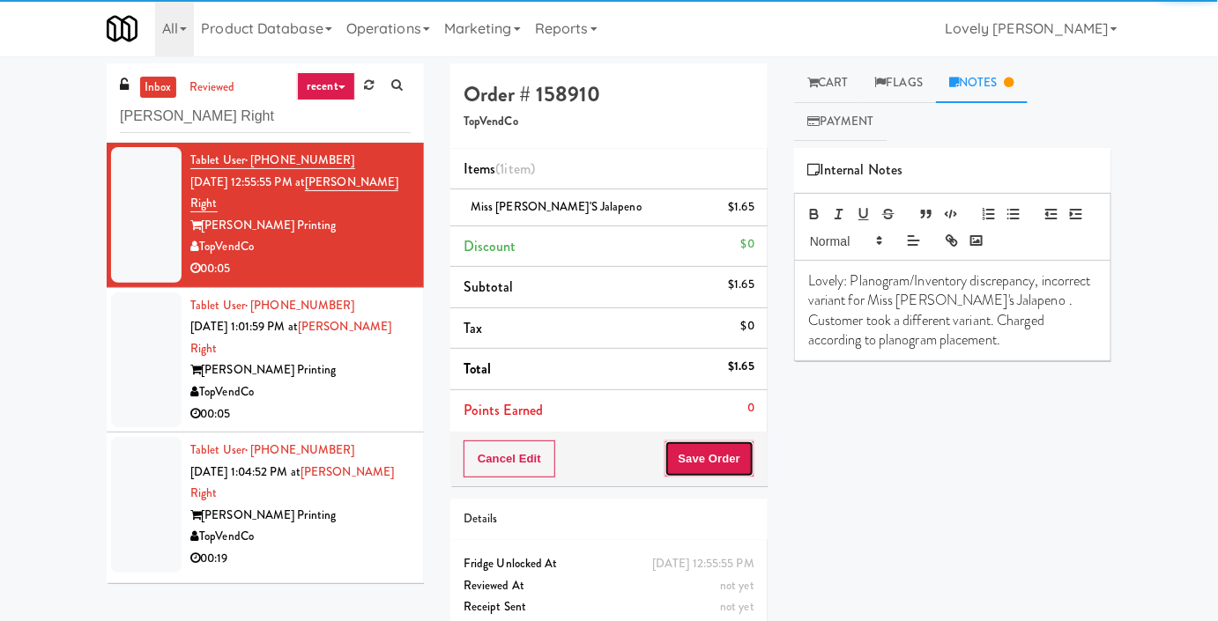
click at [705, 470] on button "Save Order" at bounding box center [709, 459] width 90 height 37
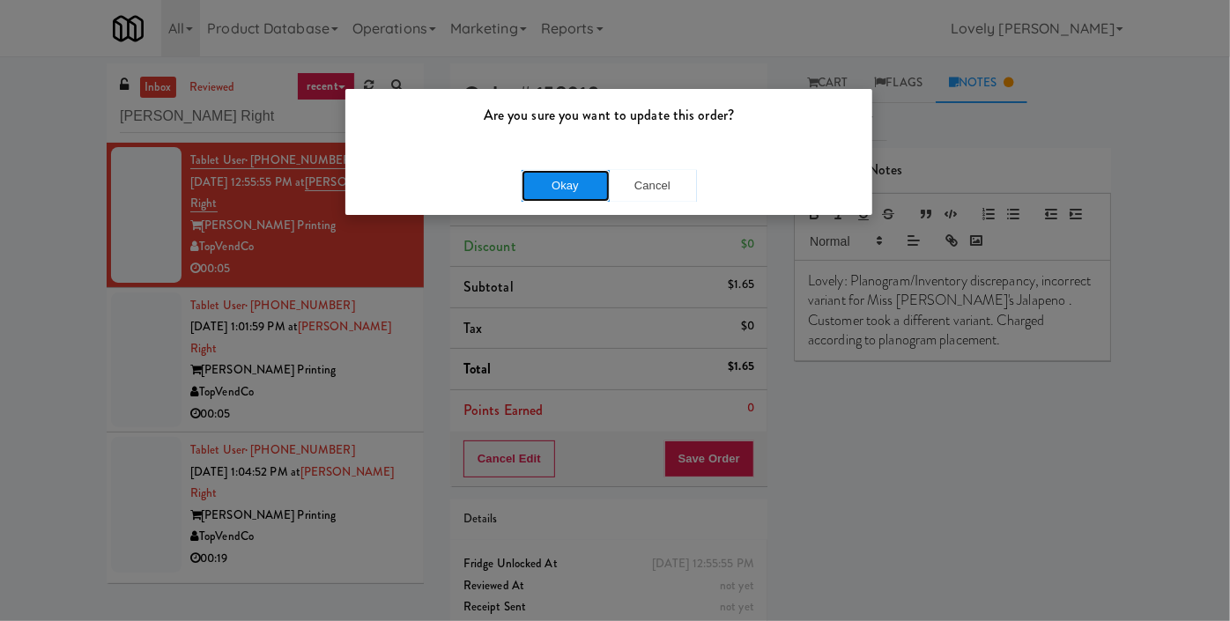
click at [584, 170] on button "Okay" at bounding box center [566, 186] width 88 height 32
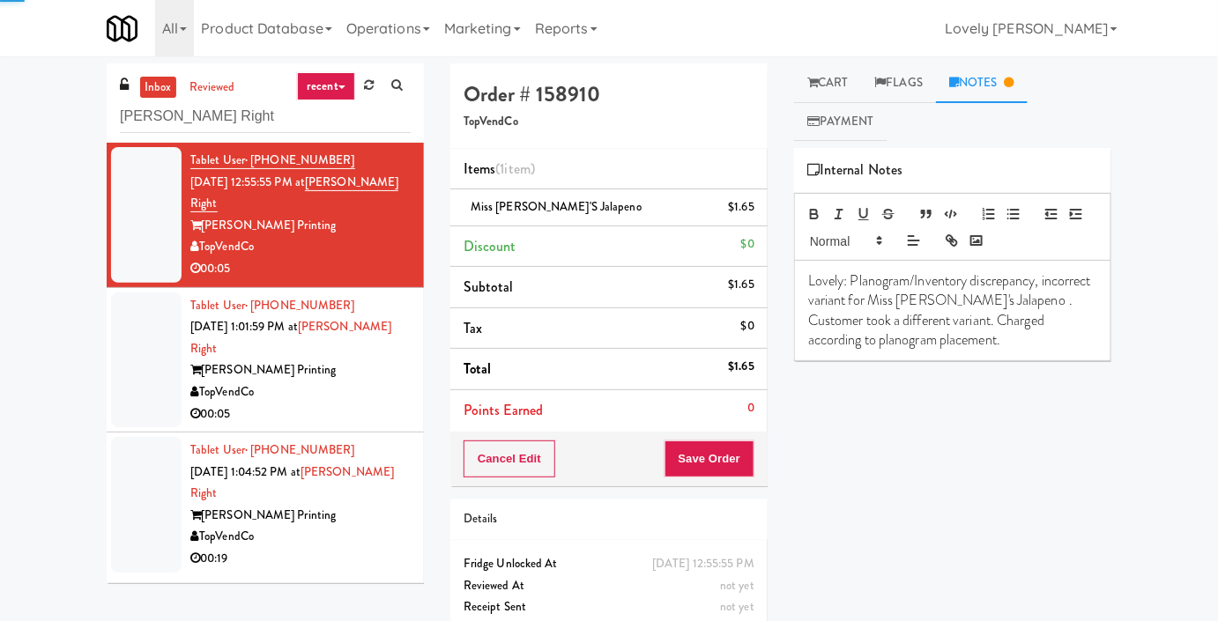
click at [332, 381] on div "TopVendCo" at bounding box center [300, 392] width 220 height 22
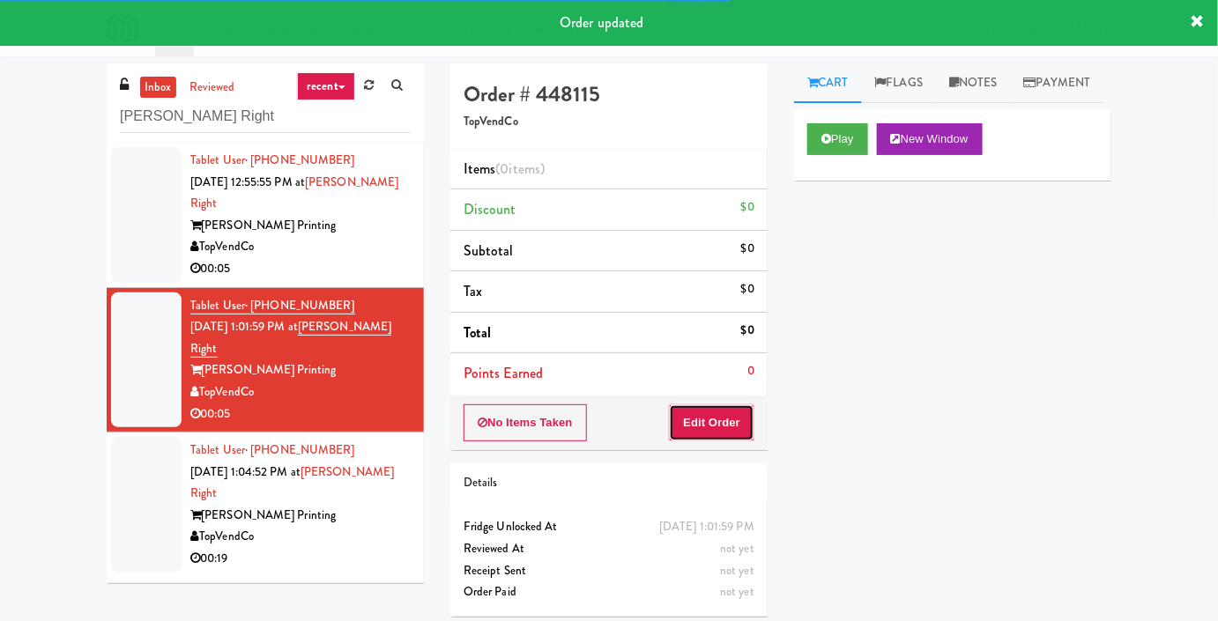
drag, startPoint x: 682, startPoint y: 424, endPoint x: 717, endPoint y: 391, distance: 48.0
click at [682, 423] on button "Edit Order" at bounding box center [711, 422] width 85 height 37
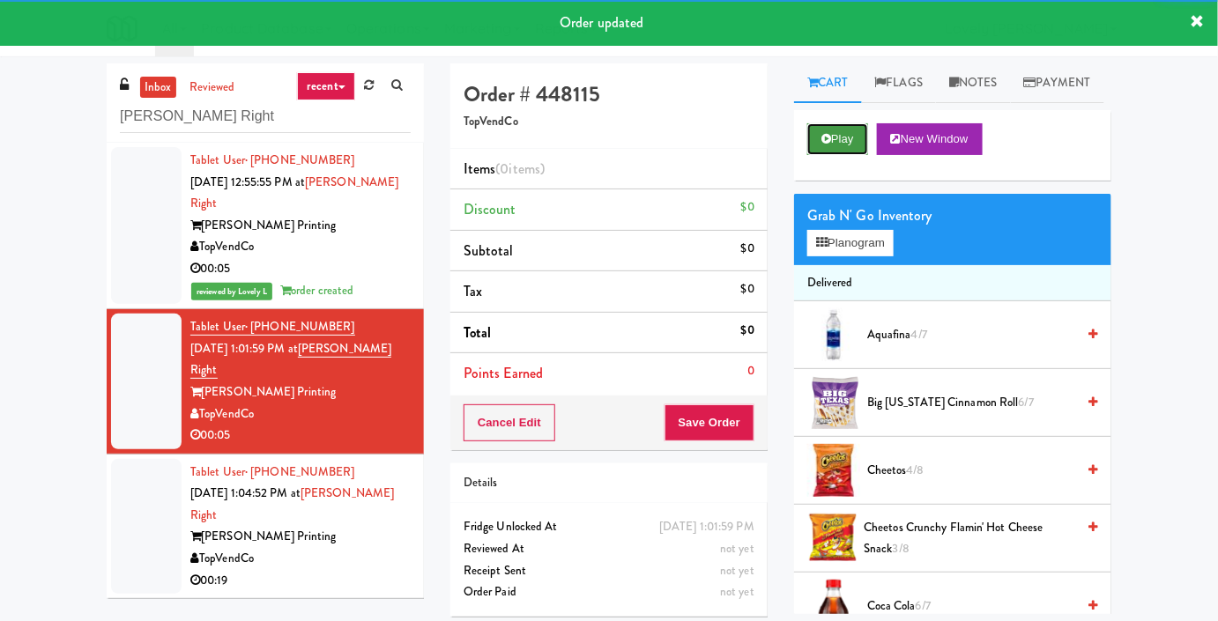
click at [849, 155] on button "Play" at bounding box center [837, 139] width 61 height 32
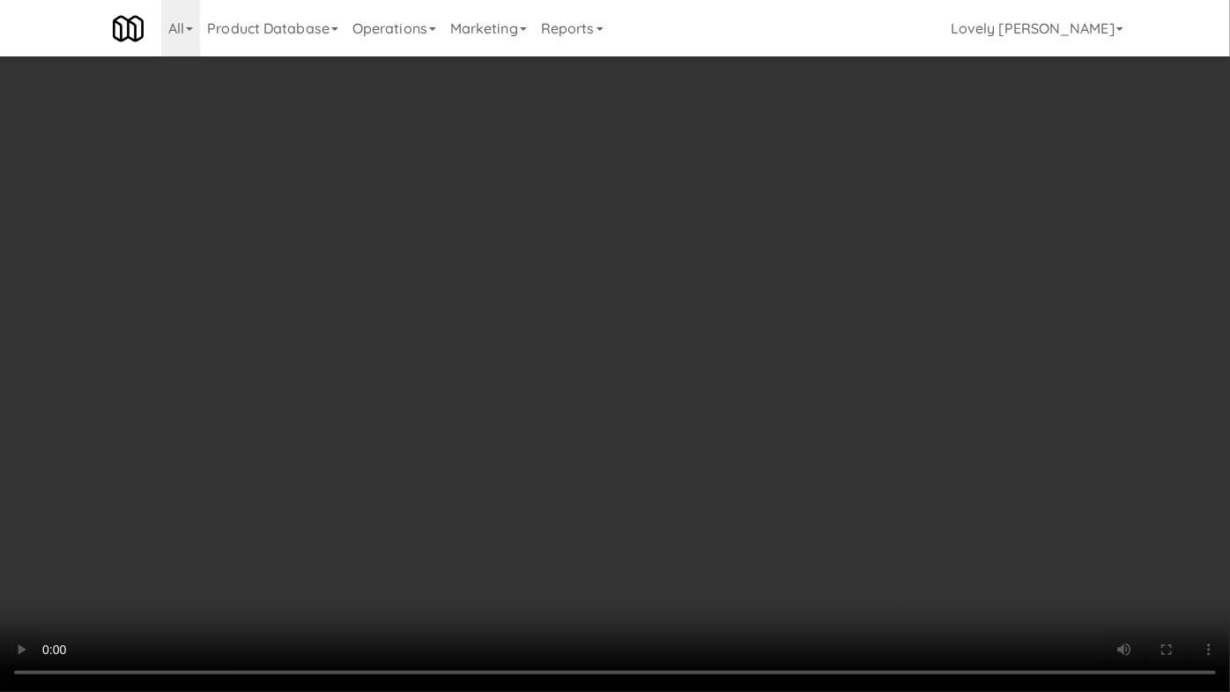
click at [862, 441] on video at bounding box center [615, 346] width 1230 height 692
click at [839, 427] on video at bounding box center [615, 346] width 1230 height 692
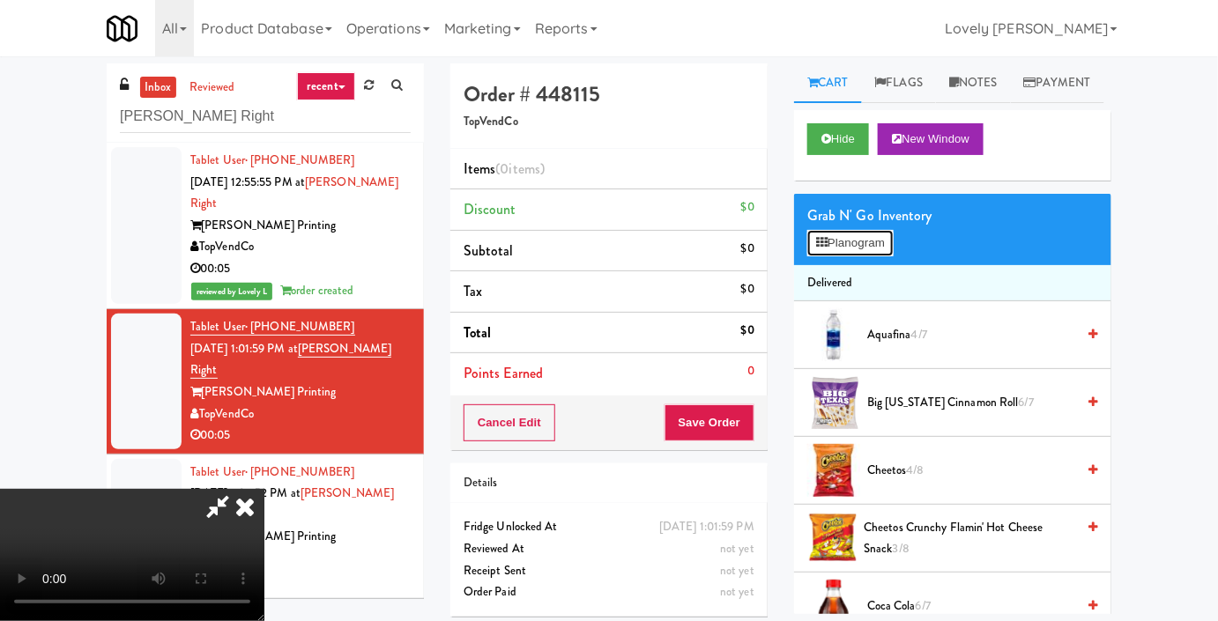
click at [878, 256] on button "Planogram" at bounding box center [850, 243] width 86 height 26
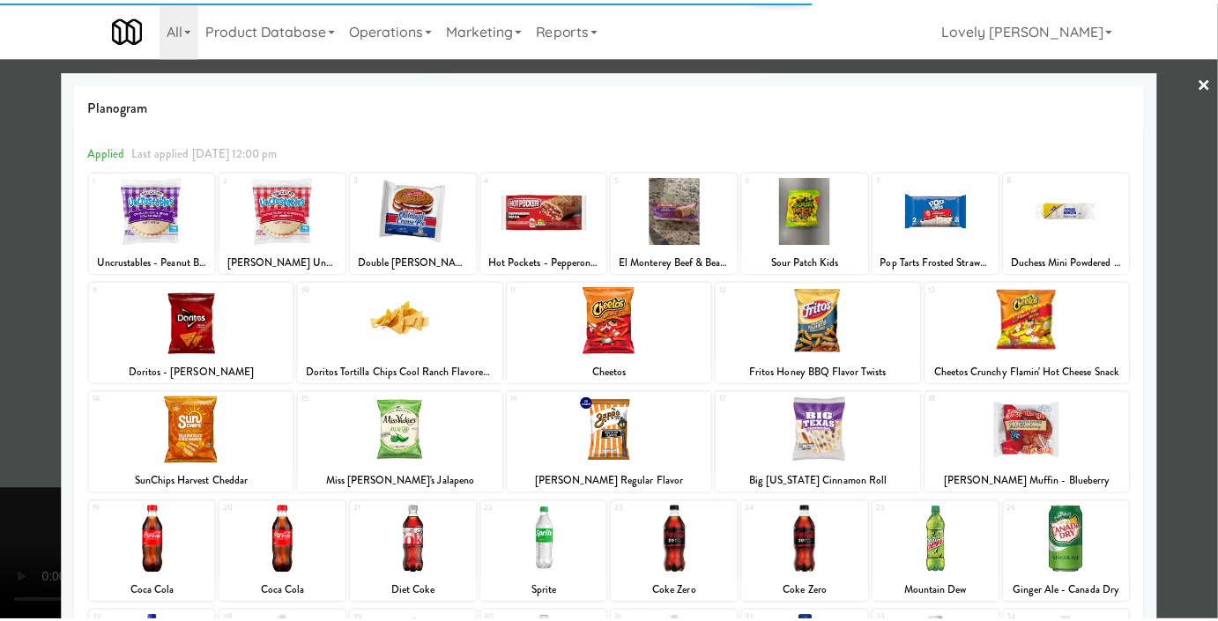
scroll to position [243, 0]
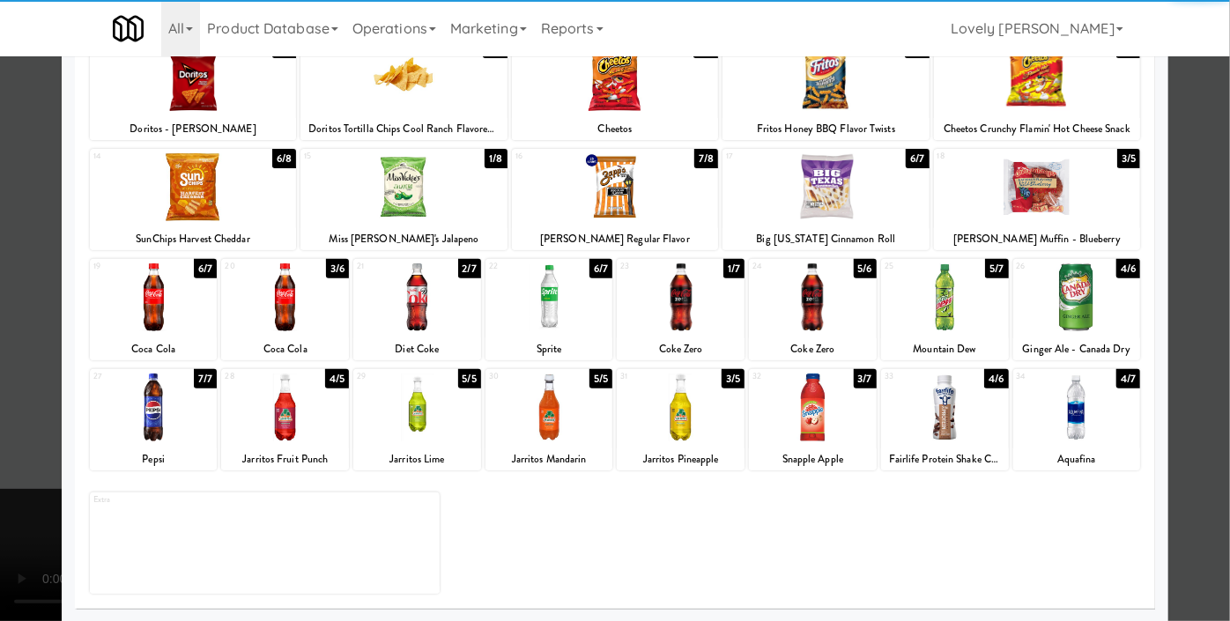
click at [577, 310] on div at bounding box center [549, 297] width 128 height 68
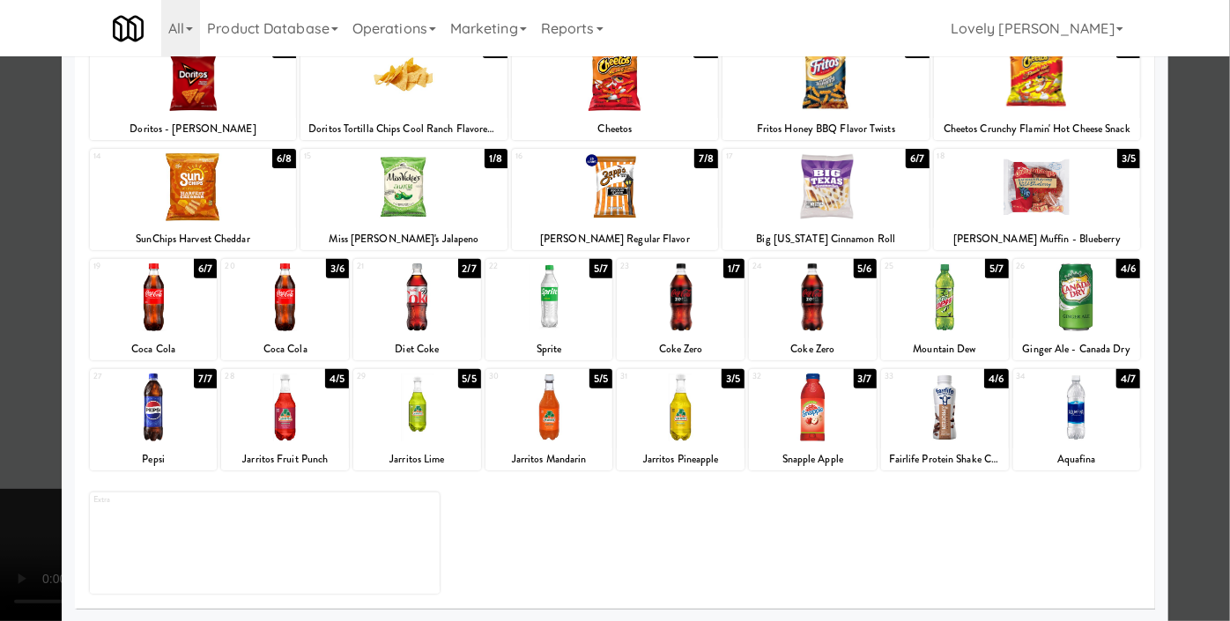
click at [0, 172] on div at bounding box center [615, 310] width 1230 height 621
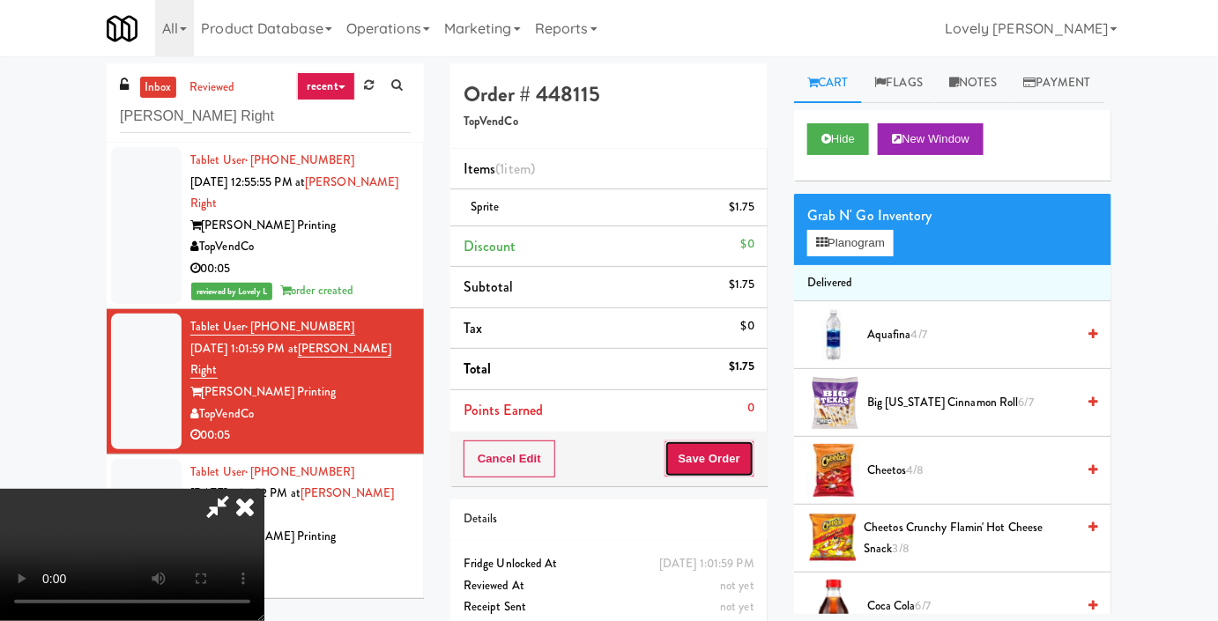
click at [738, 461] on button "Save Order" at bounding box center [709, 459] width 90 height 37
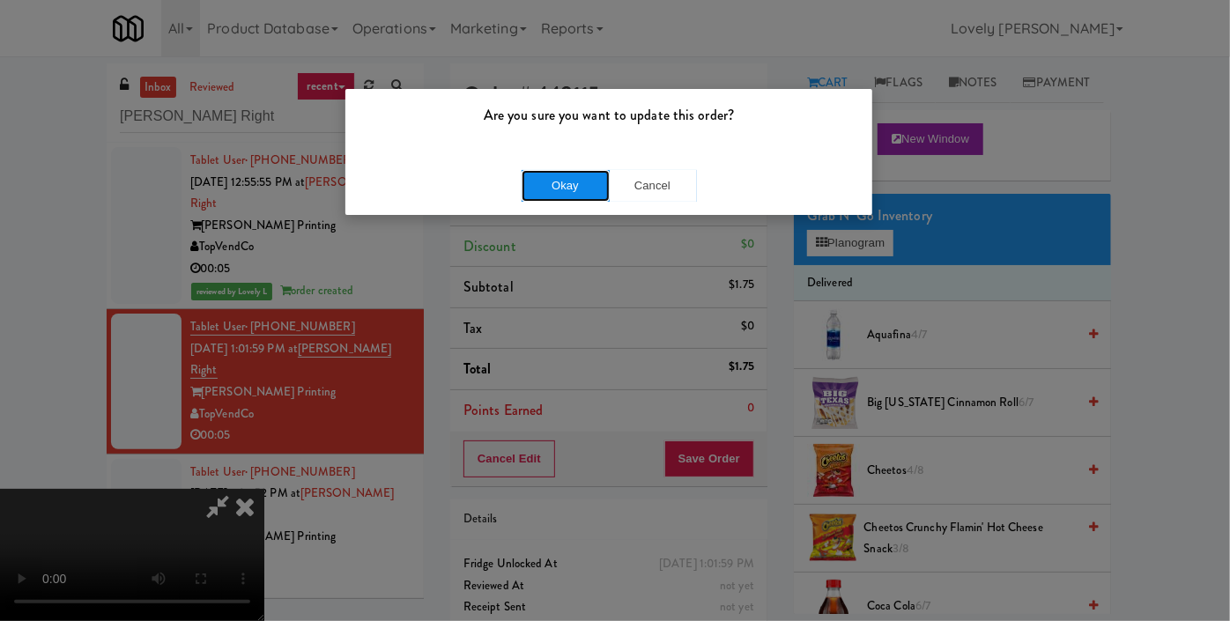
click at [562, 186] on button "Okay" at bounding box center [566, 186] width 88 height 32
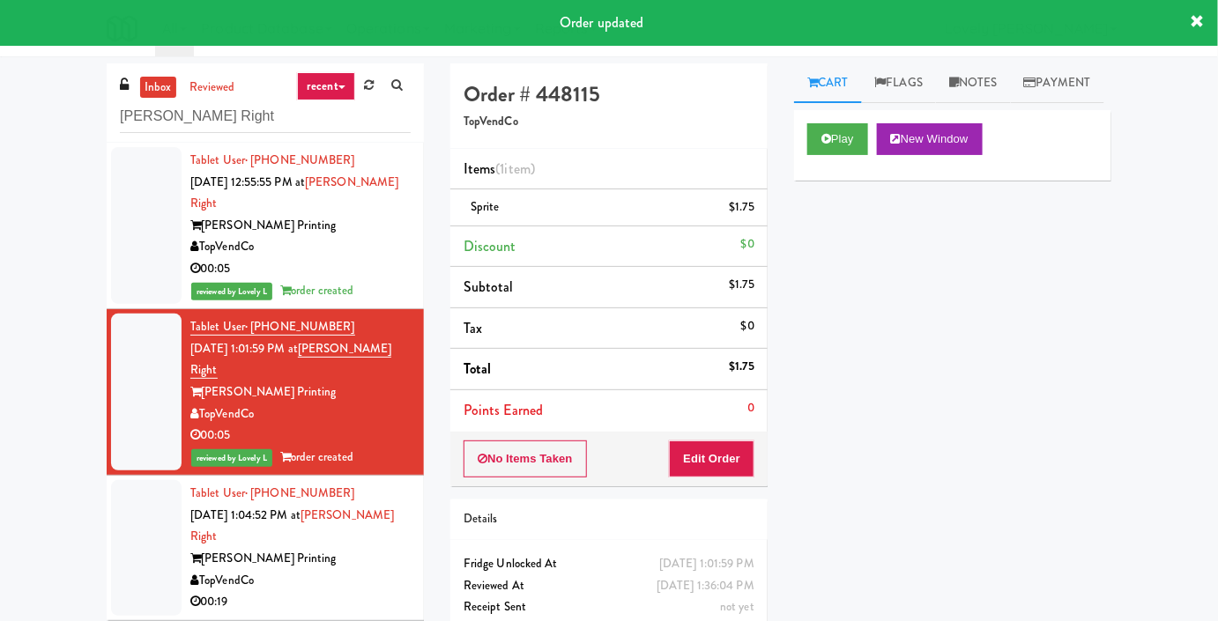
click at [367, 591] on div "00:19" at bounding box center [300, 602] width 220 height 22
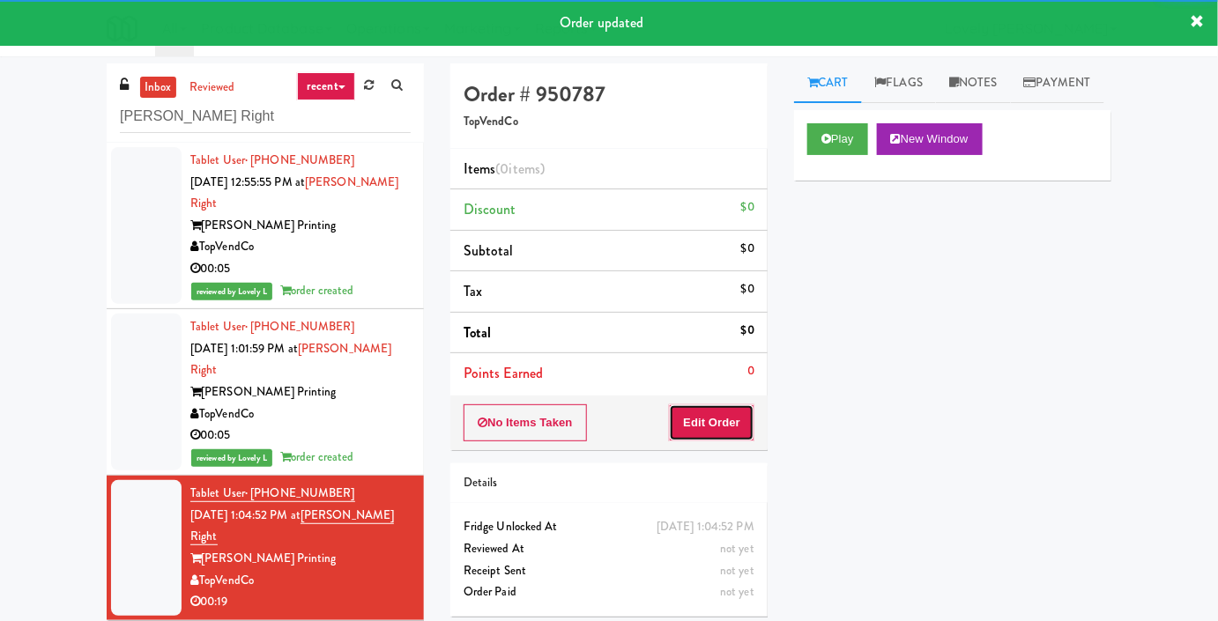
click at [680, 419] on button "Edit Order" at bounding box center [711, 422] width 85 height 37
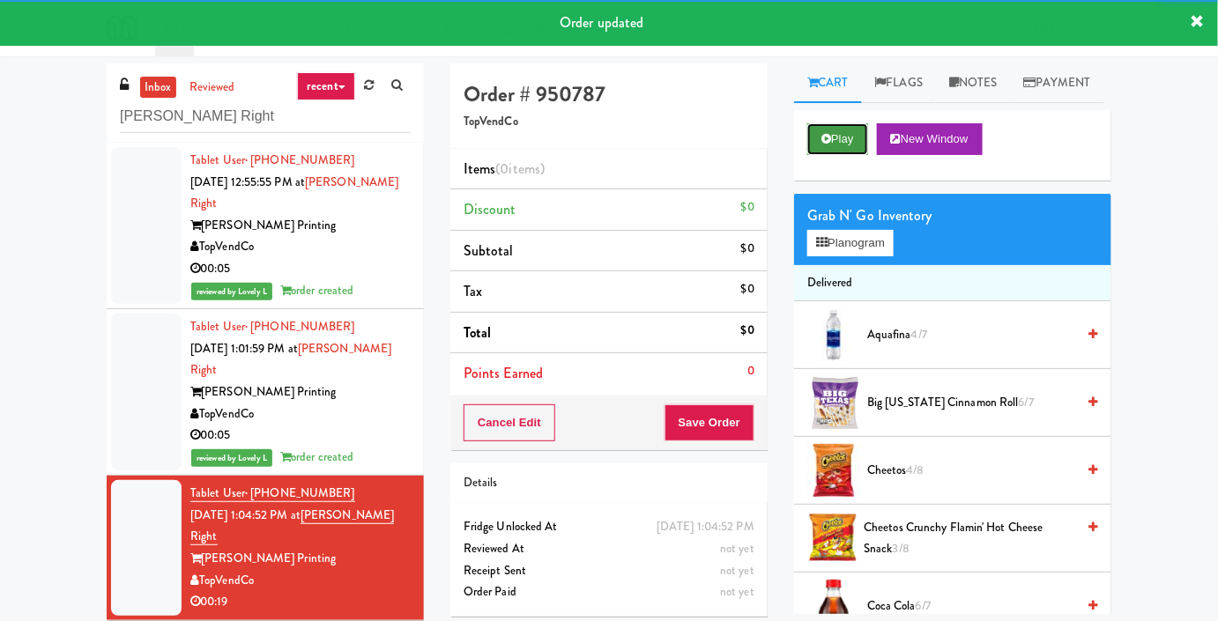
click at [846, 155] on button "Play" at bounding box center [837, 139] width 61 height 32
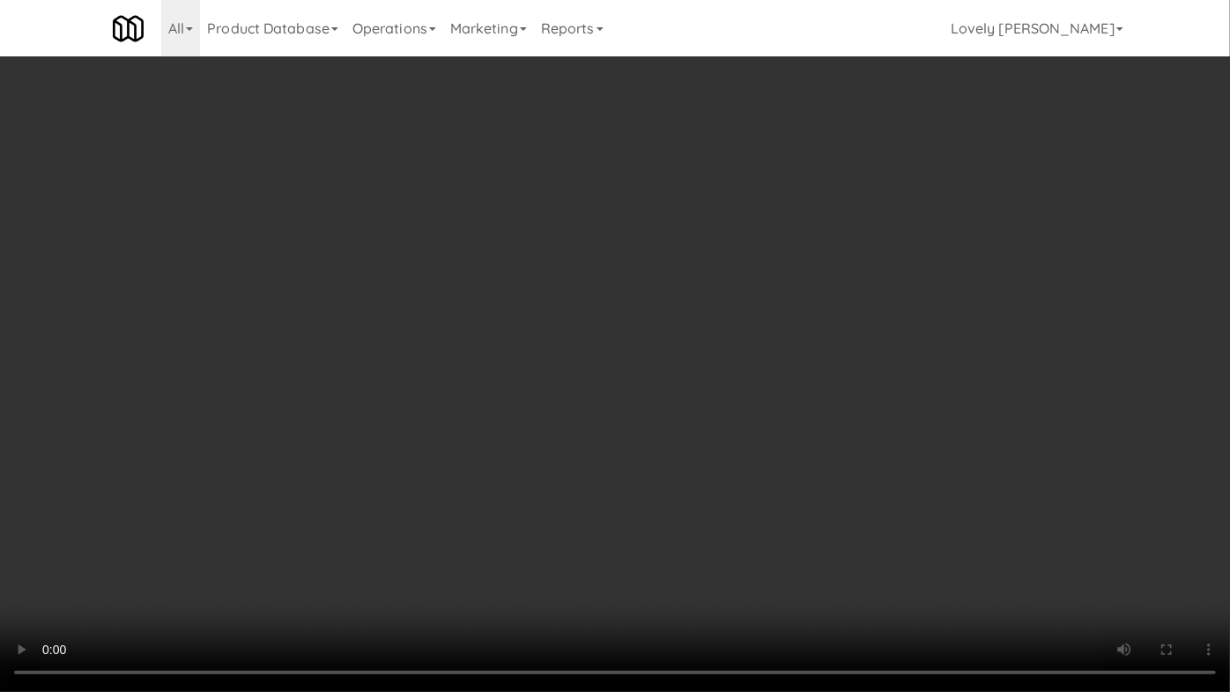
click at [519, 272] on video at bounding box center [615, 346] width 1230 height 692
click at [519, 273] on video at bounding box center [615, 346] width 1230 height 692
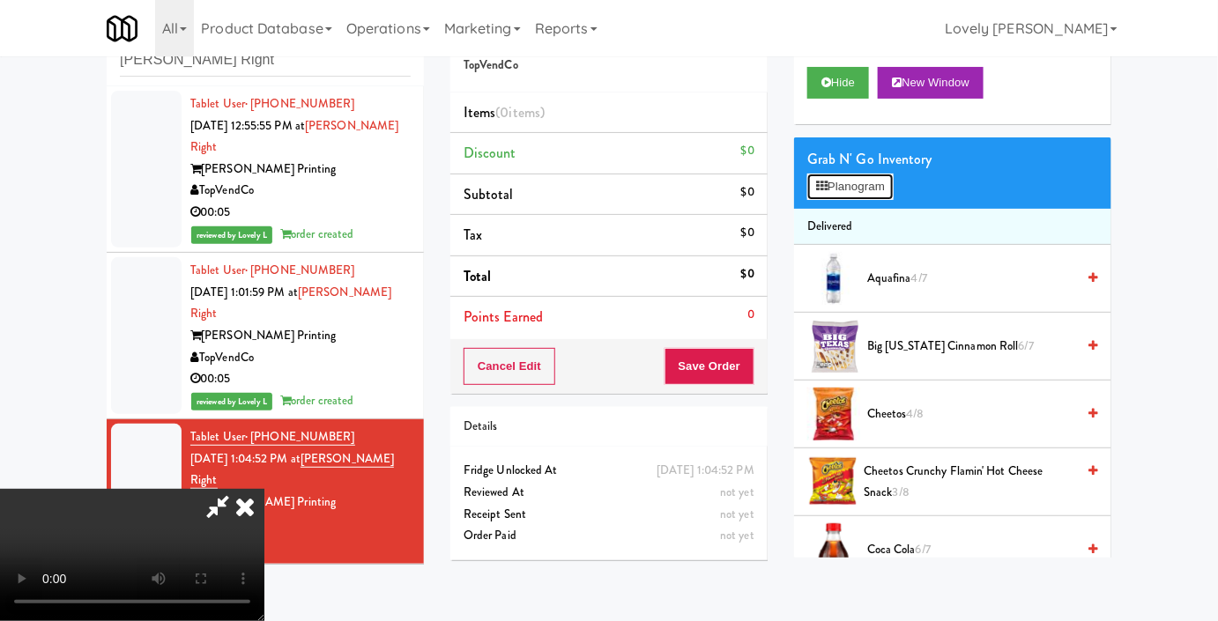
click at [844, 200] on button "Planogram" at bounding box center [850, 187] width 86 height 26
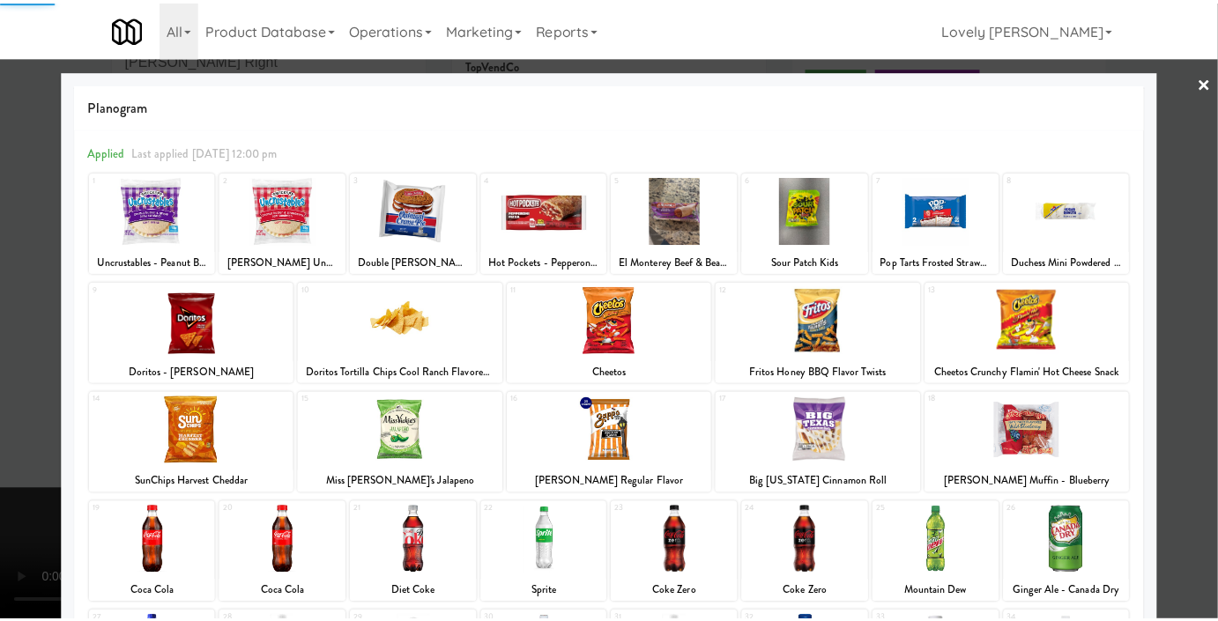
scroll to position [243, 0]
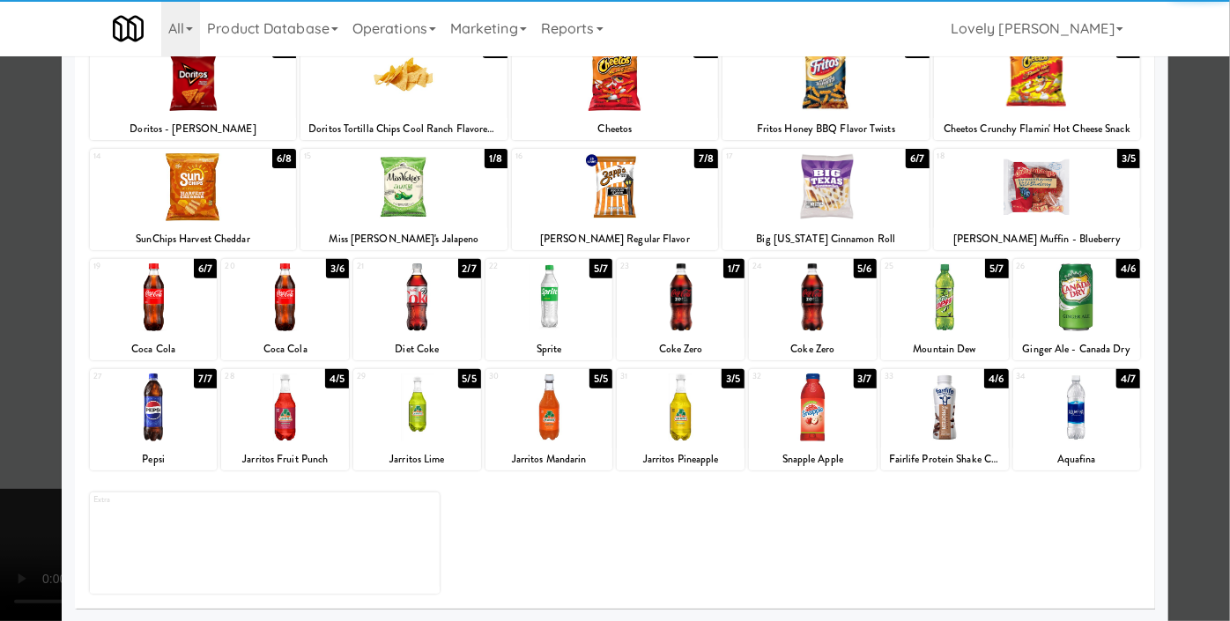
click at [209, 189] on div at bounding box center [193, 187] width 206 height 68
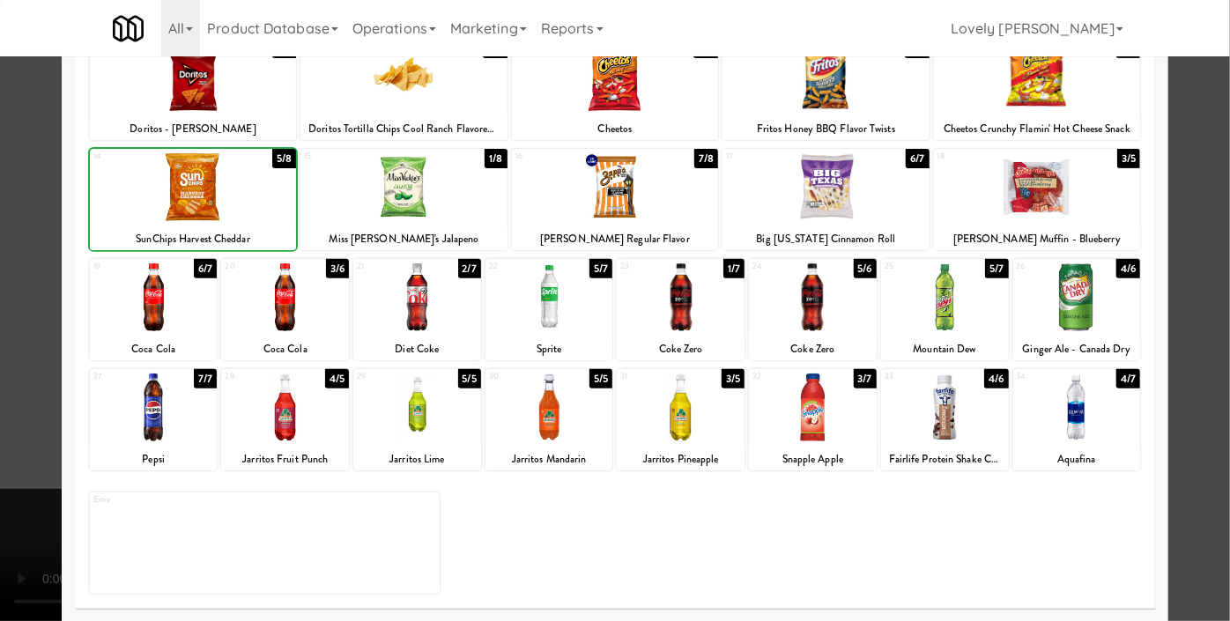
click at [0, 192] on div at bounding box center [615, 310] width 1230 height 621
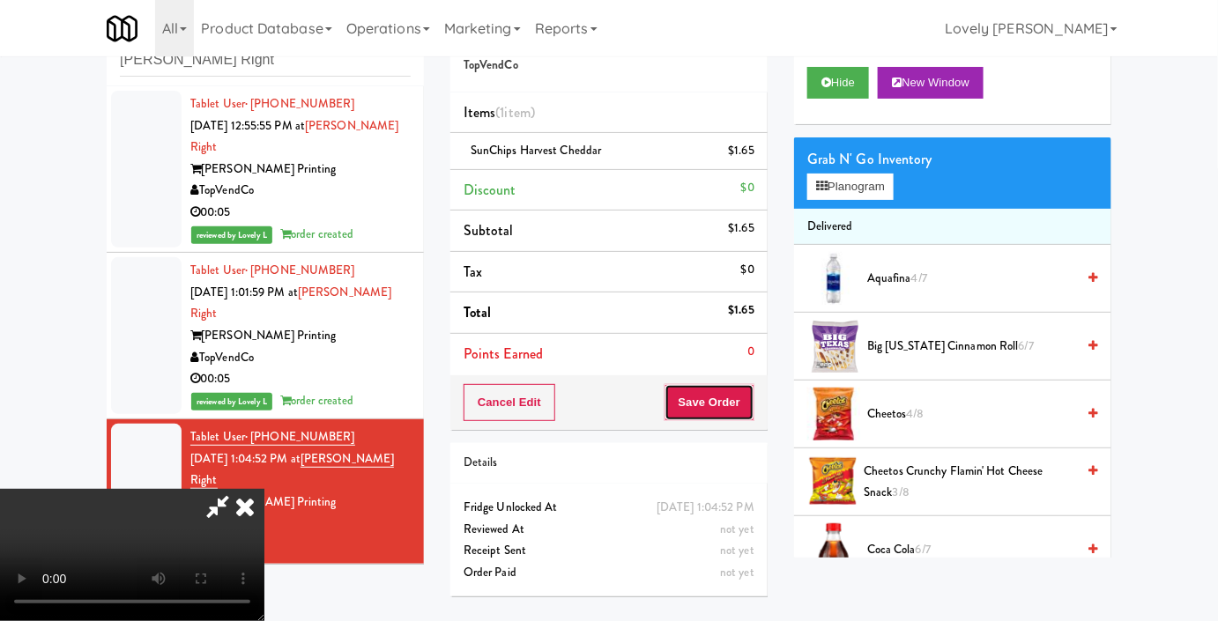
click at [747, 404] on button "Save Order" at bounding box center [709, 402] width 90 height 37
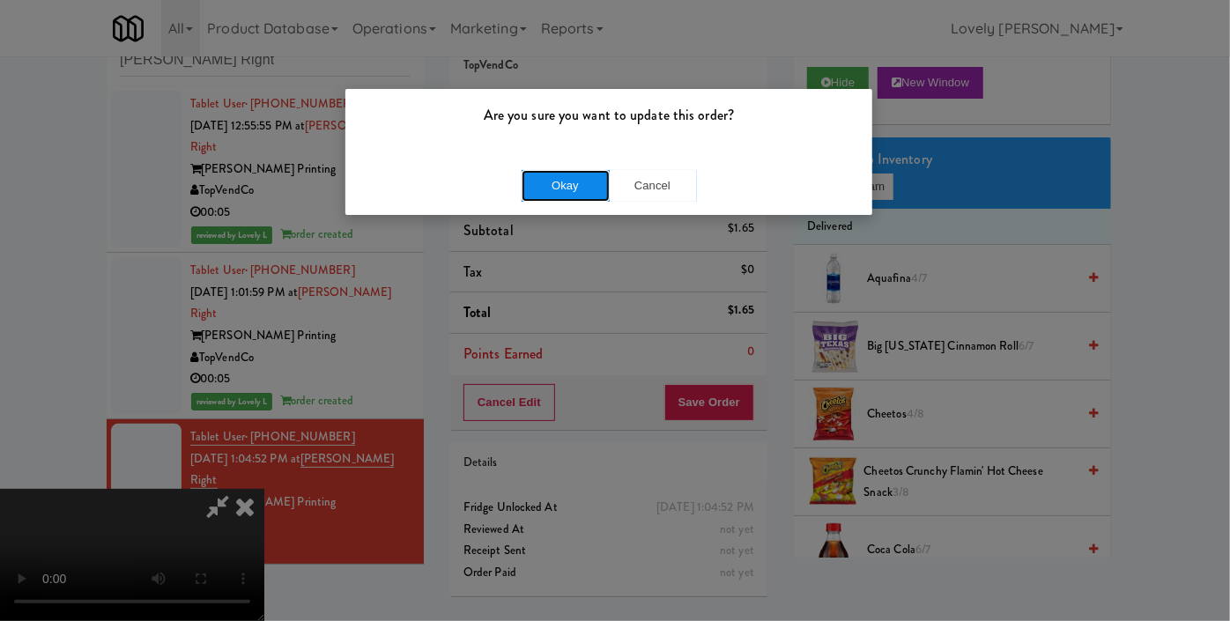
click at [575, 172] on button "Okay" at bounding box center [566, 186] width 88 height 32
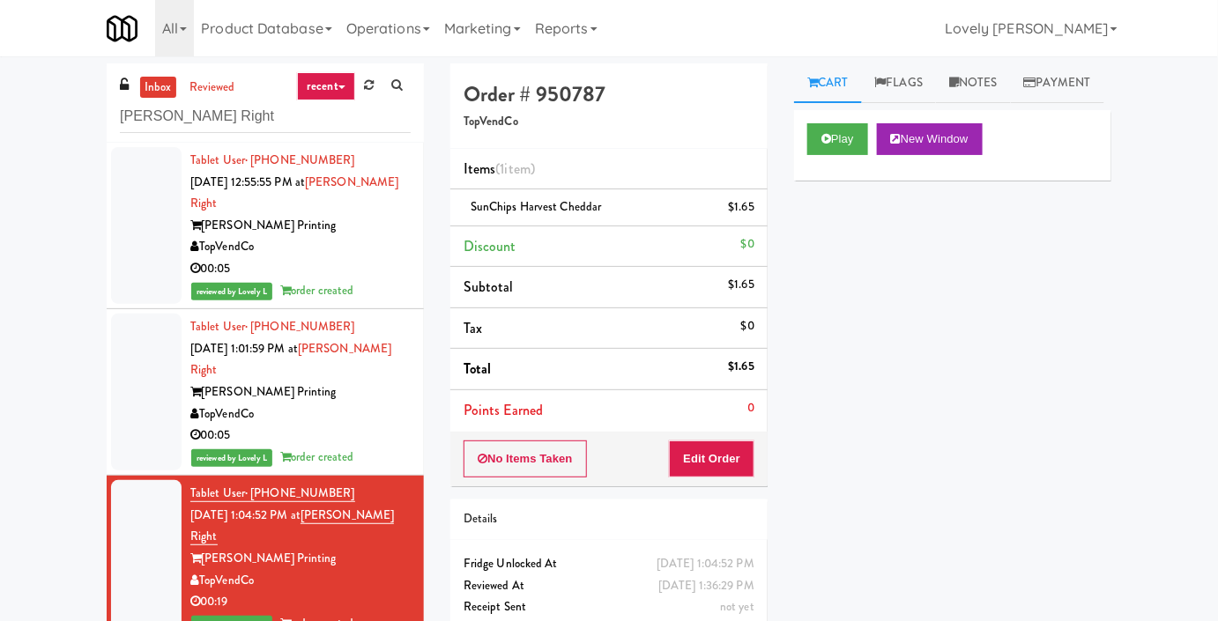
click at [191, 139] on div "inbox reviewed recent all unclear take inventory issue suspicious failed recent…" at bounding box center [265, 102] width 317 height 79
click at [191, 122] on input "[PERSON_NAME] Right" at bounding box center [265, 116] width 291 height 33
paste input "333 N Water-Cooler"
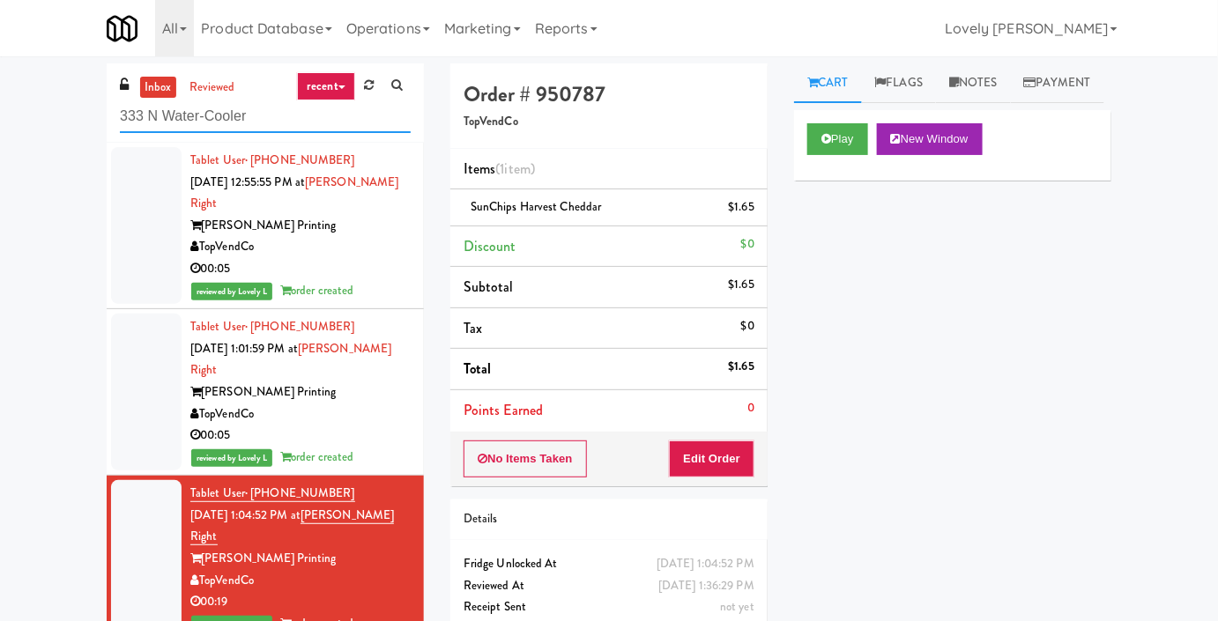
type input "333 N Water-Cooler"
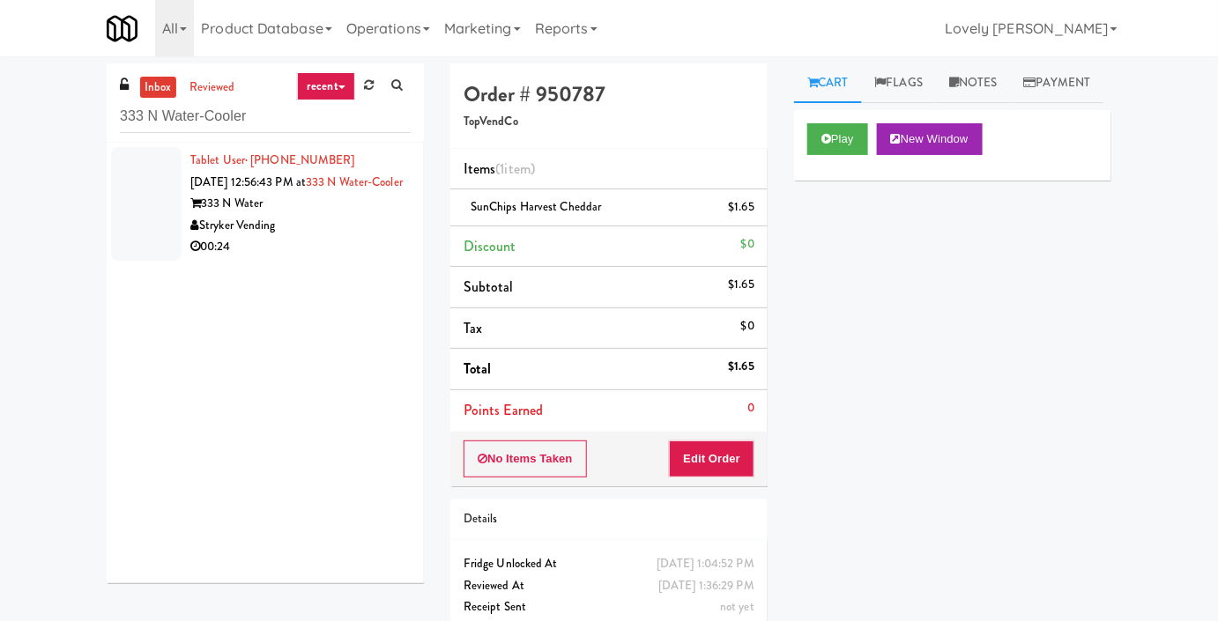
click at [315, 237] on div "Stryker Vending" at bounding box center [300, 226] width 220 height 22
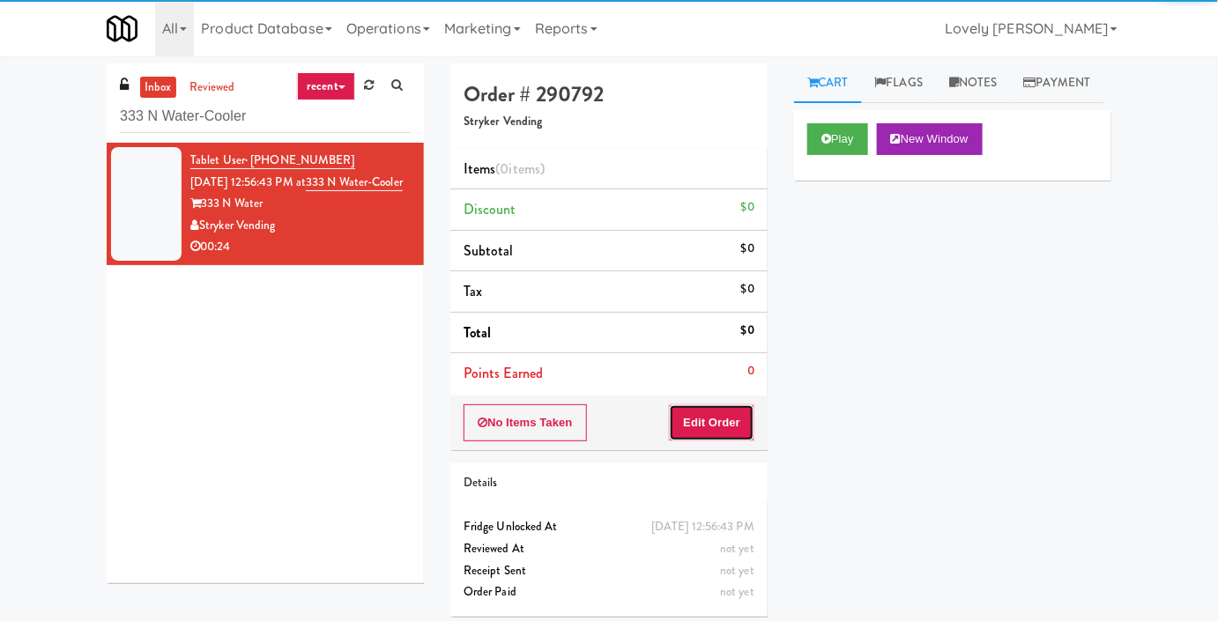
click at [724, 421] on button "Edit Order" at bounding box center [711, 422] width 85 height 37
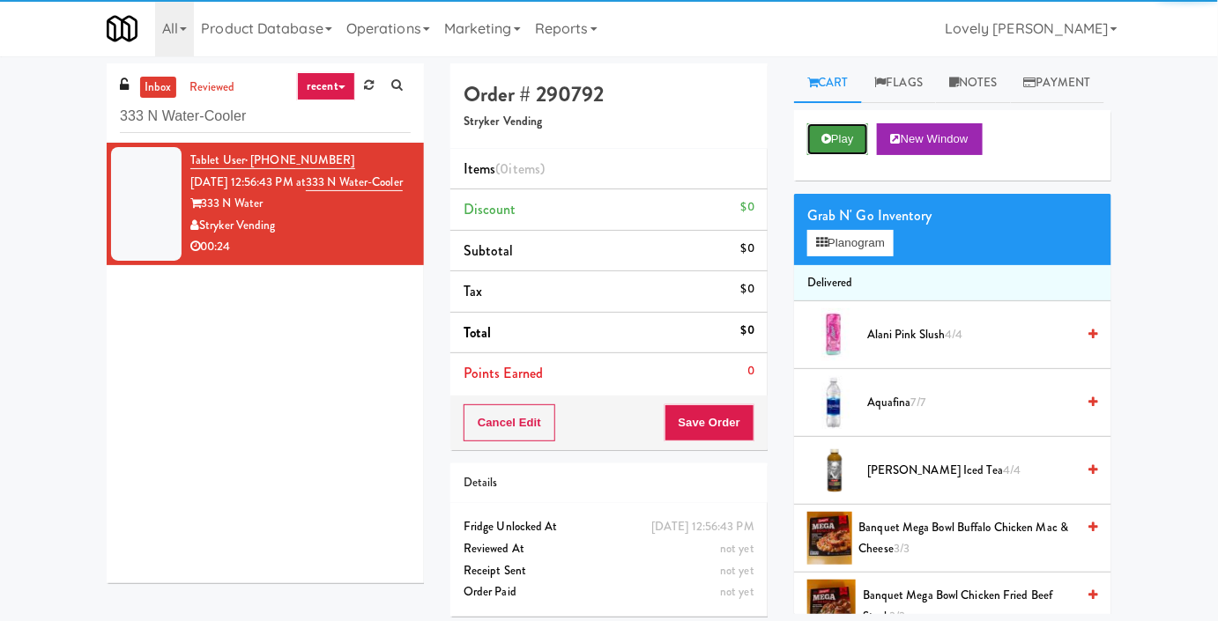
click at [841, 155] on button "Play" at bounding box center [837, 139] width 61 height 32
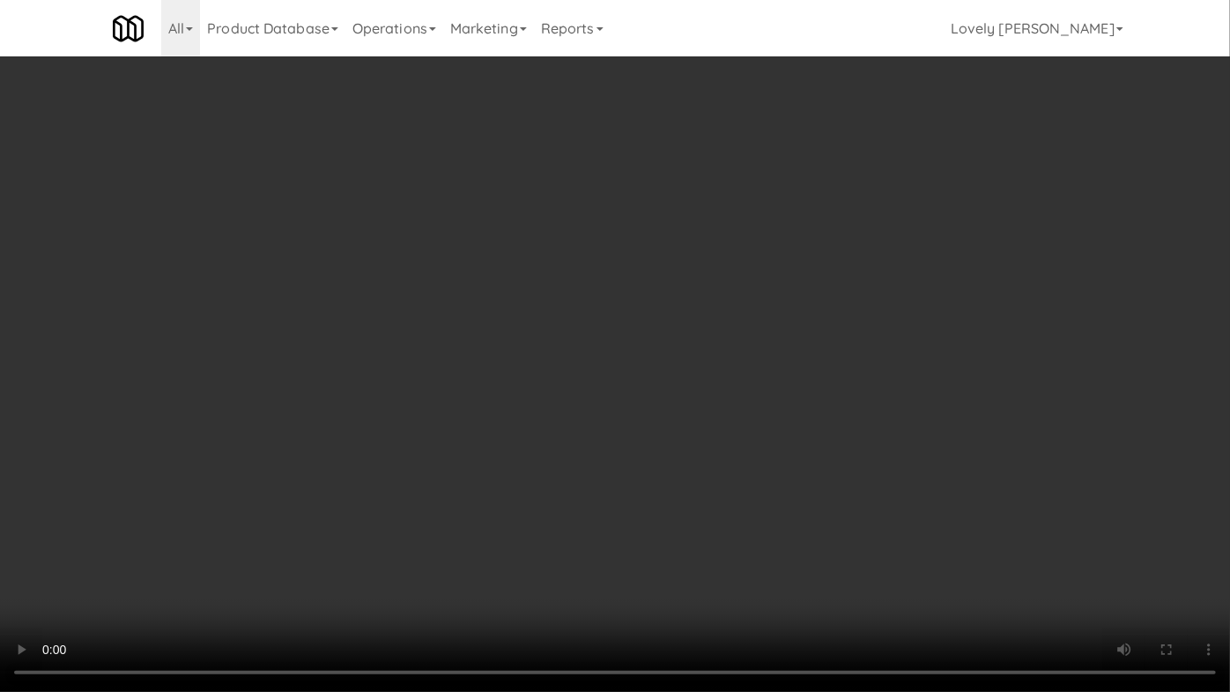
click at [891, 479] on video at bounding box center [615, 346] width 1230 height 692
click at [821, 475] on video at bounding box center [615, 346] width 1230 height 692
click at [821, 474] on video at bounding box center [615, 346] width 1230 height 692
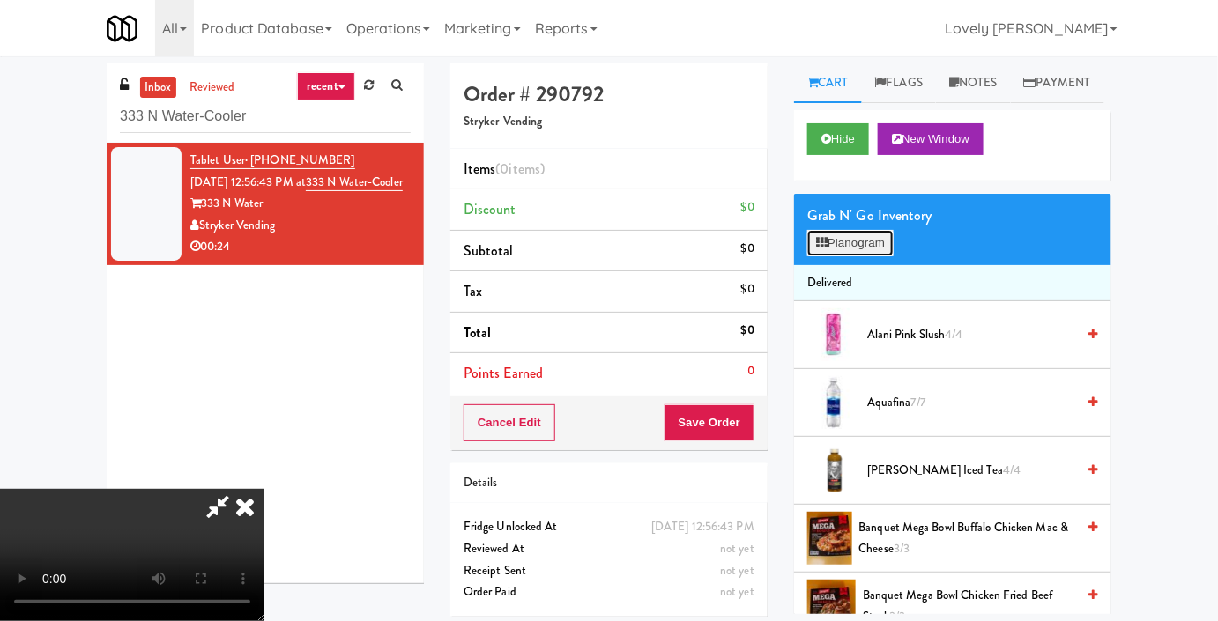
click at [856, 256] on button "Planogram" at bounding box center [850, 243] width 86 height 26
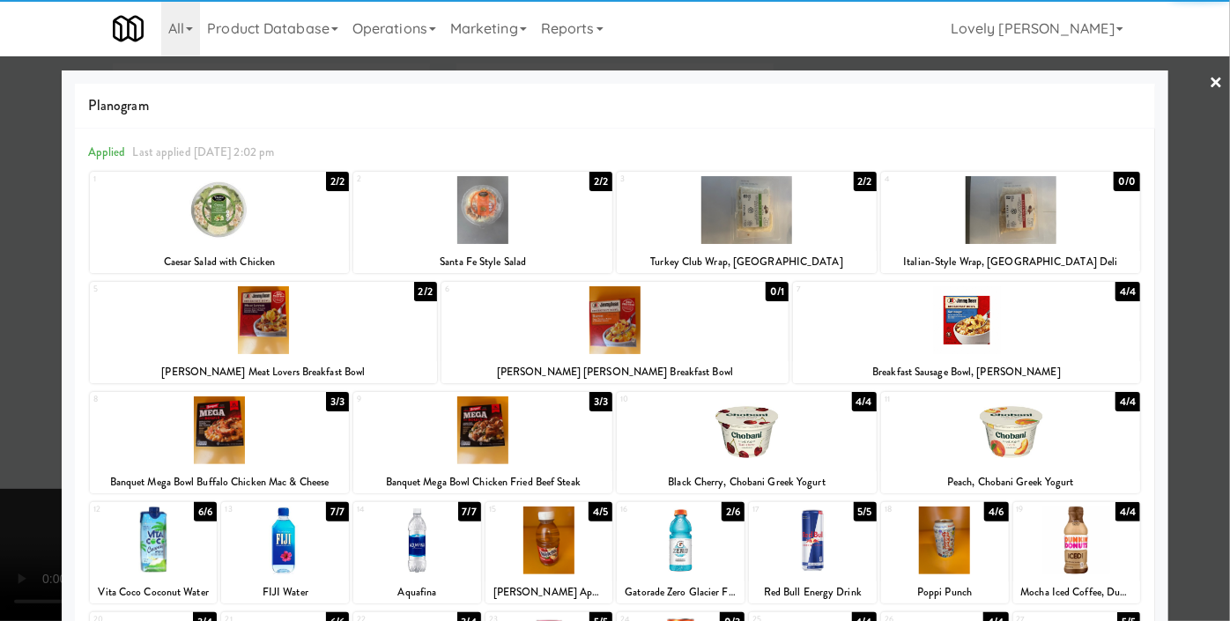
click at [293, 435] on div at bounding box center [219, 430] width 259 height 68
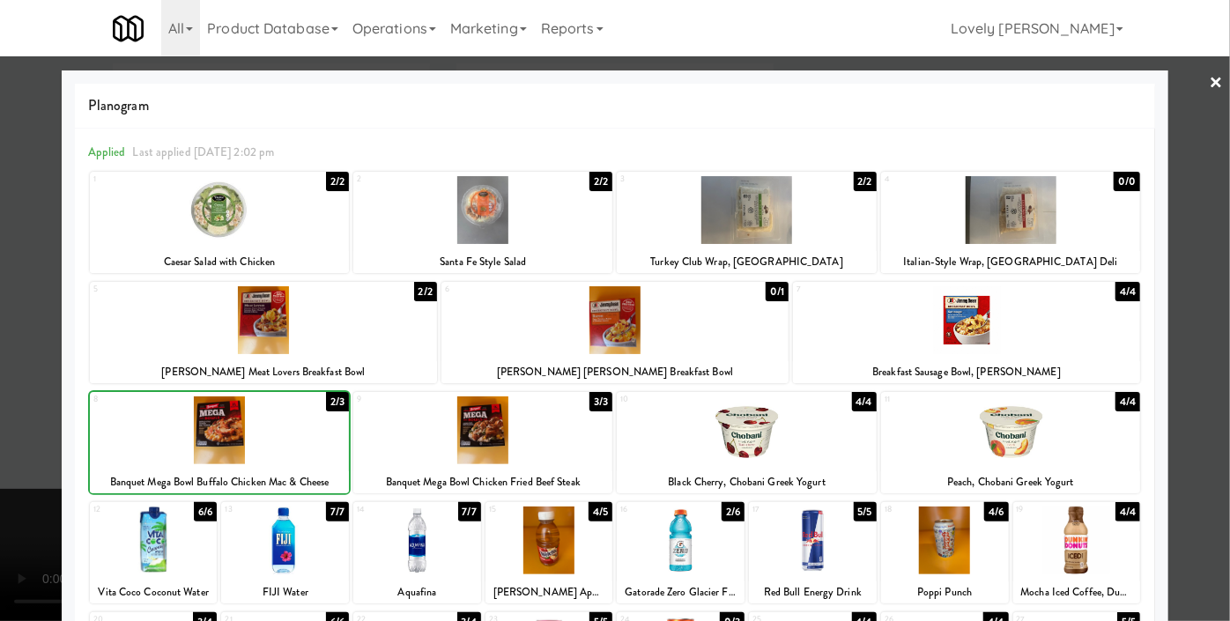
click at [530, 433] on div at bounding box center [482, 430] width 259 height 68
click at [0, 292] on div at bounding box center [615, 310] width 1230 height 621
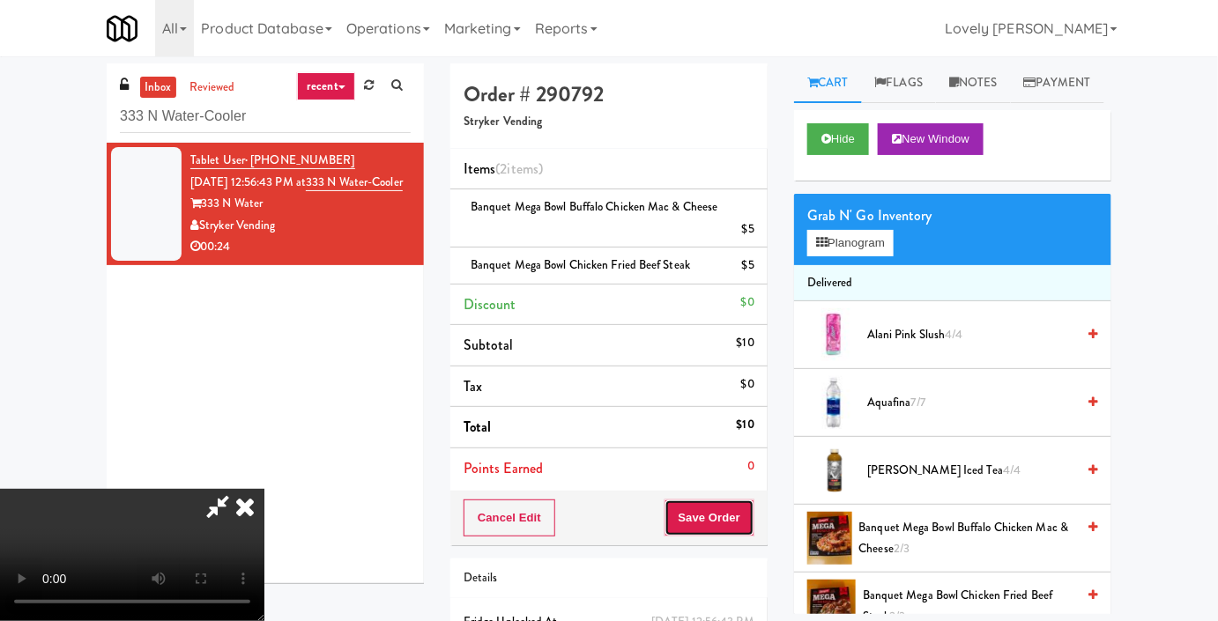
click at [749, 515] on button "Save Order" at bounding box center [709, 518] width 90 height 37
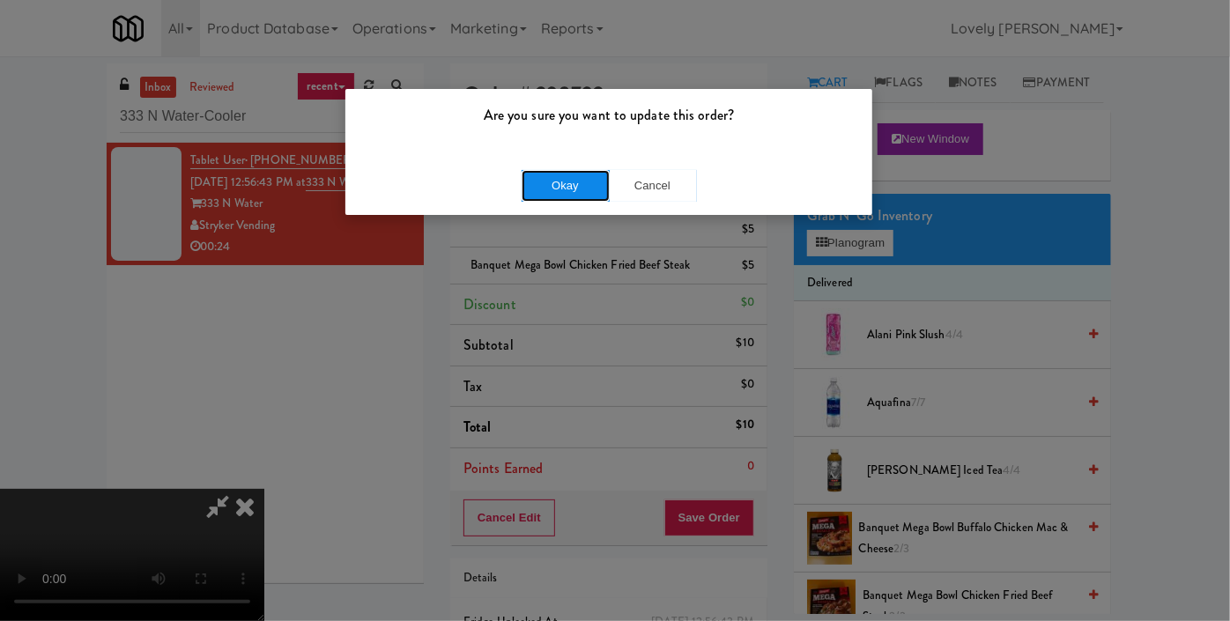
click at [579, 189] on button "Okay" at bounding box center [566, 186] width 88 height 32
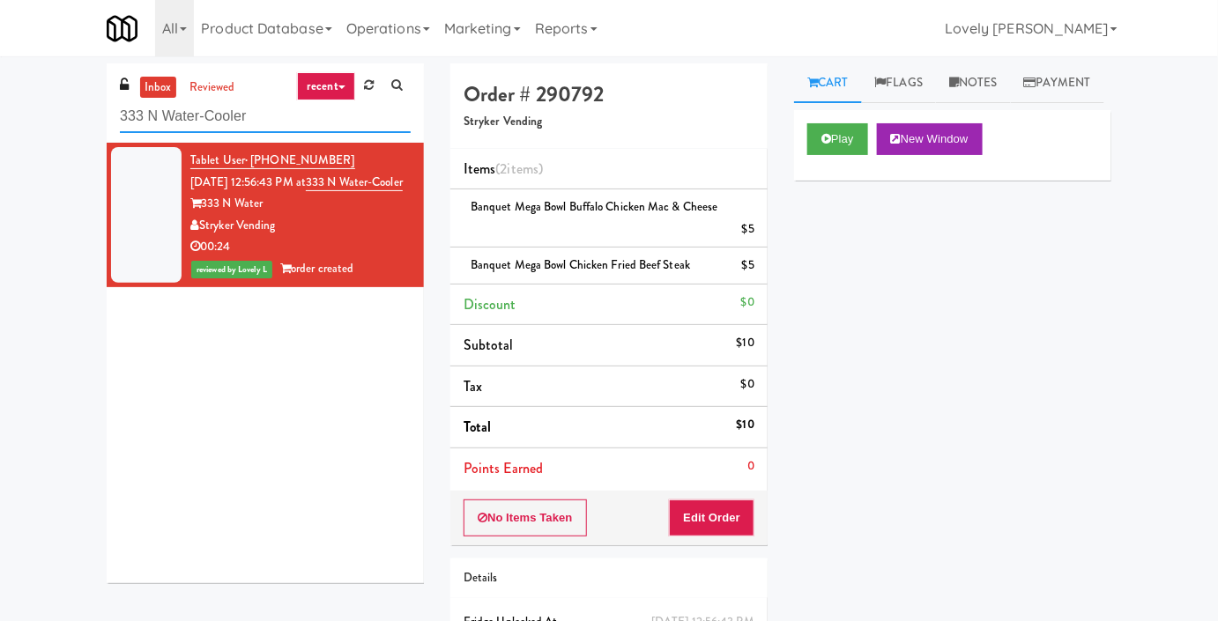
click at [230, 127] on input "333 N Water-Cooler" at bounding box center [265, 116] width 291 height 33
paste input "CC2 Drinks"
type input "CC2 Drinks Cooler"
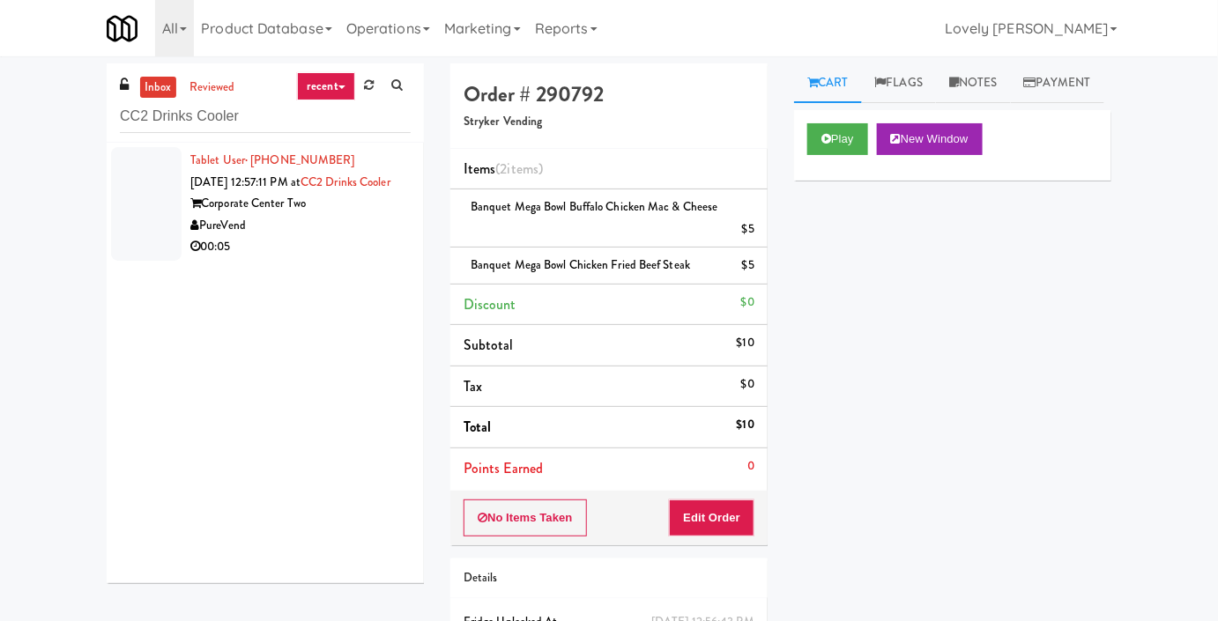
click at [334, 258] on div "00:05" at bounding box center [300, 247] width 220 height 22
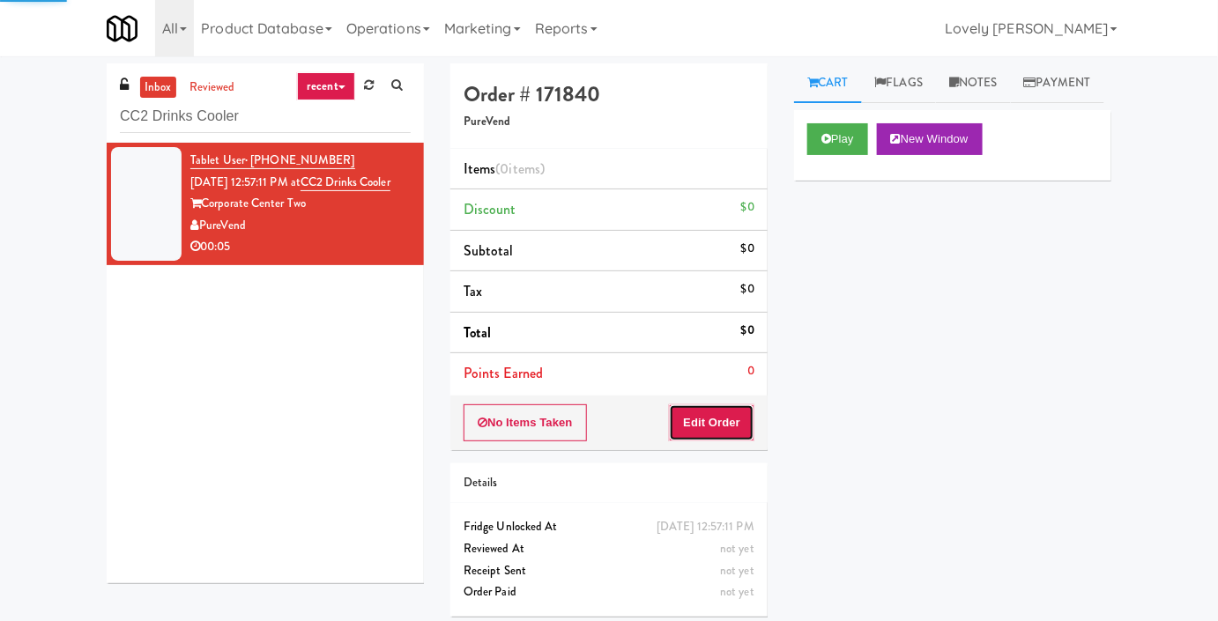
click at [685, 418] on button "Edit Order" at bounding box center [711, 422] width 85 height 37
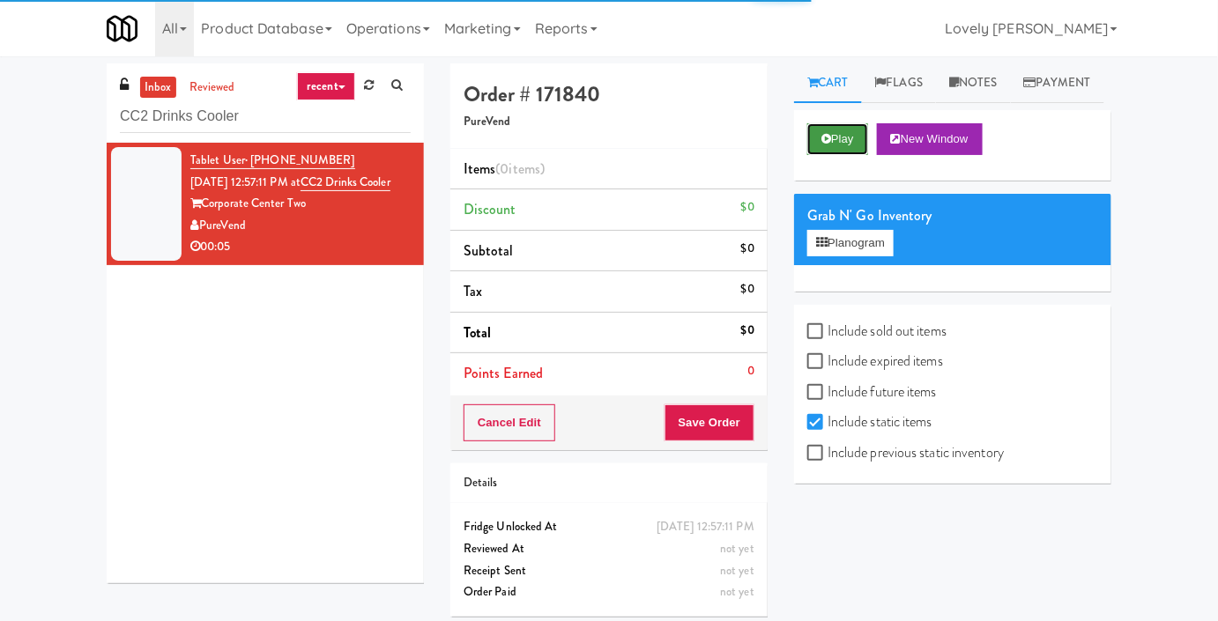
click at [857, 155] on button "Play" at bounding box center [837, 139] width 61 height 32
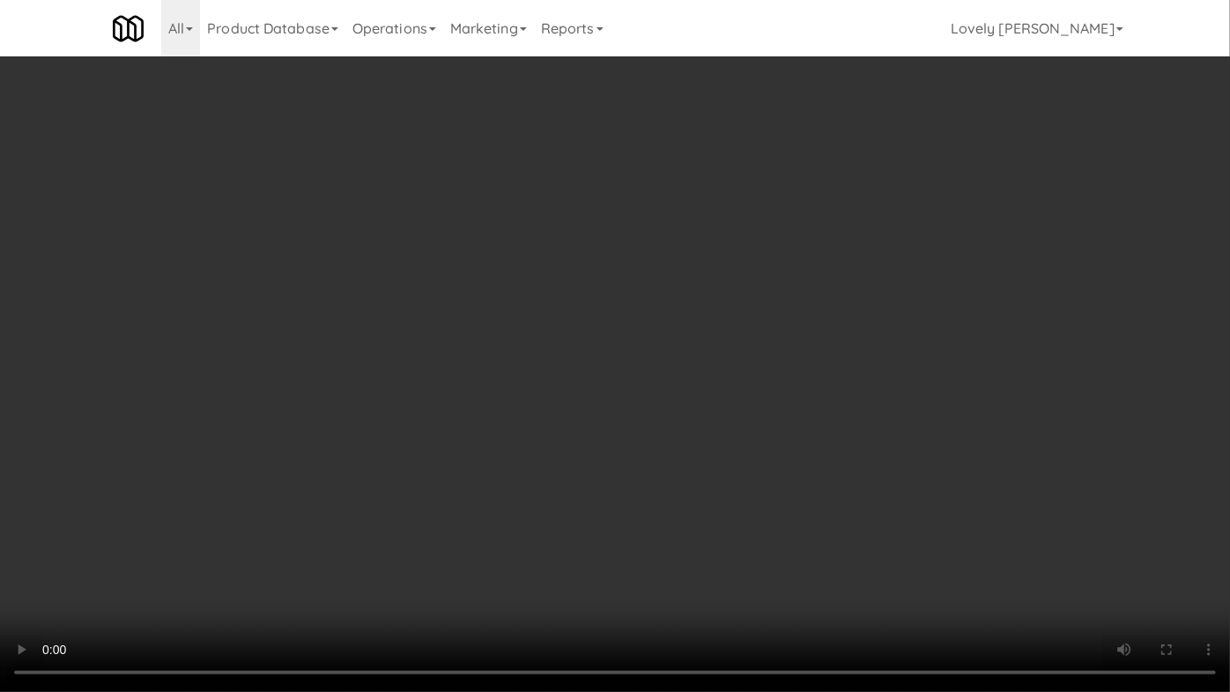
click at [681, 424] on video at bounding box center [615, 346] width 1230 height 692
click at [601, 388] on video at bounding box center [615, 346] width 1230 height 692
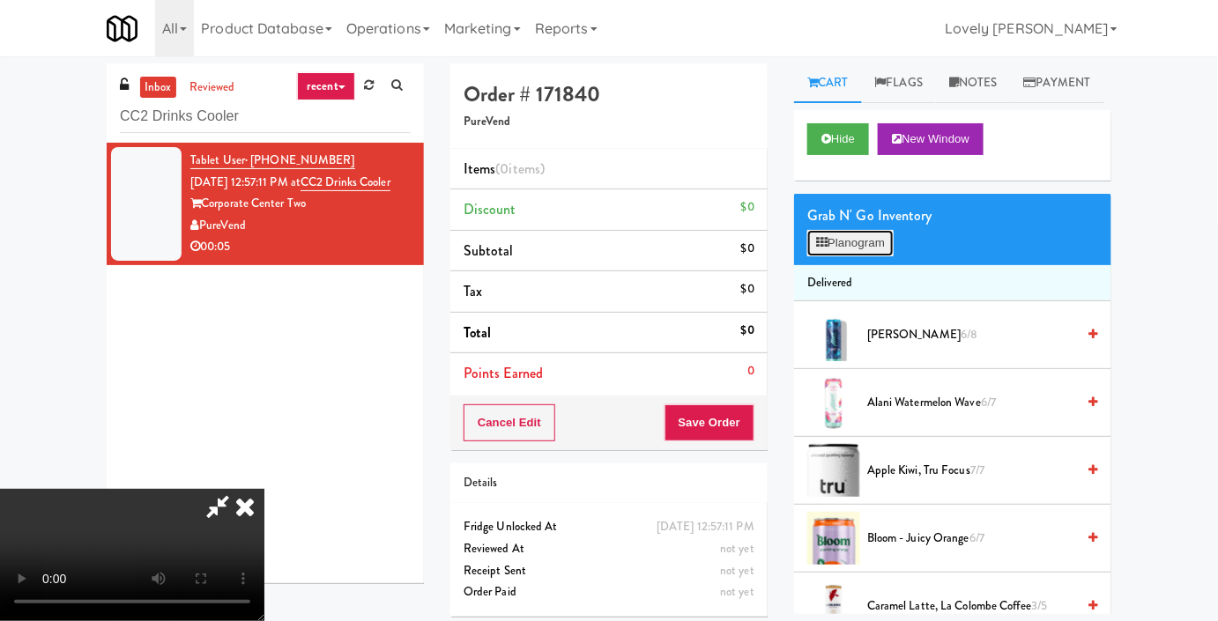
click at [844, 256] on button "Planogram" at bounding box center [850, 243] width 86 height 26
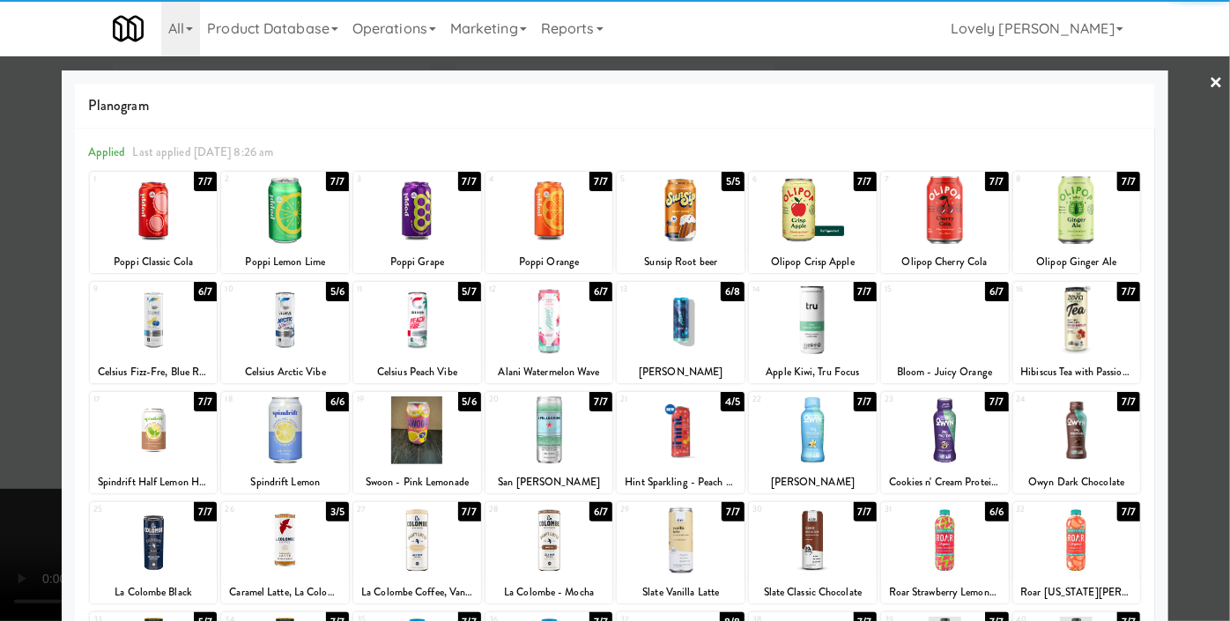
click at [301, 335] on div at bounding box center [285, 320] width 128 height 68
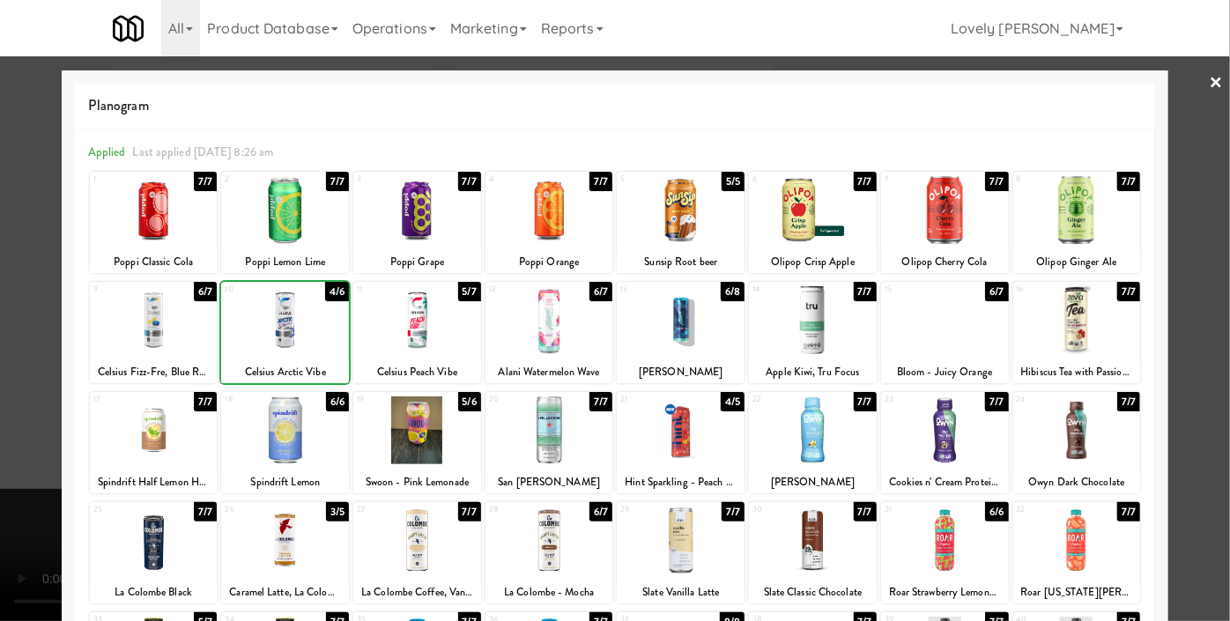
click at [0, 296] on div at bounding box center [615, 310] width 1230 height 621
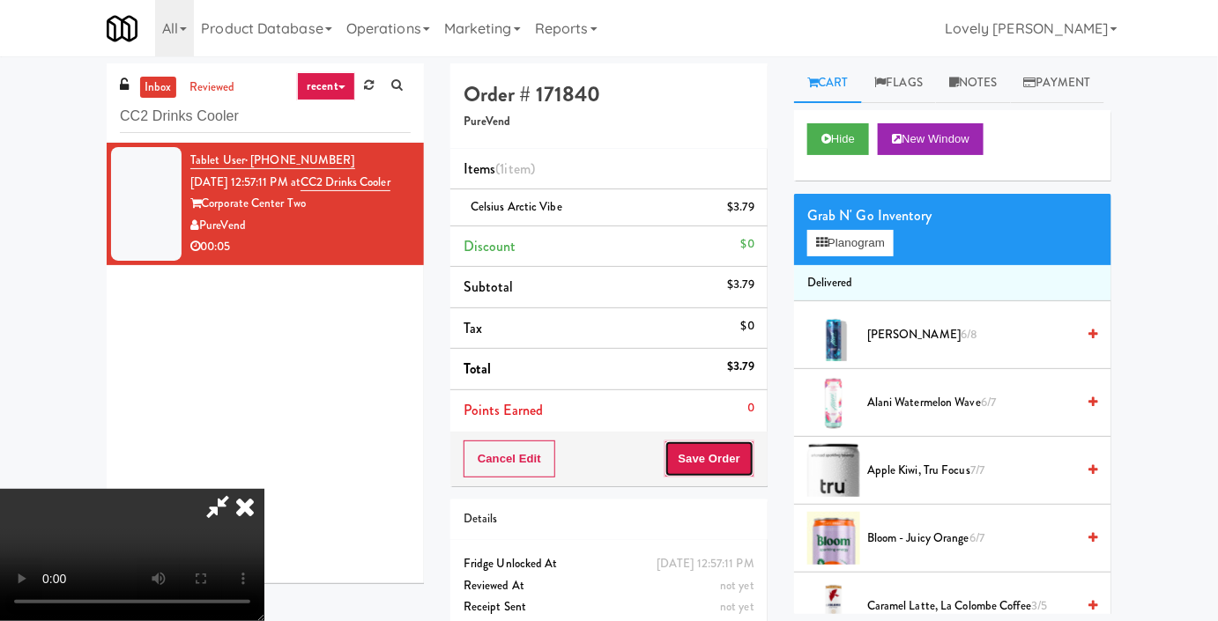
click at [744, 459] on button "Save Order" at bounding box center [709, 459] width 90 height 37
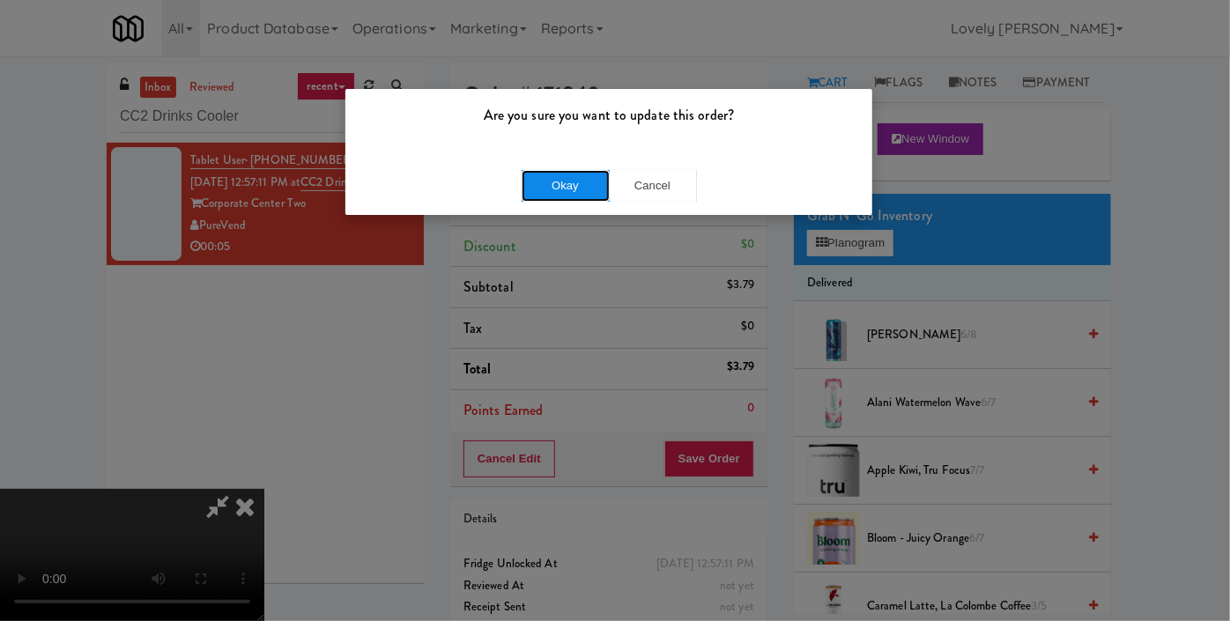
click at [595, 191] on button "Okay" at bounding box center [566, 186] width 88 height 32
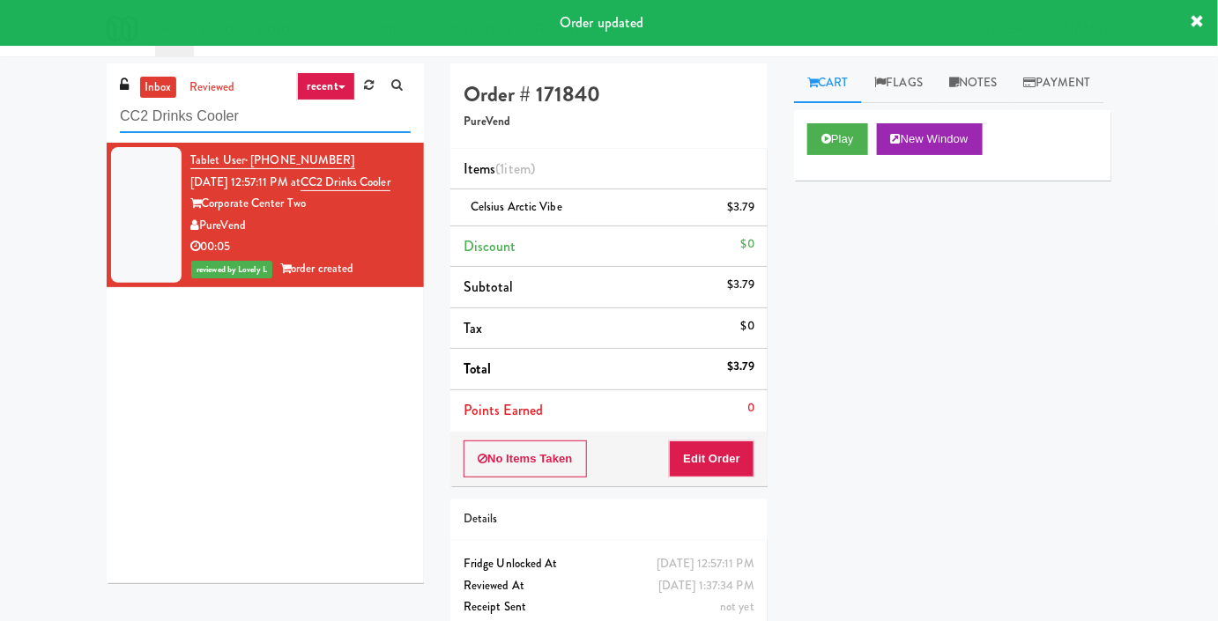
click at [258, 120] on input "CC2 Drinks Cooler" at bounding box center [265, 116] width 291 height 33
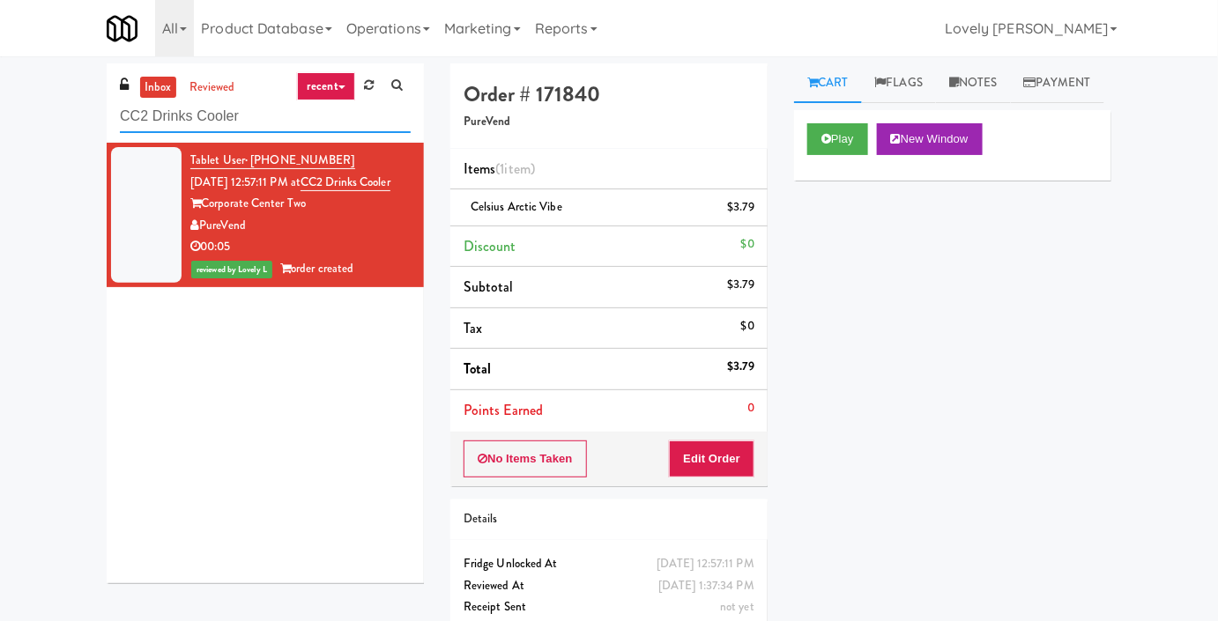
paste input "Snack Pantry"
type input "CC2 Snack Pantry"
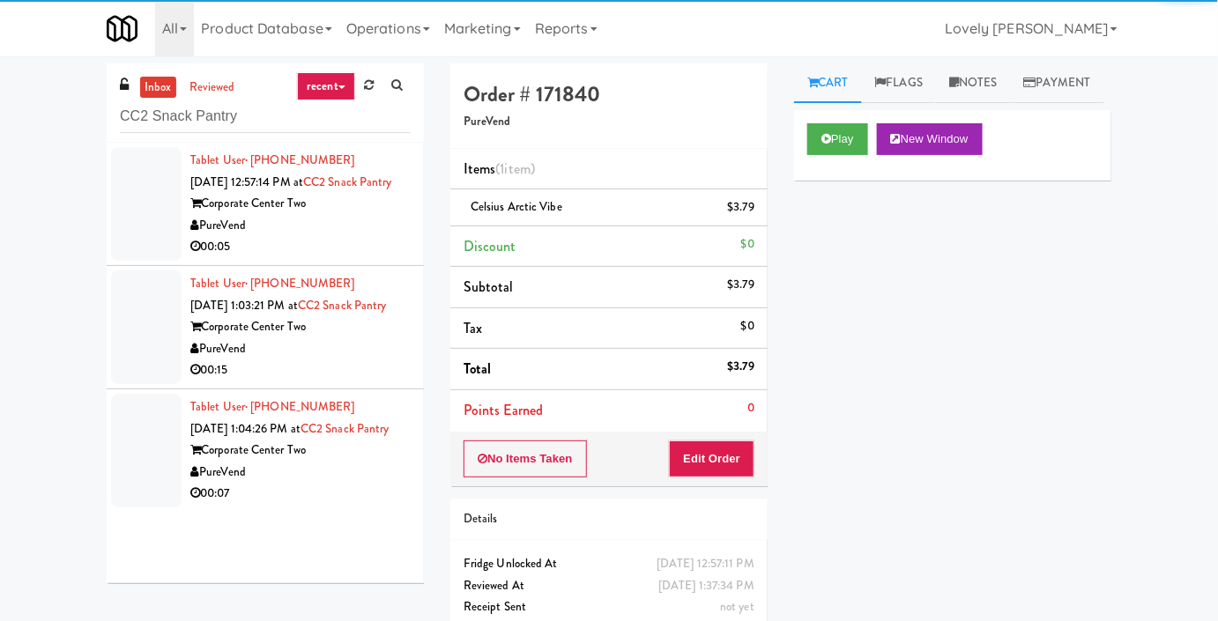
click at [330, 237] on div "PureVend" at bounding box center [300, 226] width 220 height 22
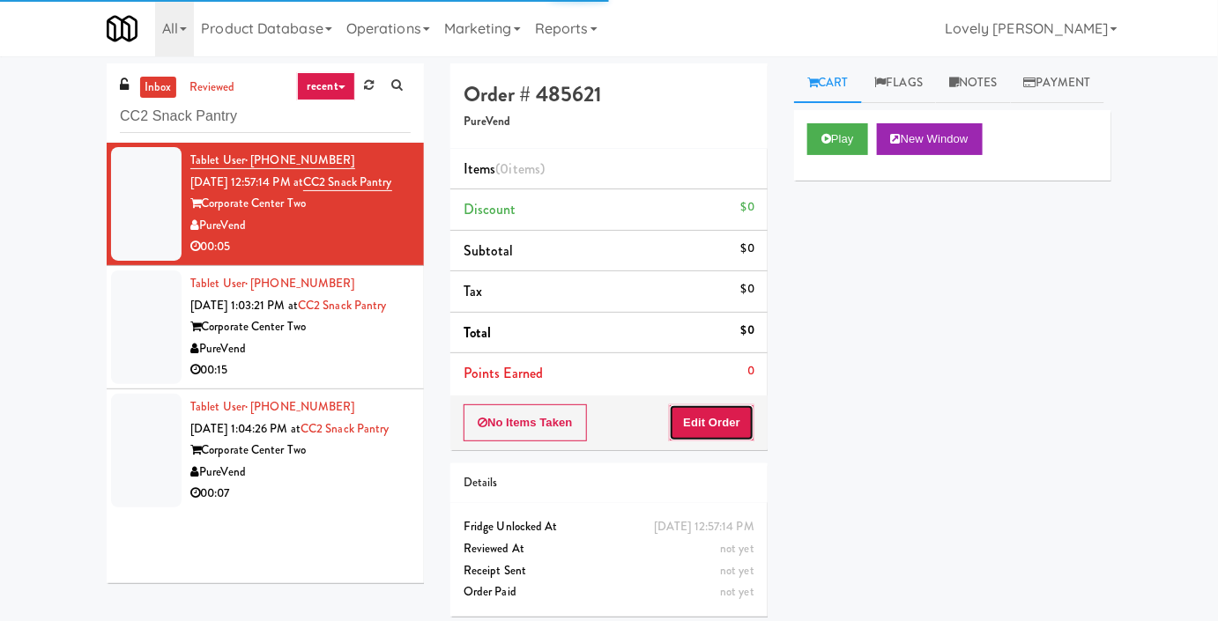
drag, startPoint x: 705, startPoint y: 418, endPoint x: 728, endPoint y: 370, distance: 53.6
click at [706, 418] on button "Edit Order" at bounding box center [711, 422] width 85 height 37
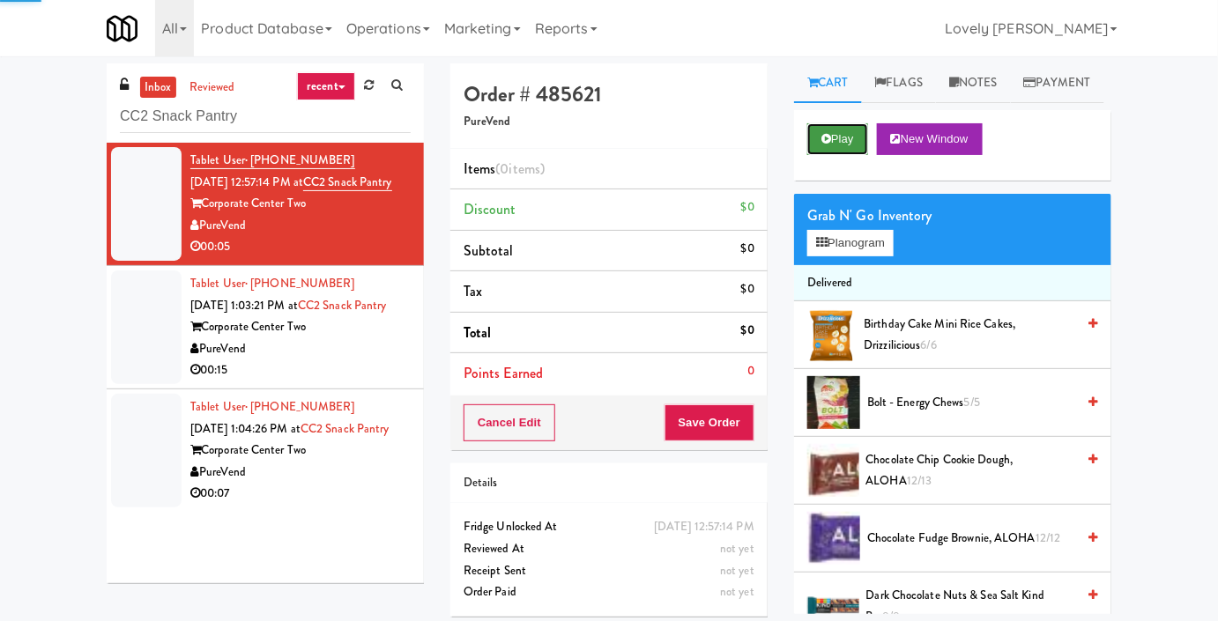
click at [821, 155] on button "Play" at bounding box center [837, 139] width 61 height 32
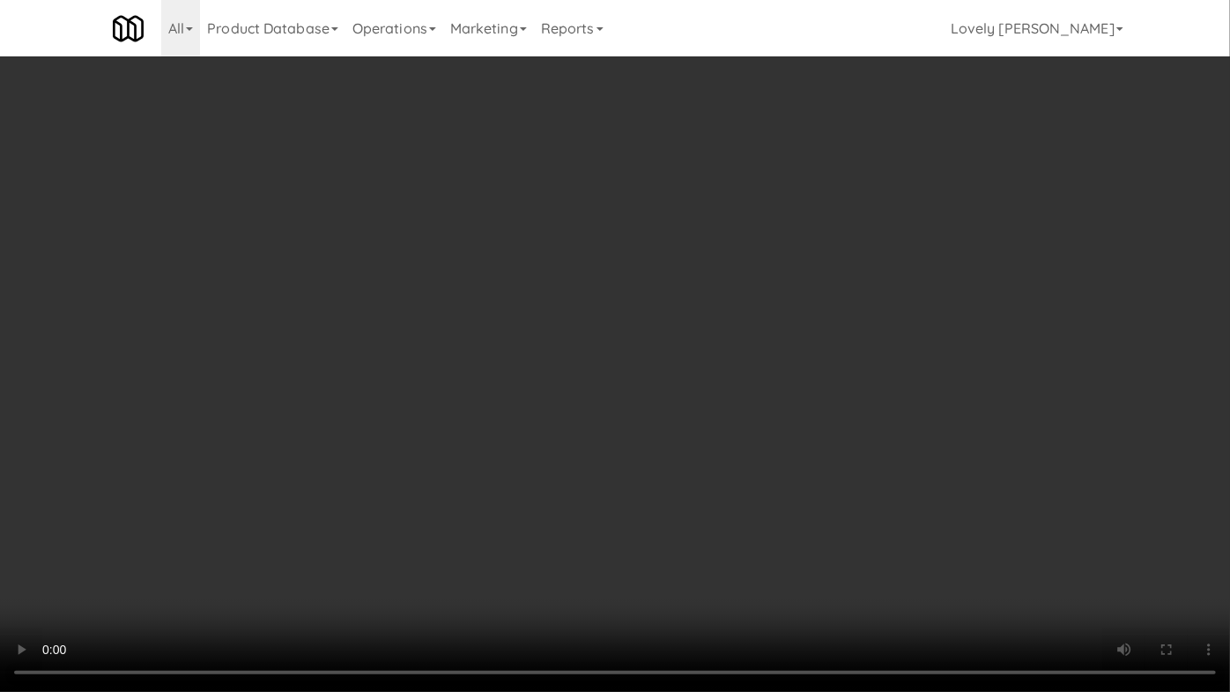
click at [881, 452] on video at bounding box center [615, 346] width 1230 height 692
click at [810, 543] on video at bounding box center [615, 346] width 1230 height 692
click at [811, 540] on video at bounding box center [615, 346] width 1230 height 692
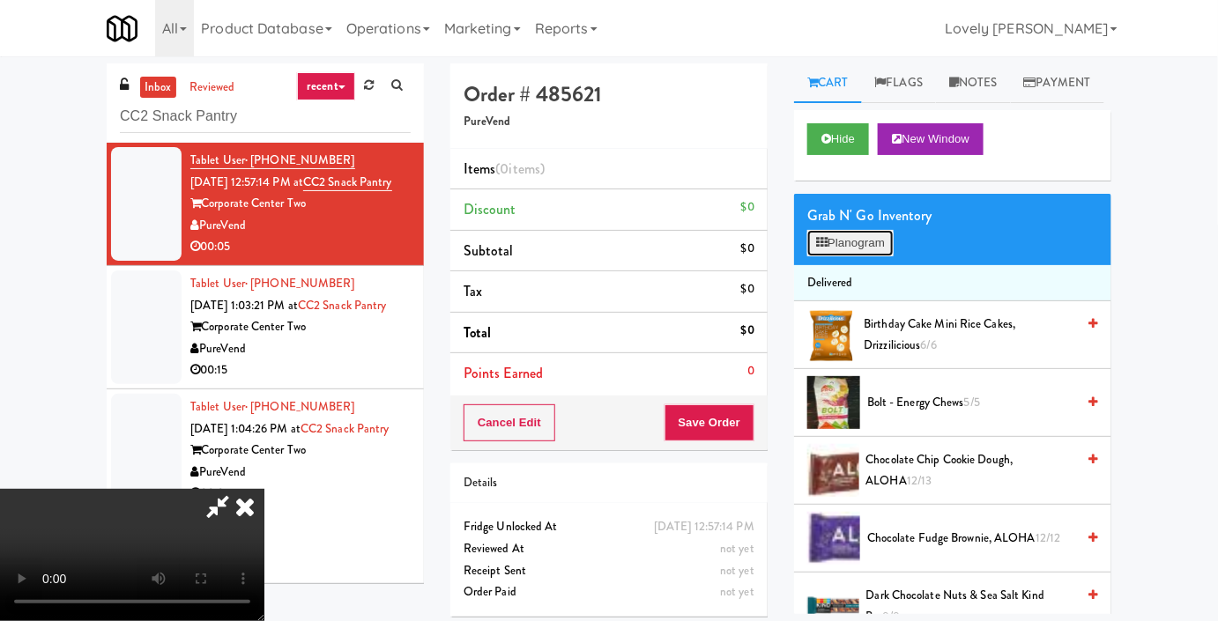
click at [868, 256] on button "Planogram" at bounding box center [850, 243] width 86 height 26
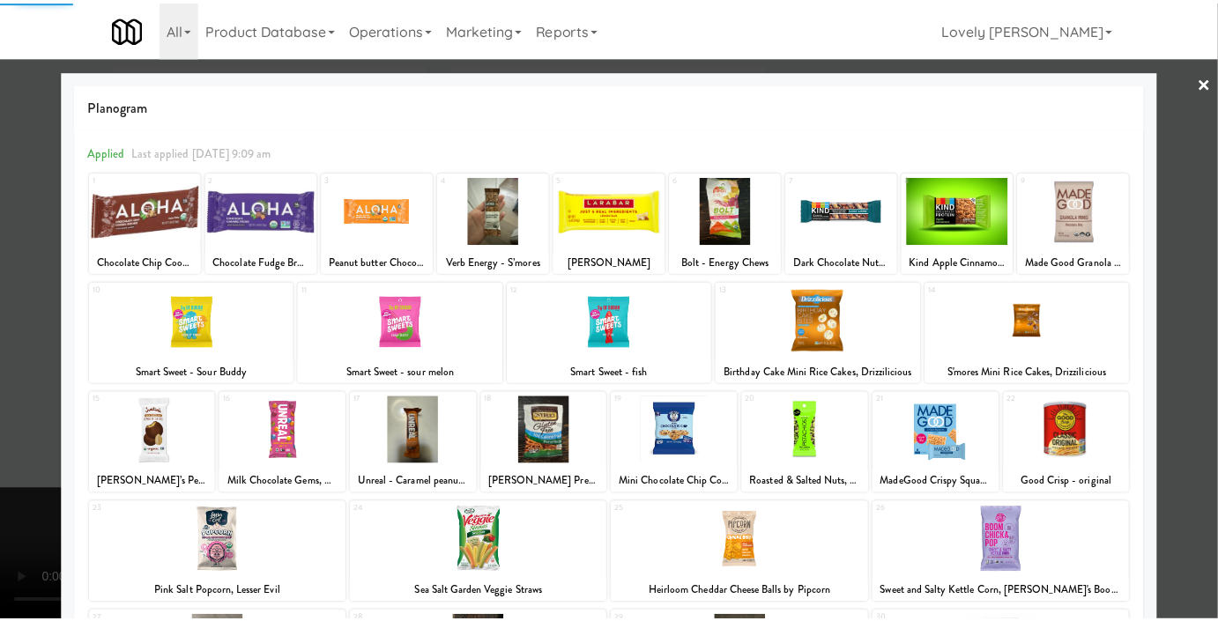
scroll to position [243, 0]
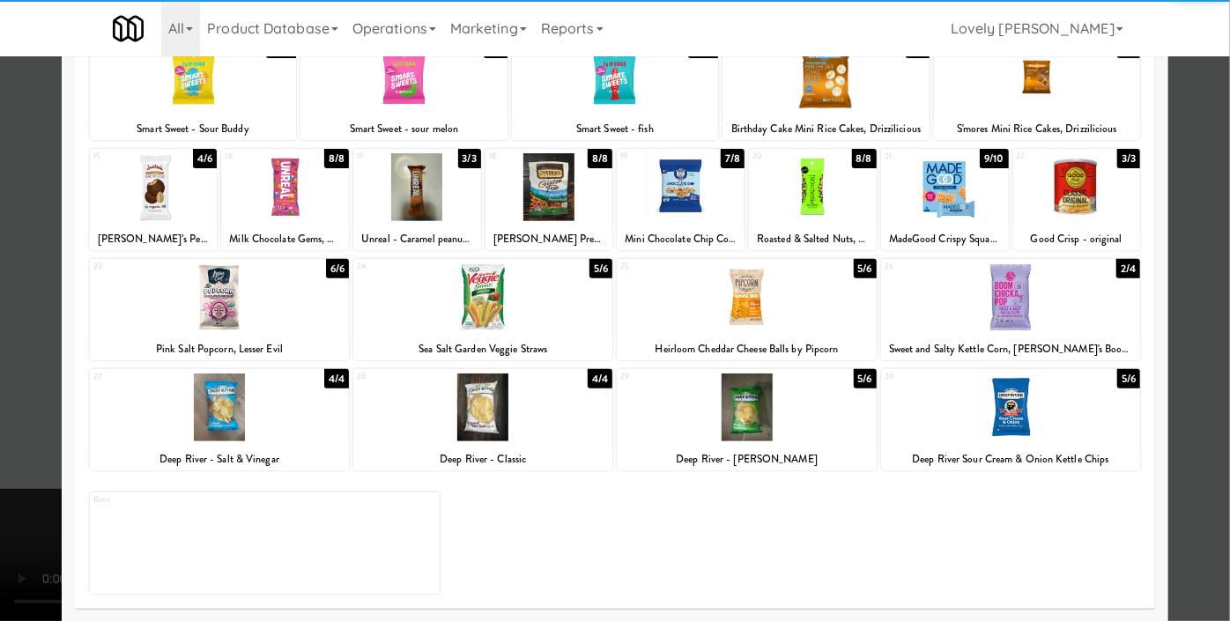
click at [989, 309] on div at bounding box center [1010, 297] width 259 height 68
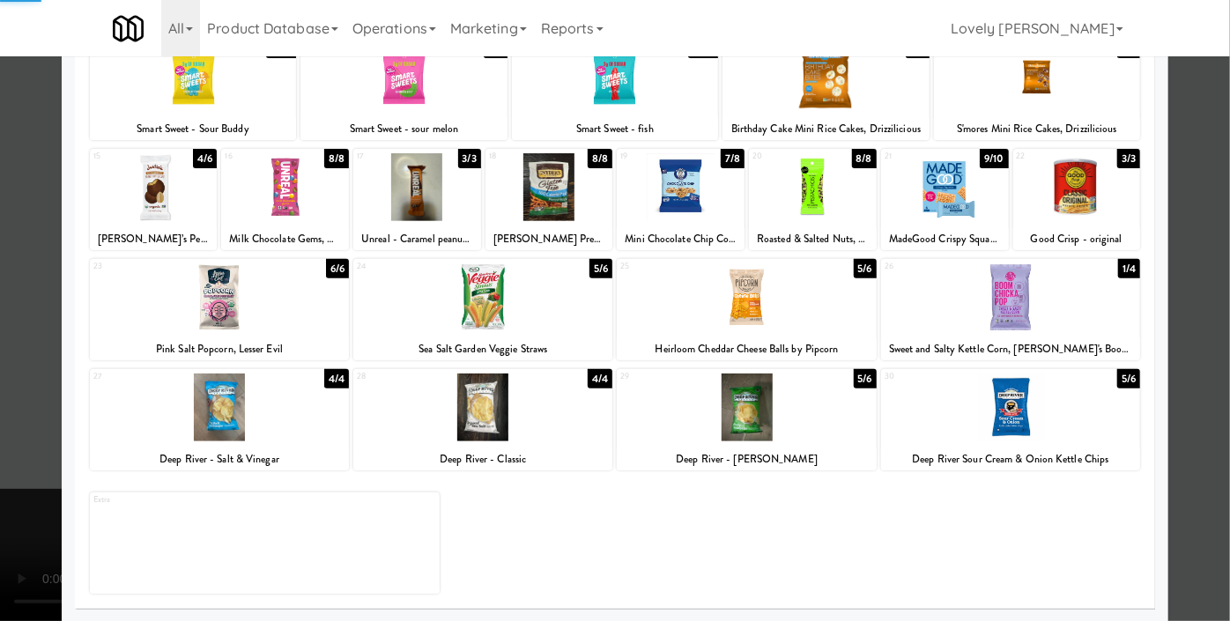
click at [0, 293] on div at bounding box center [615, 310] width 1230 height 621
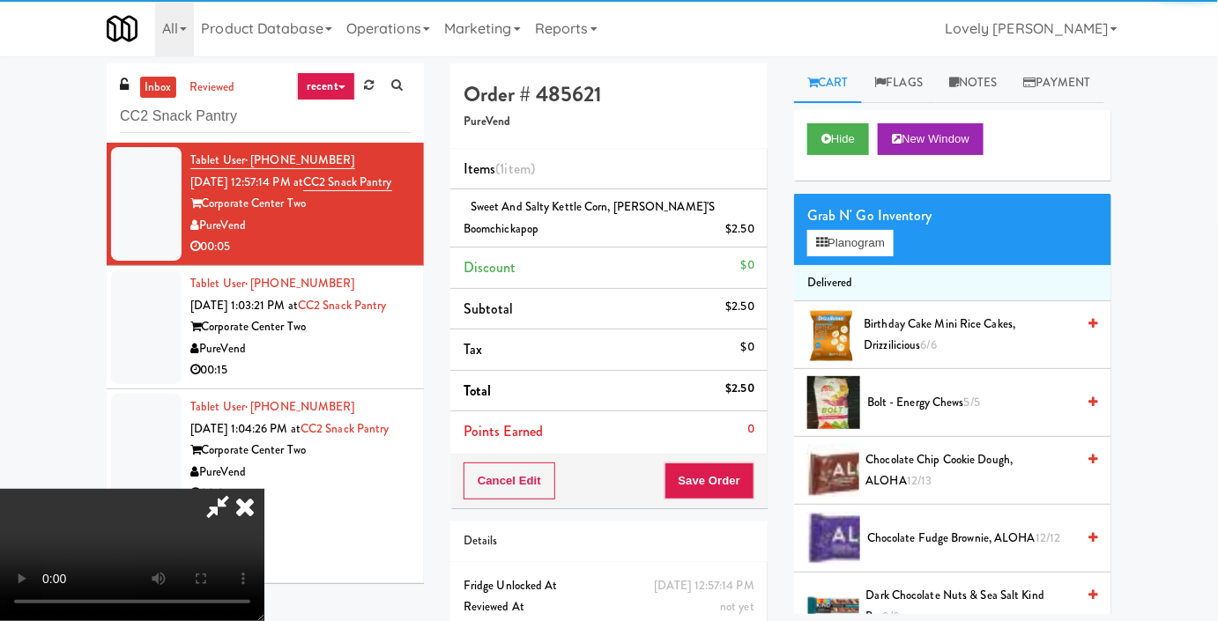
click at [264, 489] on video at bounding box center [132, 555] width 264 height 132
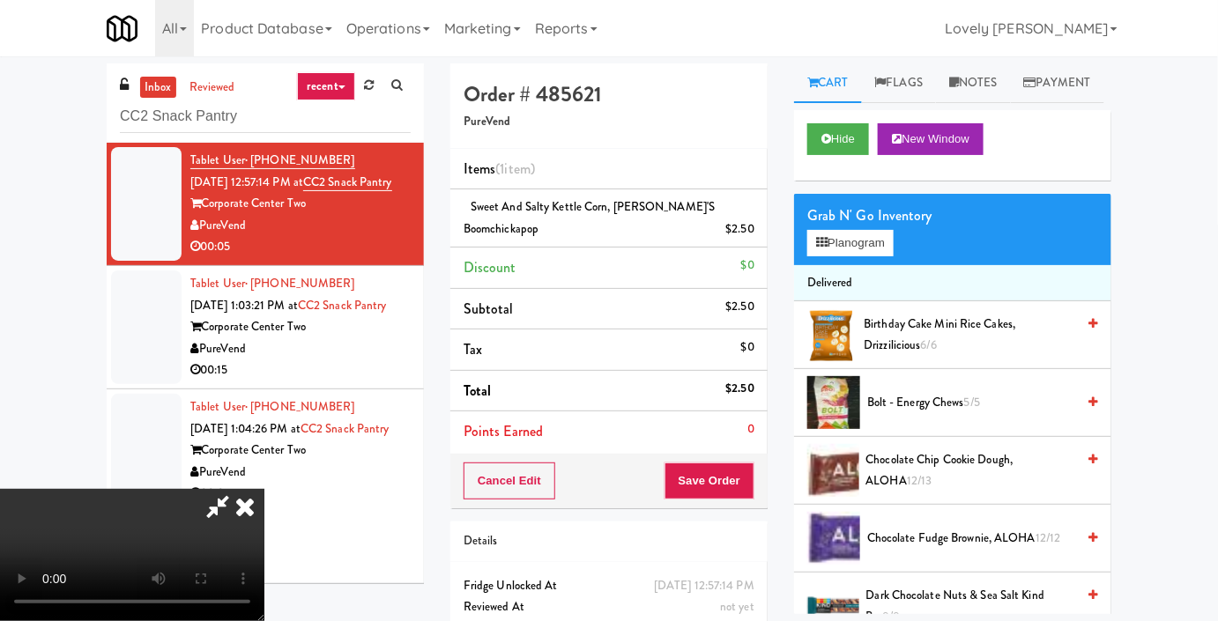
scroll to position [193, 0]
click at [264, 489] on video at bounding box center [132, 555] width 264 height 132
click at [733, 477] on button "Save Order" at bounding box center [709, 481] width 90 height 37
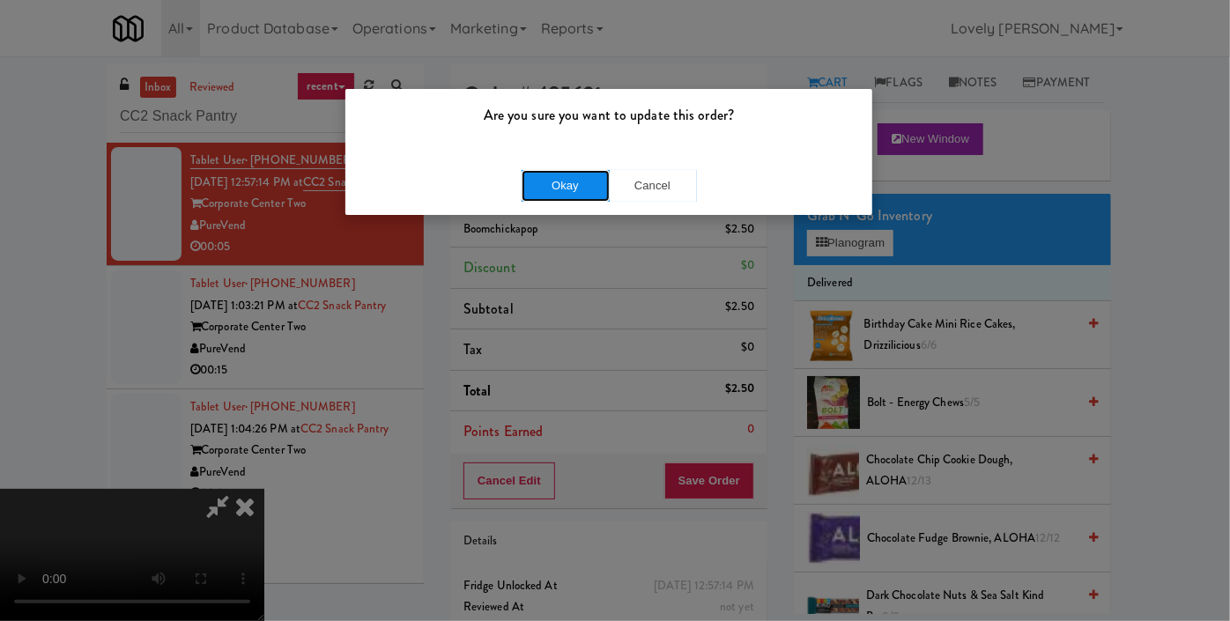
click at [600, 172] on button "Okay" at bounding box center [566, 186] width 88 height 32
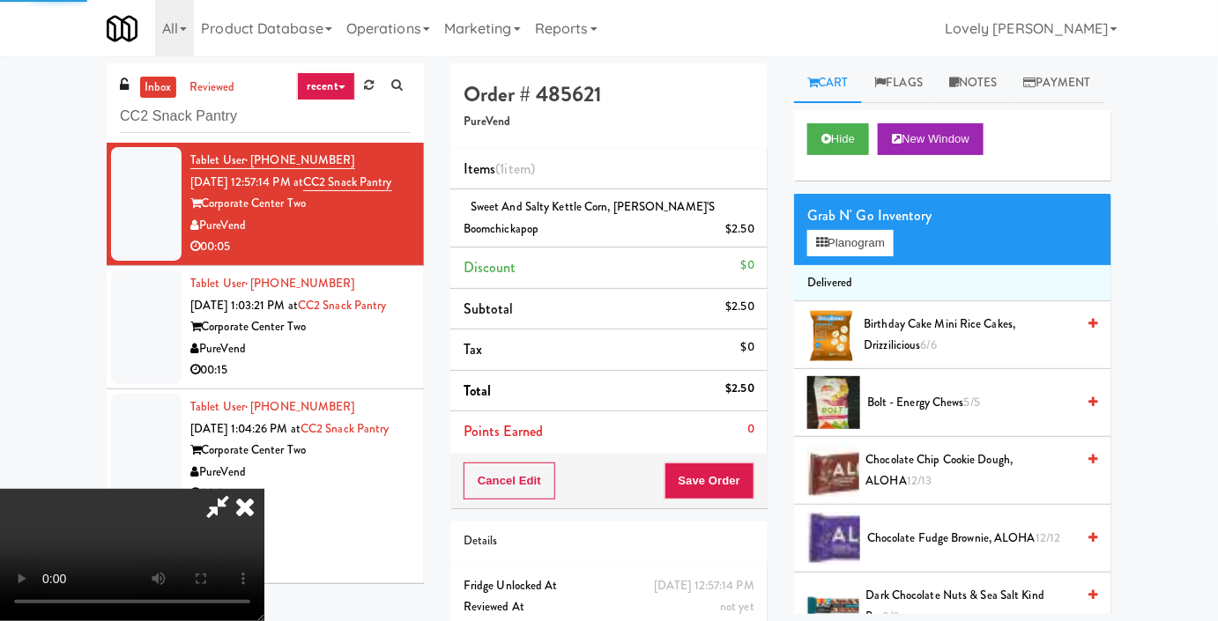
scroll to position [0, 0]
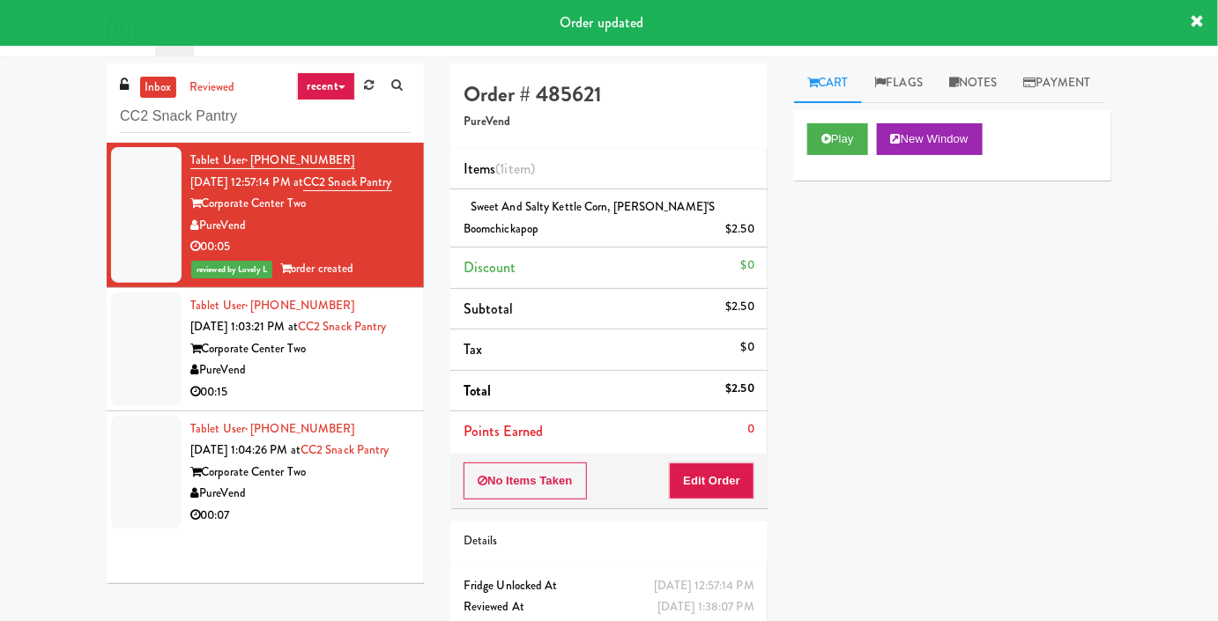
click at [359, 360] on div "Corporate Center Two" at bounding box center [300, 349] width 220 height 22
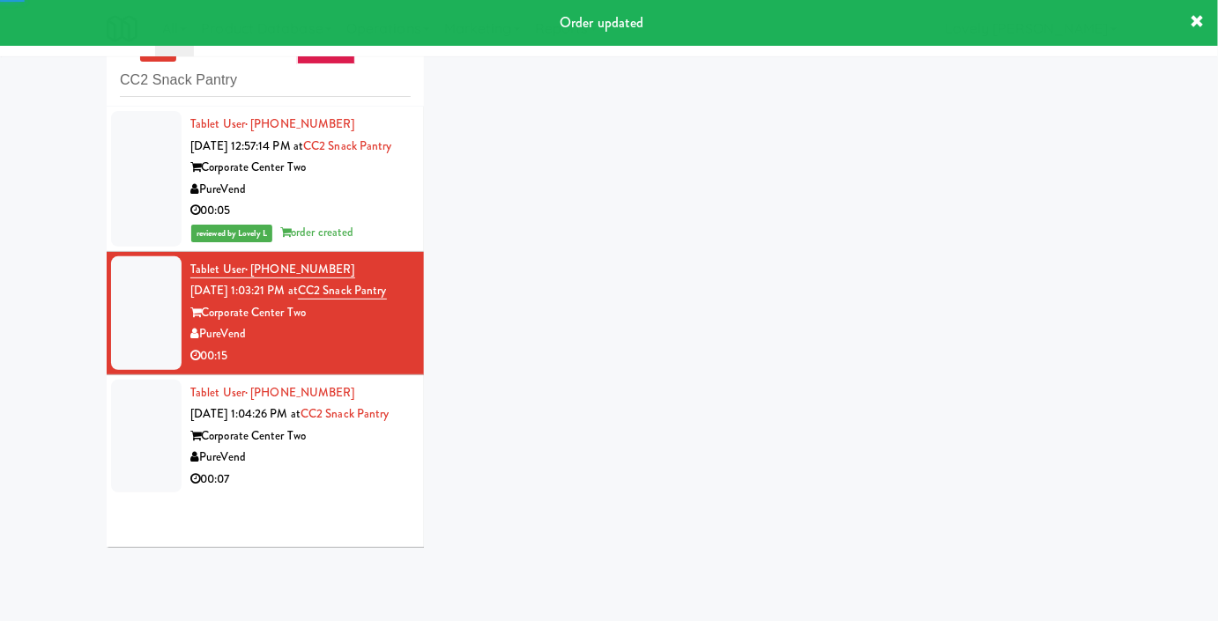
scroll to position [56, 0]
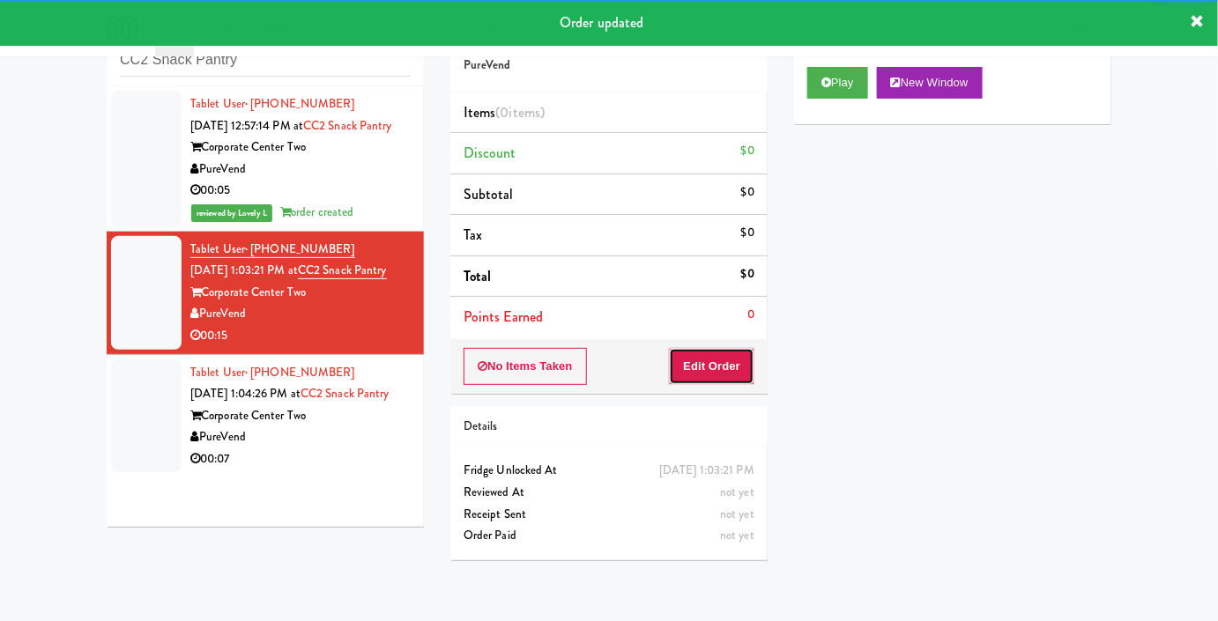
click at [737, 362] on button "Edit Order" at bounding box center [711, 366] width 85 height 37
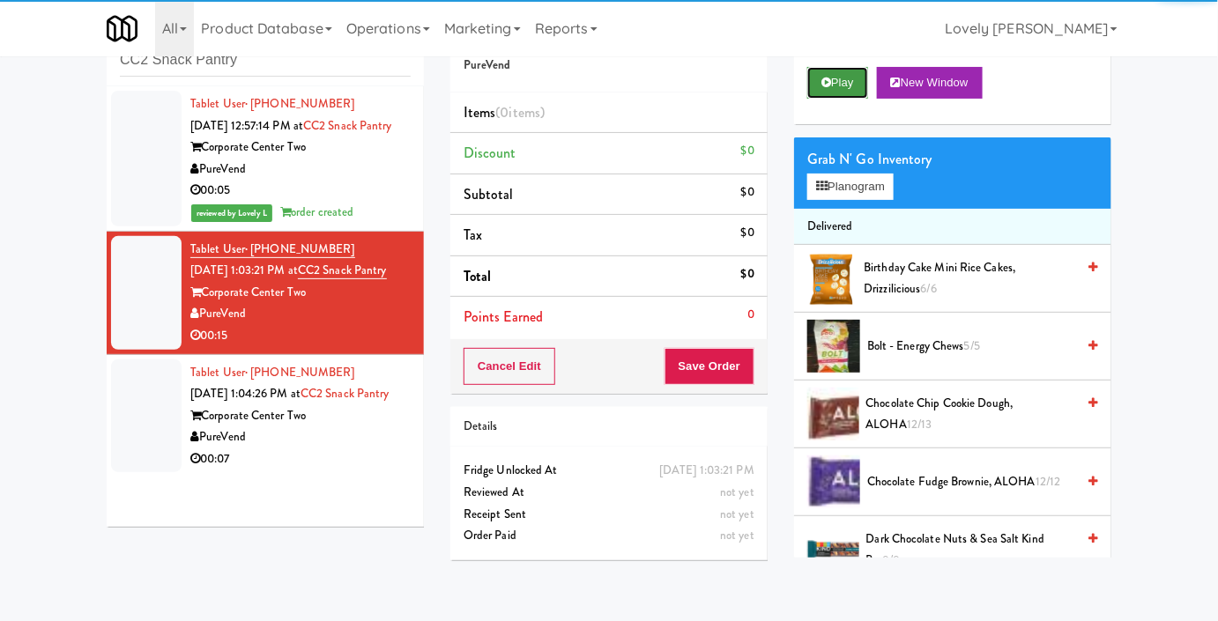
click at [831, 99] on button "Play" at bounding box center [837, 83] width 61 height 32
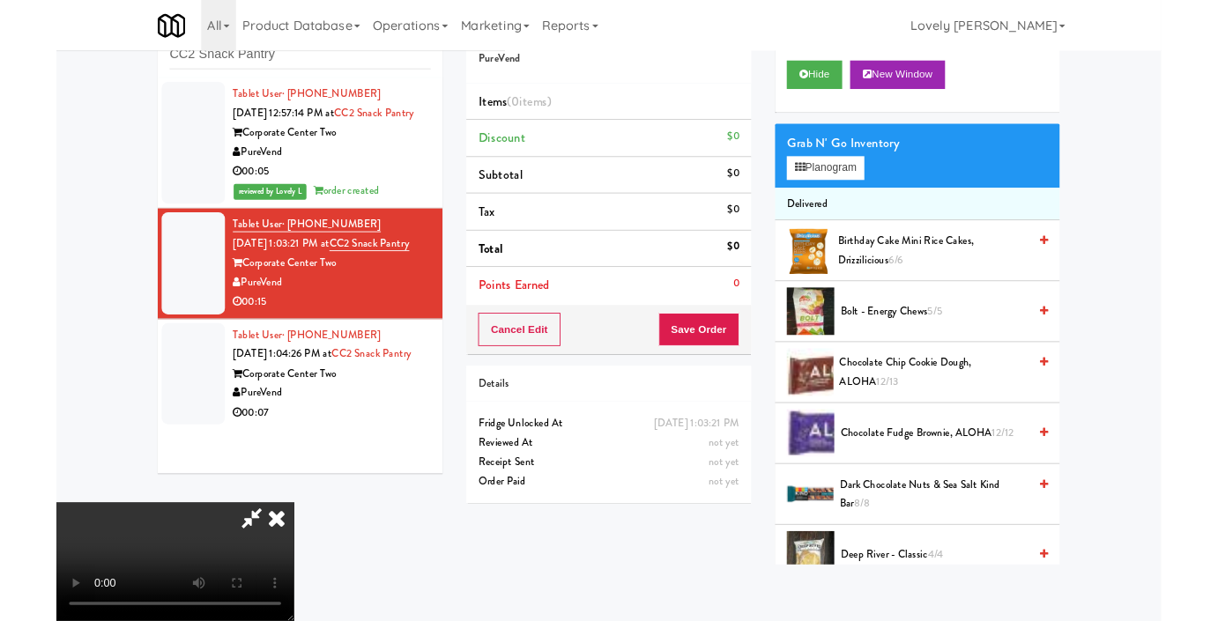
scroll to position [0, 0]
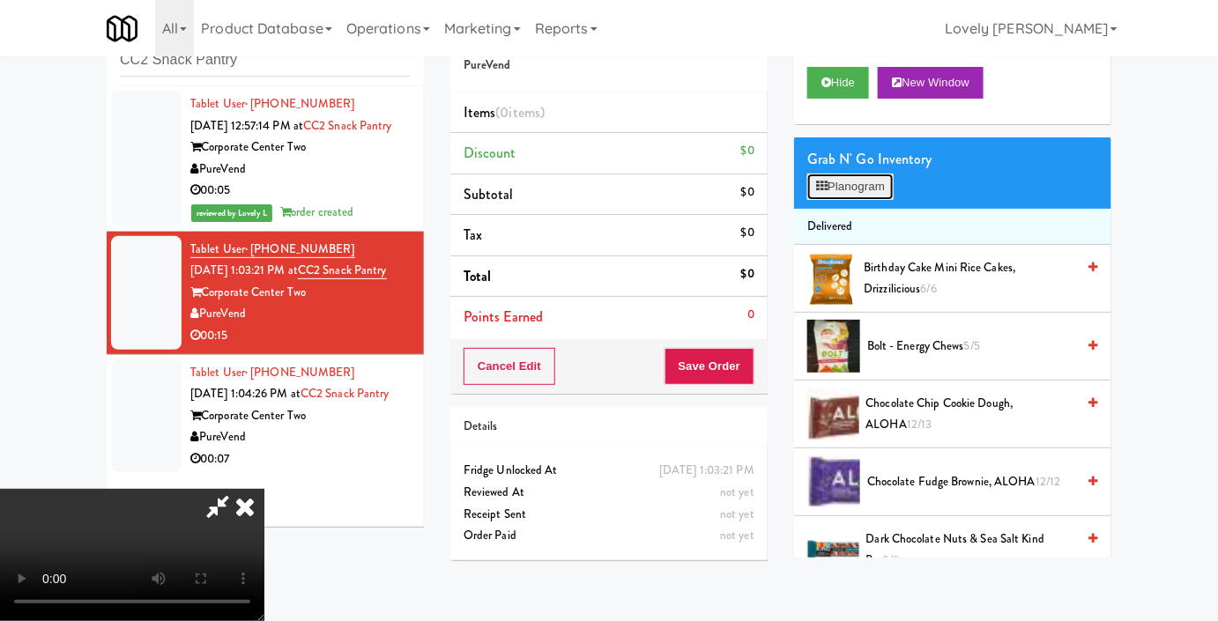
click at [868, 200] on button "Planogram" at bounding box center [850, 187] width 86 height 26
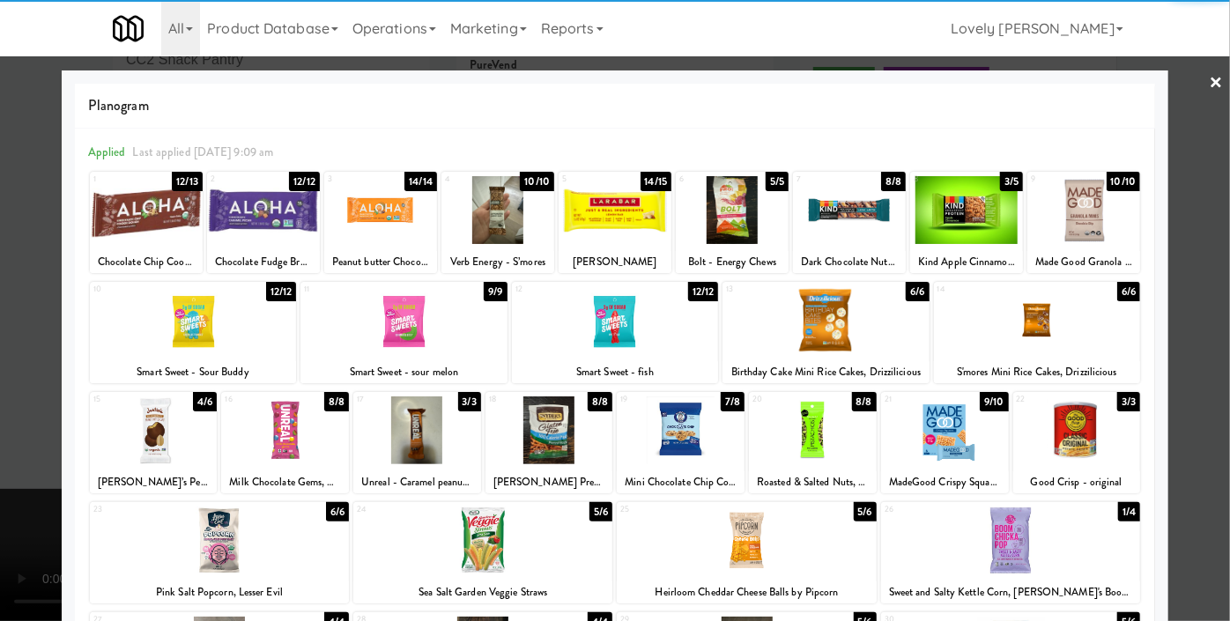
click at [874, 341] on div at bounding box center [825, 320] width 206 height 68
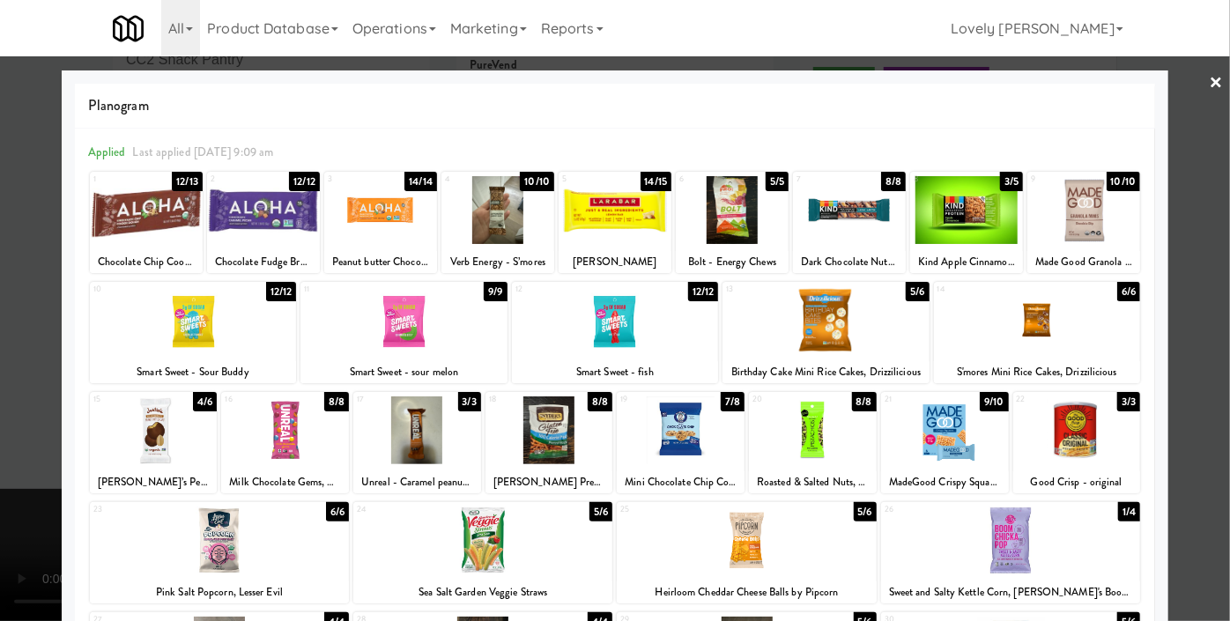
click at [0, 376] on div at bounding box center [615, 310] width 1230 height 621
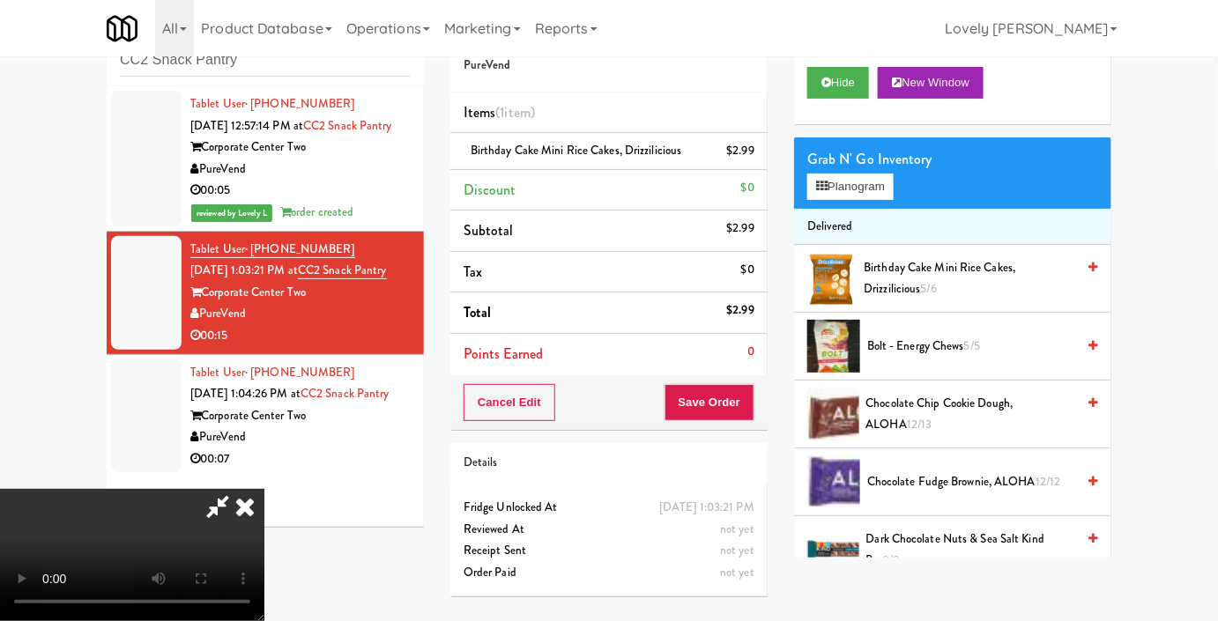
click at [264, 489] on video at bounding box center [132, 555] width 264 height 132
click at [762, 401] on div "Cancel Edit Save Order" at bounding box center [608, 402] width 317 height 55
click at [735, 400] on button "Save Order" at bounding box center [709, 402] width 90 height 37
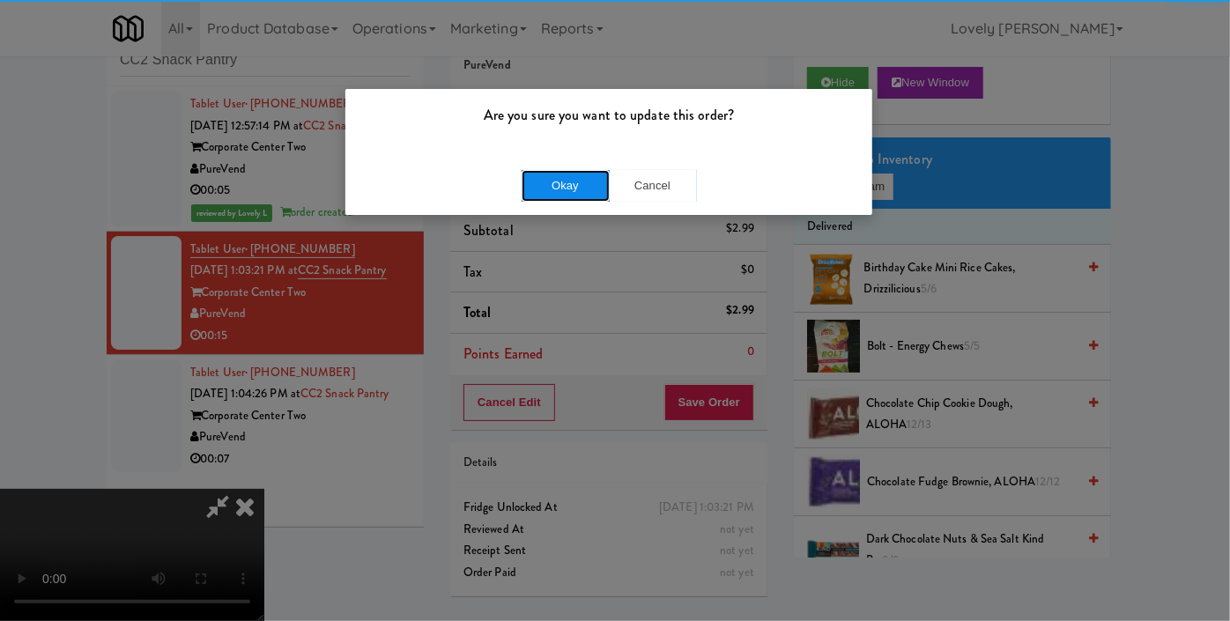
click at [561, 177] on button "Okay" at bounding box center [566, 186] width 88 height 32
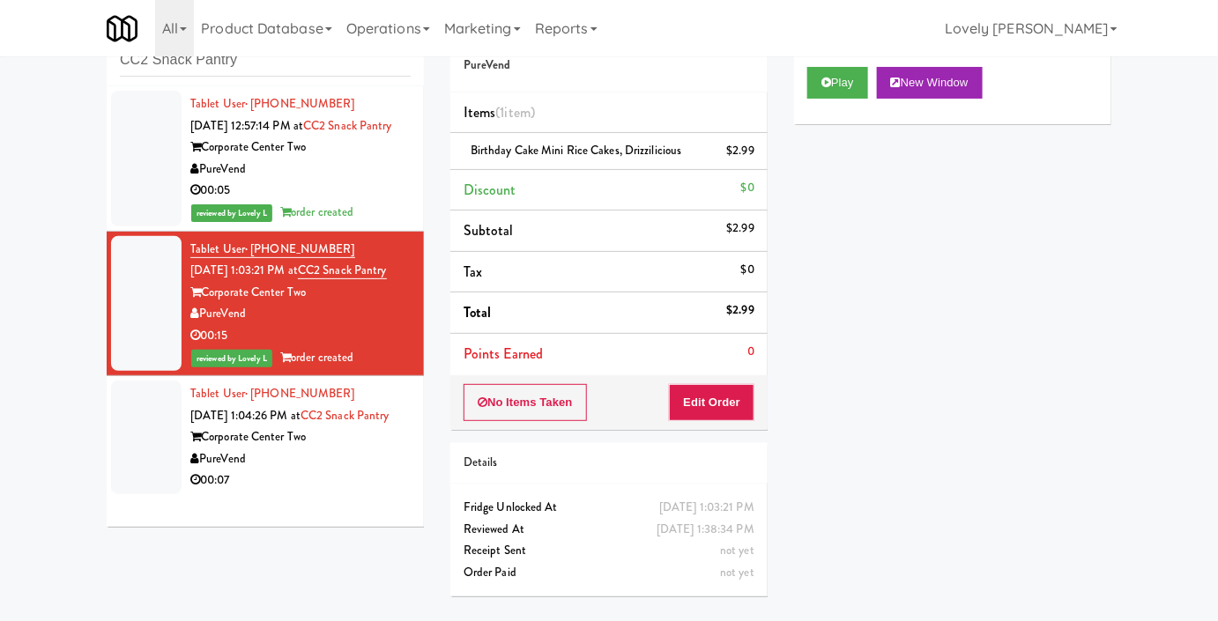
click at [315, 470] on div "PureVend" at bounding box center [300, 459] width 220 height 22
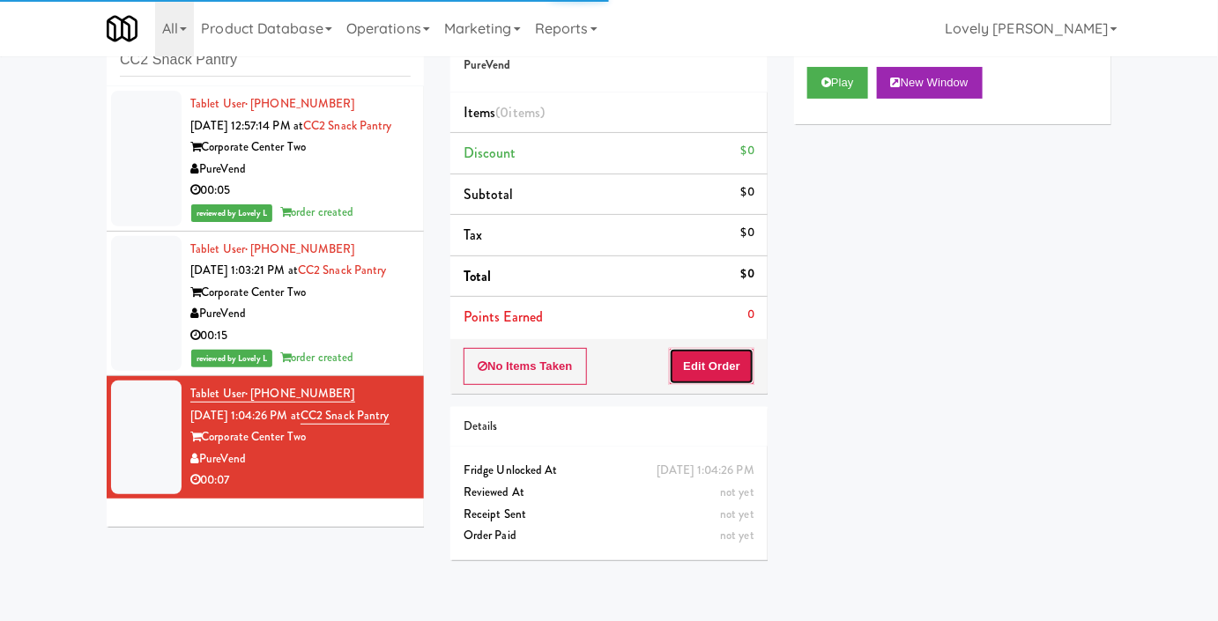
click at [715, 373] on button "Edit Order" at bounding box center [711, 366] width 85 height 37
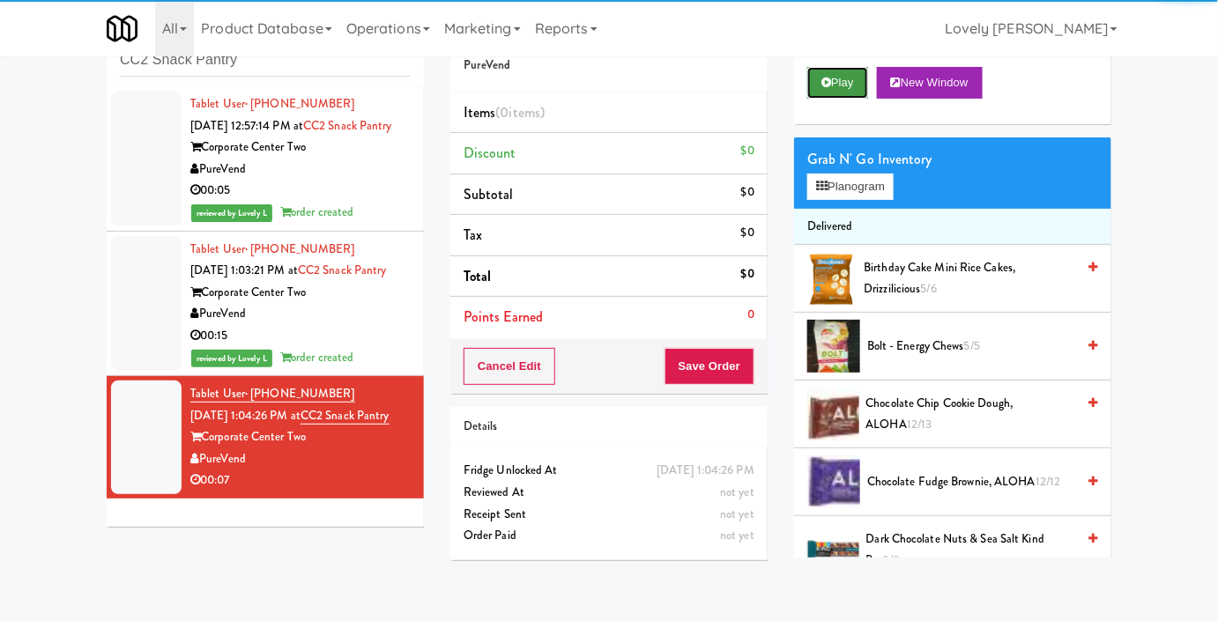
click at [815, 99] on button "Play" at bounding box center [837, 83] width 61 height 32
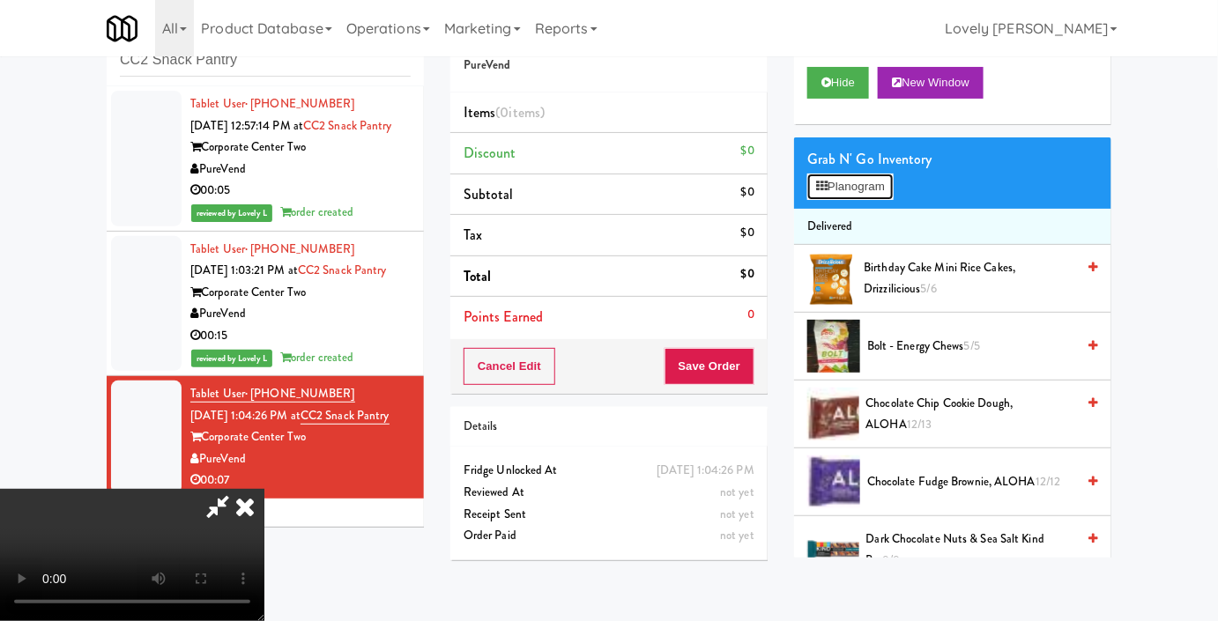
click at [858, 200] on button "Planogram" at bounding box center [850, 187] width 86 height 26
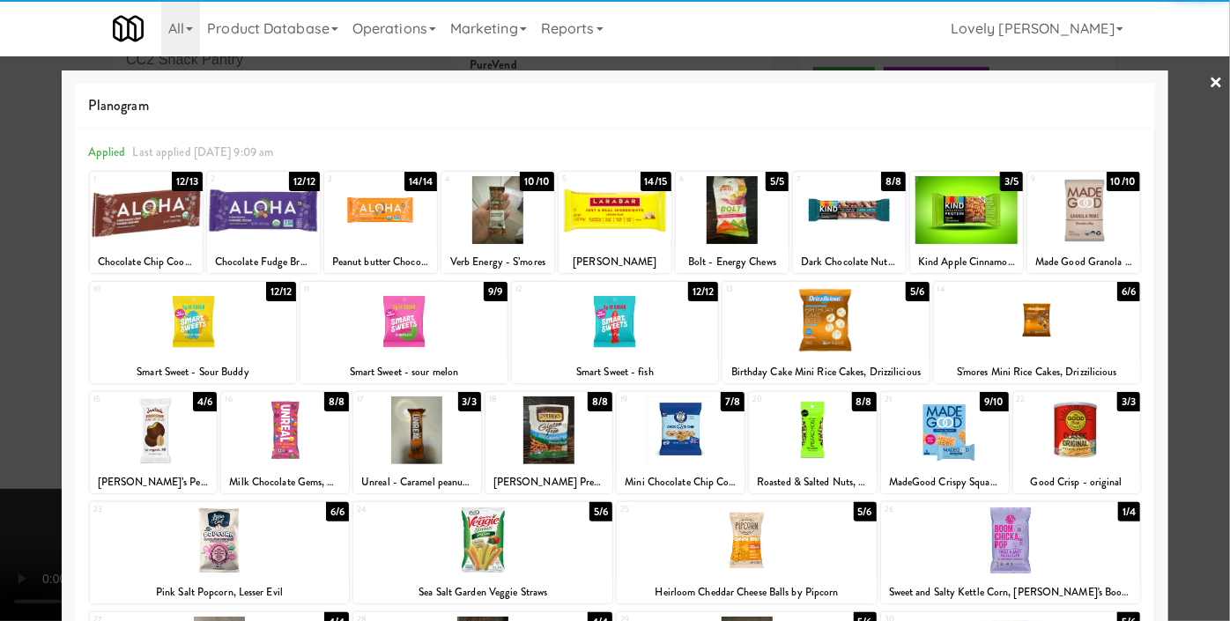
click at [610, 331] on div at bounding box center [615, 320] width 206 height 68
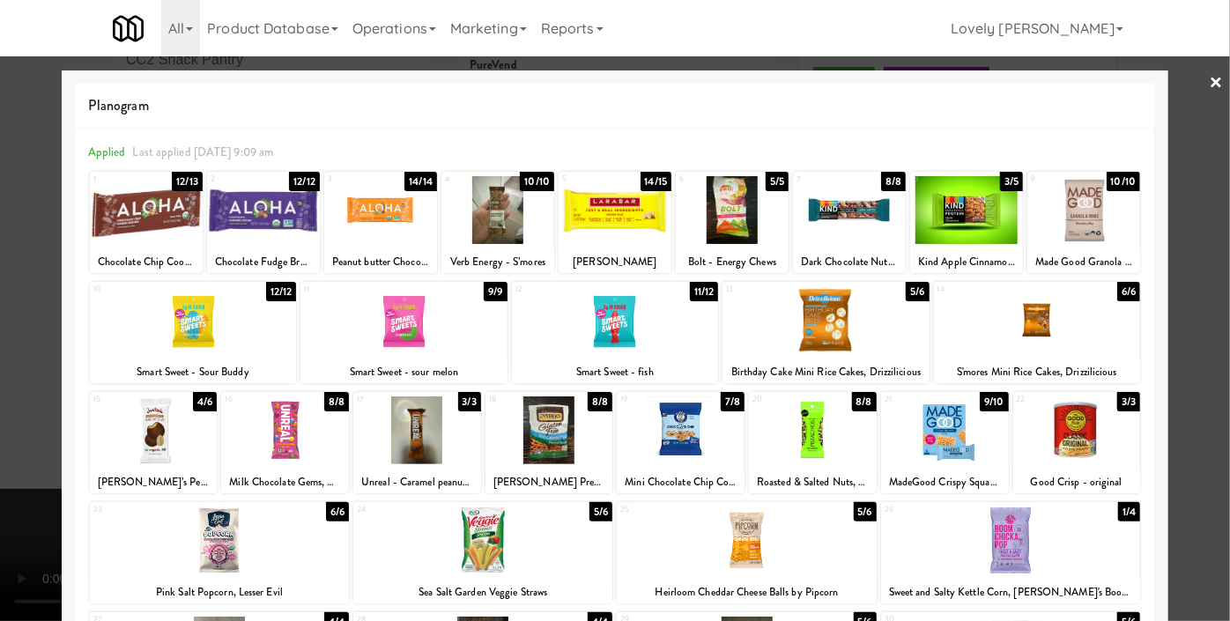
click at [0, 346] on div at bounding box center [615, 310] width 1230 height 621
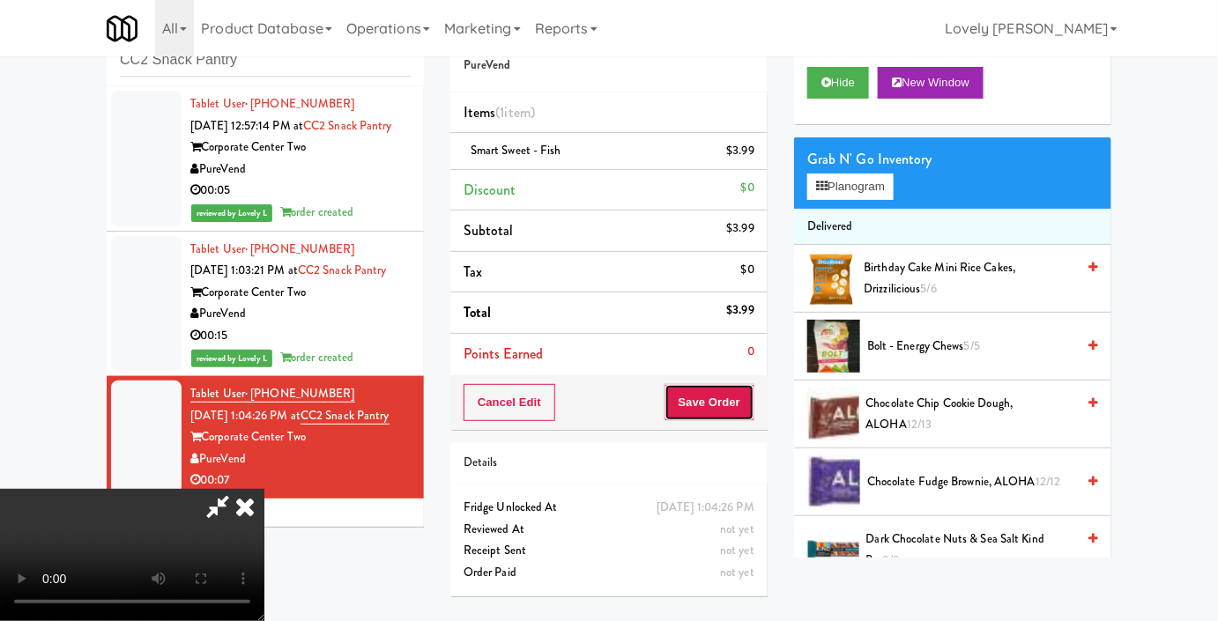
click at [733, 407] on button "Save Order" at bounding box center [709, 402] width 90 height 37
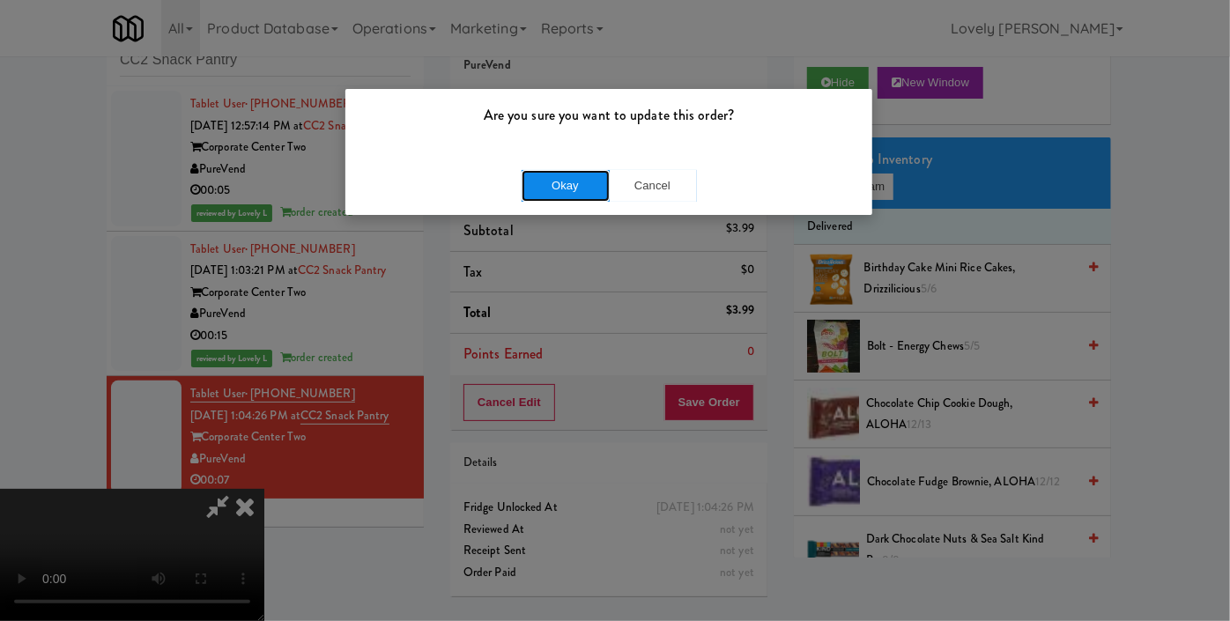
click at [587, 190] on button "Okay" at bounding box center [566, 186] width 88 height 32
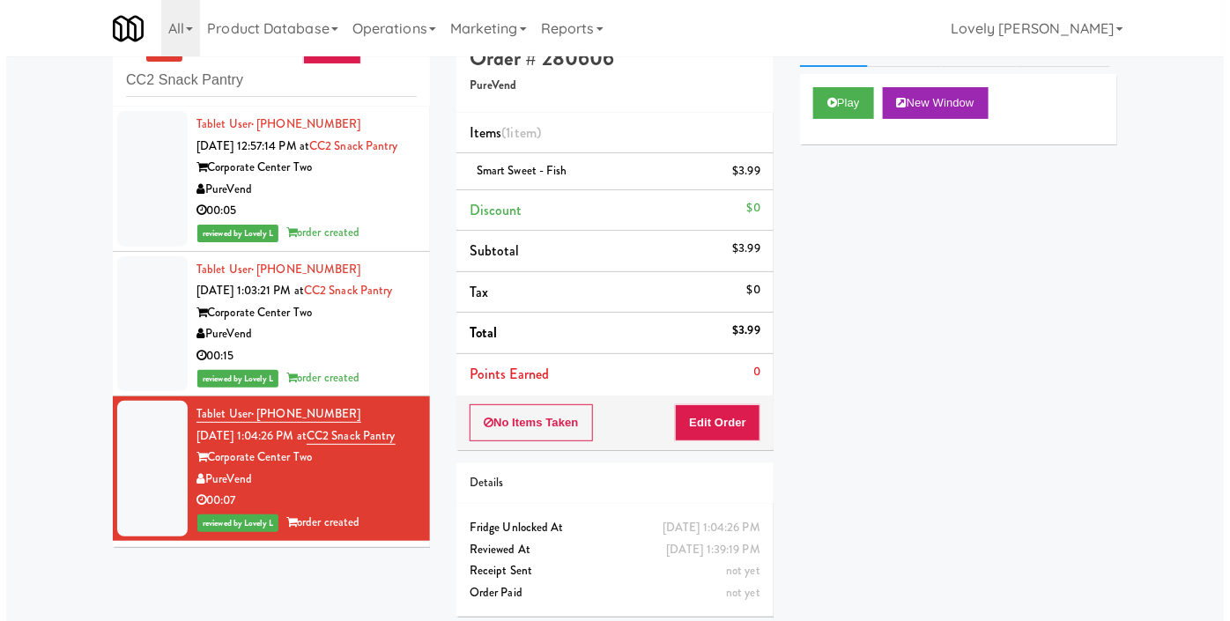
scroll to position [56, 0]
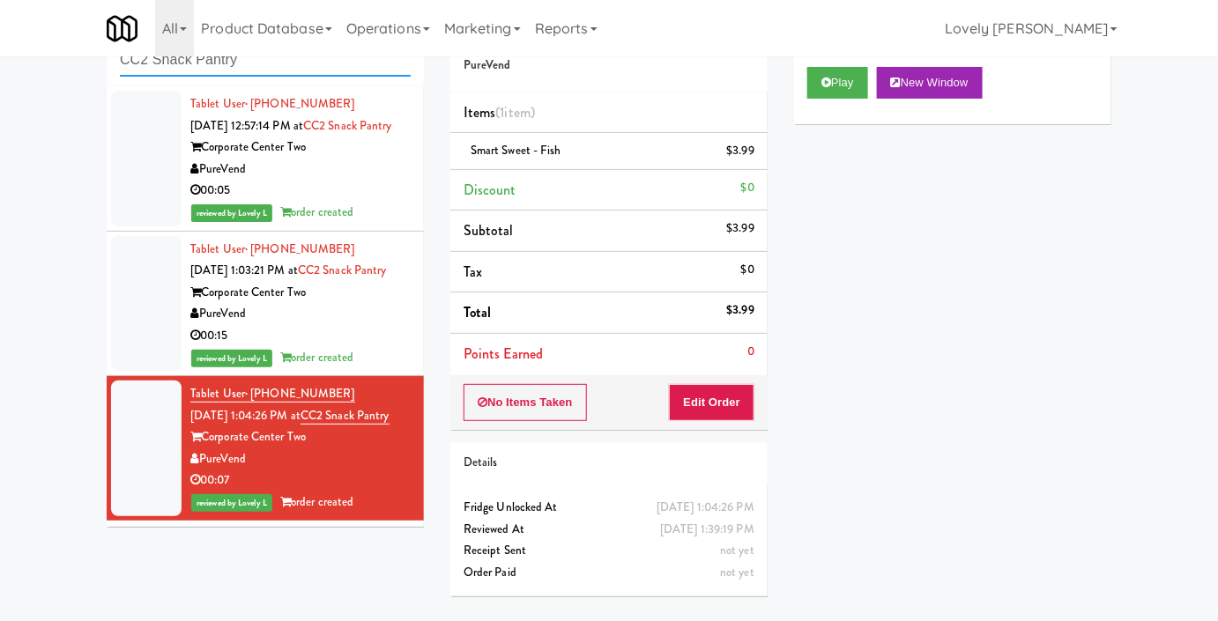
click at [263, 74] on input "CC2 Snack Pantry" at bounding box center [265, 60] width 291 height 33
paste input "harles River - Cooler - Right"
type input "[PERSON_NAME] River - Cooler - Right"
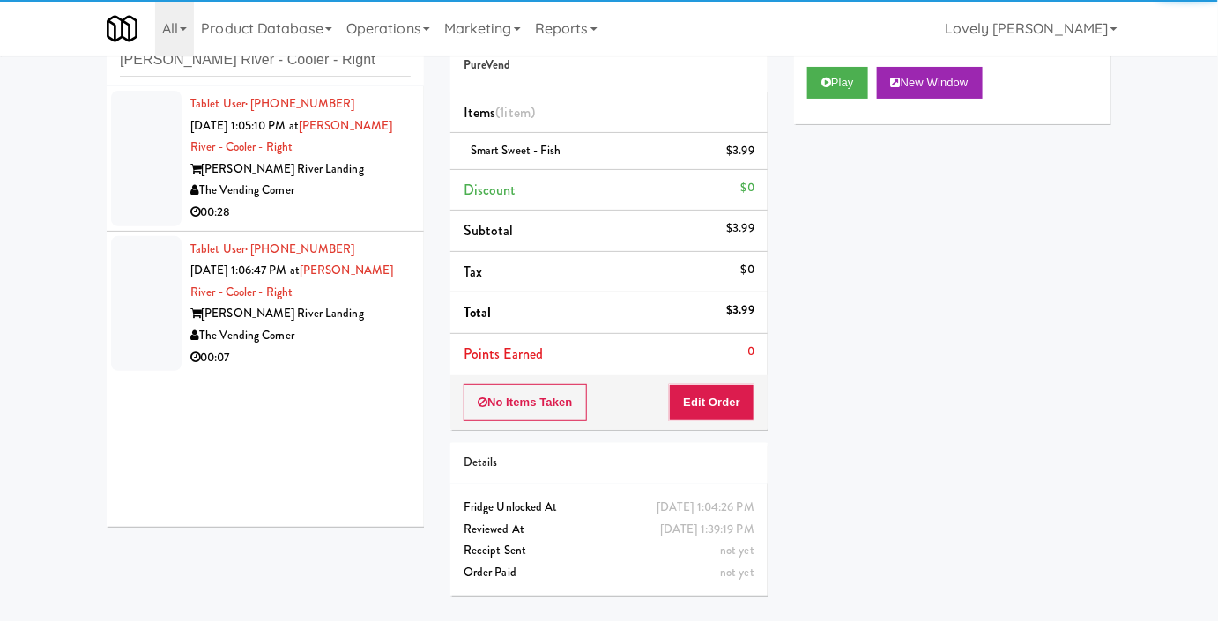
click at [330, 206] on div "00:28" at bounding box center [300, 213] width 220 height 22
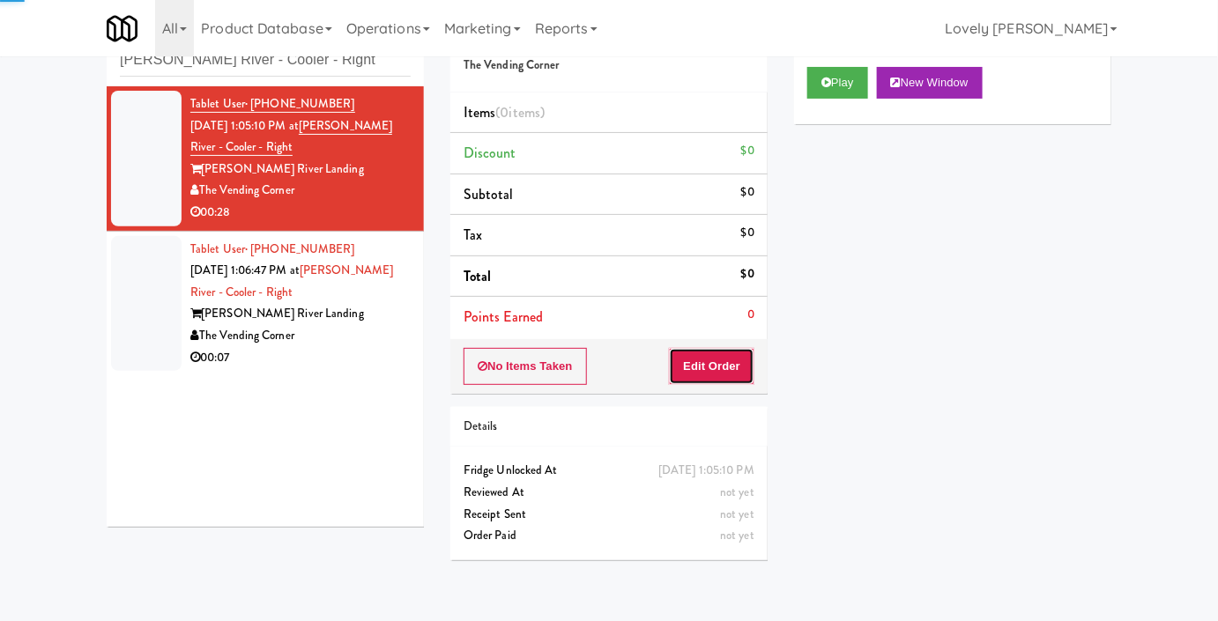
click at [707, 365] on button "Edit Order" at bounding box center [711, 366] width 85 height 37
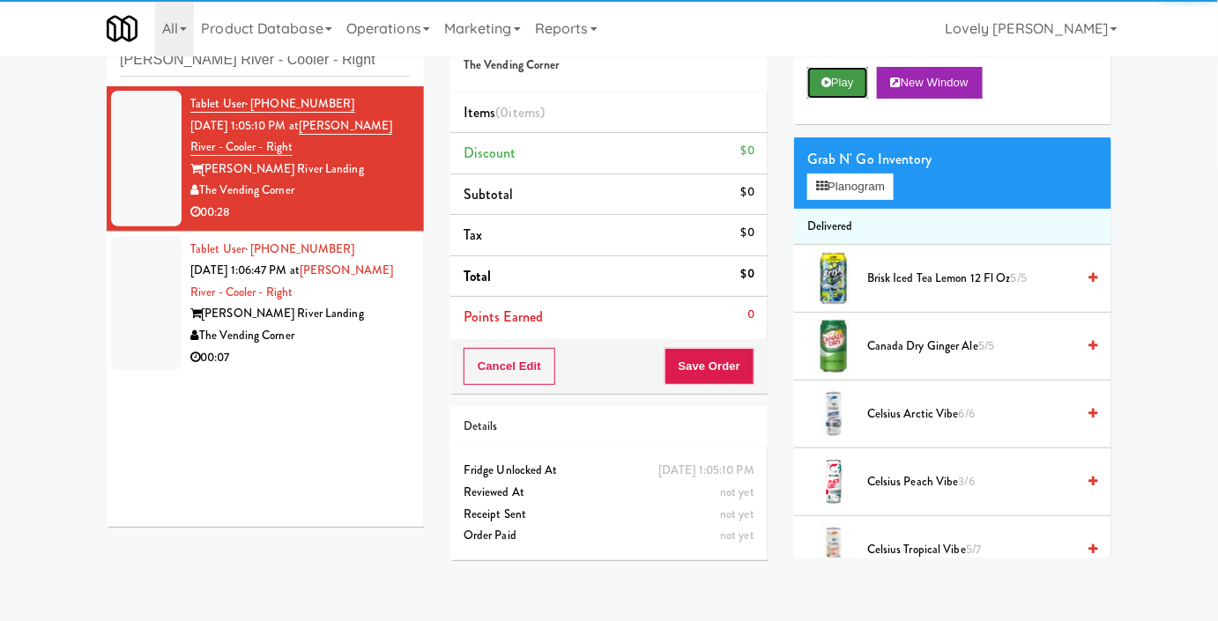
click at [841, 99] on button "Play" at bounding box center [837, 83] width 61 height 32
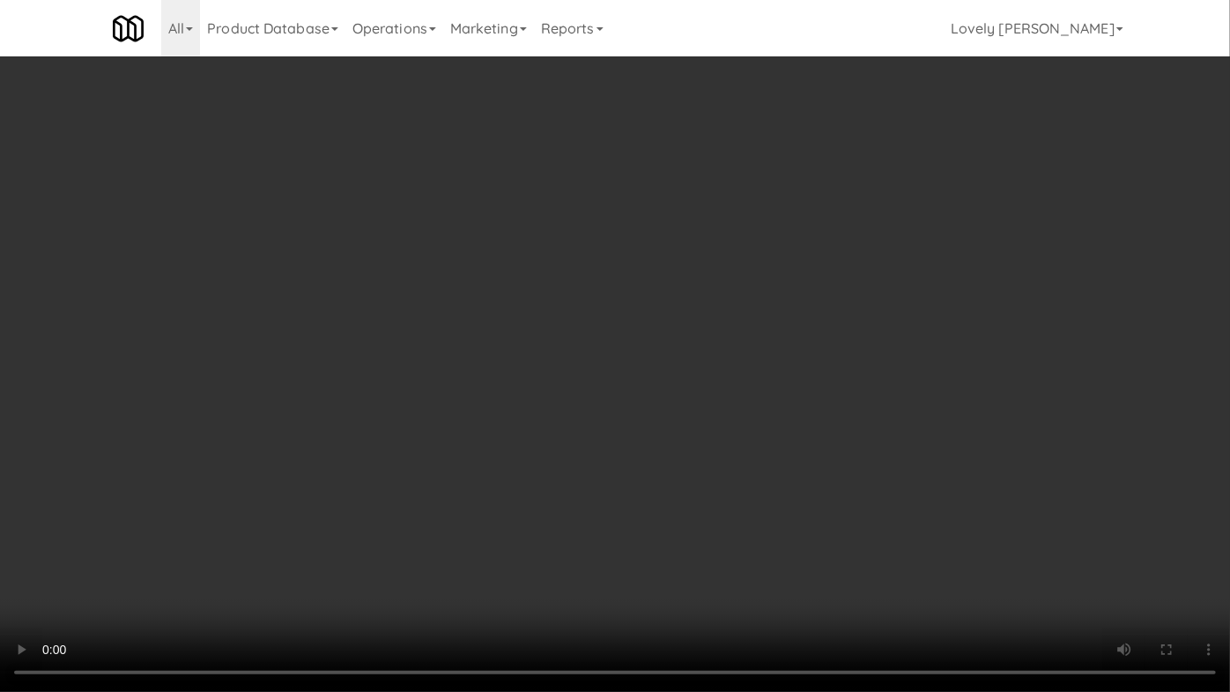
click at [517, 378] on video at bounding box center [615, 346] width 1230 height 692
click at [500, 379] on video at bounding box center [615, 346] width 1230 height 692
click at [721, 438] on video at bounding box center [615, 346] width 1230 height 692
click at [872, 439] on video at bounding box center [615, 346] width 1230 height 692
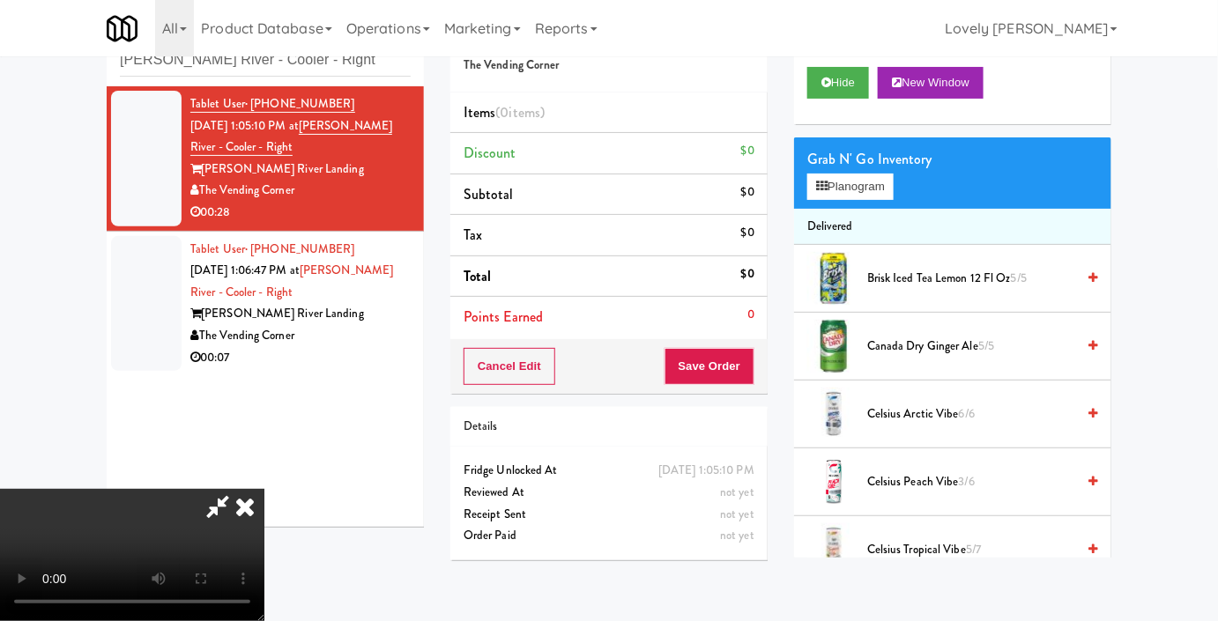
click at [264, 489] on video at bounding box center [132, 555] width 264 height 132
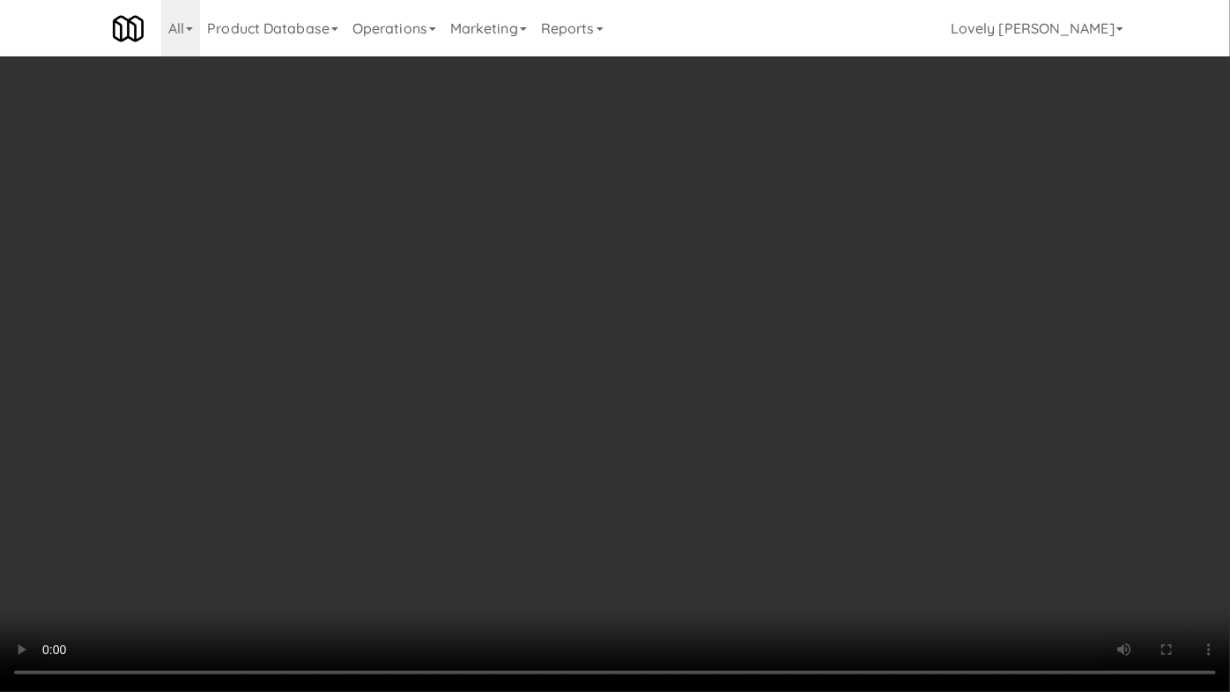
click at [776, 256] on video at bounding box center [615, 346] width 1230 height 692
click at [853, 361] on video at bounding box center [615, 346] width 1230 height 692
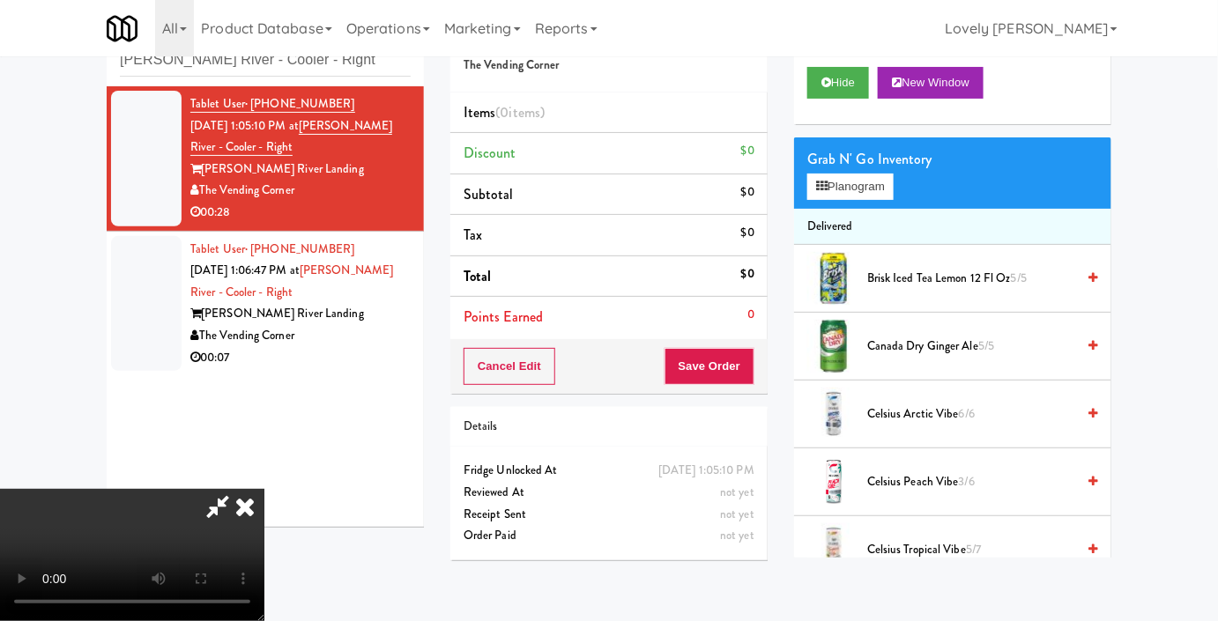
click at [869, 173] on div "Grab N' Go Inventory" at bounding box center [952, 159] width 291 height 26
click at [852, 200] on button "Planogram" at bounding box center [850, 187] width 86 height 26
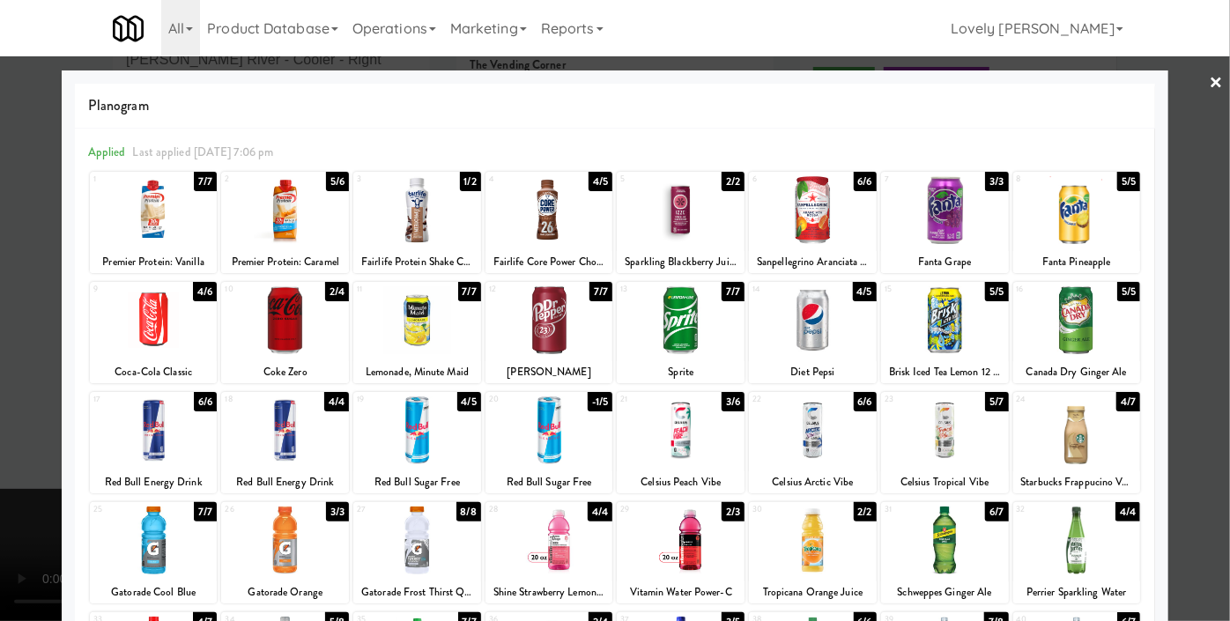
click at [908, 242] on div at bounding box center [945, 210] width 128 height 68
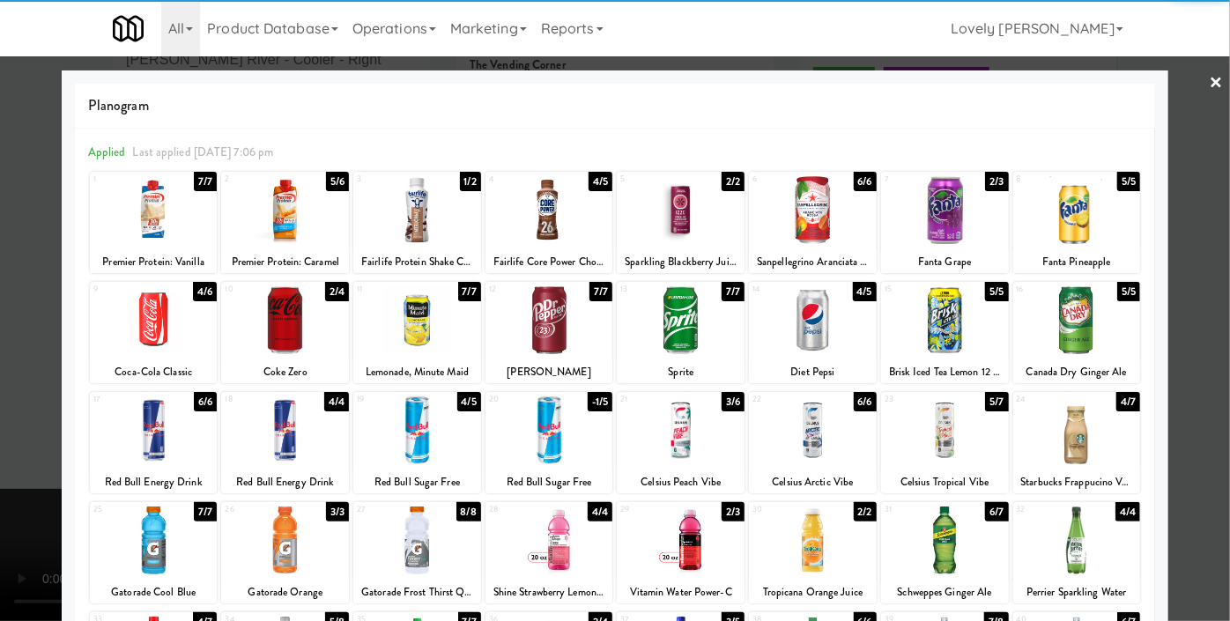
click at [1069, 212] on div at bounding box center [1077, 210] width 128 height 68
click at [1191, 175] on div at bounding box center [615, 310] width 1230 height 621
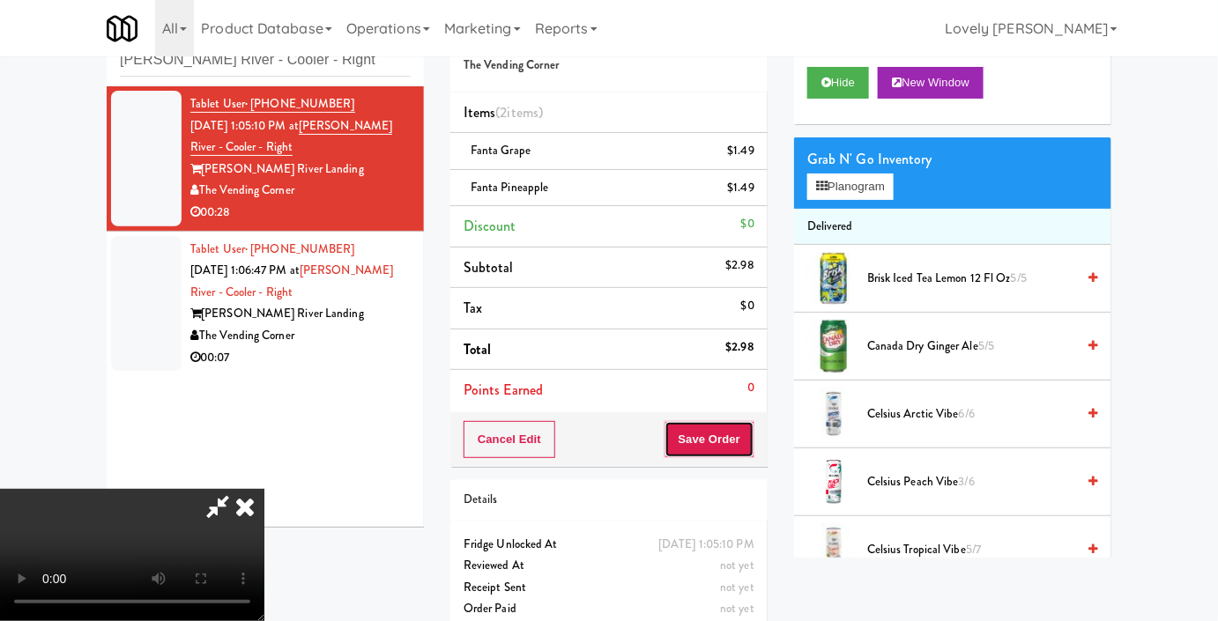
click at [744, 440] on button "Save Order" at bounding box center [709, 439] width 90 height 37
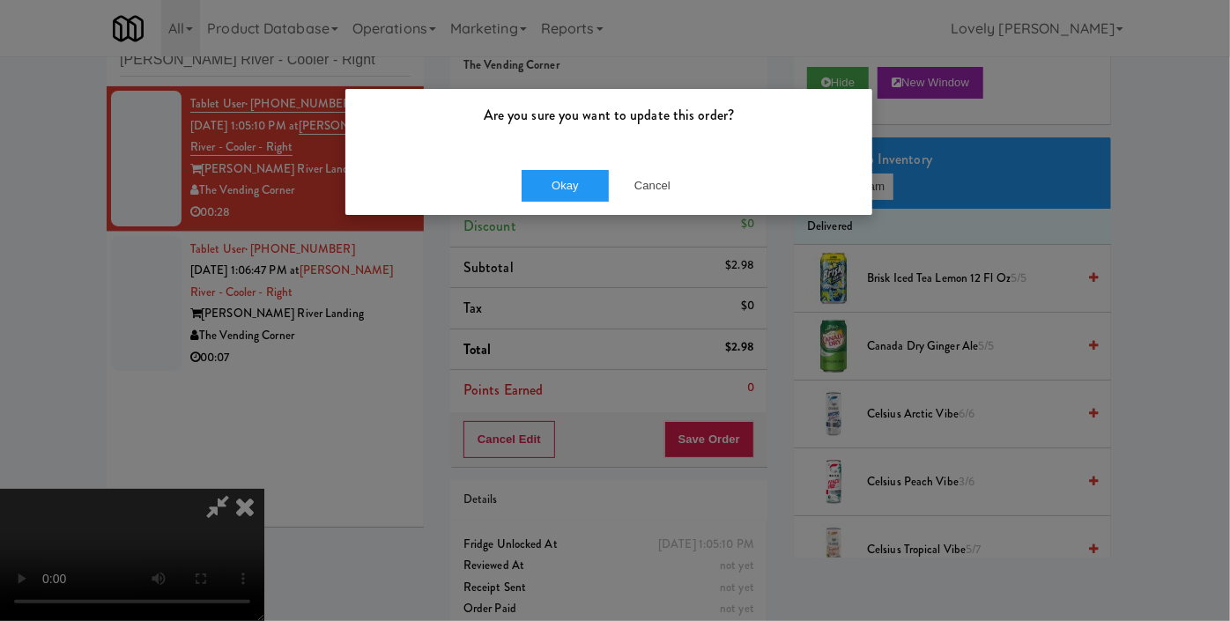
click at [573, 165] on div "Okay Cancel" at bounding box center [608, 185] width 527 height 59
click at [559, 193] on button "Okay" at bounding box center [566, 186] width 88 height 32
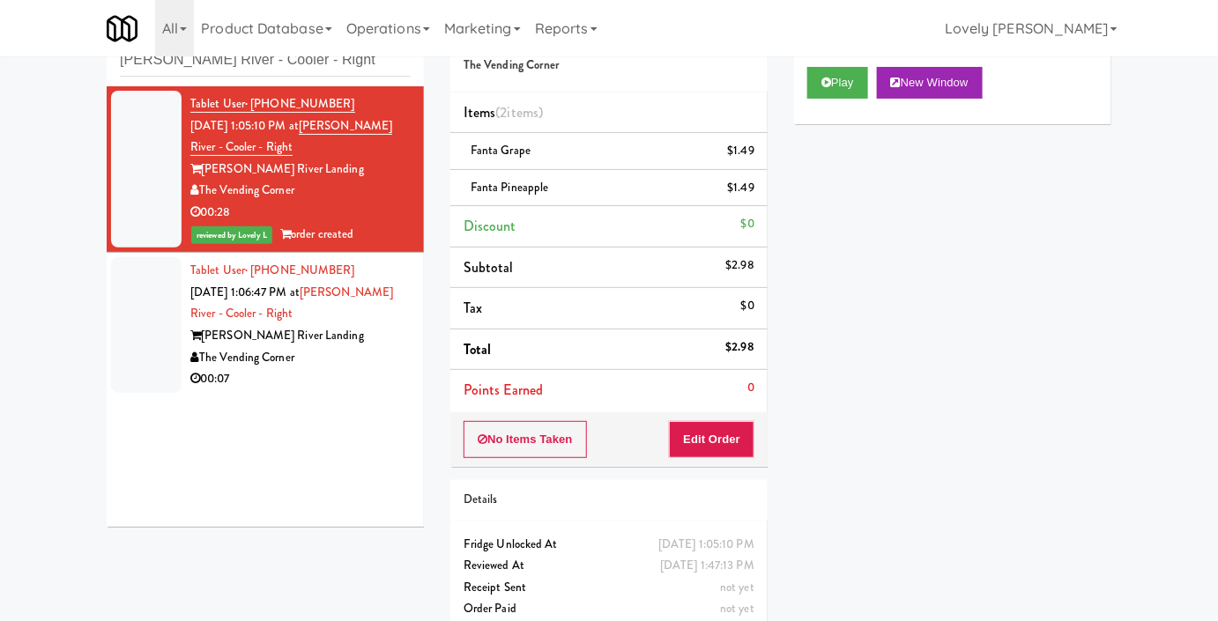
click at [389, 383] on div "00:07" at bounding box center [300, 379] width 220 height 22
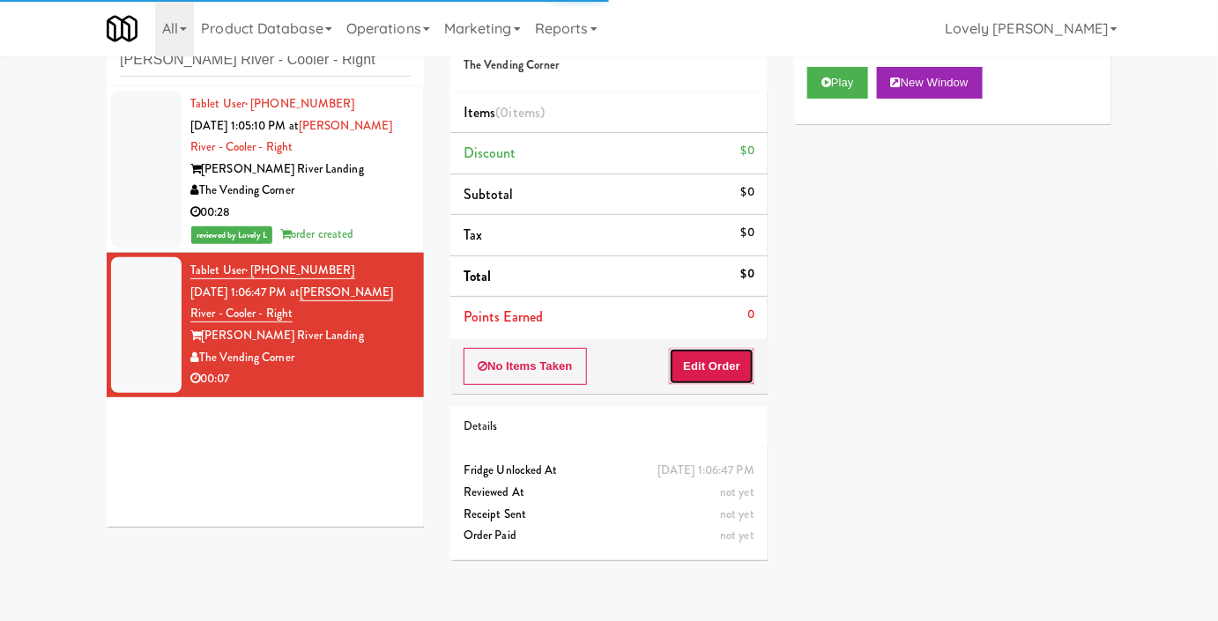
click at [670, 359] on button "Edit Order" at bounding box center [711, 366] width 85 height 37
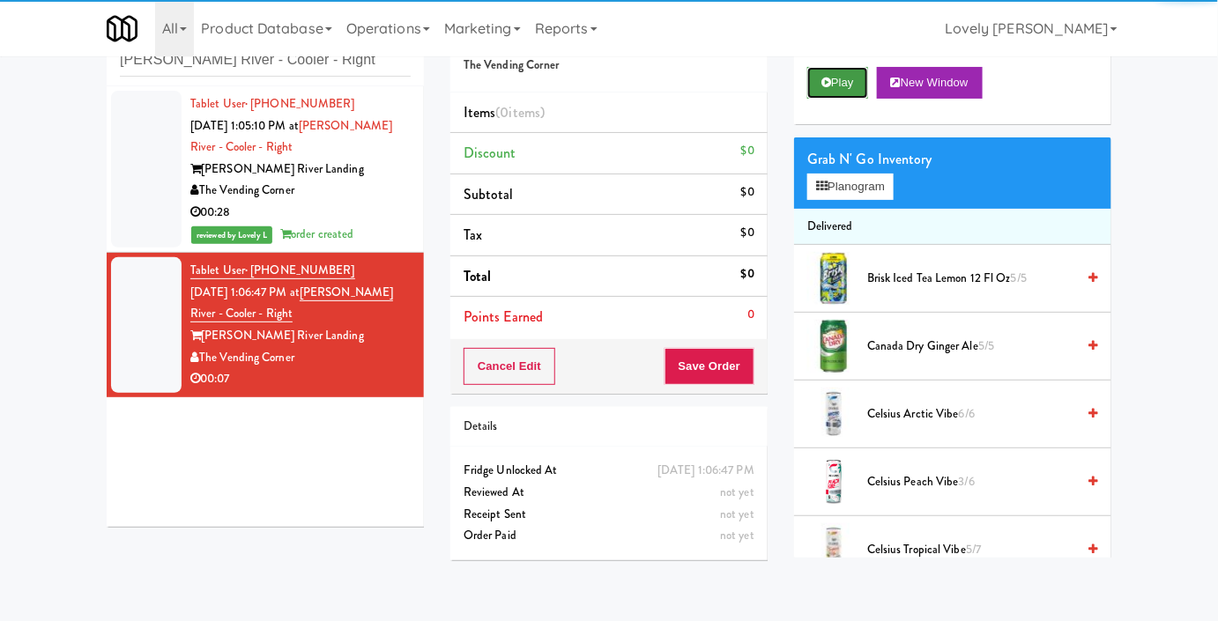
click at [816, 99] on button "Play" at bounding box center [837, 83] width 61 height 32
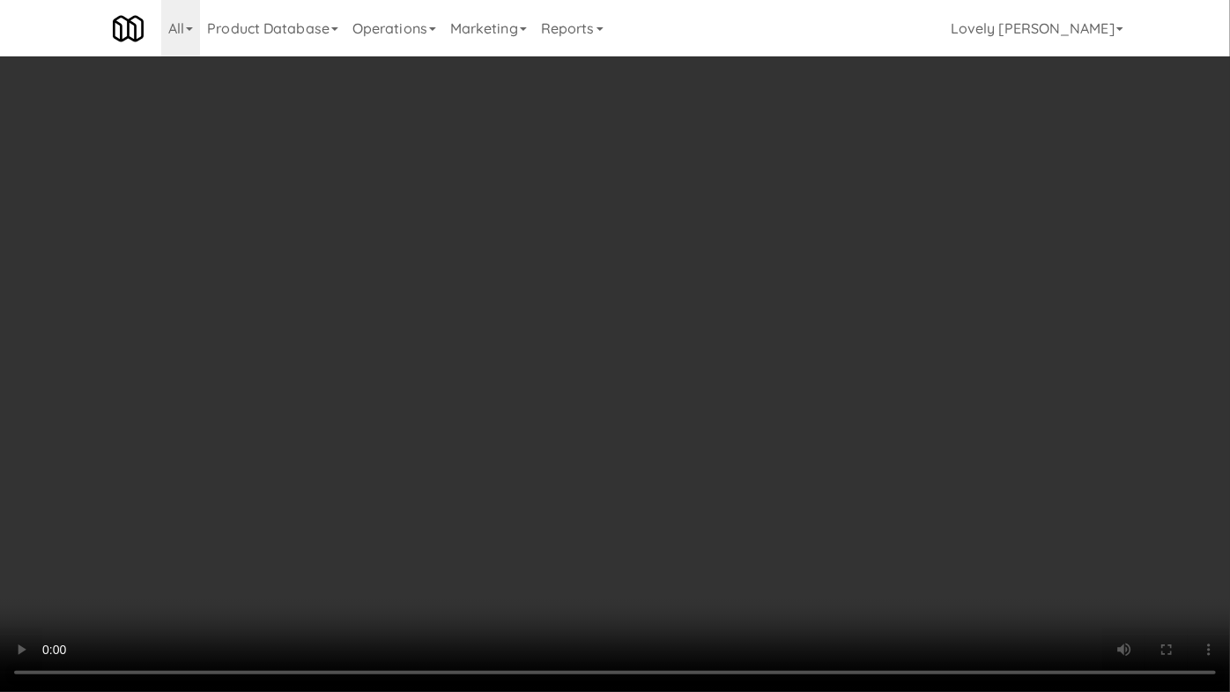
click at [967, 430] on video at bounding box center [615, 346] width 1230 height 692
click at [818, 337] on video at bounding box center [615, 346] width 1230 height 692
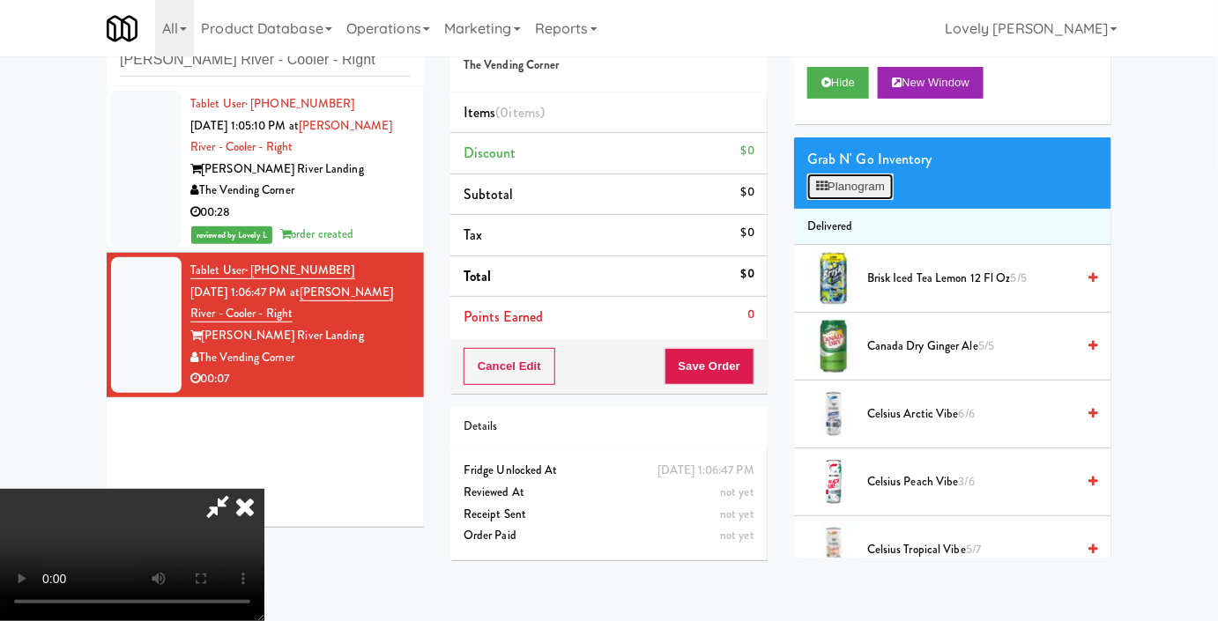
click at [883, 200] on button "Planogram" at bounding box center [850, 187] width 86 height 26
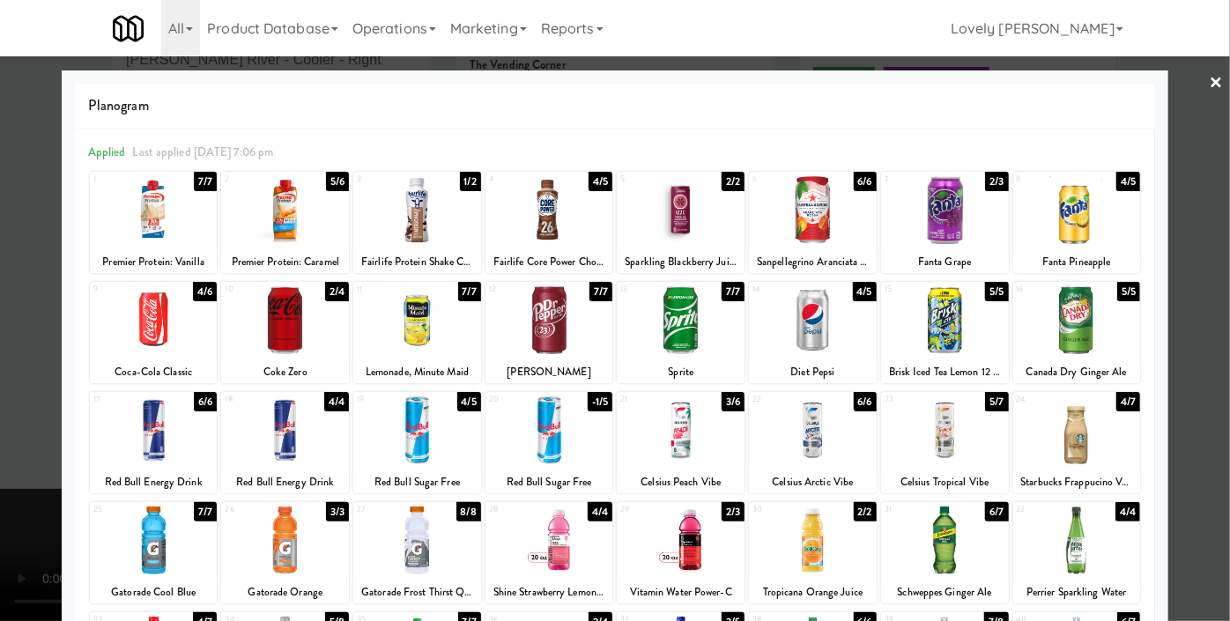
click at [338, 445] on div at bounding box center [285, 430] width 128 height 68
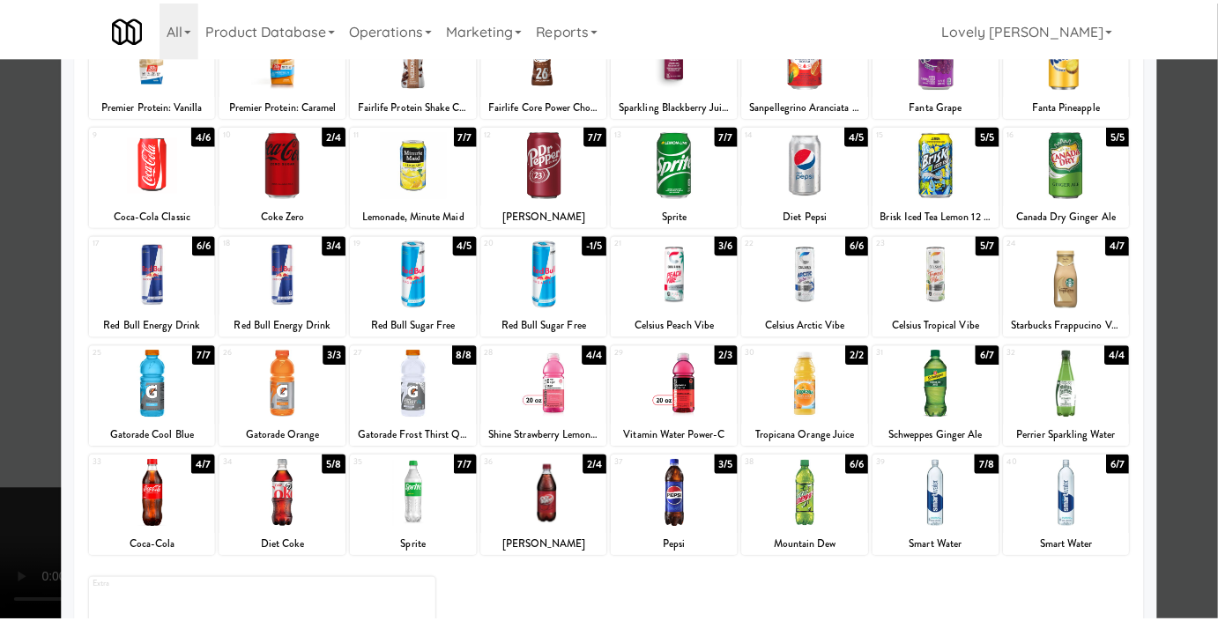
scroll to position [243, 0]
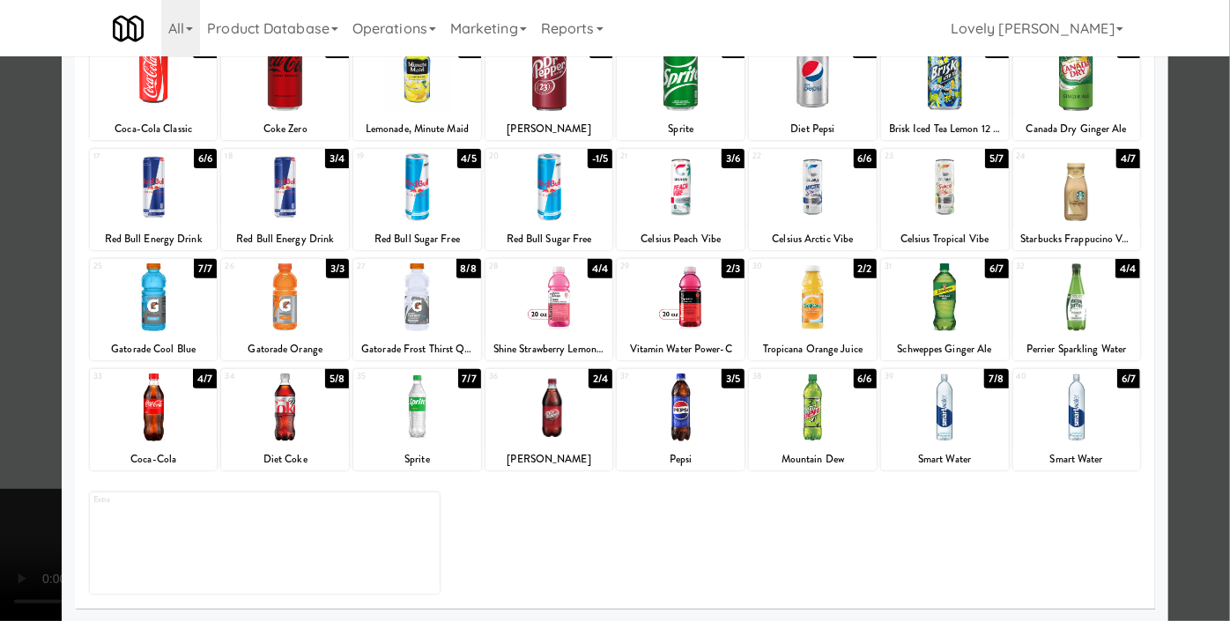
click at [147, 400] on div at bounding box center [154, 408] width 128 height 68
click at [0, 392] on div at bounding box center [615, 310] width 1230 height 621
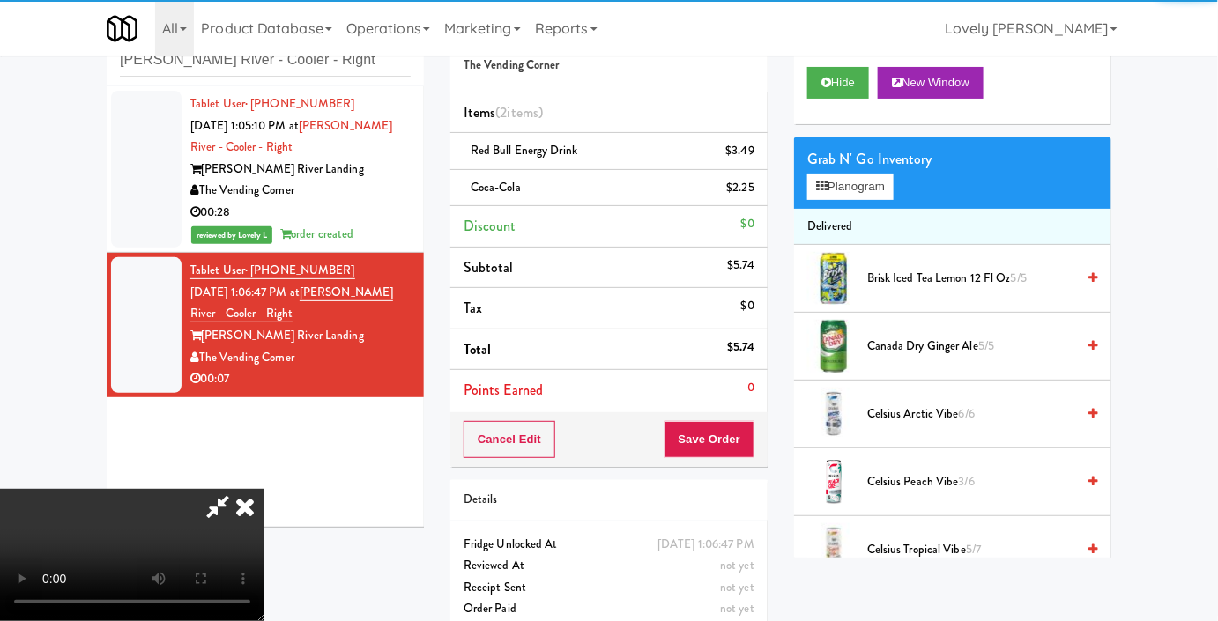
click at [37, 489] on video at bounding box center [132, 555] width 264 height 132
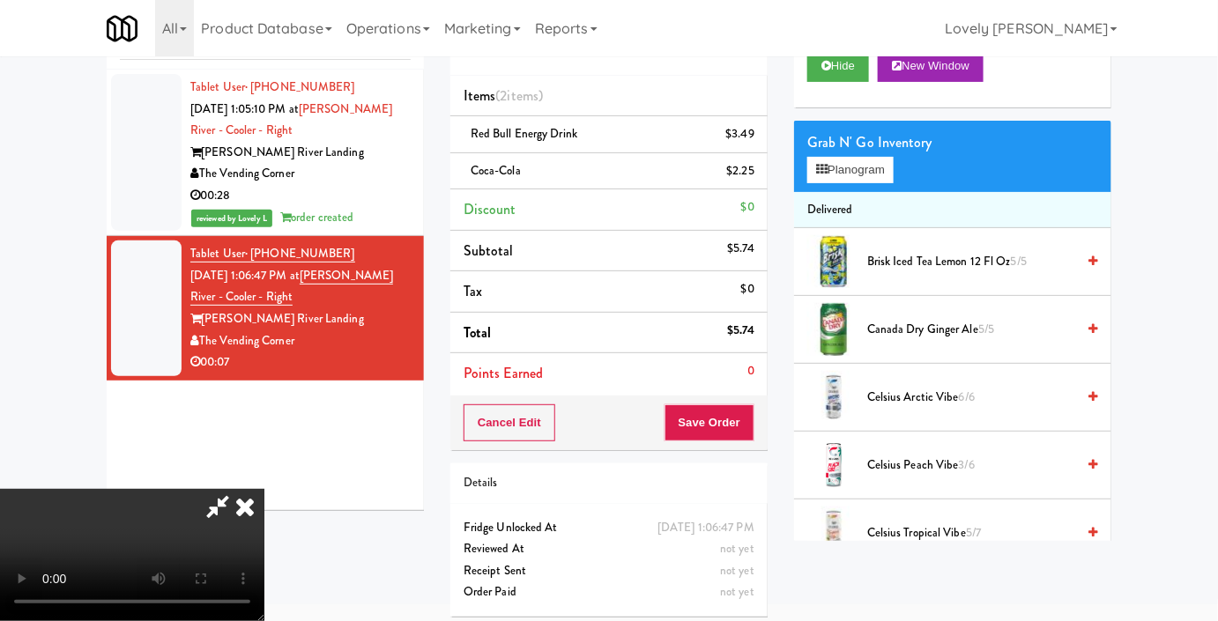
scroll to position [78, 0]
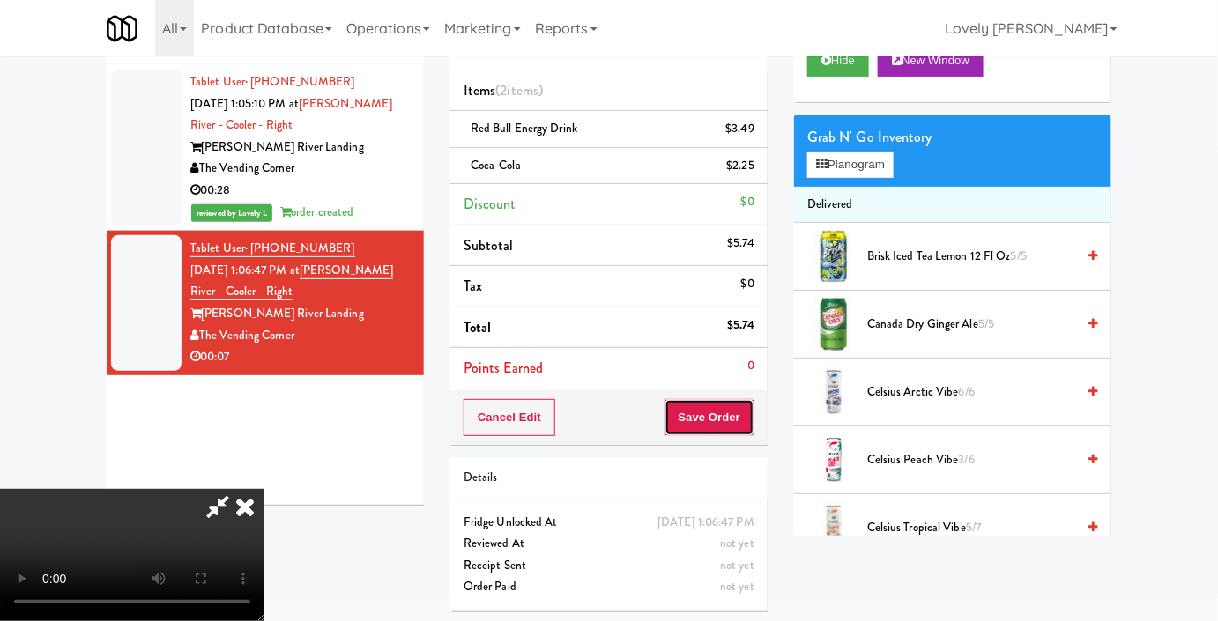
click at [749, 421] on button "Save Order" at bounding box center [709, 417] width 90 height 37
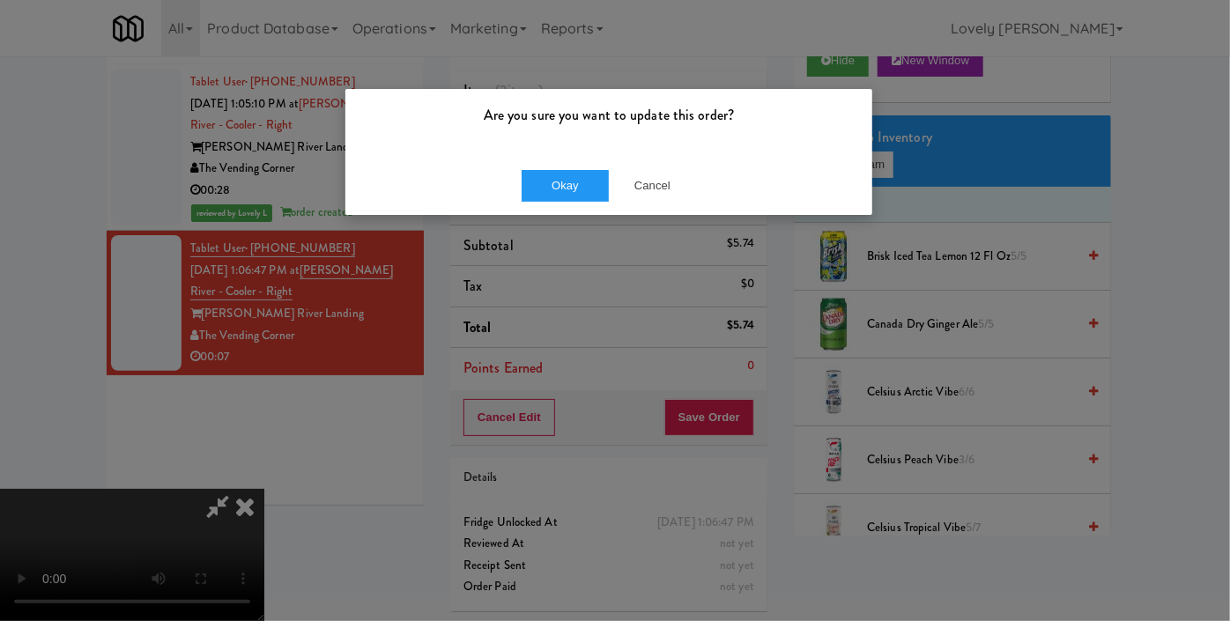
click at [585, 166] on div "Okay Cancel" at bounding box center [608, 185] width 527 height 59
click at [580, 184] on button "Okay" at bounding box center [566, 186] width 88 height 32
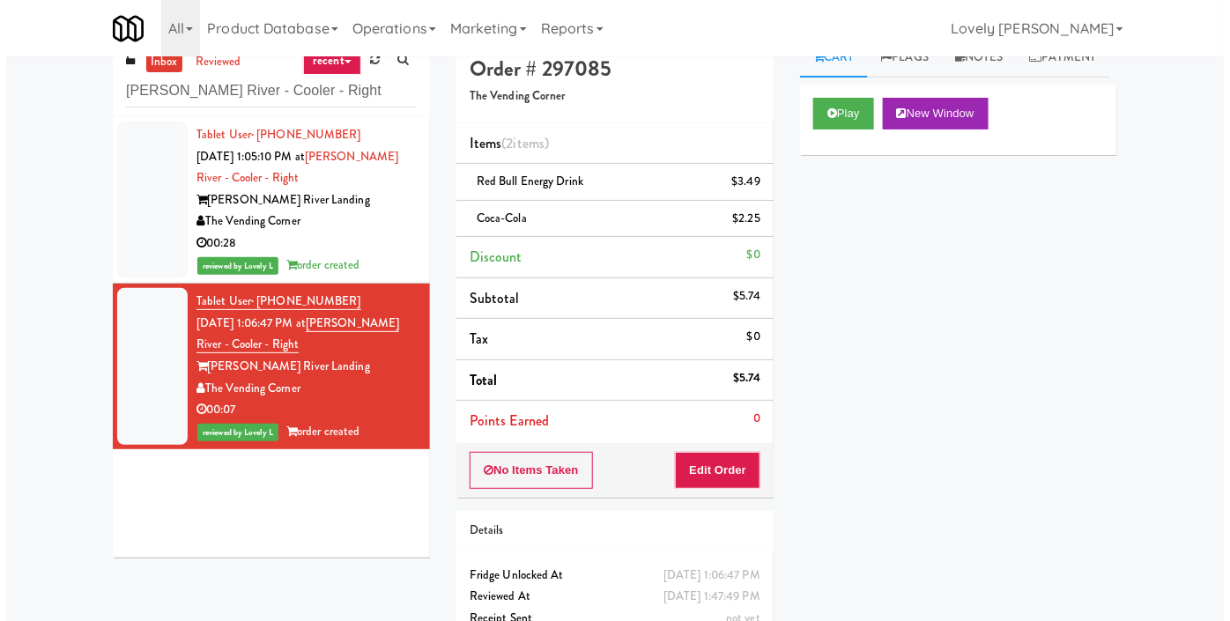
scroll to position [0, 0]
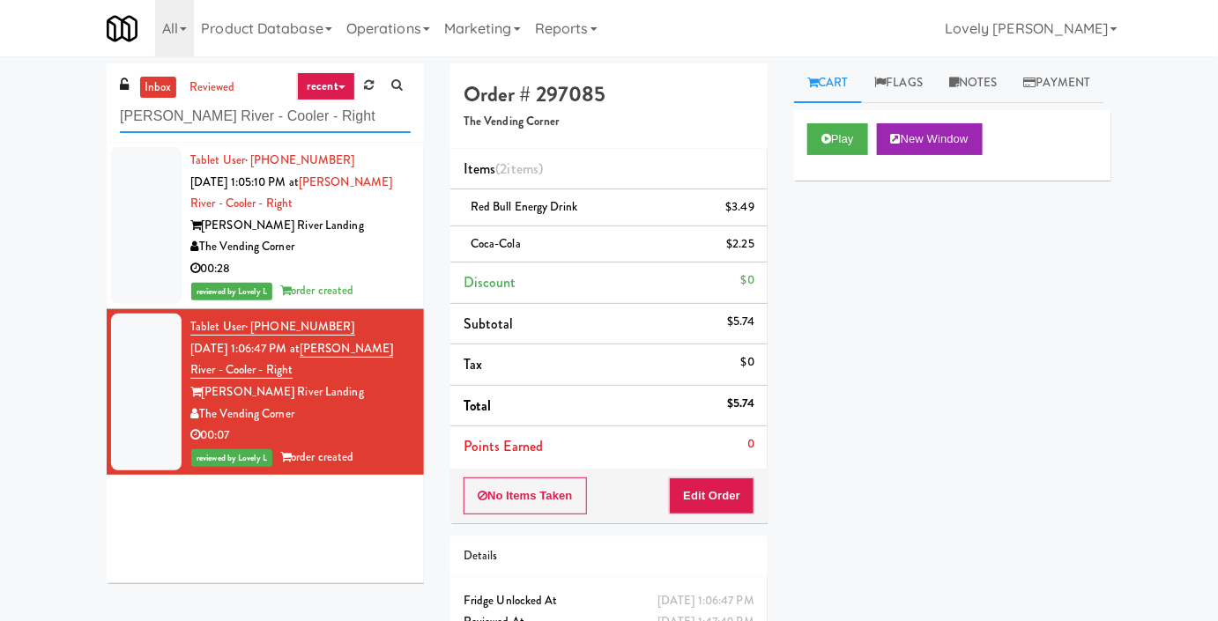
click at [347, 117] on input "[PERSON_NAME] River - Cooler - Right" at bounding box center [265, 116] width 291 height 33
paste input "Ventana Combo Machine"
type input "Ventana Combo Machine"
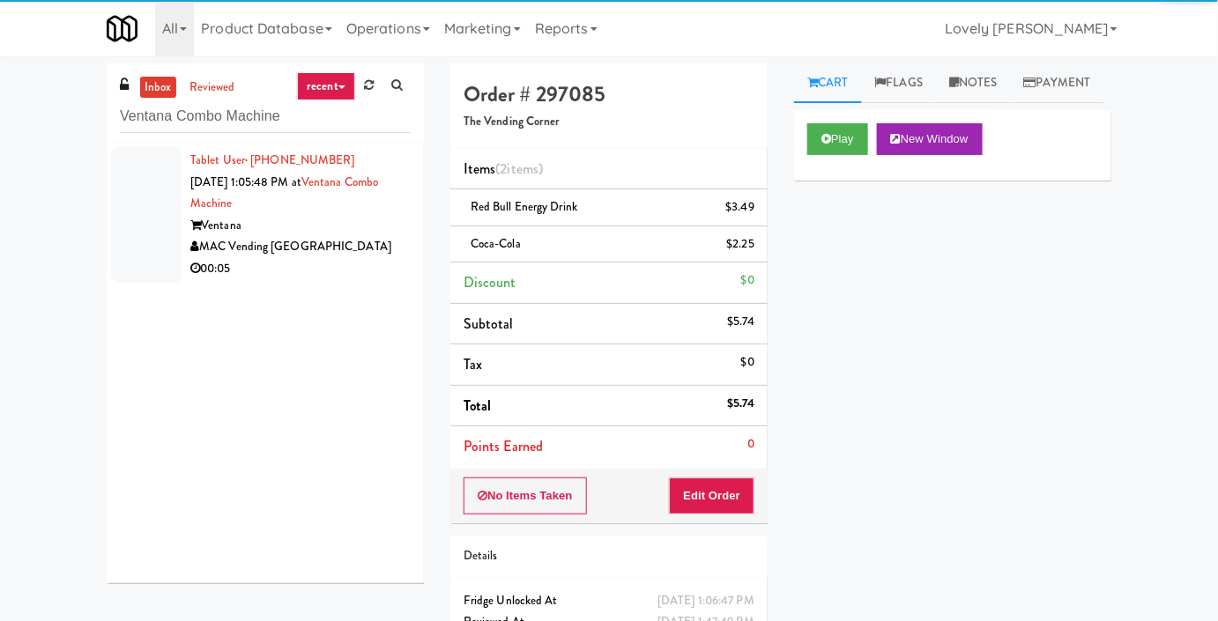
click at [371, 232] on div "Ventana" at bounding box center [300, 226] width 220 height 22
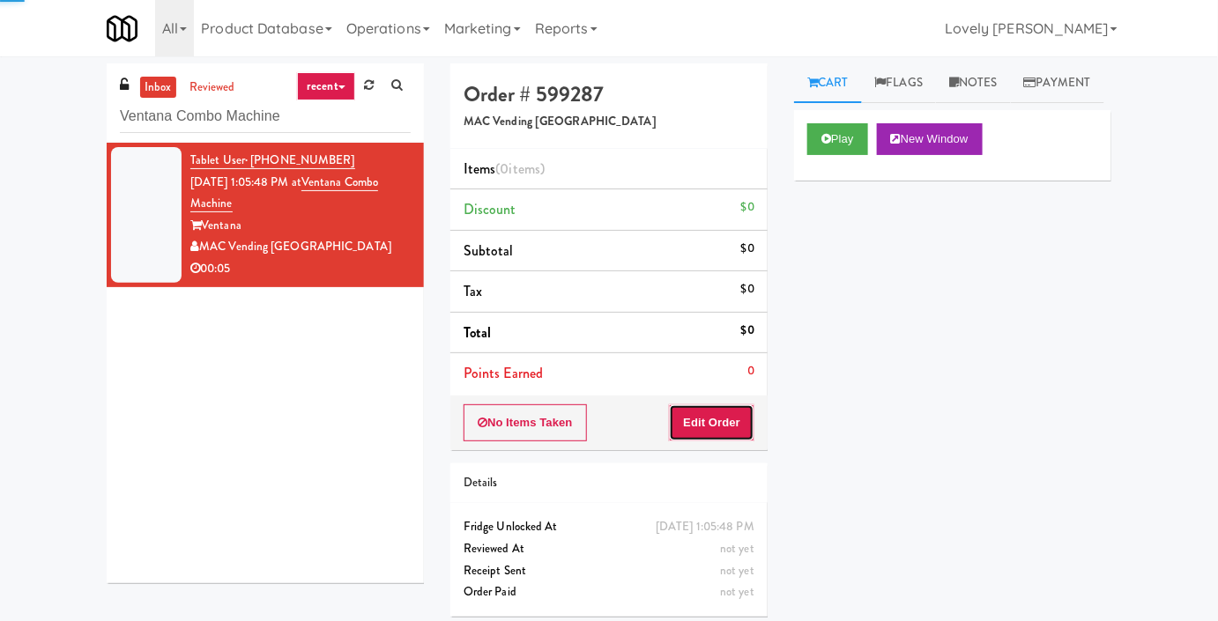
click at [707, 415] on button "Edit Order" at bounding box center [711, 422] width 85 height 37
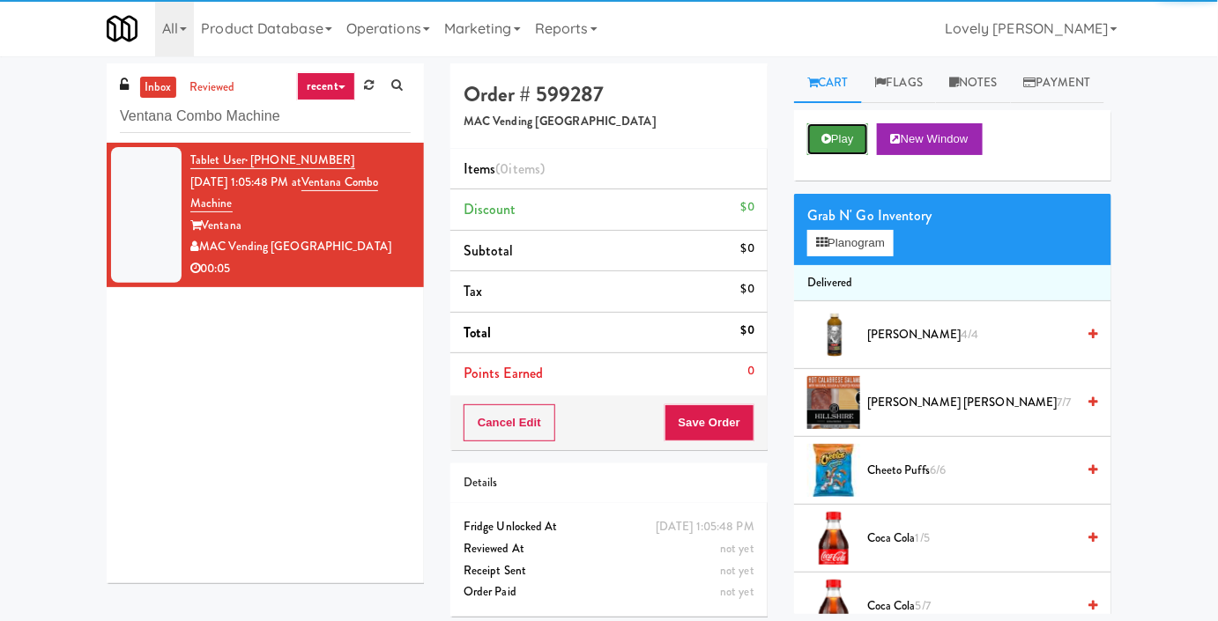
click at [853, 155] on button "Play" at bounding box center [837, 139] width 61 height 32
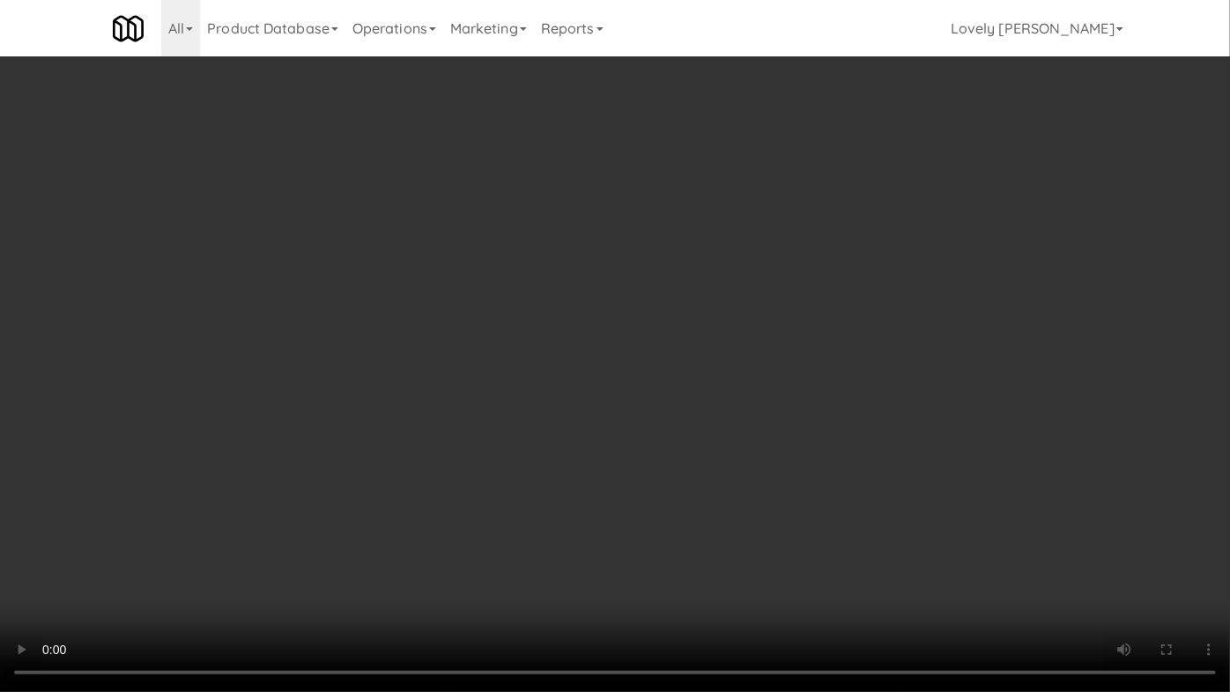
click at [1053, 493] on video at bounding box center [615, 346] width 1230 height 692
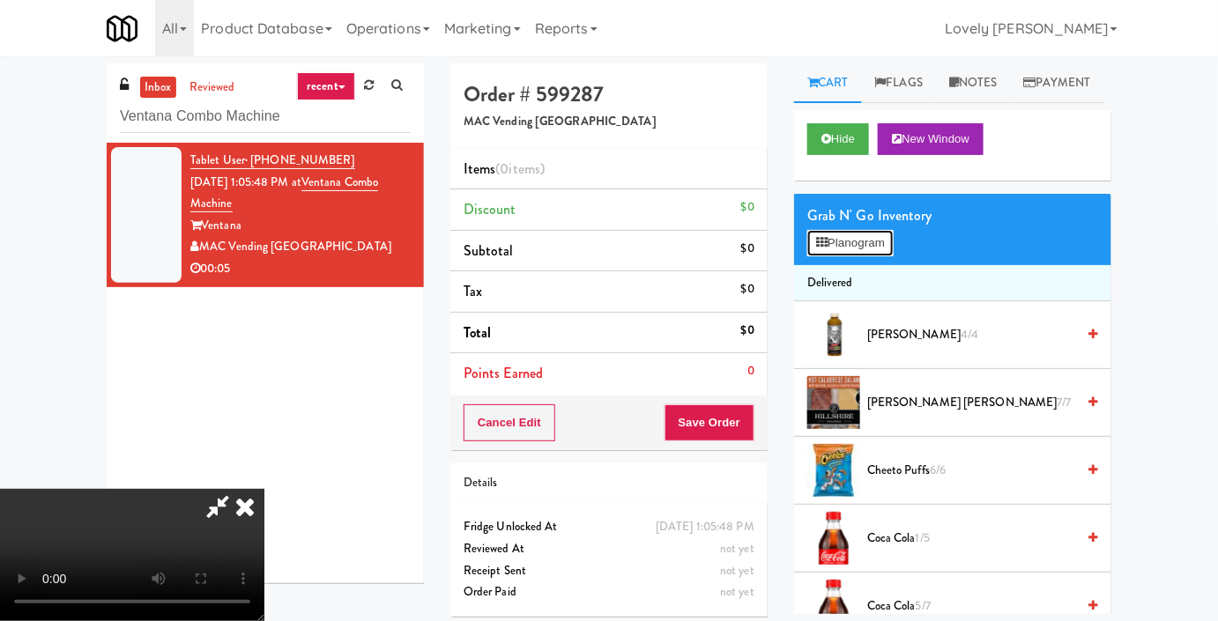
click at [883, 256] on button "Planogram" at bounding box center [850, 243] width 86 height 26
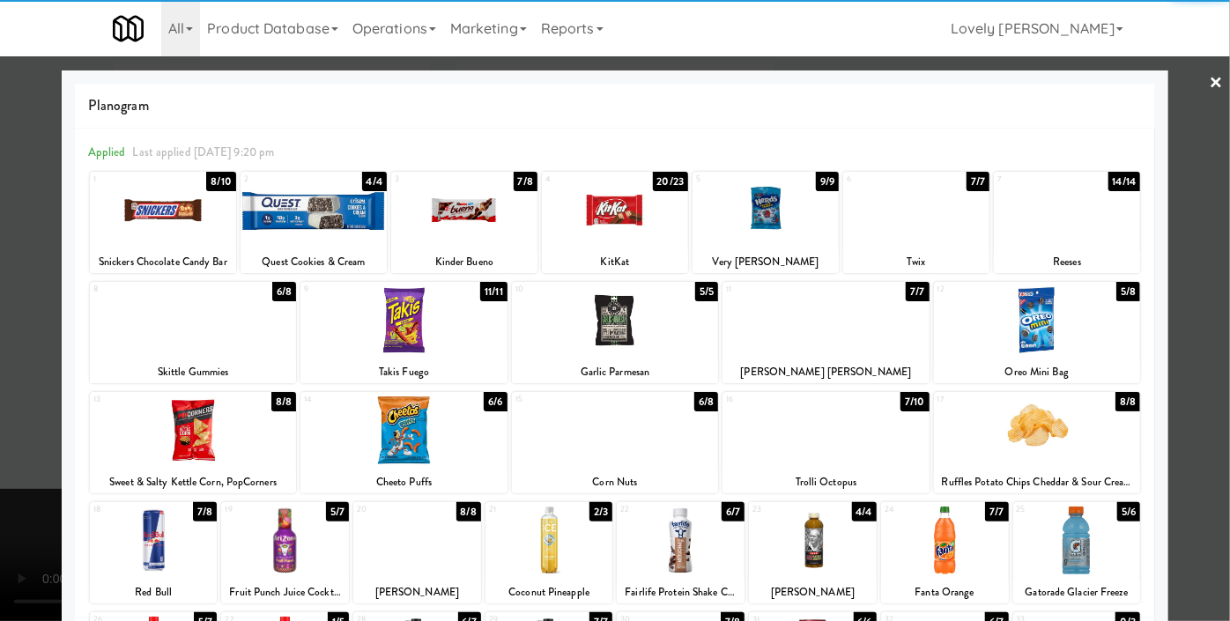
click at [1003, 333] on div at bounding box center [1037, 320] width 206 height 68
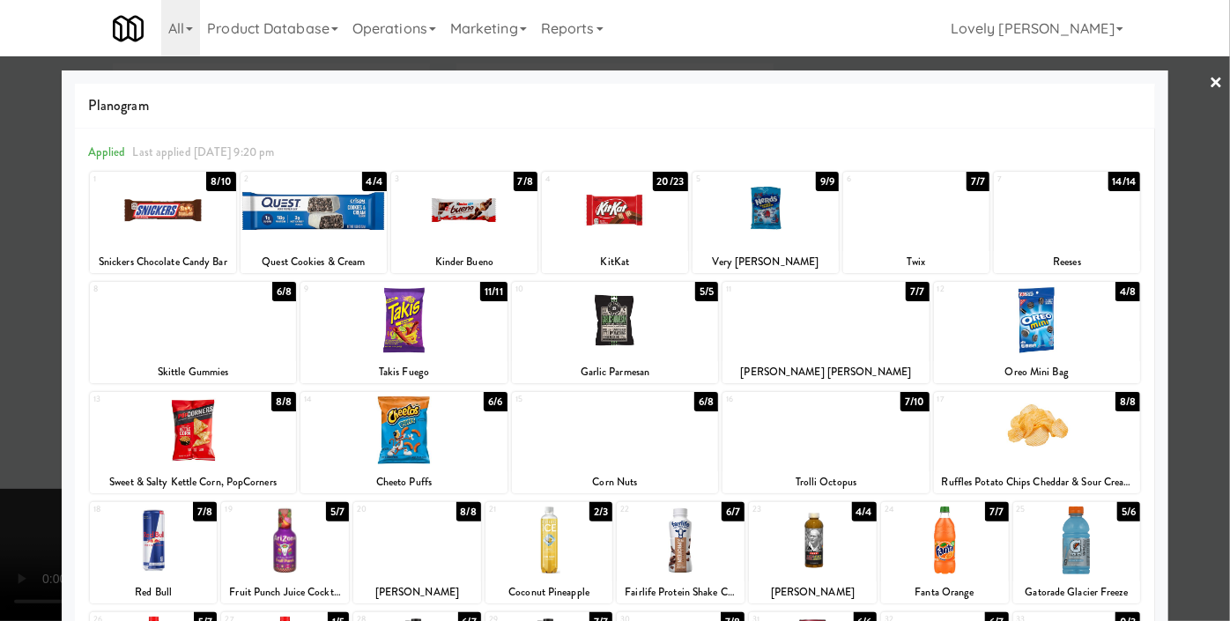
click at [1197, 247] on div at bounding box center [615, 310] width 1230 height 621
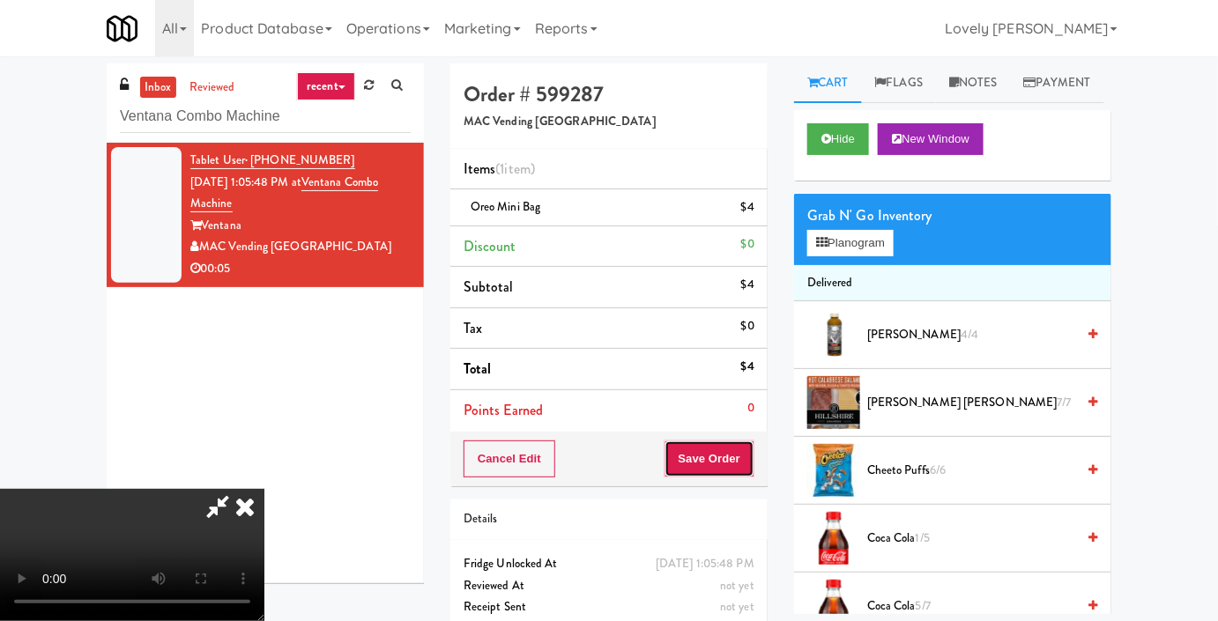
click at [744, 469] on button "Save Order" at bounding box center [709, 459] width 90 height 37
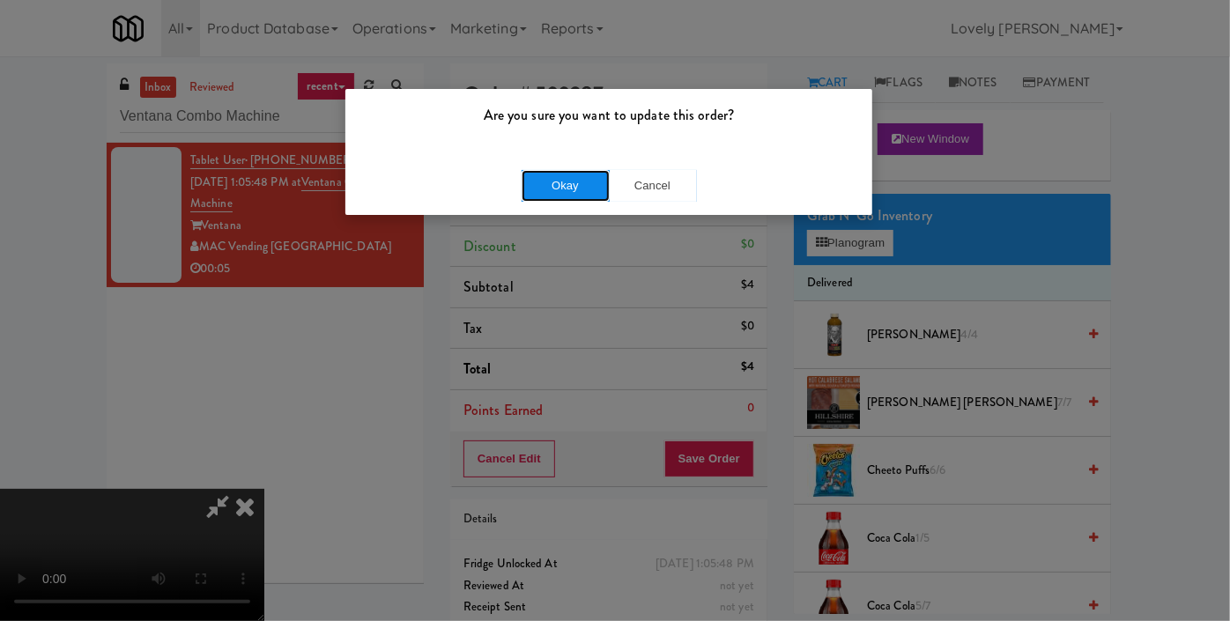
click at [594, 194] on button "Okay" at bounding box center [566, 186] width 88 height 32
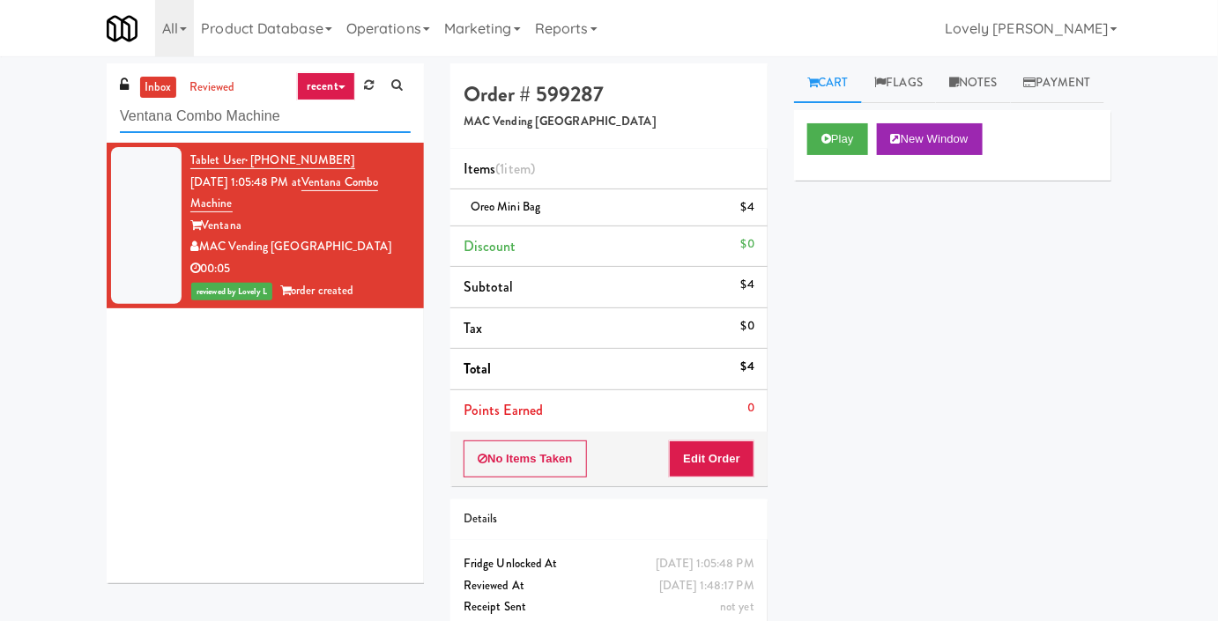
click at [229, 127] on input "Ventana Combo Machine" at bounding box center [265, 116] width 291 height 33
paste input "215 Lake - Right - Fridg"
type input "215 Lake - Right - Fridge"
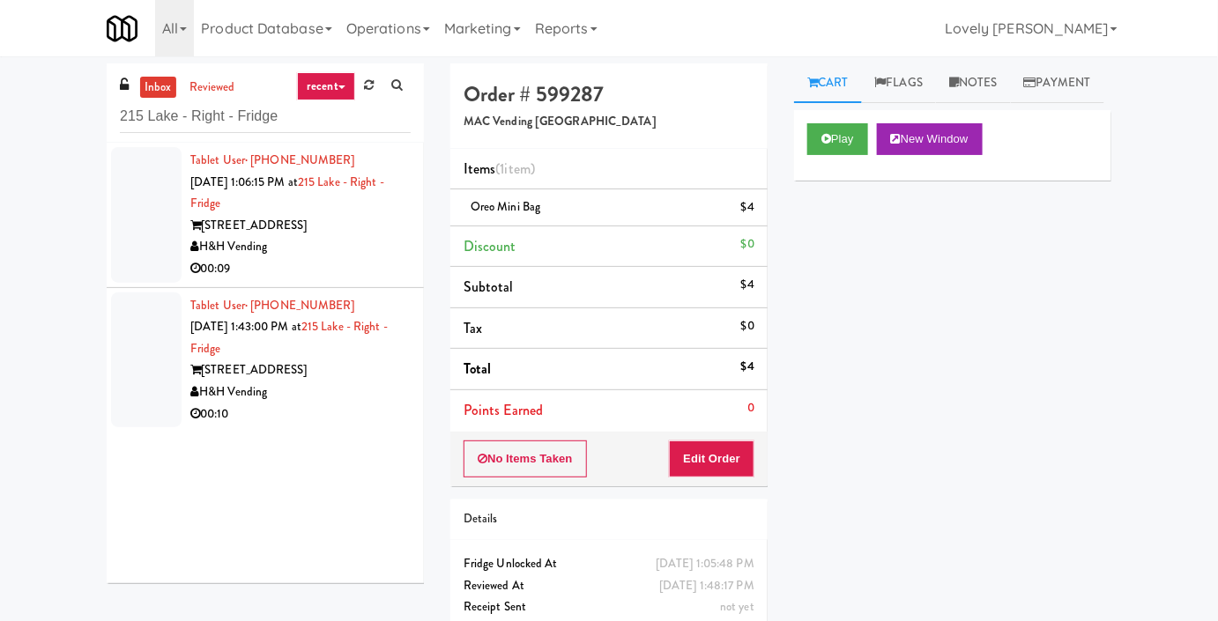
click at [381, 263] on div "00:09" at bounding box center [300, 269] width 220 height 22
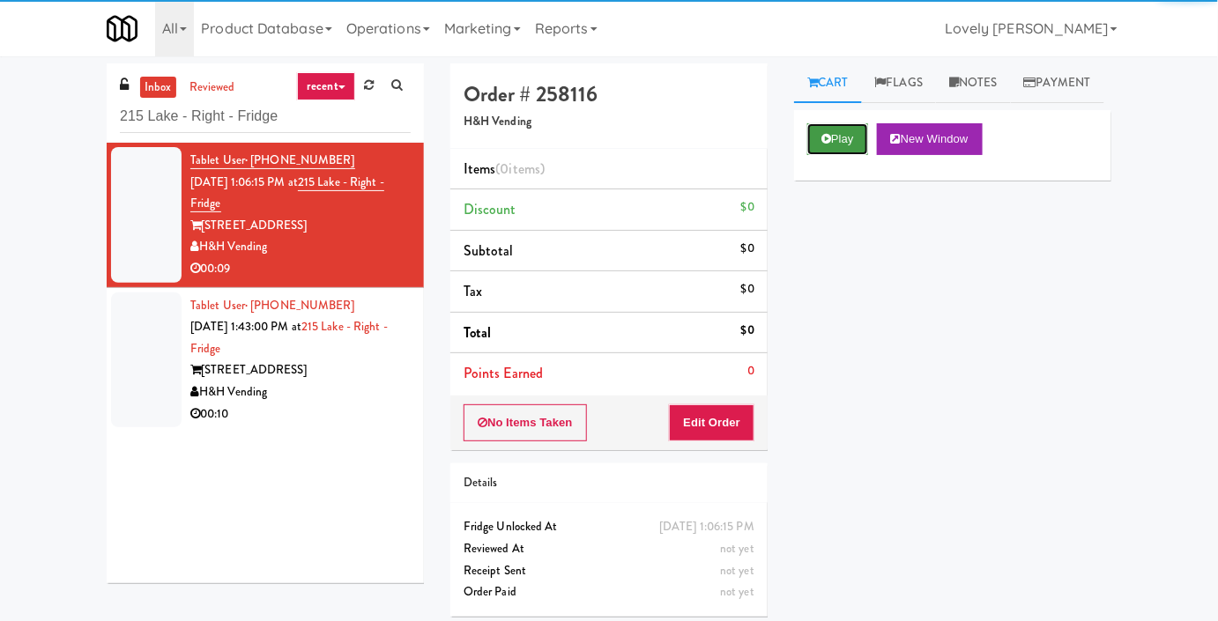
click at [855, 155] on button "Play" at bounding box center [837, 139] width 61 height 32
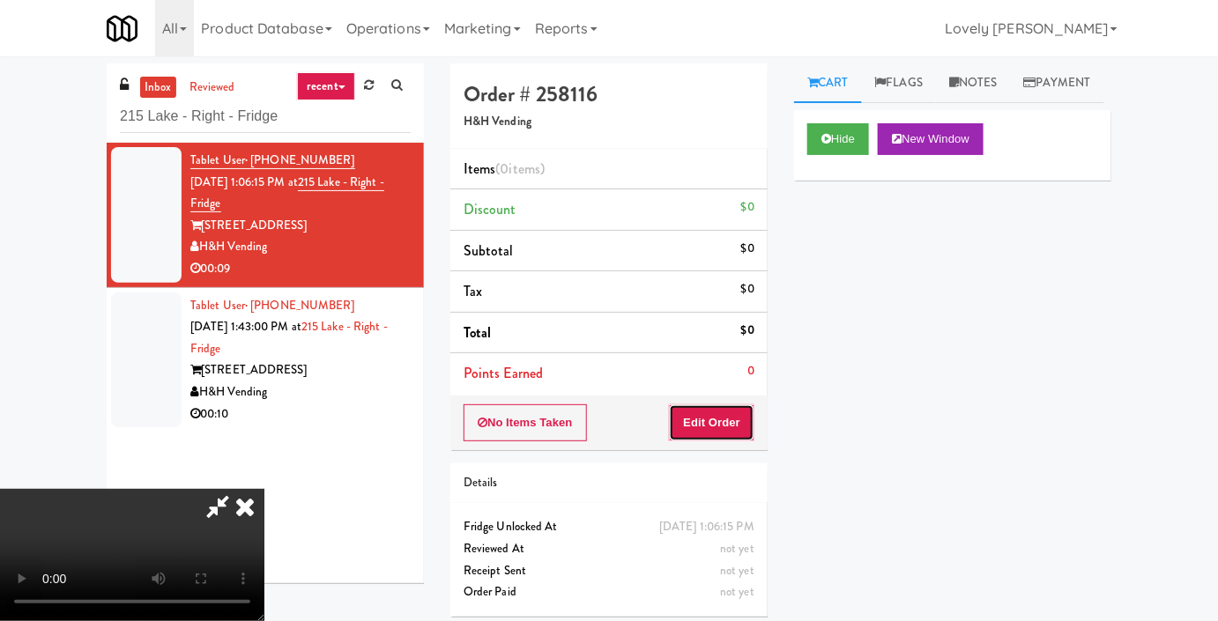
click at [711, 423] on button "Edit Order" at bounding box center [711, 422] width 85 height 37
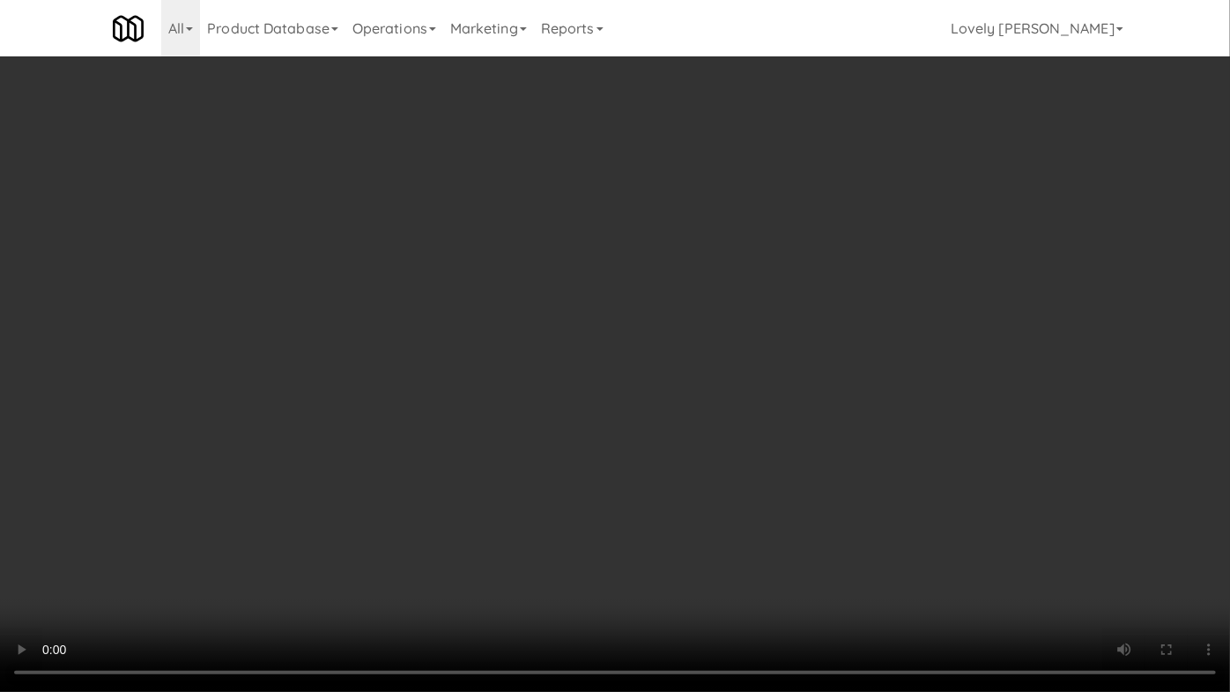
click at [1010, 474] on video at bounding box center [615, 346] width 1230 height 692
click at [984, 496] on video at bounding box center [615, 346] width 1230 height 692
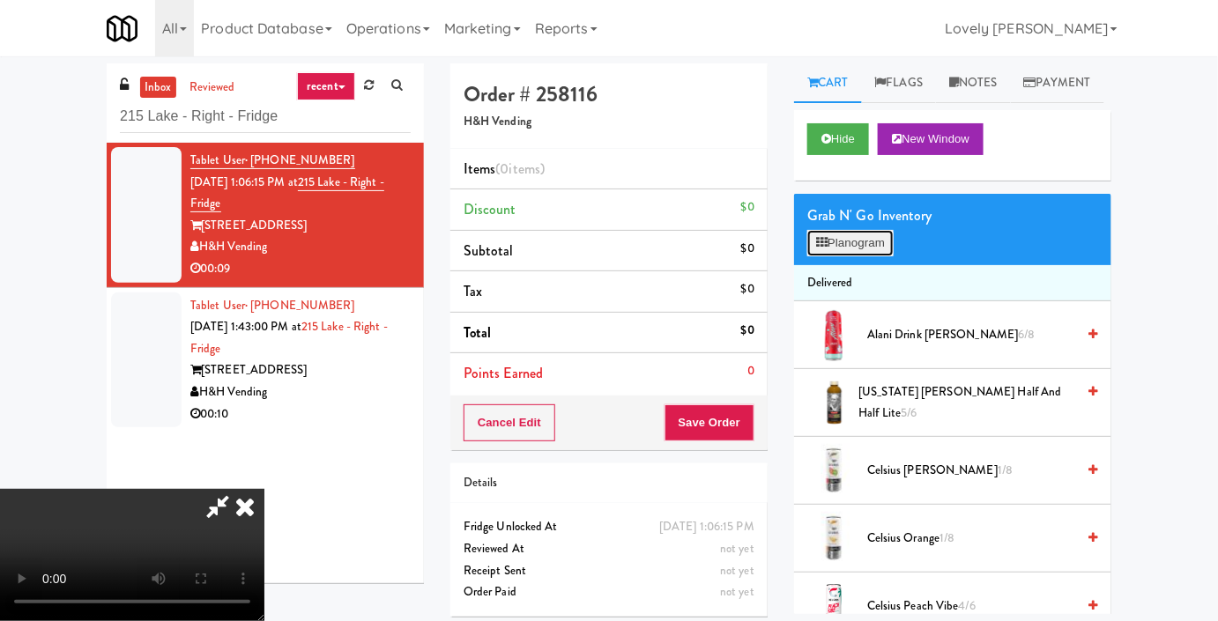
click at [869, 256] on button "Planogram" at bounding box center [850, 243] width 86 height 26
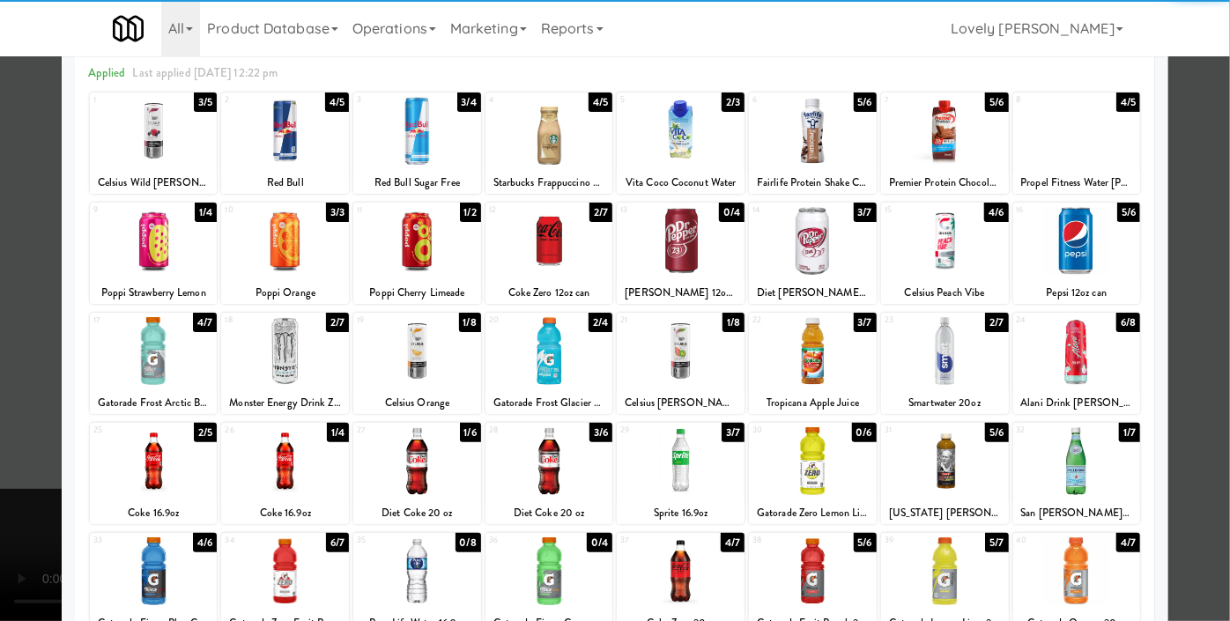
scroll to position [240, 0]
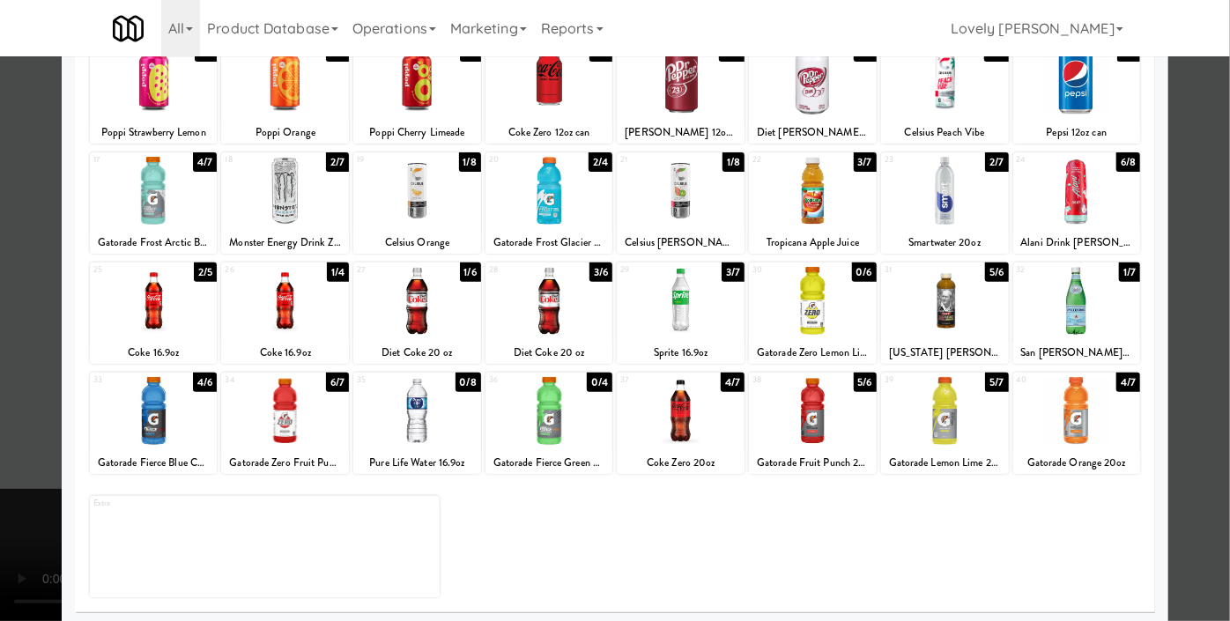
click at [569, 321] on div at bounding box center [549, 301] width 128 height 68
click at [725, 306] on div at bounding box center [681, 301] width 128 height 68
click at [0, 167] on div at bounding box center [615, 310] width 1230 height 621
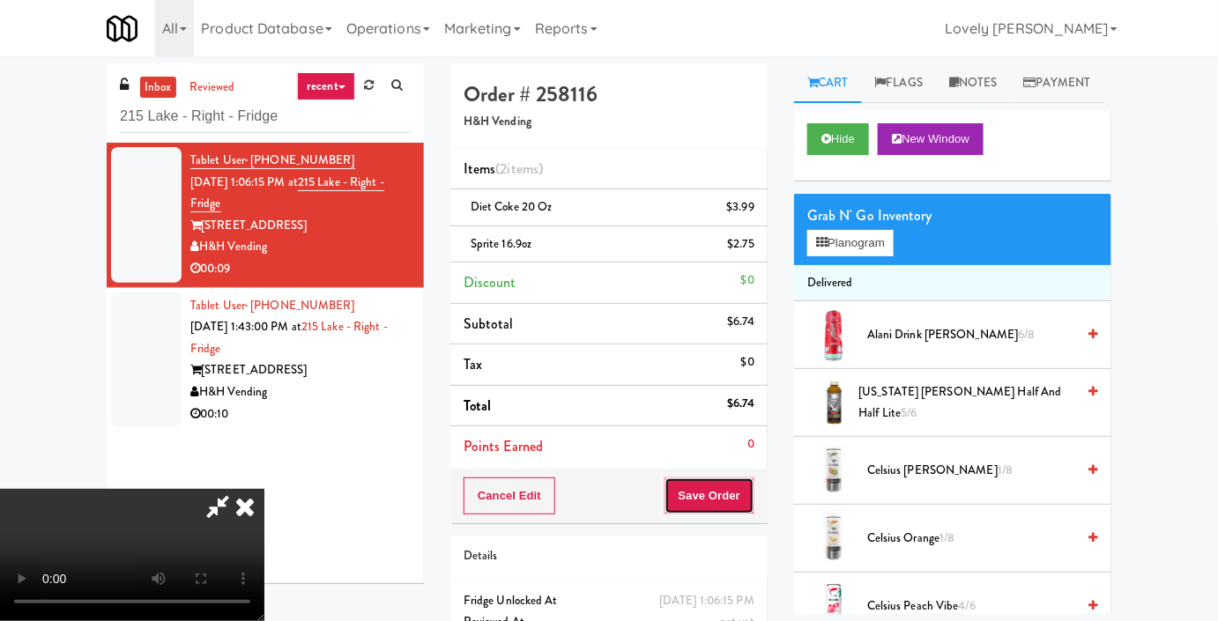
click at [744, 498] on button "Save Order" at bounding box center [709, 496] width 90 height 37
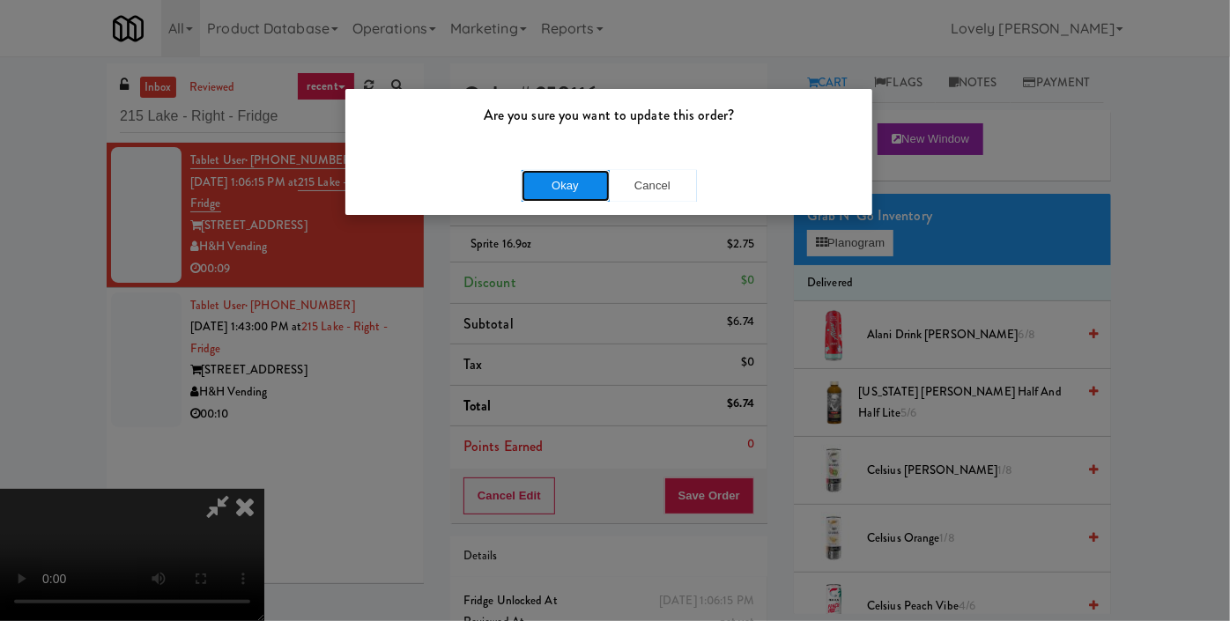
click at [577, 184] on button "Okay" at bounding box center [566, 186] width 88 height 32
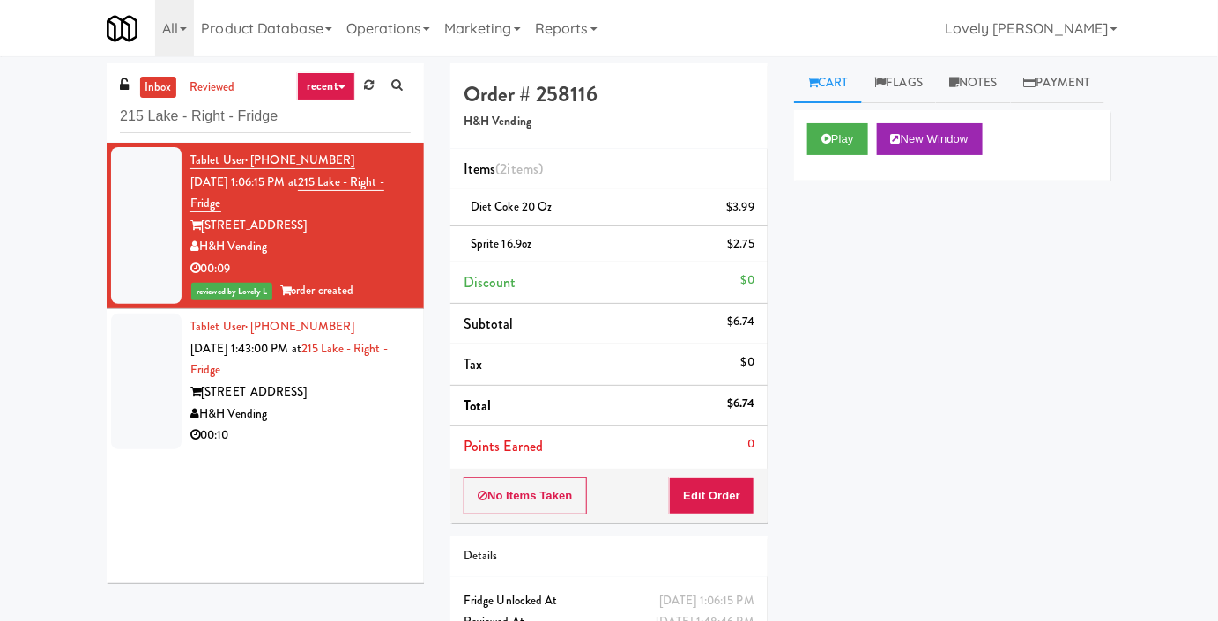
click at [313, 411] on div "H&H Vending" at bounding box center [300, 415] width 220 height 22
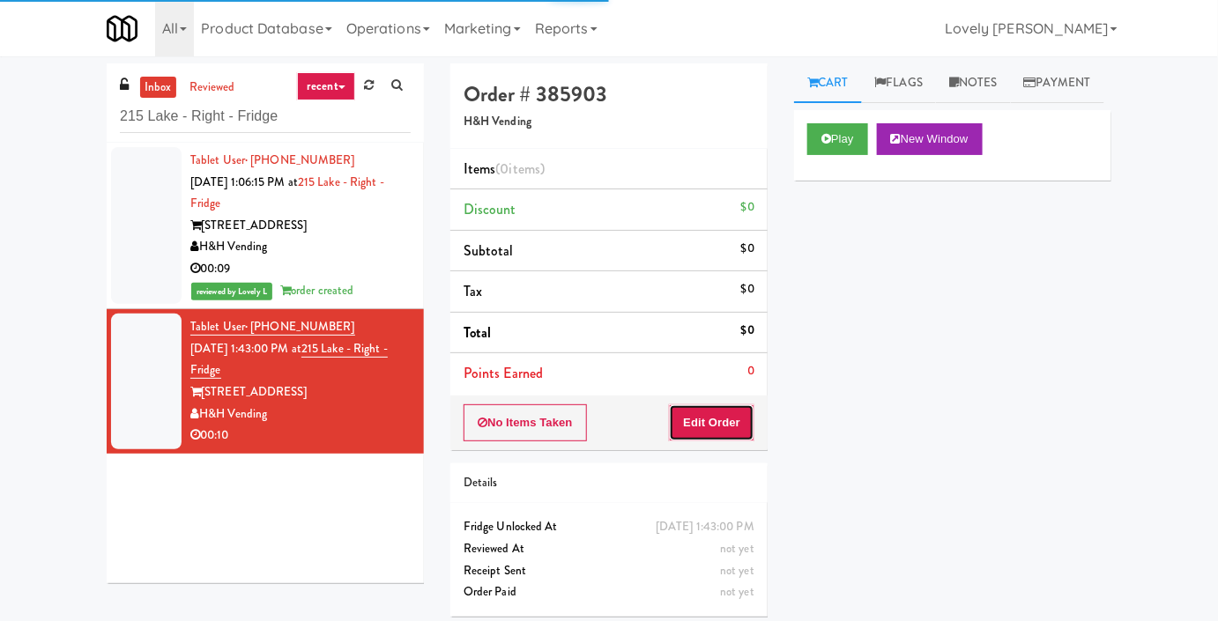
click at [681, 426] on button "Edit Order" at bounding box center [711, 422] width 85 height 37
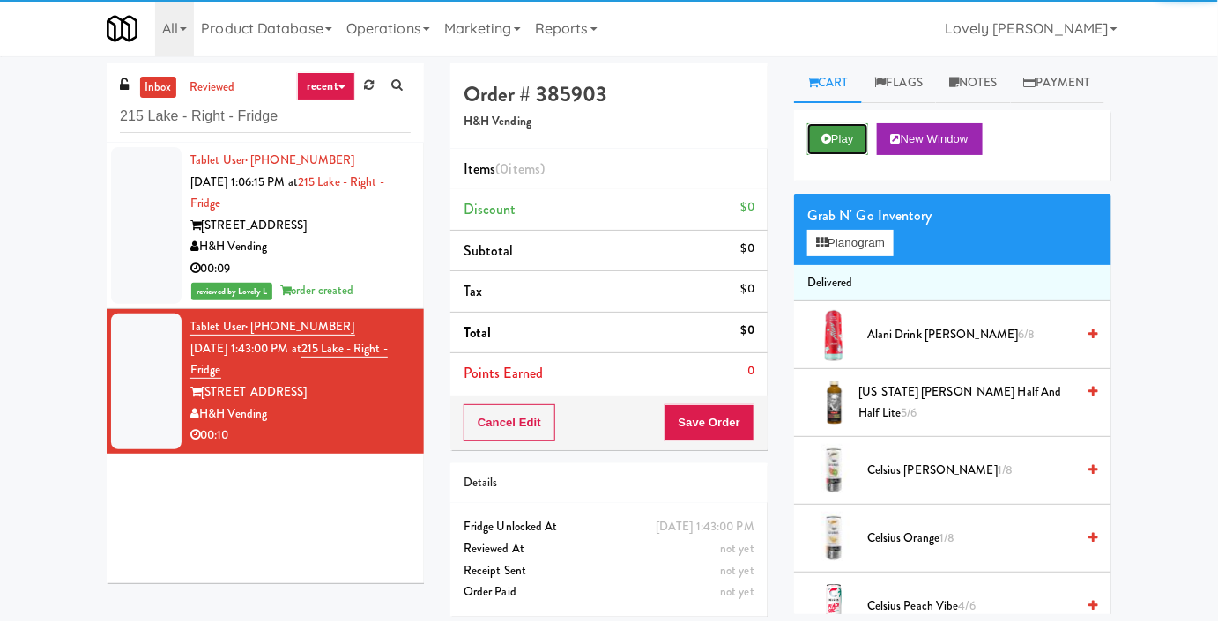
click at [816, 155] on button "Play" at bounding box center [837, 139] width 61 height 32
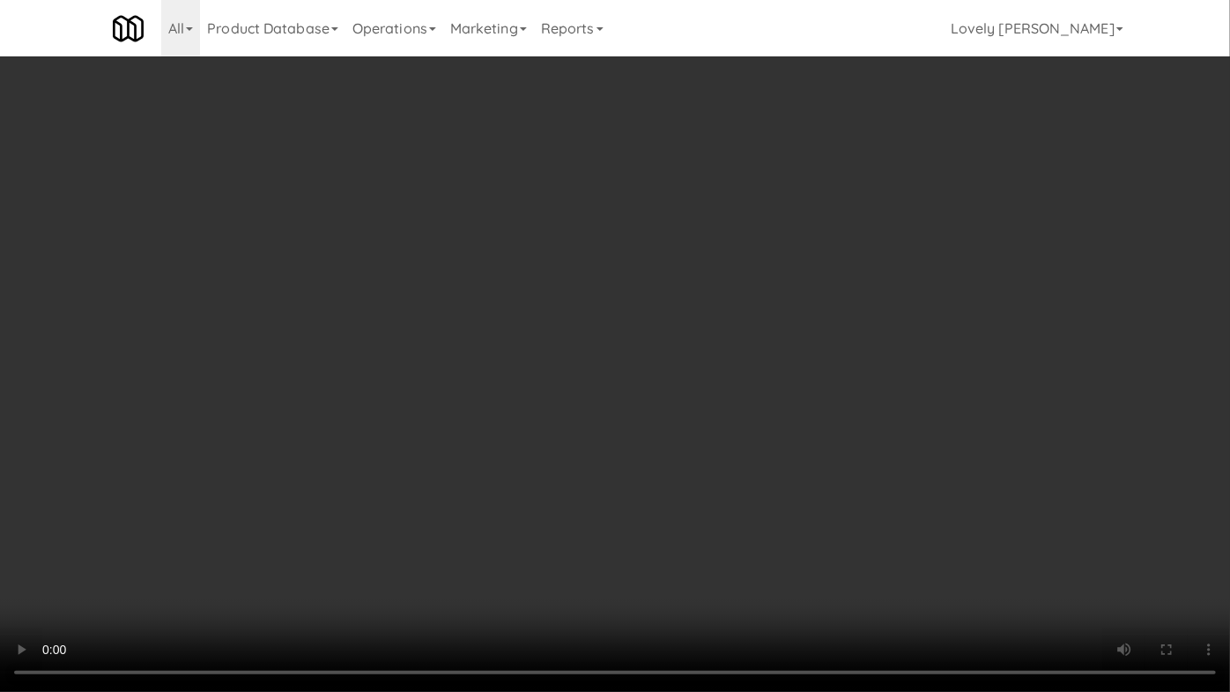
click at [644, 451] on video at bounding box center [615, 346] width 1230 height 692
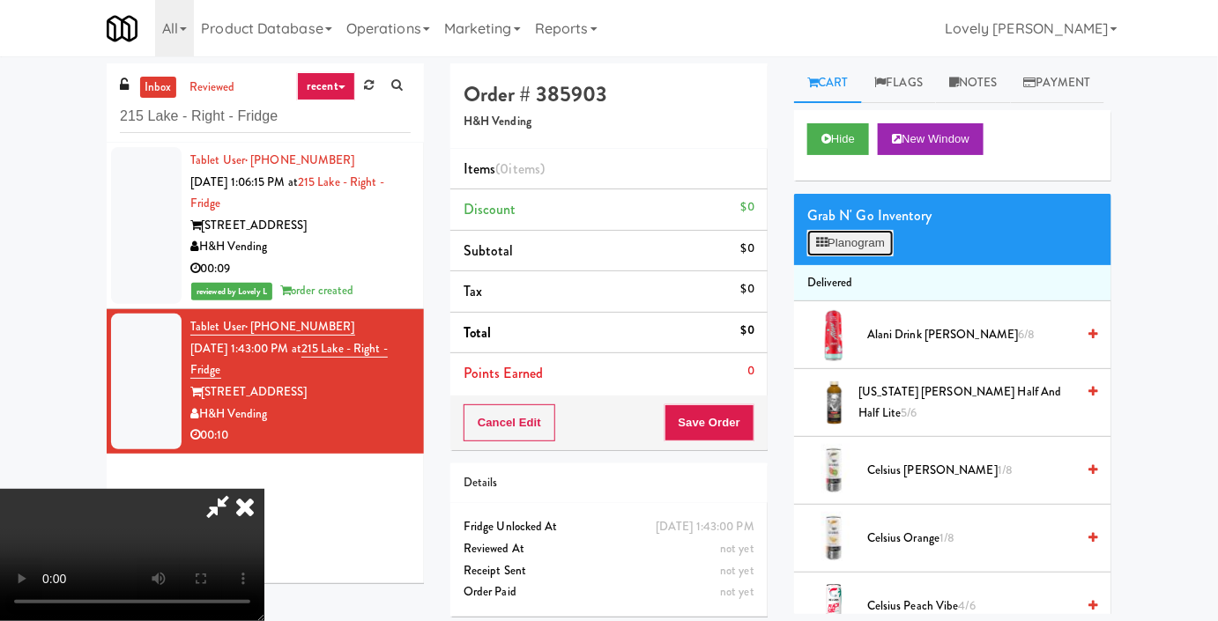
click at [869, 256] on button "Planogram" at bounding box center [850, 243] width 86 height 26
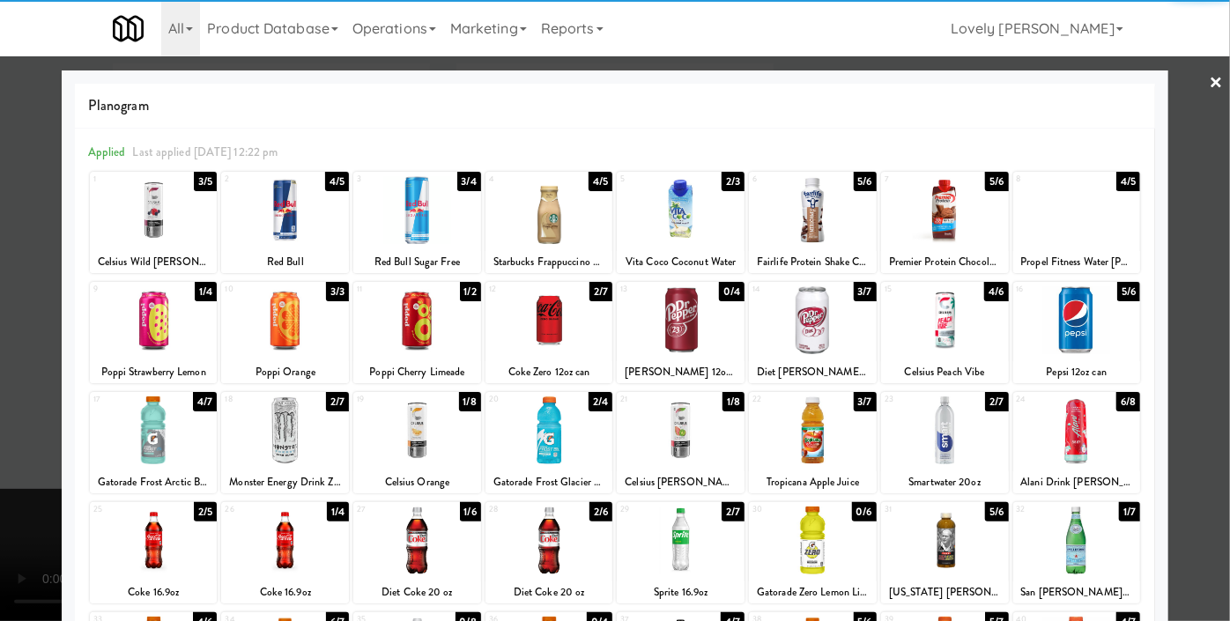
click at [808, 338] on div at bounding box center [813, 320] width 128 height 68
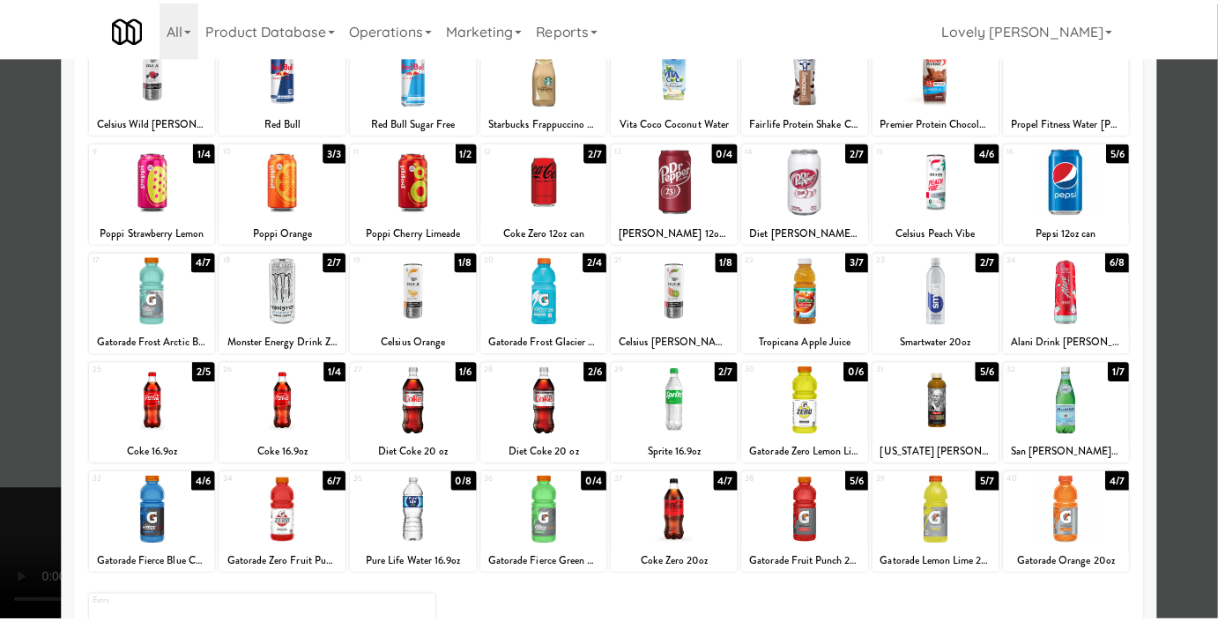
scroll to position [243, 0]
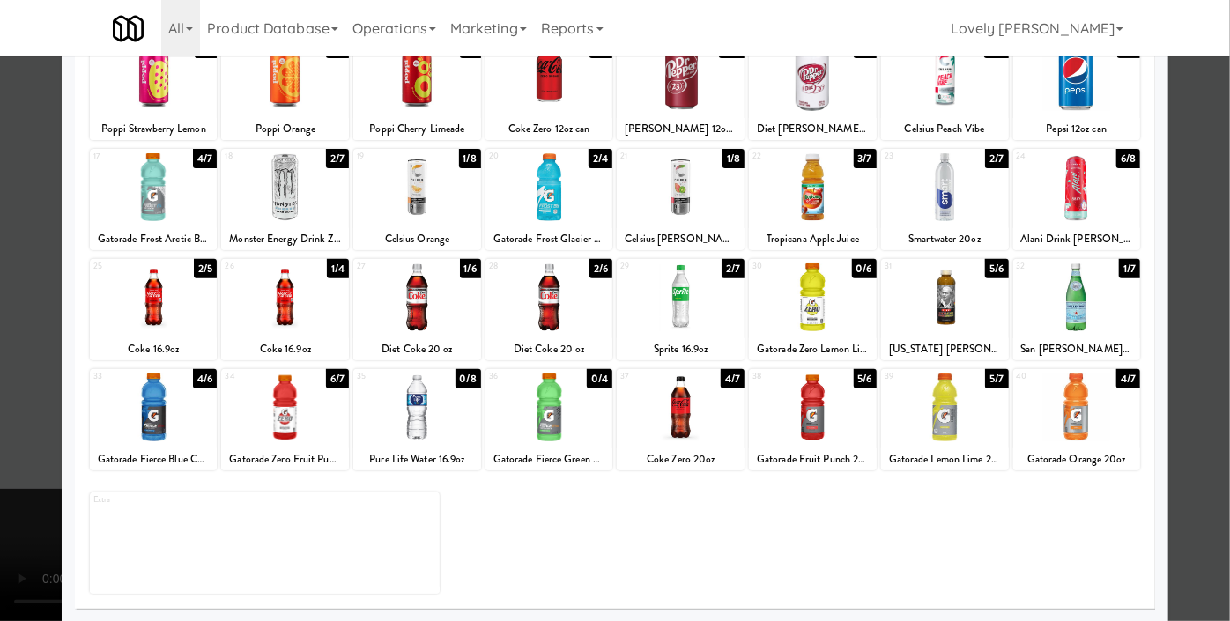
click at [707, 400] on div at bounding box center [681, 408] width 128 height 68
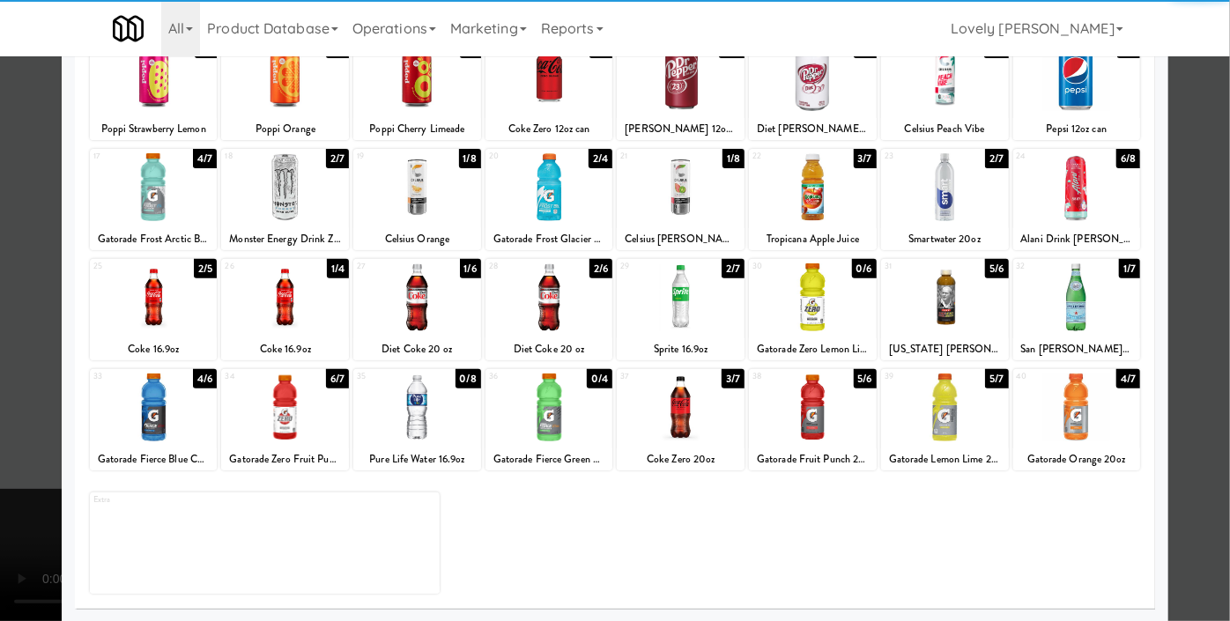
click at [0, 208] on div at bounding box center [615, 310] width 1230 height 621
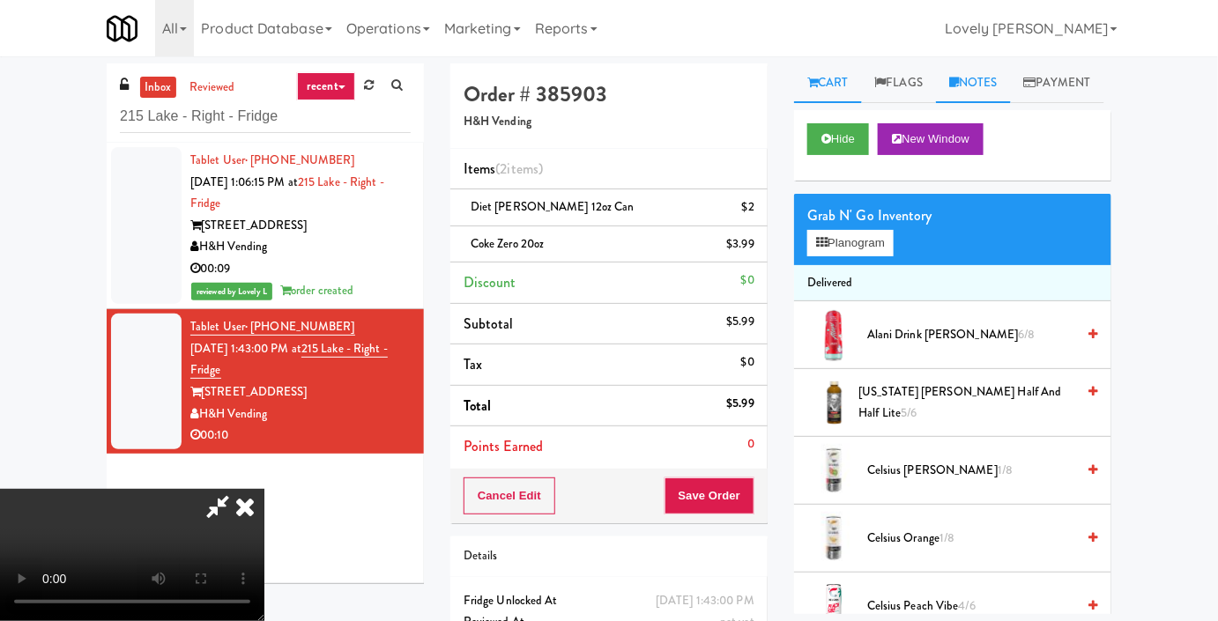
click at [969, 94] on link "Notes" at bounding box center [973, 83] width 75 height 40
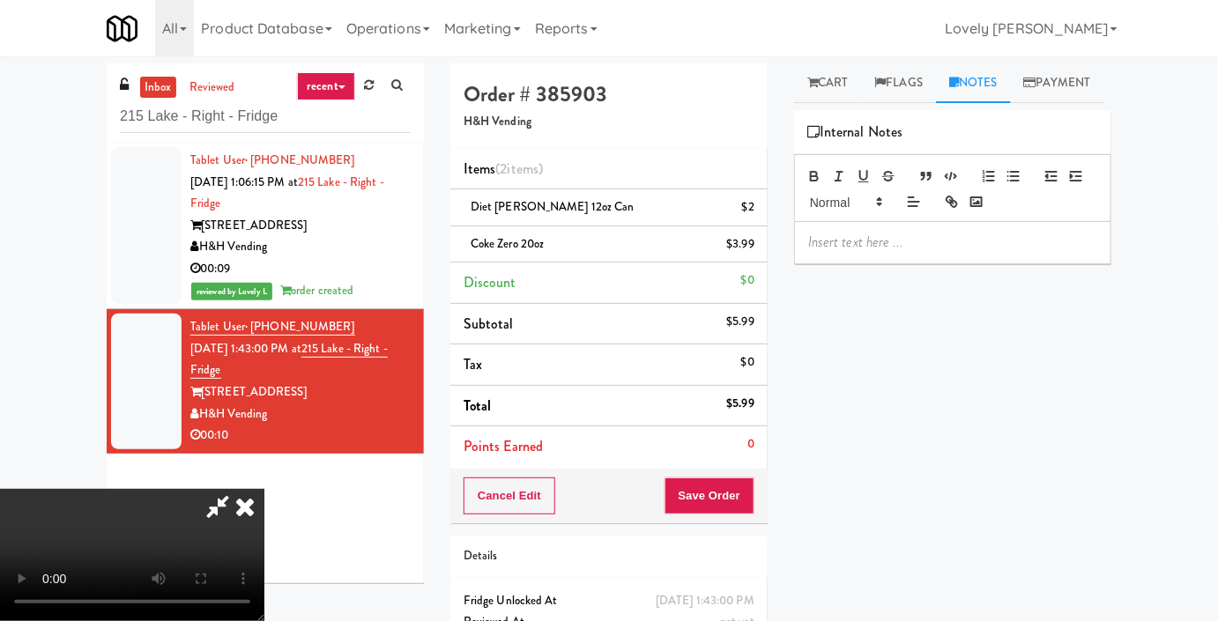
click at [884, 252] on p at bounding box center [952, 242] width 289 height 19
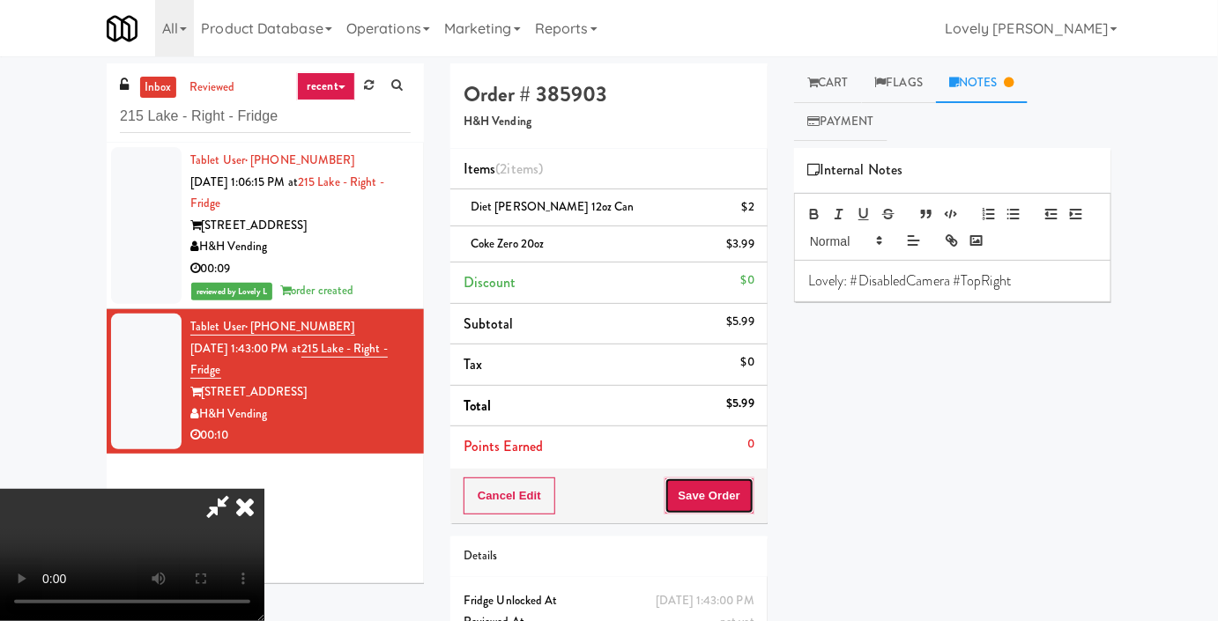
click at [736, 493] on button "Save Order" at bounding box center [709, 496] width 90 height 37
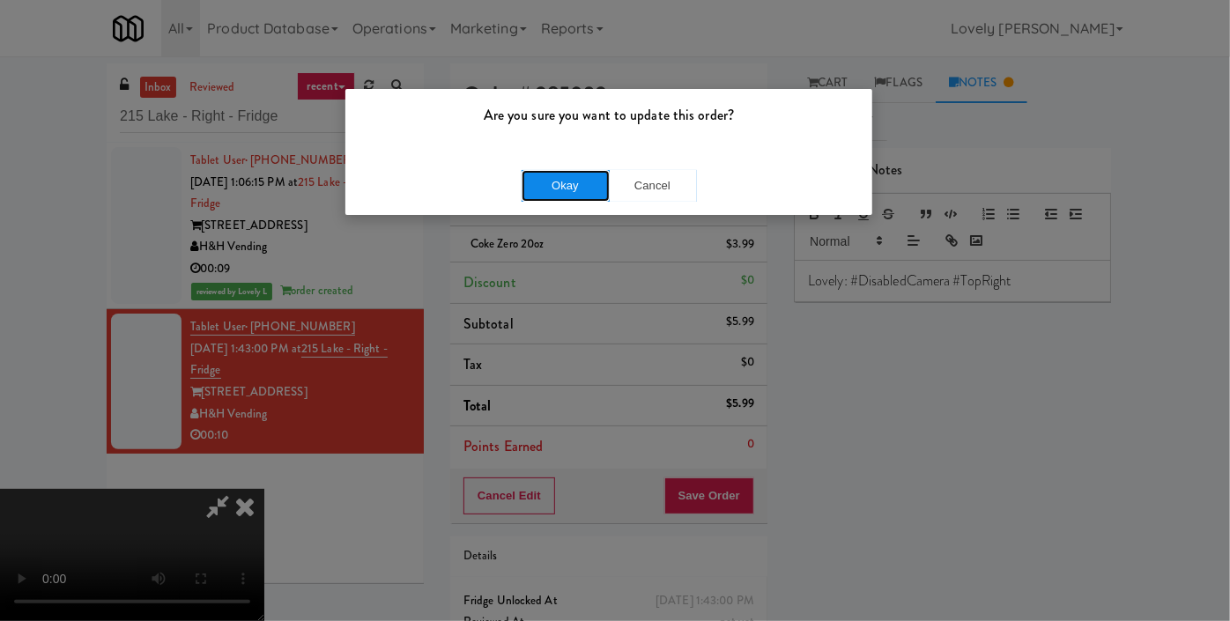
click at [578, 179] on button "Okay" at bounding box center [566, 186] width 88 height 32
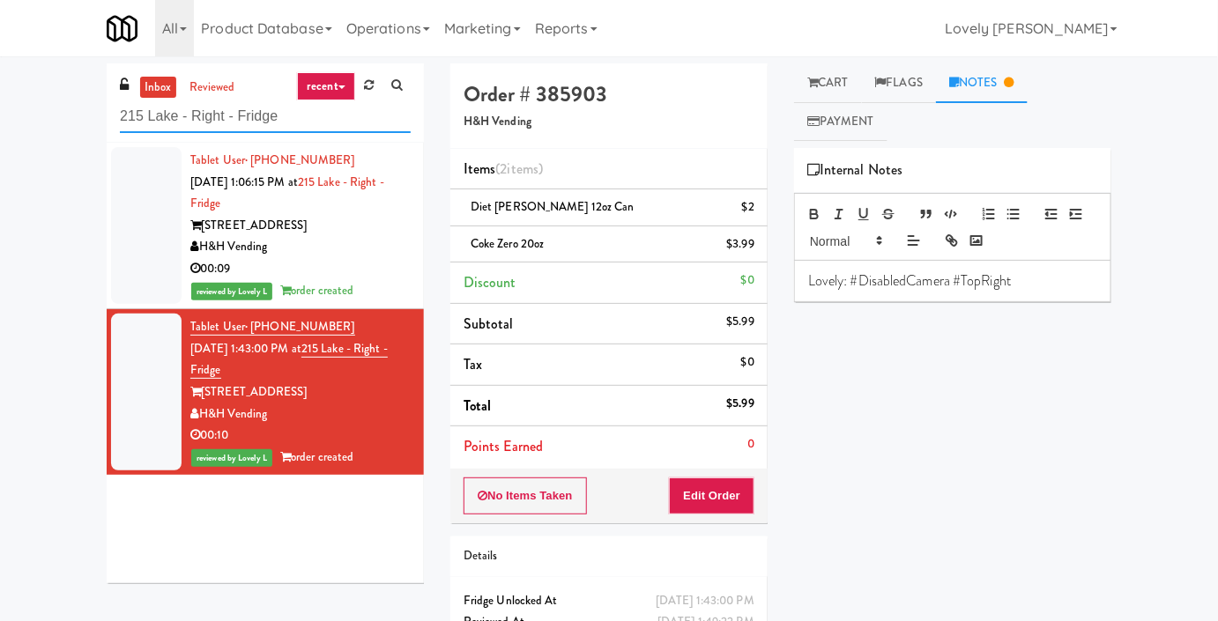
click at [220, 115] on input "215 Lake - Right - Fridge" at bounding box center [265, 116] width 291 height 33
paste input "[PERSON_NAME] on [GEOGRAPHIC_DATA] Gym Cooler"
type input "[PERSON_NAME] on [GEOGRAPHIC_DATA] Gym Cooler"
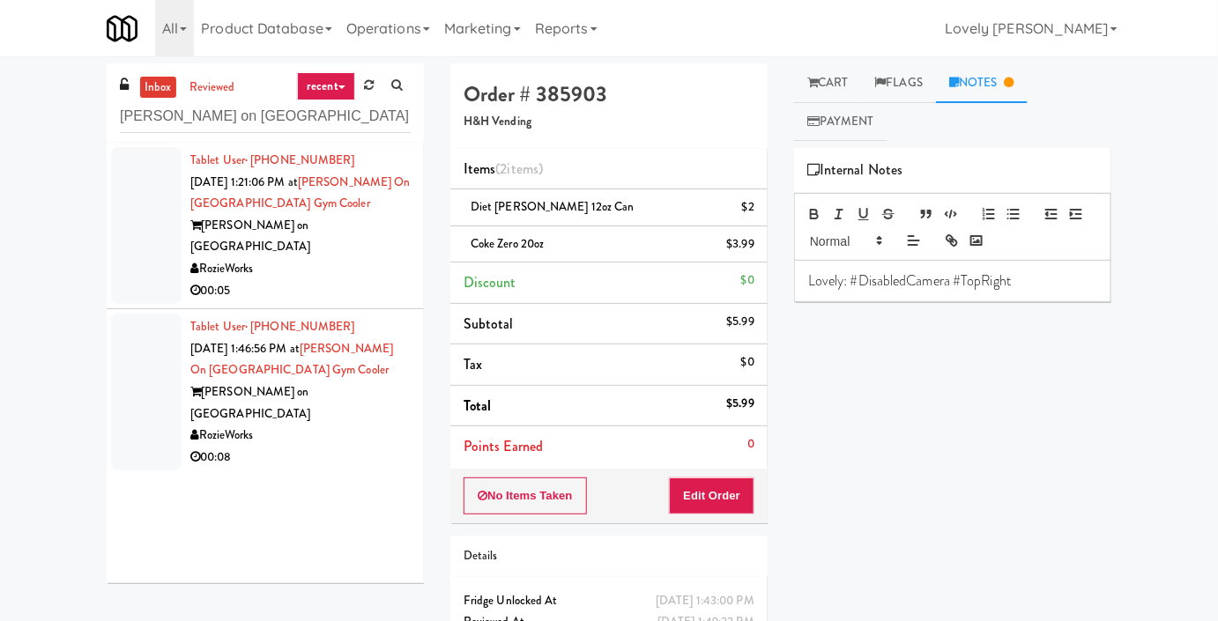
click at [364, 222] on div "[PERSON_NAME] on [GEOGRAPHIC_DATA]" at bounding box center [300, 236] width 220 height 43
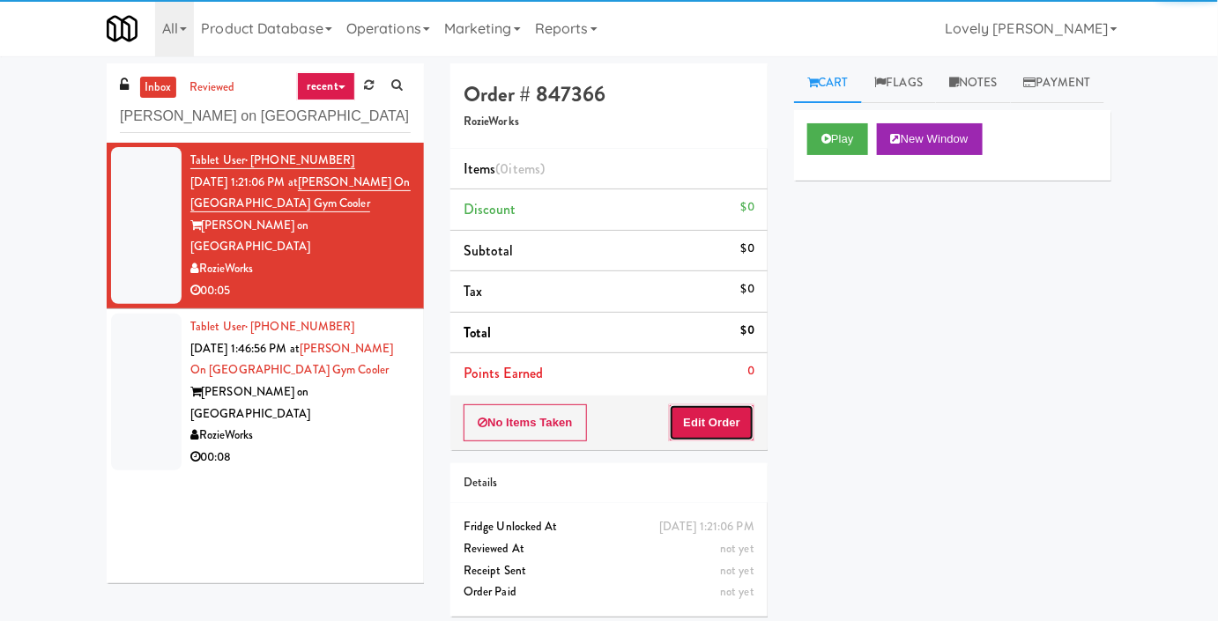
click at [691, 425] on button "Edit Order" at bounding box center [711, 422] width 85 height 37
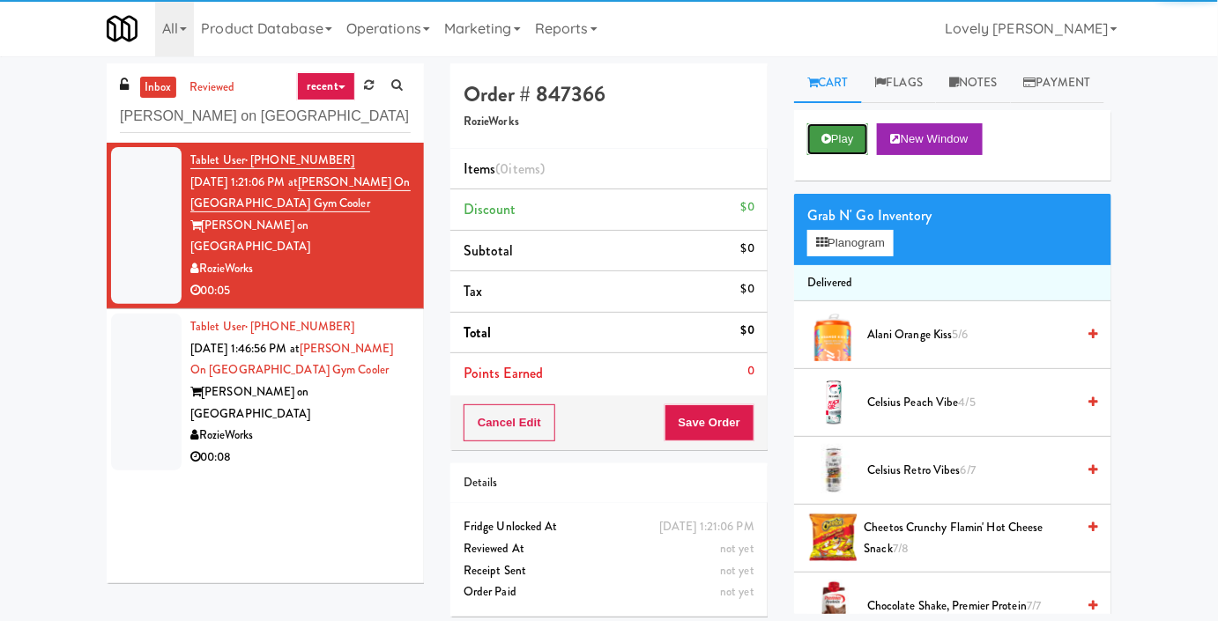
click at [829, 144] on icon at bounding box center [826, 138] width 10 height 11
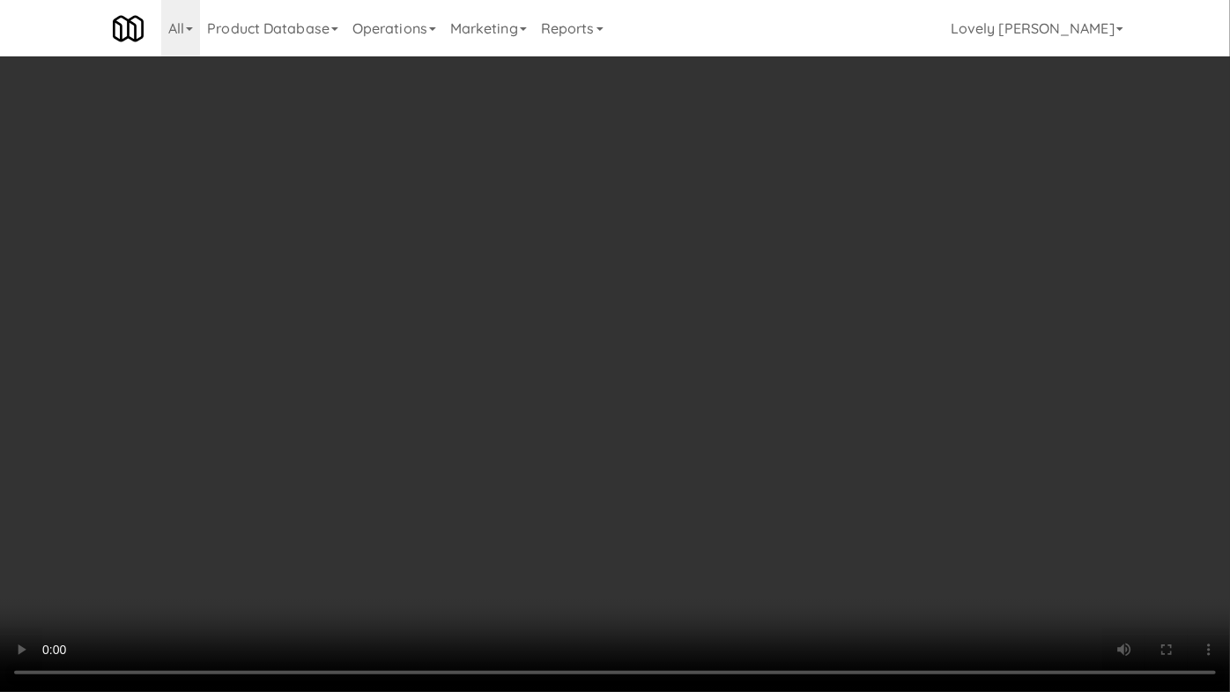
click at [848, 478] on video at bounding box center [615, 346] width 1230 height 692
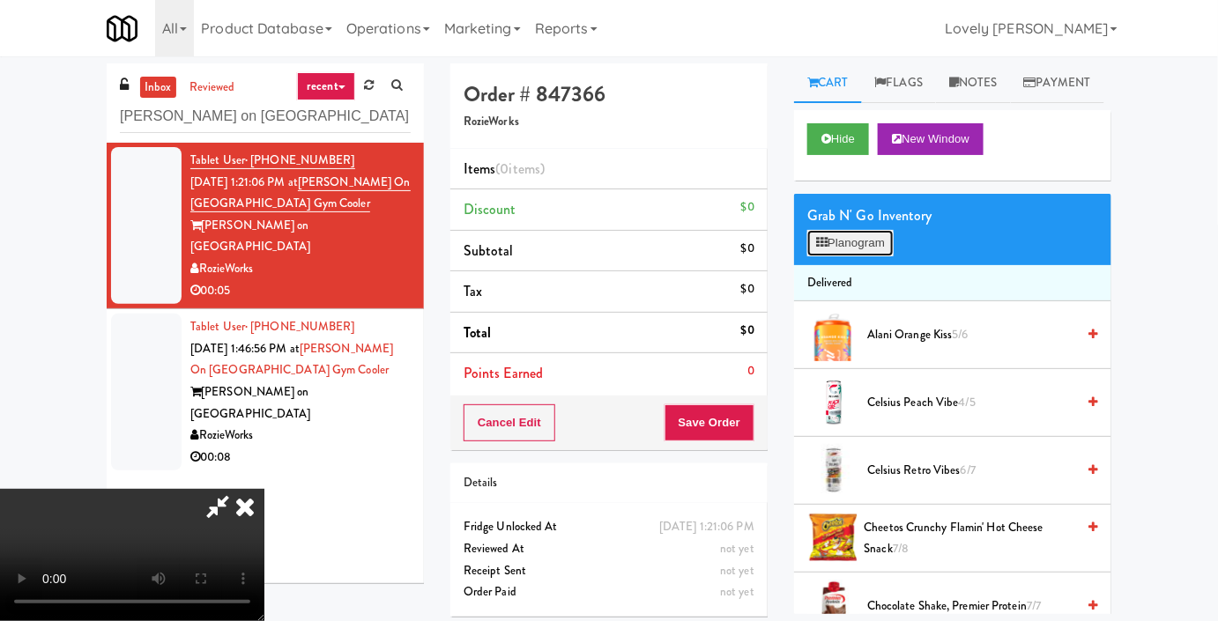
click at [867, 256] on button "Planogram" at bounding box center [850, 243] width 86 height 26
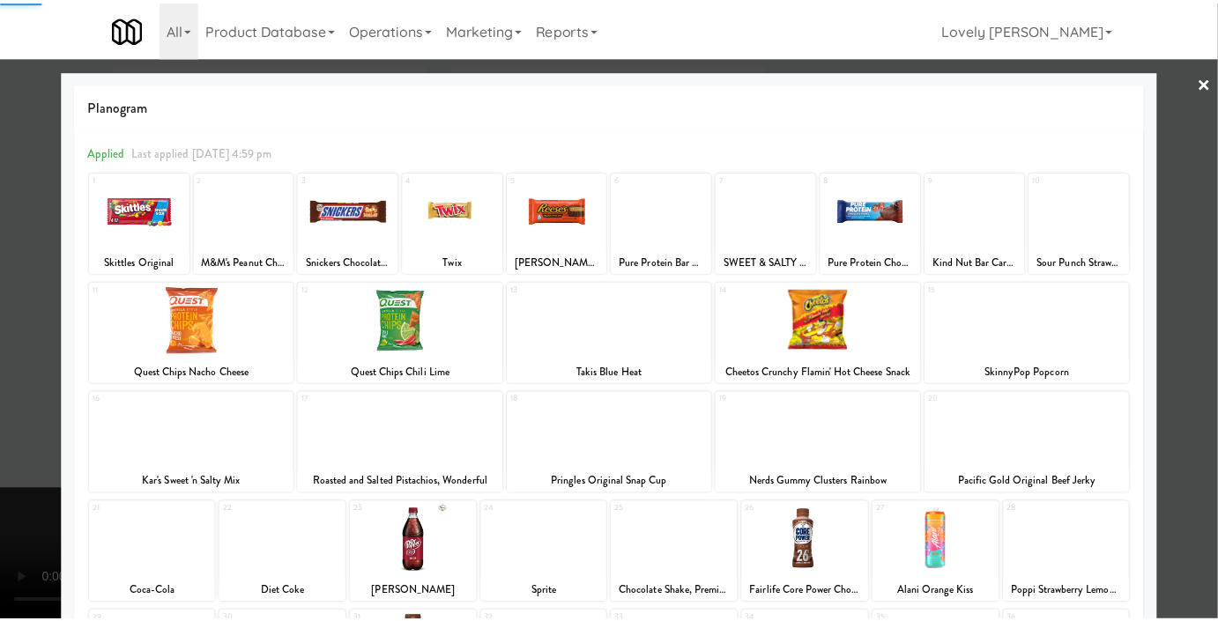
scroll to position [243, 0]
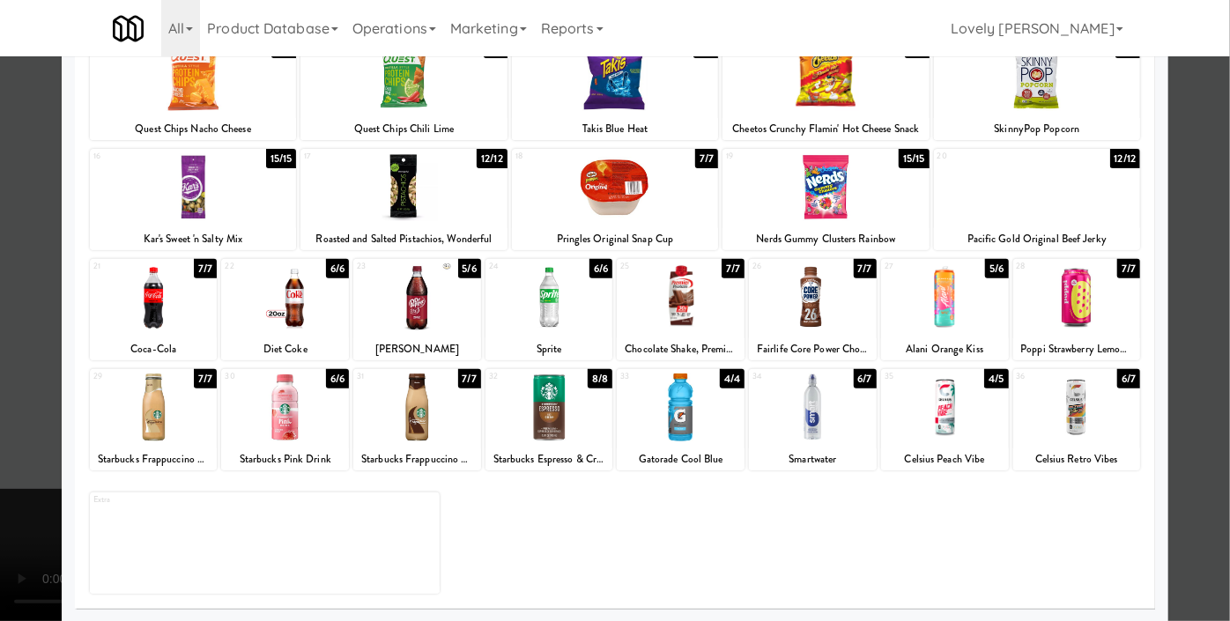
click at [1084, 403] on div at bounding box center [1077, 408] width 128 height 68
click at [1174, 261] on div at bounding box center [615, 310] width 1230 height 621
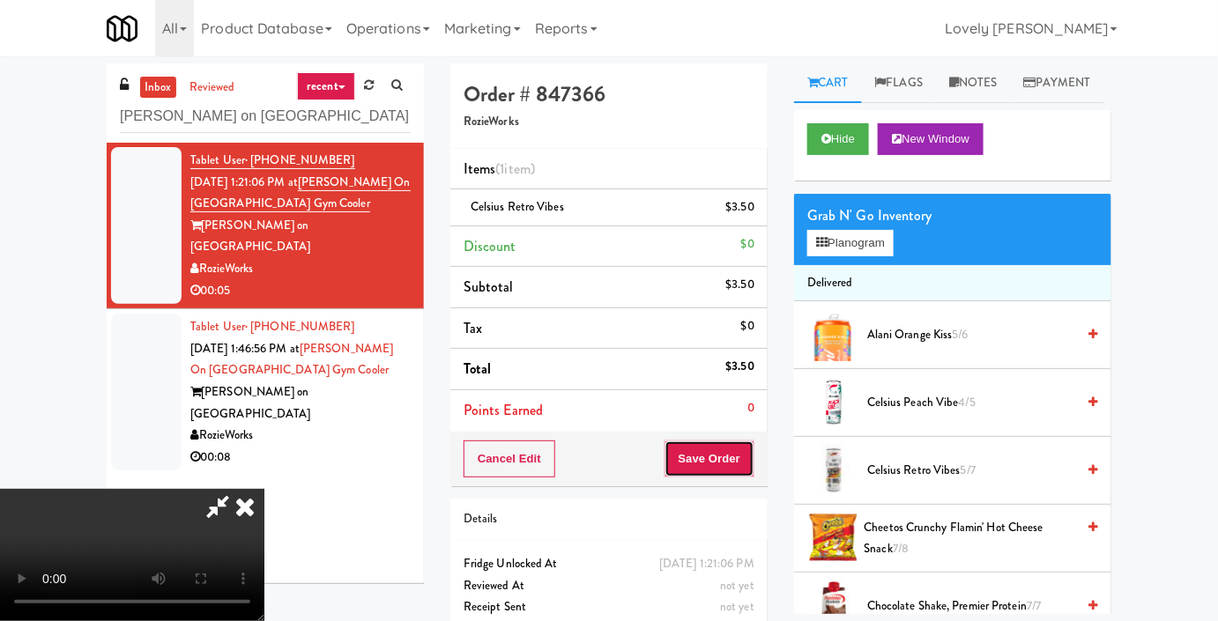
click at [737, 454] on button "Save Order" at bounding box center [709, 459] width 90 height 37
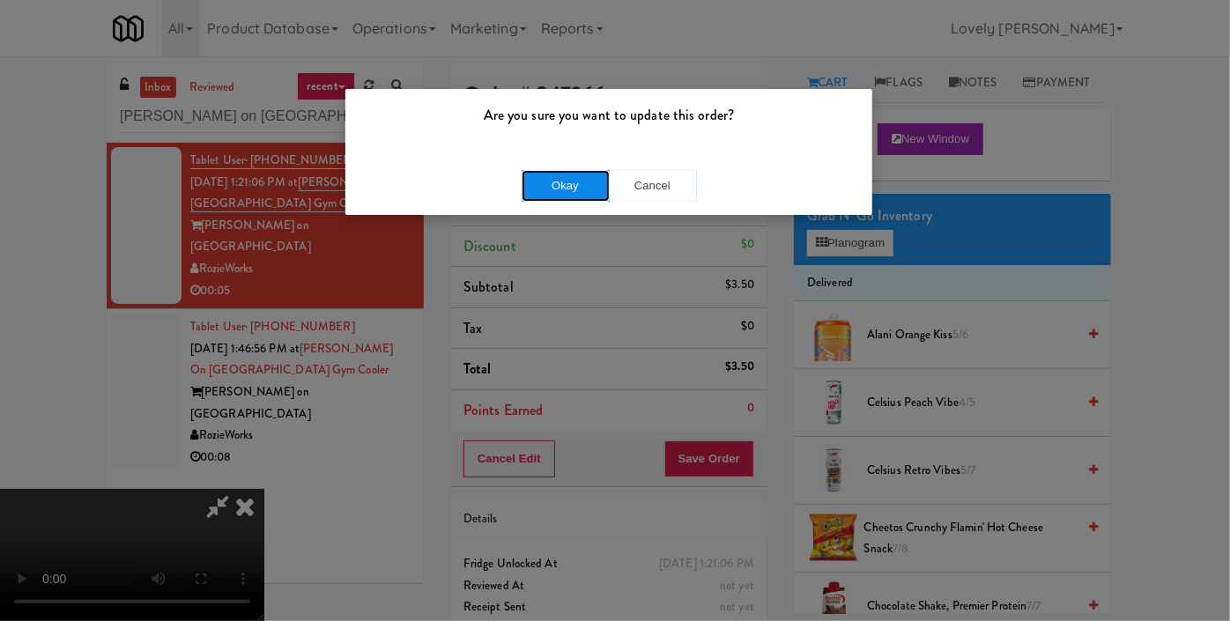
click at [563, 187] on button "Okay" at bounding box center [566, 186] width 88 height 32
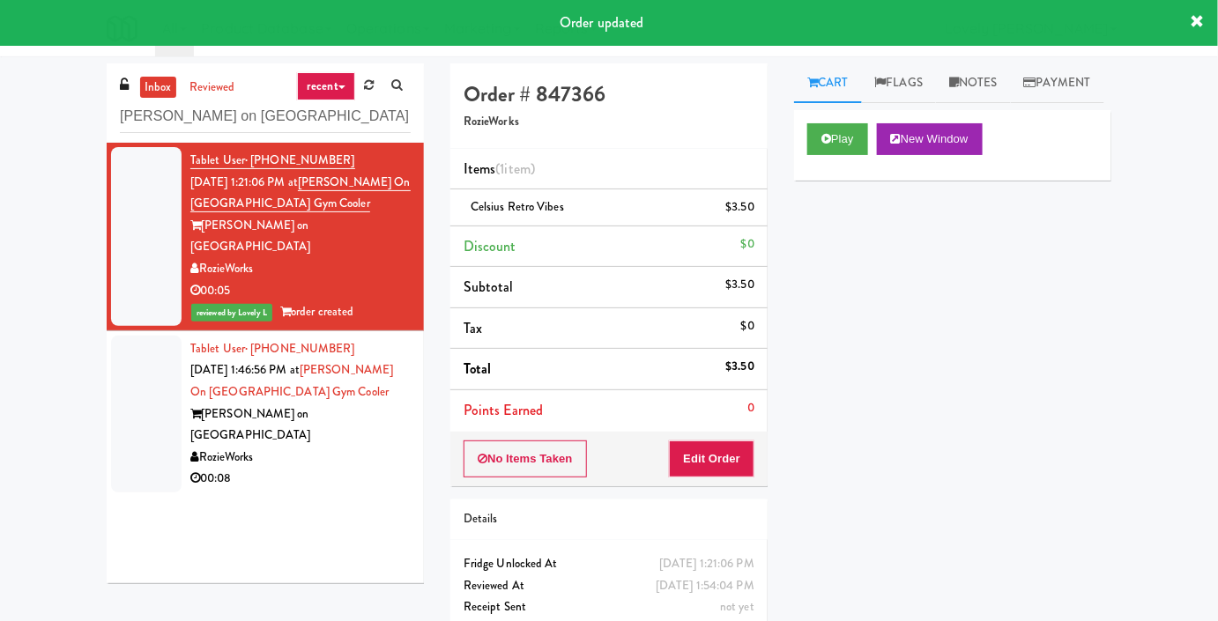
click at [381, 404] on div "[PERSON_NAME] on [GEOGRAPHIC_DATA]" at bounding box center [300, 425] width 220 height 43
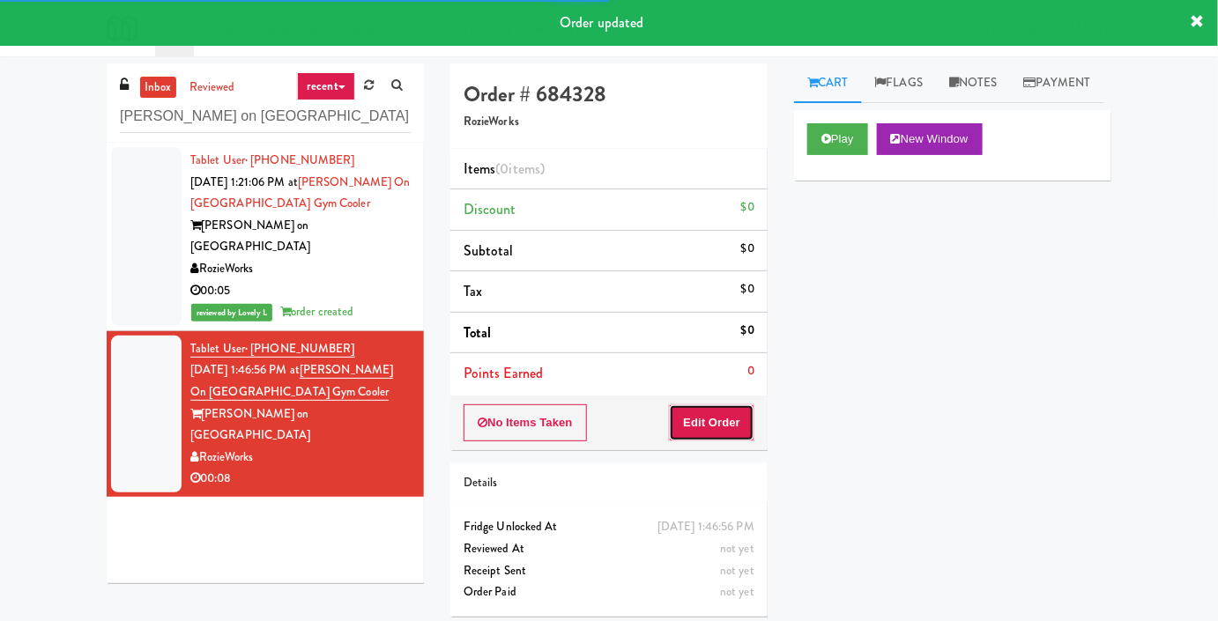
click at [738, 415] on button "Edit Order" at bounding box center [711, 422] width 85 height 37
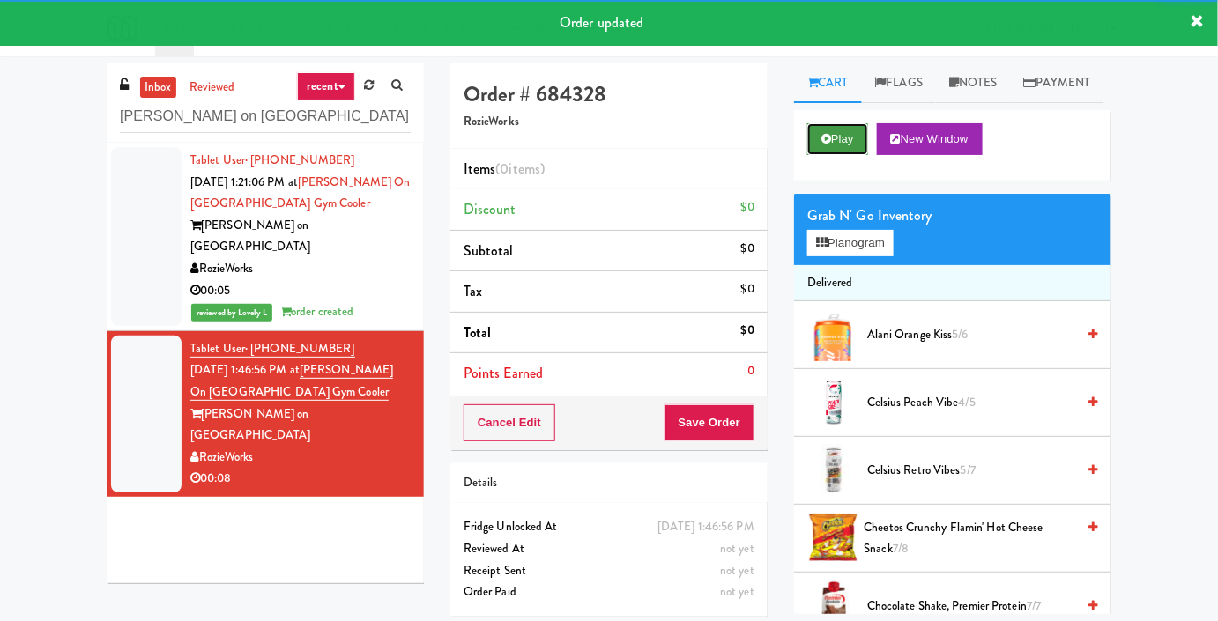
click at [836, 155] on button "Play" at bounding box center [837, 139] width 61 height 32
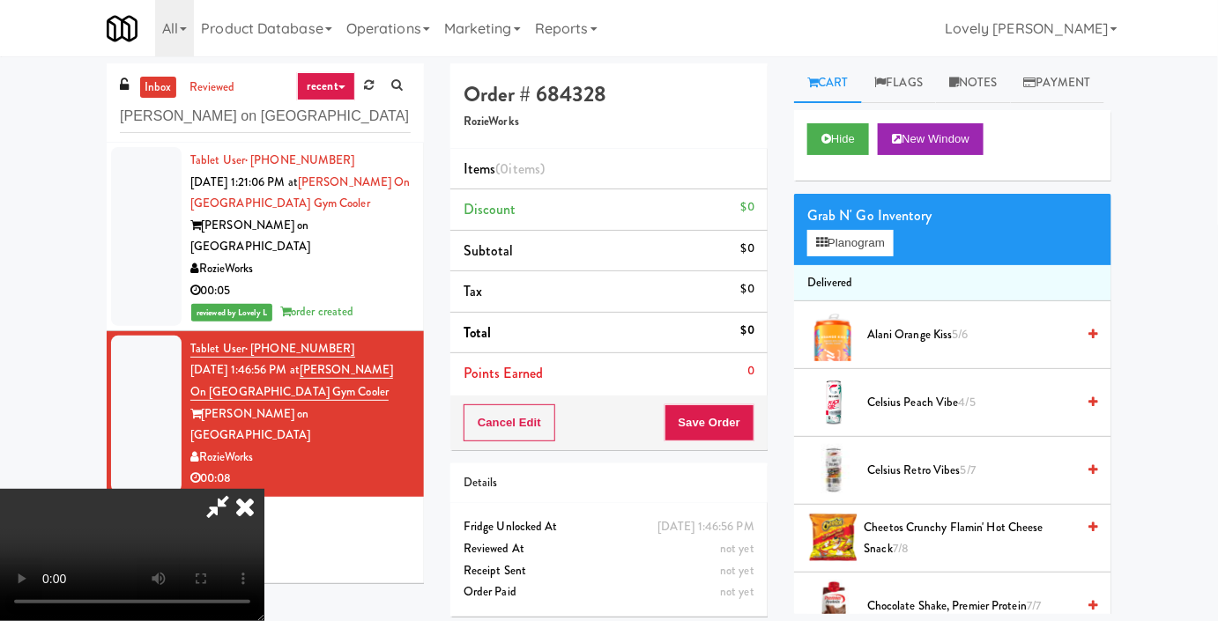
click at [264, 489] on icon at bounding box center [245, 506] width 39 height 35
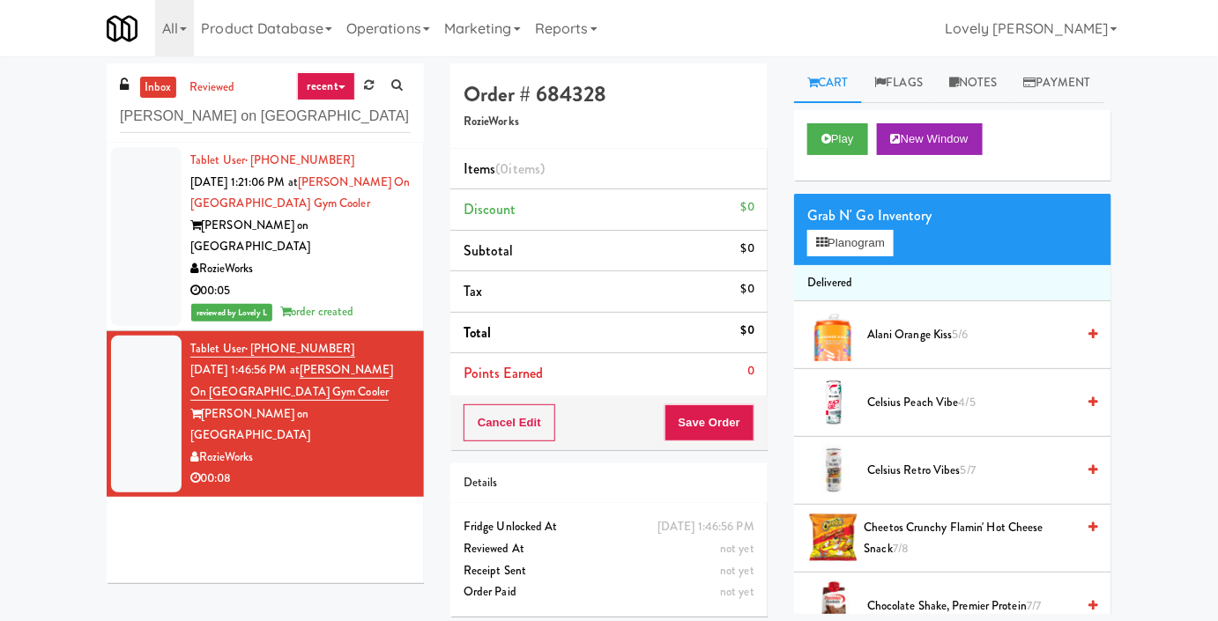
click at [364, 447] on div "RozieWorks" at bounding box center [300, 458] width 220 height 22
click at [819, 155] on button "Play" at bounding box center [837, 139] width 61 height 32
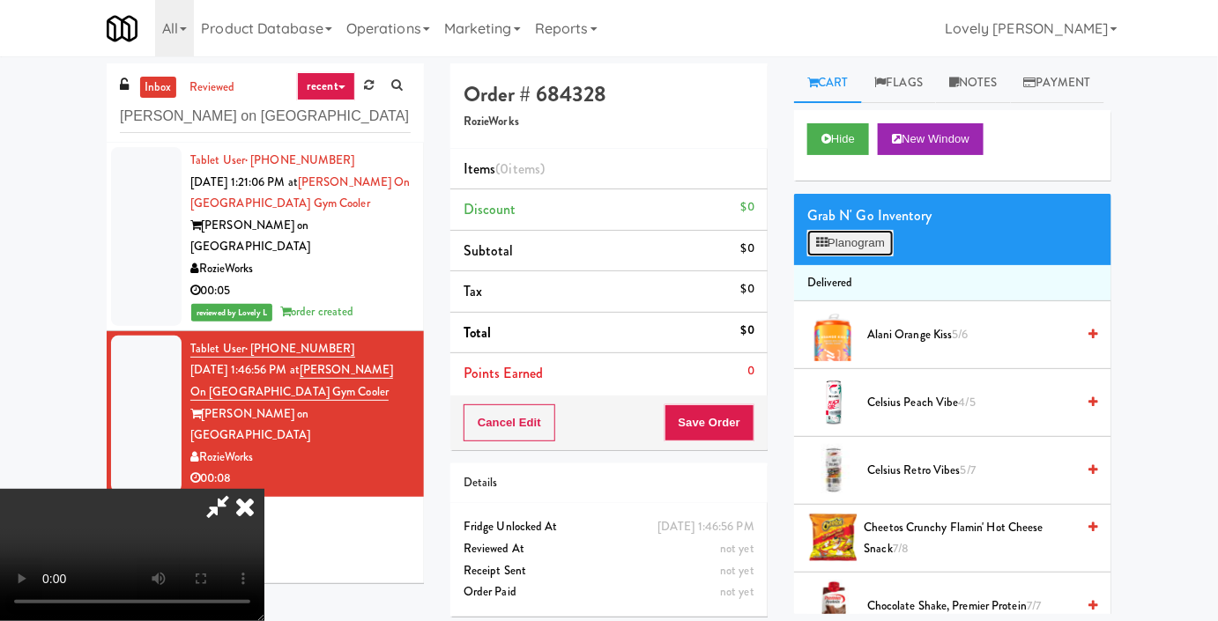
click at [834, 256] on button "Planogram" at bounding box center [850, 243] width 86 height 26
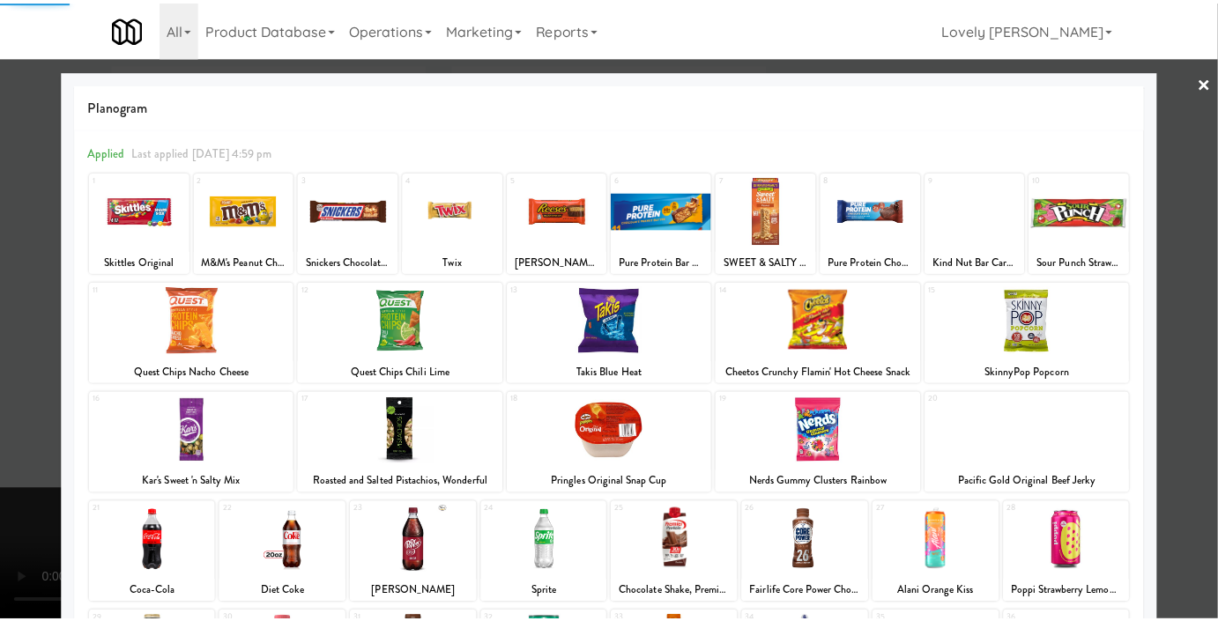
scroll to position [243, 0]
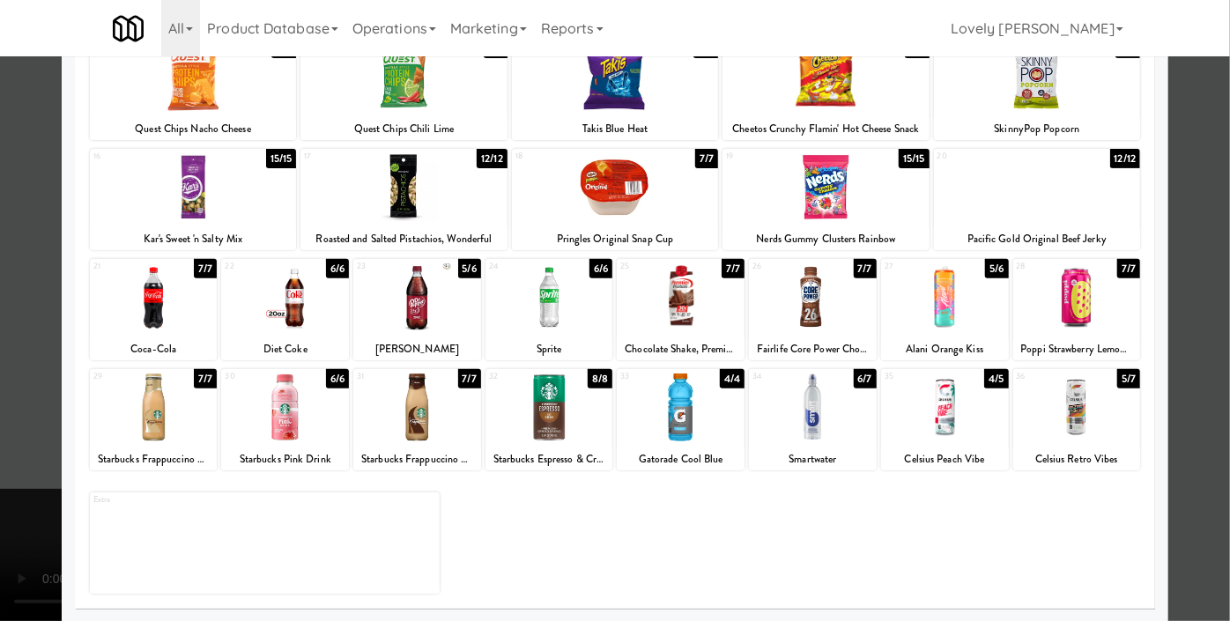
click at [1090, 441] on div "36 5/7 Celsius Retro Vibes" at bounding box center [1077, 419] width 128 height 101
click at [1171, 308] on div at bounding box center [615, 310] width 1230 height 621
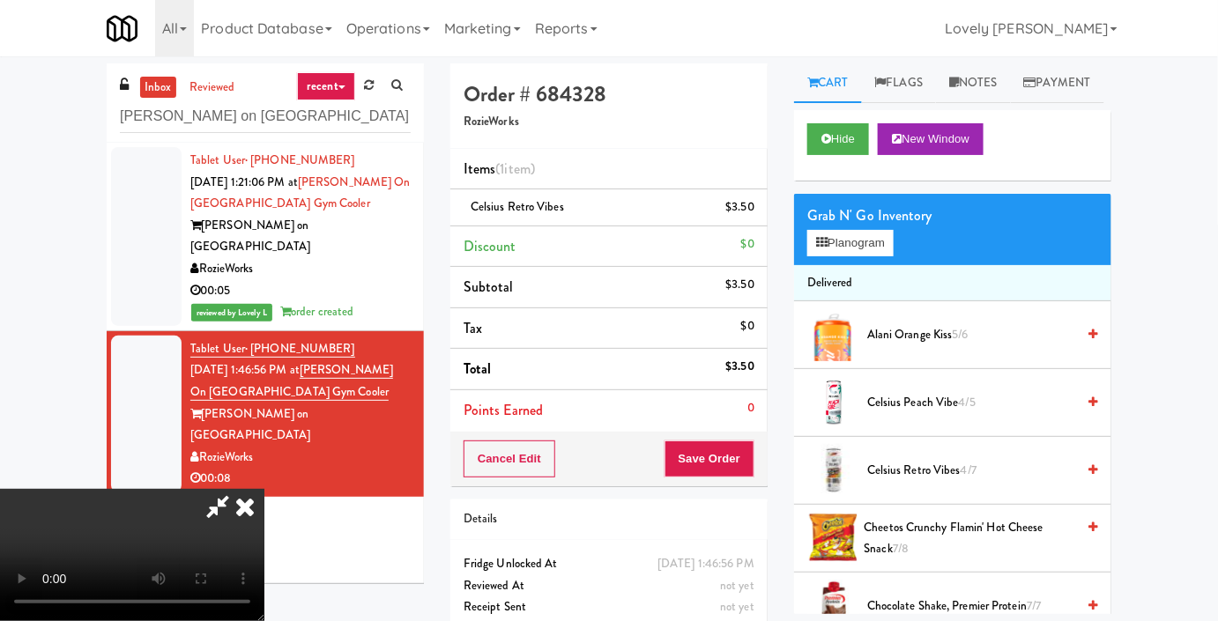
scroll to position [193, 0]
click at [745, 468] on button "Save Order" at bounding box center [709, 459] width 90 height 37
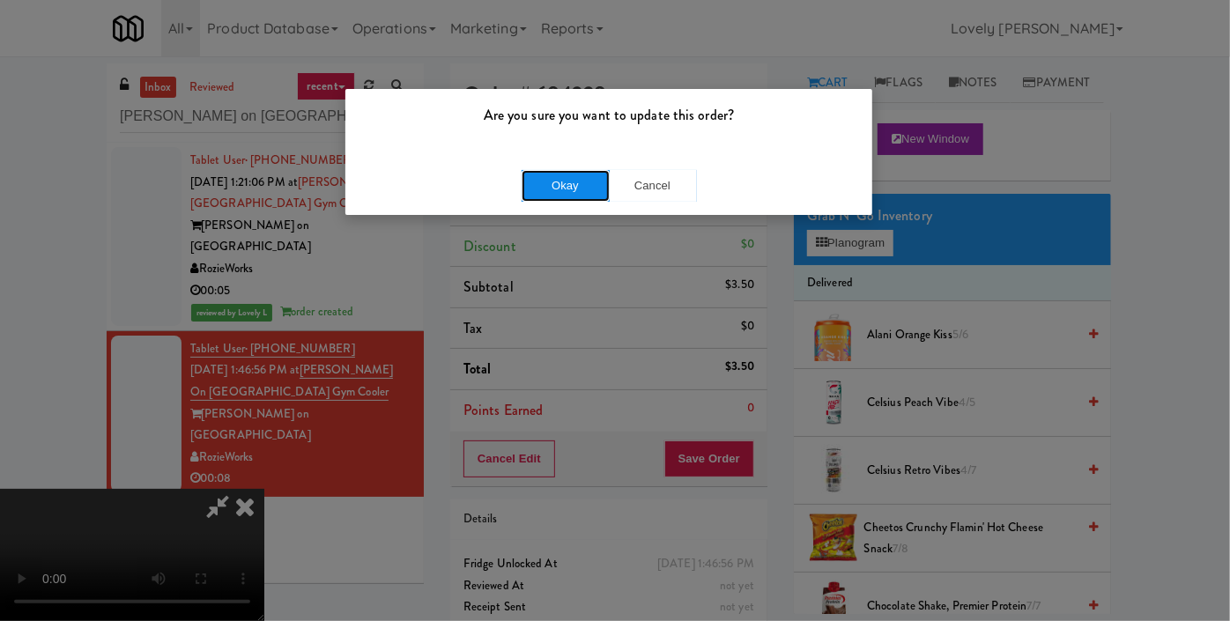
click at [566, 175] on button "Okay" at bounding box center [566, 186] width 88 height 32
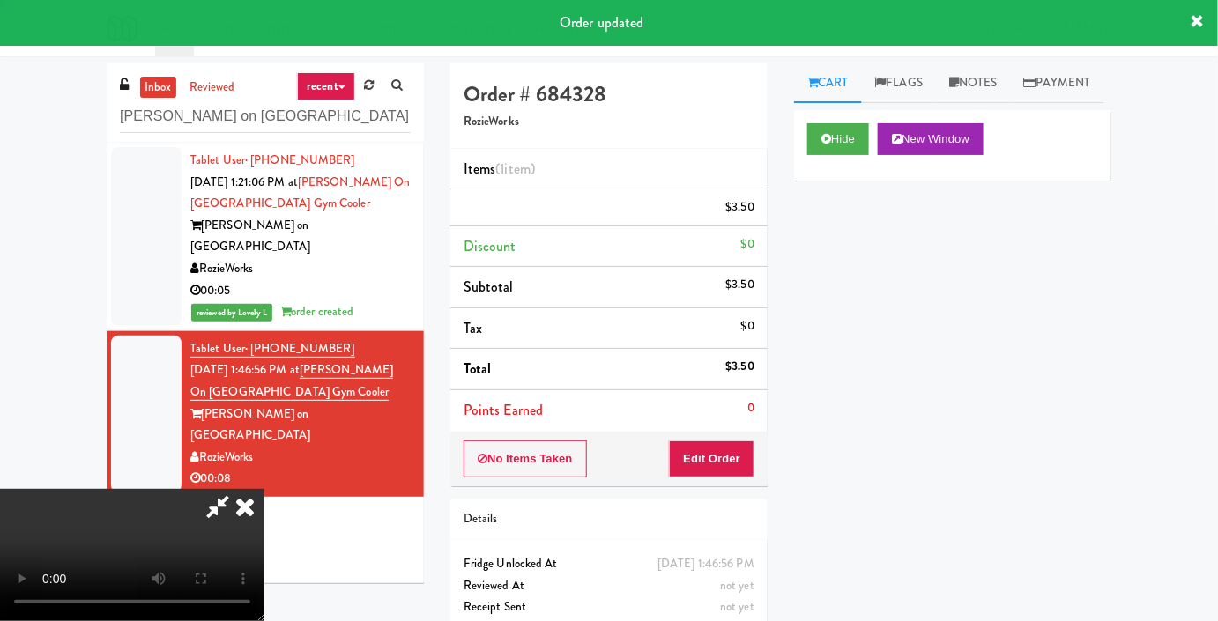
scroll to position [0, 0]
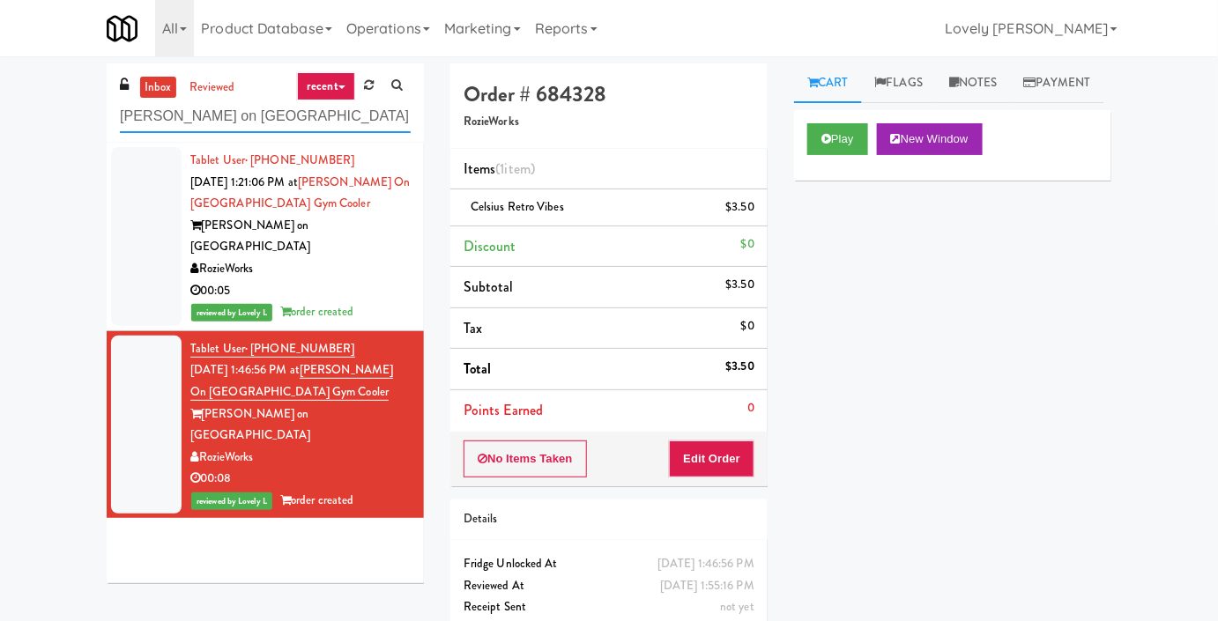
click at [157, 122] on input "[PERSON_NAME] on [GEOGRAPHIC_DATA] Gym Cooler" at bounding box center [265, 116] width 291 height 33
paste input "Crossing East - Cooler - Left"
type input "Crossing East - Cooler - Left"
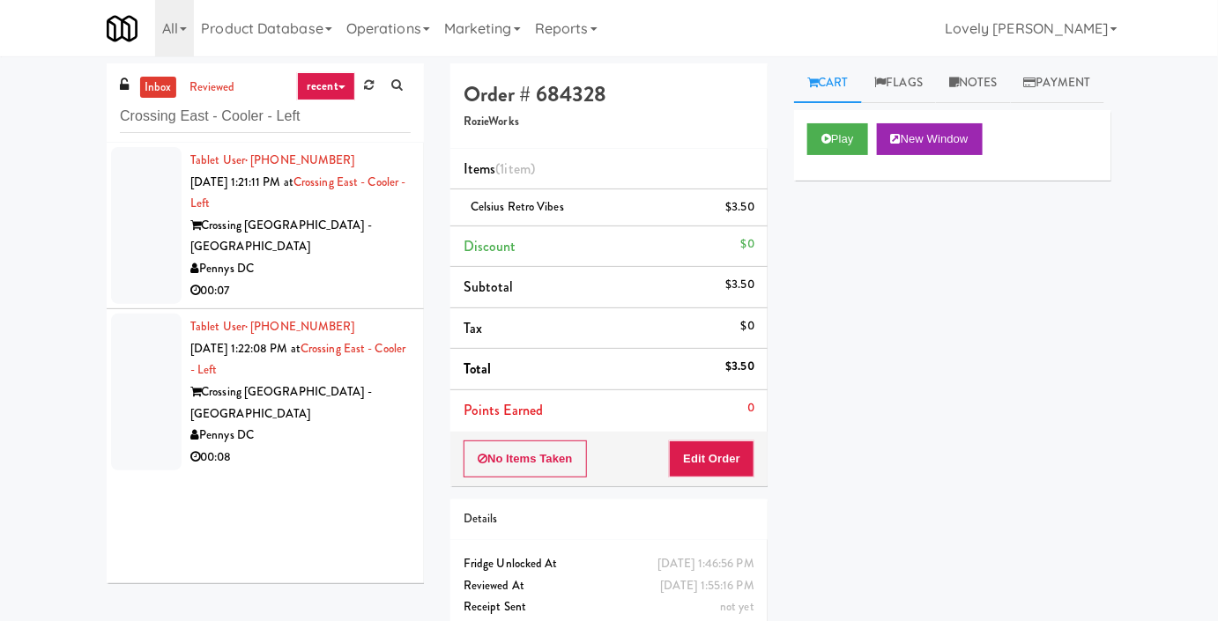
click at [334, 280] on div "00:07" at bounding box center [300, 291] width 220 height 22
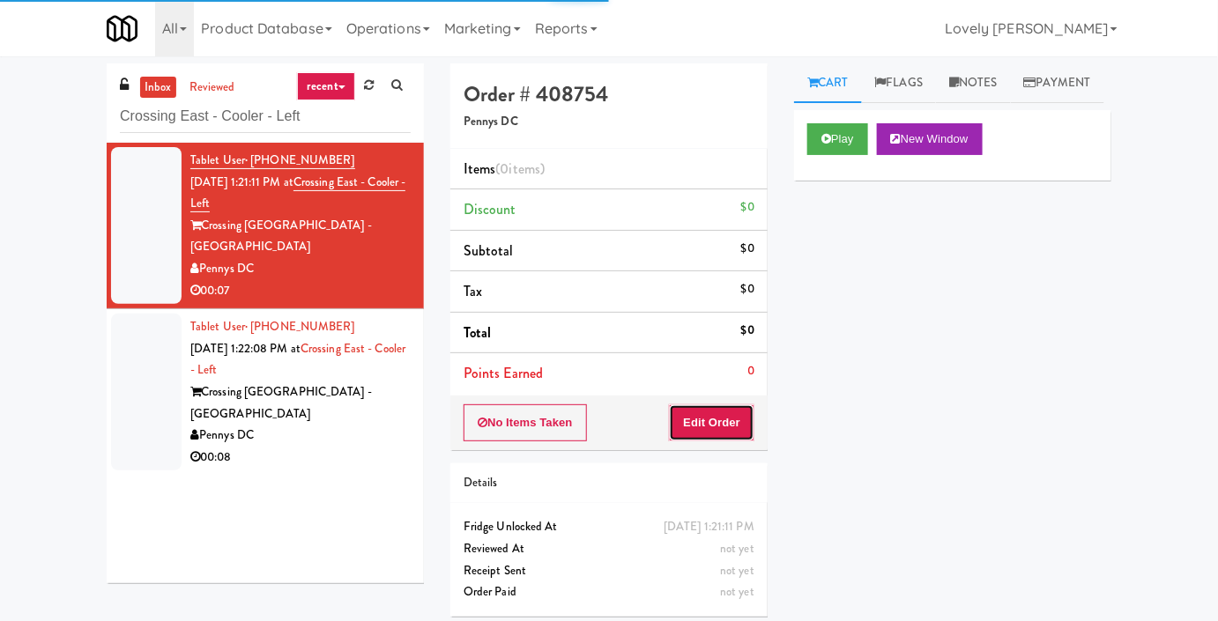
click at [737, 429] on button "Edit Order" at bounding box center [711, 422] width 85 height 37
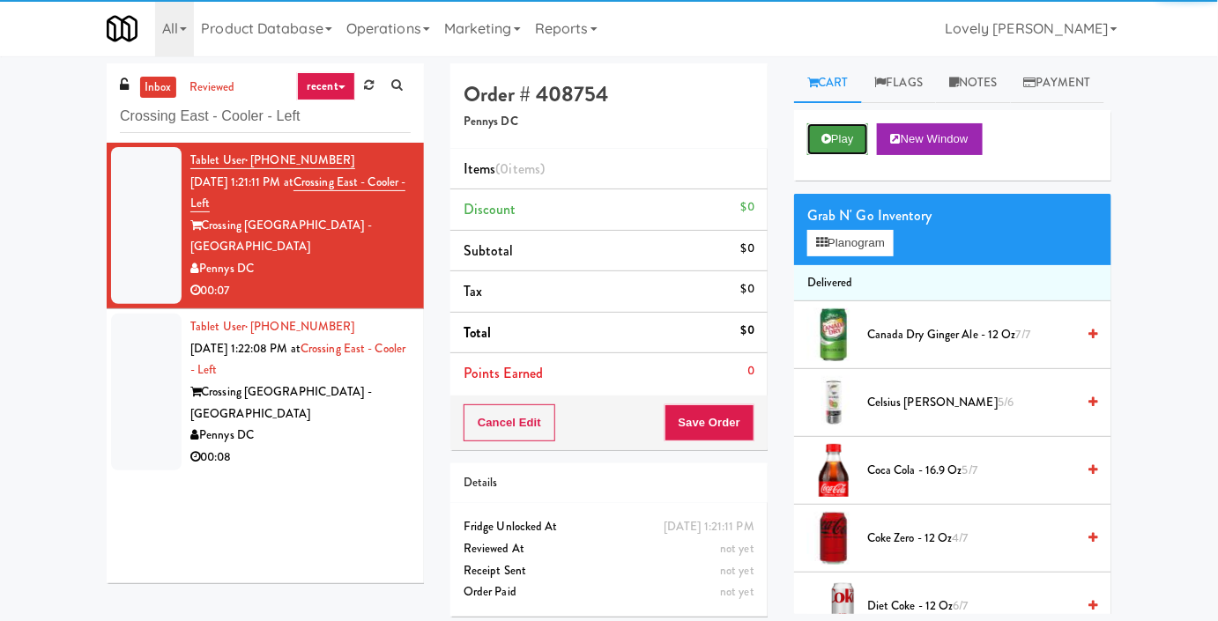
click at [846, 155] on button "Play" at bounding box center [837, 139] width 61 height 32
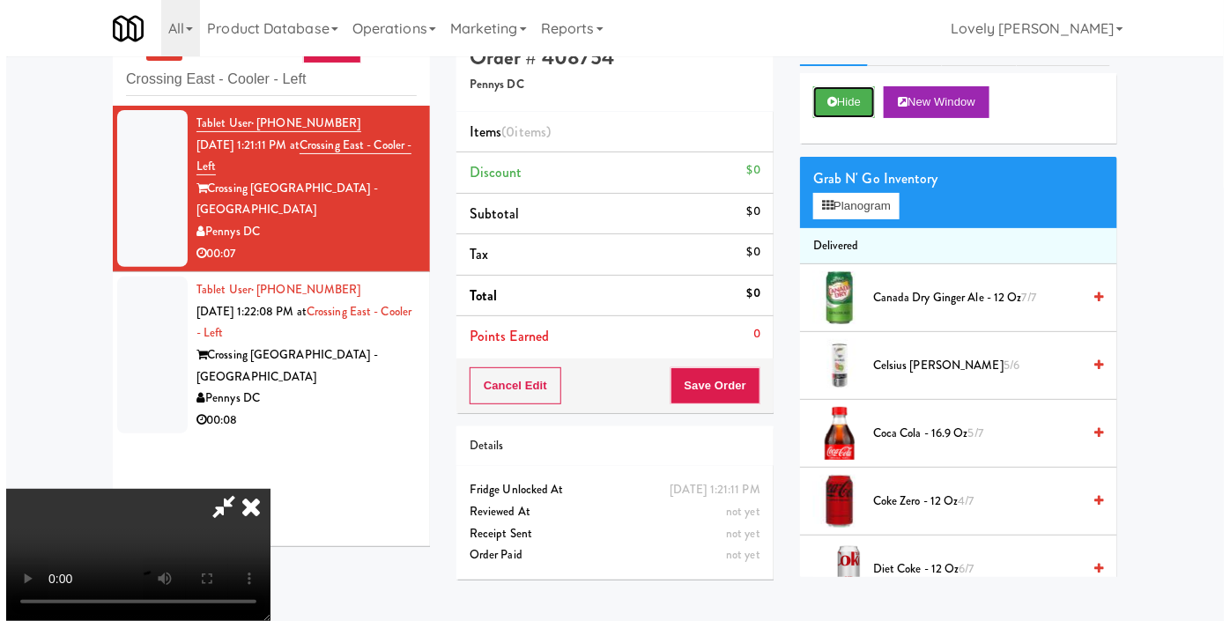
scroll to position [56, 0]
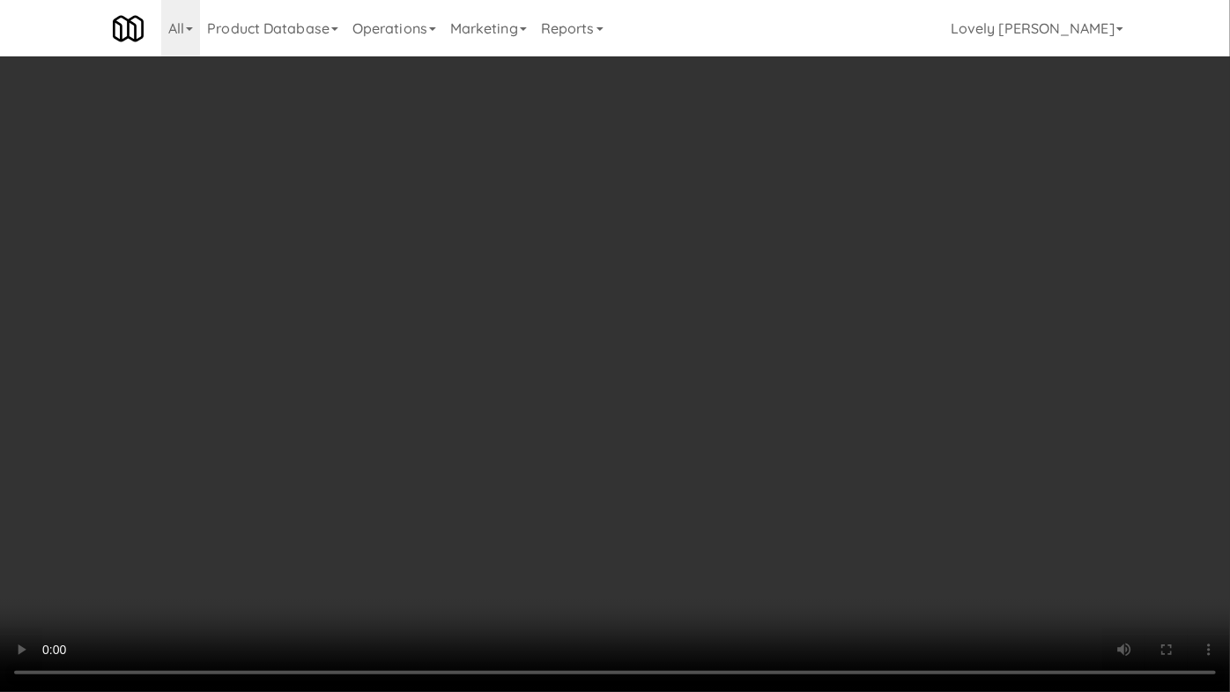
click at [1021, 489] on video at bounding box center [615, 346] width 1230 height 692
click at [944, 484] on video at bounding box center [615, 346] width 1230 height 692
click at [939, 485] on video at bounding box center [615, 346] width 1230 height 692
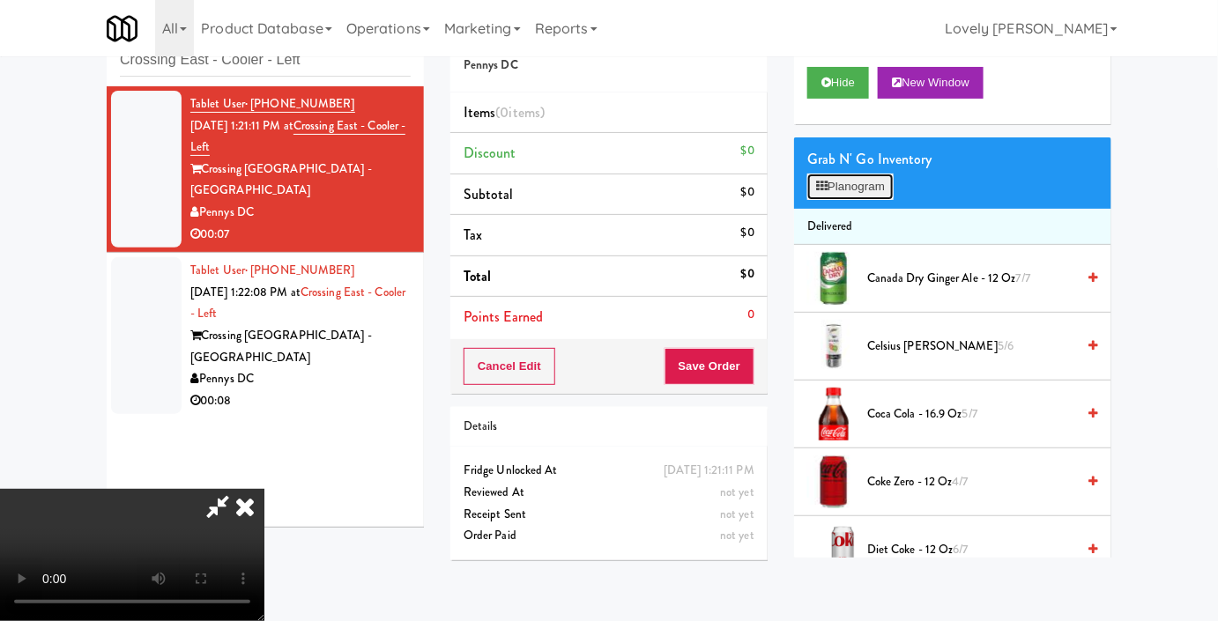
click at [869, 200] on button "Planogram" at bounding box center [850, 187] width 86 height 26
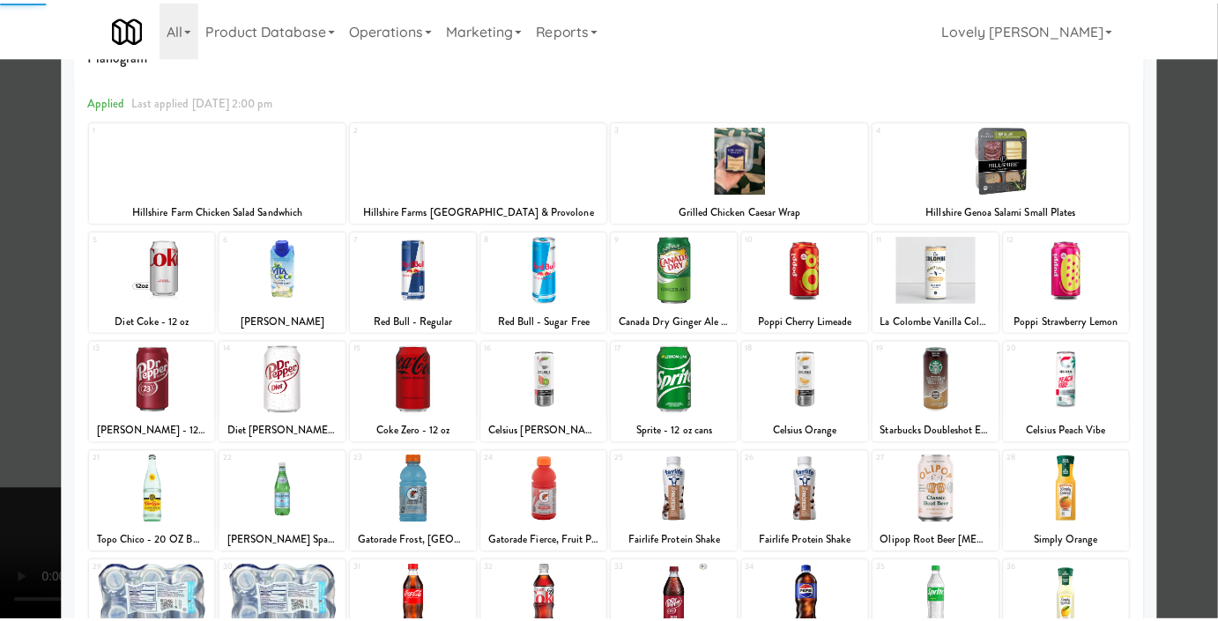
scroll to position [159, 0]
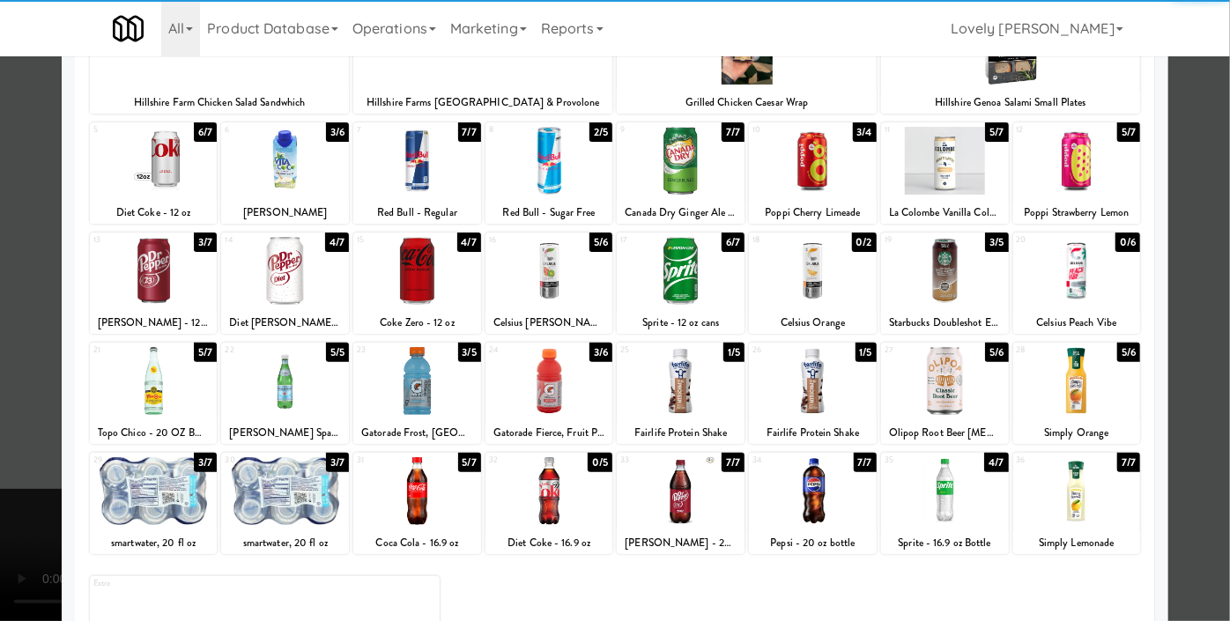
click at [145, 304] on div "13 3/7 [PERSON_NAME] - 12 oz cans" at bounding box center [154, 283] width 128 height 101
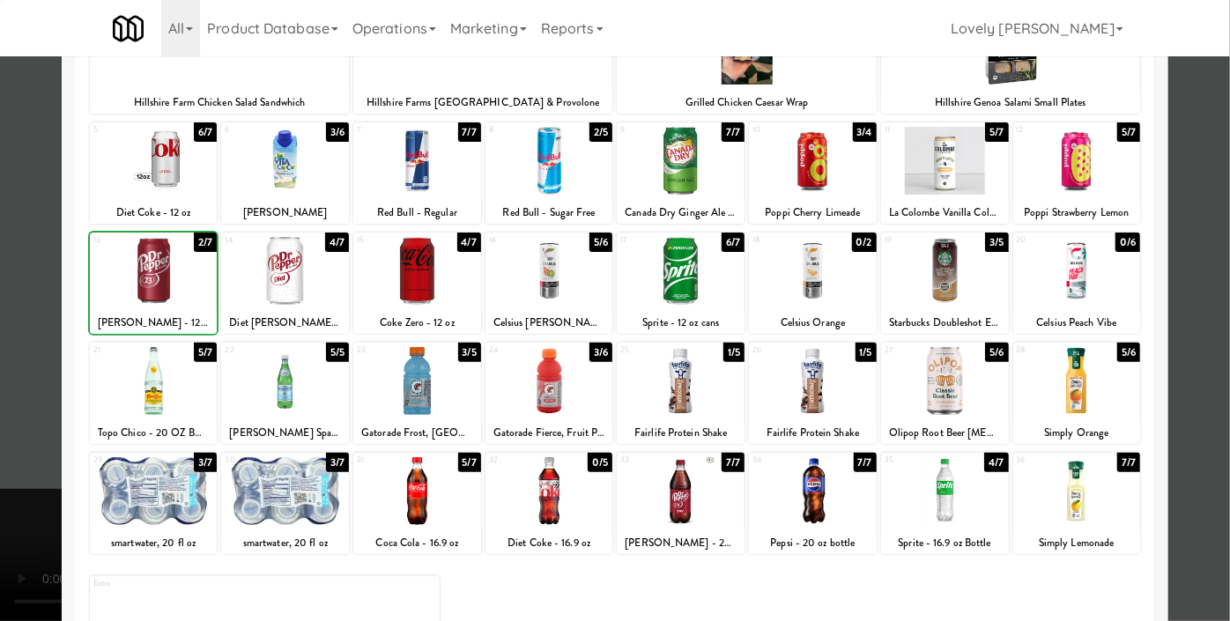
click at [0, 285] on div at bounding box center [615, 310] width 1230 height 621
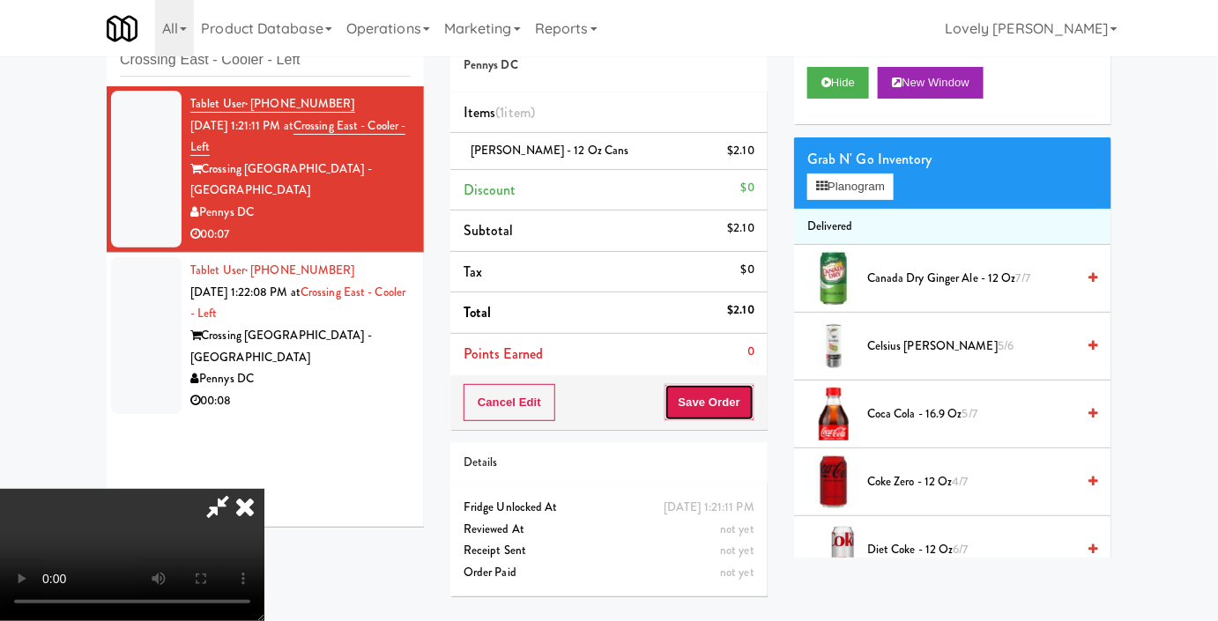
click at [749, 404] on button "Save Order" at bounding box center [709, 402] width 90 height 37
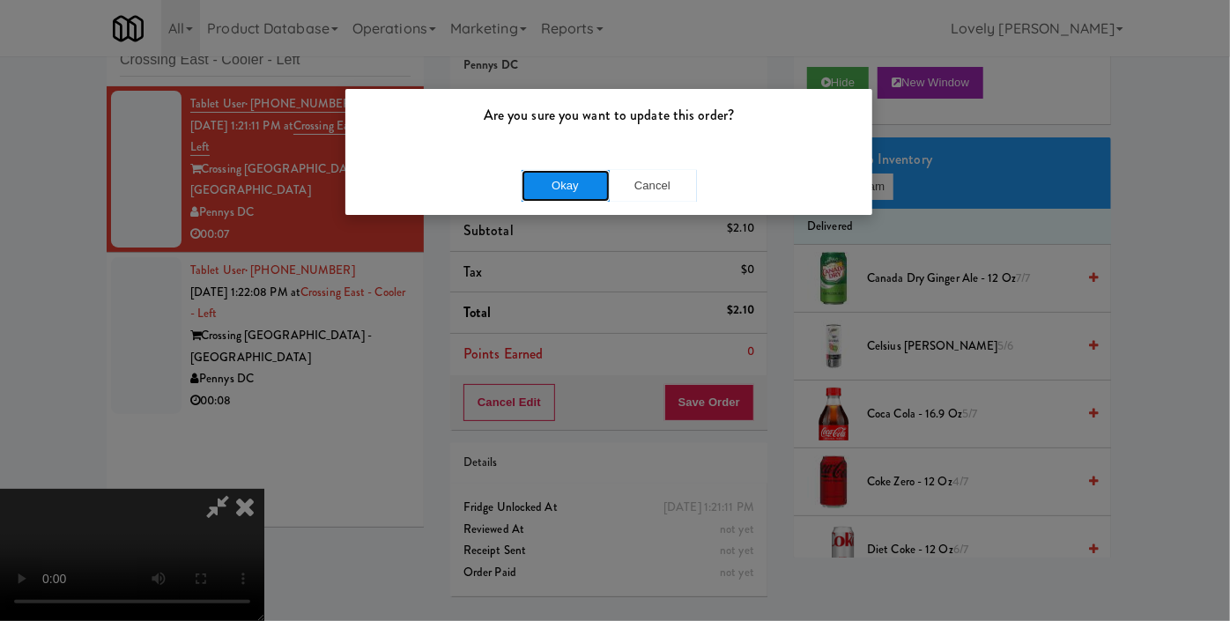
click at [595, 190] on button "Okay" at bounding box center [566, 186] width 88 height 32
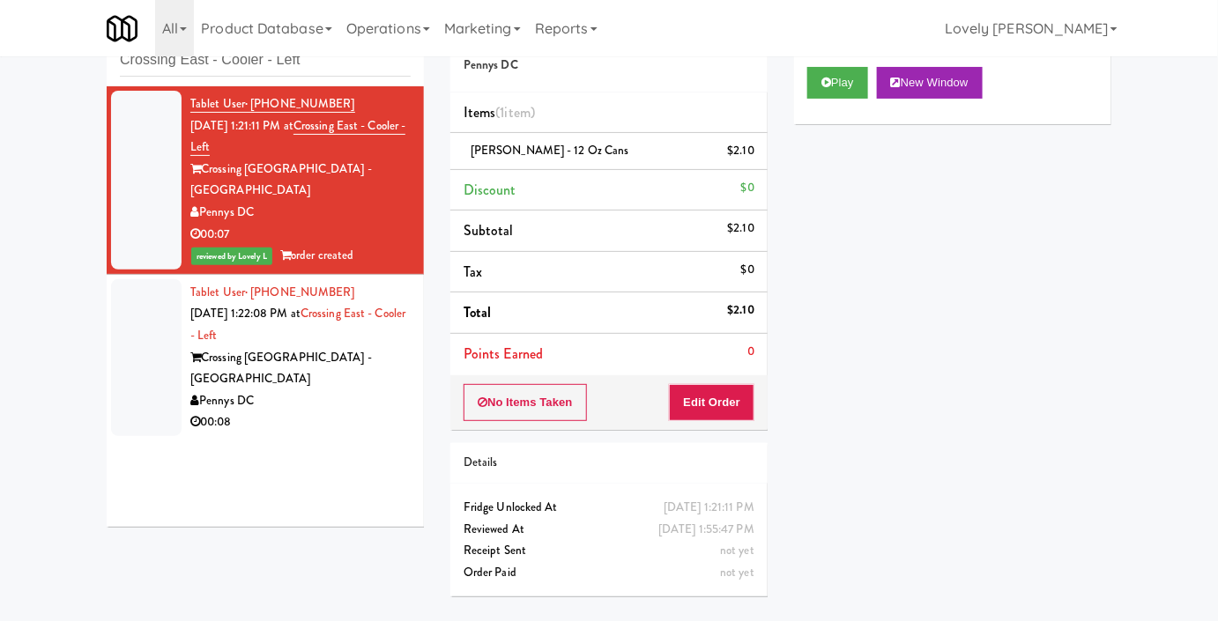
click at [321, 411] on div "00:08" at bounding box center [300, 422] width 220 height 22
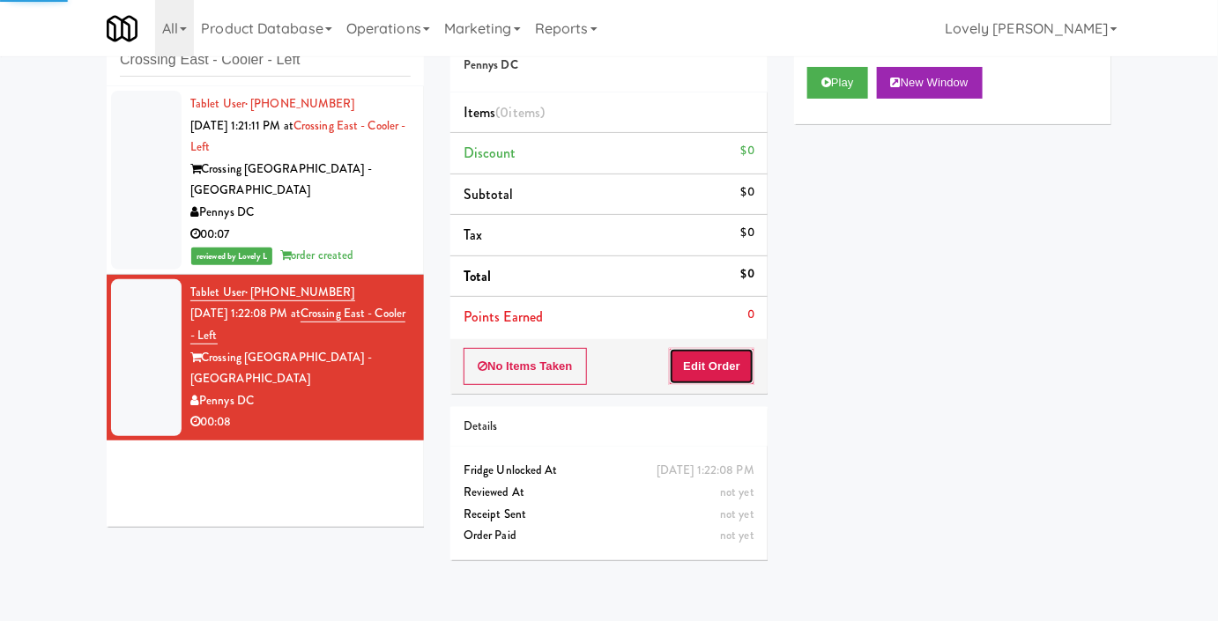
click at [728, 357] on button "Edit Order" at bounding box center [711, 366] width 85 height 37
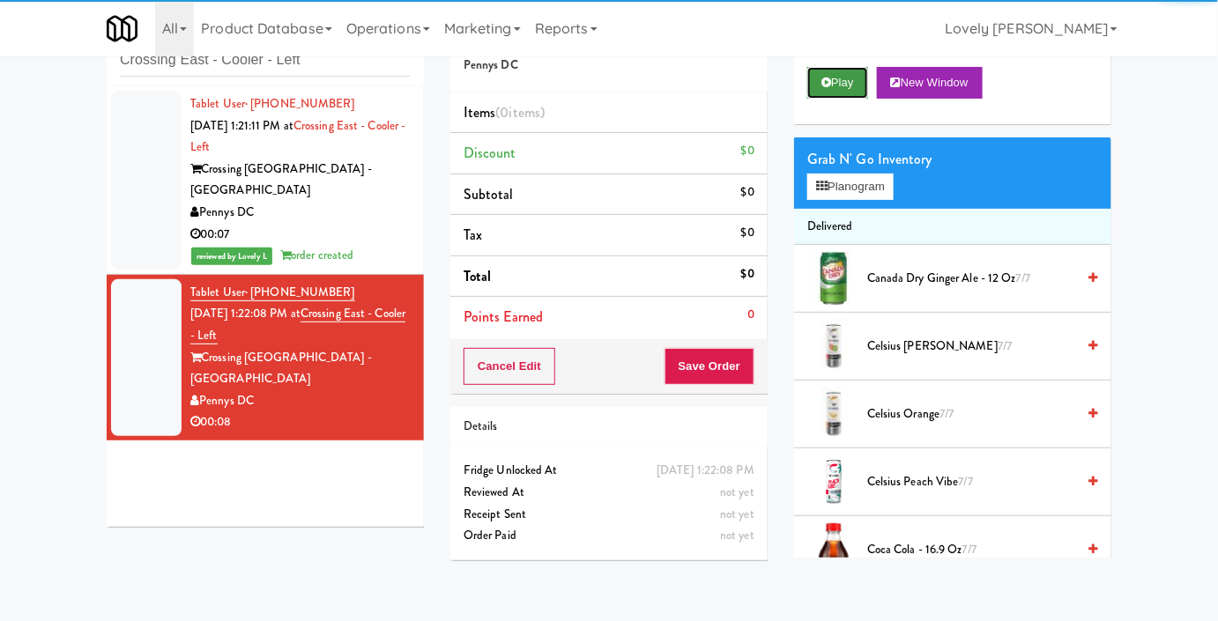
click at [839, 99] on button "Play" at bounding box center [837, 83] width 61 height 32
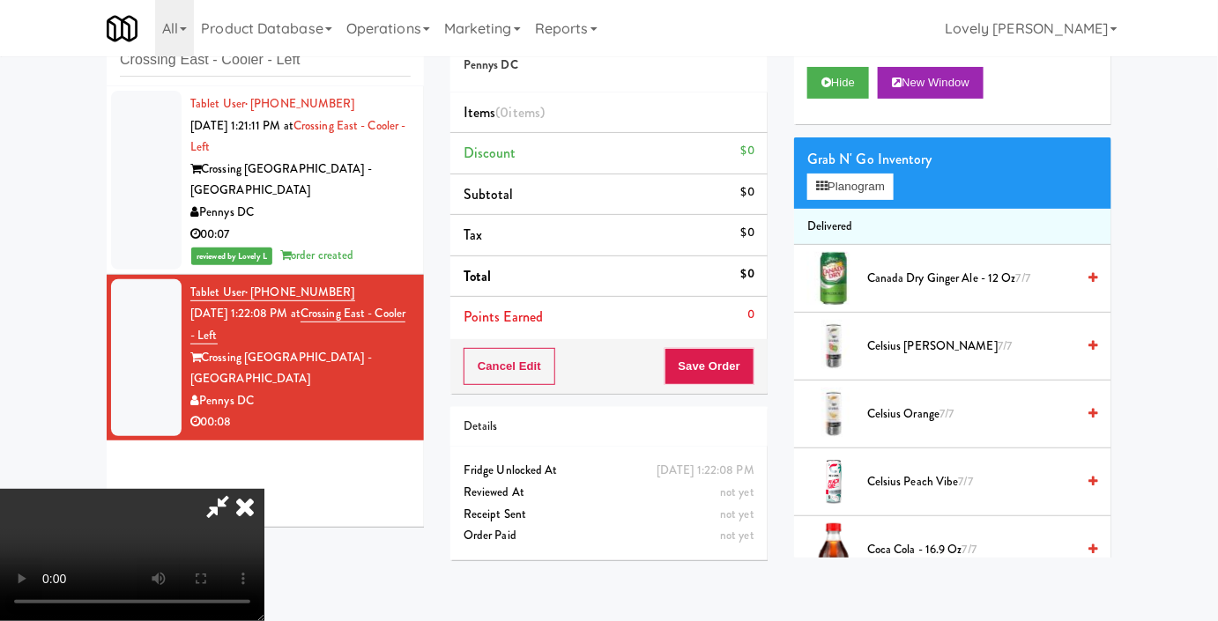
click at [891, 209] on div "Grab N' Go Inventory Planogram" at bounding box center [952, 172] width 317 height 71
click at [864, 200] on button "Planogram" at bounding box center [850, 187] width 86 height 26
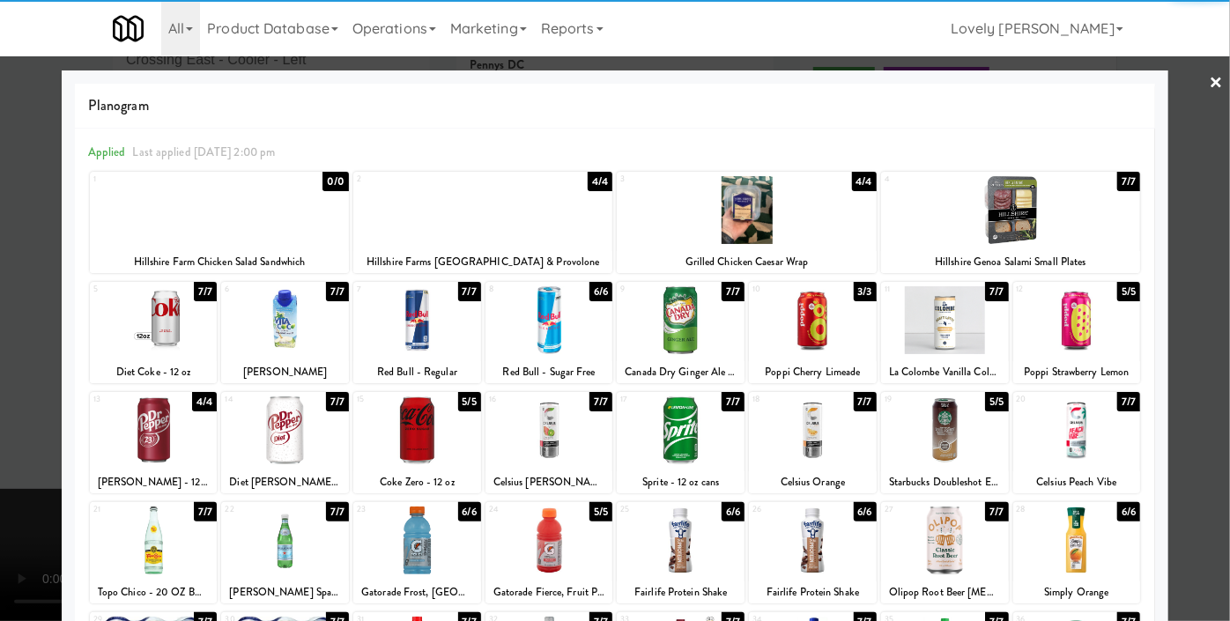
click at [929, 415] on div at bounding box center [945, 430] width 128 height 68
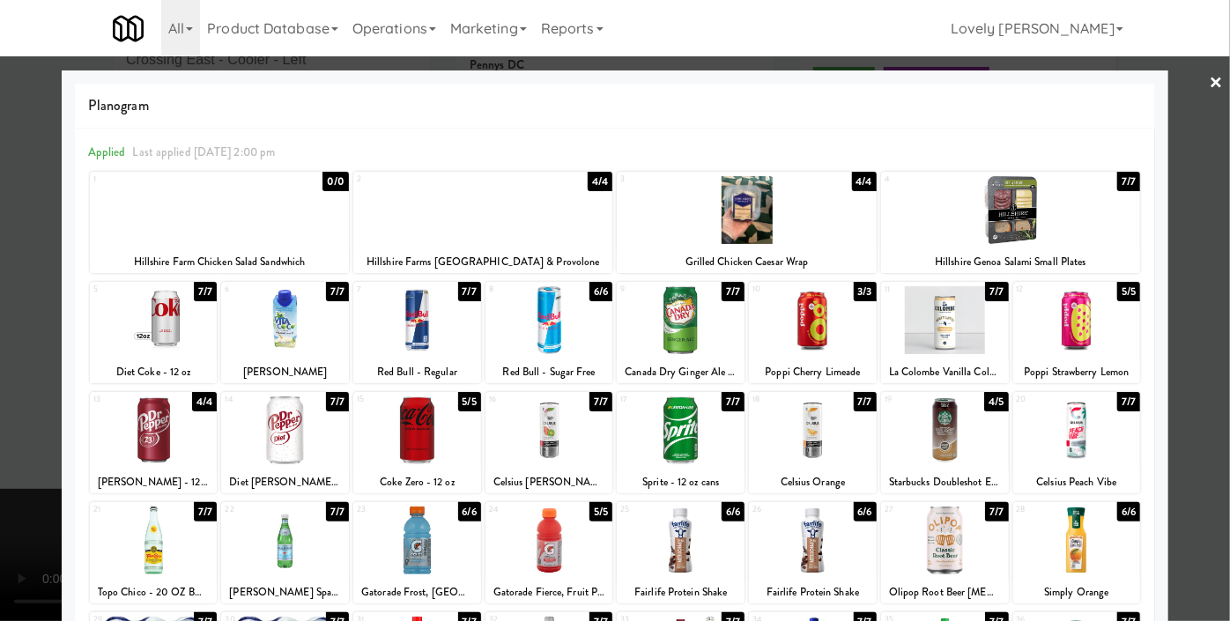
click at [1185, 233] on div at bounding box center [615, 310] width 1230 height 621
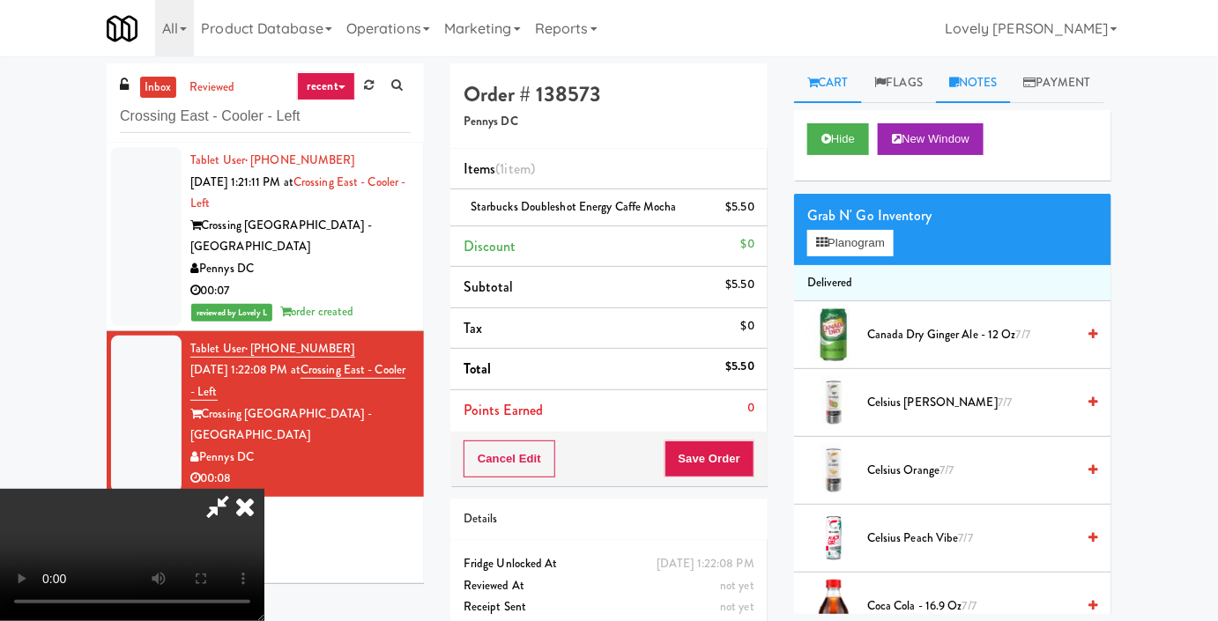
click at [974, 93] on link "Notes" at bounding box center [973, 83] width 75 height 40
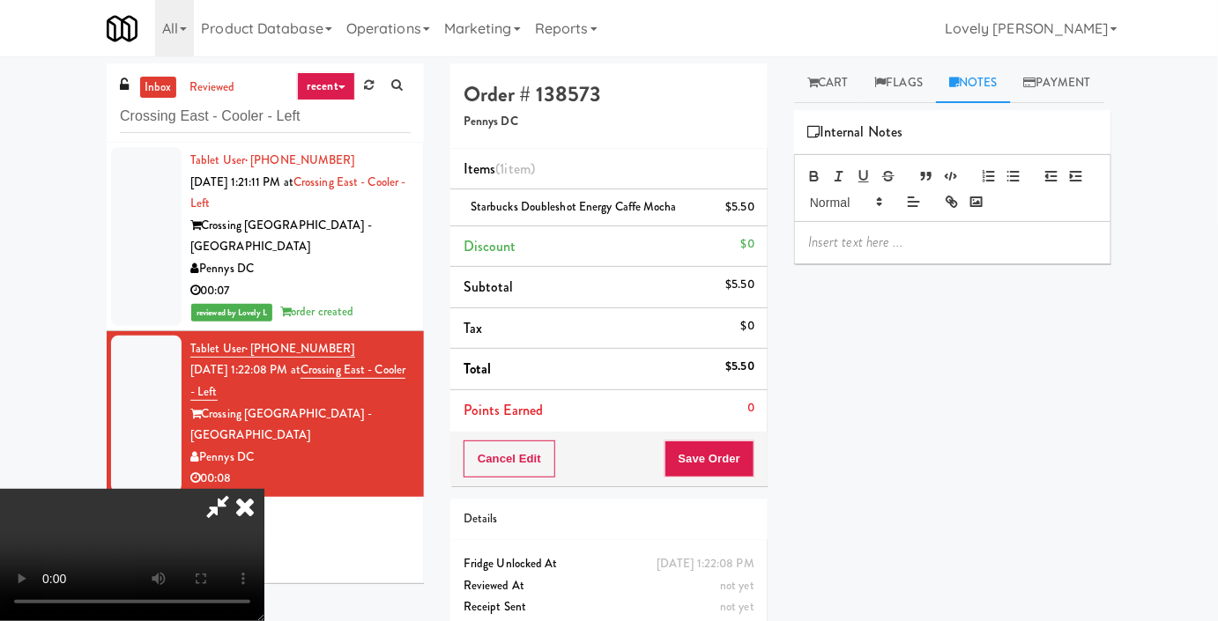
click at [913, 263] on div at bounding box center [952, 242] width 315 height 41
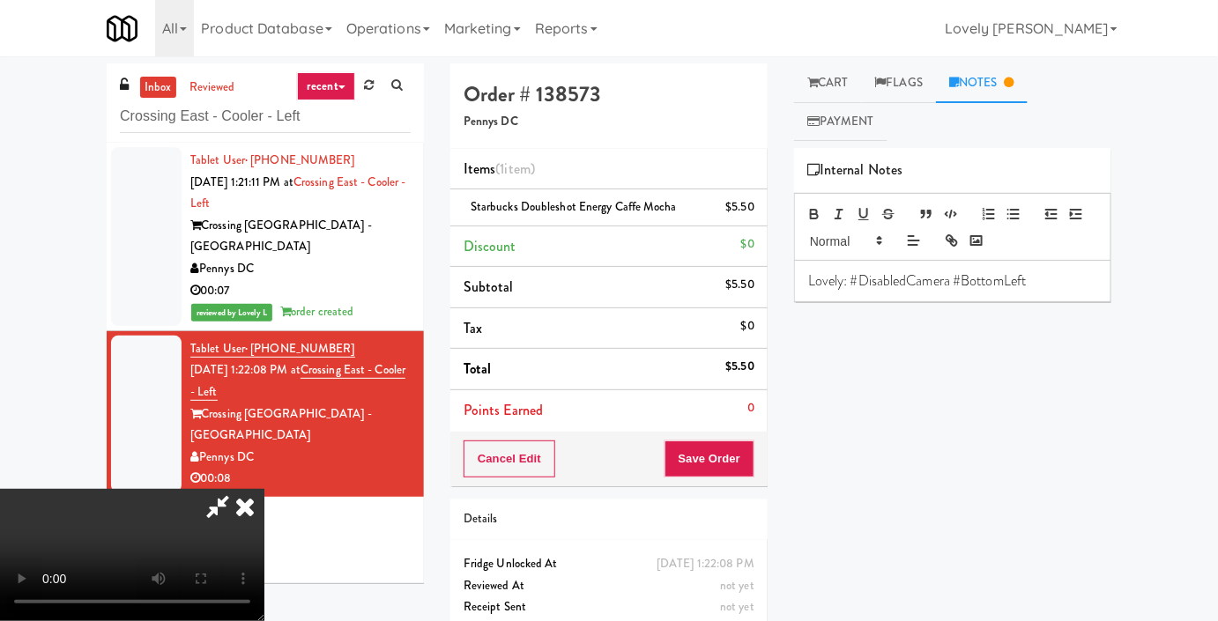
click at [238, 489] on icon at bounding box center [217, 506] width 41 height 35
click at [705, 468] on button "Save Order" at bounding box center [709, 459] width 90 height 37
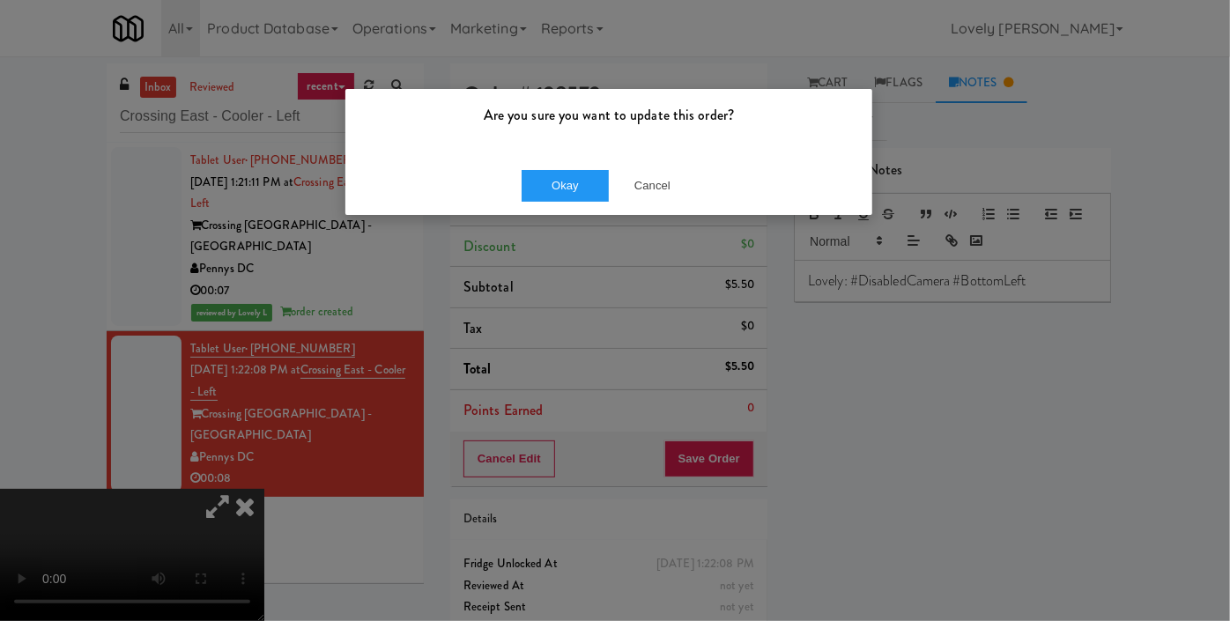
click at [557, 158] on div "Okay Cancel" at bounding box center [608, 185] width 527 height 59
click at [553, 185] on button "Okay" at bounding box center [566, 186] width 88 height 32
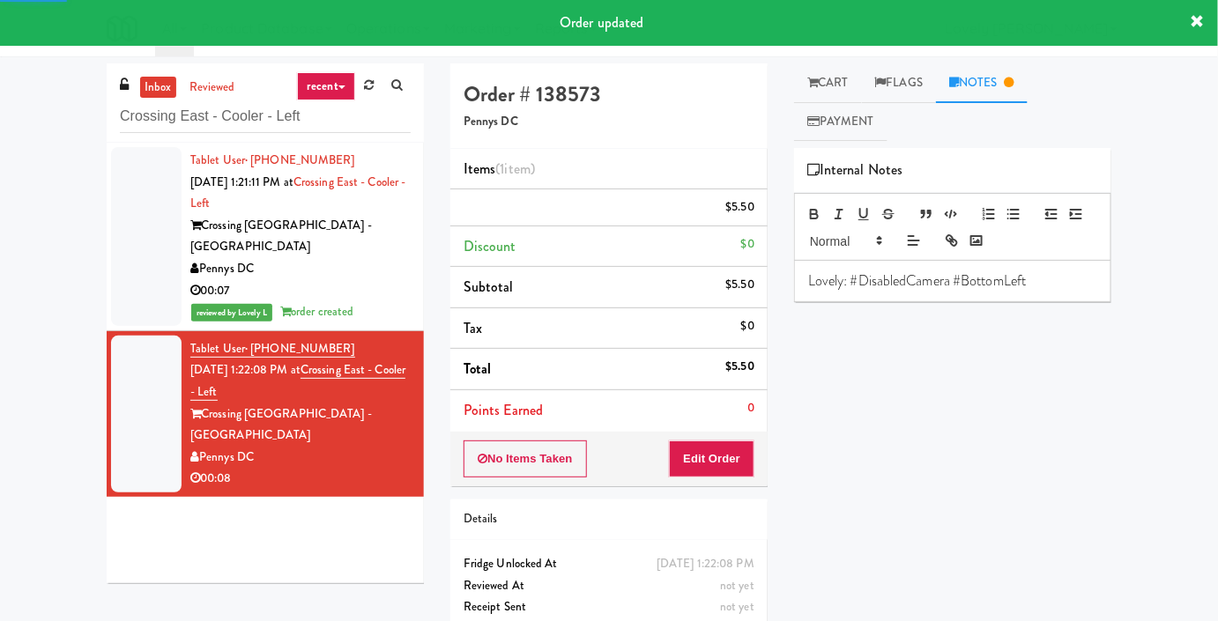
click at [388, 280] on div "00:07" at bounding box center [300, 291] width 220 height 22
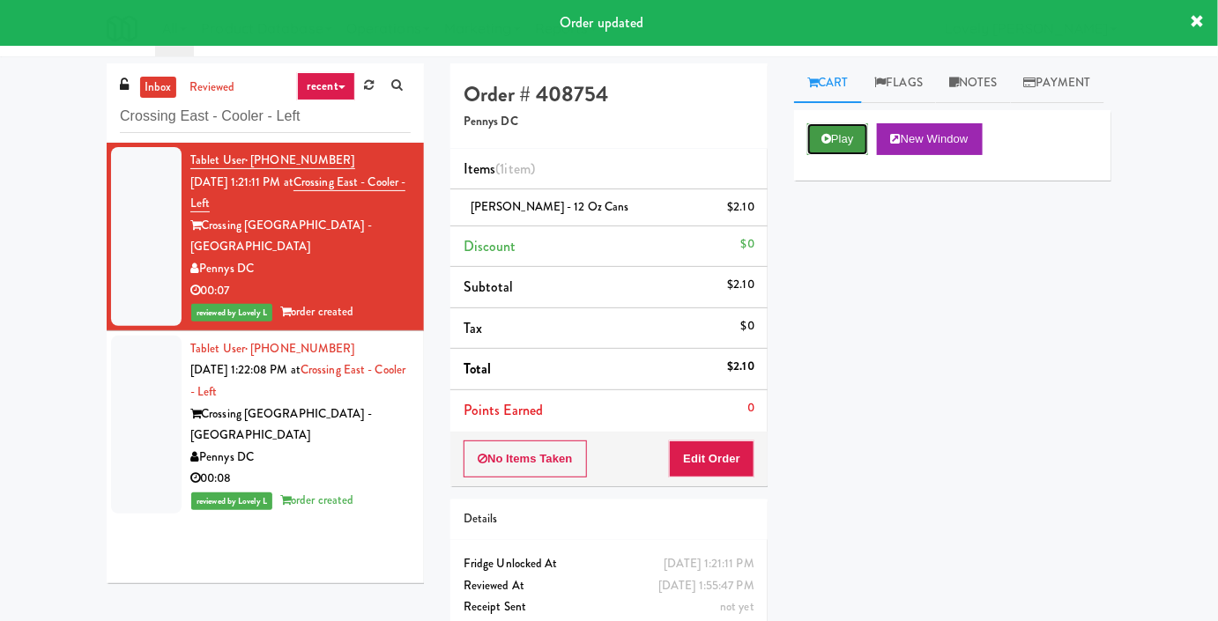
click at [841, 155] on button "Play" at bounding box center [837, 139] width 61 height 32
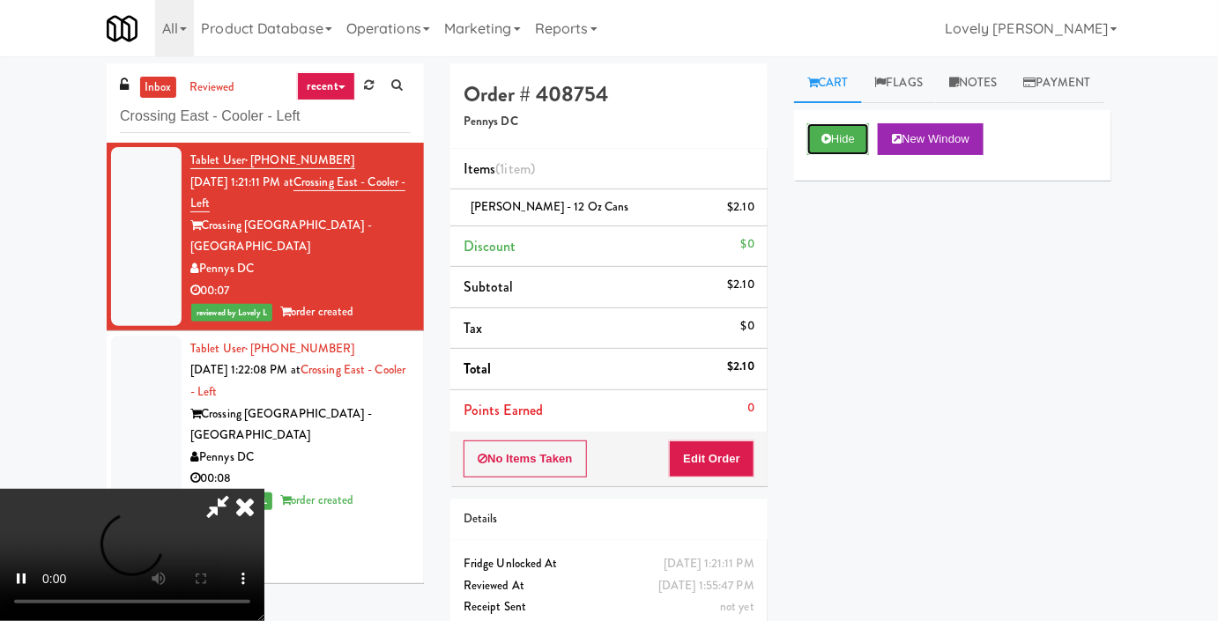
scroll to position [56, 0]
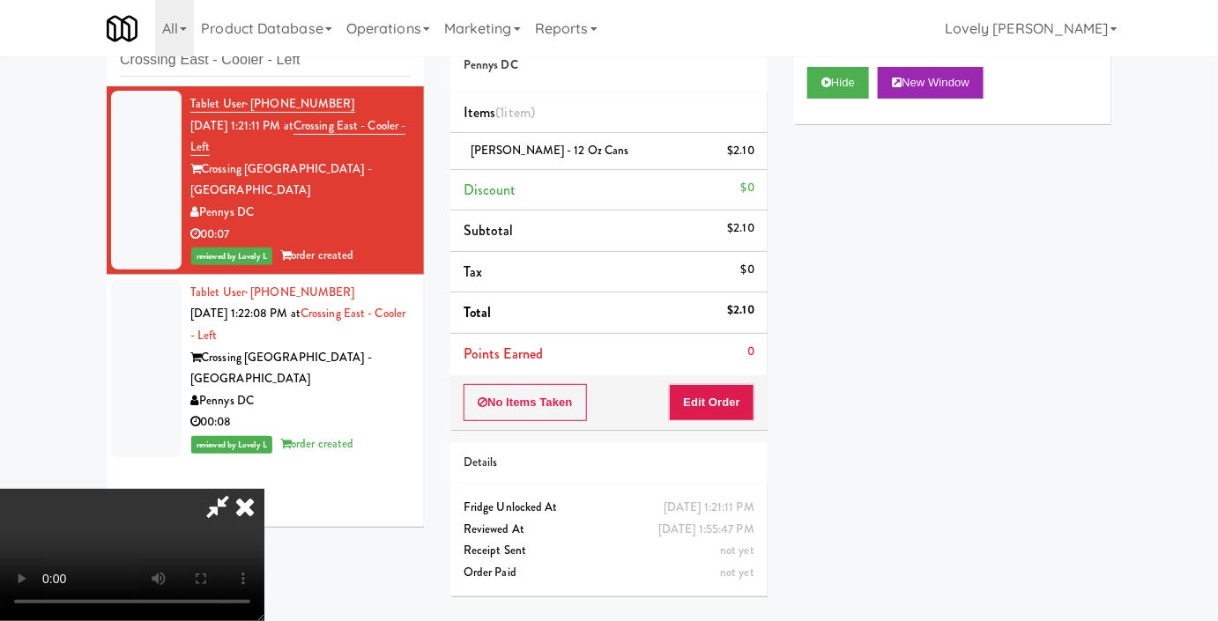
click at [264, 489] on icon at bounding box center [245, 506] width 39 height 35
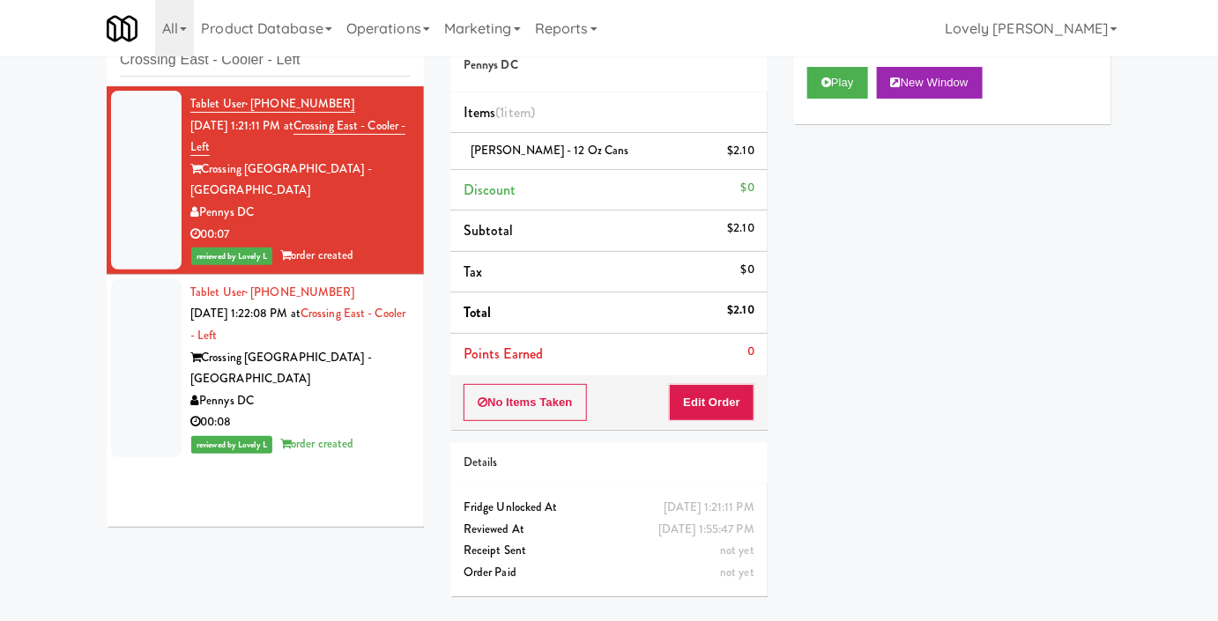
scroll to position [0, 0]
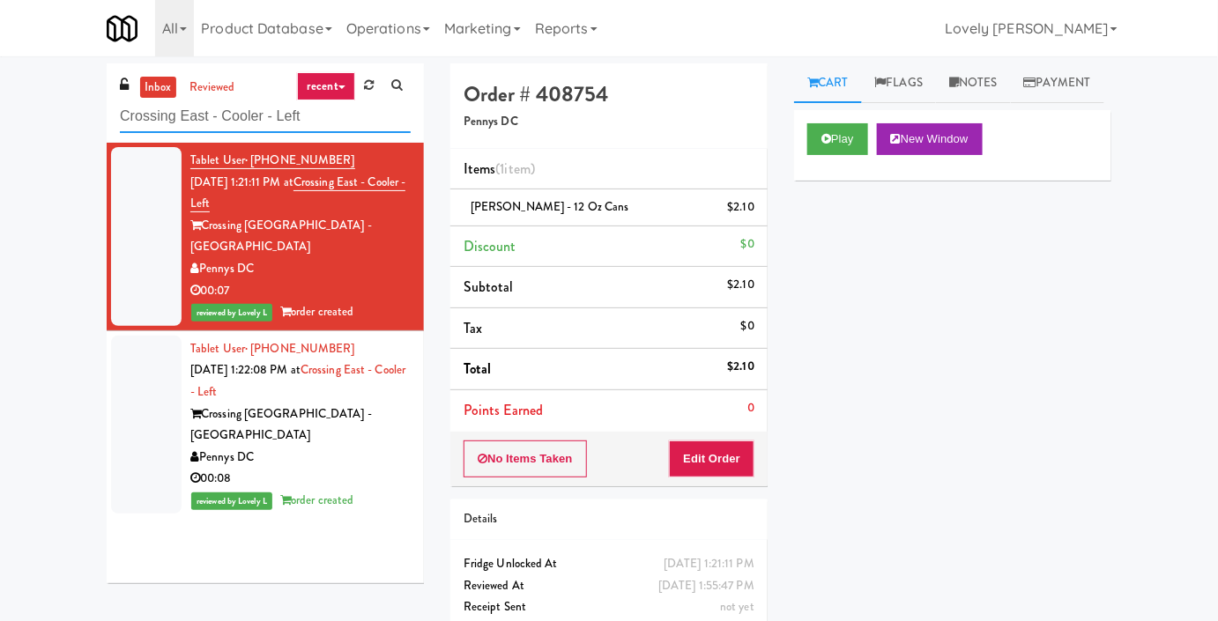
click at [264, 112] on input "Crossing East - Cooler - Left" at bounding box center [265, 116] width 291 height 33
paste input "2775 - Cafeteria - Boston Scientific"
type input "2775 - Cafeteria - Boston Scientific"
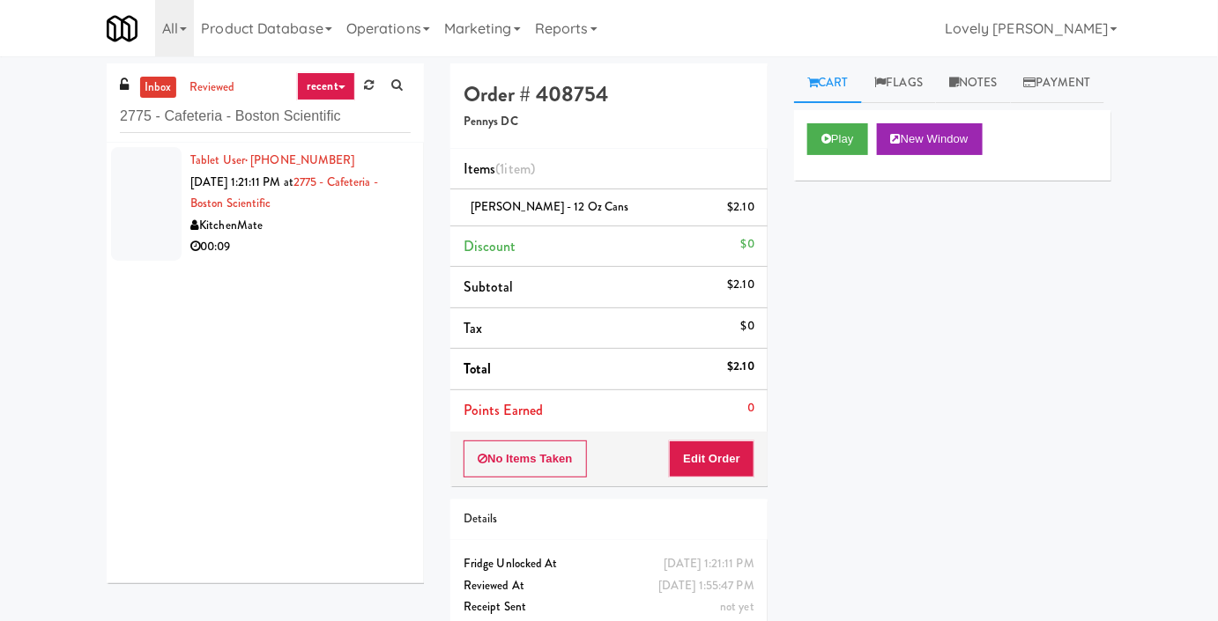
click at [315, 237] on div "00:09" at bounding box center [300, 247] width 220 height 22
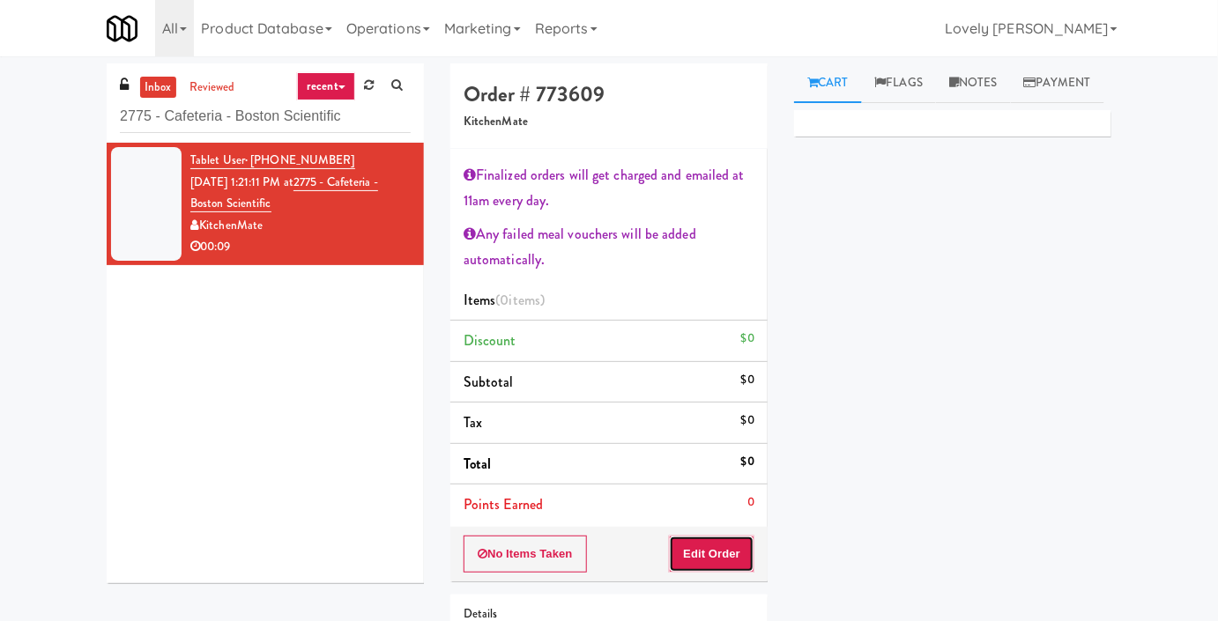
click at [702, 562] on button "Edit Order" at bounding box center [711, 554] width 85 height 37
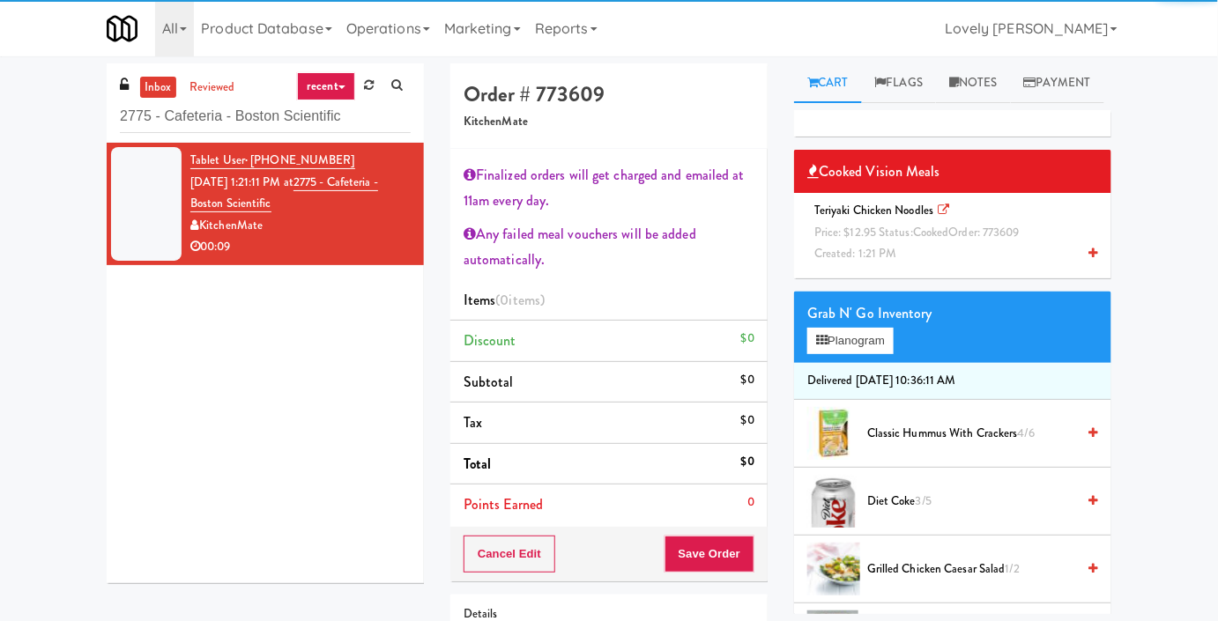
click at [851, 241] on span "Price: $12.95 Status: cooked Order: 773609" at bounding box center [916, 232] width 205 height 17
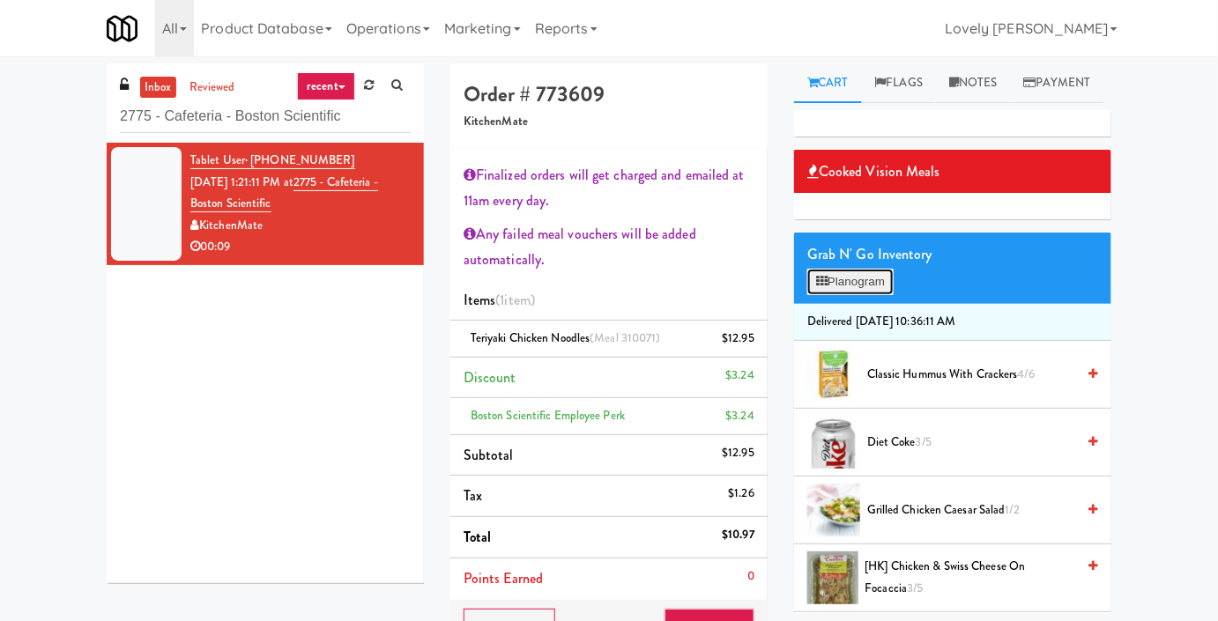
click at [856, 295] on button "Planogram" at bounding box center [850, 282] width 86 height 26
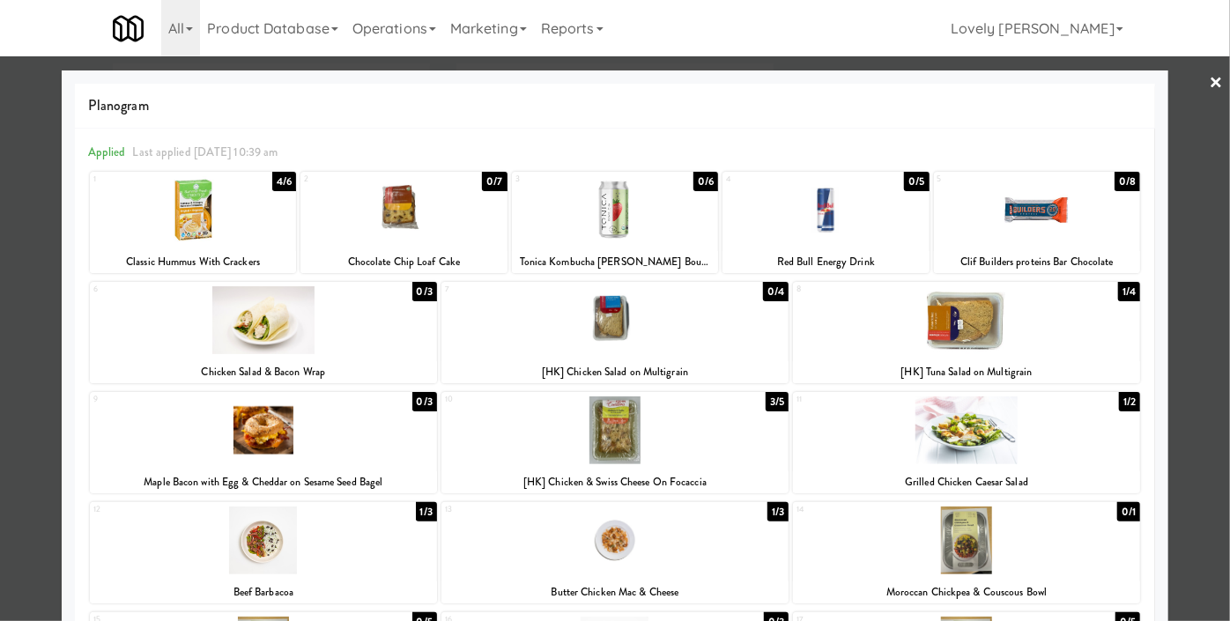
click at [0, 351] on div at bounding box center [615, 310] width 1230 height 621
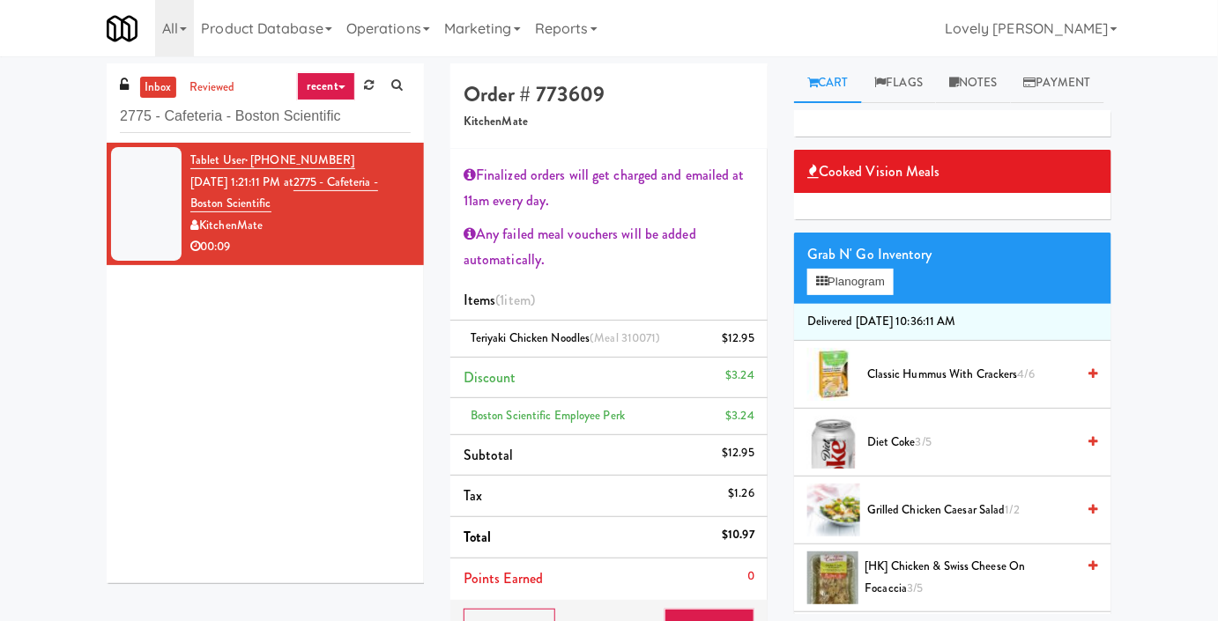
scroll to position [210, 0]
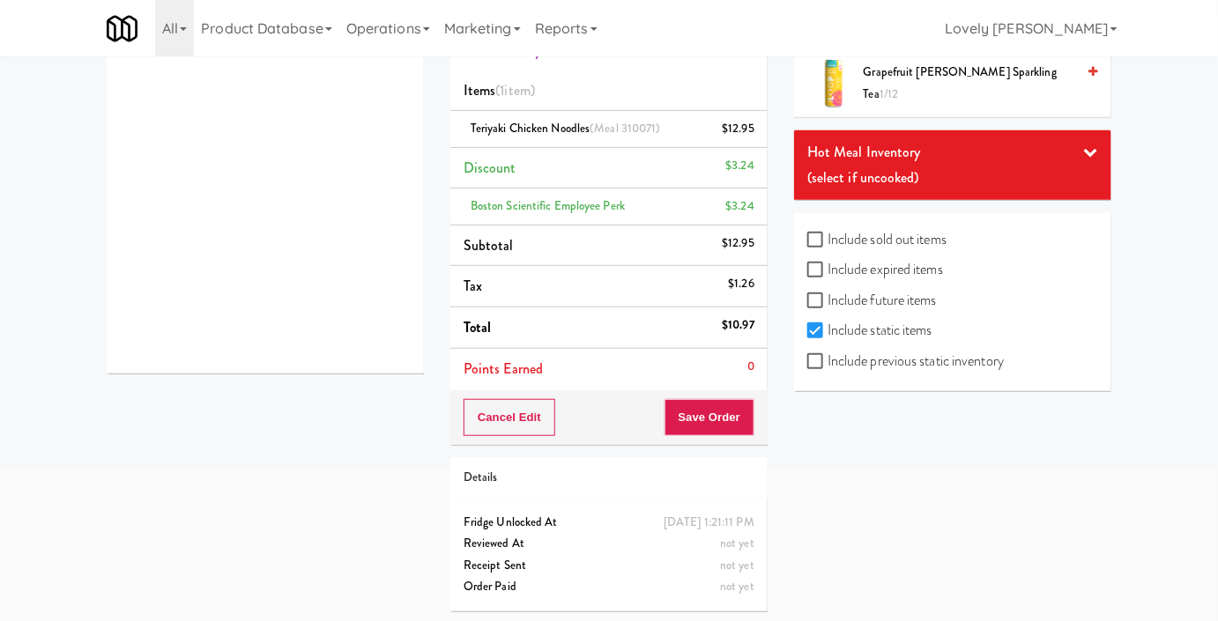
click at [867, 367] on label "Include previous static inventory" at bounding box center [905, 361] width 196 height 26
click at [827, 367] on input "Include previous static inventory" at bounding box center [817, 362] width 20 height 14
checkbox input "true"
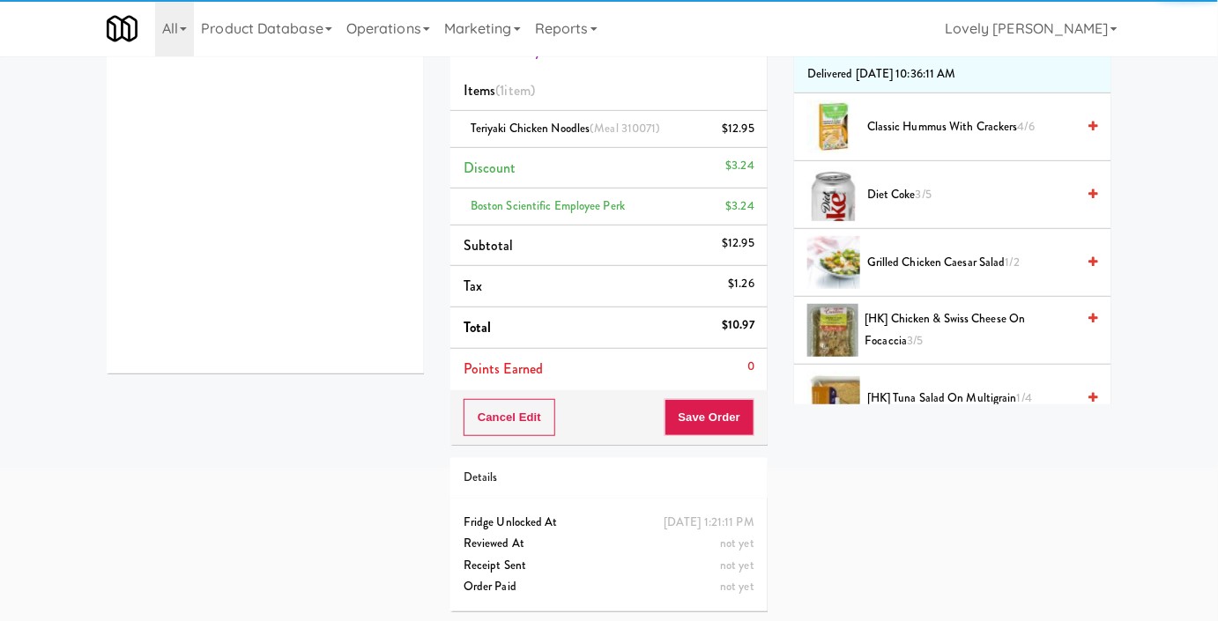
scroll to position [0, 0]
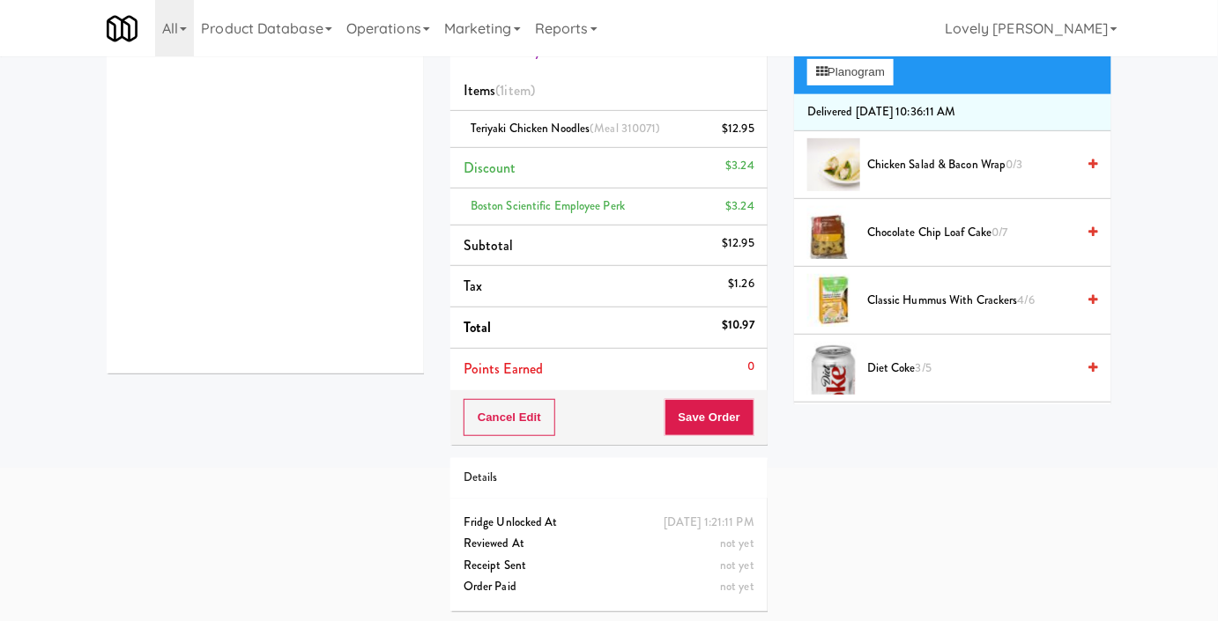
click at [869, 94] on div "Grab N' Go Inventory Planogram" at bounding box center [952, 58] width 317 height 71
click at [870, 94] on div "Grab N' Go Inventory Planogram" at bounding box center [952, 58] width 317 height 71
click at [881, 85] on button "Planogram" at bounding box center [850, 72] width 86 height 26
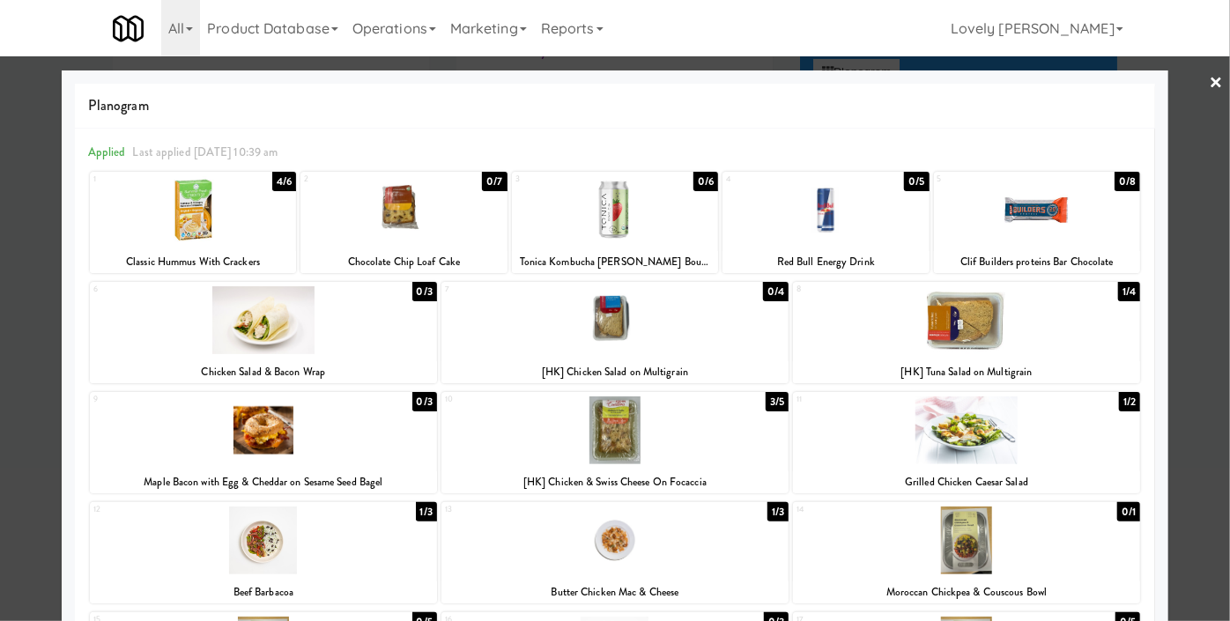
click at [873, 210] on div at bounding box center [825, 210] width 206 height 68
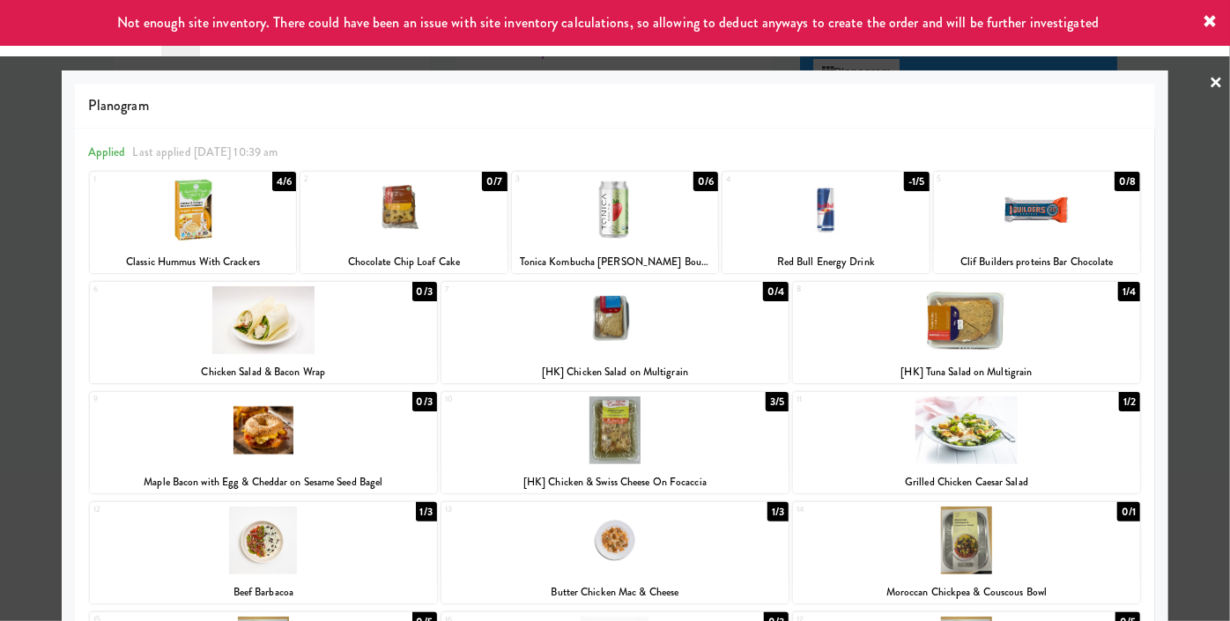
click at [0, 416] on div at bounding box center [615, 310] width 1230 height 621
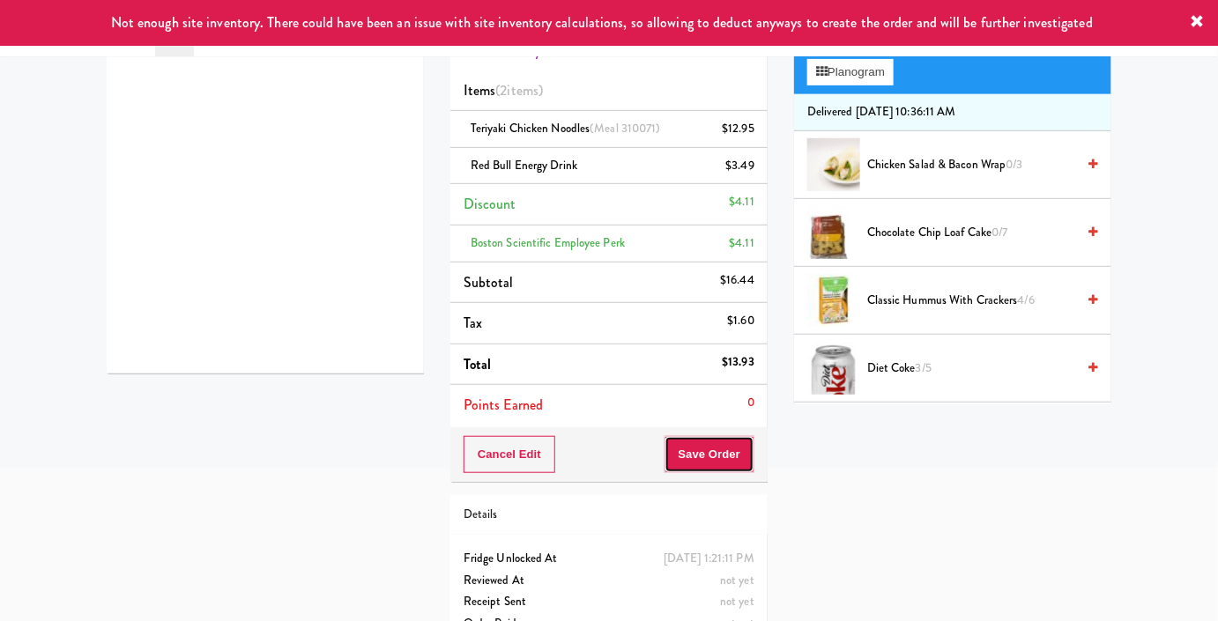
click at [738, 450] on button "Save Order" at bounding box center [709, 454] width 90 height 37
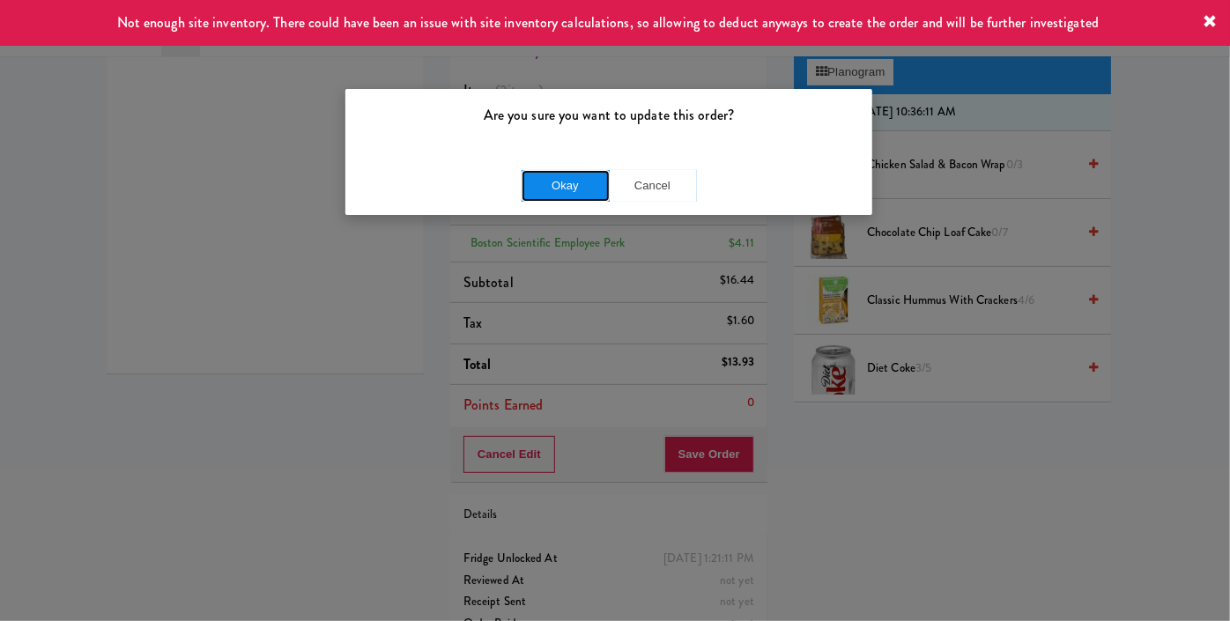
click at [599, 181] on button "Okay" at bounding box center [566, 186] width 88 height 32
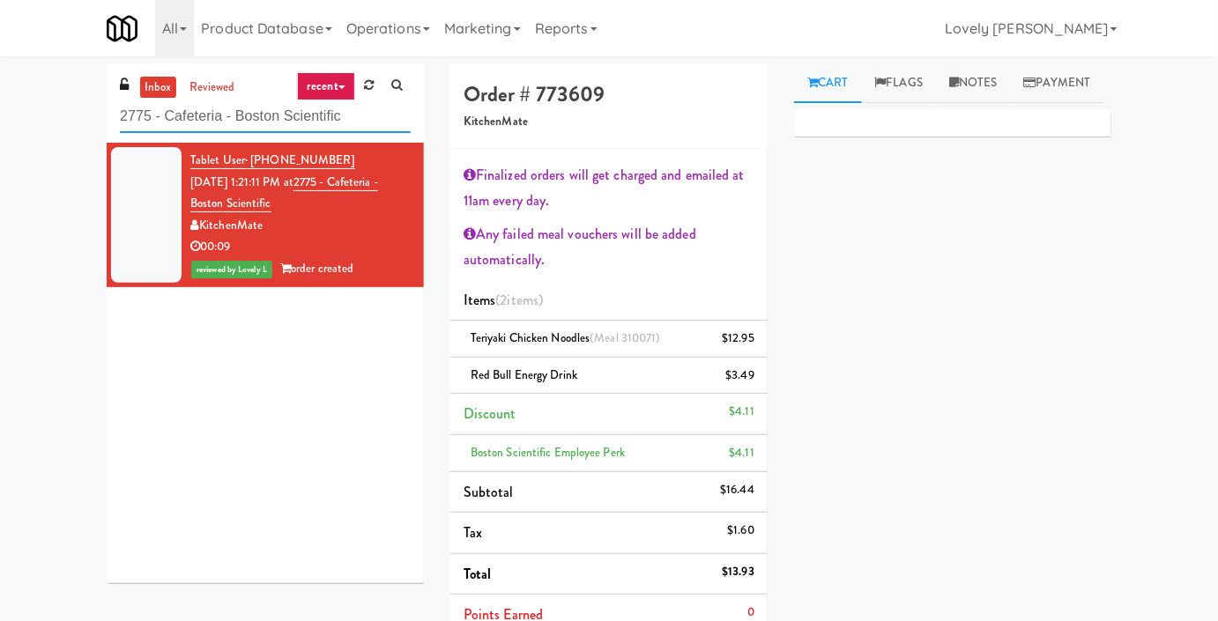
click at [240, 119] on input "2775 - Cafeteria - Boston Scientific" at bounding box center [265, 116] width 291 height 33
click at [240, 120] on input "2775 - Cafeteria - Boston Scientific" at bounding box center [265, 116] width 291 height 33
paste input "Nova - Cooler"
type input "Nova - Cooler"
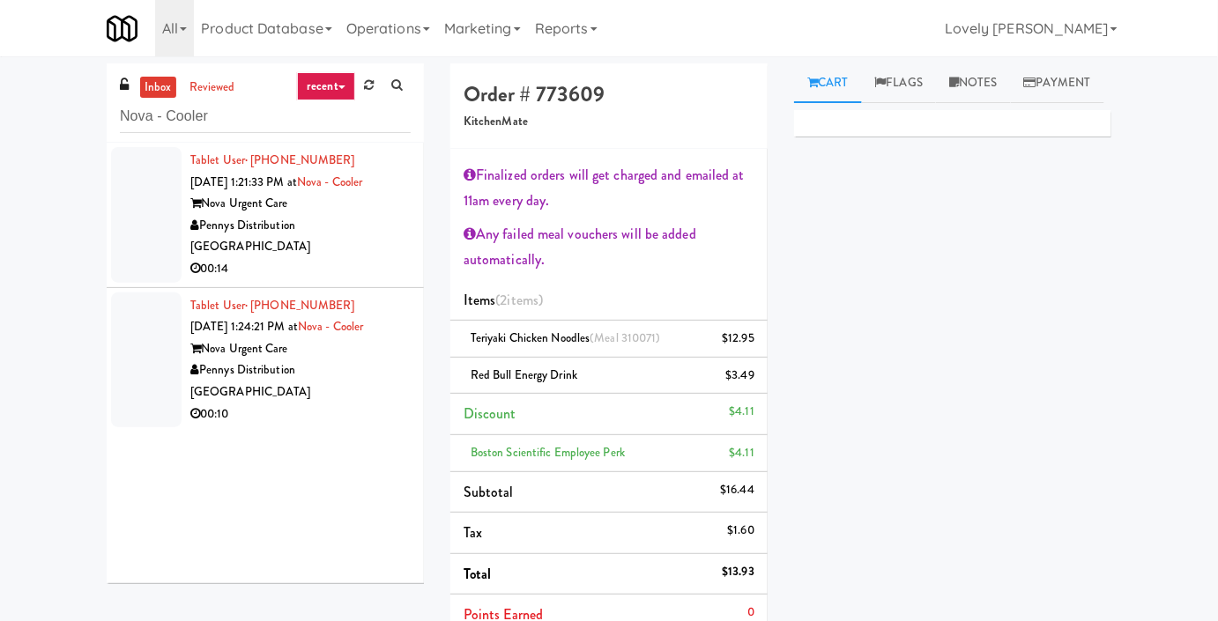
click at [355, 258] on div "00:14" at bounding box center [300, 269] width 220 height 22
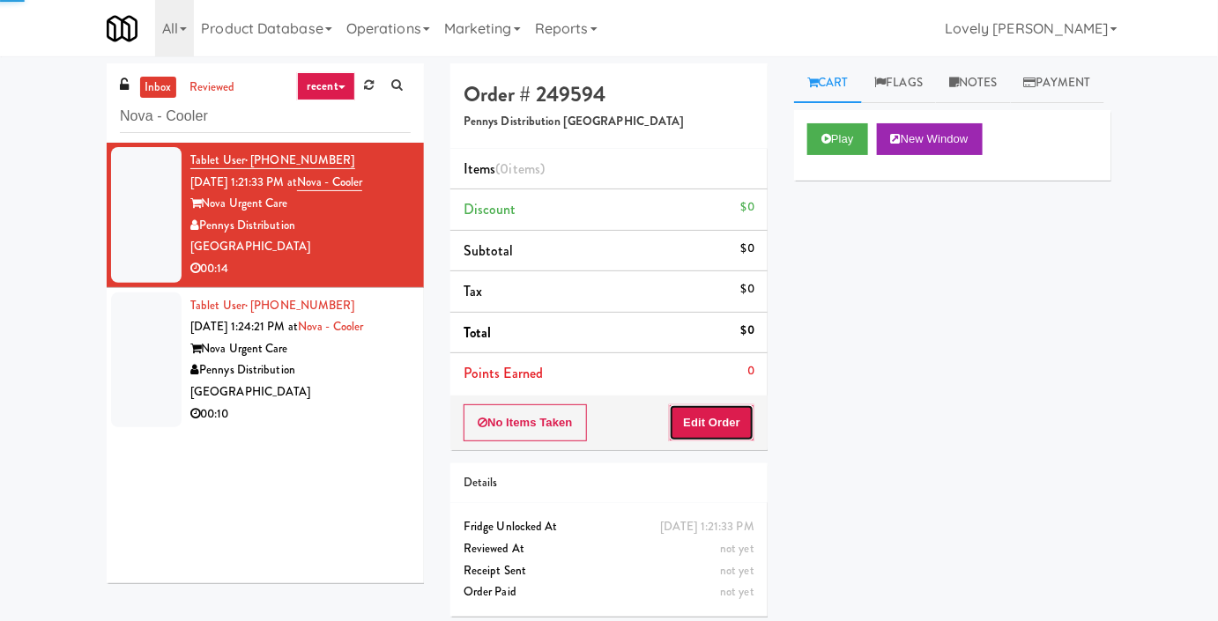
click at [719, 428] on button "Edit Order" at bounding box center [711, 422] width 85 height 37
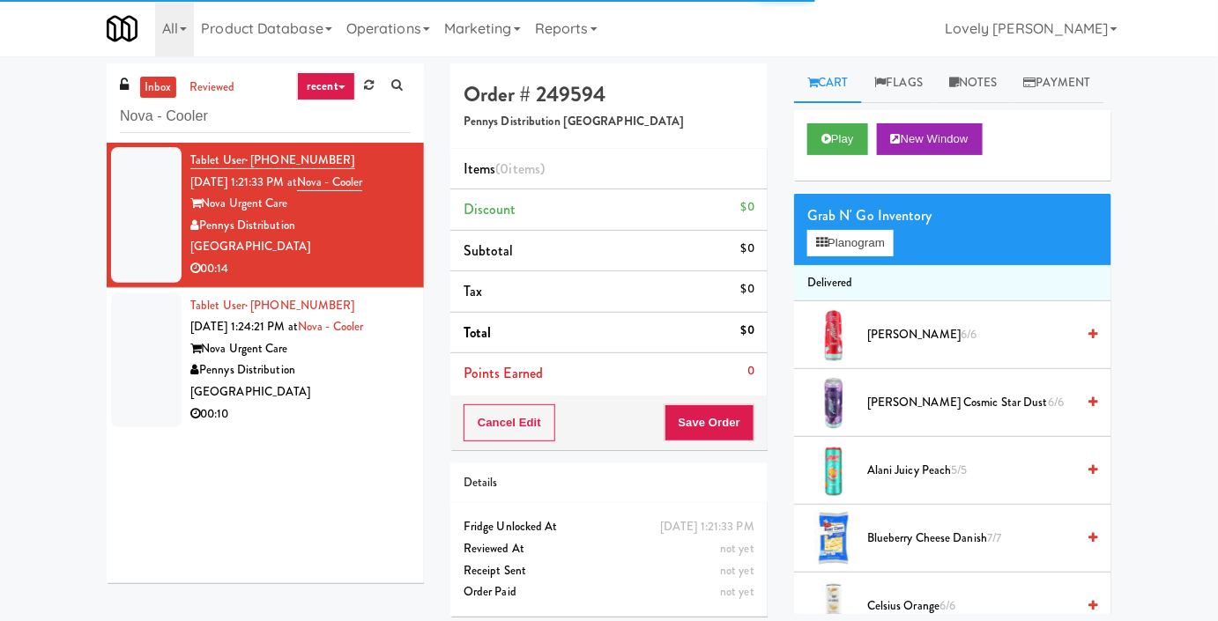
click at [855, 153] on div "Play New Window" at bounding box center [952, 145] width 317 height 70
click at [841, 155] on button "Play" at bounding box center [837, 139] width 61 height 32
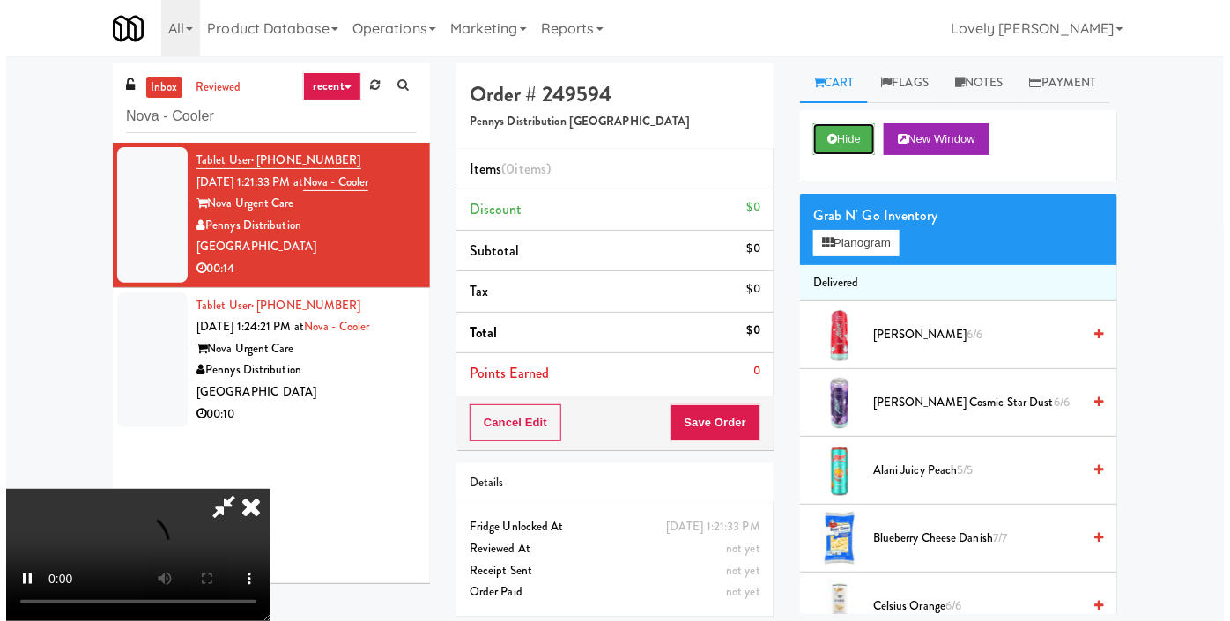
scroll to position [56, 0]
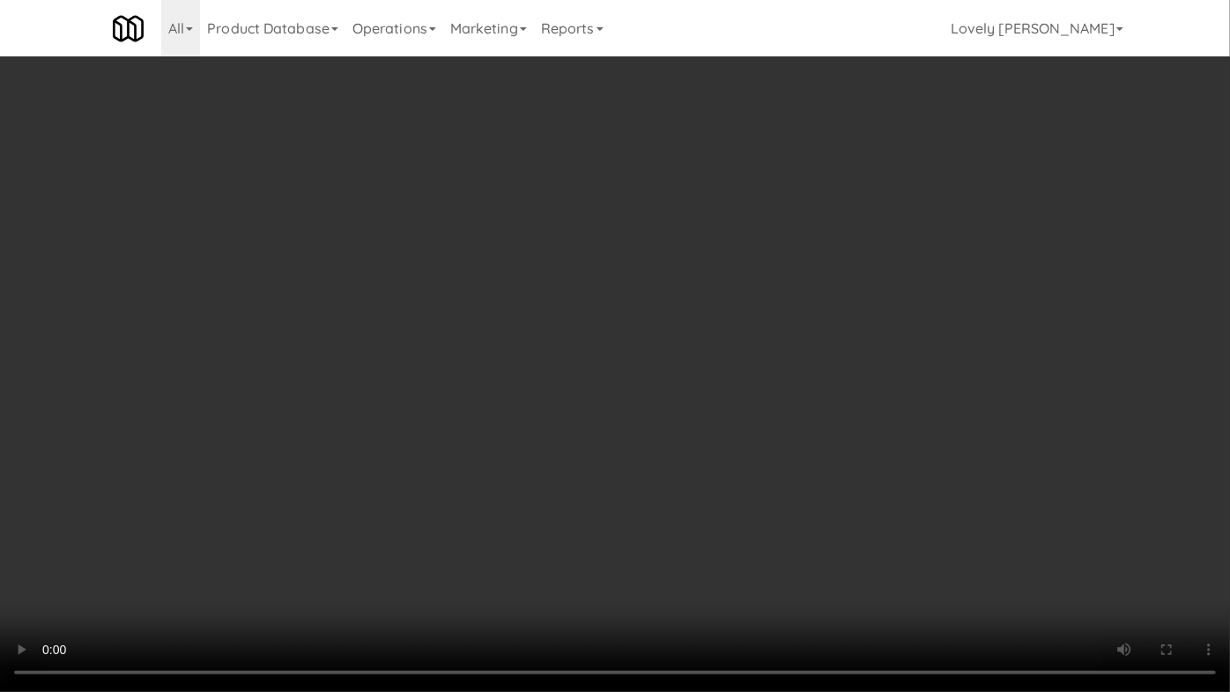
click at [977, 483] on video at bounding box center [615, 346] width 1230 height 692
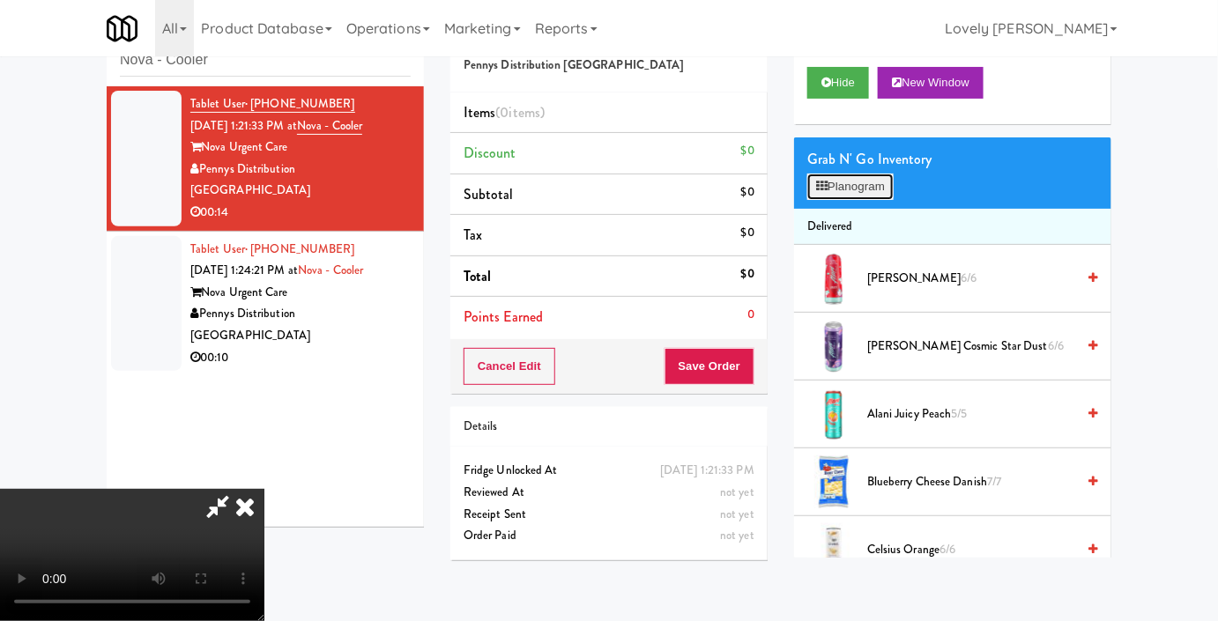
click at [870, 200] on button "Planogram" at bounding box center [850, 187] width 86 height 26
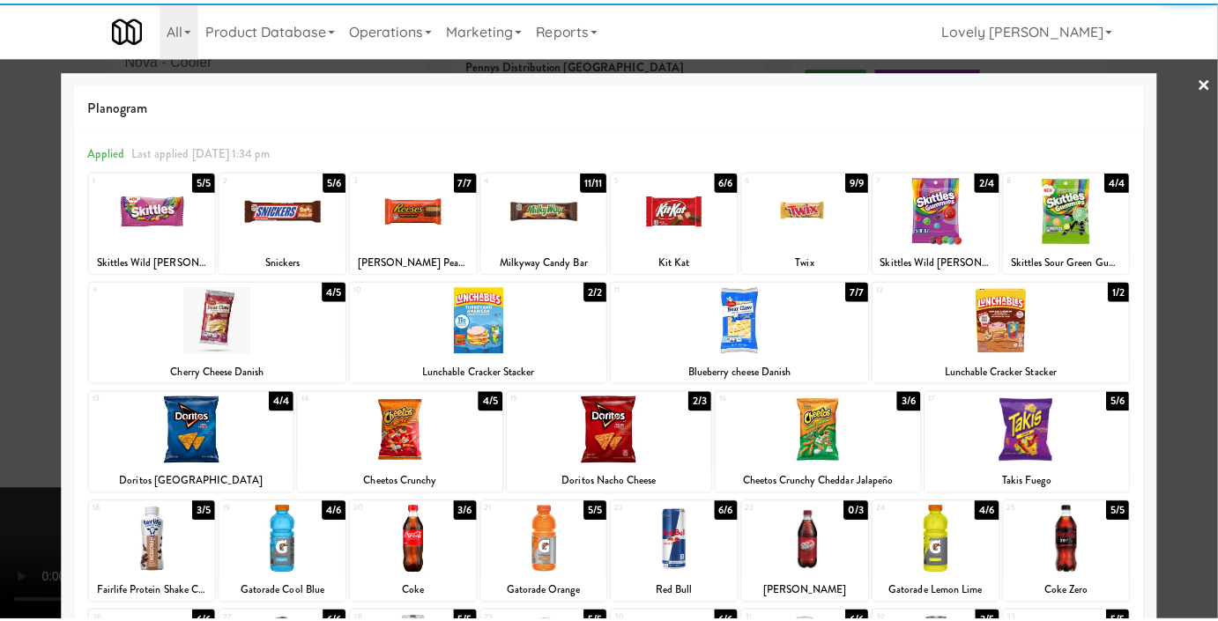
scroll to position [159, 0]
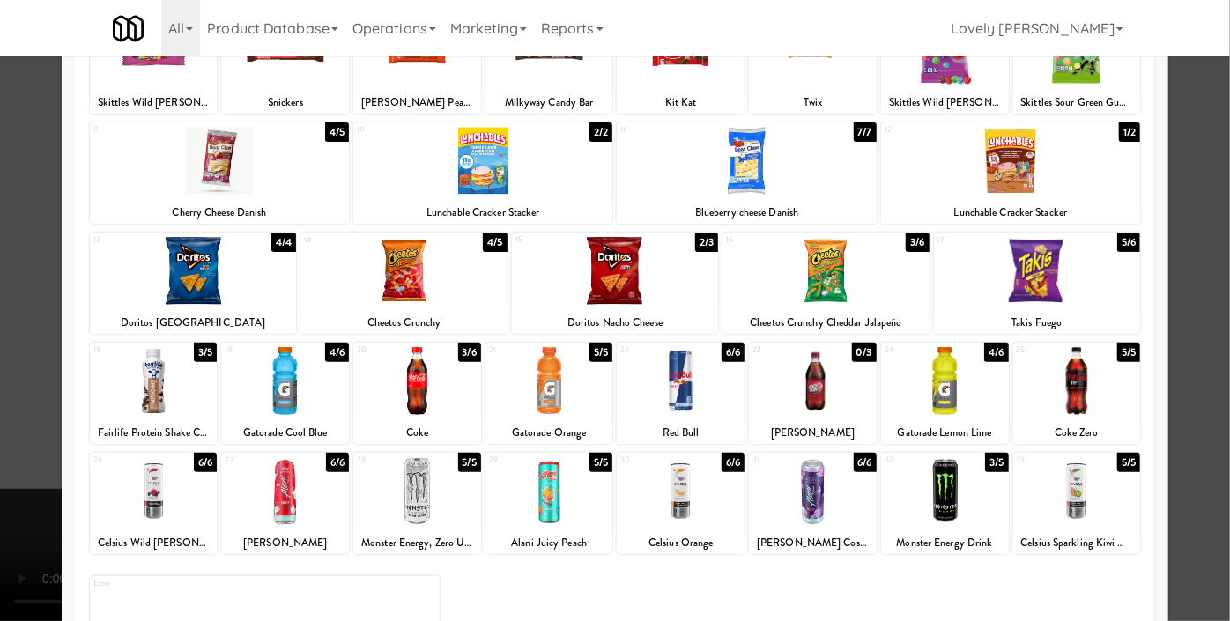
click at [956, 367] on div at bounding box center [945, 381] width 128 height 68
click at [0, 388] on div at bounding box center [615, 310] width 1230 height 621
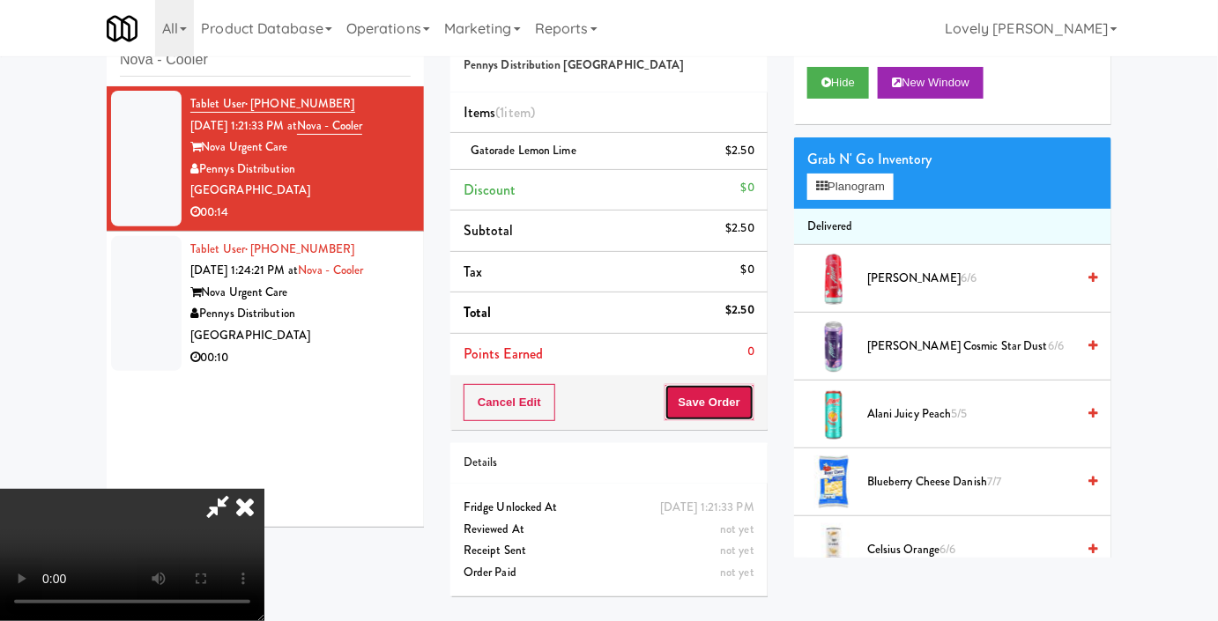
click at [751, 411] on button "Save Order" at bounding box center [709, 402] width 90 height 37
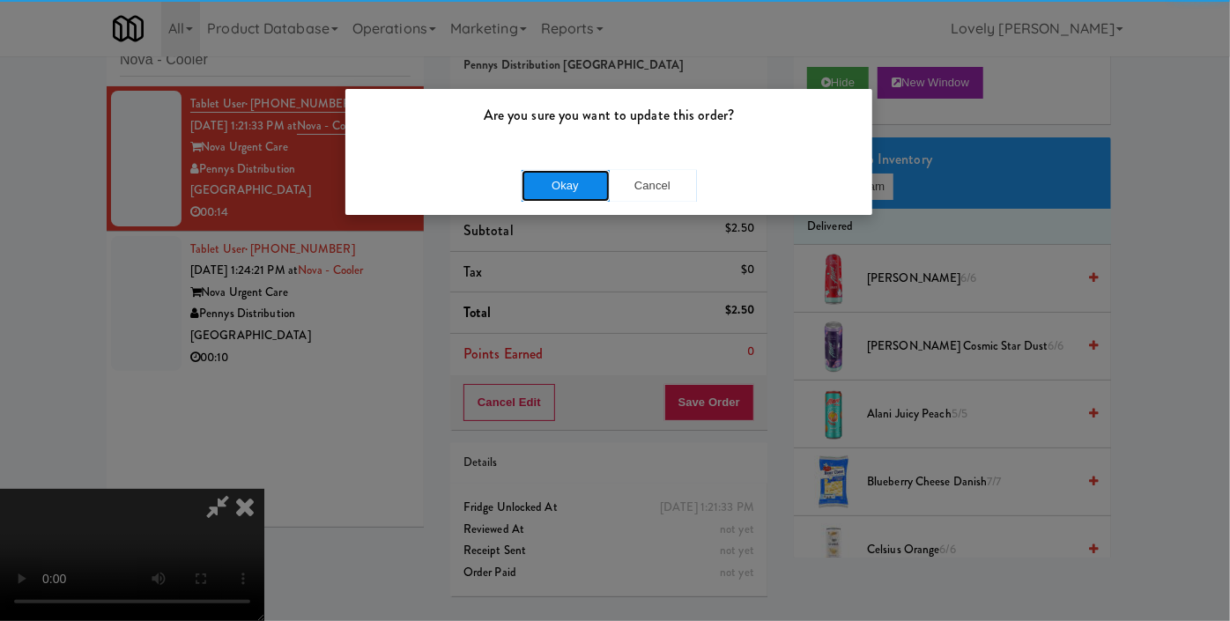
click at [580, 185] on button "Okay" at bounding box center [566, 186] width 88 height 32
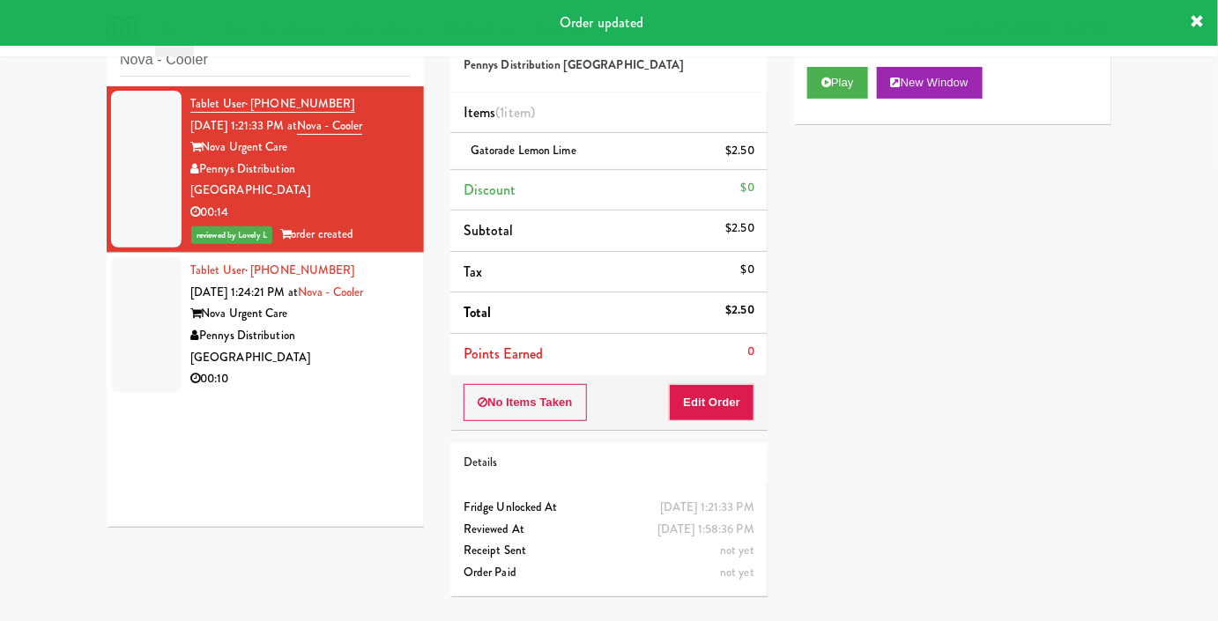
click at [263, 354] on div "Tablet User · (847) 840-3221 [DATE] 1:21:33 PM at Nova - Cooler Nova Urgent Car…" at bounding box center [265, 306] width 317 height 441
click at [289, 325] on div "Pennys Distribution [GEOGRAPHIC_DATA]" at bounding box center [300, 346] width 220 height 43
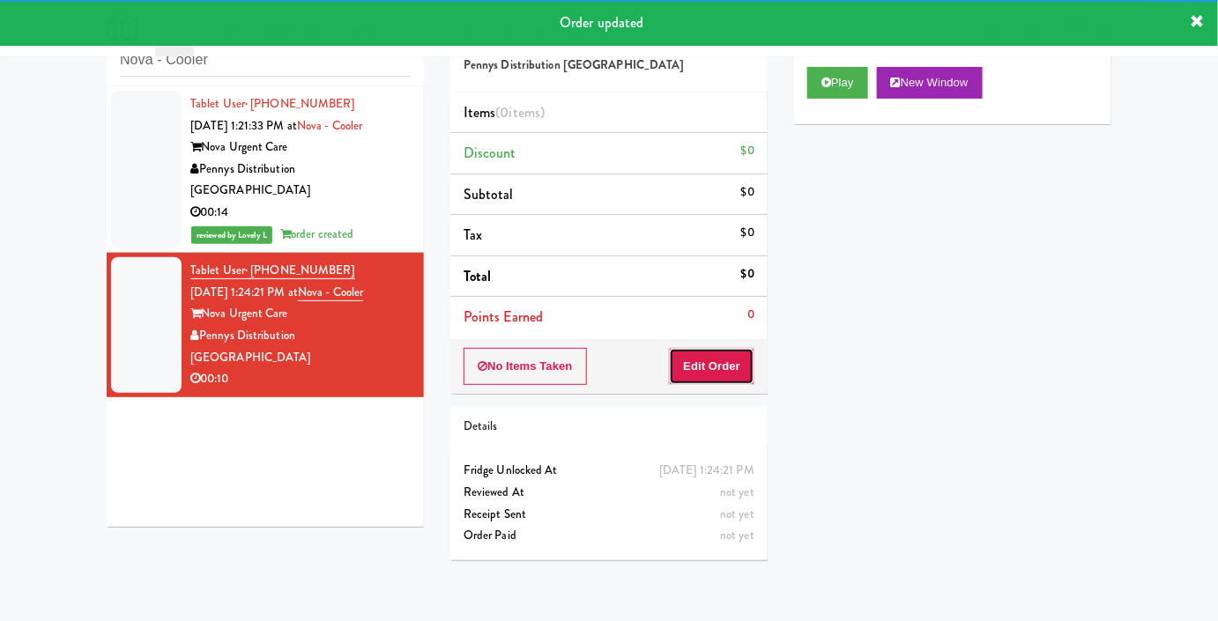
click at [748, 375] on button "Edit Order" at bounding box center [711, 366] width 85 height 37
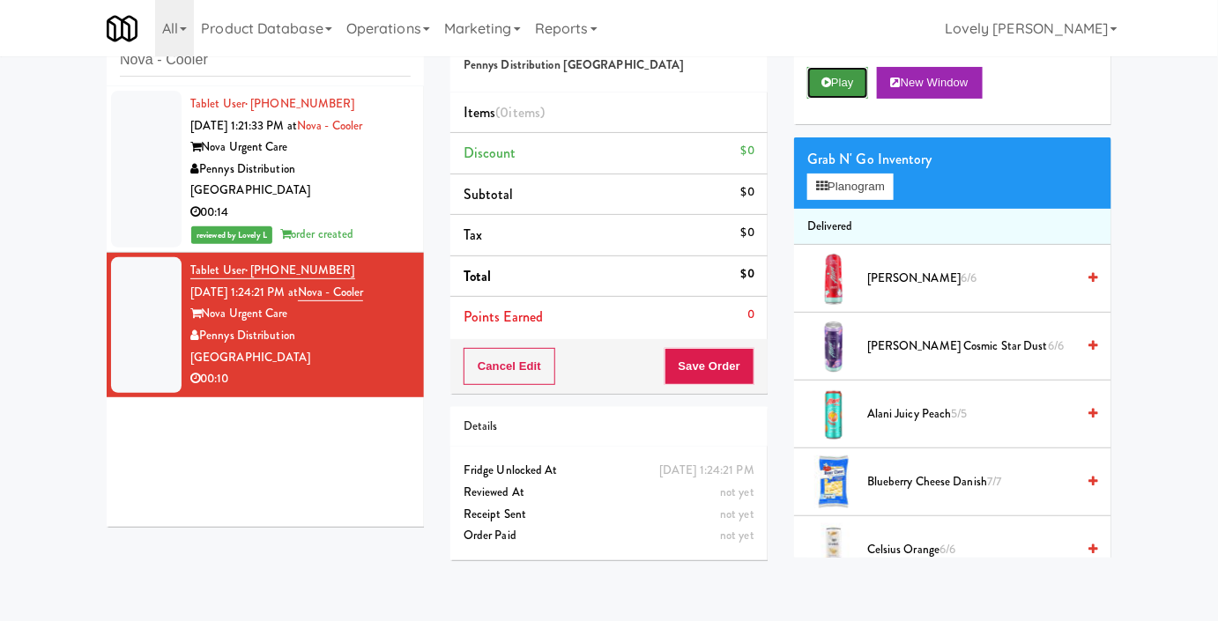
click at [822, 88] on icon at bounding box center [826, 82] width 10 height 11
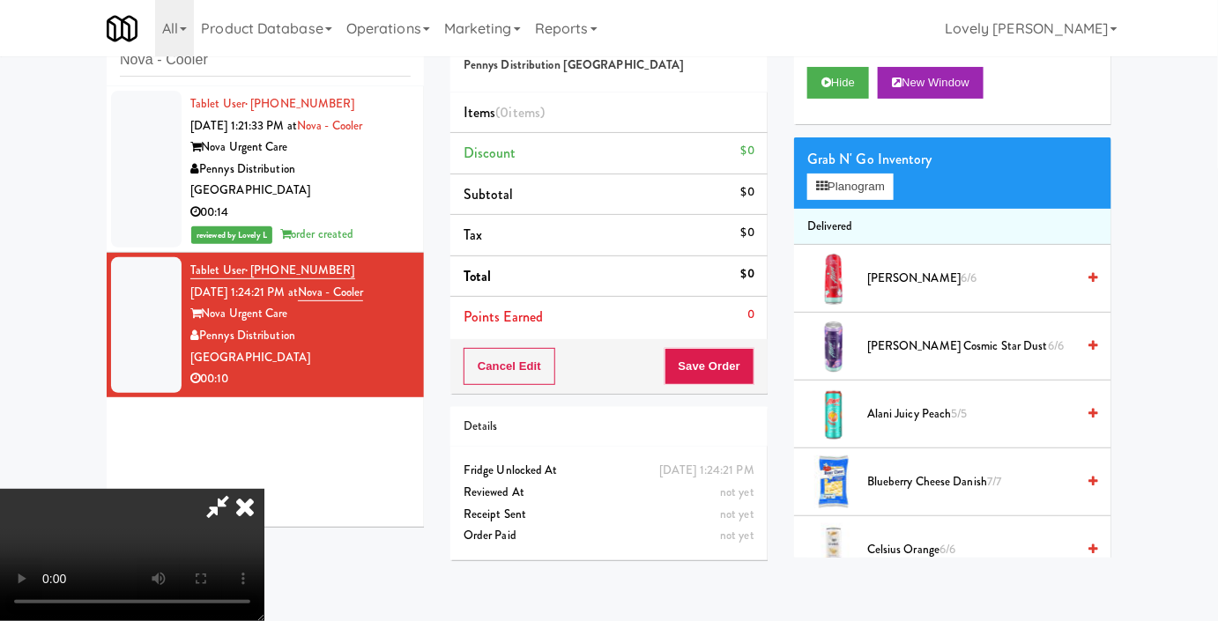
click at [264, 489] on video at bounding box center [132, 555] width 264 height 132
click at [849, 209] on div "Grab N' Go Inventory Planogram" at bounding box center [952, 172] width 317 height 71
click at [847, 200] on button "Planogram" at bounding box center [850, 187] width 86 height 26
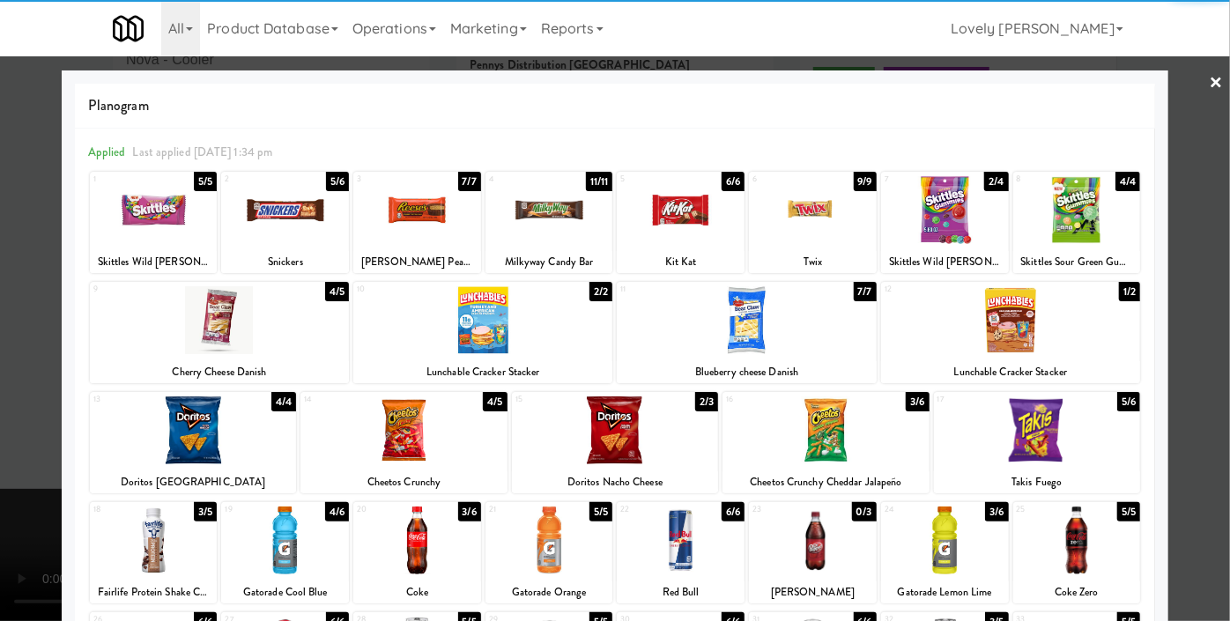
click at [217, 341] on div at bounding box center [219, 320] width 259 height 68
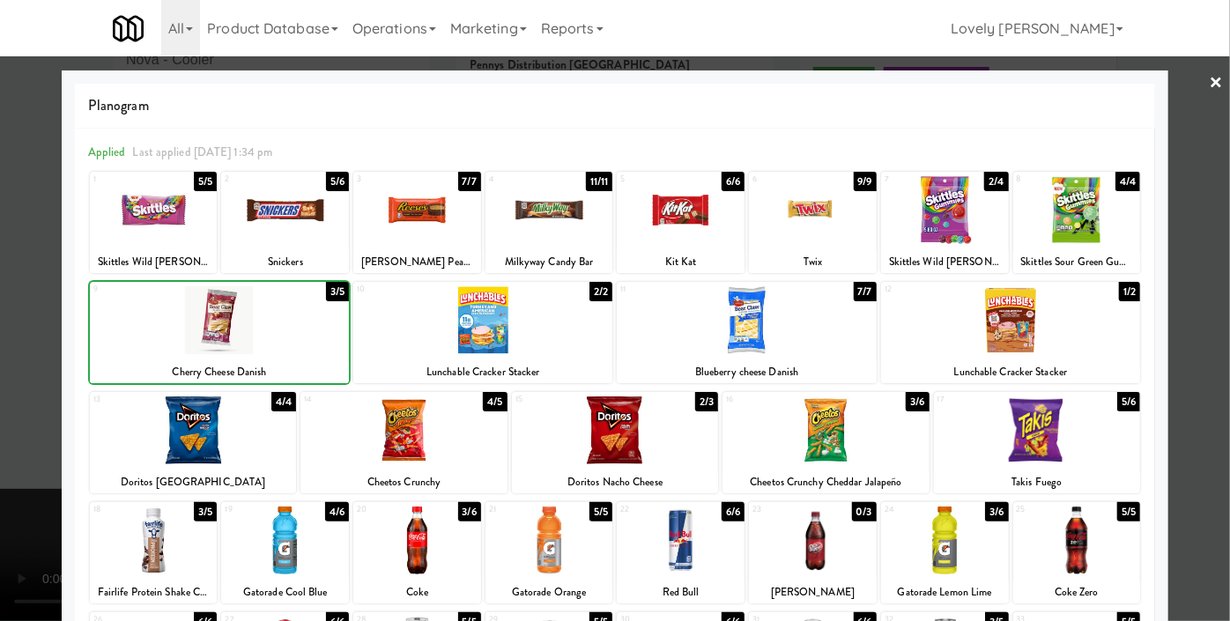
click at [0, 328] on div at bounding box center [615, 310] width 1230 height 621
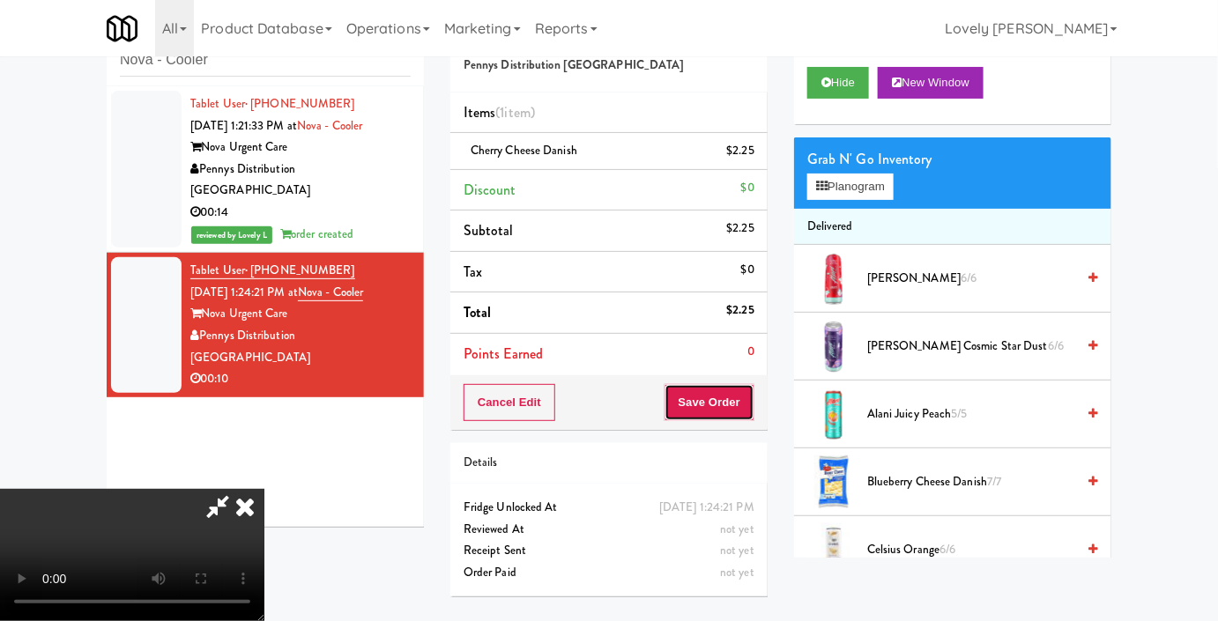
click at [736, 408] on button "Save Order" at bounding box center [709, 402] width 90 height 37
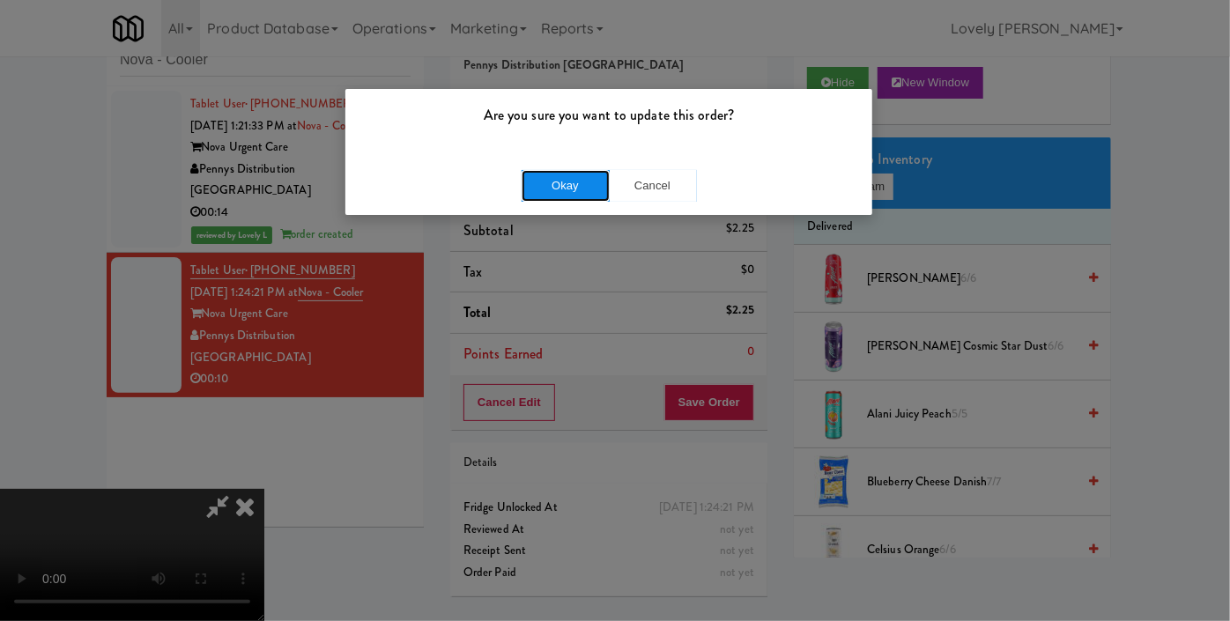
click at [561, 180] on button "Okay" at bounding box center [566, 186] width 88 height 32
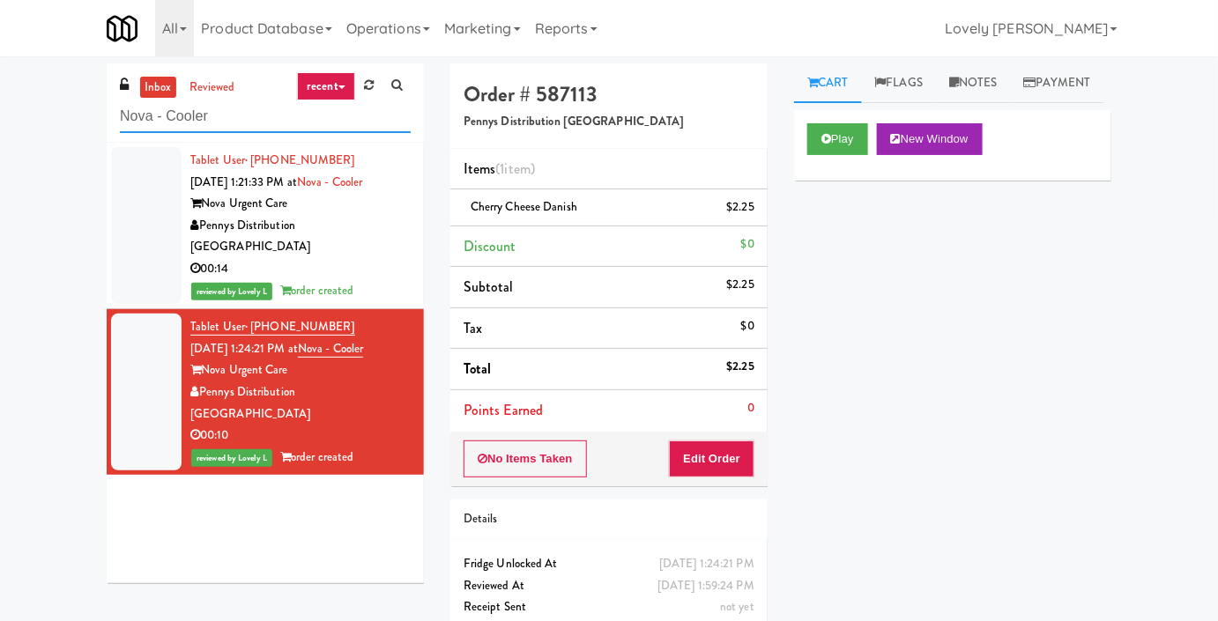
click at [207, 109] on input "Nova - Cooler" at bounding box center [265, 116] width 291 height 33
paste input "Healthtrax Cafe Food"
type input "Healthtrax Cafe Food"
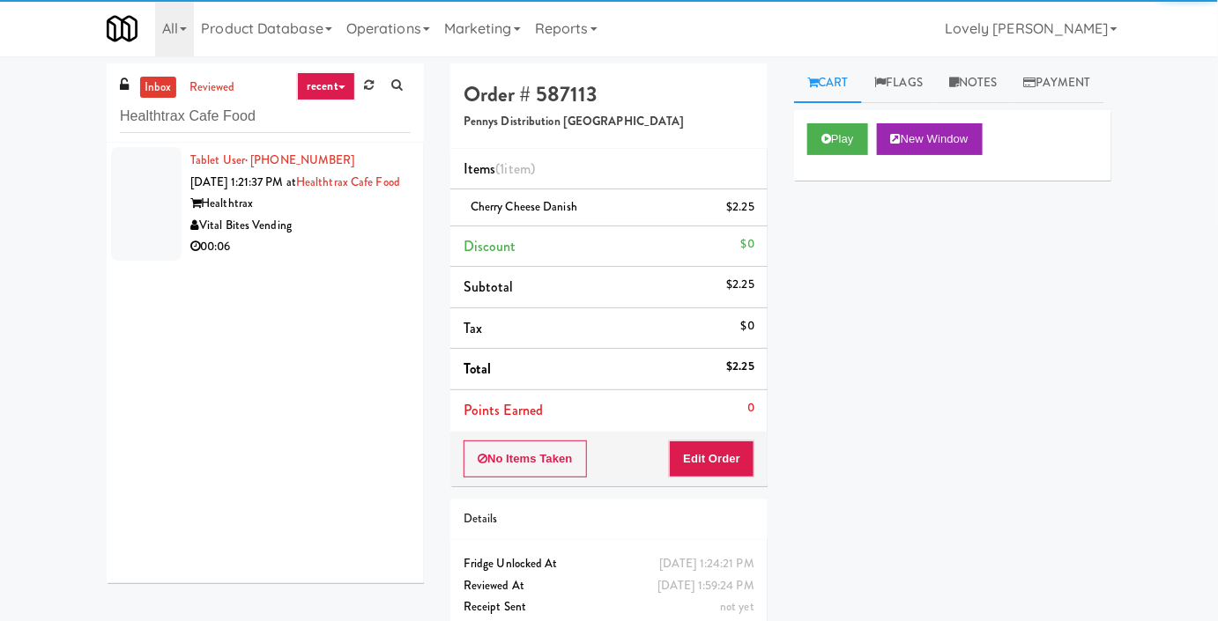
click at [350, 237] on div "Vital Bites Vending" at bounding box center [300, 226] width 220 height 22
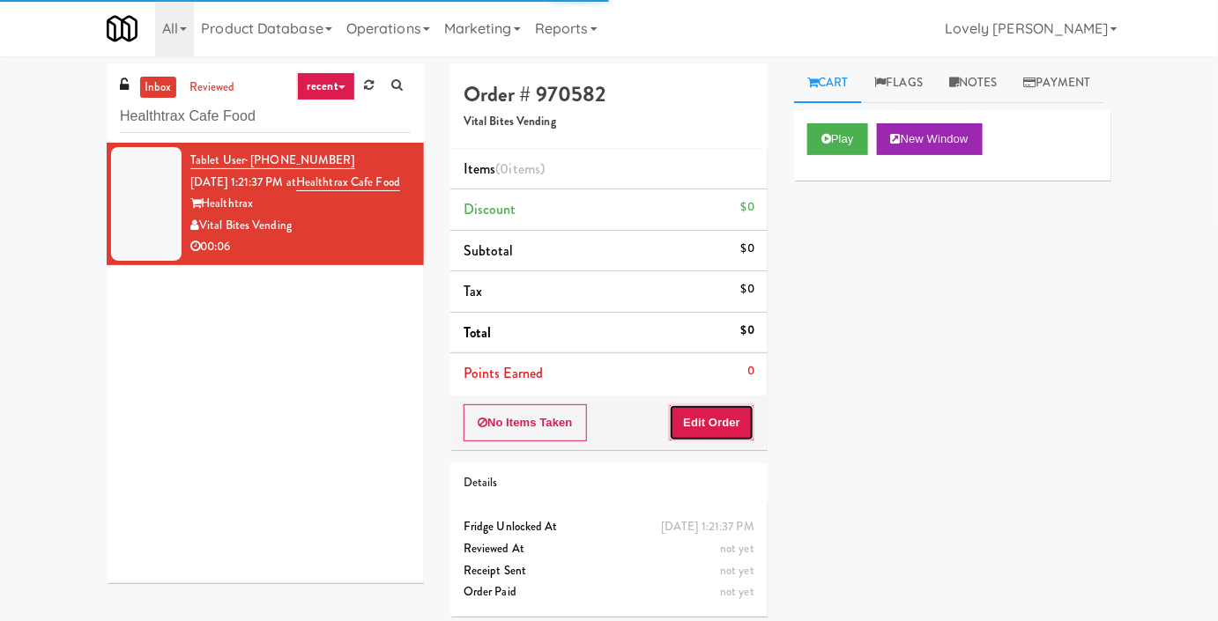
click at [682, 422] on button "Edit Order" at bounding box center [711, 422] width 85 height 37
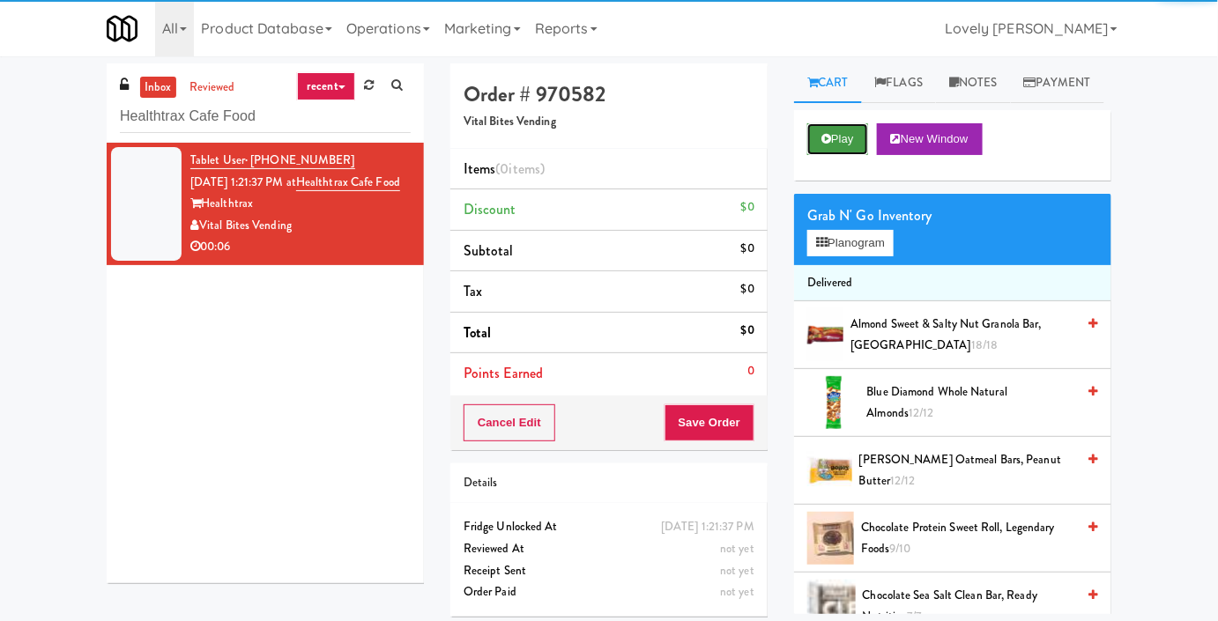
click at [850, 155] on button "Play" at bounding box center [837, 139] width 61 height 32
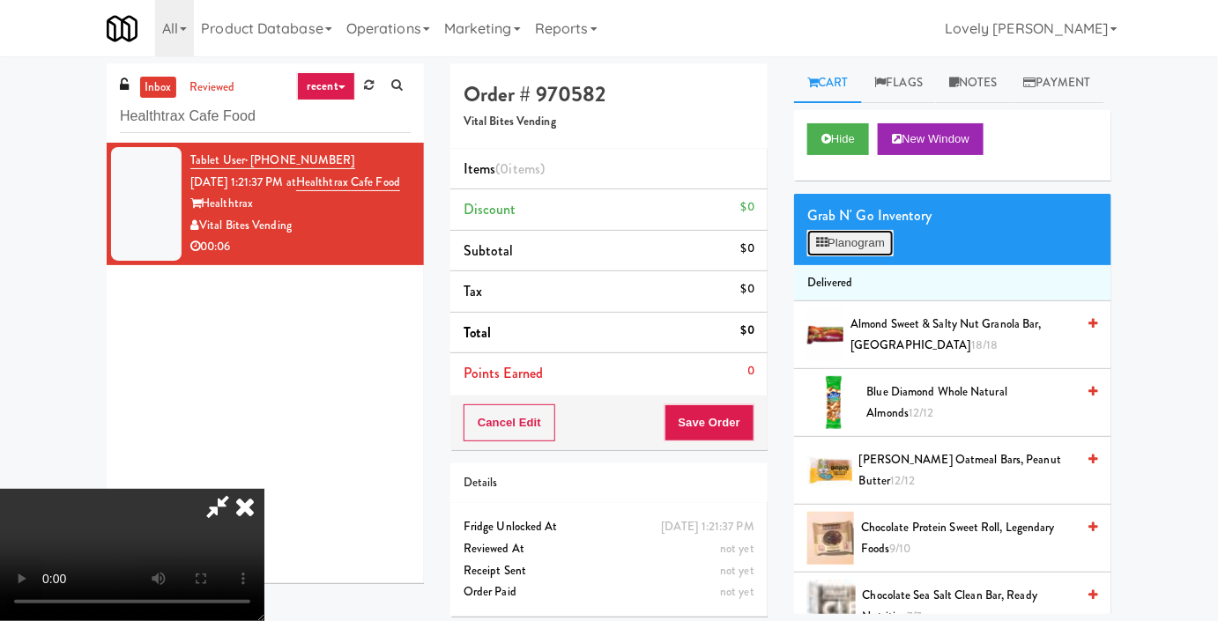
click at [829, 256] on button "Planogram" at bounding box center [850, 243] width 86 height 26
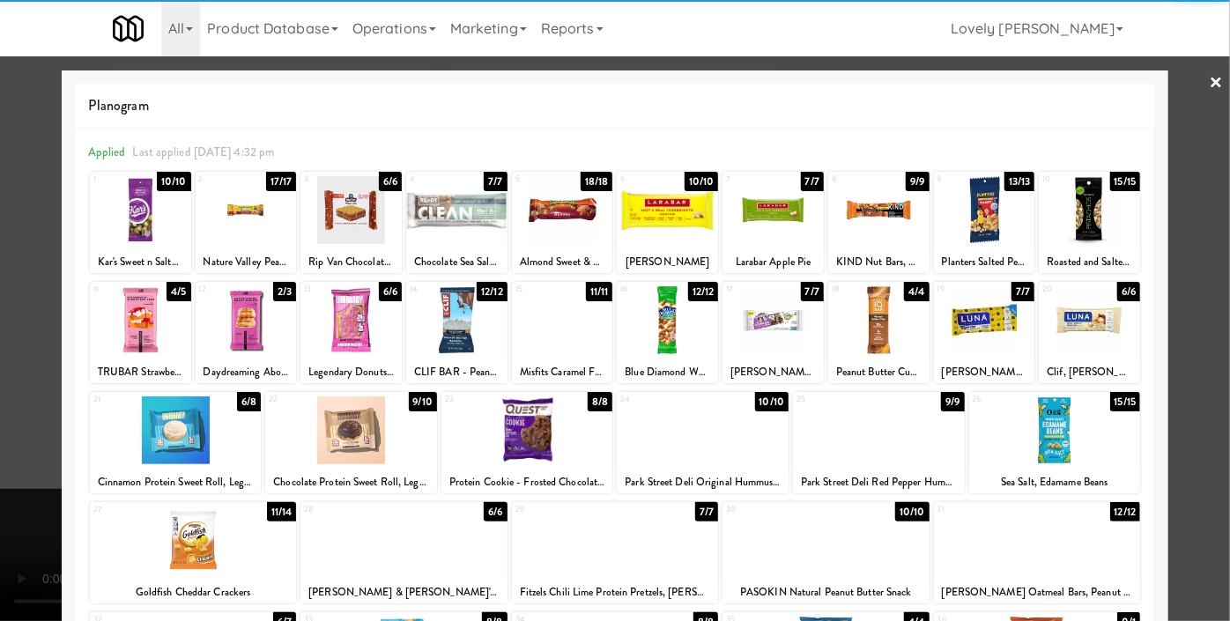
click at [881, 339] on div at bounding box center [878, 320] width 101 height 68
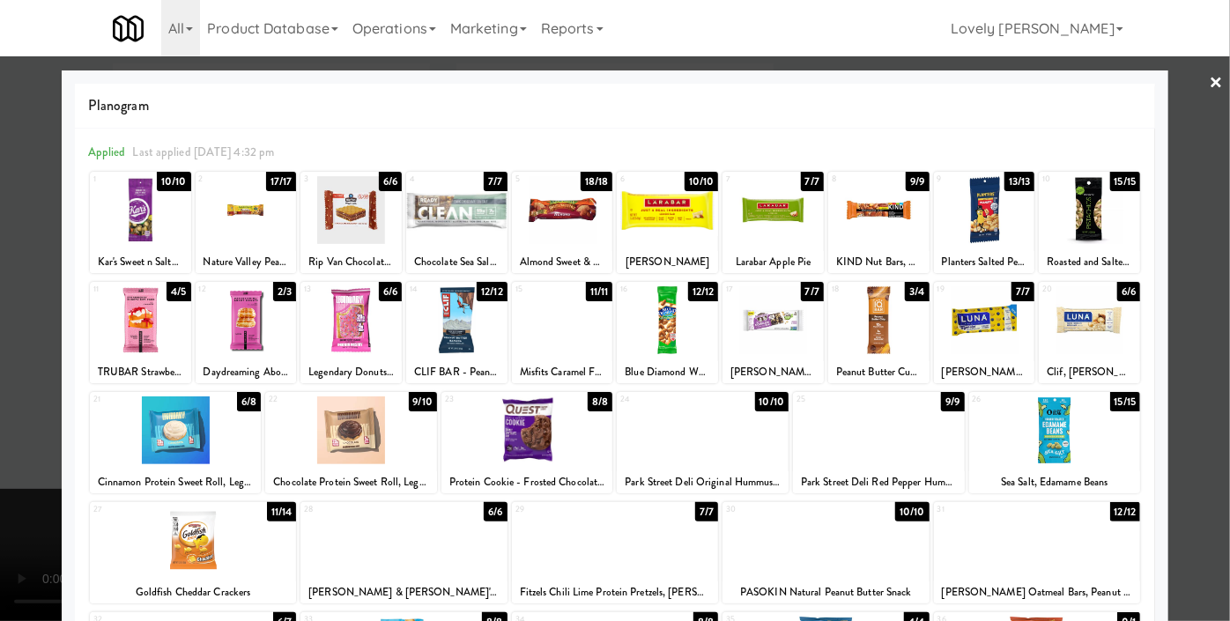
click at [0, 427] on div at bounding box center [615, 310] width 1230 height 621
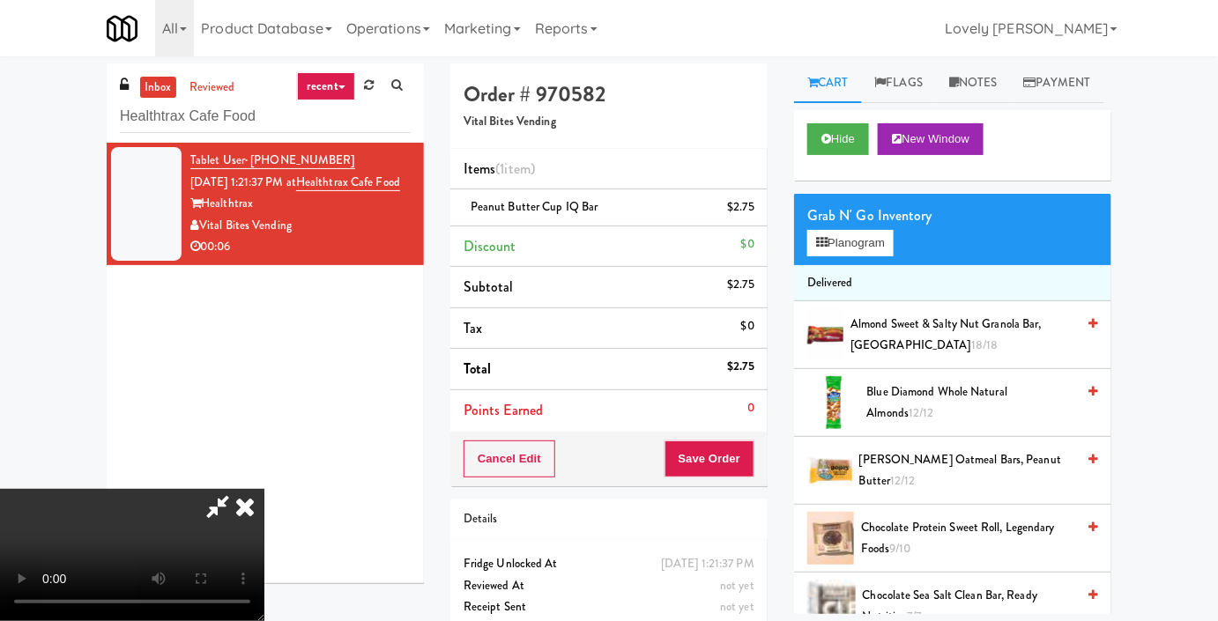
click at [163, 489] on video at bounding box center [132, 555] width 264 height 132
click at [827, 256] on button "Planogram" at bounding box center [850, 243] width 86 height 26
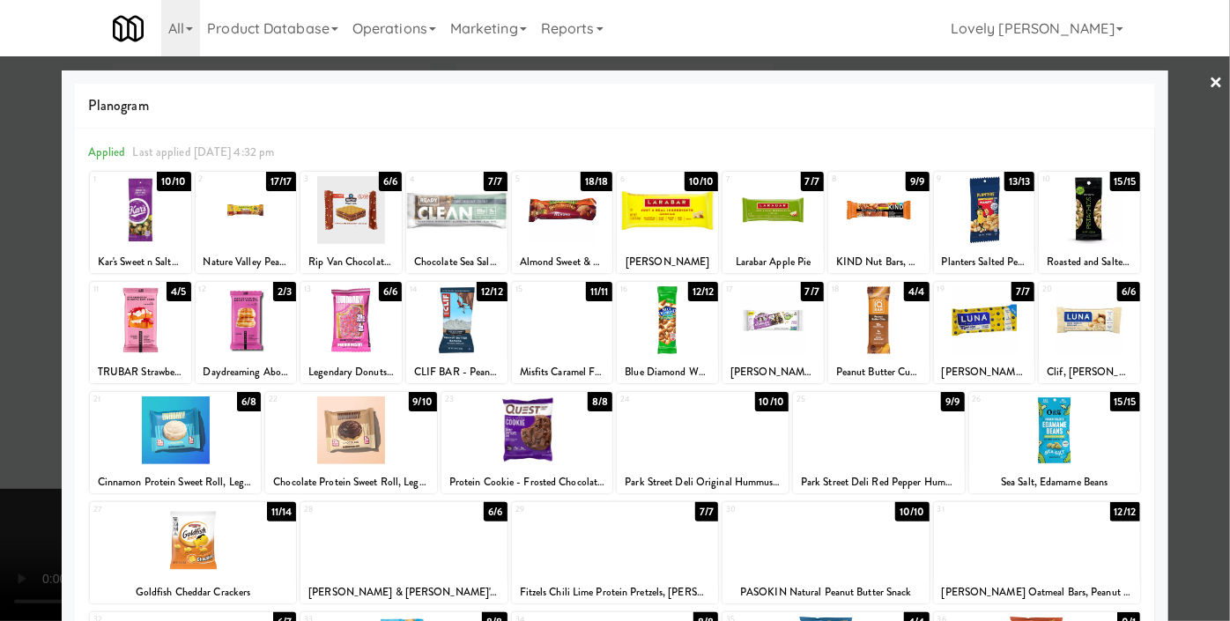
click at [0, 282] on div at bounding box center [615, 310] width 1230 height 621
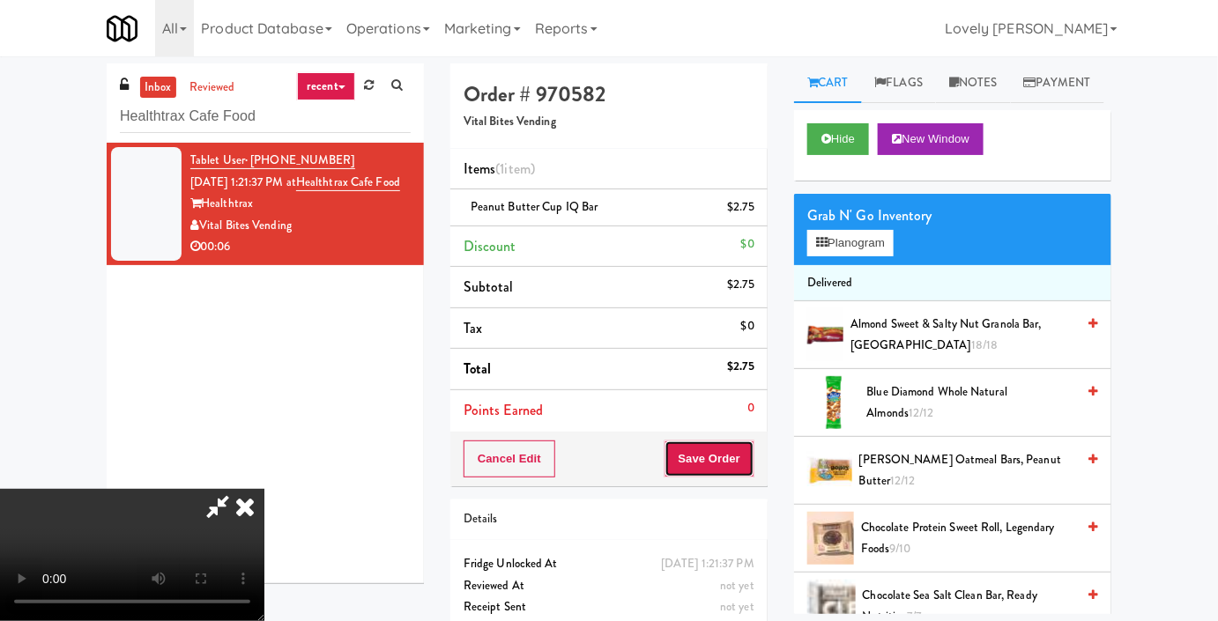
click at [744, 458] on button "Save Order" at bounding box center [709, 459] width 90 height 37
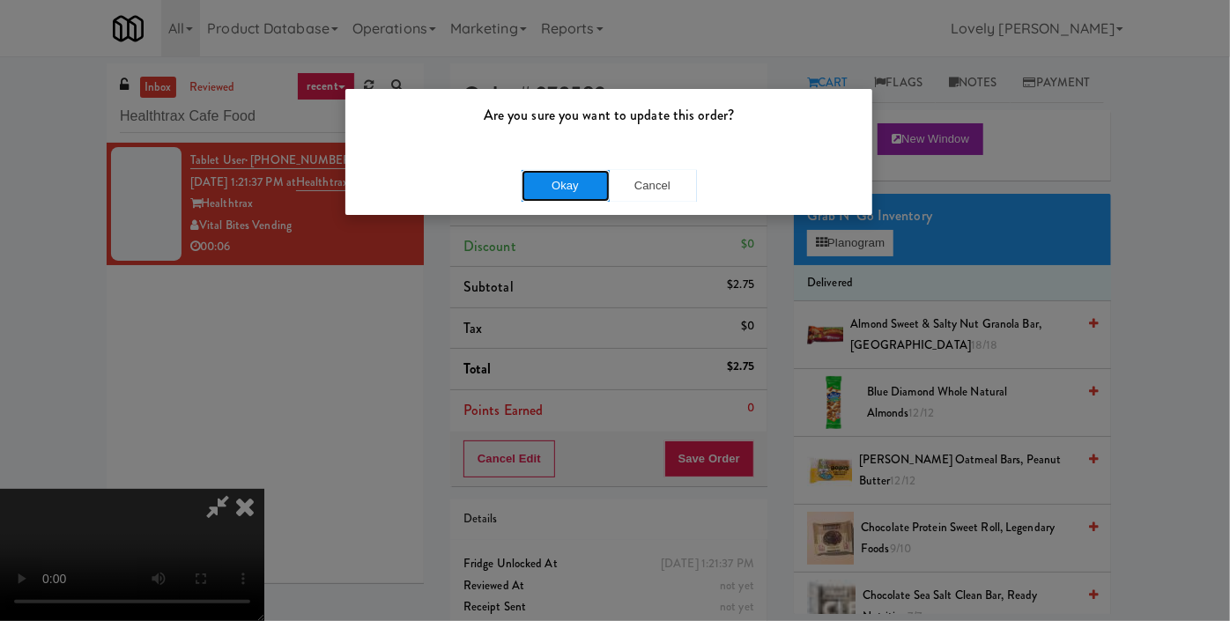
click at [554, 193] on button "Okay" at bounding box center [566, 186] width 88 height 32
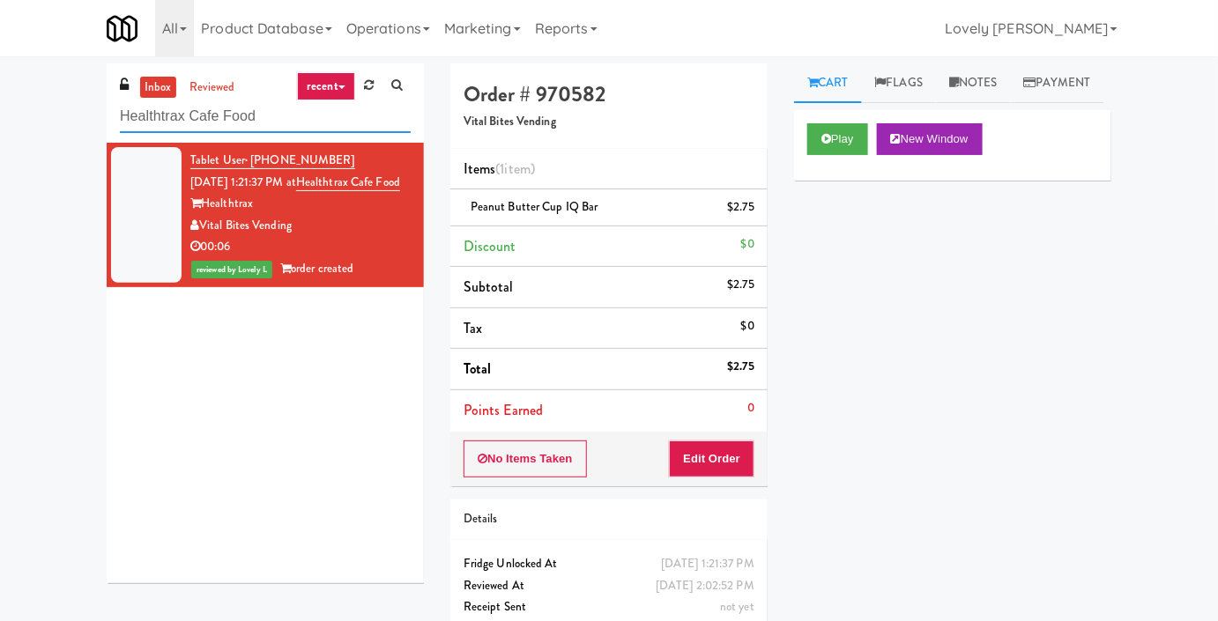
click at [211, 121] on input "Healthtrax Cafe Food" at bounding box center [265, 116] width 291 height 33
paste input "Marbella Cooler"
type input "Marbella Cooler"
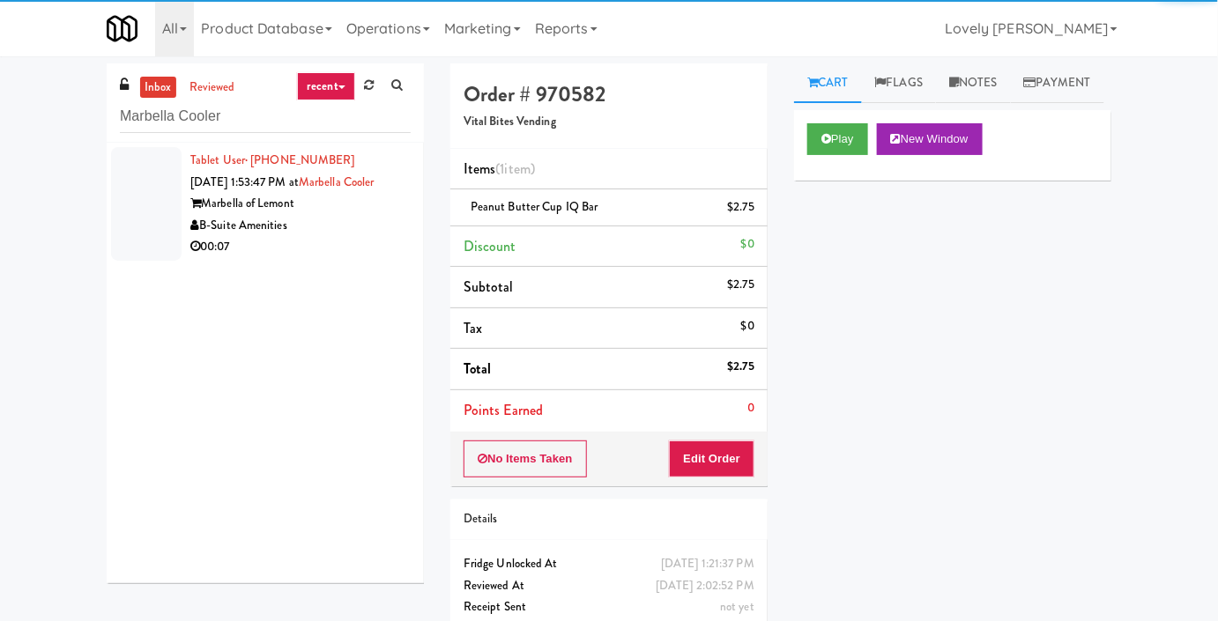
click at [345, 237] on div "B-Suite Amenities" at bounding box center [300, 226] width 220 height 22
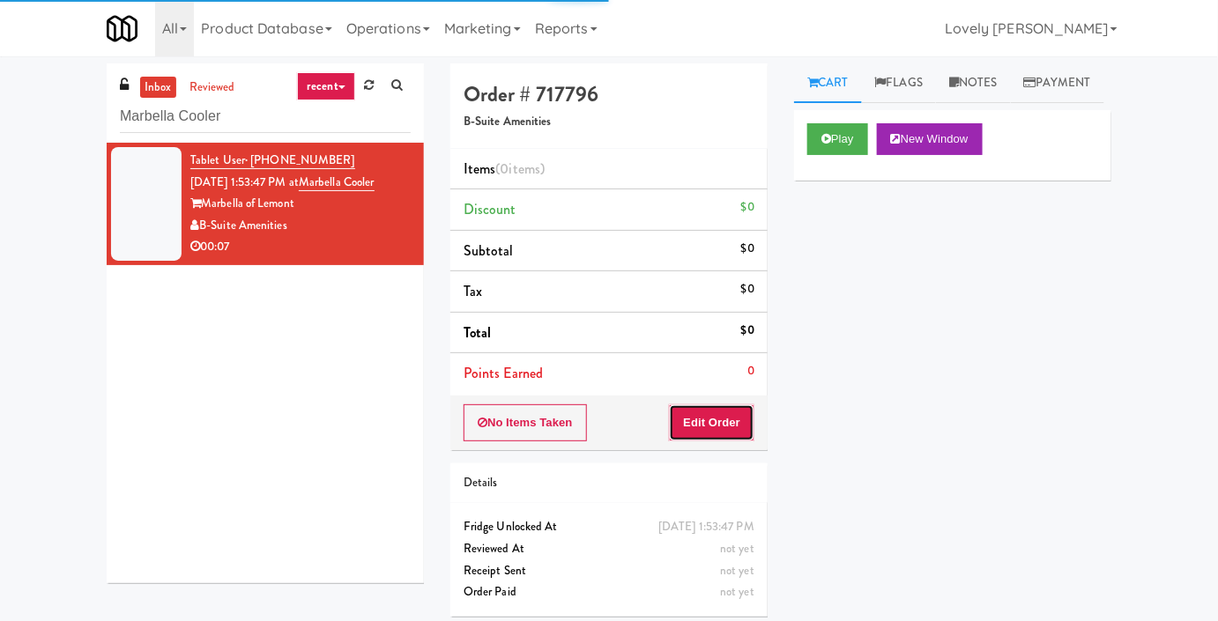
click at [725, 436] on button "Edit Order" at bounding box center [711, 422] width 85 height 37
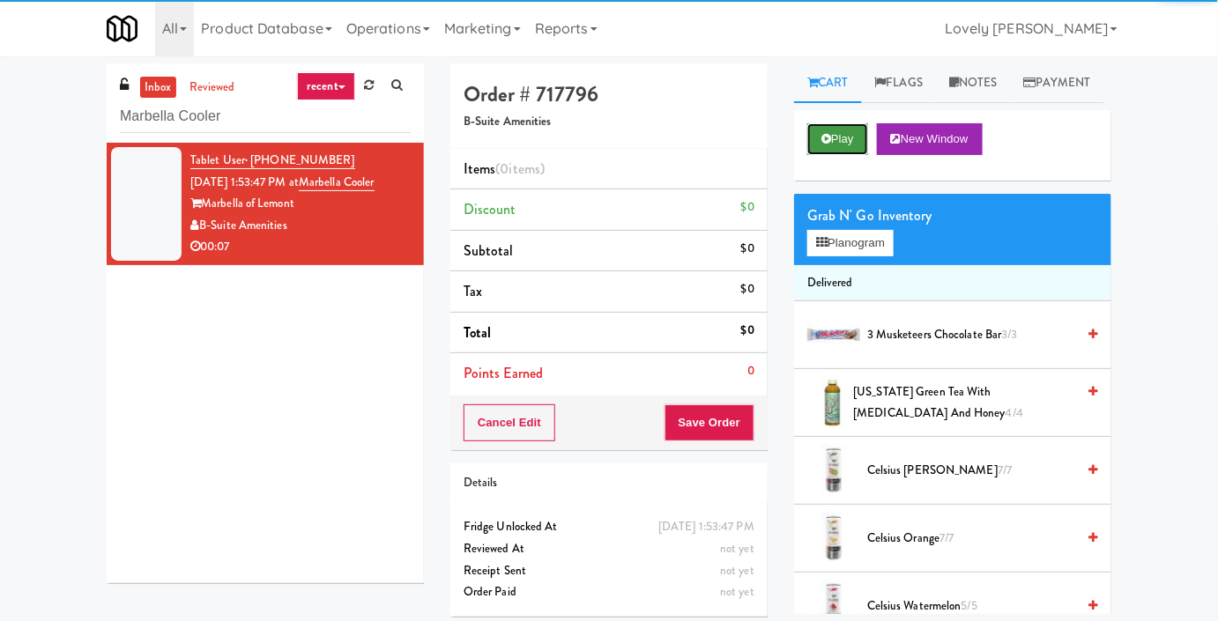
click at [833, 155] on button "Play" at bounding box center [837, 139] width 61 height 32
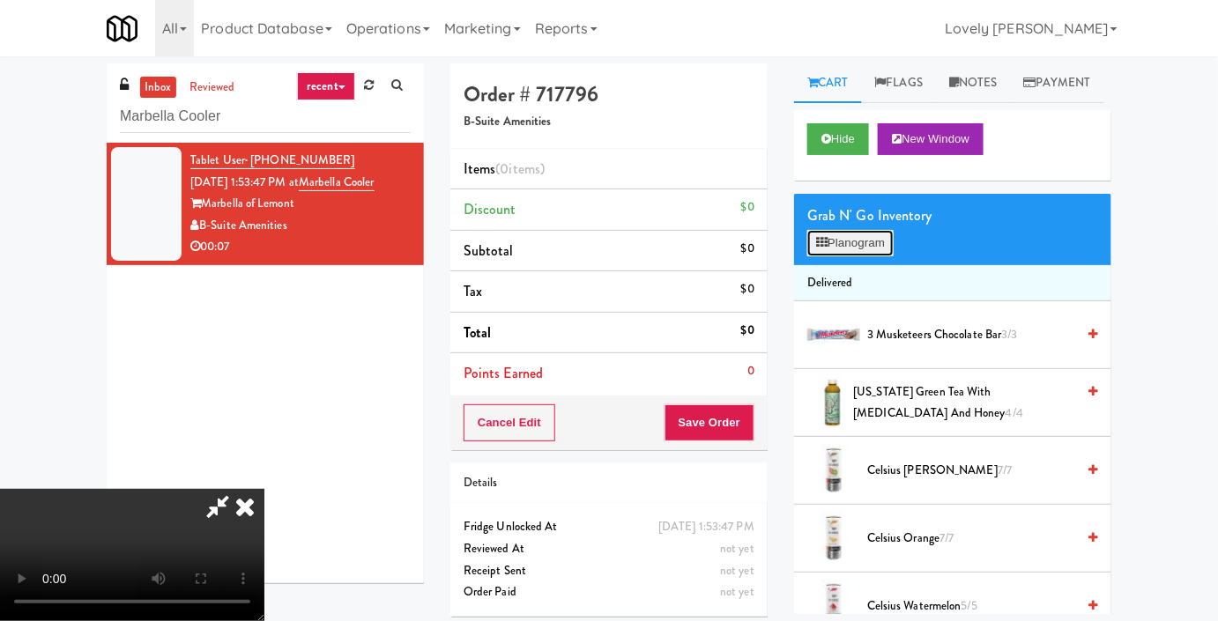
click at [867, 256] on button "Planogram" at bounding box center [850, 243] width 86 height 26
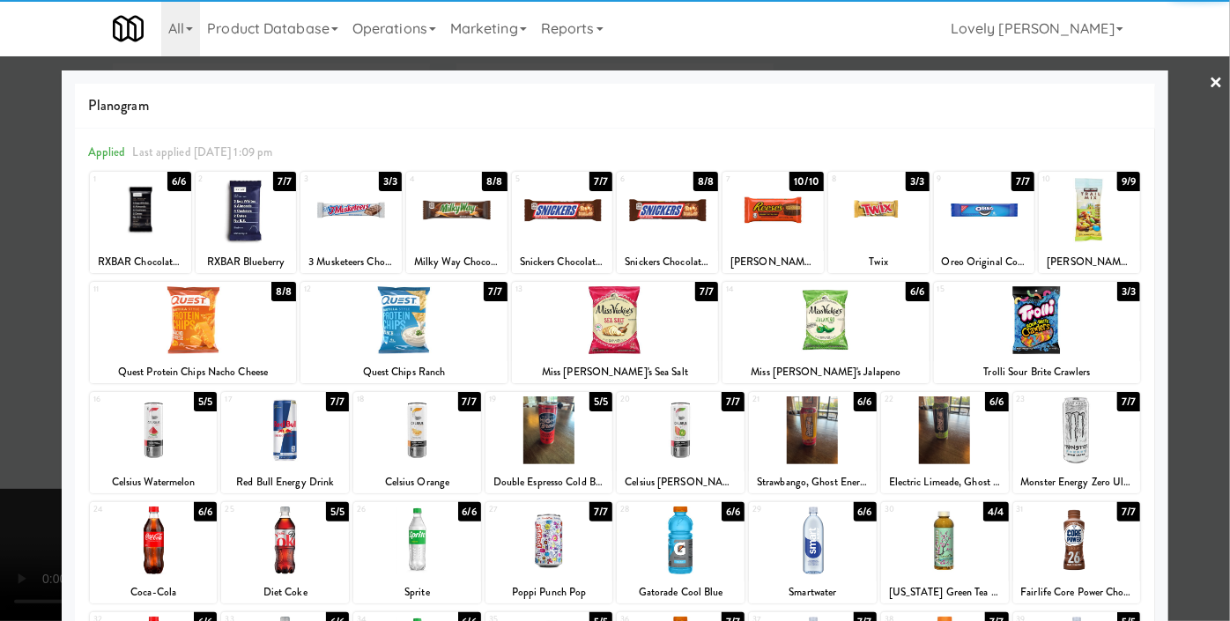
click at [569, 196] on div at bounding box center [562, 210] width 101 height 68
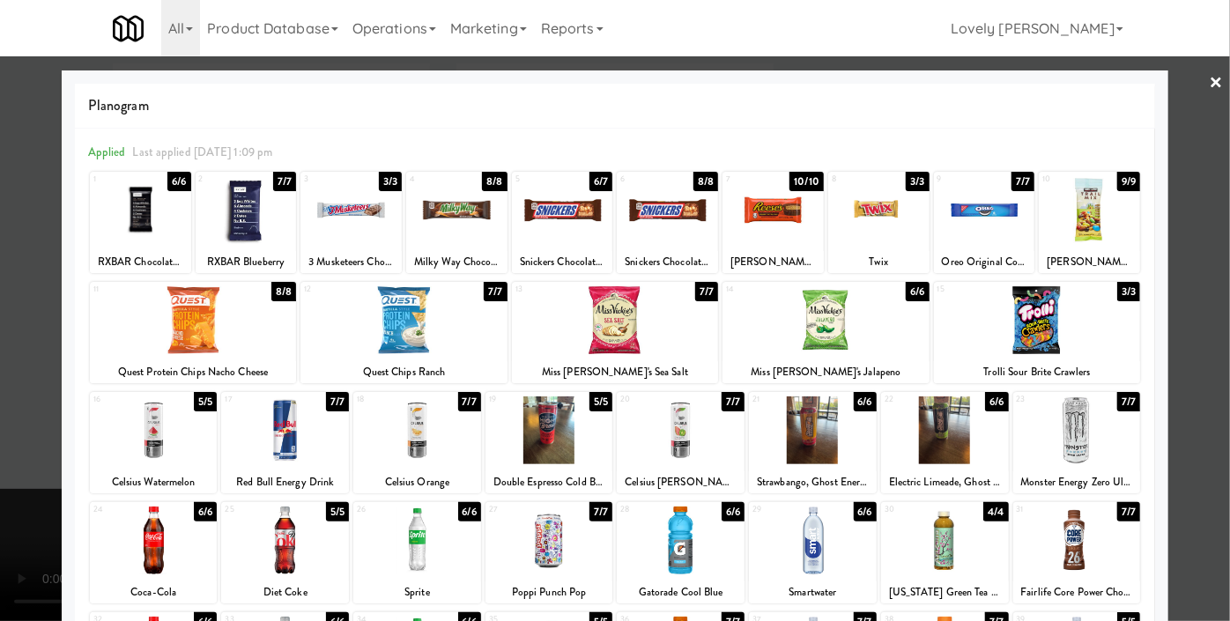
click at [0, 390] on div at bounding box center [615, 310] width 1230 height 621
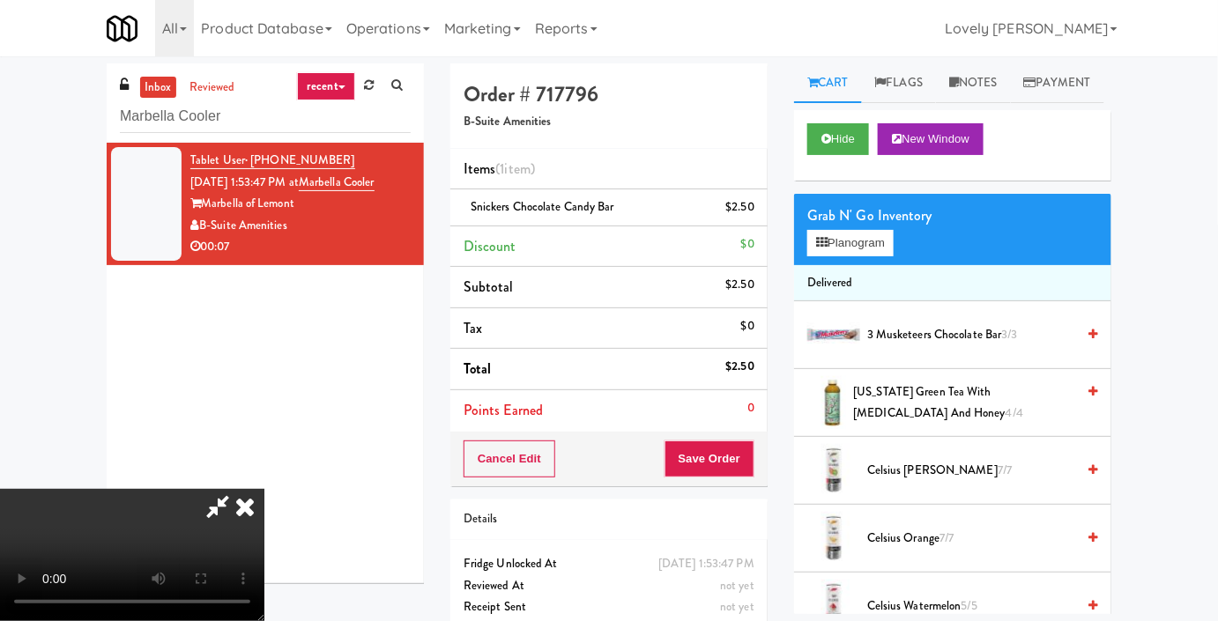
click at [264, 489] on video at bounding box center [132, 555] width 264 height 132
click at [747, 449] on button "Save Order" at bounding box center [709, 459] width 90 height 37
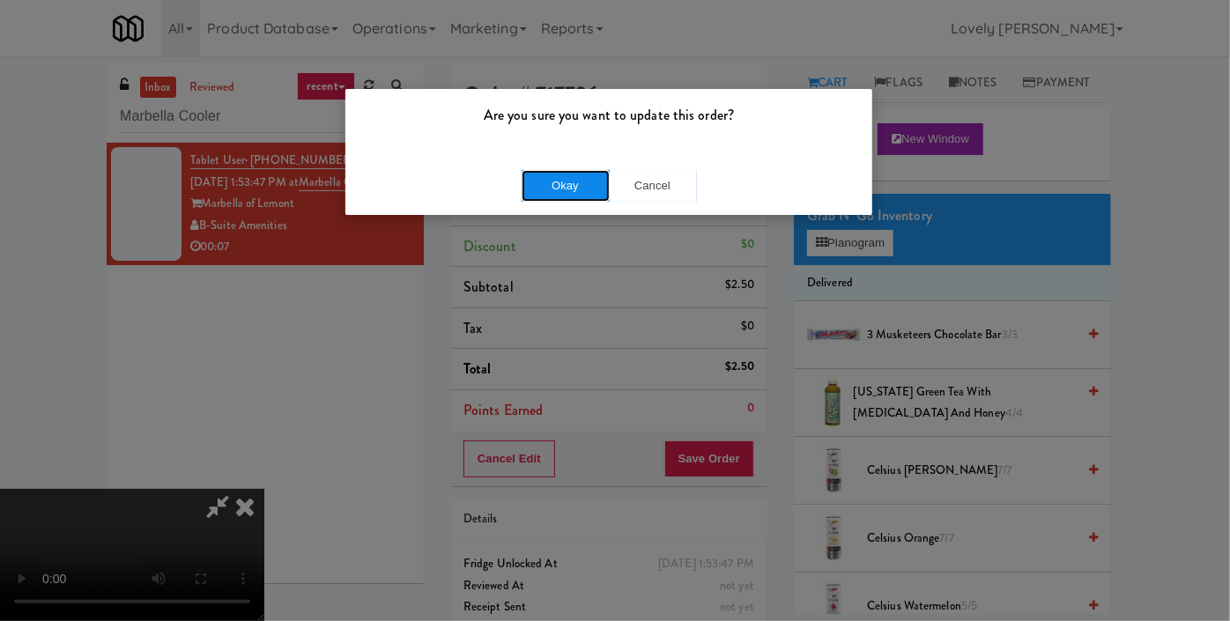
click at [576, 197] on button "Okay" at bounding box center [566, 186] width 88 height 32
